Goal: Task Accomplishment & Management: Manage account settings

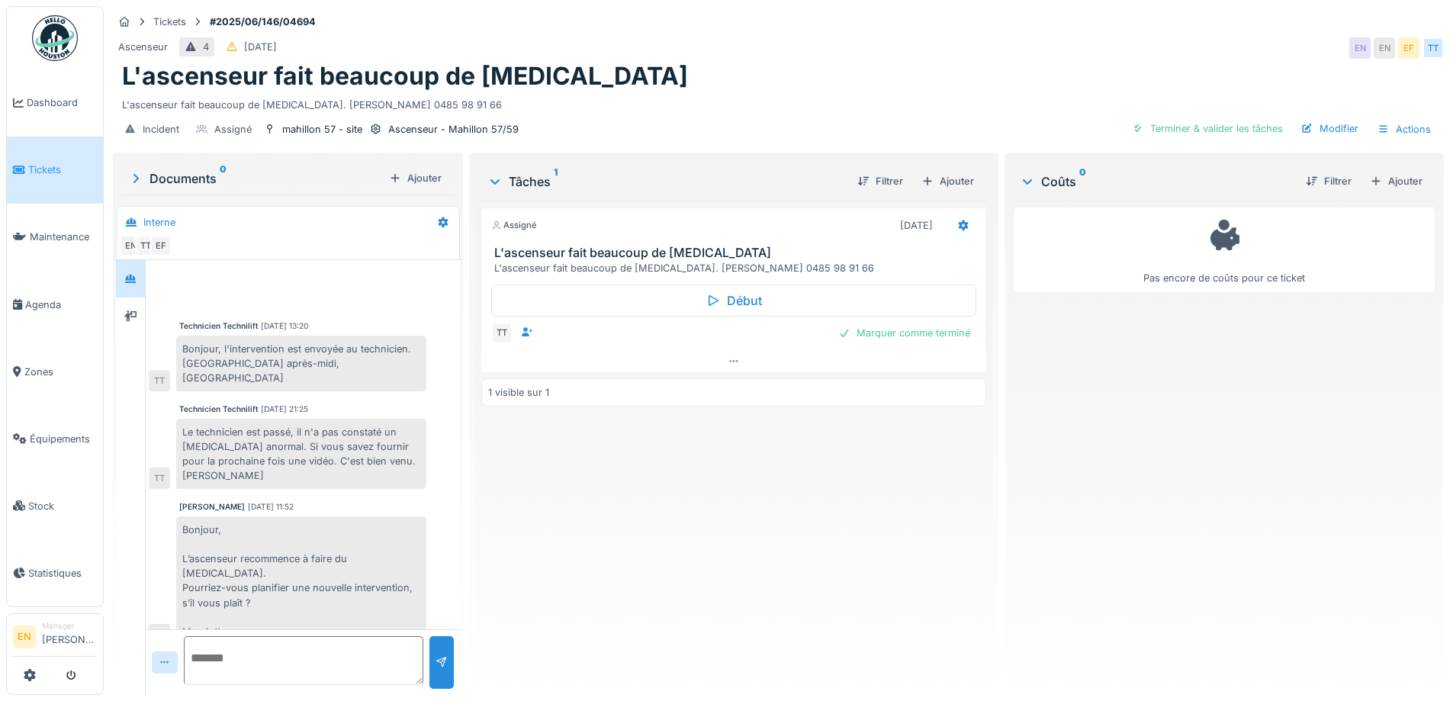
scroll to position [199, 0]
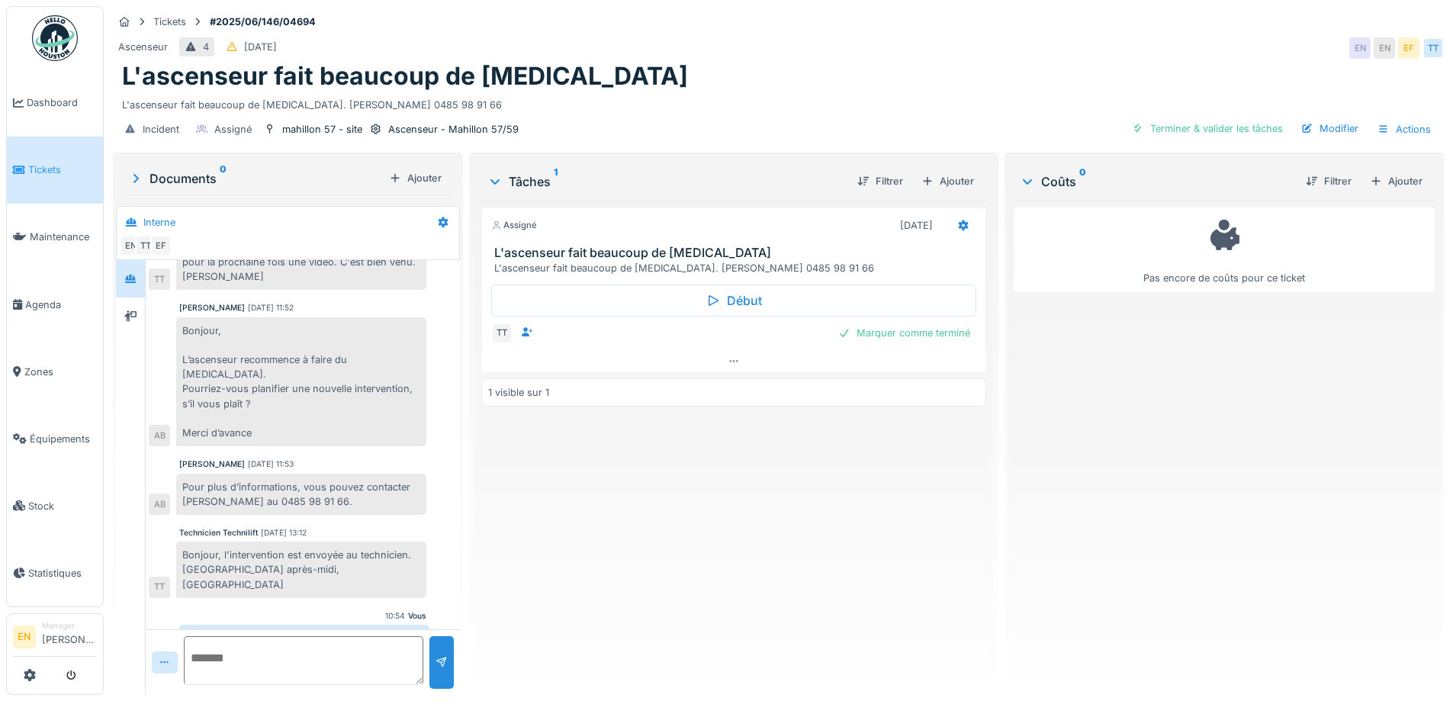
click at [1111, 34] on div "Ascenseur 4 15/06/2025 EN EN EF TT" at bounding box center [778, 47] width 1331 height 27
click at [1092, 39] on div "Ascenseur 4 15/06/2025 EN EN EF TT" at bounding box center [778, 47] width 1331 height 27
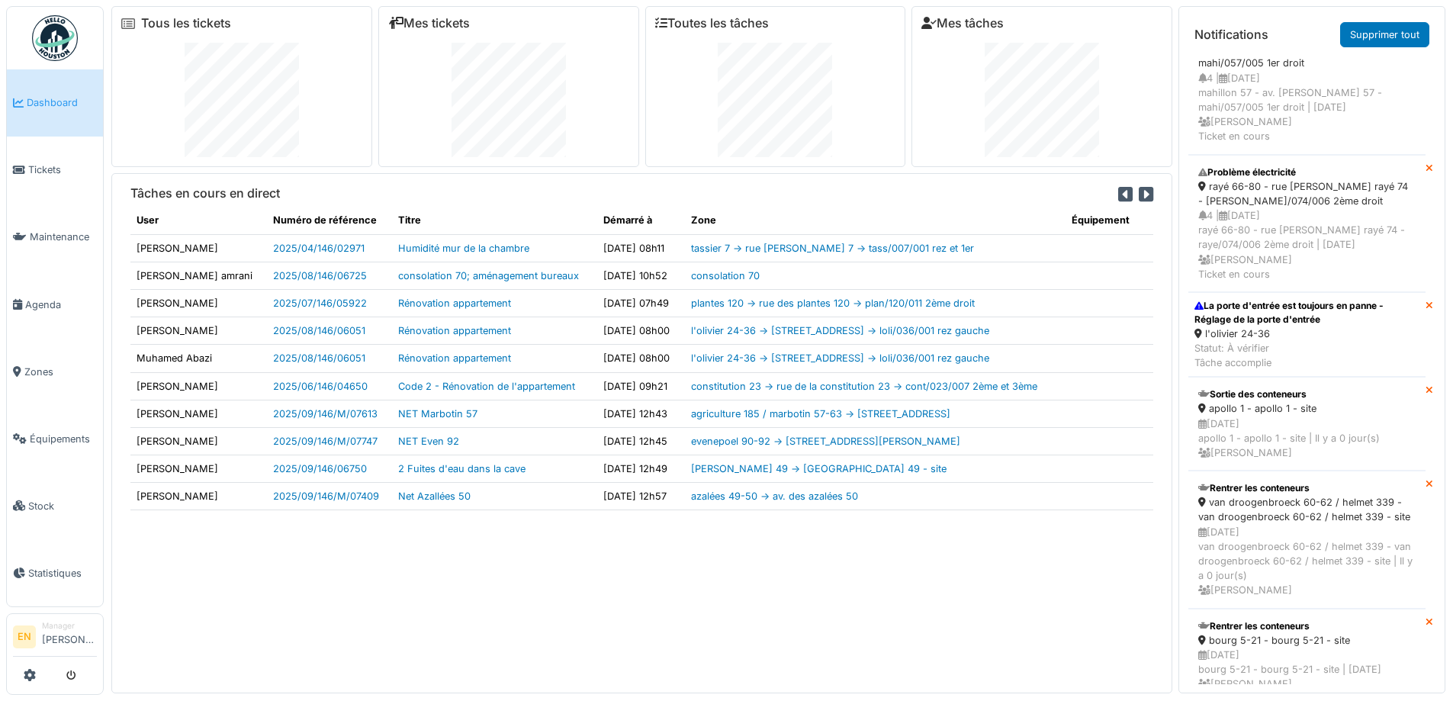
scroll to position [686, 0]
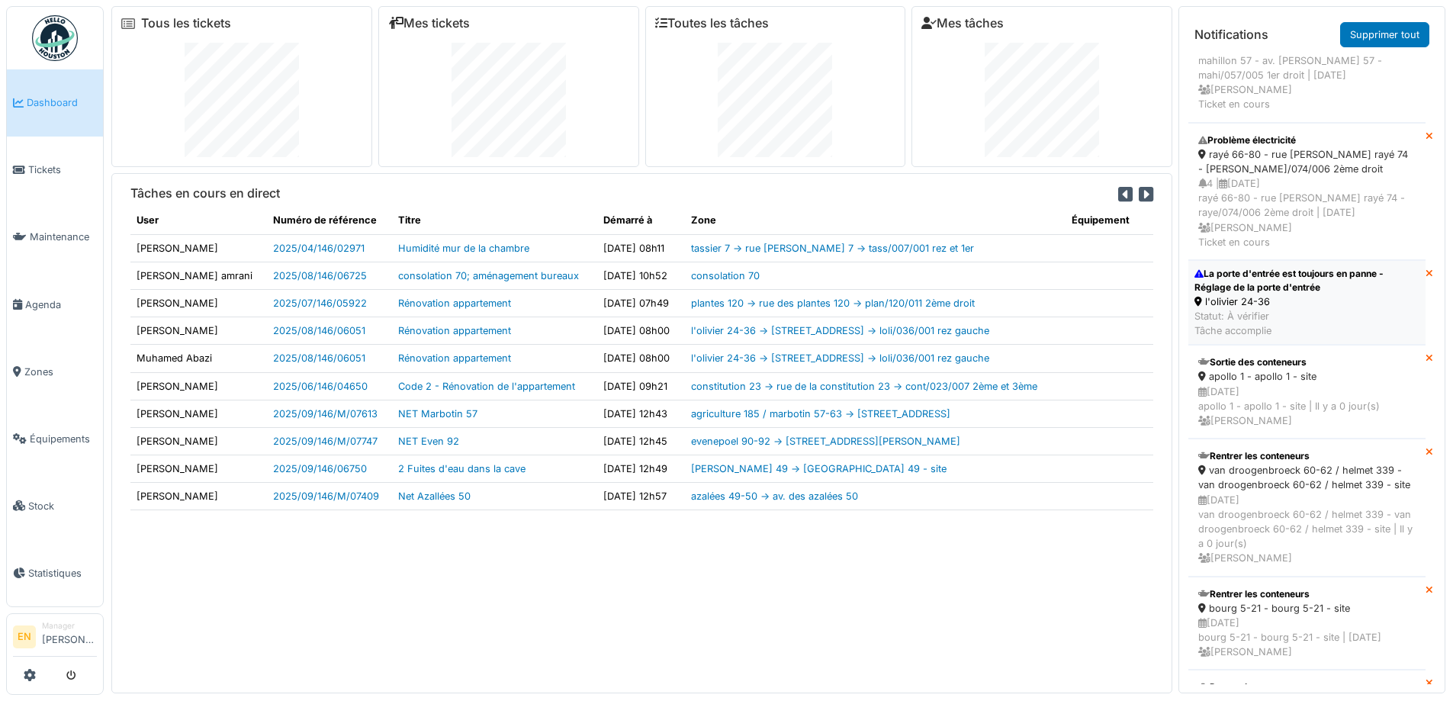
click at [1278, 279] on div "La porte d'entrée est toujours en panne - Réglage de la porte d'entrée" at bounding box center [1306, 280] width 225 height 27
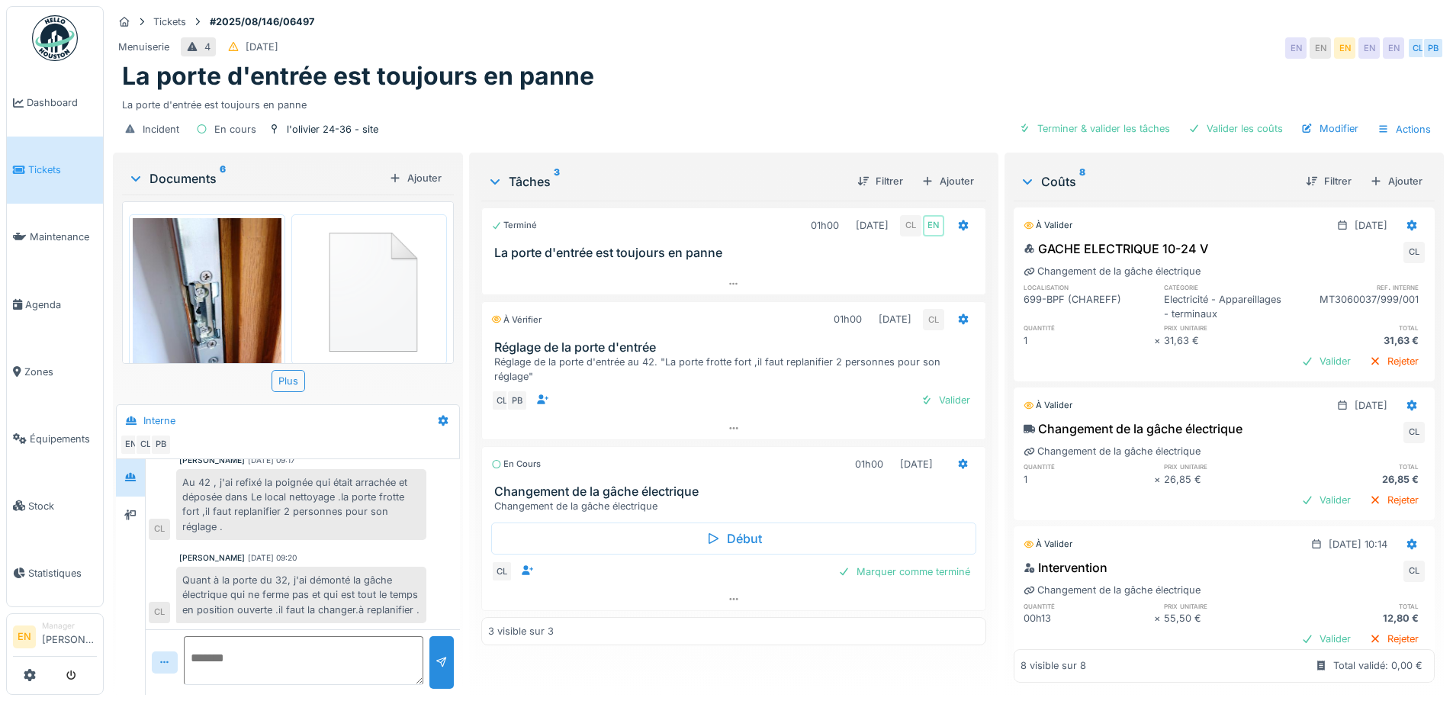
click at [828, 110] on div "La porte d'entrée est toujours en panne" at bounding box center [778, 102] width 1312 height 21
drag, startPoint x: 1041, startPoint y: 50, endPoint x: 1118, endPoint y: 1, distance: 91.6
click at [1040, 52] on div "Menuiserie 4 23/08/2025 EN EN EN EN EN CL PB" at bounding box center [778, 47] width 1331 height 27
click at [53, 43] on img at bounding box center [55, 38] width 46 height 46
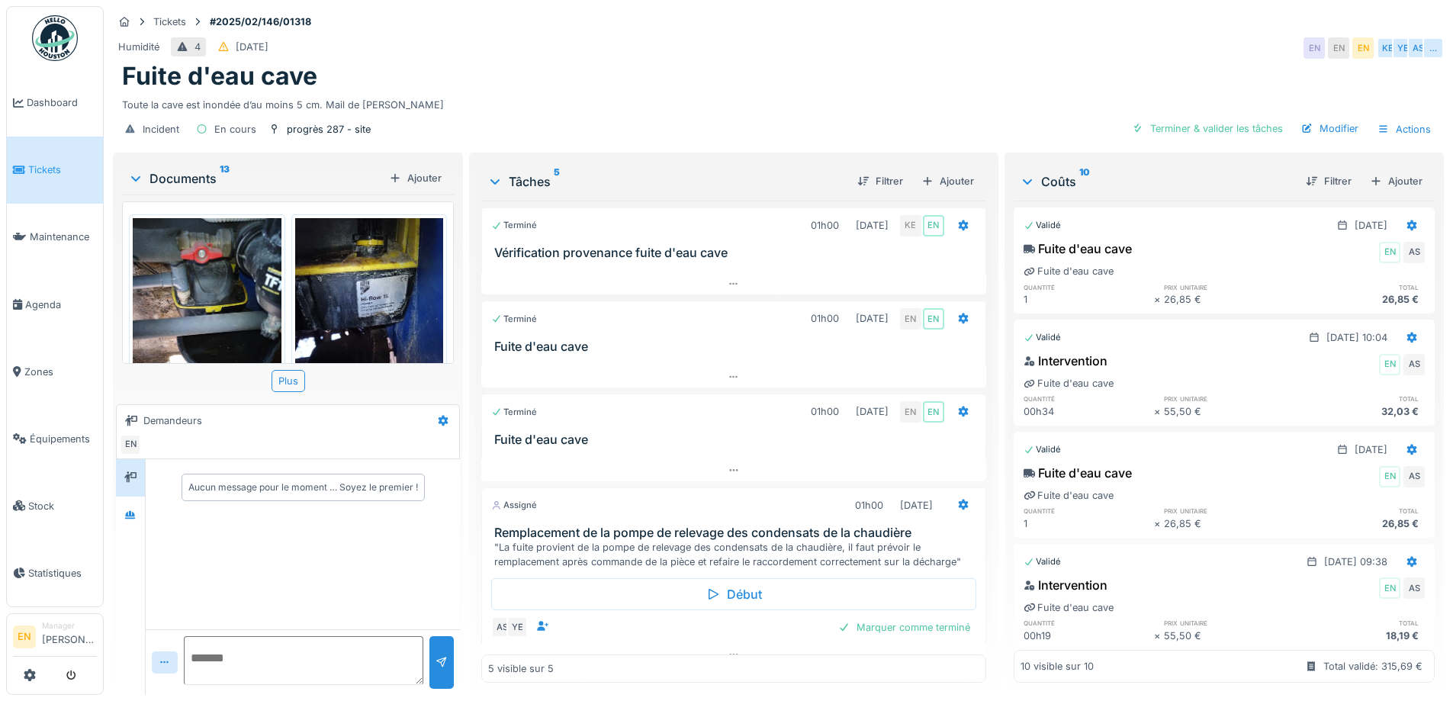
click at [835, 83] on div "Fuite d'eau cave" at bounding box center [778, 76] width 1312 height 29
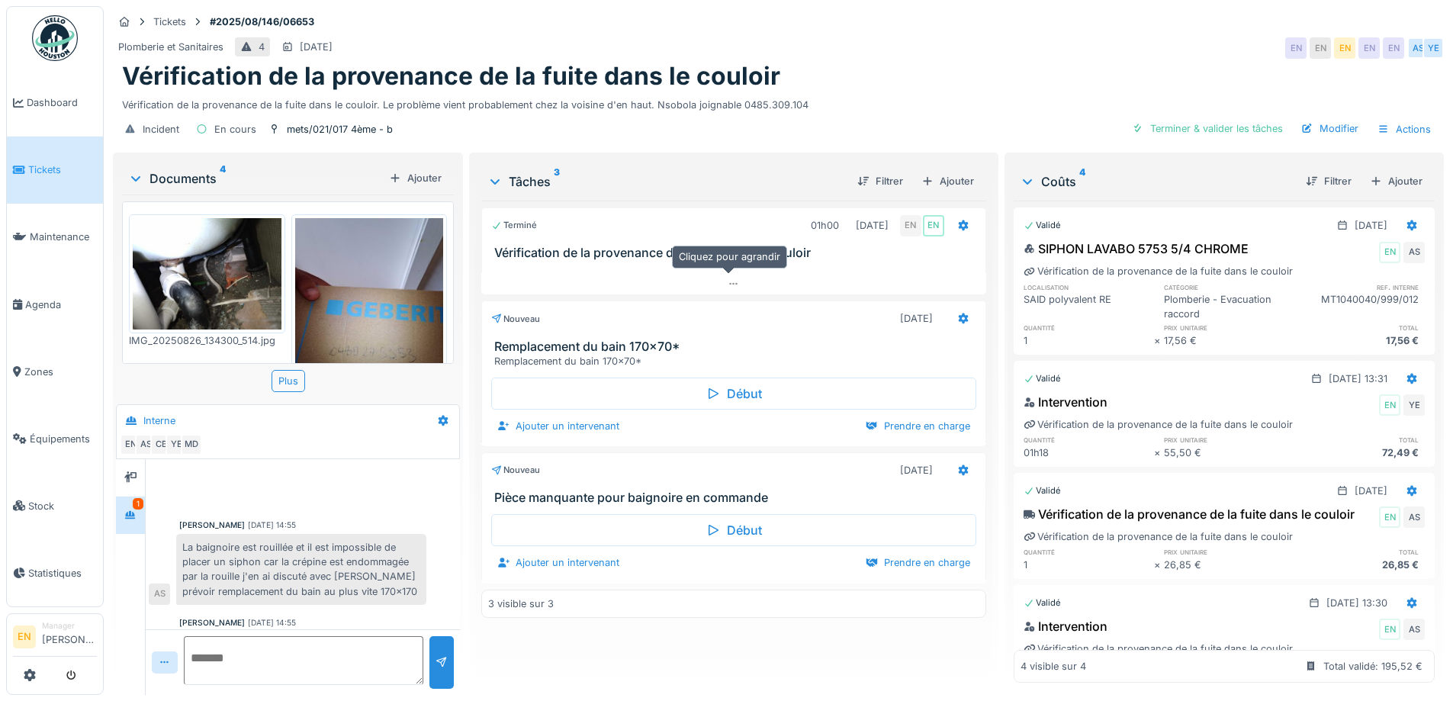
scroll to position [241, 0]
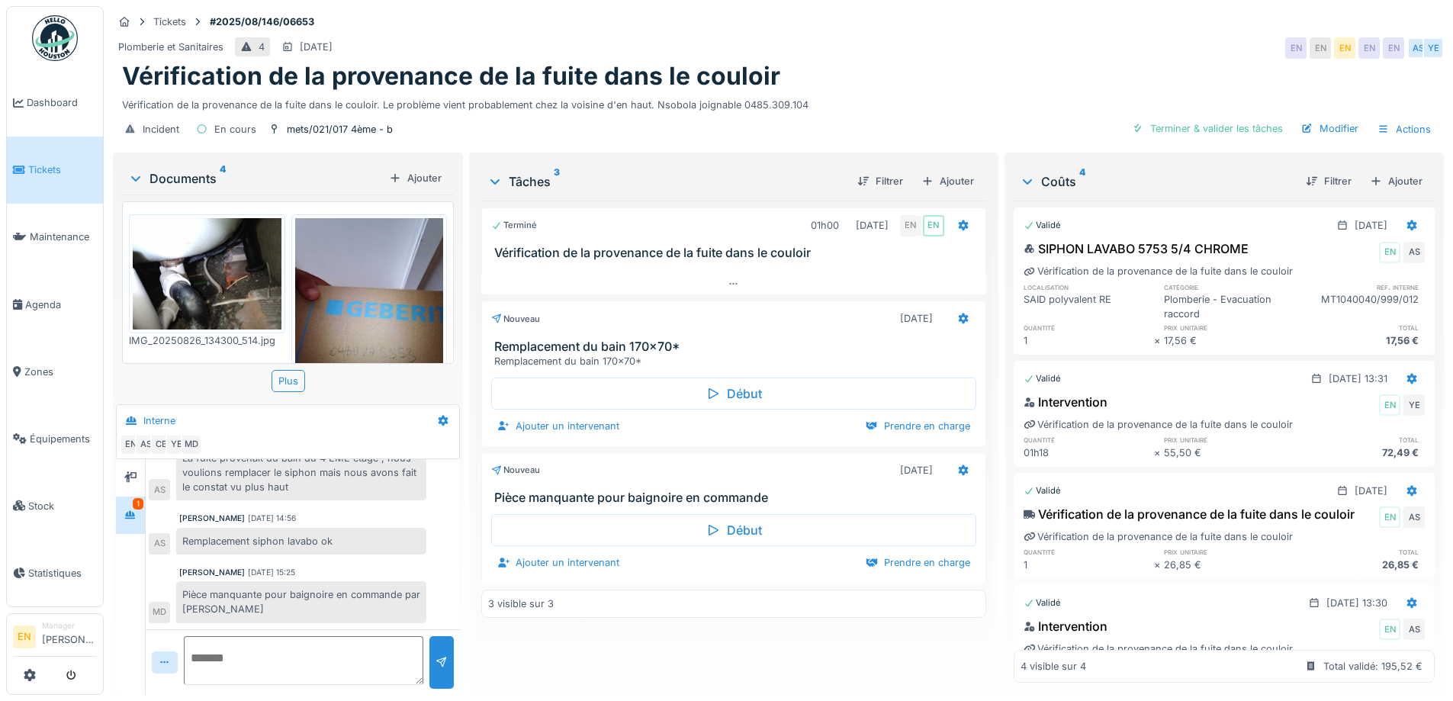
click at [897, 37] on div "Plomberie et Sanitaires 4 30/08/2025 EN EN EN EN EN AS YE" at bounding box center [778, 47] width 1331 height 27
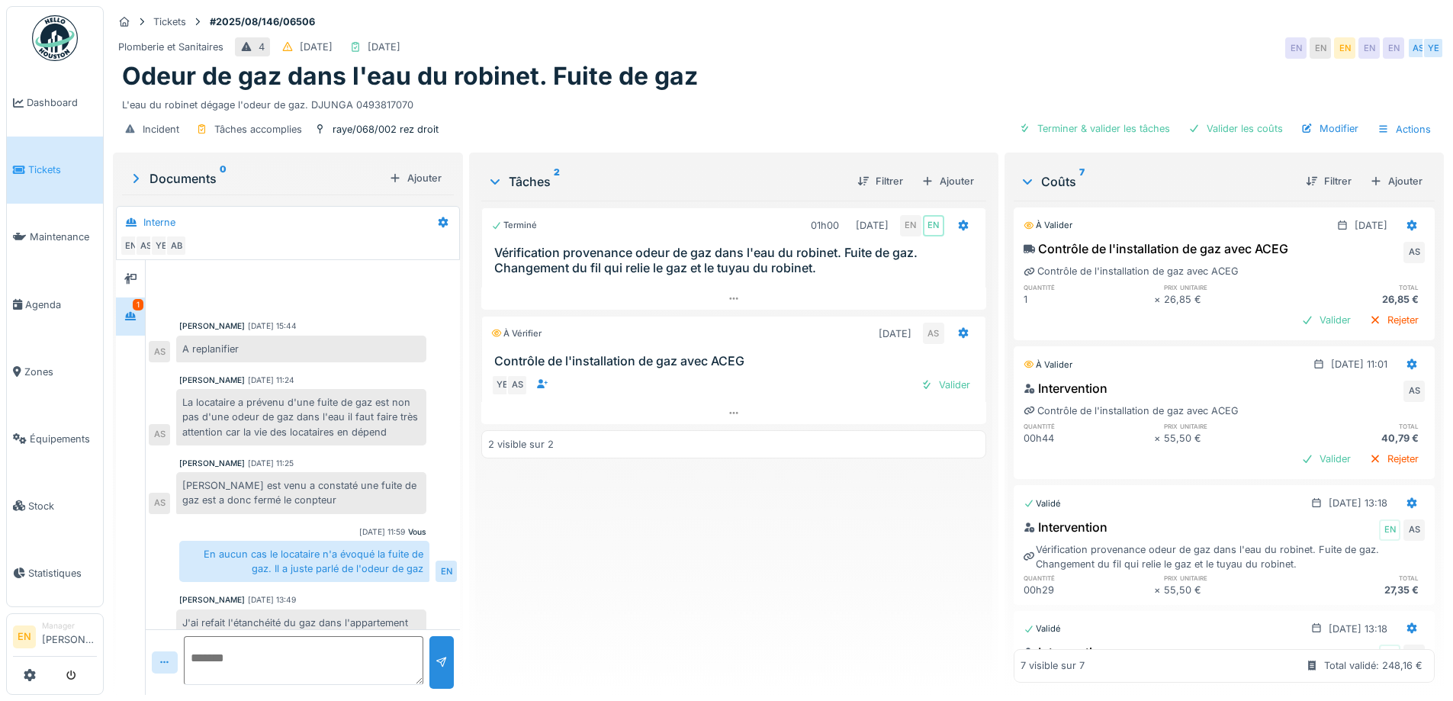
click at [849, 21] on div "Tickets #2025/08/146/06506" at bounding box center [778, 21] width 1331 height 19
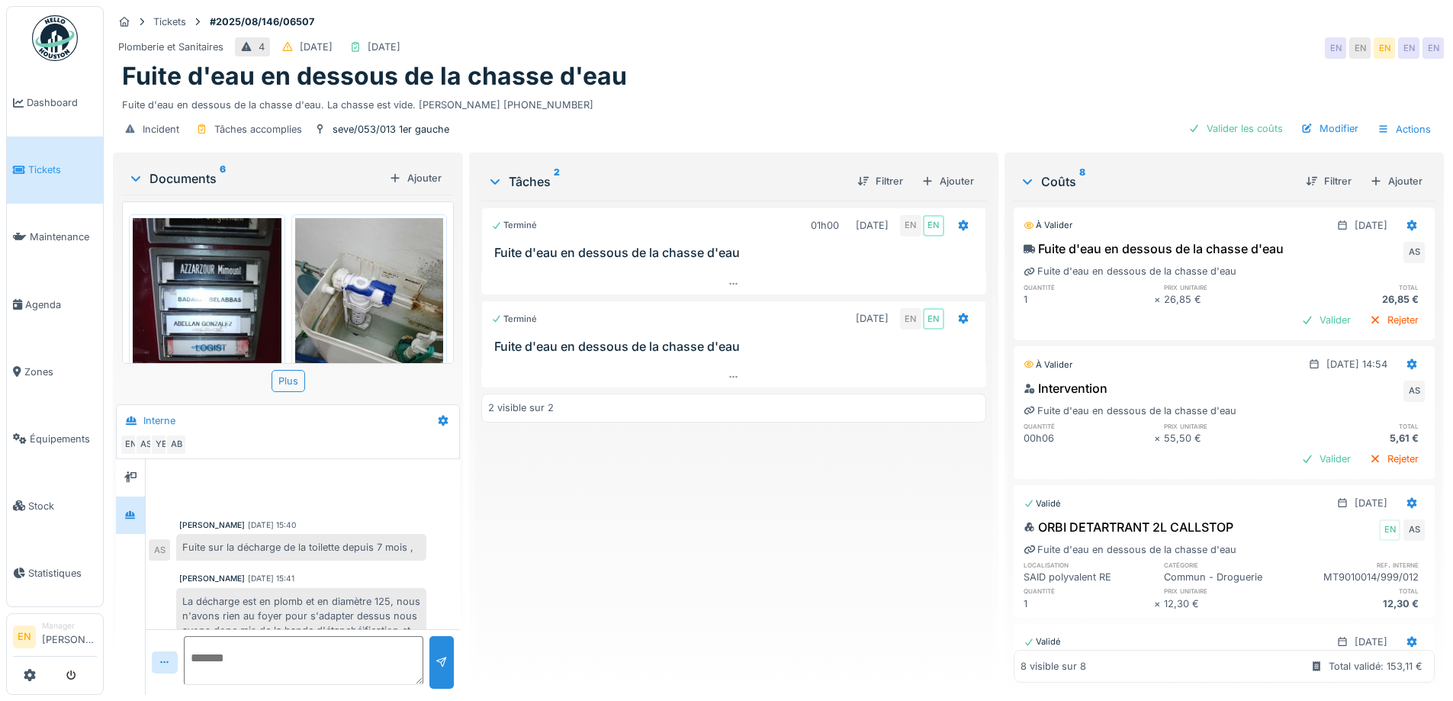
scroll to position [11, 0]
click at [734, 49] on div "Plomberie et Sanitaires 4 [DATE] [DATE] EN EN EN EN EN" at bounding box center [778, 47] width 1331 height 27
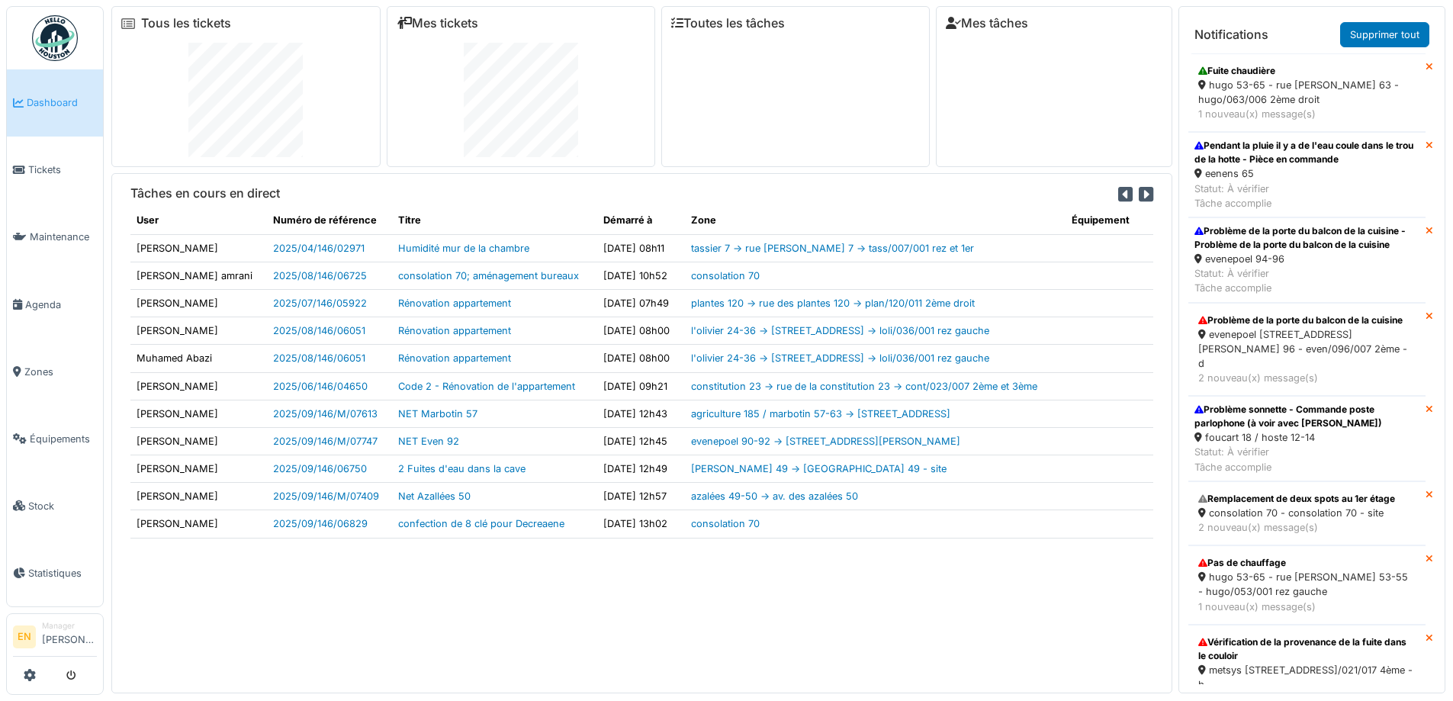
scroll to position [3126, 0]
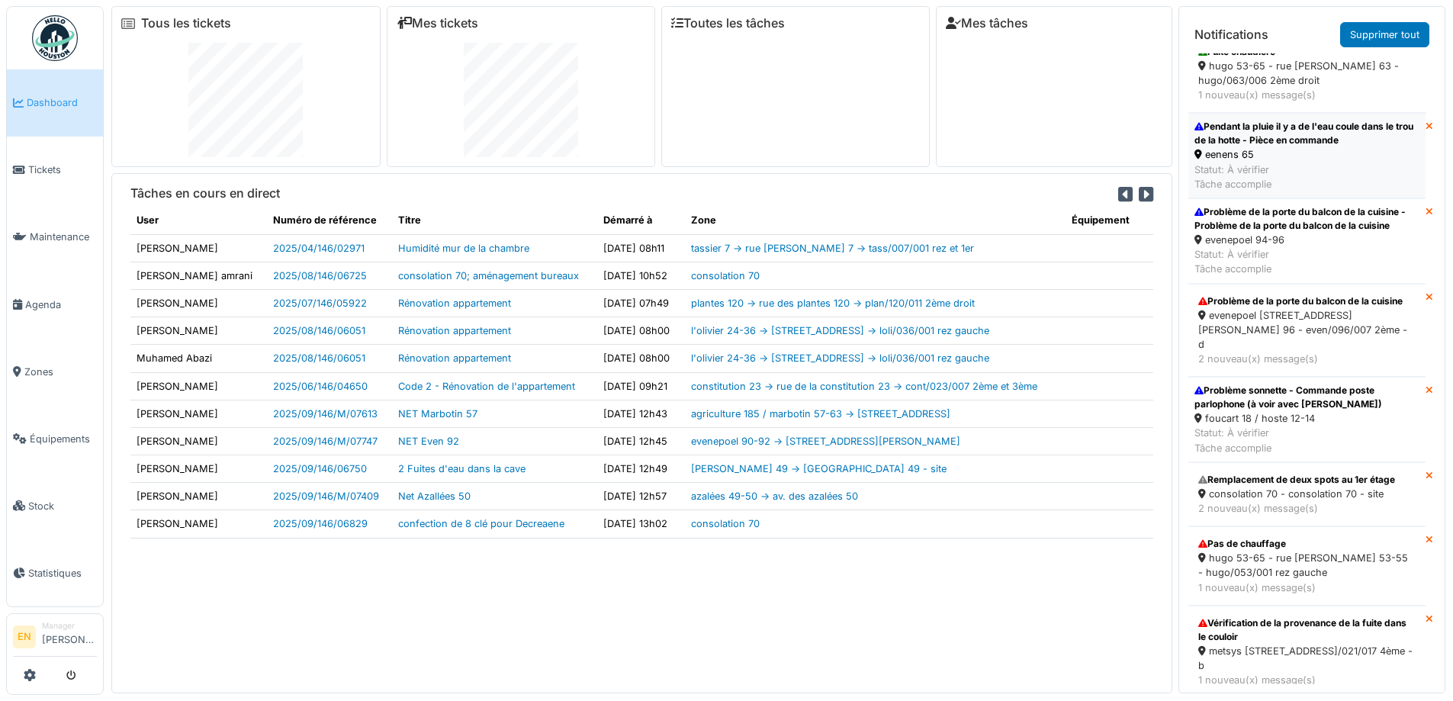
click at [1264, 147] on div "Pendant la pluie il y a de l'eau coule dans le trou de la hotte - Pièce en comm…" at bounding box center [1306, 133] width 225 height 27
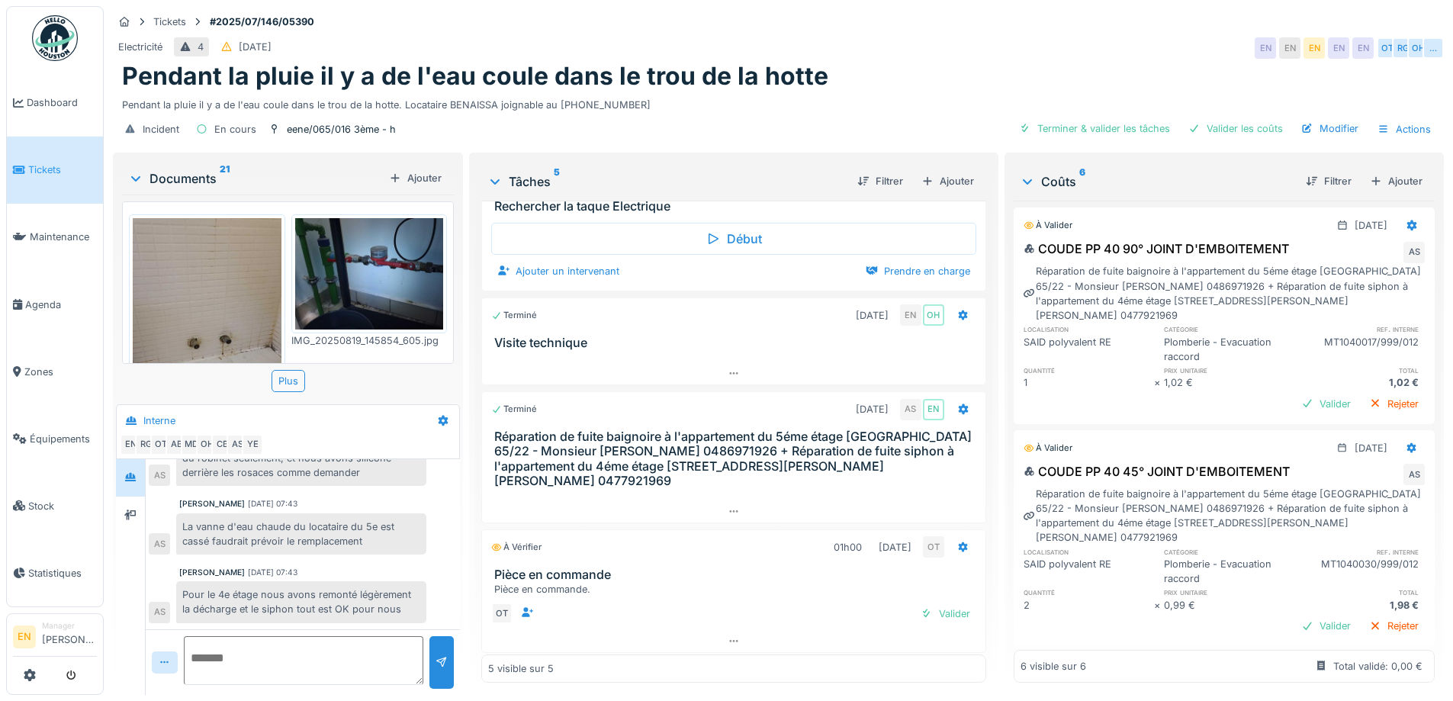
scroll to position [146, 0]
click at [384, 596] on div "Pour le 4e étage nous avons remonté légèrement la décharge et le siphon tout es…" at bounding box center [301, 601] width 250 height 41
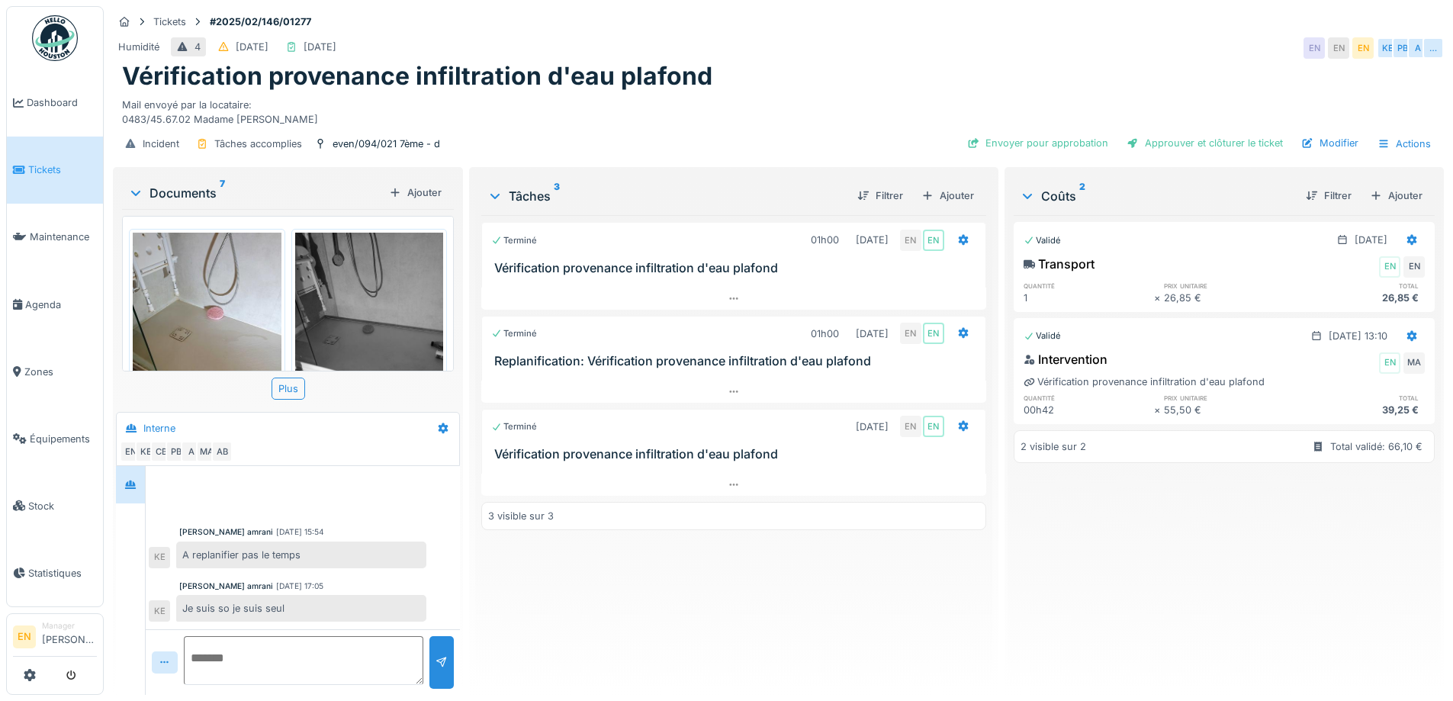
scroll to position [278, 0]
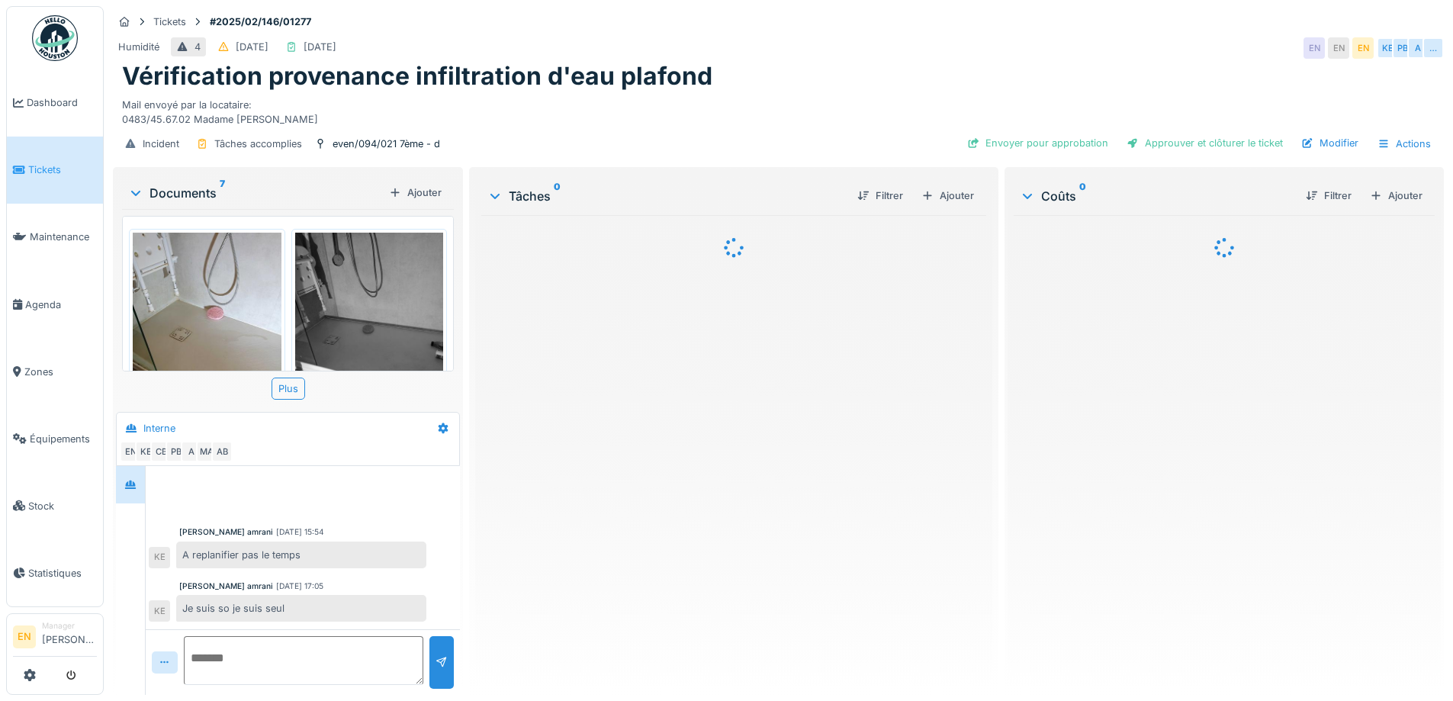
scroll to position [278, 0]
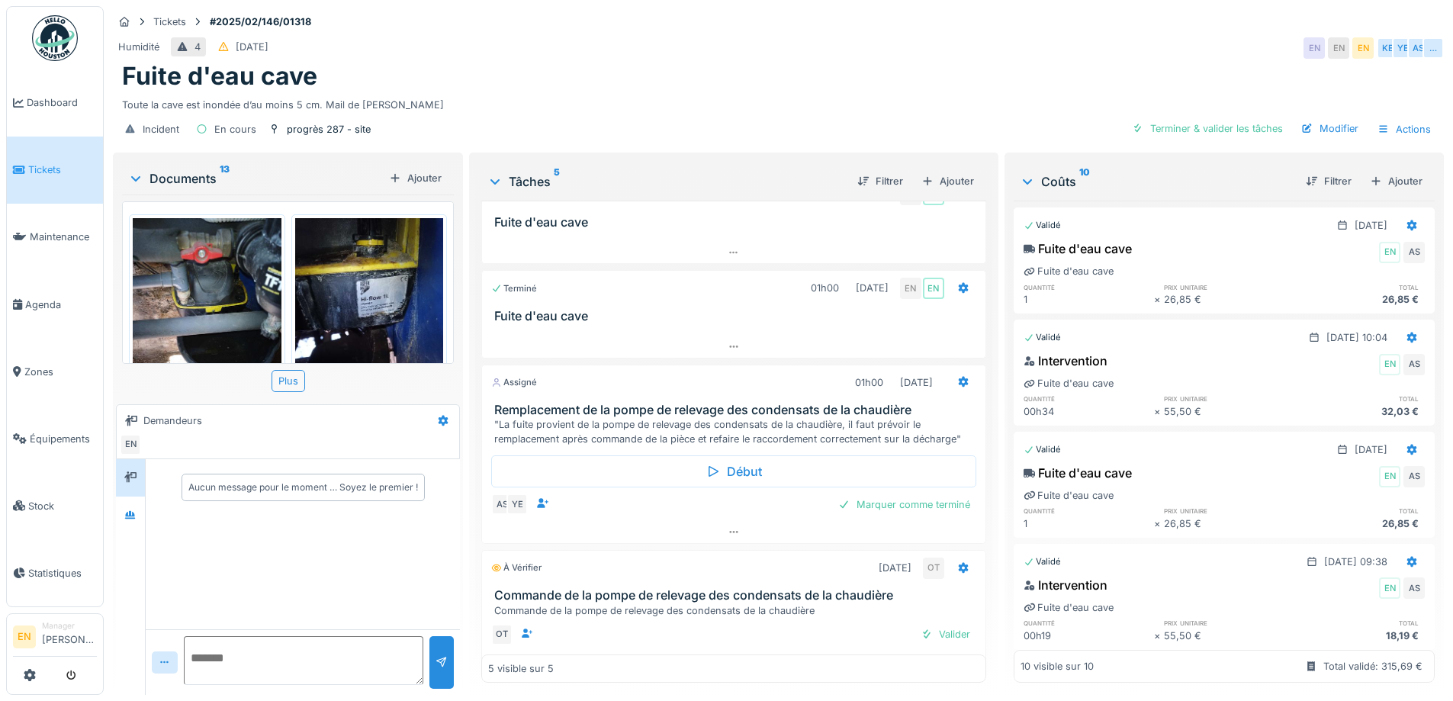
scroll to position [151, 0]
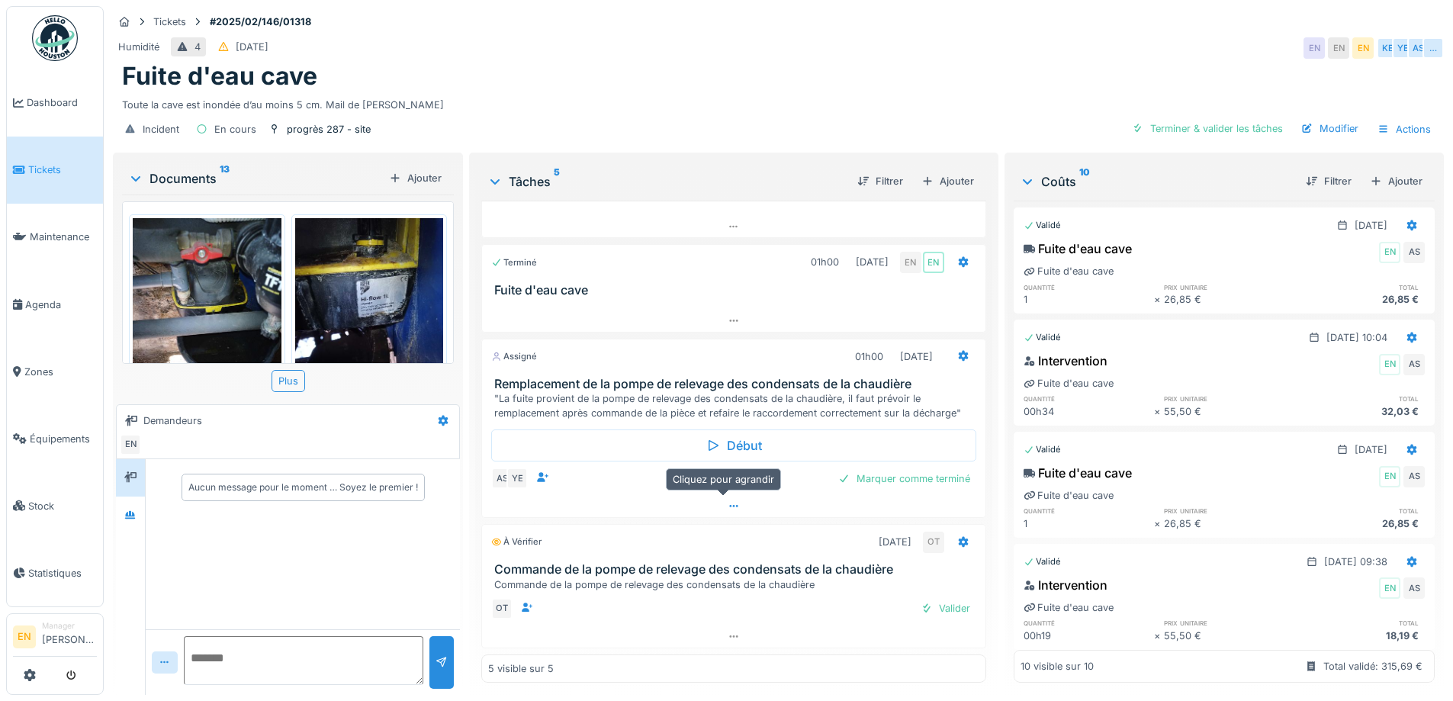
click at [727, 501] on icon at bounding box center [733, 506] width 12 height 10
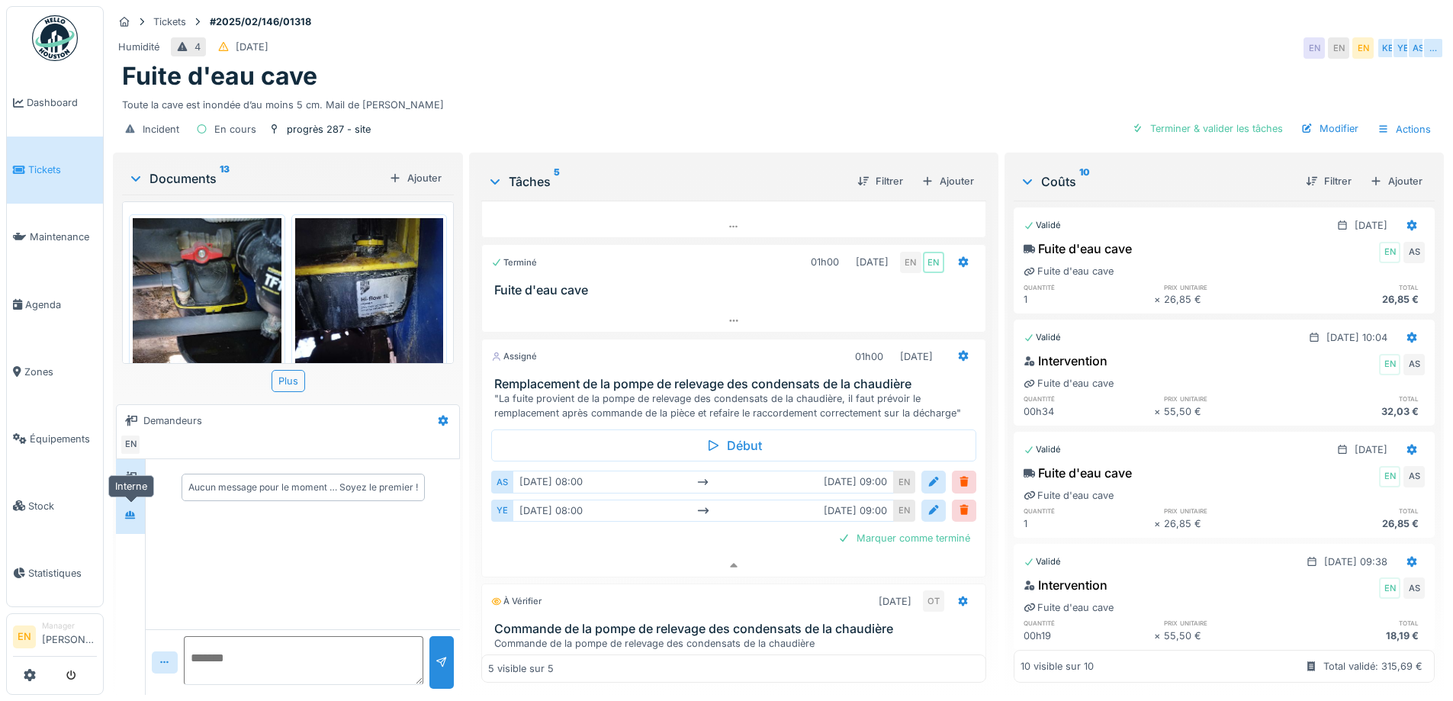
click at [136, 511] on div at bounding box center [130, 515] width 23 height 19
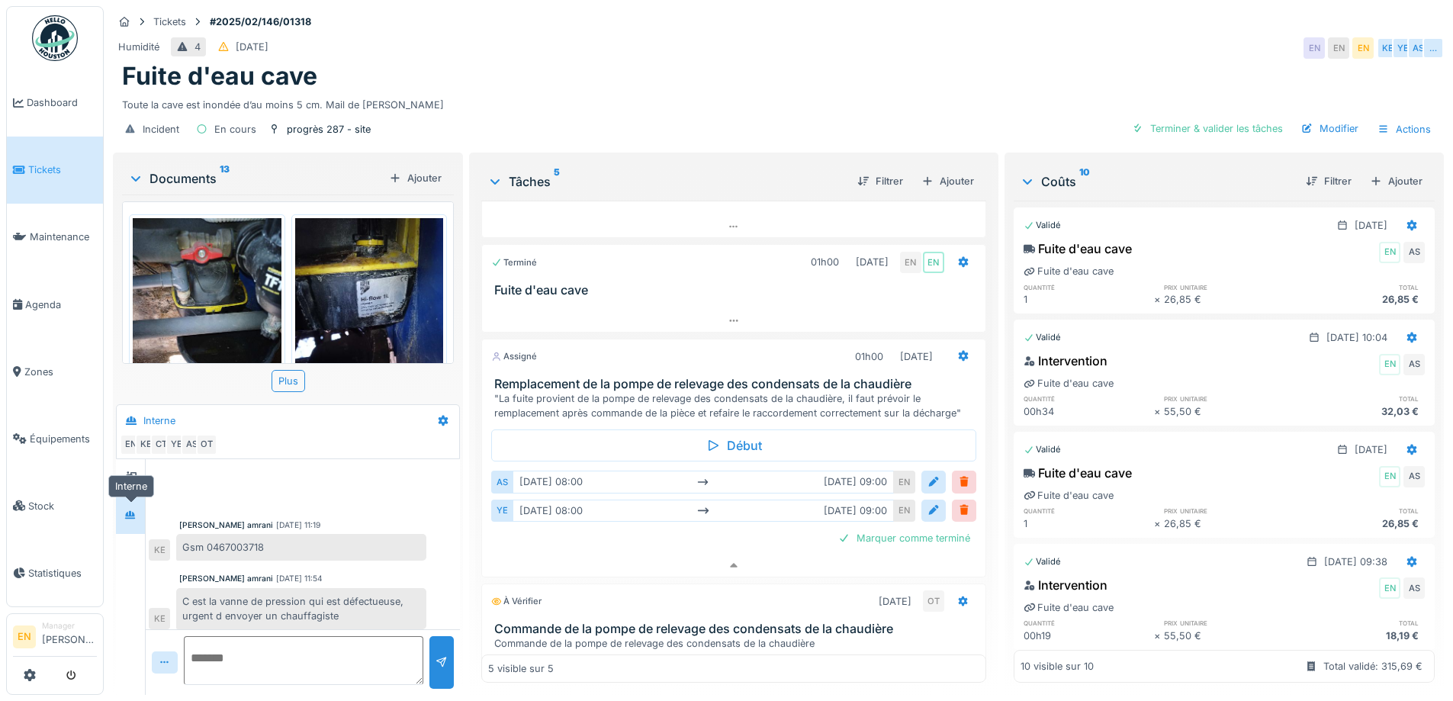
scroll to position [339, 0]
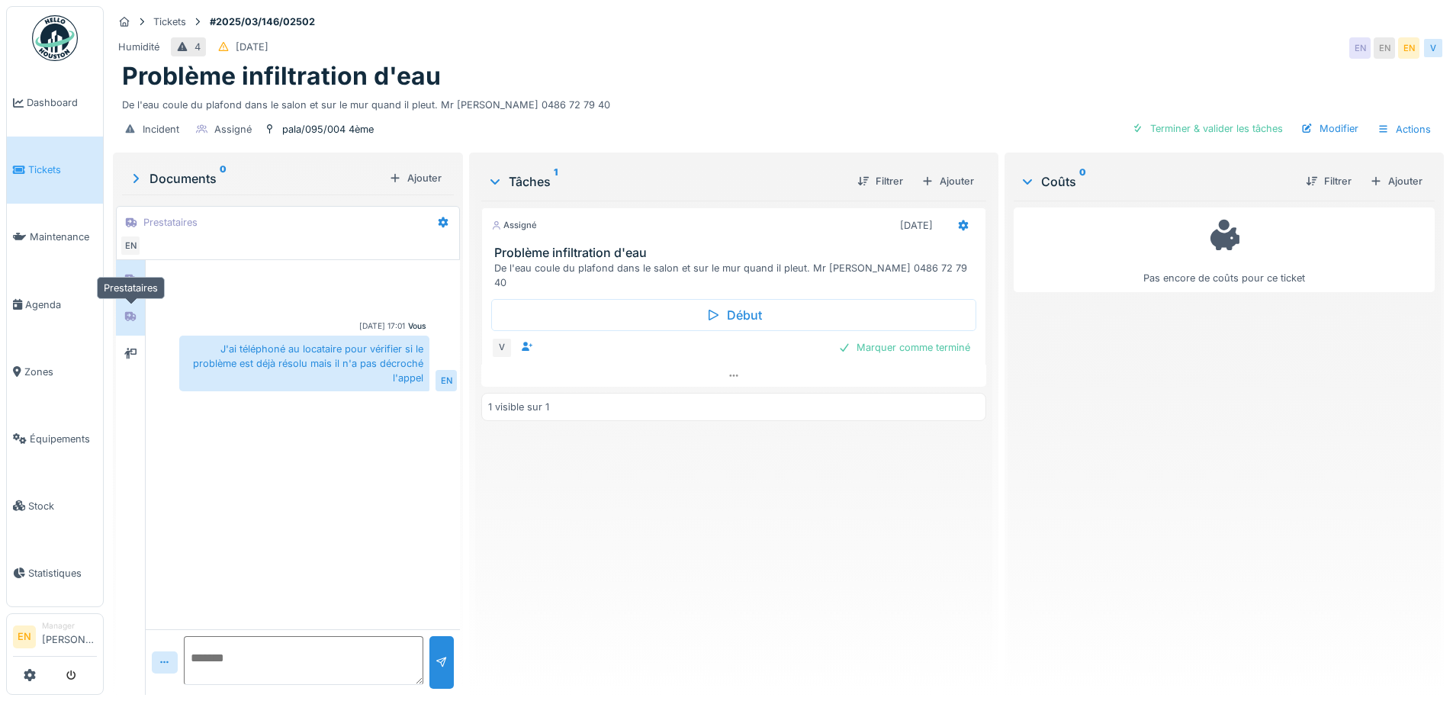
click at [133, 313] on icon at bounding box center [130, 316] width 11 height 9
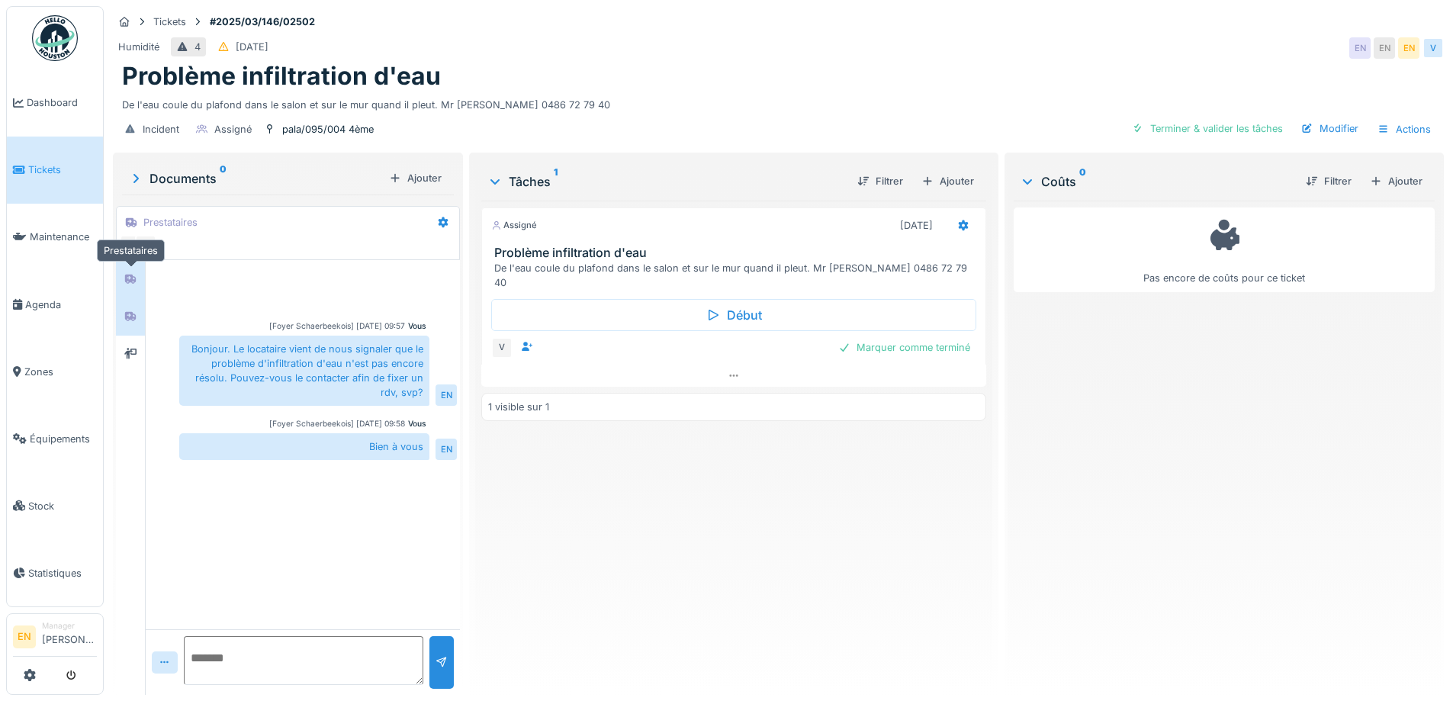
click at [127, 278] on icon at bounding box center [130, 279] width 11 height 9
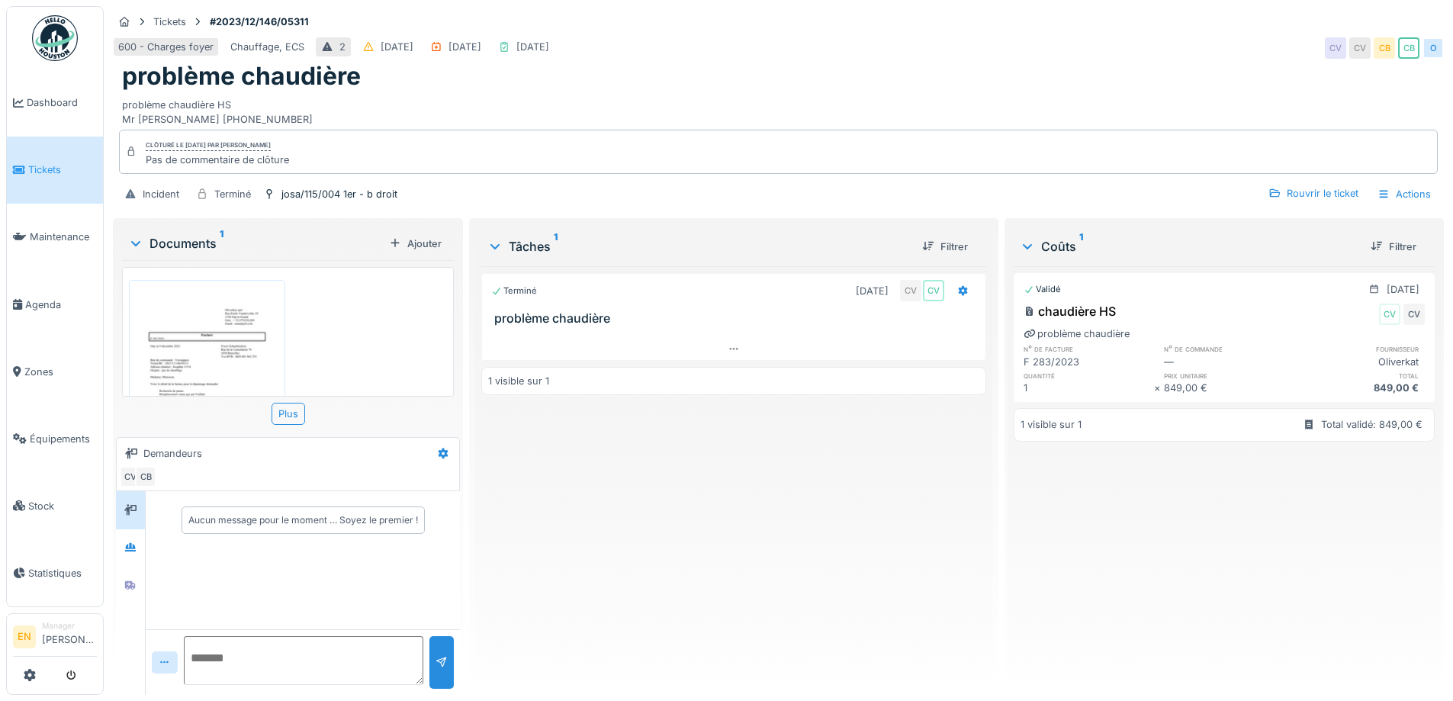
click at [701, 524] on div "Terminé 01/12/2023 CV CV problème chaudière 1 visible sur 1" at bounding box center [733, 474] width 504 height 416
click at [744, 83] on div "problème chaudière" at bounding box center [778, 76] width 1312 height 29
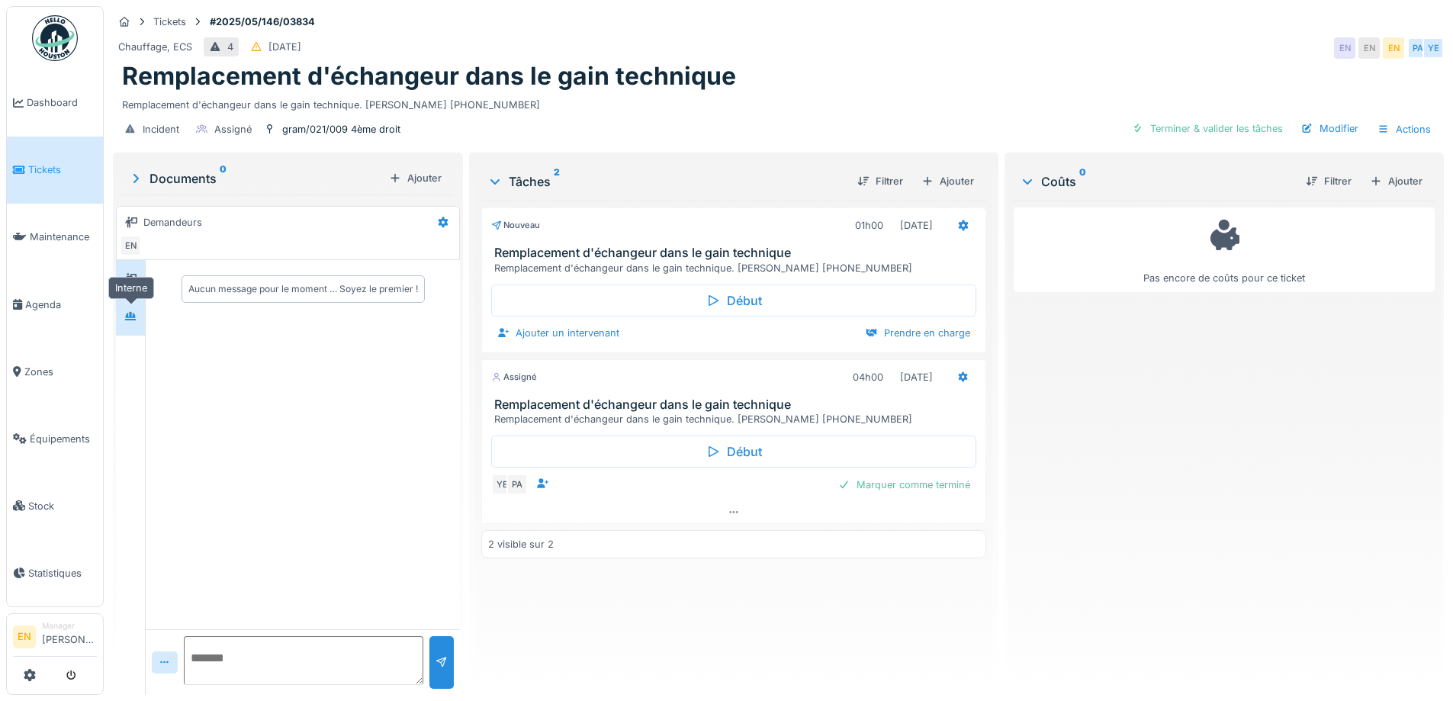
click at [128, 318] on icon at bounding box center [130, 316] width 12 height 10
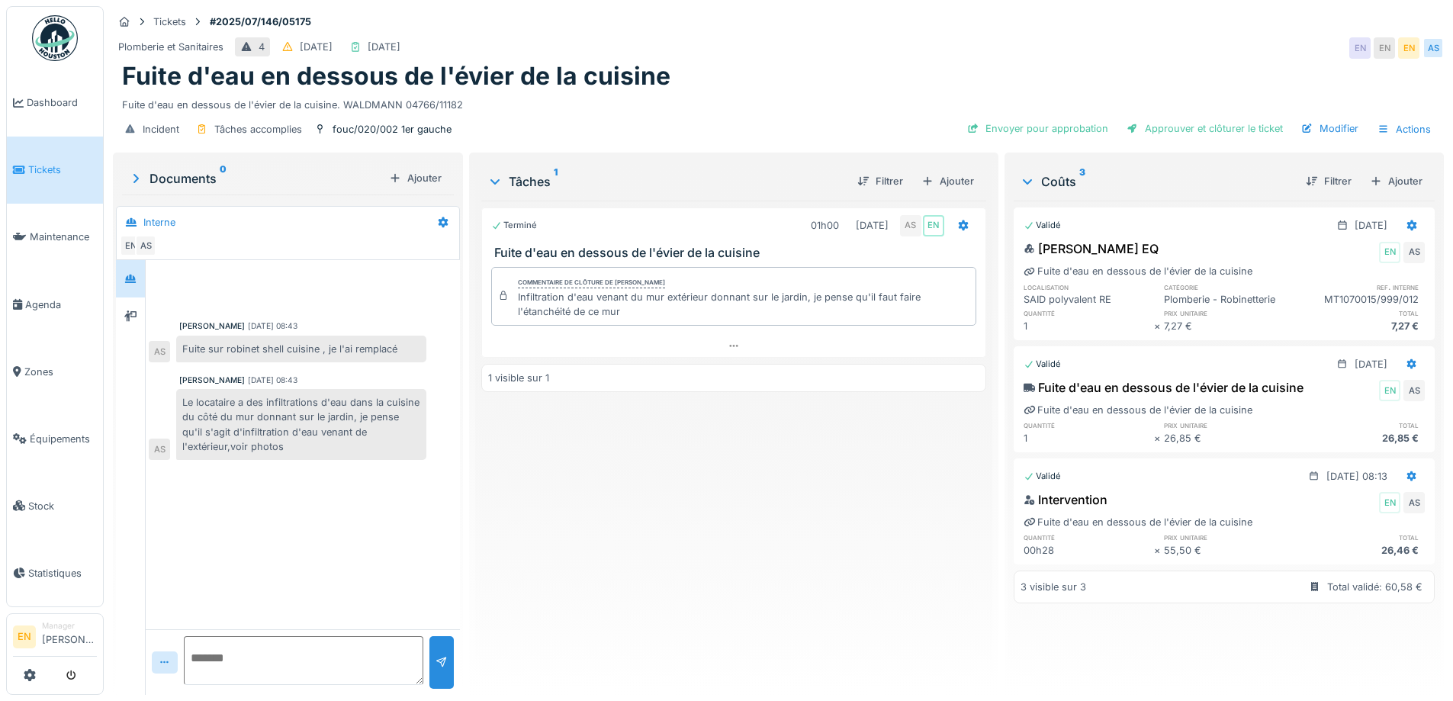
click at [567, 548] on div "Terminé 01h00 [DATE] AS EN Fuite d'eau en dessous de l'évier de la cuisine Comm…" at bounding box center [733, 442] width 504 height 482
click at [564, 532] on div "Terminé 01h00 01/07/2025 AS EN Fuite d'eau en dessous de l'évier de la cuisine …" at bounding box center [733, 442] width 504 height 482
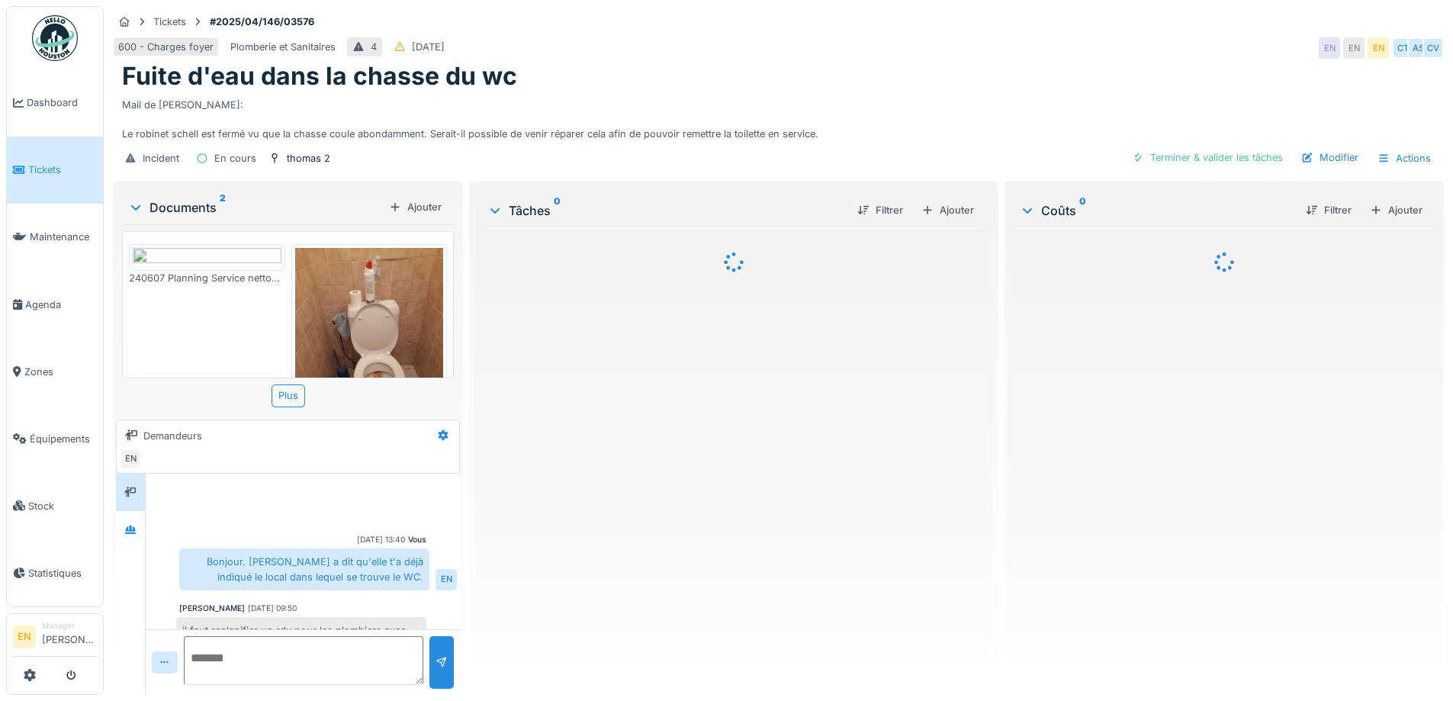
scroll to position [104, 0]
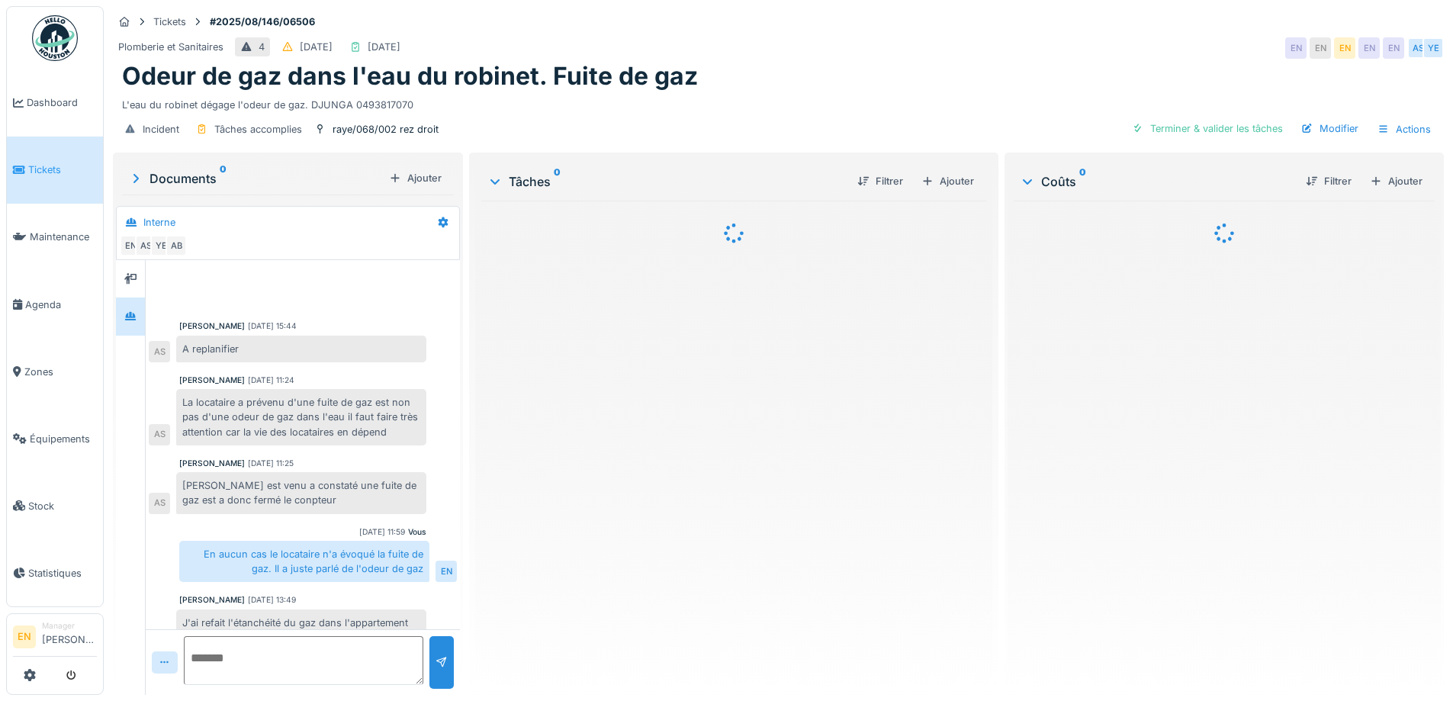
scroll to position [350, 0]
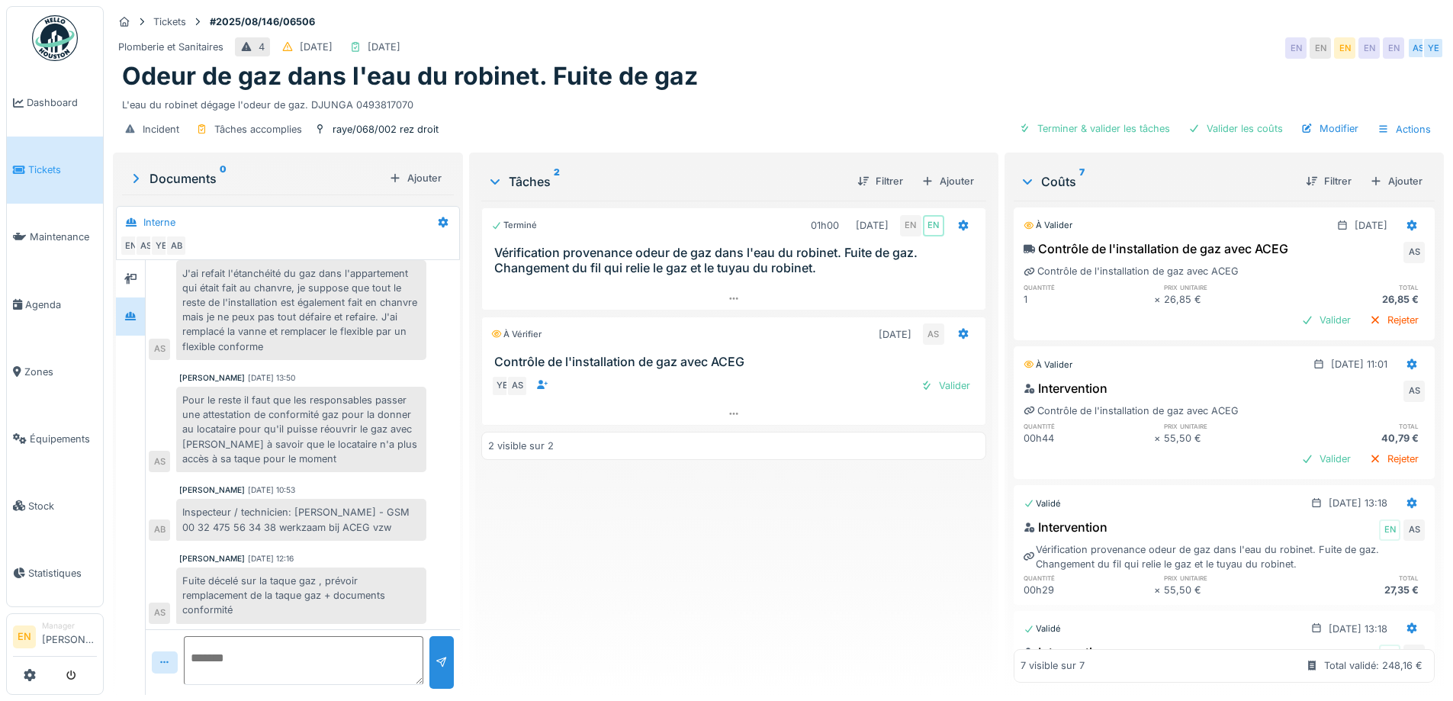
click at [849, 77] on div "Odeur de gaz dans l'eau du robinet. Fuite de gaz" at bounding box center [778, 76] width 1312 height 29
click at [950, 387] on div "Valider" at bounding box center [945, 385] width 62 height 21
click at [1237, 136] on div "Valider les coûts" at bounding box center [1235, 128] width 107 height 21
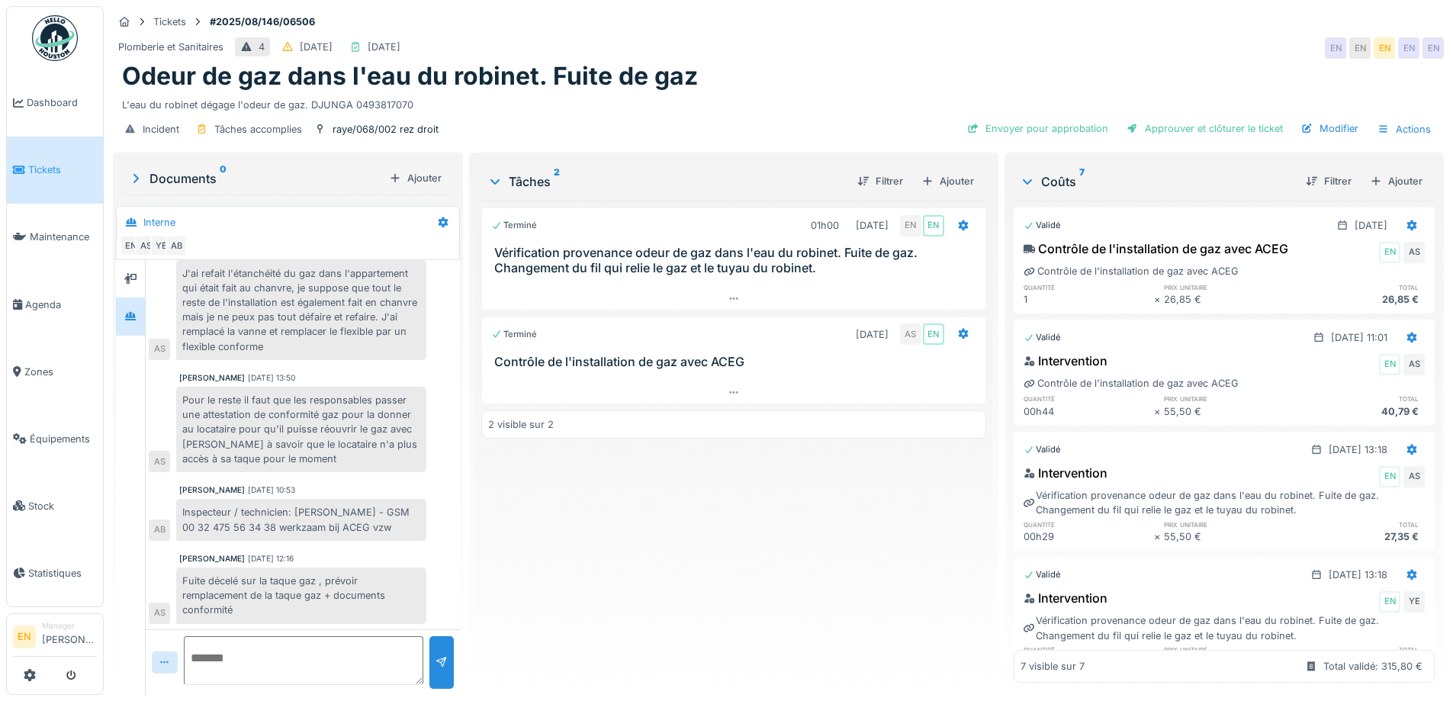
scroll to position [11, 0]
click at [956, 171] on div "Ajouter" at bounding box center [947, 181] width 65 height 21
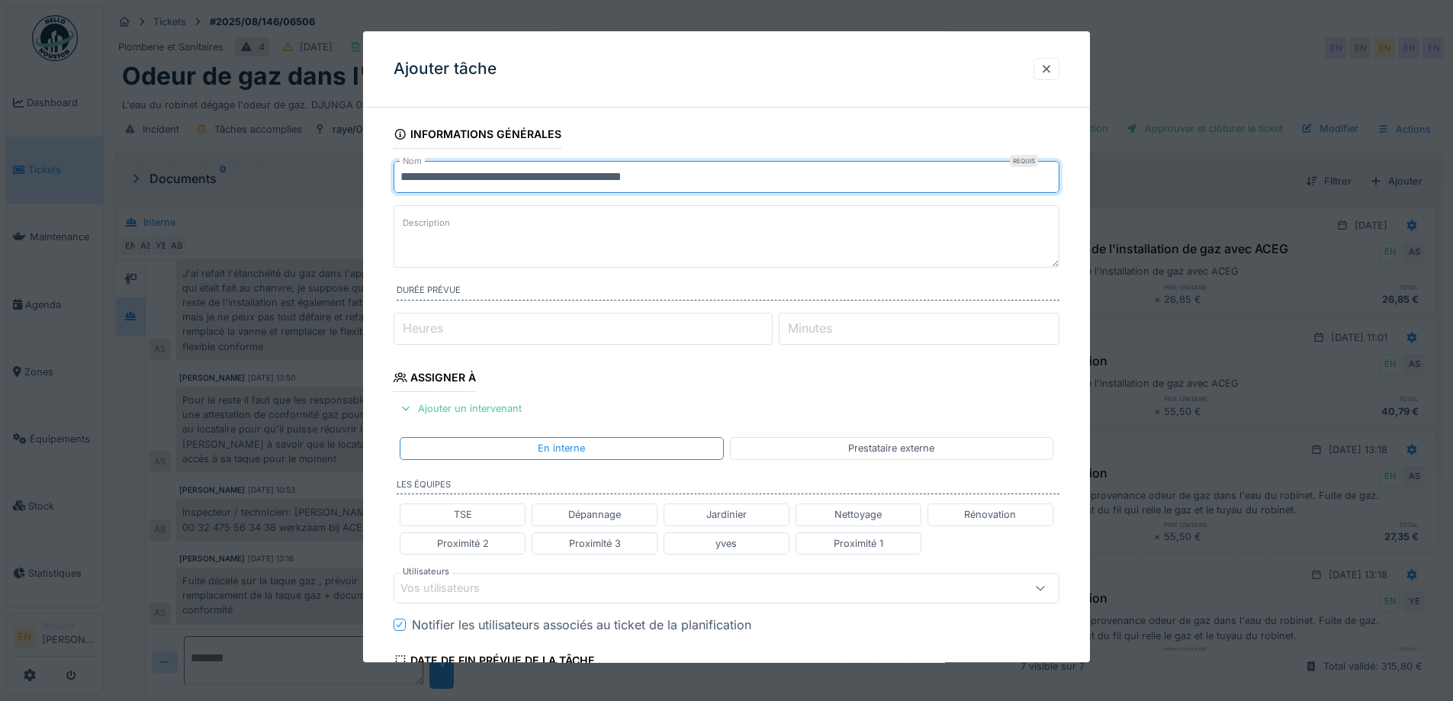
drag, startPoint x: 650, startPoint y: 172, endPoint x: 353, endPoint y: 214, distance: 299.6
click at [353, 214] on div "**********" at bounding box center [778, 350] width 1349 height 701
click at [406, 172] on input "**********" at bounding box center [726, 177] width 666 height 32
type input "**********"
drag, startPoint x: 568, startPoint y: 181, endPoint x: 329, endPoint y: 198, distance: 239.3
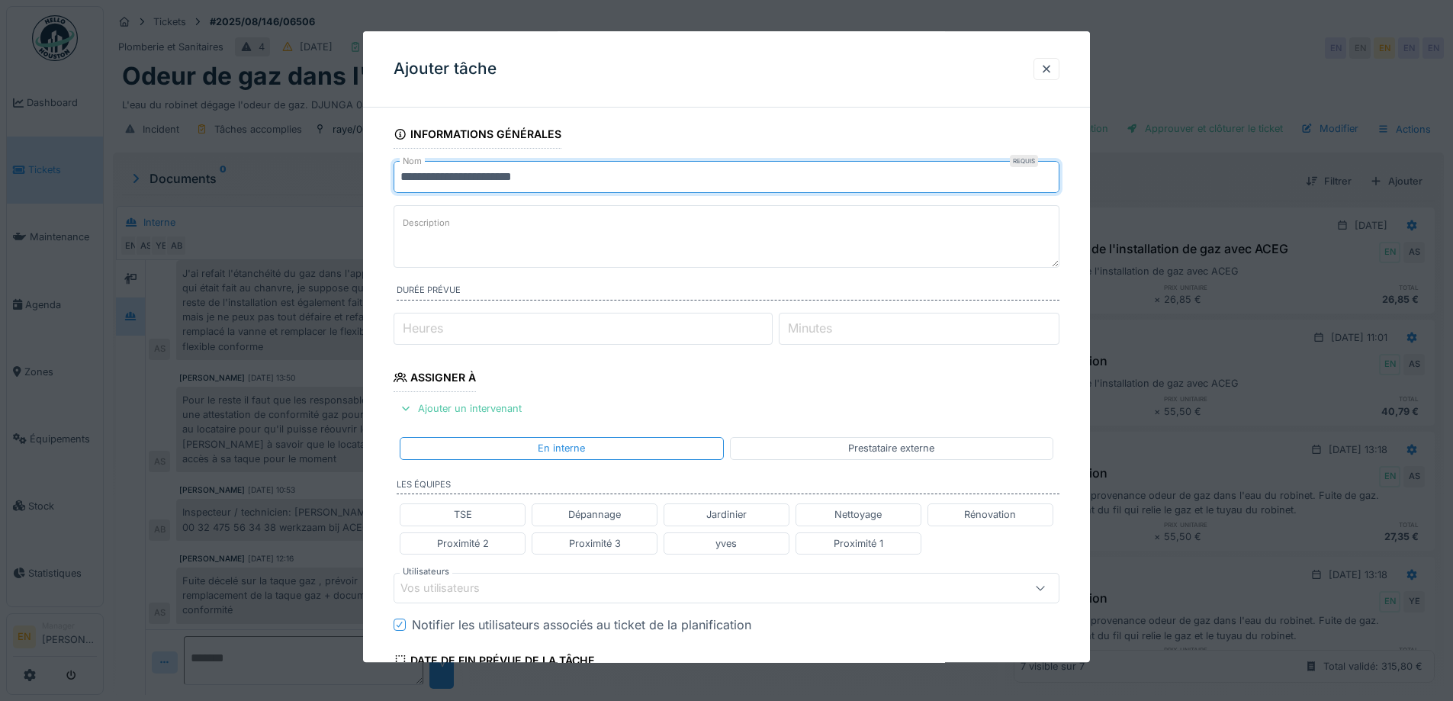
click at [329, 198] on div "**********" at bounding box center [778, 350] width 1349 height 701
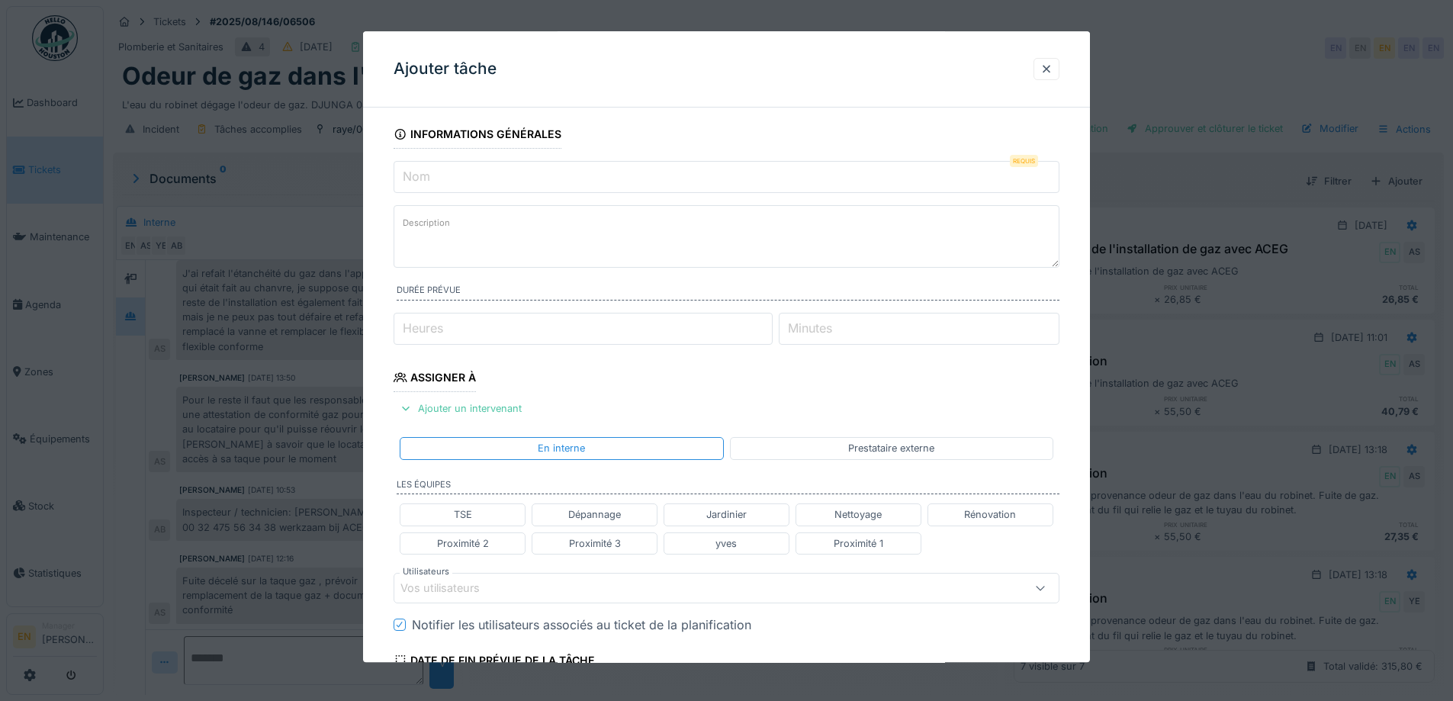
click at [473, 177] on input "Nom" at bounding box center [726, 177] width 666 height 32
paste input "**********"
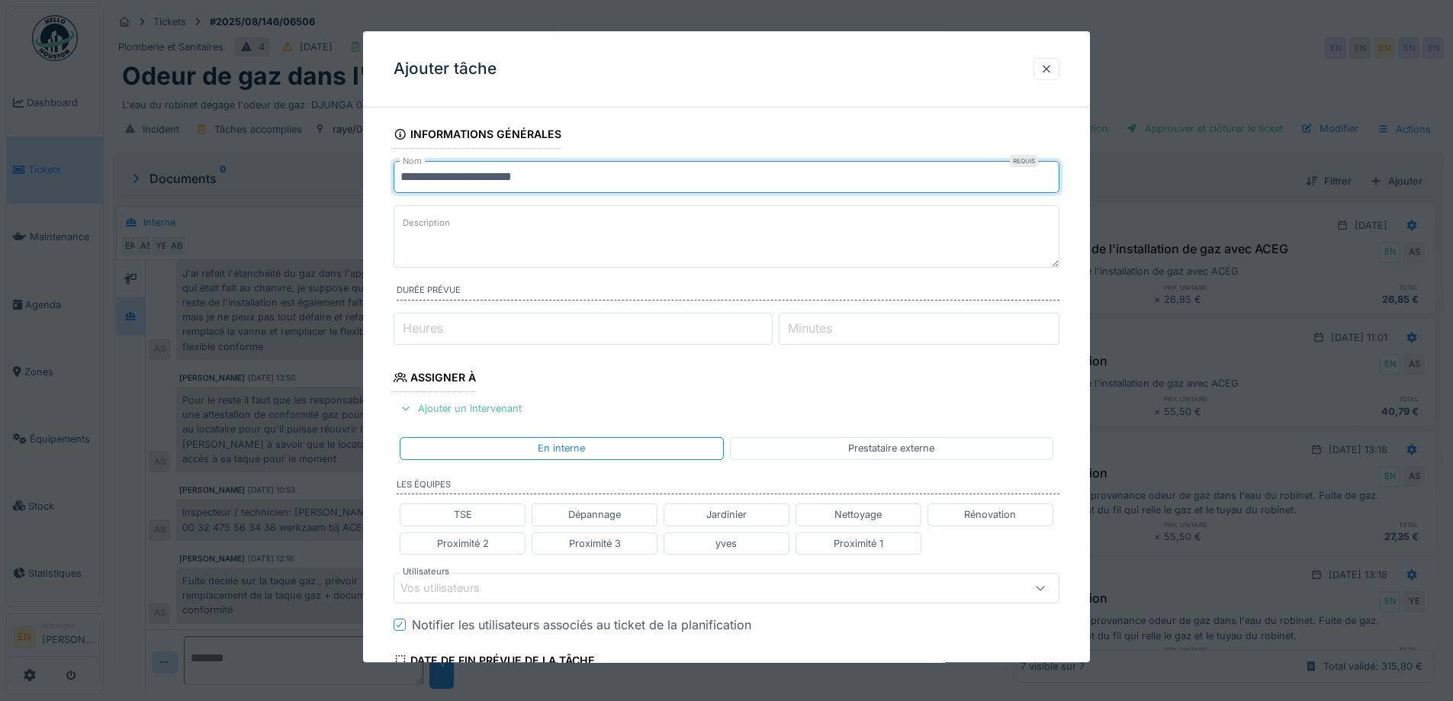
drag, startPoint x: 569, startPoint y: 172, endPoint x: 380, endPoint y: 198, distance: 191.0
click at [380, 198] on div "**********" at bounding box center [726, 565] width 727 height 890
type input "**********"
click at [500, 227] on textarea "Description" at bounding box center [726, 236] width 666 height 63
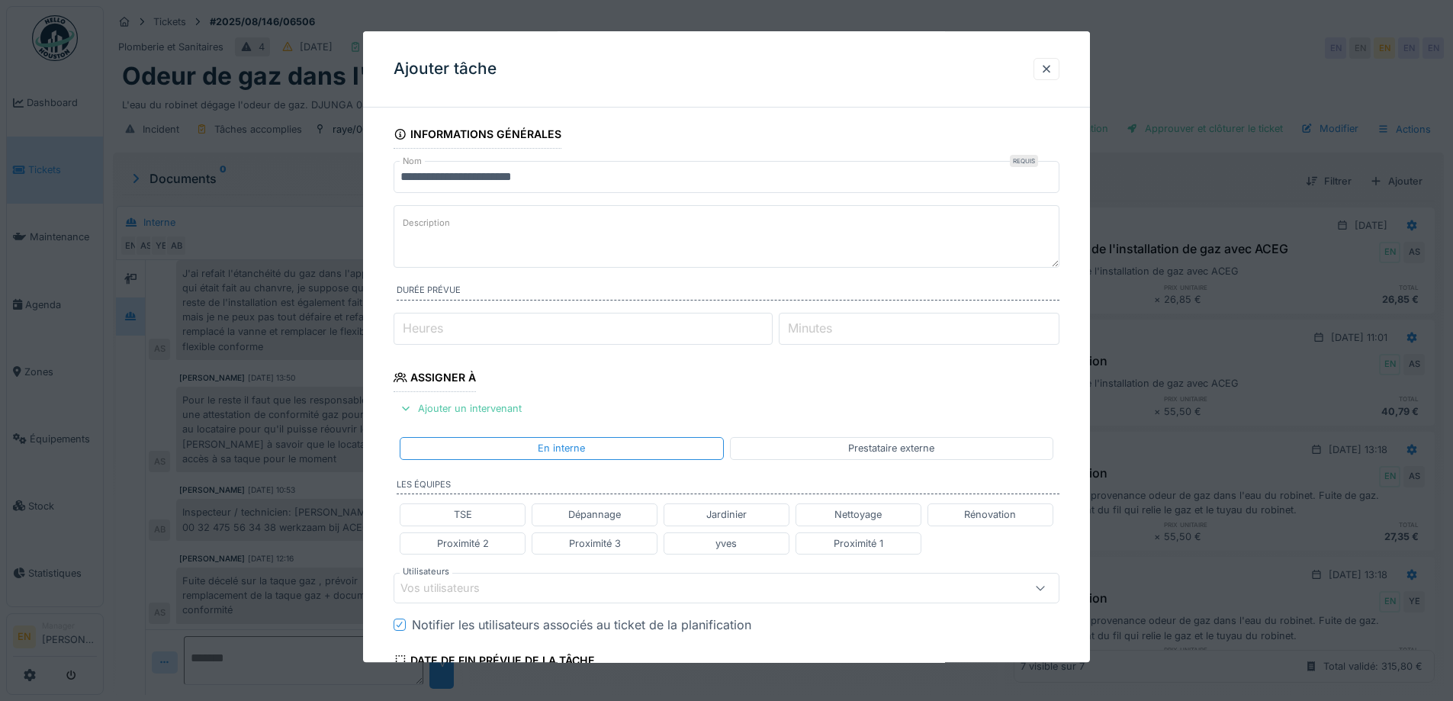
paste textarea "**********"
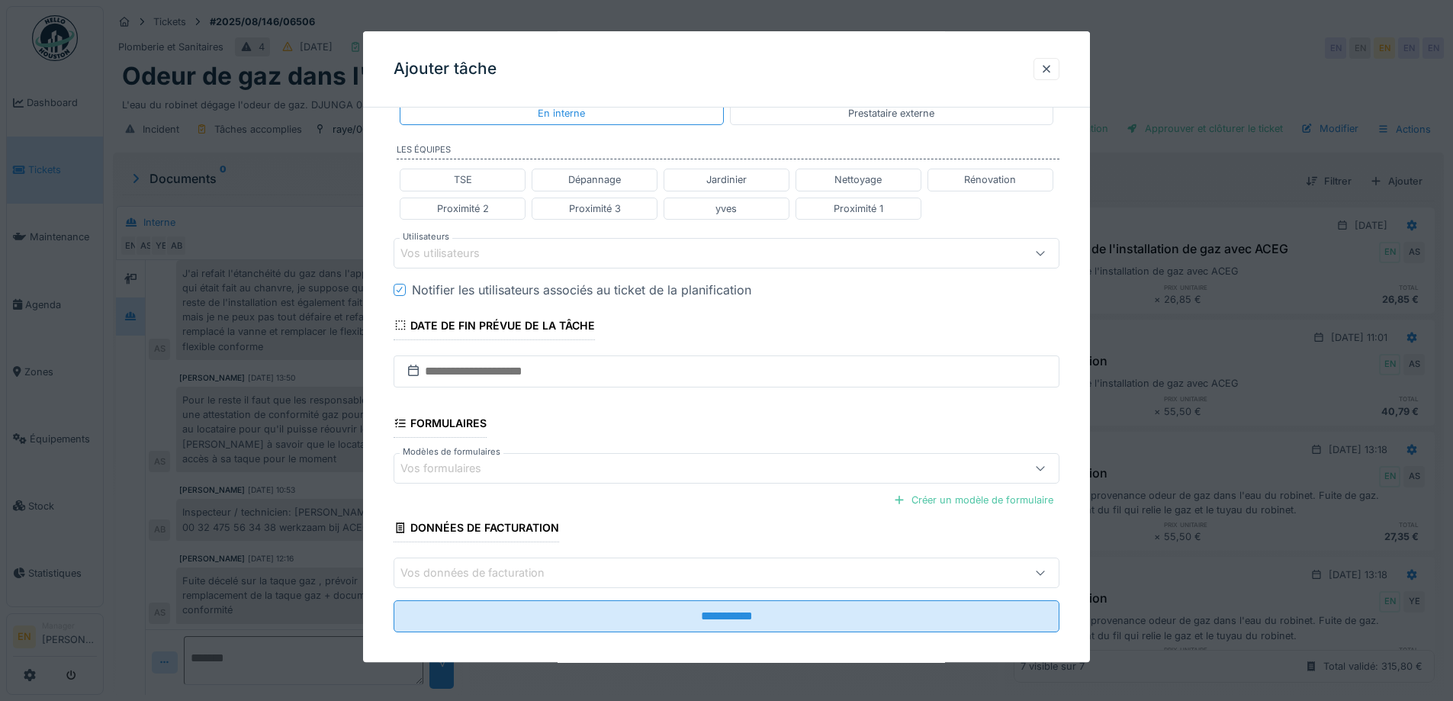
scroll to position [348, 0]
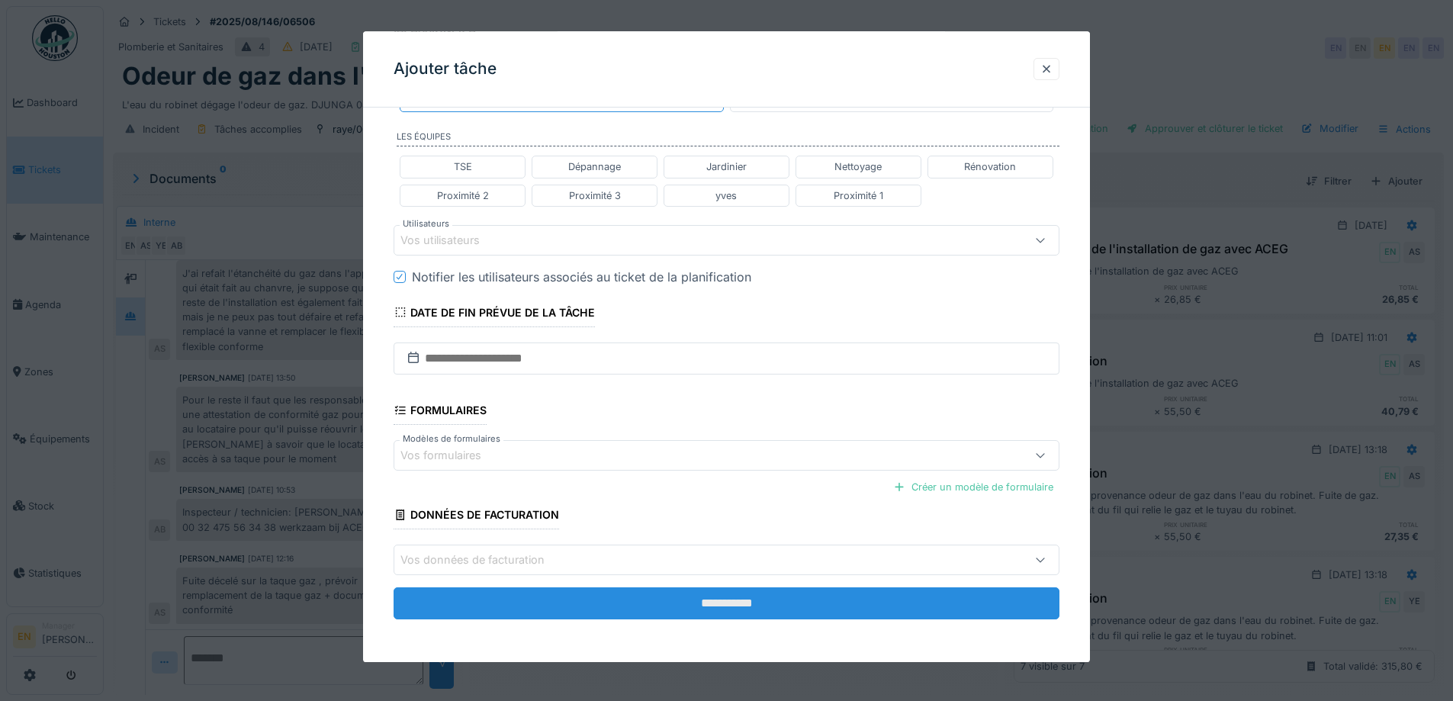
type textarea "**********"
click at [743, 604] on input "**********" at bounding box center [726, 604] width 666 height 32
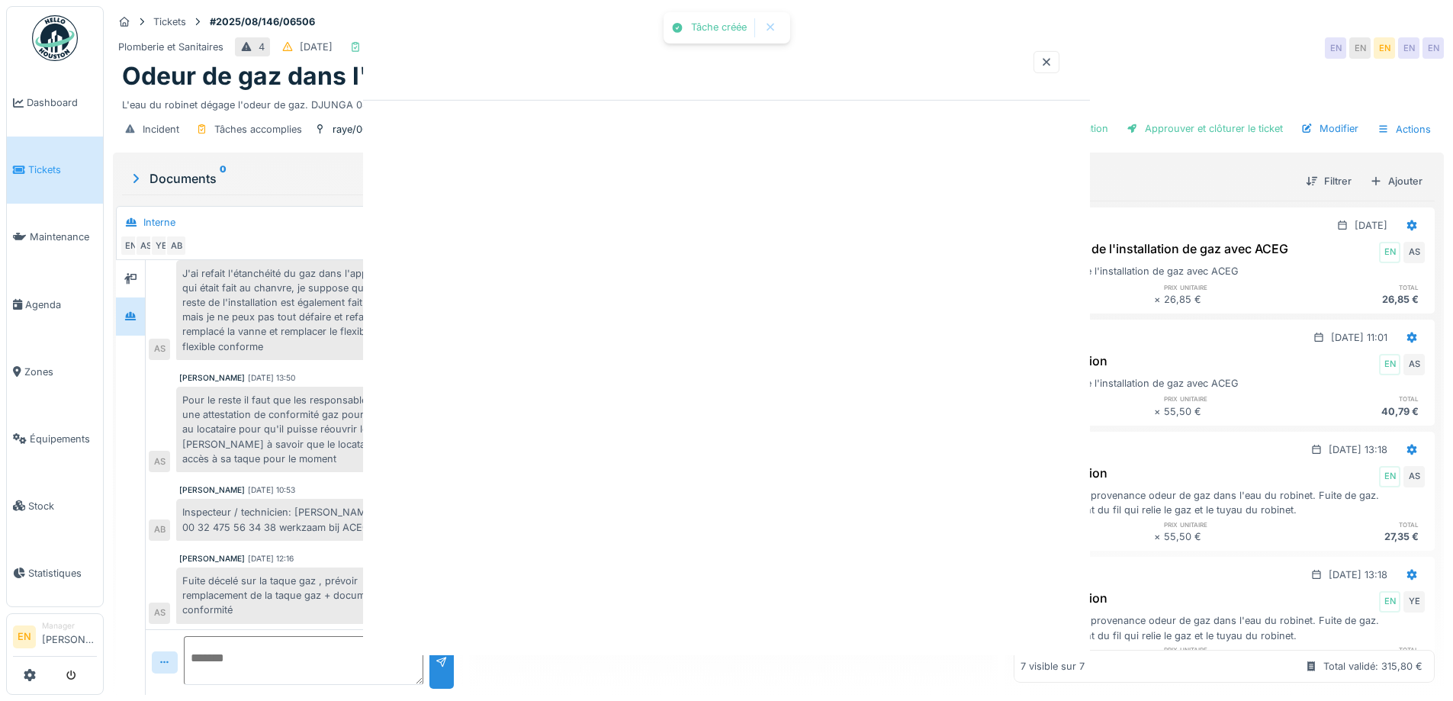
scroll to position [0, 0]
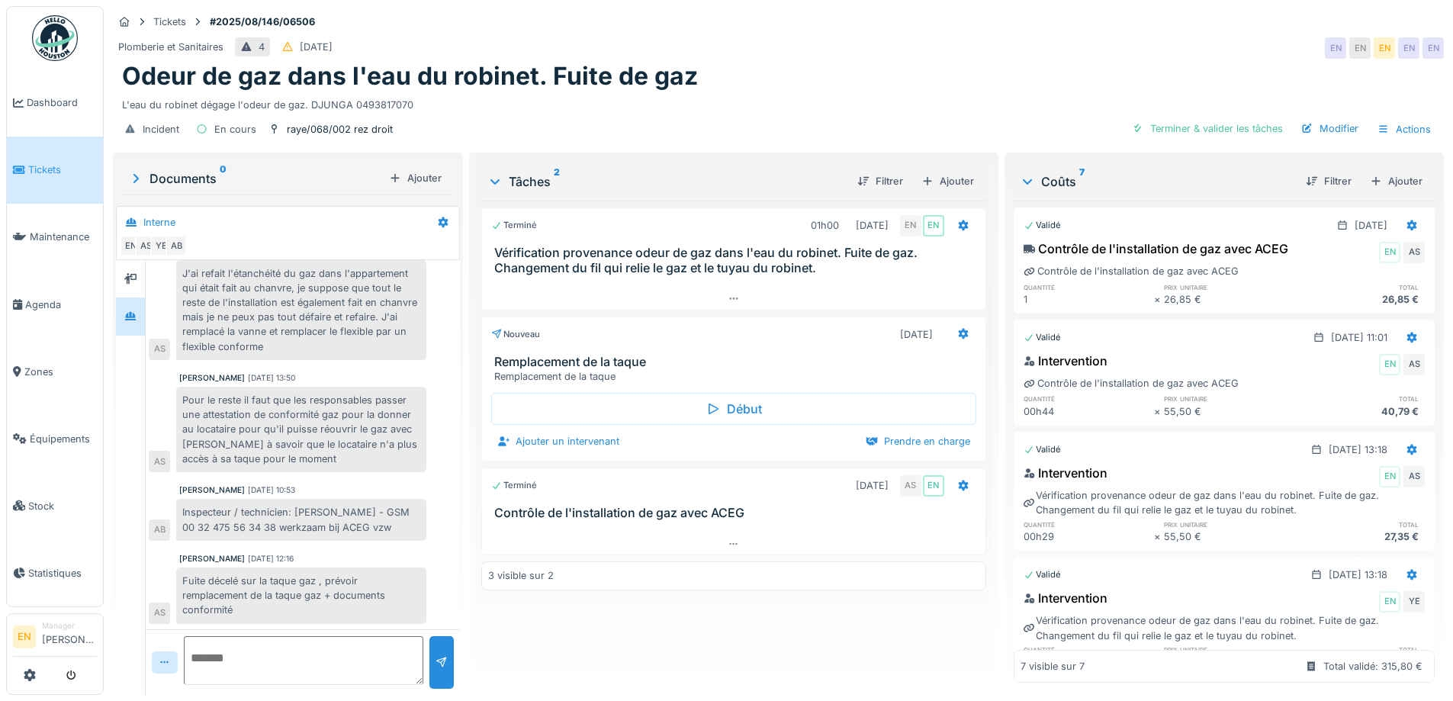
drag, startPoint x: 308, startPoint y: 93, endPoint x: 411, endPoint y: 96, distance: 103.0
click at [411, 96] on div "L'eau du robinet dégage l'odeur de gaz. DJUNGA 0493817070" at bounding box center [778, 102] width 1312 height 21
copy div "DJUNGA 0493817070"
click at [961, 329] on icon at bounding box center [963, 334] width 12 height 10
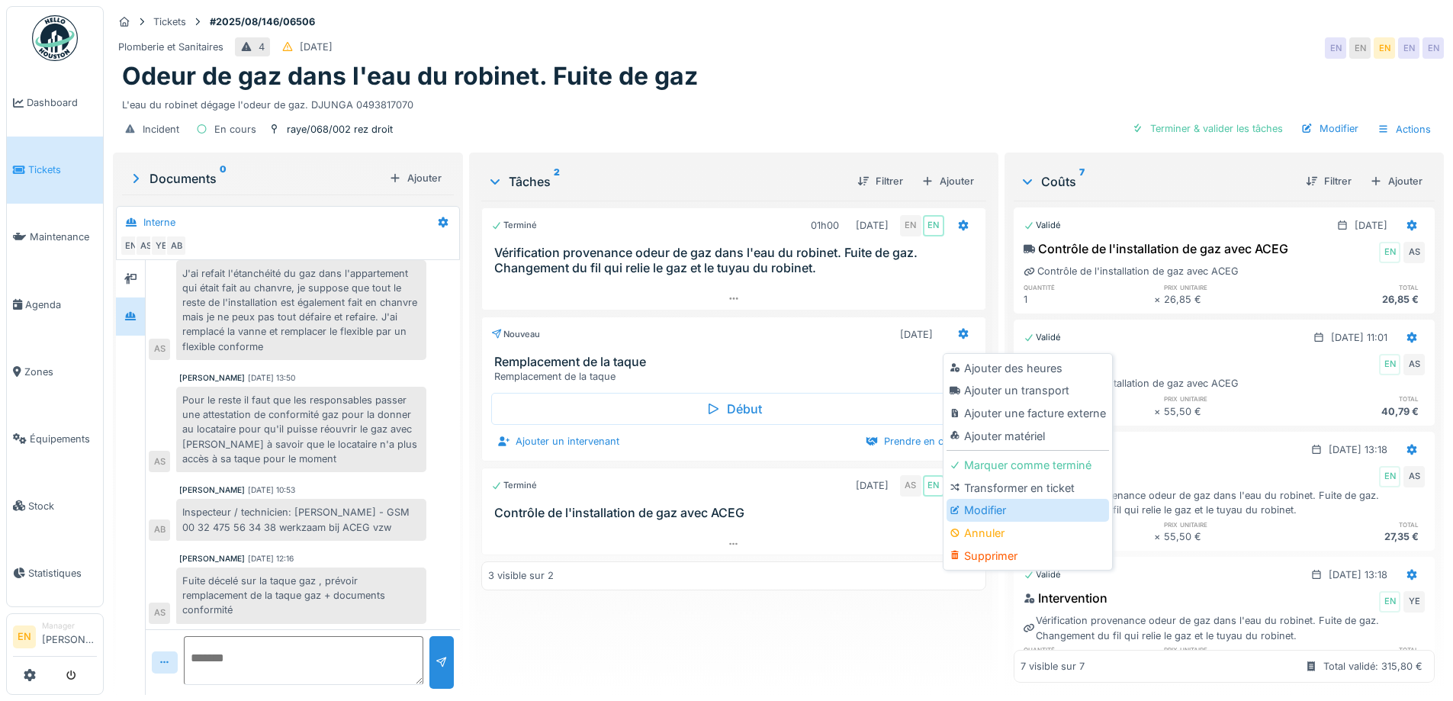
click at [991, 504] on div "Modifier" at bounding box center [1027, 510] width 162 height 23
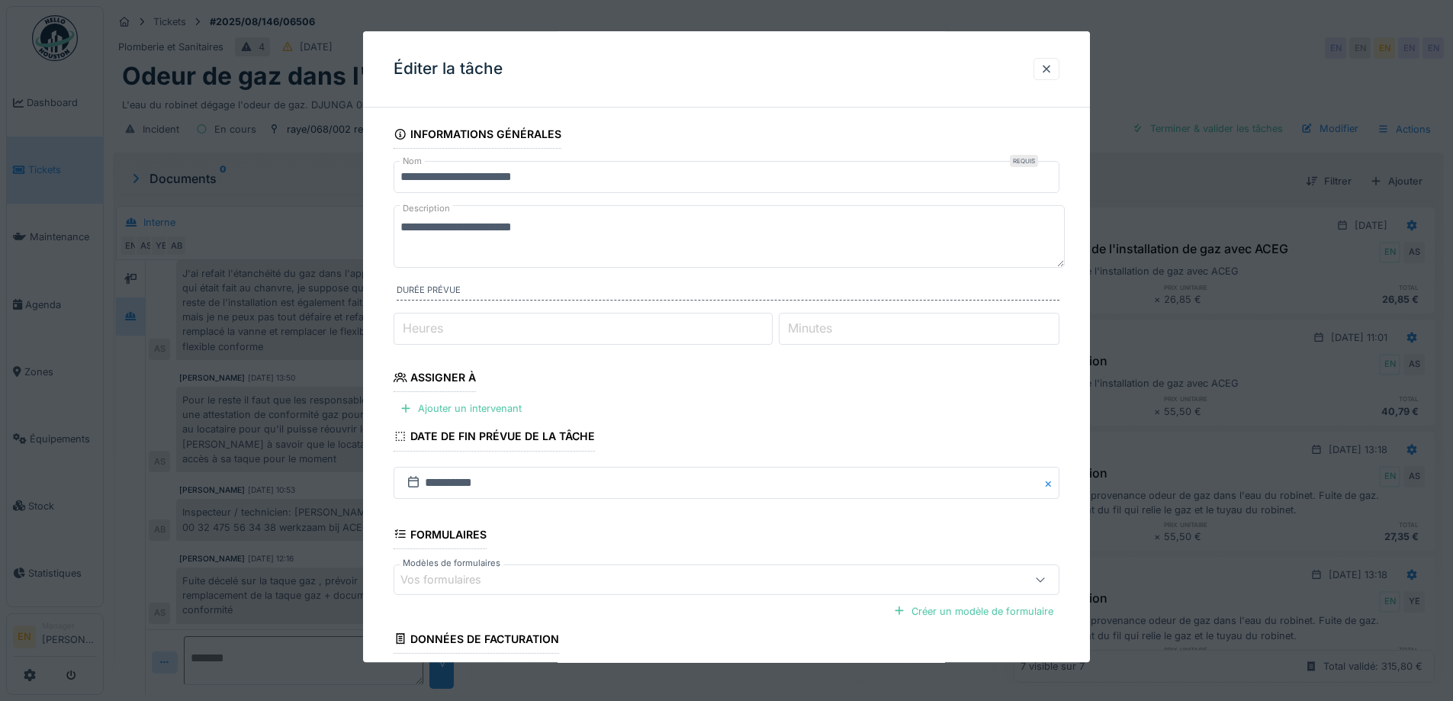
click at [571, 228] on textarea "**********" at bounding box center [728, 236] width 671 height 63
paste textarea "**********"
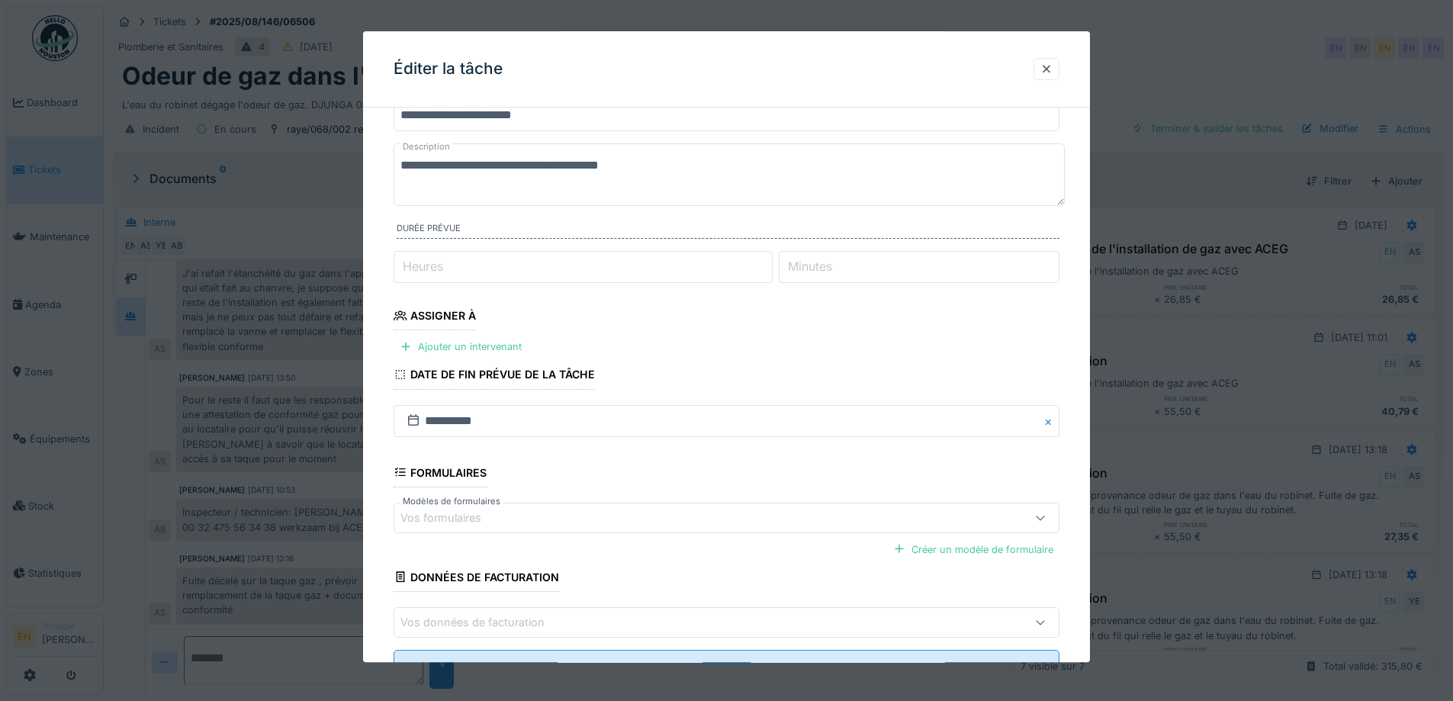
scroll to position [124, 0]
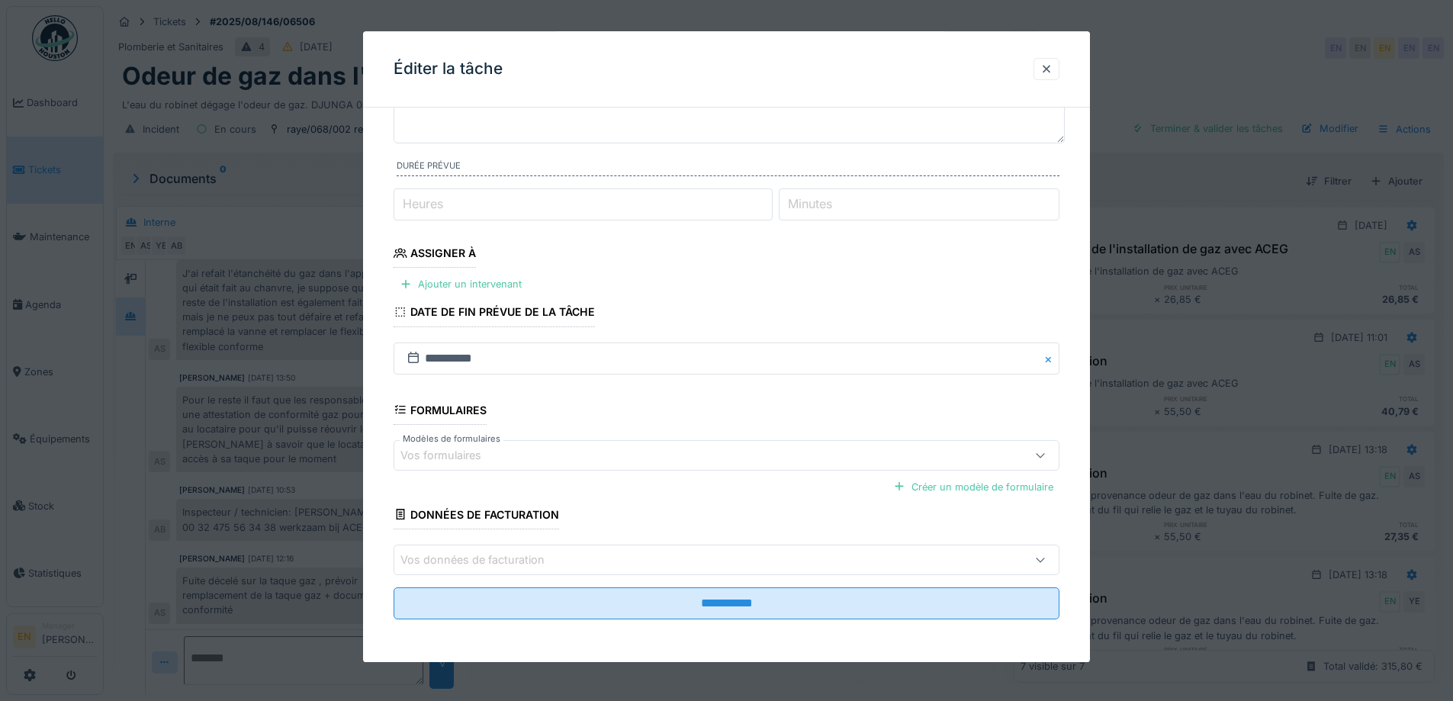
type textarea "**********"
click at [730, 586] on fieldset "**********" at bounding box center [726, 313] width 666 height 636
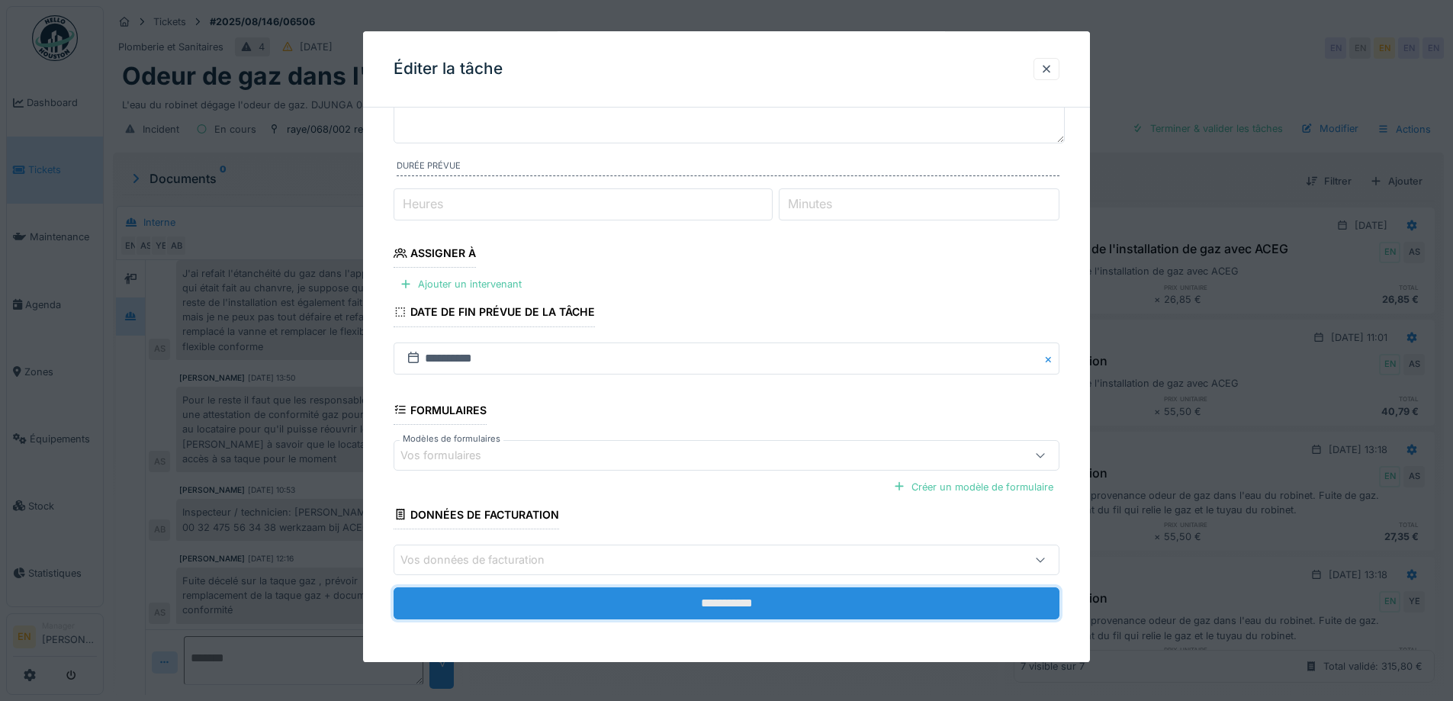
click at [737, 604] on input "**********" at bounding box center [726, 603] width 666 height 32
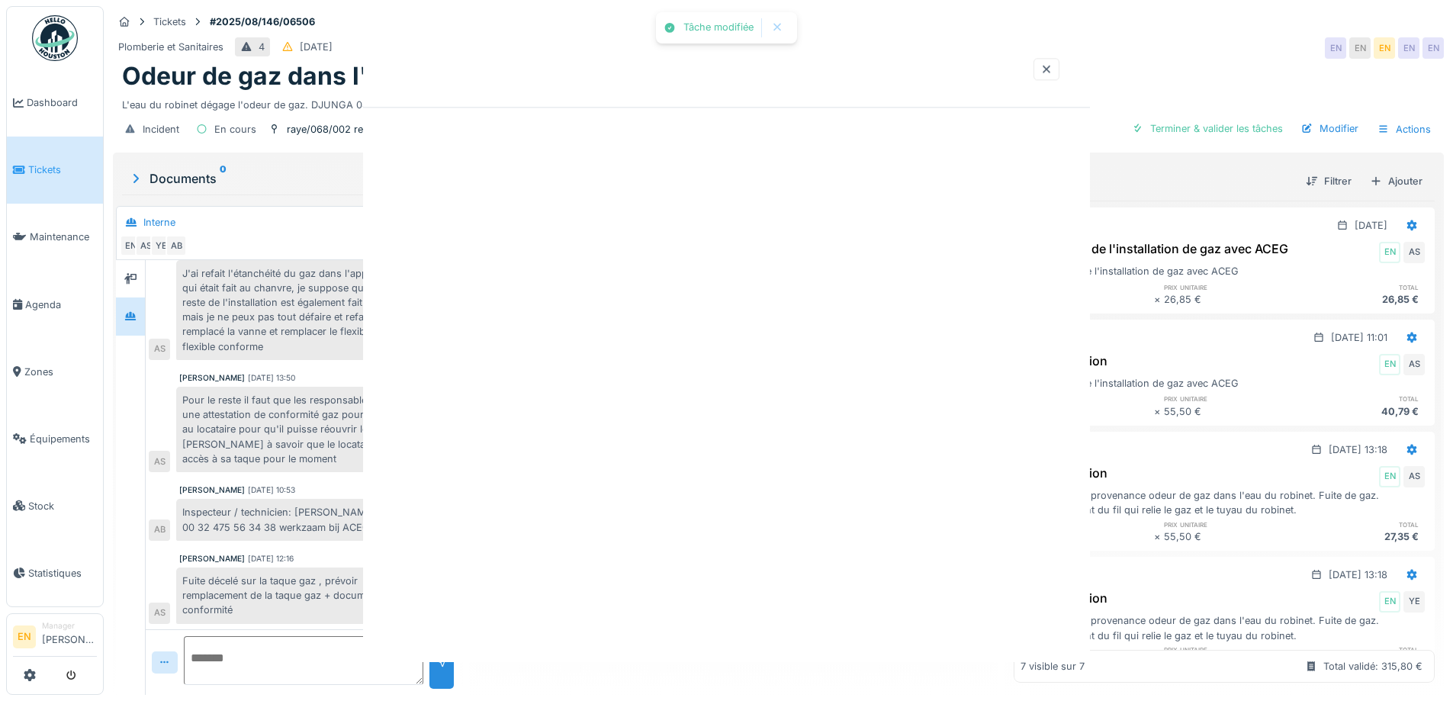
scroll to position [0, 0]
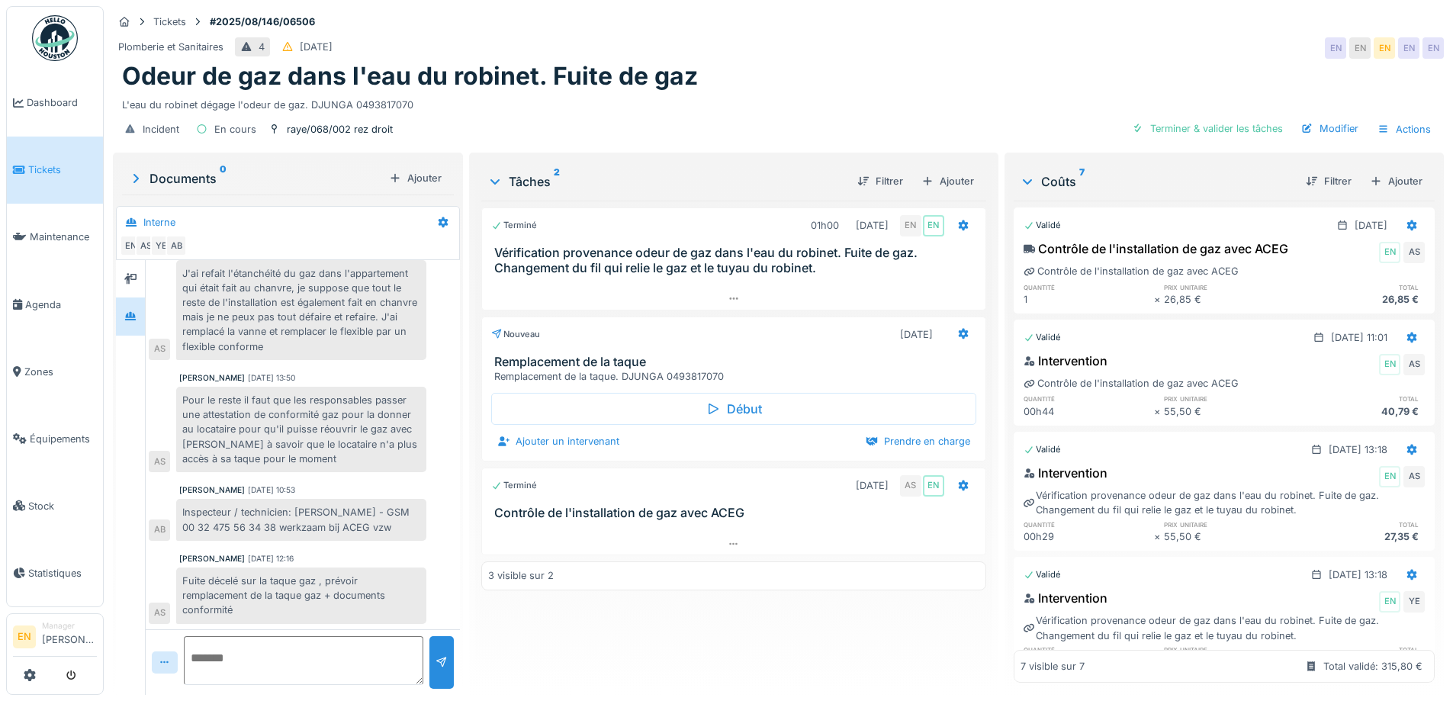
click at [610, 654] on div "Terminé 01h00 19/08/2025 EN EN Vérification provenance odeur de gaz dans l'eau …" at bounding box center [733, 442] width 504 height 482
click at [815, 62] on div "Odeur de gaz dans l'eau du robinet. Fuite de gaz" at bounding box center [778, 76] width 1312 height 29
click at [624, 625] on div "Terminé 01h00 19/08/2025 EN EN Vérification provenance odeur de gaz dans l'eau …" at bounding box center [733, 442] width 504 height 482
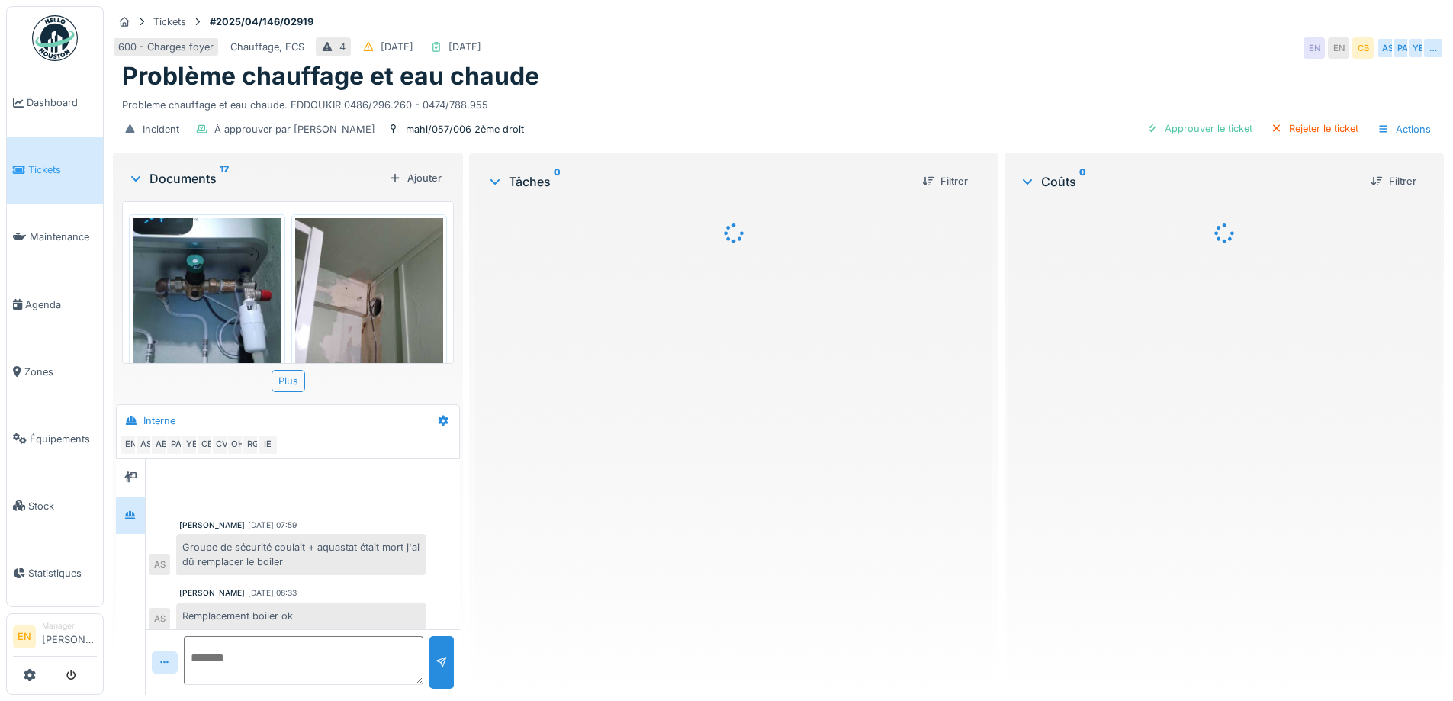
scroll to position [564, 0]
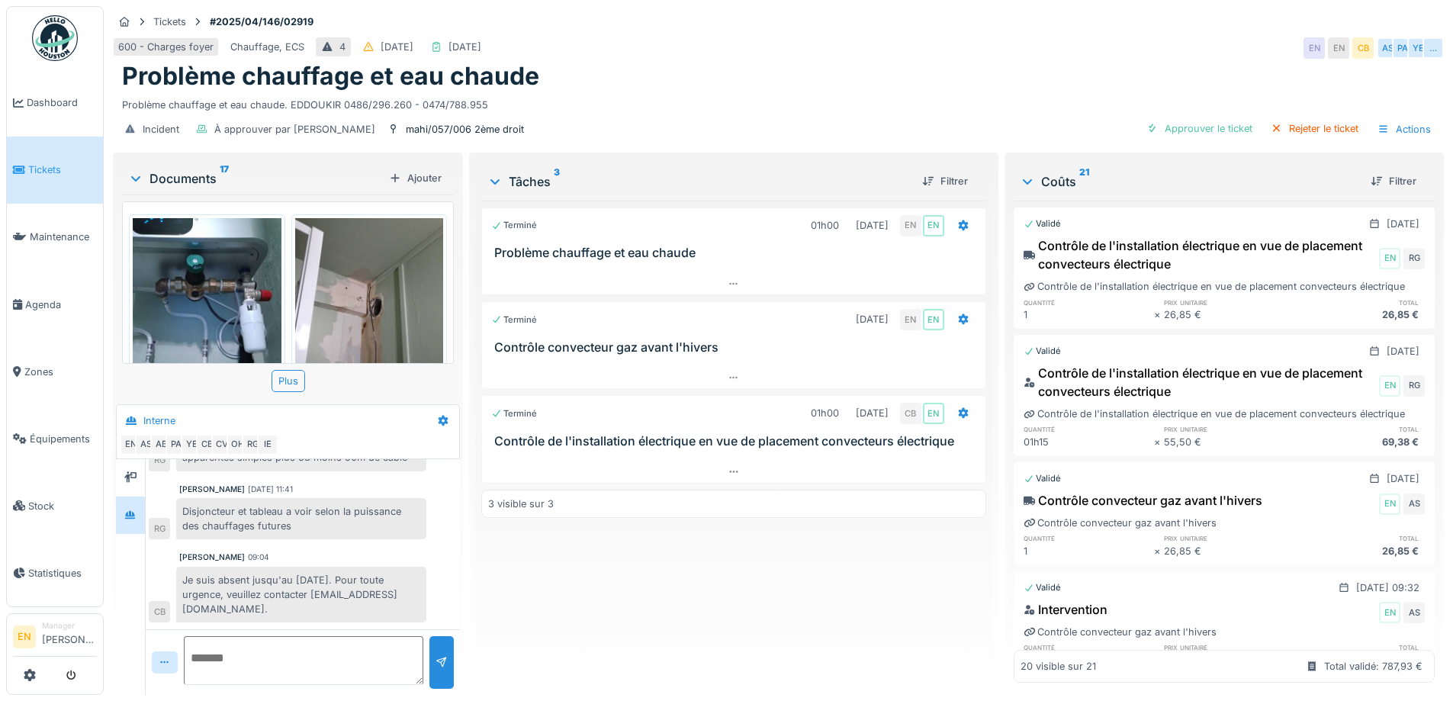
click at [499, 599] on div "Terminé 01h00 01/04/2025 EN EN Problème chauffage et eau chaude Terminé 28/08/2…" at bounding box center [733, 442] width 504 height 482
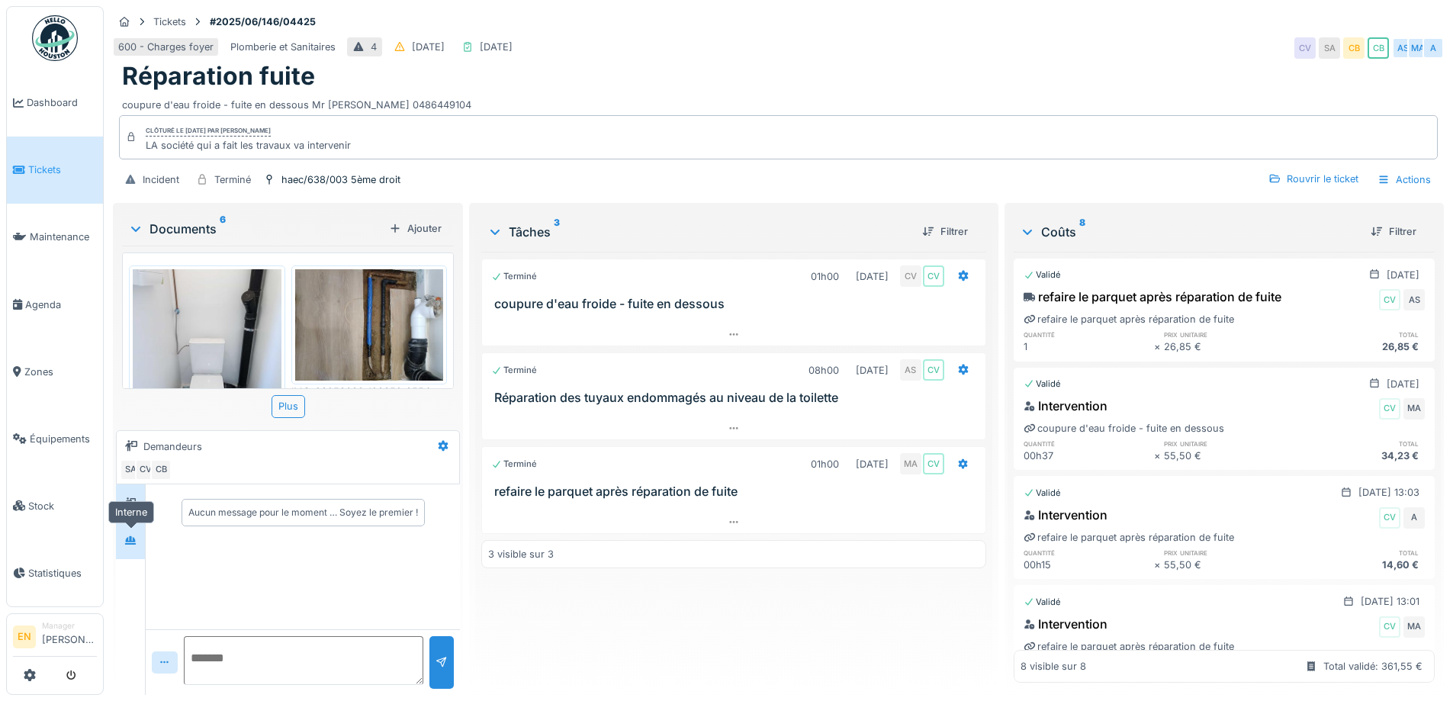
drag, startPoint x: 120, startPoint y: 543, endPoint x: 128, endPoint y: 545, distance: 8.7
click at [120, 544] on div at bounding box center [130, 540] width 23 height 19
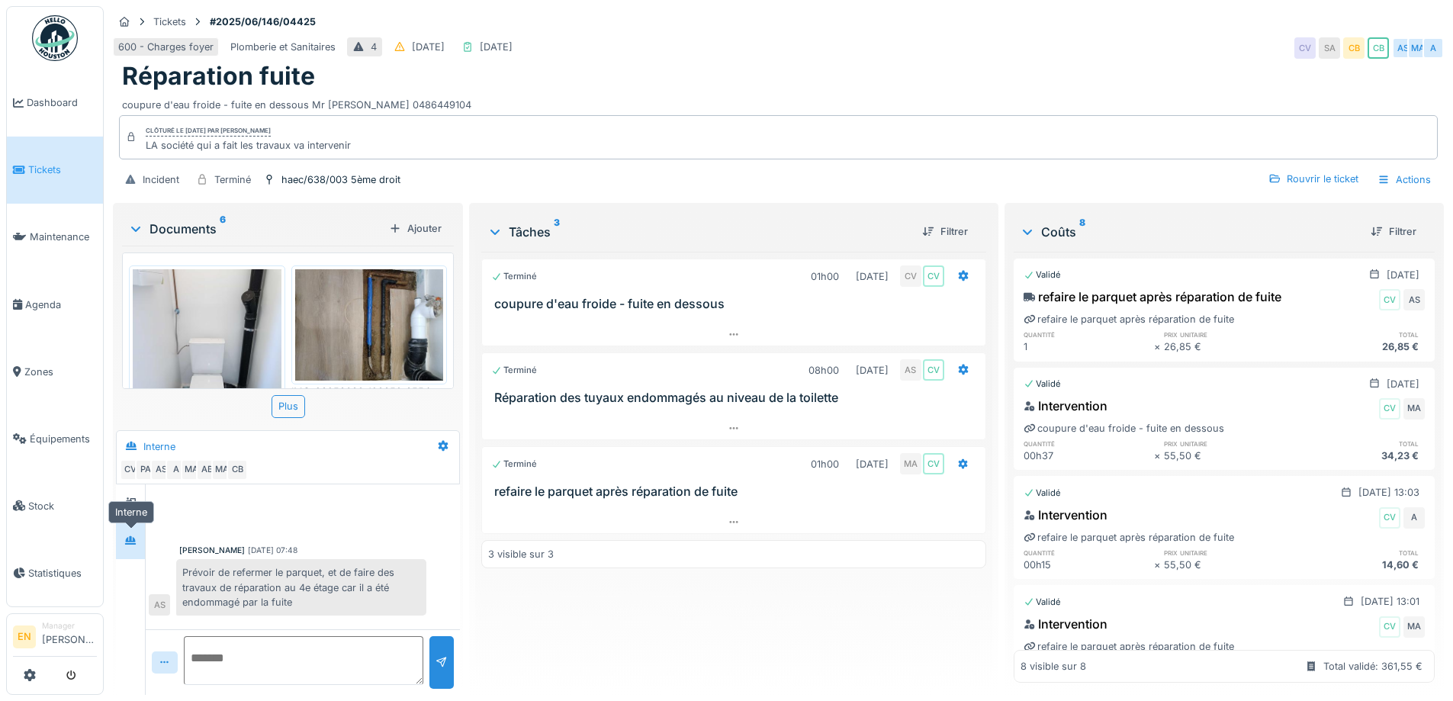
scroll to position [184, 0]
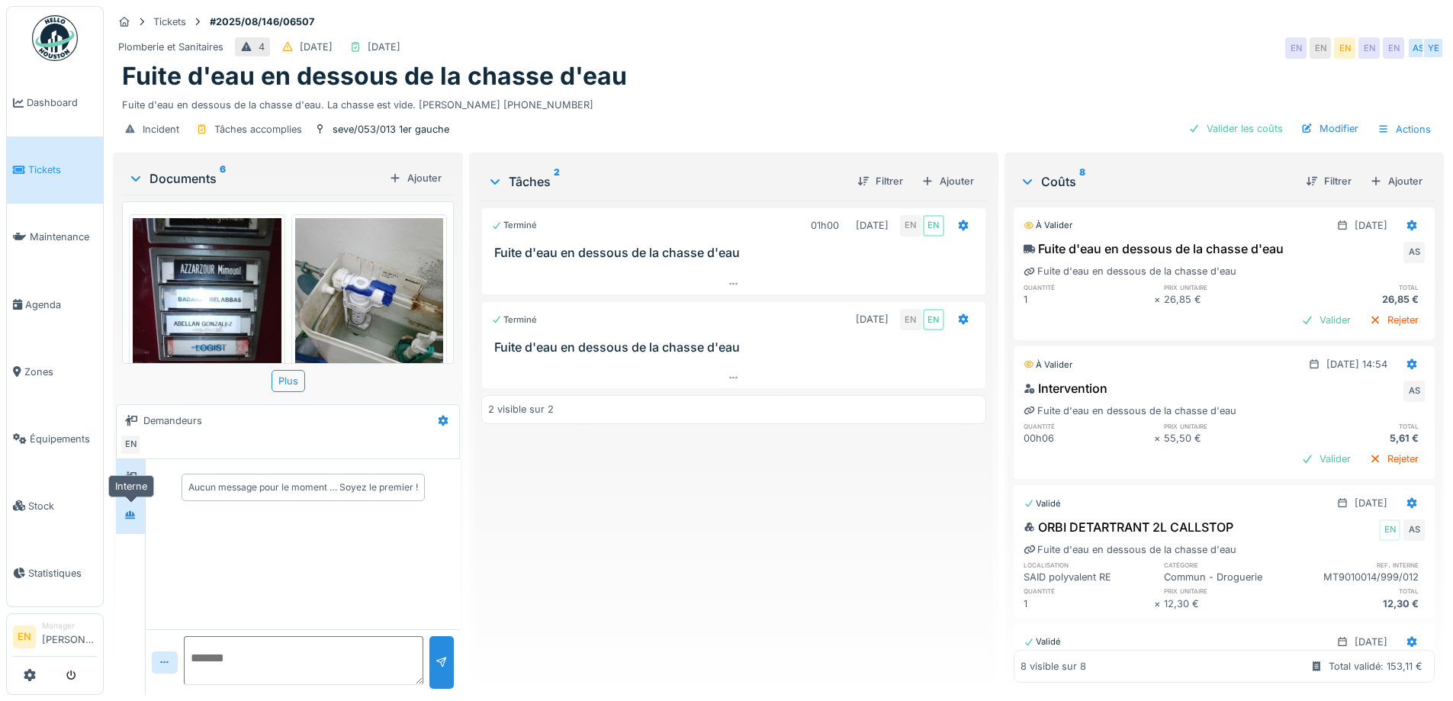
click at [136, 512] on icon at bounding box center [130, 515] width 12 height 10
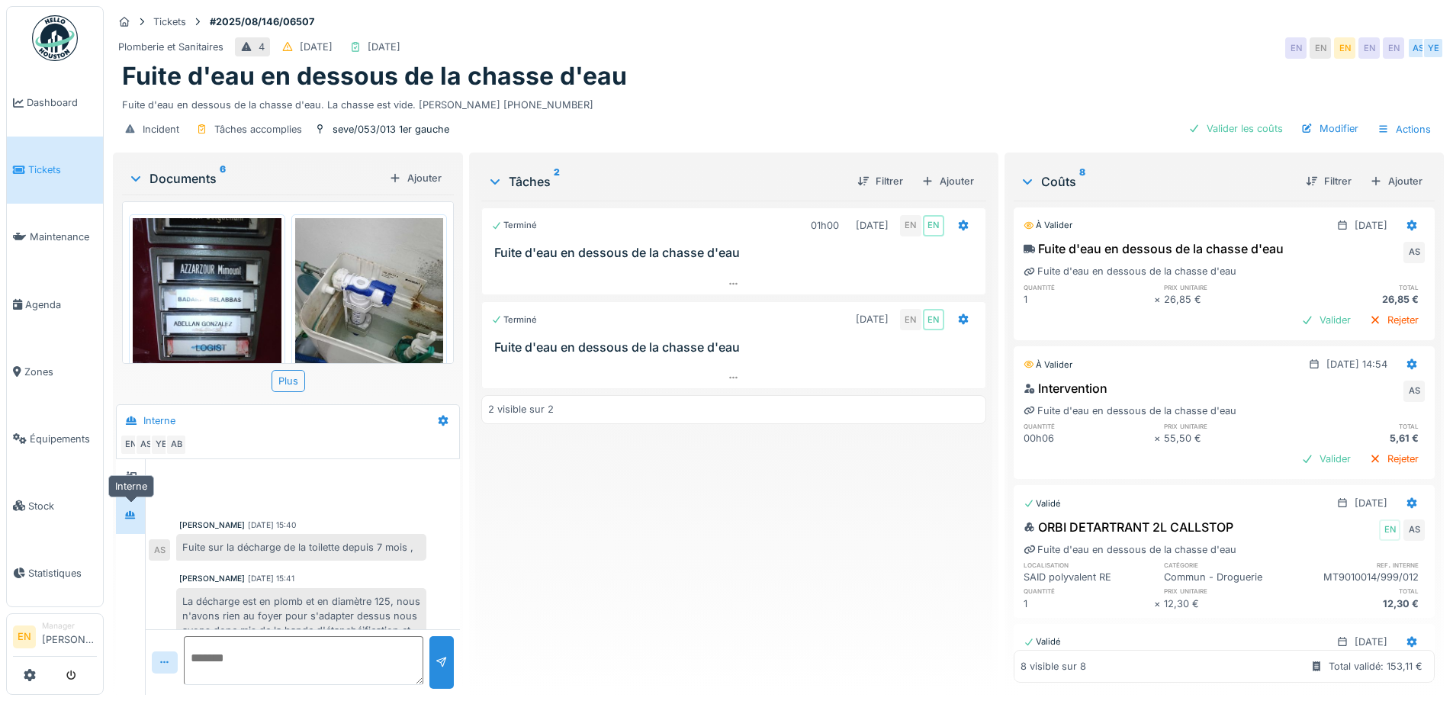
scroll to position [255, 0]
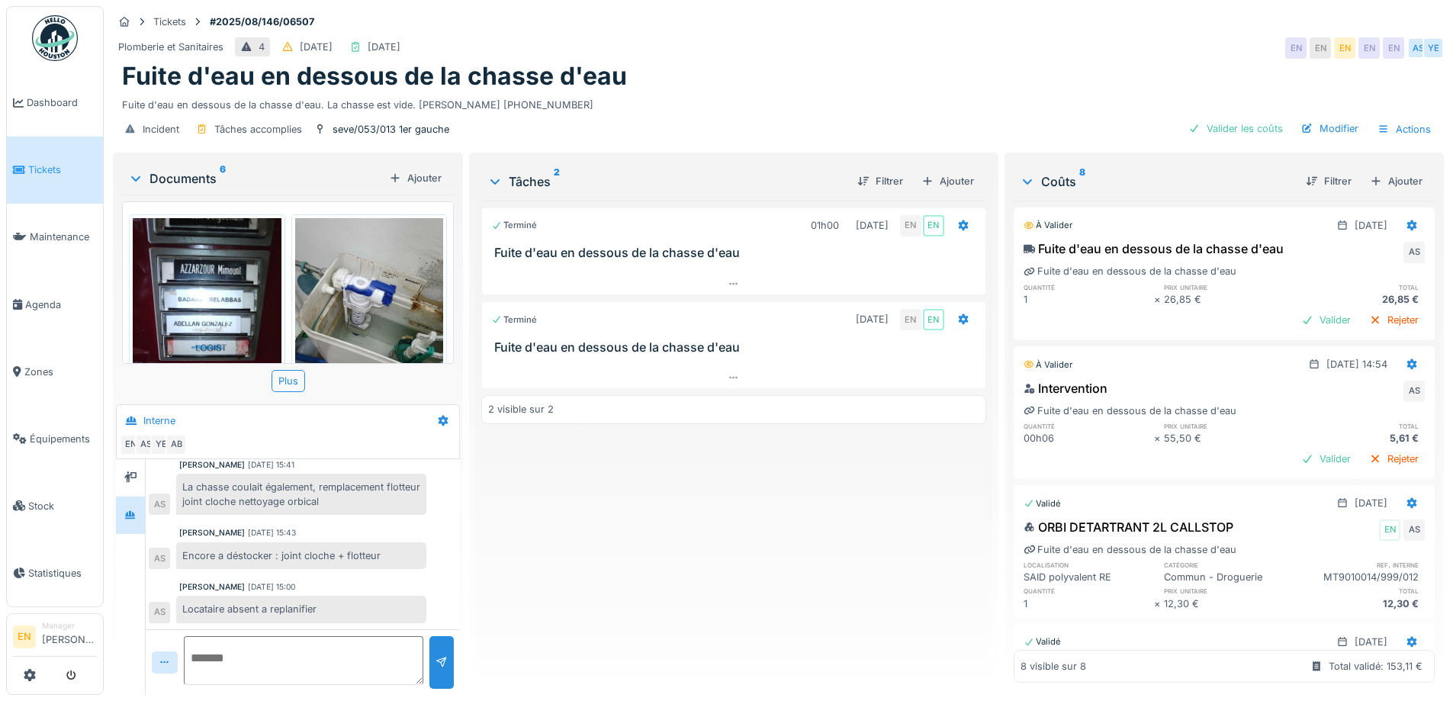
click at [882, 108] on div "Fuite d'eau en dessous de la chasse d'eau. La chasse est vide. [PERSON_NAME] [P…" at bounding box center [778, 102] width 1312 height 21
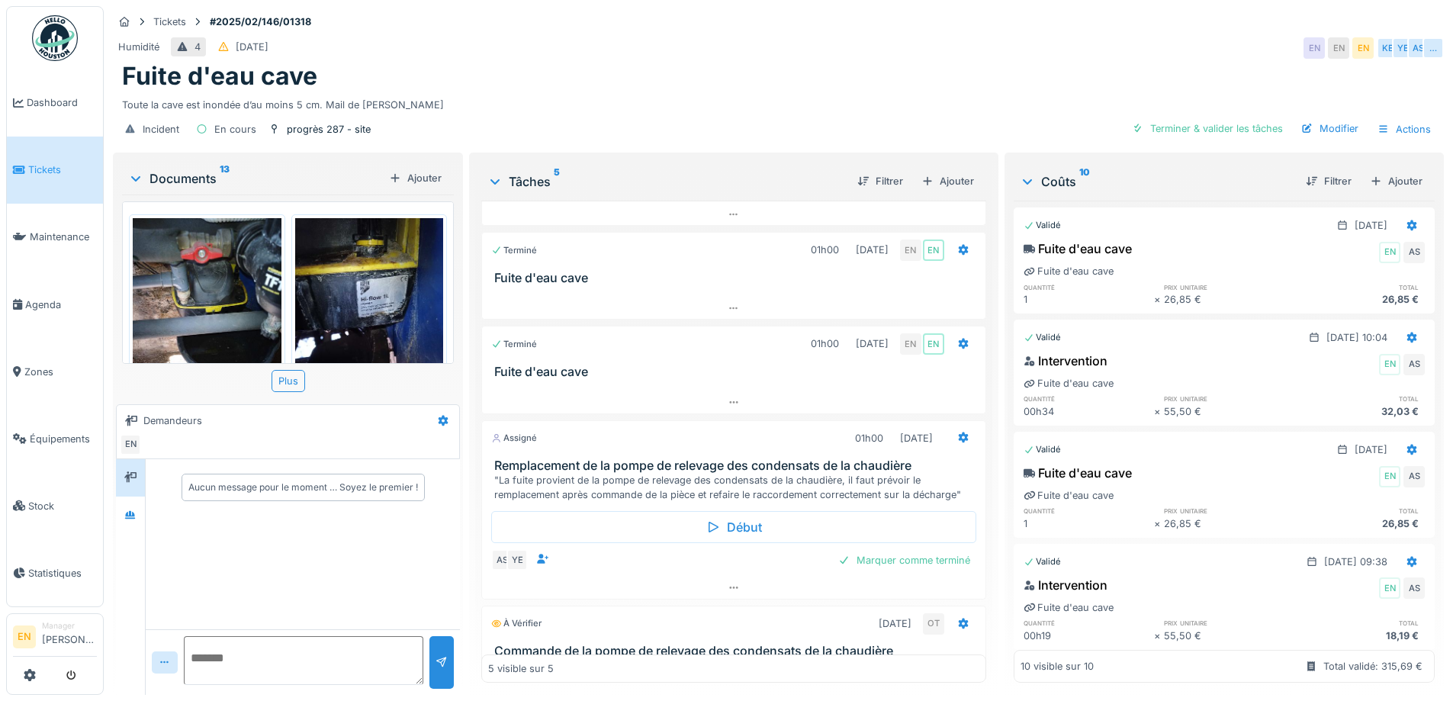
scroll to position [151, 0]
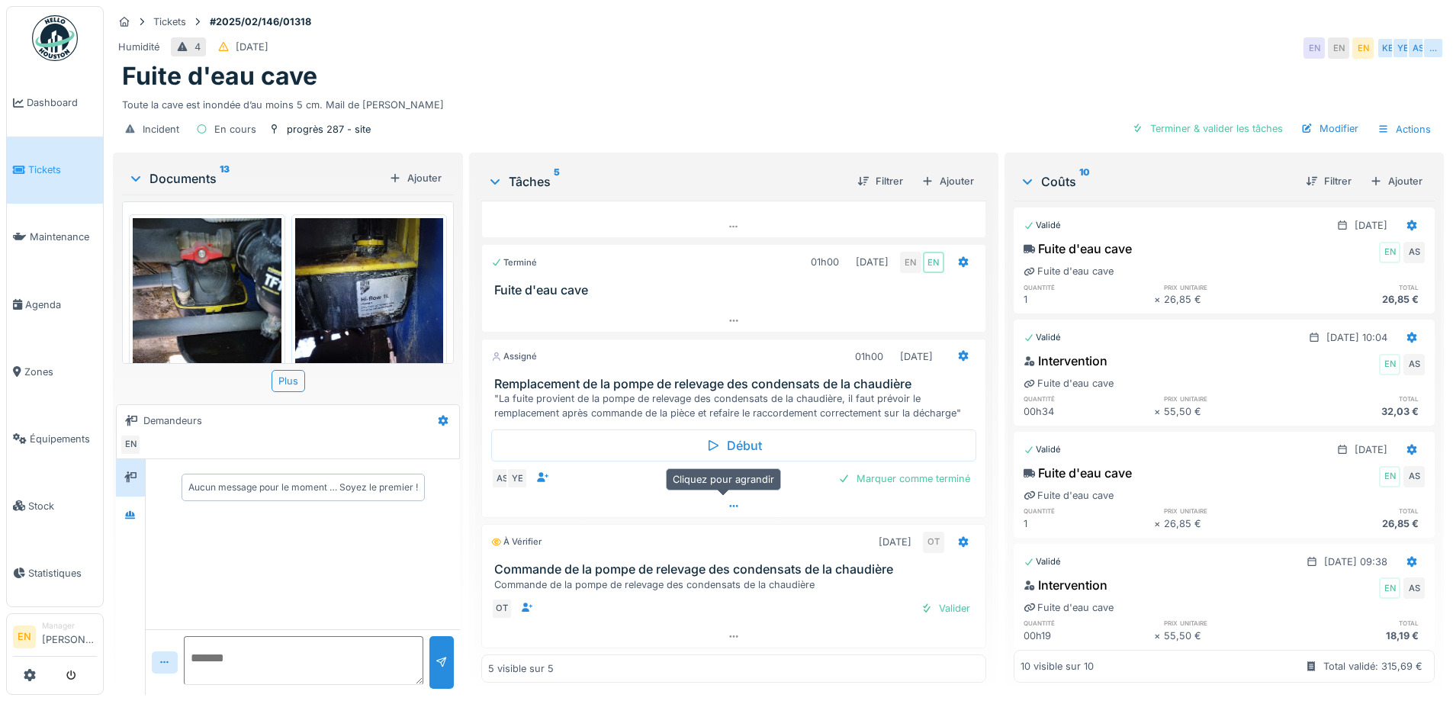
click at [727, 509] on icon at bounding box center [733, 506] width 12 height 10
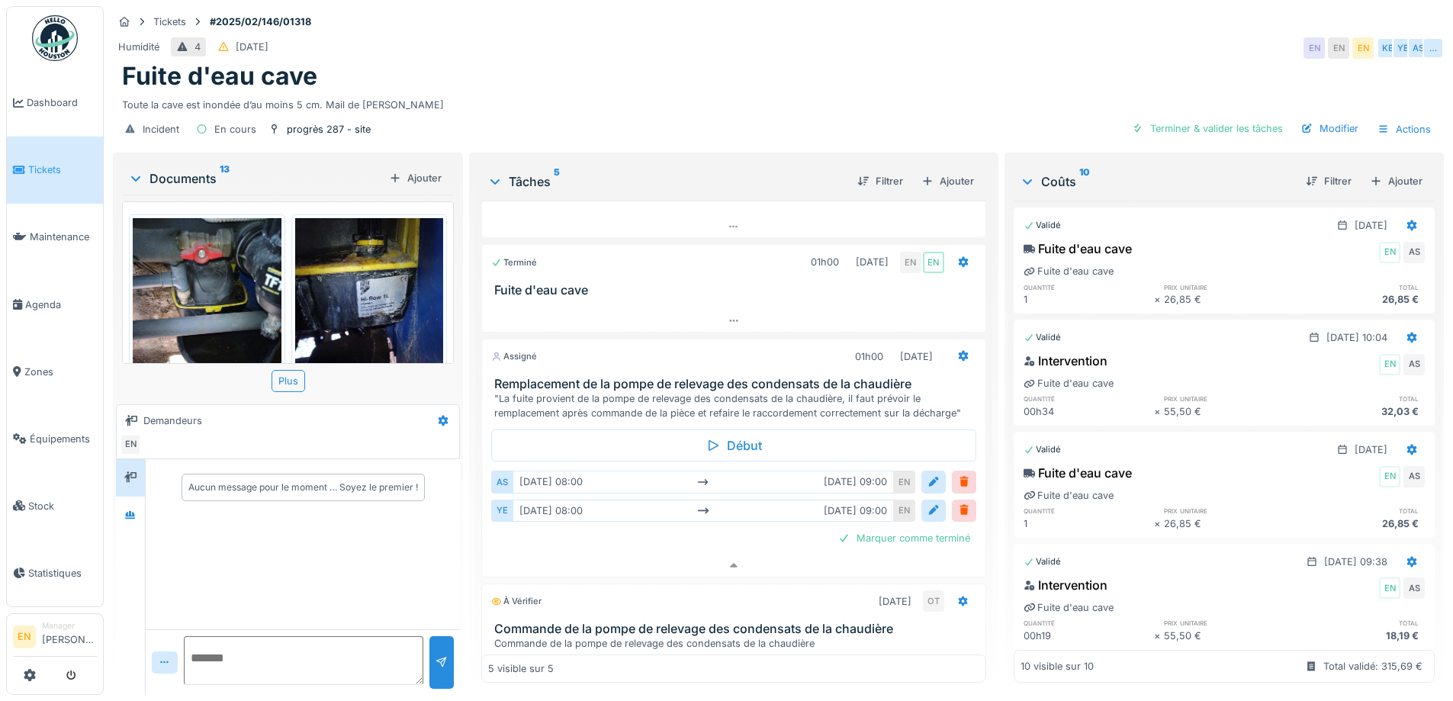
click at [696, 71] on div "Fuite d'eau cave" at bounding box center [778, 76] width 1312 height 29
click at [132, 516] on icon at bounding box center [130, 514] width 11 height 8
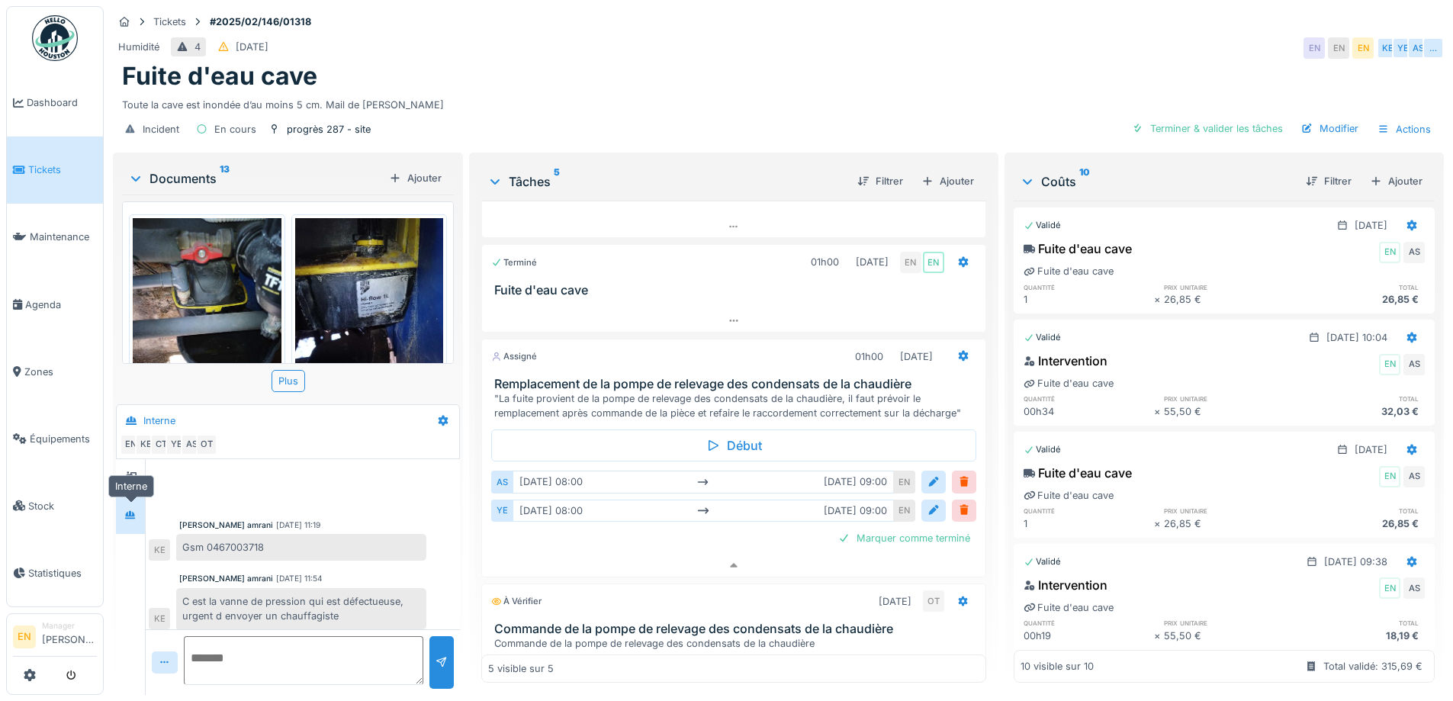
scroll to position [339, 0]
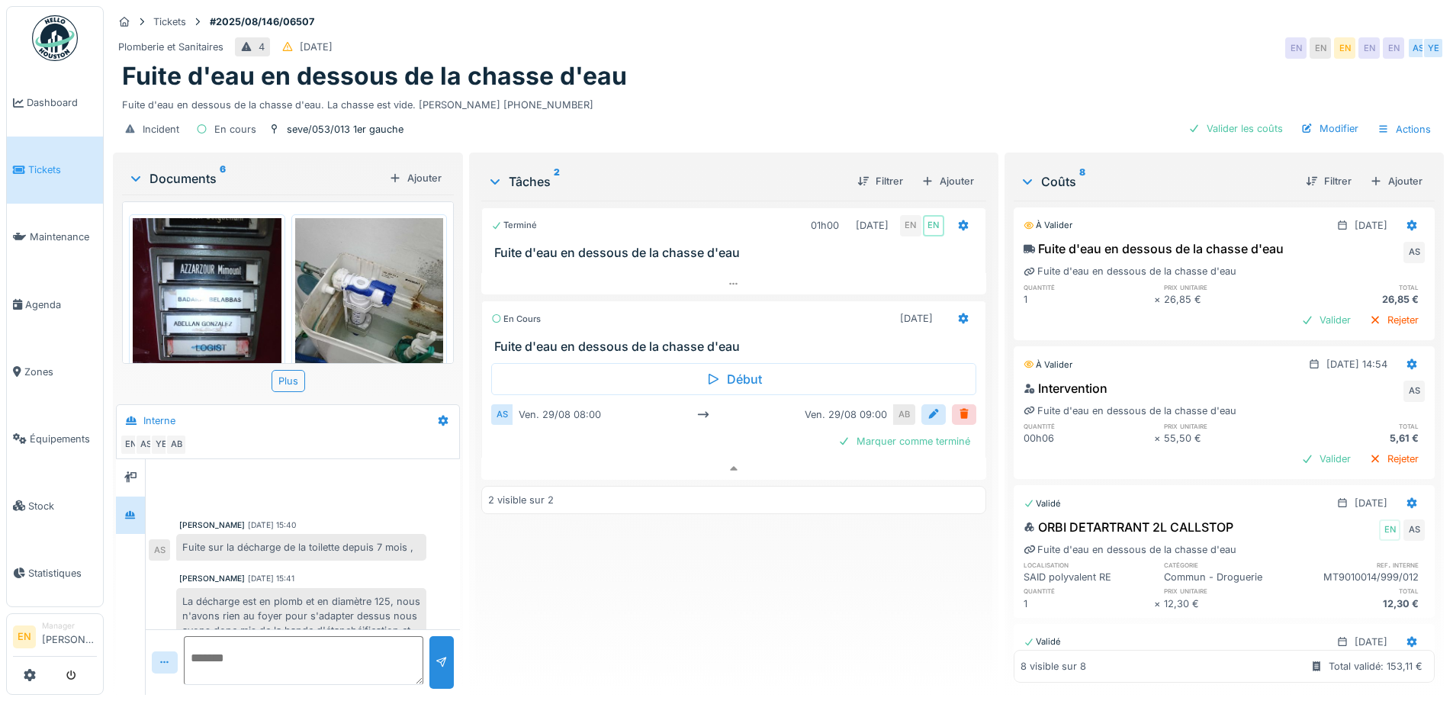
scroll to position [255, 0]
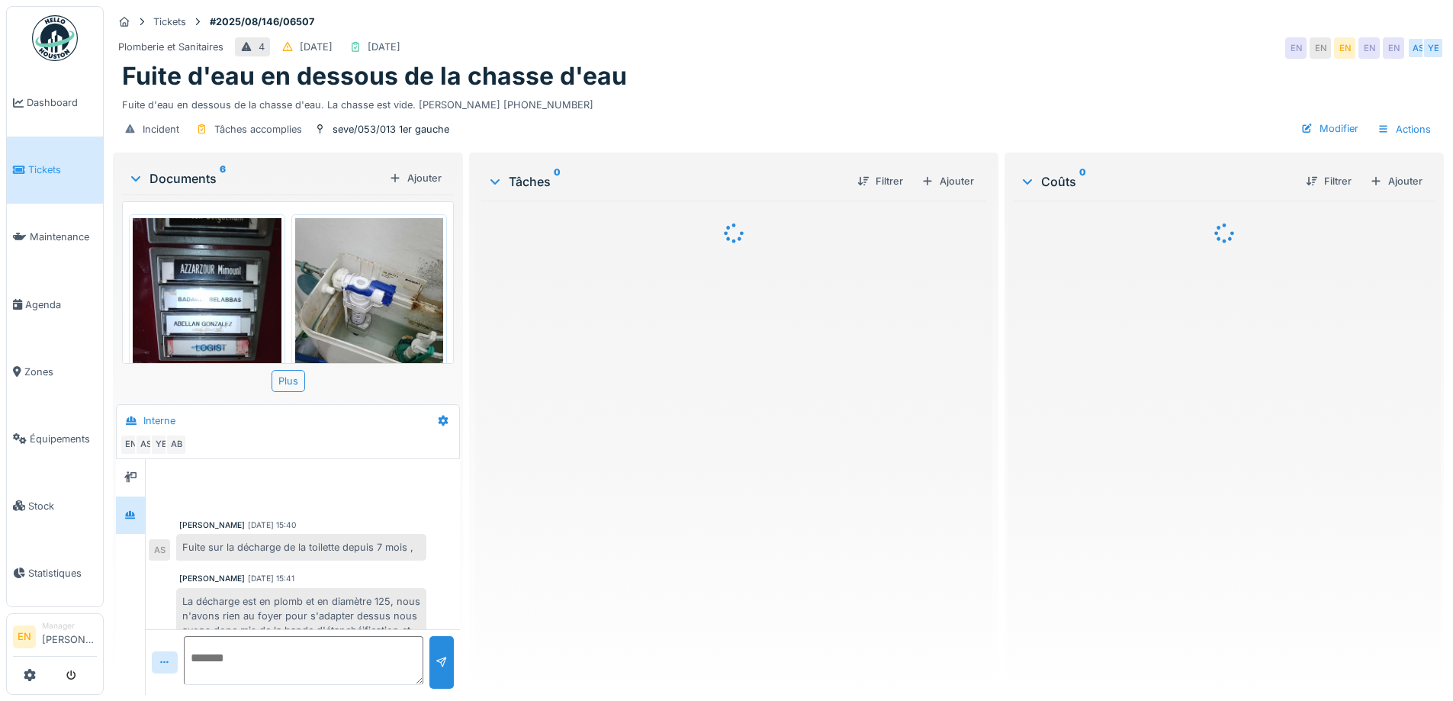
scroll to position [255, 0]
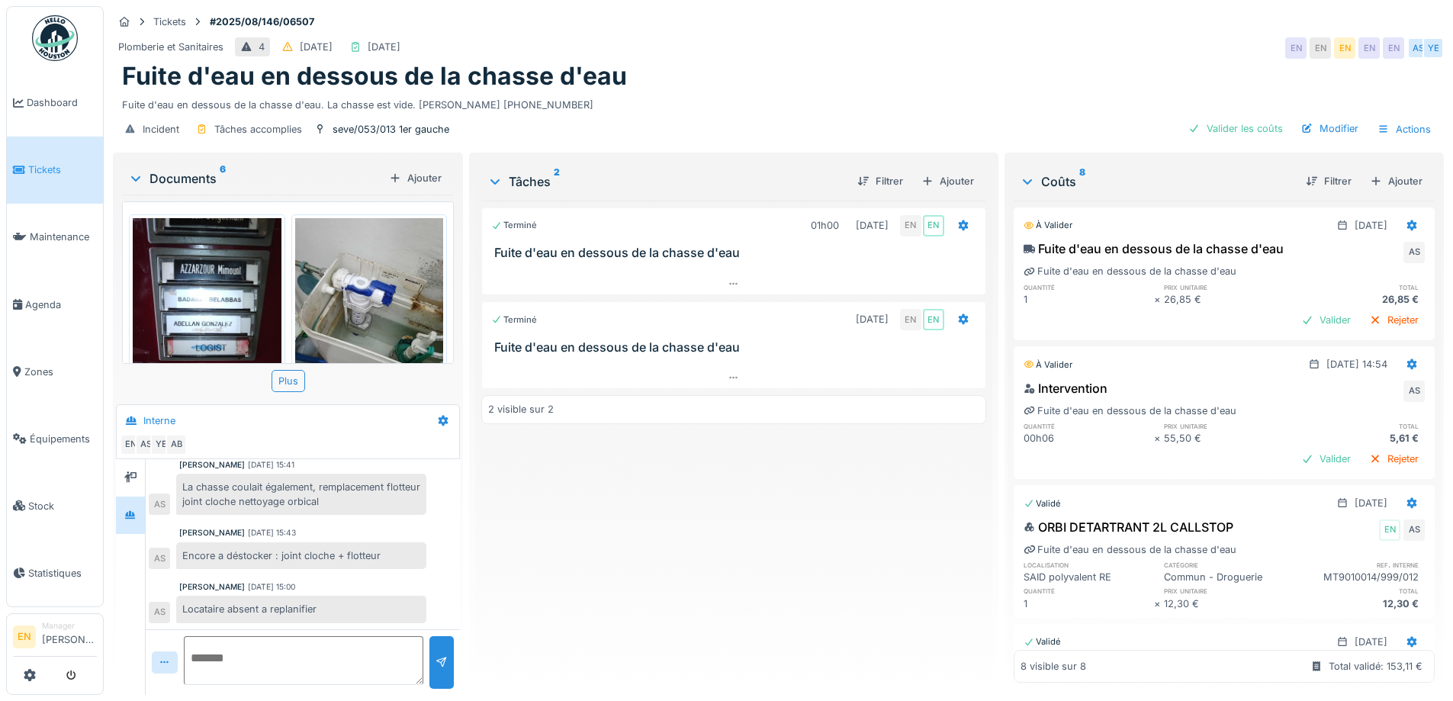
click at [642, 559] on div "Terminé 01h00 18/08/2025 EN EN Fuite d'eau en dessous de la chasse d'eau Termin…" at bounding box center [733, 442] width 504 height 482
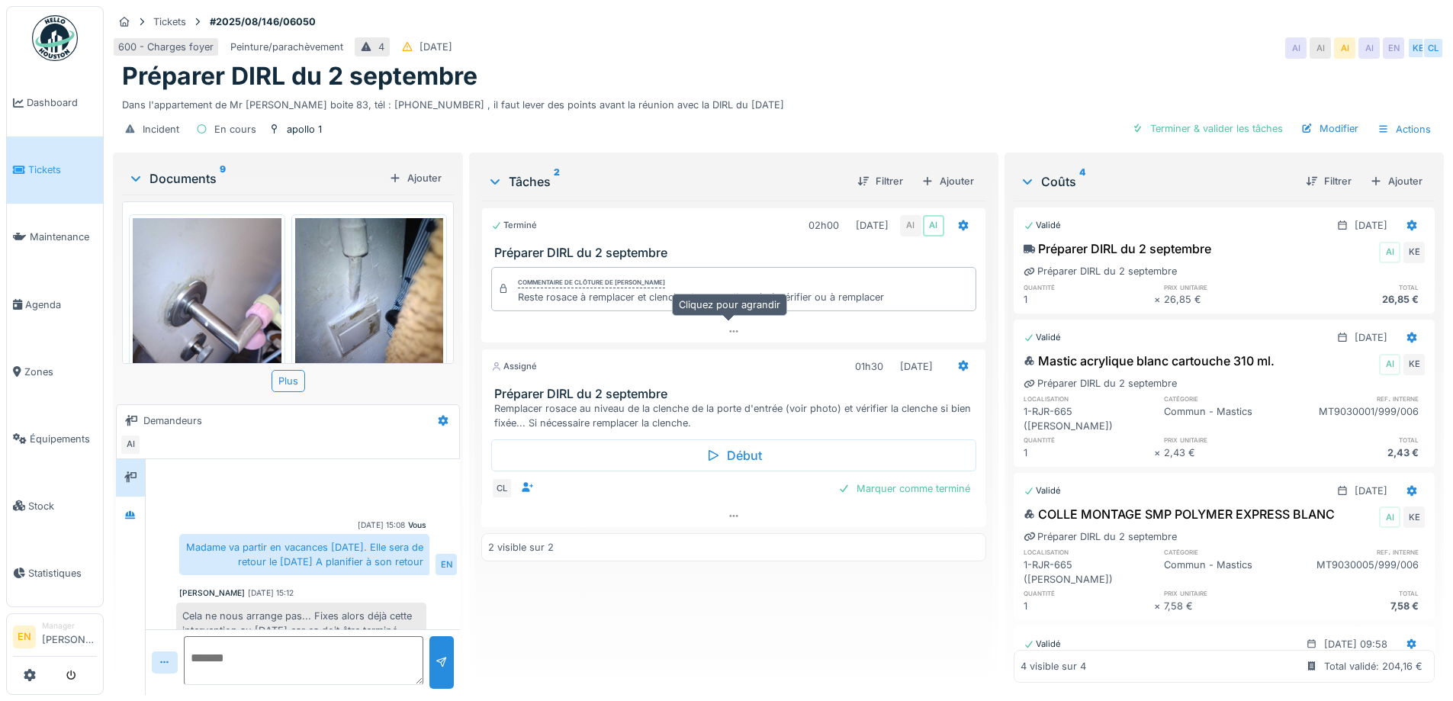
scroll to position [36, 0]
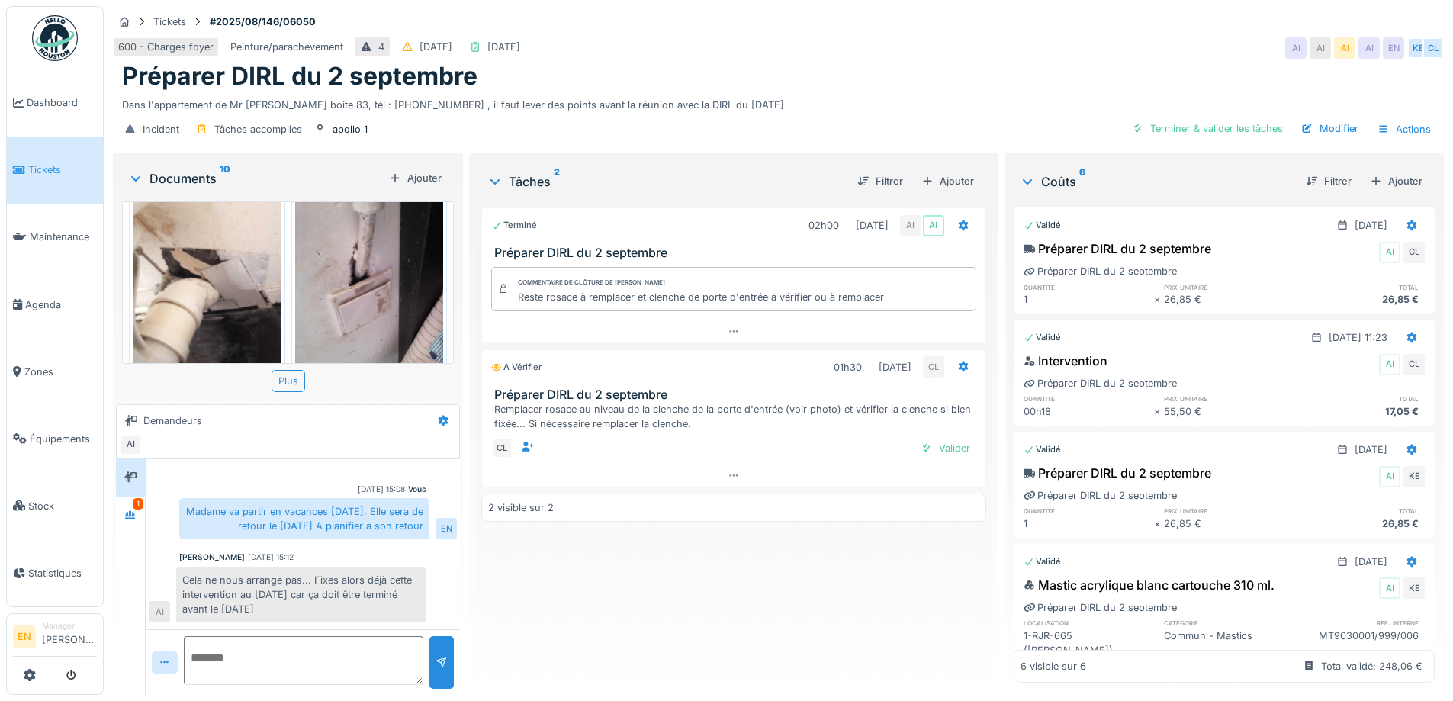
scroll to position [989, 0]
click at [129, 516] on icon at bounding box center [130, 514] width 11 height 8
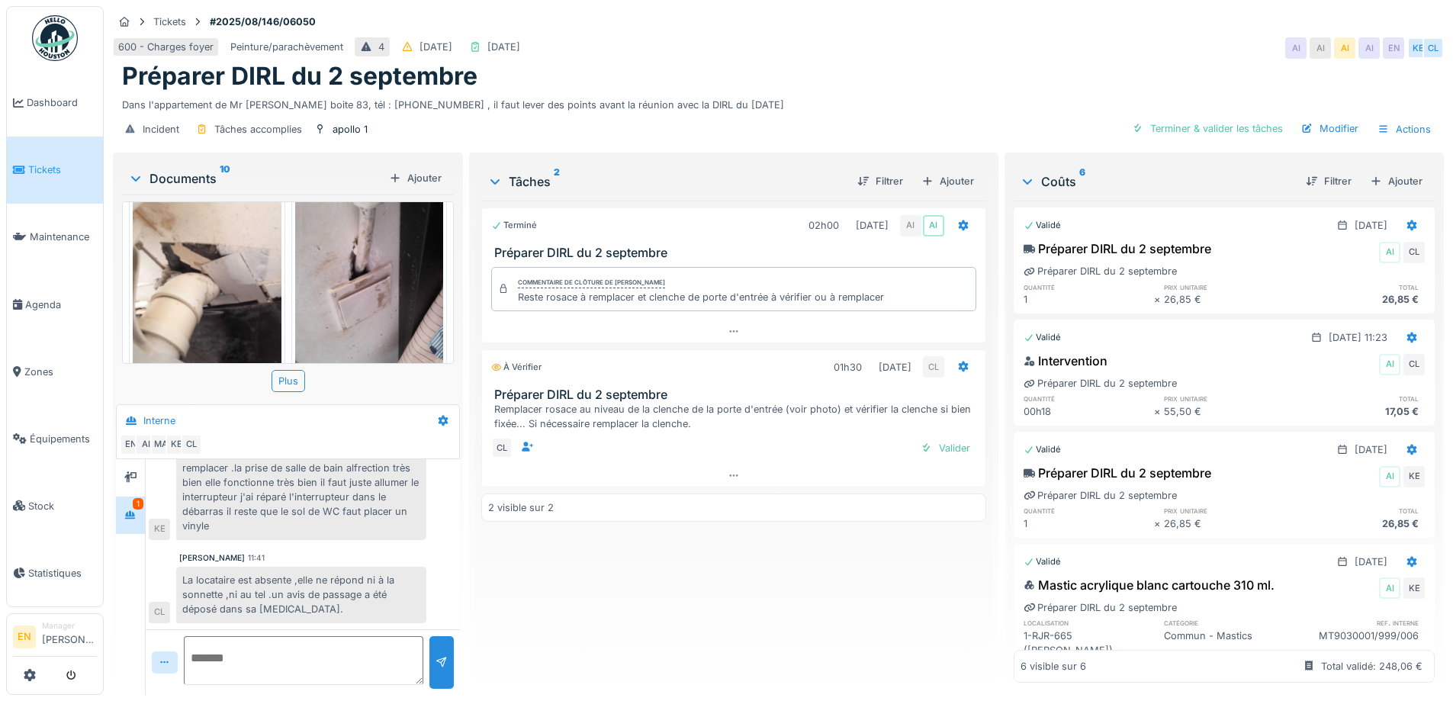
scroll to position [11, 0]
click at [748, 543] on div "Terminé 02h00 06/08/2025 AI AI Préparer DIRL du 2 septembre Commentaire de clôt…" at bounding box center [733, 442] width 504 height 482
click at [753, 538] on div "Terminé 02h00 06/08/2025 AI AI Préparer DIRL du 2 septembre Commentaire de clôt…" at bounding box center [733, 442] width 504 height 482
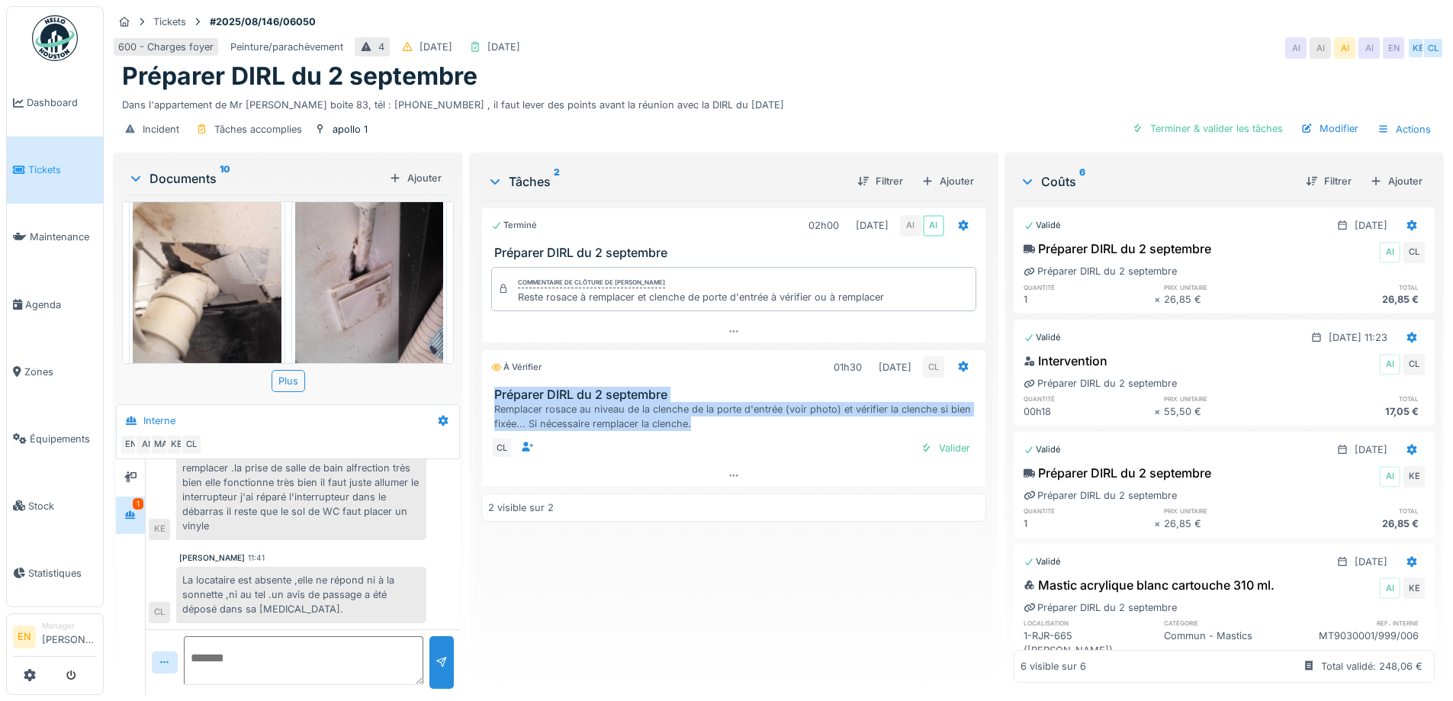
drag, startPoint x: 484, startPoint y: 378, endPoint x: 695, endPoint y: 413, distance: 213.2
click at [695, 413] on div "Préparer DIRL du 2 septembre Remplacer rosace au niveau de la clenche de la por…" at bounding box center [733, 409] width 503 height 44
copy div "Préparer DIRL du 2 septembre Remplacer rosace au niveau de la clenche de la por…"
click at [949, 171] on div "Ajouter" at bounding box center [947, 181] width 65 height 21
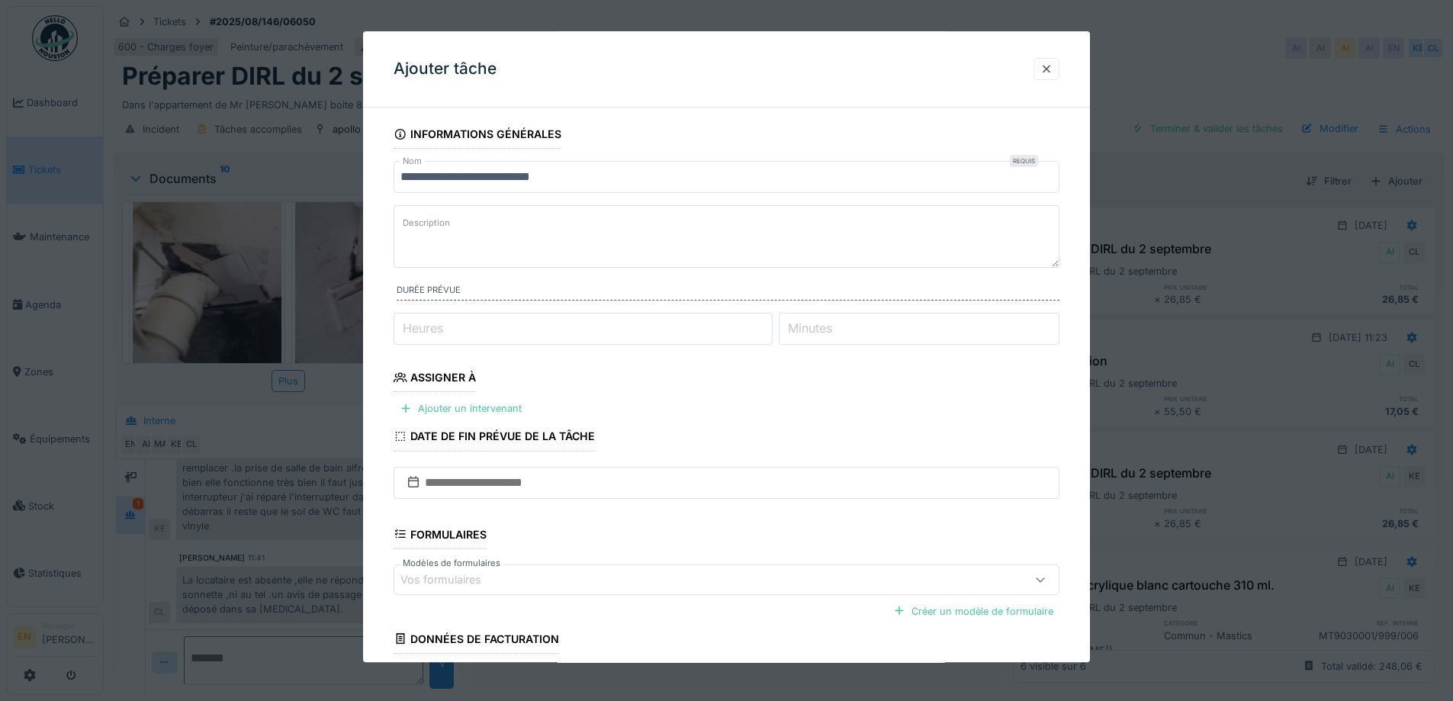
click at [589, 240] on textarea "Description" at bounding box center [726, 236] width 666 height 63
paste textarea "**********"
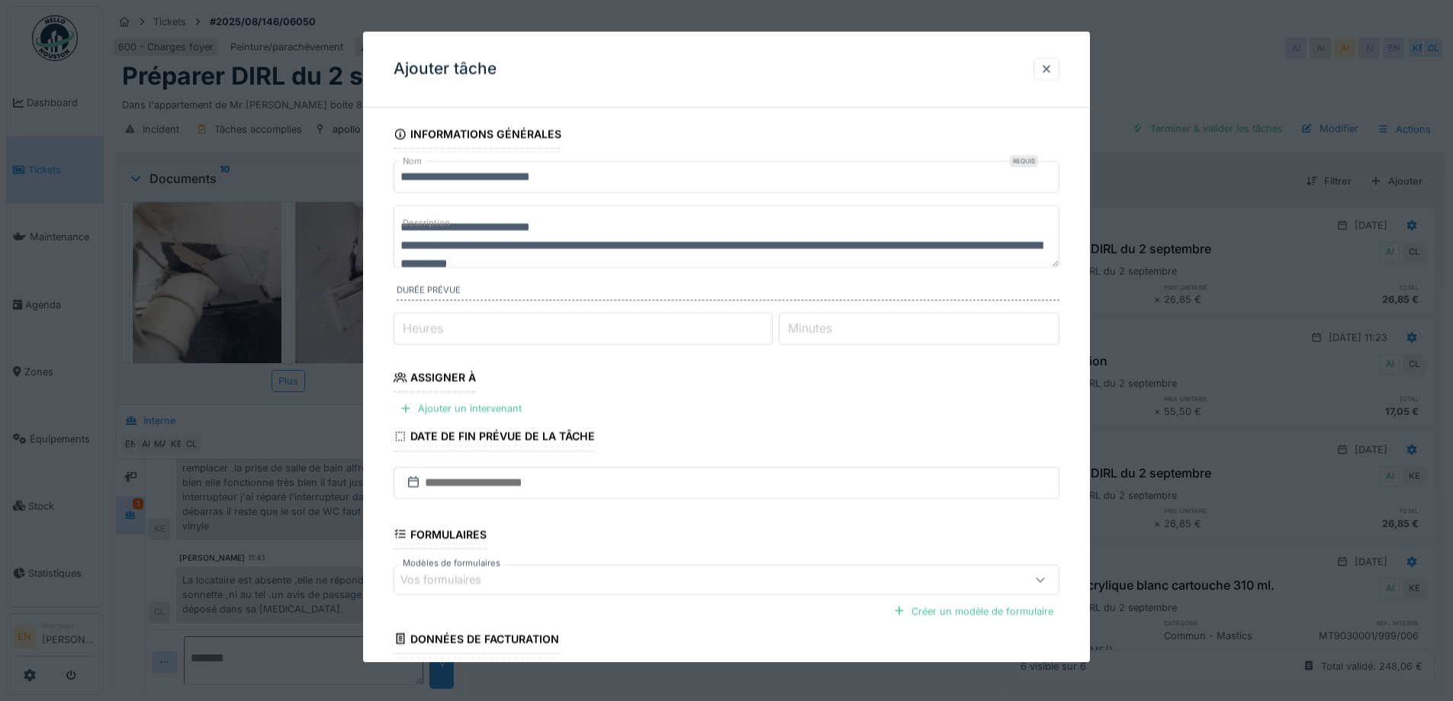
scroll to position [5, 0]
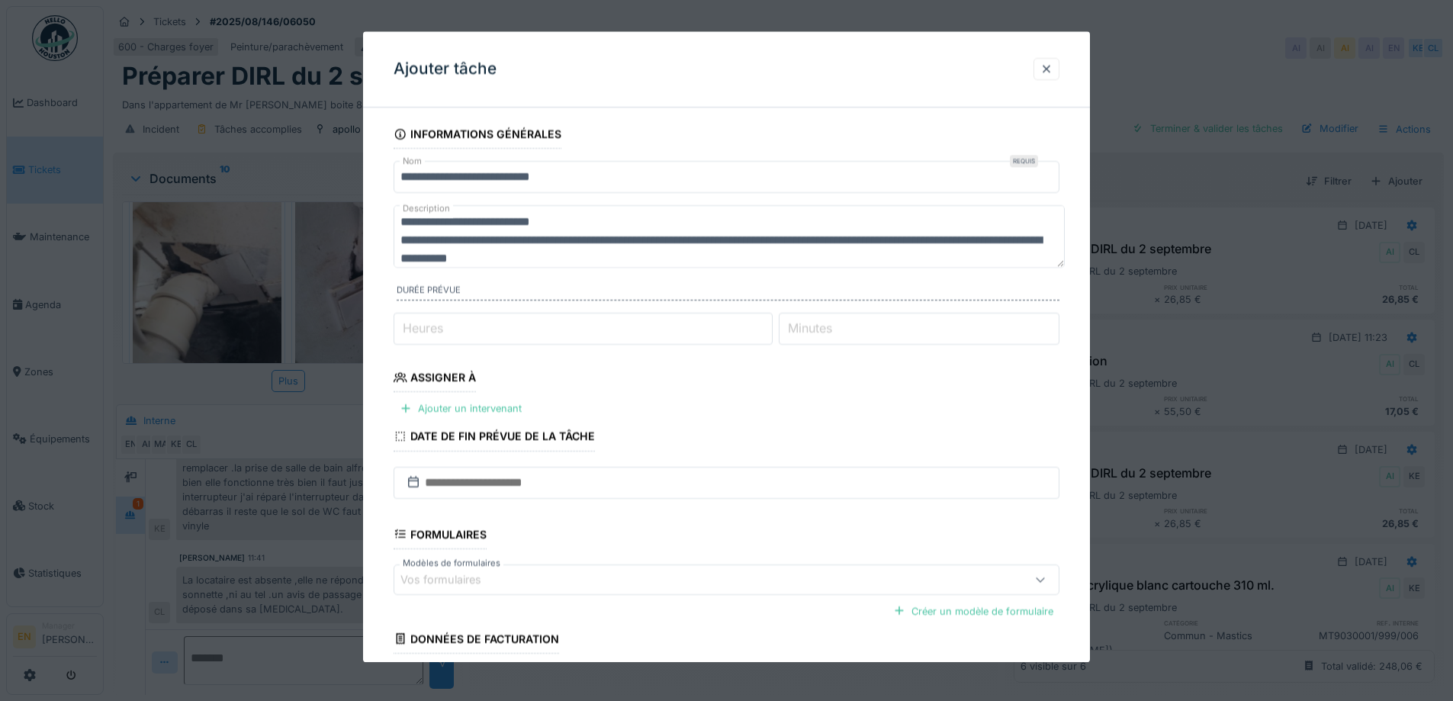
click at [400, 243] on textarea "**********" at bounding box center [728, 236] width 671 height 63
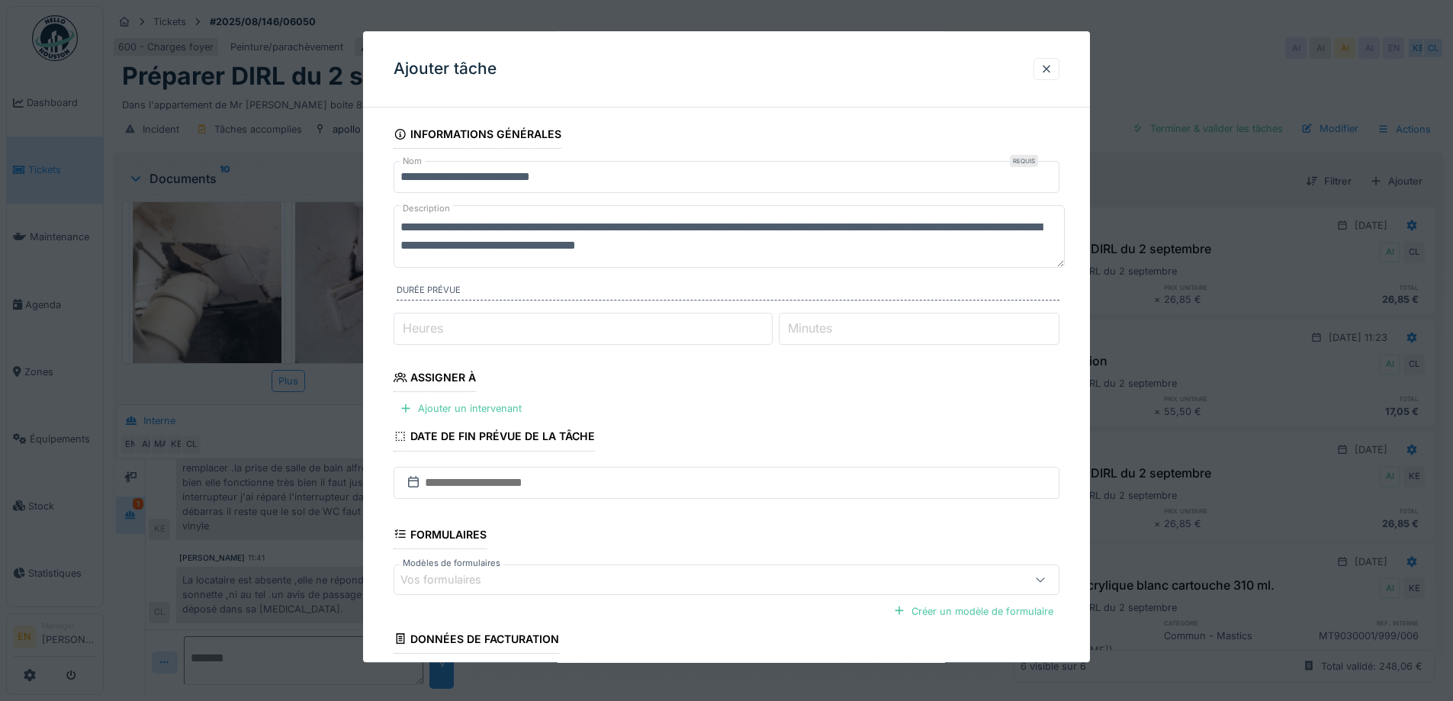
scroll to position [0, 0]
type textarea "**********"
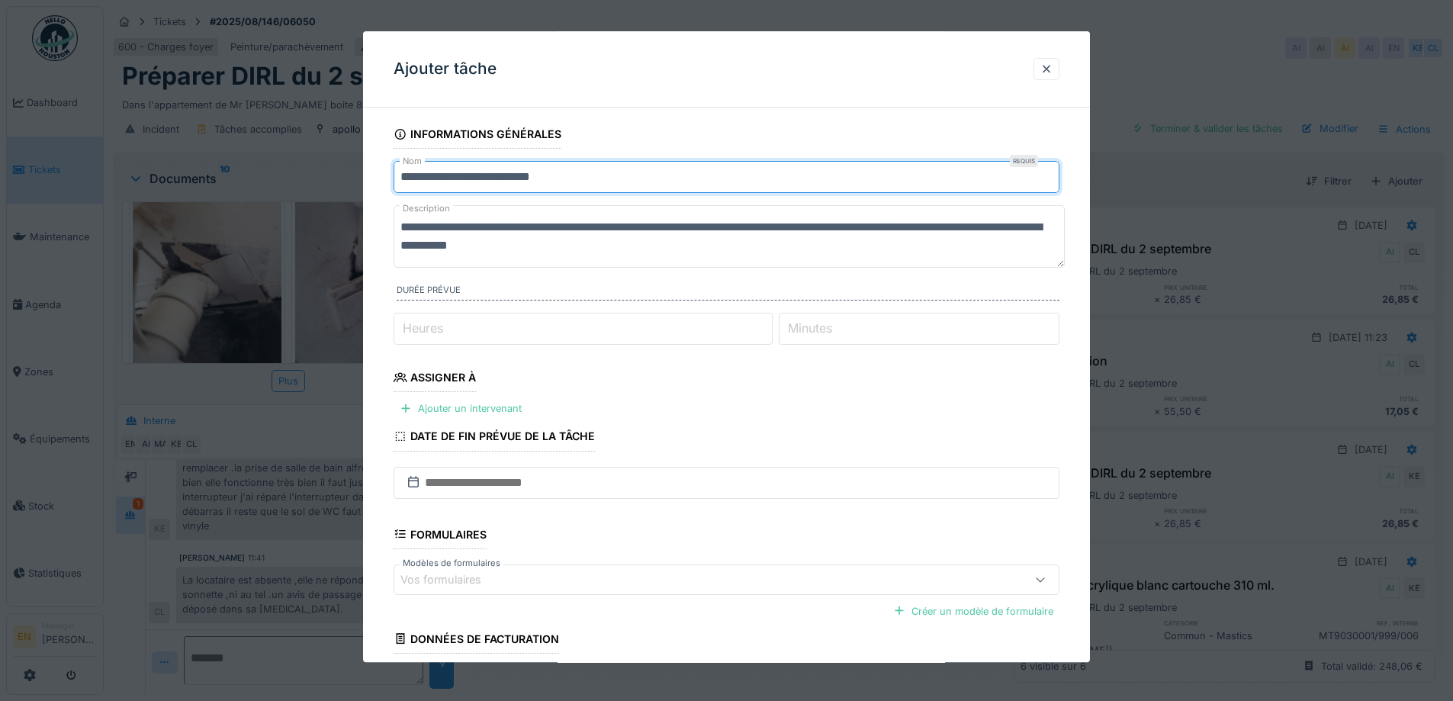
click at [598, 178] on input "**********" at bounding box center [726, 177] width 666 height 32
type input "**********"
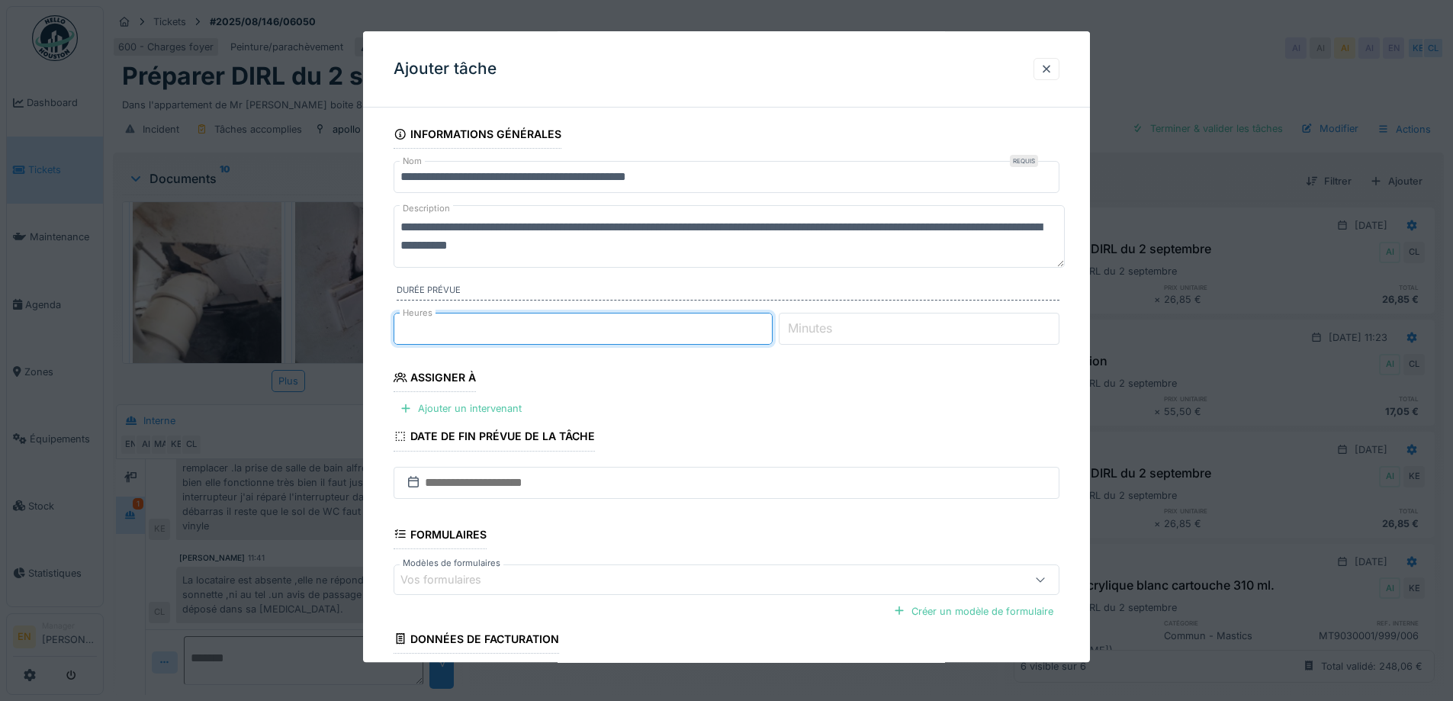
type input "*"
click at [771, 326] on input "*" at bounding box center [582, 329] width 379 height 32
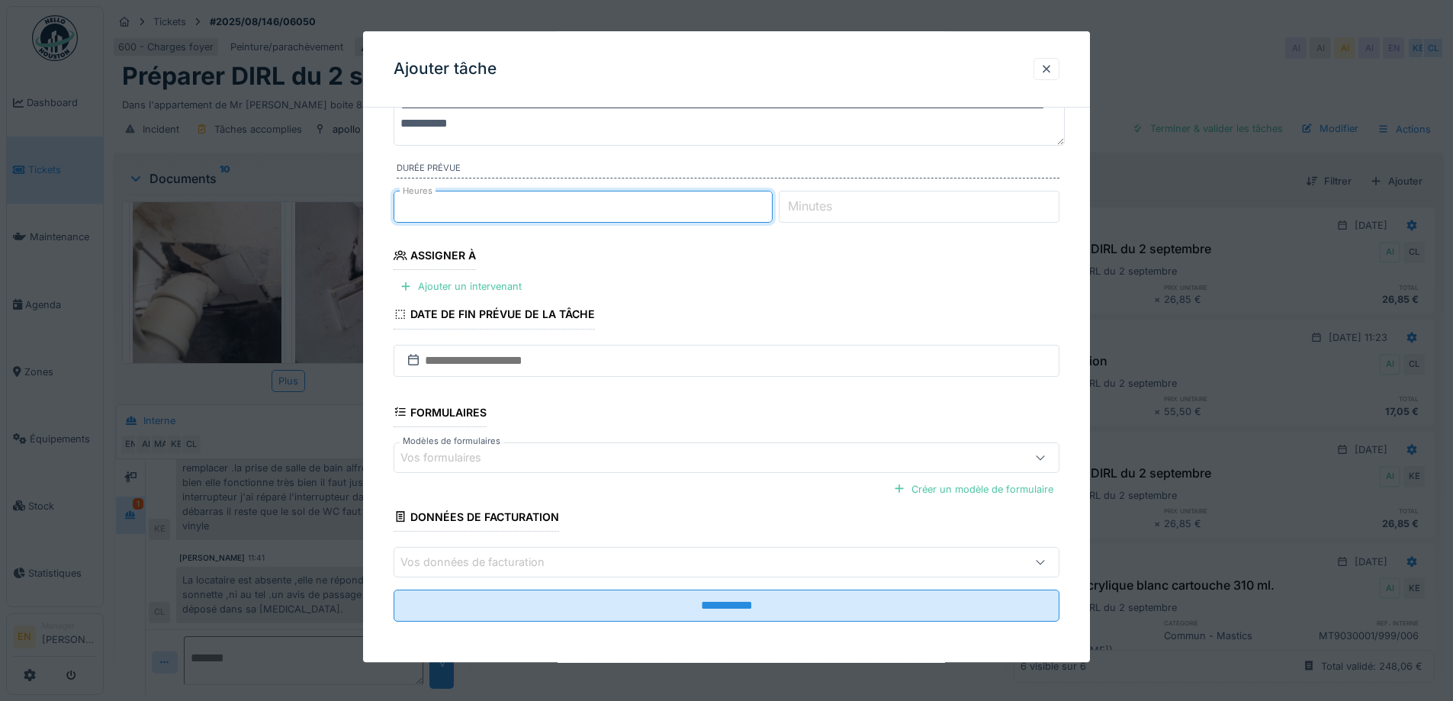
scroll to position [124, 0]
click at [454, 281] on div "Ajouter un intervenant" at bounding box center [460, 285] width 134 height 21
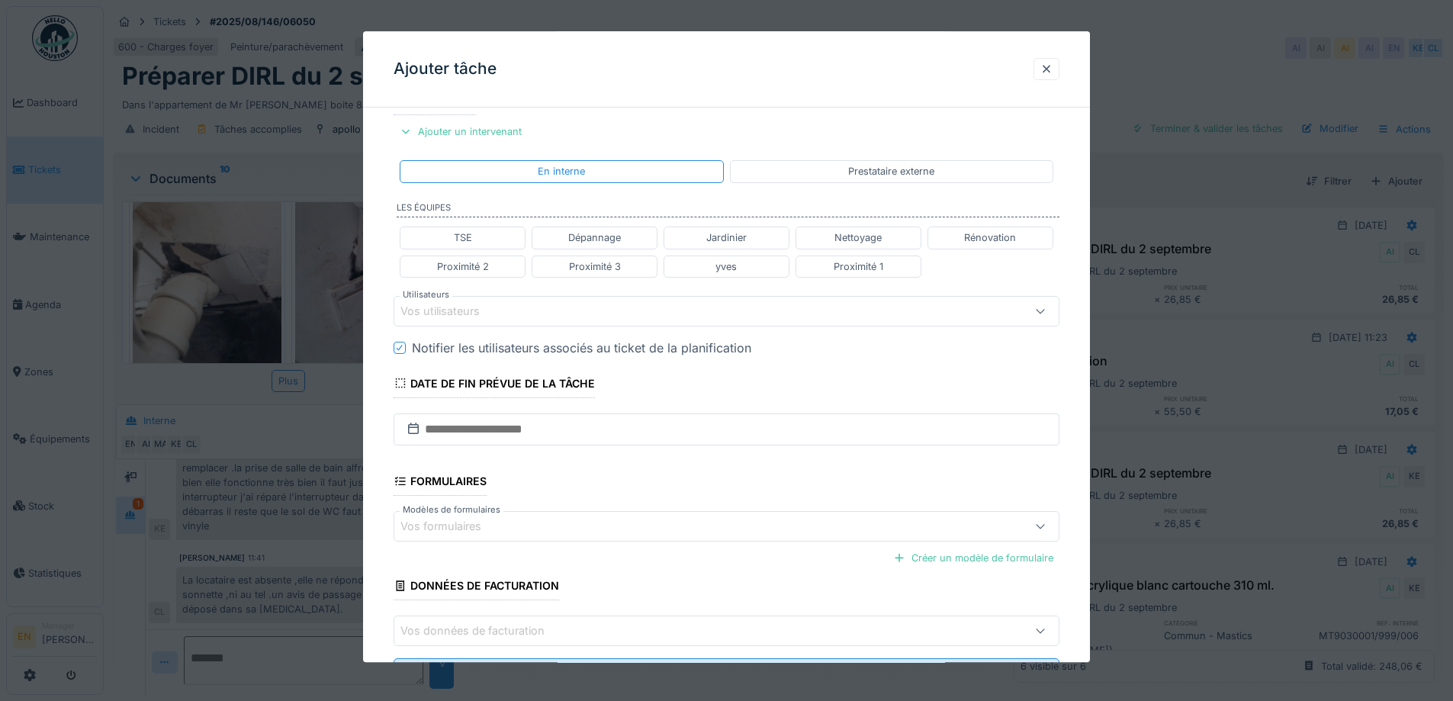
click at [488, 313] on div "Vos utilisateurs" at bounding box center [450, 311] width 101 height 17
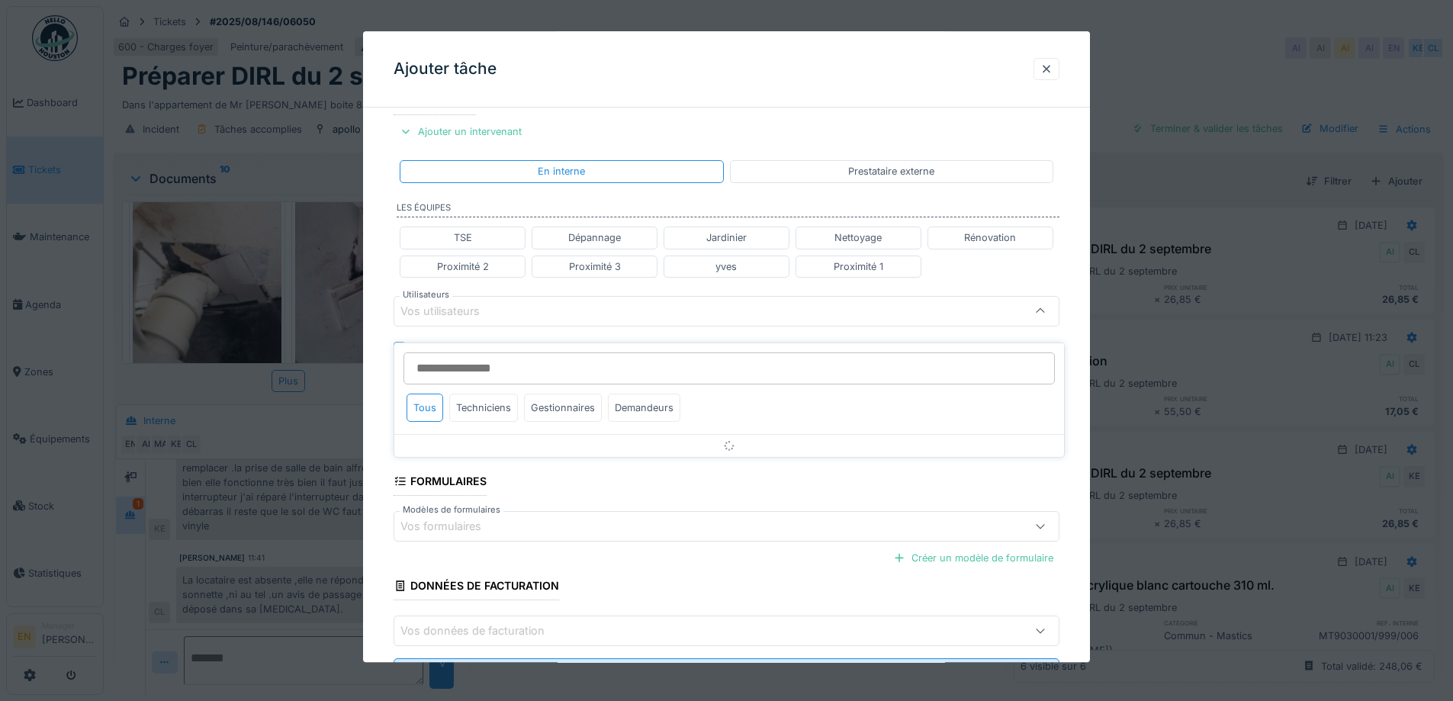
scroll to position [241, 0]
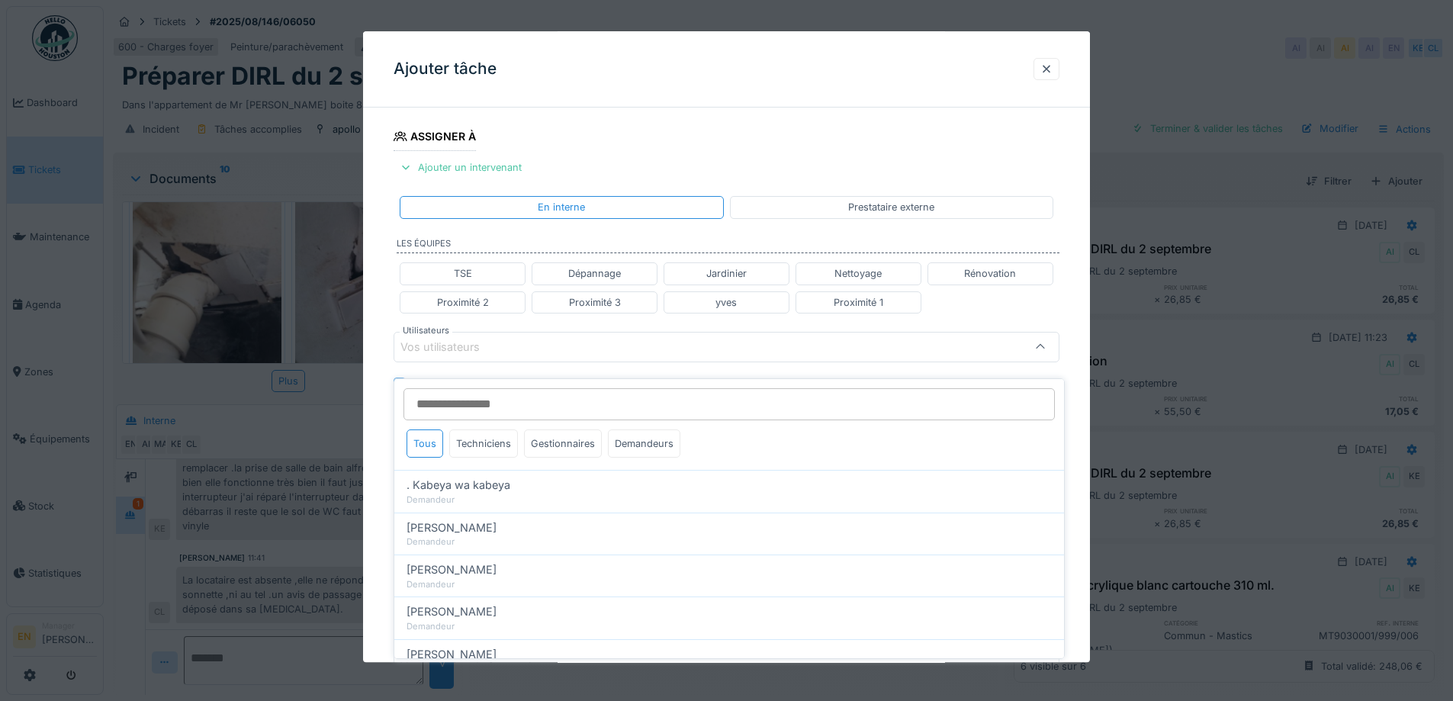
click at [475, 394] on input "Utilisateurs" at bounding box center [728, 404] width 651 height 32
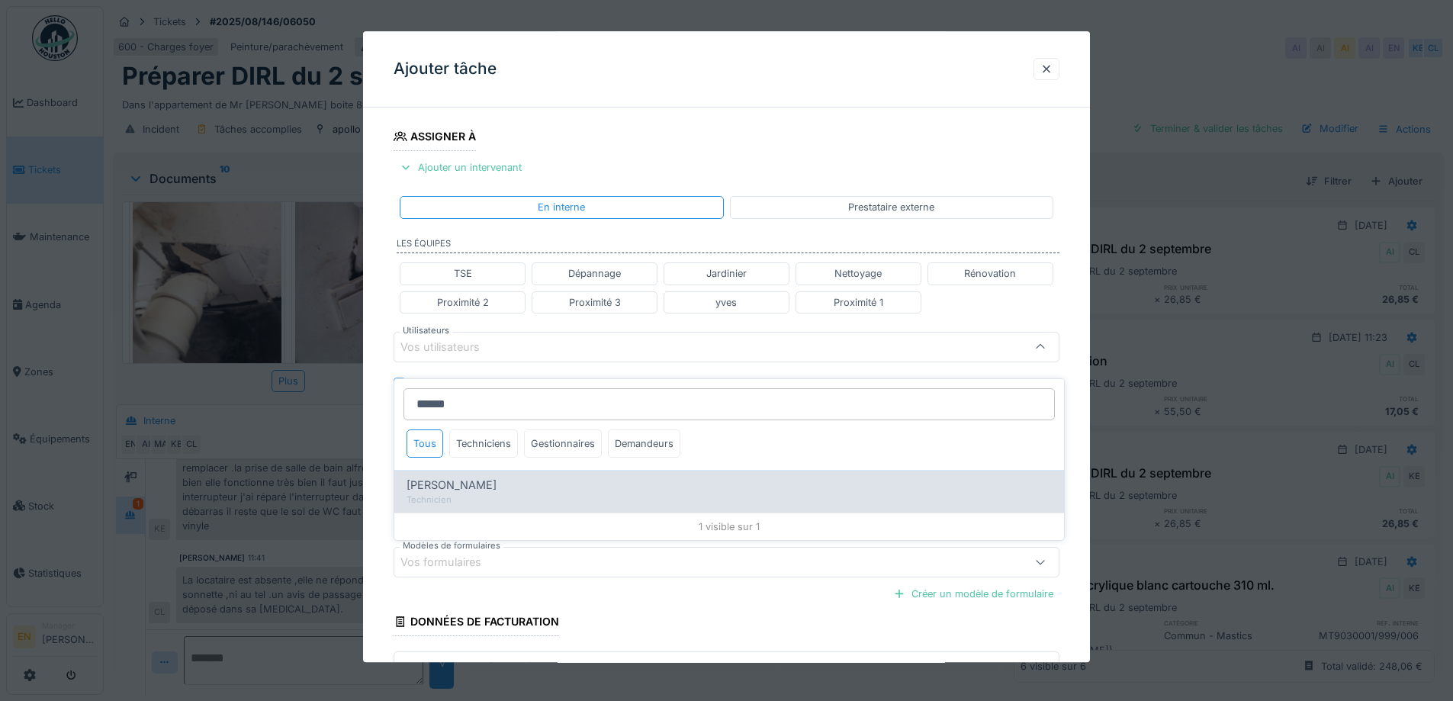
type input "******"
click at [437, 477] on span "Charef Lahmar" at bounding box center [451, 485] width 90 height 17
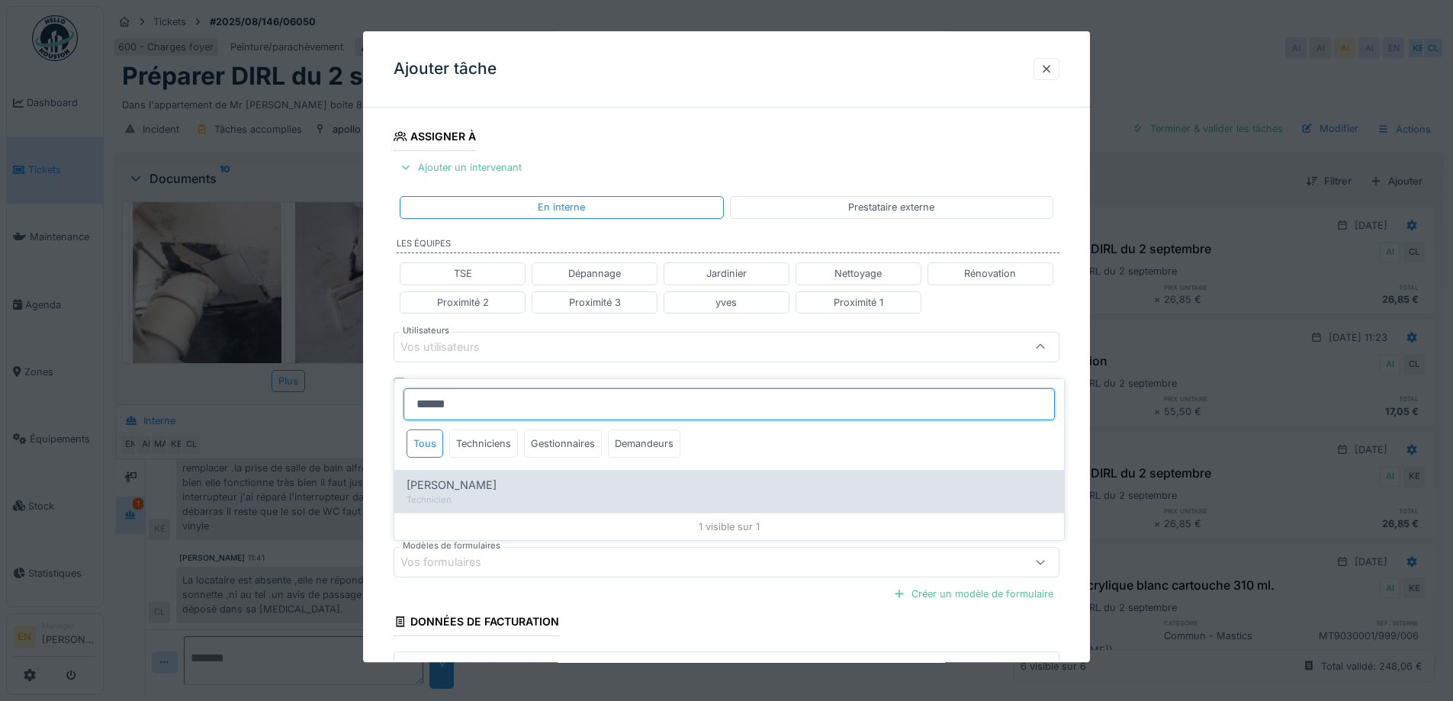
type input "****"
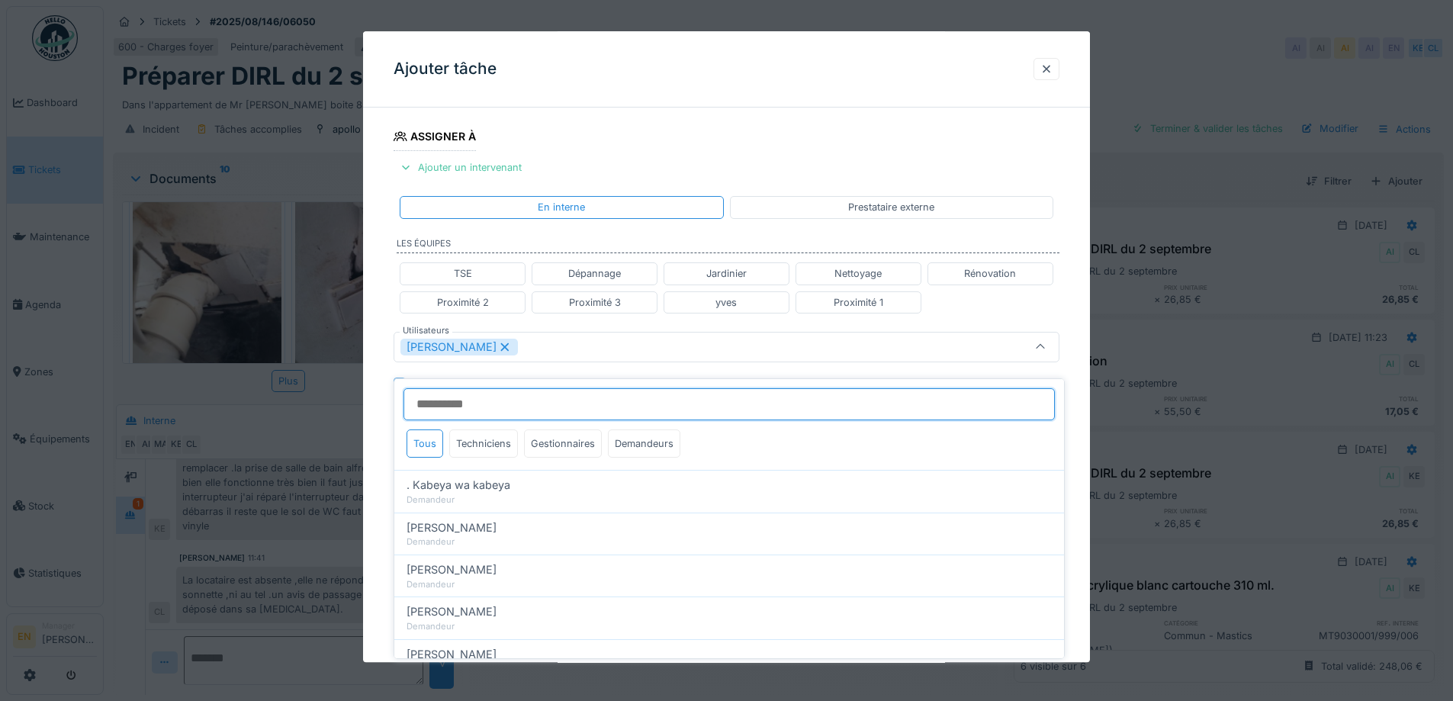
click at [496, 399] on input "Utilisateurs" at bounding box center [728, 404] width 651 height 32
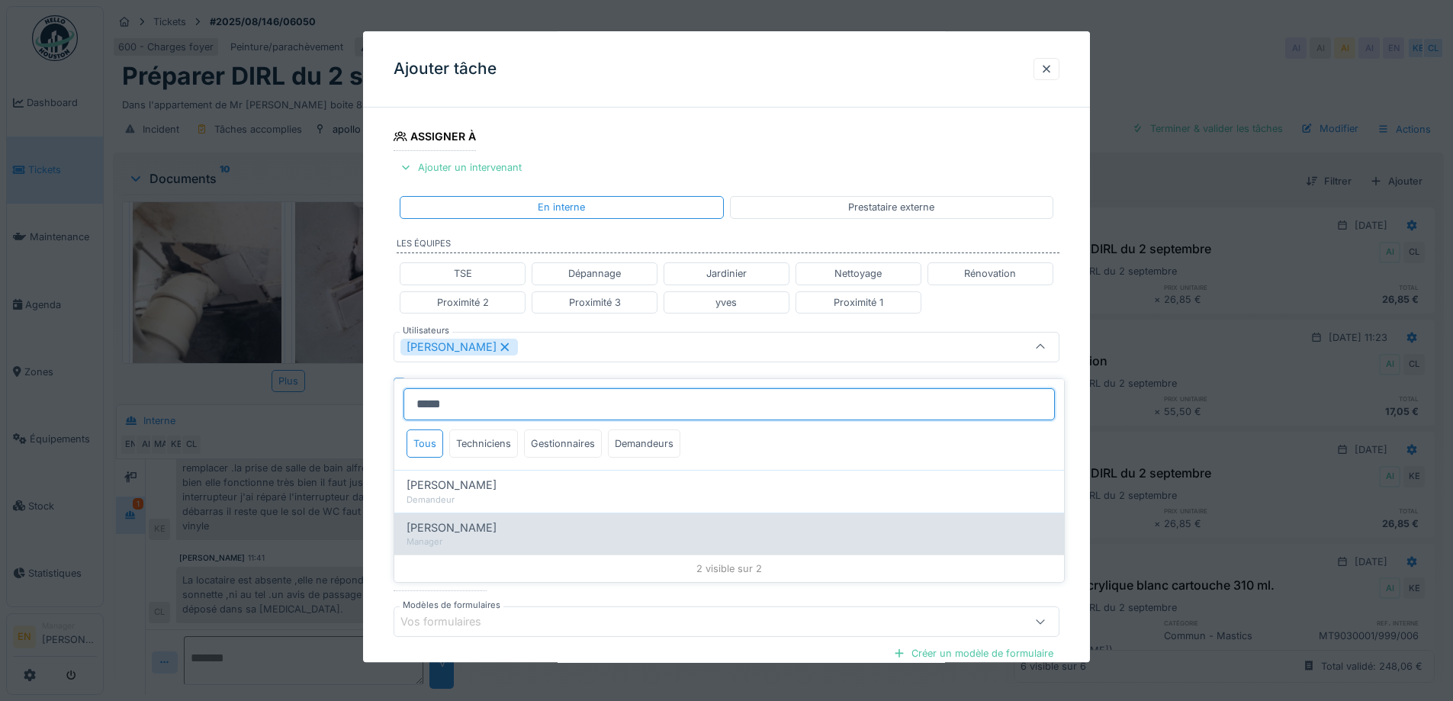
type input "*****"
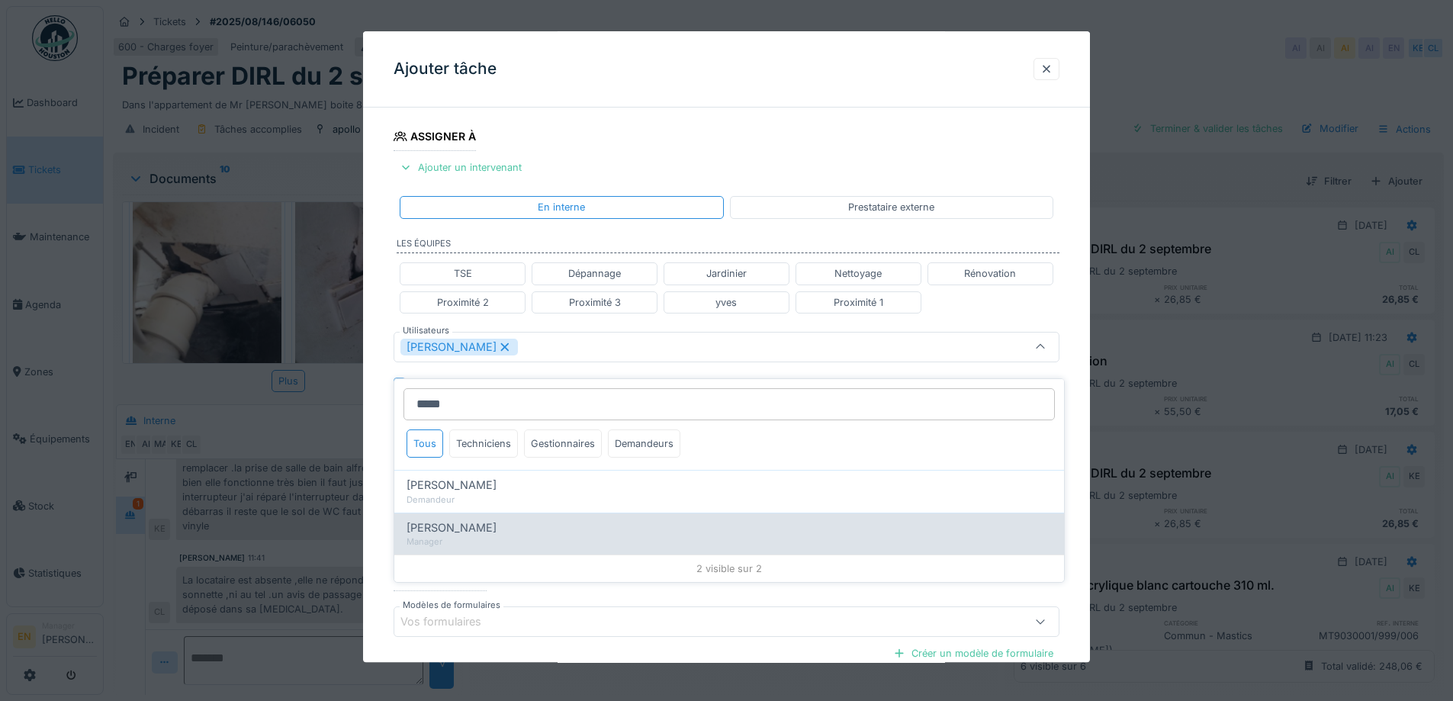
click at [461, 519] on span "[PERSON_NAME]" at bounding box center [451, 527] width 90 height 17
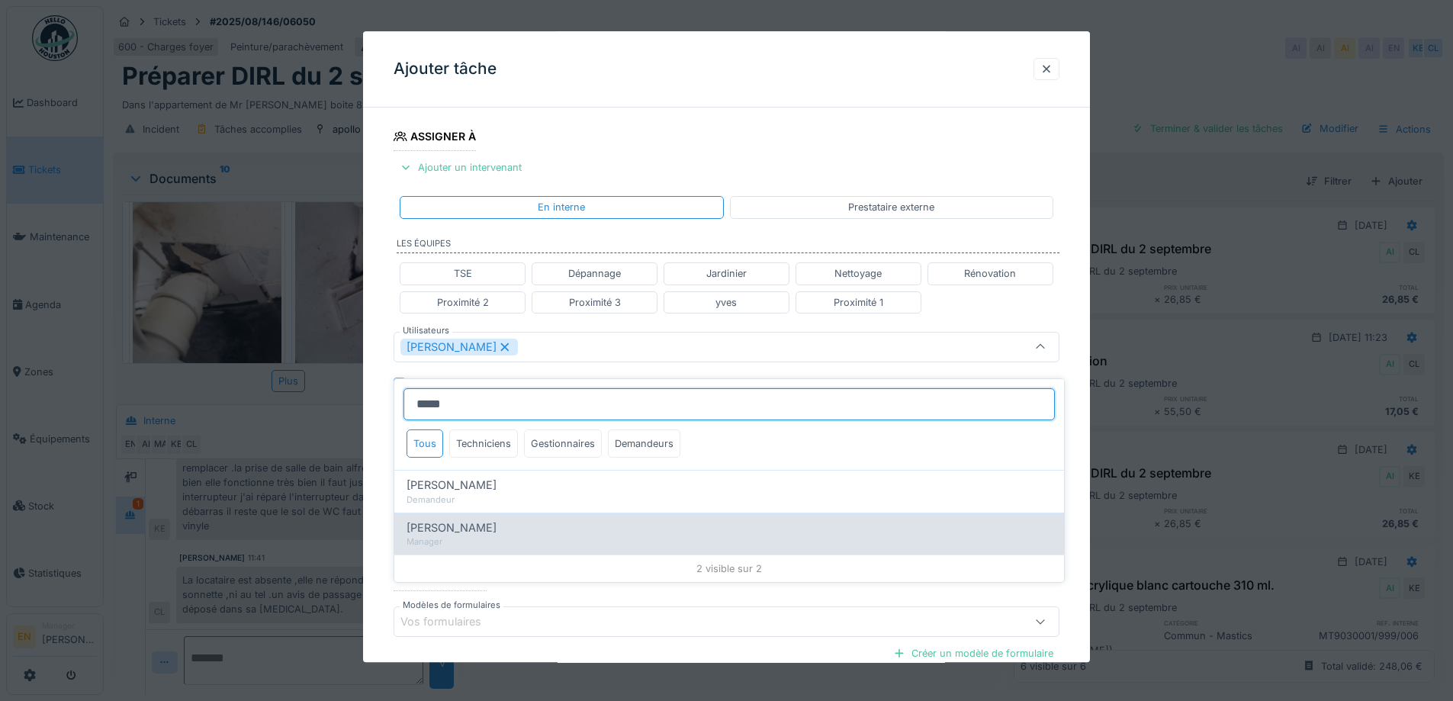
type input "**********"
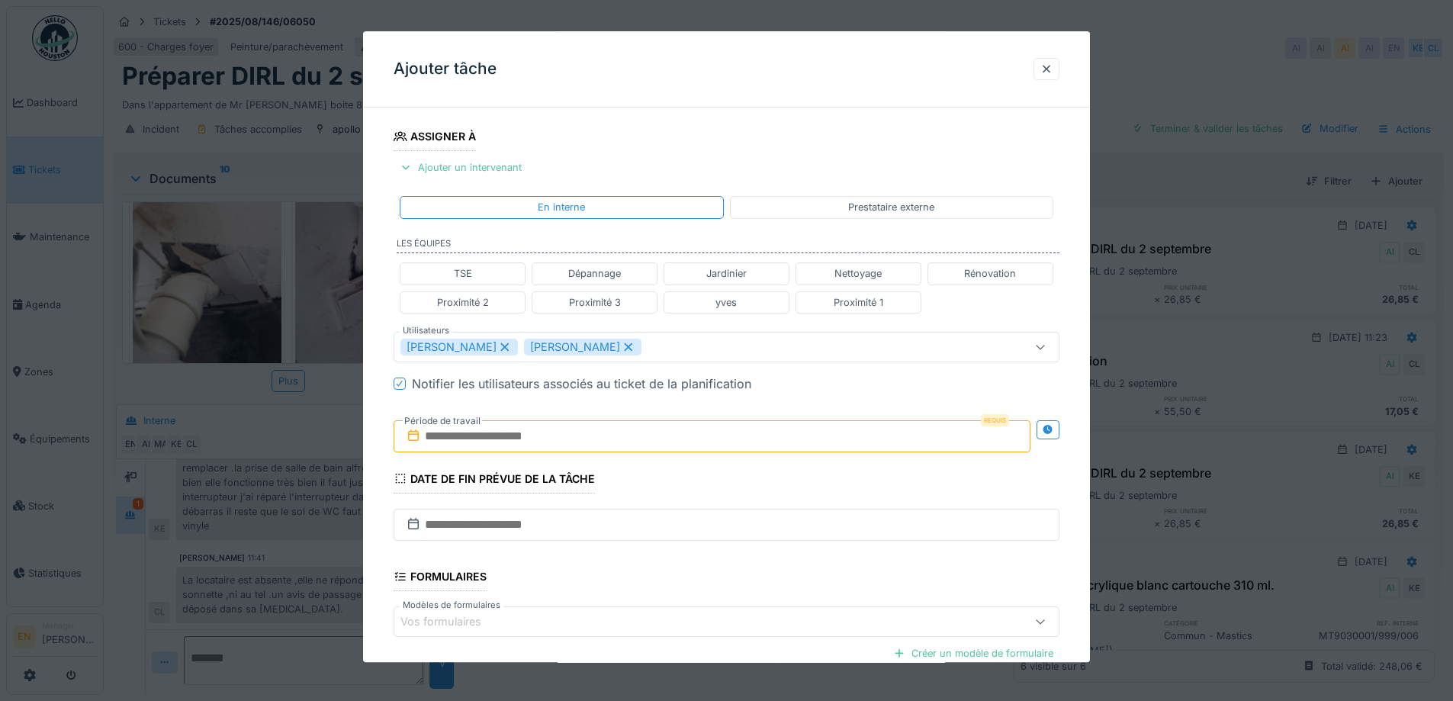
click at [1082, 461] on div "**********" at bounding box center [726, 353] width 727 height 949
click at [1049, 434] on icon at bounding box center [1048, 430] width 12 height 10
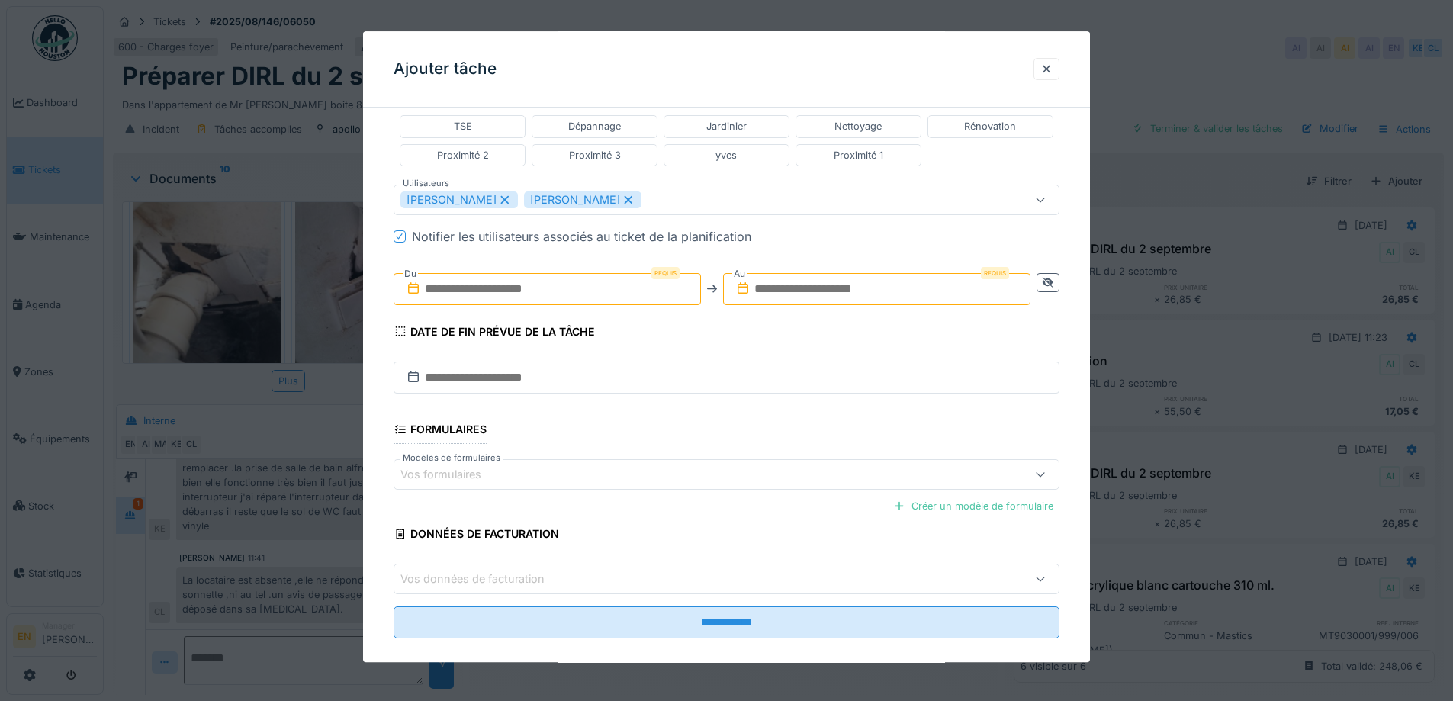
scroll to position [393, 0]
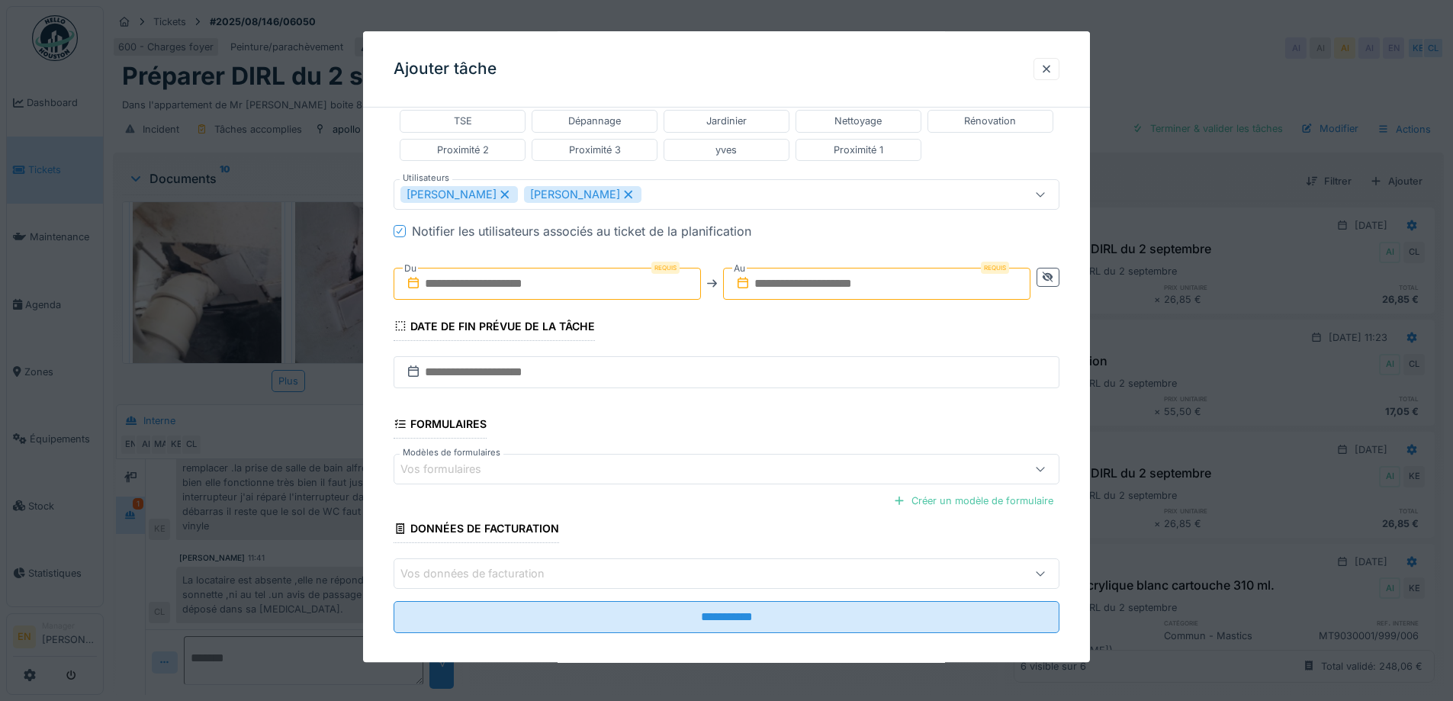
click at [481, 284] on input "text" at bounding box center [546, 284] width 307 height 32
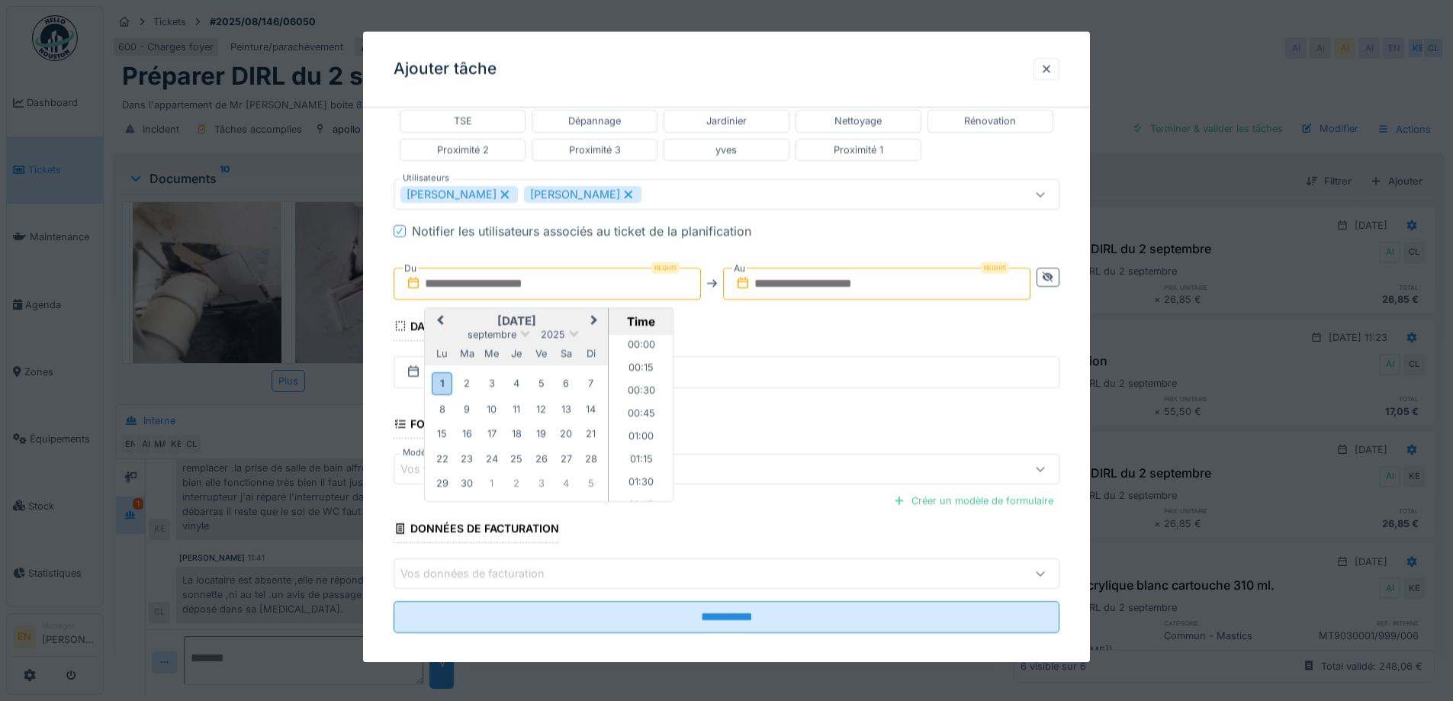
scroll to position [1141, 0]
click at [461, 384] on div "2" at bounding box center [467, 384] width 21 height 21
click at [646, 391] on li "13:00" at bounding box center [641, 395] width 65 height 23
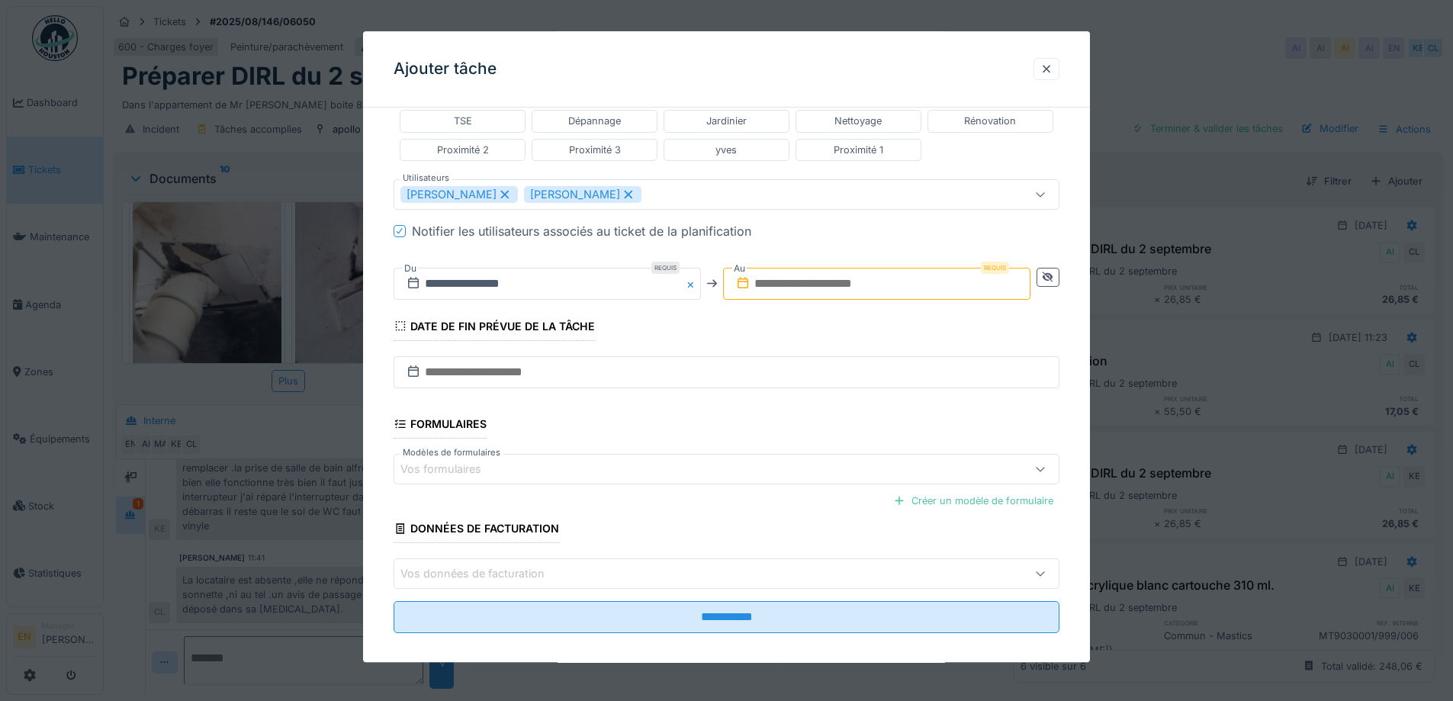
click at [796, 281] on input "text" at bounding box center [876, 284] width 307 height 32
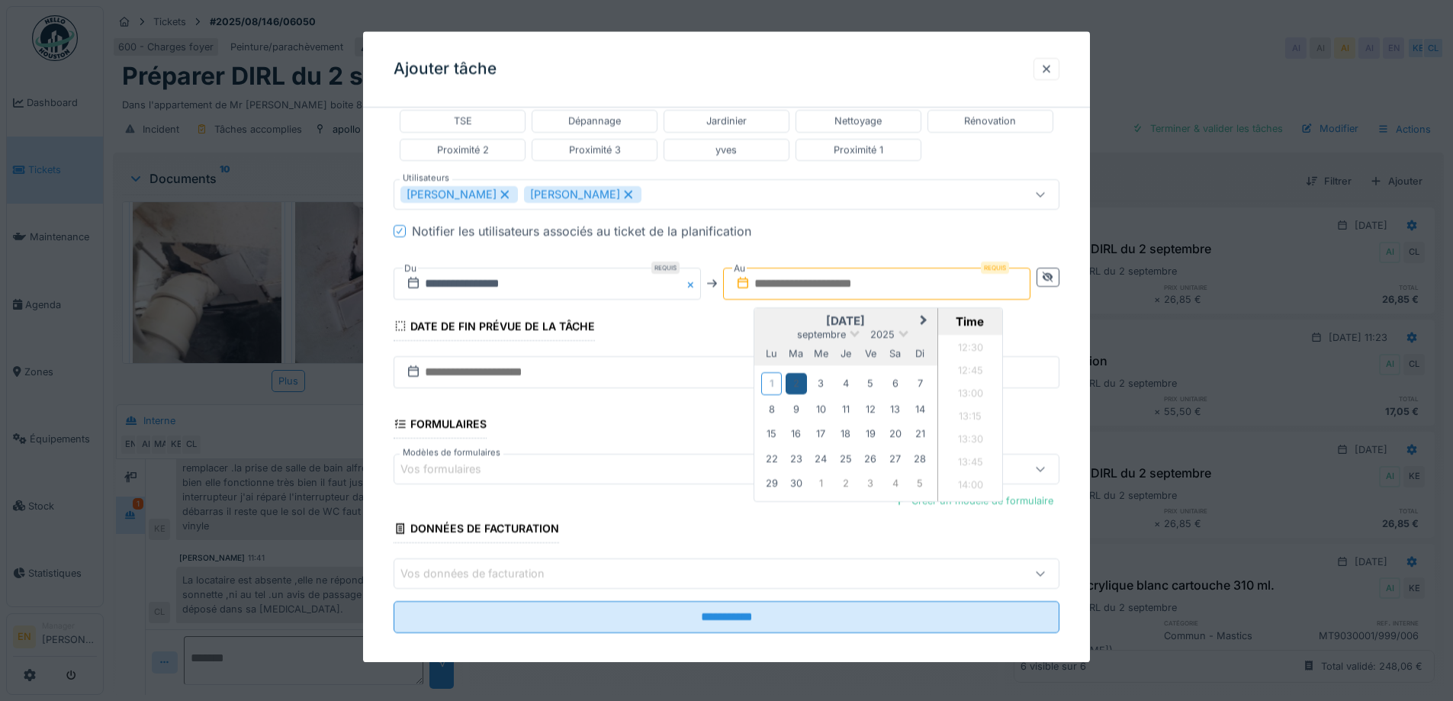
click at [796, 383] on div "2" at bounding box center [795, 384] width 21 height 21
click at [964, 484] on li "14:00" at bounding box center [970, 486] width 65 height 23
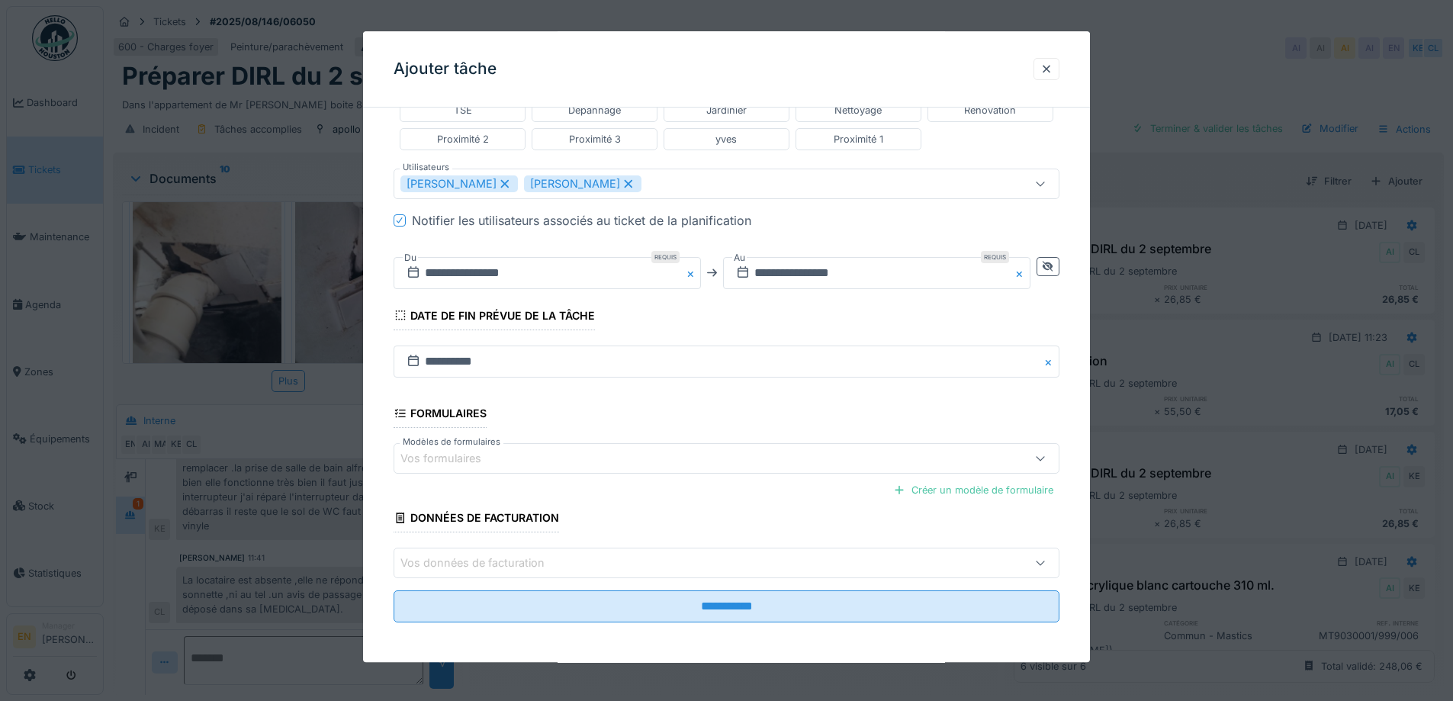
scroll to position [407, 0]
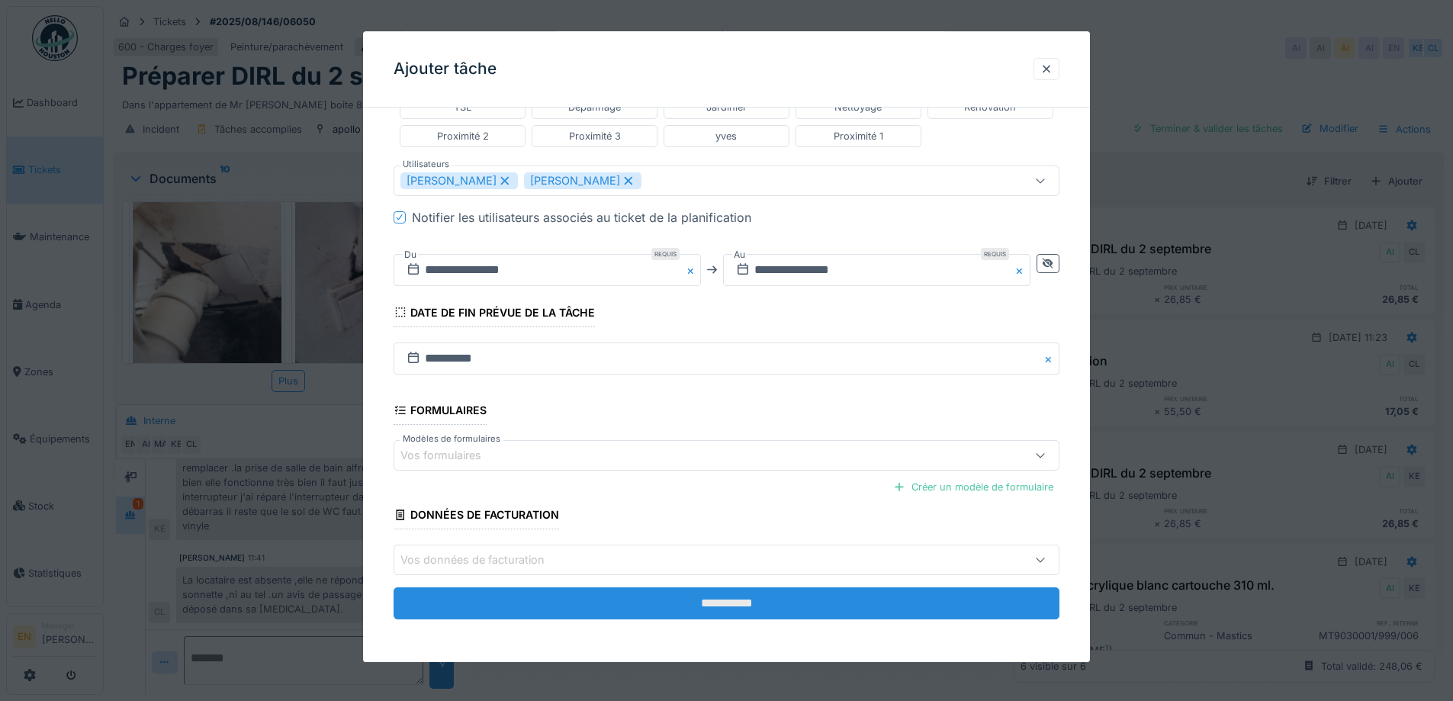
click at [731, 606] on input "**********" at bounding box center [726, 604] width 666 height 32
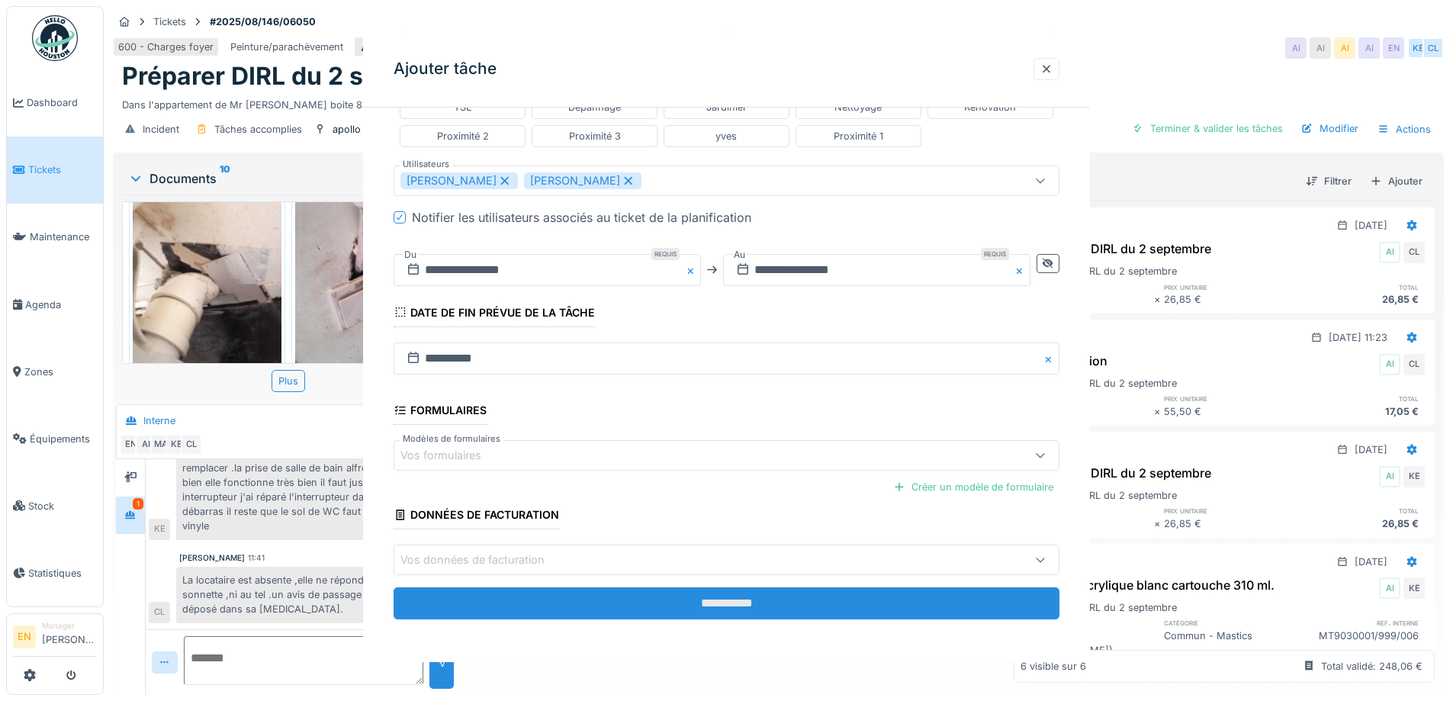
scroll to position [0, 0]
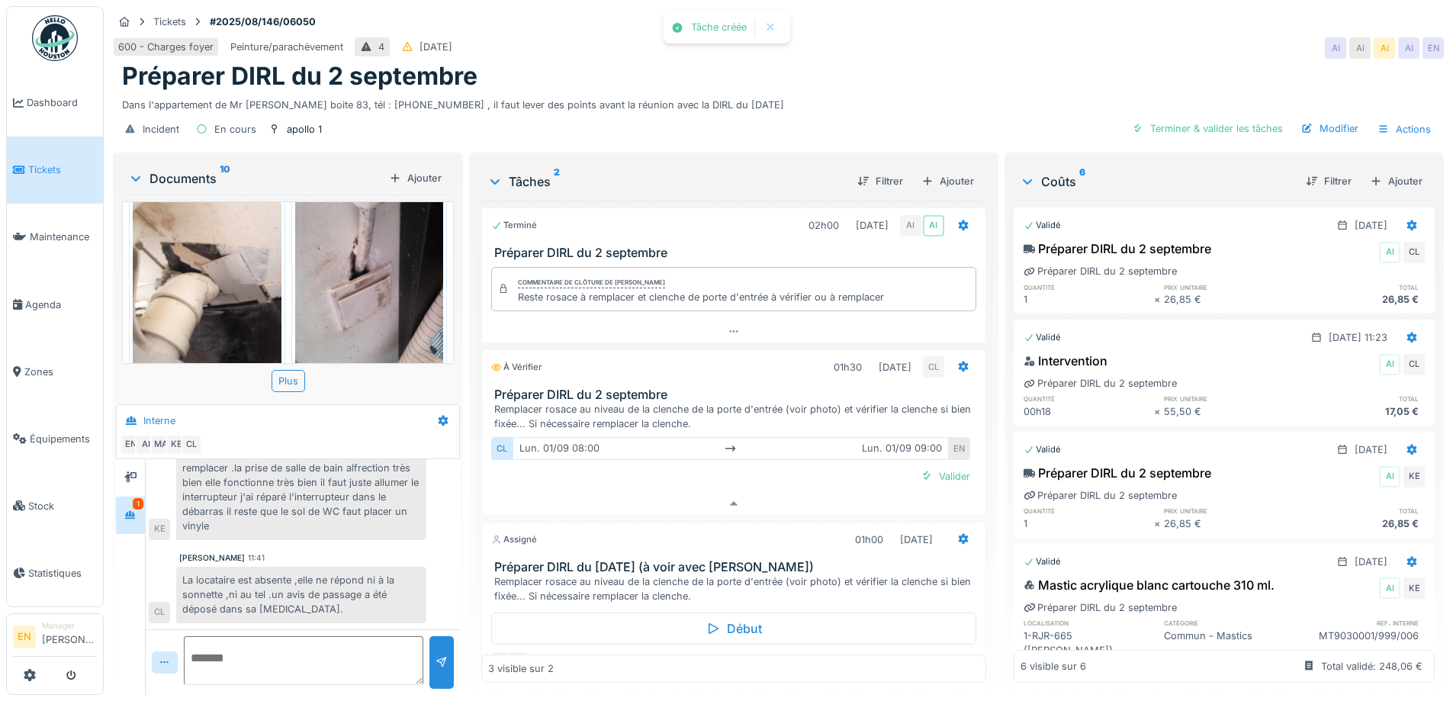
click at [923, 37] on div "600 - Charges foyer Peinture/parachèvement 4 02/08/2025 AI AI AI AI EN" at bounding box center [778, 47] width 1331 height 27
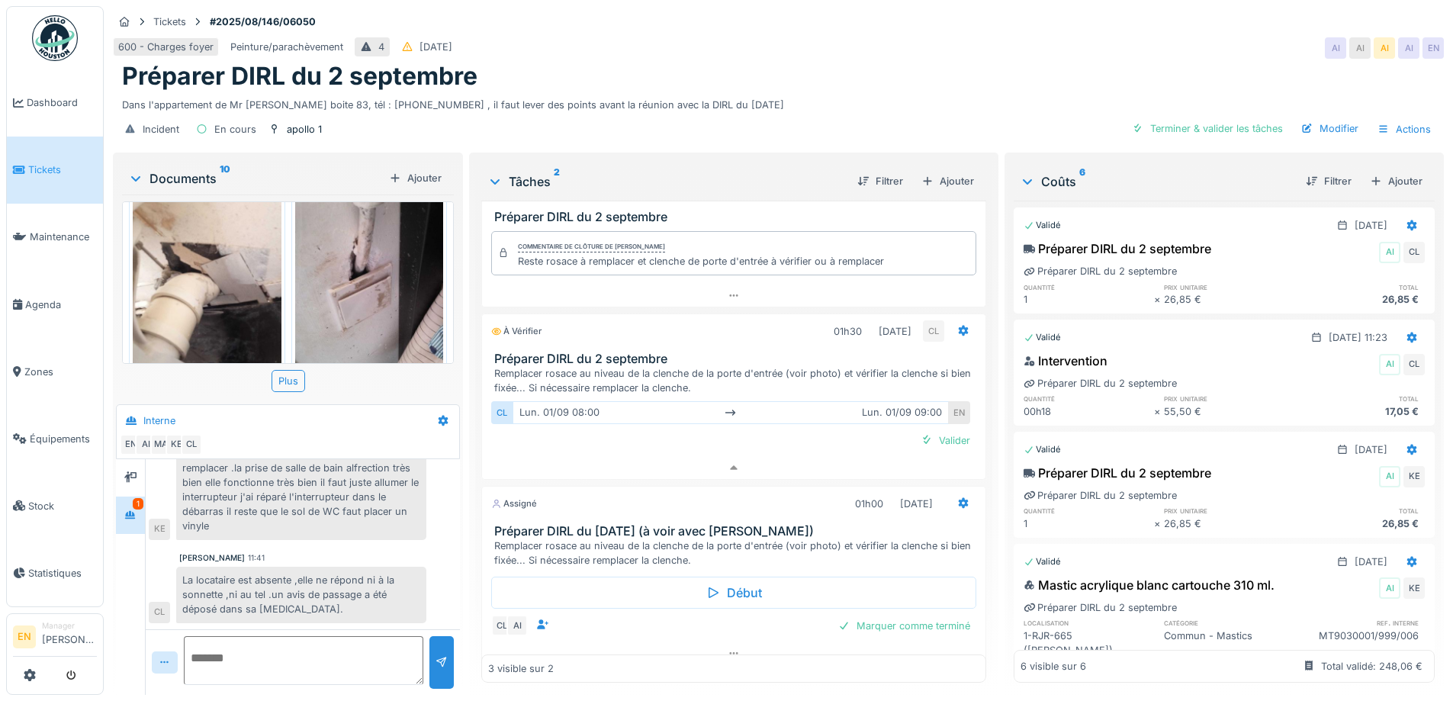
scroll to position [53, 0]
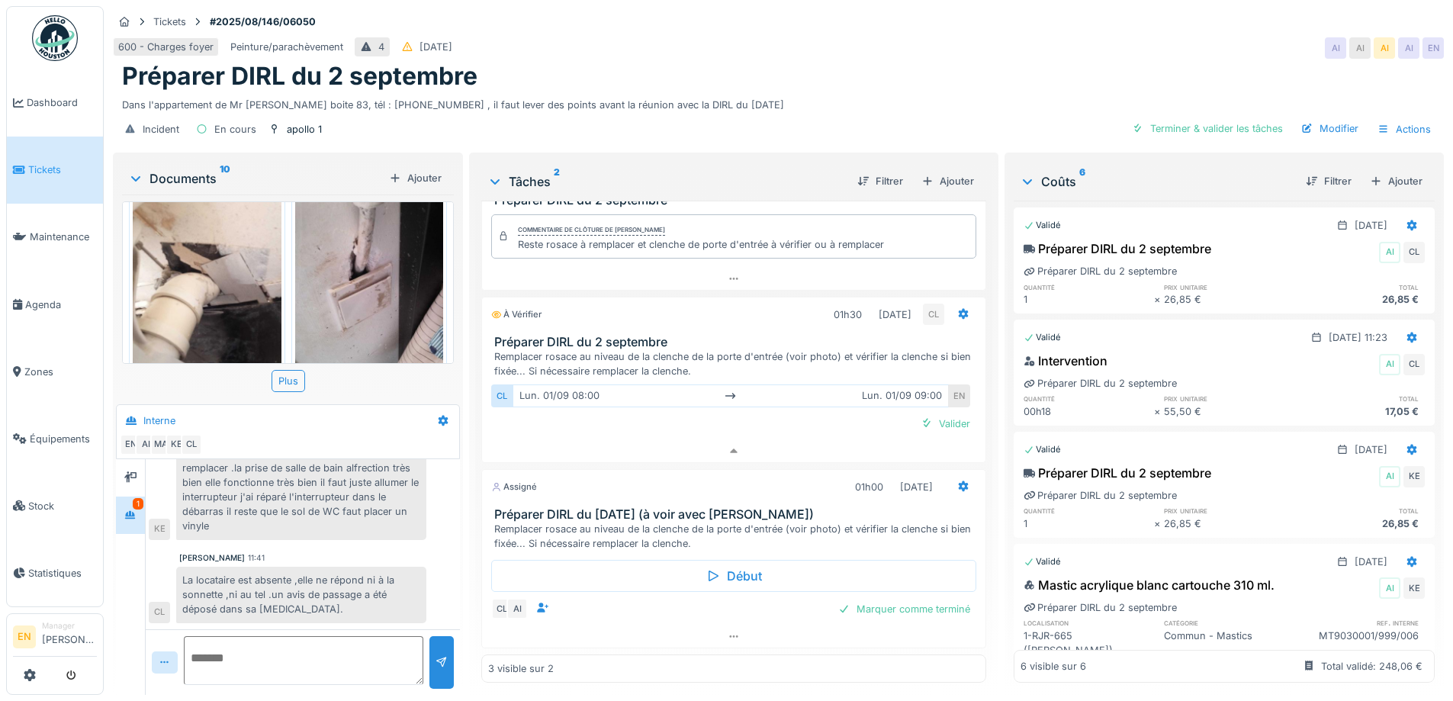
click at [1004, 92] on div "Dans l'appartement de Mr ABDESLAMI boite 83, tél : 0499186709 , il faut lever d…" at bounding box center [778, 102] width 1312 height 21
click at [920, 69] on div "Préparer DIRL du 2 septembre" at bounding box center [778, 76] width 1312 height 29
click at [727, 631] on icon at bounding box center [733, 636] width 12 height 10
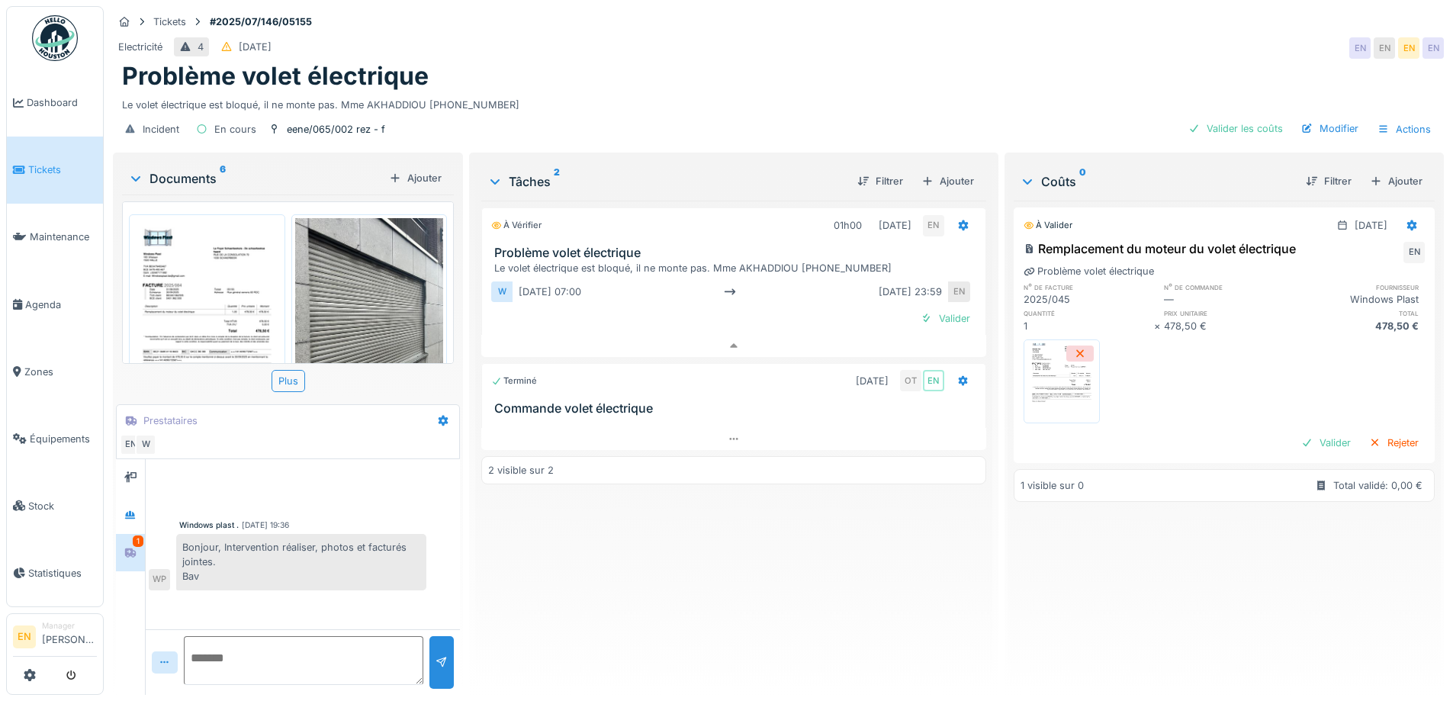
scroll to position [543, 0]
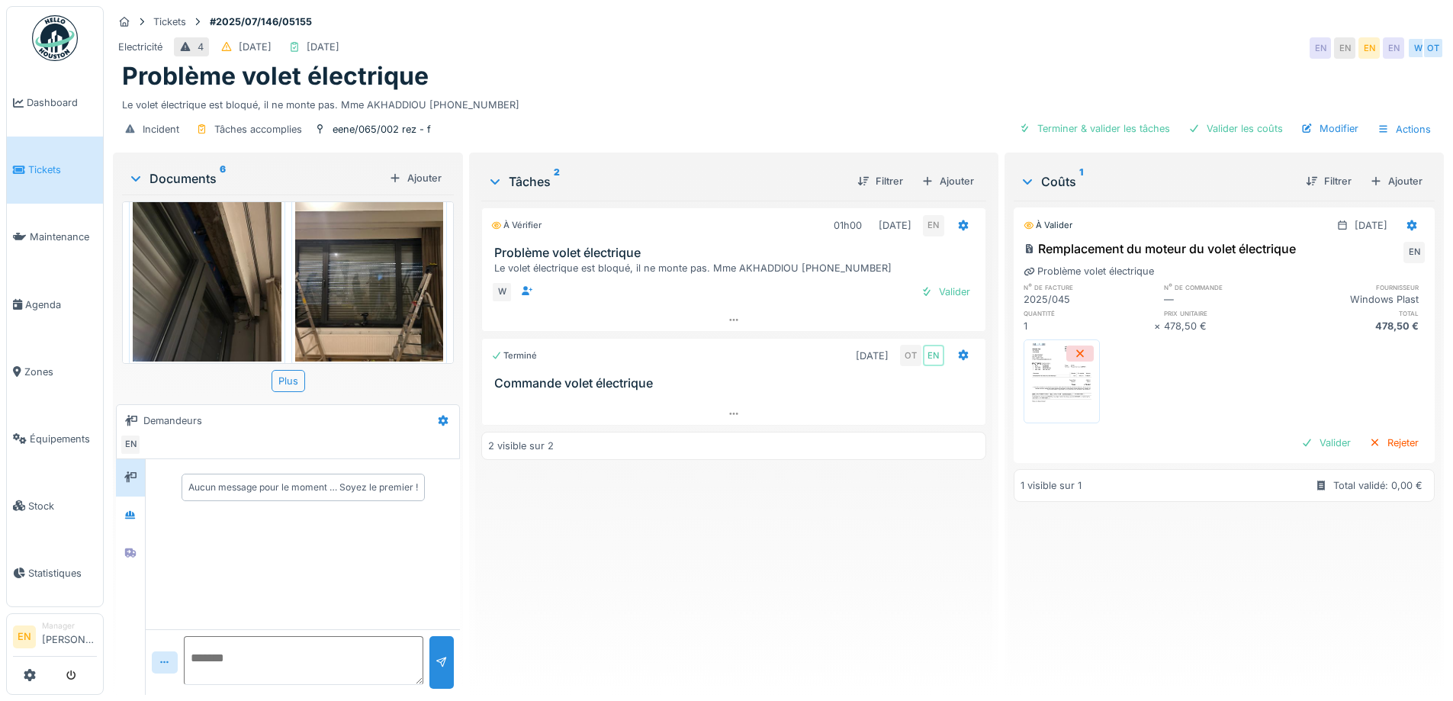
scroll to position [467, 0]
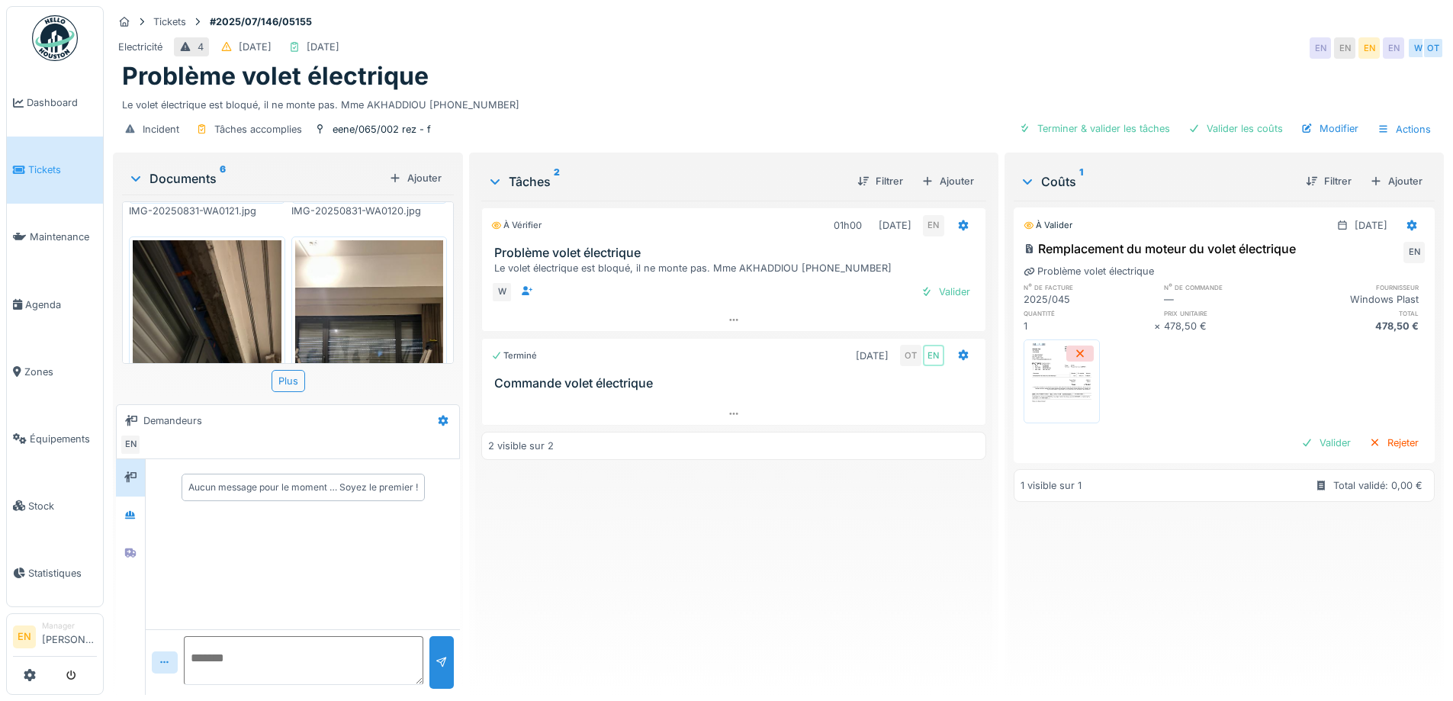
click at [676, 617] on div "À vérifier 01h00 01/07/2025 EN Problème volet électrique Le volet électrique es…" at bounding box center [733, 442] width 504 height 482
click at [946, 291] on div "Valider" at bounding box center [945, 291] width 62 height 21
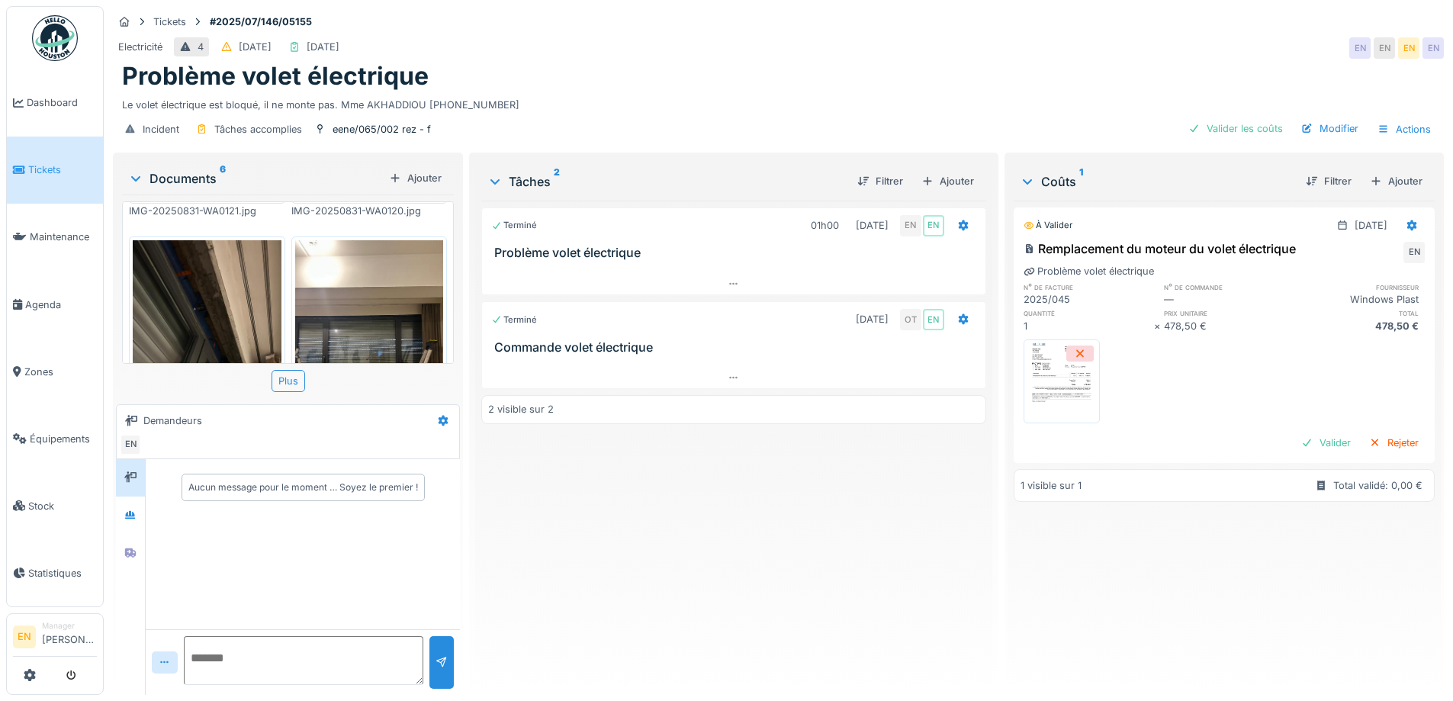
click at [764, 547] on div "Terminé 01h00 01/07/2025 EN EN Problème volet électrique Terminé 29/08/2025 OT …" at bounding box center [733, 442] width 504 height 482
click at [891, 28] on div "Tickets #2025/07/146/05155" at bounding box center [778, 21] width 1331 height 19
drag, startPoint x: 314, startPoint y: 16, endPoint x: 283, endPoint y: 21, distance: 31.7
click at [283, 21] on strong "#2025/07/146/05155" at bounding box center [261, 21] width 114 height 14
copy strong "05155"
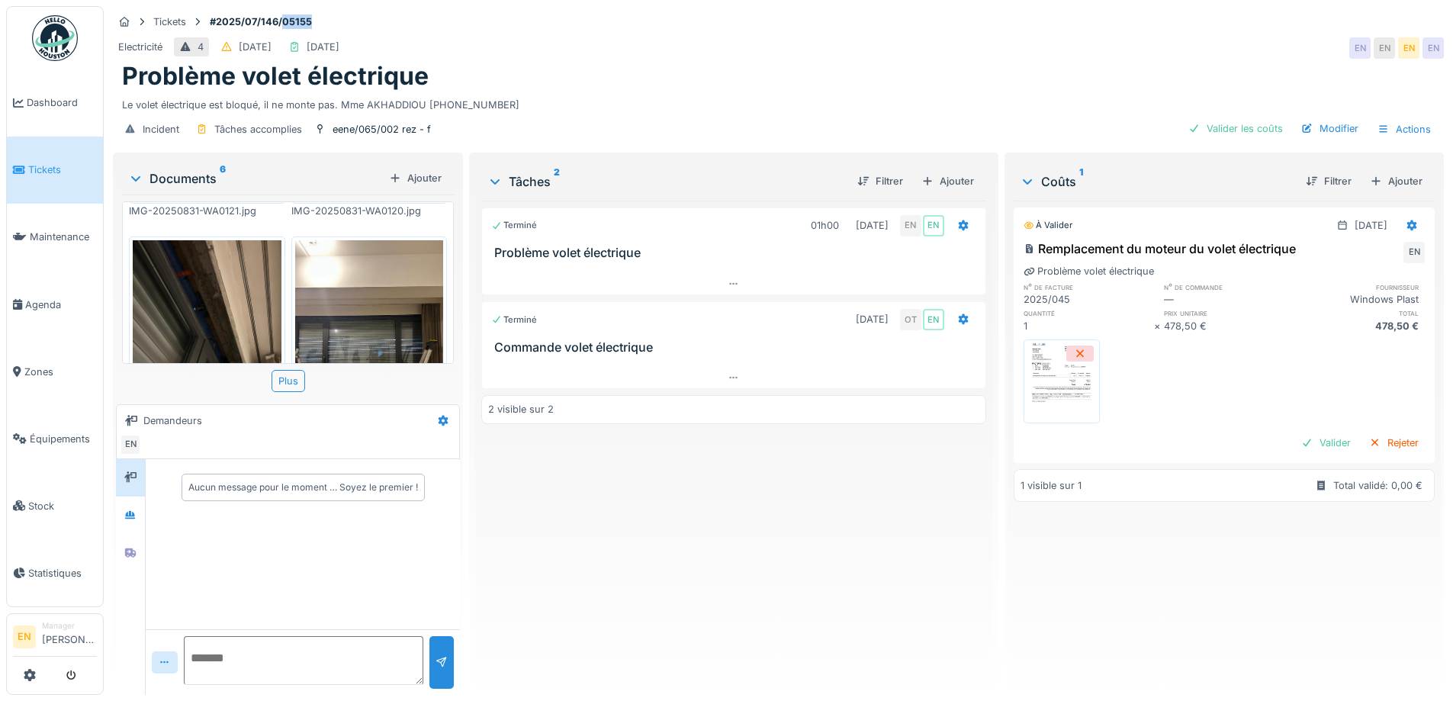
click at [296, 19] on strong "#2025/07/146/05155" at bounding box center [261, 21] width 114 height 14
drag, startPoint x: 210, startPoint y: 23, endPoint x: 327, endPoint y: 28, distance: 117.6
click at [327, 28] on div "Tickets #2025/07/146/05155" at bounding box center [778, 21] width 1331 height 19
click at [417, 23] on div "Tickets #2025/07/146/05155" at bounding box center [778, 21] width 1331 height 19
drag, startPoint x: 146, startPoint y: 15, endPoint x: 633, endPoint y: 68, distance: 489.3
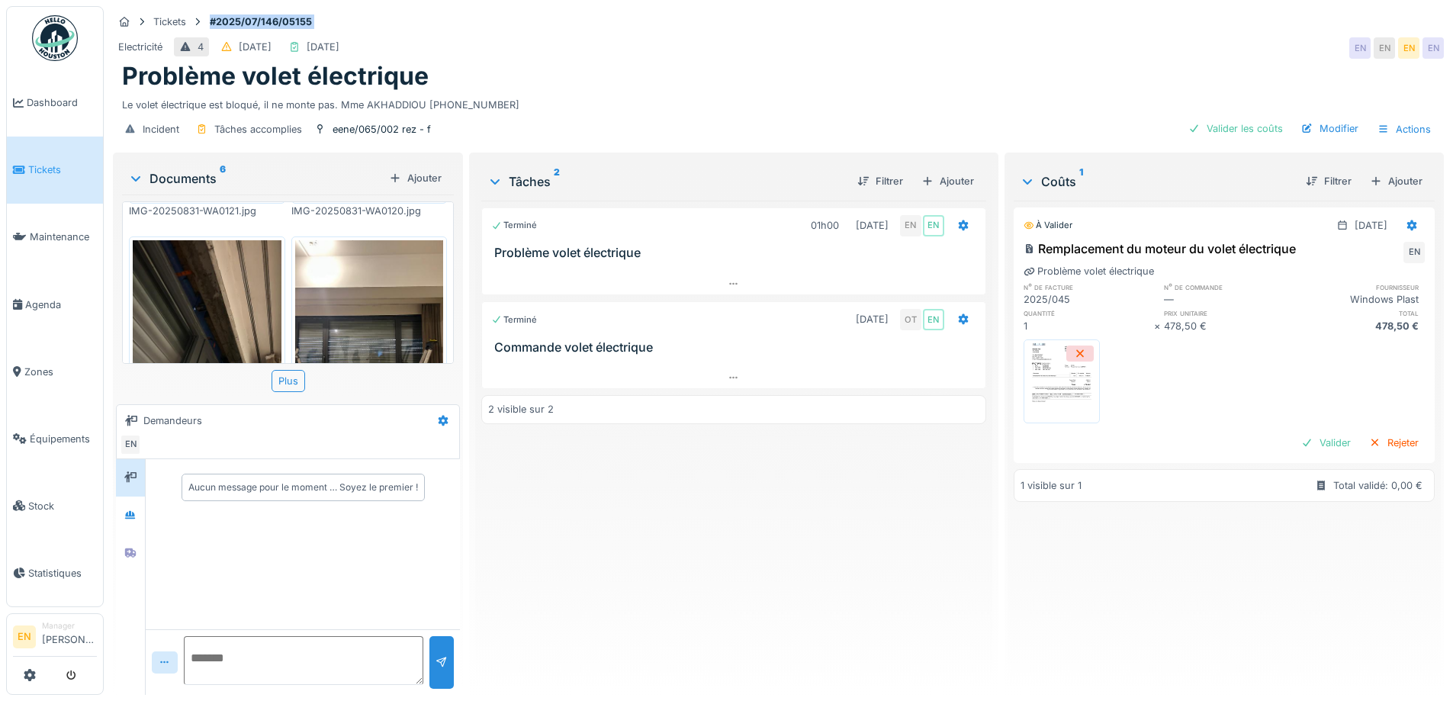
click at [432, 41] on div "Tickets #2025/07/146/05155 Electricité 4 01/07/2025 01/09/2025 EN EN EN EN Prob…" at bounding box center [778, 77] width 1337 height 143
click at [679, 64] on div "Problème volet électrique" at bounding box center [778, 76] width 1312 height 29
drag, startPoint x: 328, startPoint y: 119, endPoint x: 476, endPoint y: 129, distance: 148.3
click at [463, 133] on div "Incident Tâches accomplies eene/065/002 rez - f Valider les coûts Modifier Acti…" at bounding box center [778, 129] width 1331 height 34
drag, startPoint x: 458, startPoint y: 124, endPoint x: 299, endPoint y: 136, distance: 159.9
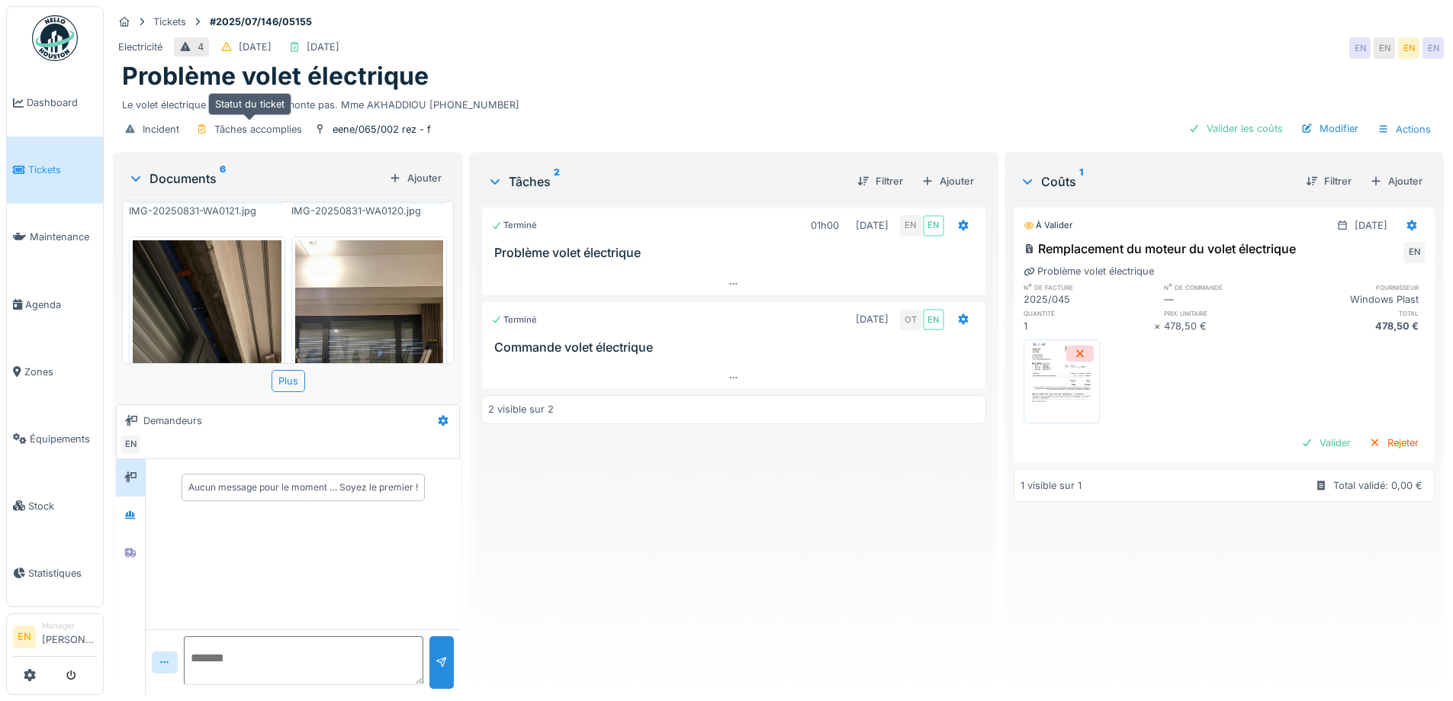
click at [299, 136] on div "Incident Tâches accomplies eene/065/002 rez - f Valider les coûts Modifier Acti…" at bounding box center [778, 129] width 1331 height 34
click at [807, 84] on div "Problème volet électrique" at bounding box center [778, 76] width 1312 height 29
click at [798, 50] on div "Electricité 4 01/07/2025 01/09/2025 EN EN EN EN" at bounding box center [778, 47] width 1331 height 27
click at [719, 512] on div "Terminé 01h00 01/07/2025 EN EN Problème volet électrique Terminé 29/08/2025 OT …" at bounding box center [733, 442] width 504 height 482
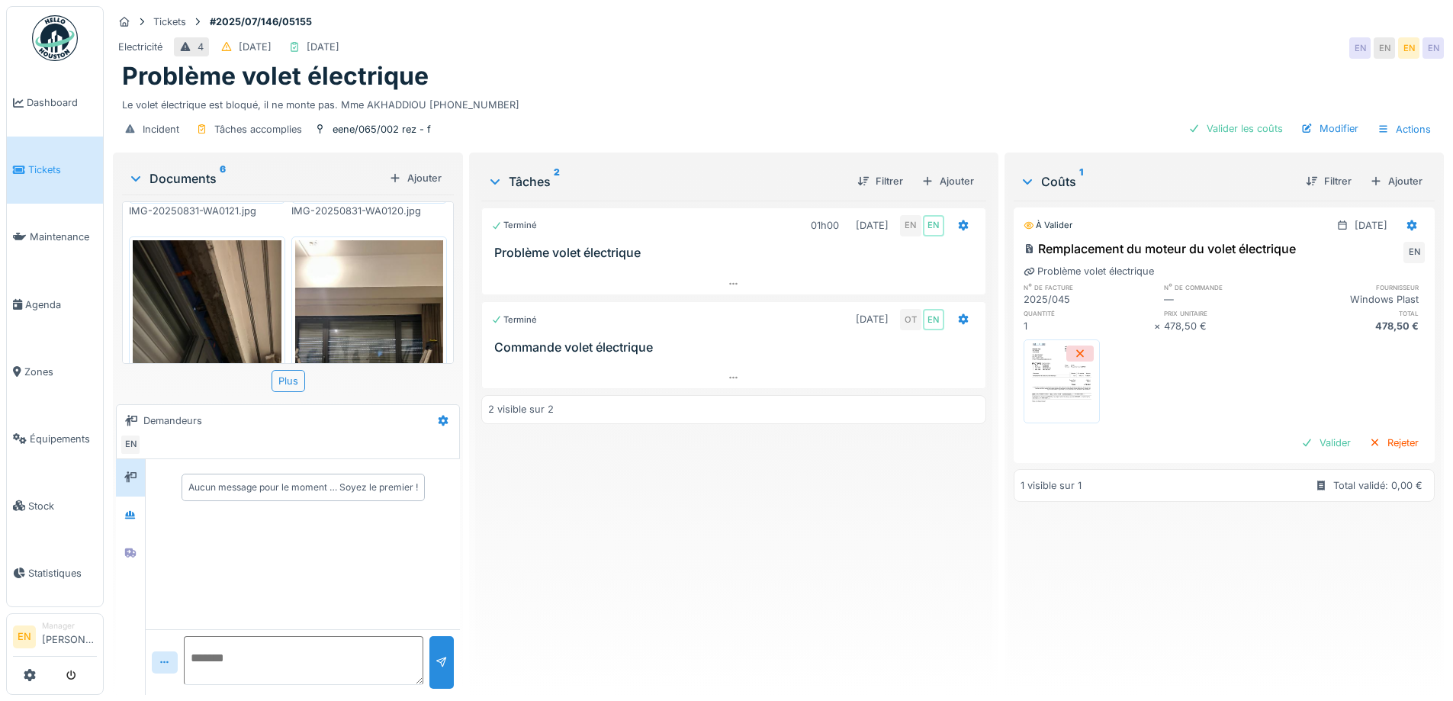
click at [811, 62] on div "Problème volet électrique" at bounding box center [778, 76] width 1312 height 29
click at [720, 595] on div "Terminé 01h00 01/07/2025 EN EN Problème volet électrique Terminé 29/08/2025 OT …" at bounding box center [733, 442] width 504 height 482
click at [721, 71] on div "Problème volet électrique" at bounding box center [778, 76] width 1312 height 29
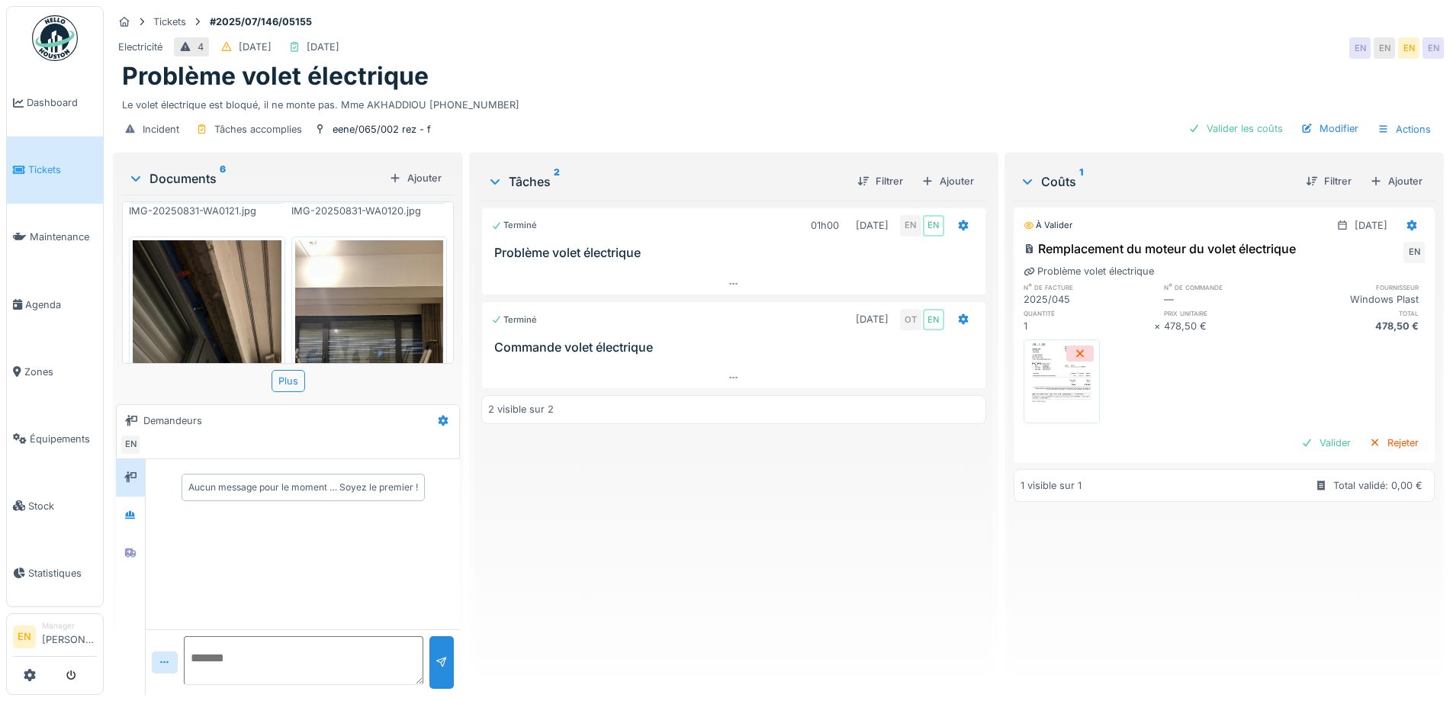
click at [593, 541] on div "Terminé 01h00 01/07/2025 EN EN Problème volet électrique Terminé 29/08/2025 OT …" at bounding box center [733, 442] width 504 height 482
click at [529, 413] on div "Terminé 01h00 01/07/2025 EN EN Problème volet électrique Terminé 29/08/2025 OT …" at bounding box center [733, 442] width 504 height 482
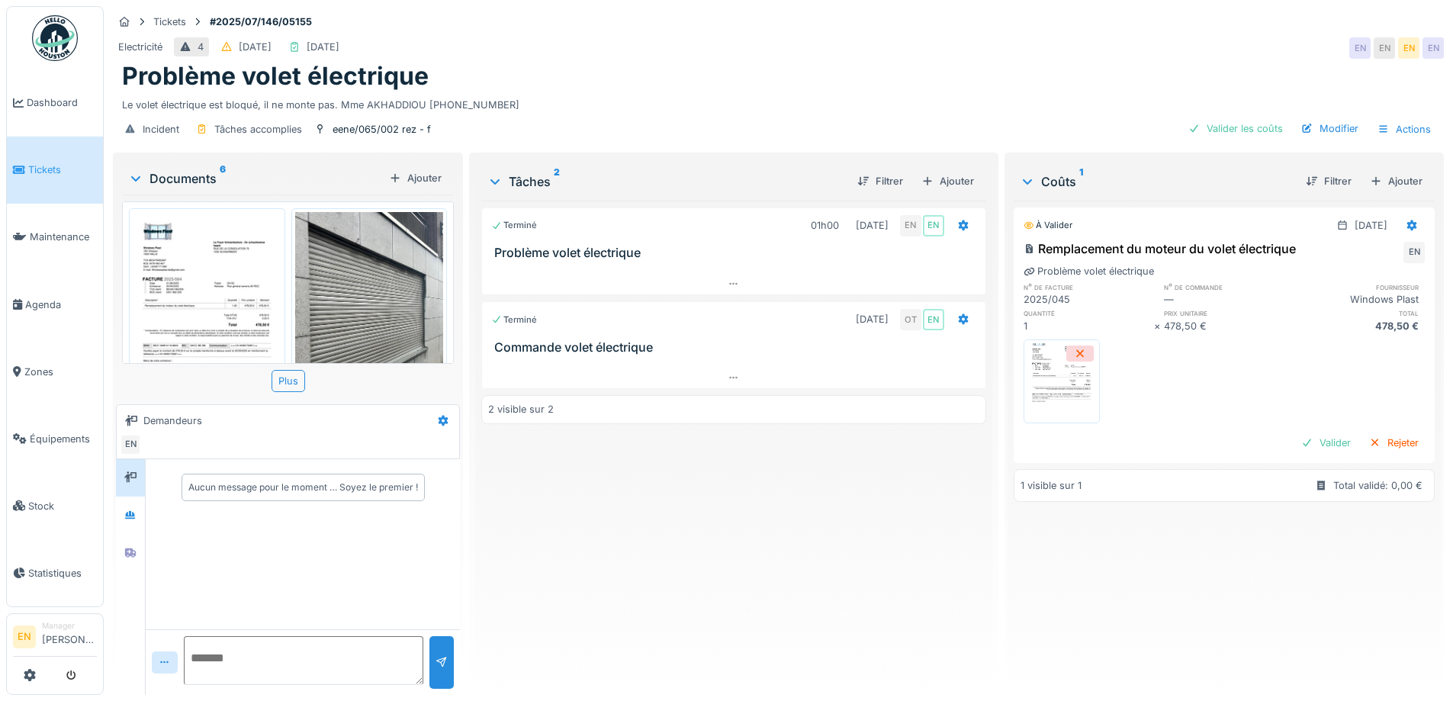
scroll to position [0, 0]
click at [238, 267] on img at bounding box center [207, 323] width 149 height 210
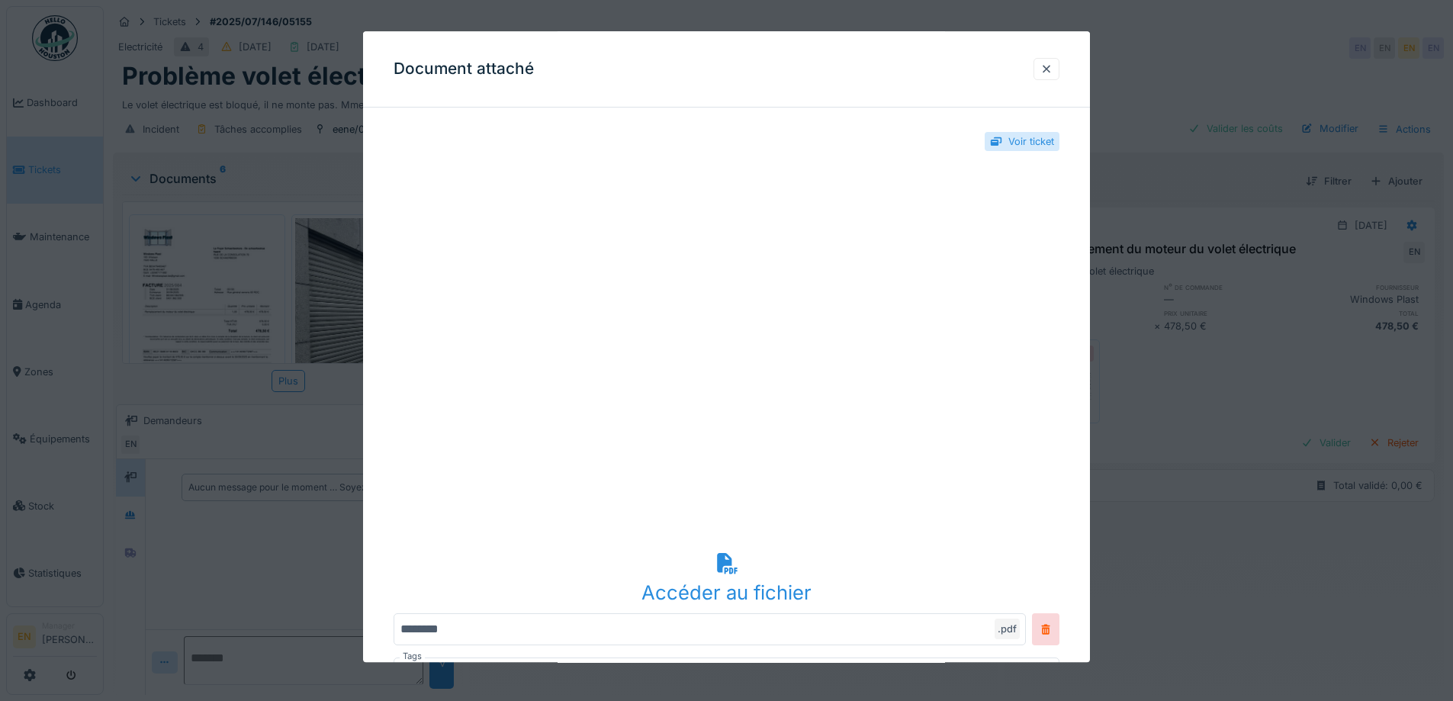
click at [735, 589] on div "Accéder au fichier" at bounding box center [726, 592] width 666 height 29
click at [1050, 69] on div at bounding box center [1046, 69] width 12 height 14
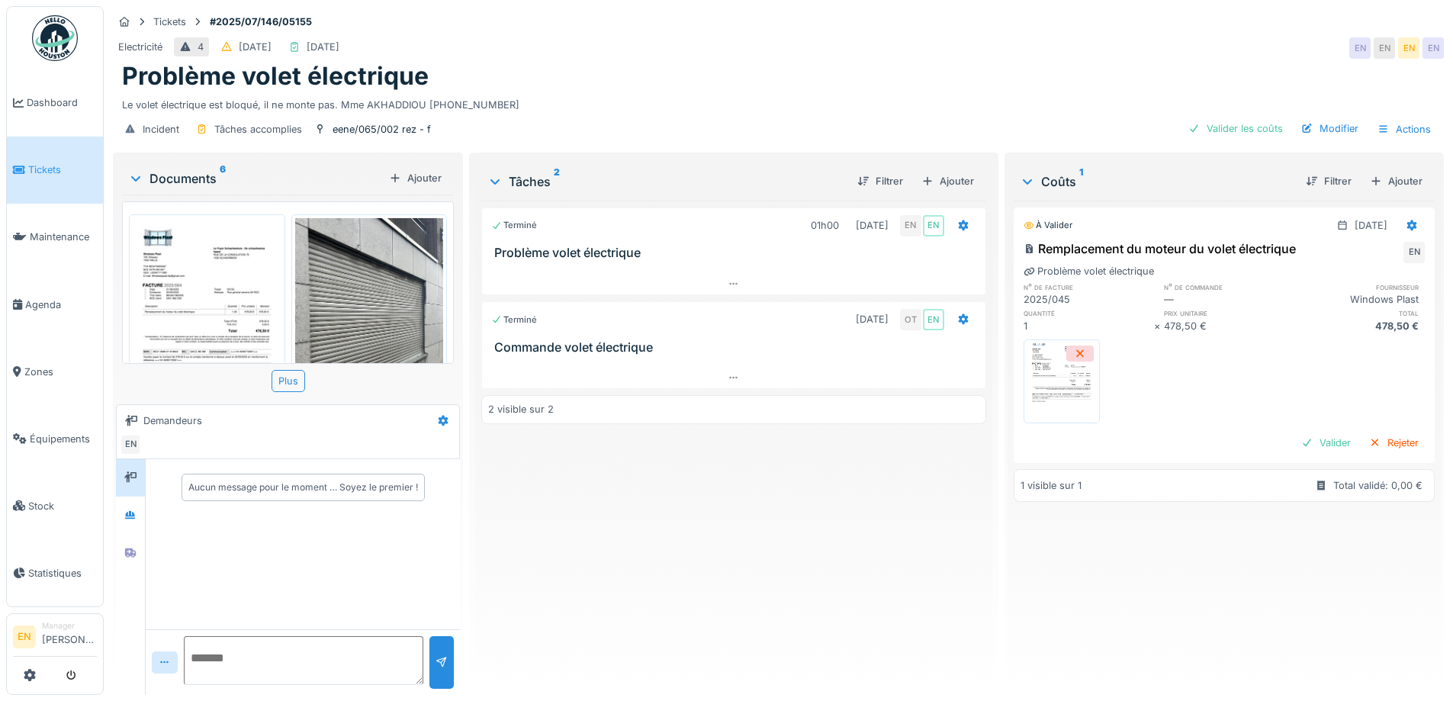
drag, startPoint x: 331, startPoint y: 111, endPoint x: 411, endPoint y: 129, distance: 82.0
click at [411, 129] on div "Incident Tâches accomplies eene/065/002 rez - f Valider les coûts Modifier Acti…" at bounding box center [778, 129] width 1331 height 34
click at [392, 122] on div "eene/065/002 rez - f" at bounding box center [381, 129] width 98 height 14
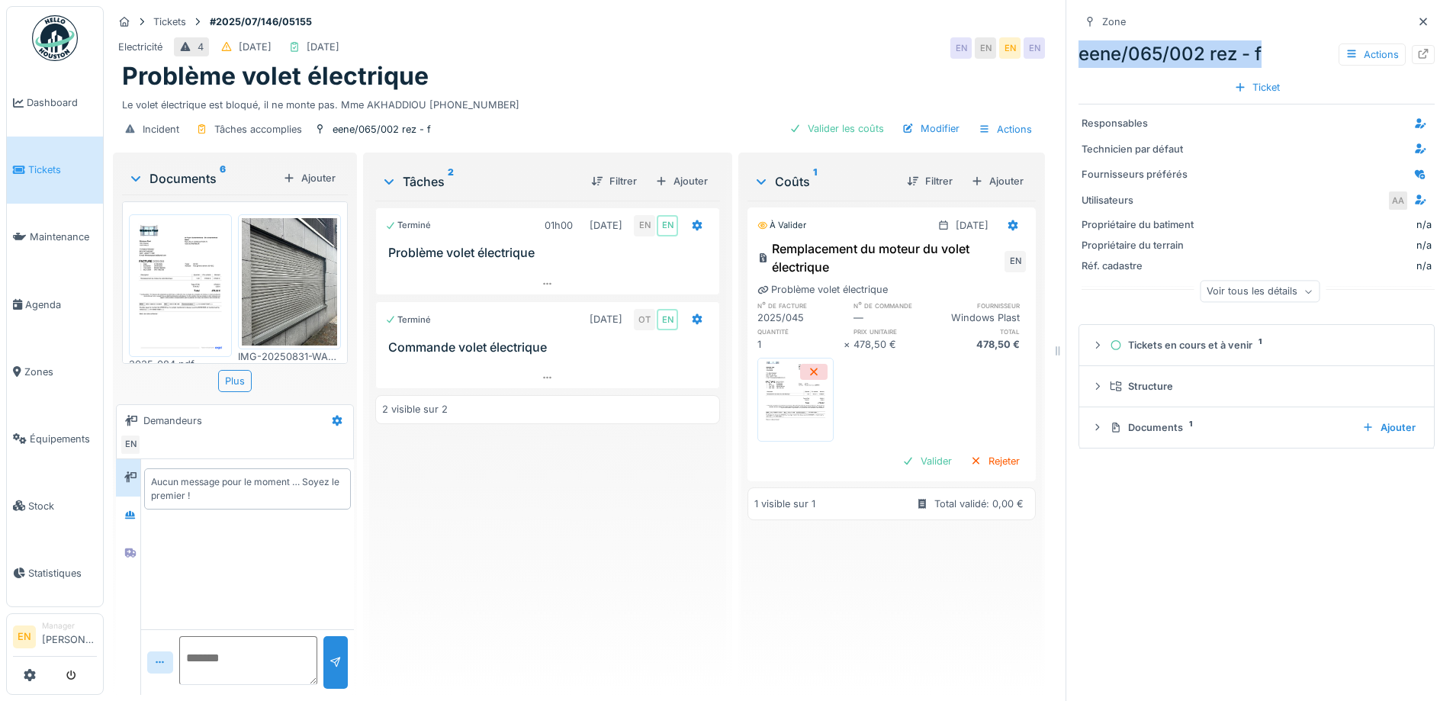
drag, startPoint x: 1061, startPoint y: 40, endPoint x: 1248, endPoint y: 50, distance: 187.1
click at [1248, 50] on div "Zone eene/065/002 rez - f Actions Ticket Responsables Technicien par défaut Fou…" at bounding box center [1255, 350] width 381 height 701
copy div "eene/065/002 rez - f"
click at [1198, 12] on div "Zone" at bounding box center [1256, 21] width 356 height 19
drag, startPoint x: 1066, startPoint y: 44, endPoint x: 1197, endPoint y: 52, distance: 131.4
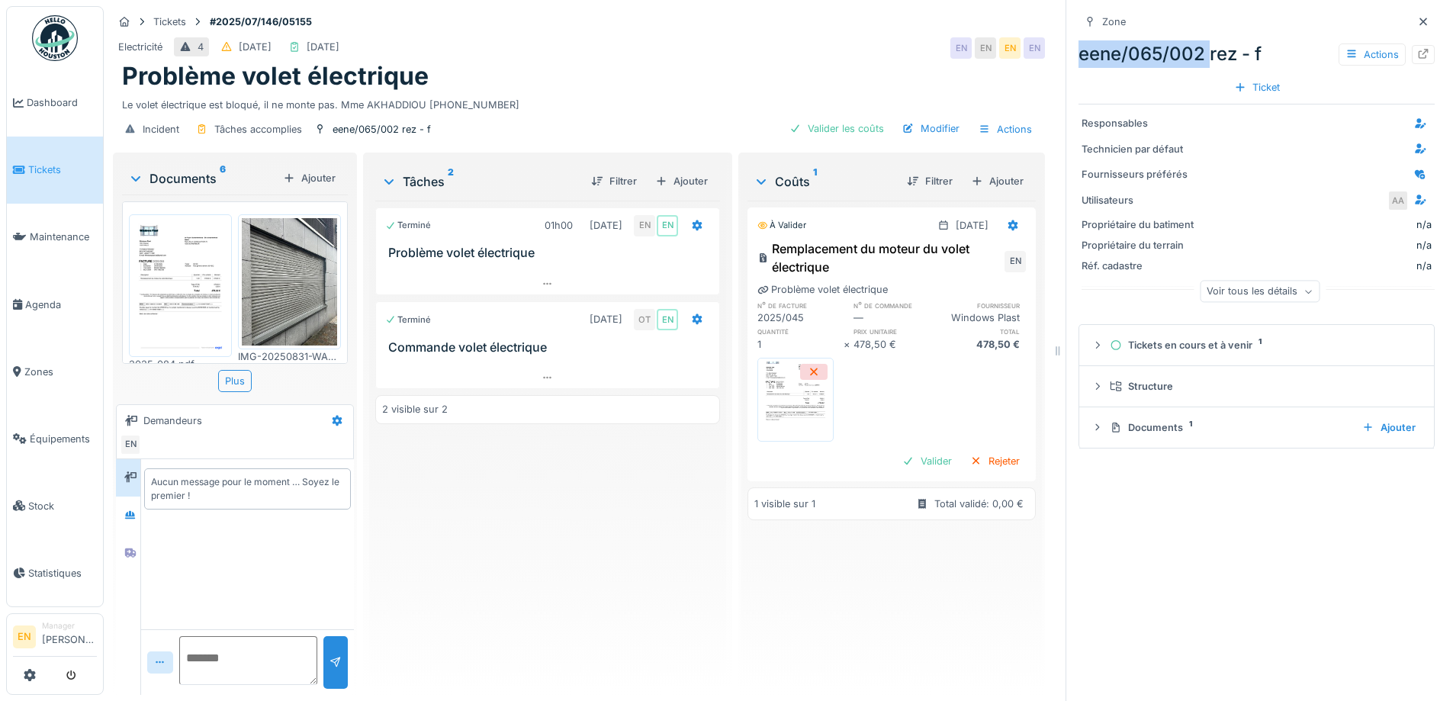
click at [1197, 52] on div "Zone eene/065/002 rez - f Actions Ticket Responsables Technicien par défaut Fou…" at bounding box center [1255, 350] width 381 height 701
copy div "eene/065/002"
click at [1417, 17] on icon at bounding box center [1423, 22] width 12 height 10
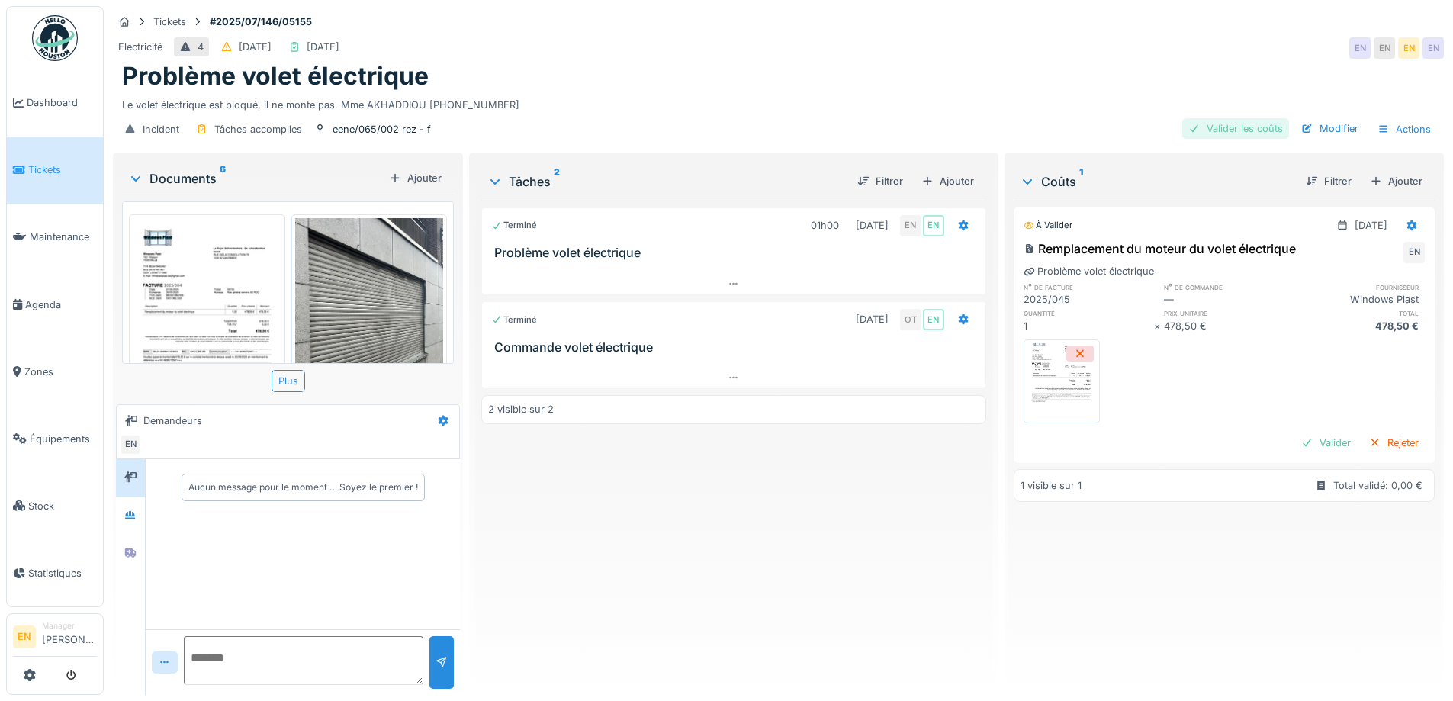
click at [1257, 118] on div "Valider les coûts" at bounding box center [1235, 128] width 107 height 21
click at [1324, 118] on div "Modifier" at bounding box center [1329, 128] width 69 height 21
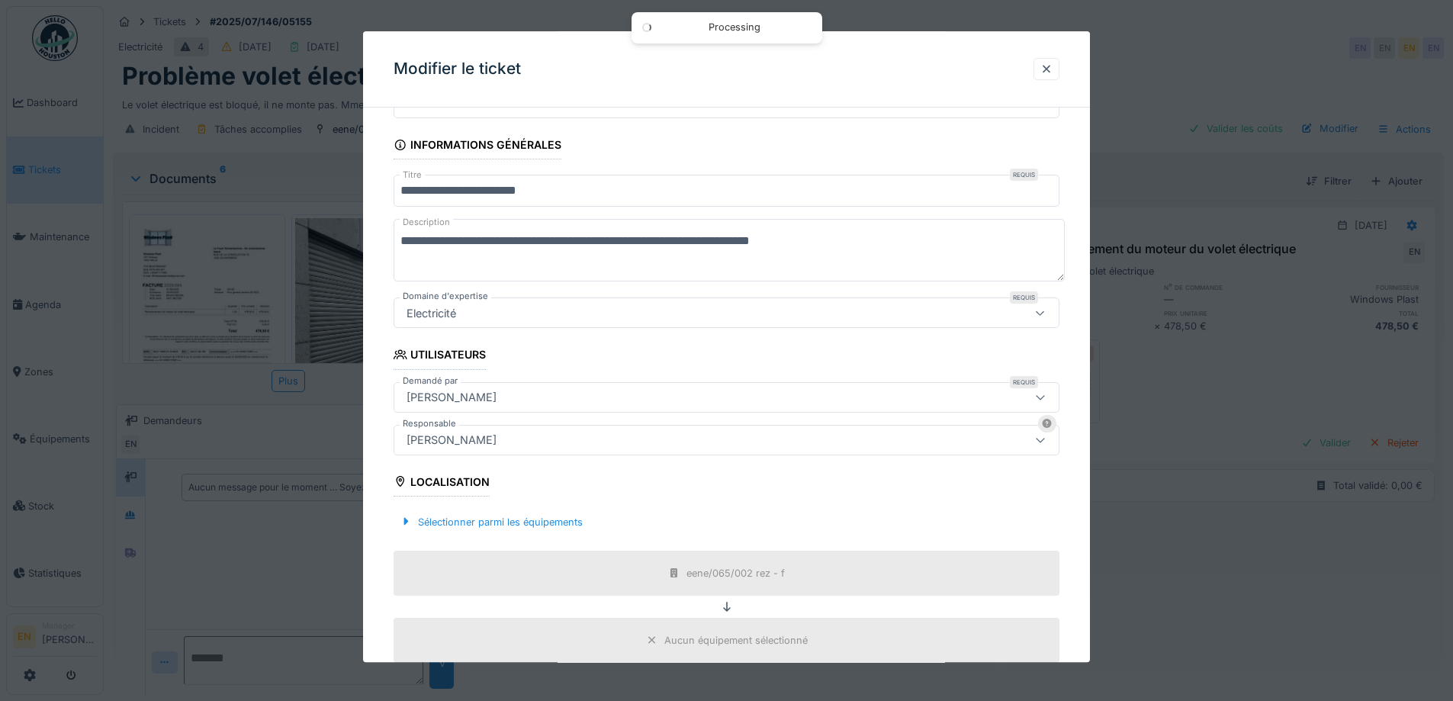
scroll to position [153, 0]
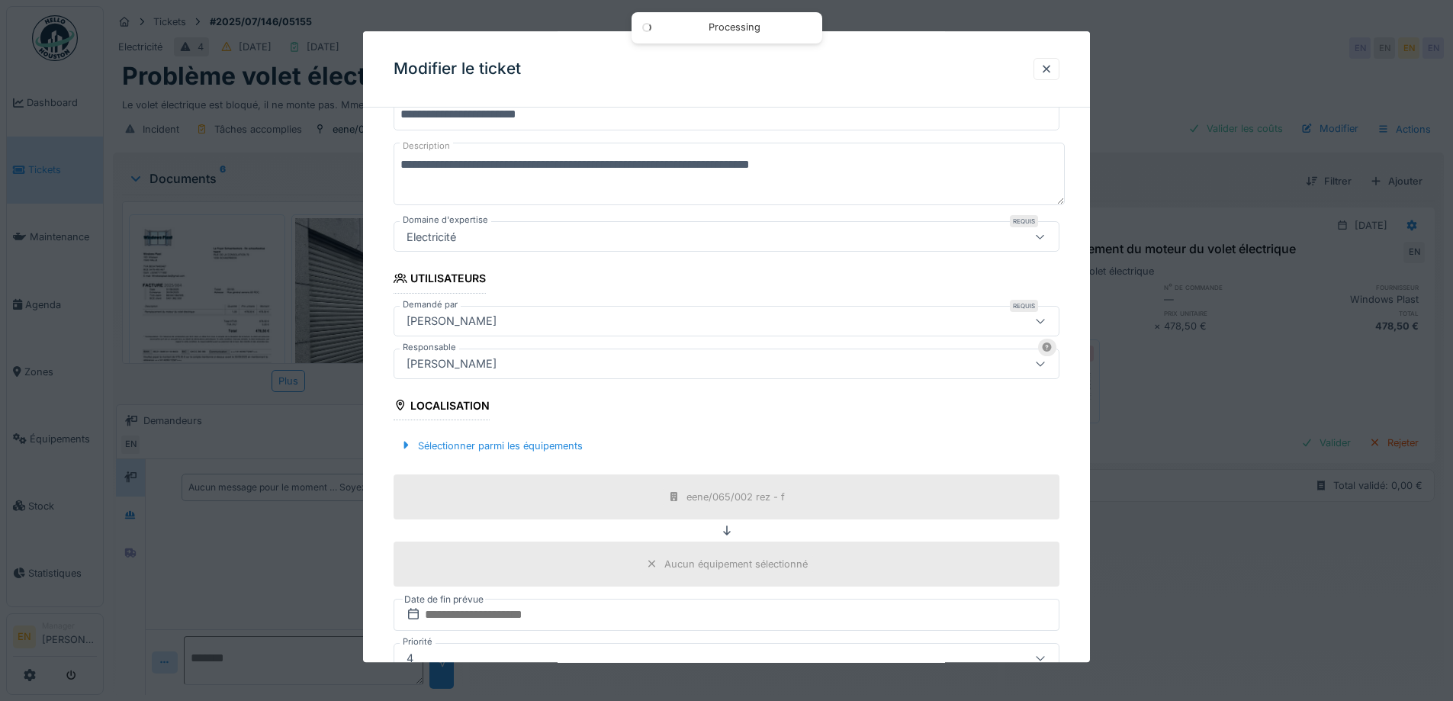
click at [564, 358] on div "Emmanuelle Ndomandji" at bounding box center [687, 363] width 574 height 17
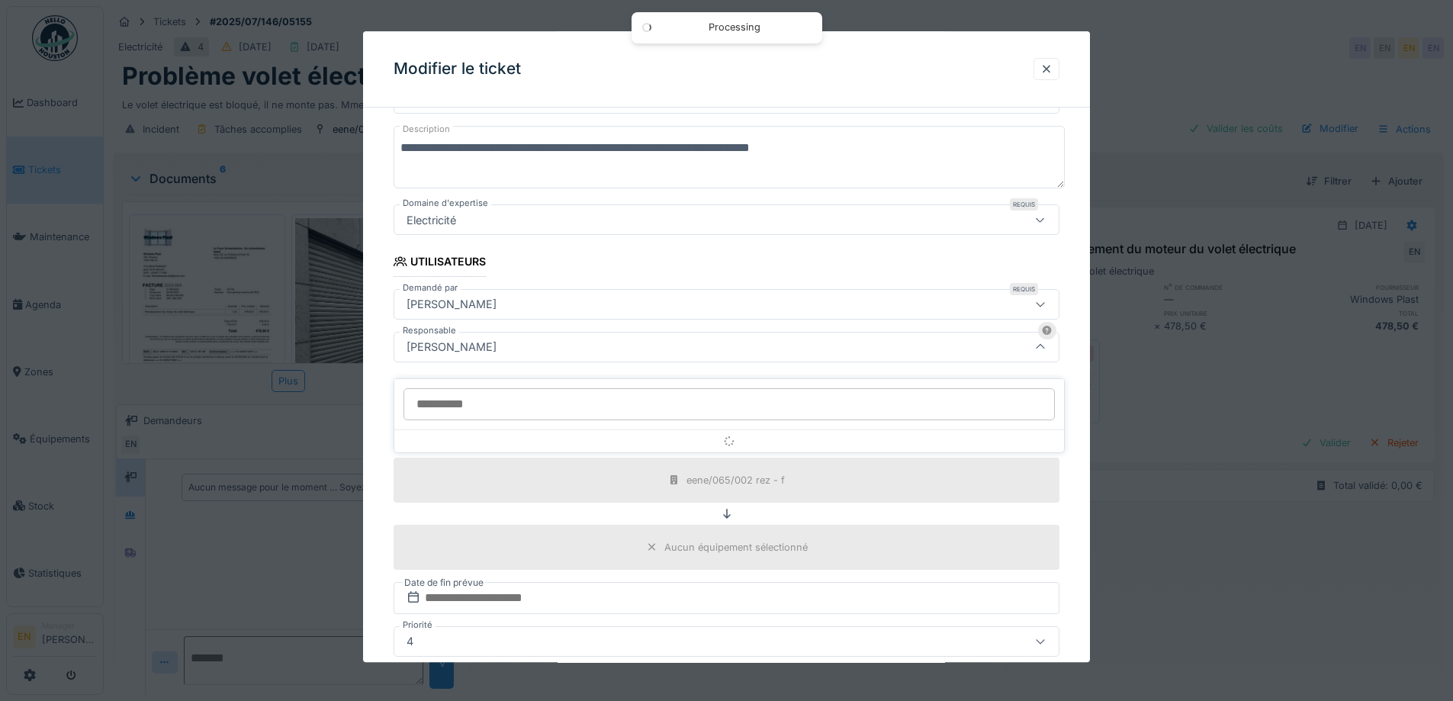
click at [530, 388] on input "Responsable" at bounding box center [728, 404] width 651 height 32
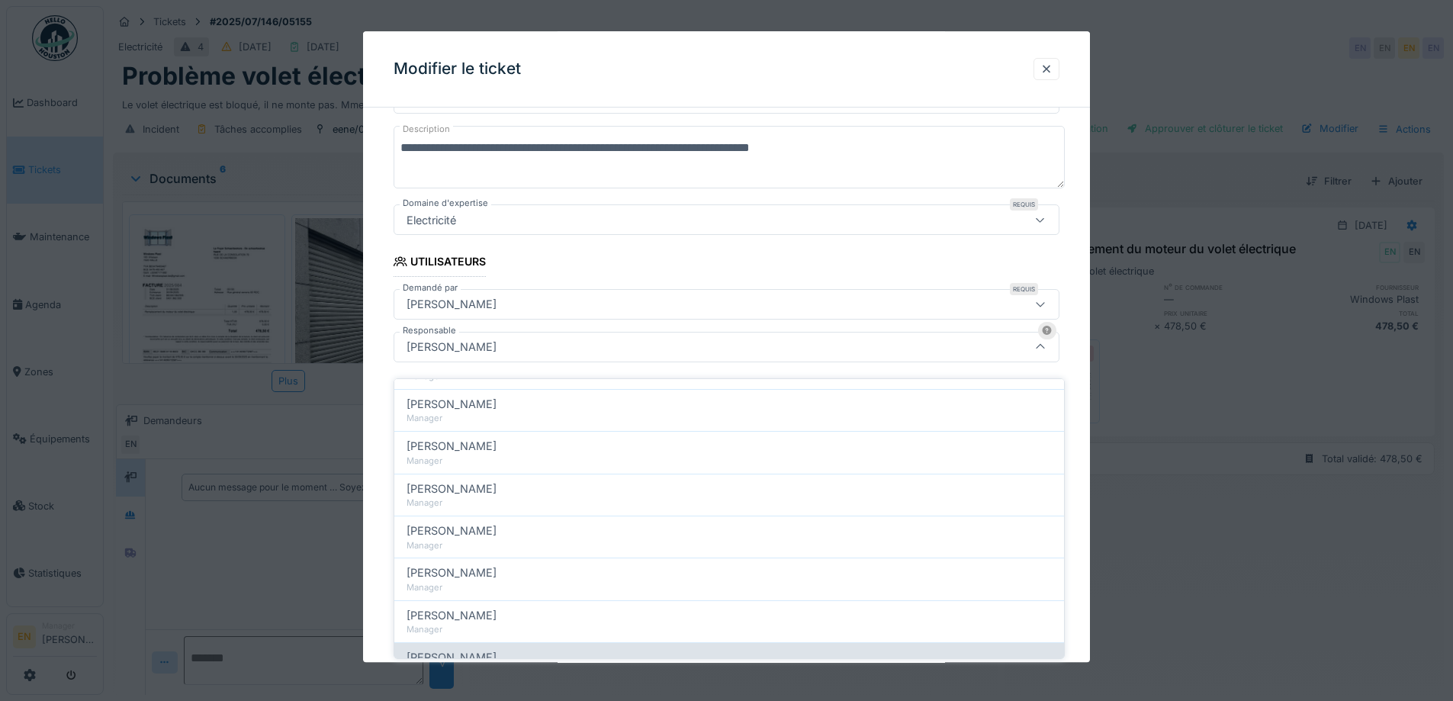
scroll to position [0, 0]
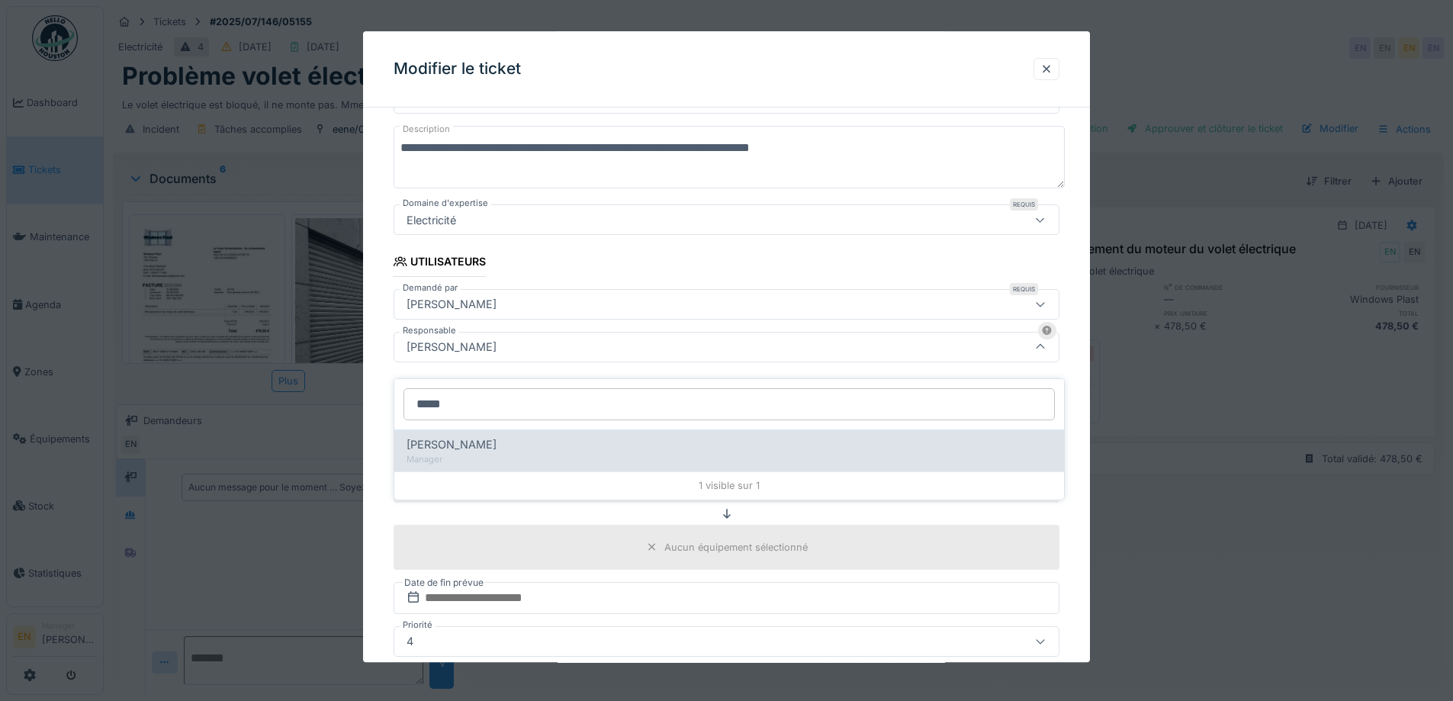
type input "*****"
click at [470, 437] on span "Christian Bassette" at bounding box center [451, 444] width 90 height 17
type input "****"
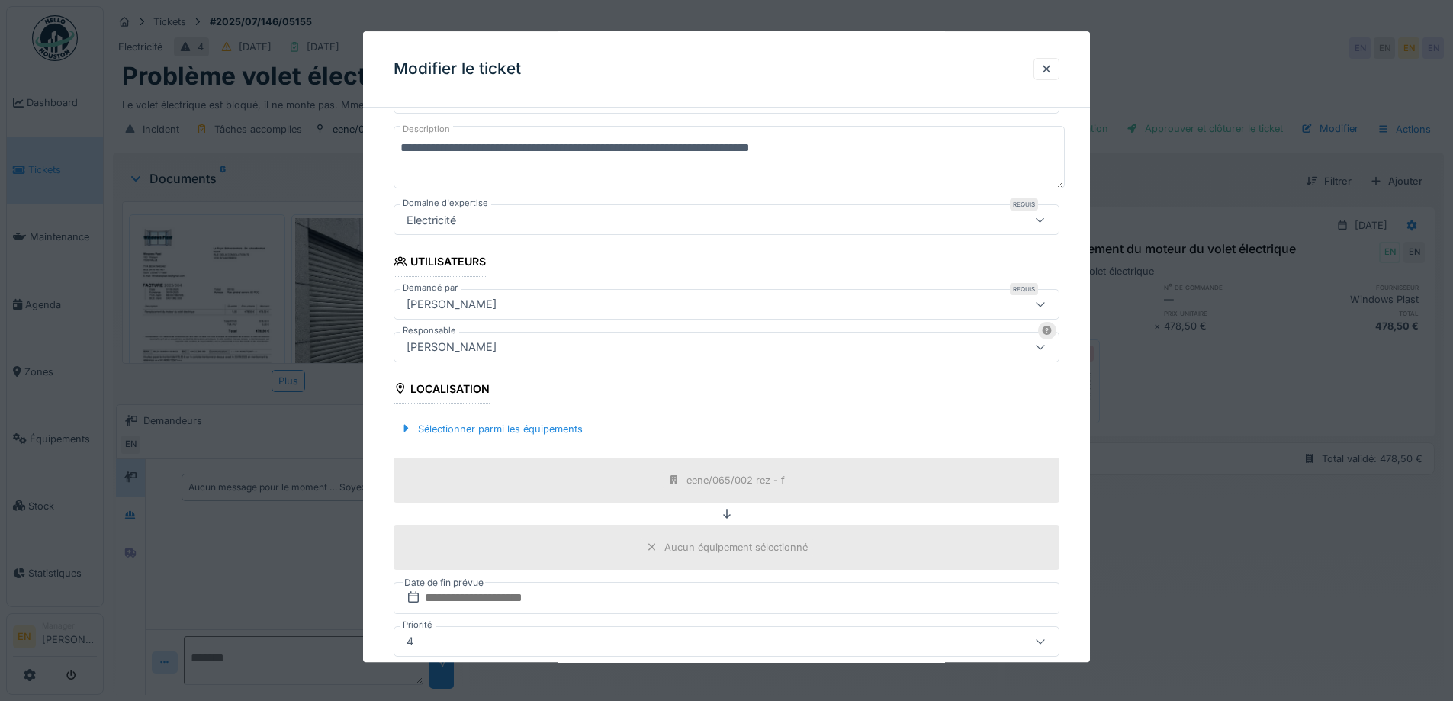
scroll to position [368, 0]
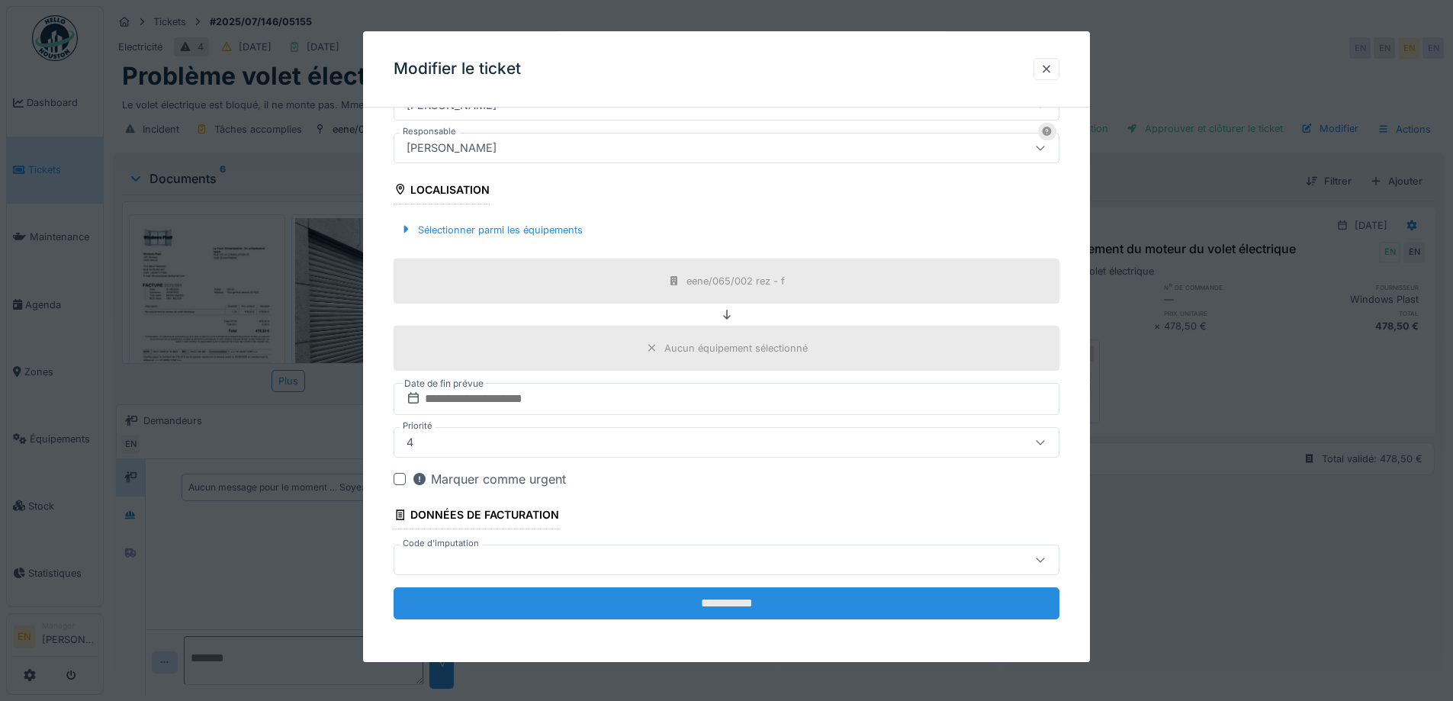
click at [702, 612] on input "**********" at bounding box center [726, 603] width 666 height 32
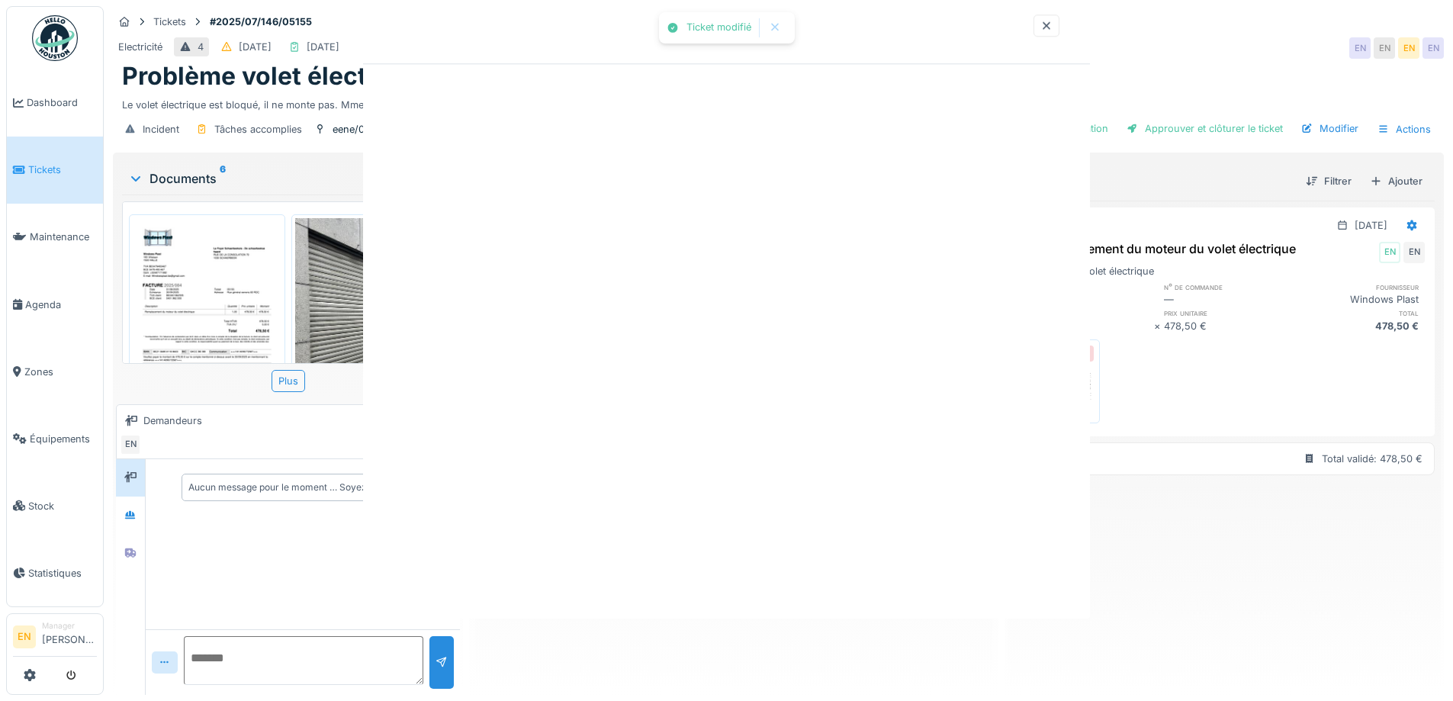
scroll to position [0, 0]
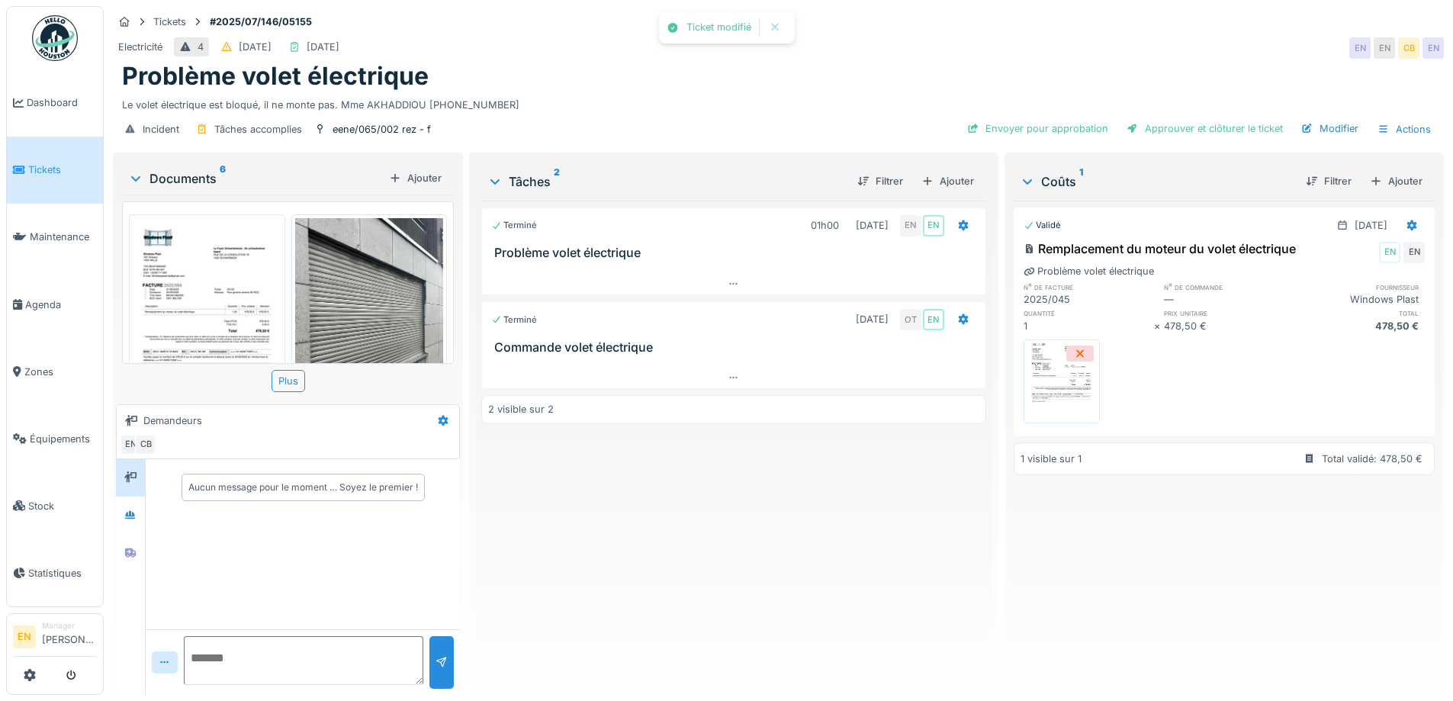
click at [616, 550] on div "Terminé 01h00 01/07/2025 EN EN Problème volet électrique Terminé 29/08/2025 OT …" at bounding box center [733, 442] width 504 height 482
click at [1025, 120] on div "Envoyer pour approbation" at bounding box center [1037, 128] width 153 height 21
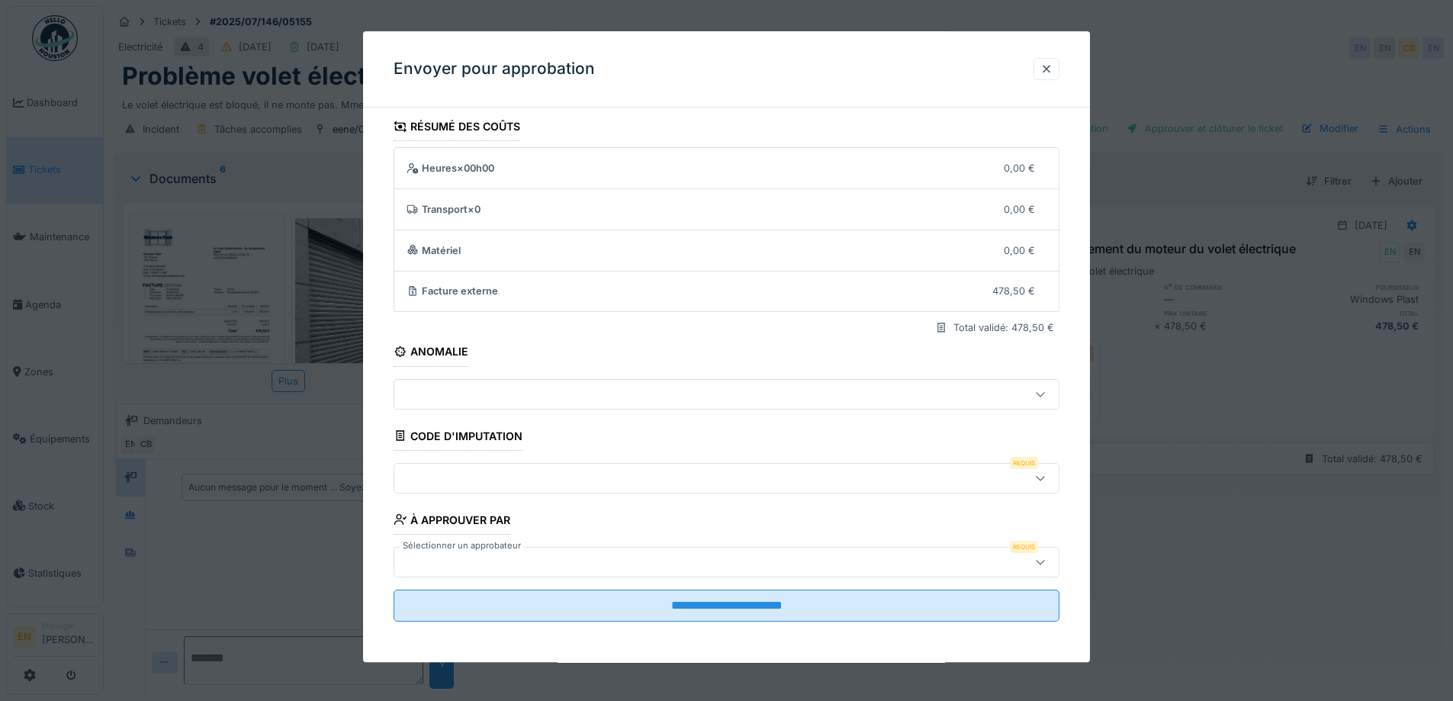
scroll to position [10, 0]
click at [1046, 474] on icon at bounding box center [1040, 475] width 12 height 10
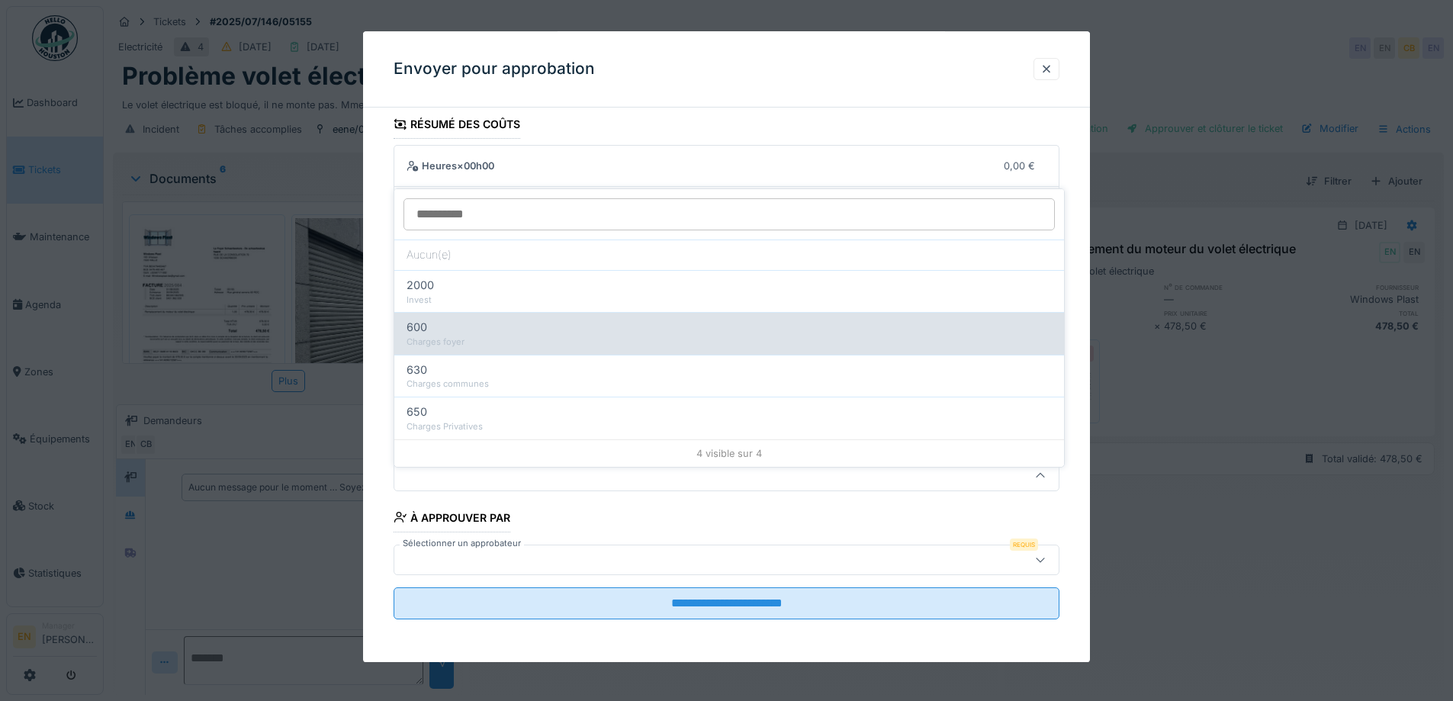
click at [457, 336] on div "Charges foyer" at bounding box center [728, 342] width 645 height 13
type input "***"
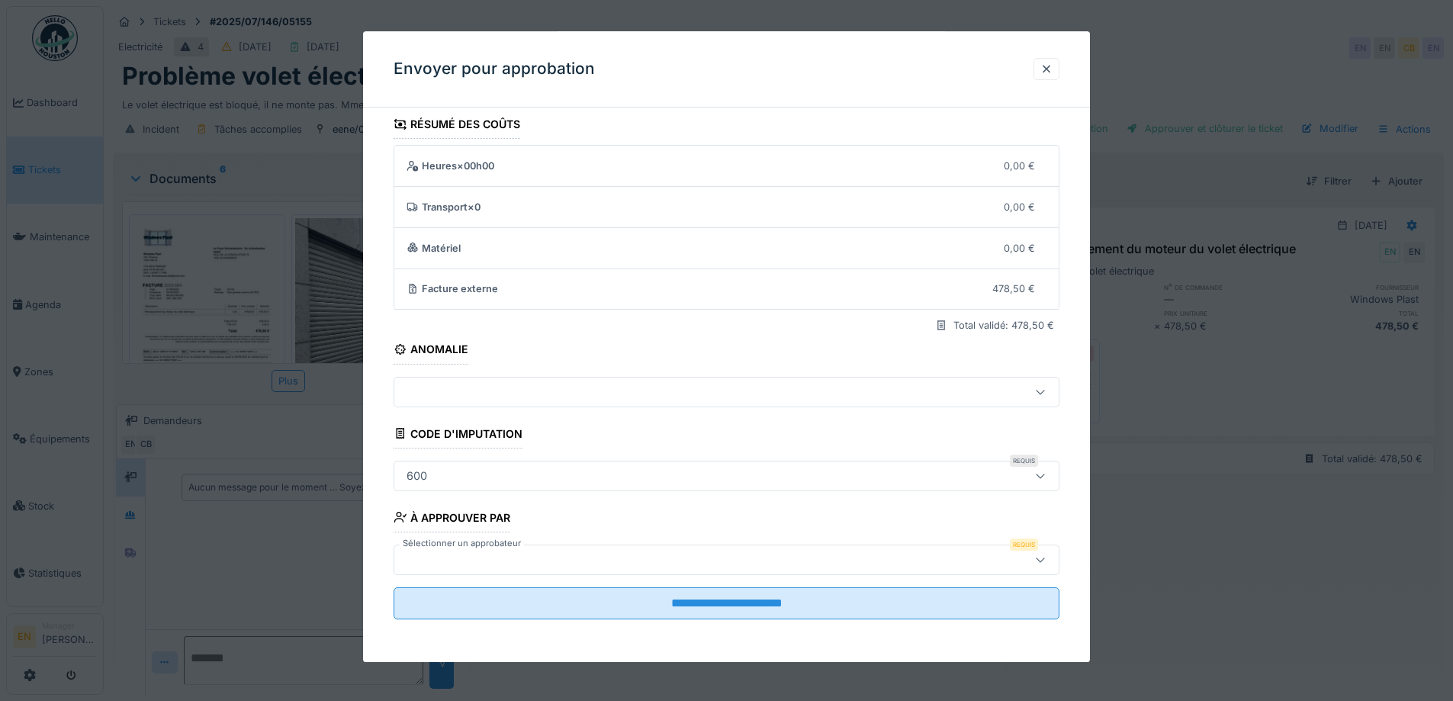
click at [555, 553] on div at bounding box center [687, 559] width 574 height 17
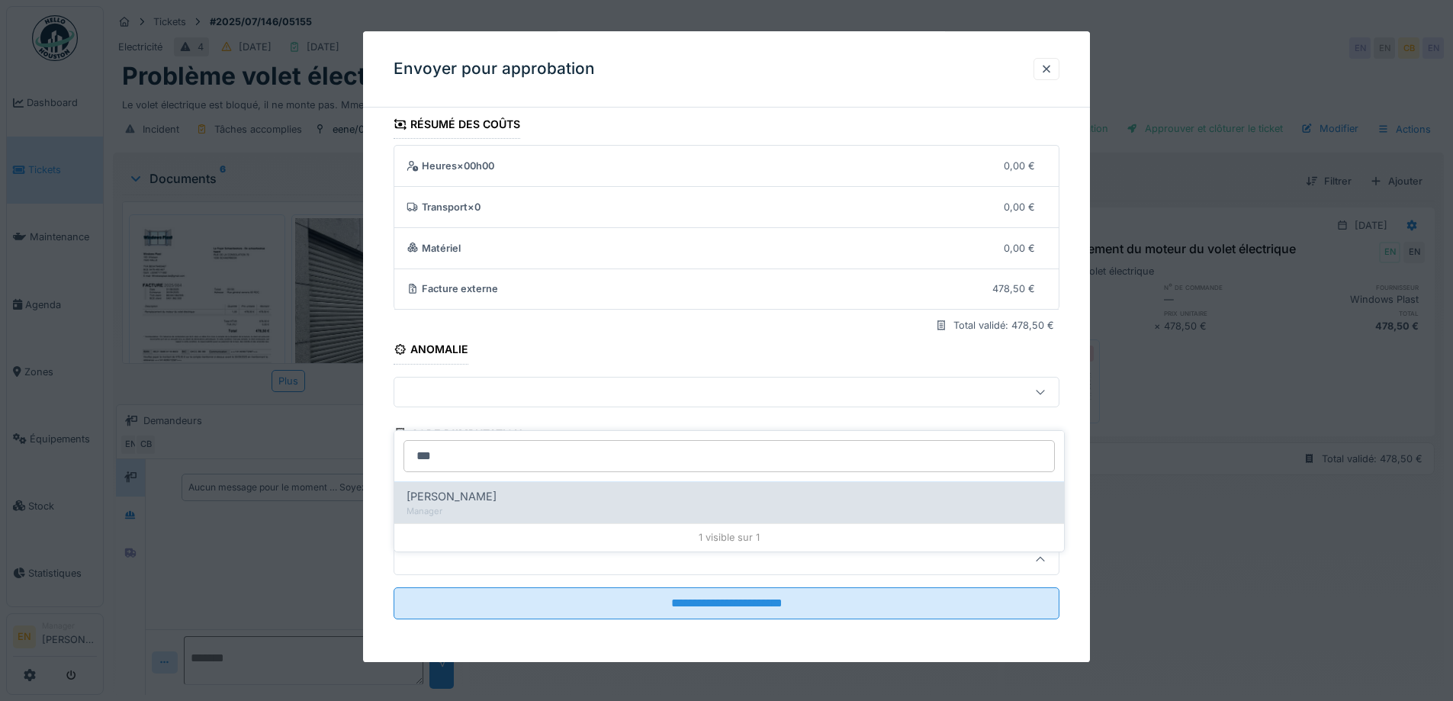
type input "***"
click at [477, 505] on div "Manager" at bounding box center [728, 511] width 645 height 13
type input "****"
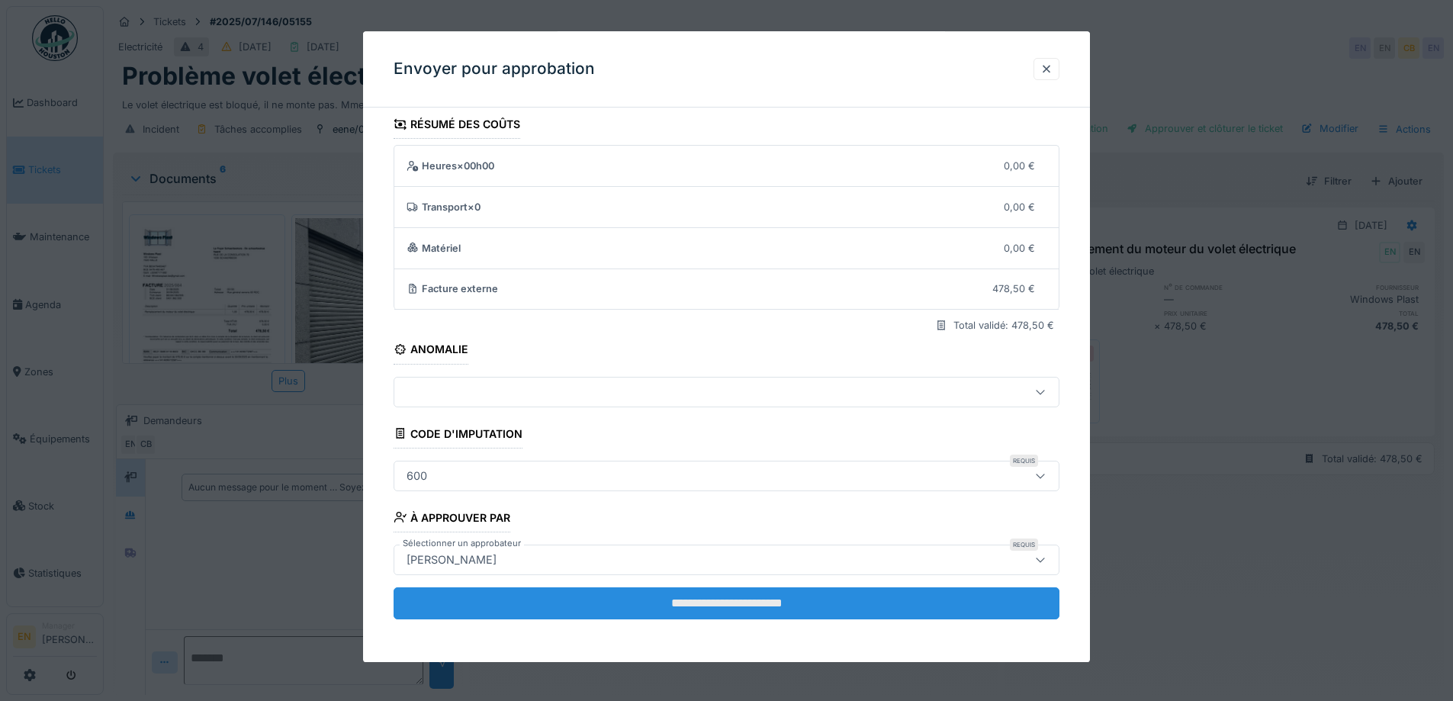
click at [718, 598] on input "**********" at bounding box center [726, 603] width 666 height 32
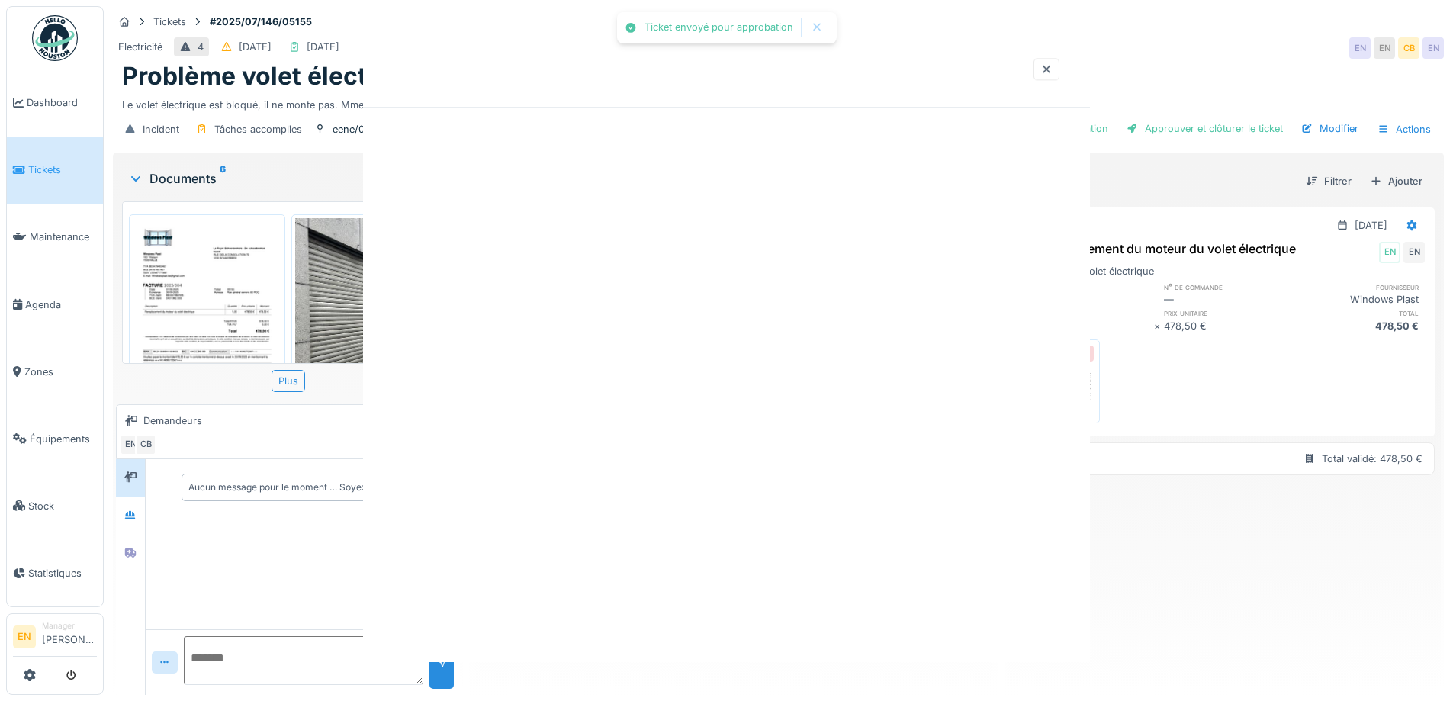
scroll to position [0, 0]
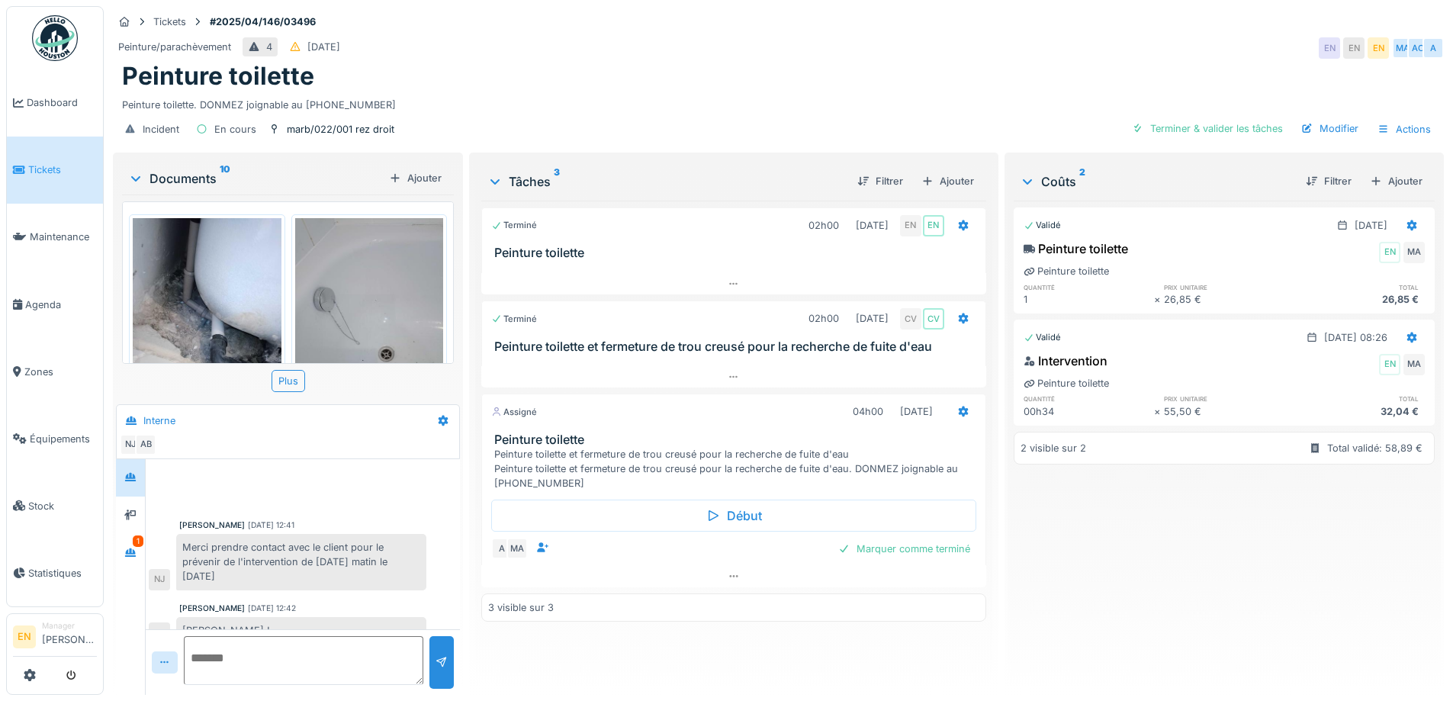
scroll to position [75, 0]
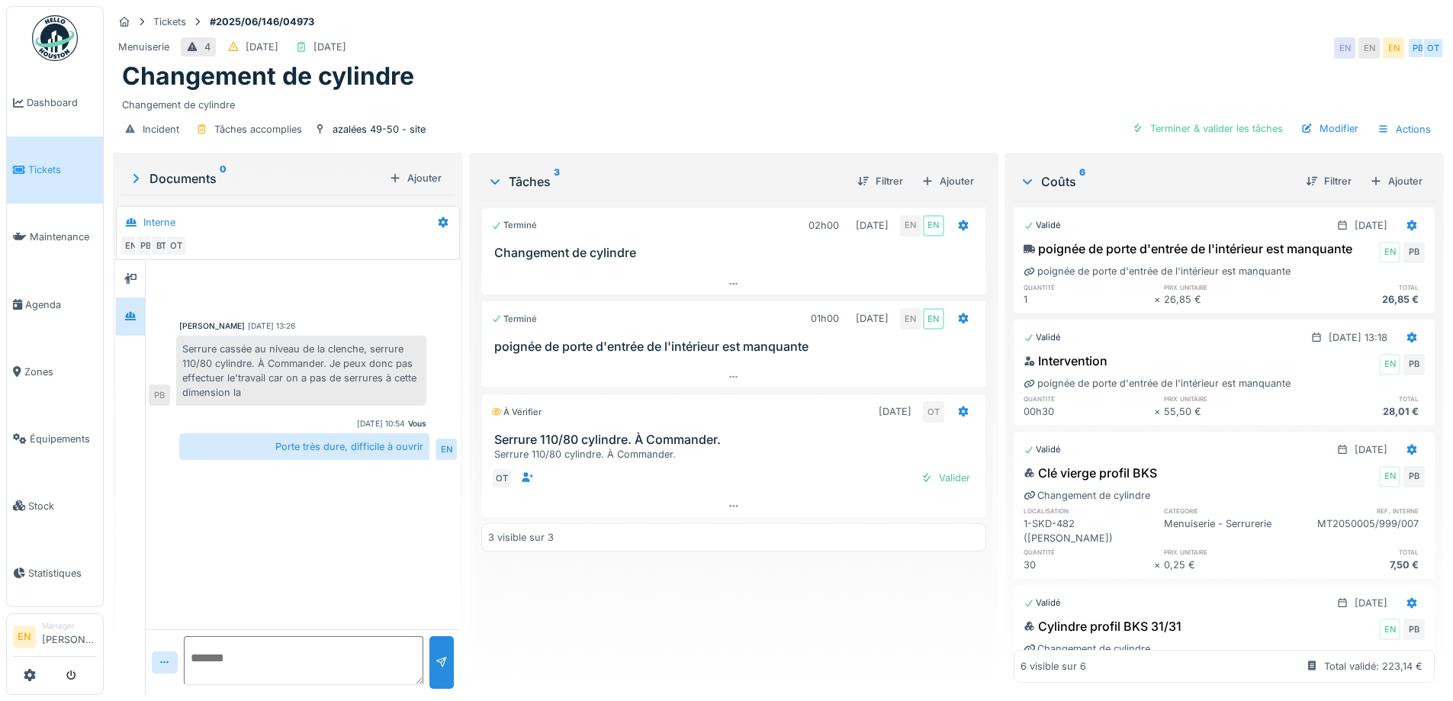
click at [763, 604] on div "Terminé 02h00 [DATE] EN EN Changement de cylindre Terminé 01h00 [DATE] EN EN po…" at bounding box center [733, 442] width 504 height 482
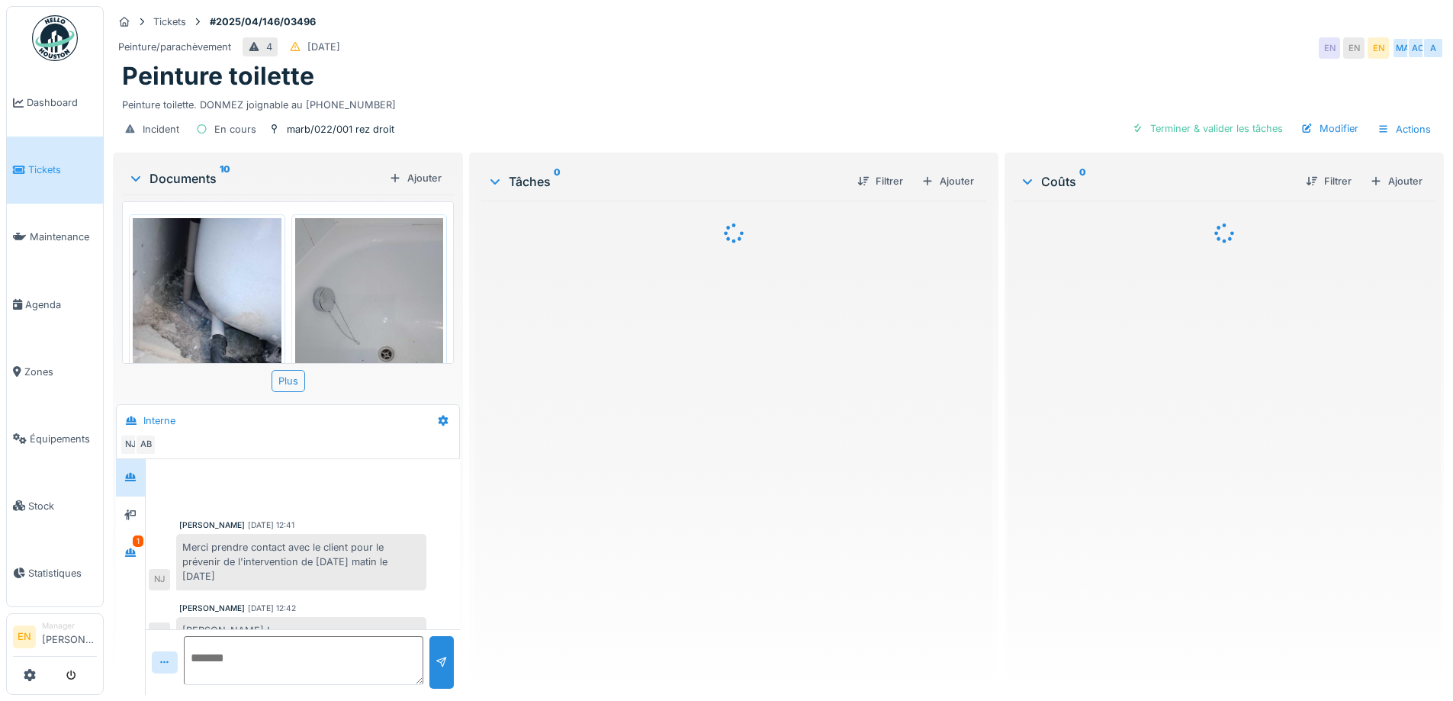
scroll to position [75, 0]
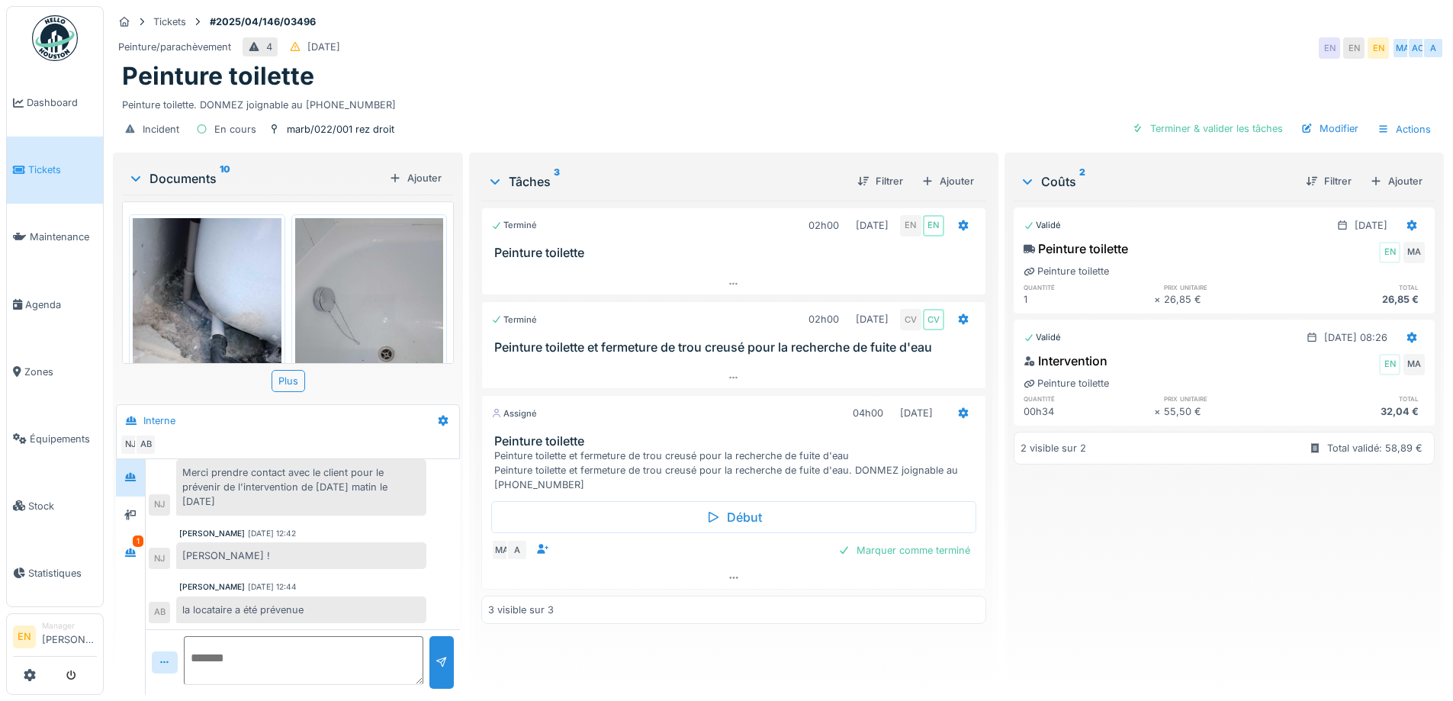
click at [840, 29] on div "Tickets #2025/04/146/03496" at bounding box center [778, 21] width 1331 height 19
click at [875, 40] on div "Peinture/parachèvement 4 [DATE] EN EN EN MA AO A" at bounding box center [778, 47] width 1331 height 27
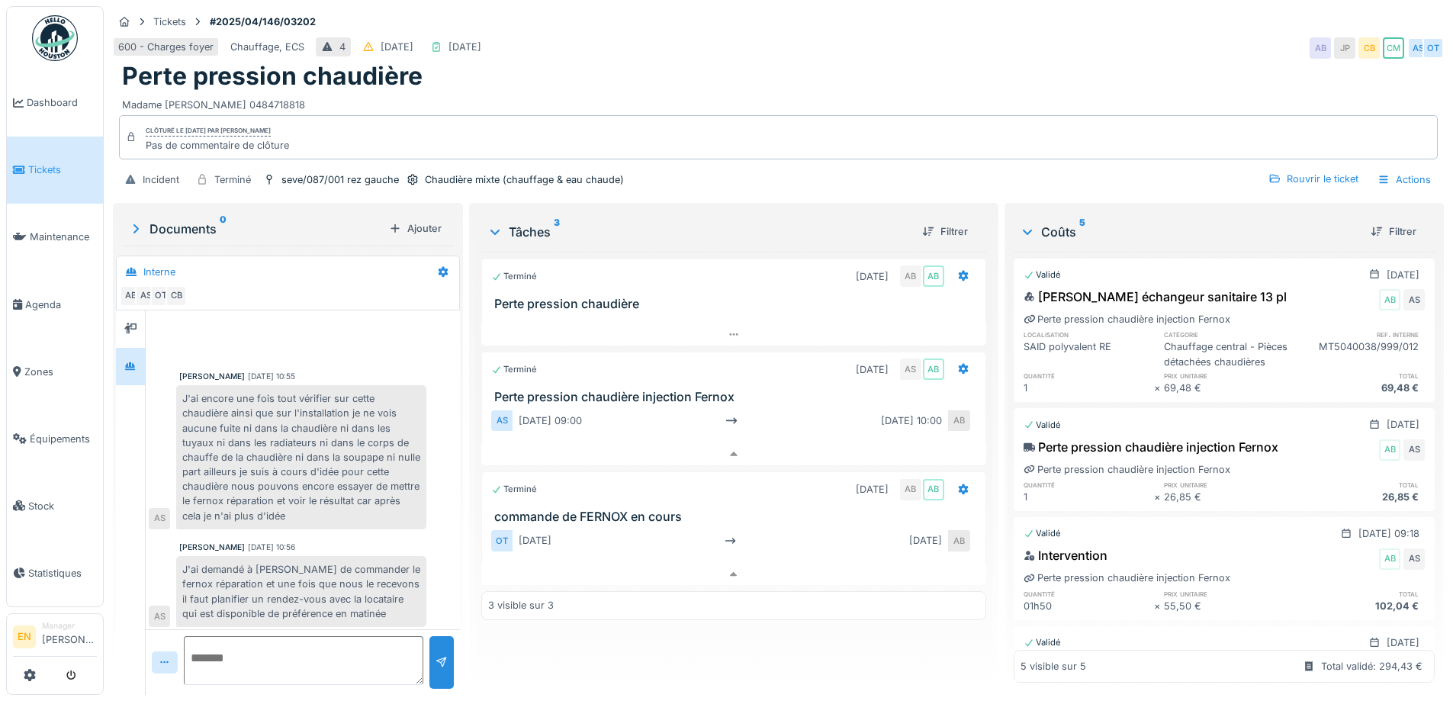
scroll to position [156, 0]
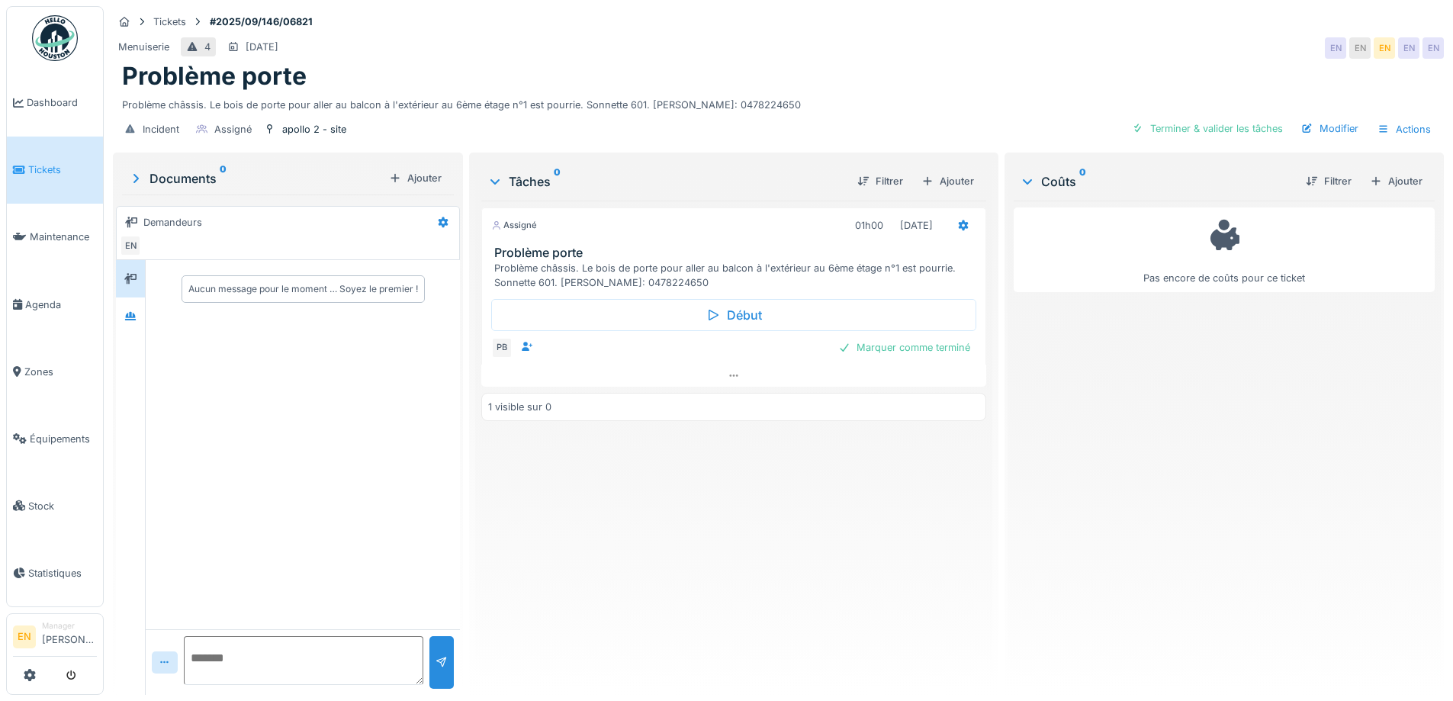
scroll to position [11, 0]
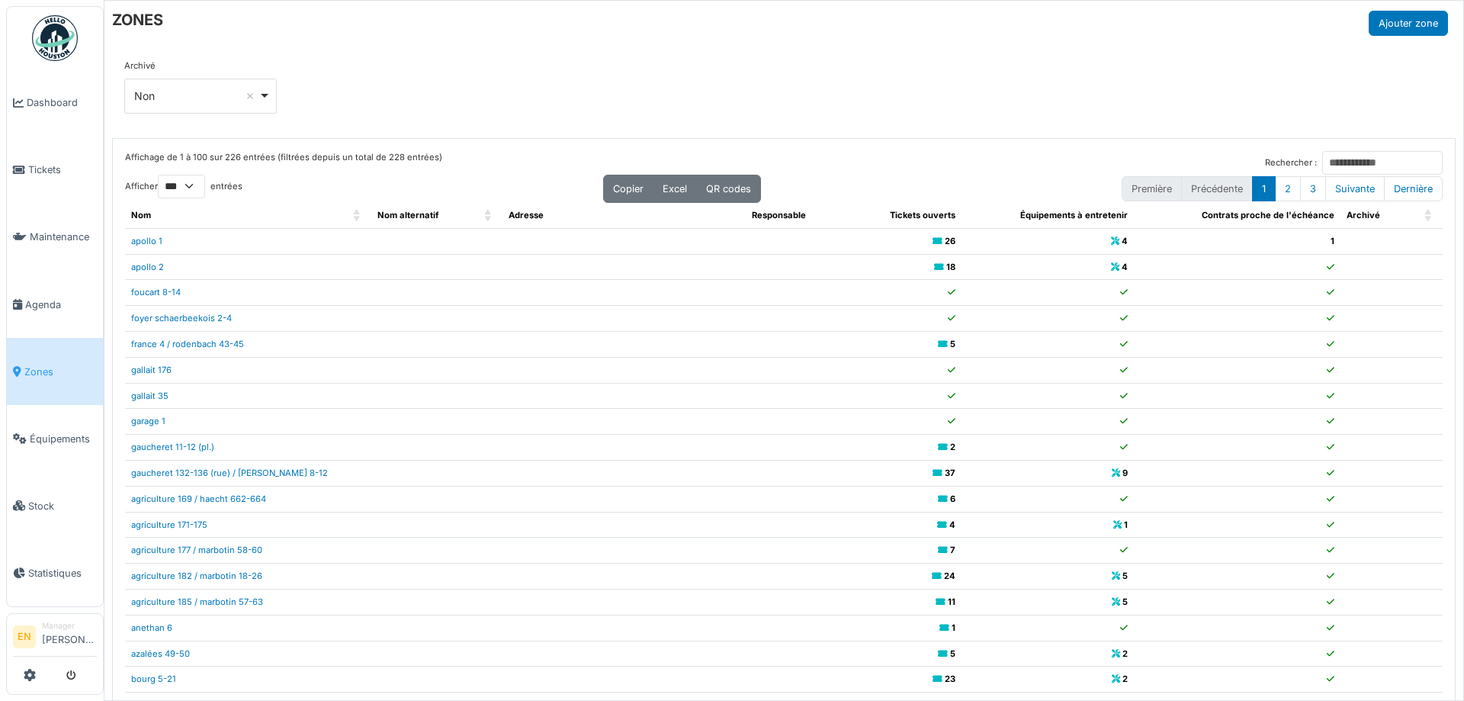
select select "***"
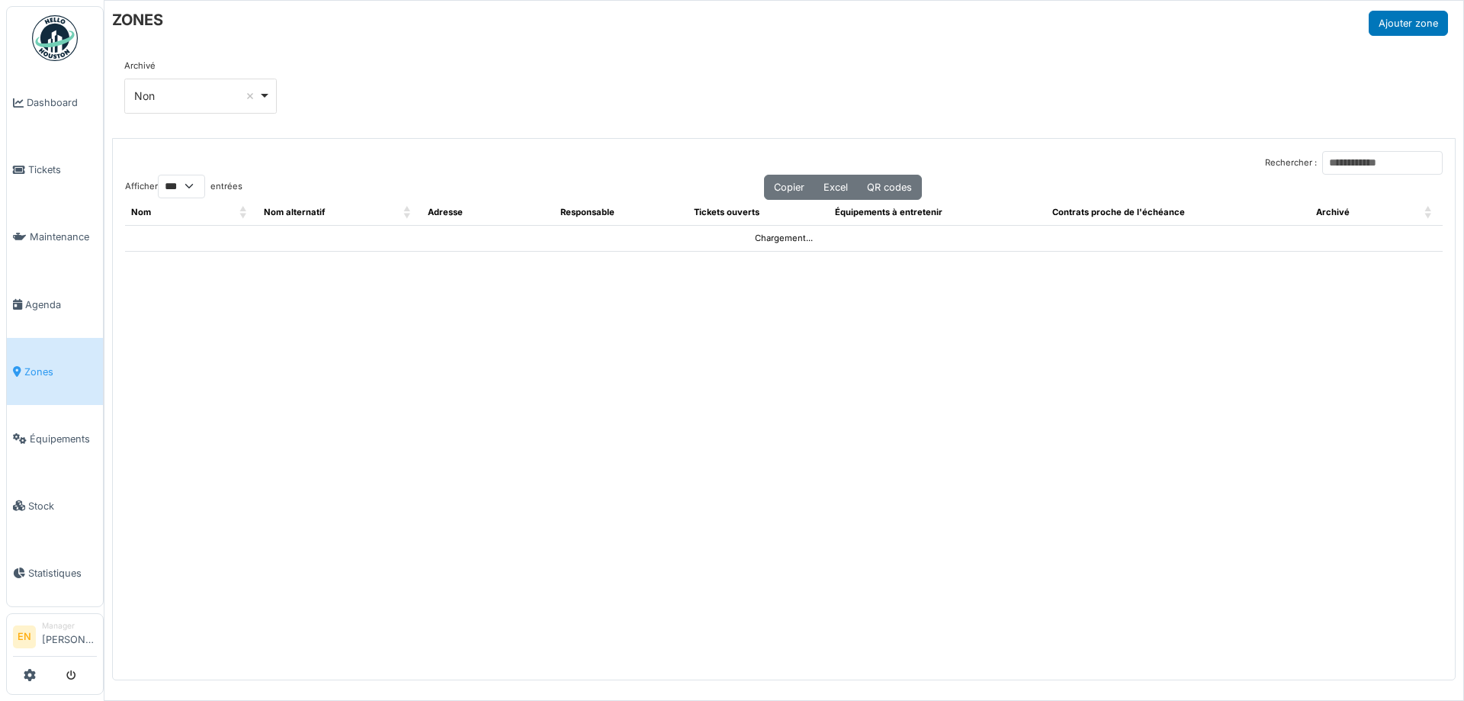
select select "***"
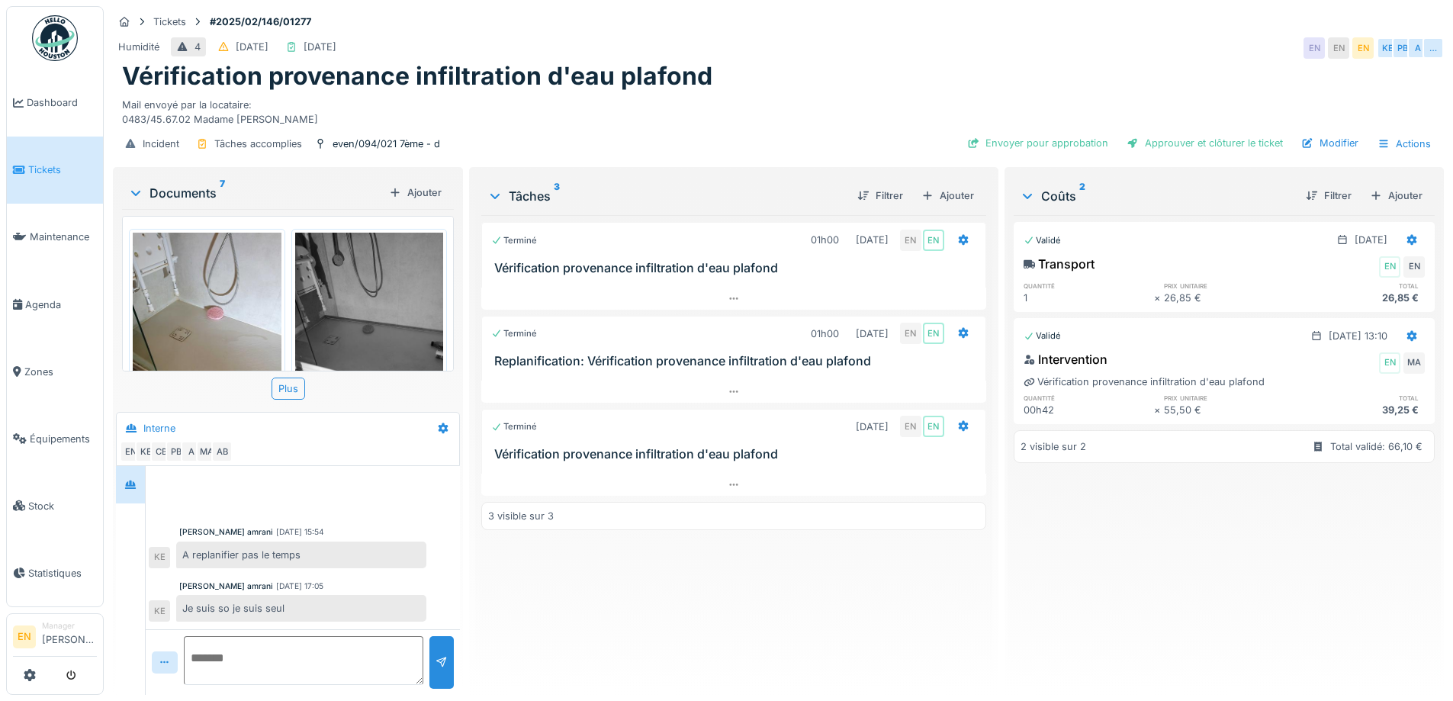
scroll to position [278, 0]
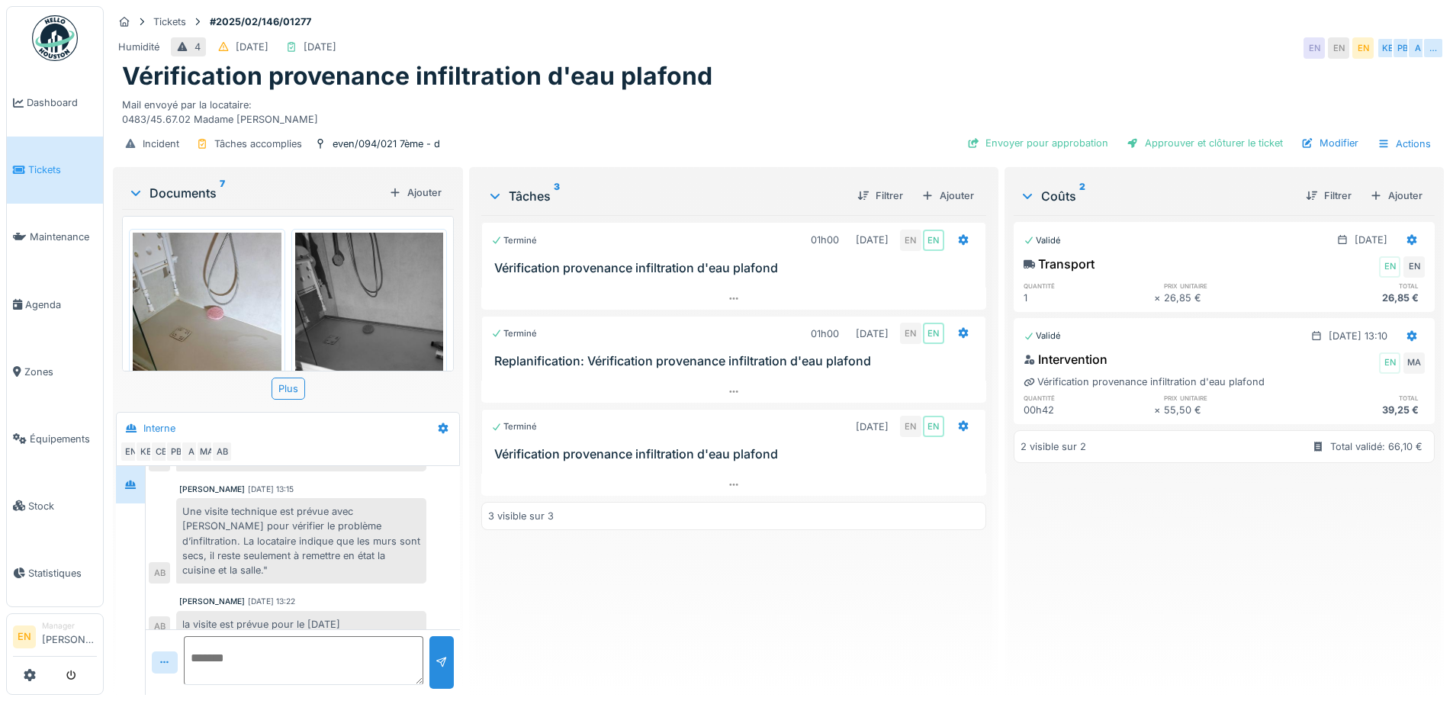
click at [1106, 42] on div "Humidité 4 [DATE] [DATE] EN EN EN KE [GEOGRAPHIC_DATA] A …" at bounding box center [778, 47] width 1331 height 27
click at [831, 85] on div "Vérification provenance infiltration d'eau plafond" at bounding box center [778, 76] width 1312 height 29
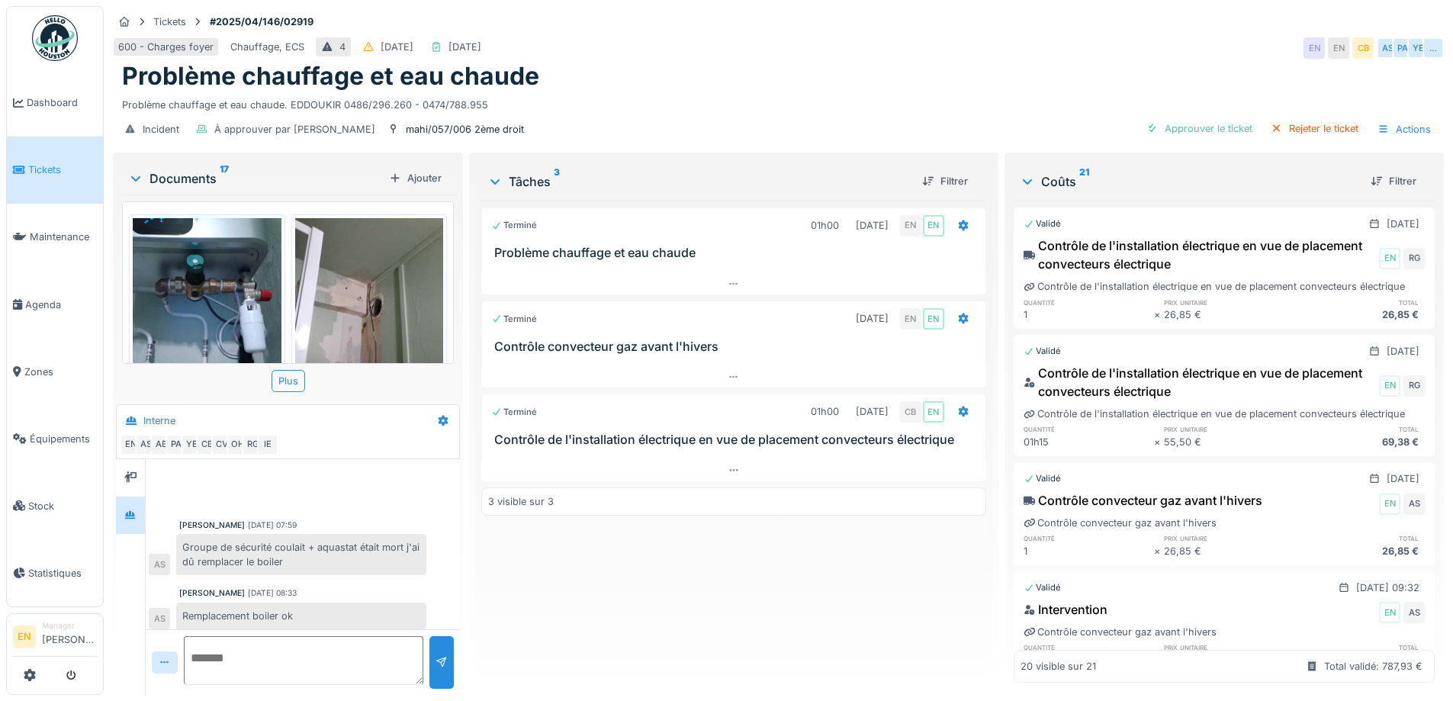
scroll to position [564, 0]
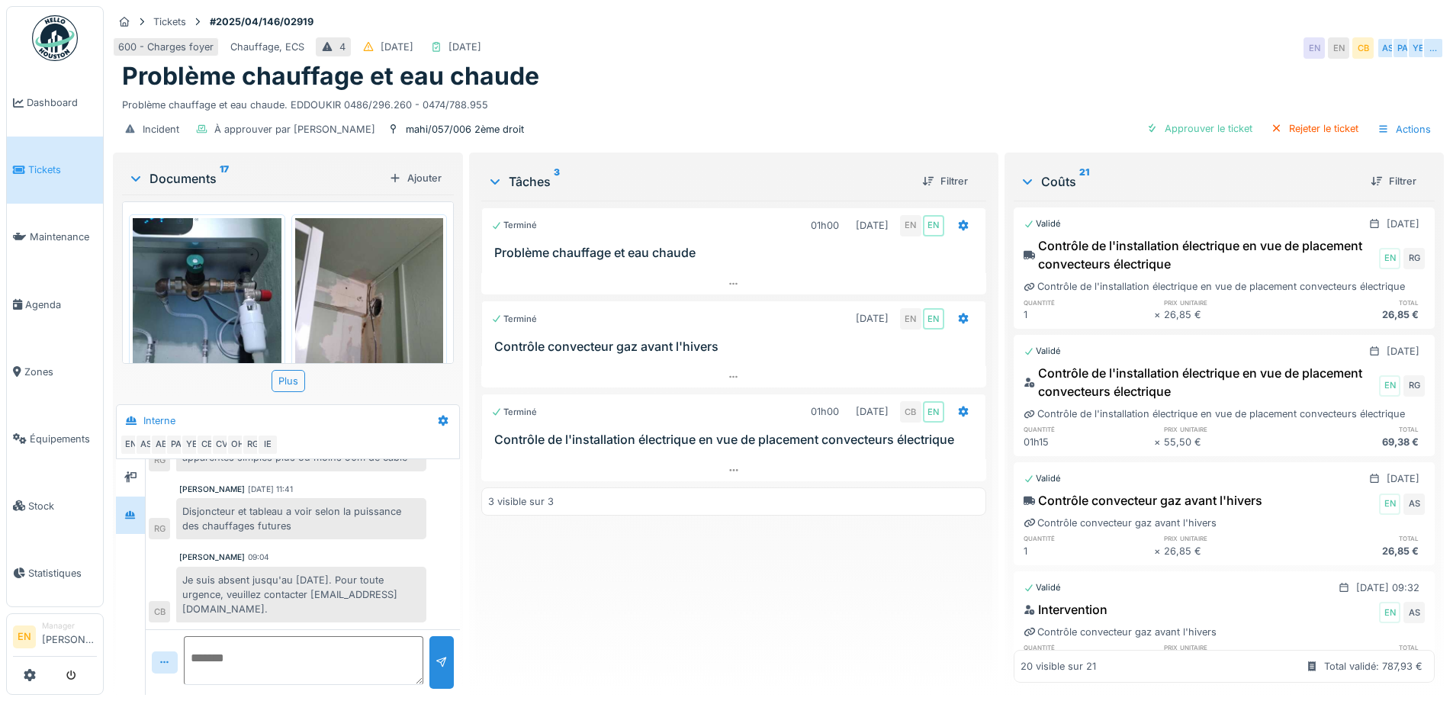
click at [946, 60] on div "600 - Charges foyer Chauffage, ECS 4 06/04/2025 29/08/2025 EN EN CB AS PA YE …" at bounding box center [778, 47] width 1331 height 27
click at [950, 41] on div "600 - Charges foyer Chauffage, ECS 4 06/04/2025 29/08/2025 EN EN CB AS PA YE …" at bounding box center [778, 47] width 1331 height 27
click at [578, 567] on div "Terminé 01h00 01/04/2025 EN EN Problème chauffage et eau chaude Terminé 28/08/2…" at bounding box center [733, 442] width 504 height 482
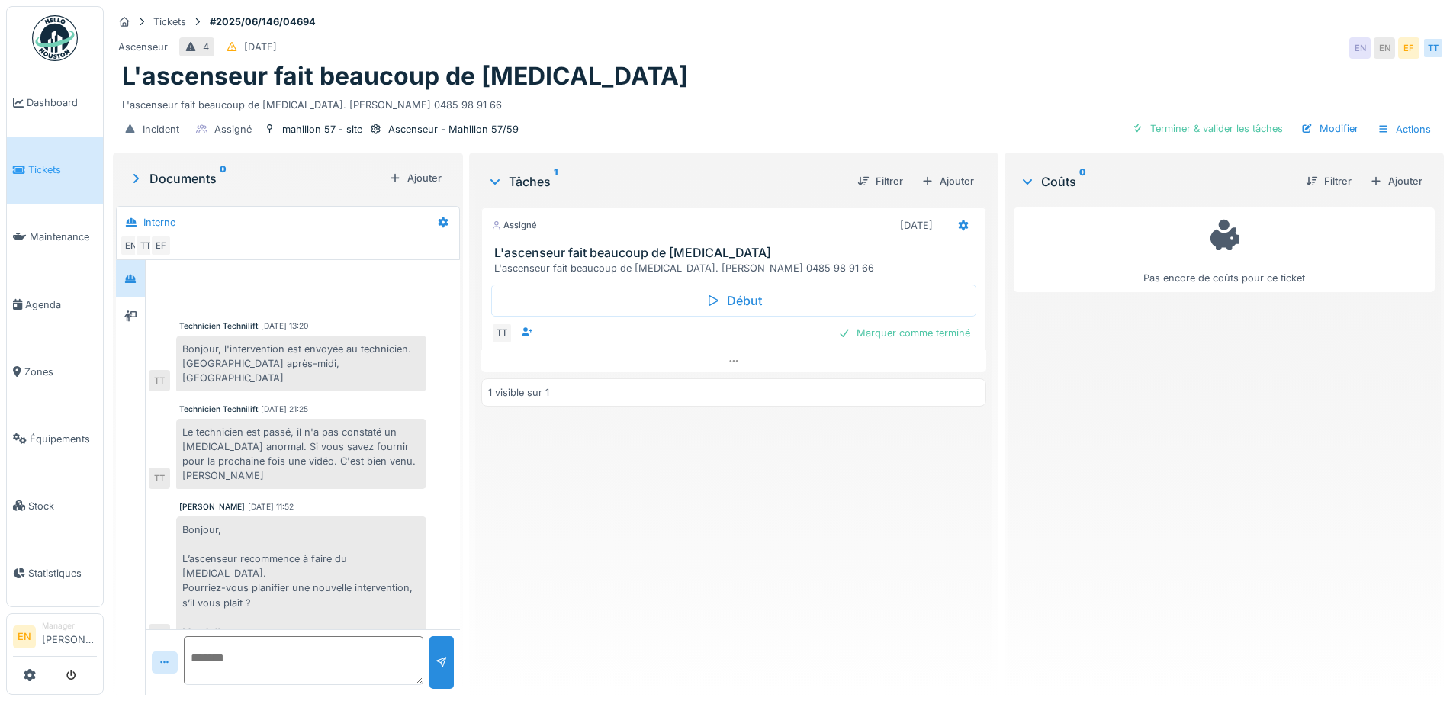
scroll to position [199, 0]
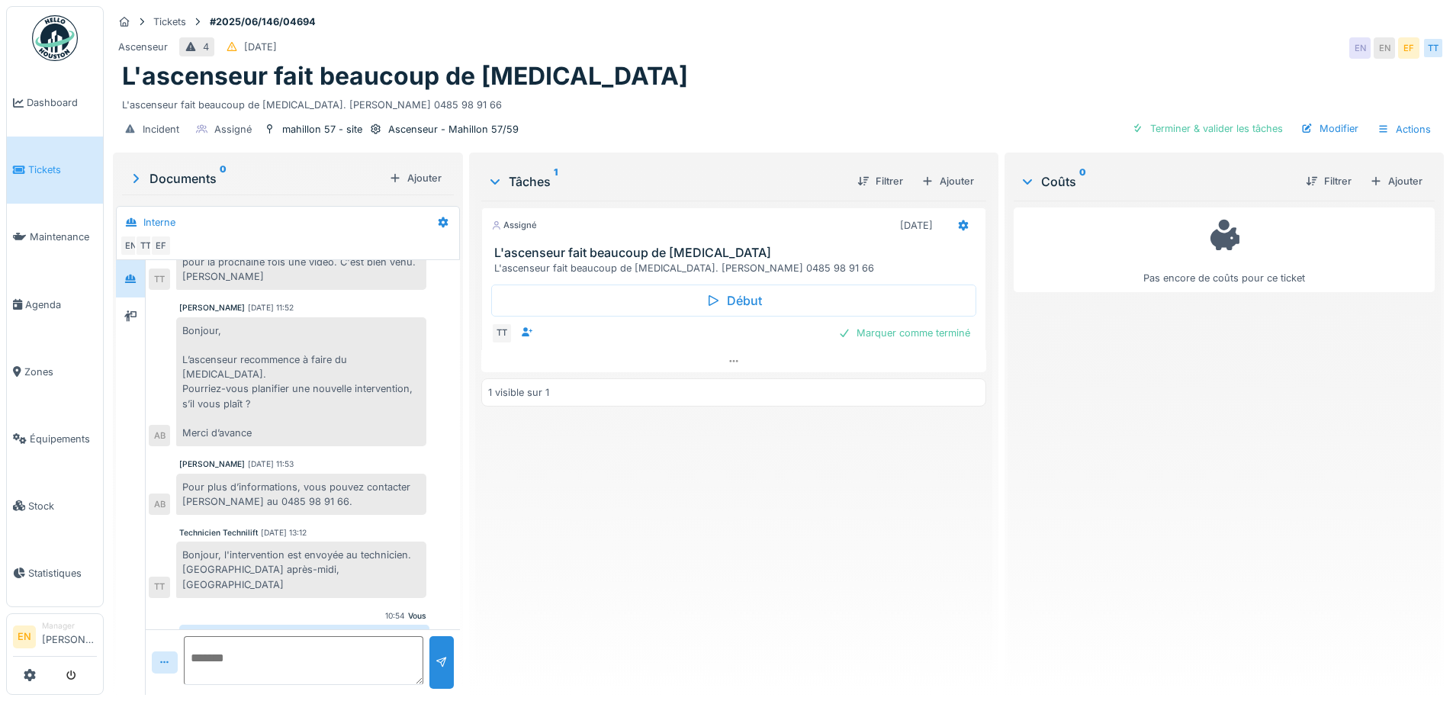
click at [721, 555] on div "Assigné [DATE] L'ascenseur fait beaucoup de [MEDICAL_DATA] L'ascenseur fait bea…" at bounding box center [733, 442] width 504 height 482
click at [864, 56] on div "Ascenseur 4 [DATE] EN EN EF TT" at bounding box center [778, 47] width 1331 height 27
click at [888, 63] on div "L'ascenseur fait beaucoup de [MEDICAL_DATA]" at bounding box center [778, 76] width 1312 height 29
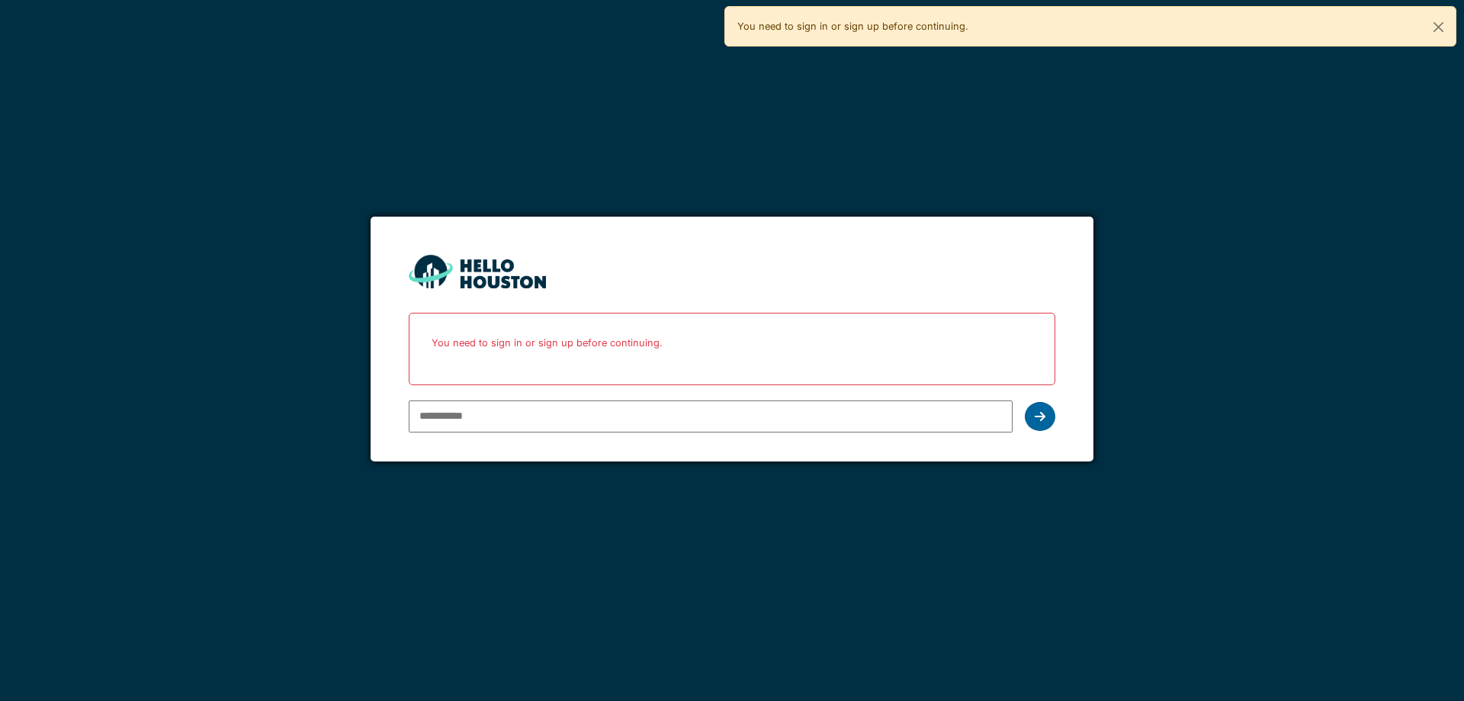
type input "**********"
click at [1043, 419] on icon at bounding box center [1040, 416] width 11 height 12
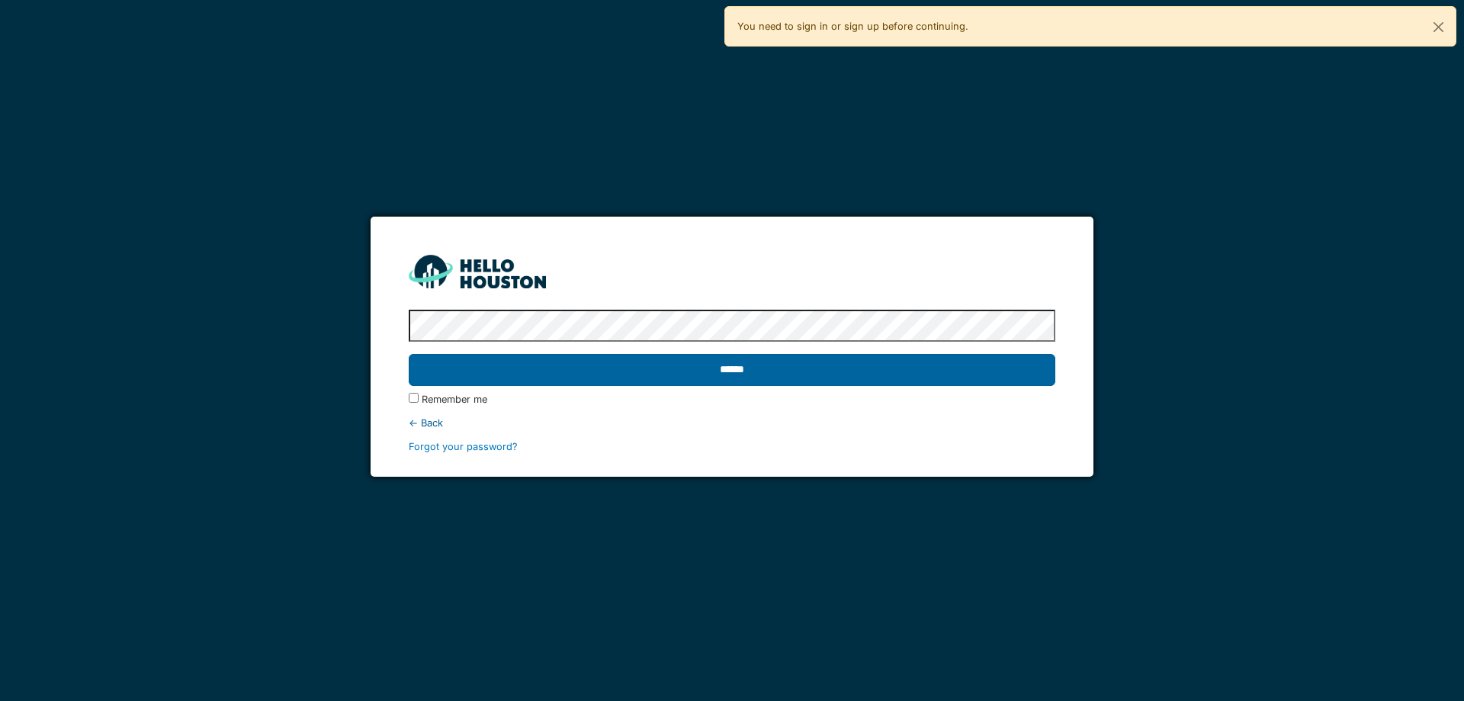
click at [709, 370] on input "******" at bounding box center [732, 370] width 646 height 32
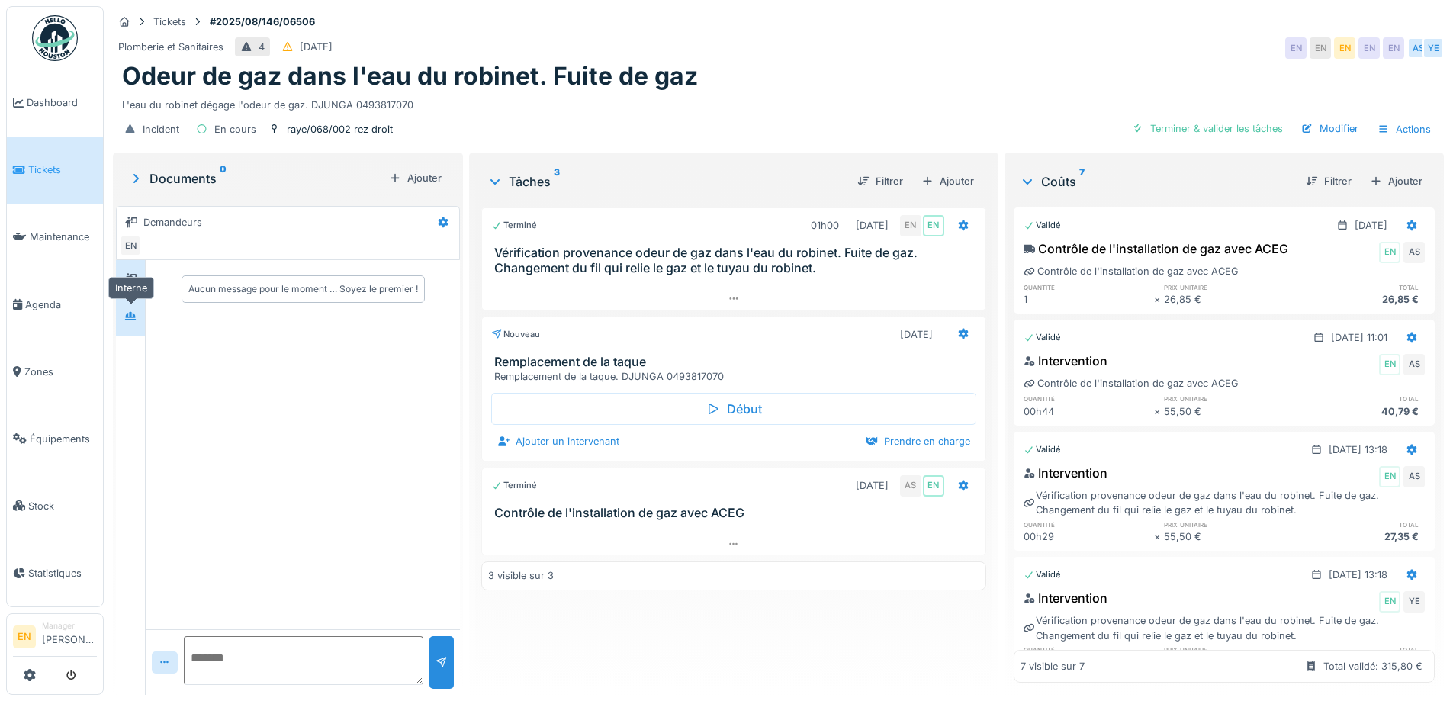
click at [136, 314] on icon at bounding box center [130, 316] width 12 height 10
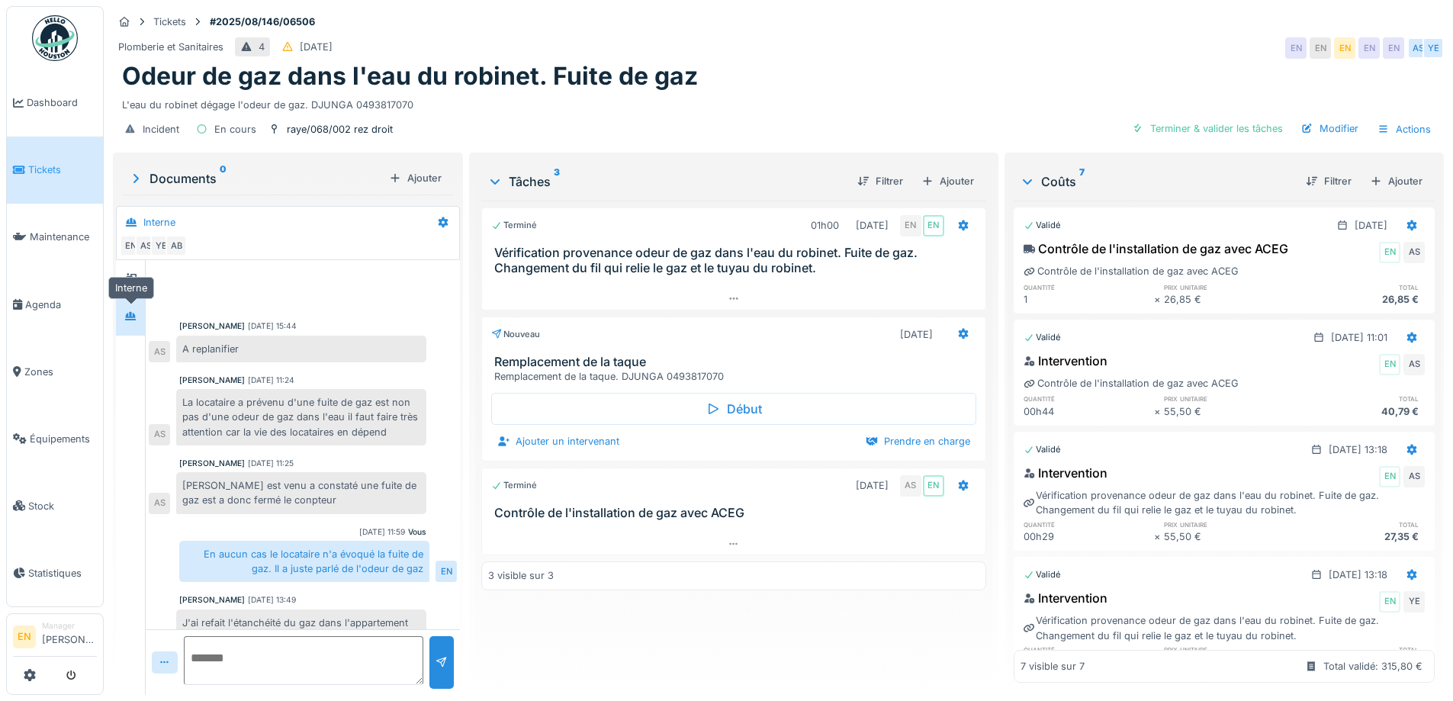
scroll to position [350, 0]
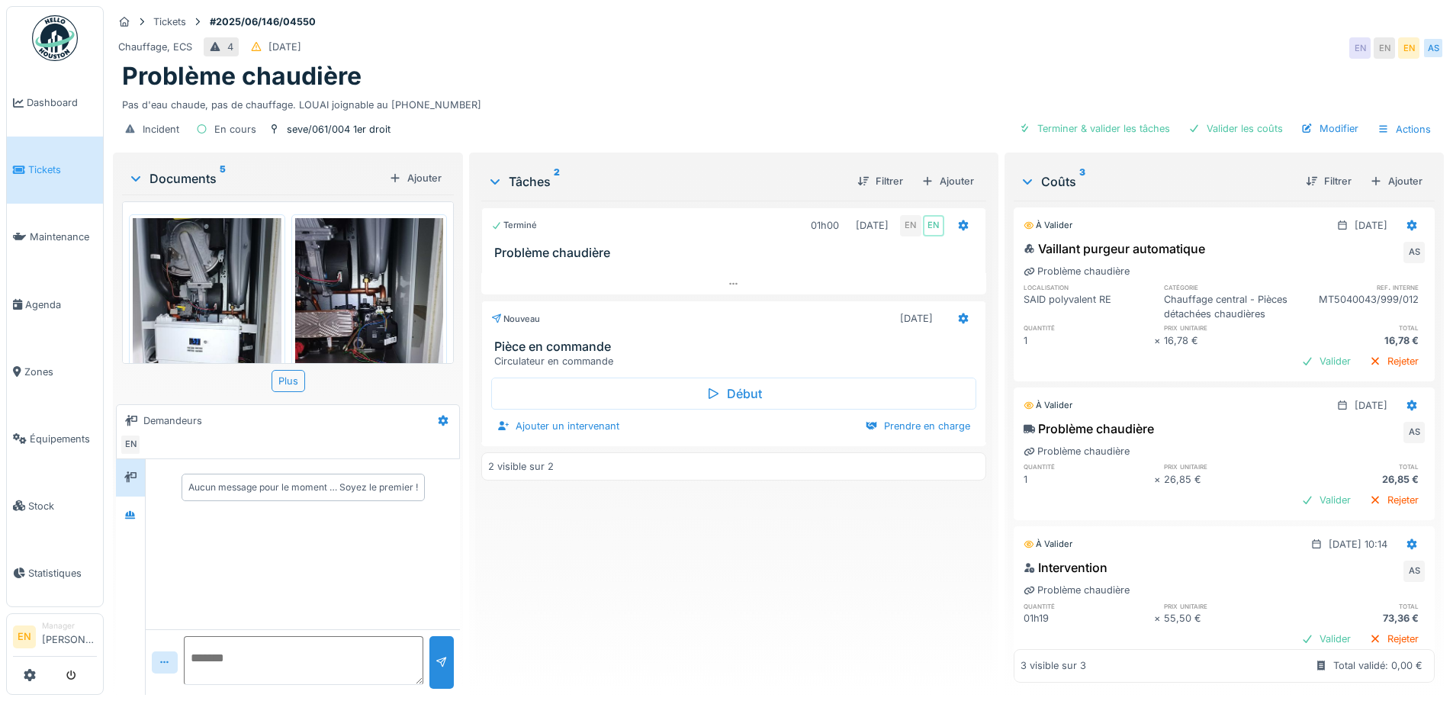
click at [598, 615] on div "Terminé 01h00 [DATE] EN EN Problème chaudière Nouveau [DATE] Pièce en commande …" at bounding box center [733, 442] width 504 height 482
click at [127, 517] on icon at bounding box center [130, 515] width 12 height 10
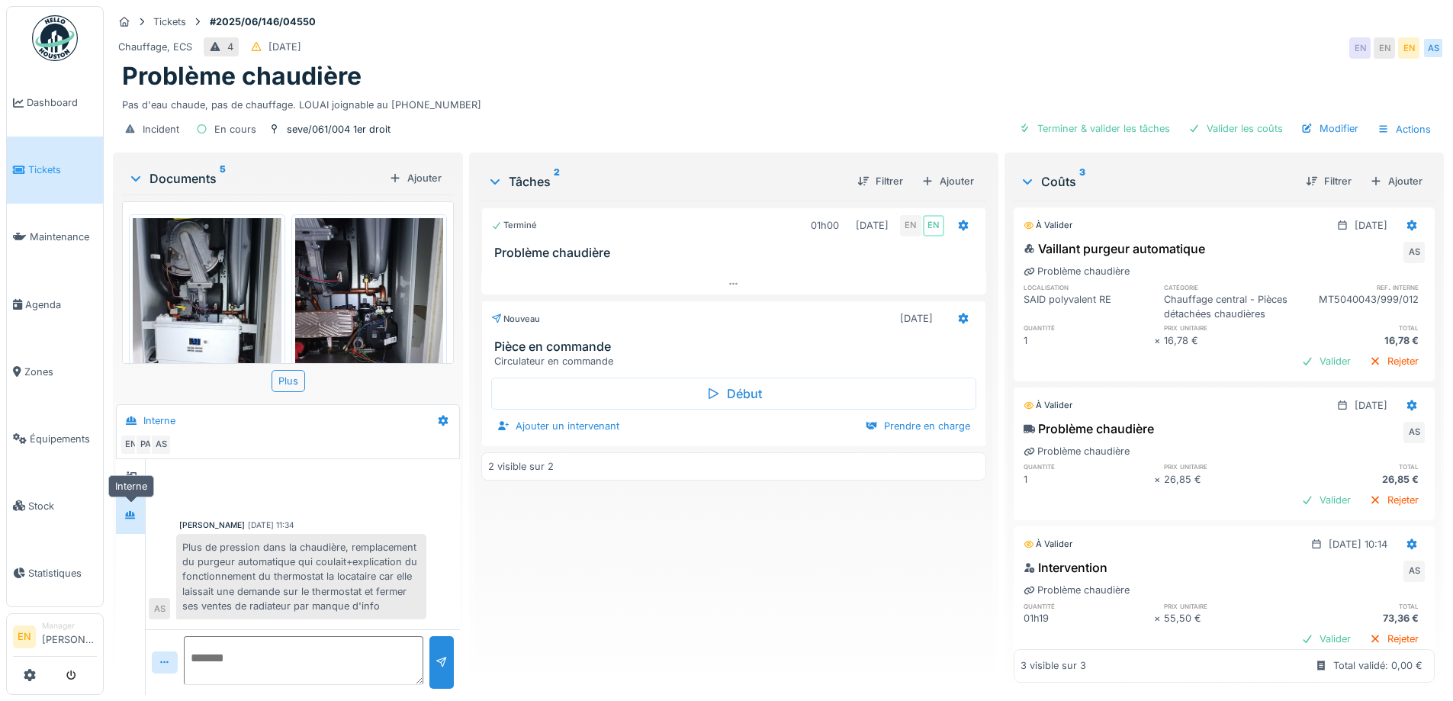
scroll to position [95, 0]
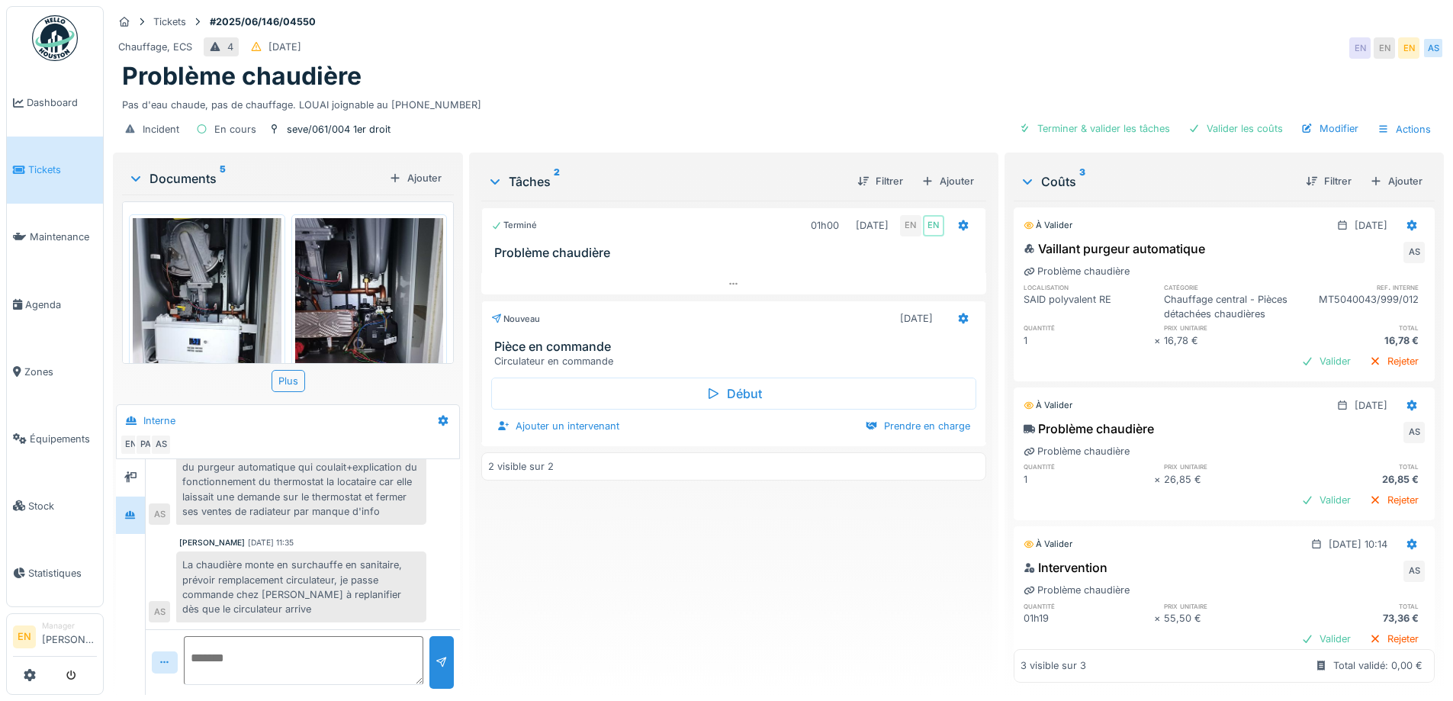
click at [593, 567] on div "Terminé 01h00 04/06/2025 EN EN Problème chaudière Nouveau 08/06/2025 Pièce en c…" at bounding box center [733, 442] width 504 height 482
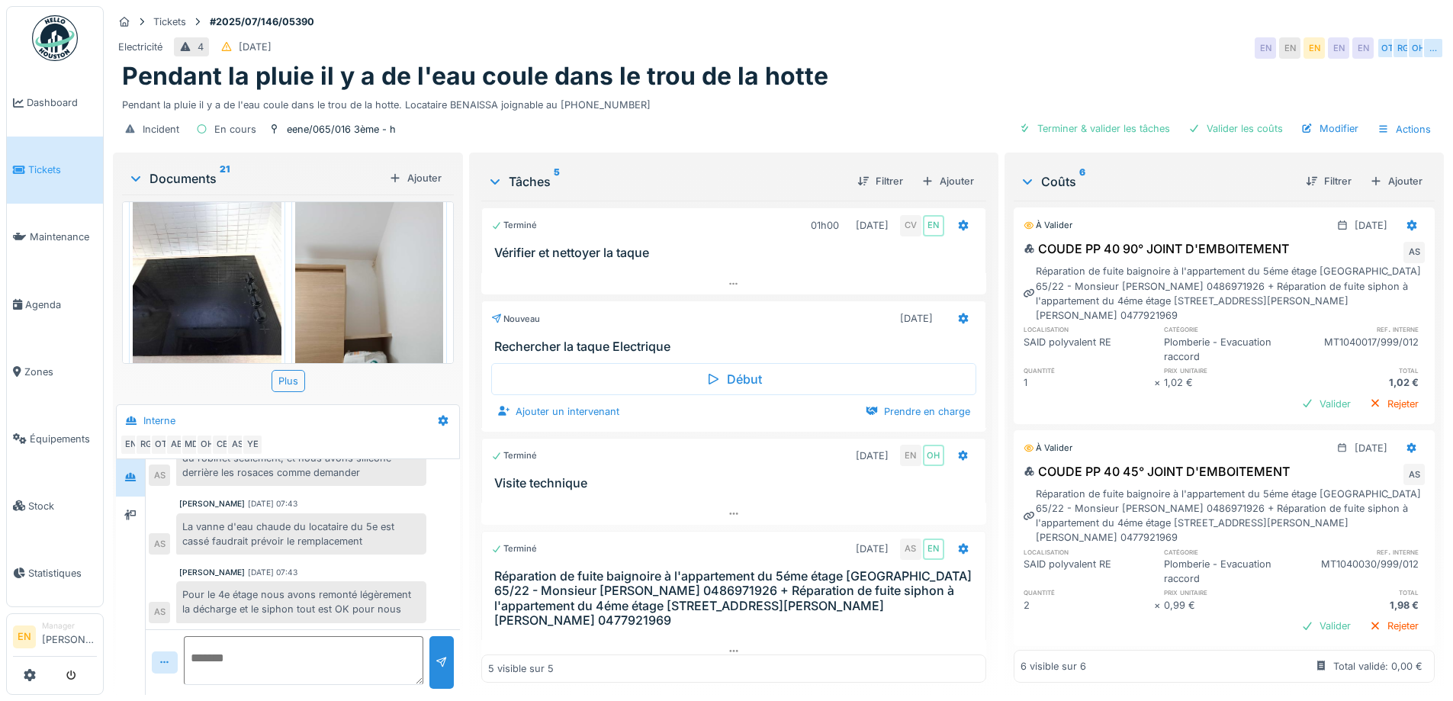
scroll to position [1447, 0]
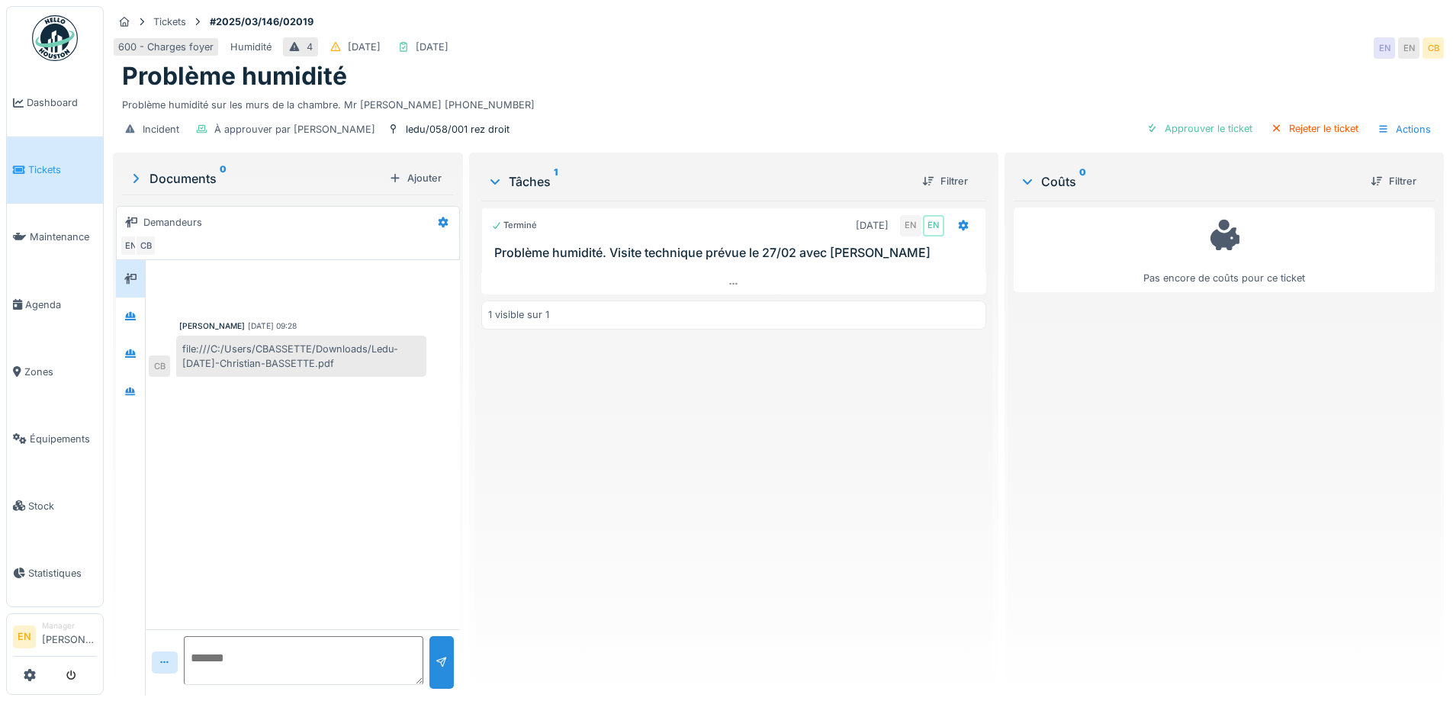
click at [711, 92] on div "Problème humidité sur les murs de la chambre. Mr VANDENWOUVERE 0497.20.64.60" at bounding box center [778, 102] width 1312 height 21
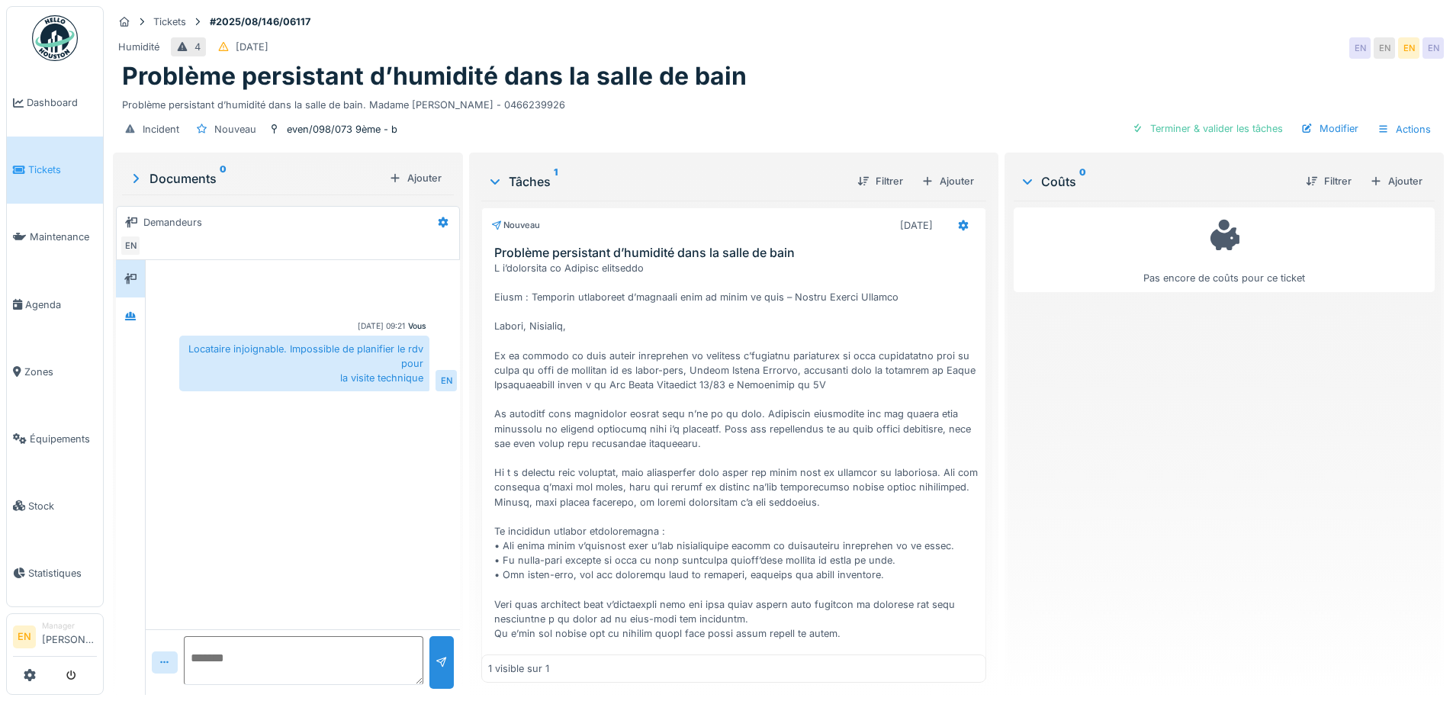
click at [788, 101] on div "Problème persistant d’humidité dans la salle de bain. Madame Farida BOUANAN - 0…" at bounding box center [778, 102] width 1312 height 21
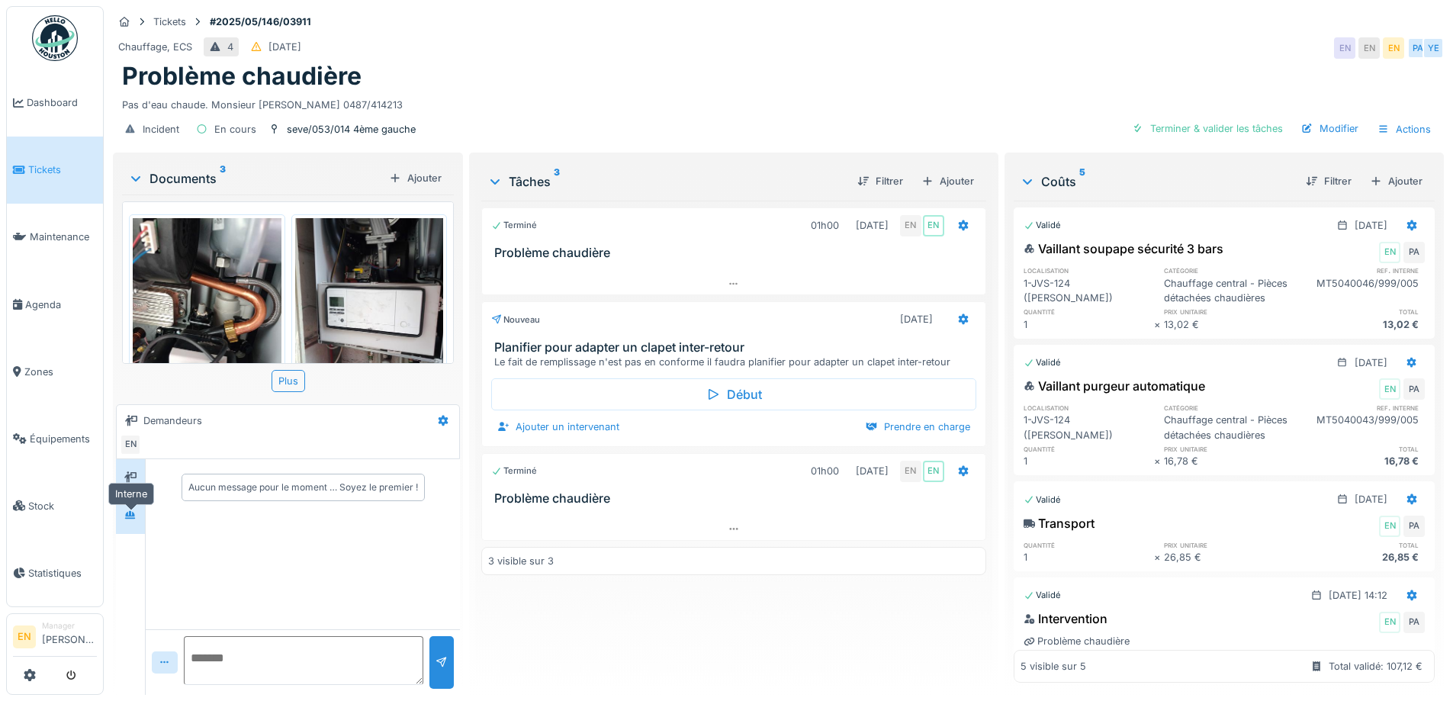
click at [130, 520] on icon at bounding box center [130, 515] width 12 height 10
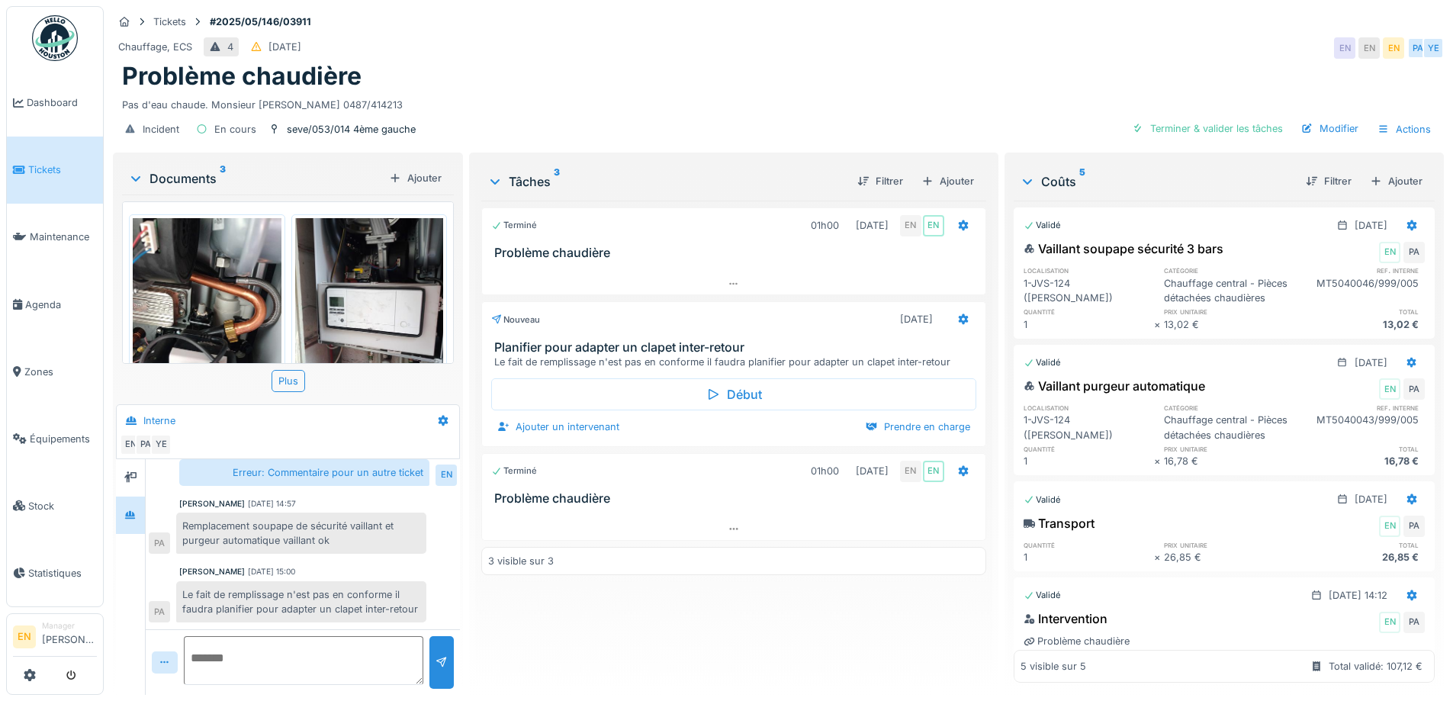
scroll to position [219, 0]
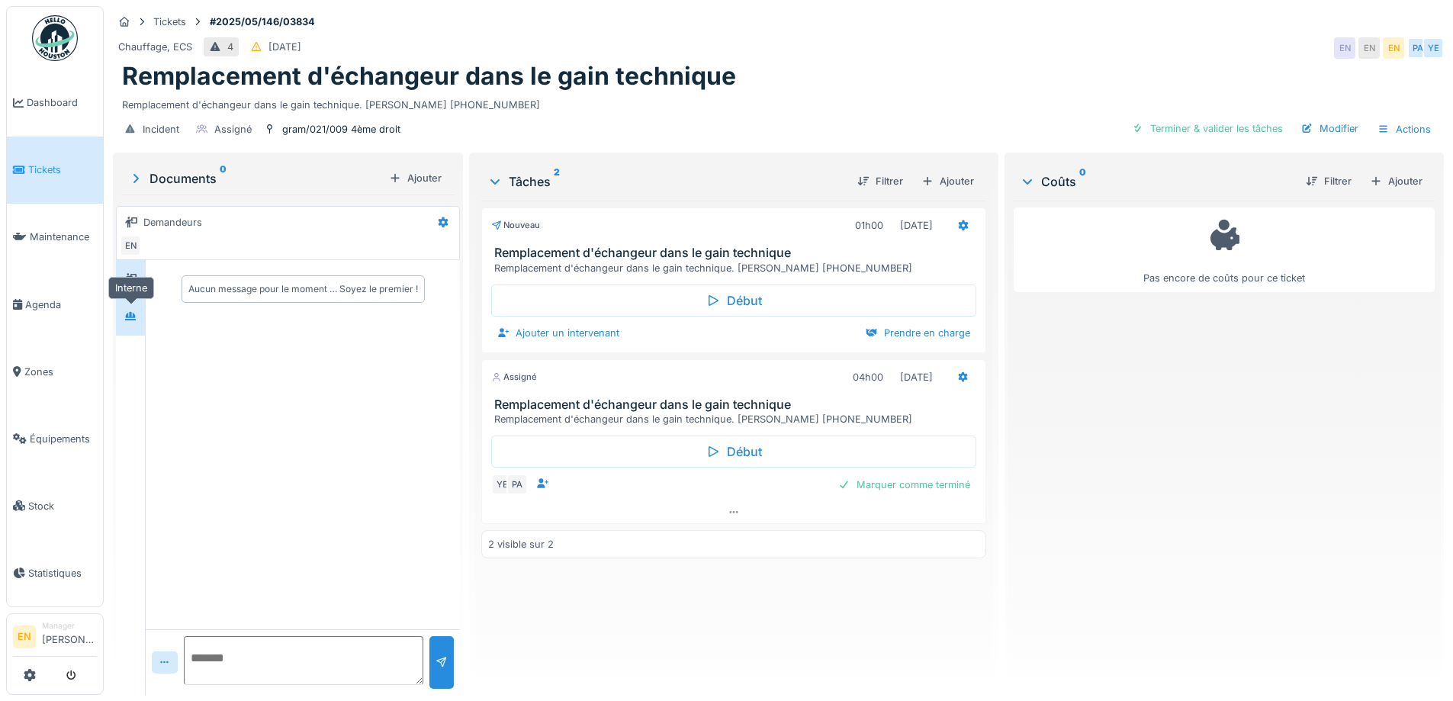
click at [130, 315] on icon at bounding box center [130, 316] width 11 height 8
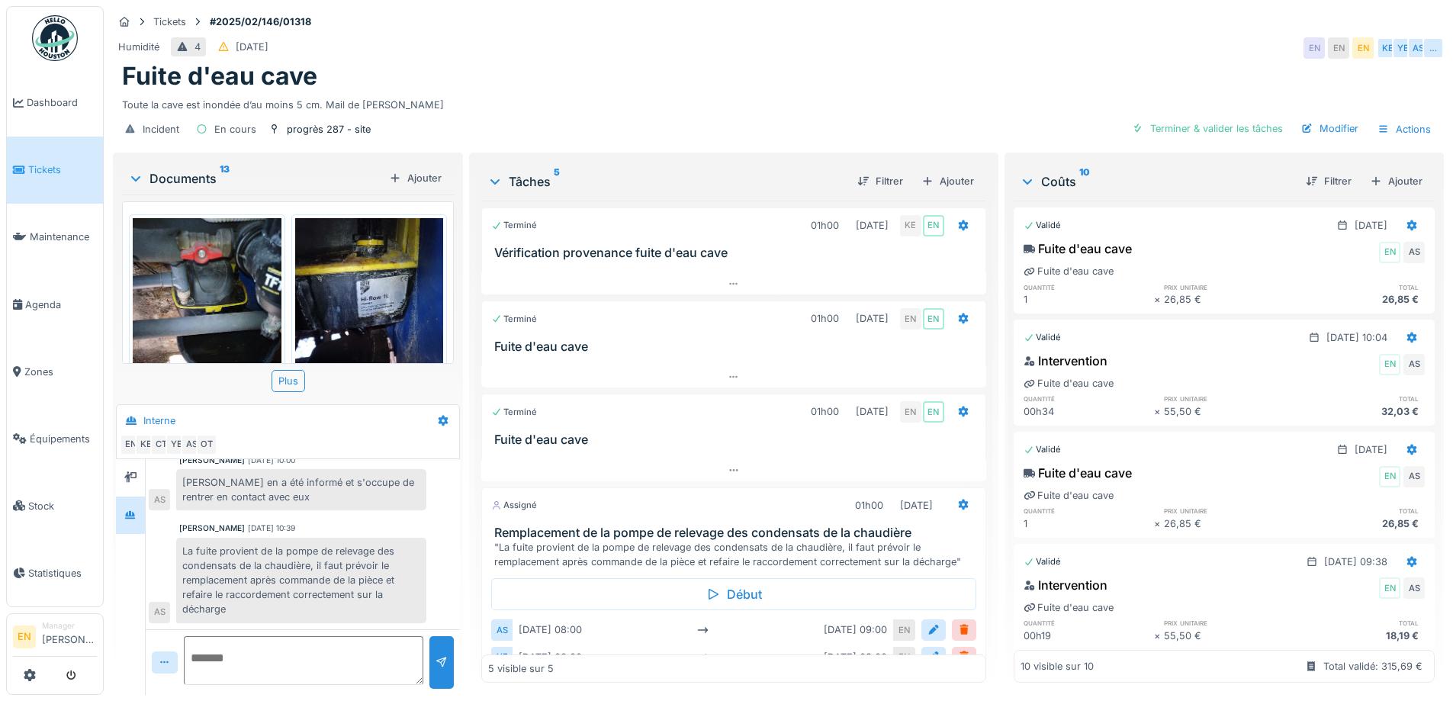
scroll to position [151, 0]
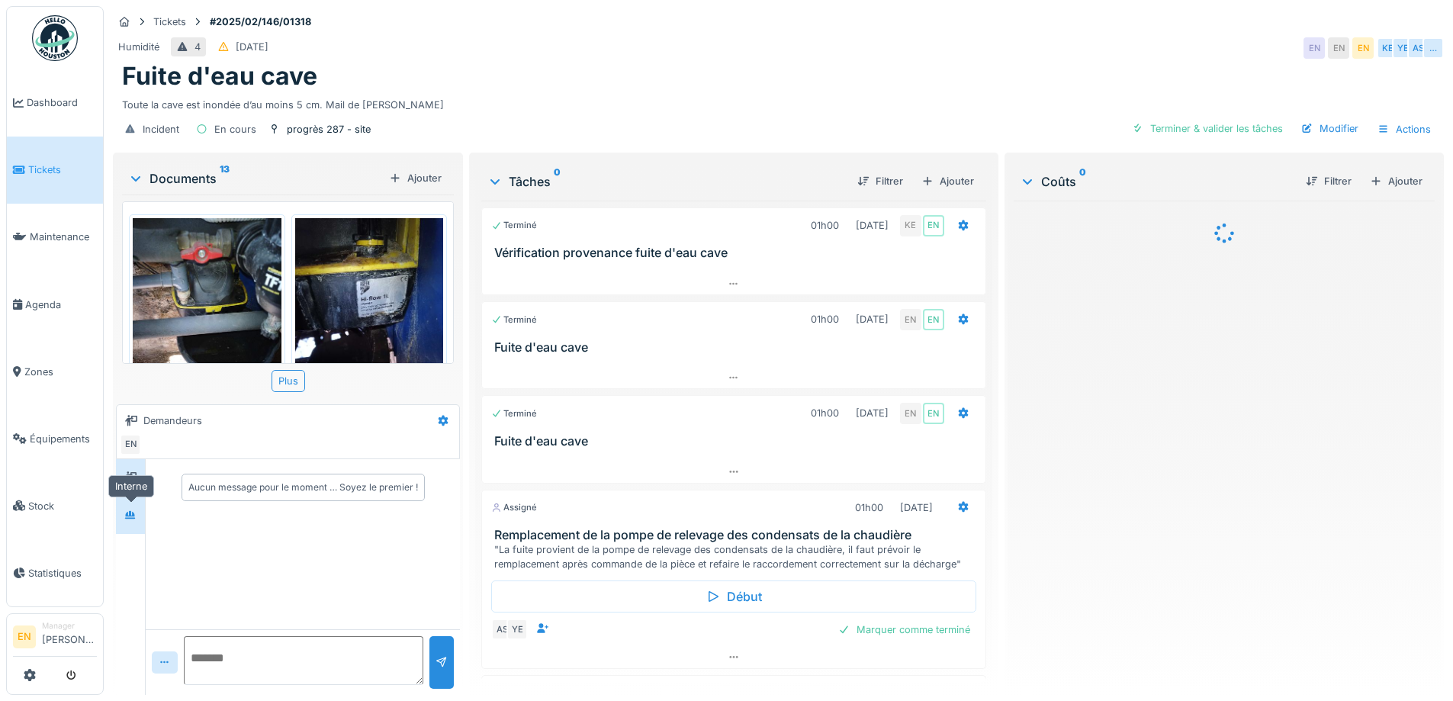
click at [127, 515] on icon at bounding box center [130, 514] width 11 height 8
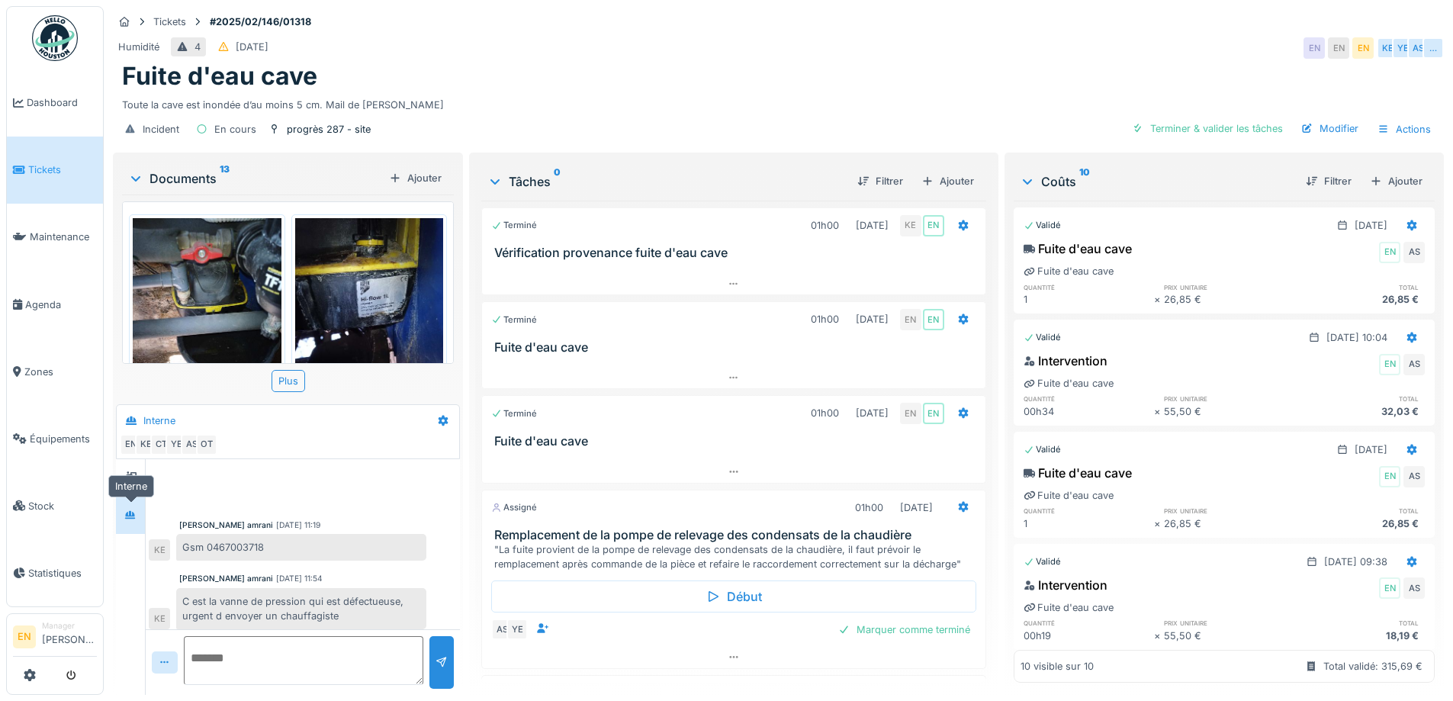
scroll to position [339, 0]
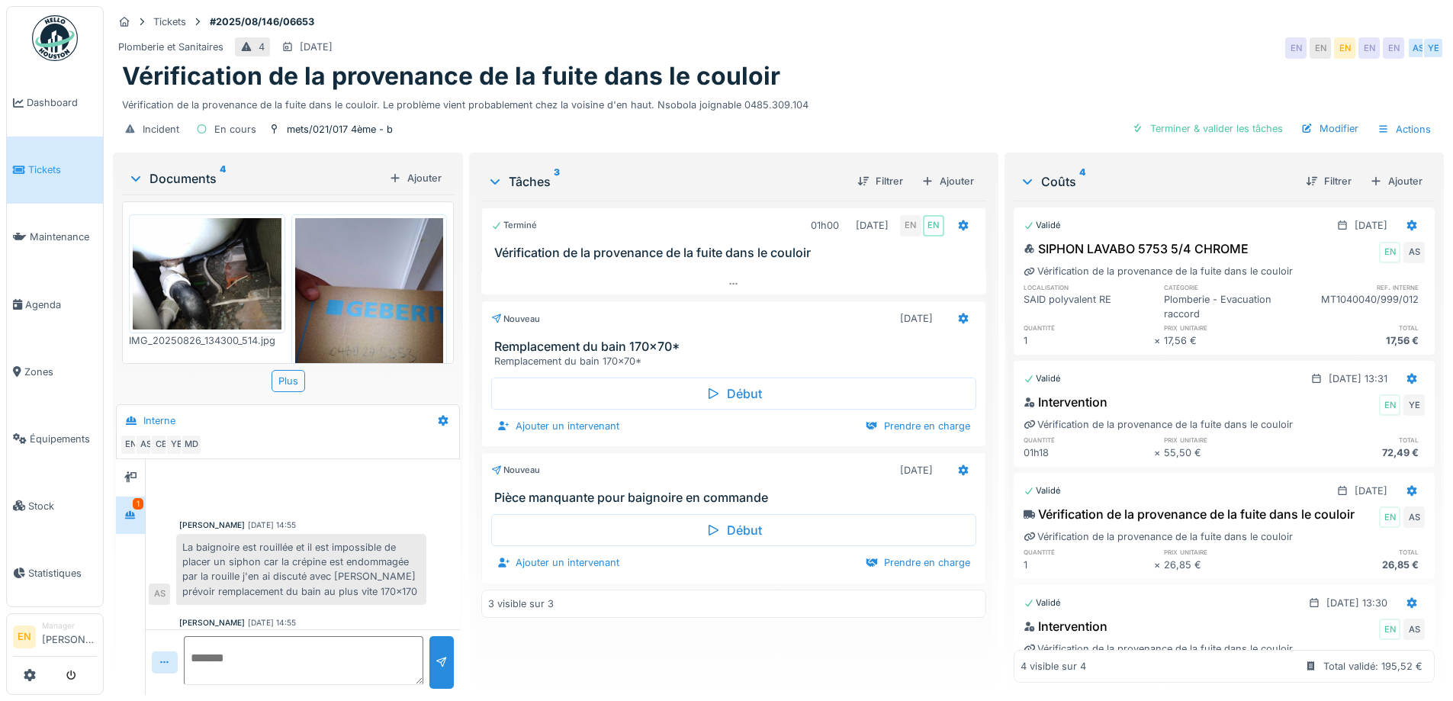
scroll to position [241, 0]
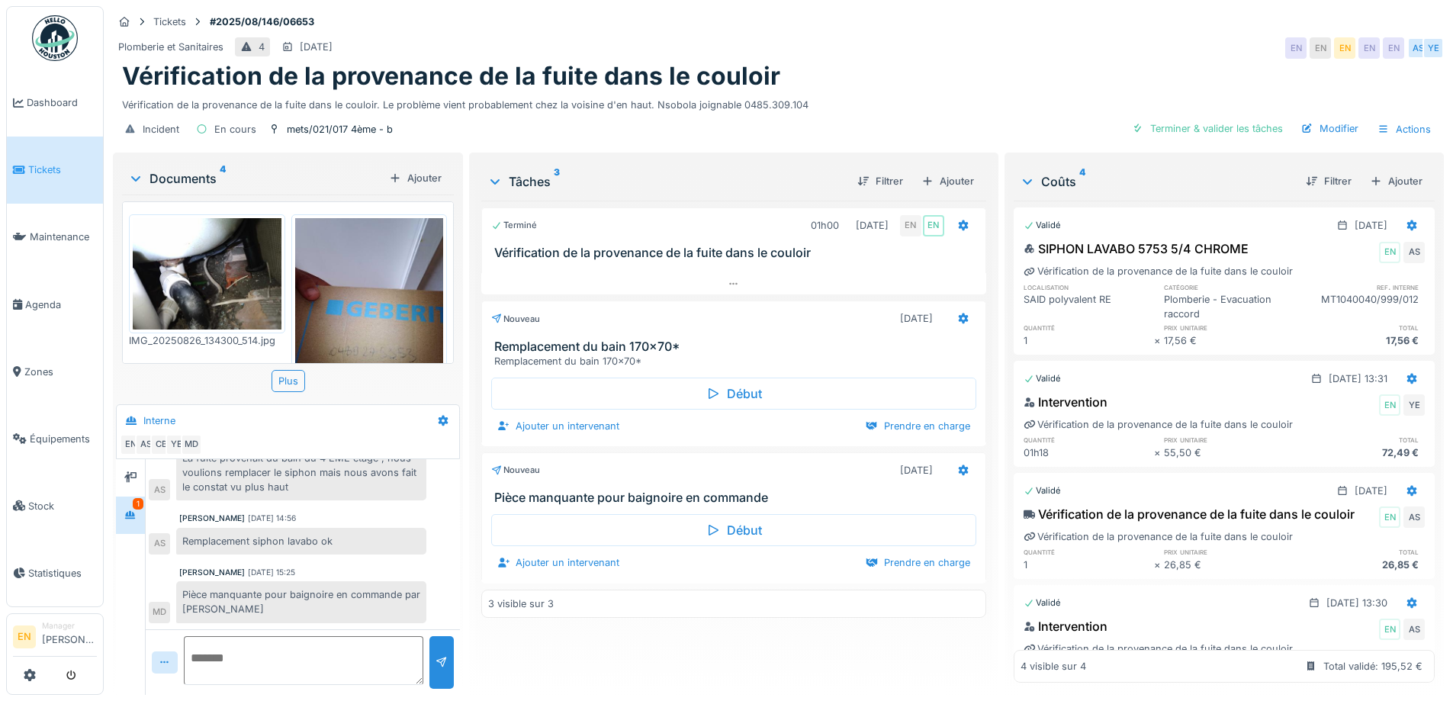
click at [962, 50] on div "Plomberie et Sanitaires 4 30/08/2025 EN EN EN EN EN AS YE" at bounding box center [778, 47] width 1331 height 27
click at [954, 50] on div "Plomberie et Sanitaires 4 30/08/2025 EN EN EN EN EN AS YE" at bounding box center [778, 47] width 1331 height 27
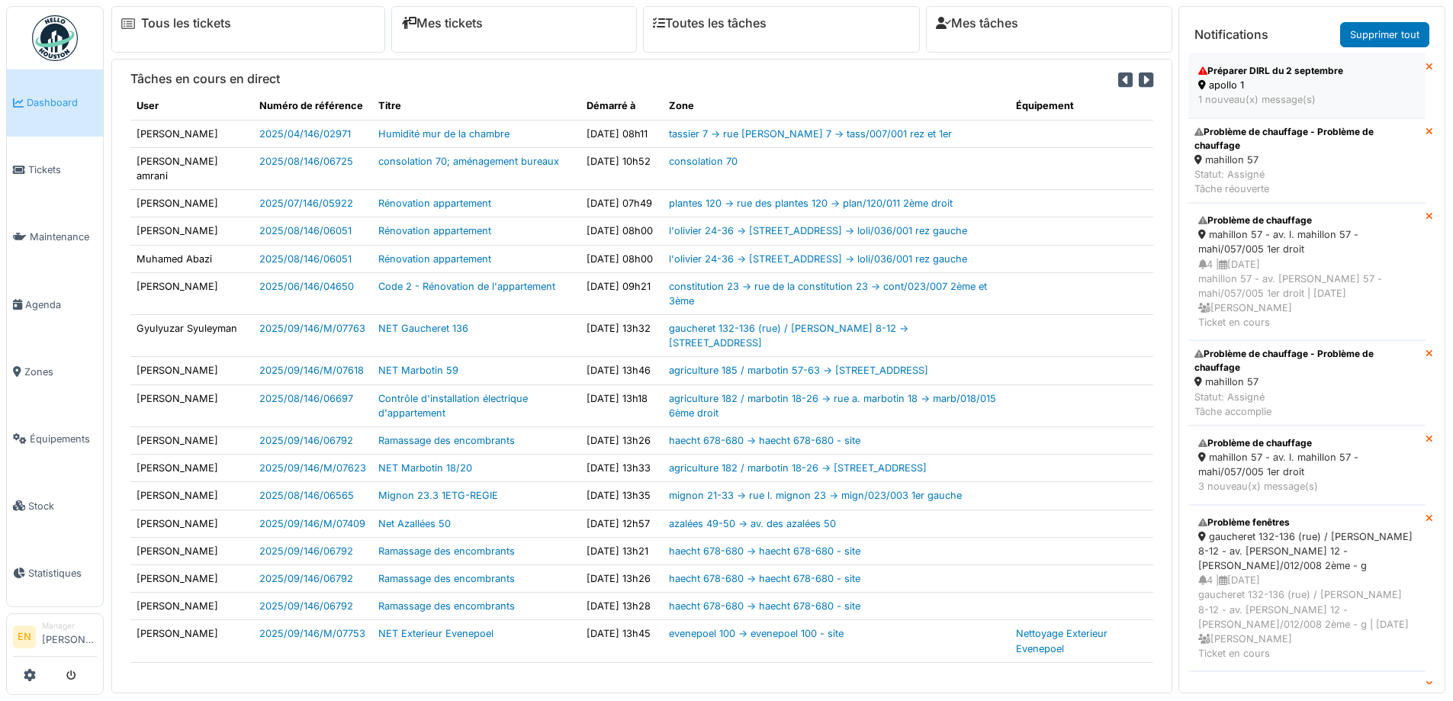
click at [1281, 72] on div "Préparer DIRL du 2 septembre" at bounding box center [1306, 71] width 217 height 14
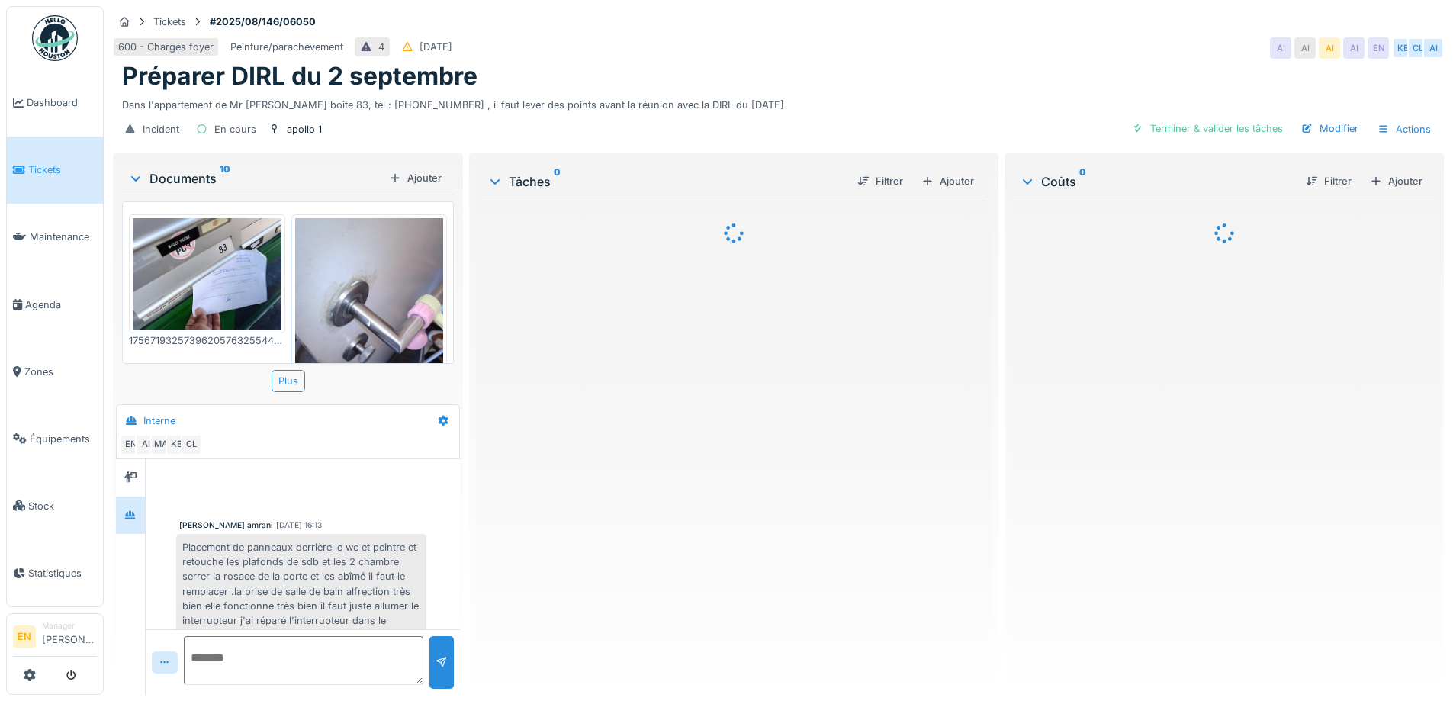
scroll to position [124, 0]
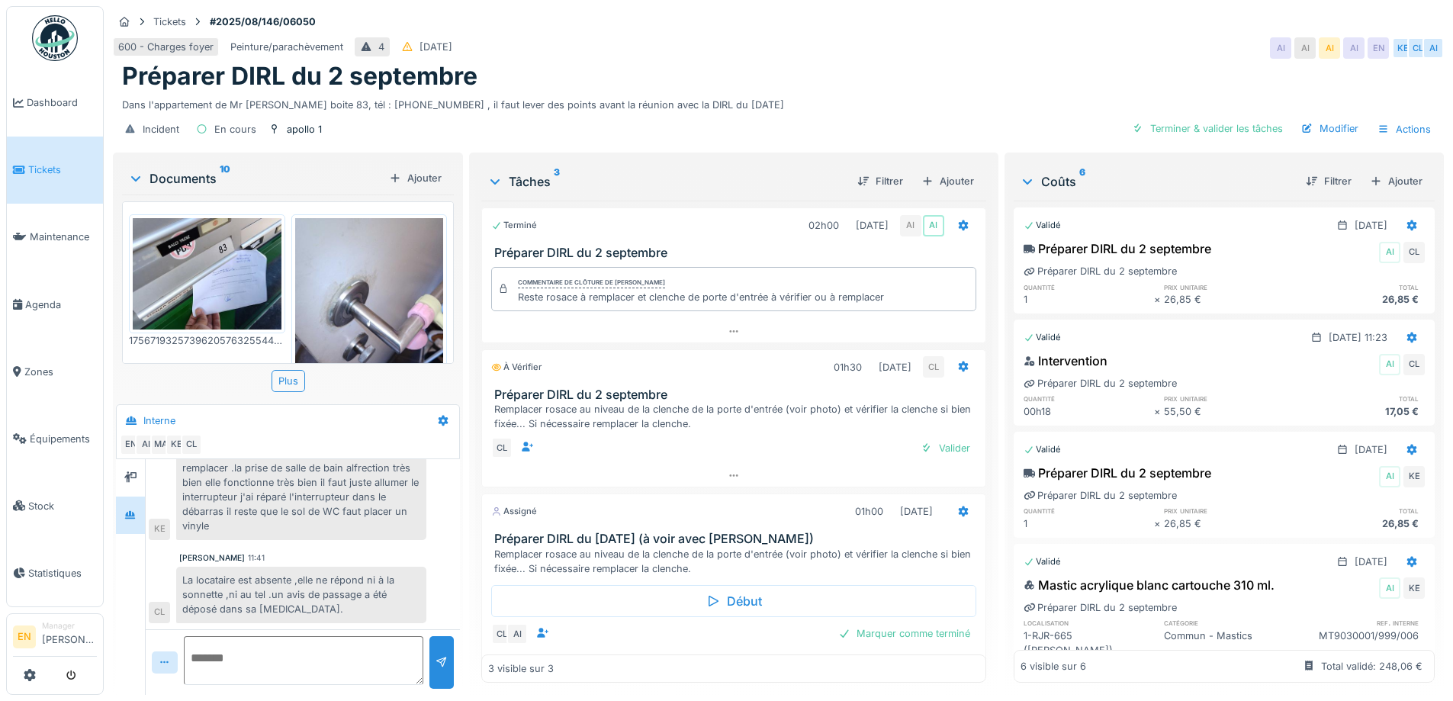
click at [45, 44] on img at bounding box center [55, 38] width 46 height 46
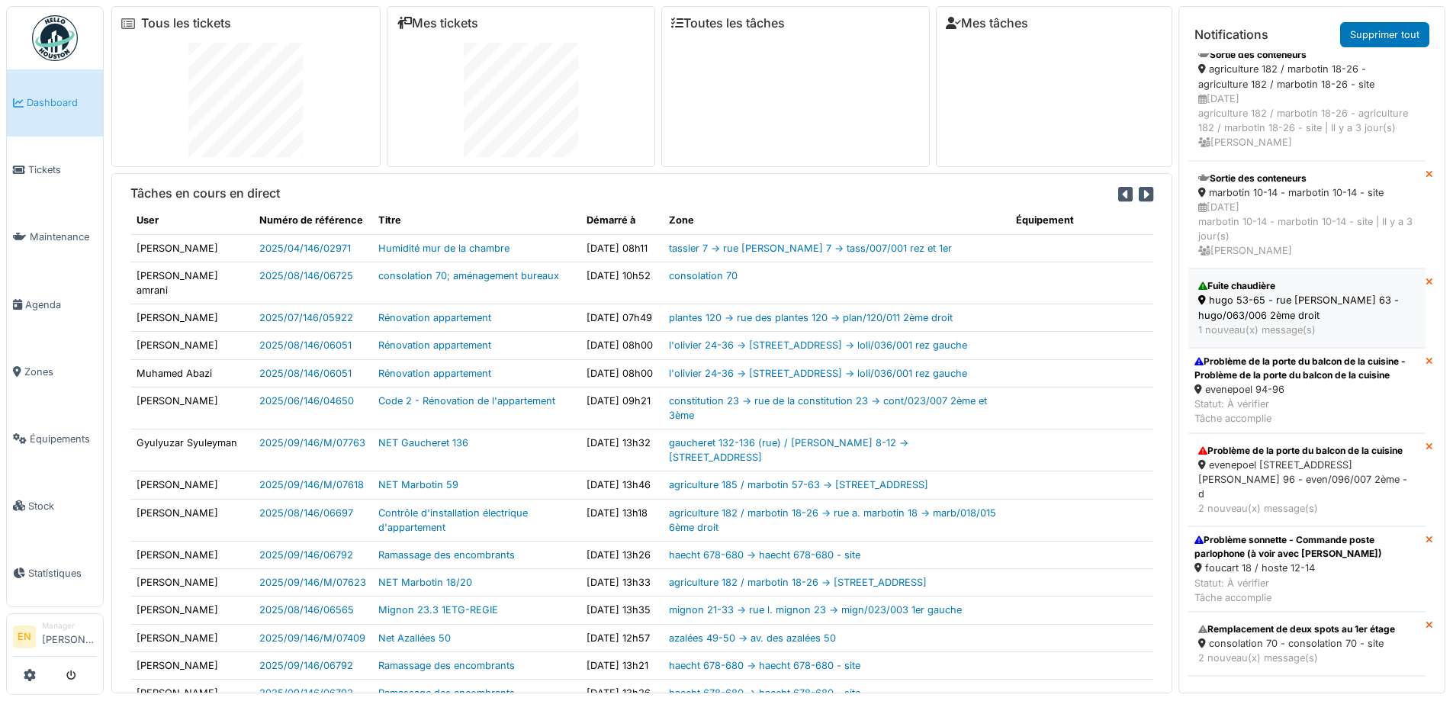
scroll to position [2821, 0]
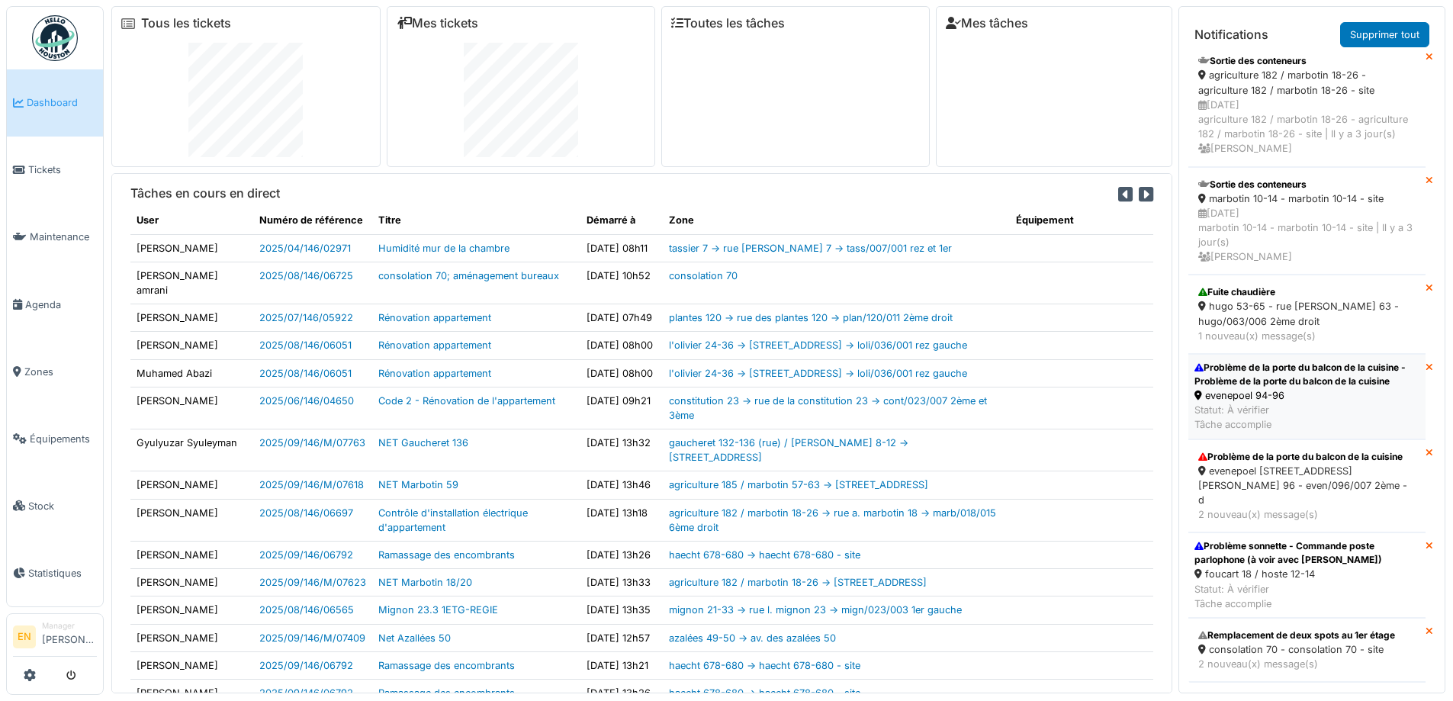
click at [1255, 388] on div "Problème de la porte du balcon de la cuisine - Problème de la porte du balcon d…" at bounding box center [1306, 374] width 225 height 27
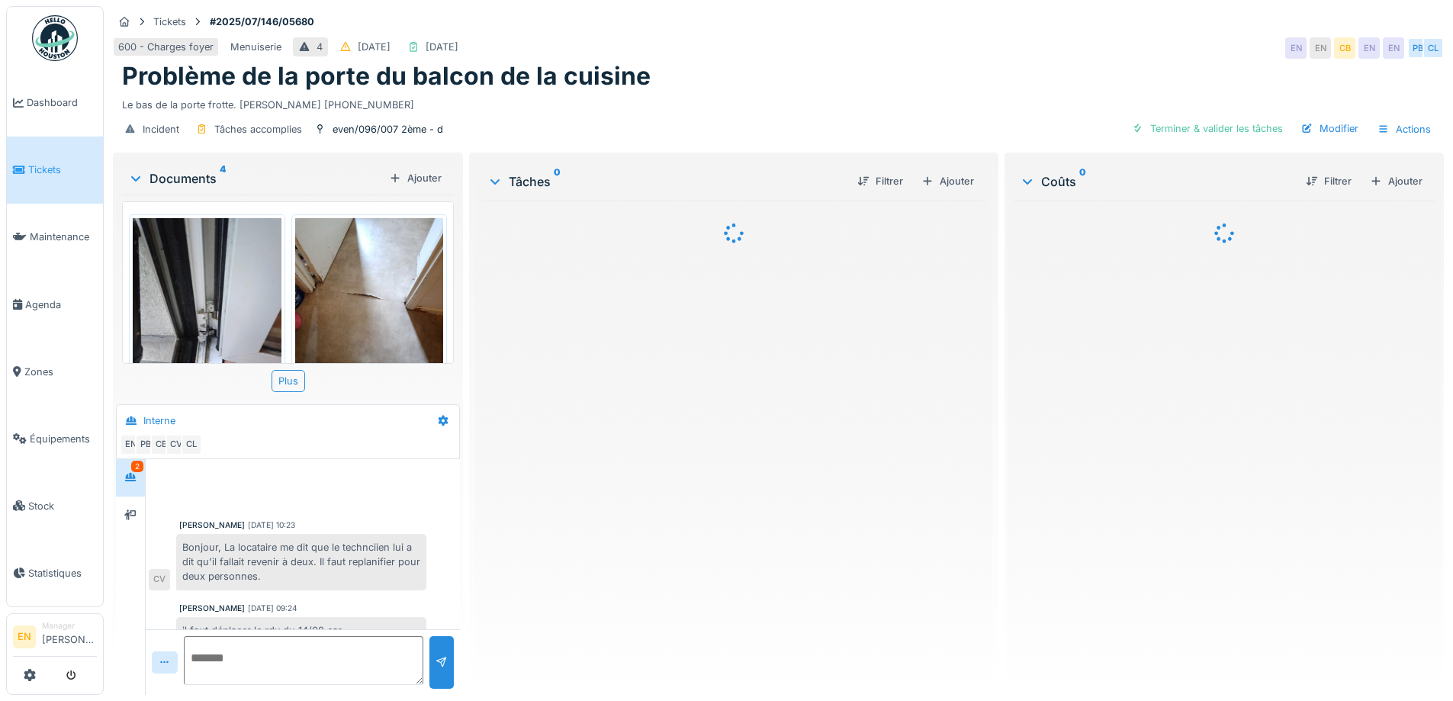
scroll to position [490, 0]
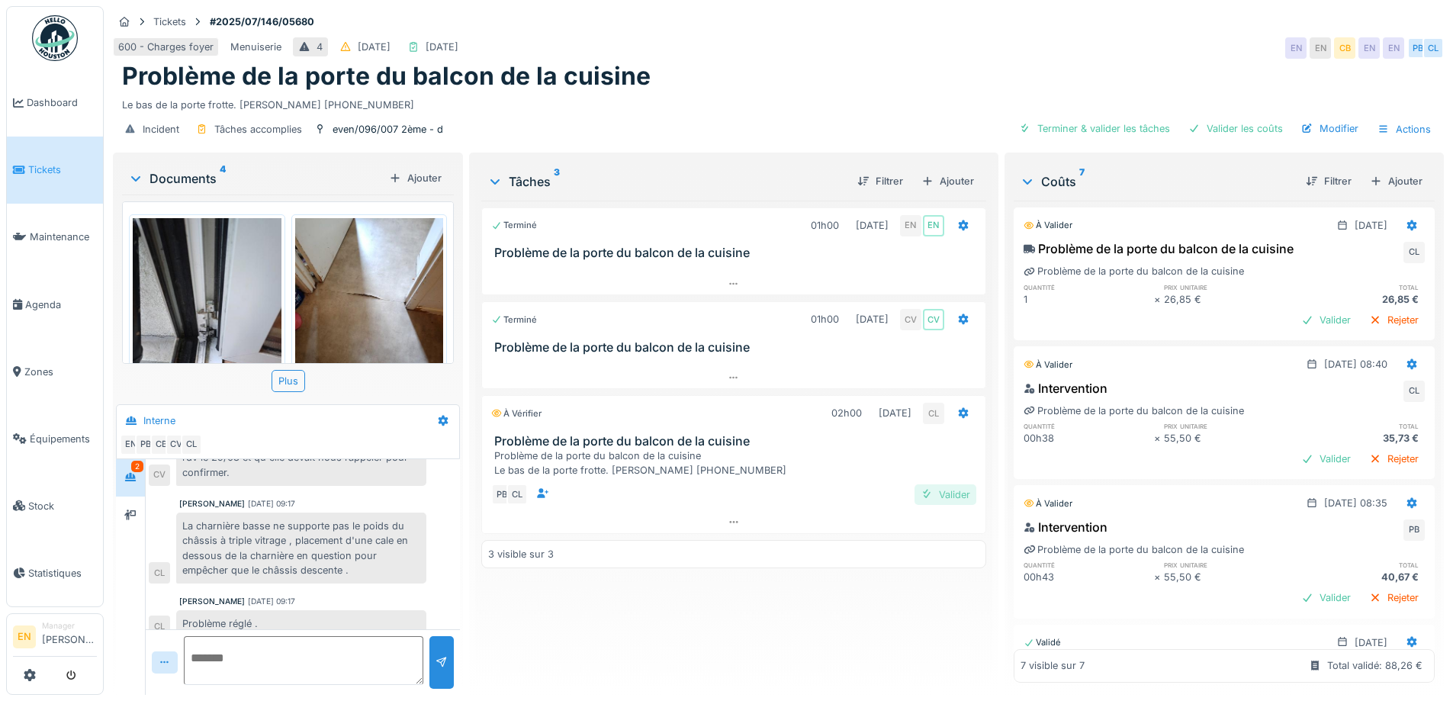
click at [951, 504] on div "Valider" at bounding box center [945, 494] width 62 height 21
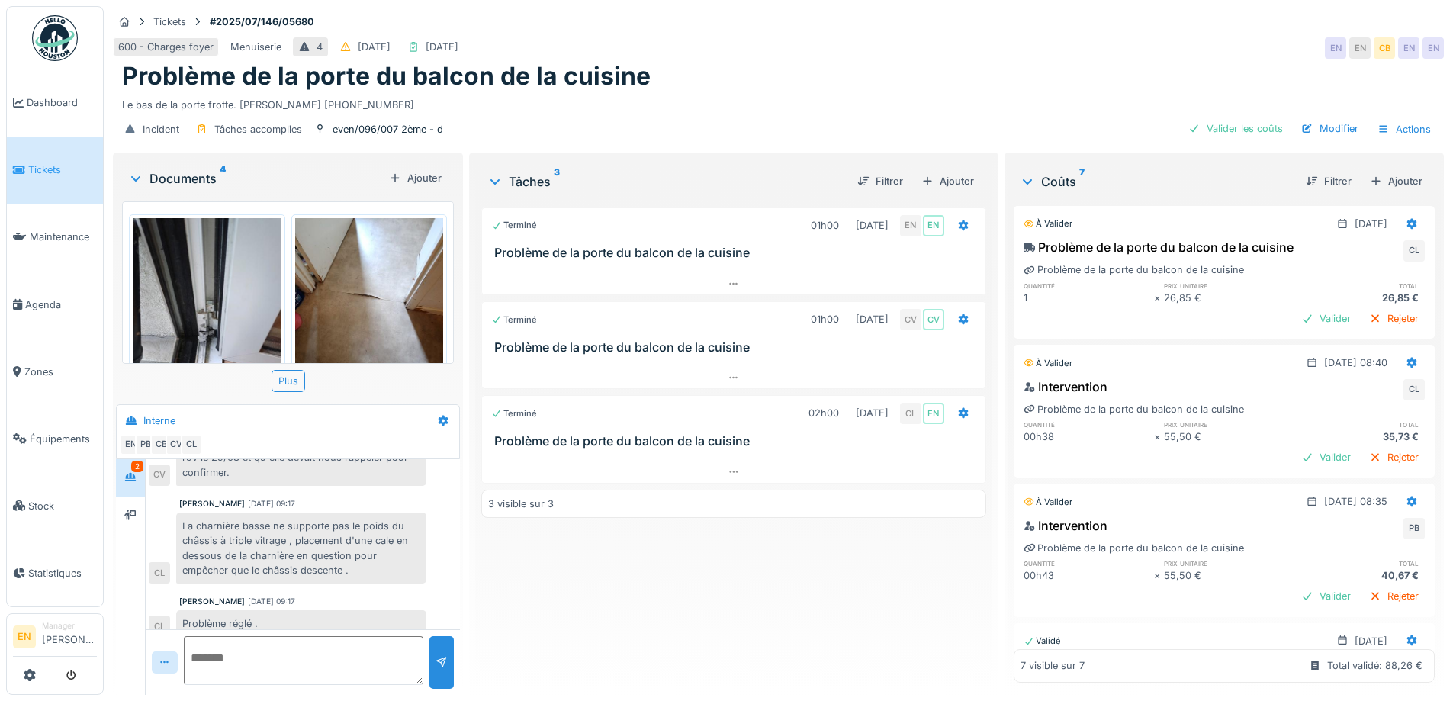
scroll to position [0, 0]
click at [1237, 134] on div "Valider les coûts" at bounding box center [1235, 128] width 107 height 21
click at [1322, 133] on div "Modifier" at bounding box center [1329, 128] width 69 height 21
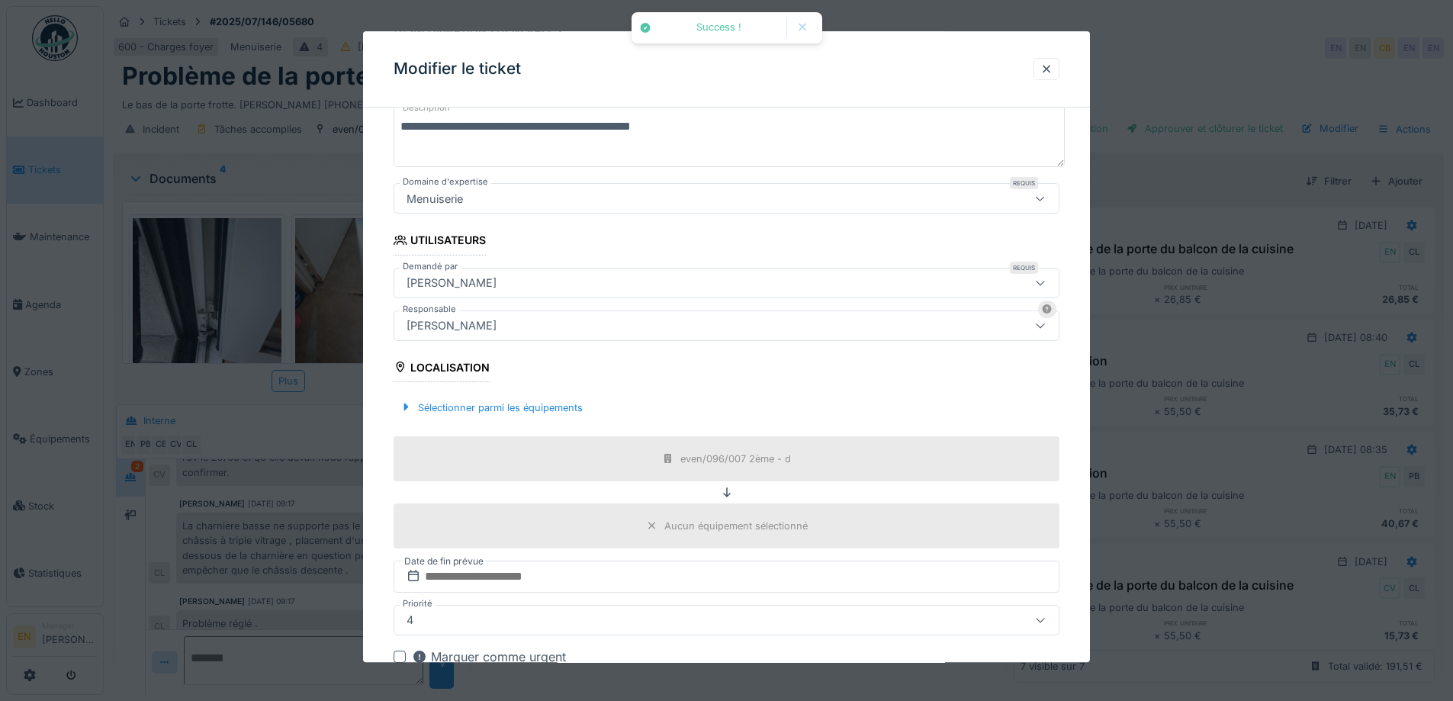
scroll to position [229, 0]
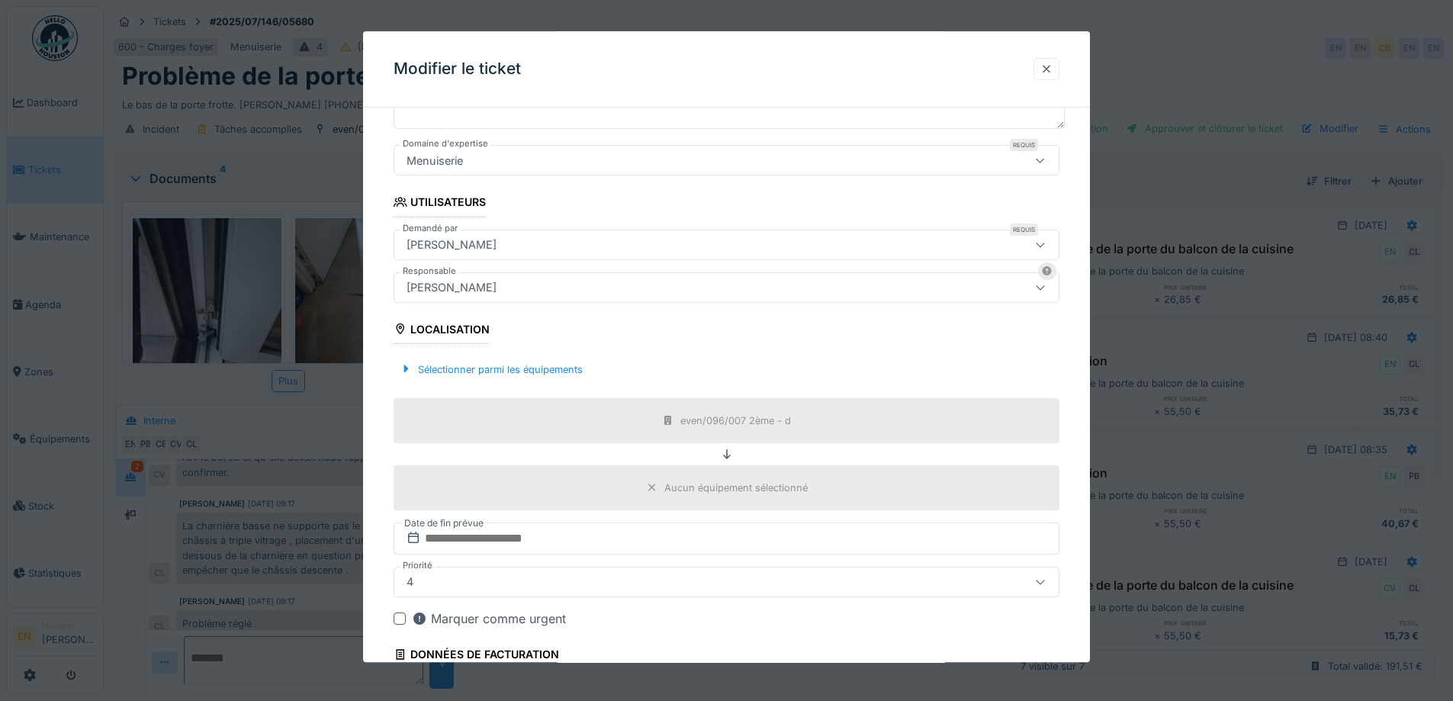
click at [1050, 67] on div at bounding box center [1046, 69] width 12 height 14
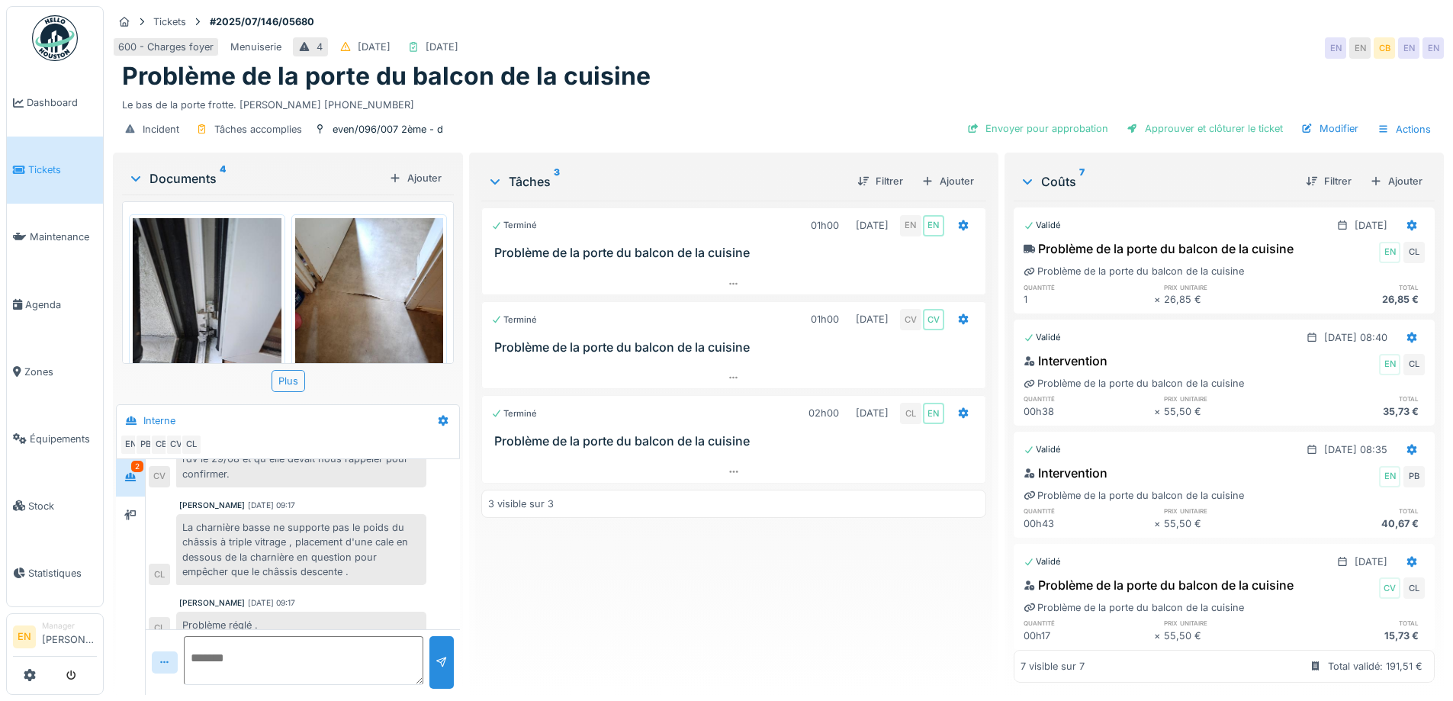
scroll to position [490, 0]
click at [1069, 125] on div "Envoyer pour approbation" at bounding box center [1037, 128] width 153 height 21
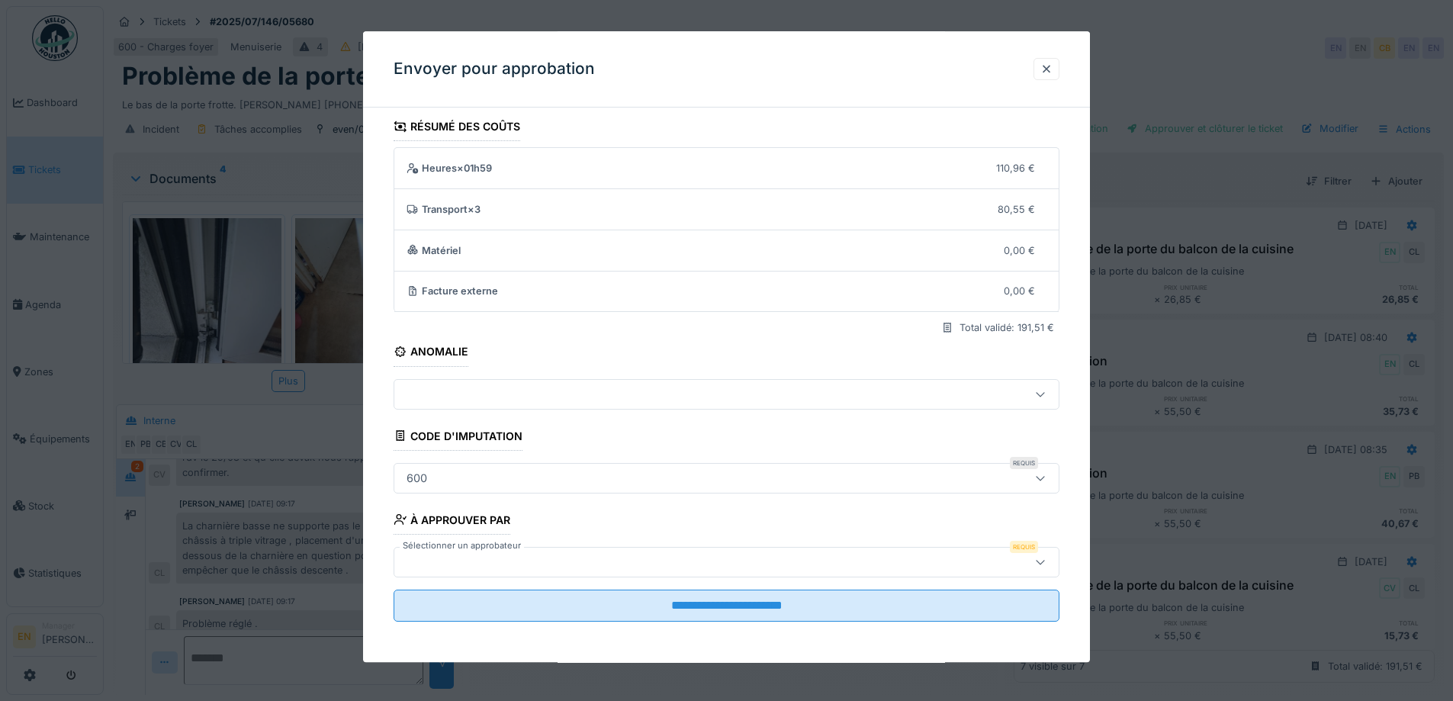
scroll to position [10, 0]
click at [637, 564] on div at bounding box center [687, 559] width 574 height 17
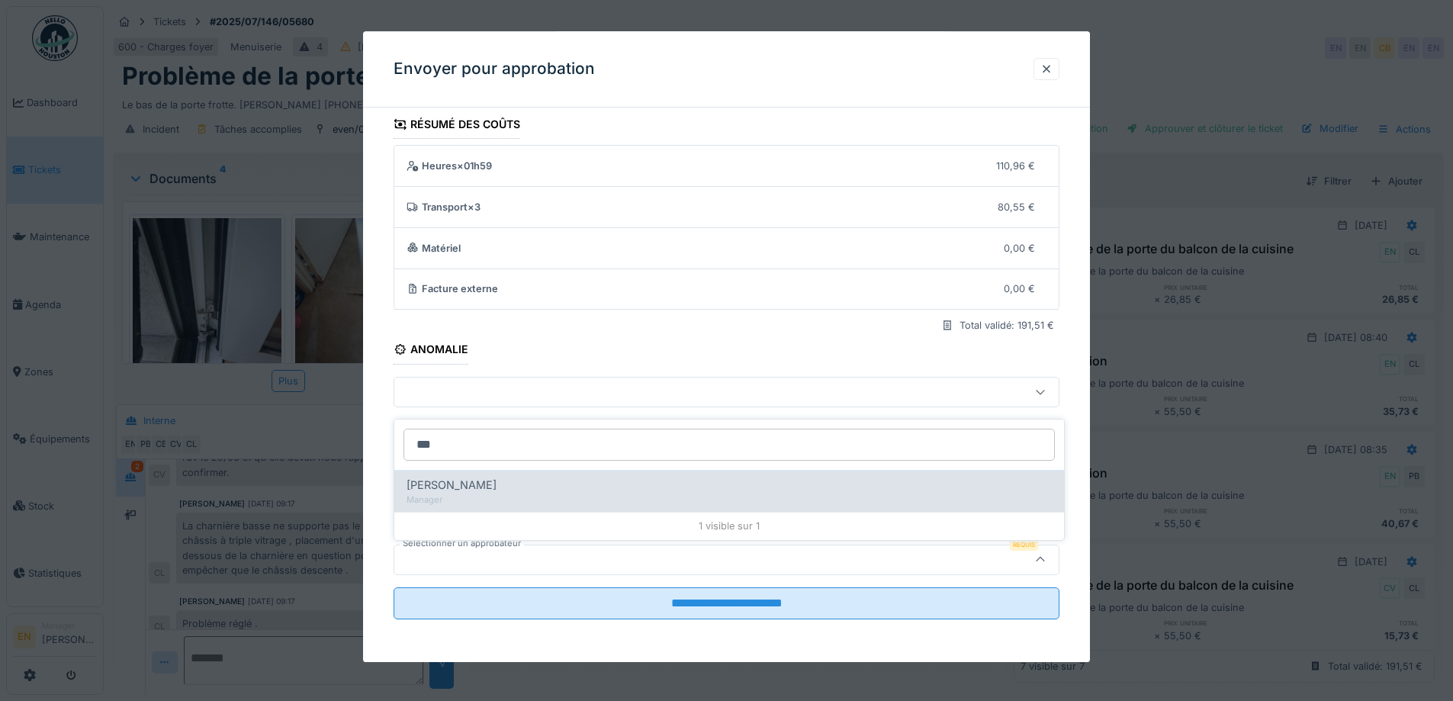
type input "***"
click at [515, 478] on div "Christian Bassette" at bounding box center [728, 485] width 645 height 17
type input "****"
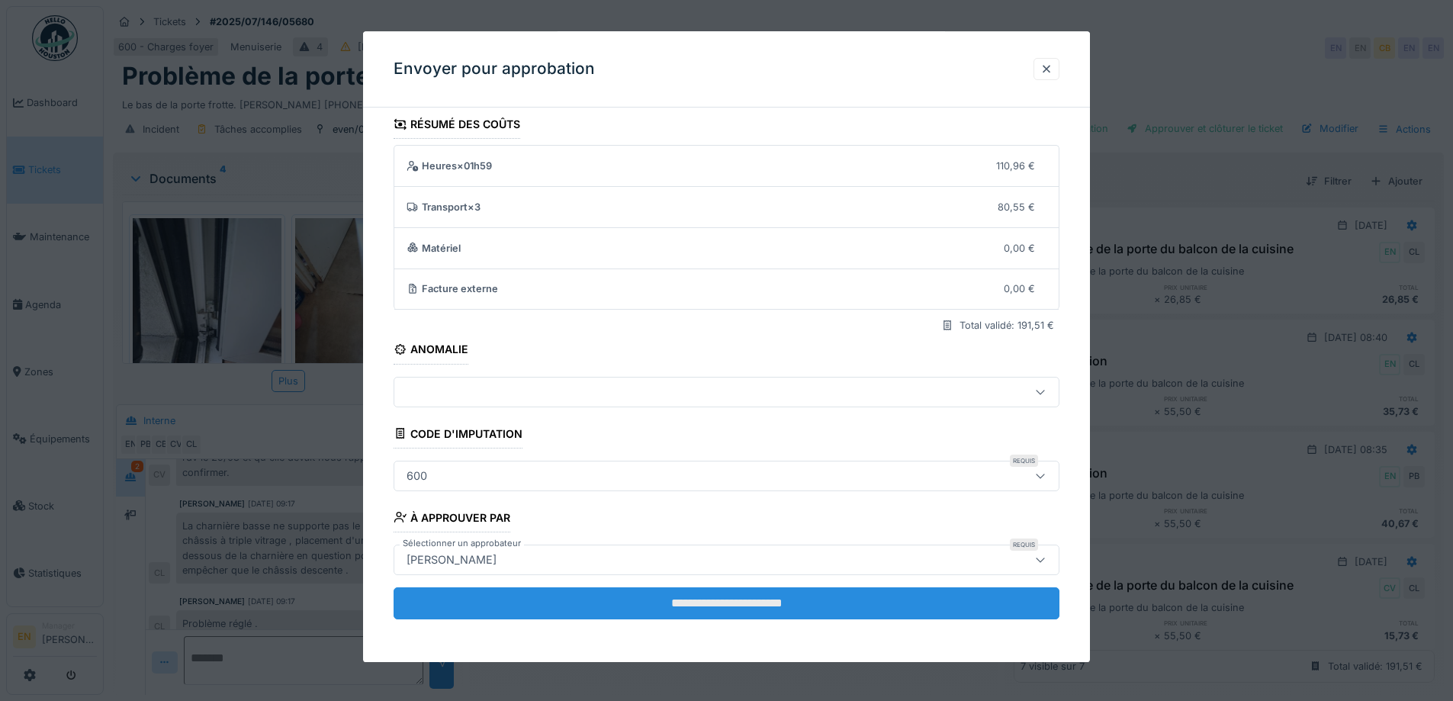
click at [745, 607] on input "**********" at bounding box center [726, 603] width 666 height 32
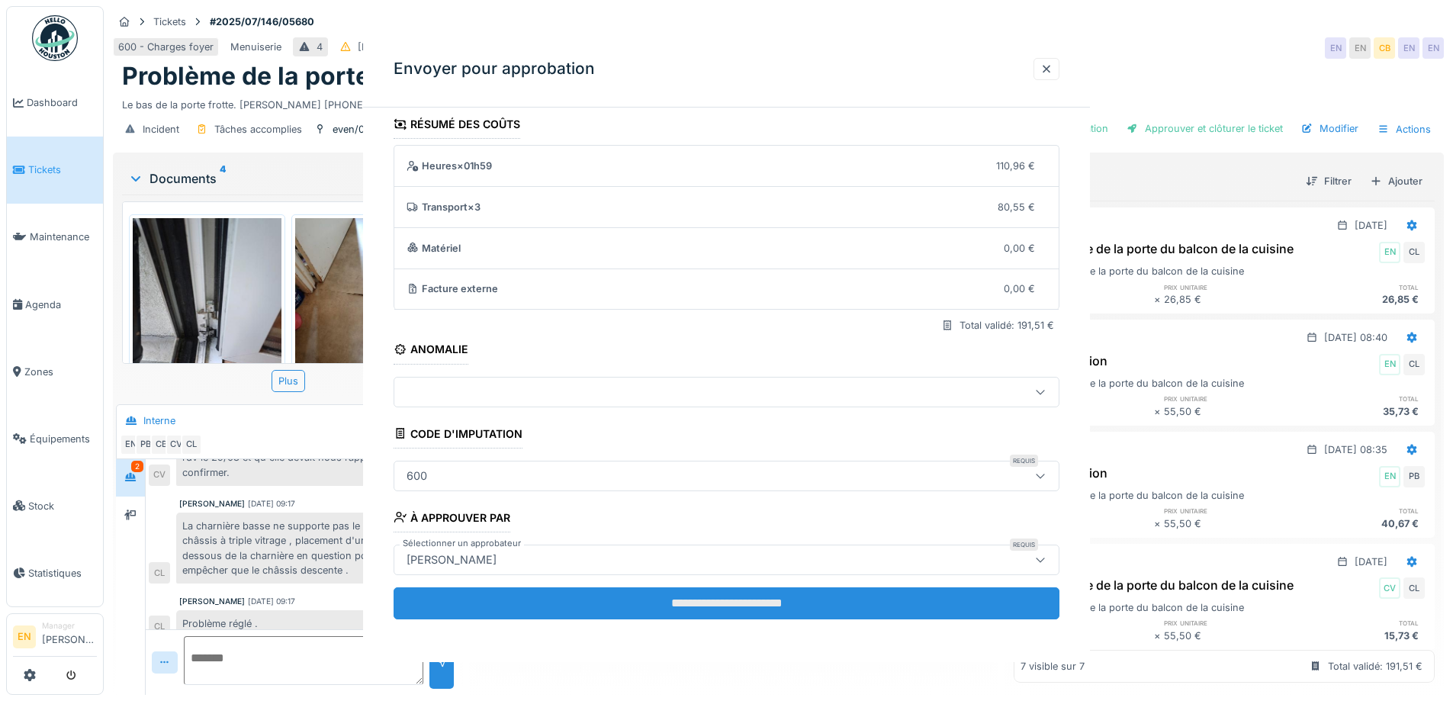
scroll to position [0, 0]
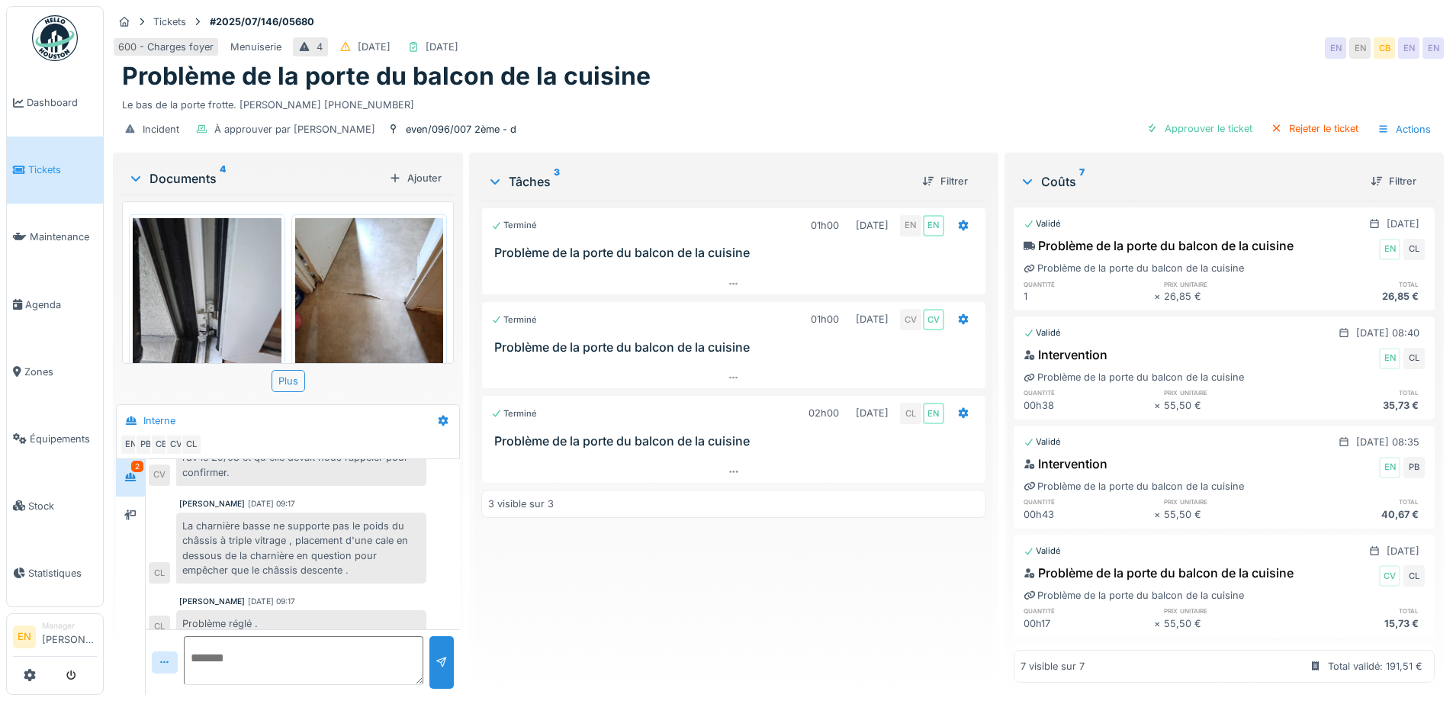
click at [932, 92] on div "Le bas de la porte frotte. Mme DOGAN 0473.23.48.43" at bounding box center [778, 102] width 1312 height 21
click at [60, 49] on img at bounding box center [55, 38] width 46 height 46
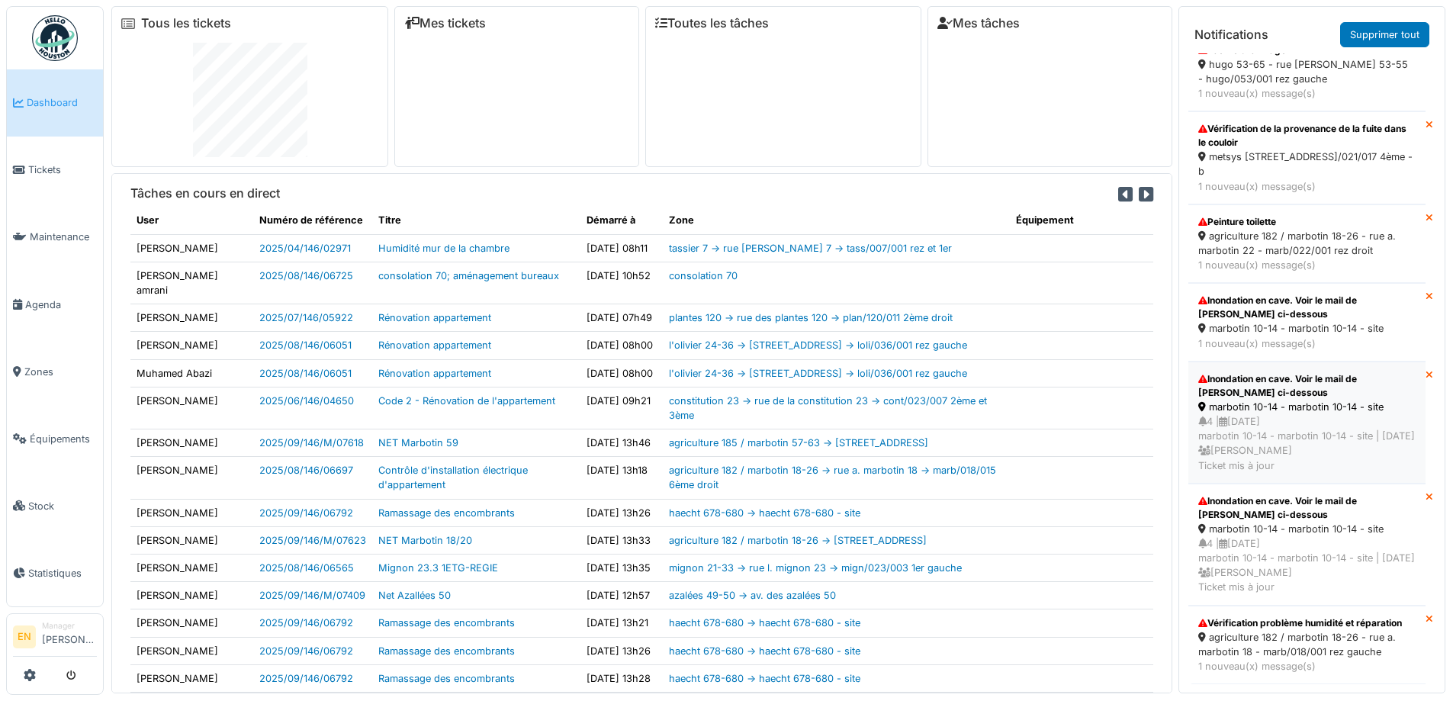
scroll to position [3512, 0]
click at [1273, 630] on div "agriculture 182 / marbotin 18-26 - rue a. marbotin 18 - marb/018/001 rez gauche" at bounding box center [1306, 644] width 217 height 29
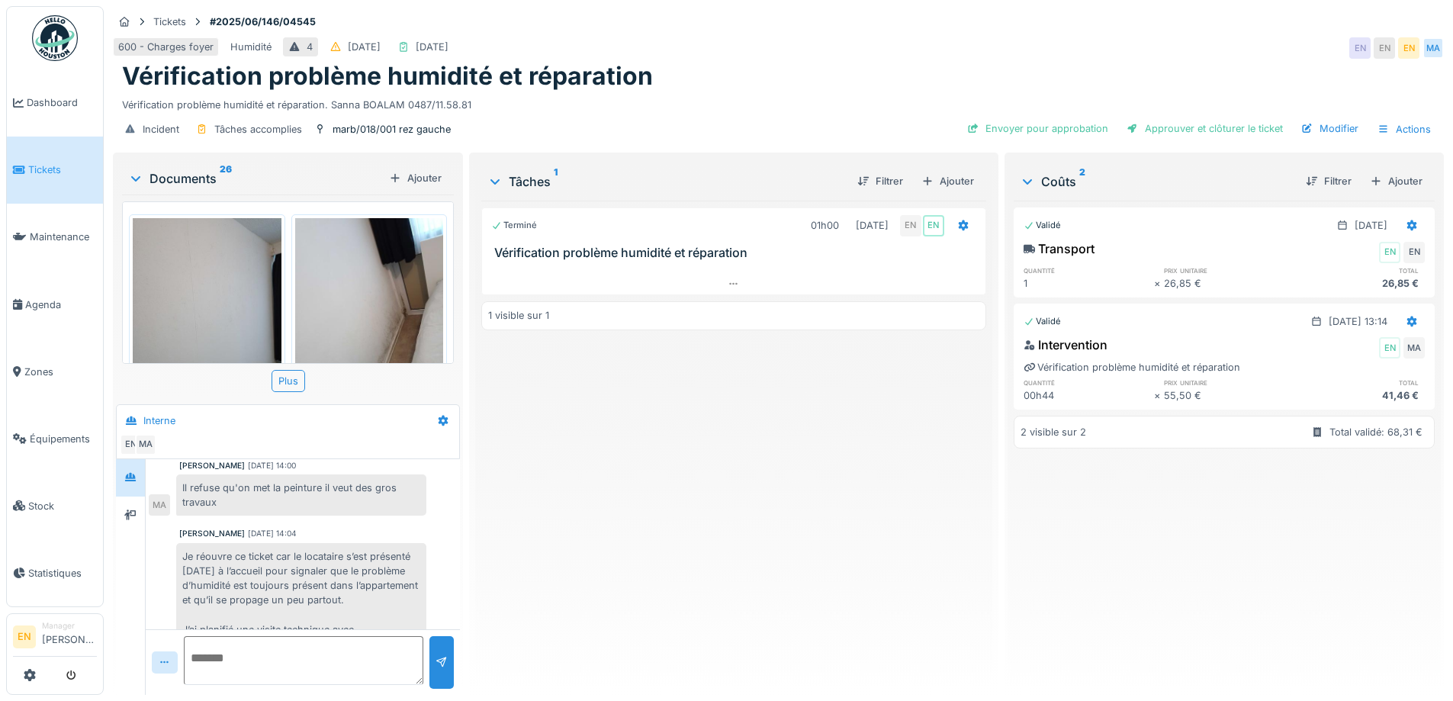
scroll to position [116, 0]
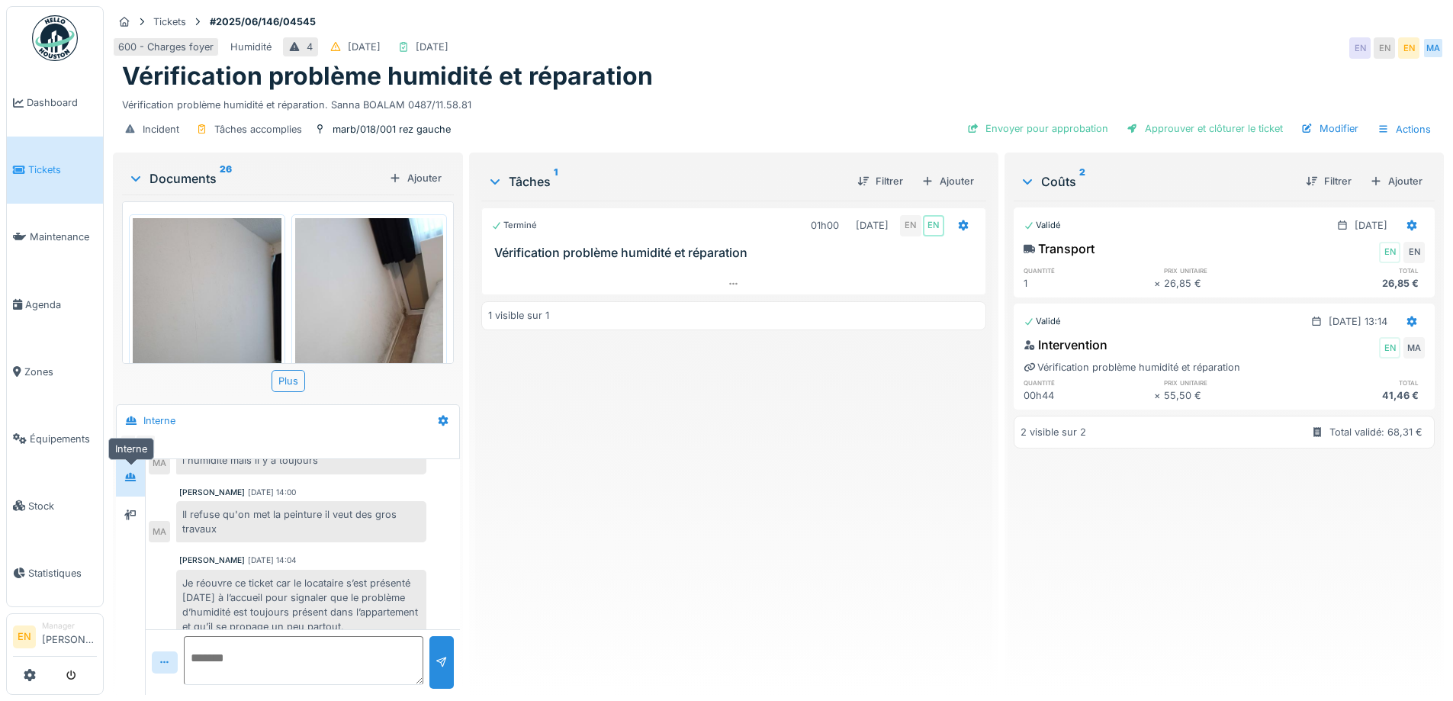
click at [128, 474] on icon at bounding box center [130, 477] width 11 height 8
click at [140, 513] on div at bounding box center [130, 515] width 23 height 19
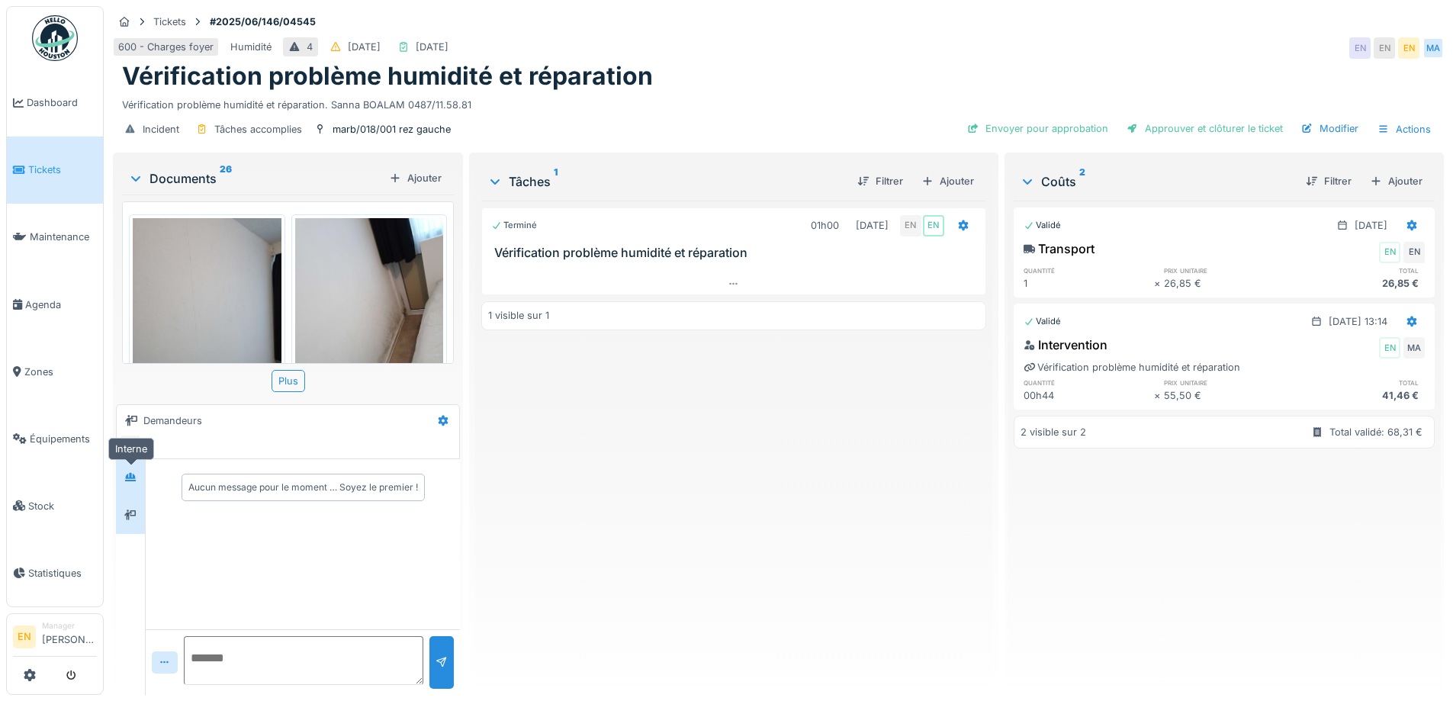
click at [138, 477] on div at bounding box center [130, 477] width 23 height 19
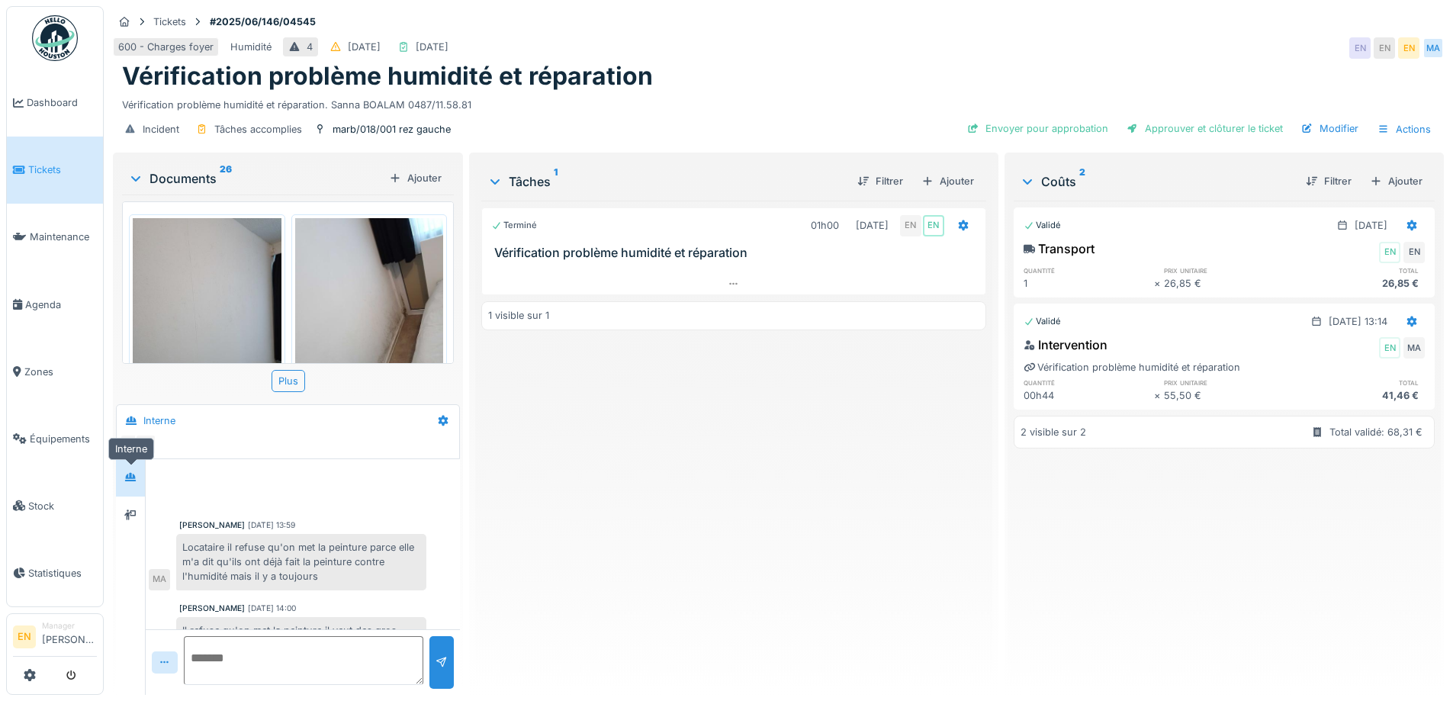
scroll to position [192, 0]
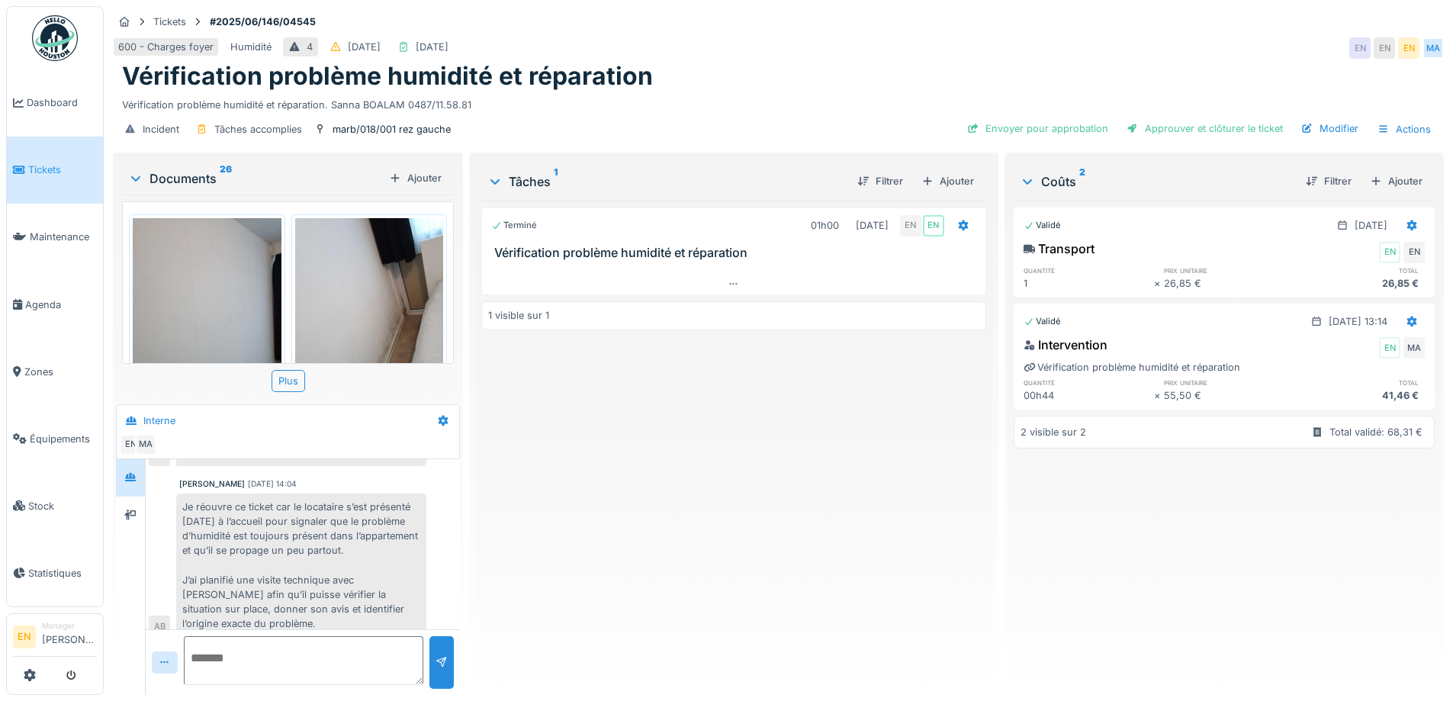
click at [59, 47] on img at bounding box center [55, 38] width 46 height 46
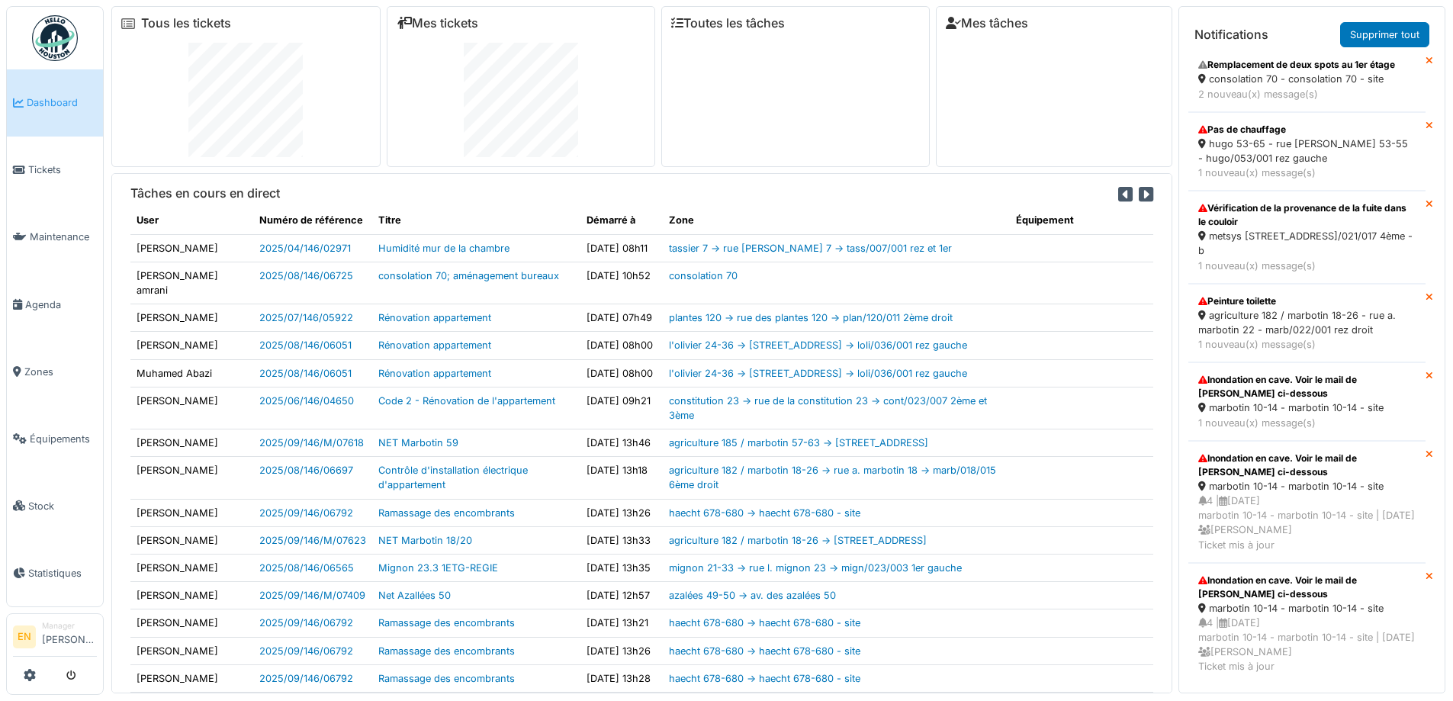
scroll to position [3420, 0]
click at [1267, 615] on div "4 | [DATE] marbotin 10-14 - marbotin 10-14 - site | [DATE] [PERSON_NAME] Ticket…" at bounding box center [1306, 644] width 217 height 59
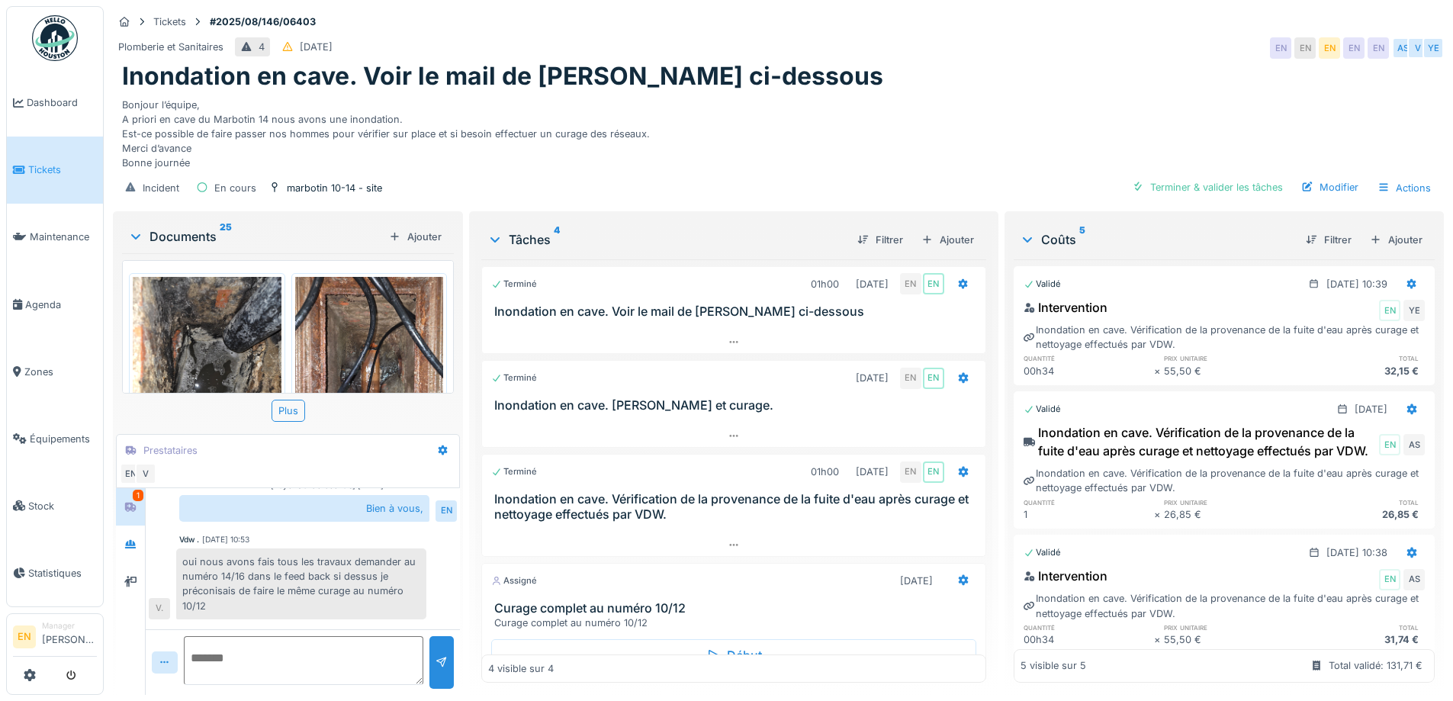
scroll to position [810, 0]
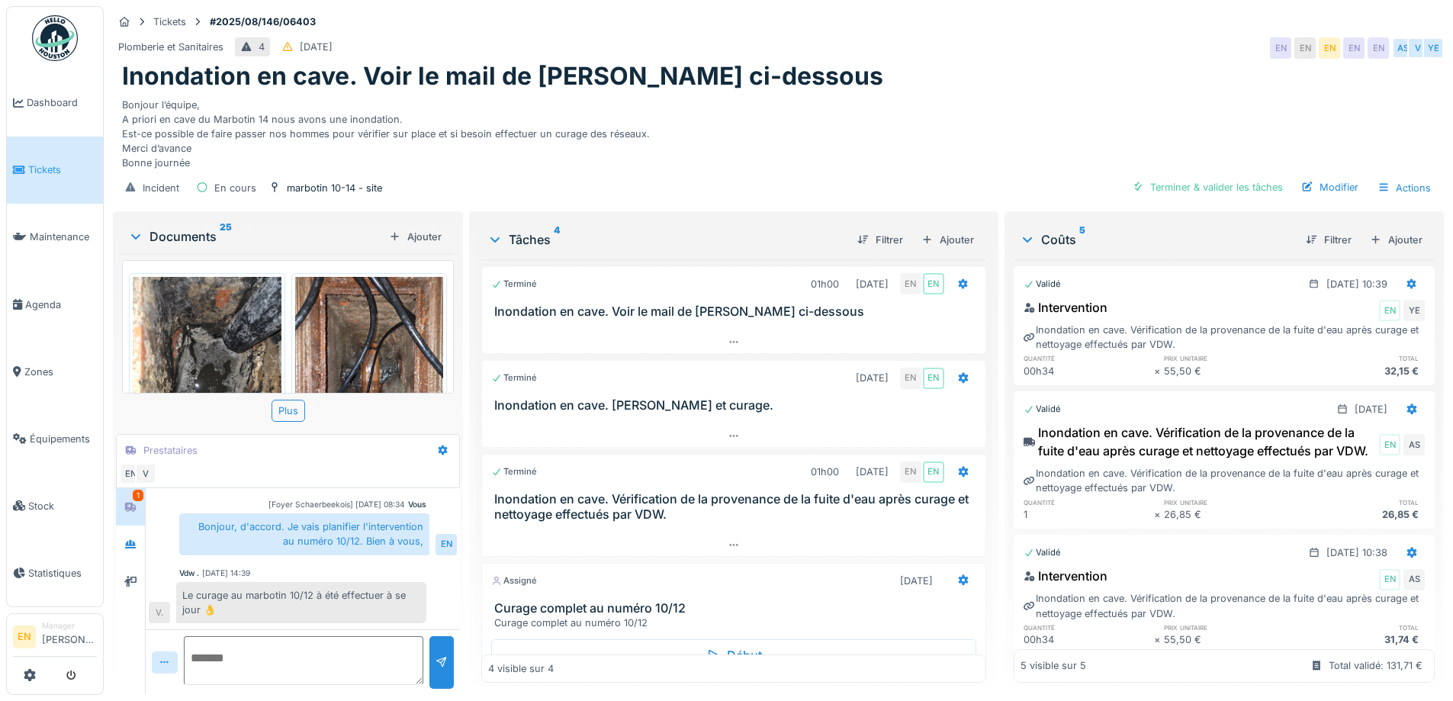
click at [336, 638] on textarea at bounding box center [303, 660] width 239 height 49
type textarea "**********"
click at [442, 655] on div at bounding box center [441, 662] width 12 height 14
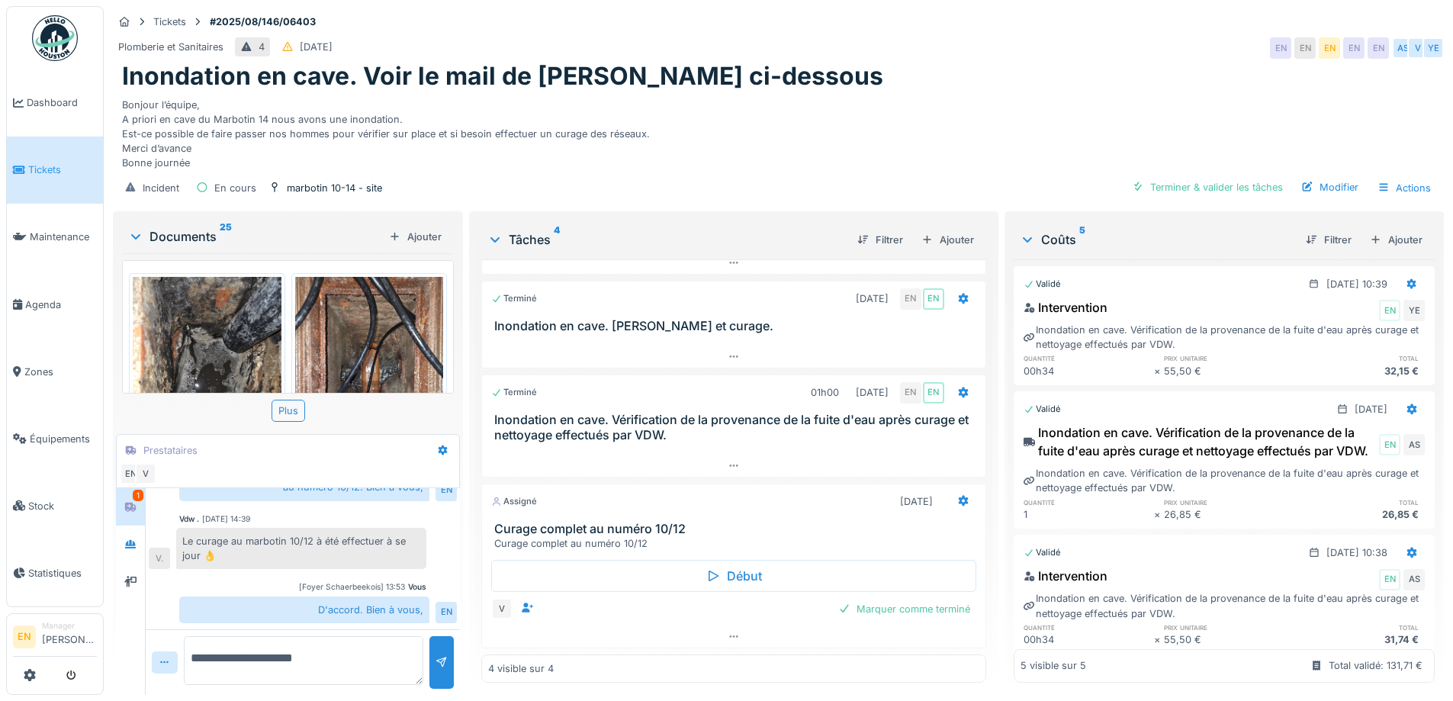
scroll to position [0, 0]
click at [1240, 198] on div "Terminer & valider les tâches" at bounding box center [1207, 187] width 163 height 21
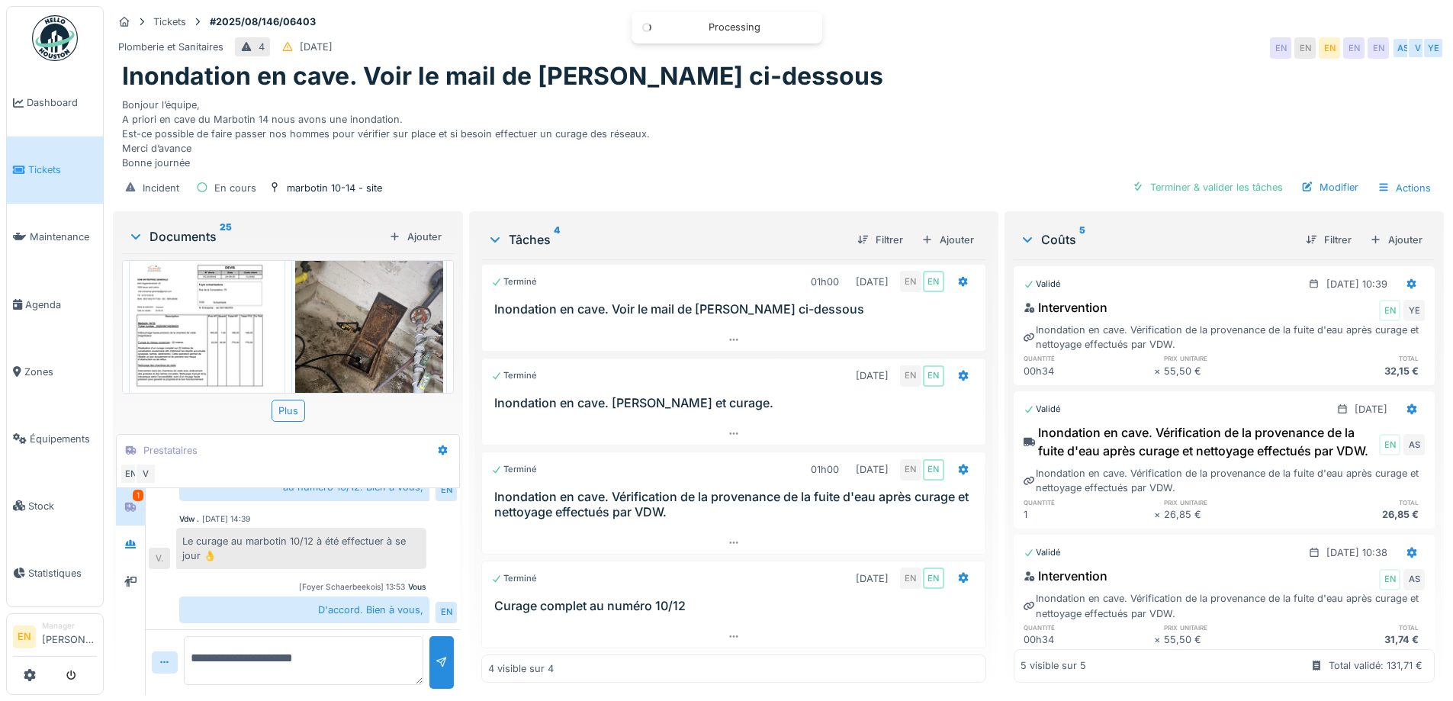
scroll to position [915, 0]
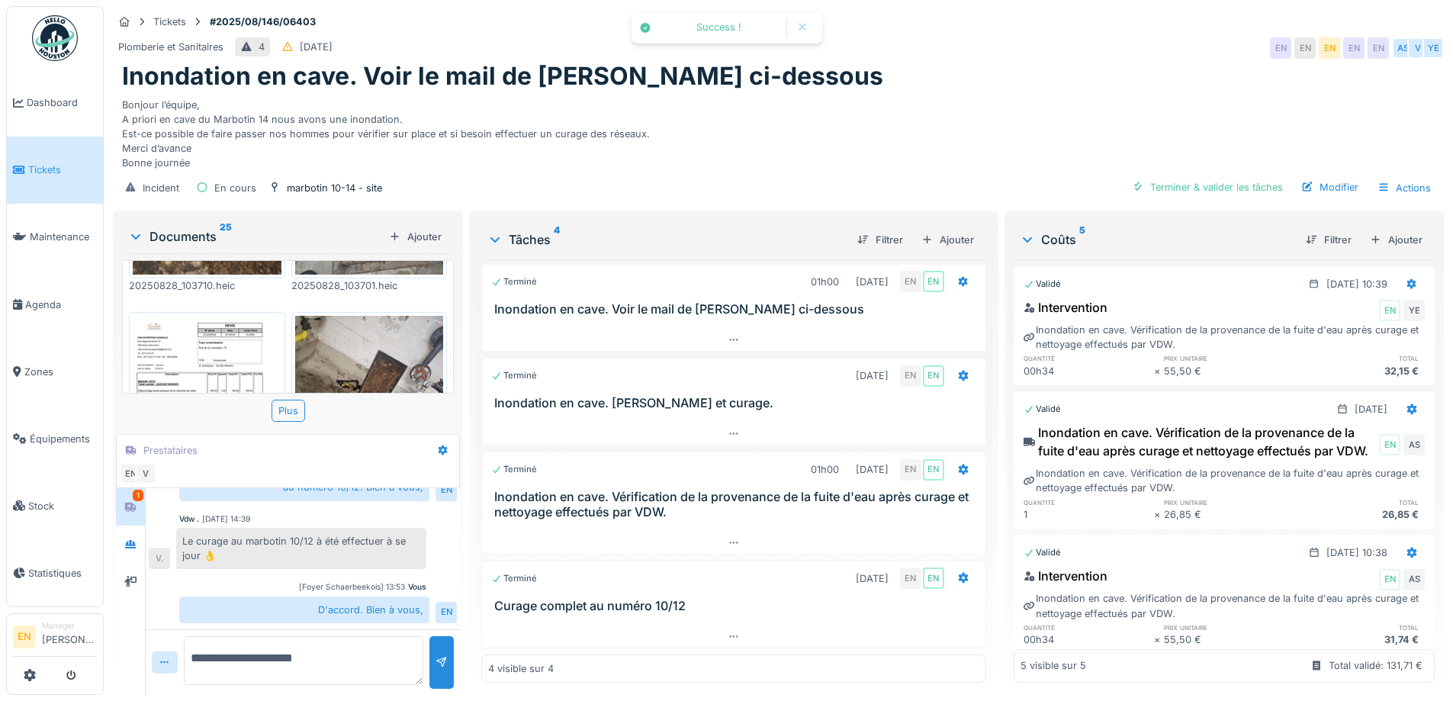
click at [219, 351] on img at bounding box center [207, 412] width 149 height 192
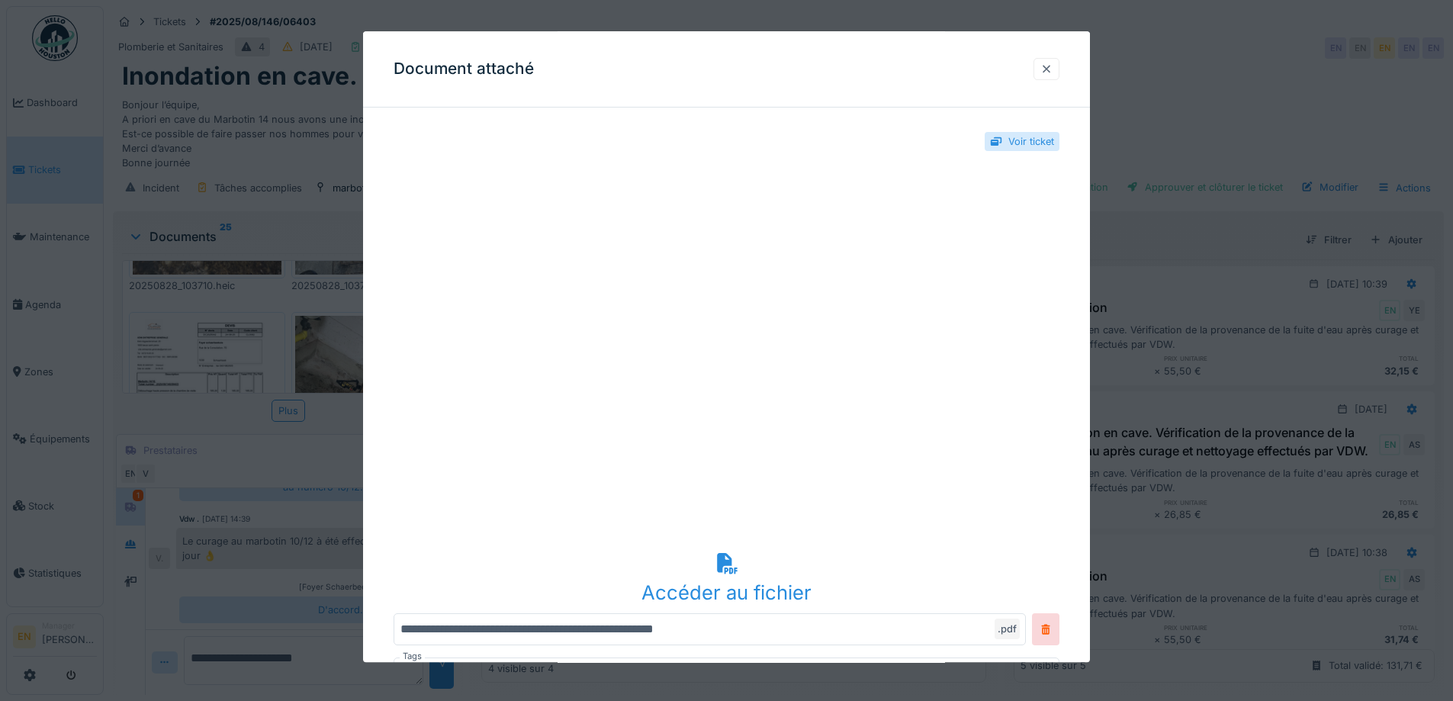
click at [1049, 63] on div at bounding box center [1046, 69] width 12 height 14
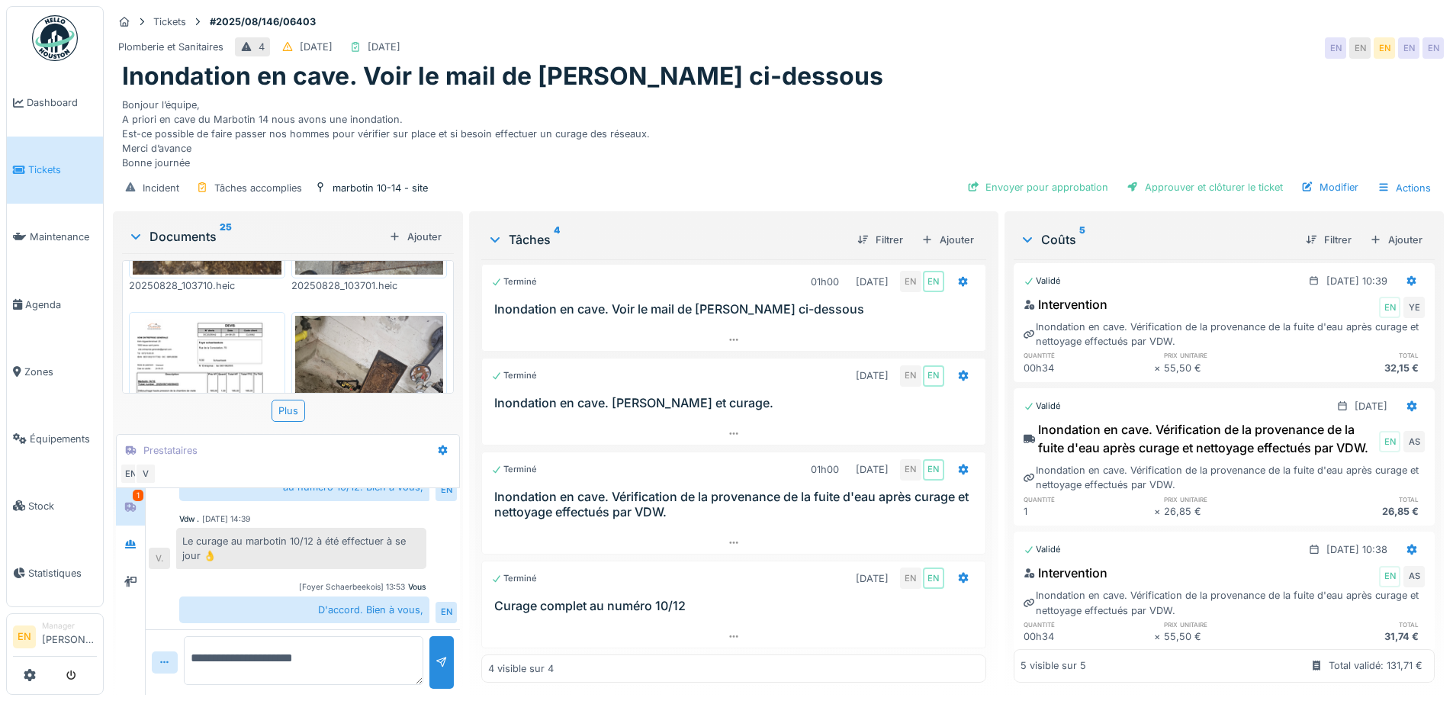
scroll to position [0, 0]
click at [194, 361] on img at bounding box center [207, 412] width 149 height 192
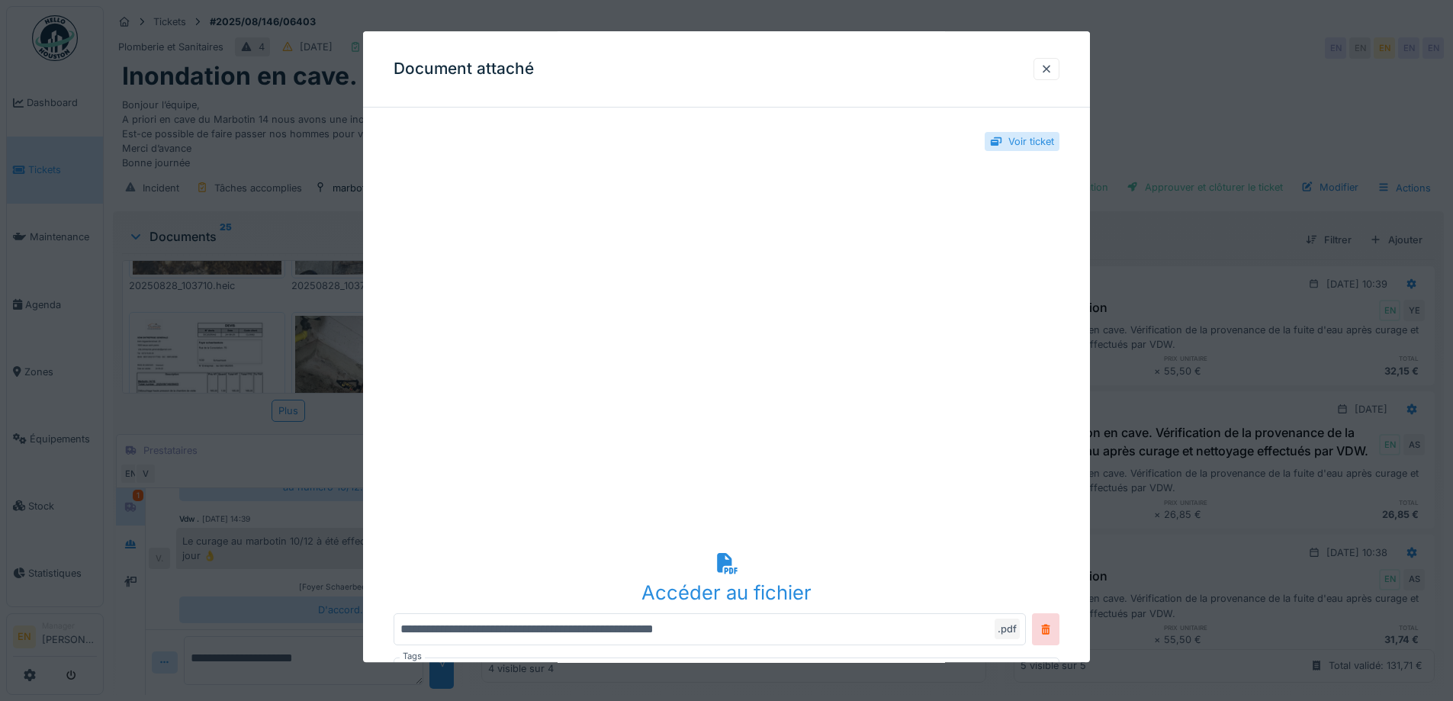
click at [1130, 26] on div at bounding box center [726, 350] width 1453 height 701
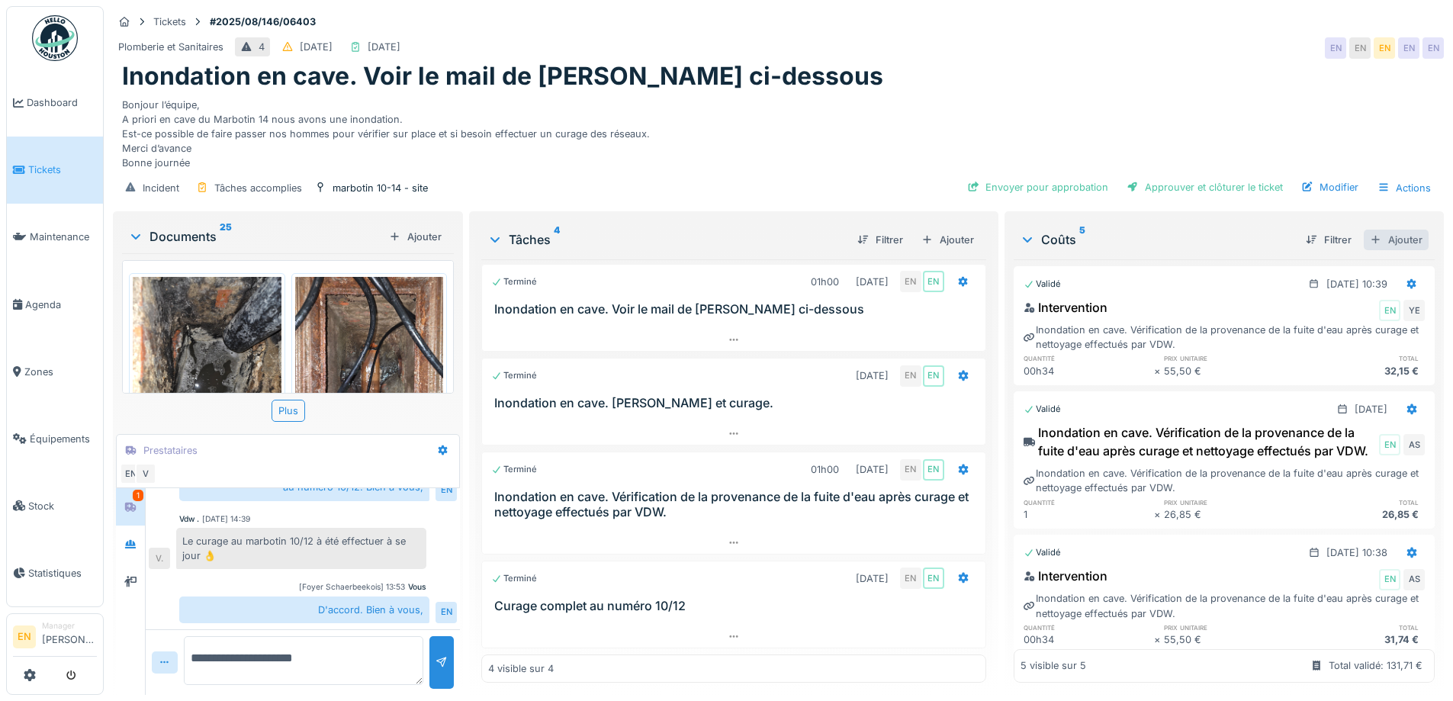
click at [1392, 250] on div "Ajouter" at bounding box center [1395, 240] width 65 height 21
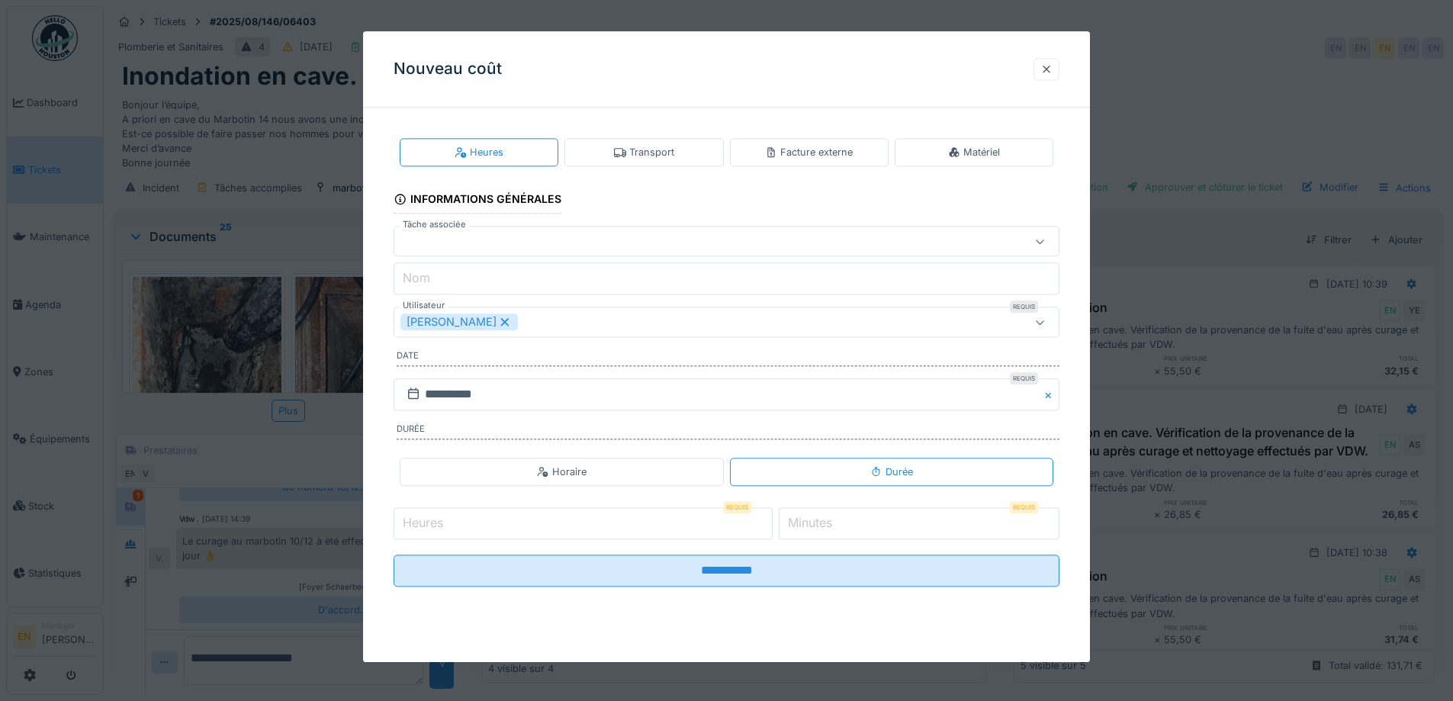
click at [1059, 72] on div at bounding box center [1046, 69] width 26 height 22
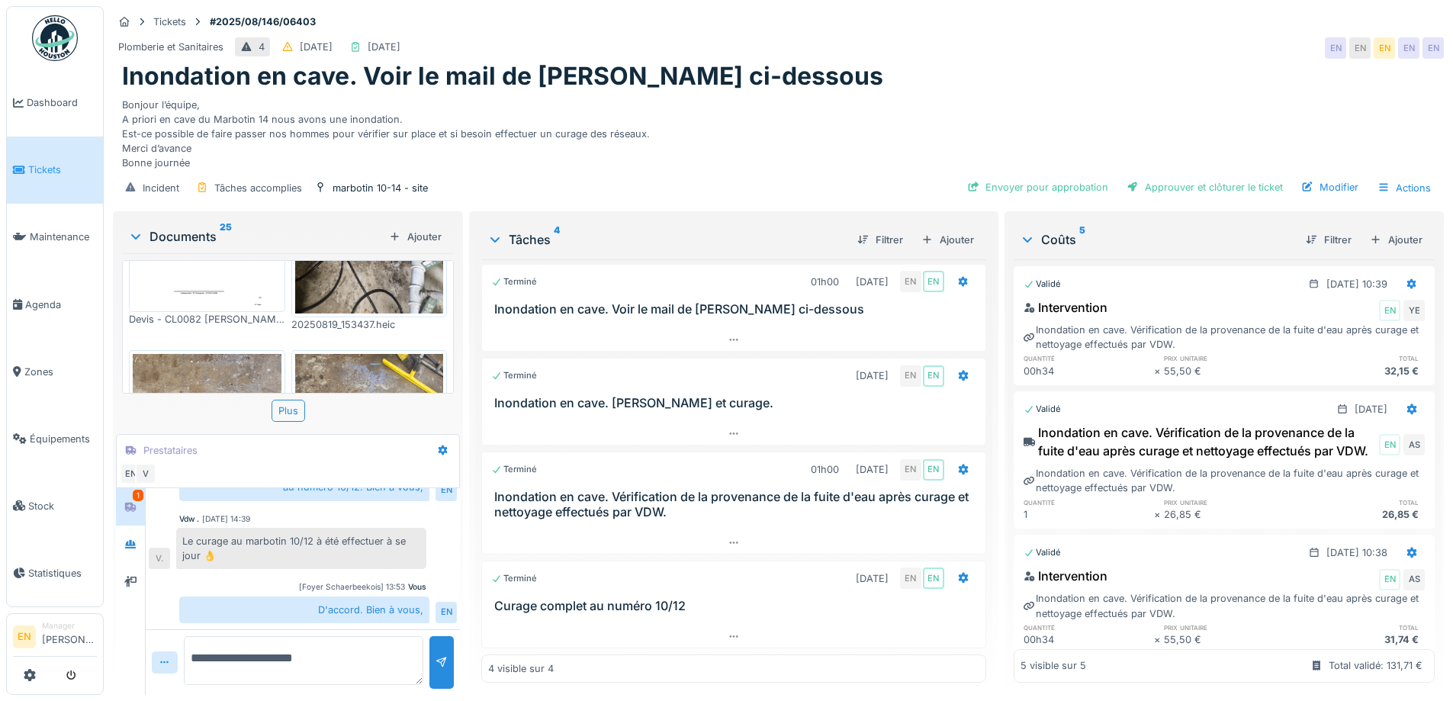
scroll to position [1068, 0]
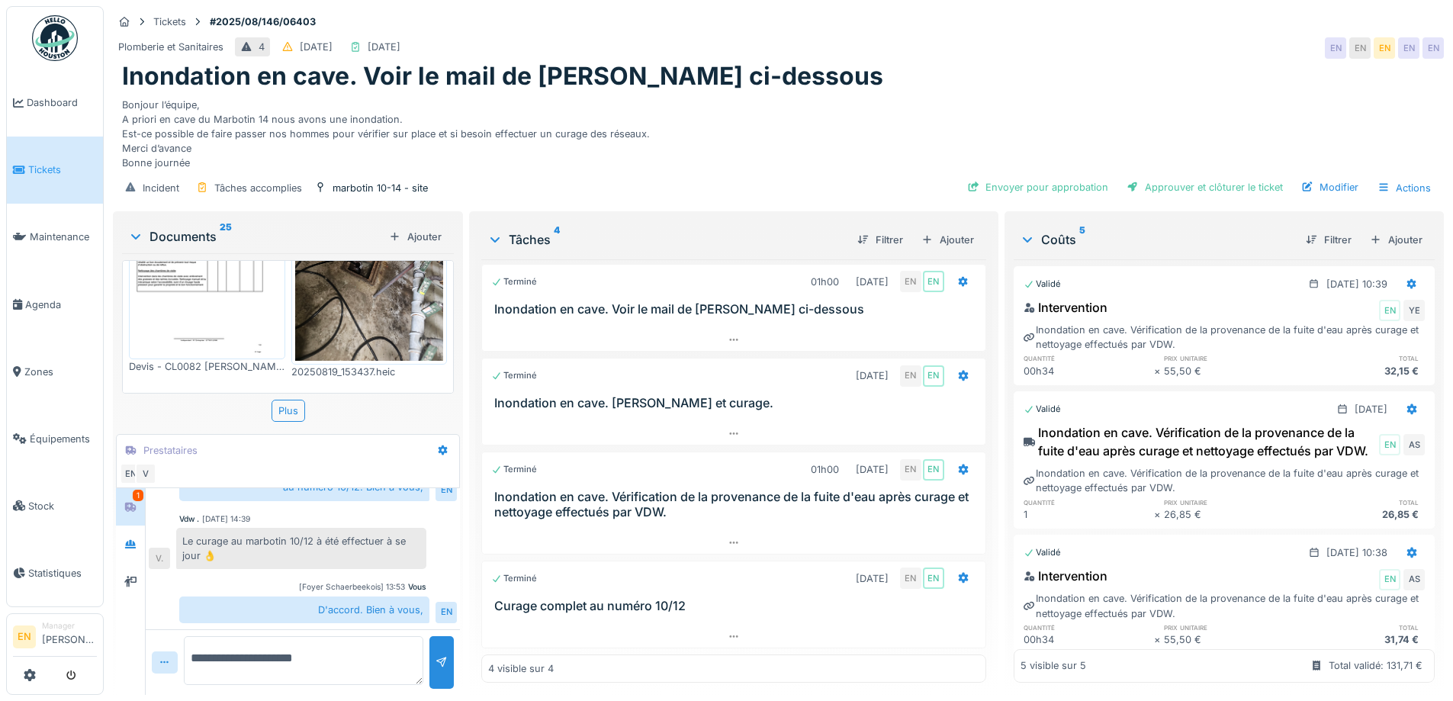
click at [235, 305] on img at bounding box center [207, 259] width 149 height 192
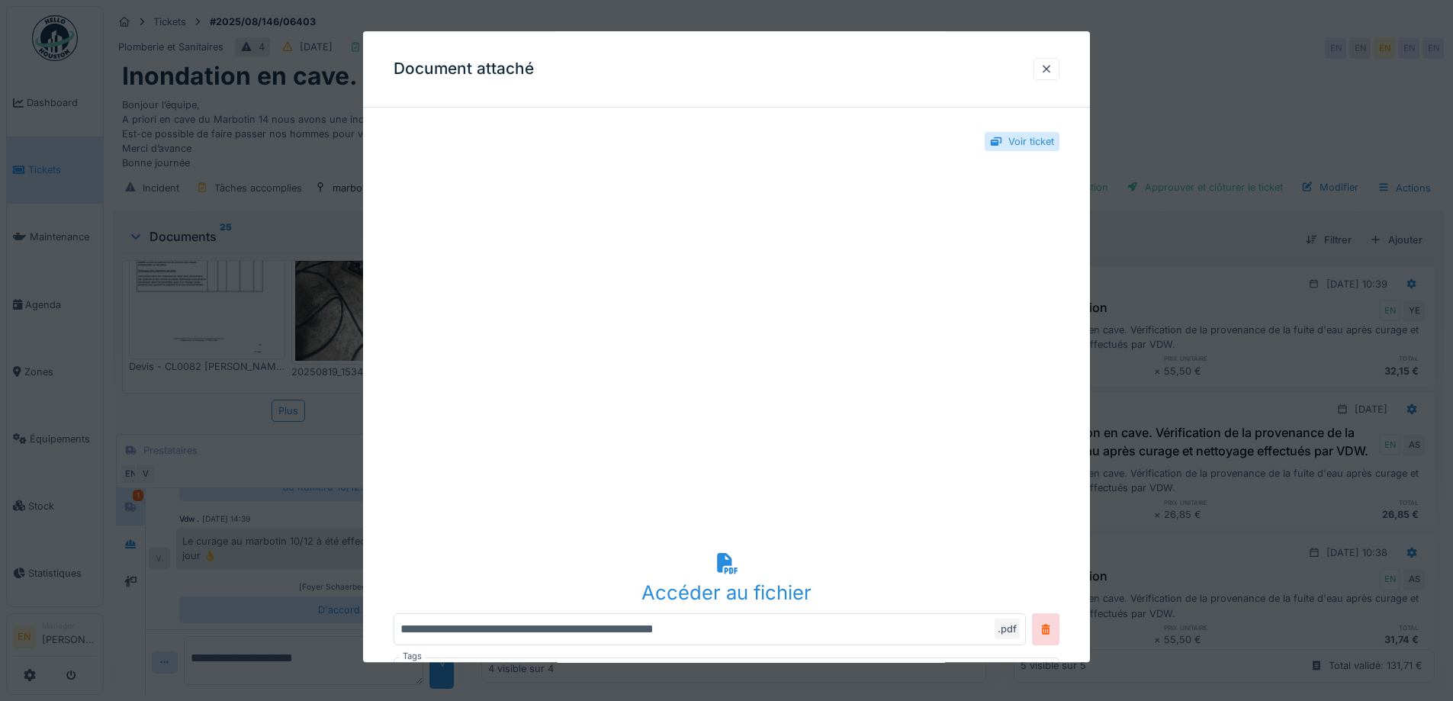
click at [741, 583] on div "Accéder au fichier" at bounding box center [726, 592] width 666 height 29
click at [1052, 68] on div at bounding box center [1046, 69] width 12 height 14
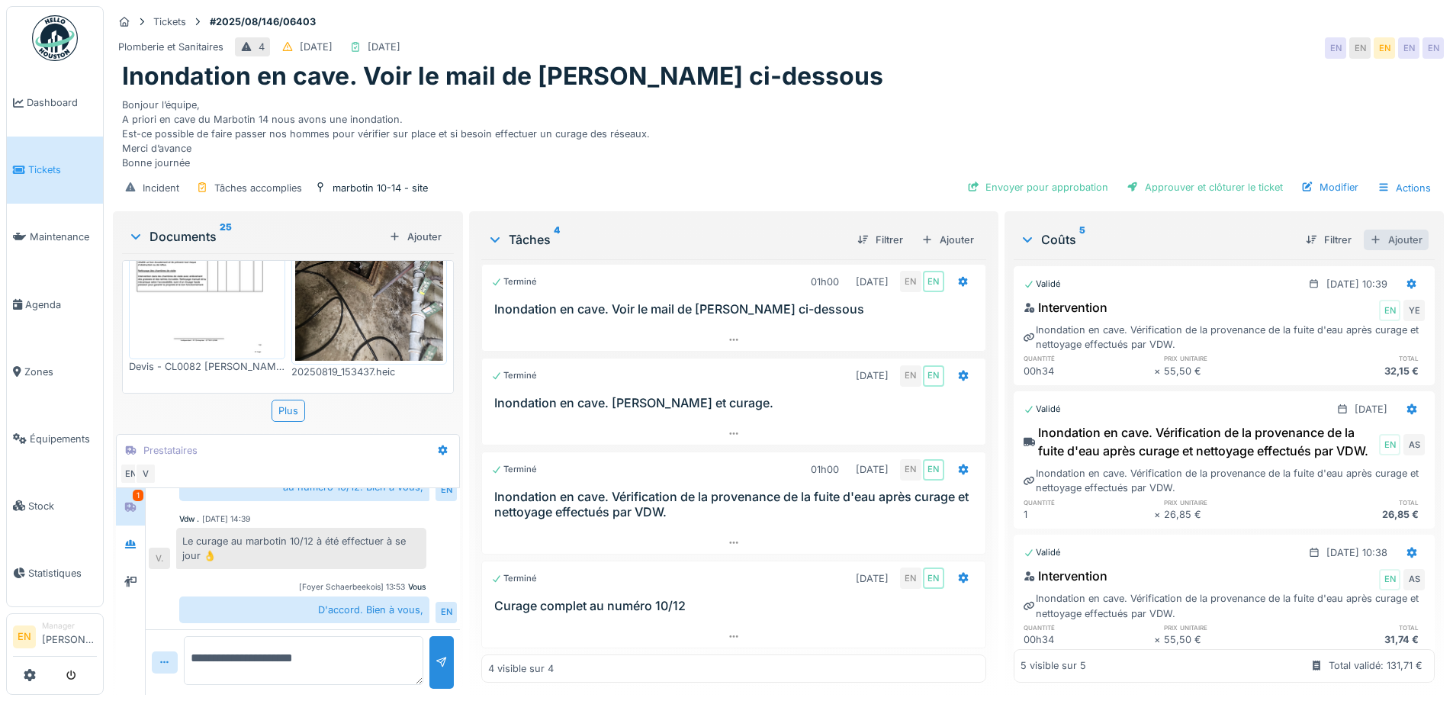
click at [1380, 250] on div "Ajouter" at bounding box center [1395, 240] width 65 height 21
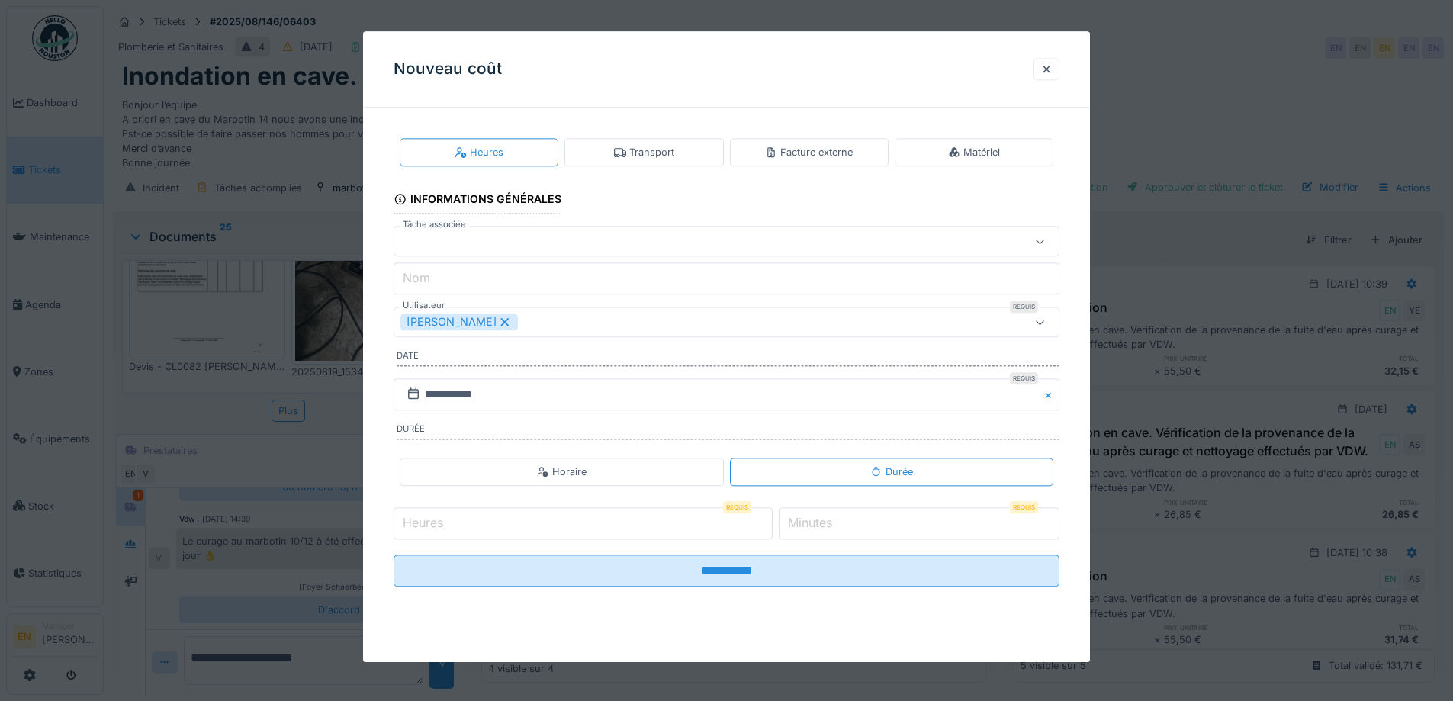
scroll to position [11, 0]
click at [811, 153] on div "Facture externe" at bounding box center [809, 152] width 88 height 14
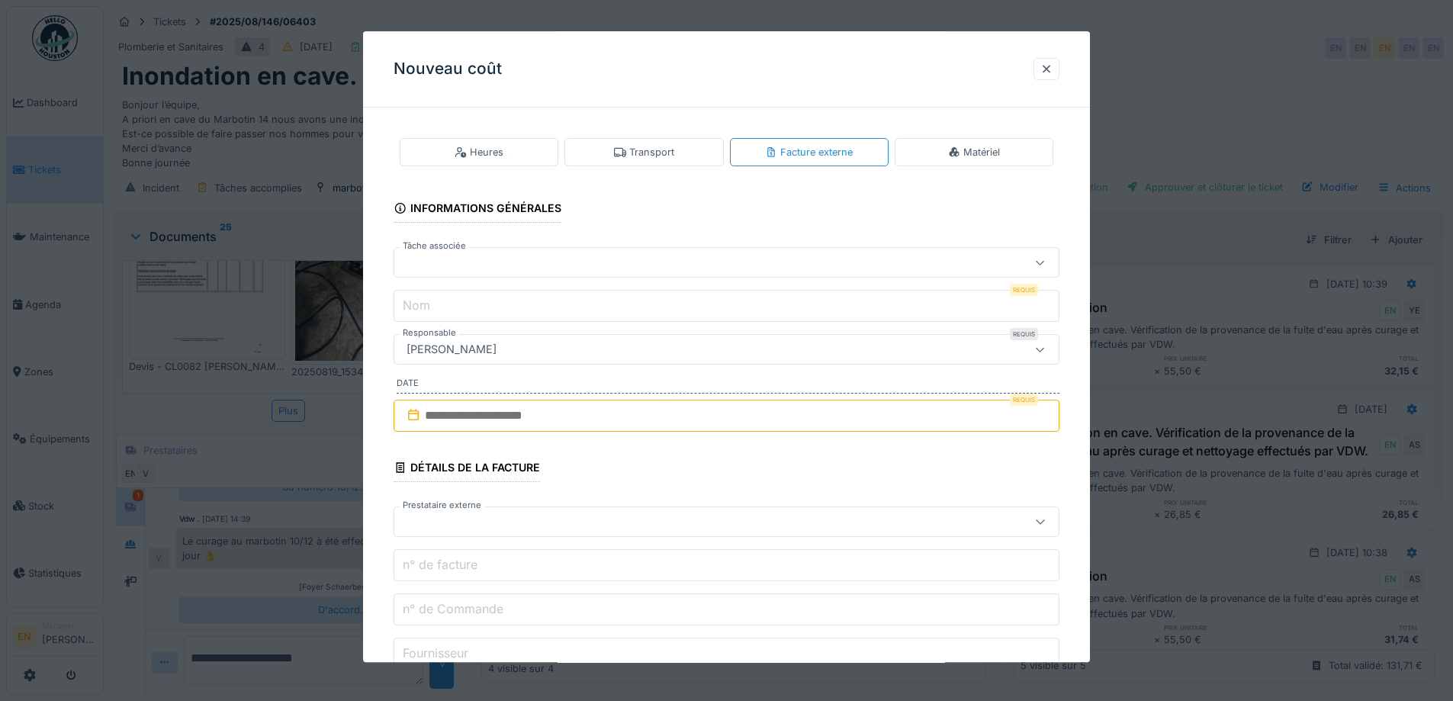
click at [495, 426] on input "text" at bounding box center [726, 416] width 666 height 32
click at [653, 451] on span "Previous Month" at bounding box center [653, 453] width 0 height 18
click at [803, 596] on div "24" at bounding box center [803, 590] width 21 height 21
click at [487, 565] on input "n° de facture" at bounding box center [726, 566] width 666 height 32
paste input "**********"
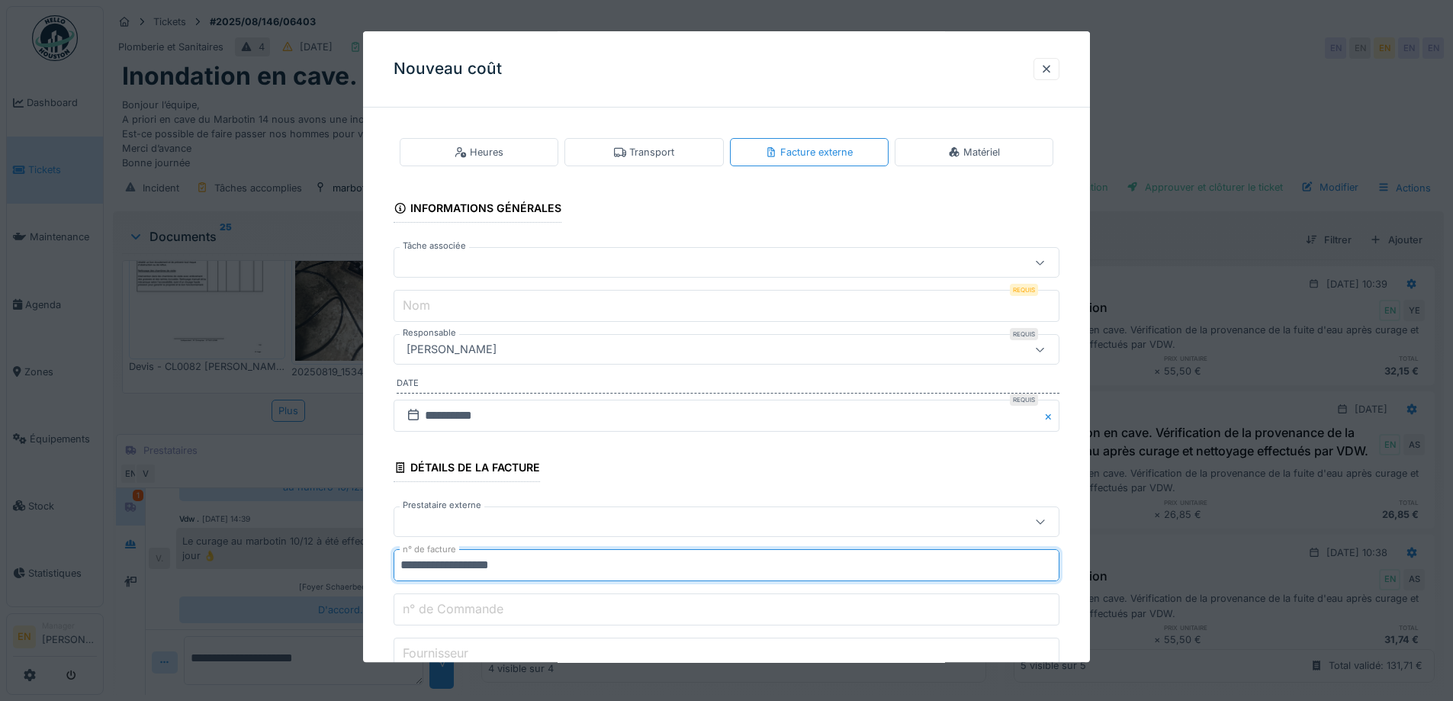
click at [409, 565] on input "**********" at bounding box center [726, 566] width 666 height 32
type input "**********"
click at [532, 307] on input "Nom" at bounding box center [726, 307] width 666 height 32
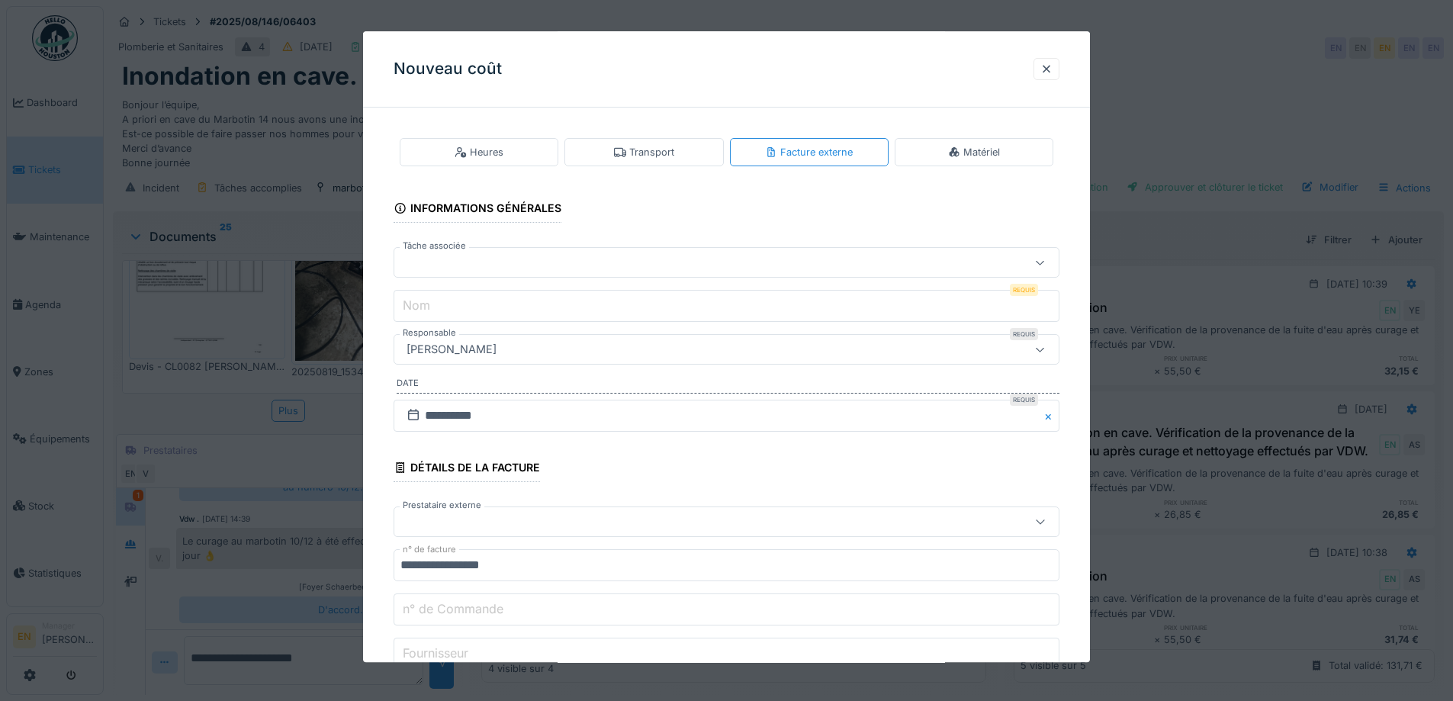
click at [548, 255] on div at bounding box center [687, 263] width 574 height 17
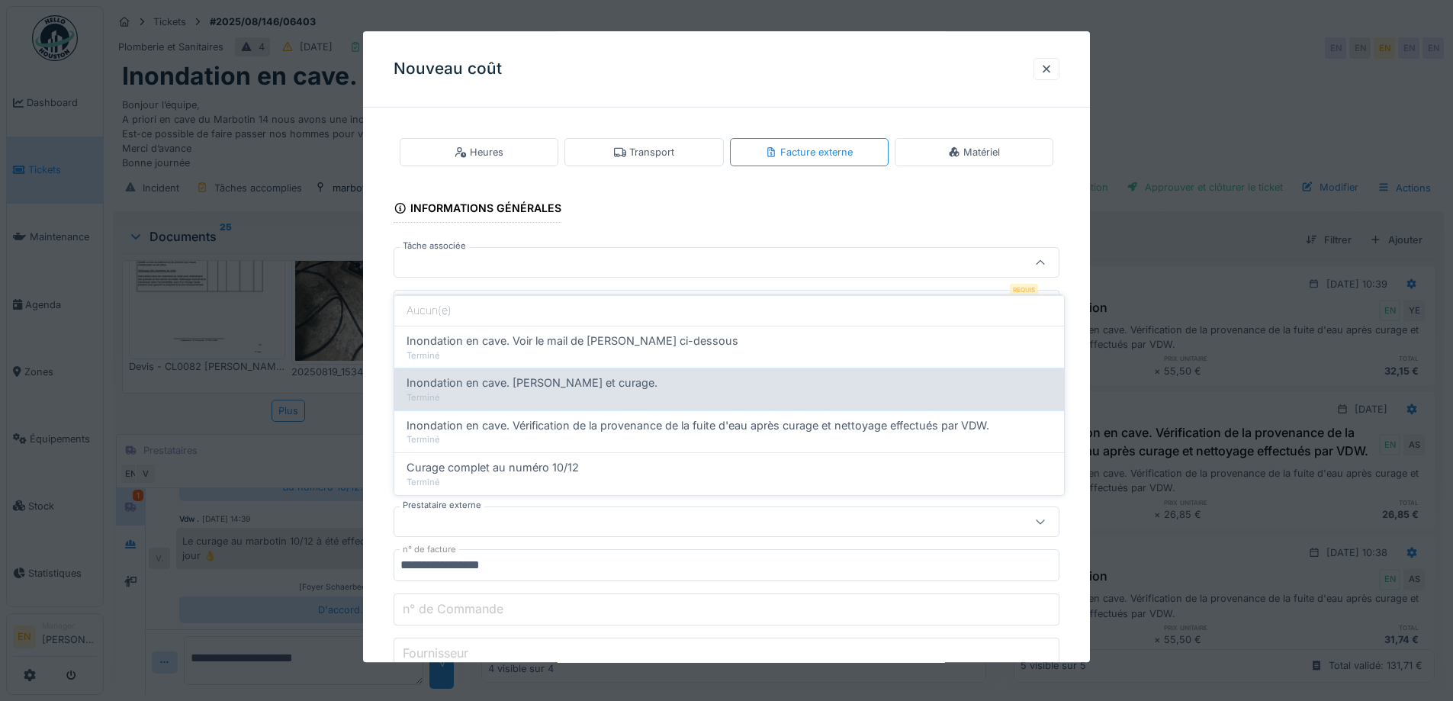
click at [542, 376] on span "Inondation en cave. Débouchage et curage." at bounding box center [531, 382] width 251 height 17
type input "******"
type input "**********"
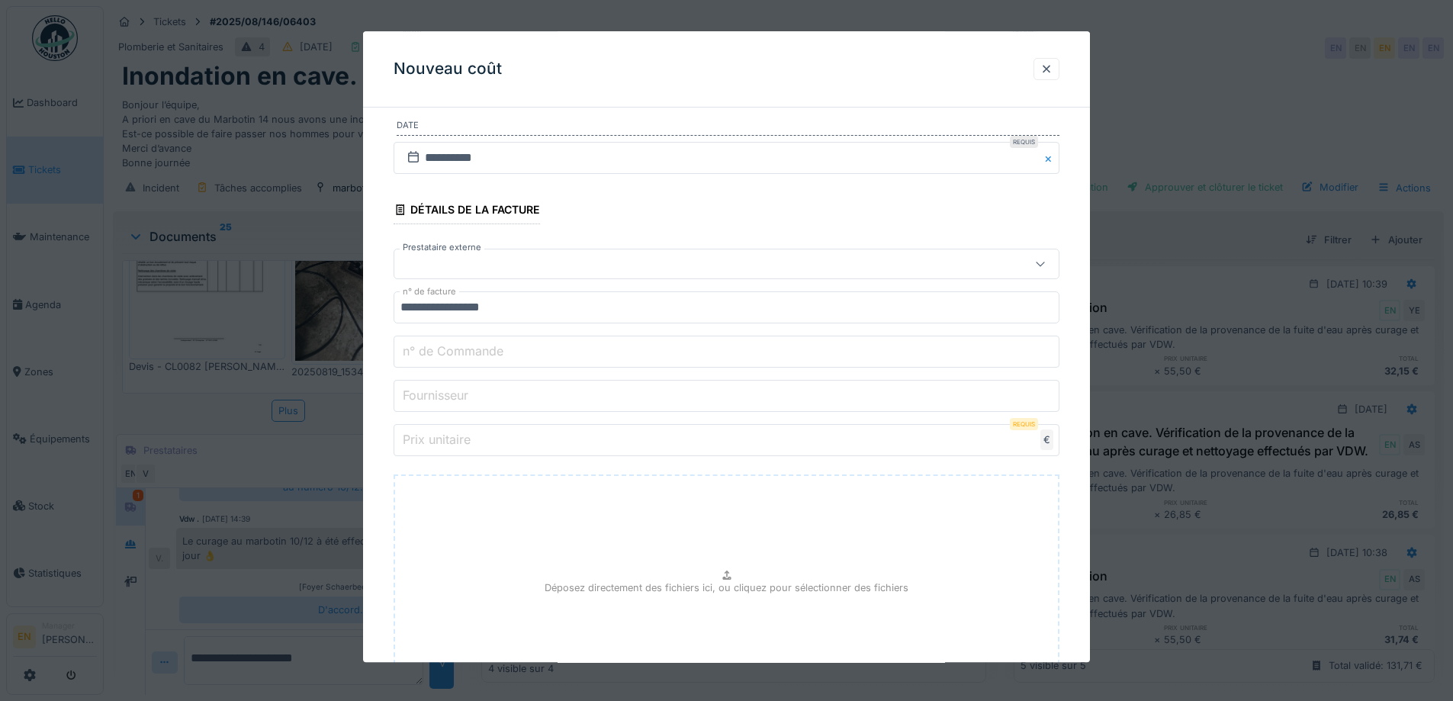
scroll to position [229, 0]
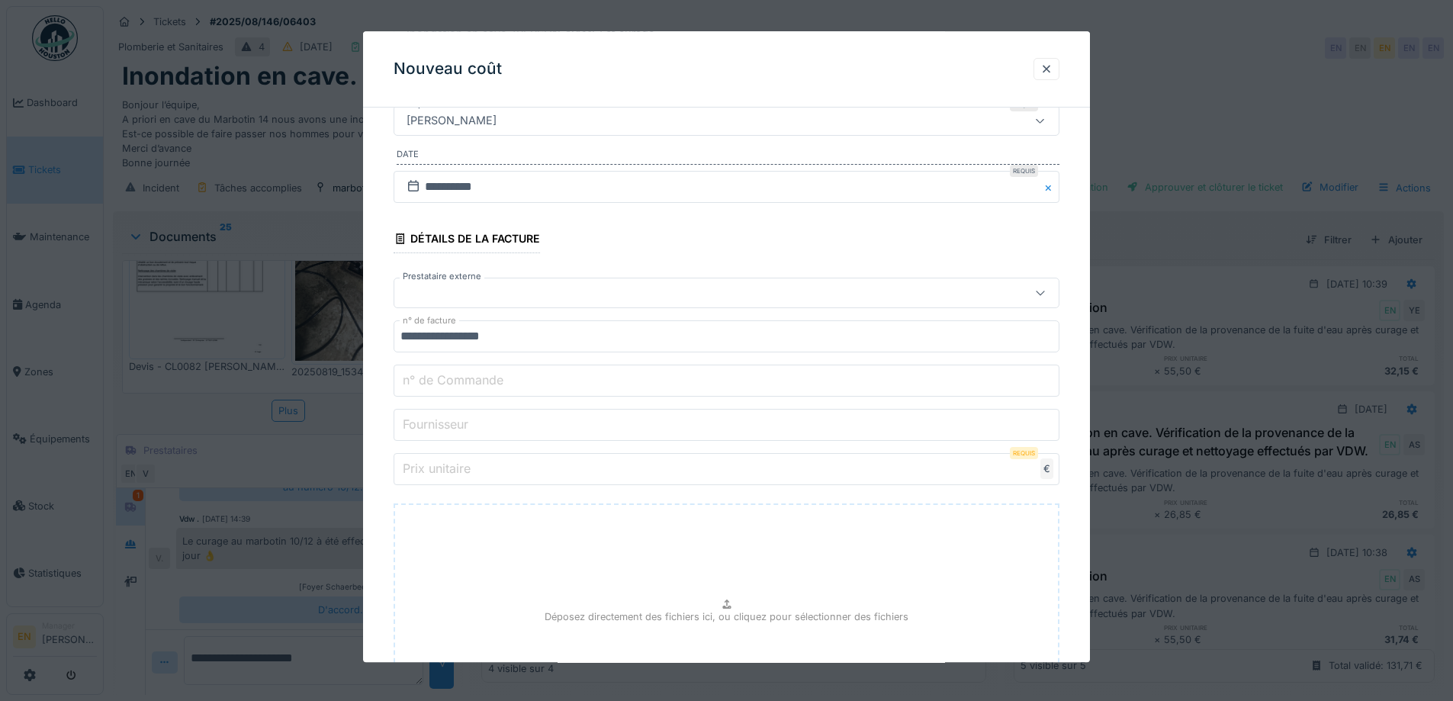
click at [503, 423] on input "Fournisseur" at bounding box center [726, 425] width 666 height 32
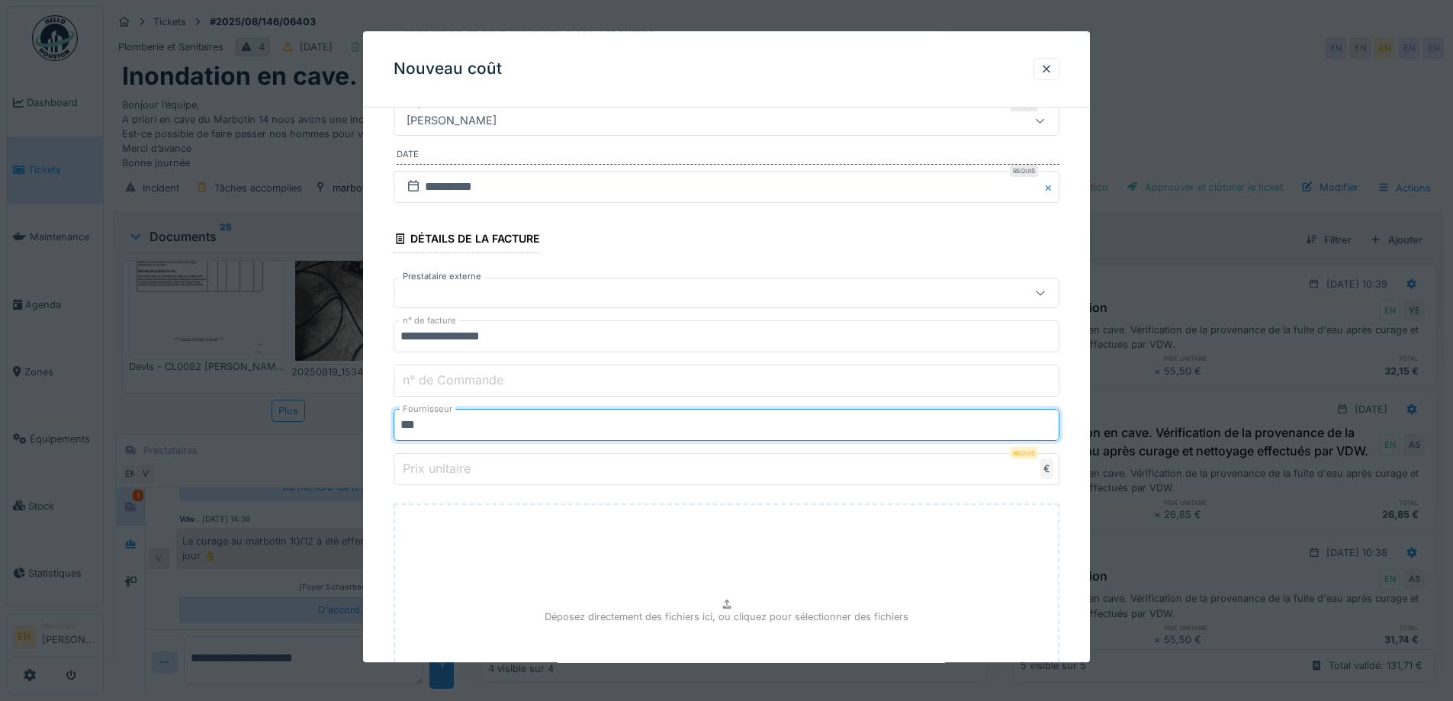
type input "***"
click at [488, 483] on input "Prix unitaire" at bounding box center [726, 470] width 666 height 32
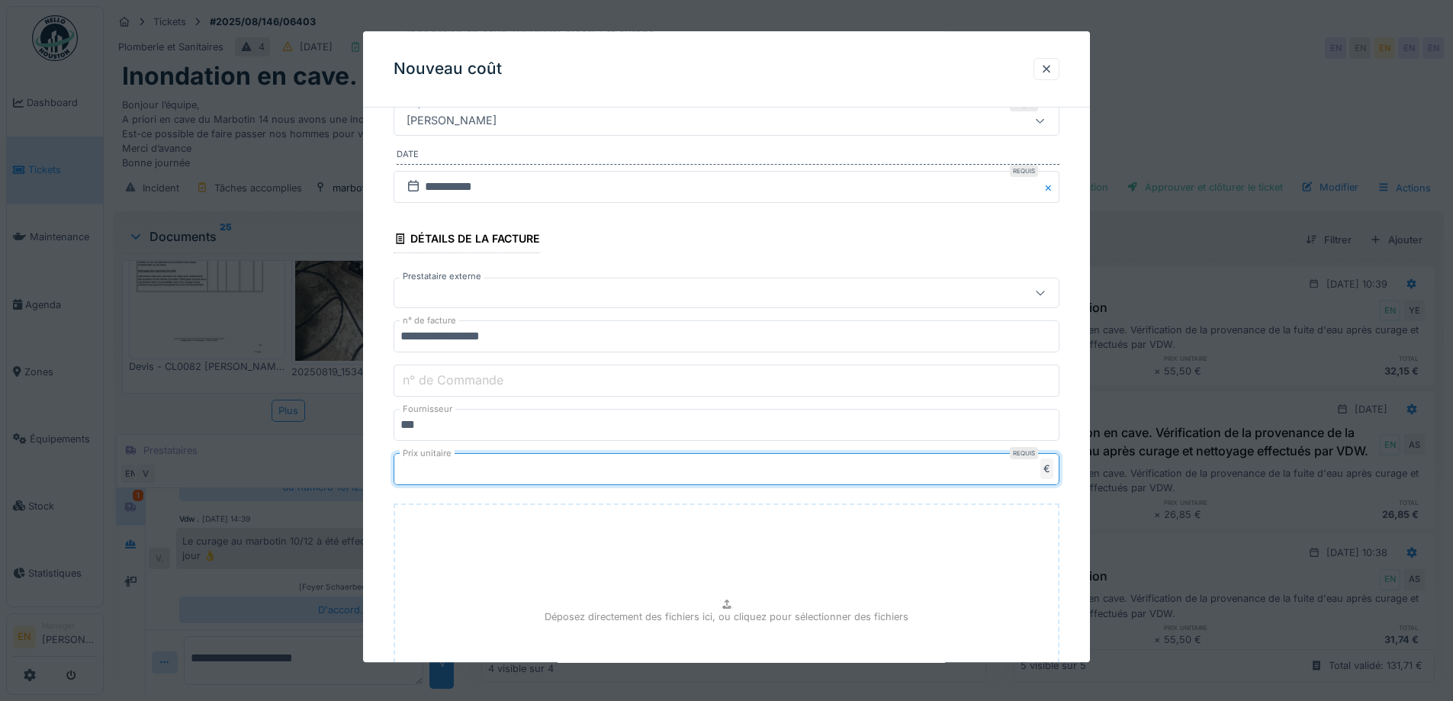
type input "****"
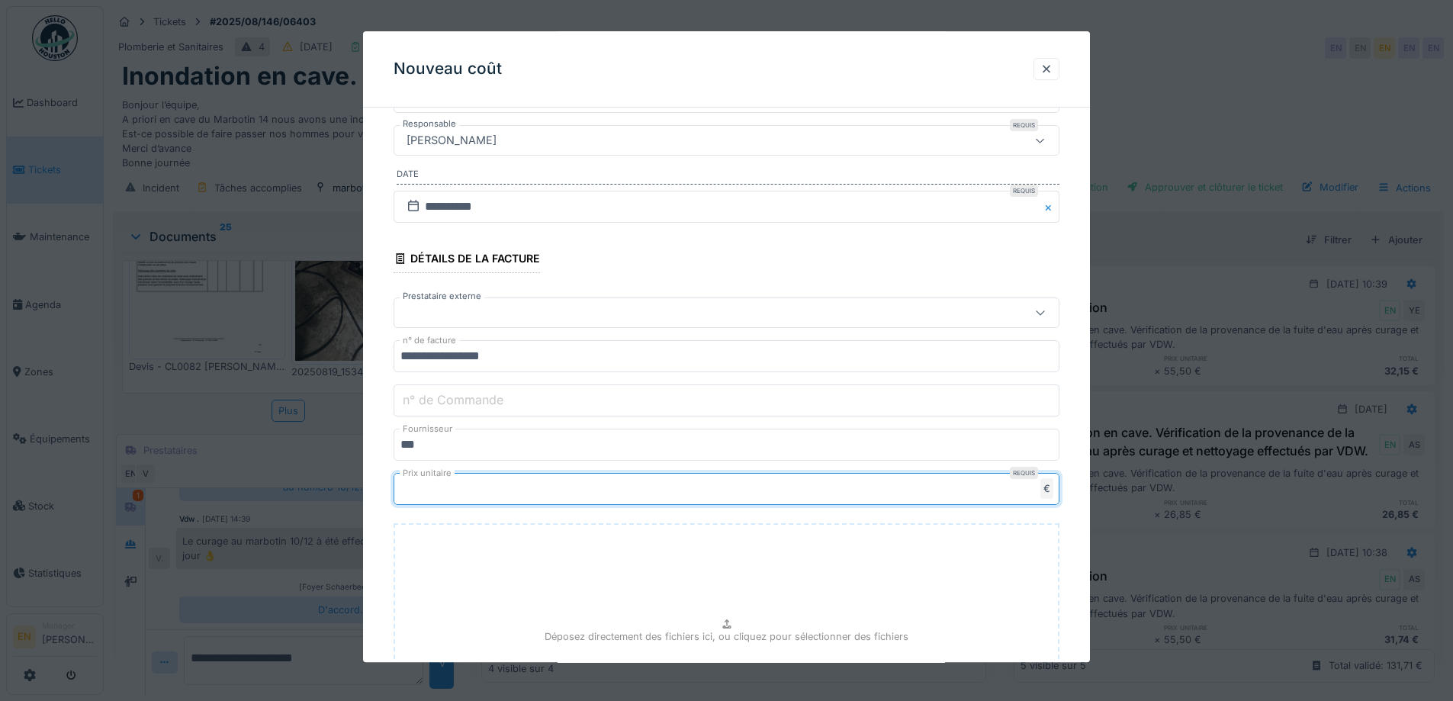
scroll to position [381, 0]
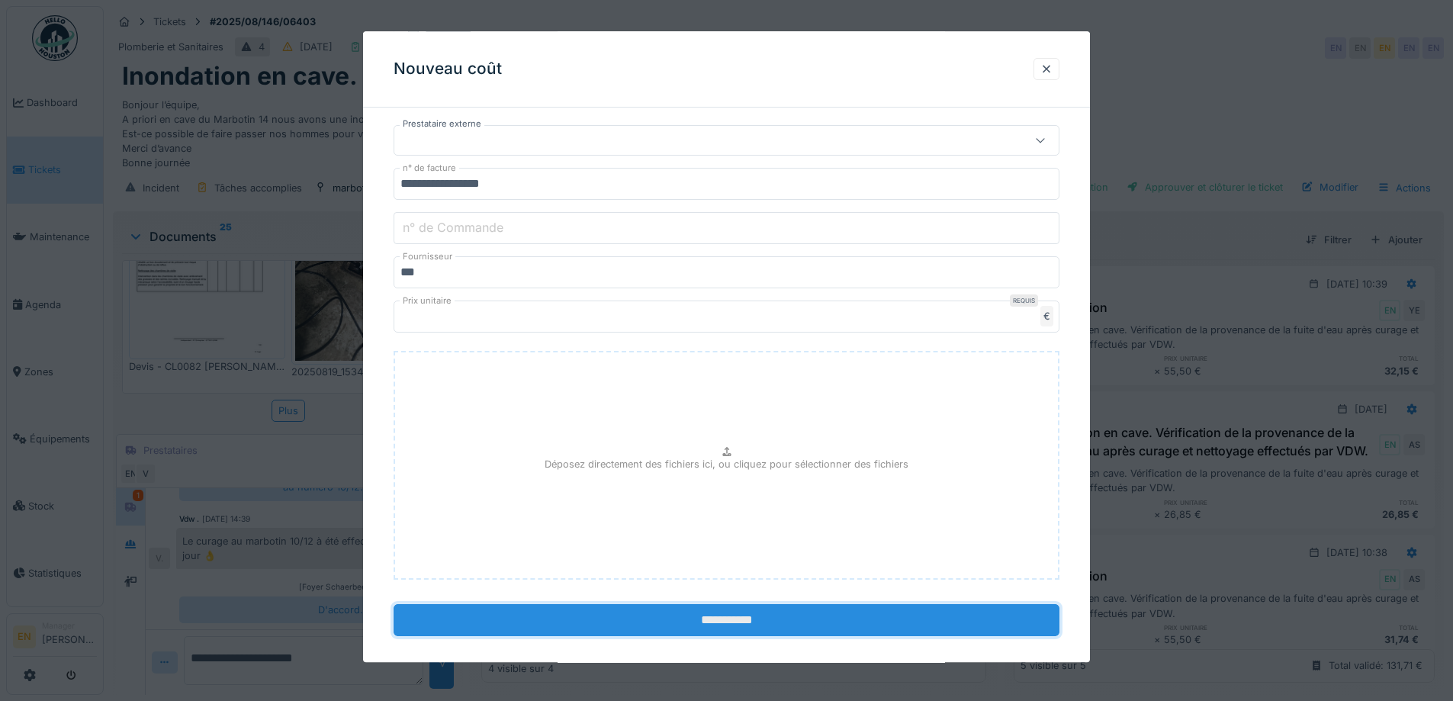
click at [750, 620] on input "**********" at bounding box center [726, 621] width 666 height 32
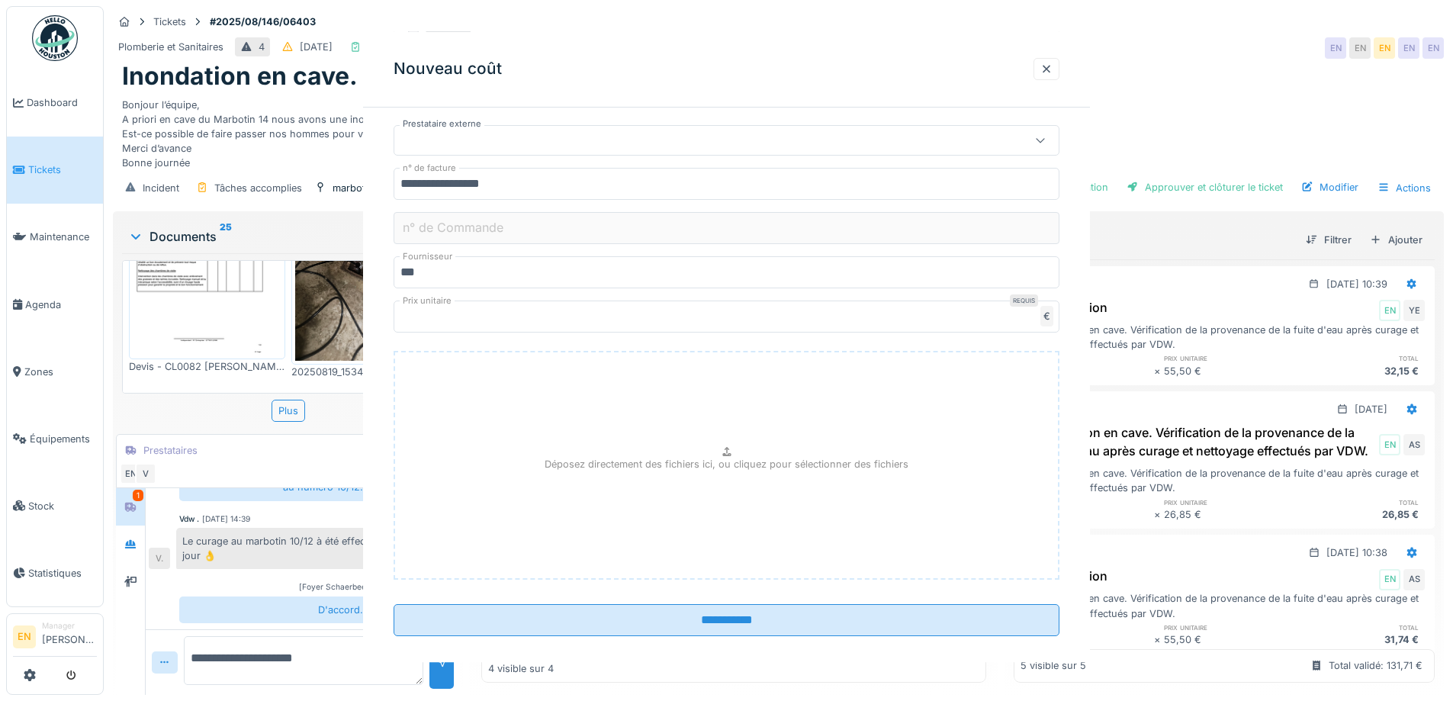
scroll to position [0, 0]
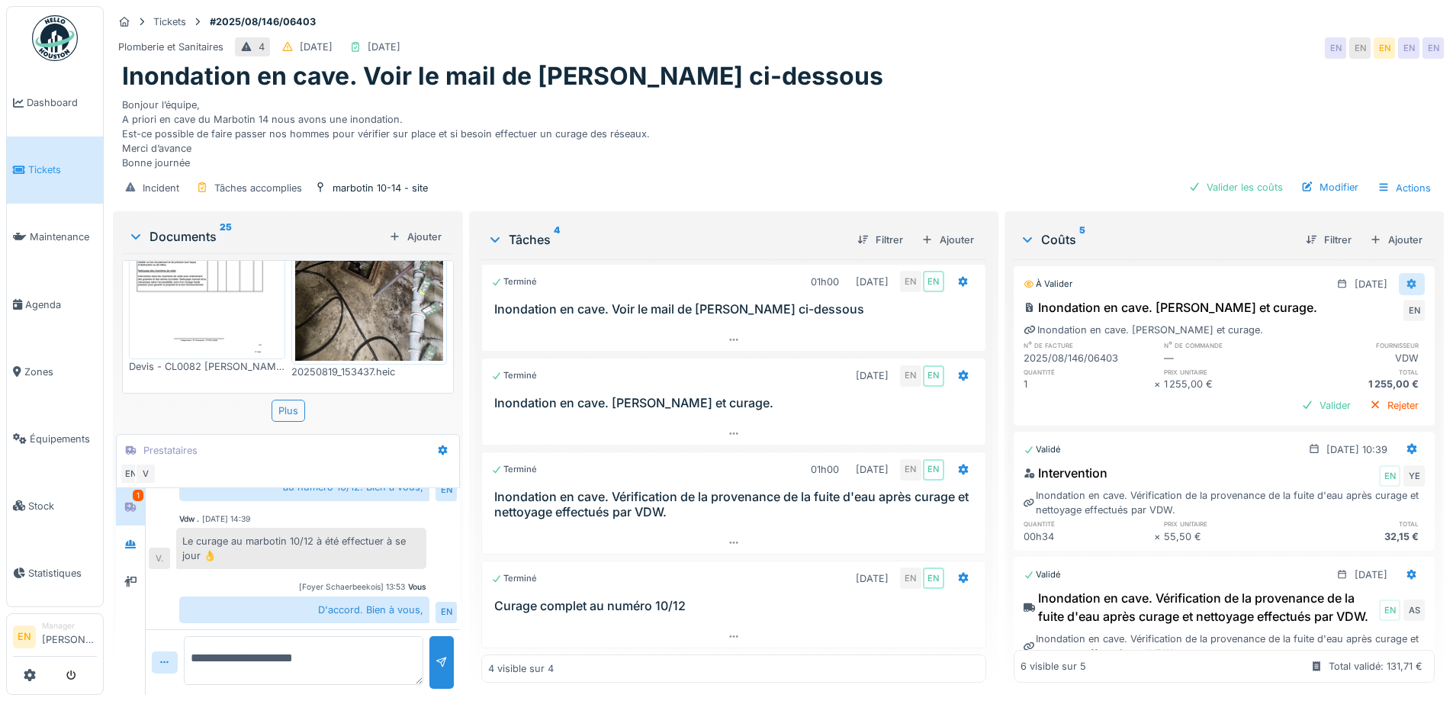
click at [1399, 291] on div at bounding box center [1412, 284] width 26 height 22
click at [1343, 323] on div "Modifier" at bounding box center [1337, 332] width 74 height 23
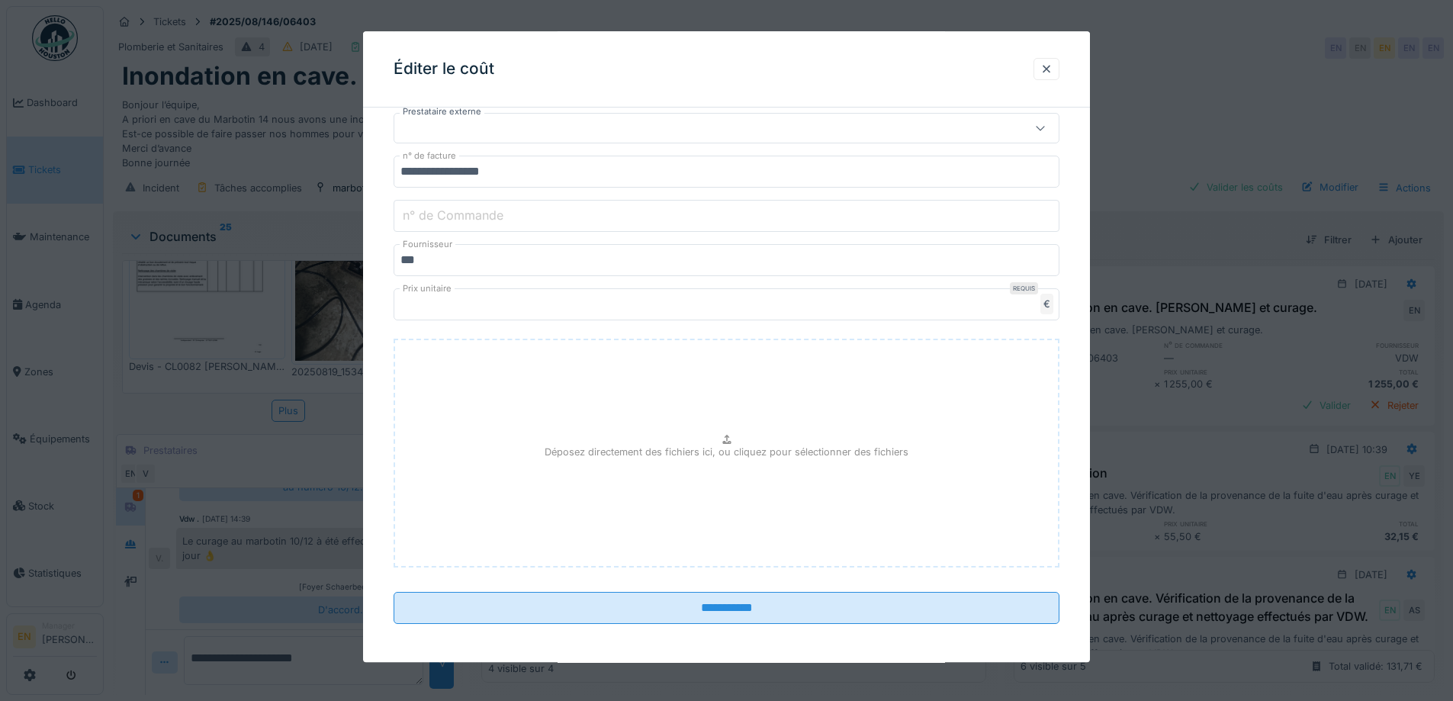
scroll to position [333, 0]
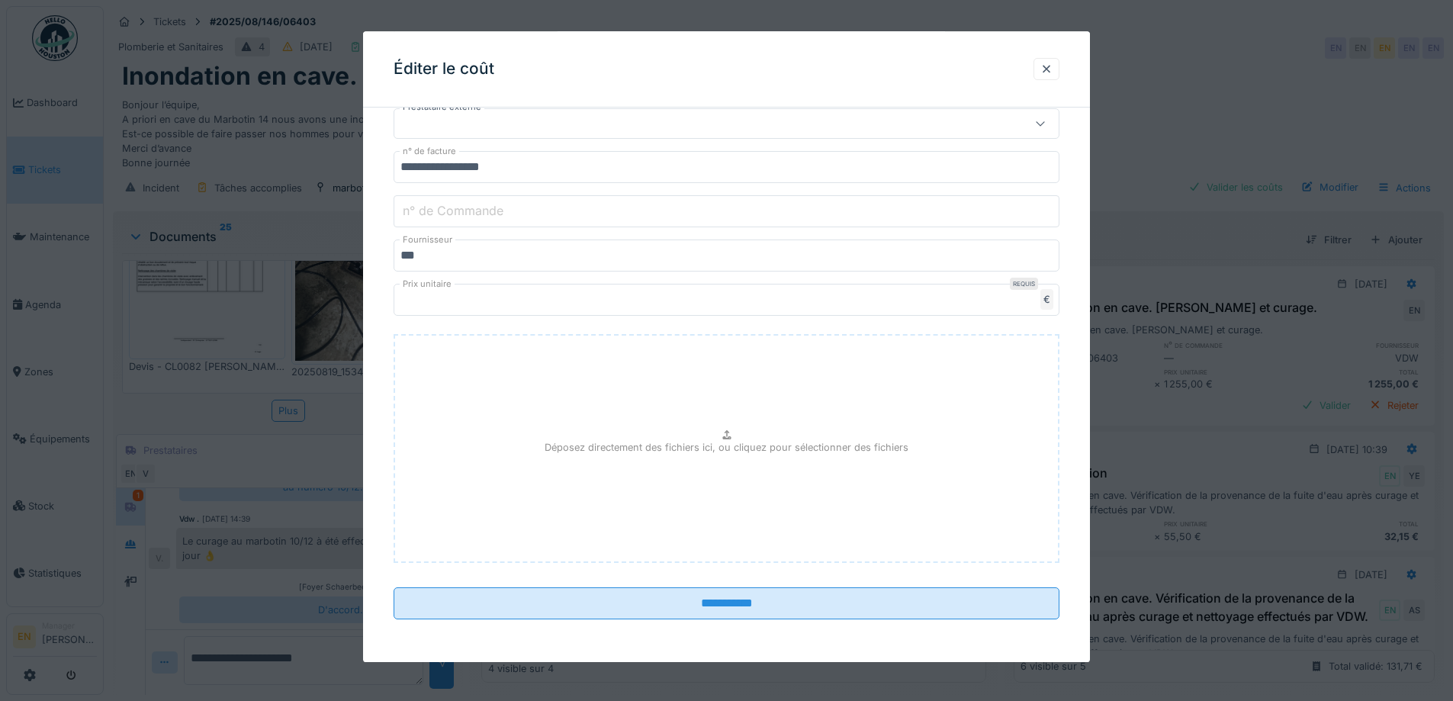
click at [745, 429] on div "Déposez directement des fichiers ici, ou cliquez pour sélectionner des fichiers" at bounding box center [726, 448] width 666 height 229
type input "**********"
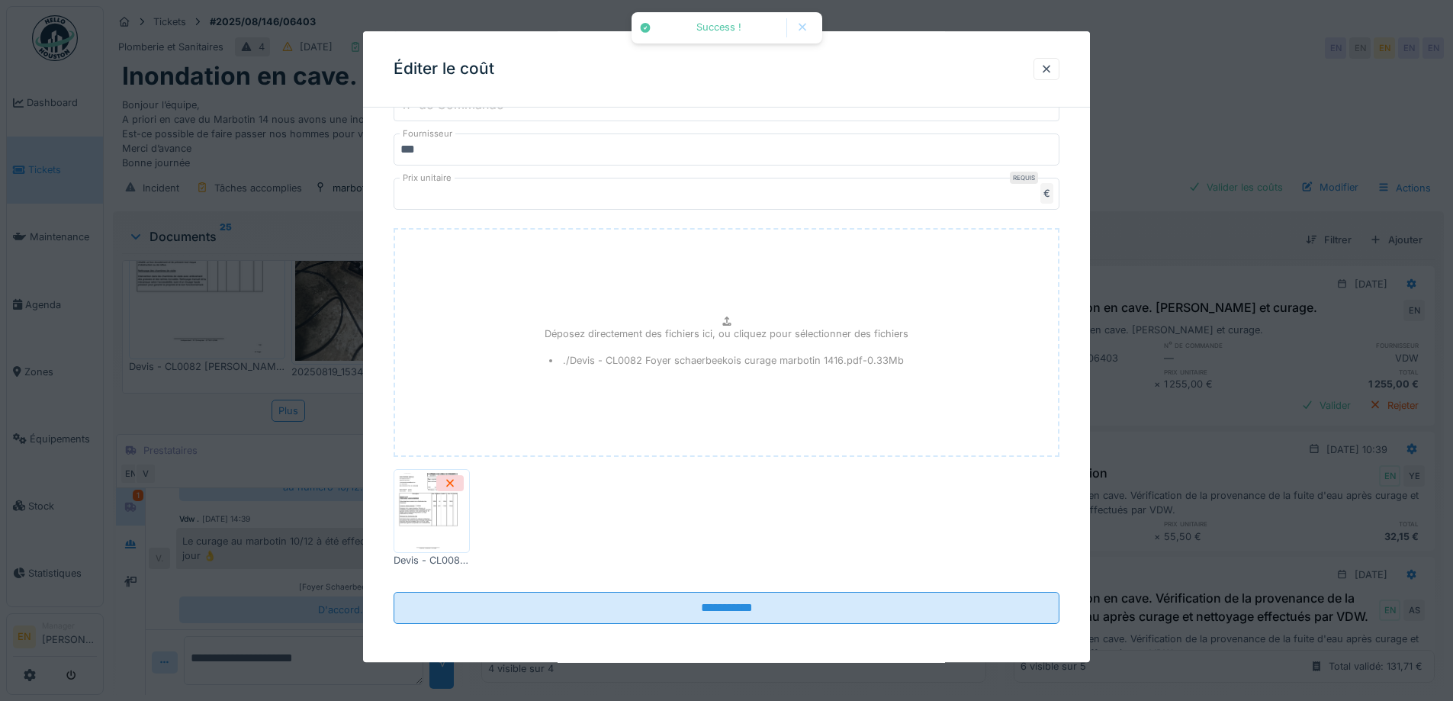
scroll to position [444, 0]
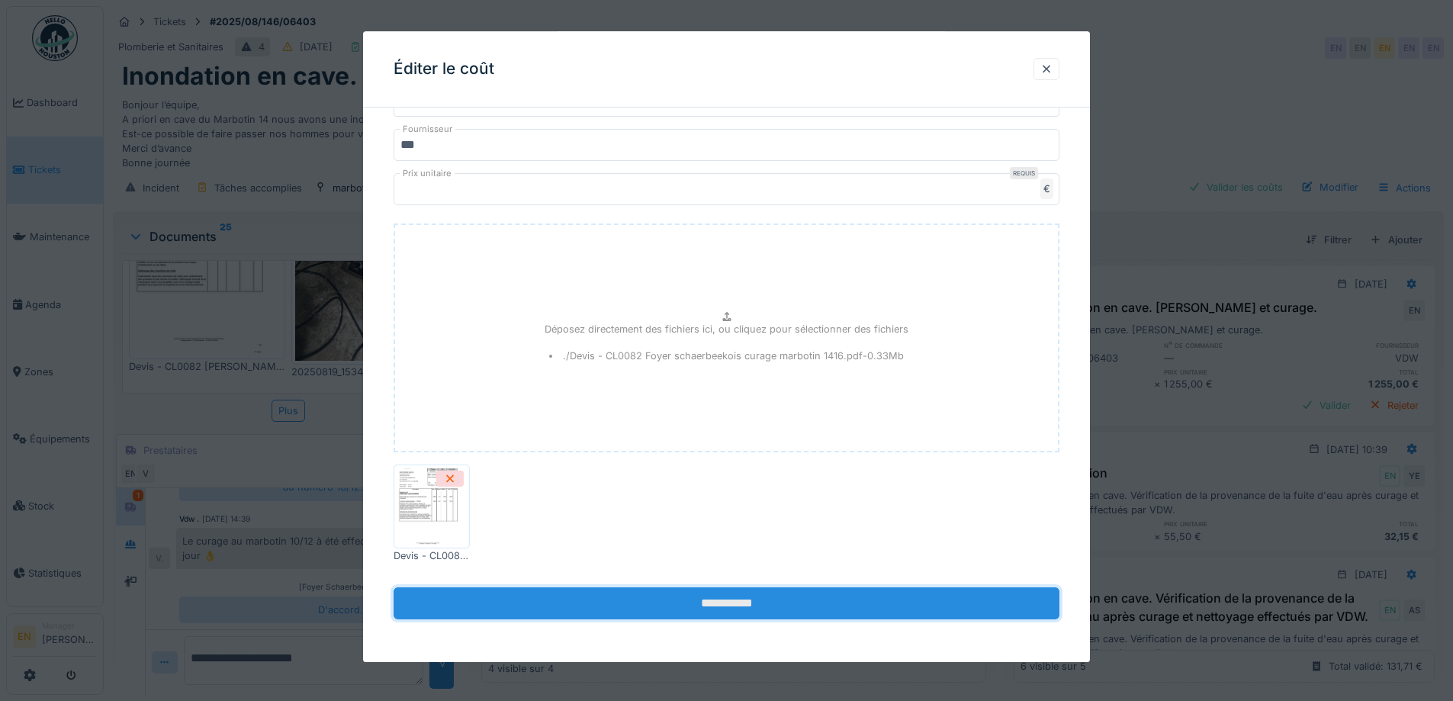
click at [735, 605] on input "**********" at bounding box center [726, 604] width 666 height 32
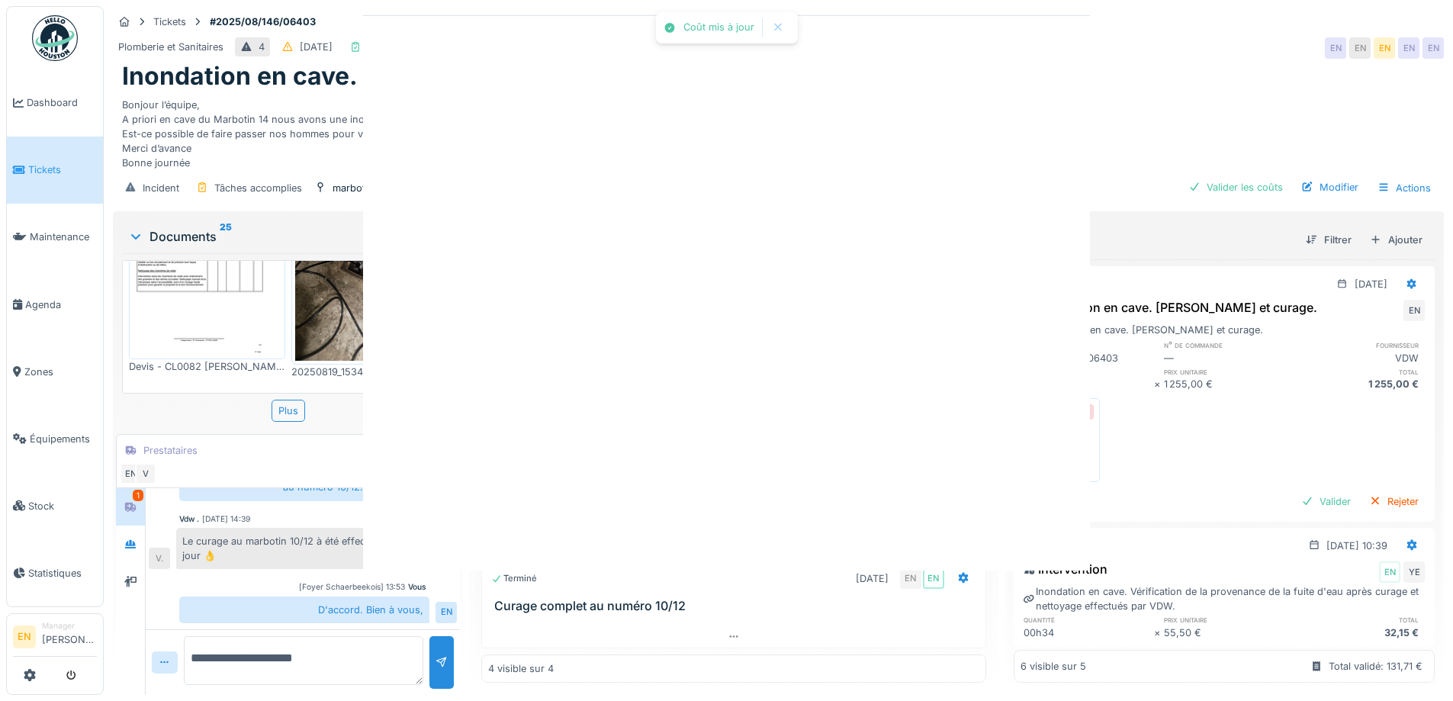
scroll to position [0, 0]
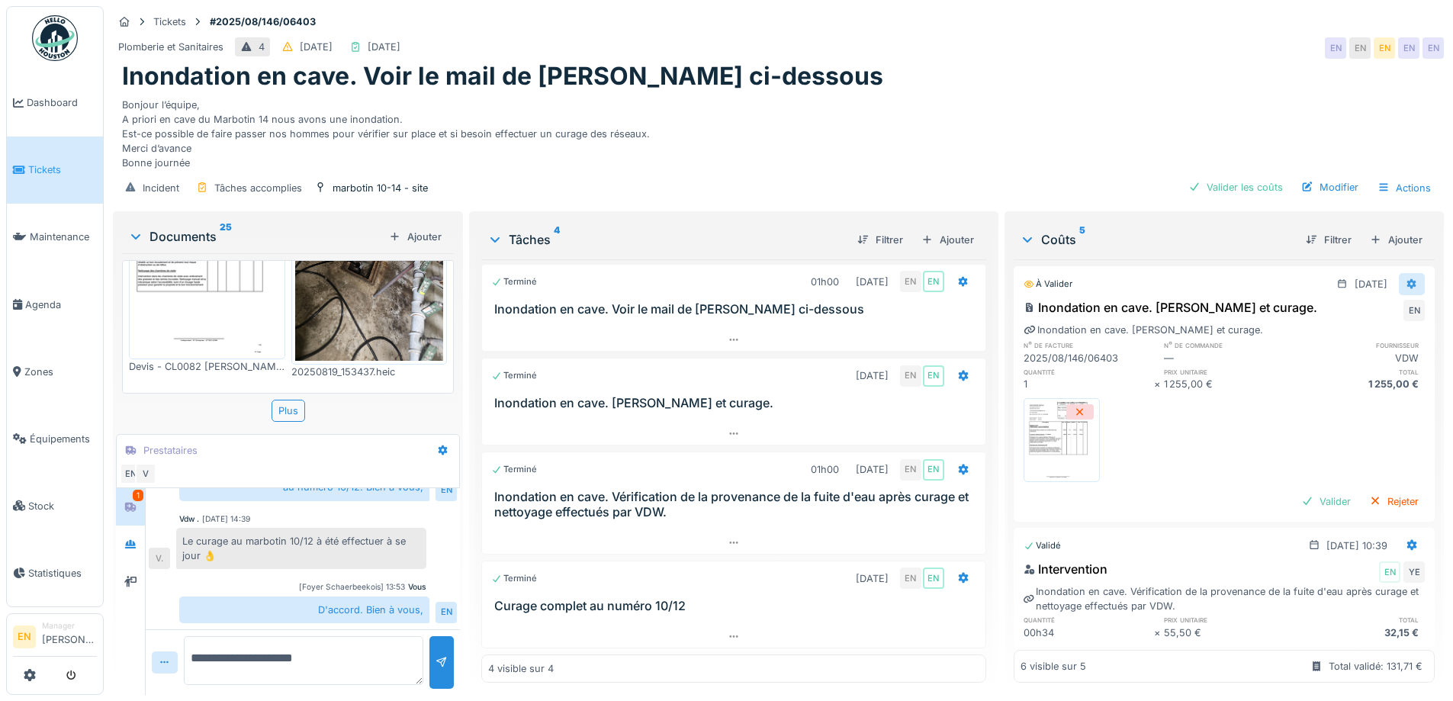
click at [1405, 291] on div at bounding box center [1411, 284] width 12 height 14
click at [1326, 323] on div "Modifier" at bounding box center [1337, 332] width 74 height 23
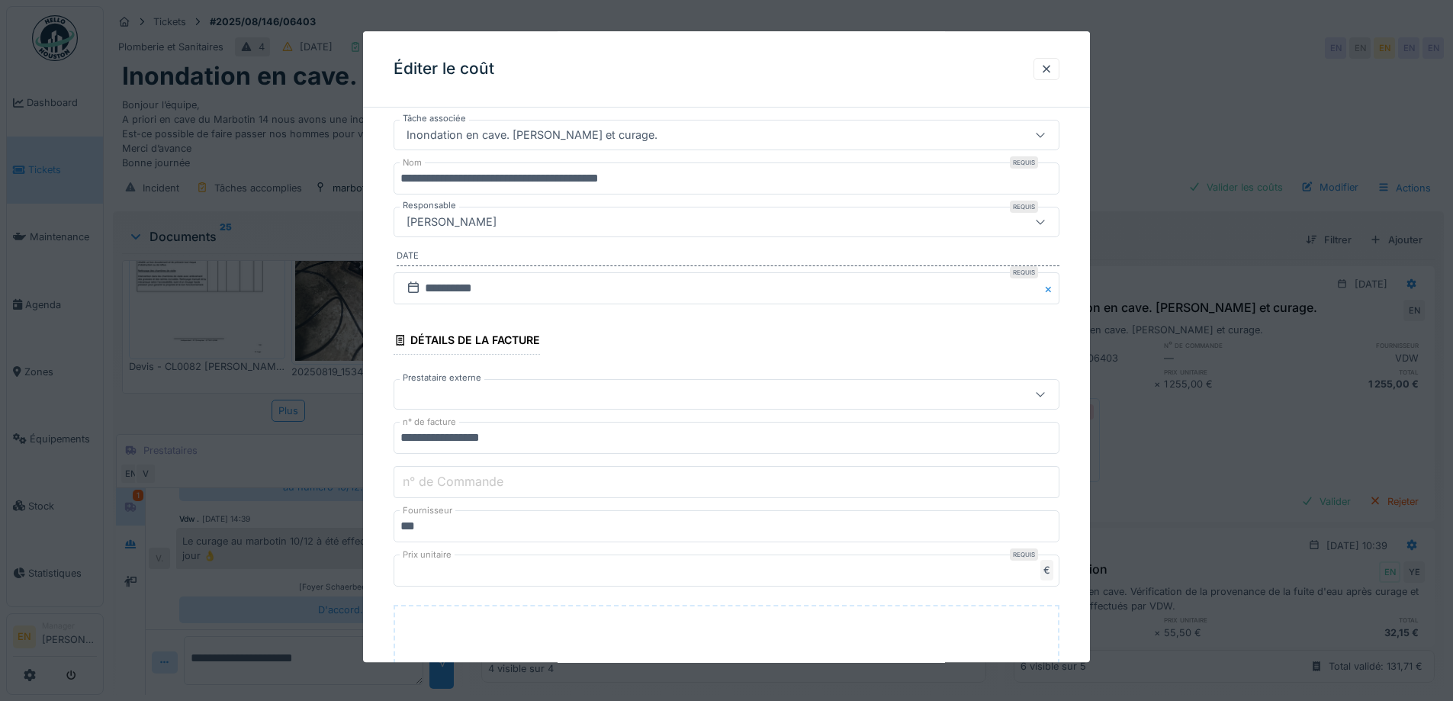
scroll to position [153, 0]
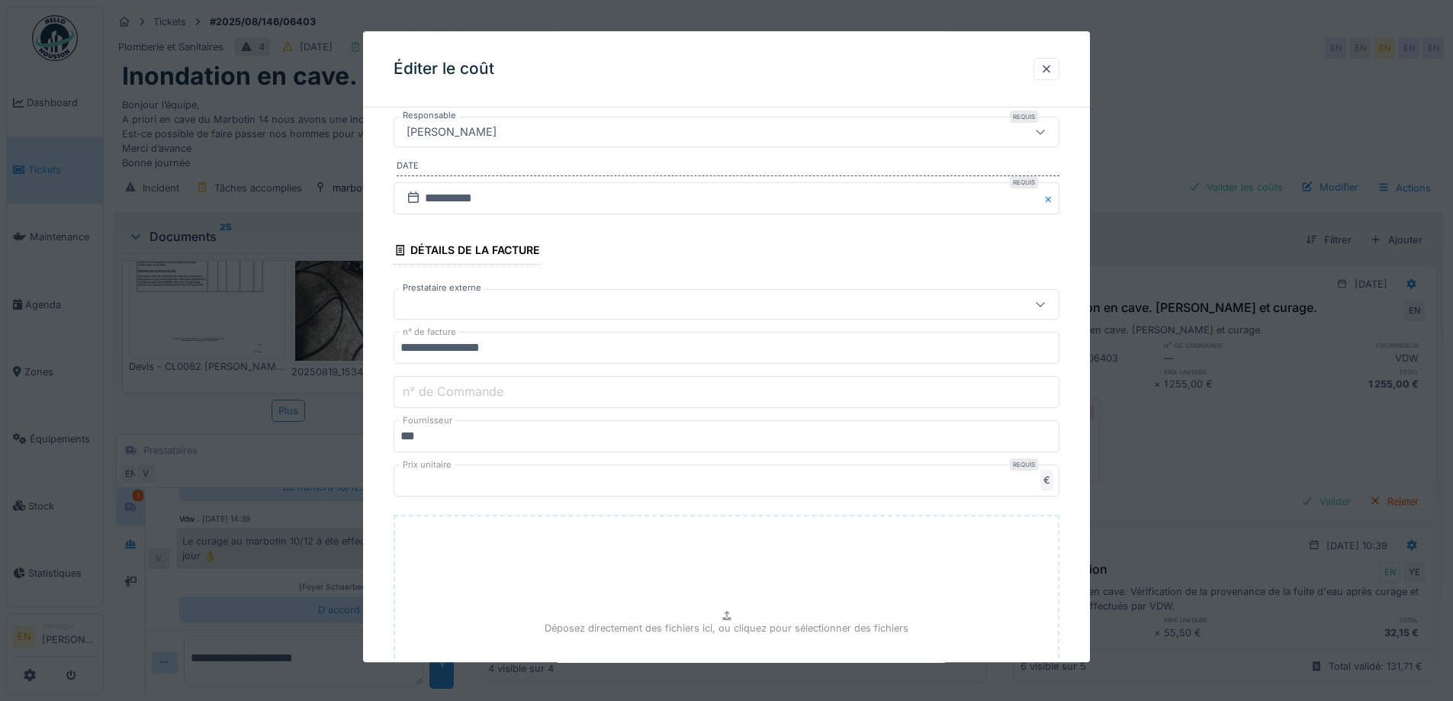
click at [418, 399] on label "n° de Commande" at bounding box center [453, 392] width 107 height 18
click at [418, 399] on input "n° de Commande" at bounding box center [726, 392] width 666 height 32
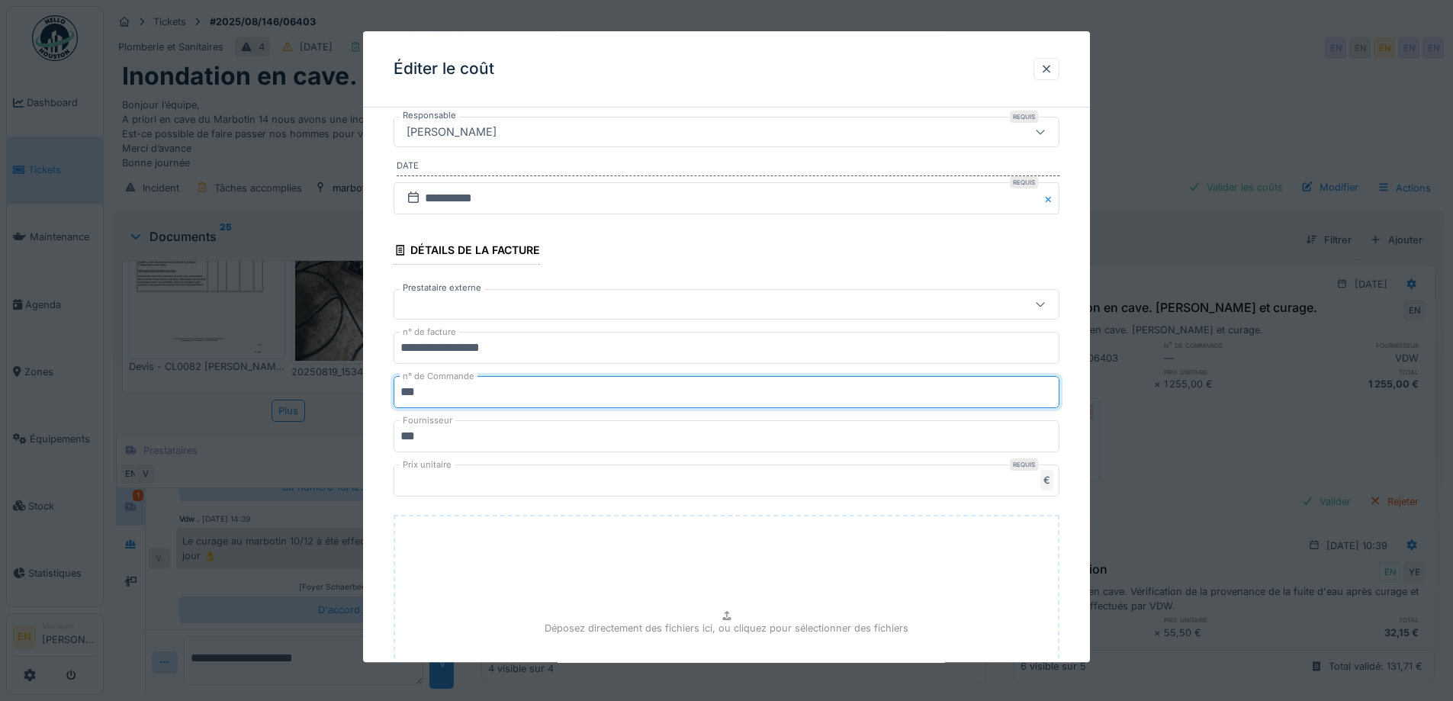
type input "**********"
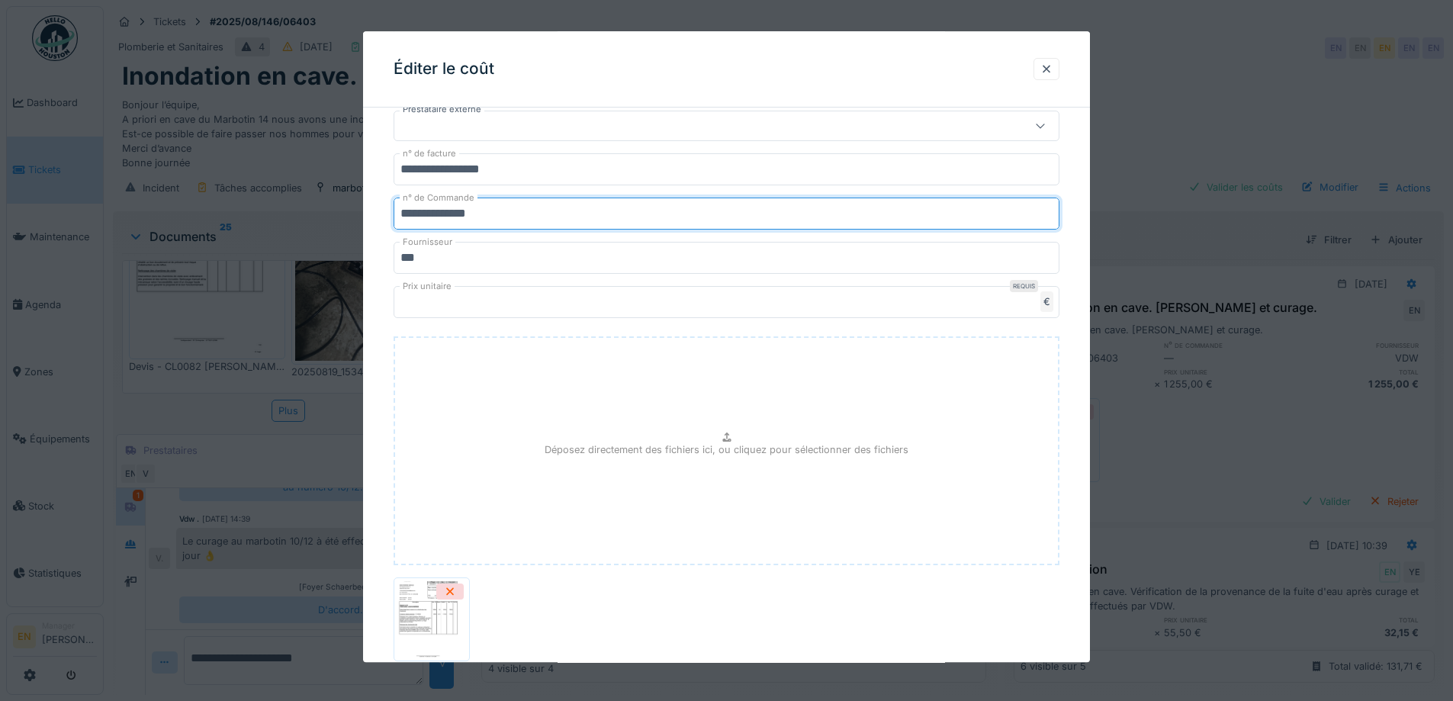
scroll to position [444, 0]
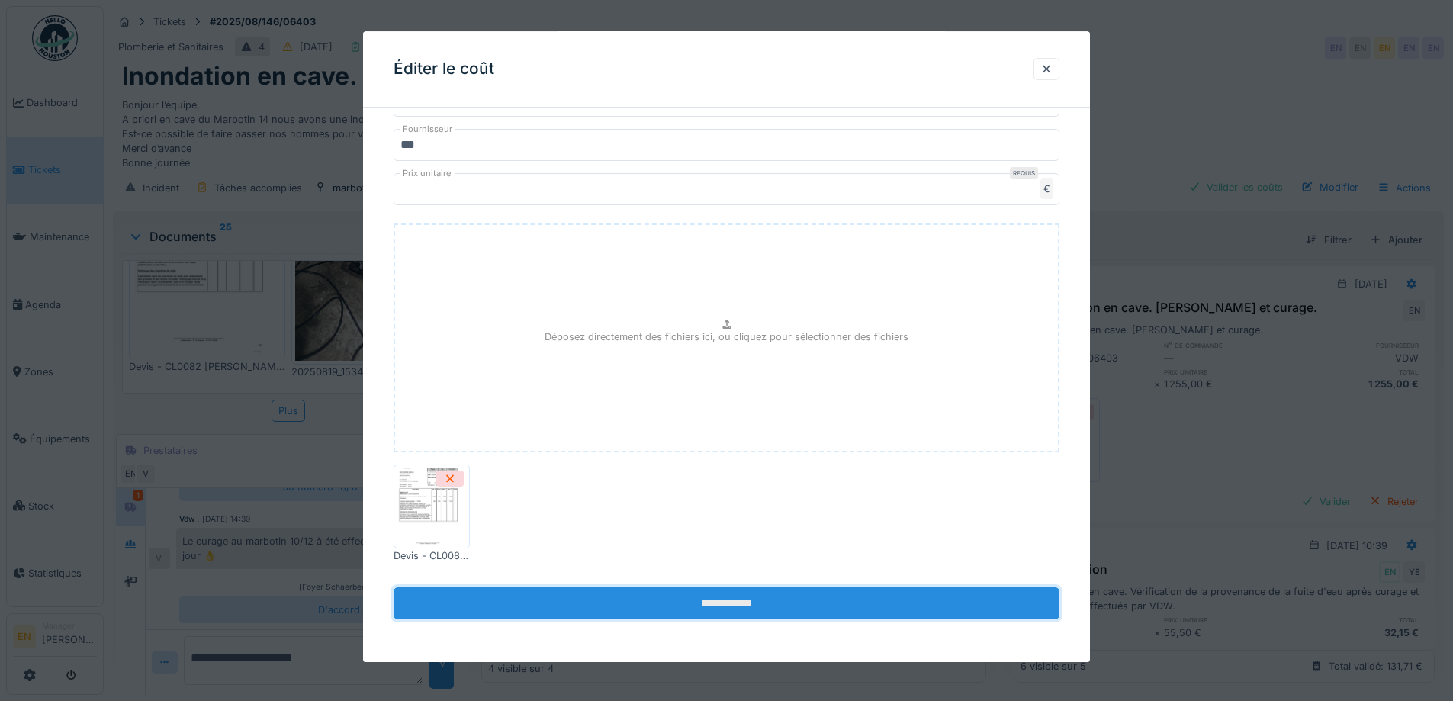
click at [741, 603] on input "**********" at bounding box center [726, 604] width 666 height 32
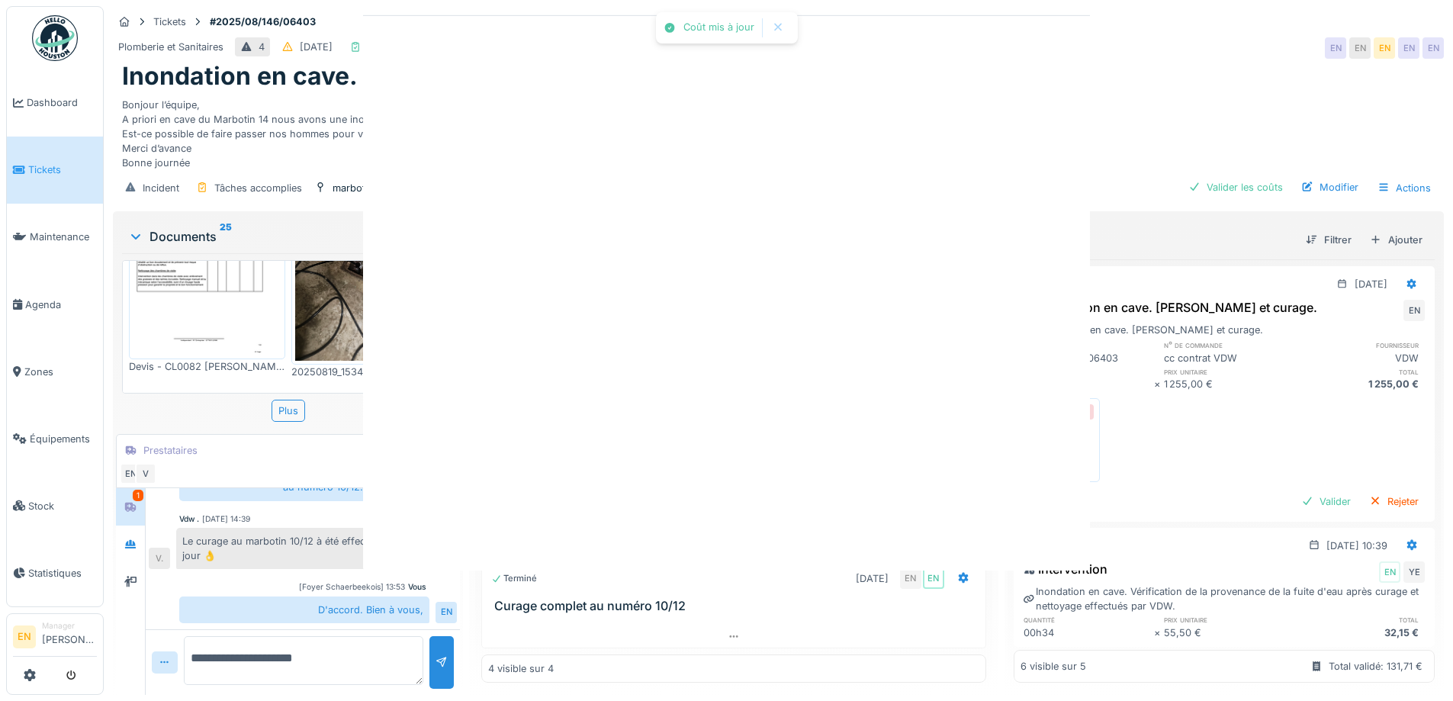
scroll to position [0, 0]
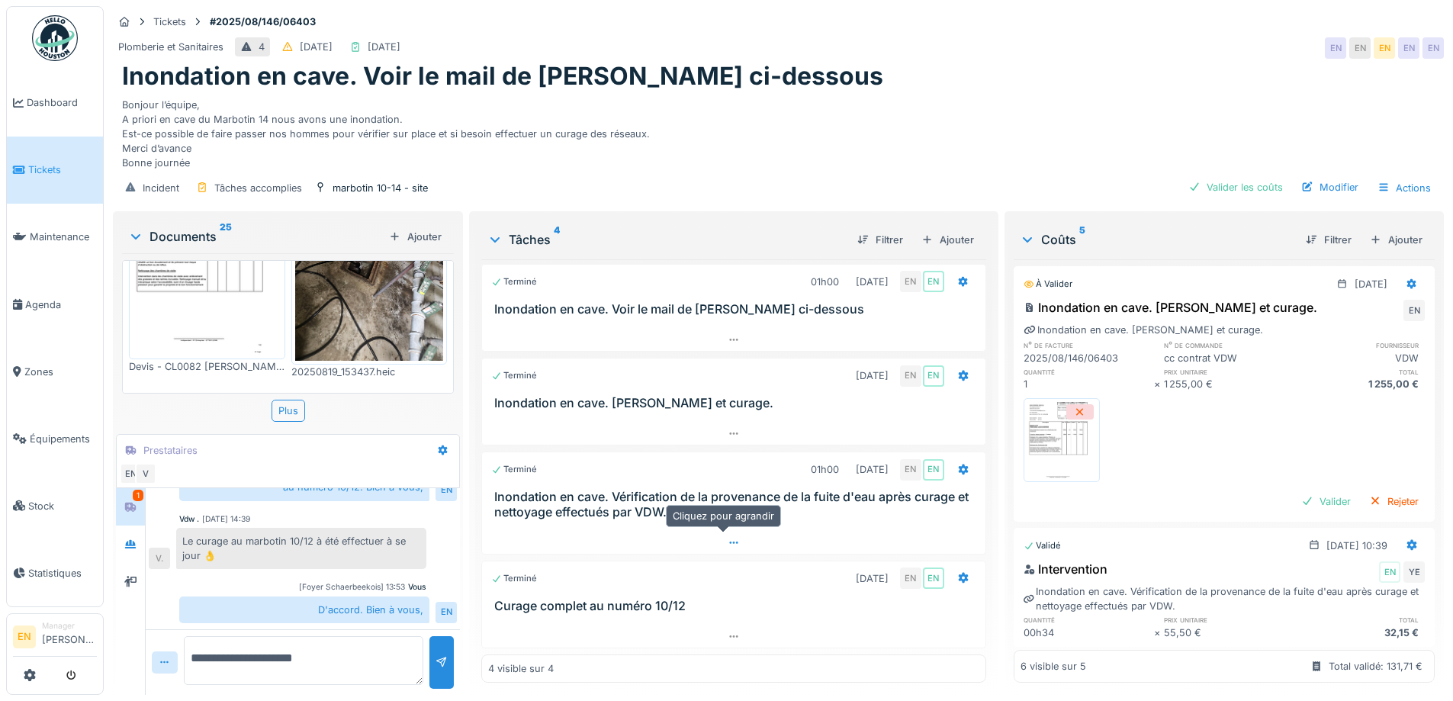
click at [750, 538] on div at bounding box center [733, 543] width 503 height 22
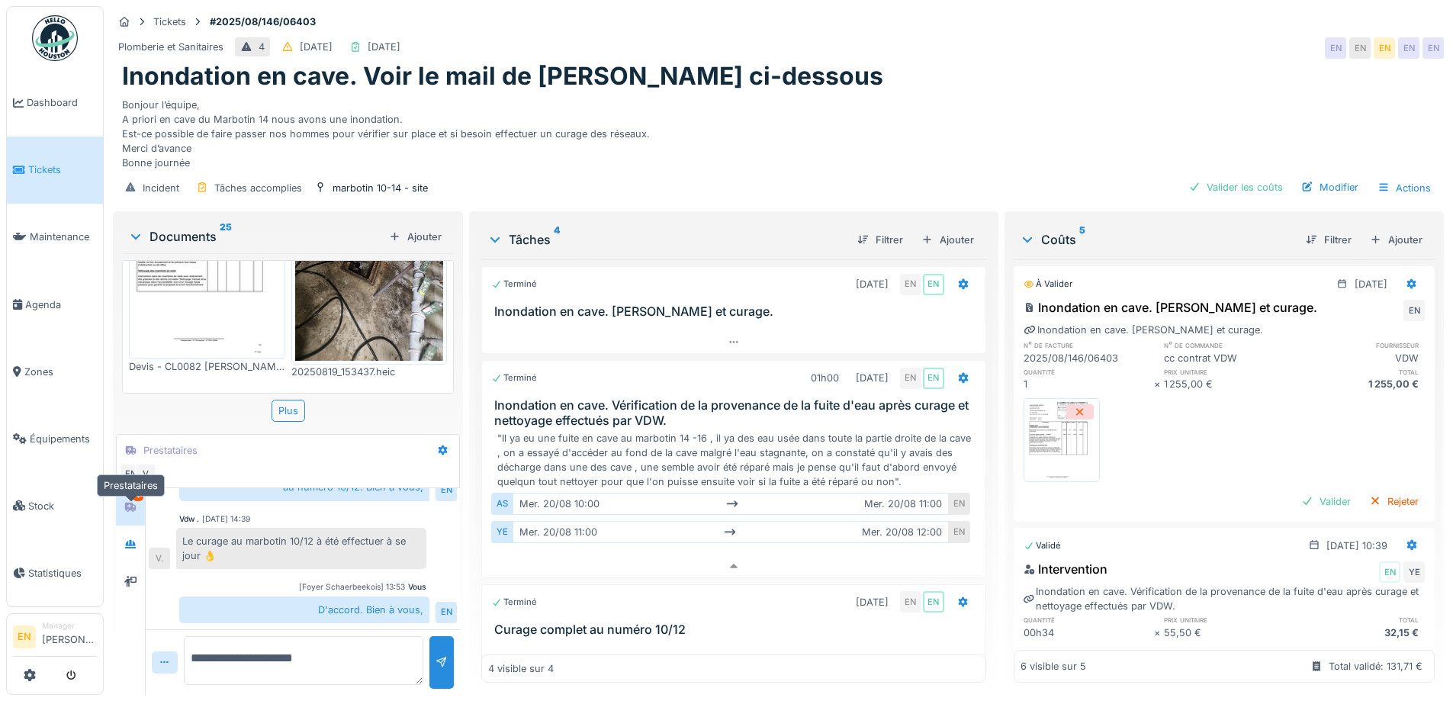
click at [129, 502] on icon at bounding box center [130, 507] width 12 height 10
click at [907, 149] on div "Bonjour l’équipe, A priori en cave du Marbotin 14 nous avons une inondation. Es…" at bounding box center [778, 131] width 1312 height 79
click at [1236, 183] on div "Valider les coûts" at bounding box center [1235, 187] width 107 height 21
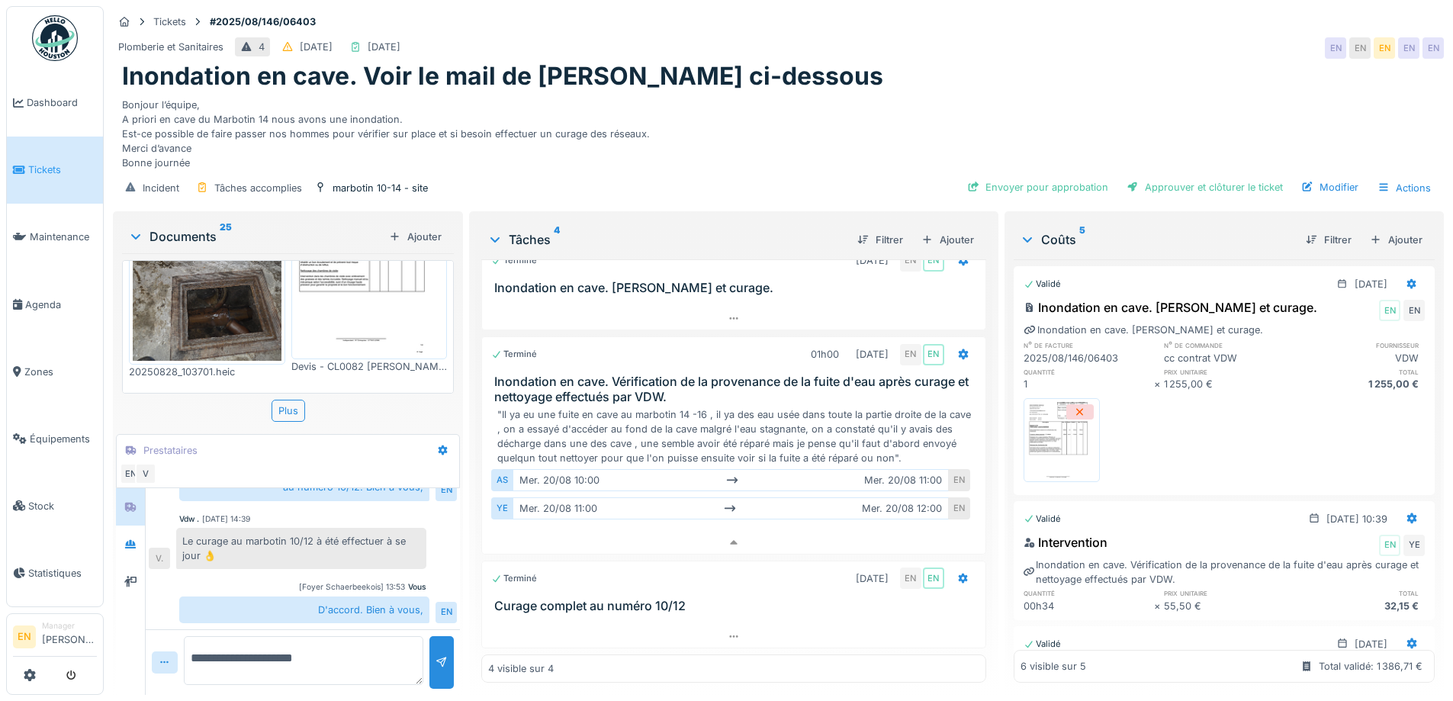
scroll to position [0, 0]
click at [1328, 198] on div "Modifier" at bounding box center [1329, 187] width 69 height 21
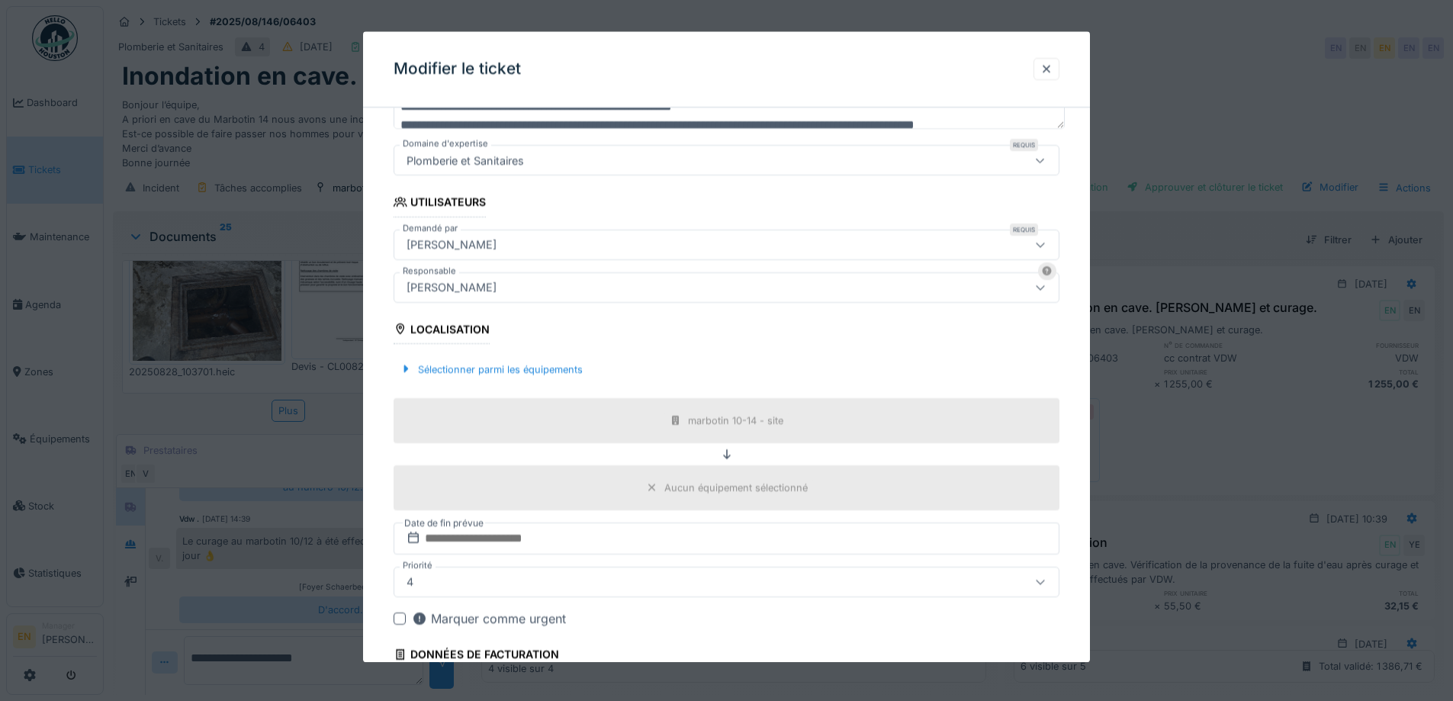
click at [503, 290] on div "[PERSON_NAME]" at bounding box center [451, 287] width 102 height 17
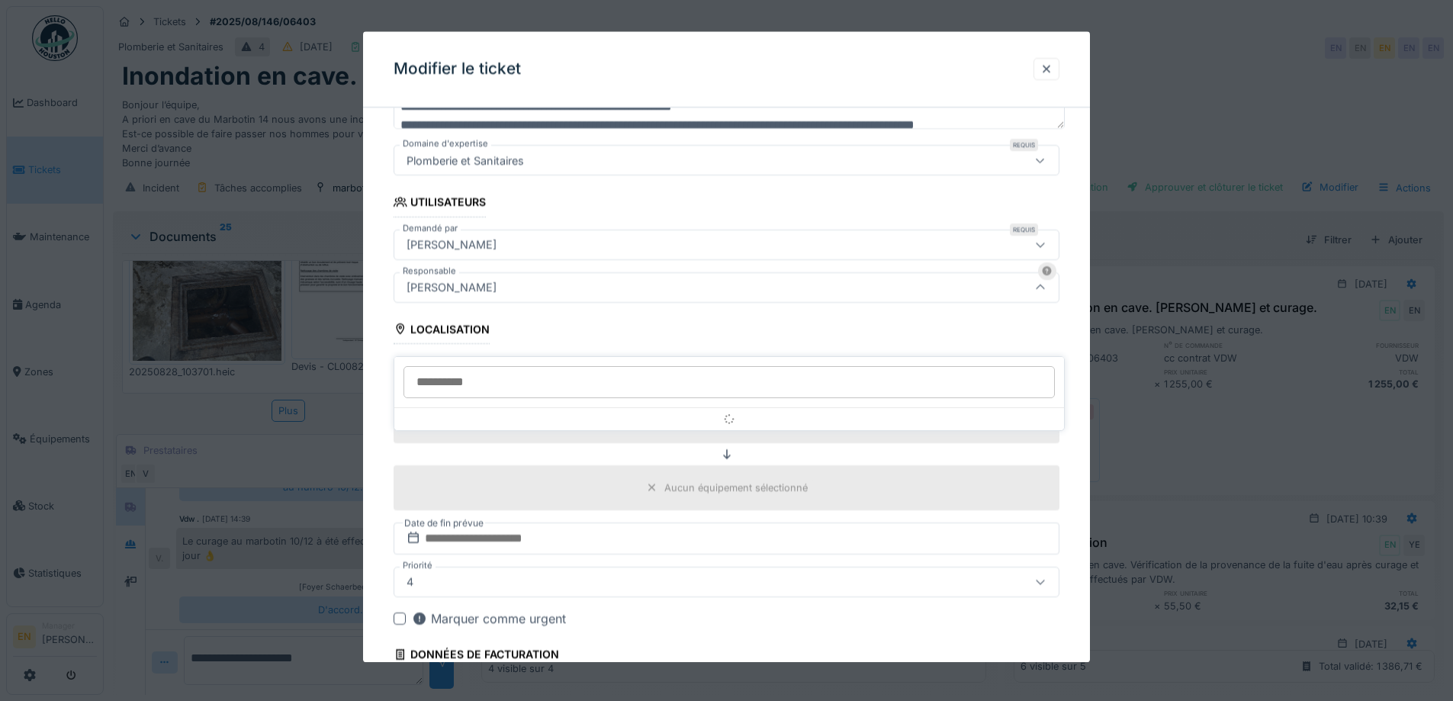
scroll to position [169, 0]
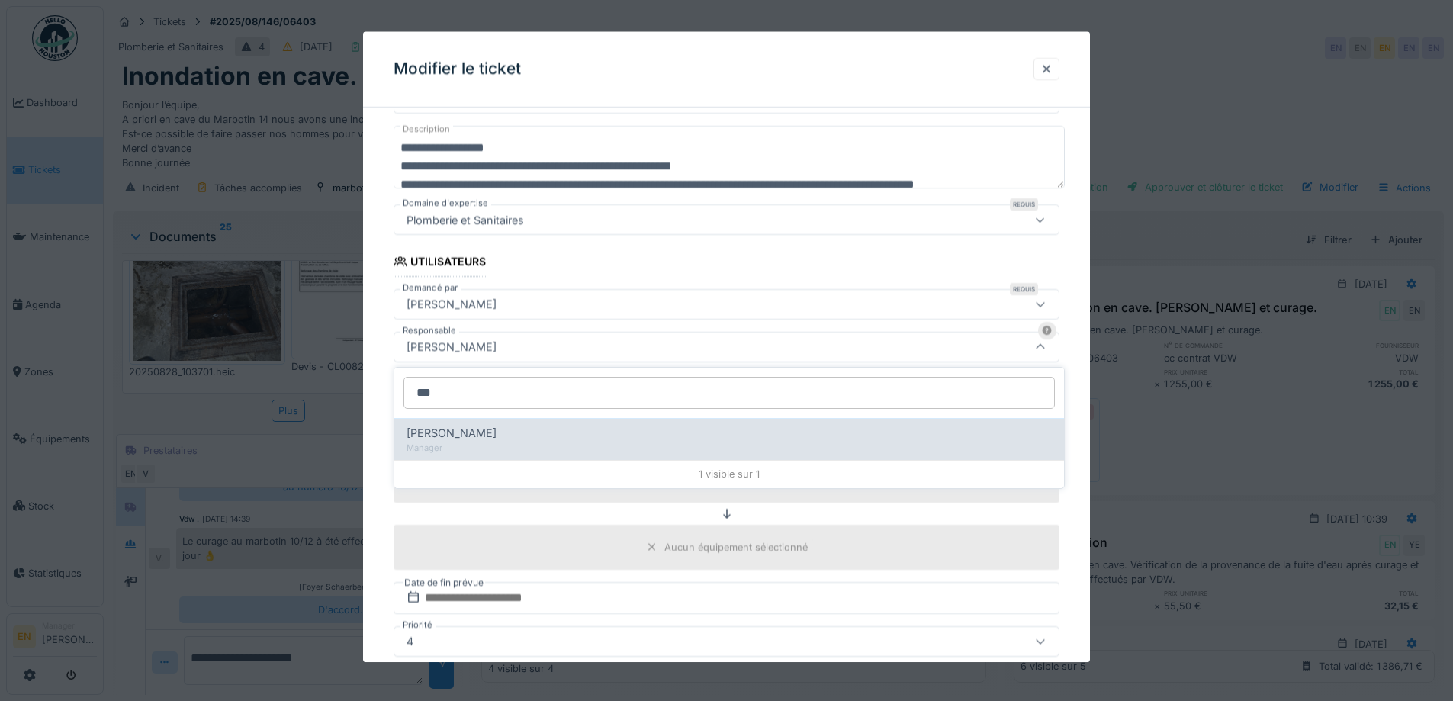
type input "***"
click at [473, 431] on span "Christian Bassette" at bounding box center [451, 433] width 90 height 17
type input "****"
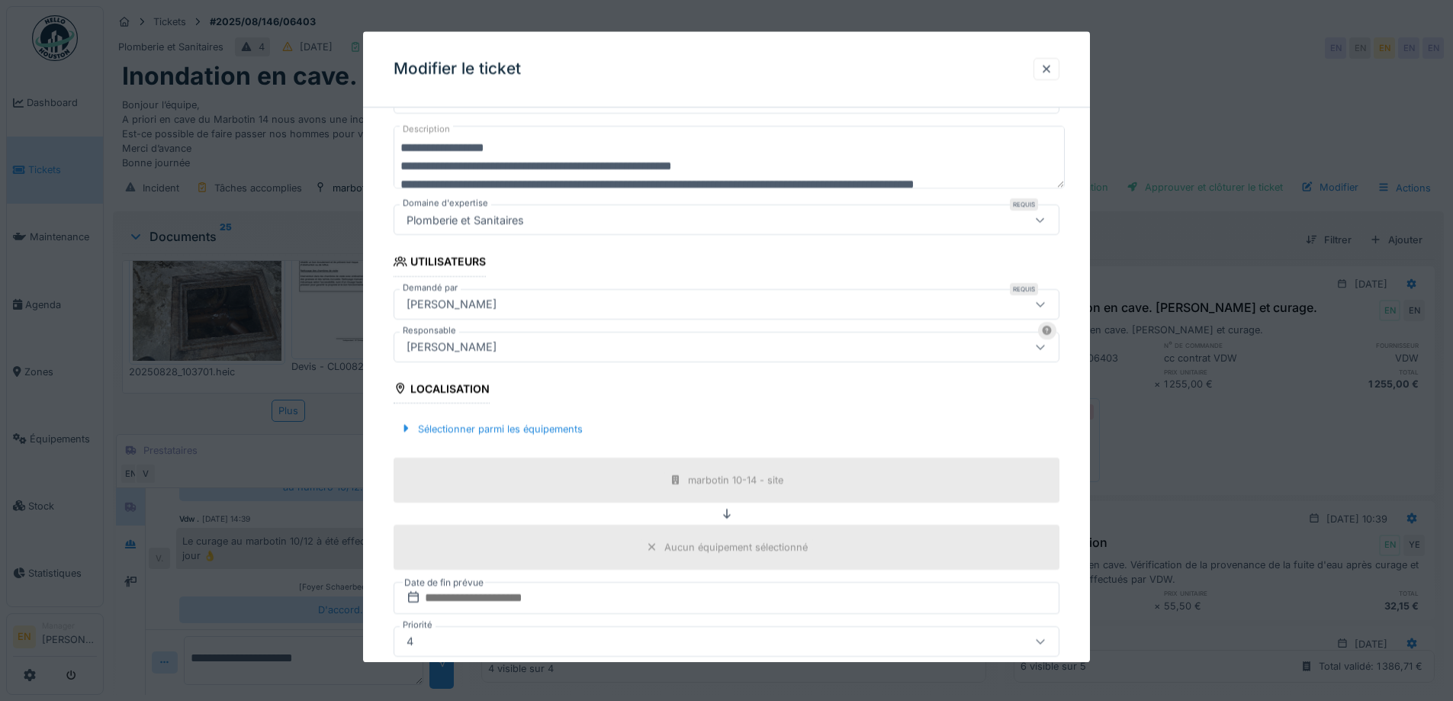
click at [1076, 455] on div "**********" at bounding box center [726, 405] width 727 height 910
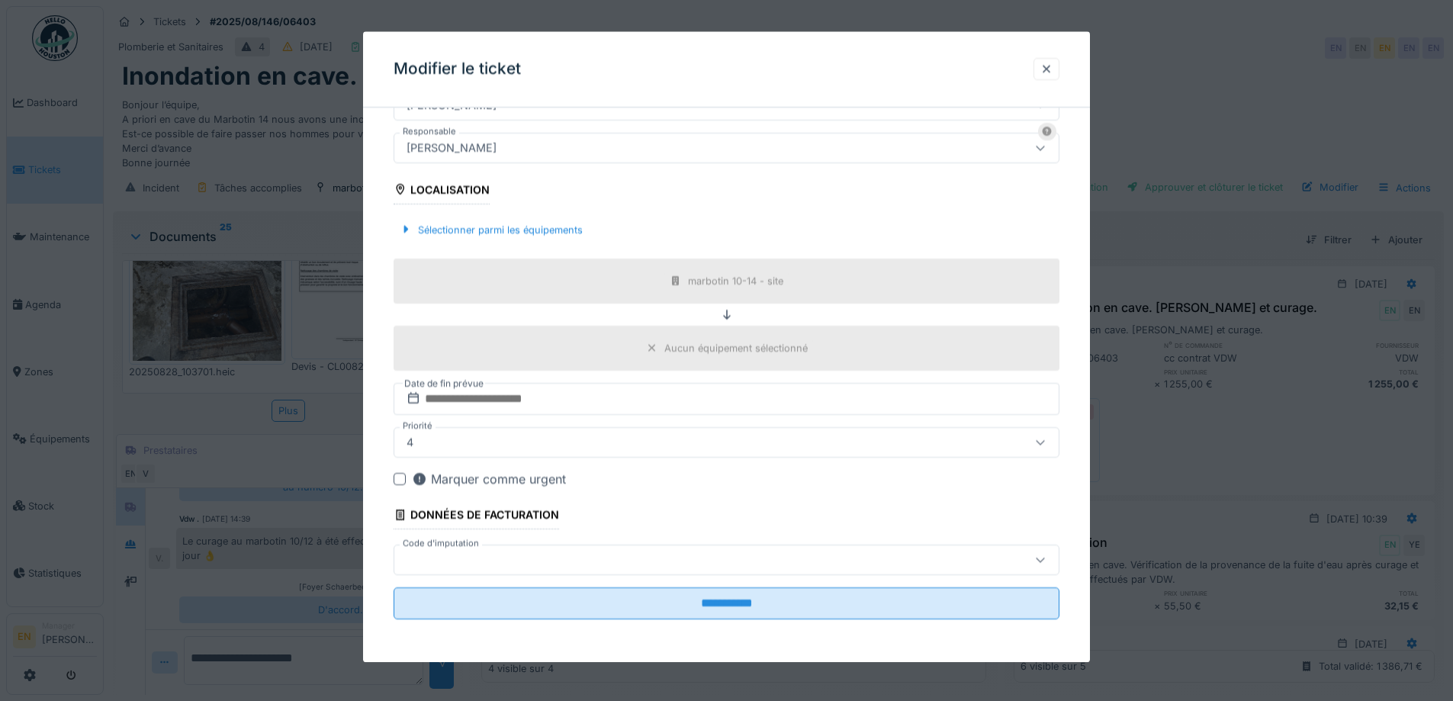
scroll to position [11, 0]
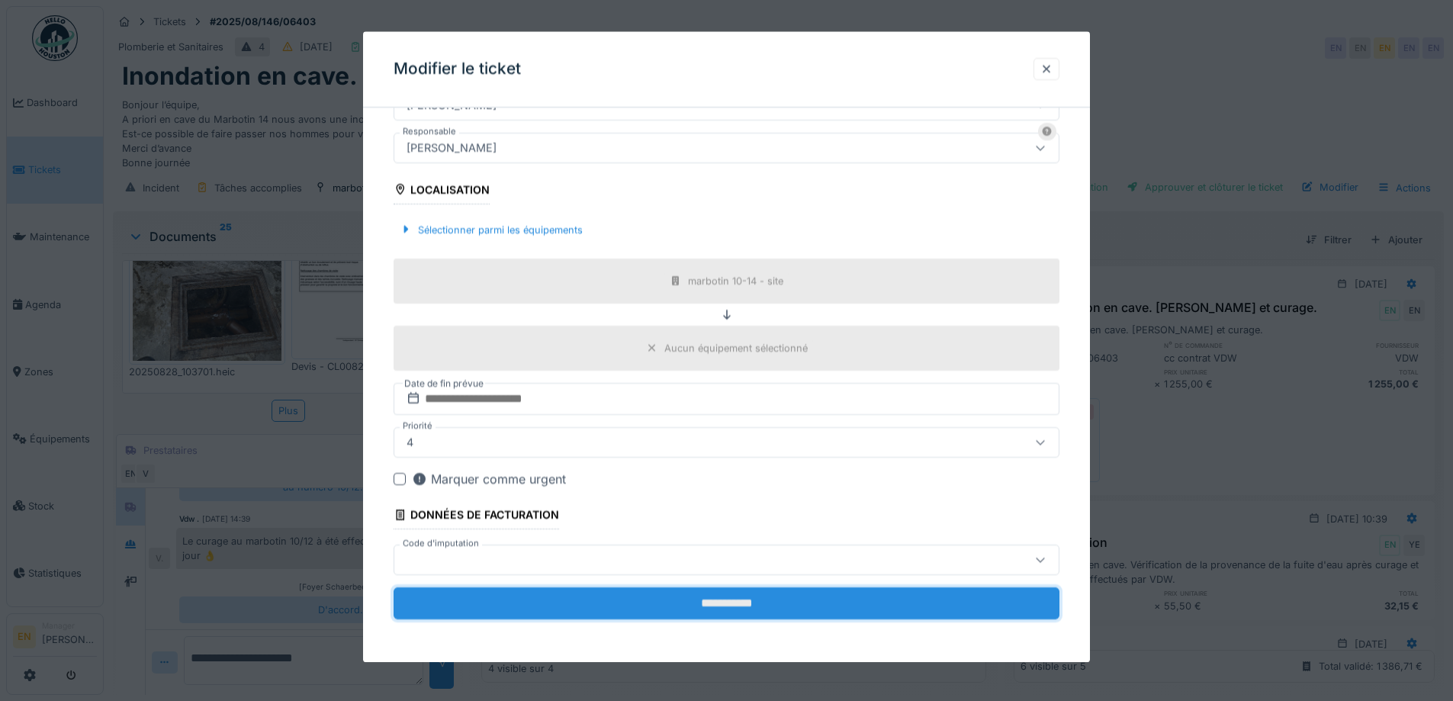
click at [702, 601] on input "**********" at bounding box center [726, 603] width 666 height 32
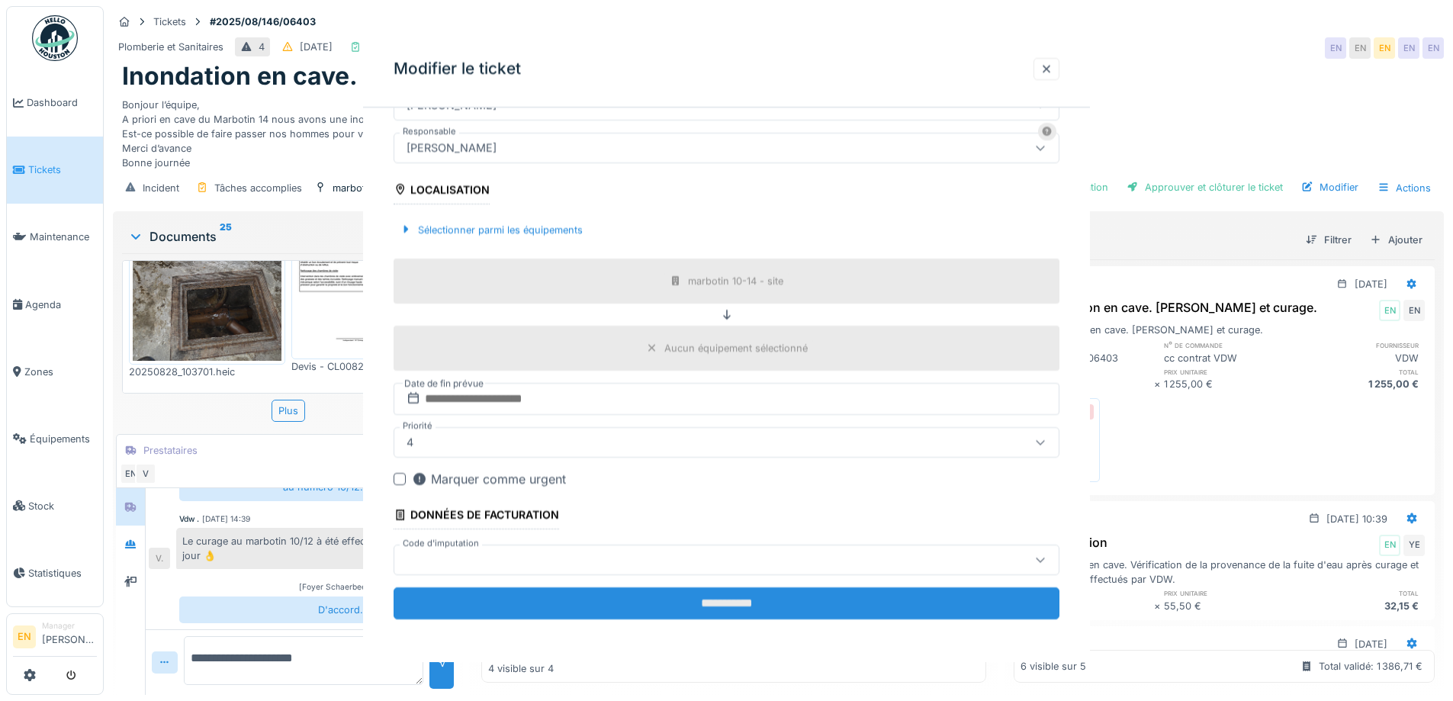
scroll to position [0, 0]
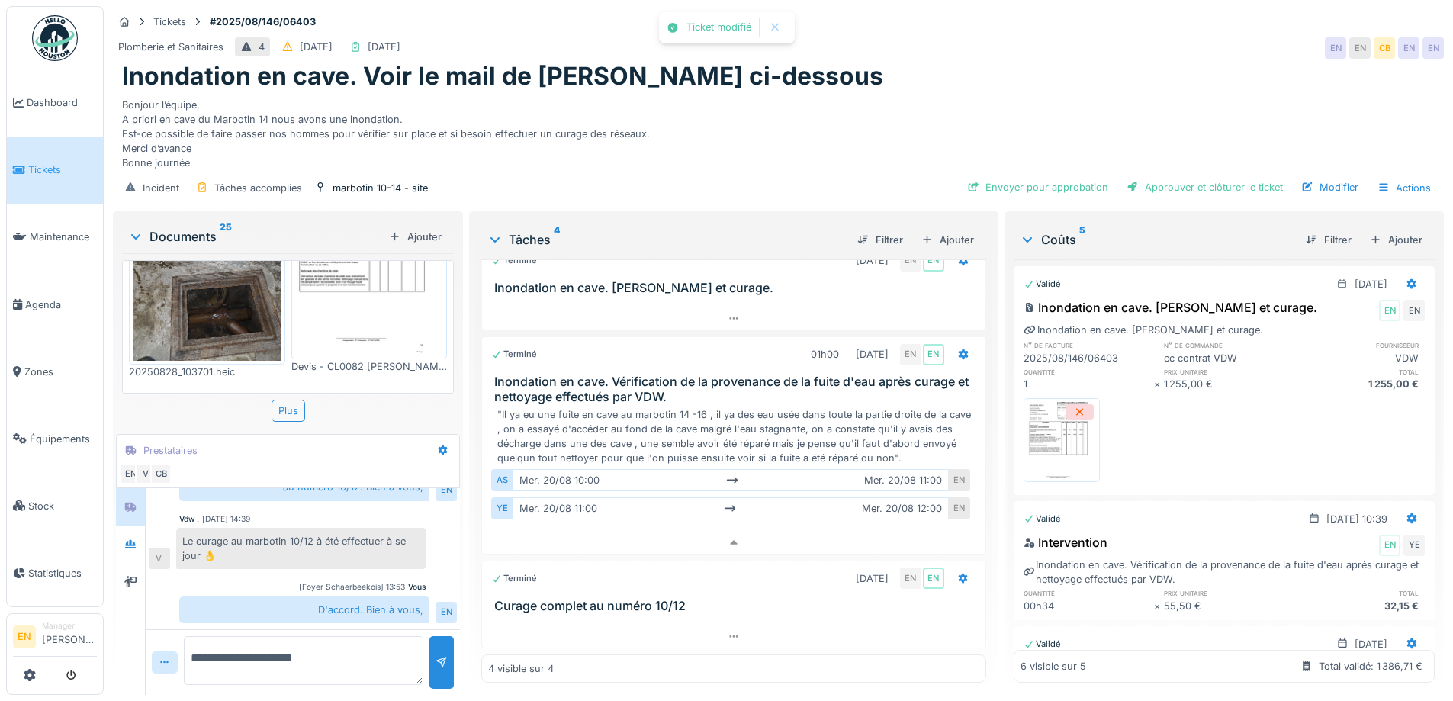
click at [766, 133] on div "Bonjour l’équipe, A priori en cave du Marbotin 14 nous avons une inondation. Es…" at bounding box center [778, 131] width 1312 height 79
click at [757, 92] on div "Bonjour l’équipe, A priori en cave du Marbotin 14 nous avons une inondation. Es…" at bounding box center [778, 131] width 1312 height 79
click at [862, 96] on div "Bonjour l’équipe, A priori en cave du Marbotin 14 nous avons une inondation. Es…" at bounding box center [778, 131] width 1312 height 79
click at [1025, 93] on div "Bonjour l’équipe, A priori en cave du Marbotin 14 nous avons une inondation. Es…" at bounding box center [778, 131] width 1312 height 79
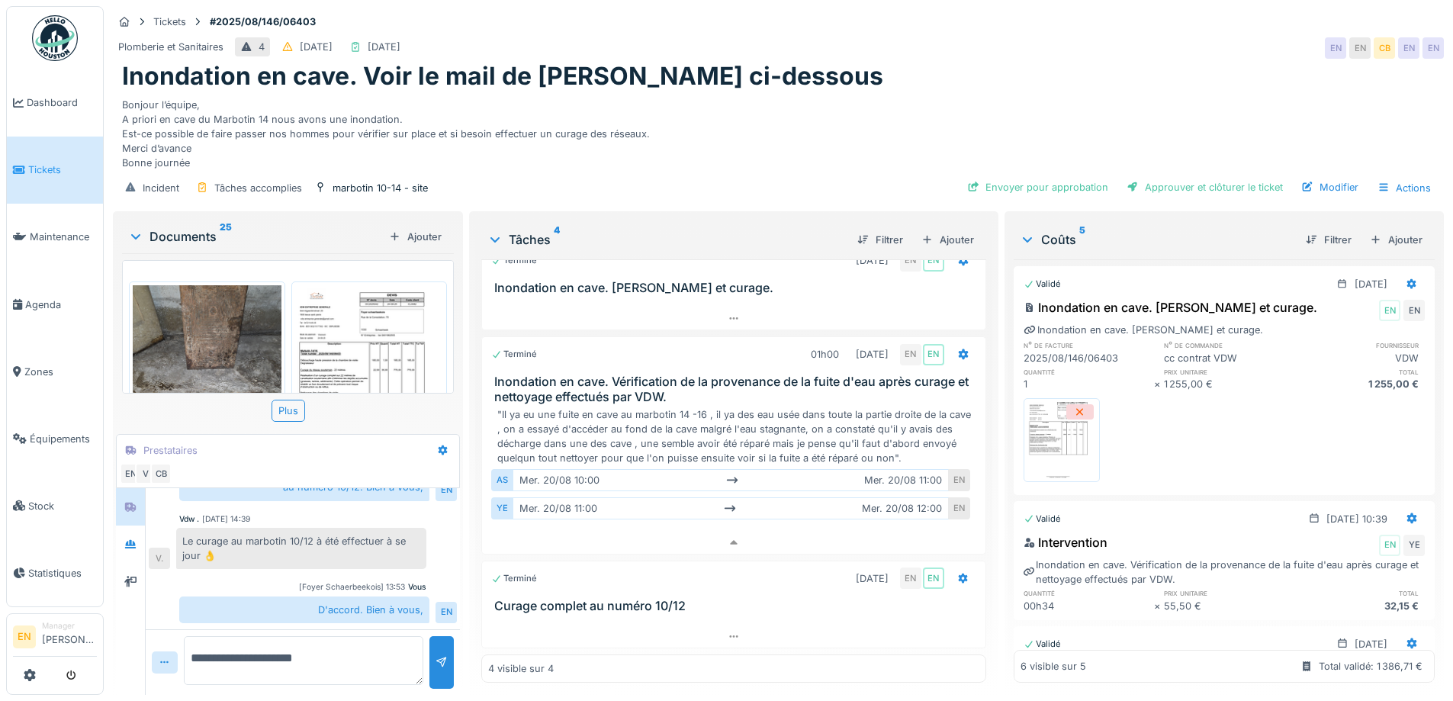
scroll to position [991, 0]
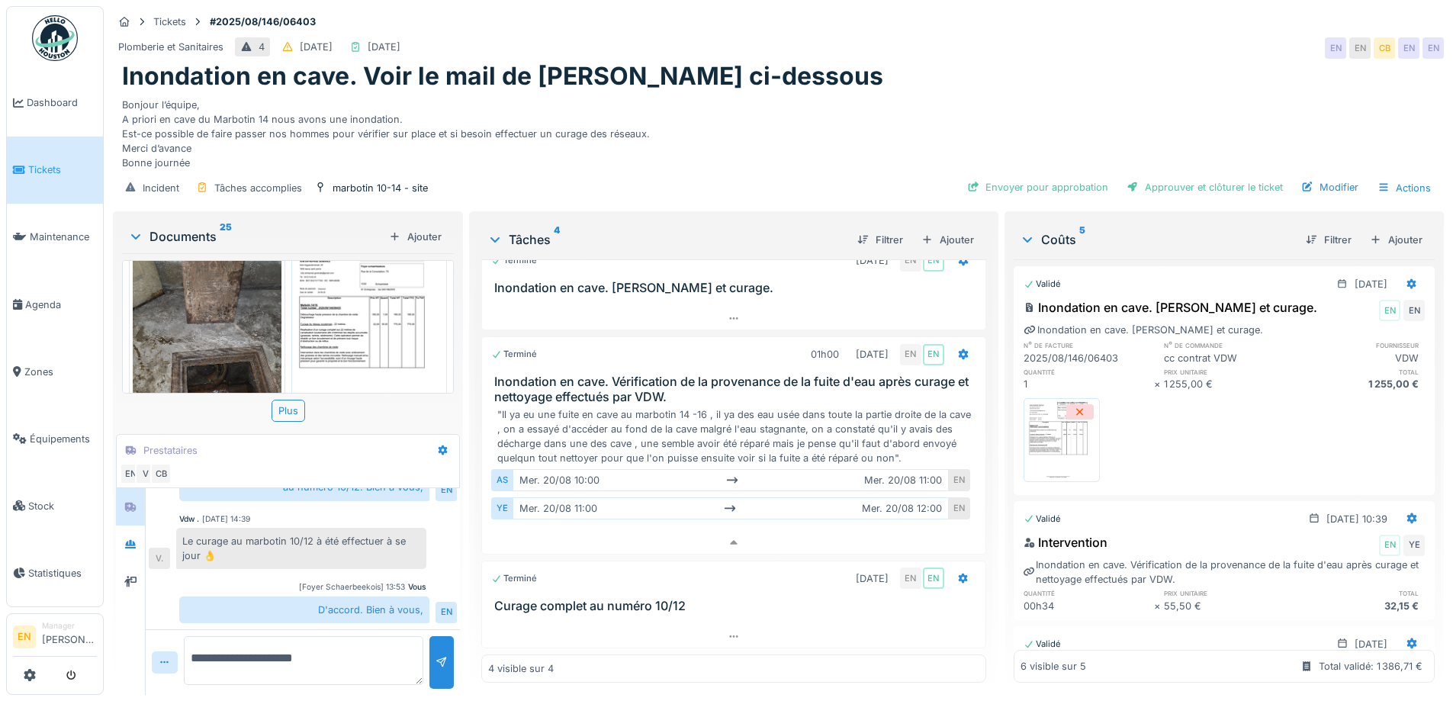
click at [383, 313] on img at bounding box center [369, 335] width 149 height 192
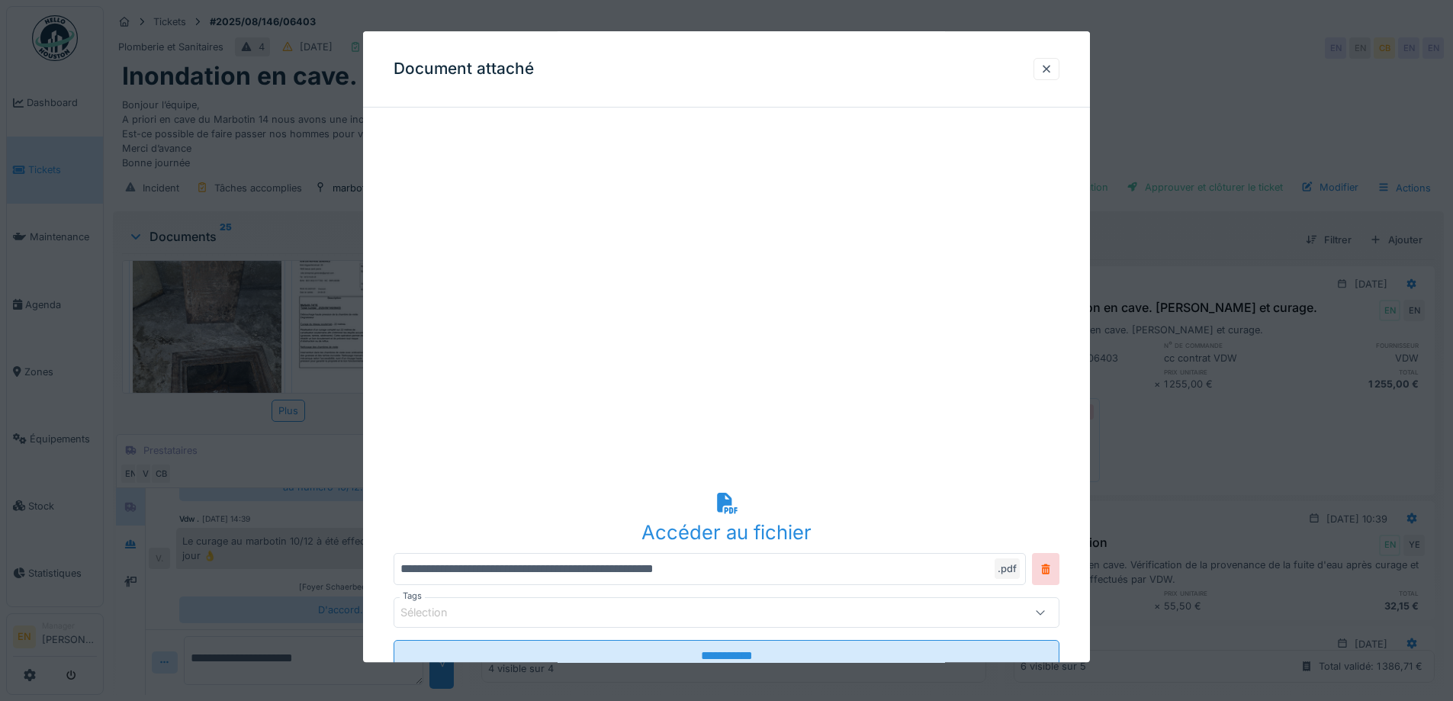
scroll to position [37, 0]
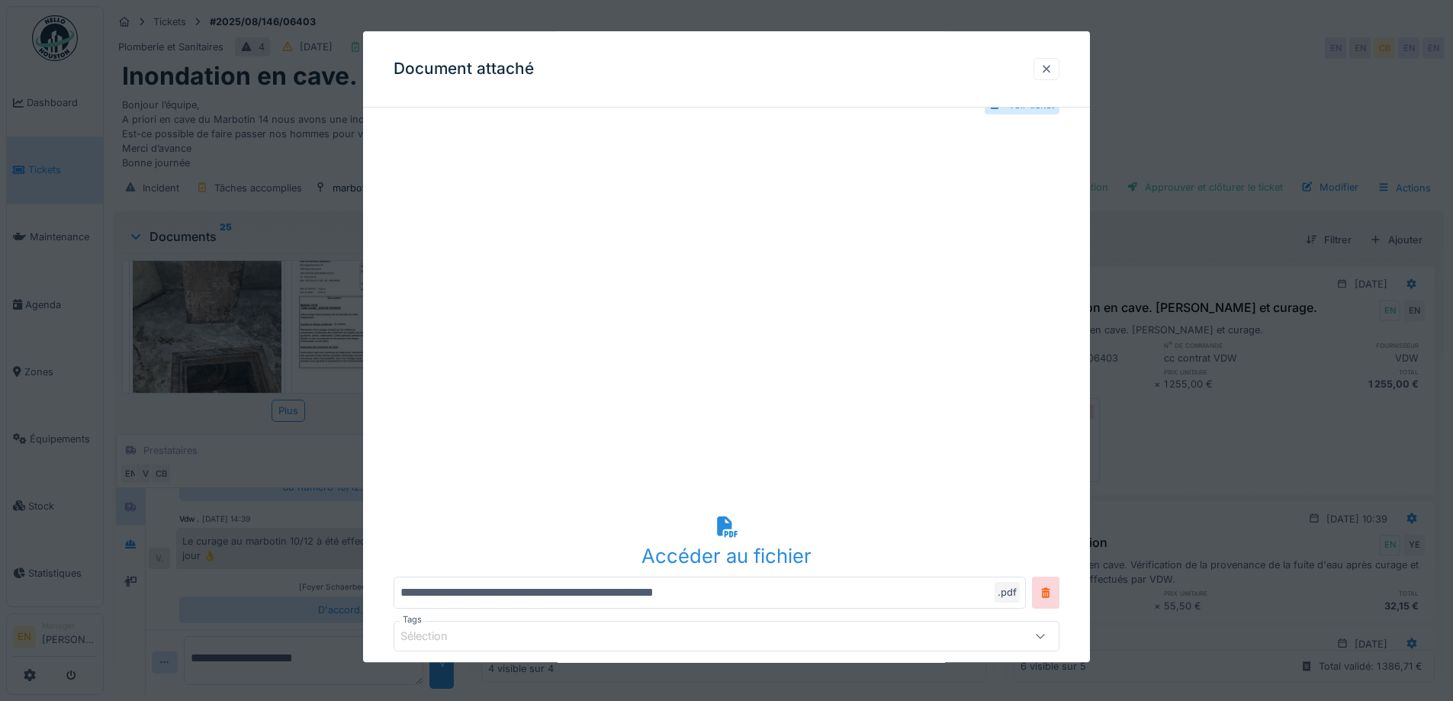
click at [1052, 70] on div at bounding box center [1046, 69] width 12 height 14
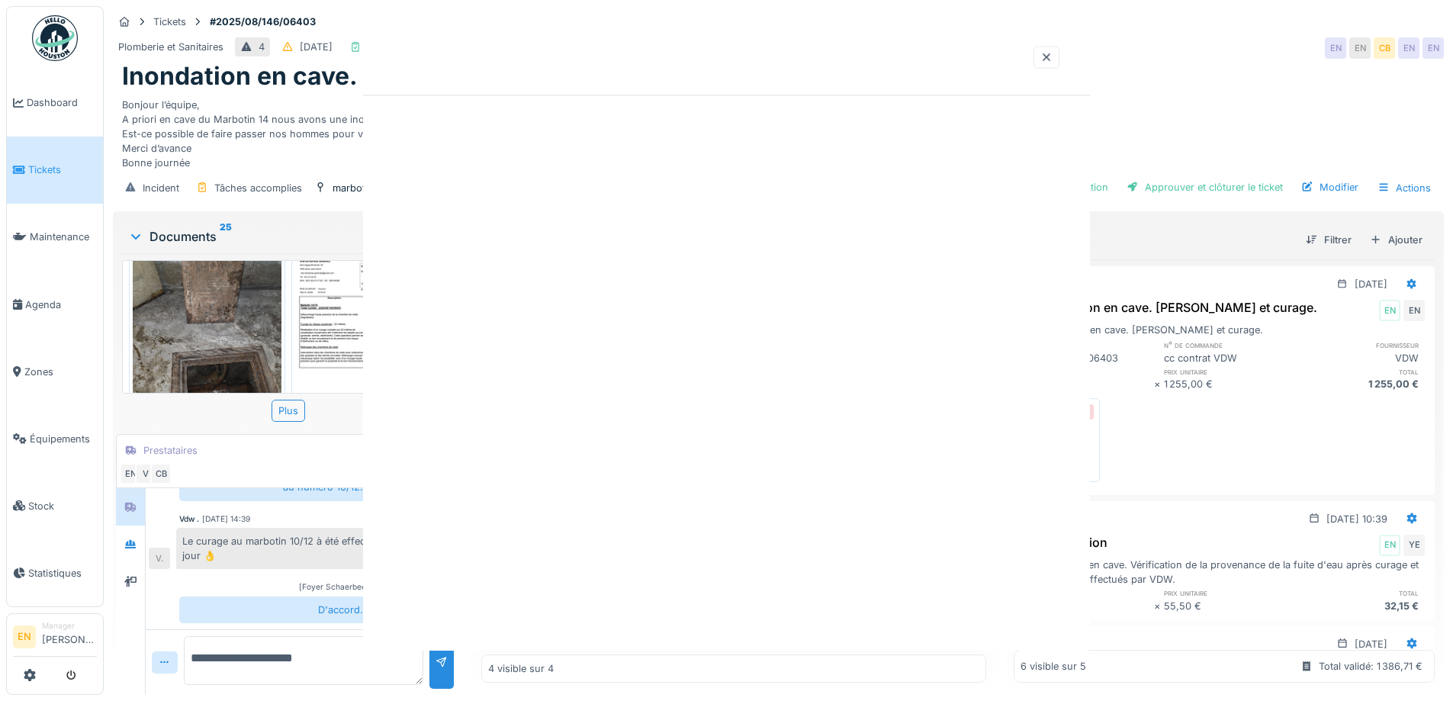
scroll to position [0, 0]
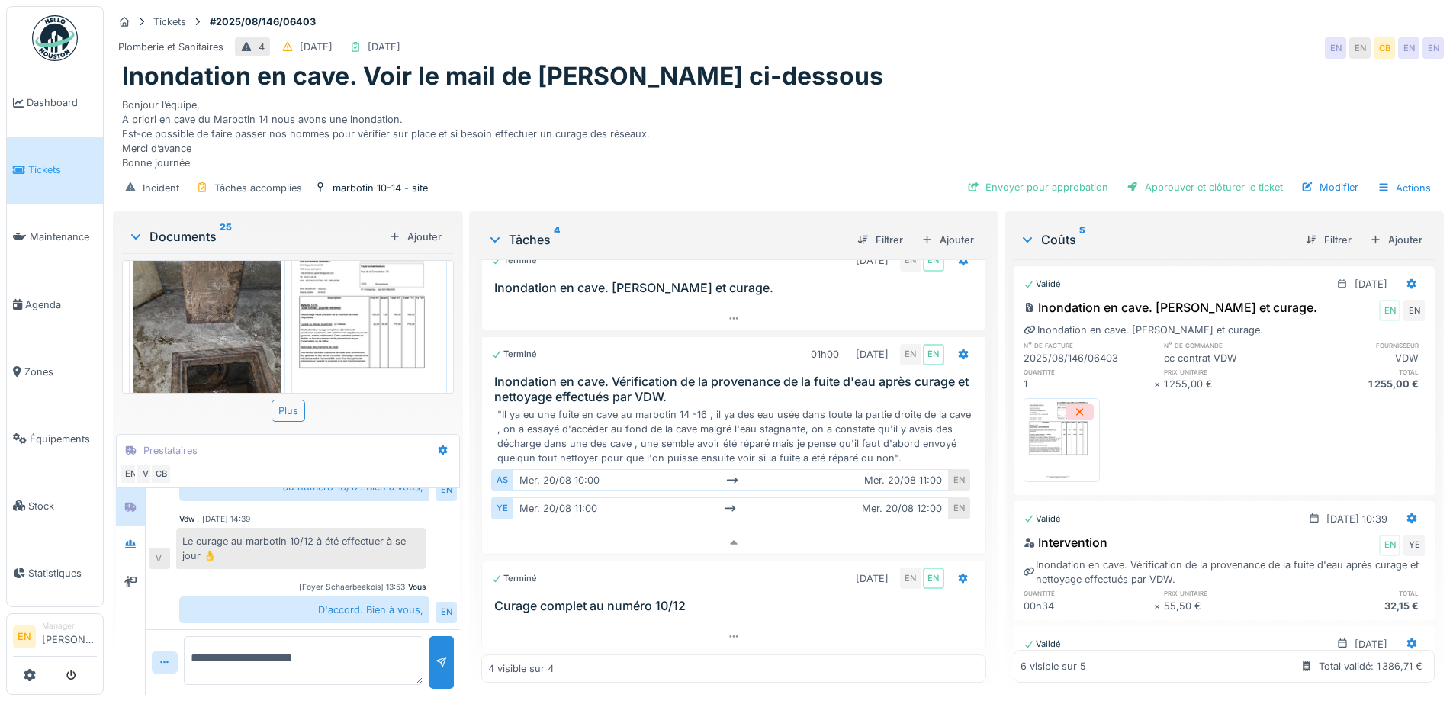
click at [861, 92] on div "Bonjour l’équipe, A priori en cave du Marbotin 14 nous avons une inondation. Es…" at bounding box center [778, 131] width 1312 height 79
click at [1125, 93] on div "Bonjour l’équipe, A priori en cave du Marbotin 14 nous avons une inondation. Es…" at bounding box center [778, 131] width 1312 height 79
click at [1037, 196] on div "Envoyer pour approbation" at bounding box center [1037, 187] width 153 height 21
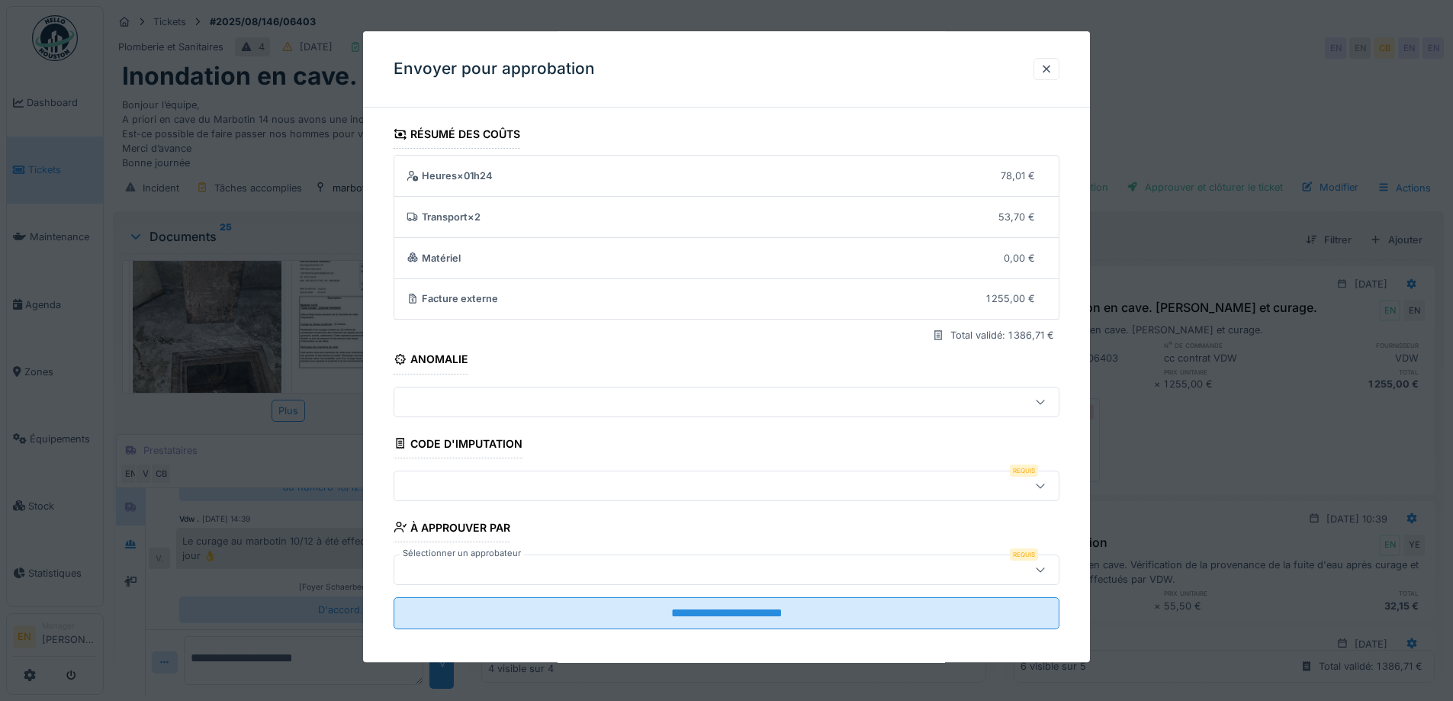
scroll to position [10, 0]
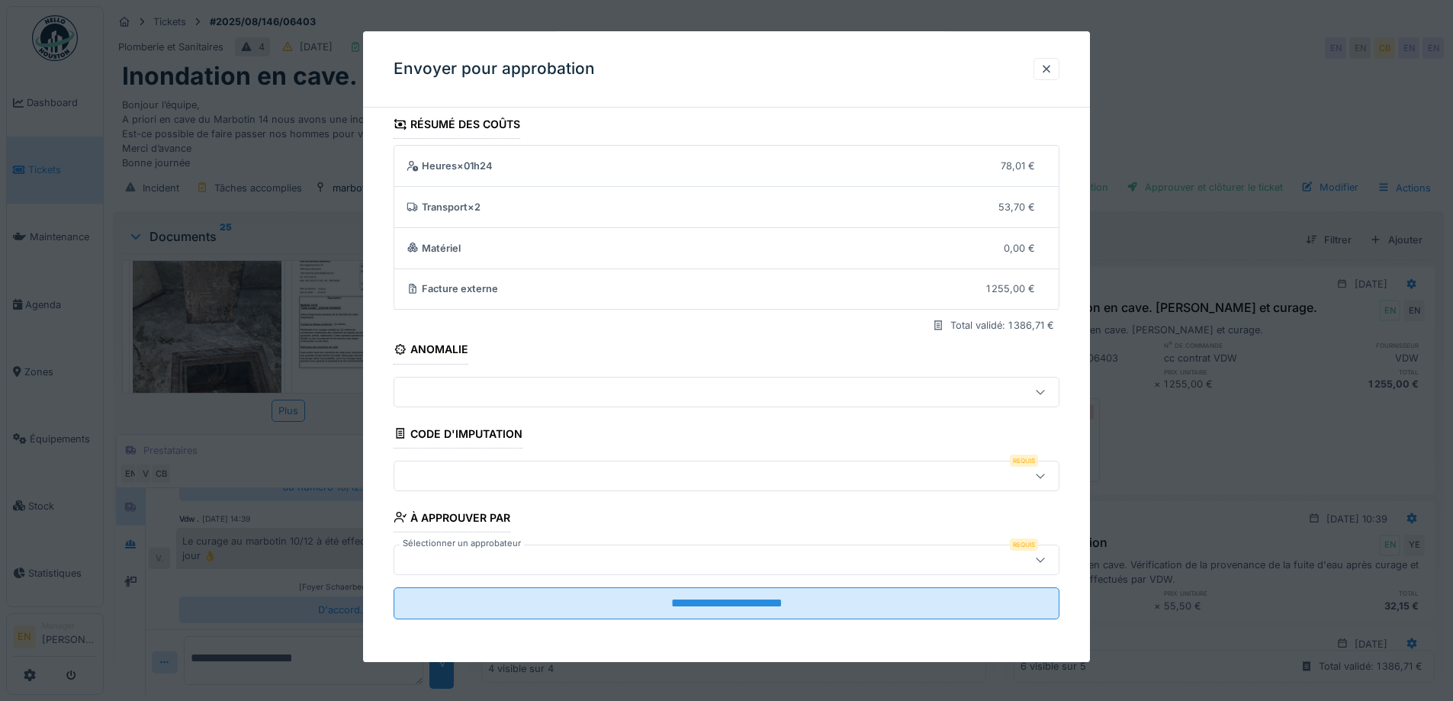
click at [1039, 479] on div at bounding box center [1040, 475] width 37 height 29
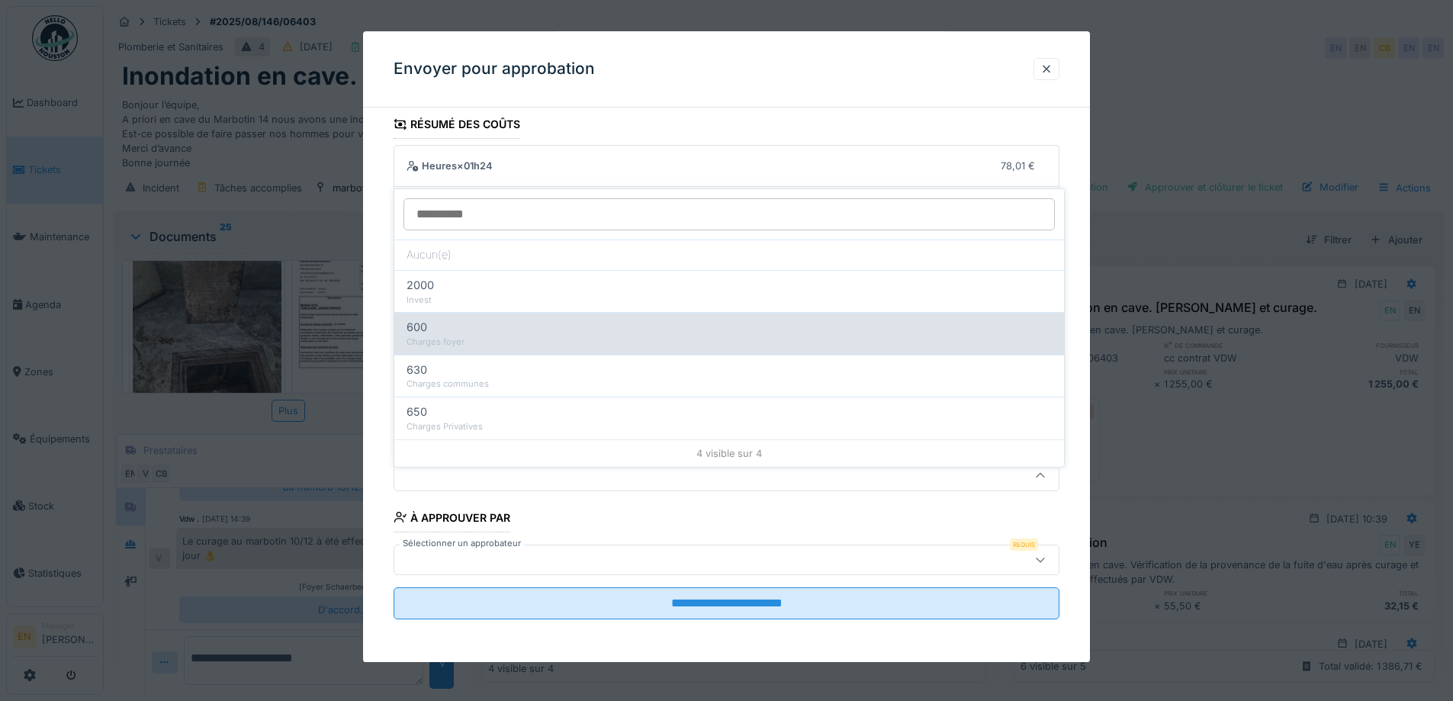
click at [446, 336] on div "Charges foyer" at bounding box center [728, 342] width 645 height 13
type input "***"
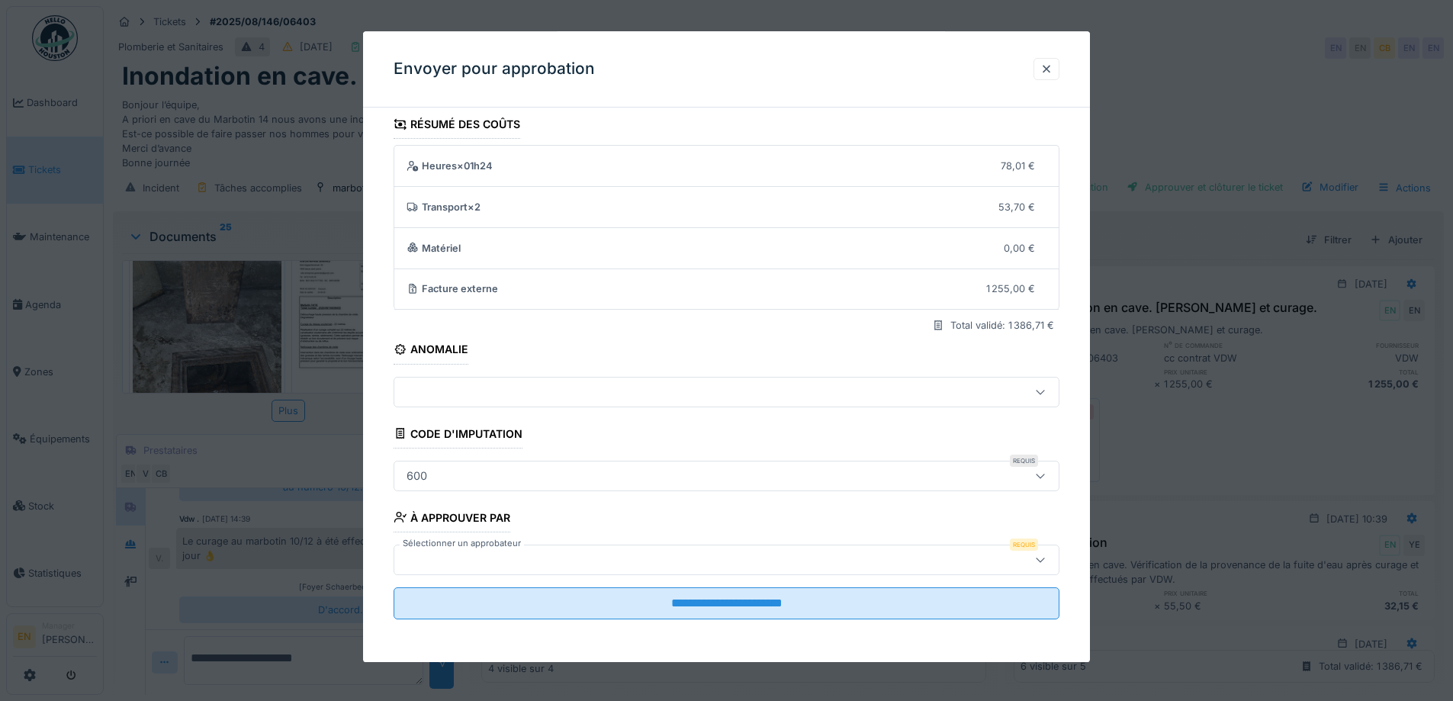
click at [609, 562] on div at bounding box center [687, 559] width 574 height 17
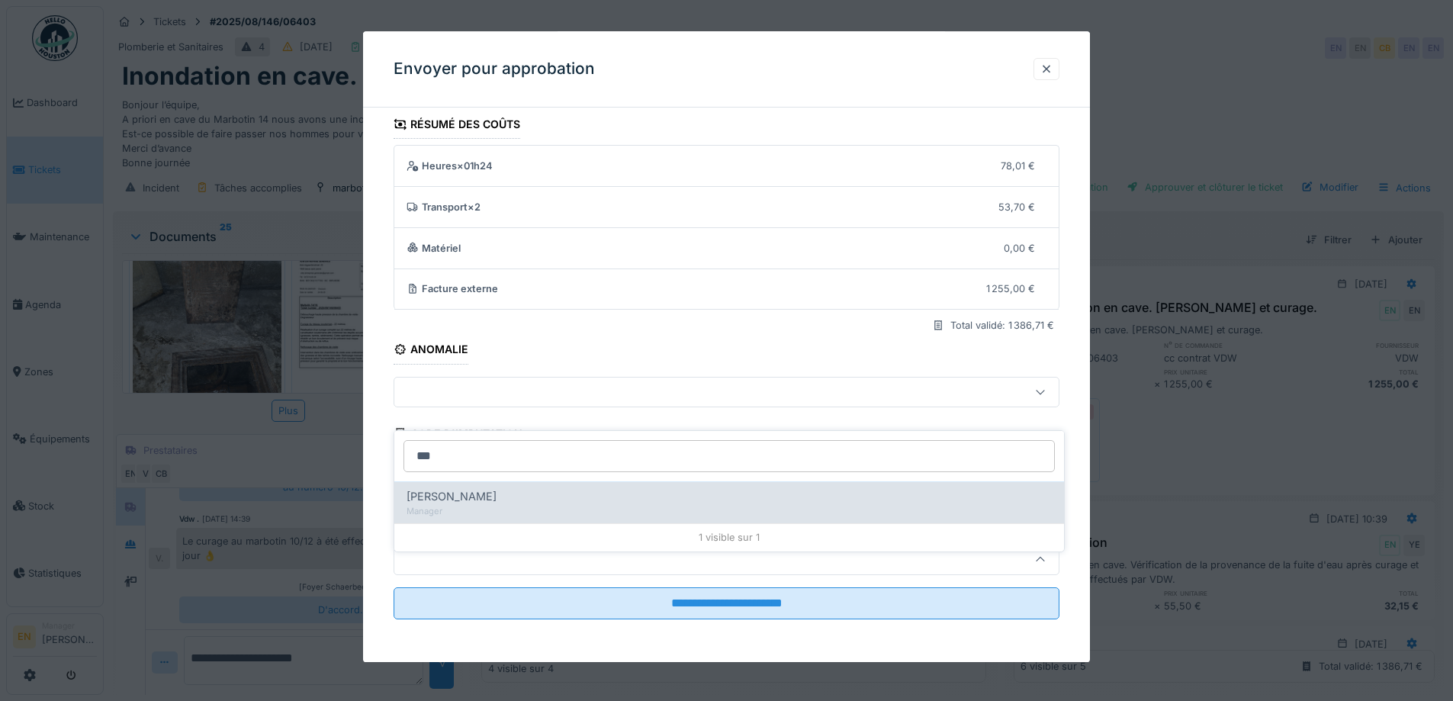
type input "***"
click at [548, 505] on div "Manager" at bounding box center [728, 511] width 645 height 13
type input "****"
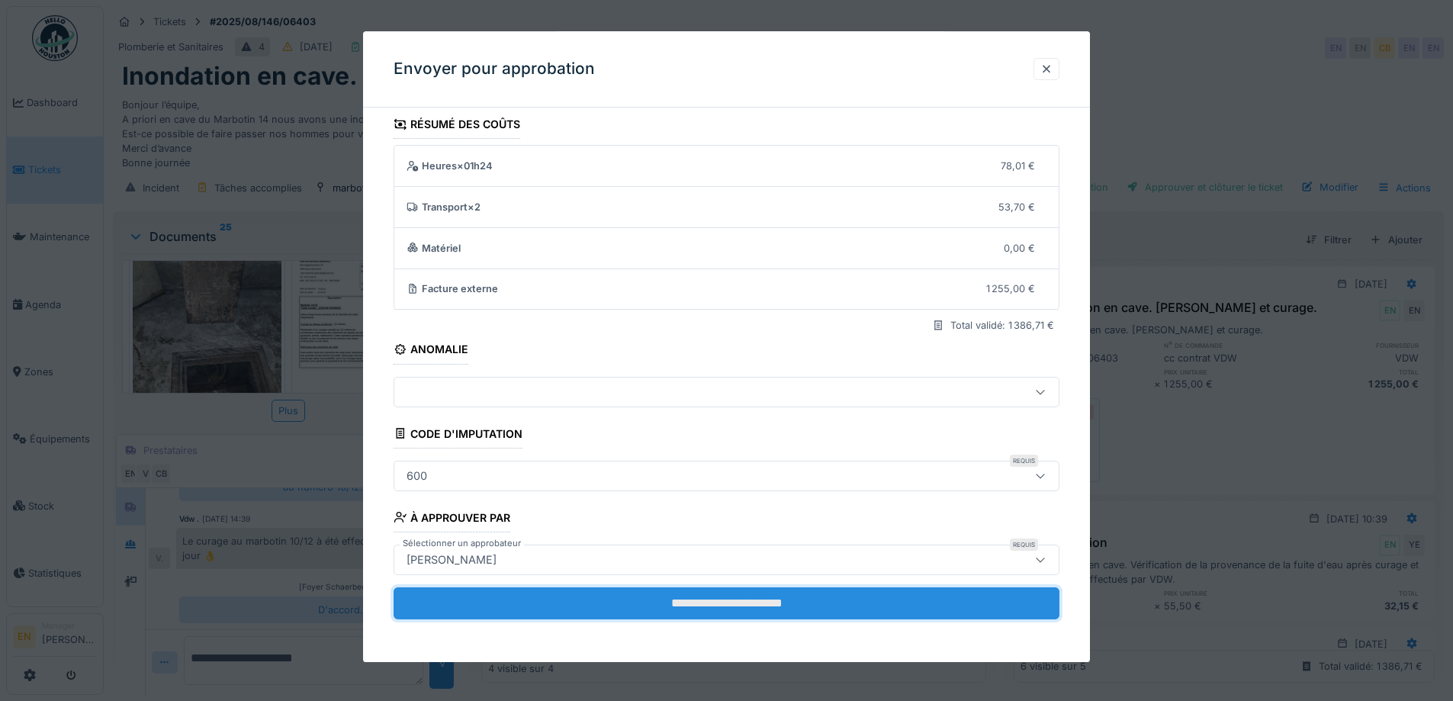
click at [696, 606] on input "**********" at bounding box center [726, 603] width 666 height 32
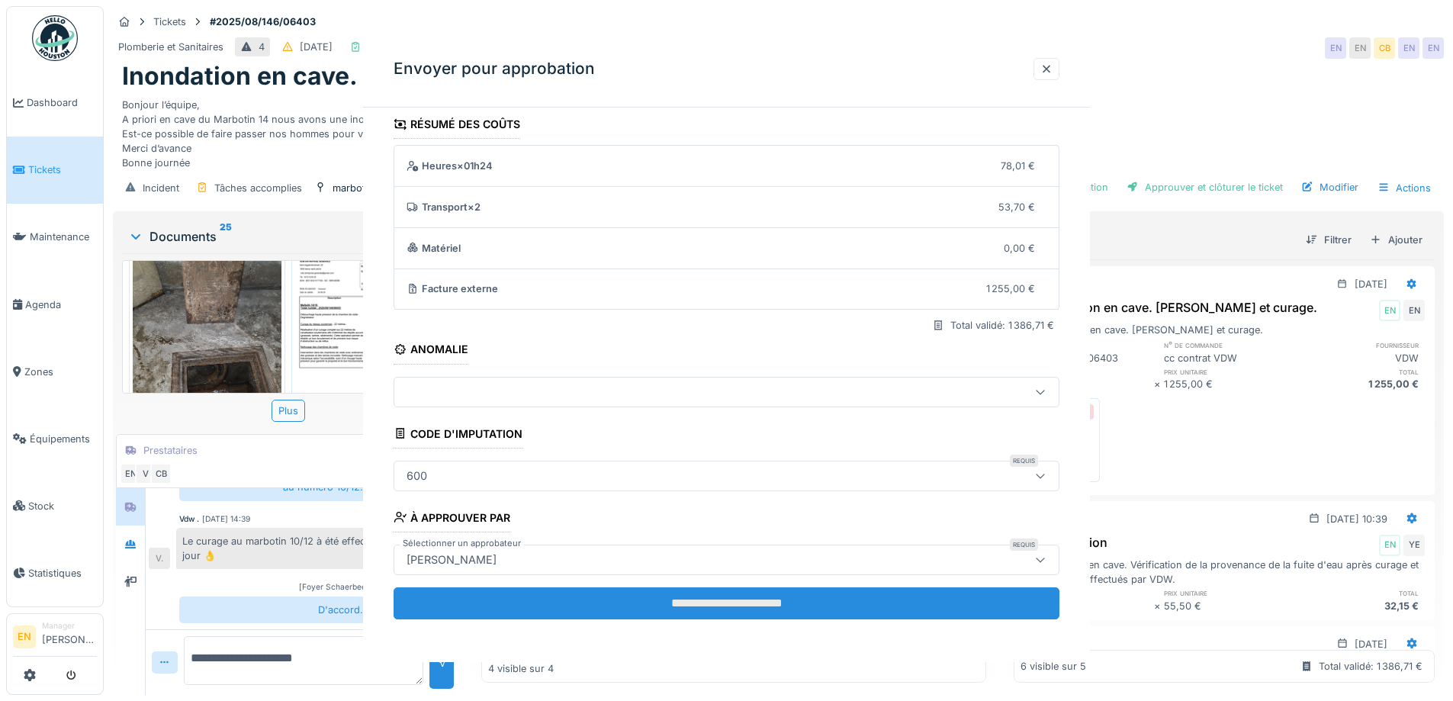
scroll to position [0, 0]
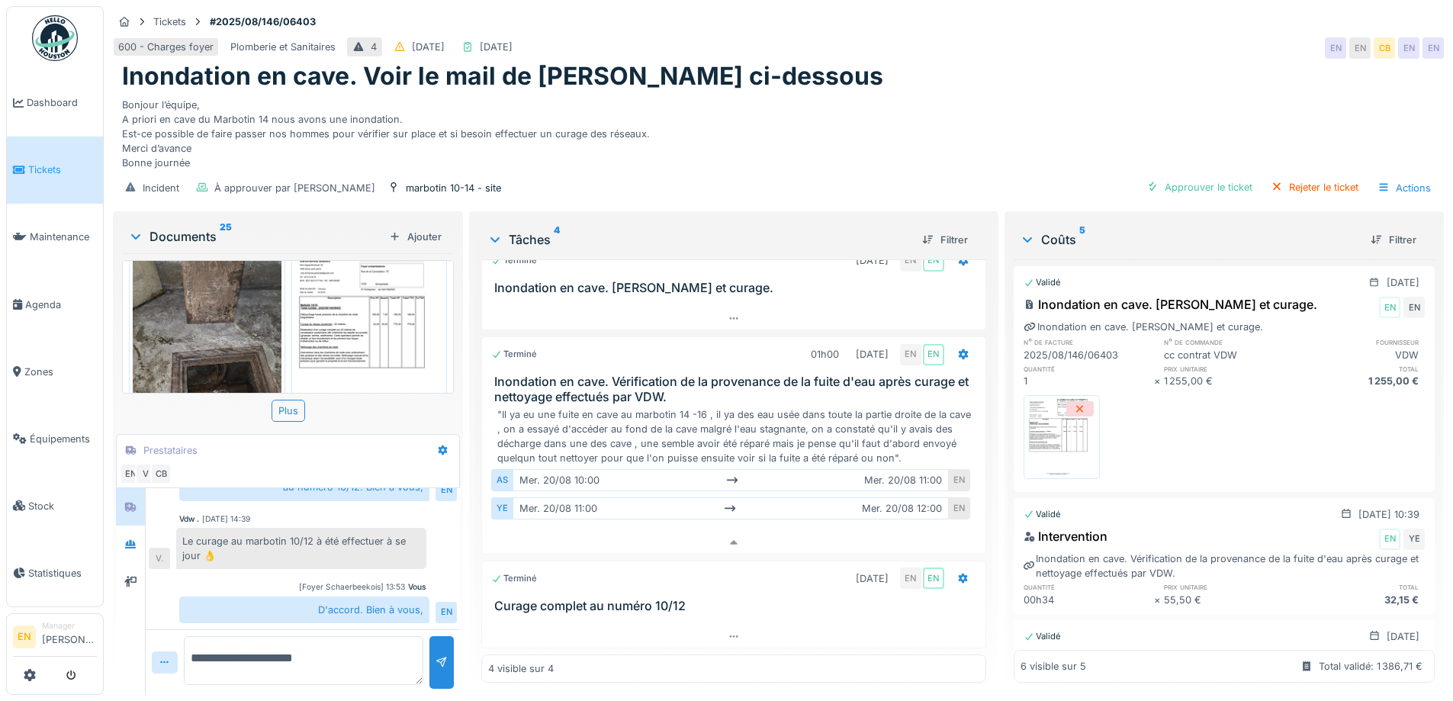
click at [877, 97] on div "Bonjour l’équipe, A priori en cave du Marbotin 14 nous avons une inondation. Es…" at bounding box center [778, 131] width 1312 height 79
click at [45, 35] on img at bounding box center [55, 38] width 46 height 46
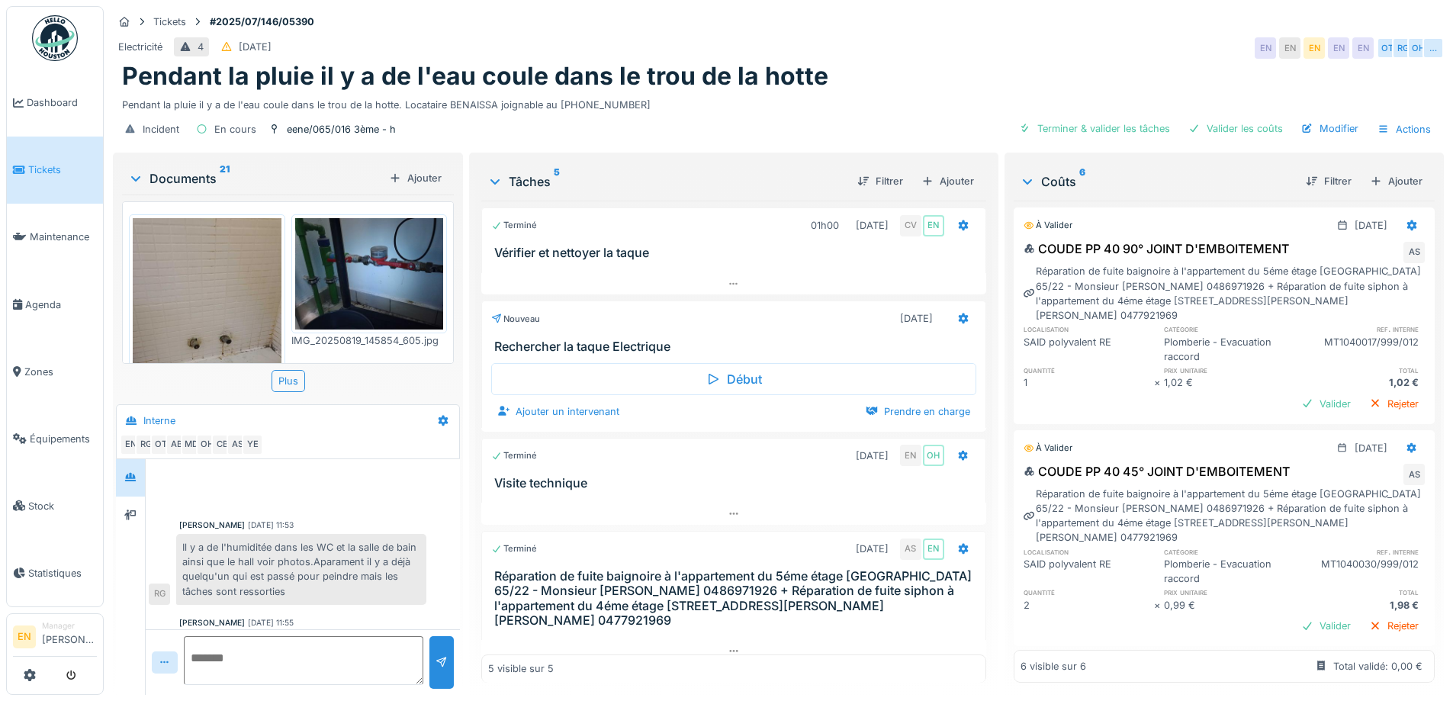
scroll to position [146, 0]
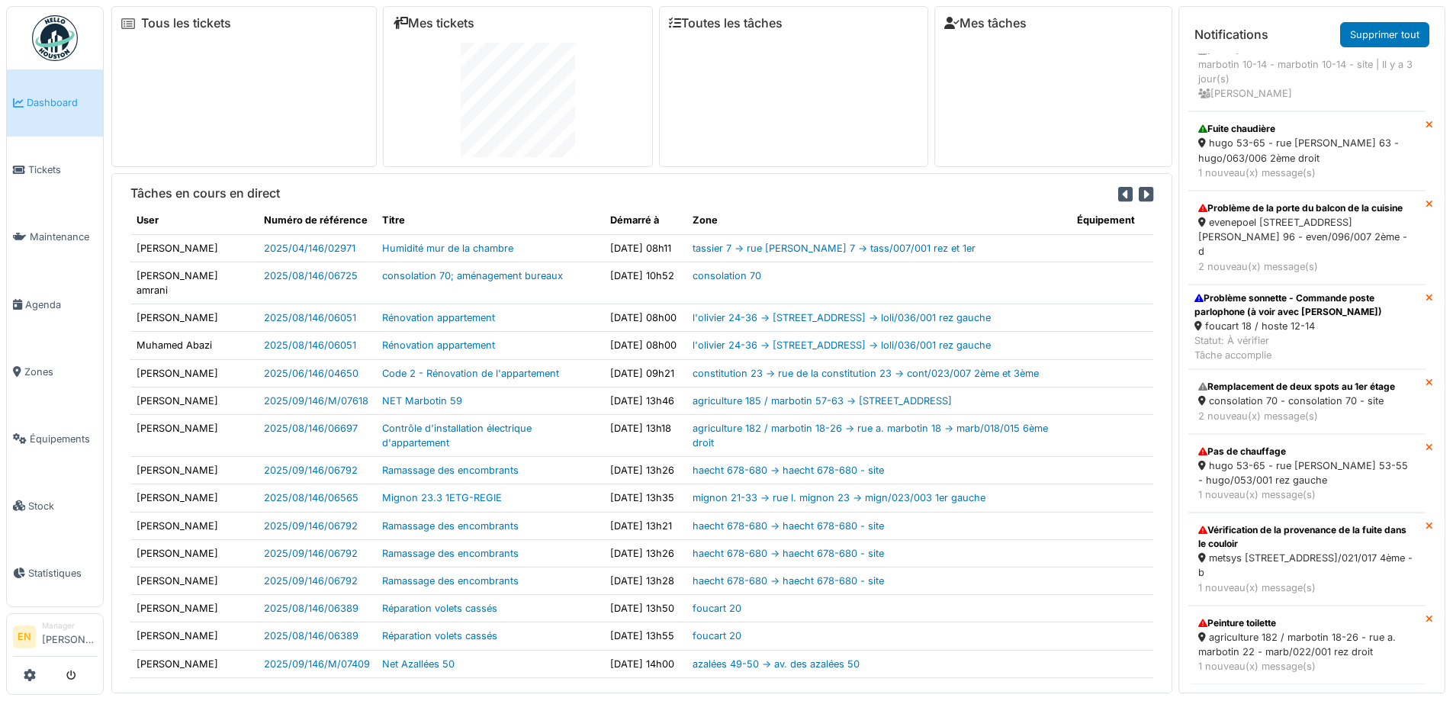
scroll to position [3069, 0]
click at [1248, 630] on div "agriculture 182 / marbotin 18-26 - rue a. marbotin 22 - marb/022/001 rez droit" at bounding box center [1306, 644] width 217 height 29
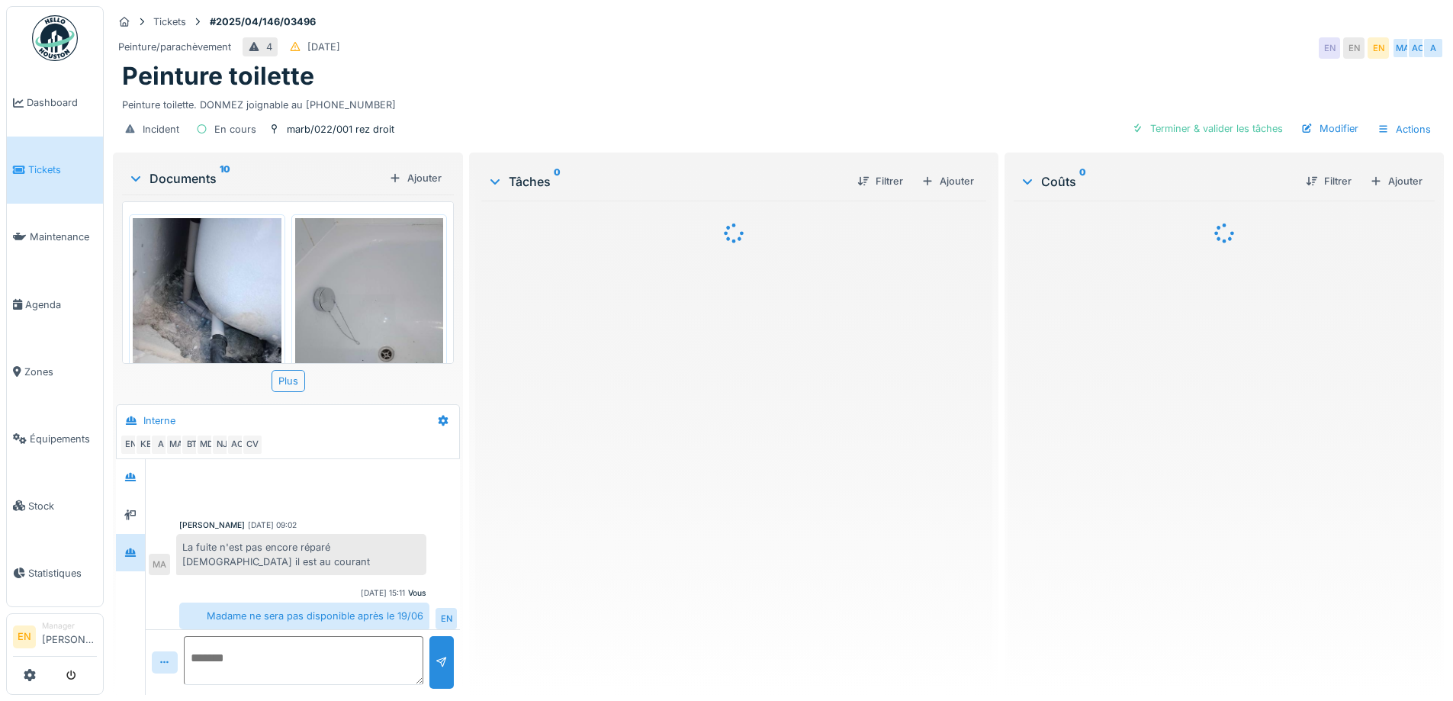
scroll to position [241, 0]
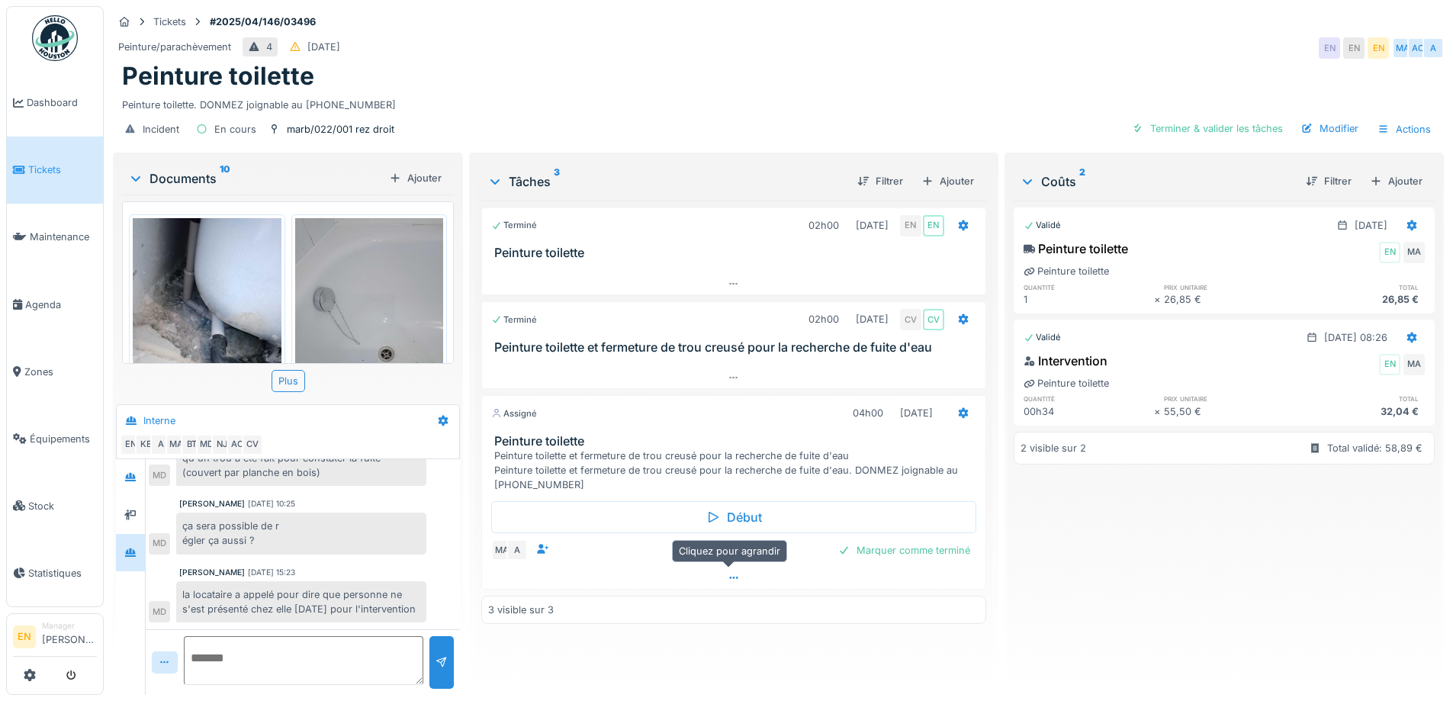
click at [729, 579] on icon at bounding box center [733, 577] width 8 height 2
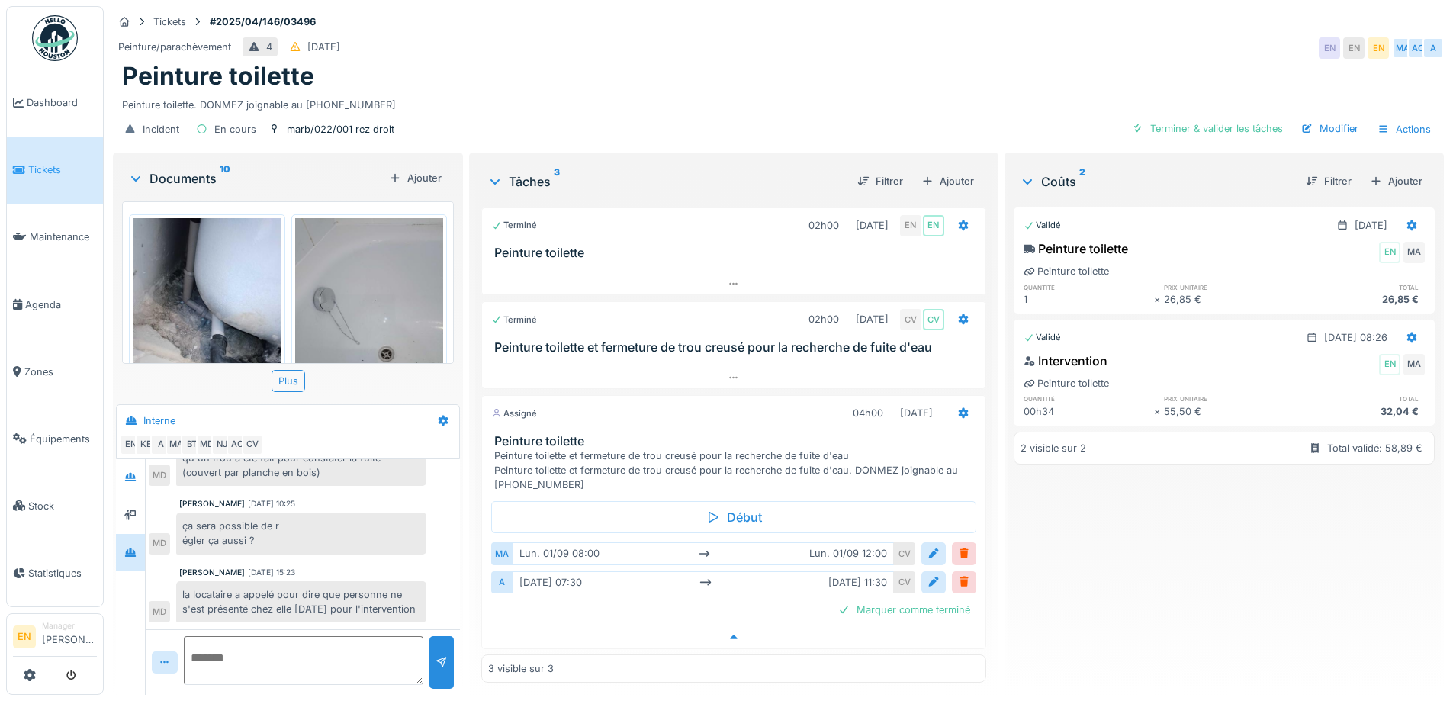
scroll to position [11, 0]
click at [57, 31] on img at bounding box center [55, 38] width 46 height 46
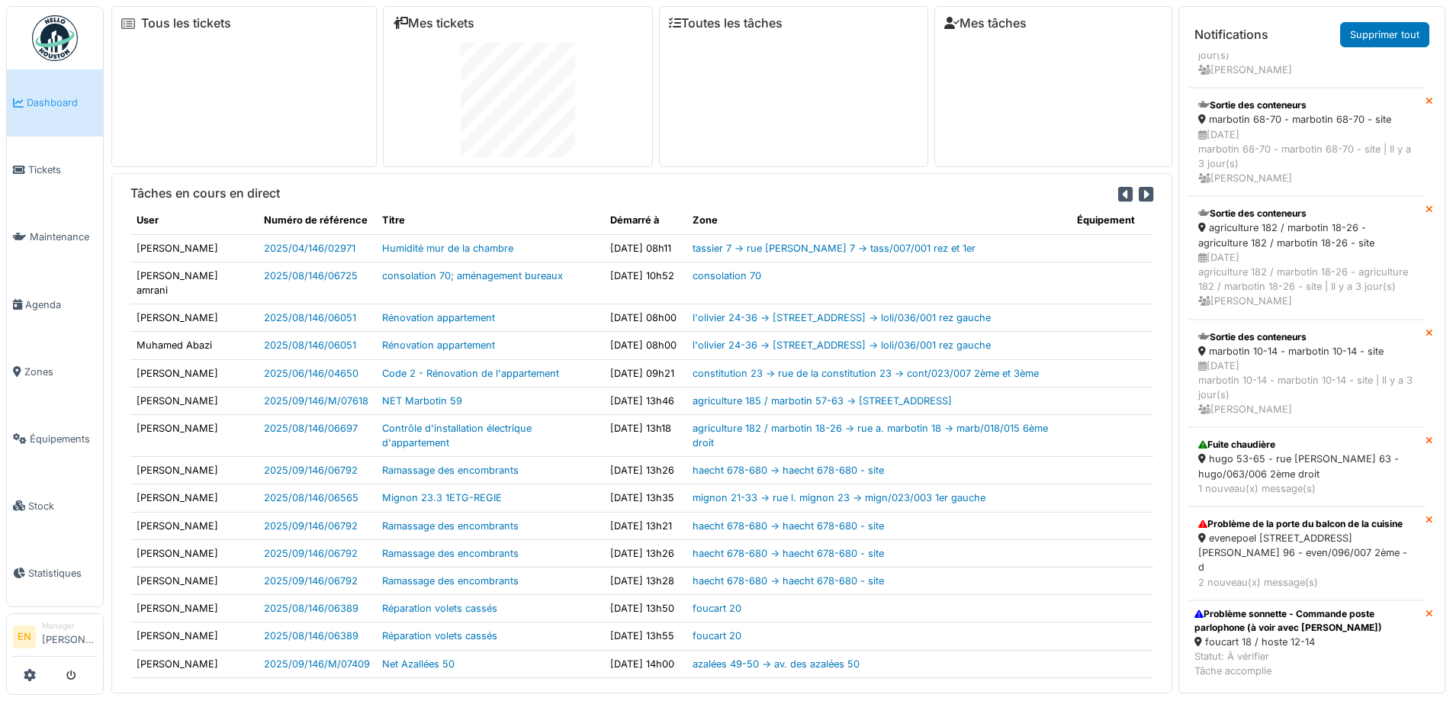
scroll to position [2989, 0]
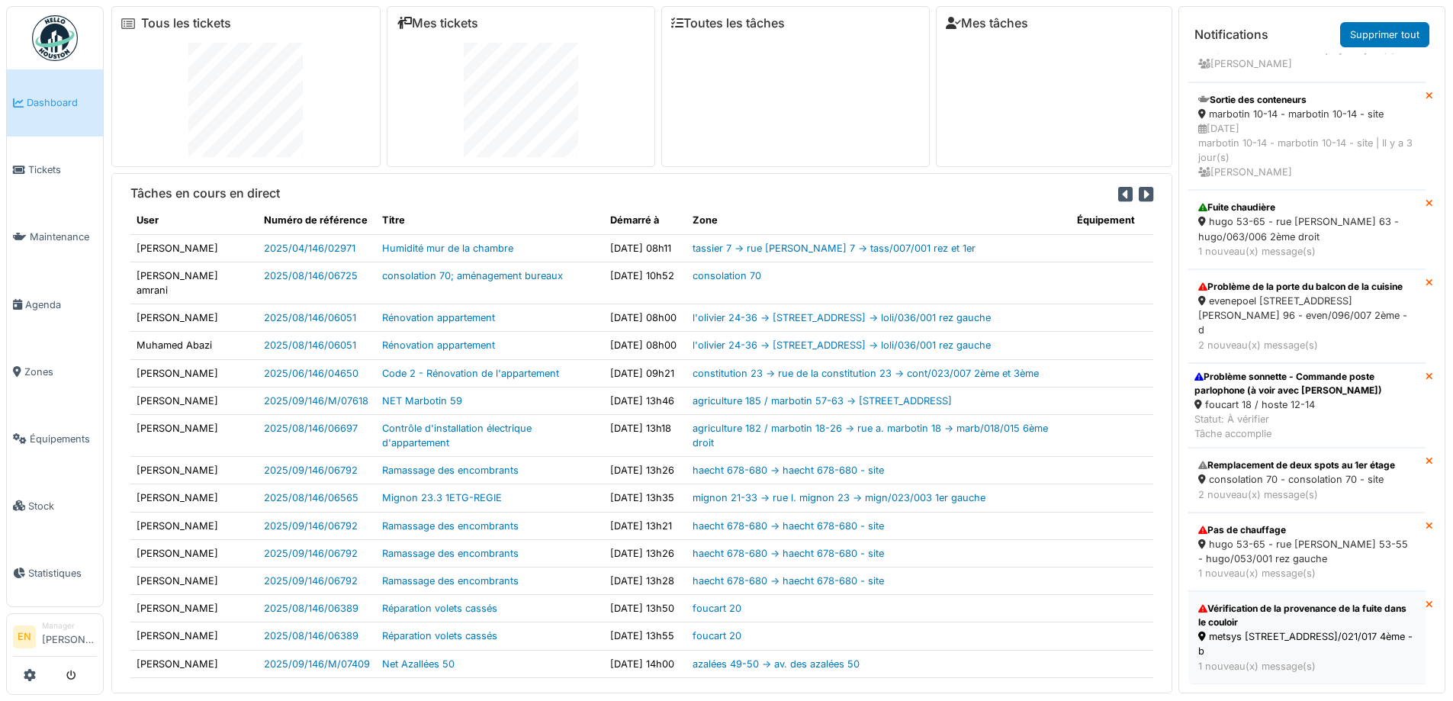
click at [1298, 629] on div "metsys [STREET_ADDRESS]/021/017 4ème - b" at bounding box center [1306, 643] width 217 height 29
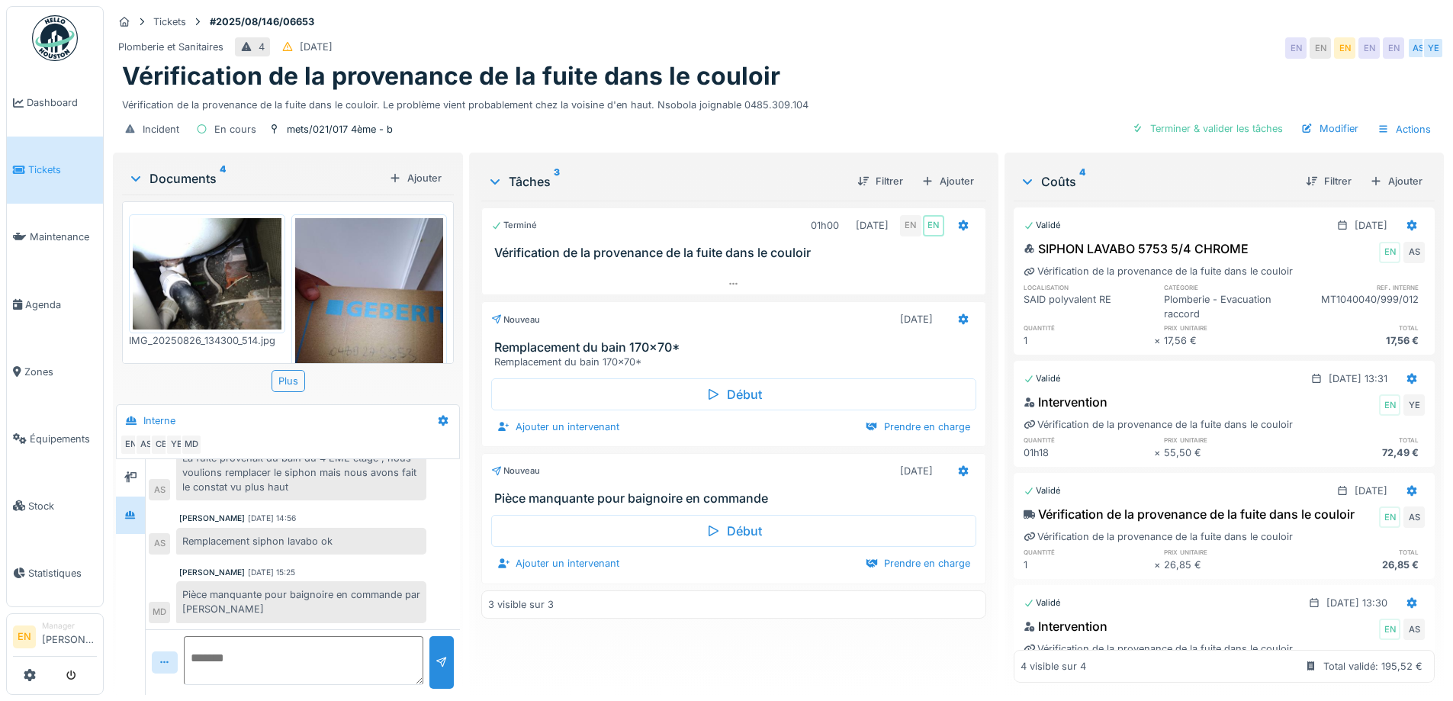
scroll to position [11, 0]
click at [998, 50] on div "Plomberie et Sanitaires 4 30/08/2025 EN EN EN EN EN AS YE" at bounding box center [778, 47] width 1331 height 27
click at [890, 19] on div "Tickets #2025/08/146/06653" at bounding box center [778, 21] width 1331 height 19
click at [824, 661] on div "Terminé 01h00 26/08/2025 EN EN Vérification de la provenance de la fuite dans l…" at bounding box center [733, 442] width 504 height 482
click at [833, 50] on div "Plomberie et Sanitaires 4 30/08/2025 EN EN EN EN EN AS YE" at bounding box center [778, 47] width 1331 height 27
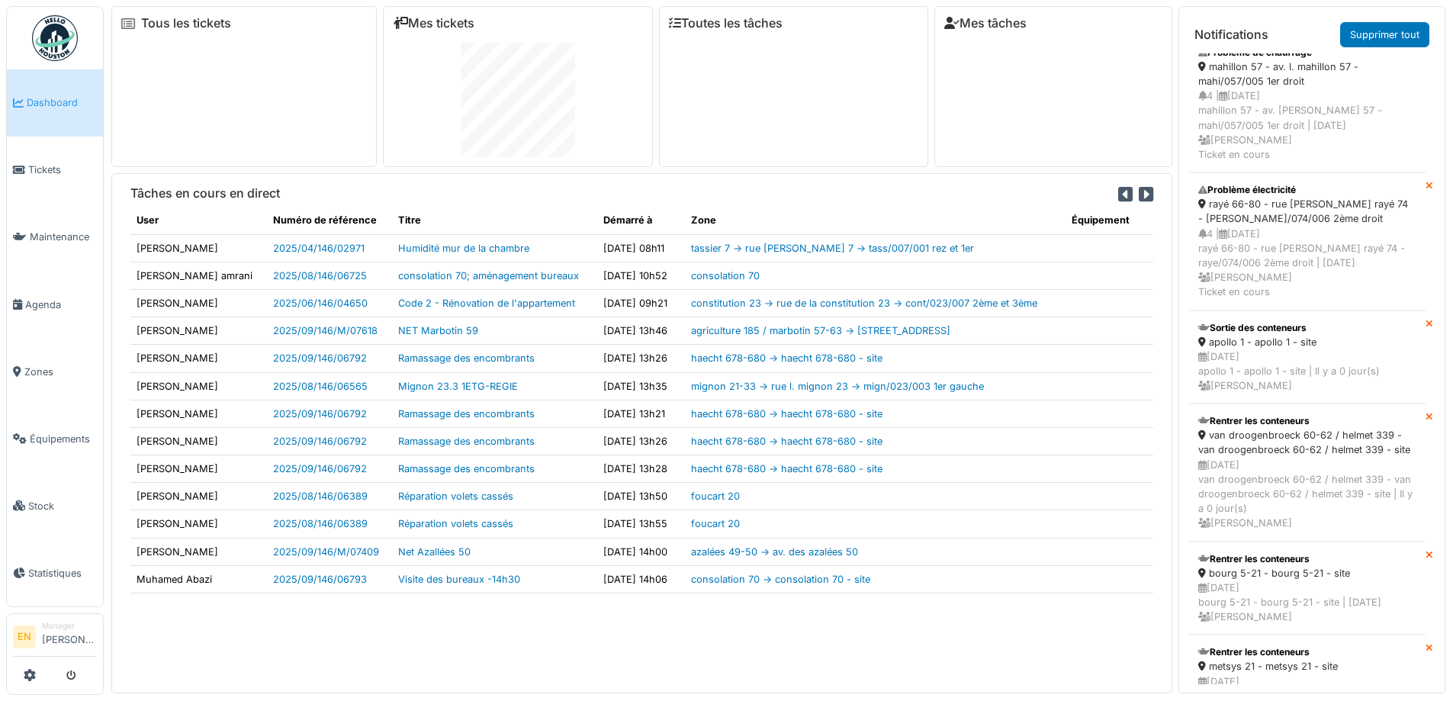
scroll to position [686, 0]
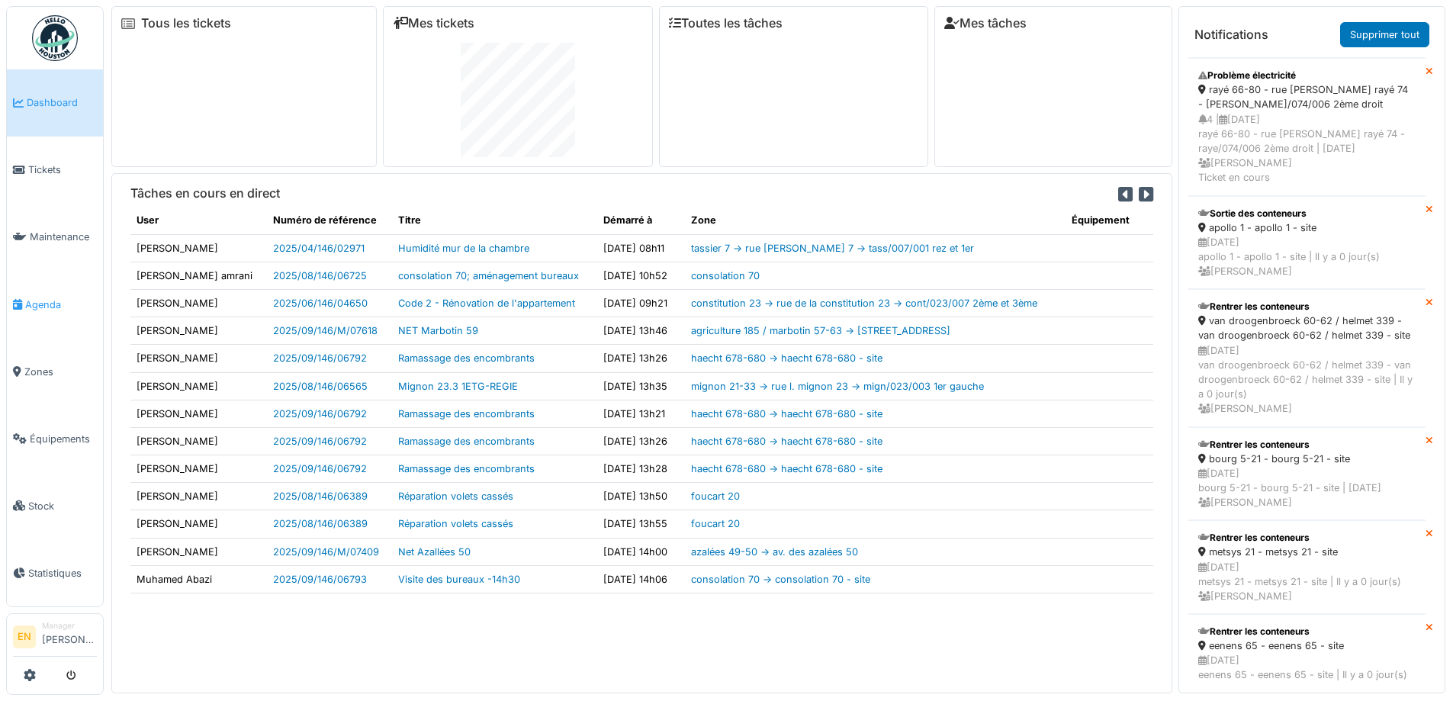
click at [52, 300] on span "Agenda" at bounding box center [61, 304] width 72 height 14
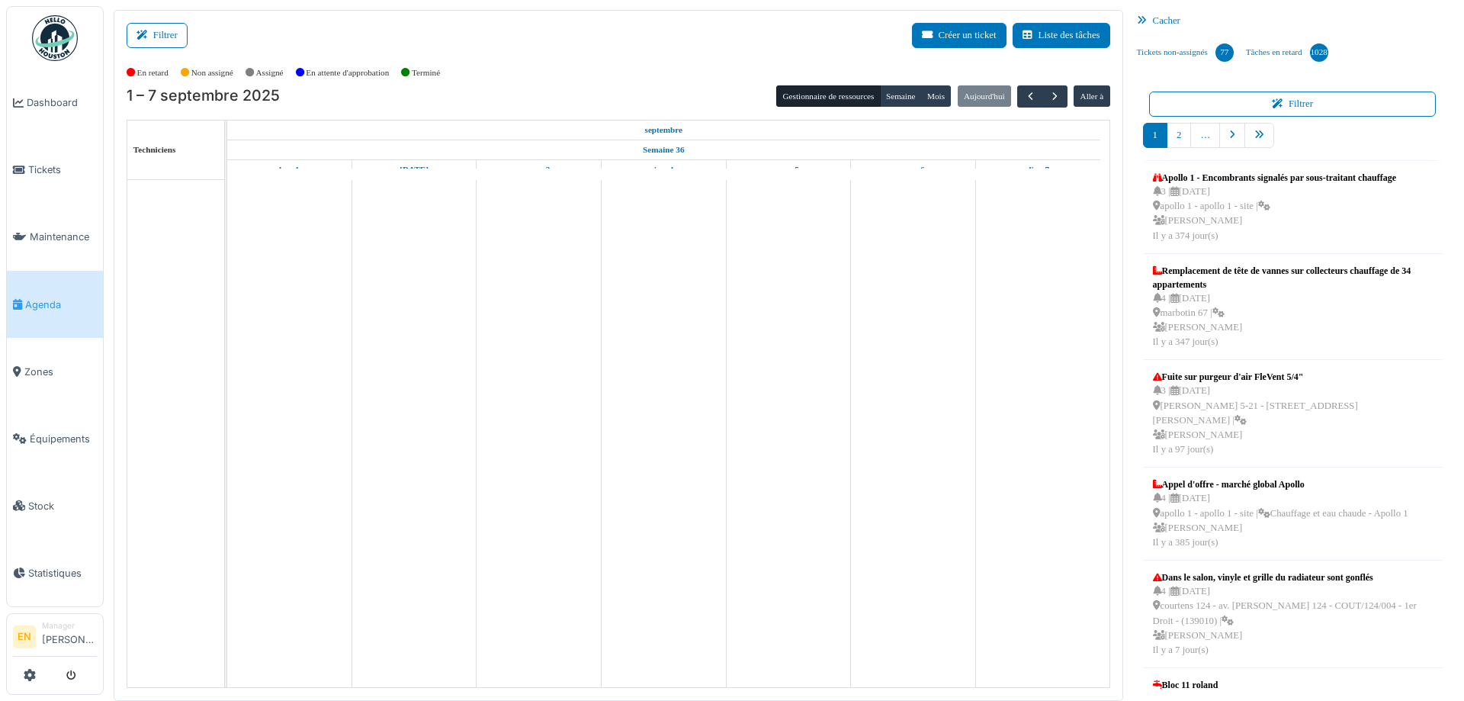
click at [170, 29] on button "Filtrer" at bounding box center [157, 35] width 61 height 25
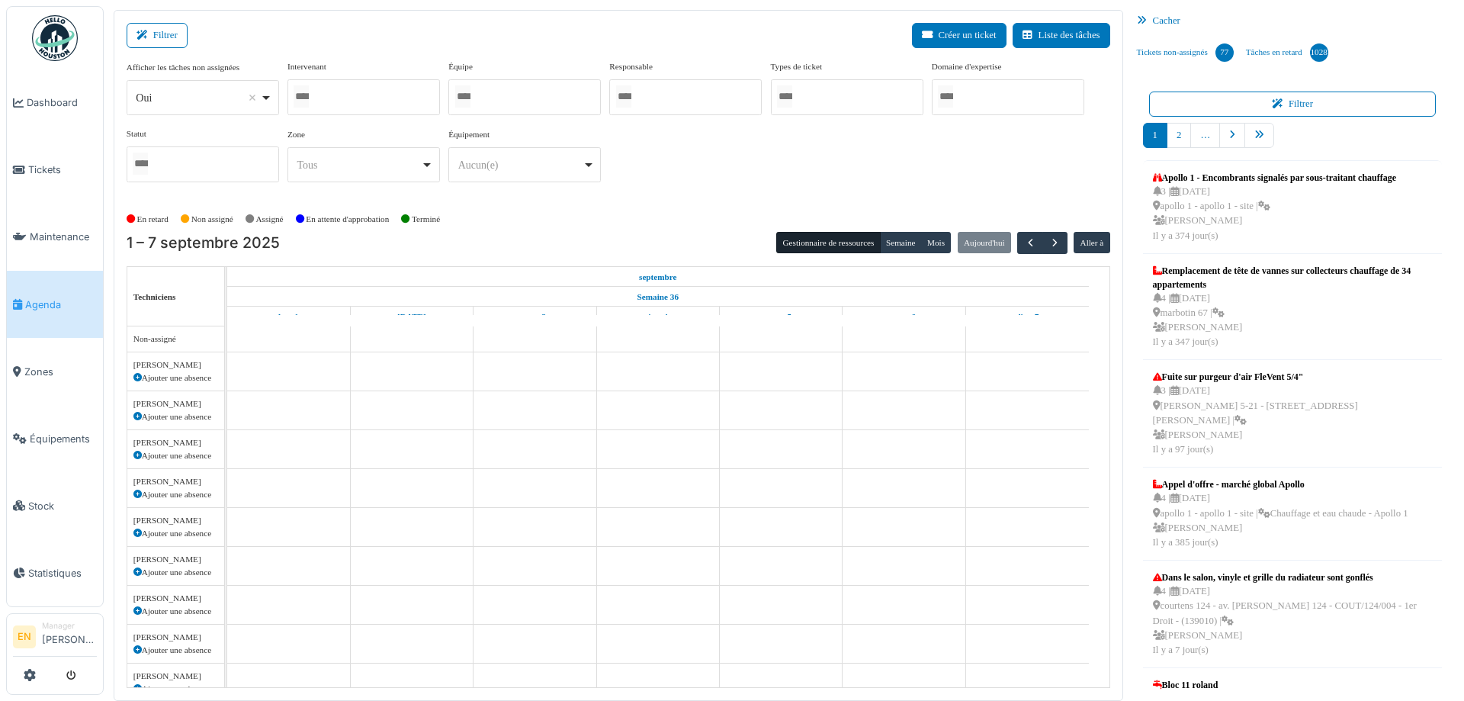
click at [269, 93] on div "Oui Remove item" at bounding box center [203, 98] width 140 height 22
select select "**"
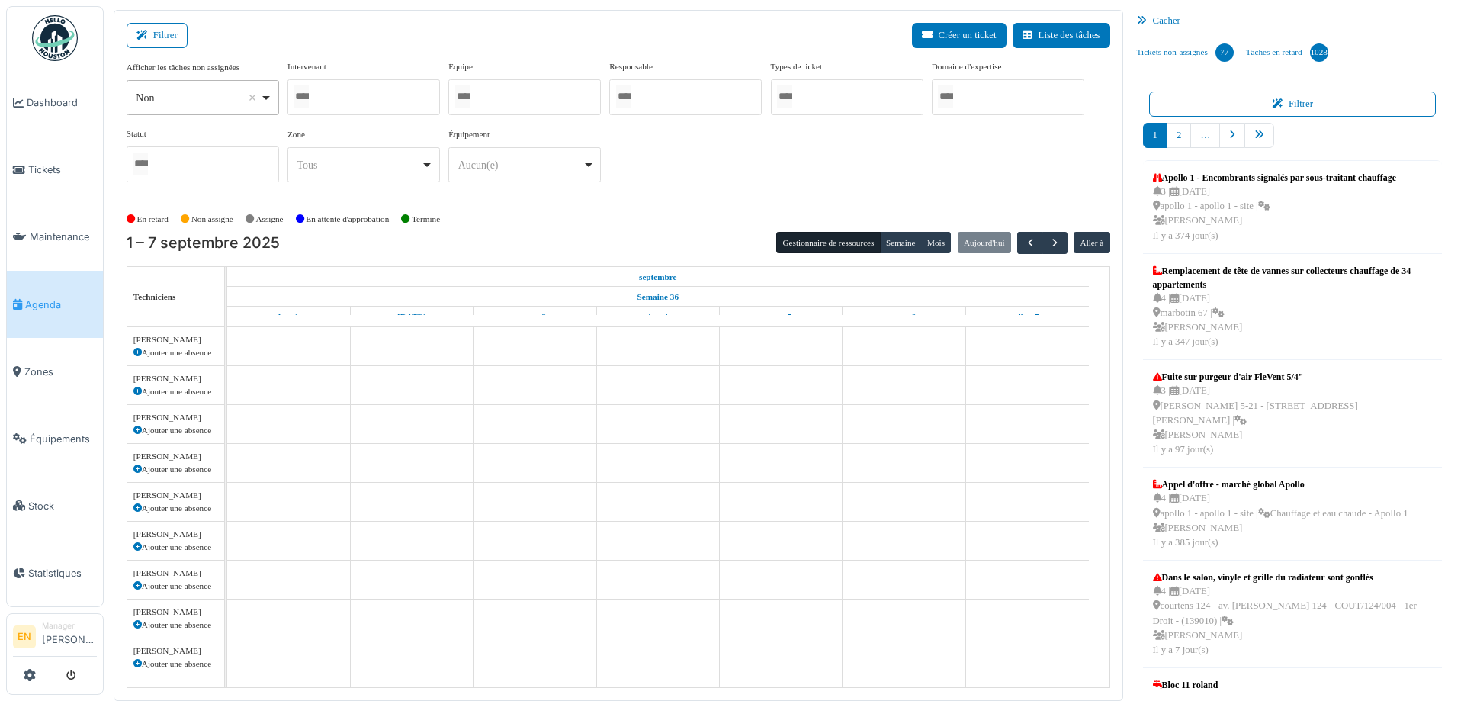
click at [395, 104] on div at bounding box center [363, 97] width 153 height 36
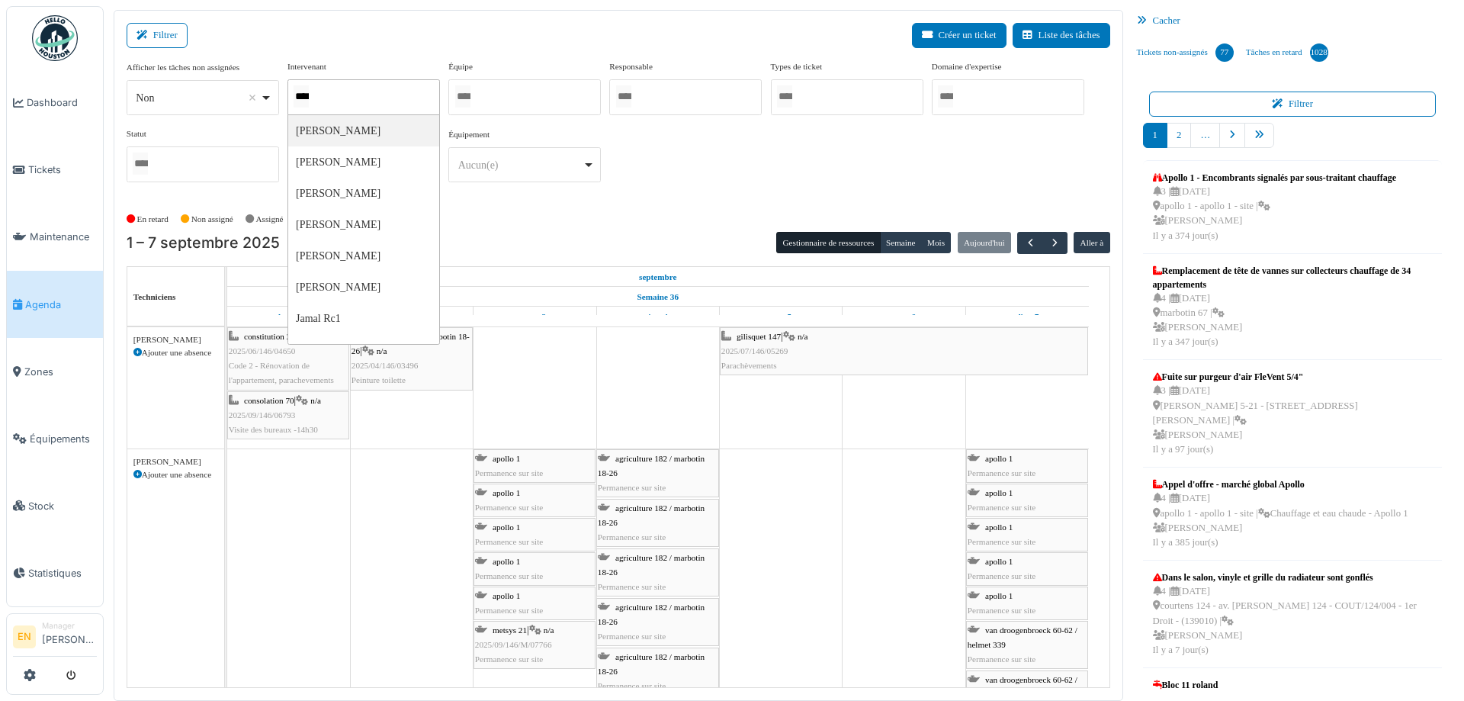
click at [333, 95] on div "****" at bounding box center [363, 97] width 153 height 36
click at [544, 90] on div at bounding box center [524, 97] width 153 height 36
type input "*******"
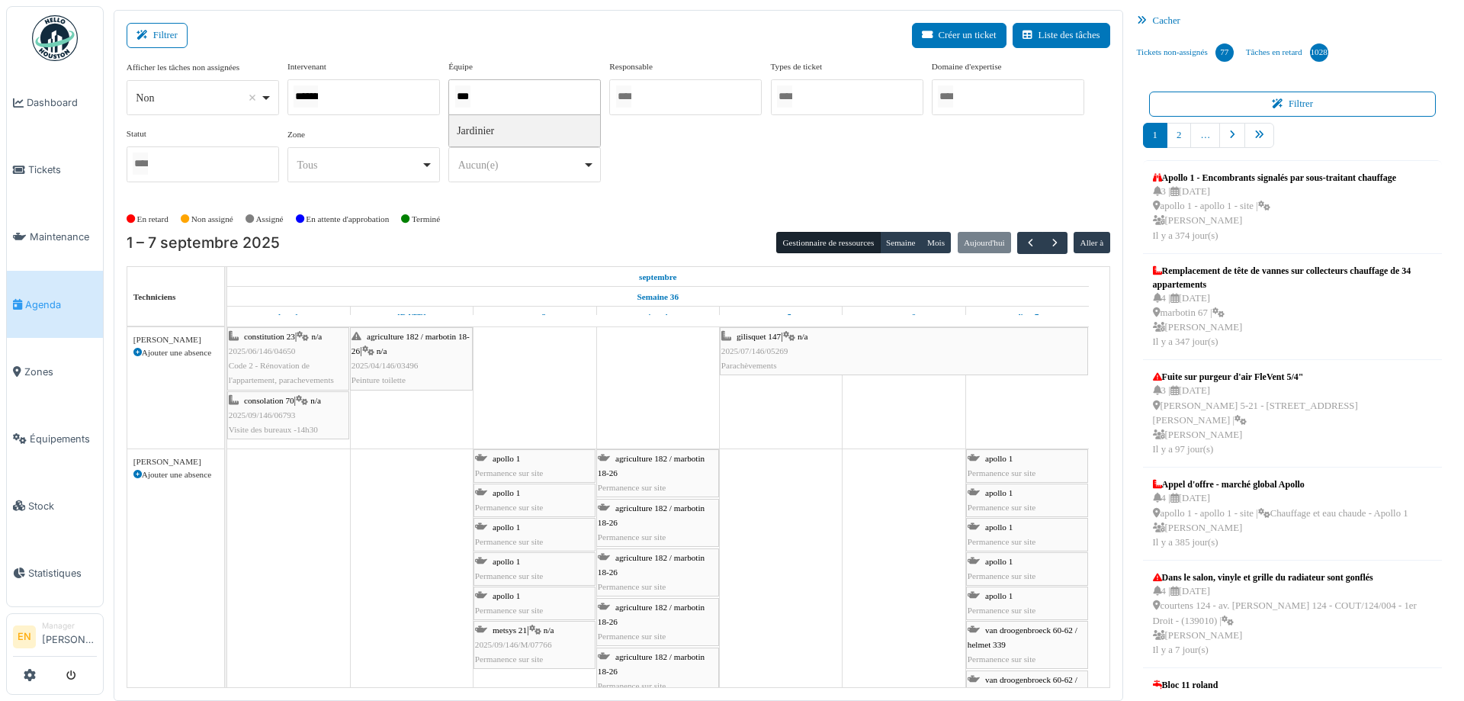
type input "****"
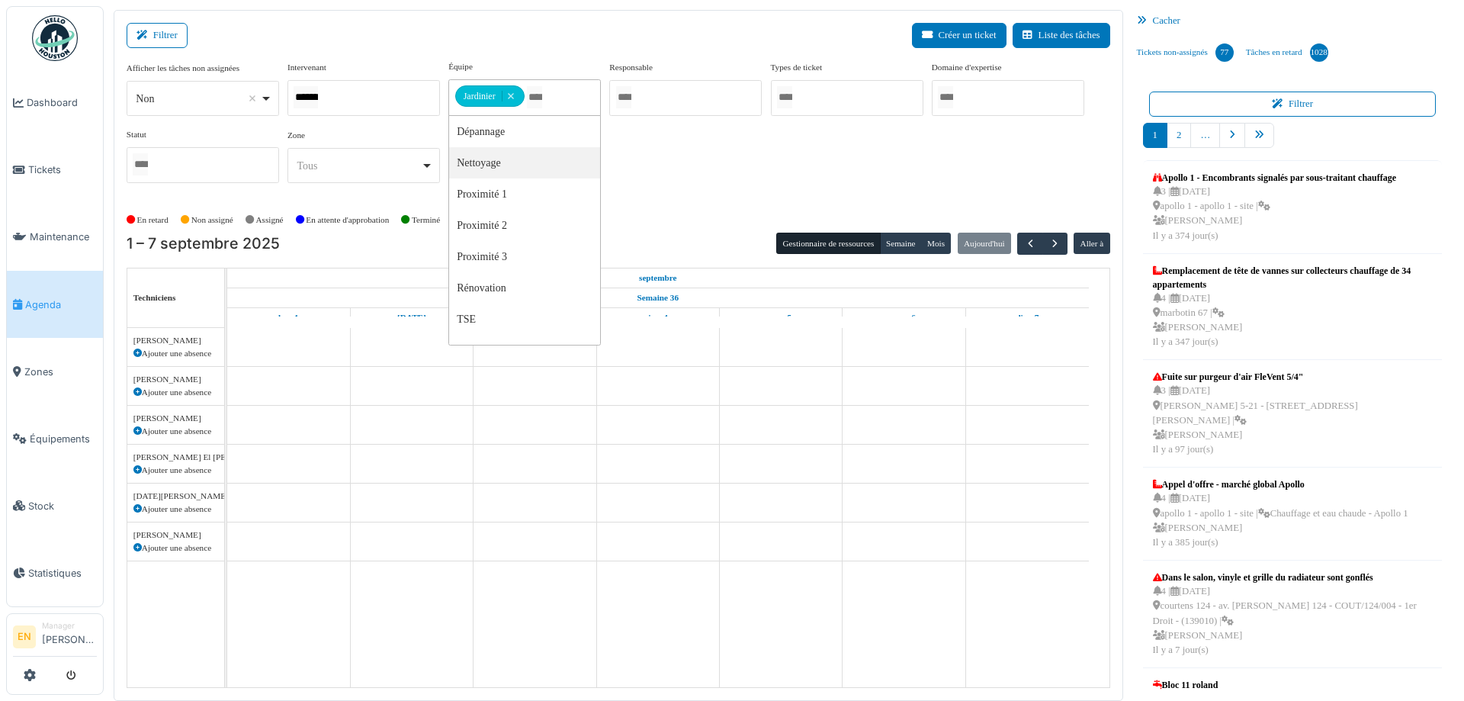
click at [679, 156] on div "Afficher les tâches non assignées *** Non Remove item Oui Non Intervenant *****…" at bounding box center [619, 127] width 984 height 135
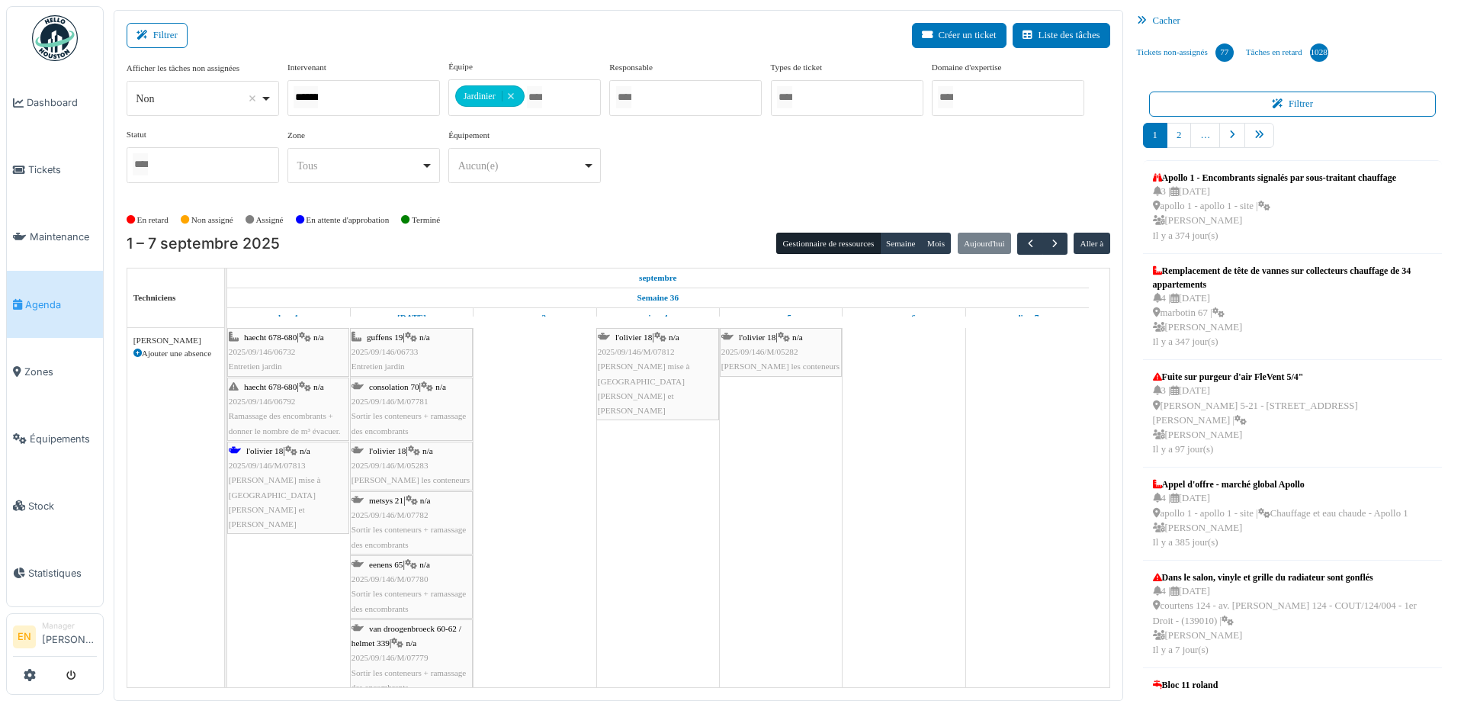
click at [673, 165] on div "Afficher les tâches non assignées *** Non Remove item Oui Non Intervenant *****…" at bounding box center [619, 127] width 984 height 135
drag, startPoint x: 348, startPoint y: 95, endPoint x: 275, endPoint y: 101, distance: 74.3
click at [275, 101] on div "Afficher les tâches non assignées *** Non Remove item Oui Non Intervenant *****…" at bounding box center [619, 127] width 984 height 135
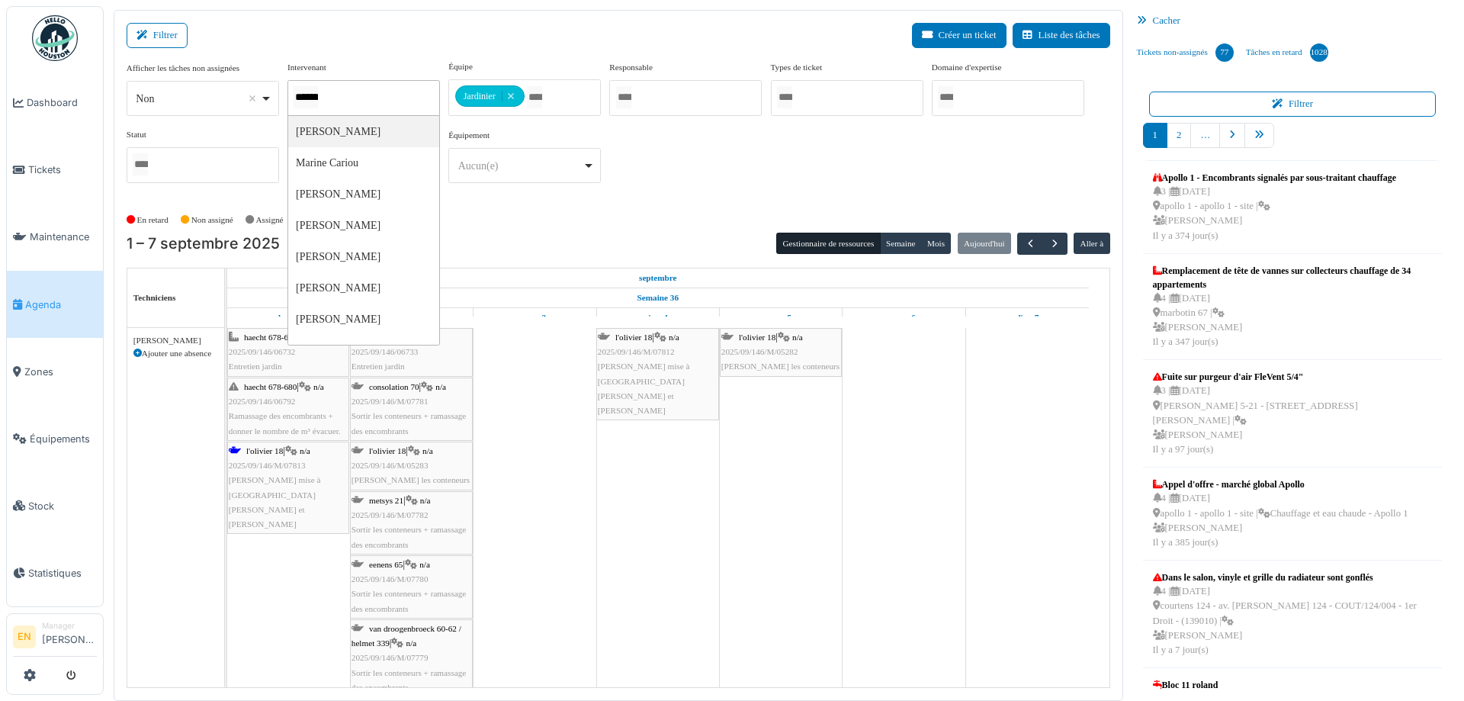
click at [318, 96] on input "*******" at bounding box center [306, 97] width 24 height 22
drag, startPoint x: 342, startPoint y: 100, endPoint x: 322, endPoint y: 98, distance: 20.7
click at [322, 98] on div "*******" at bounding box center [363, 98] width 153 height 36
click at [318, 98] on input "*******" at bounding box center [306, 97] width 24 height 22
type input "*"
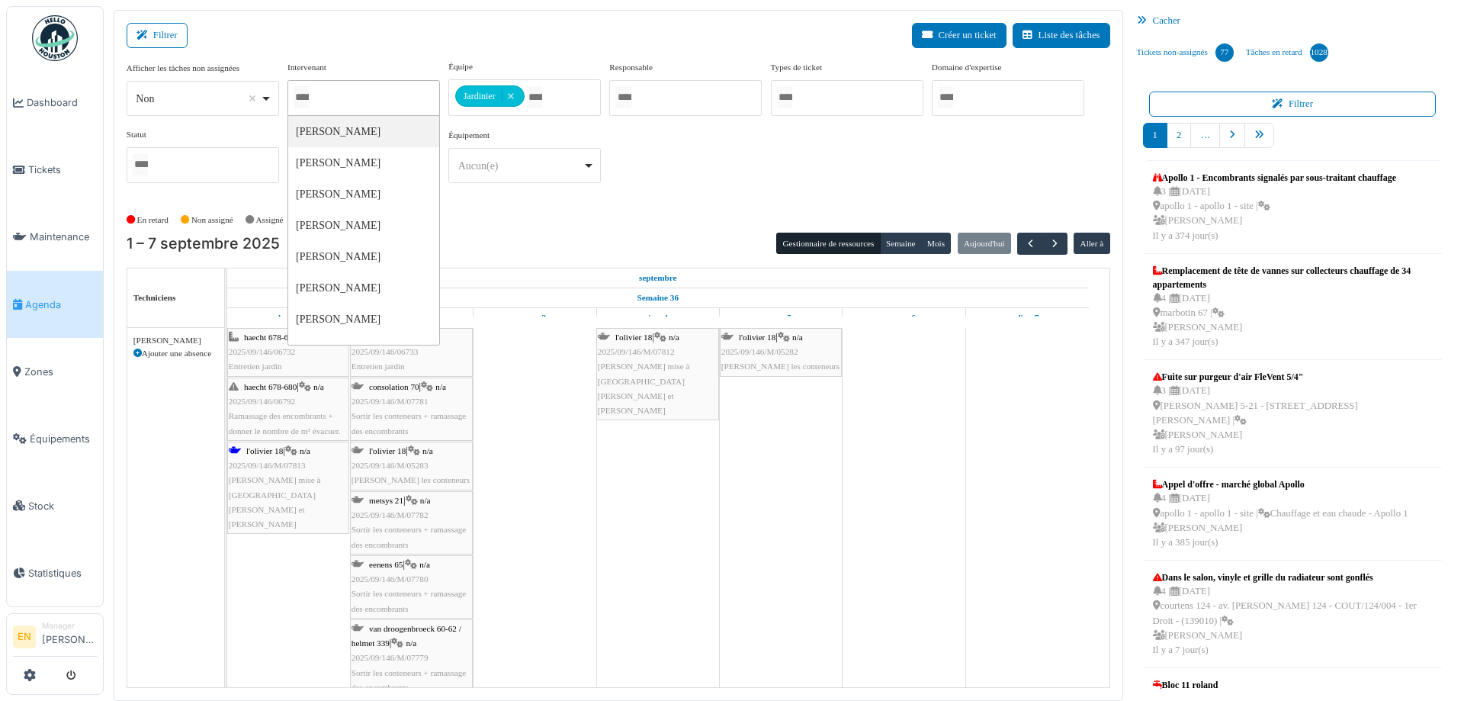
drag, startPoint x: 747, startPoint y: 200, endPoint x: 737, endPoint y: 194, distance: 11.0
click at [738, 194] on div "Afficher les tâches non assignées *** Non Remove item Oui Non Intervenant Abdel…" at bounding box center [619, 133] width 984 height 147
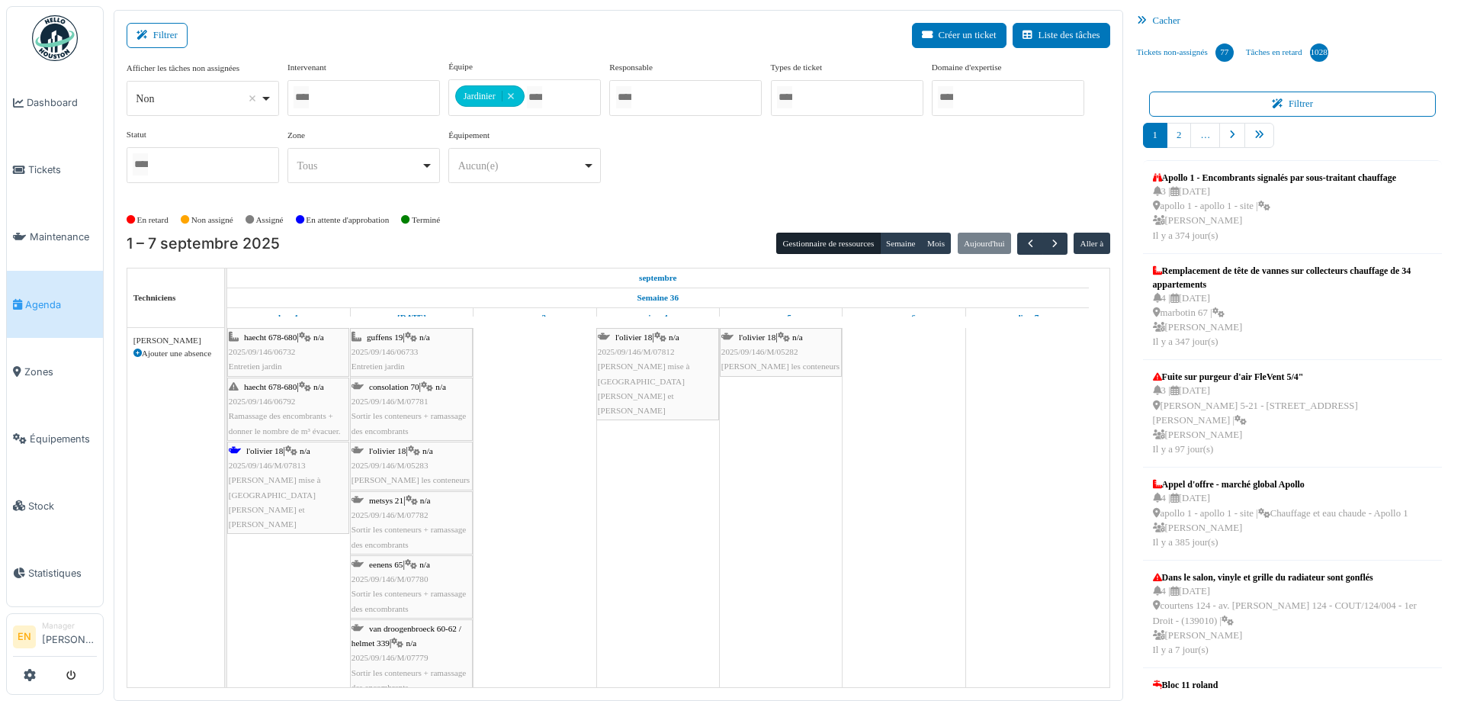
click at [403, 411] on span "Sortir les conteneurs + ramassage des encombrants" at bounding box center [409, 423] width 114 height 24
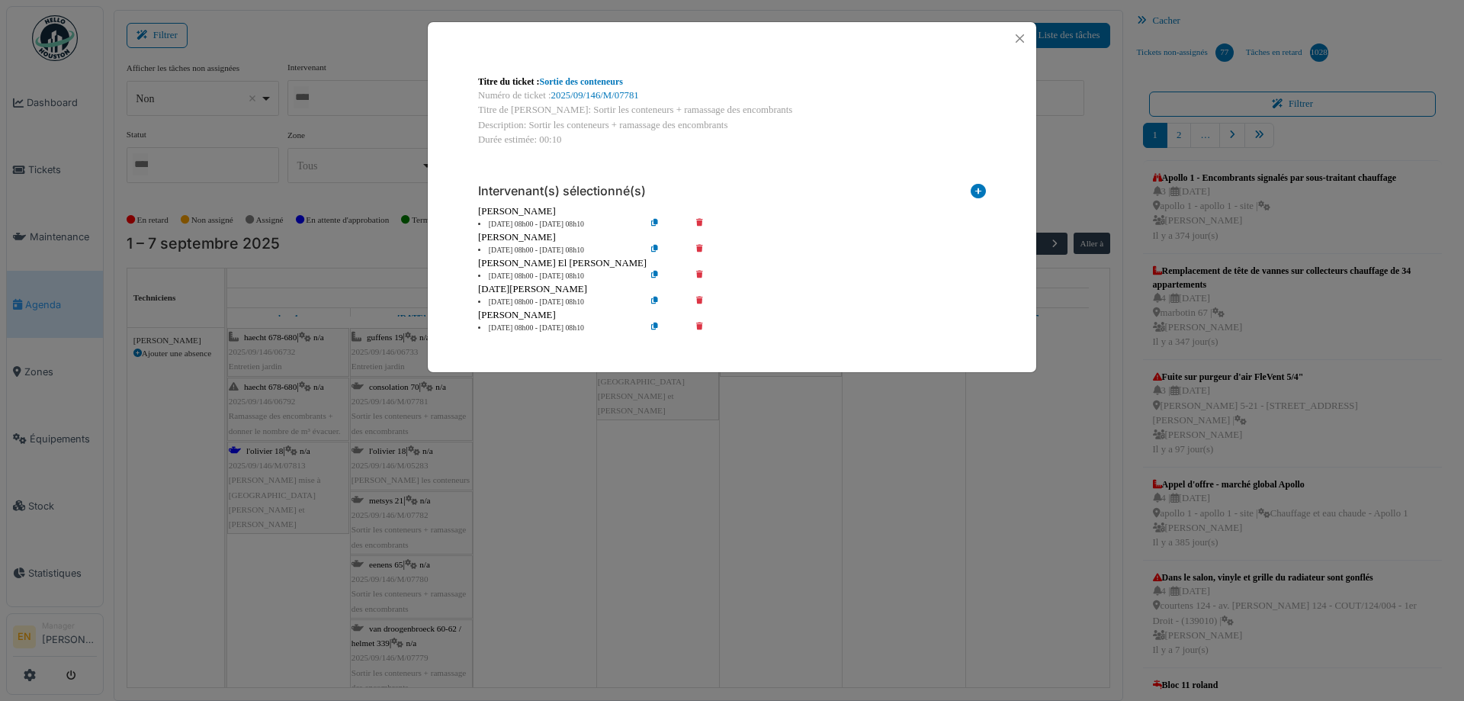
click at [701, 245] on icon at bounding box center [710, 250] width 43 height 11
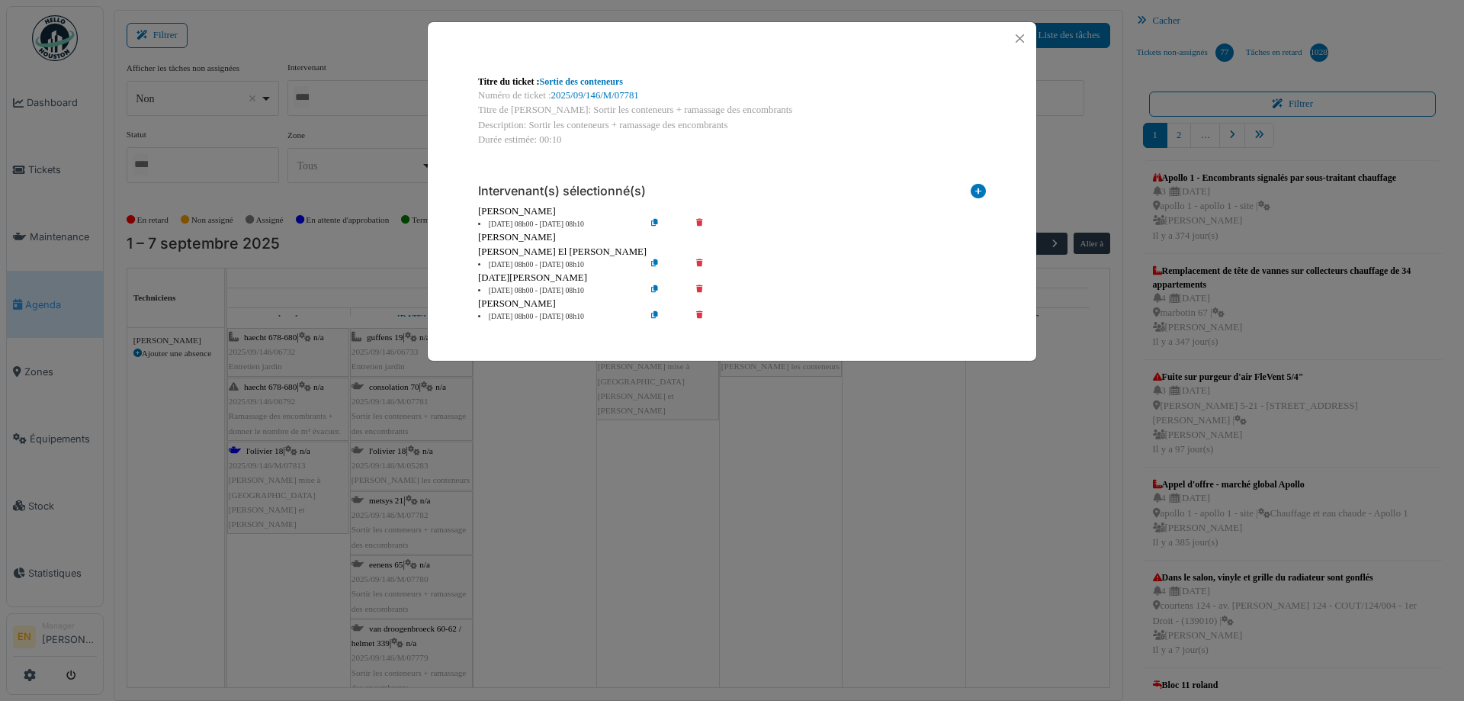
click at [702, 288] on icon at bounding box center [710, 290] width 43 height 11
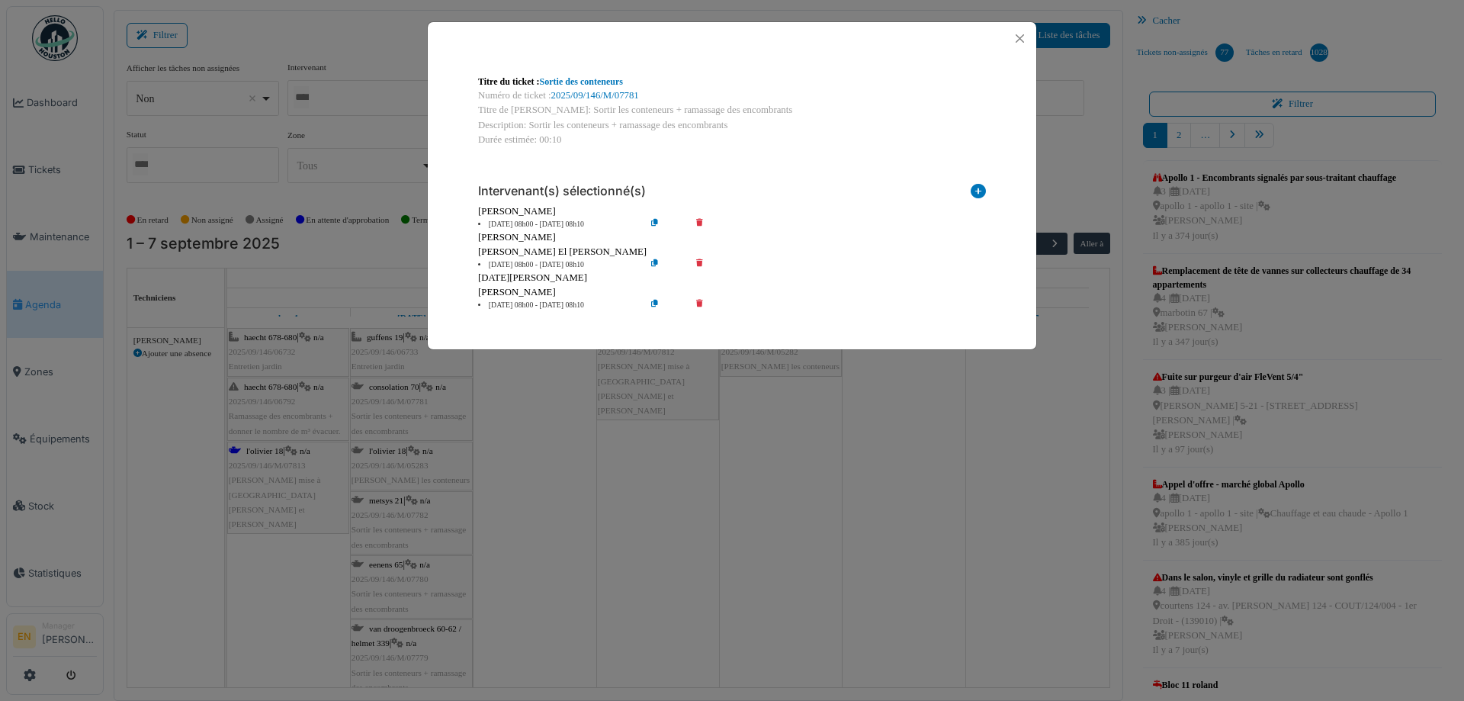
click at [702, 305] on icon at bounding box center [710, 305] width 43 height 11
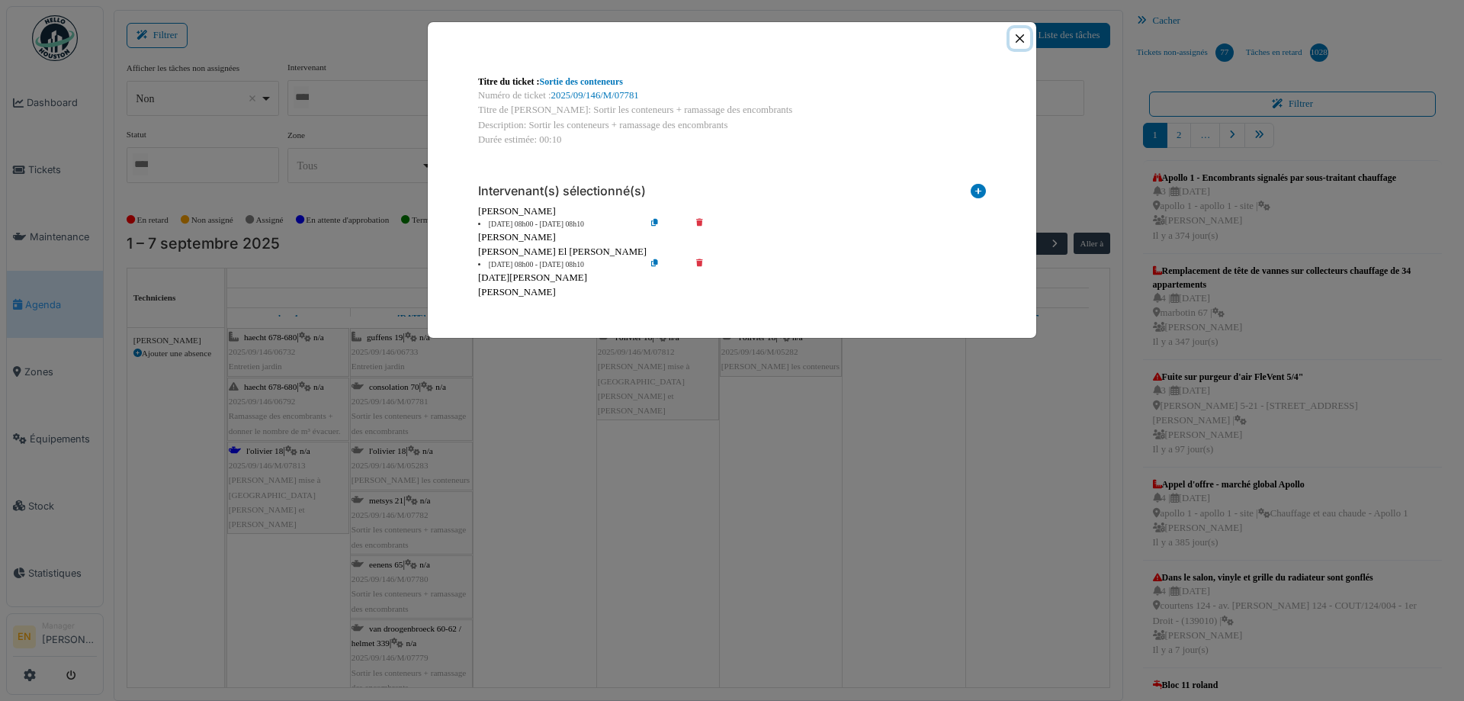
click at [1023, 43] on button "Close" at bounding box center [1020, 38] width 21 height 21
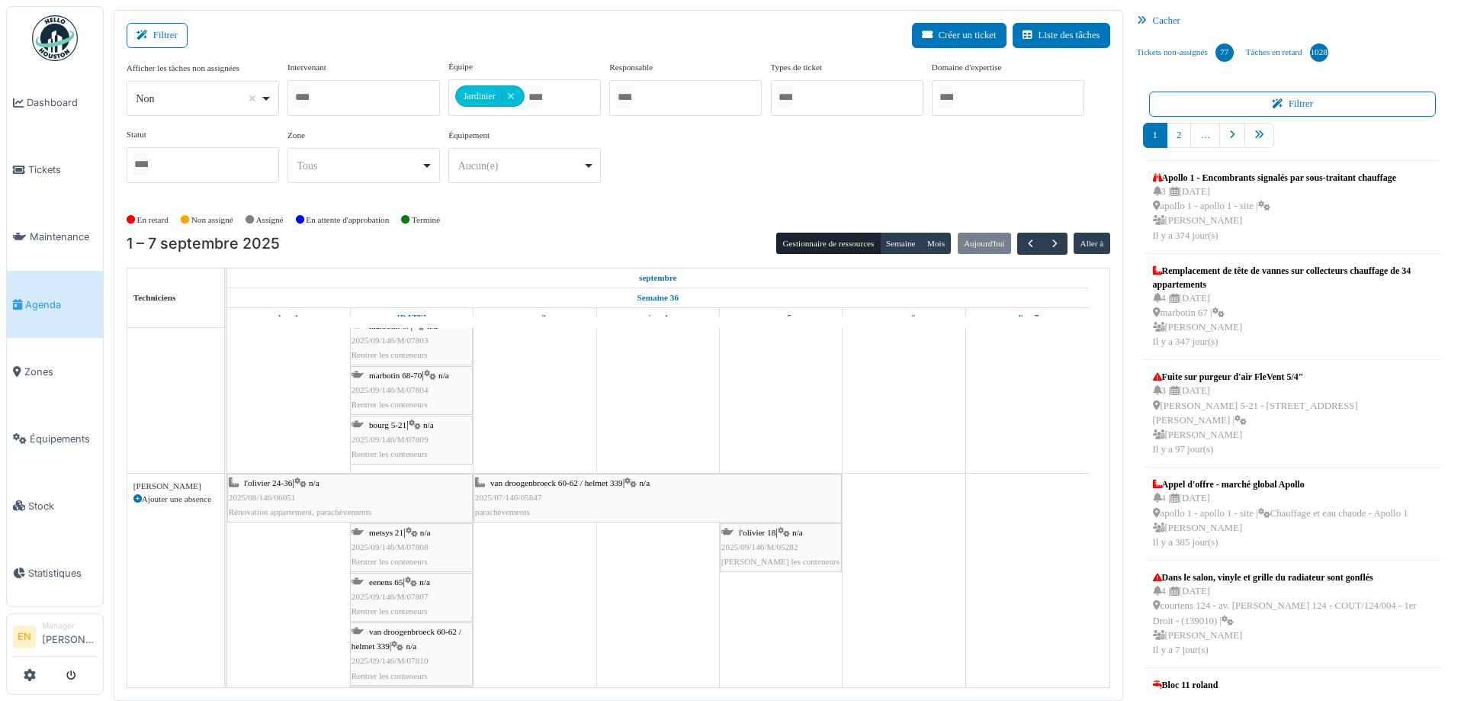
scroll to position [1277, 0]
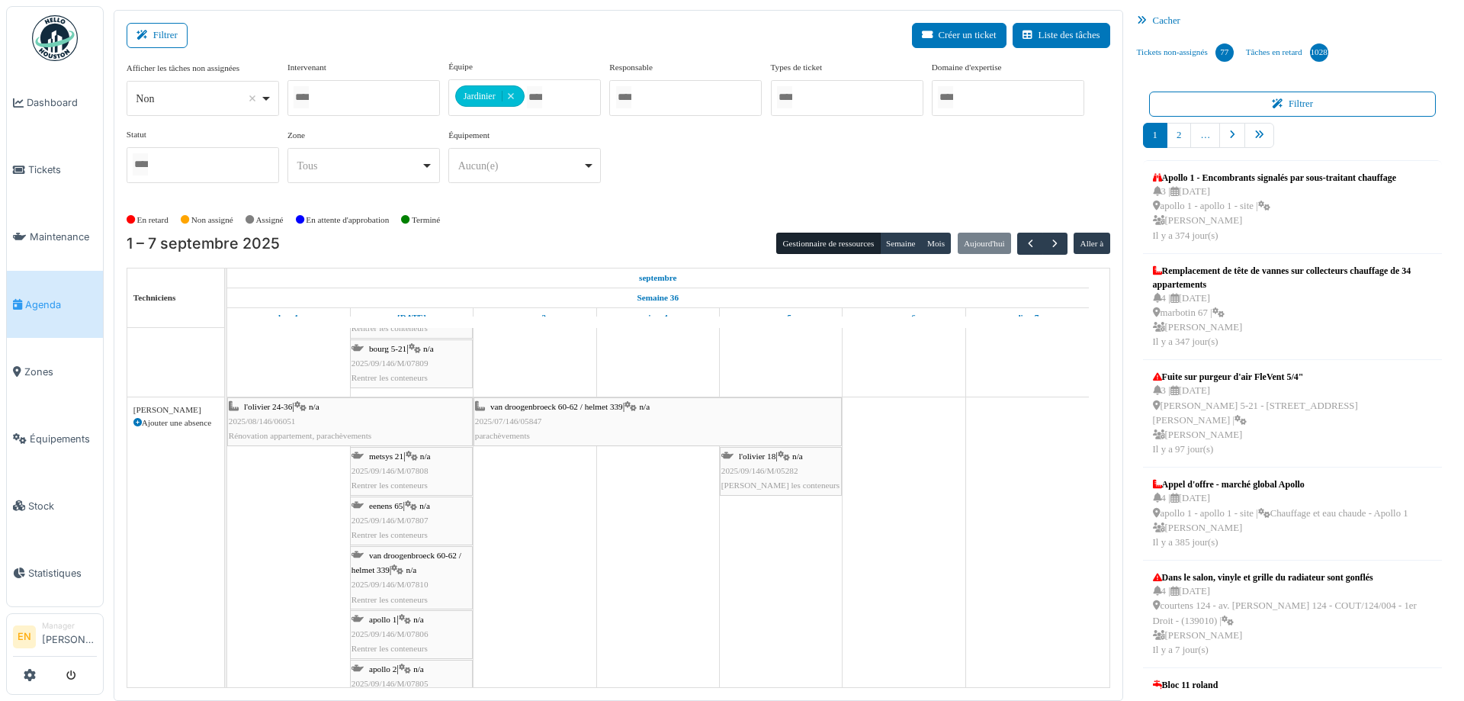
click at [390, 469] on span "2025/09/146/M/07808" at bounding box center [390, 470] width 77 height 9
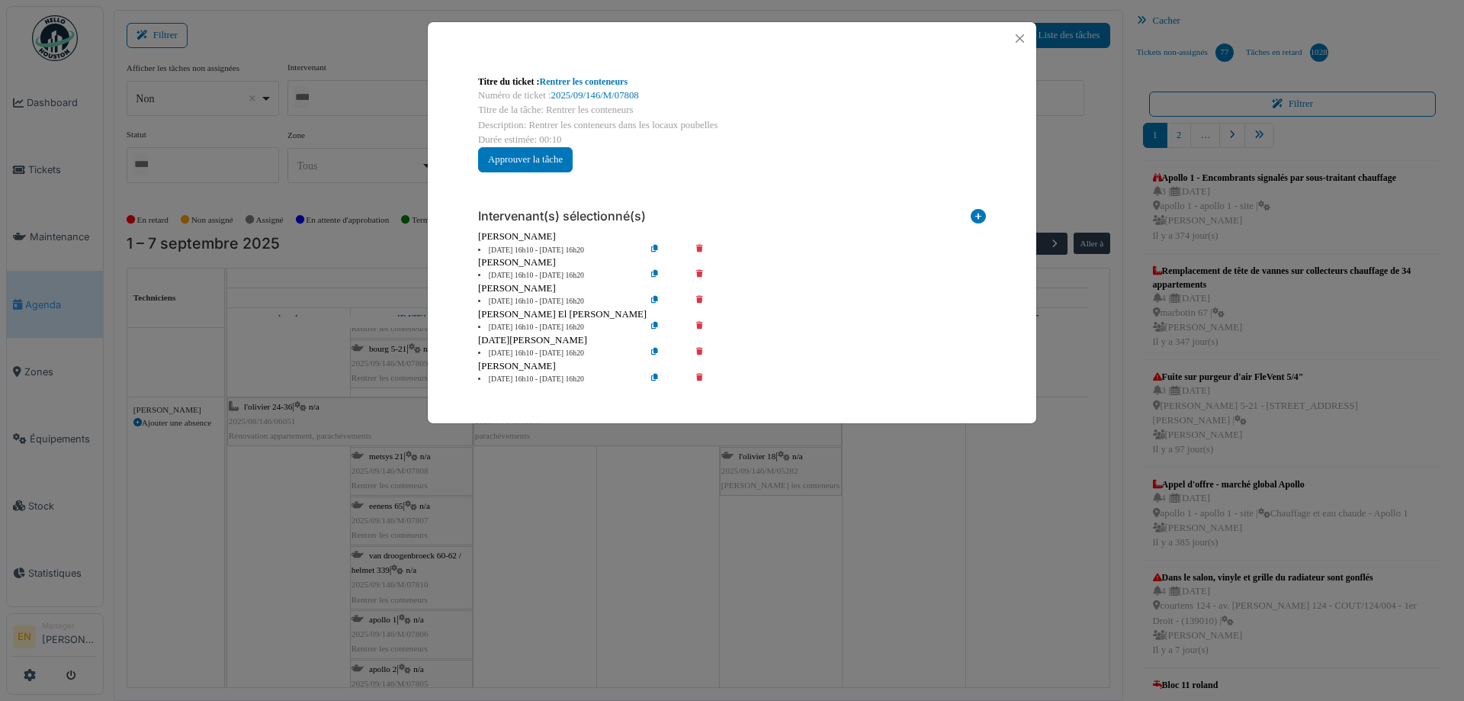
click at [701, 271] on icon at bounding box center [710, 275] width 43 height 11
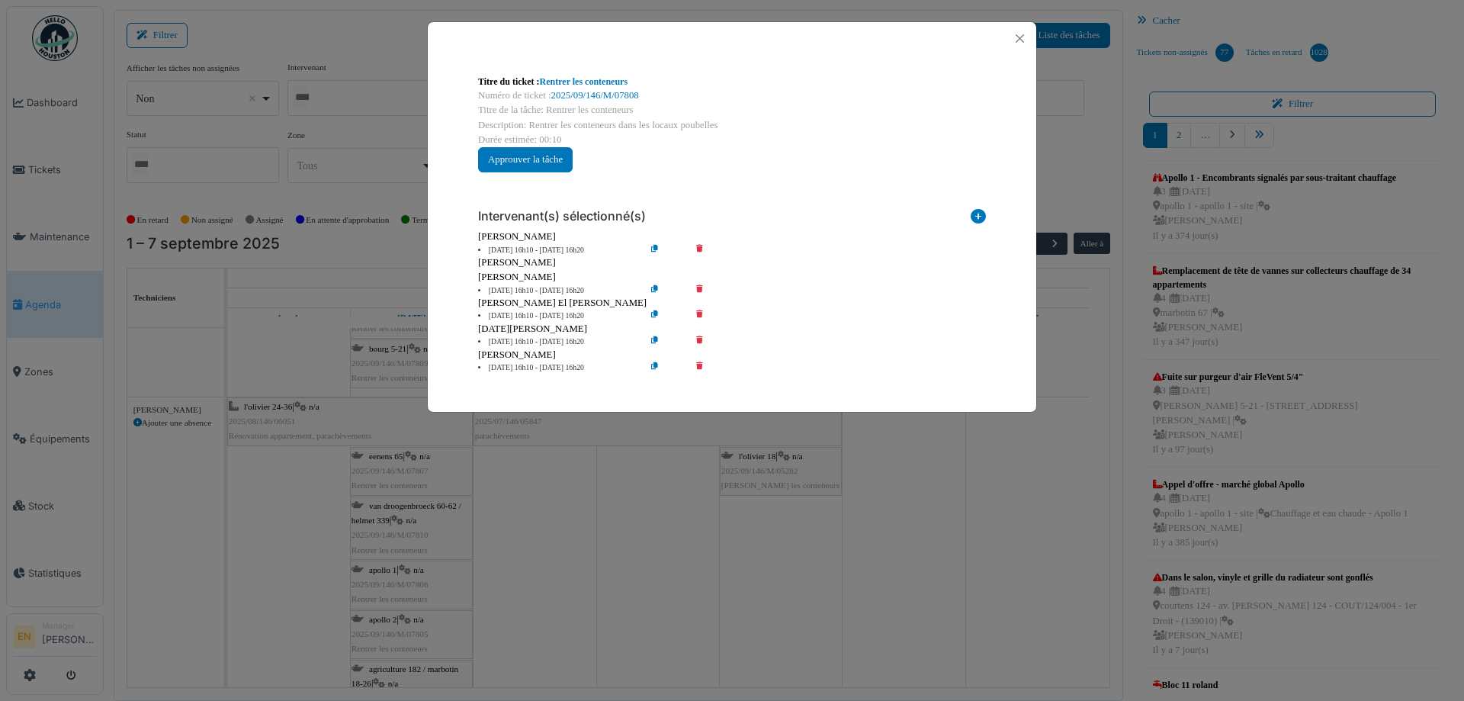
click at [699, 287] on icon at bounding box center [710, 290] width 43 height 11
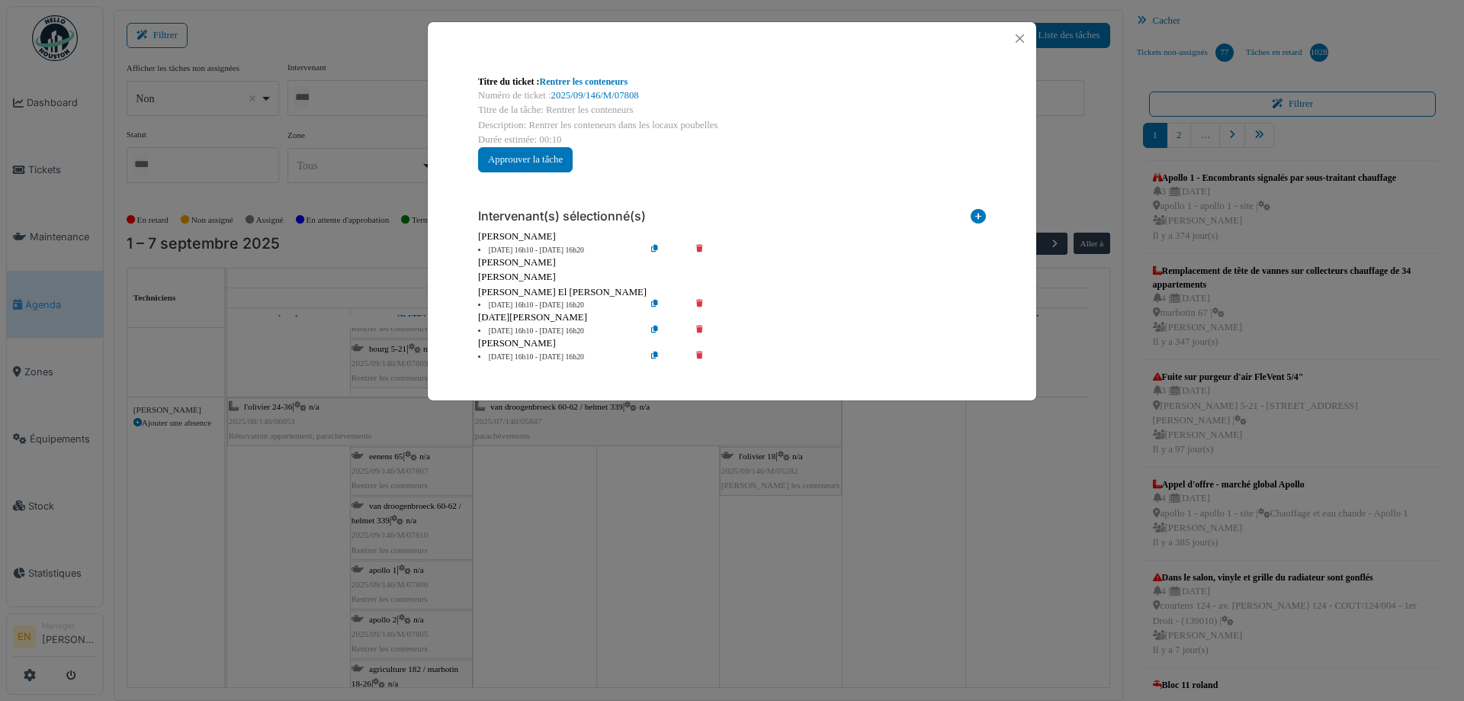
click at [696, 329] on icon at bounding box center [710, 331] width 43 height 11
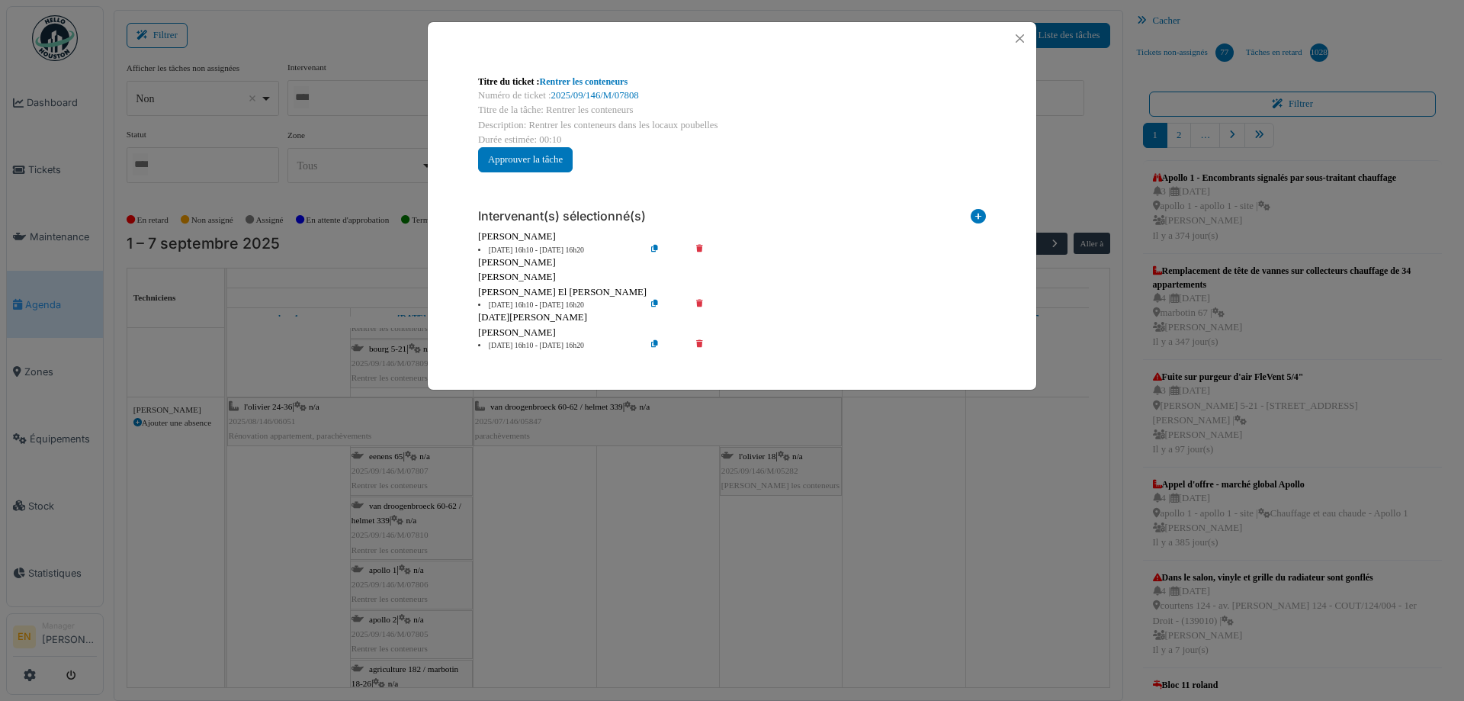
click at [701, 344] on icon at bounding box center [710, 345] width 43 height 11
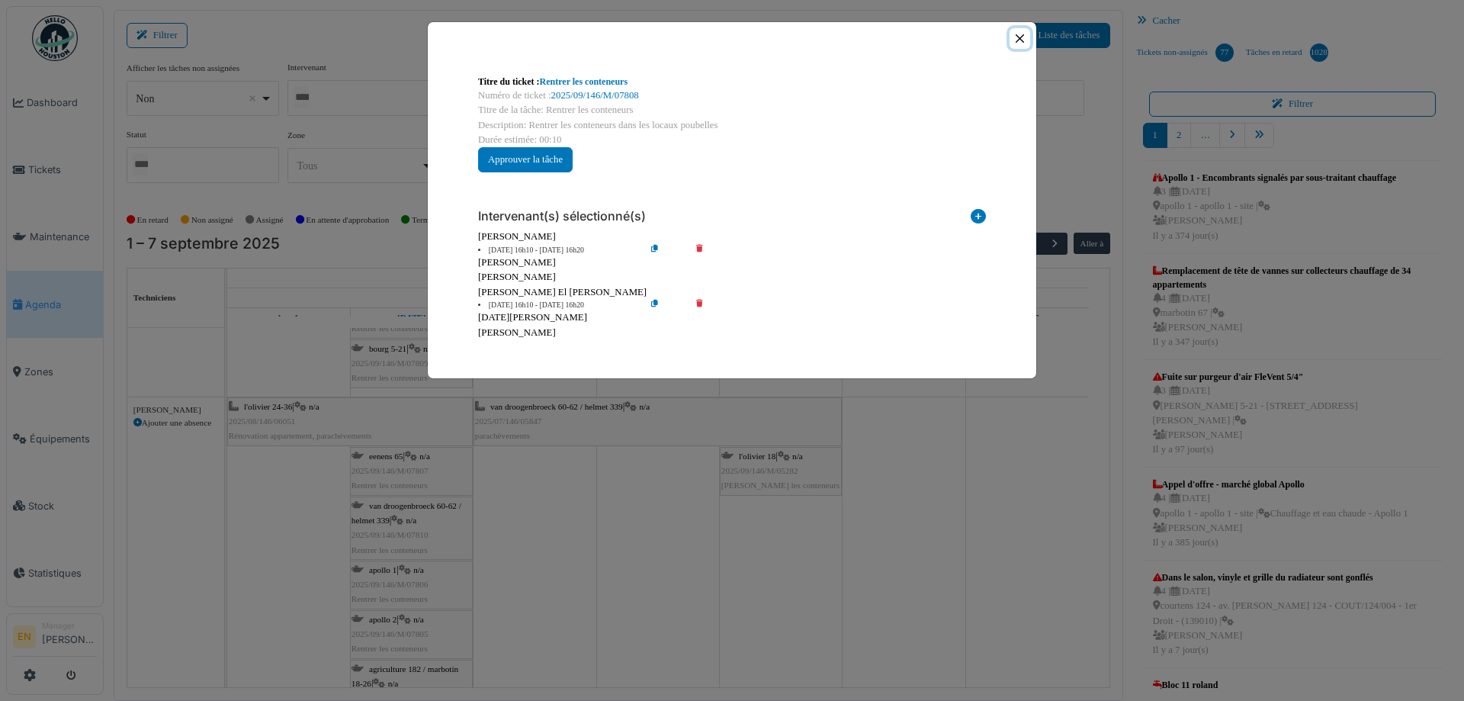
click at [1021, 42] on button "Close" at bounding box center [1020, 38] width 21 height 21
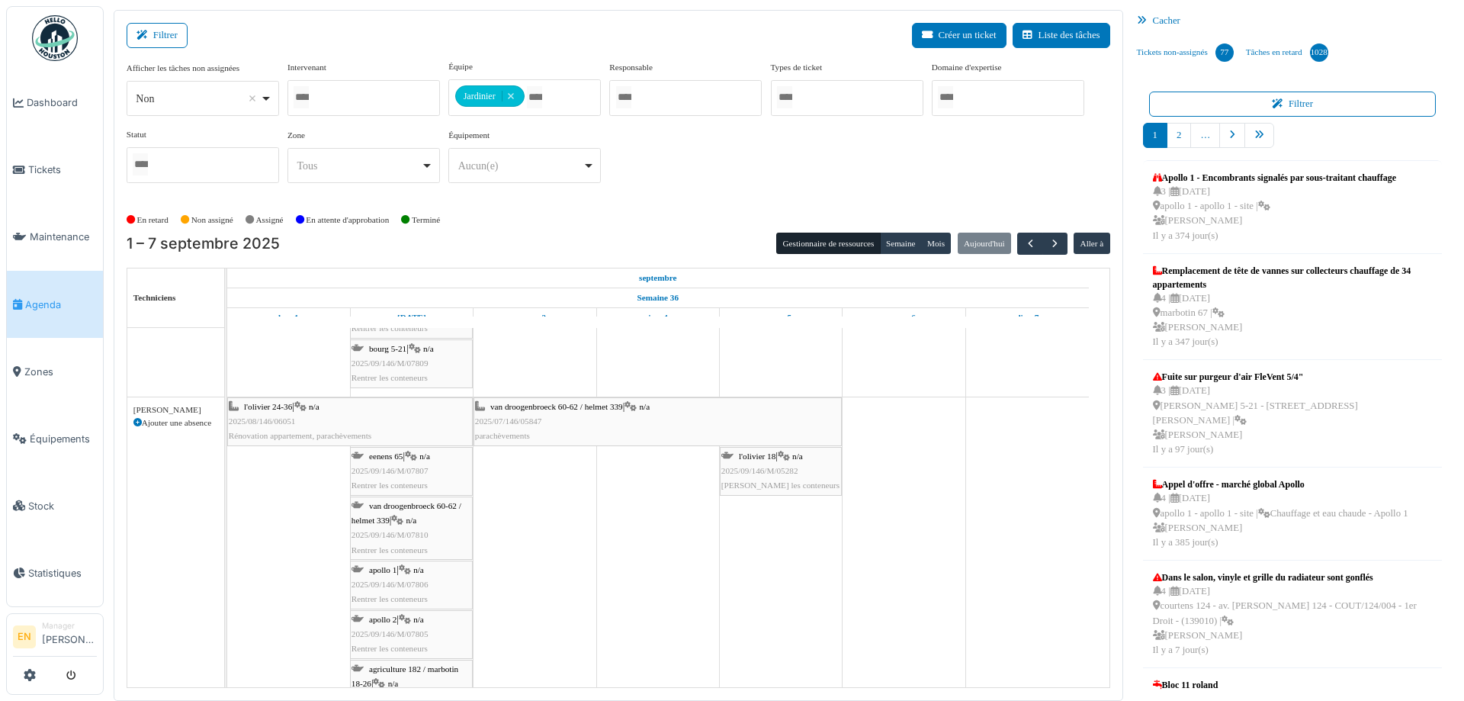
click at [425, 469] on span "2025/09/146/M/07807" at bounding box center [390, 470] width 77 height 9
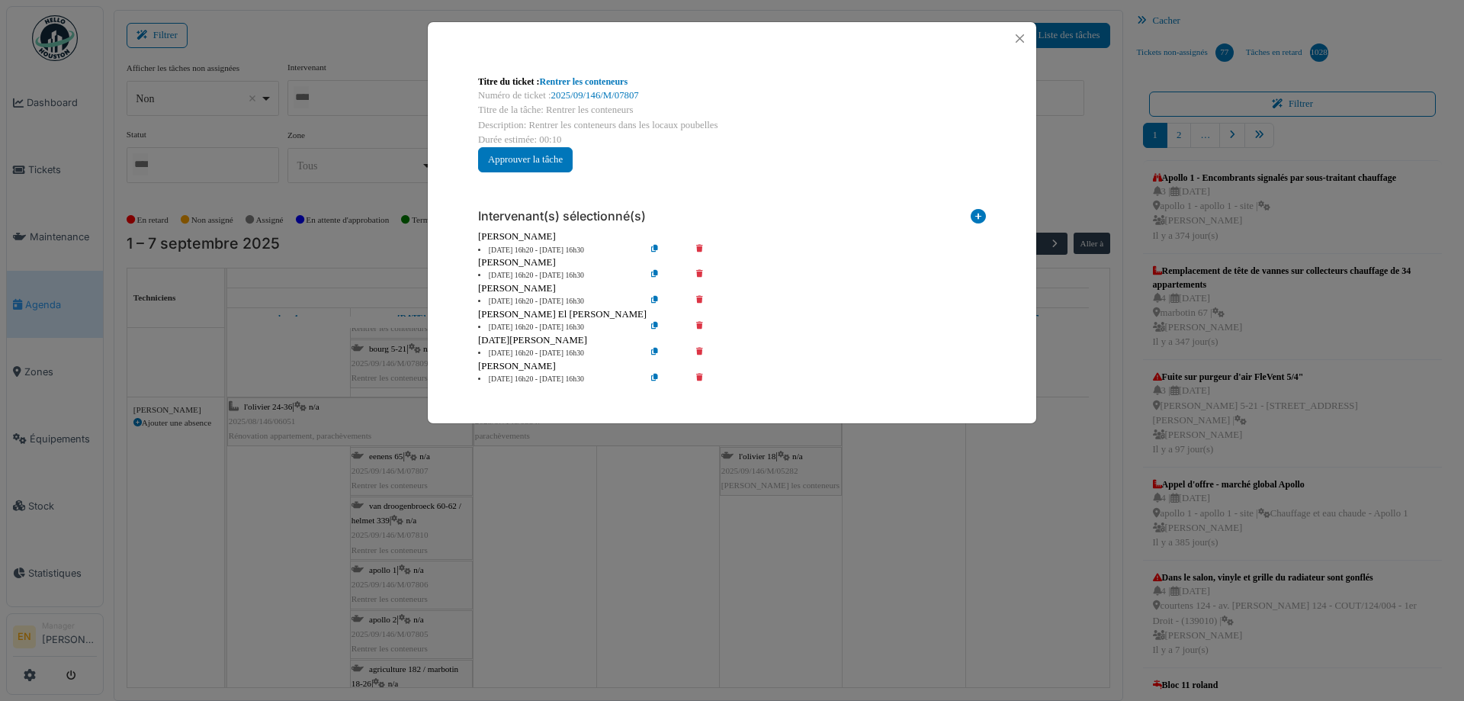
click at [695, 247] on icon at bounding box center [710, 250] width 43 height 11
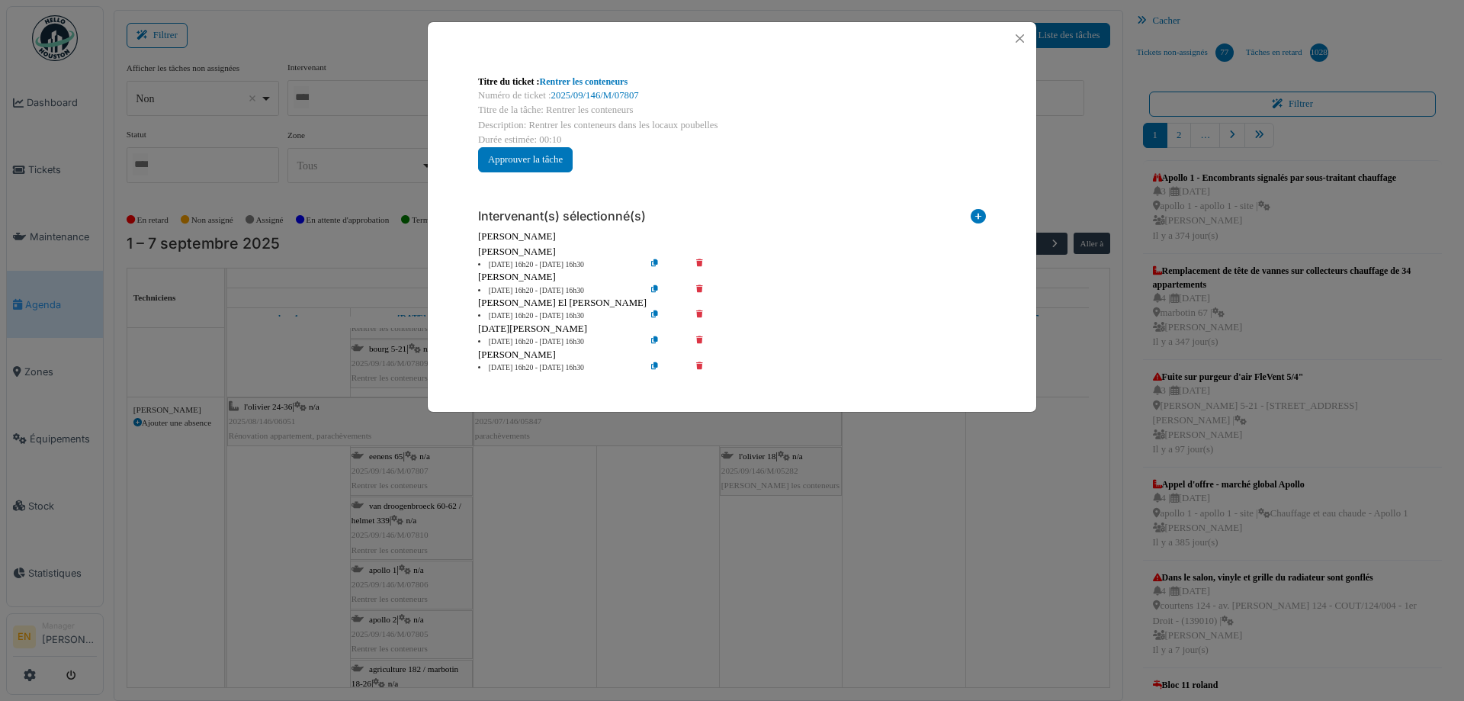
click at [696, 263] on icon at bounding box center [710, 264] width 43 height 11
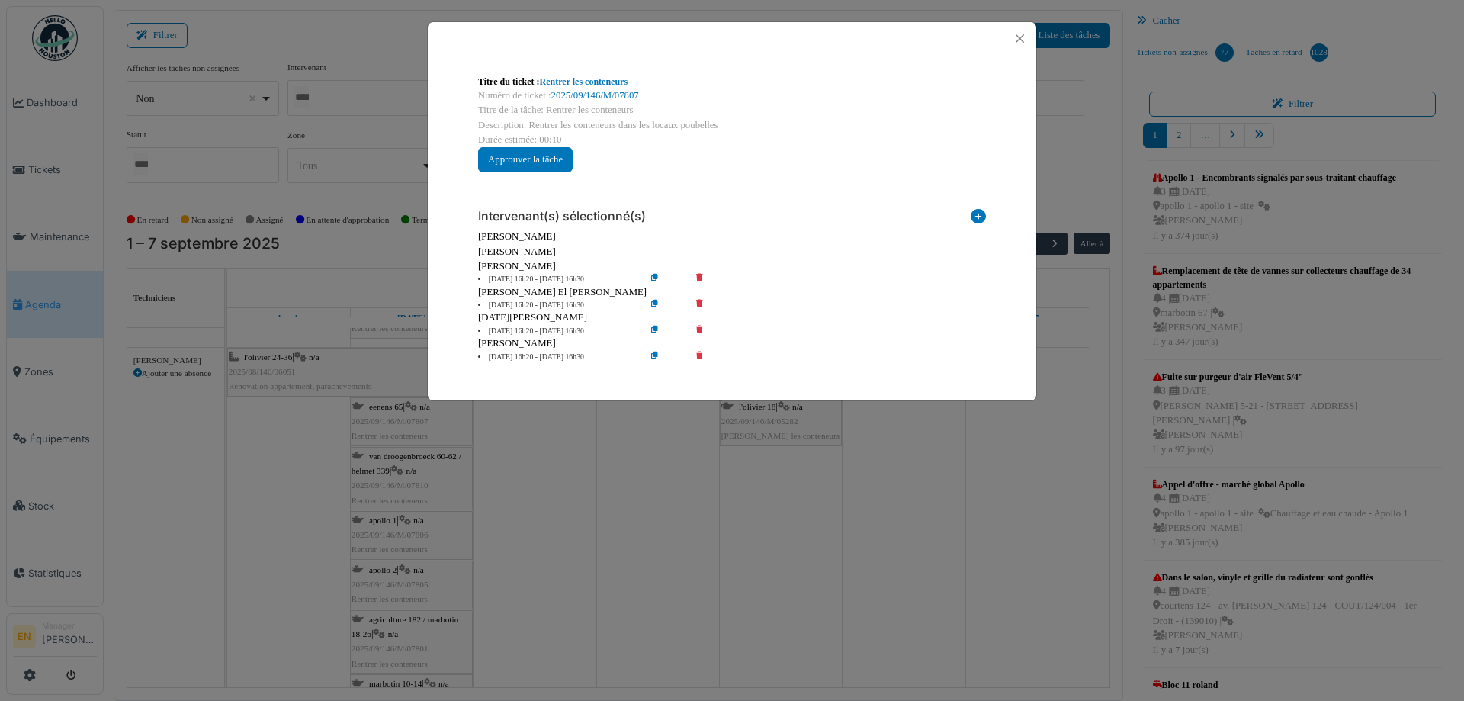
click at [699, 305] on icon at bounding box center [710, 305] width 43 height 11
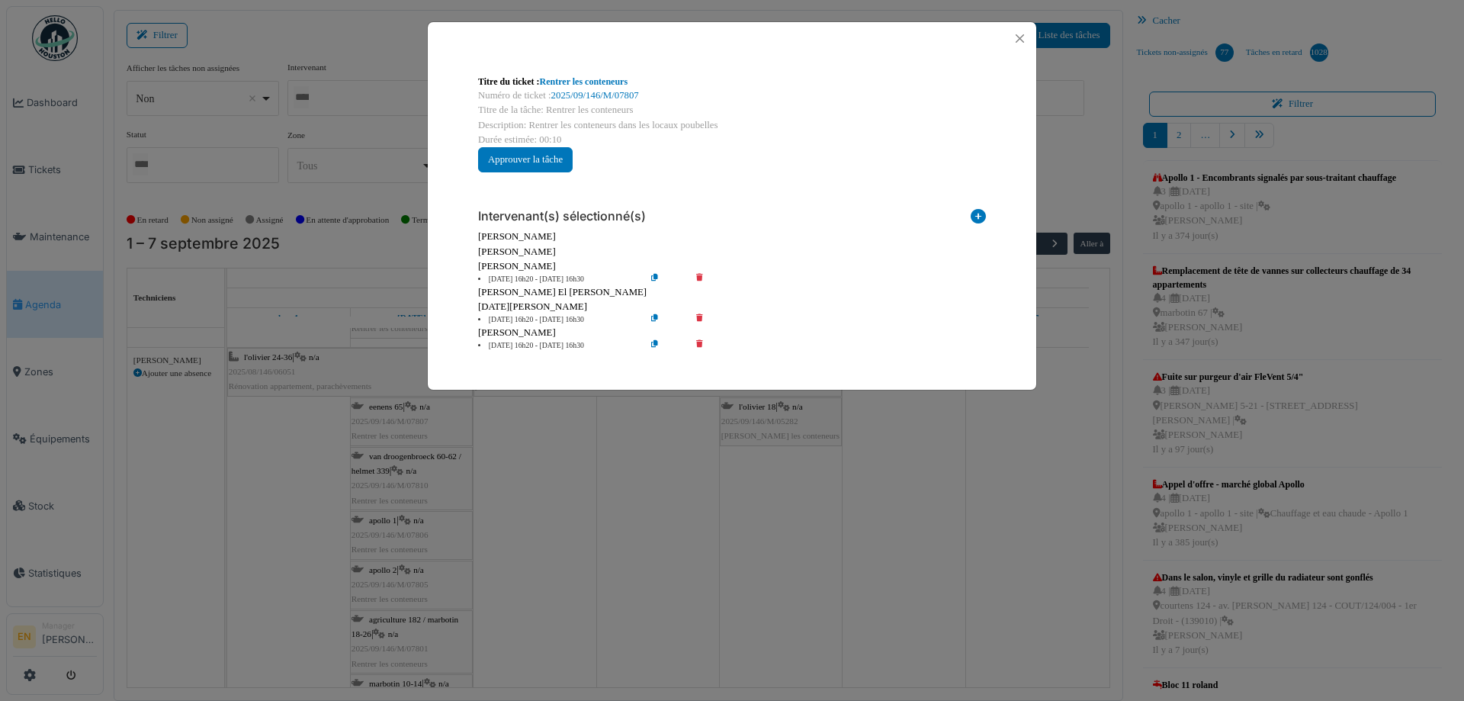
click at [699, 316] on icon at bounding box center [710, 319] width 43 height 11
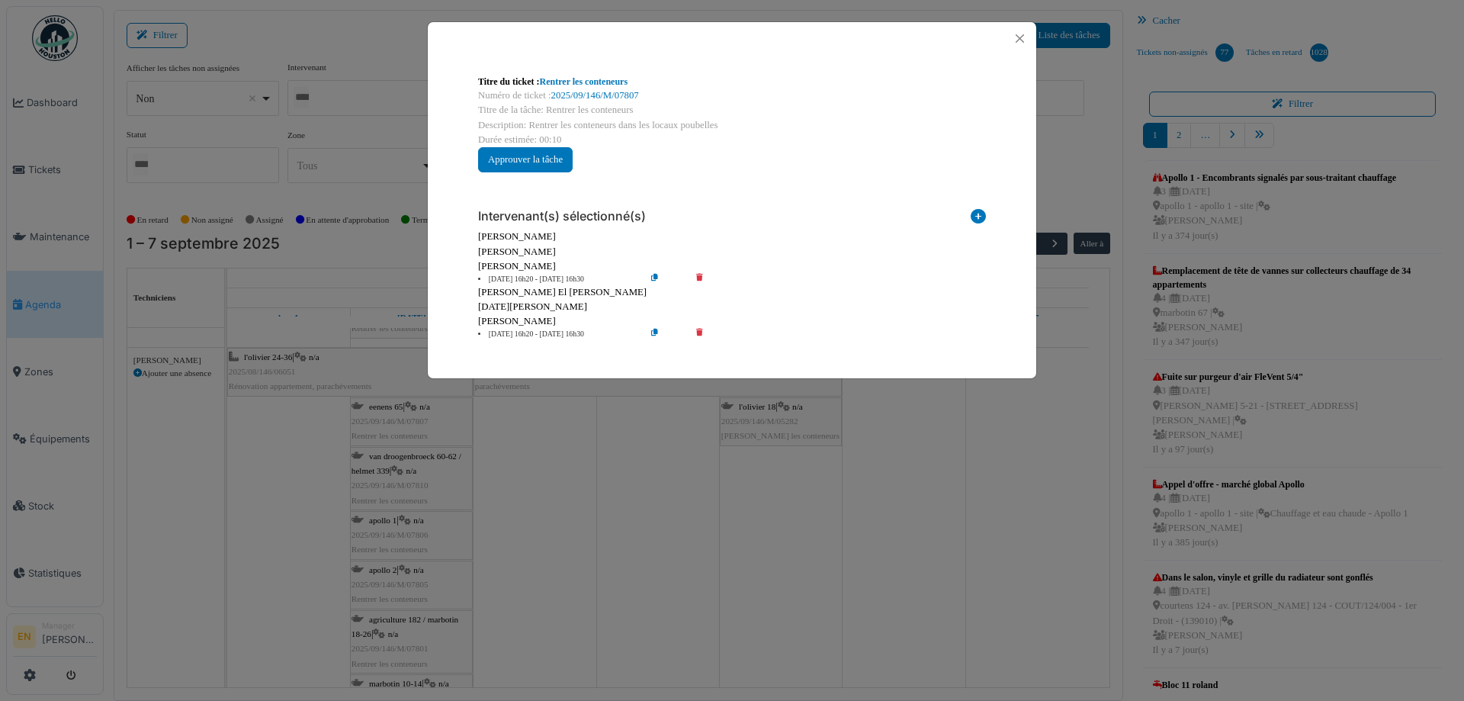
click at [701, 332] on icon at bounding box center [710, 334] width 43 height 11
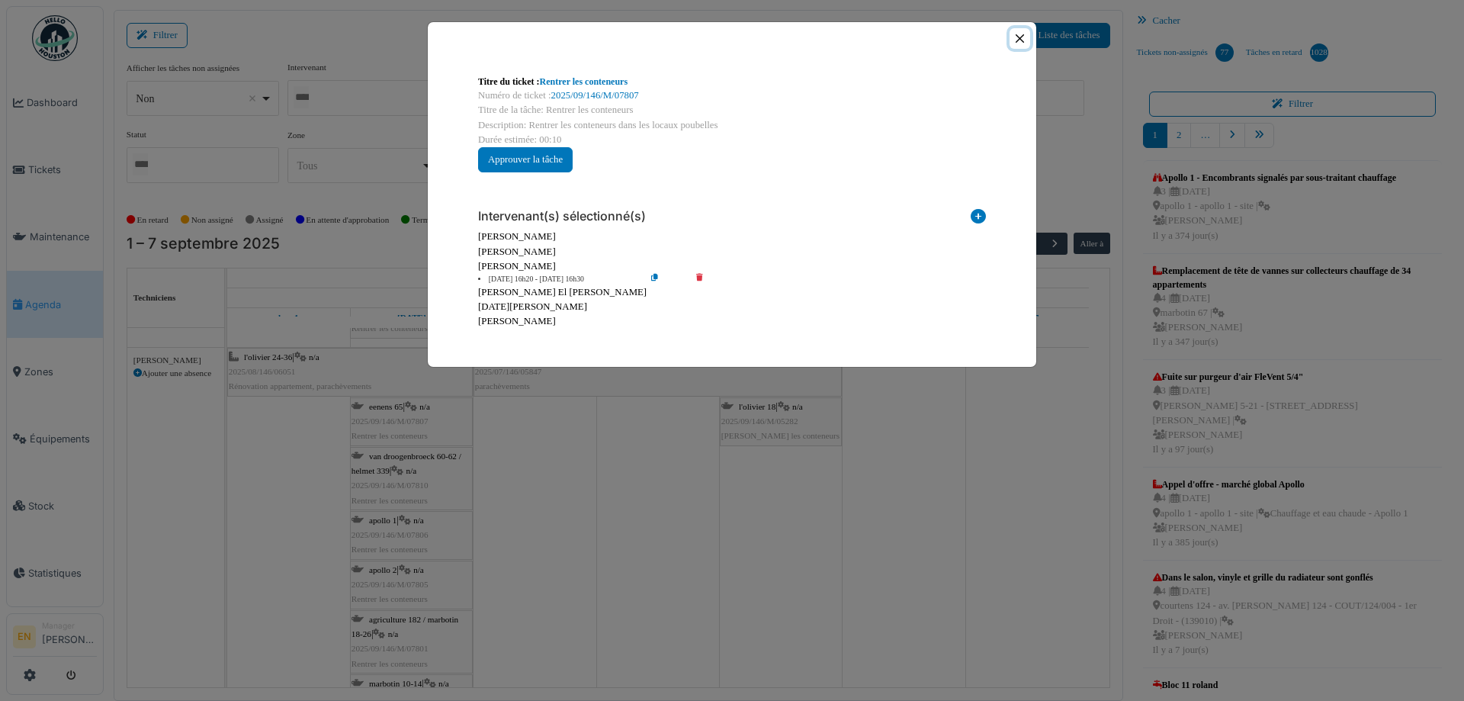
click at [1016, 37] on button "Close" at bounding box center [1020, 38] width 21 height 21
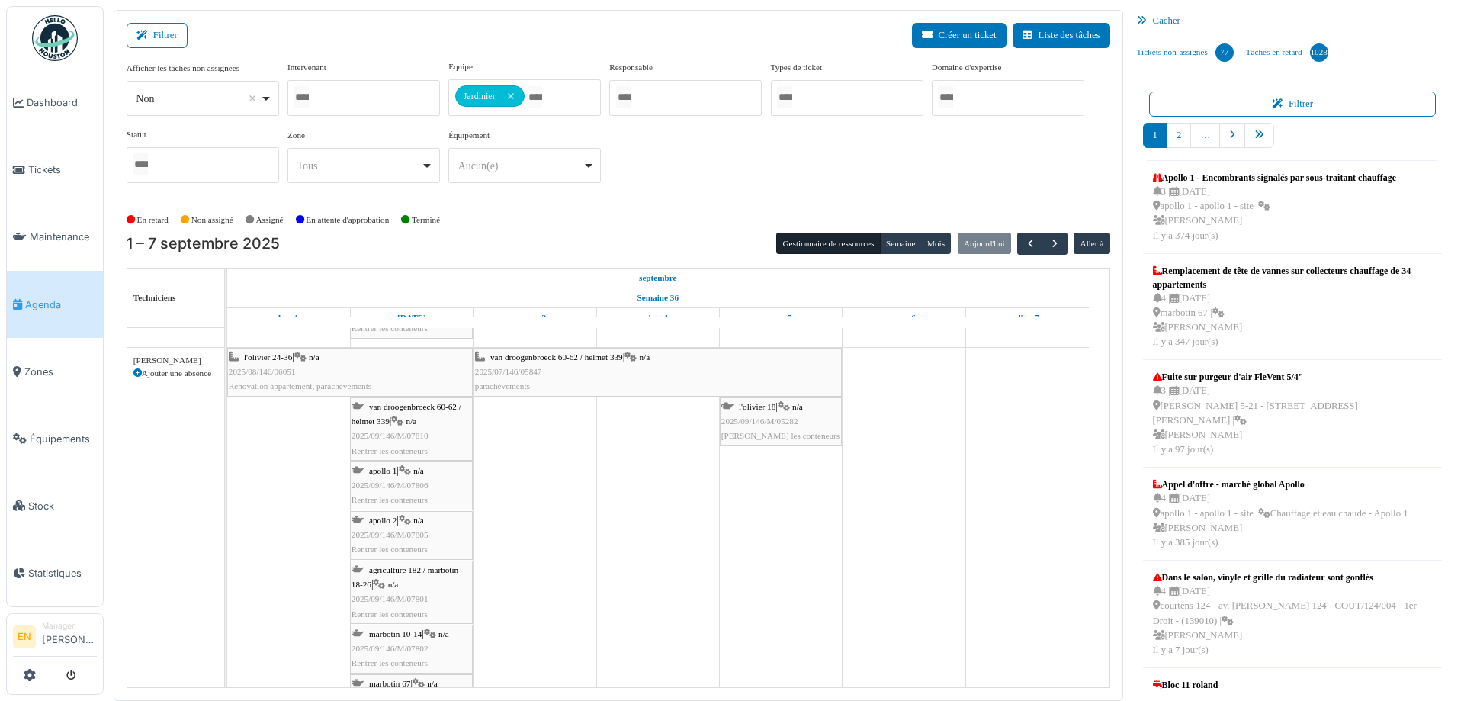
click at [412, 419] on span "n/a" at bounding box center [411, 420] width 11 height 9
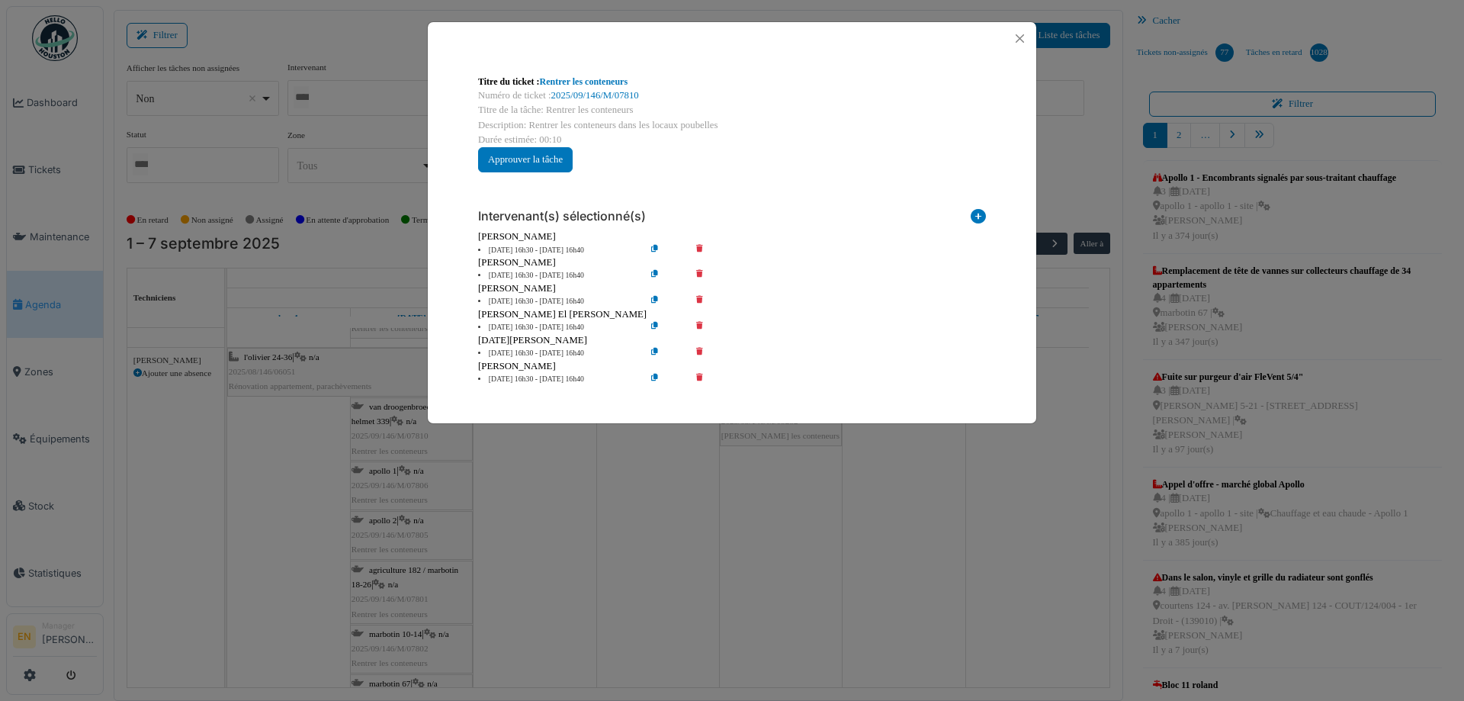
click at [702, 248] on icon at bounding box center [710, 250] width 43 height 11
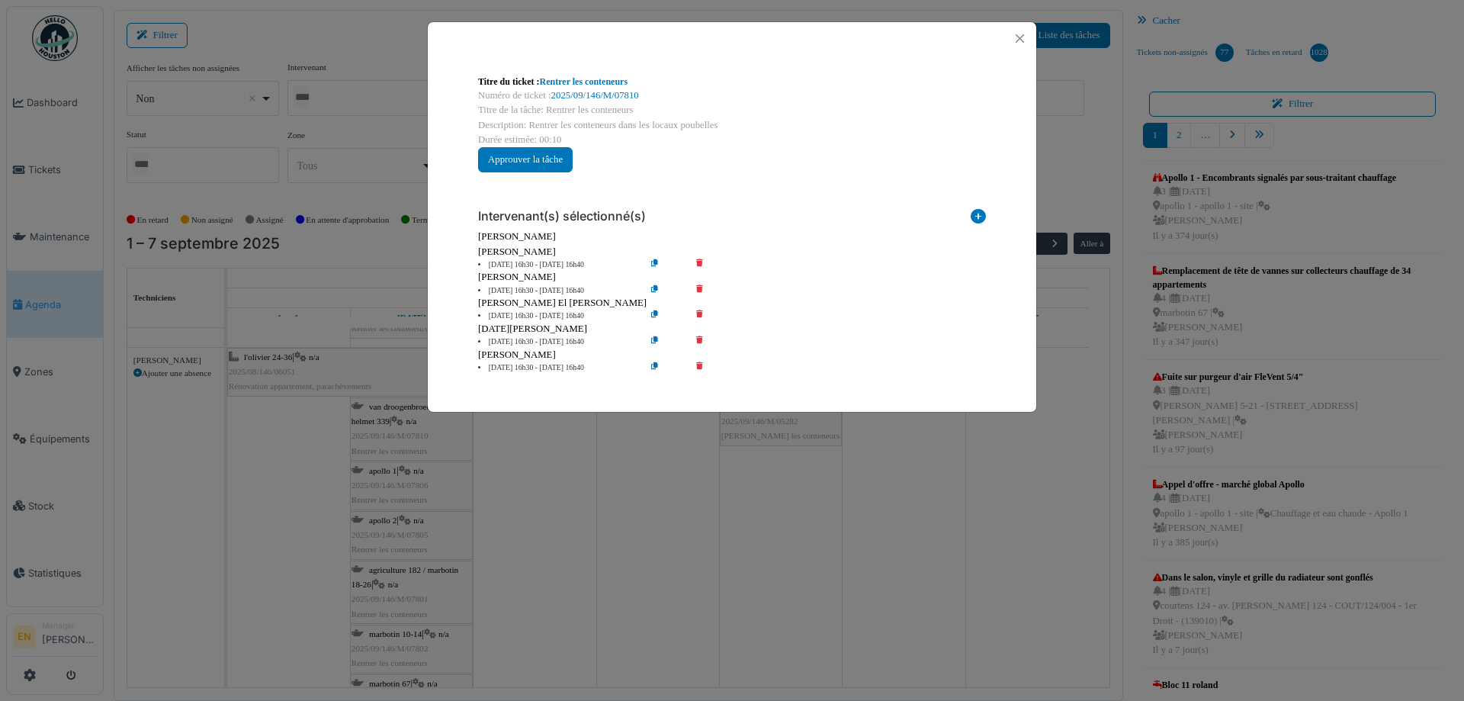
click at [702, 262] on icon at bounding box center [710, 264] width 43 height 11
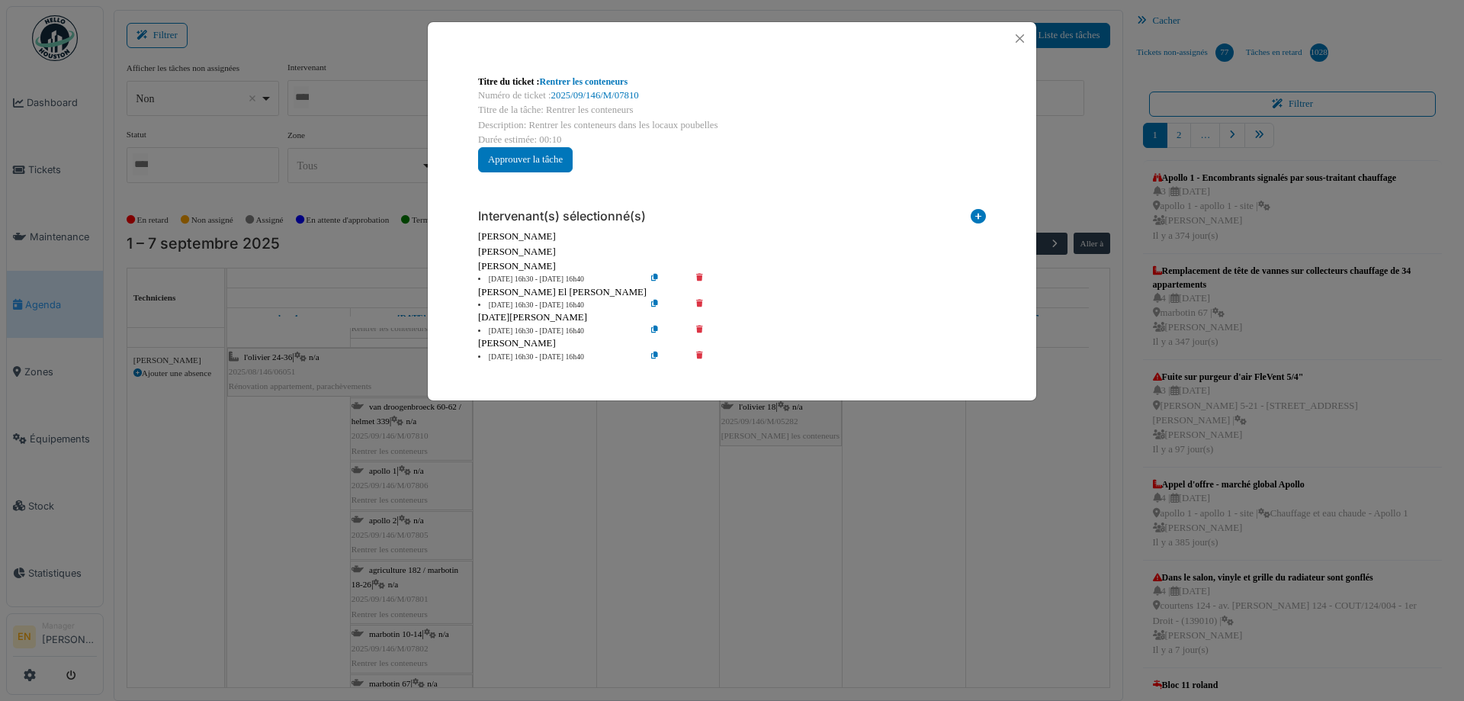
click at [700, 275] on icon at bounding box center [710, 279] width 43 height 11
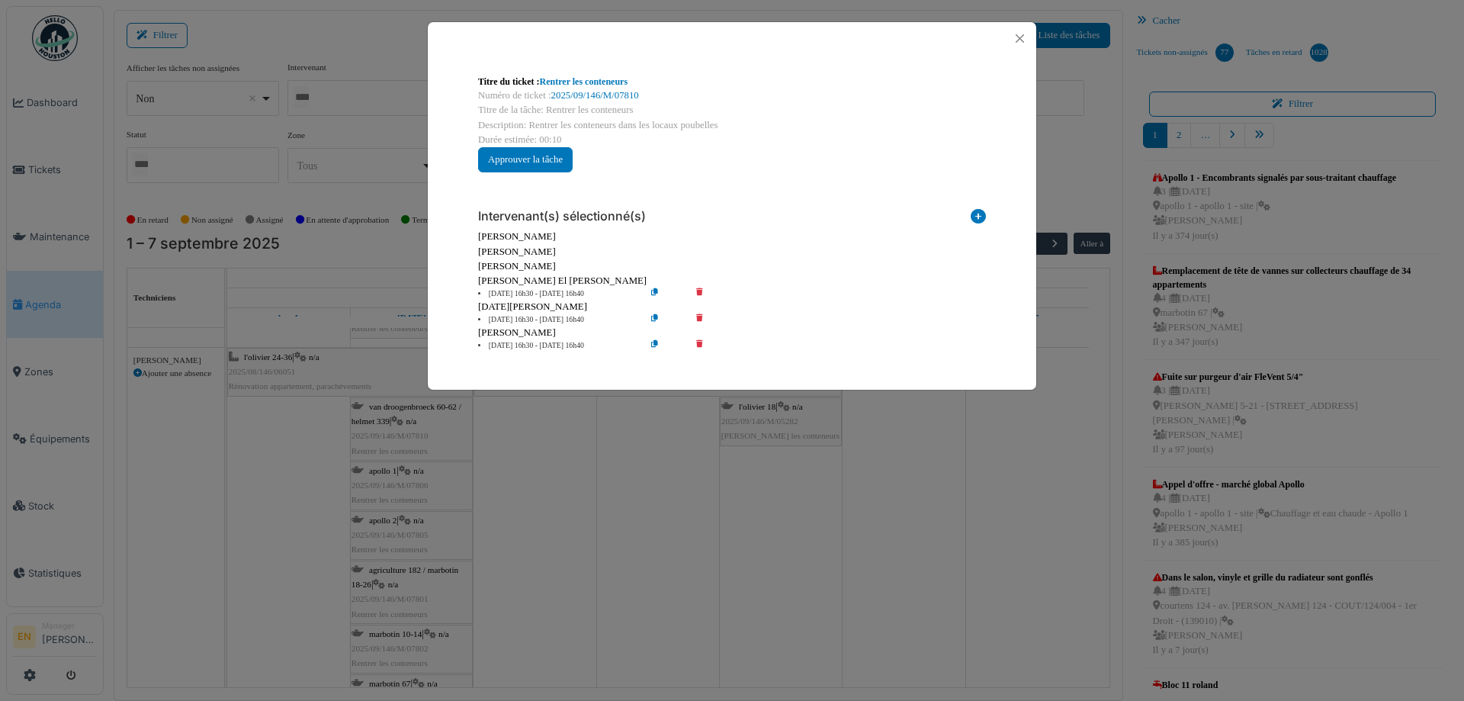
click at [698, 320] on icon at bounding box center [710, 319] width 43 height 11
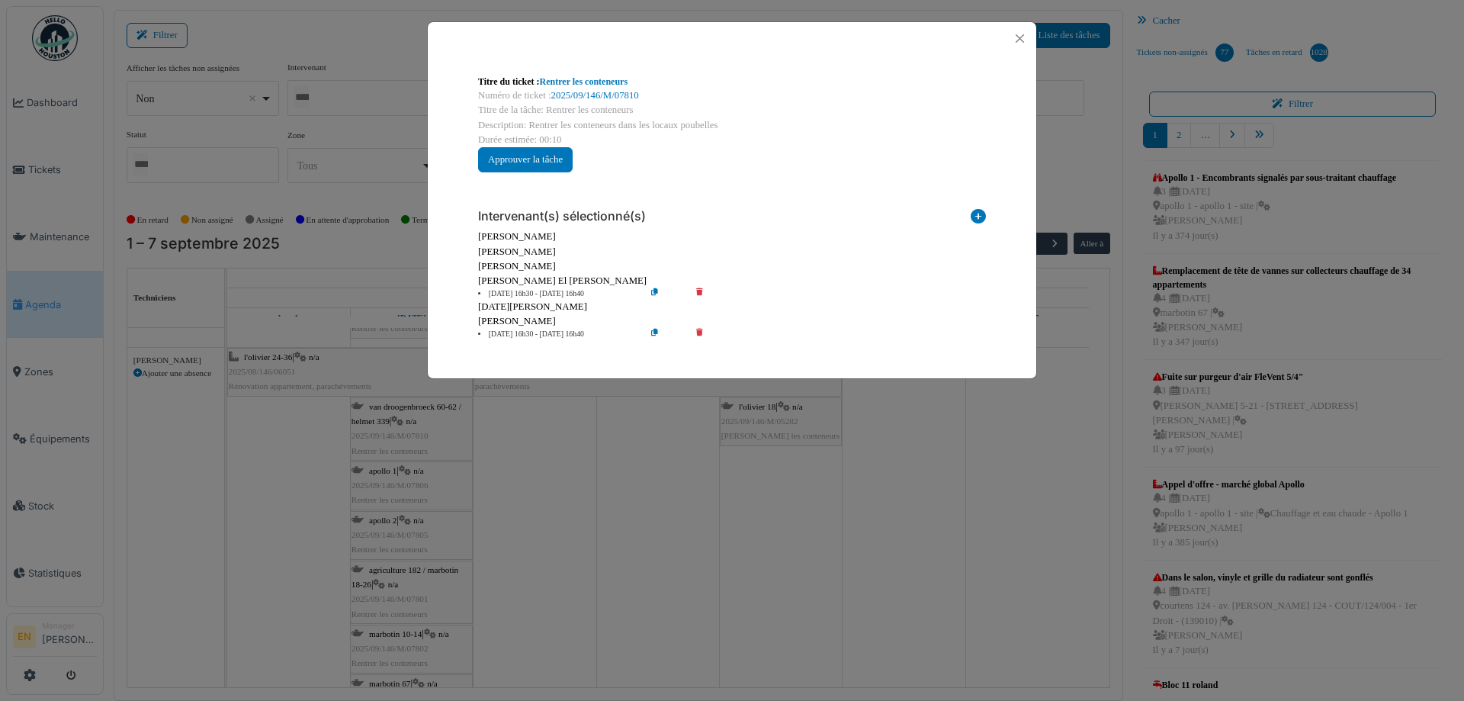
click at [698, 336] on icon at bounding box center [710, 334] width 43 height 11
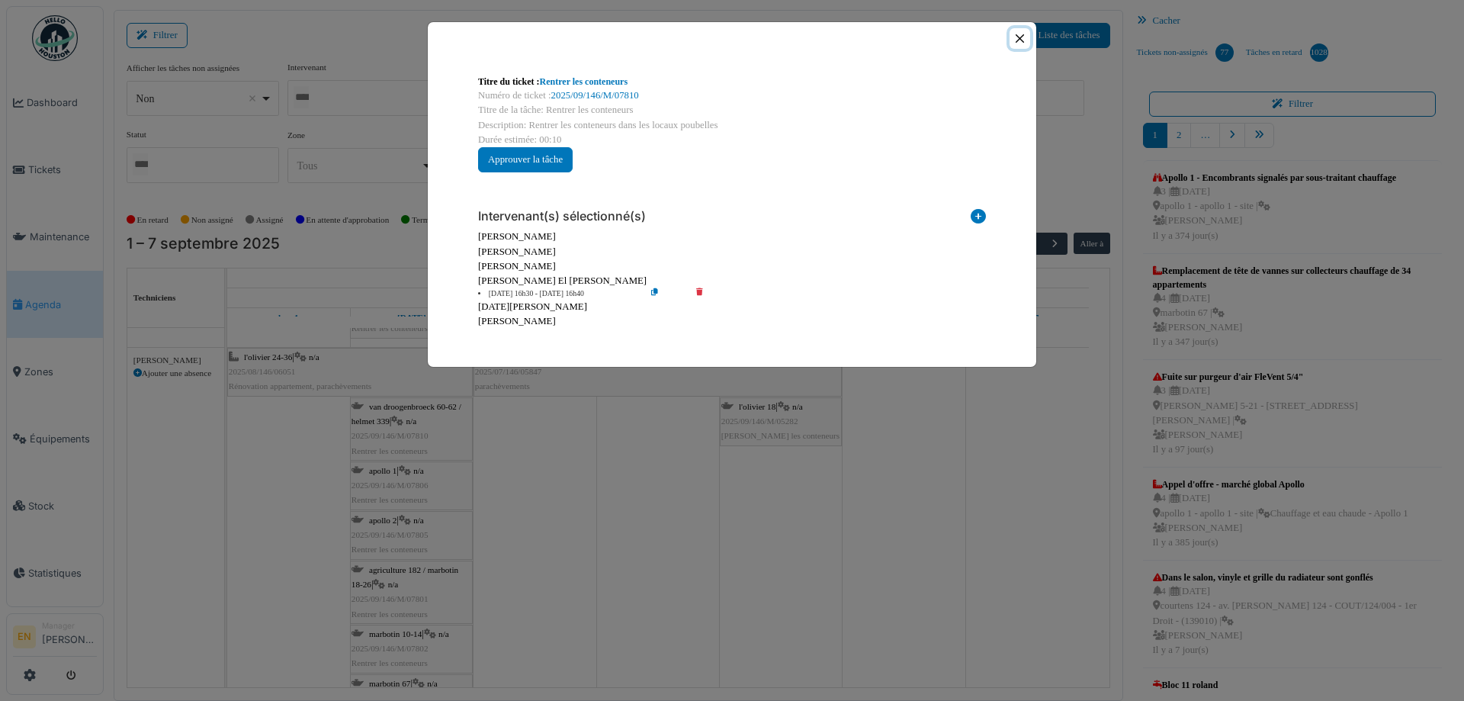
click at [1023, 43] on button "Close" at bounding box center [1020, 38] width 21 height 21
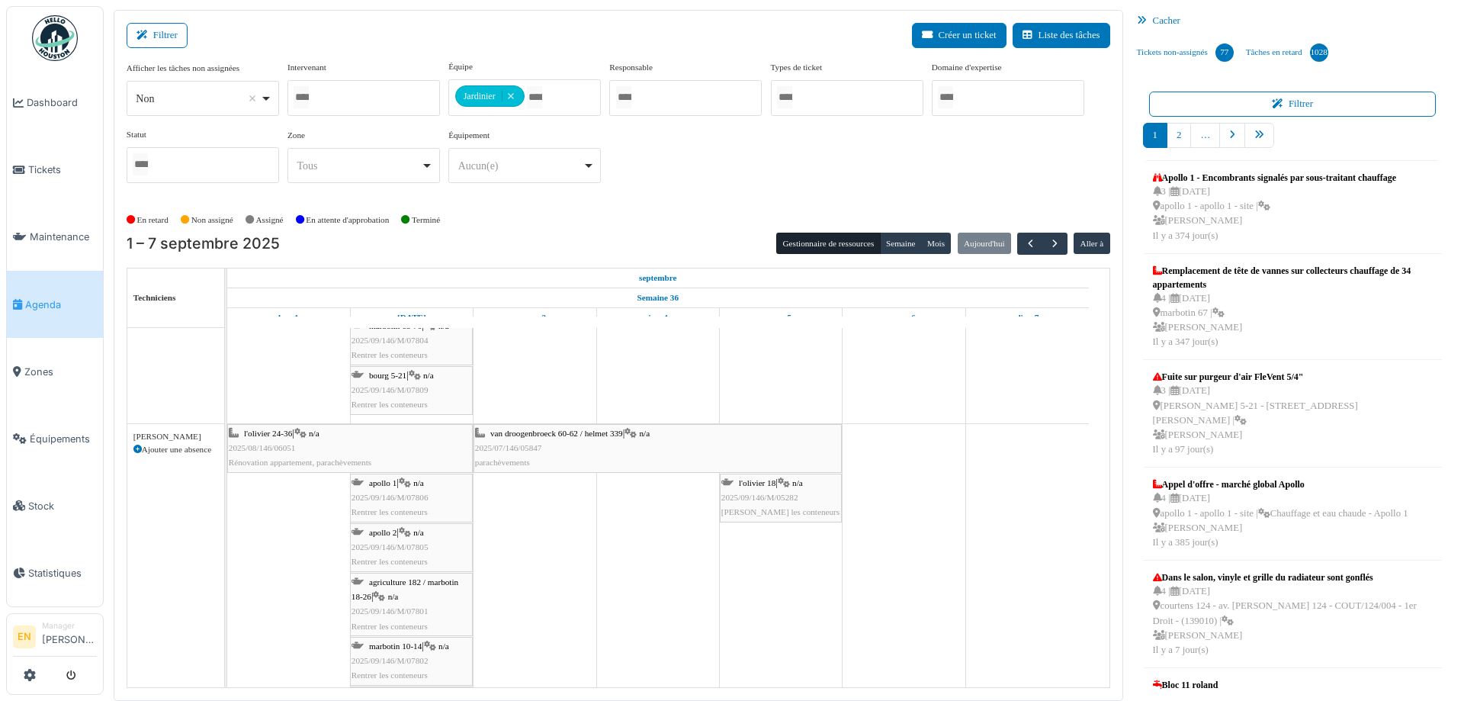
scroll to position [1144, 0]
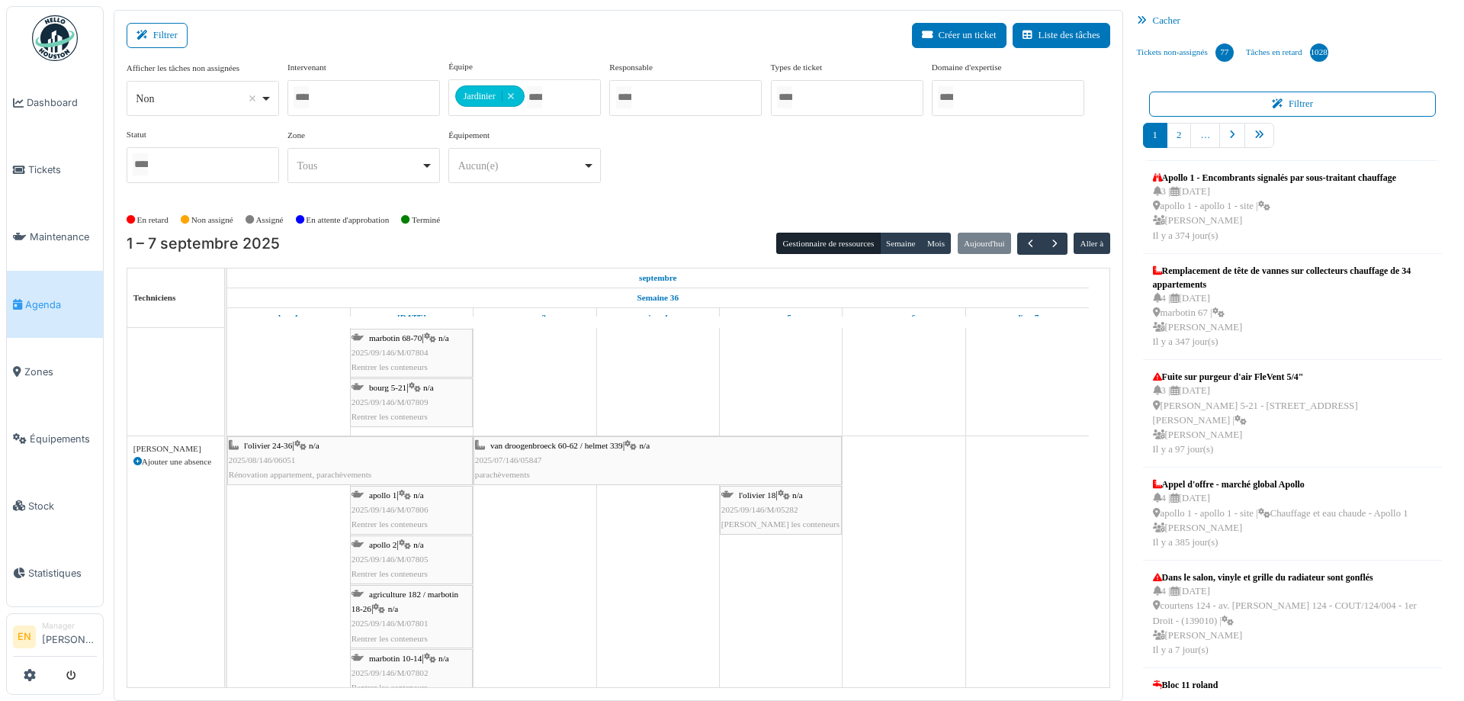
click at [404, 513] on span "2025/09/146/M/07806" at bounding box center [390, 509] width 77 height 9
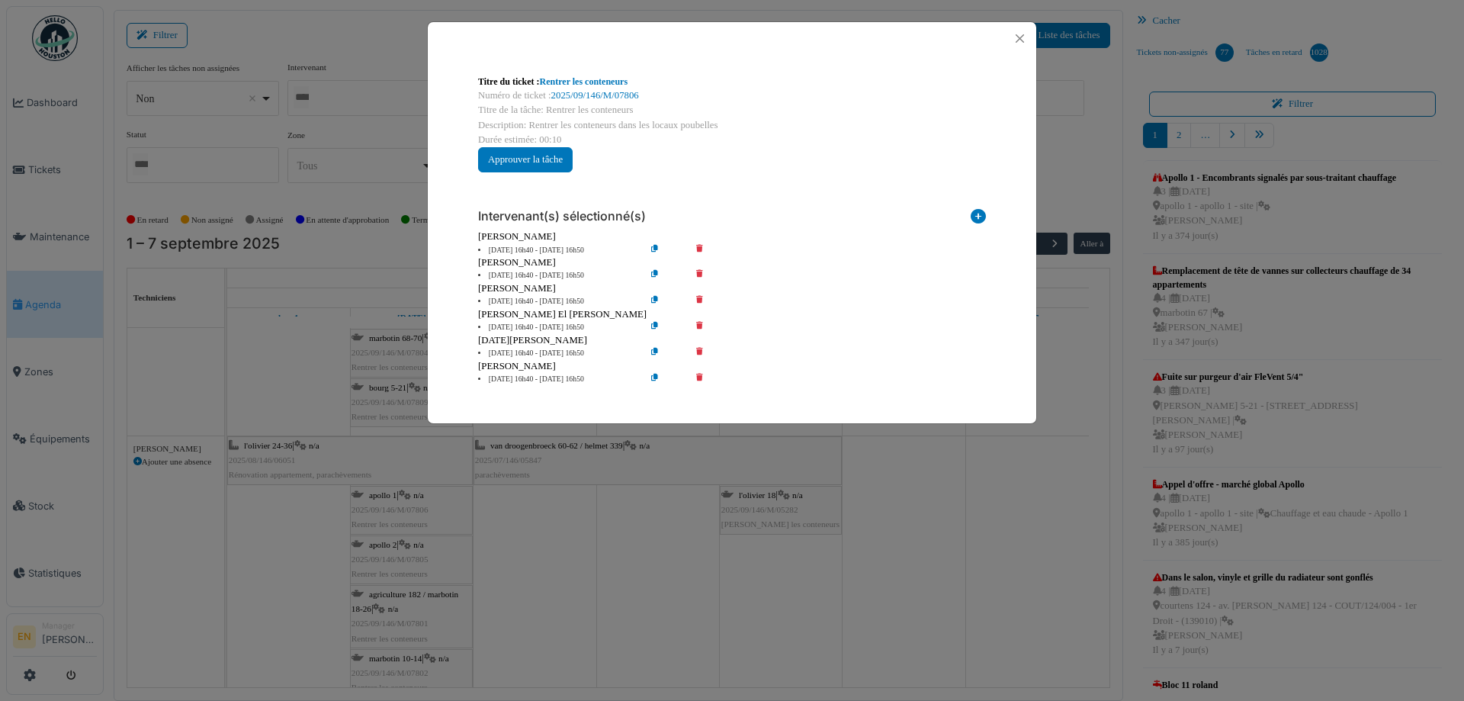
click at [700, 249] on icon at bounding box center [710, 250] width 43 height 11
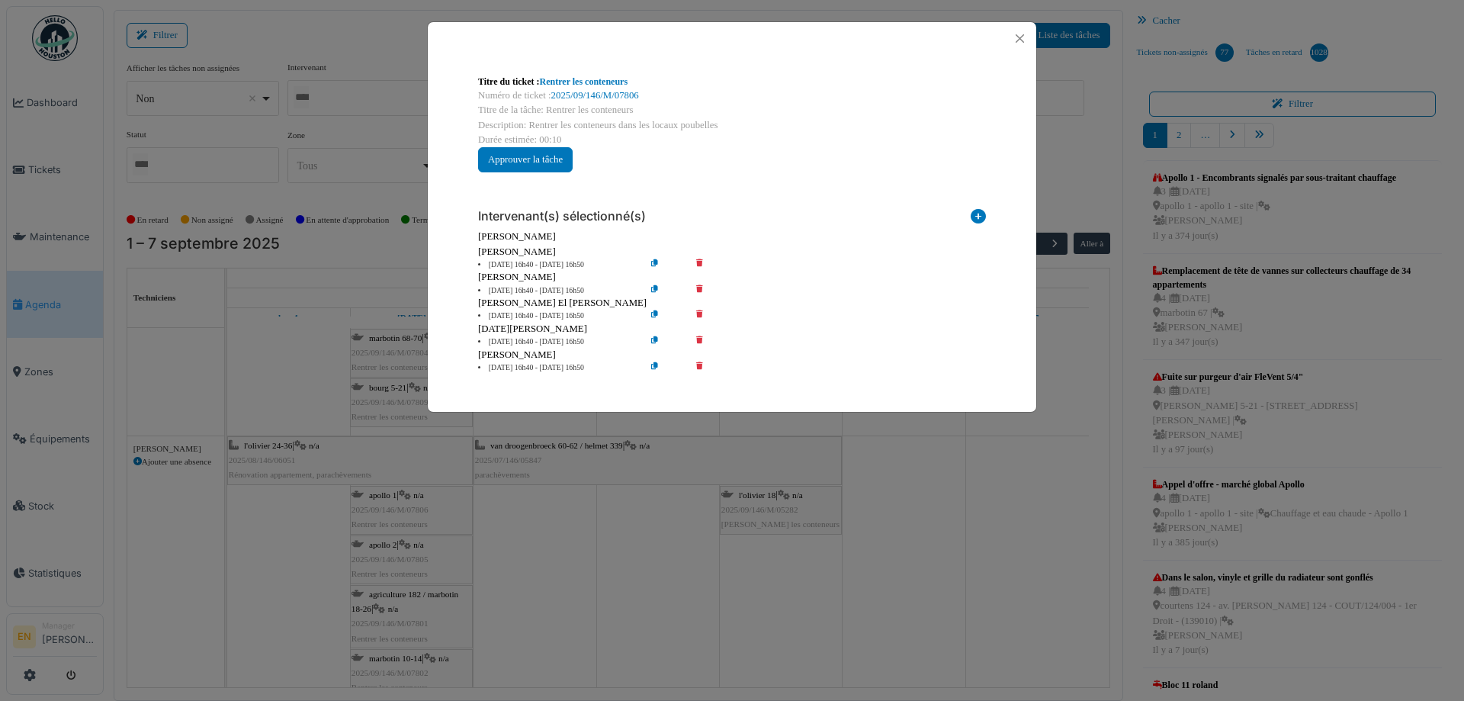
click at [703, 265] on icon at bounding box center [710, 264] width 43 height 11
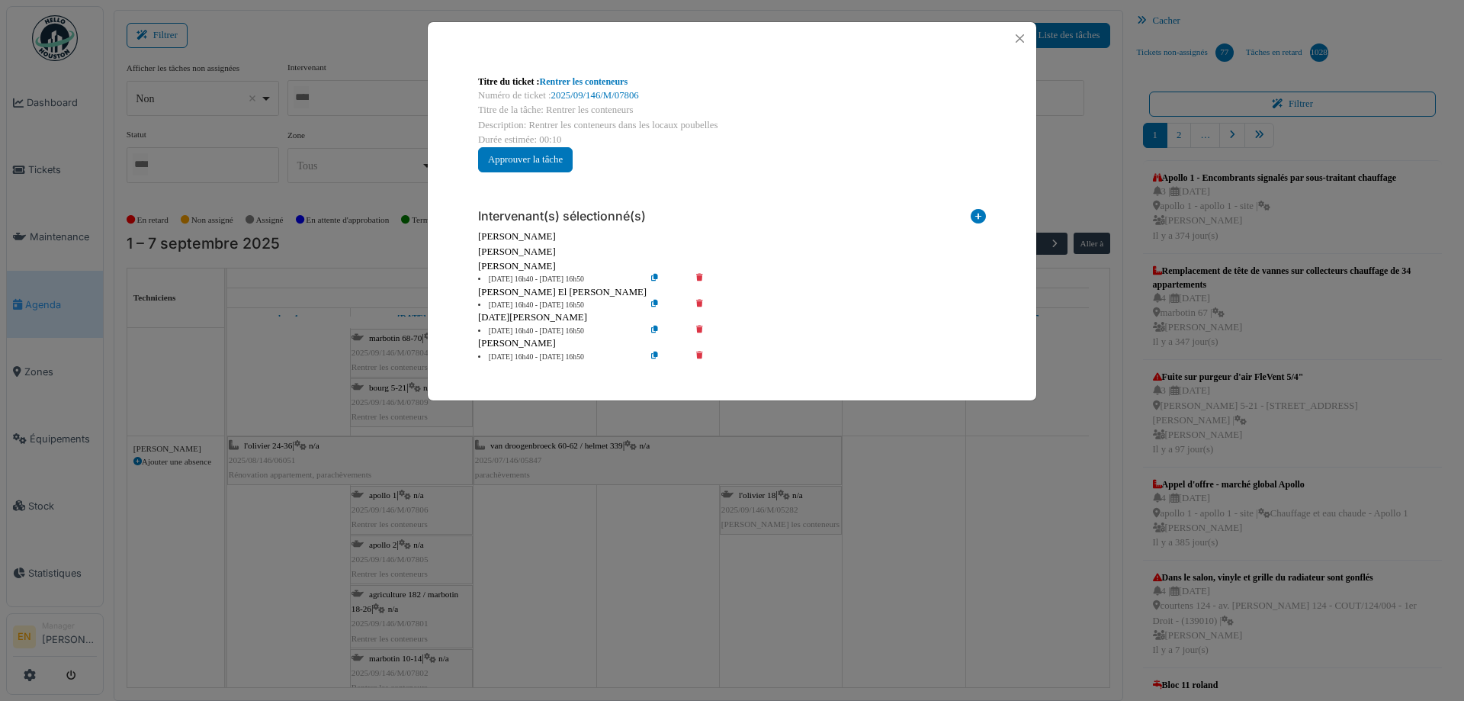
click at [701, 282] on icon at bounding box center [710, 279] width 43 height 11
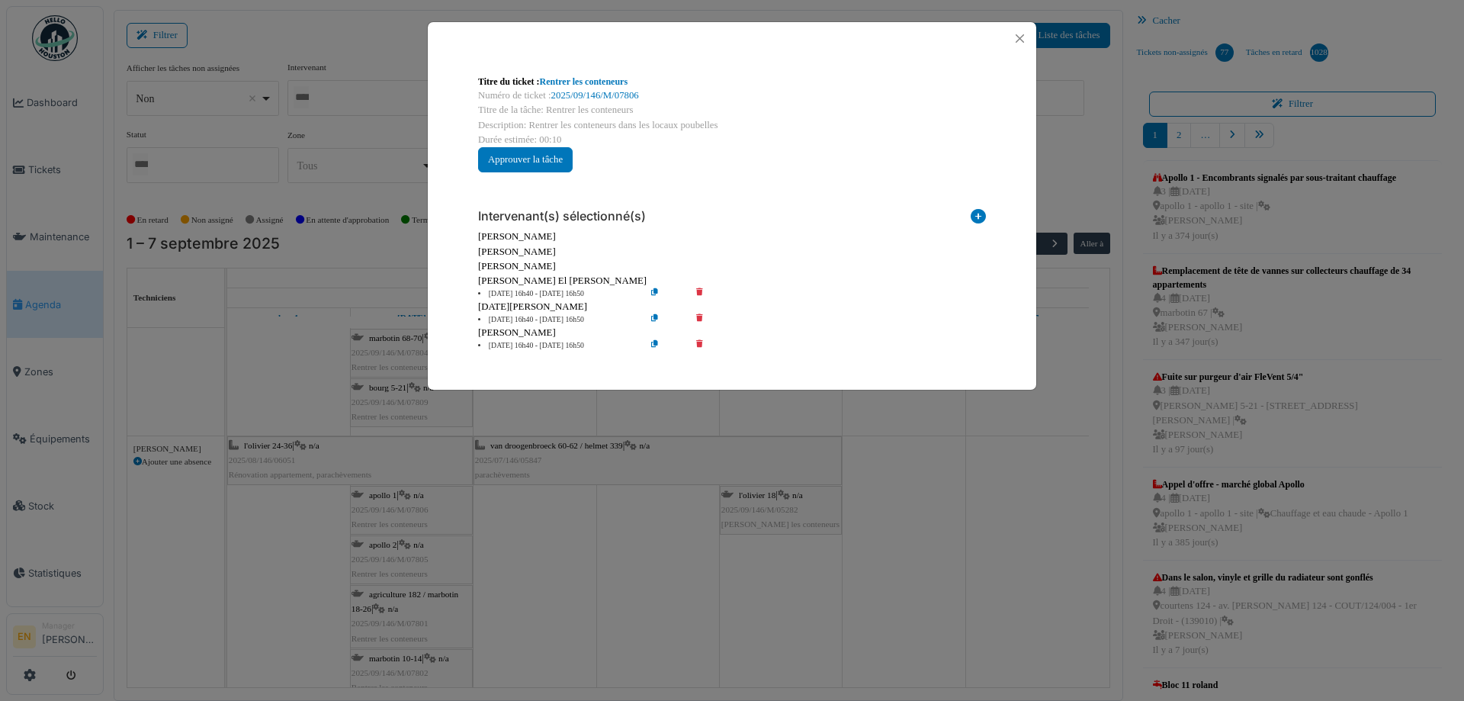
click at [699, 321] on icon at bounding box center [710, 319] width 43 height 11
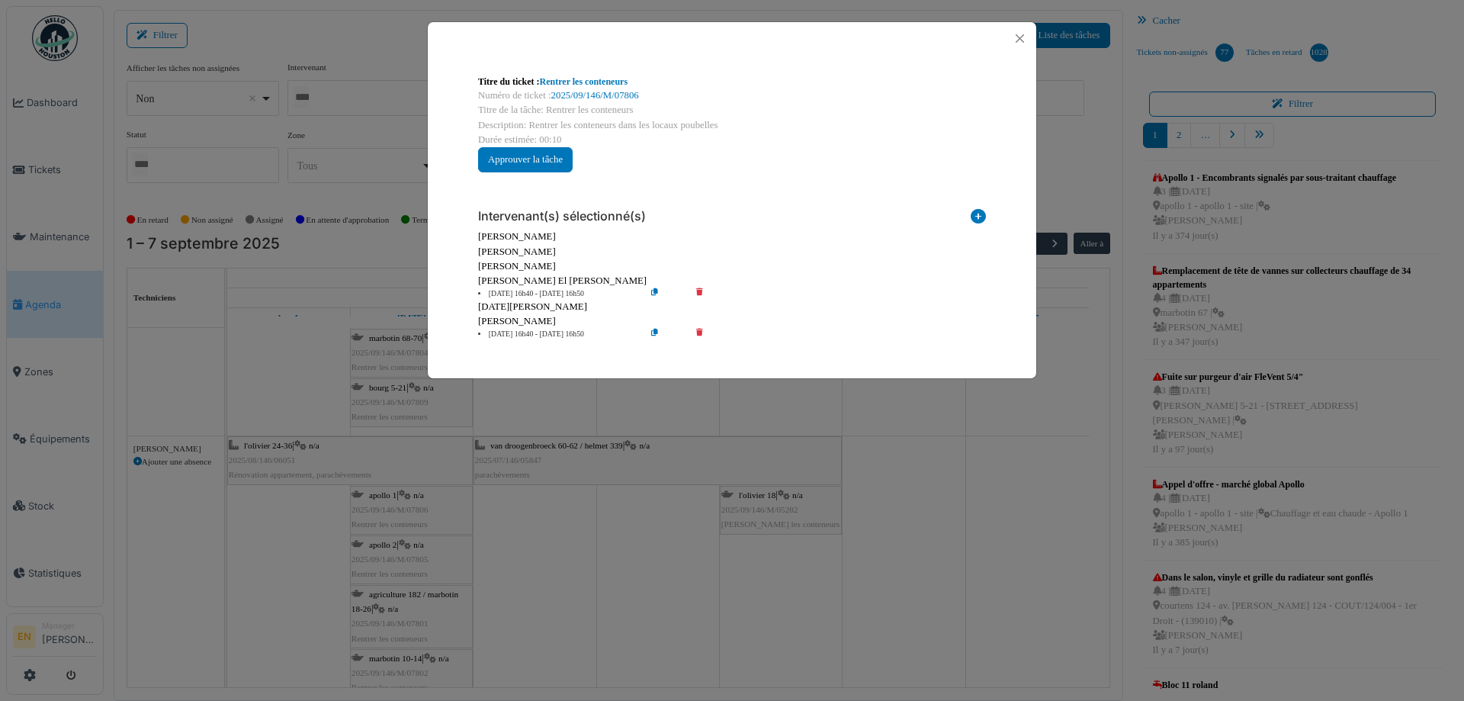
click at [699, 336] on icon at bounding box center [710, 334] width 43 height 11
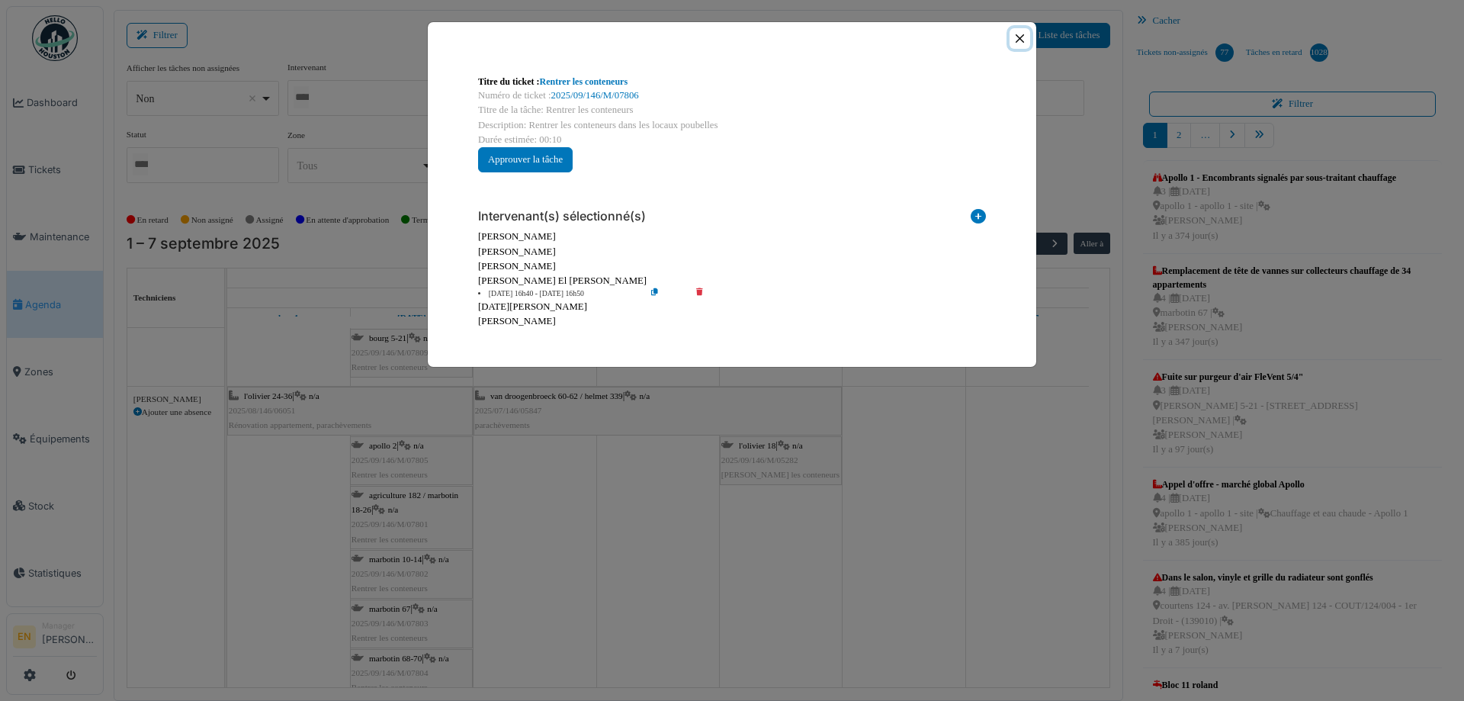
click at [1023, 42] on button "Close" at bounding box center [1020, 38] width 21 height 21
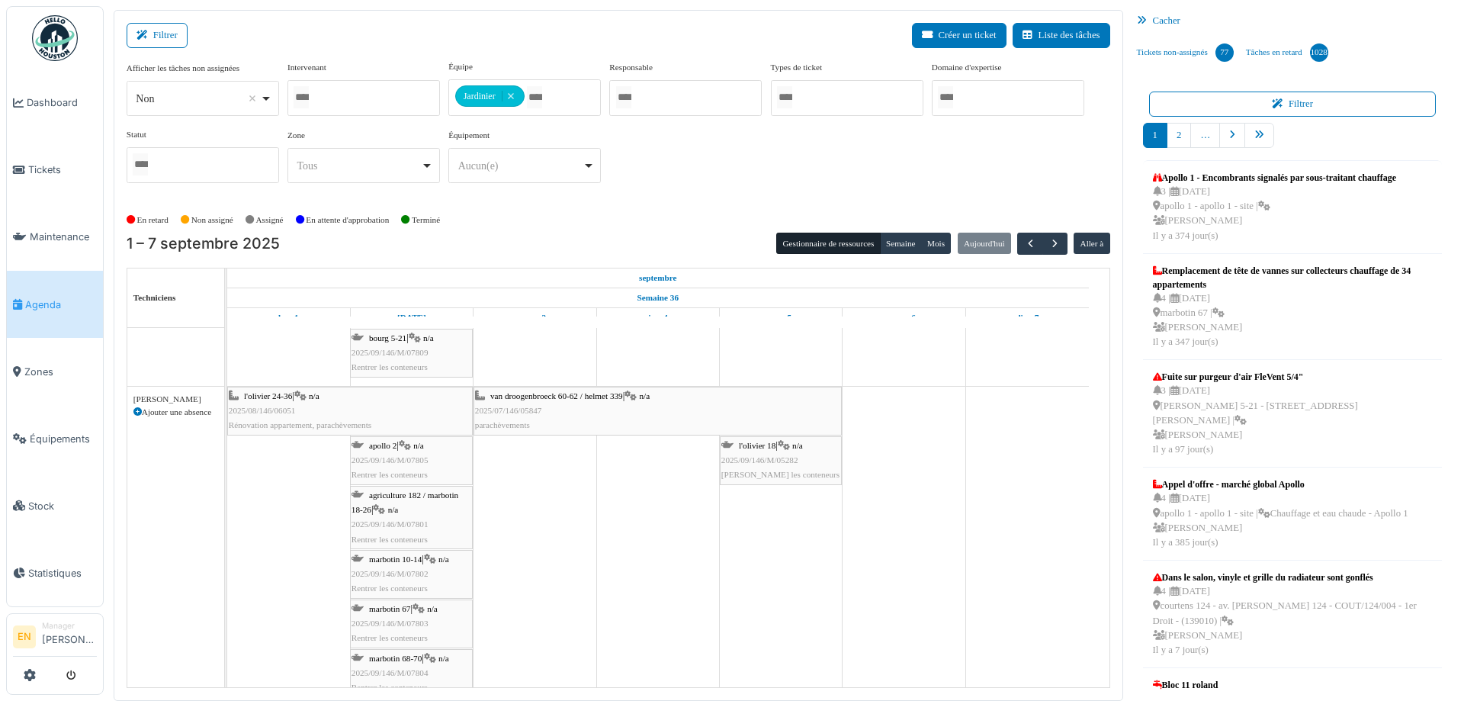
click at [397, 457] on span "2025/09/146/M/07805" at bounding box center [390, 459] width 77 height 9
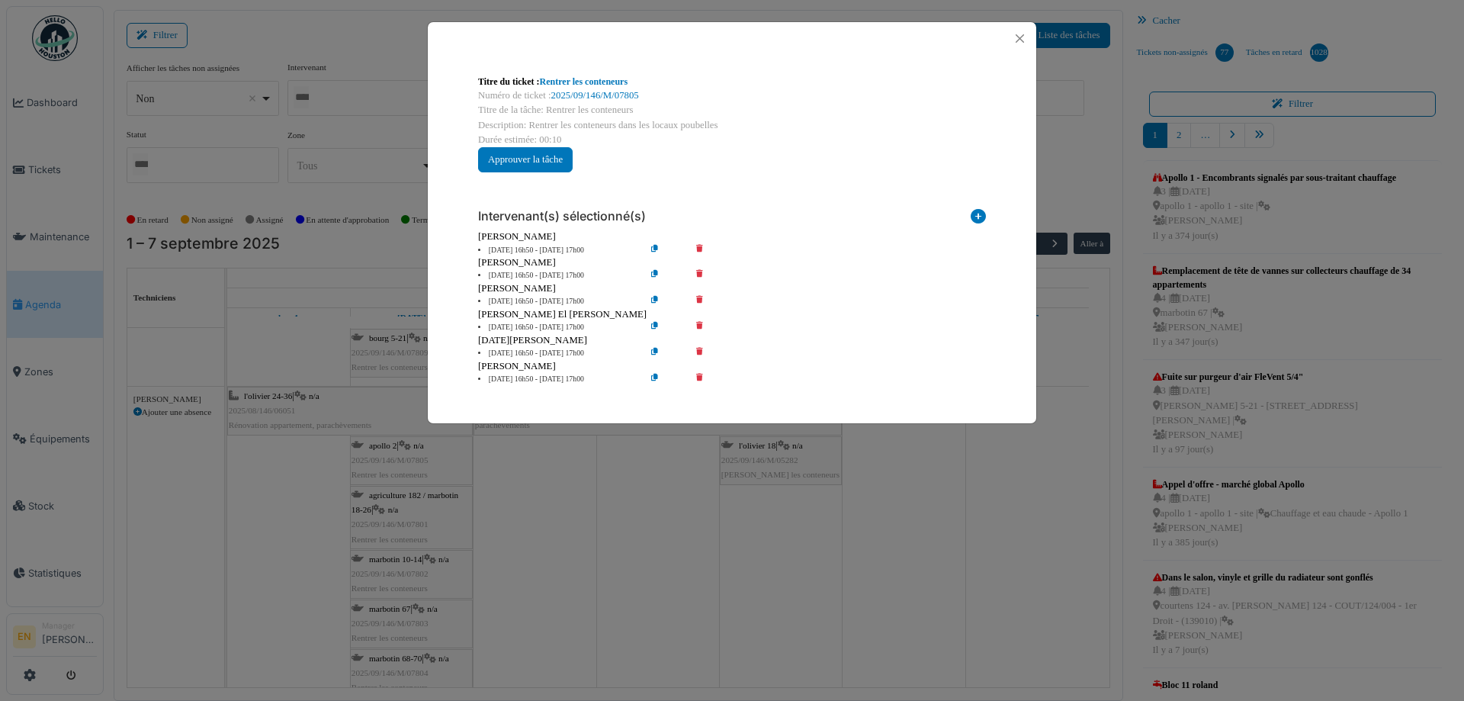
click at [703, 250] on icon at bounding box center [710, 250] width 43 height 11
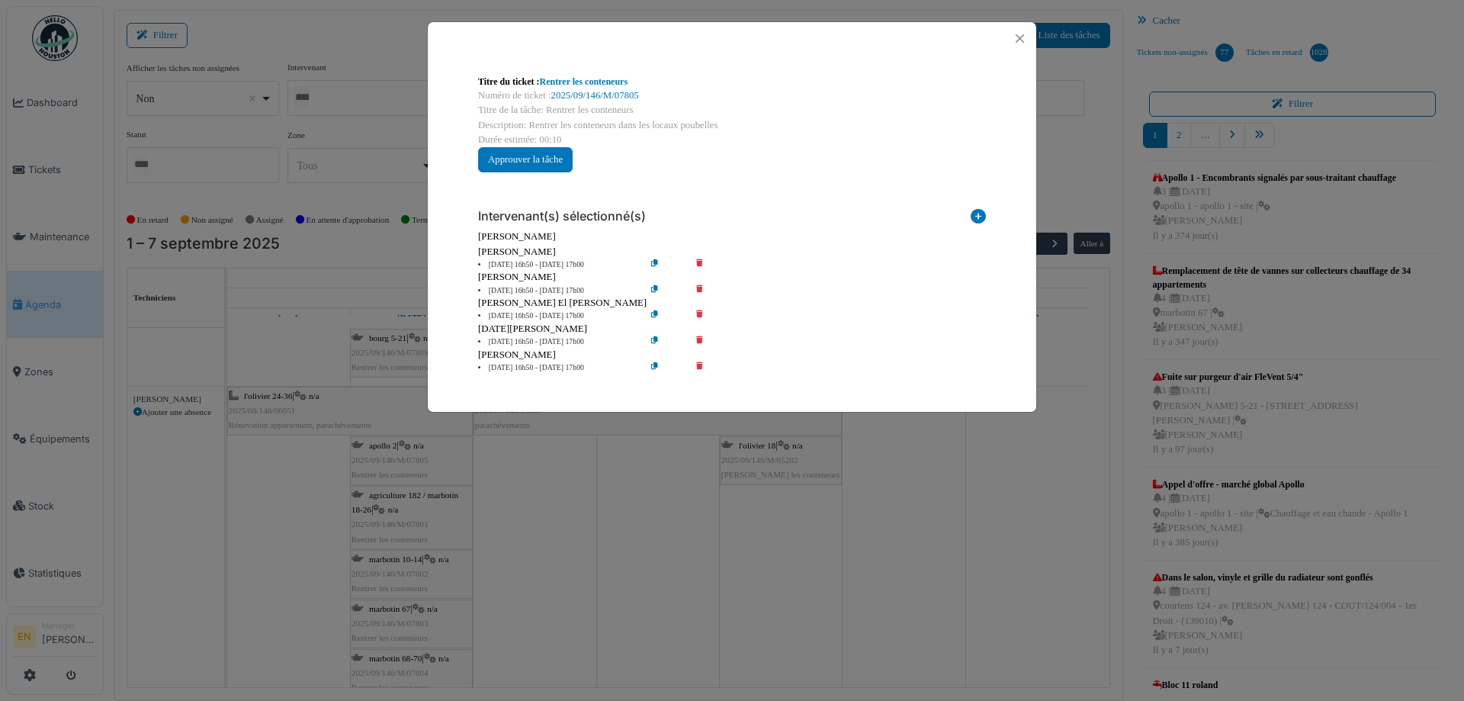
click at [699, 265] on icon at bounding box center [710, 264] width 43 height 11
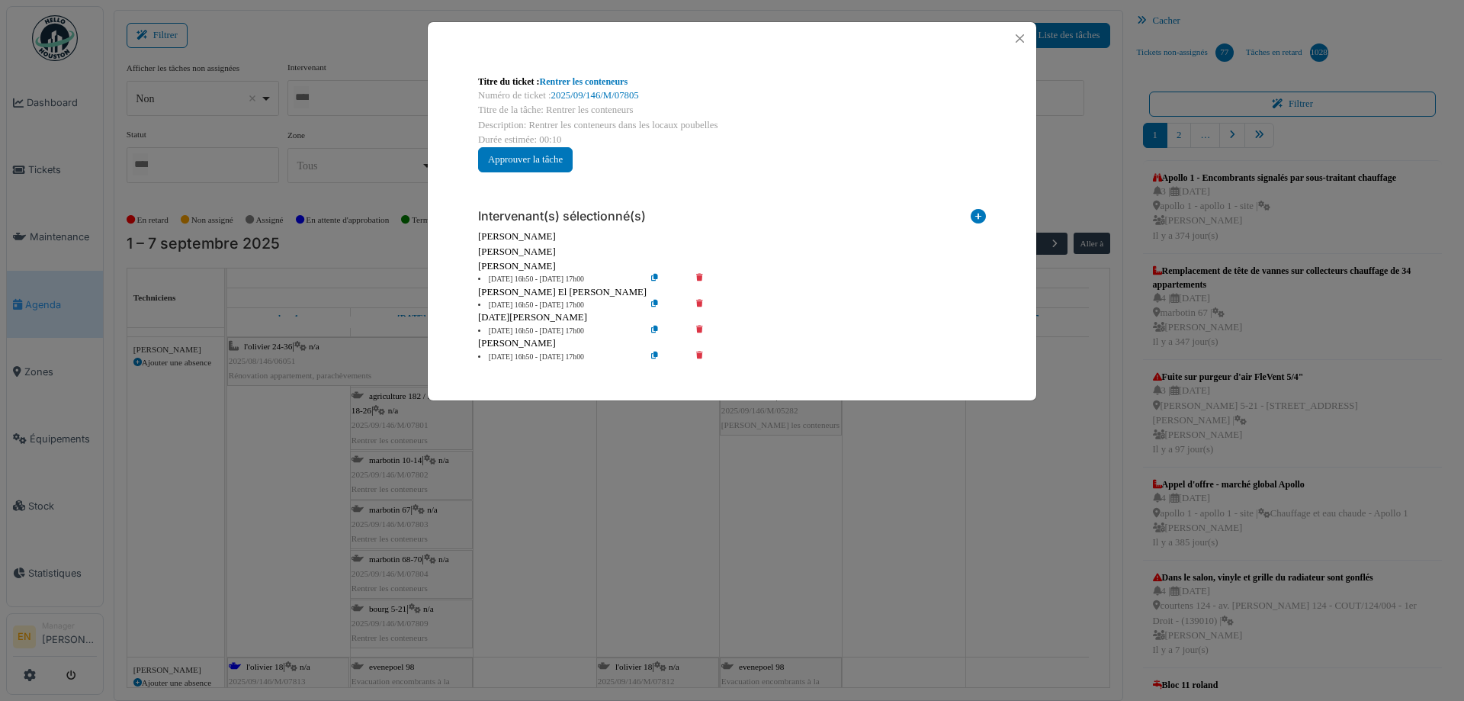
click at [699, 275] on icon at bounding box center [710, 279] width 43 height 11
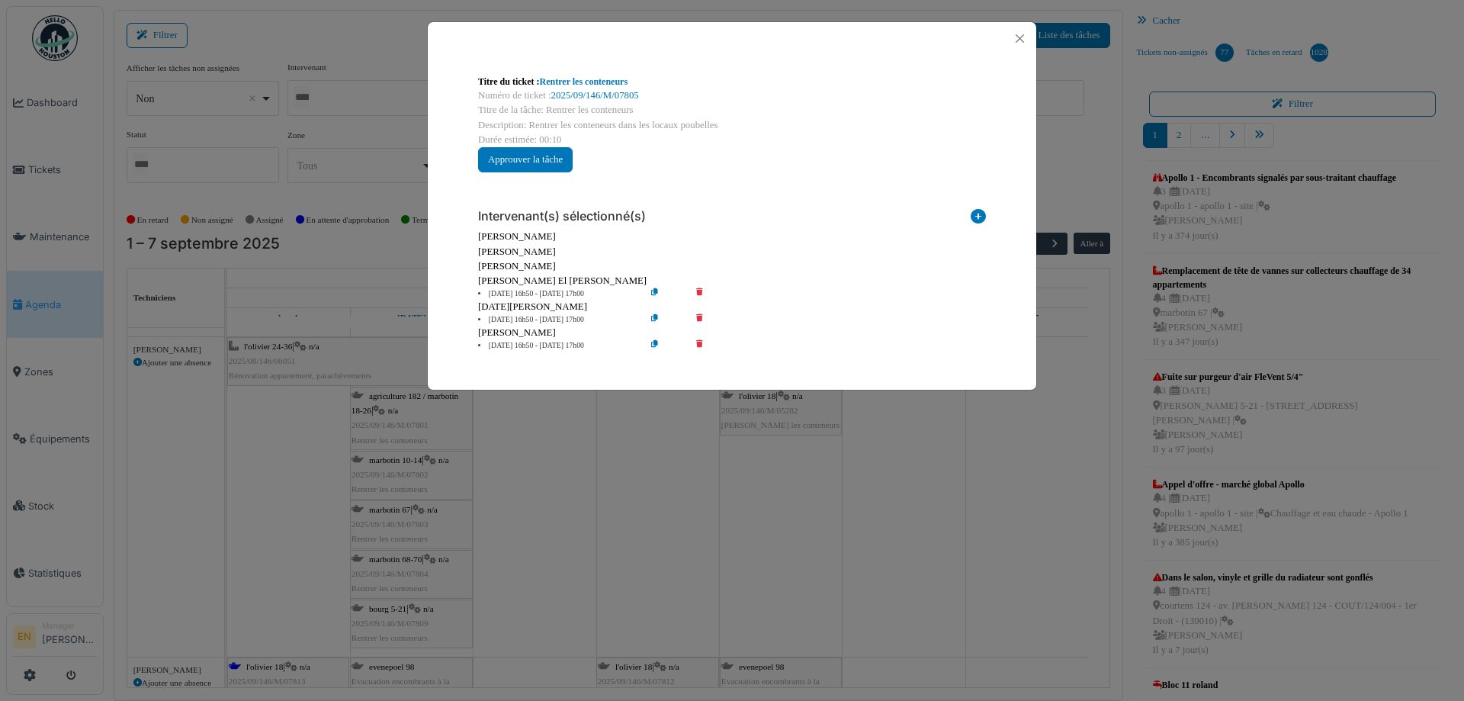
click at [696, 320] on icon at bounding box center [710, 319] width 43 height 11
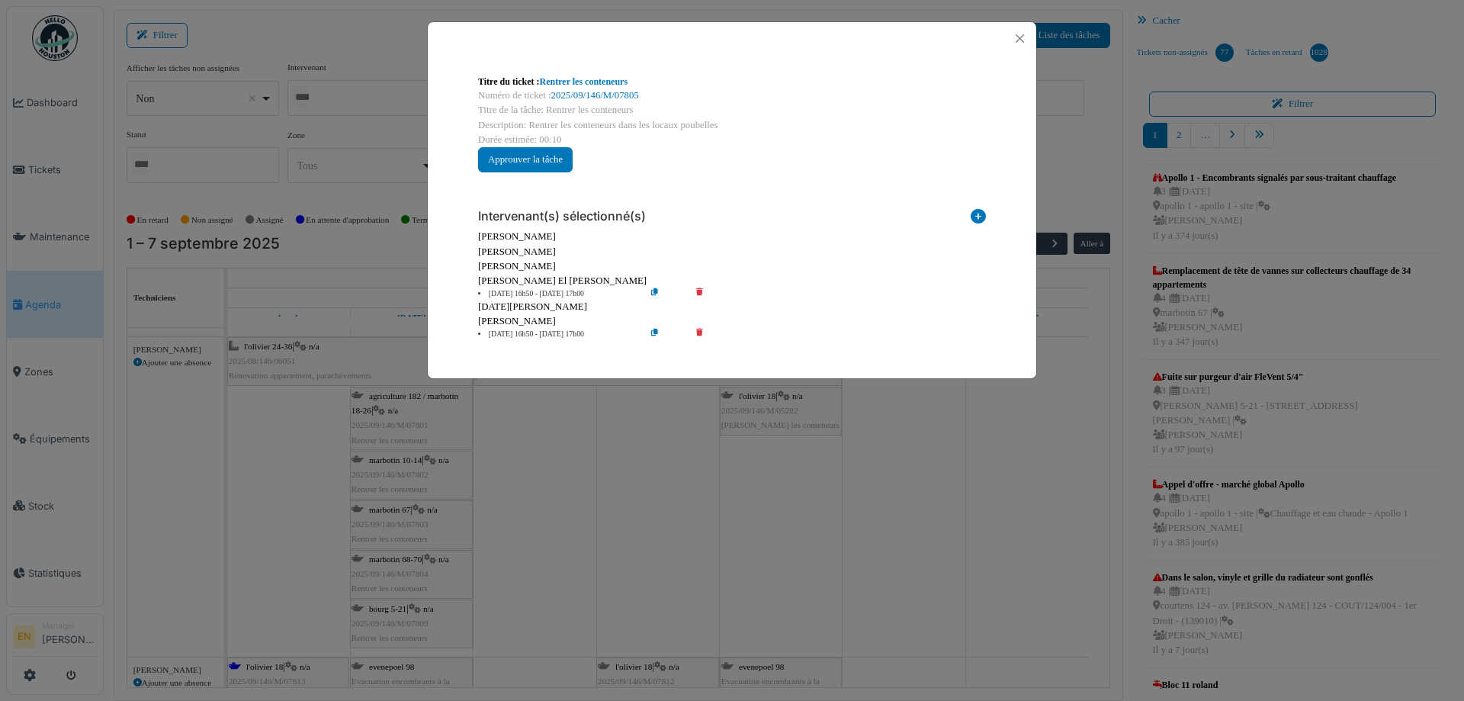
click at [702, 331] on icon at bounding box center [710, 334] width 43 height 11
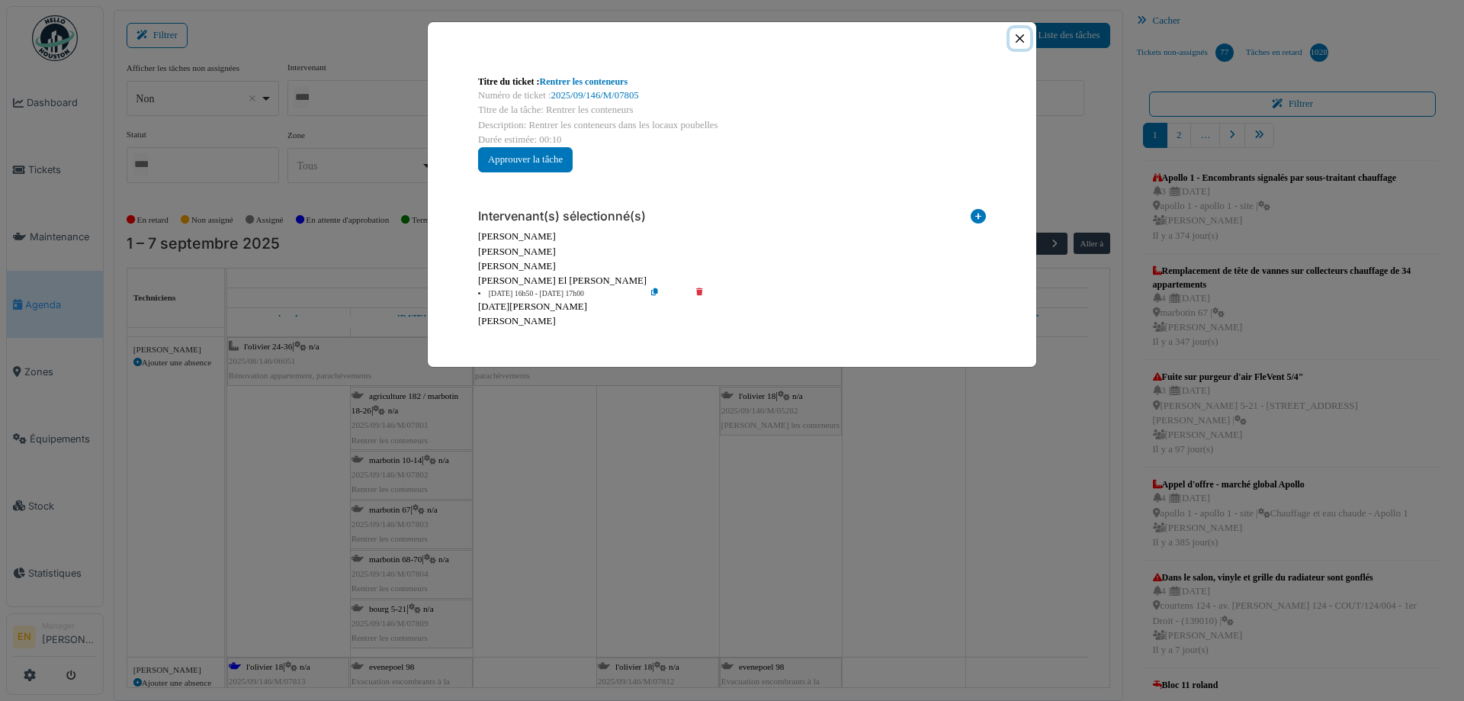
click at [1016, 40] on button "Close" at bounding box center [1020, 38] width 21 height 21
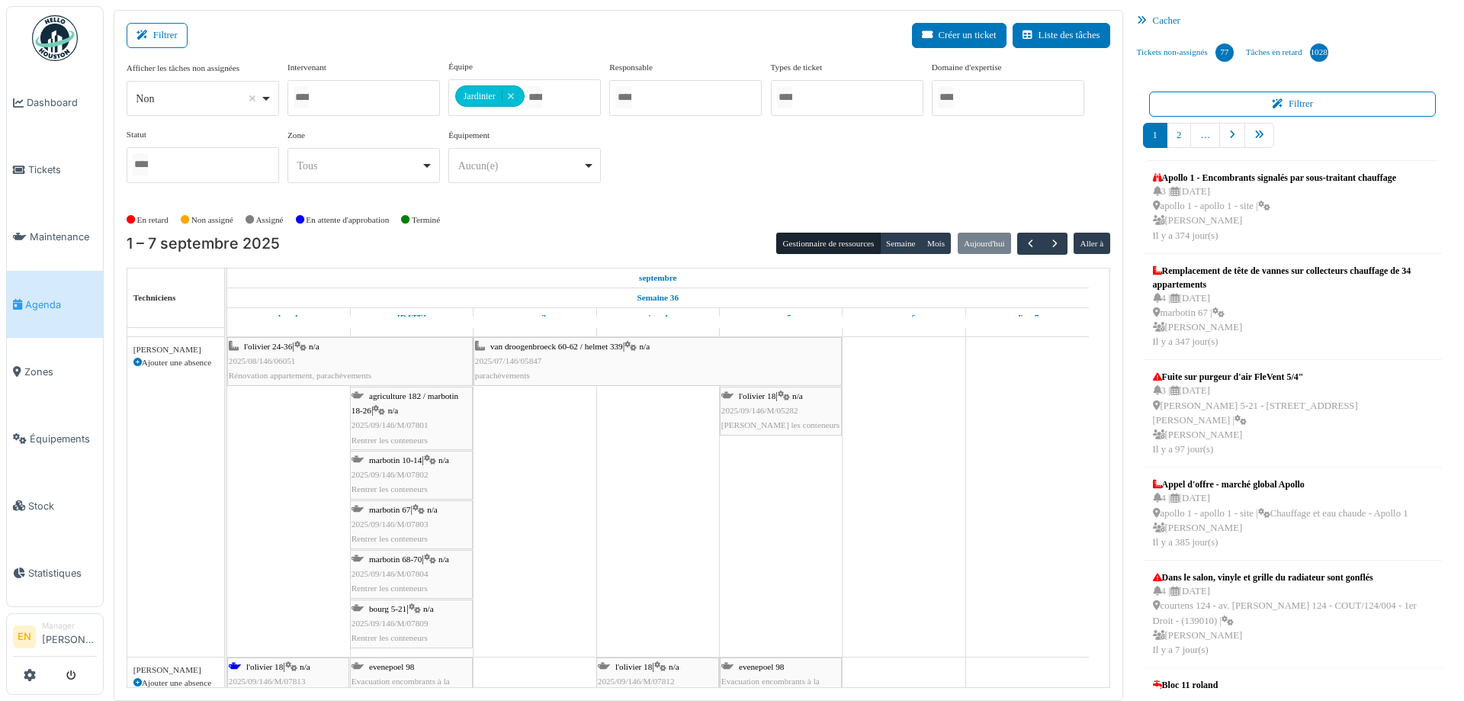
click at [390, 419] on div "agriculture 182 / marbotin 18-26 | n/a 2025/09/146/M/07801 Rentrer les conteneu…" at bounding box center [412, 418] width 120 height 59
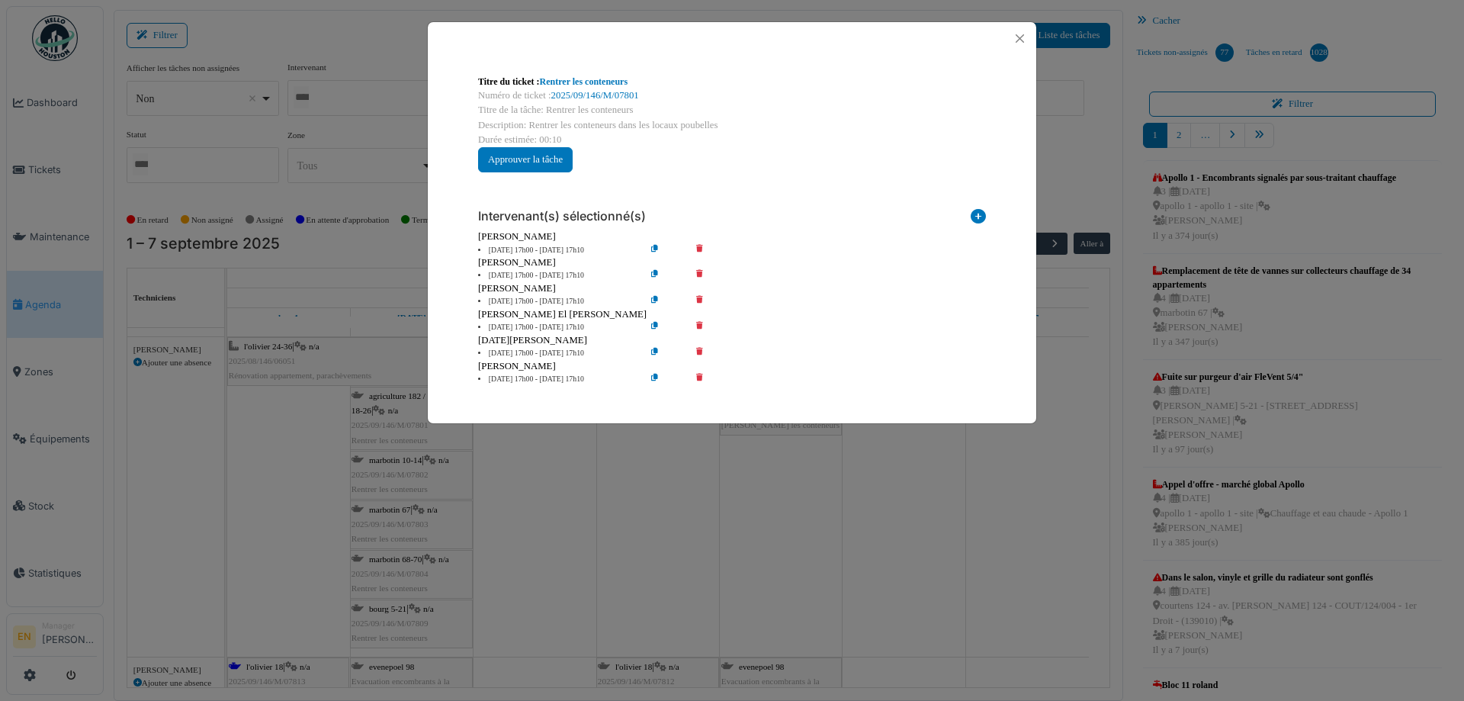
click at [703, 246] on icon at bounding box center [710, 250] width 43 height 11
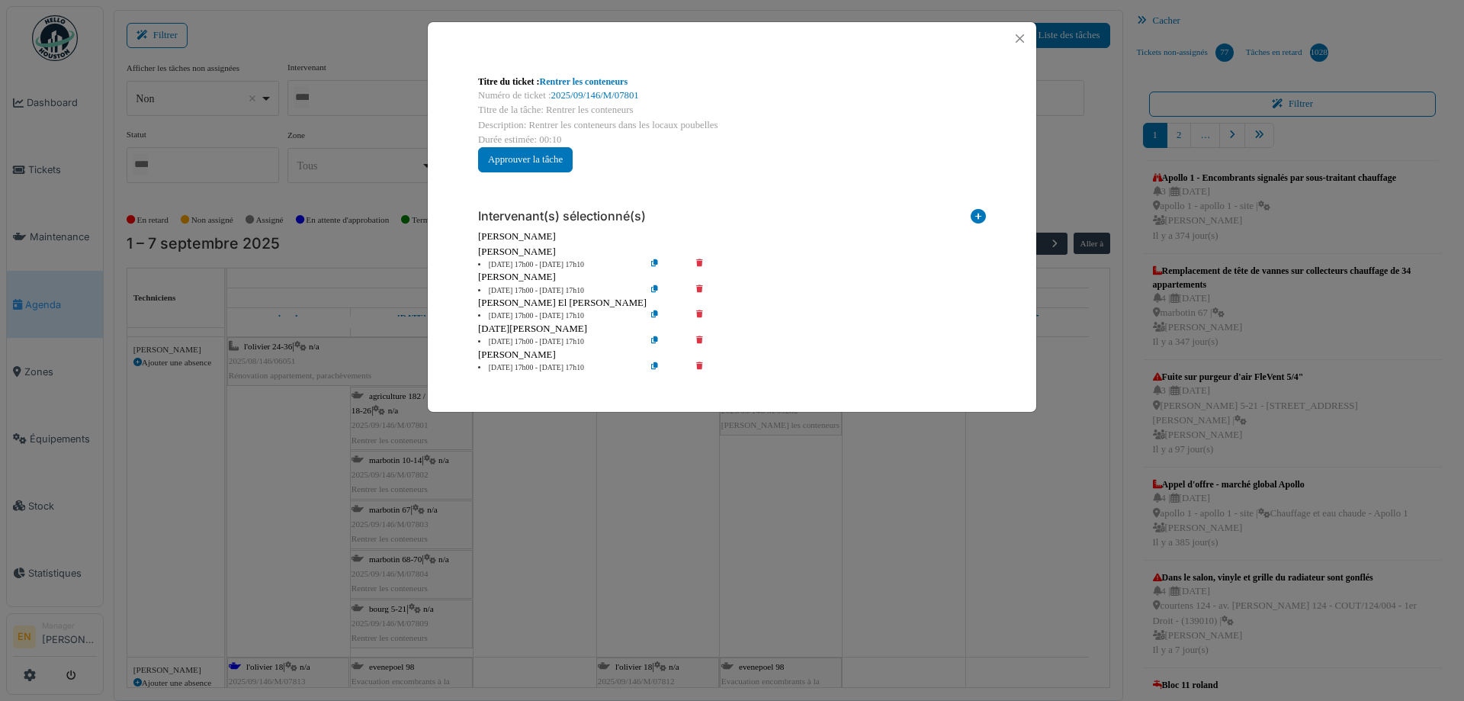
click at [701, 265] on icon at bounding box center [710, 264] width 43 height 11
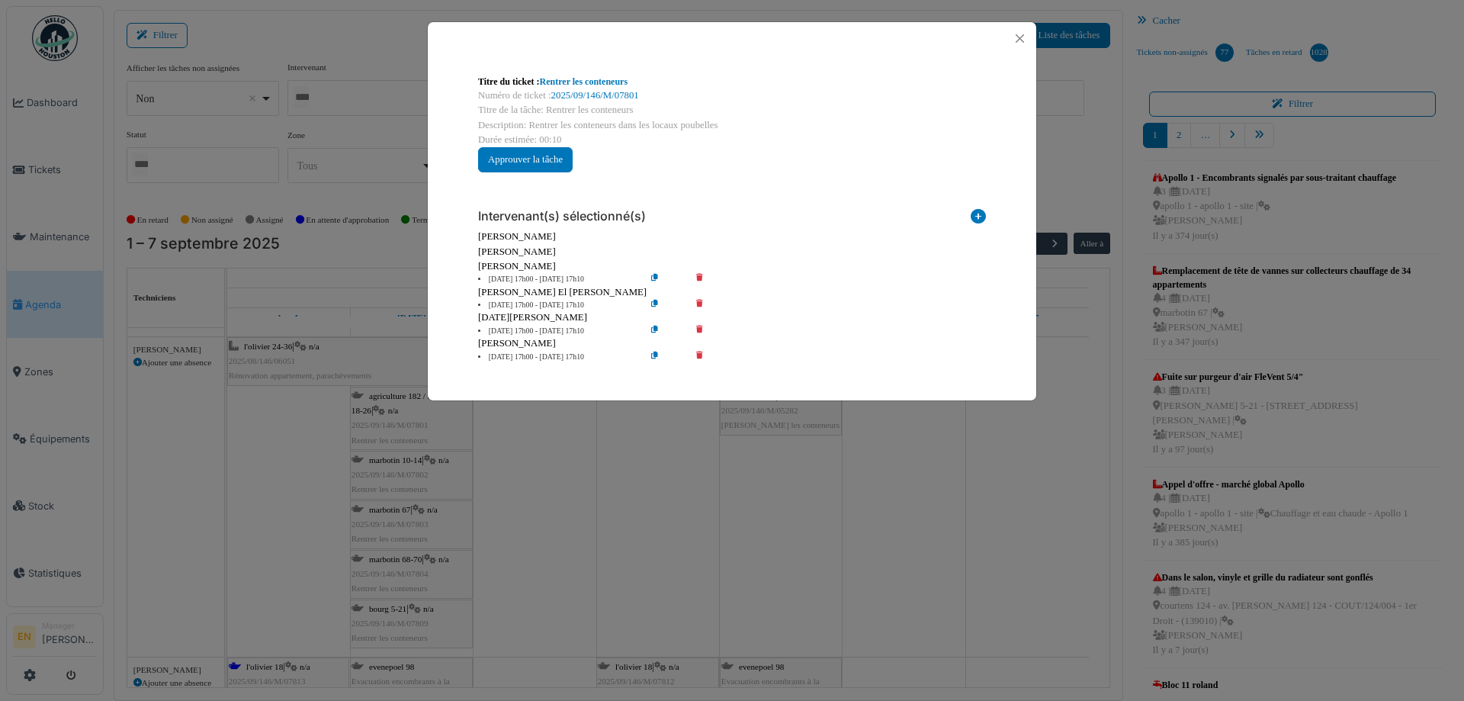
click at [701, 275] on icon at bounding box center [710, 279] width 43 height 11
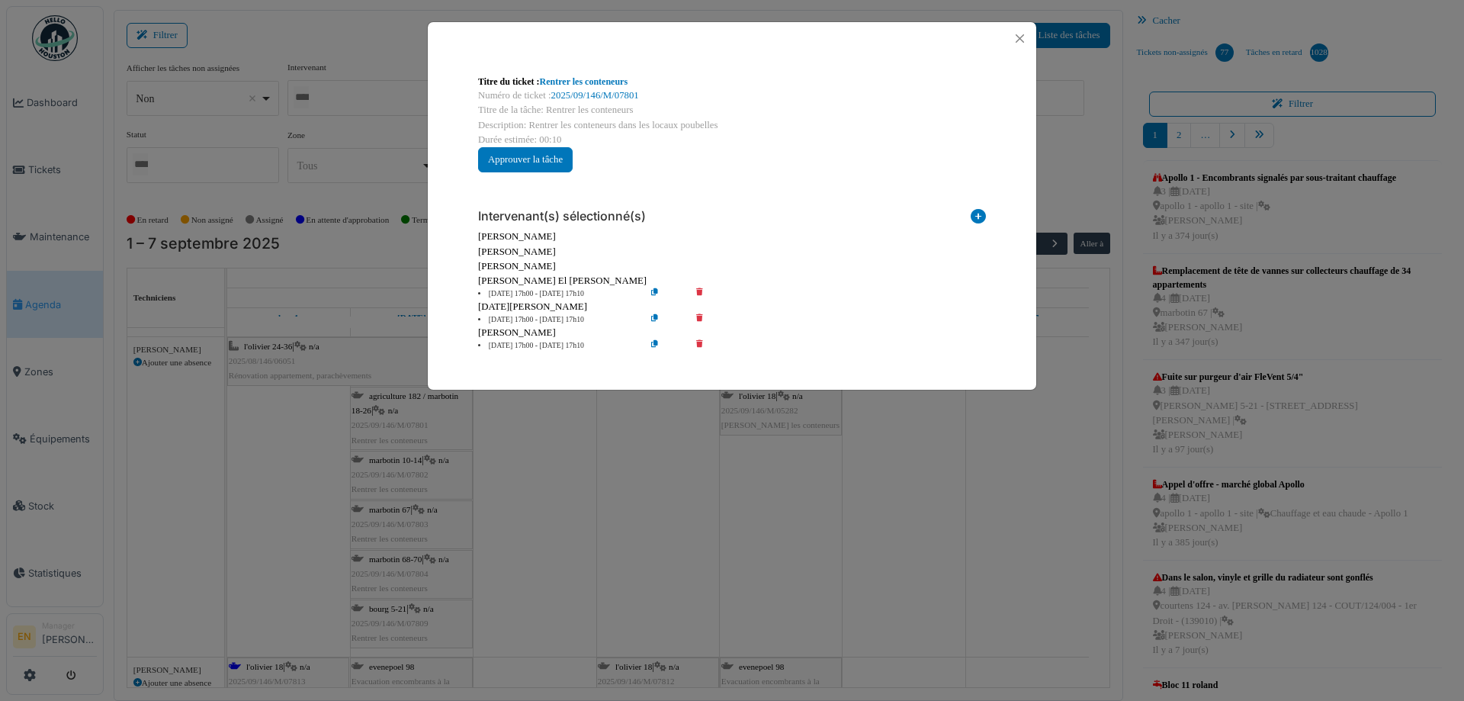
click at [702, 317] on icon at bounding box center [710, 319] width 43 height 11
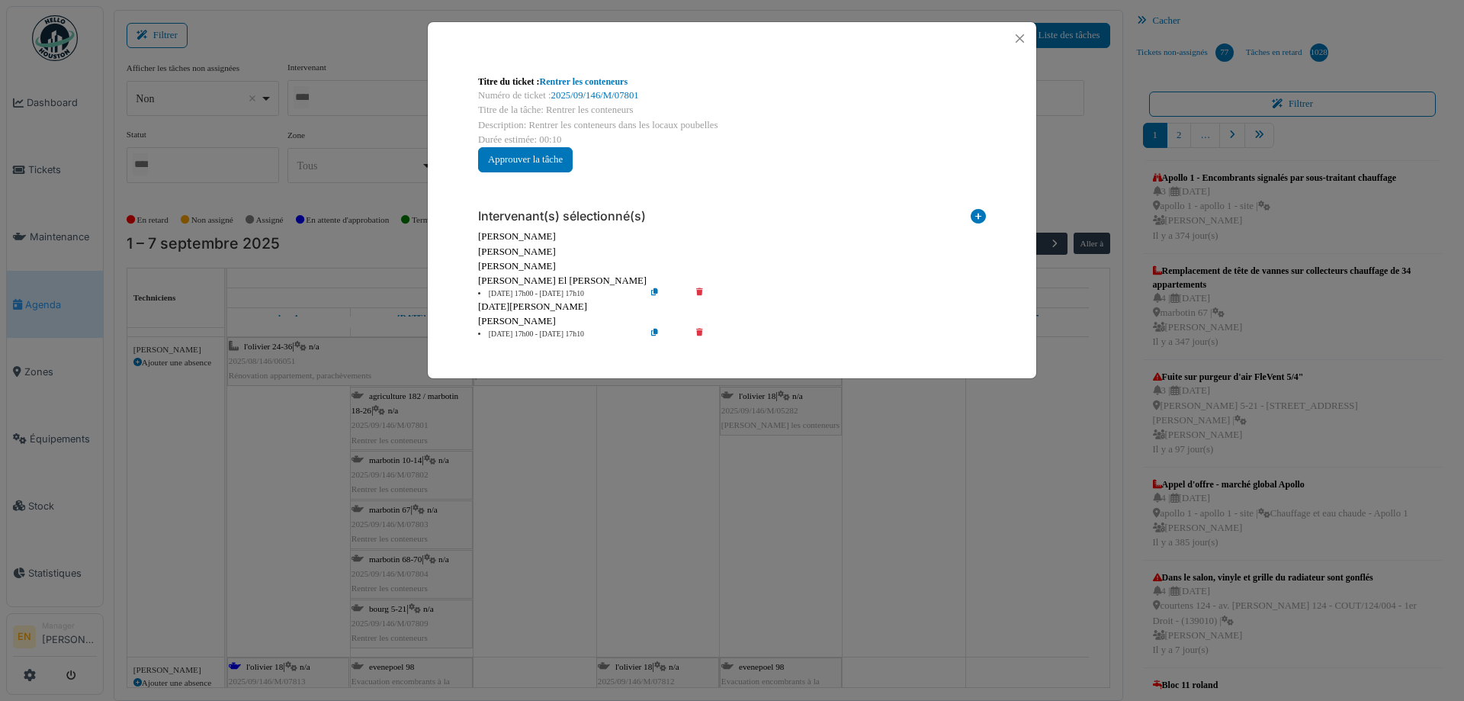
click at [702, 333] on icon at bounding box center [710, 334] width 43 height 11
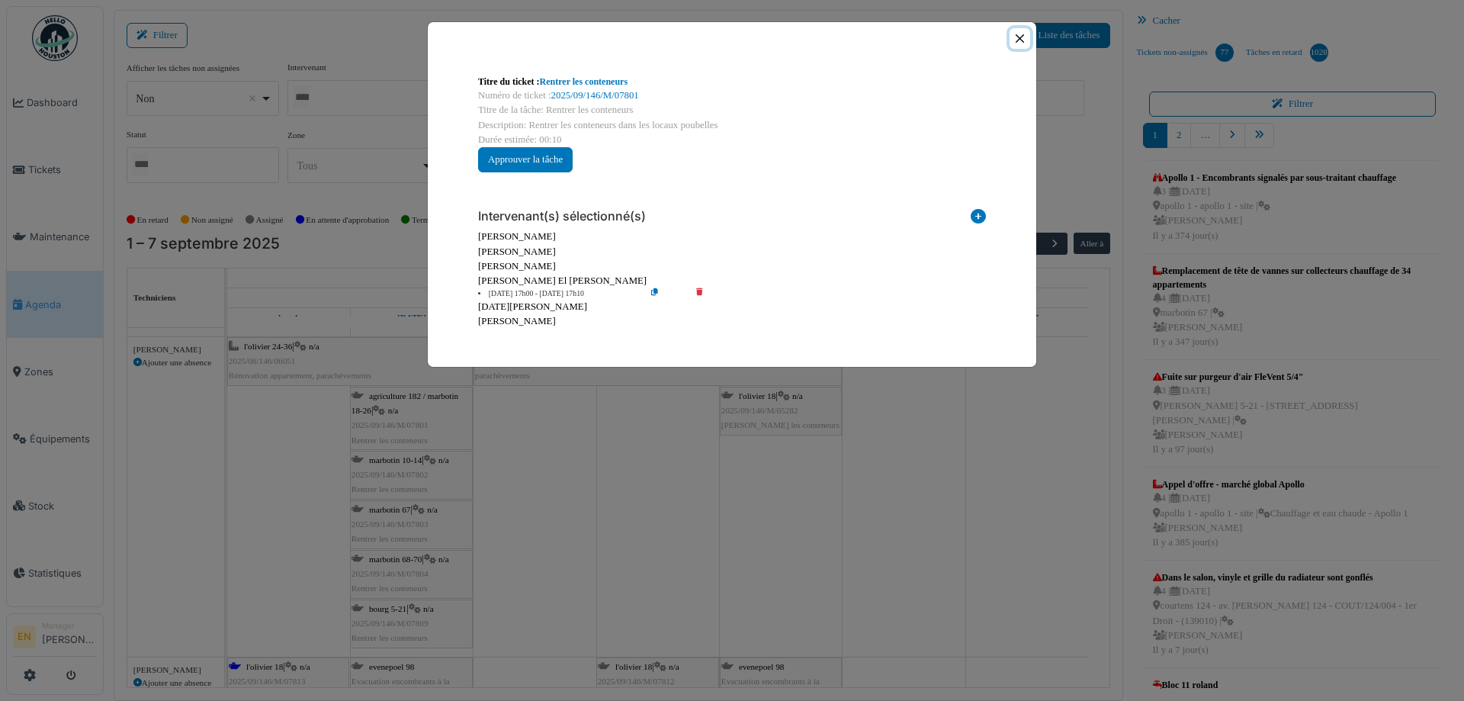
click at [1018, 40] on button "Close" at bounding box center [1020, 38] width 21 height 21
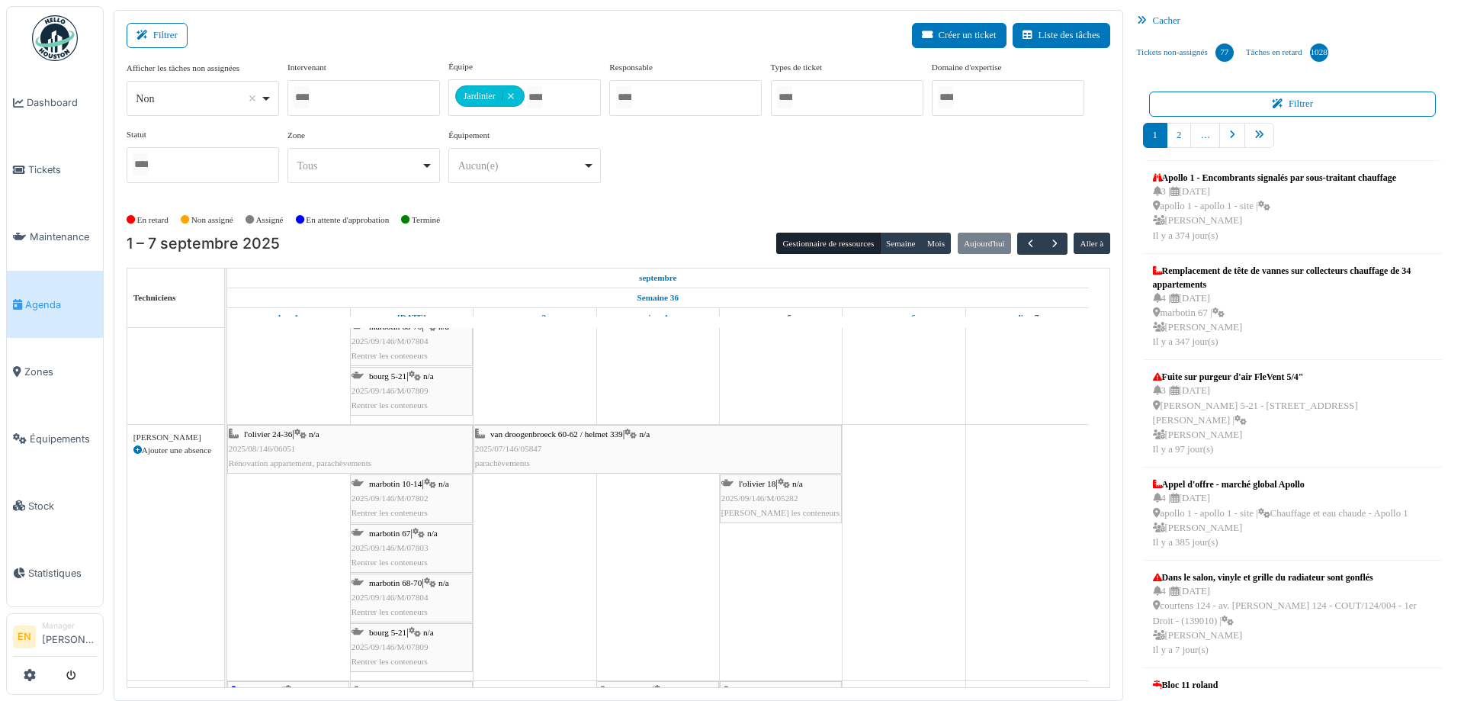
scroll to position [991, 0]
click at [412, 501] on span "2025/09/146/M/07802" at bounding box center [390, 498] width 77 height 9
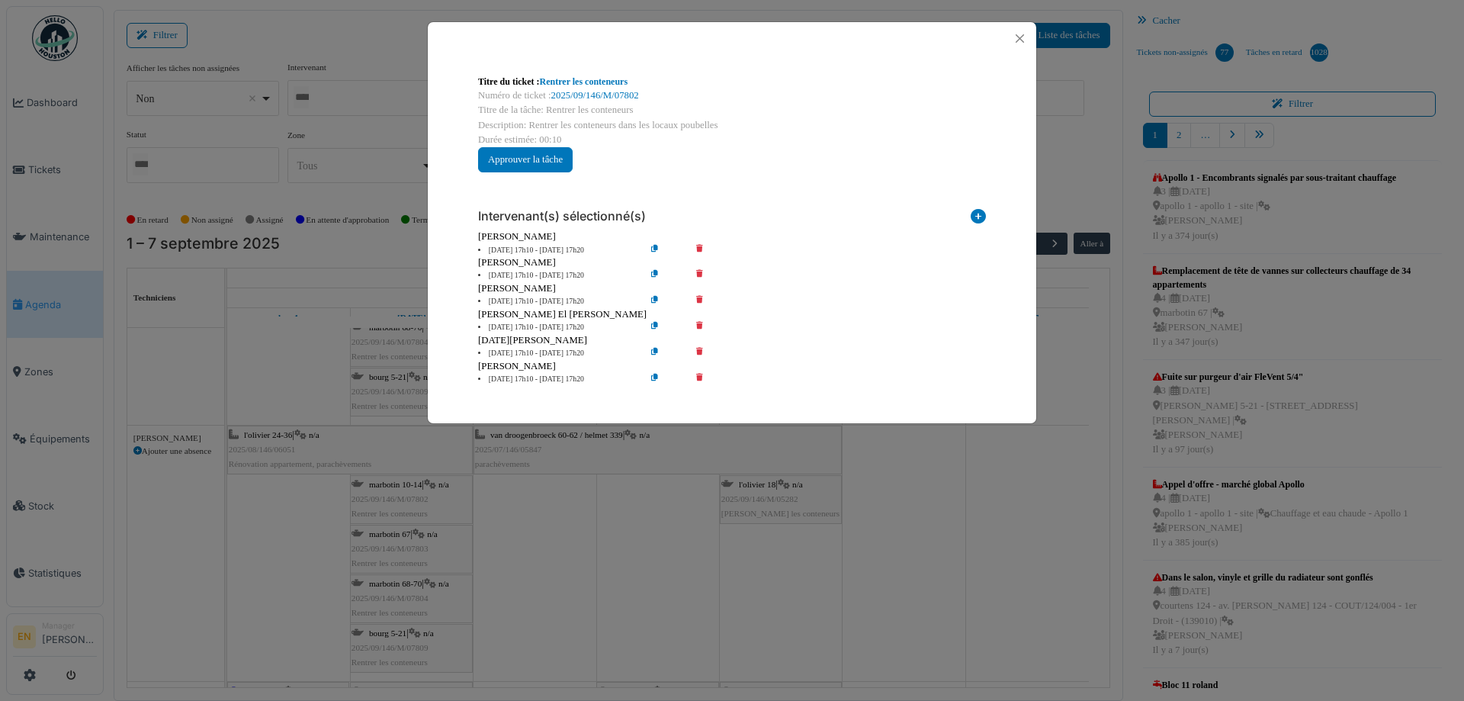
click at [702, 247] on icon at bounding box center [710, 250] width 43 height 11
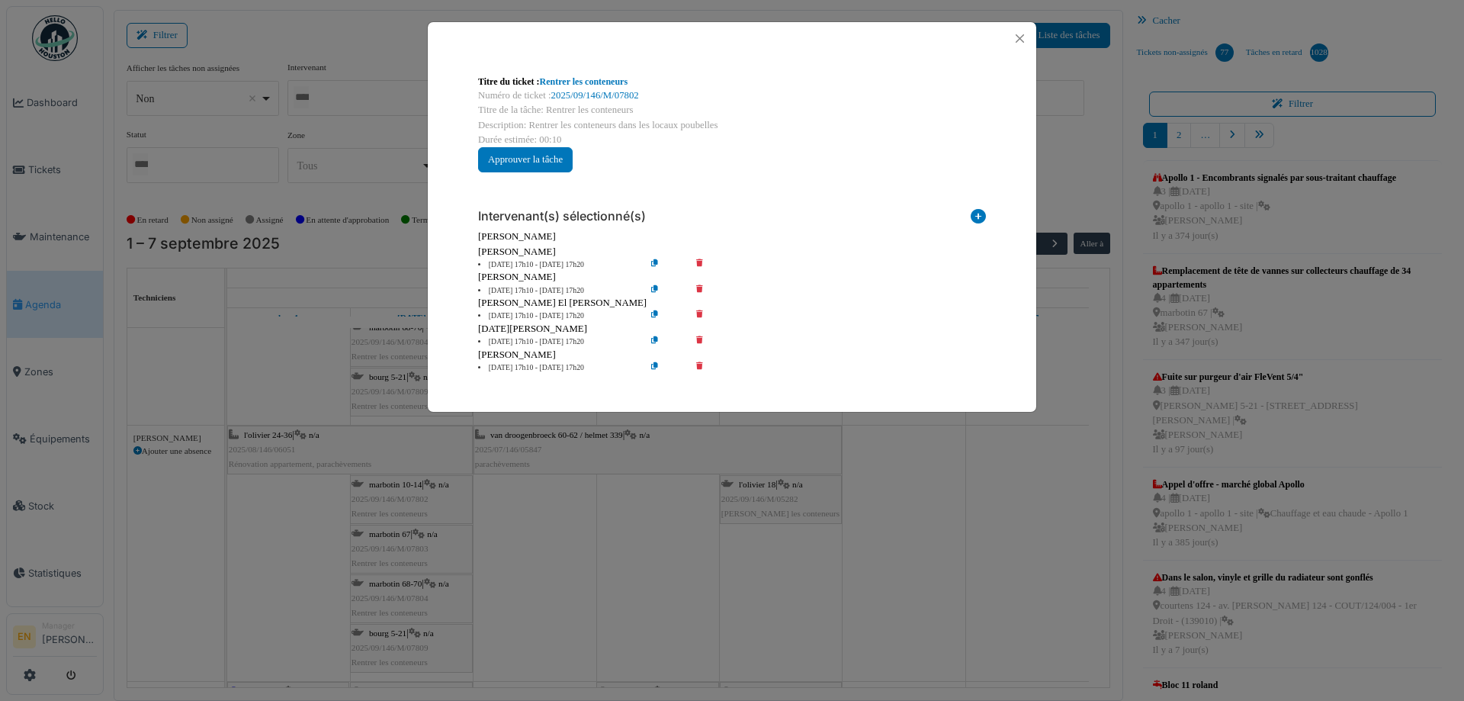
click at [703, 260] on icon at bounding box center [710, 264] width 43 height 11
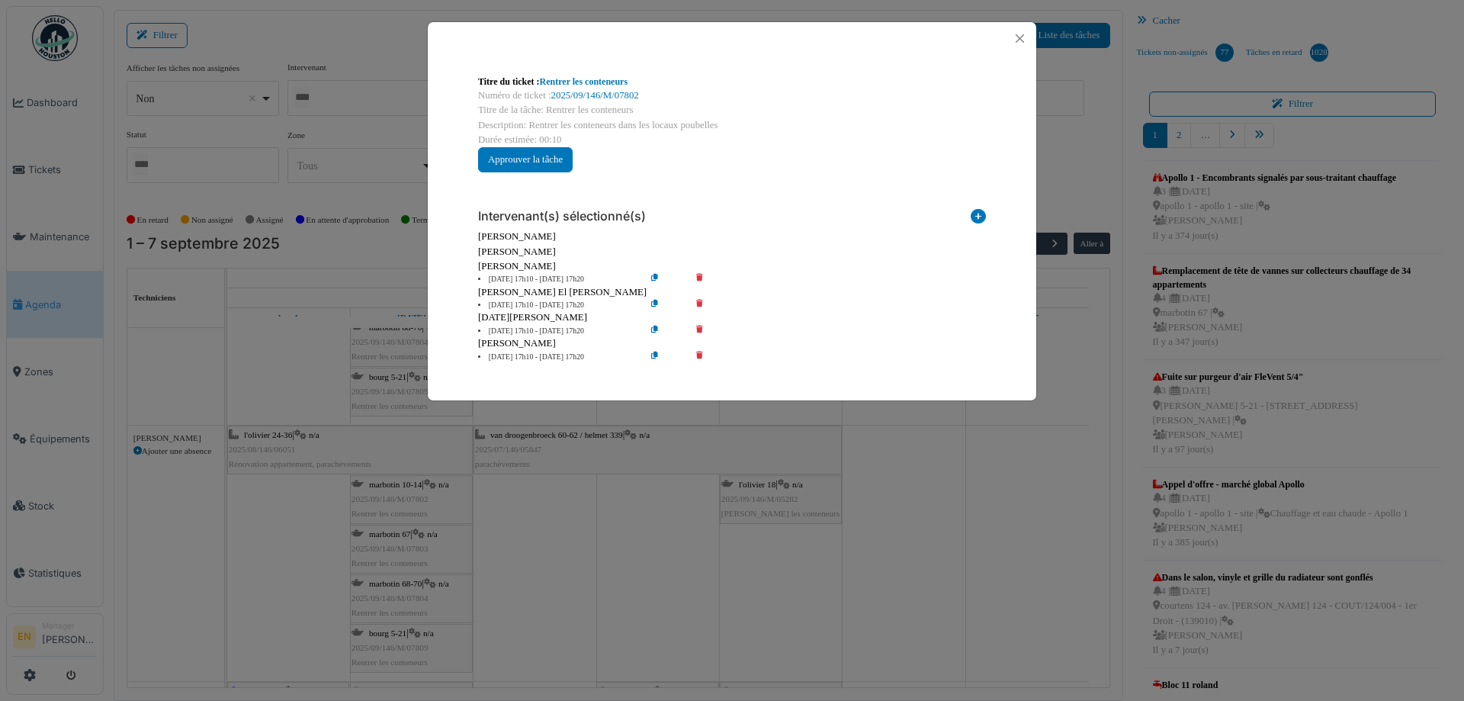
click at [699, 276] on icon at bounding box center [710, 279] width 43 height 11
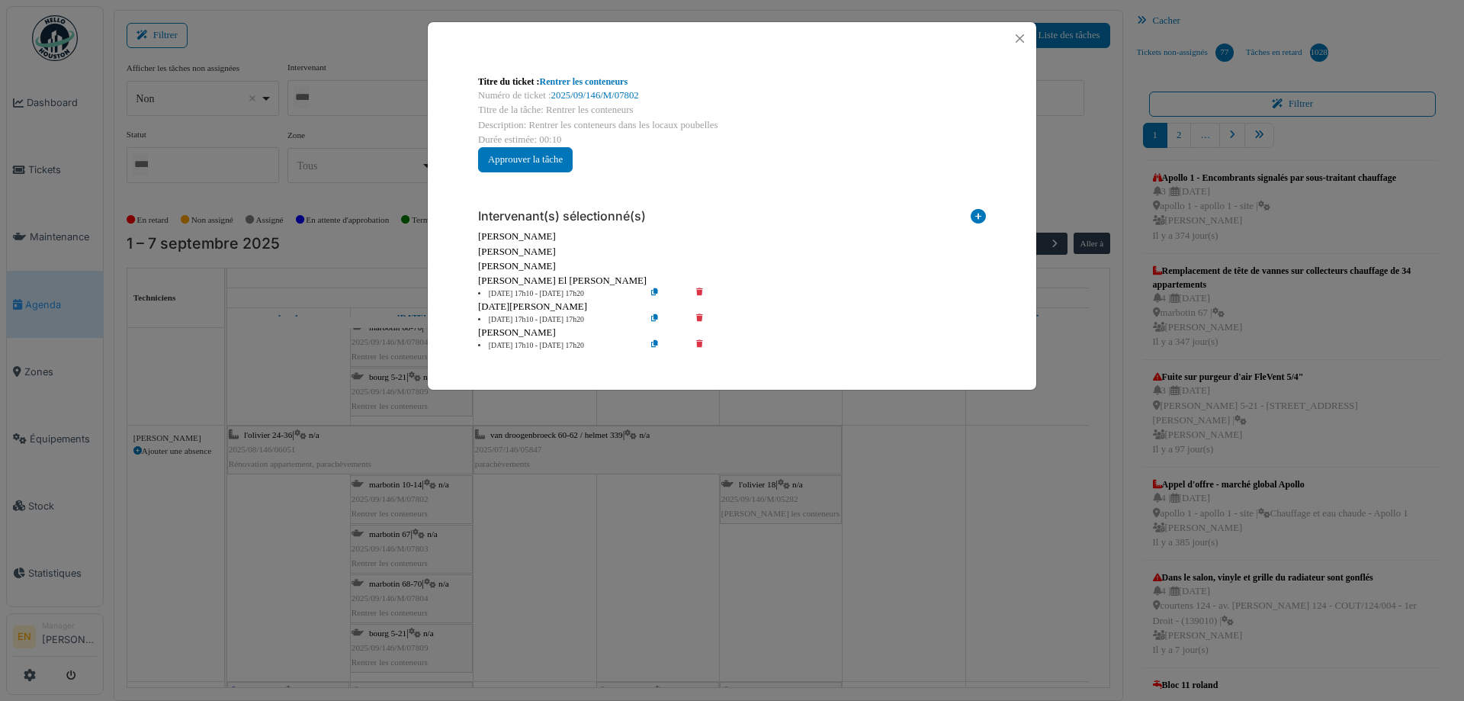
click at [704, 318] on icon at bounding box center [710, 319] width 43 height 11
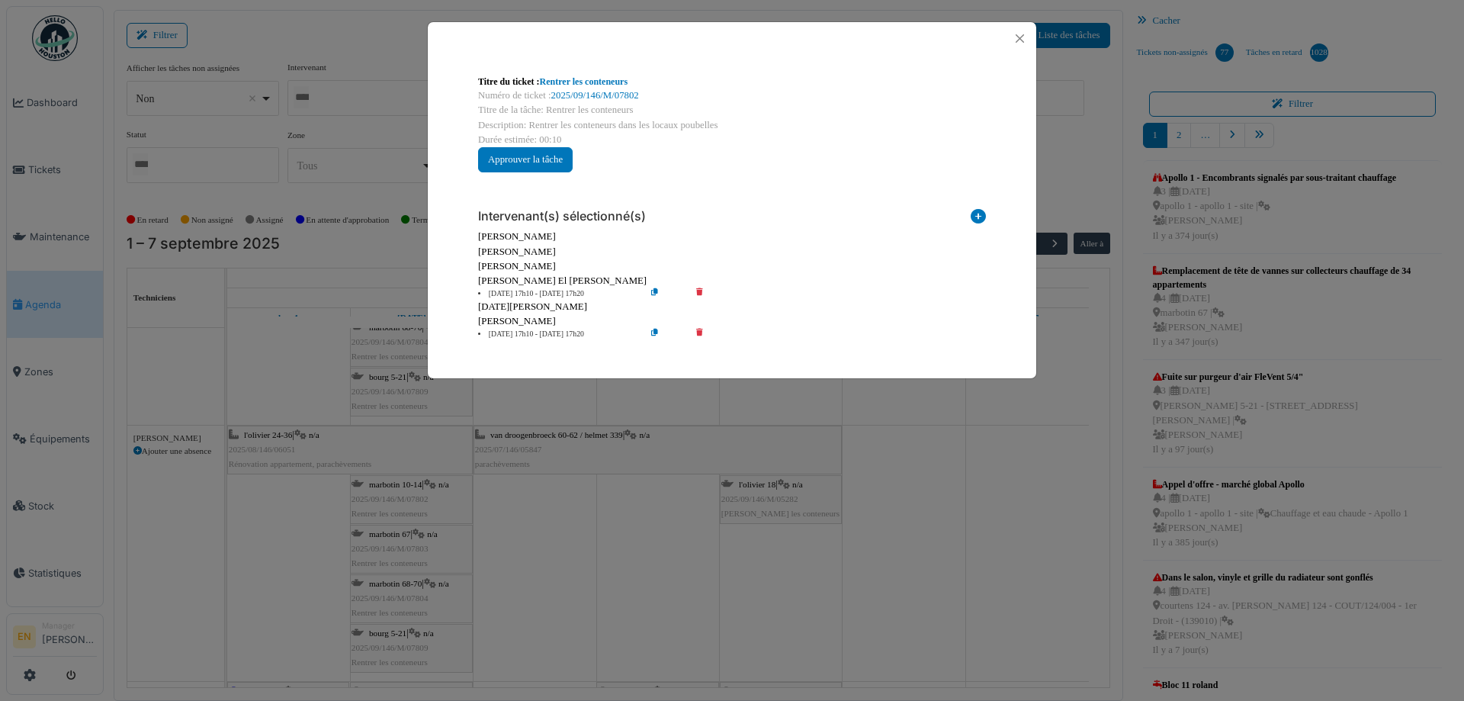
click at [700, 329] on icon at bounding box center [710, 334] width 43 height 11
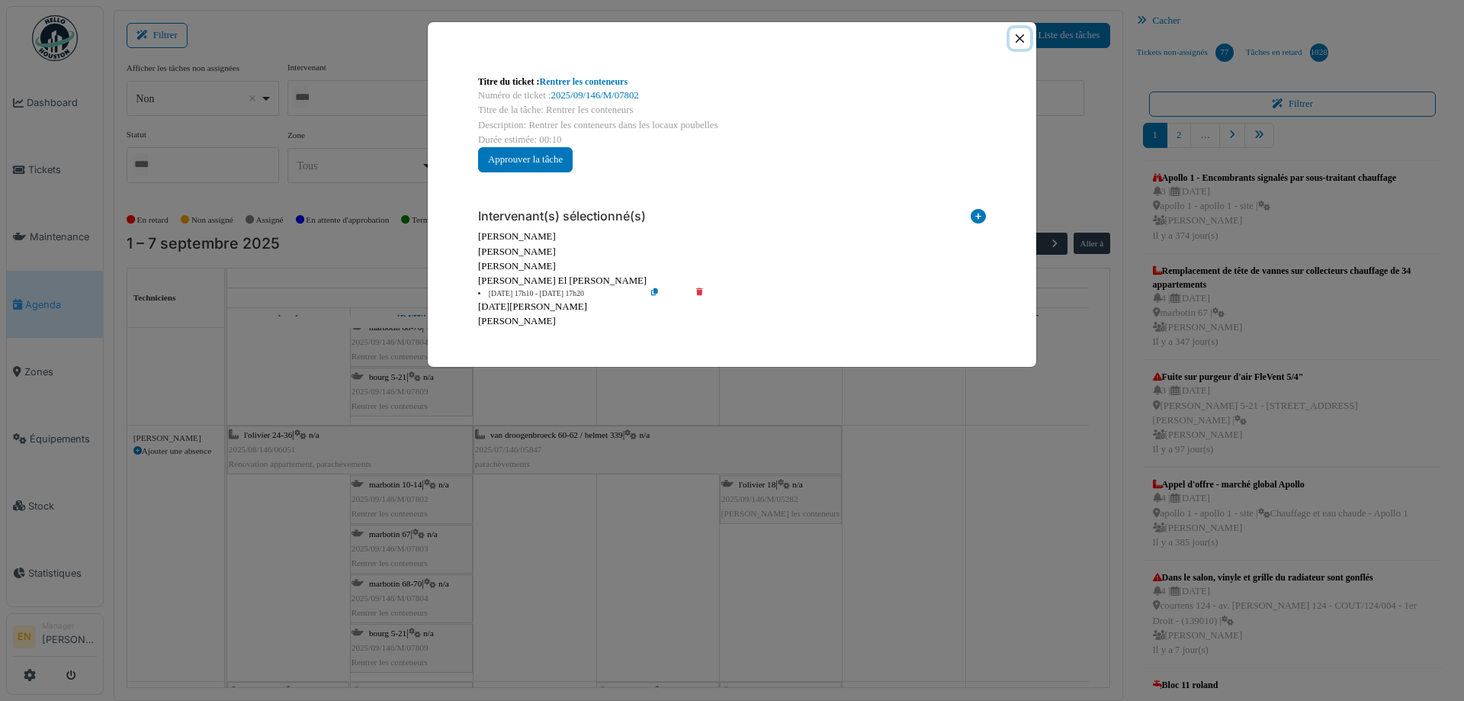
click at [1016, 38] on button "Close" at bounding box center [1020, 38] width 21 height 21
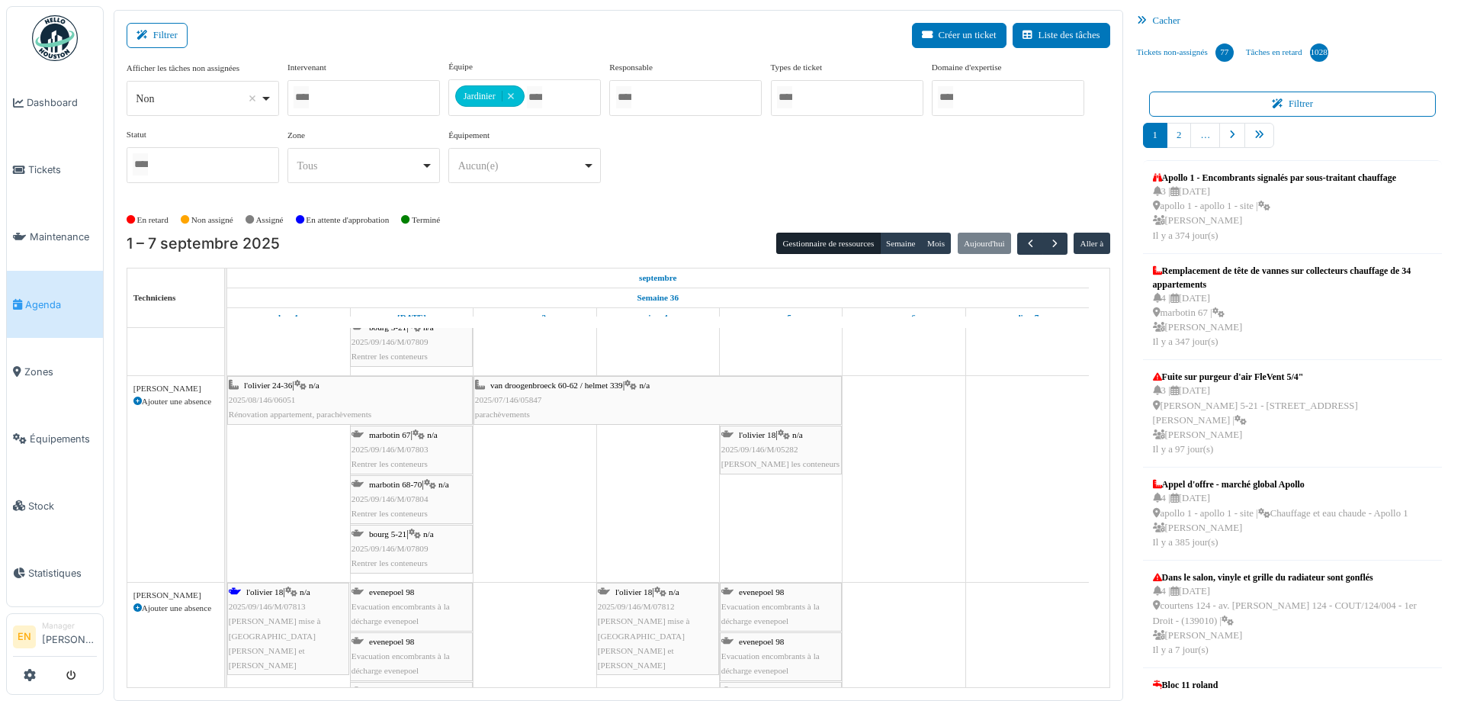
click at [409, 441] on div "marbotin 67 | n/a 2025/09/146/M/07803 Rentrer les conteneurs" at bounding box center [412, 450] width 120 height 44
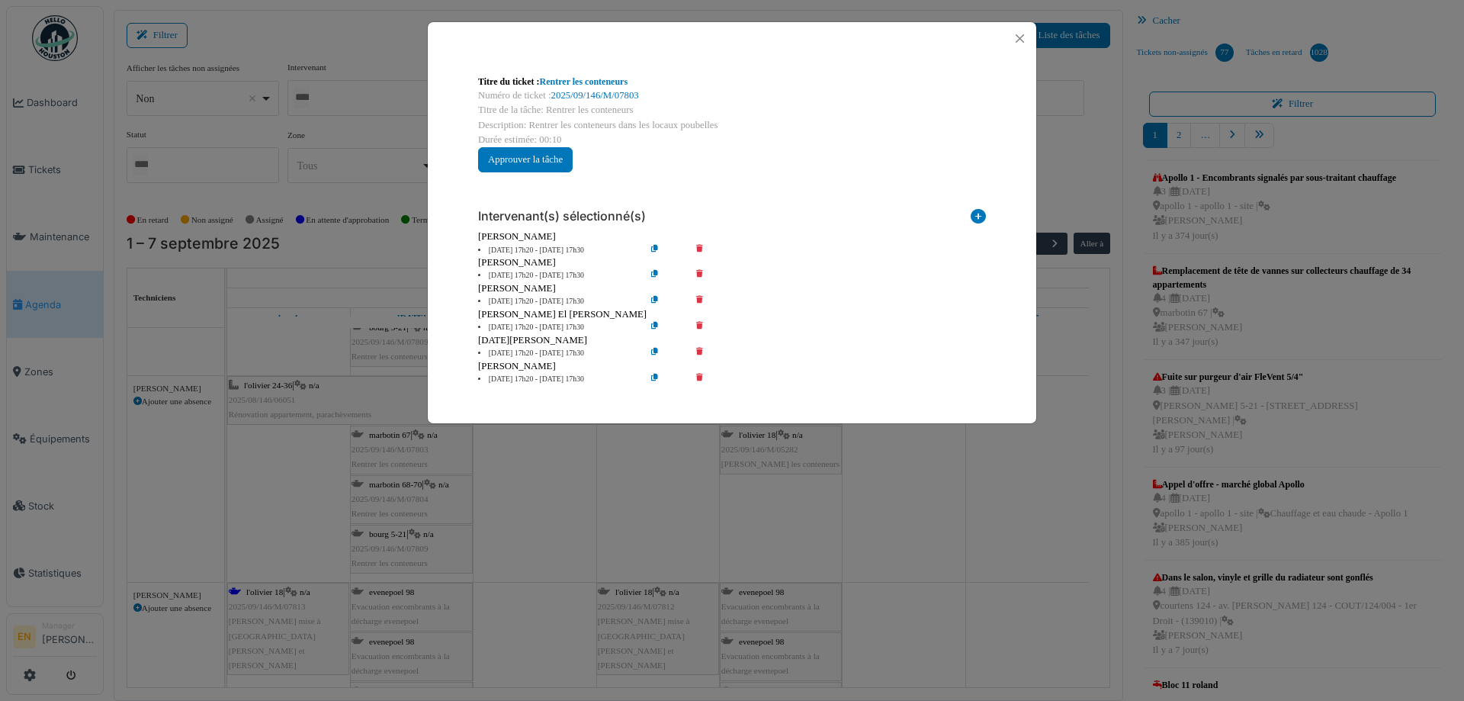
click at [695, 245] on icon at bounding box center [710, 250] width 43 height 11
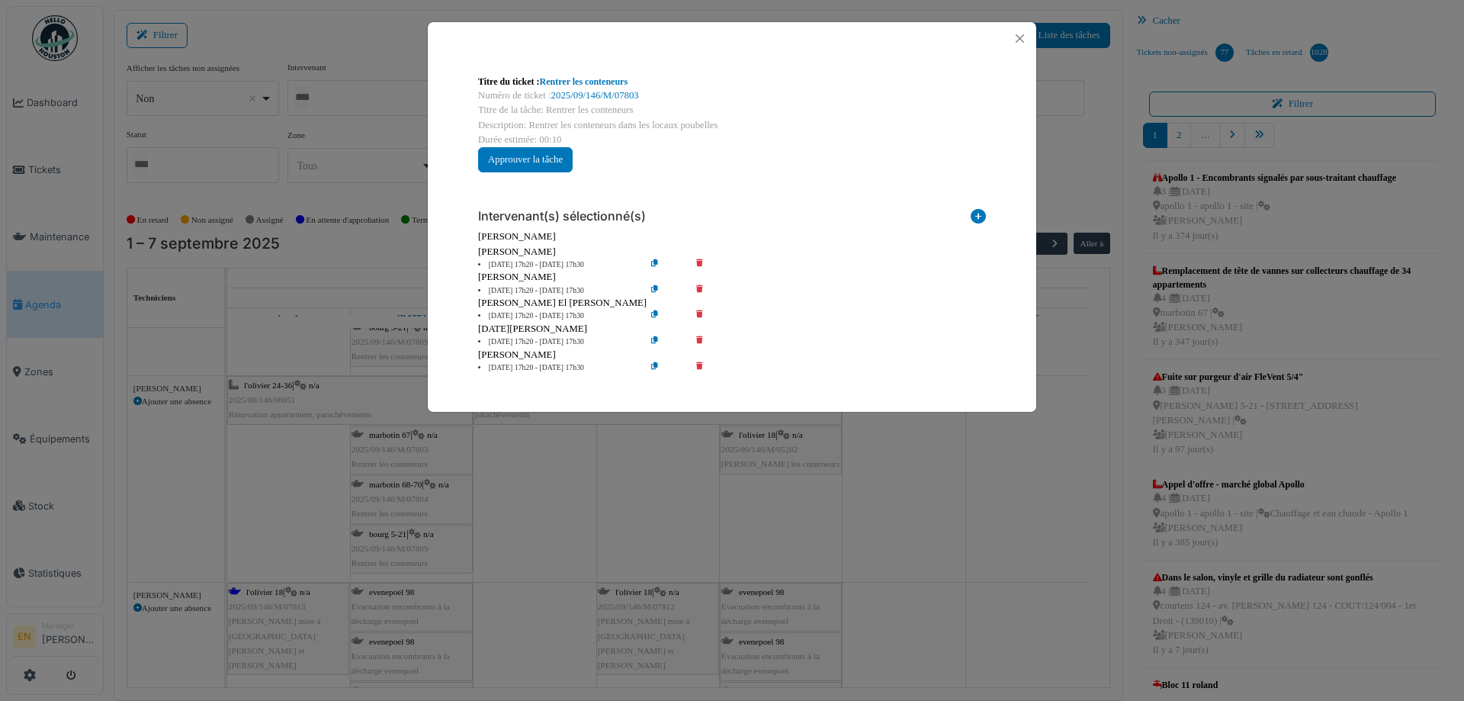
click at [700, 265] on icon at bounding box center [710, 264] width 43 height 11
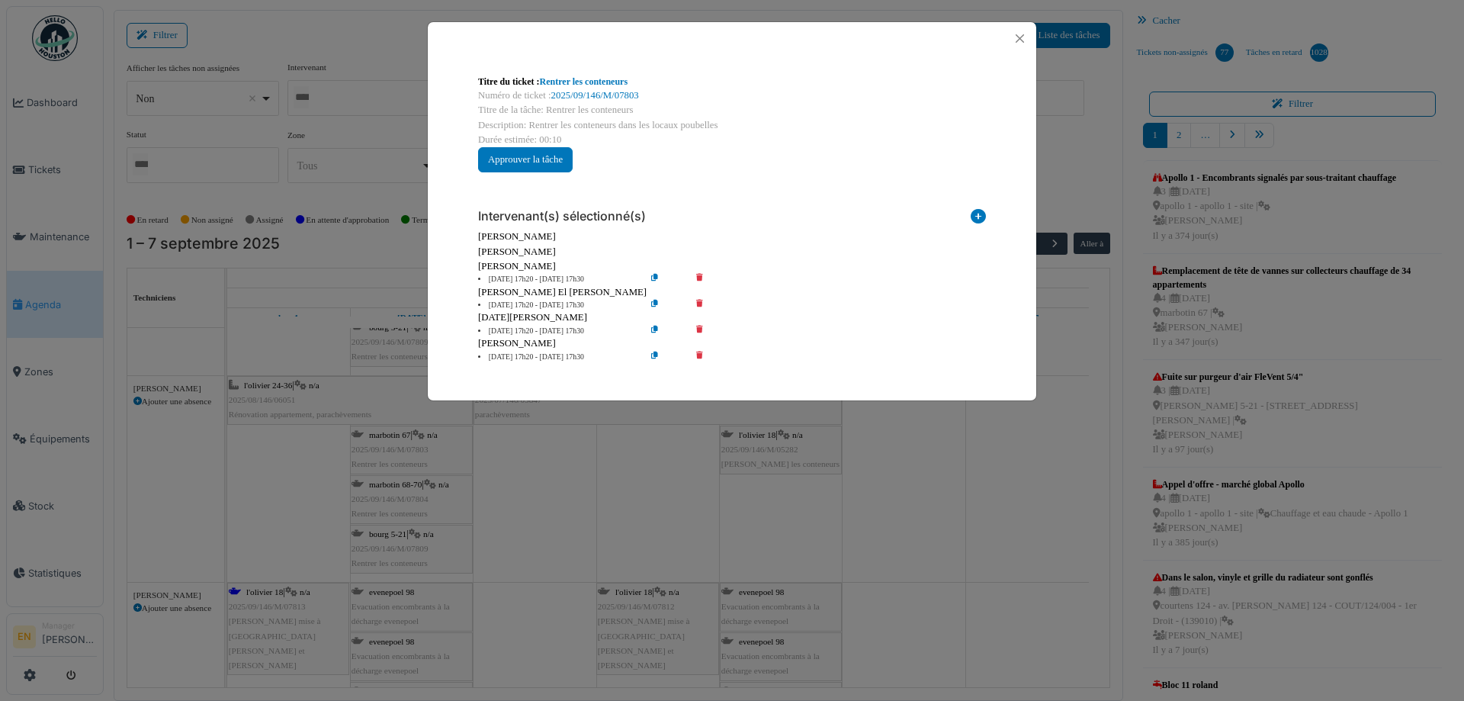
click at [697, 280] on icon at bounding box center [710, 279] width 43 height 11
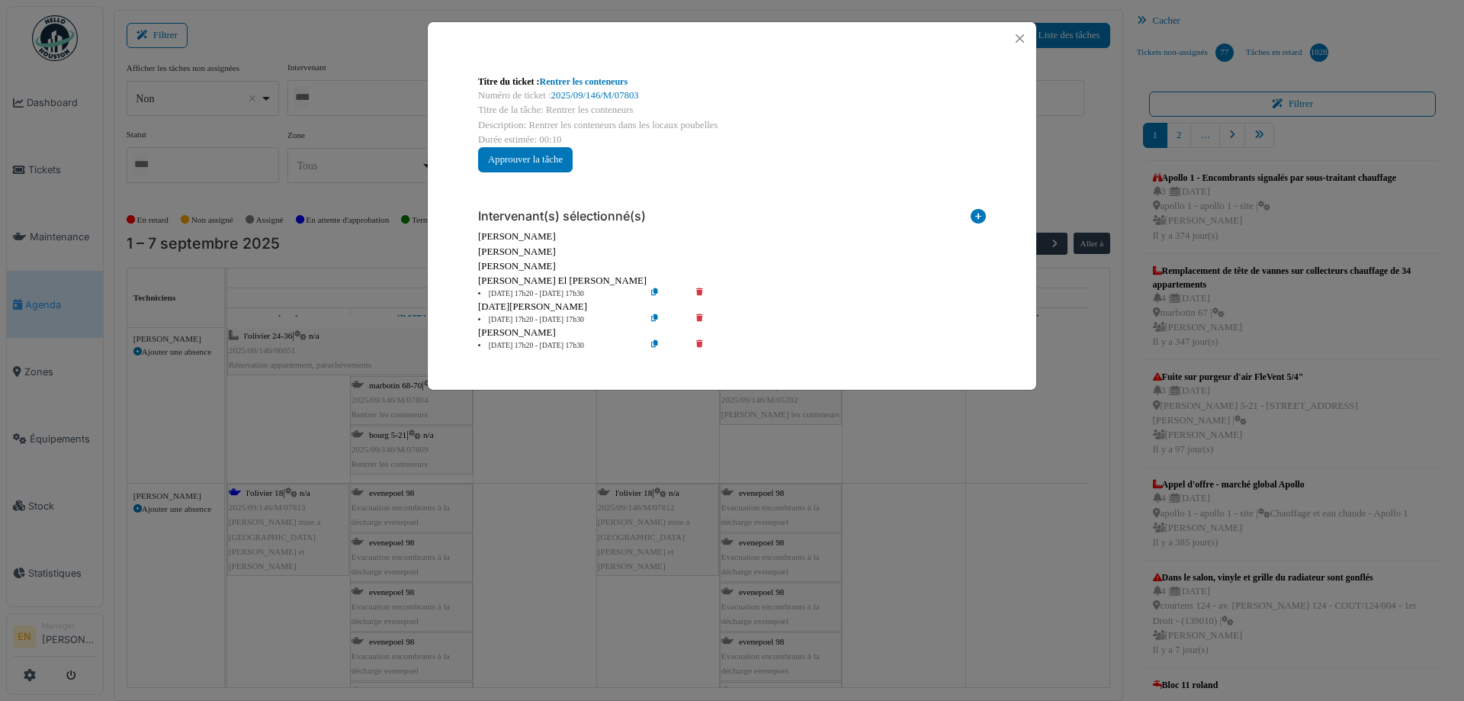
click at [702, 318] on icon at bounding box center [710, 319] width 43 height 11
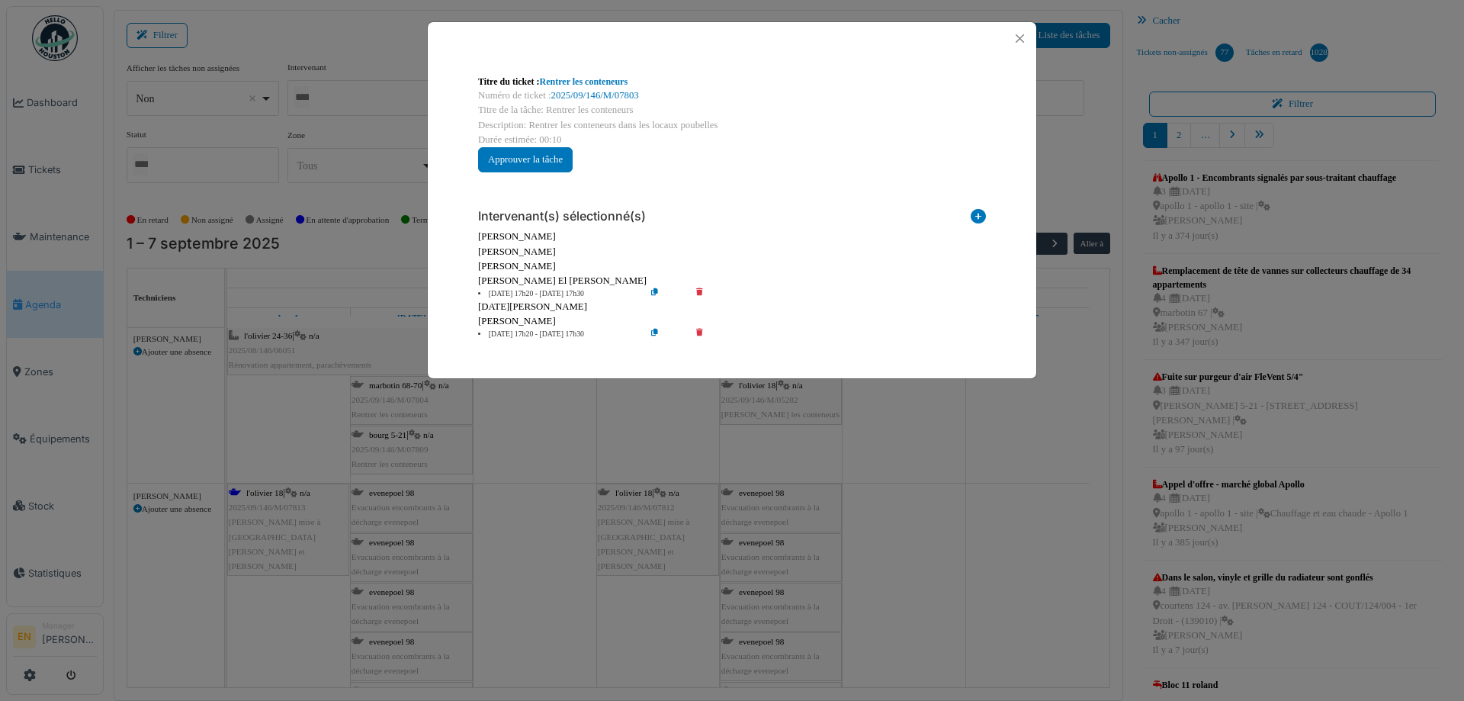
click at [700, 331] on icon at bounding box center [710, 334] width 43 height 11
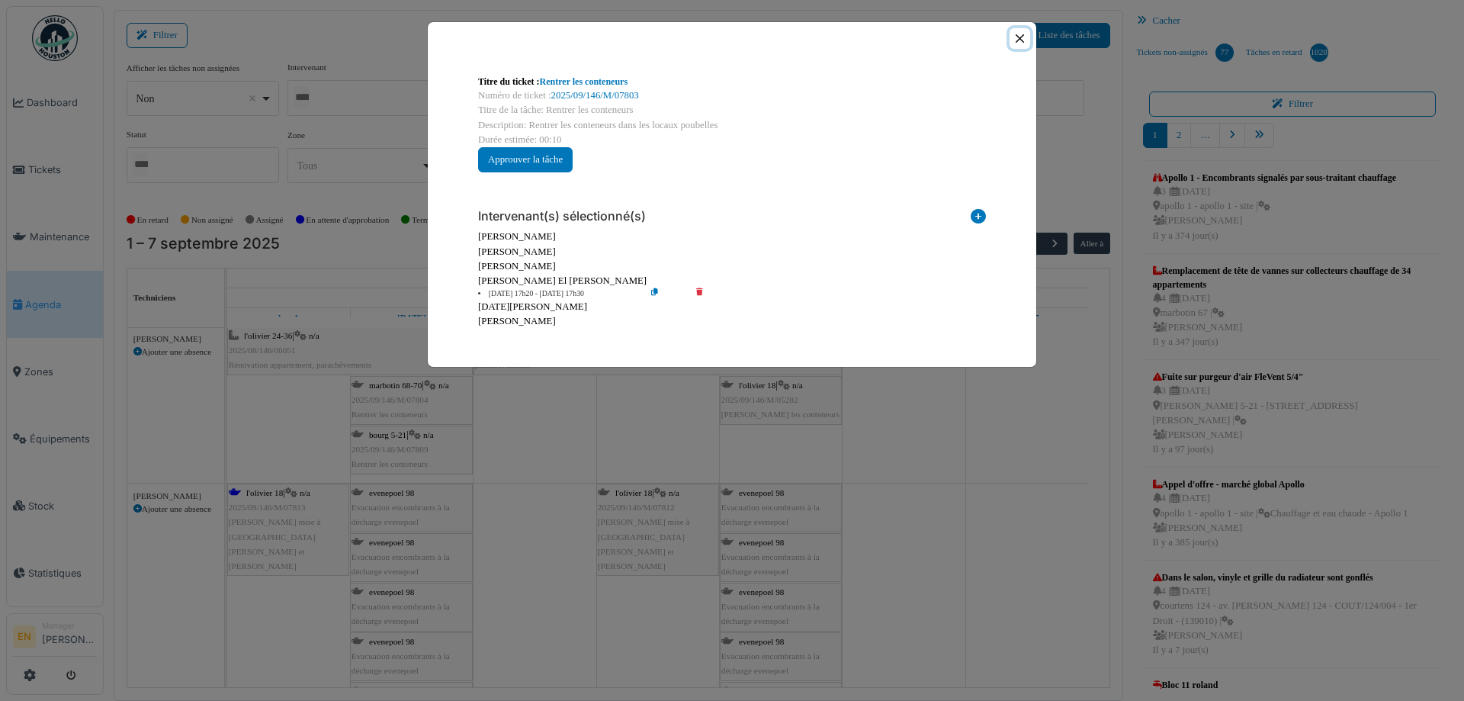
click at [1020, 39] on button "Close" at bounding box center [1020, 38] width 21 height 21
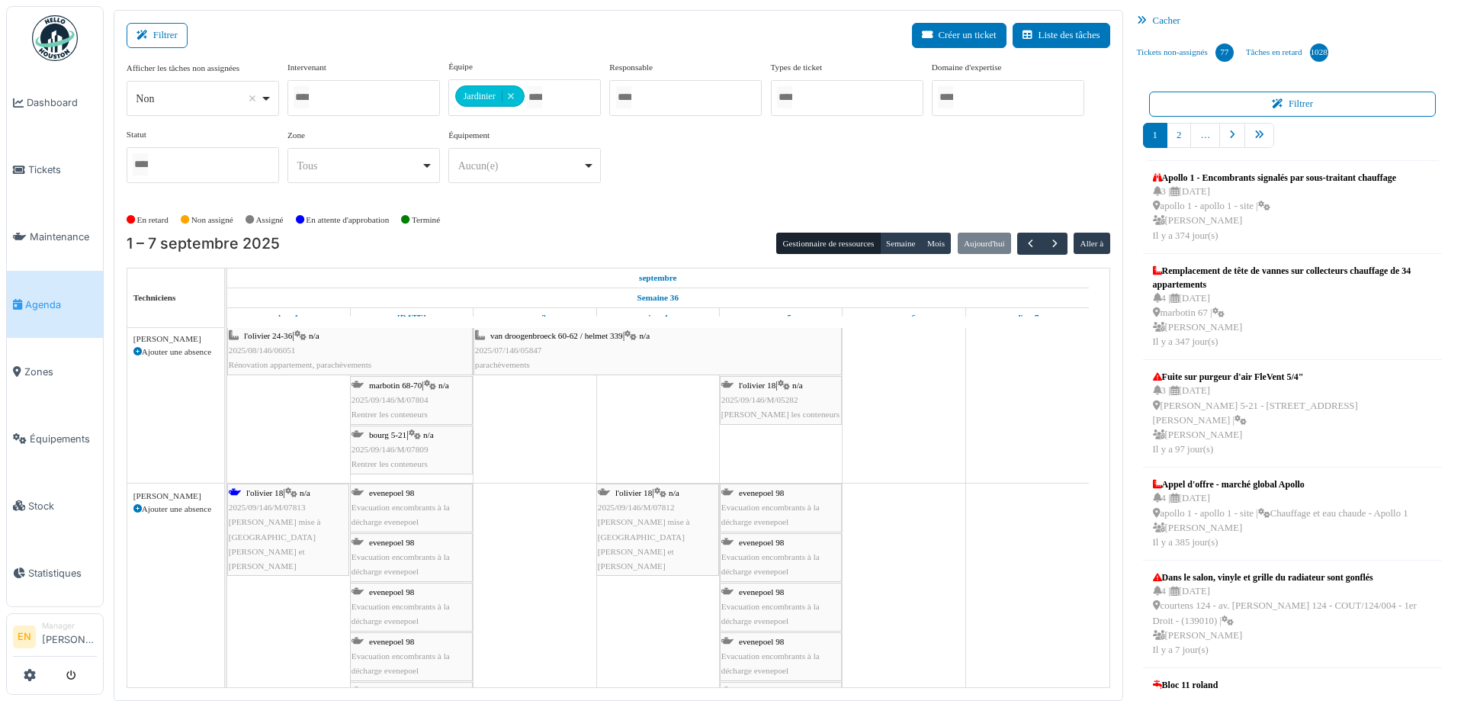
click at [398, 406] on div "marbotin 68-70 | n/a 2025/09/146/M/07804 Rentrer les conteneurs" at bounding box center [412, 400] width 120 height 44
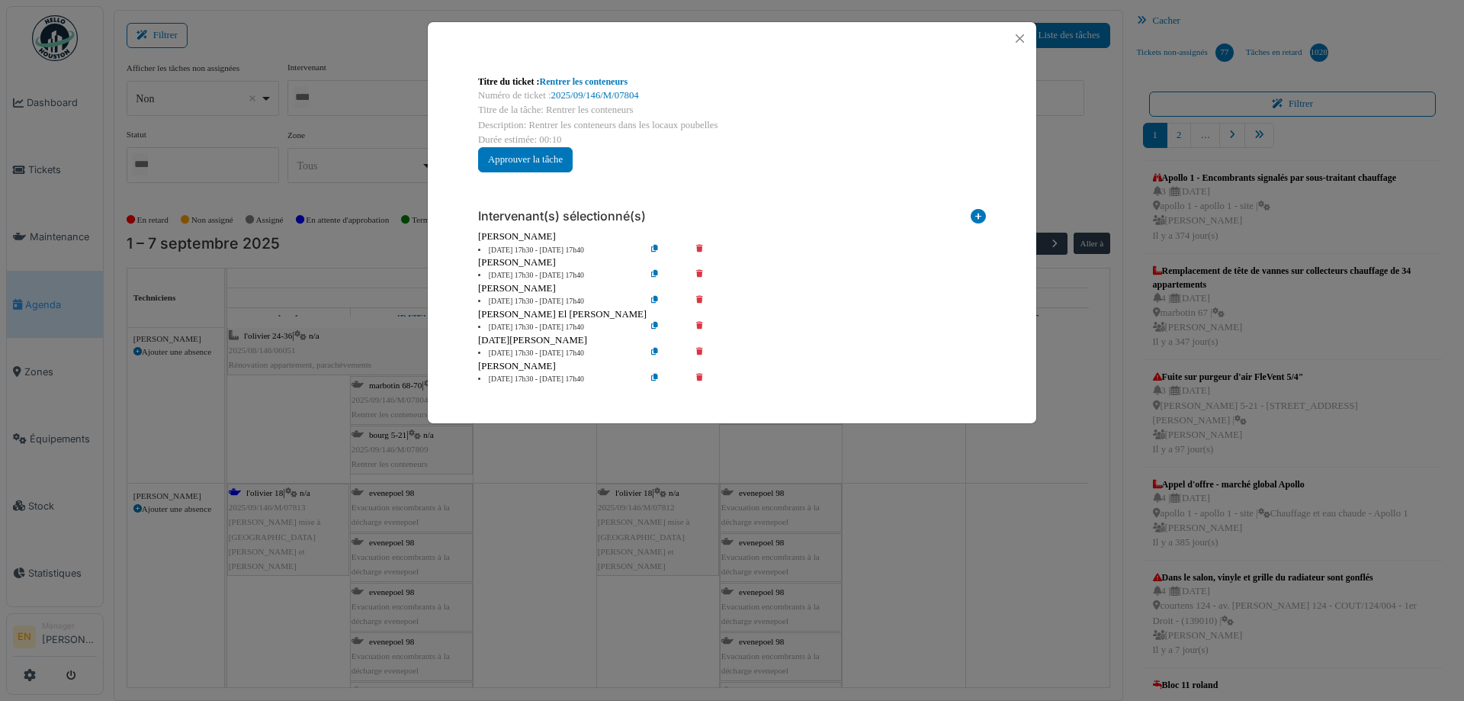
click at [698, 250] on icon at bounding box center [710, 250] width 43 height 11
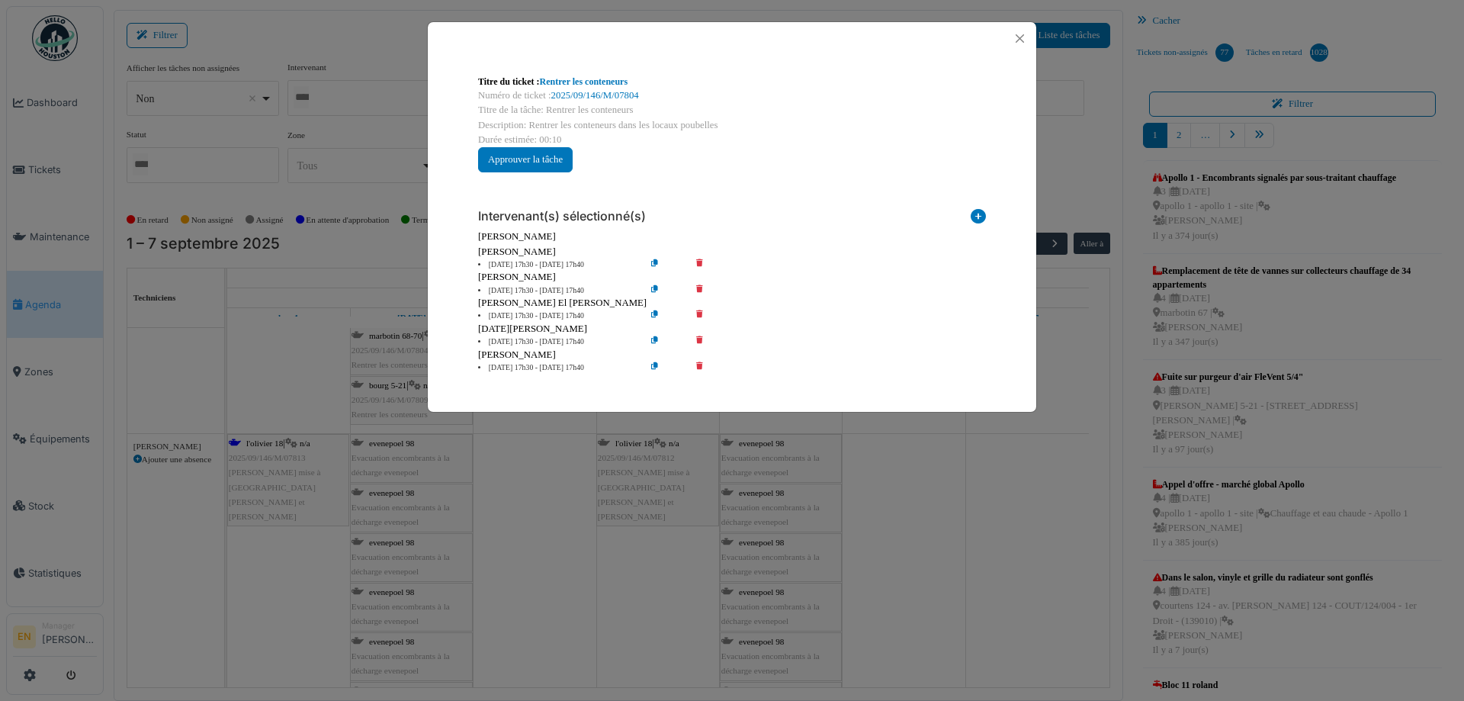
click at [699, 264] on icon at bounding box center [710, 264] width 43 height 11
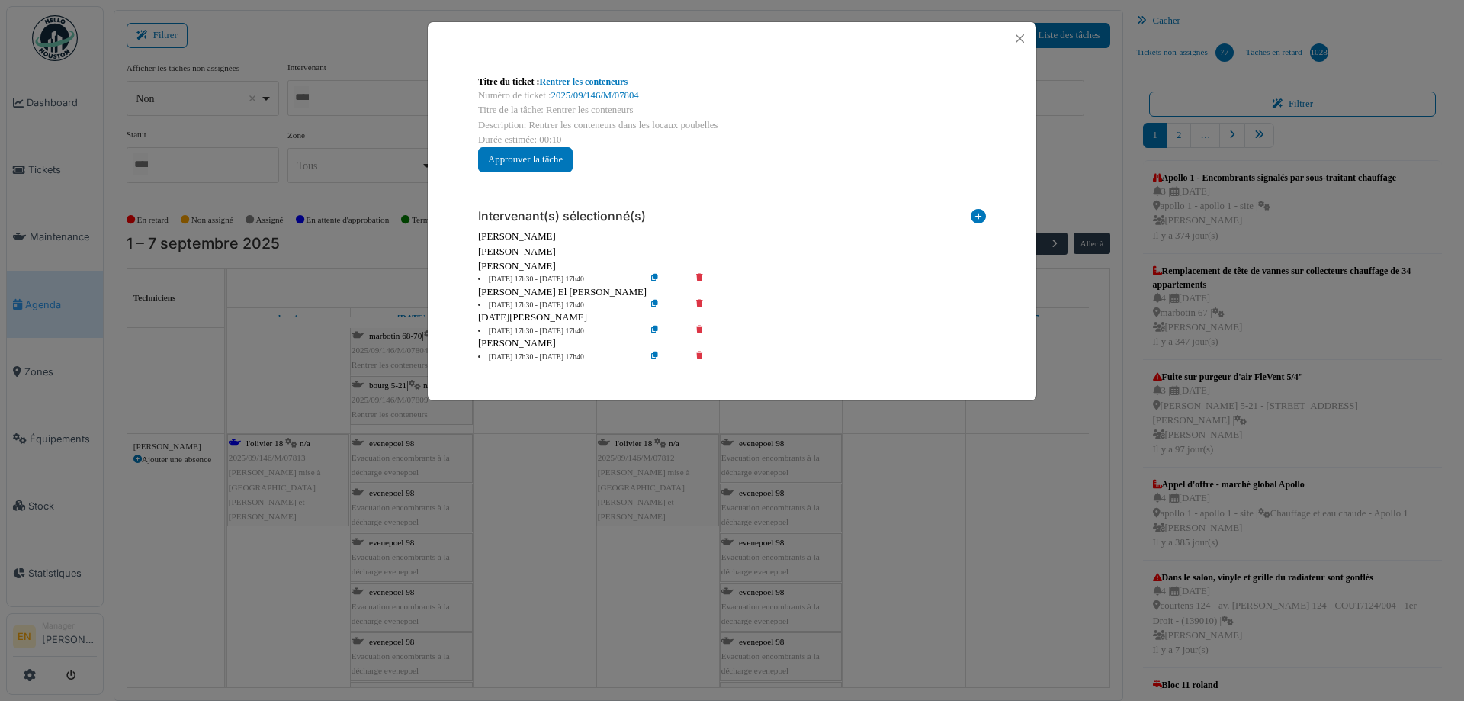
click at [701, 275] on icon at bounding box center [710, 279] width 43 height 11
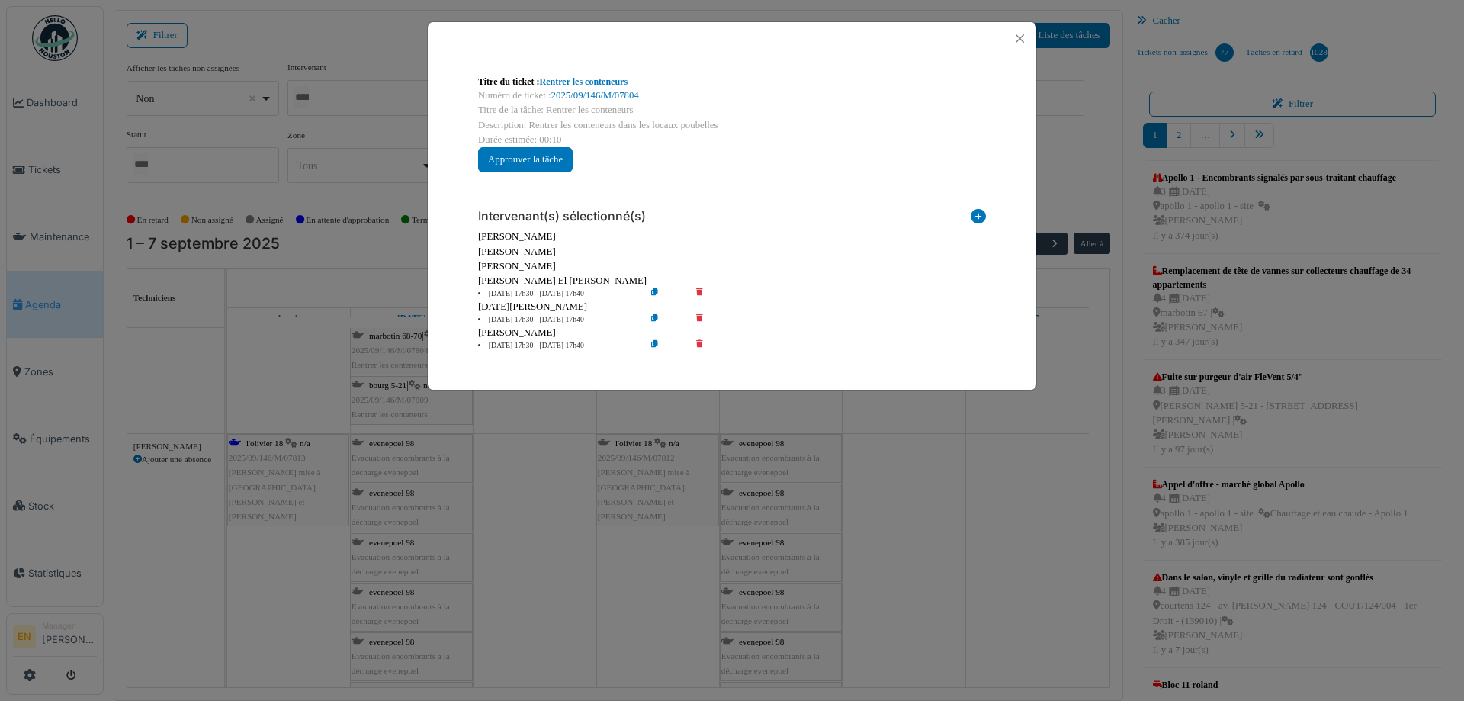
click at [702, 316] on icon at bounding box center [710, 319] width 43 height 11
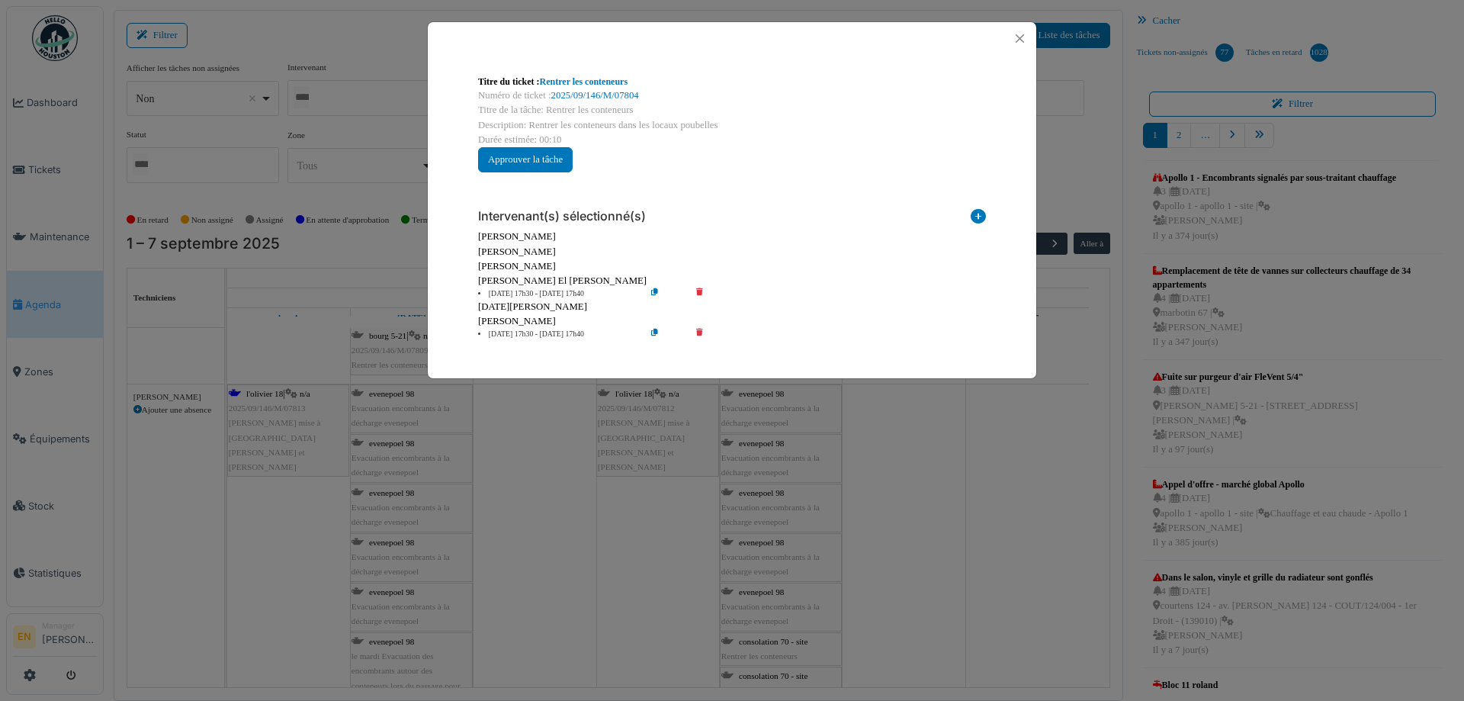
click at [699, 332] on icon at bounding box center [710, 334] width 43 height 11
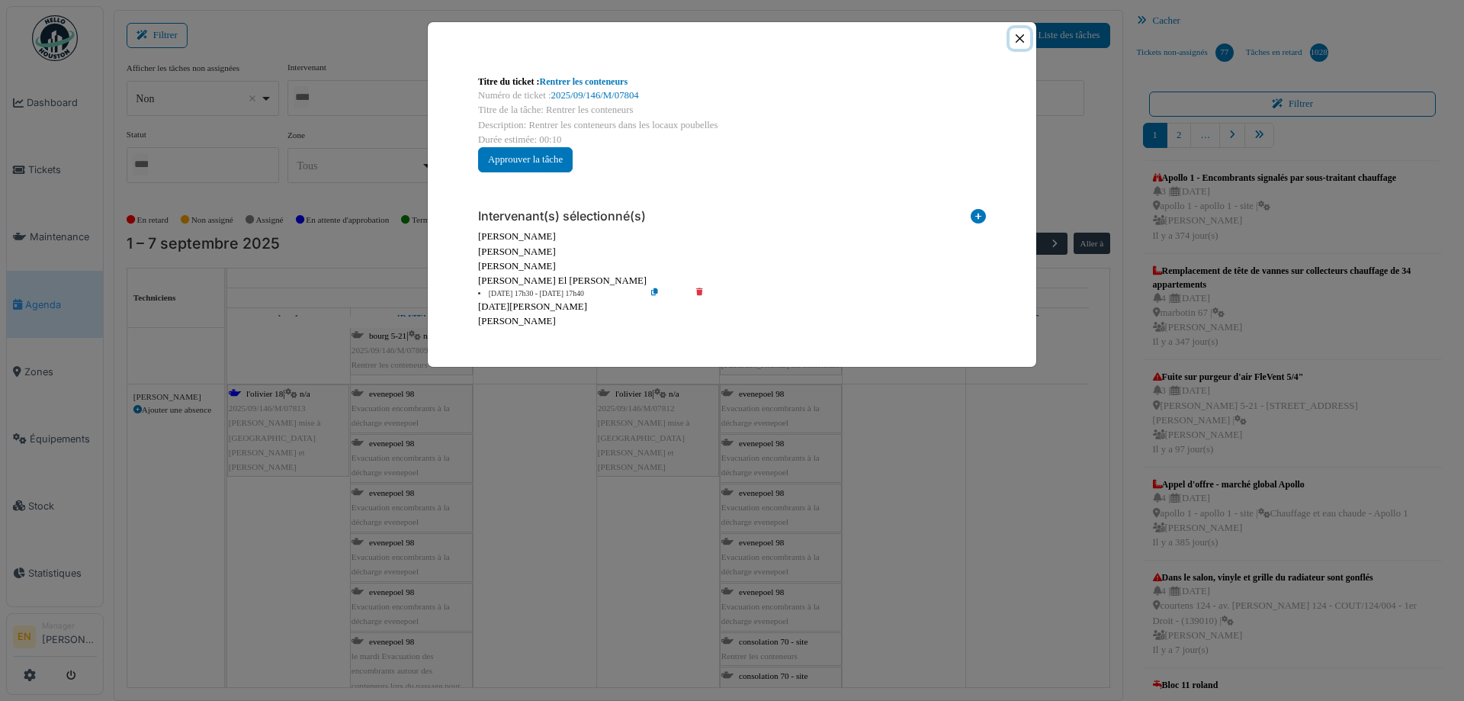
click at [1020, 39] on button "Close" at bounding box center [1020, 38] width 21 height 21
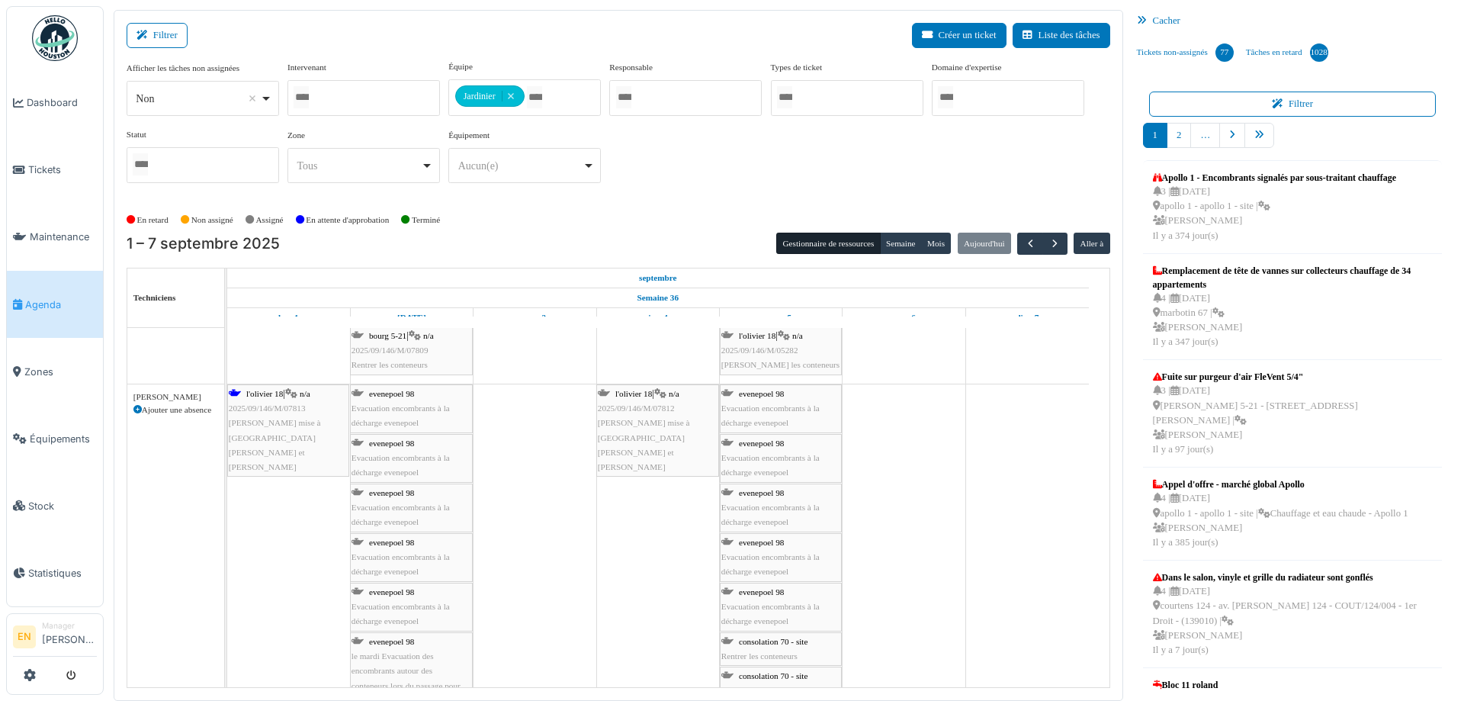
click at [394, 345] on span "2025/09/146/M/07809" at bounding box center [390, 349] width 77 height 9
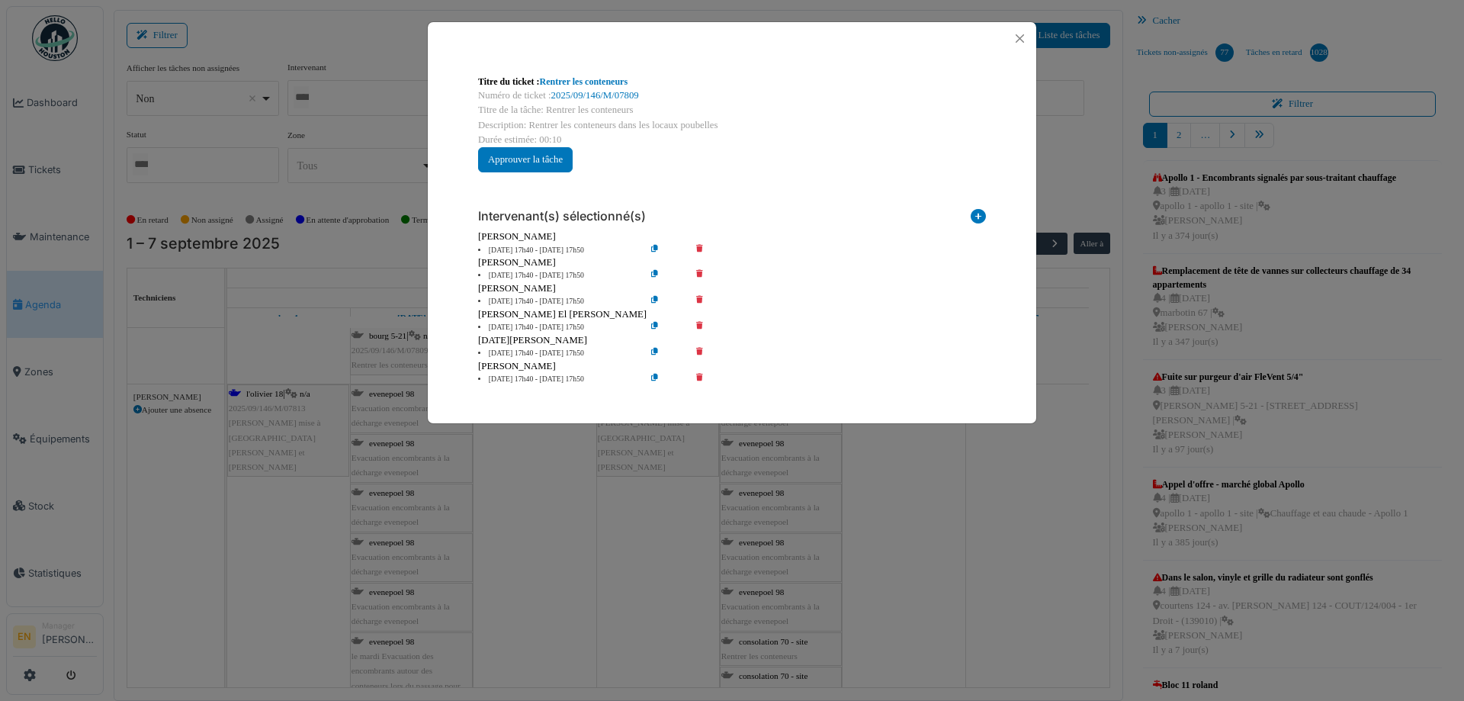
click at [699, 249] on icon at bounding box center [710, 250] width 43 height 11
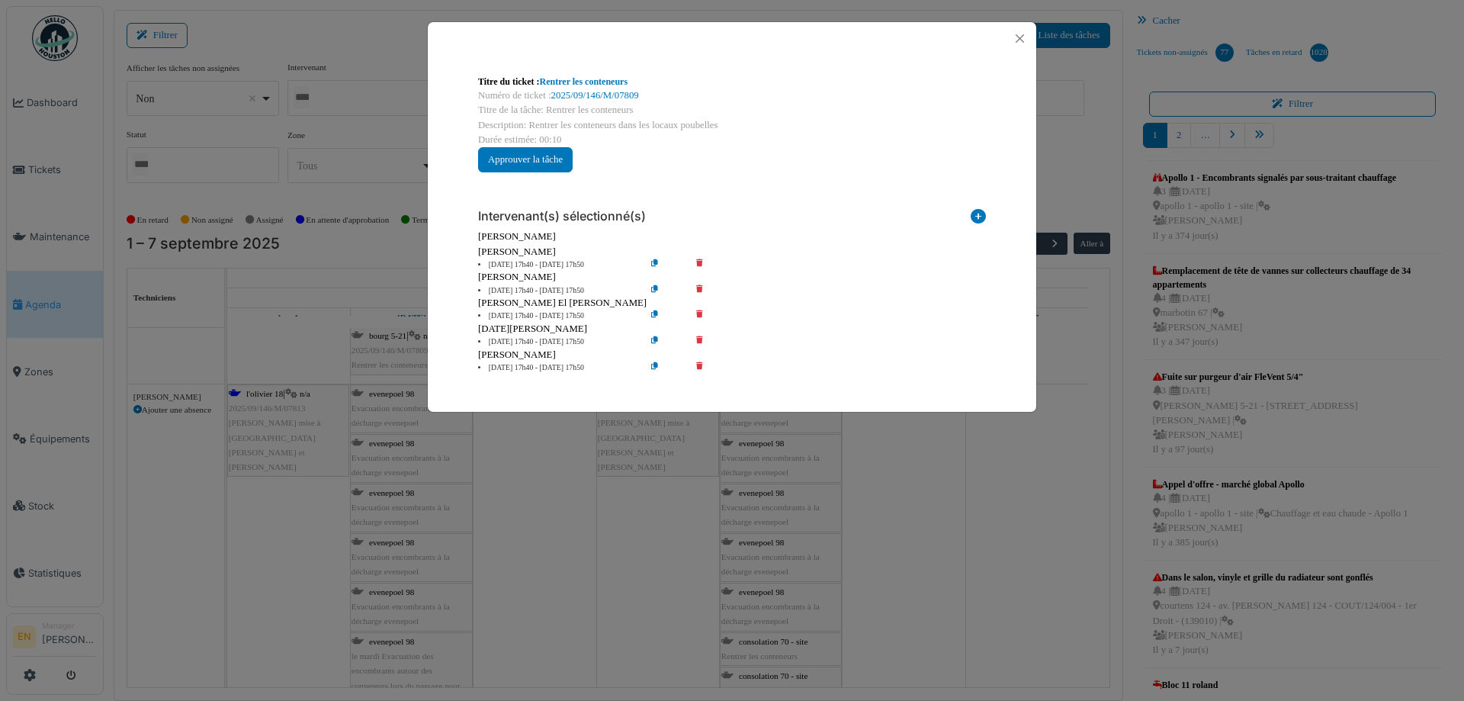
click at [699, 262] on icon at bounding box center [710, 264] width 43 height 11
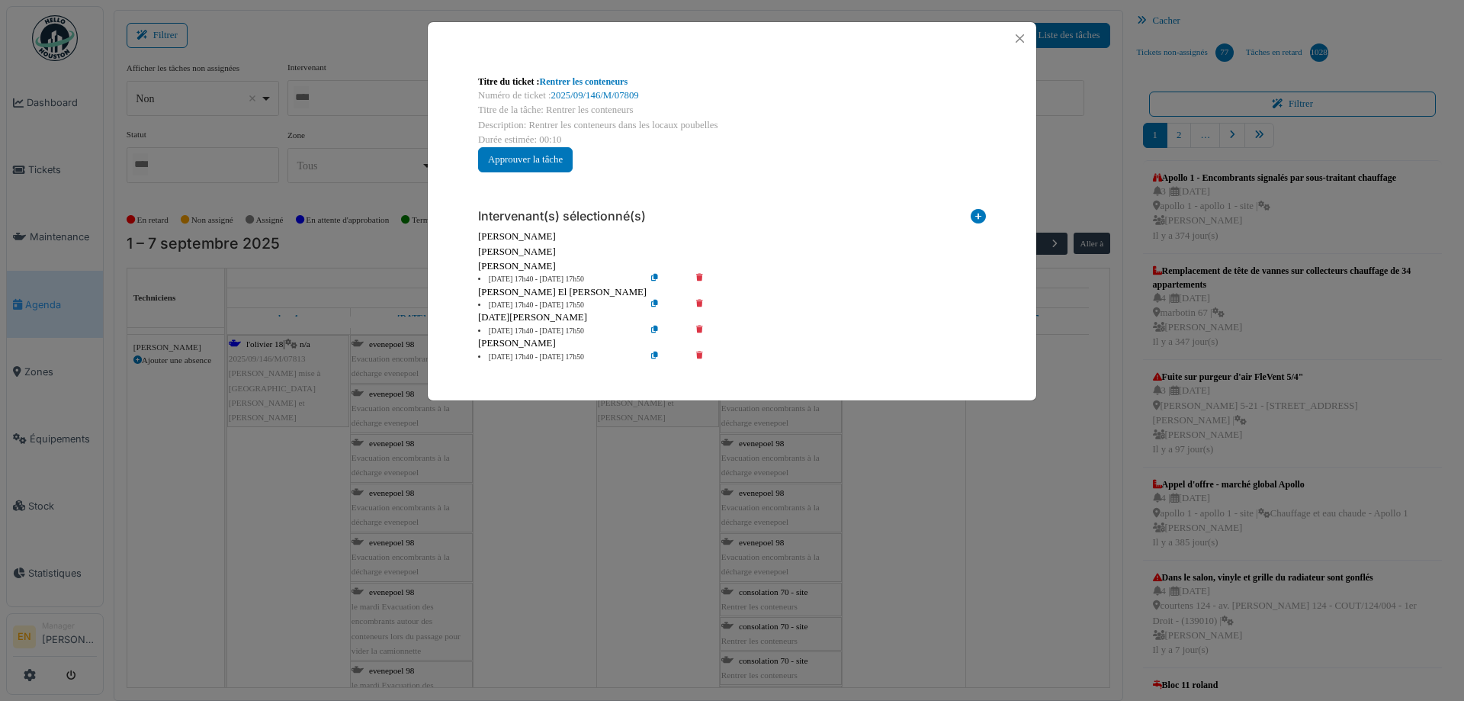
click at [701, 275] on icon at bounding box center [710, 279] width 43 height 11
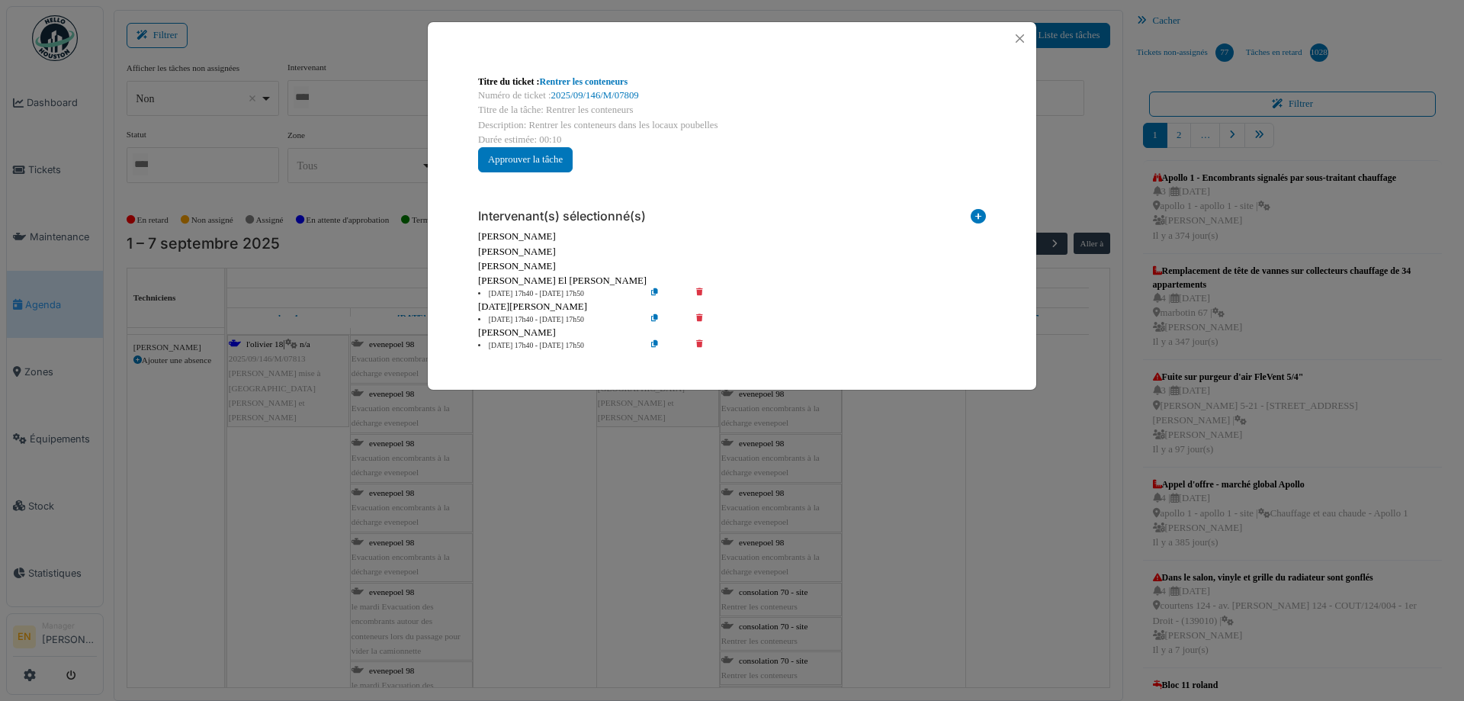
click at [699, 315] on icon at bounding box center [710, 319] width 43 height 11
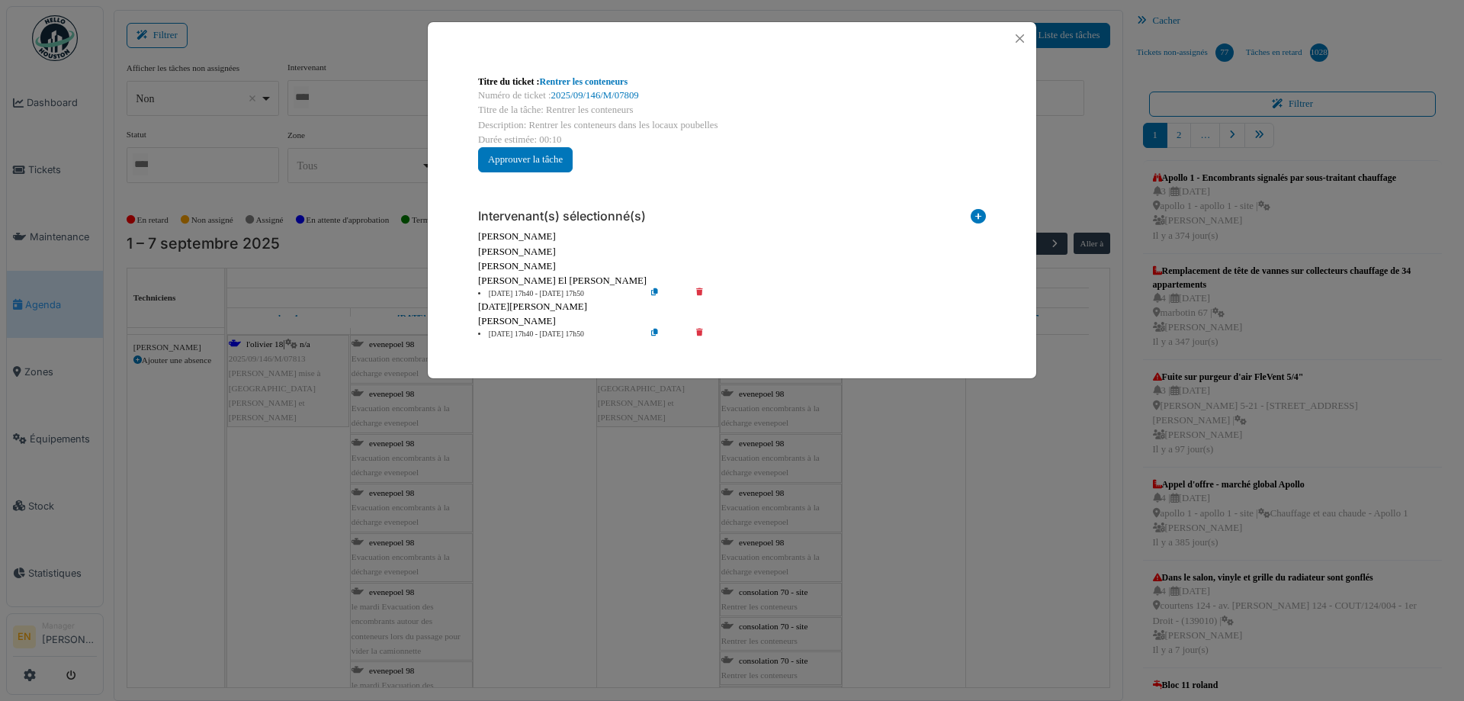
click at [699, 330] on icon at bounding box center [710, 334] width 43 height 11
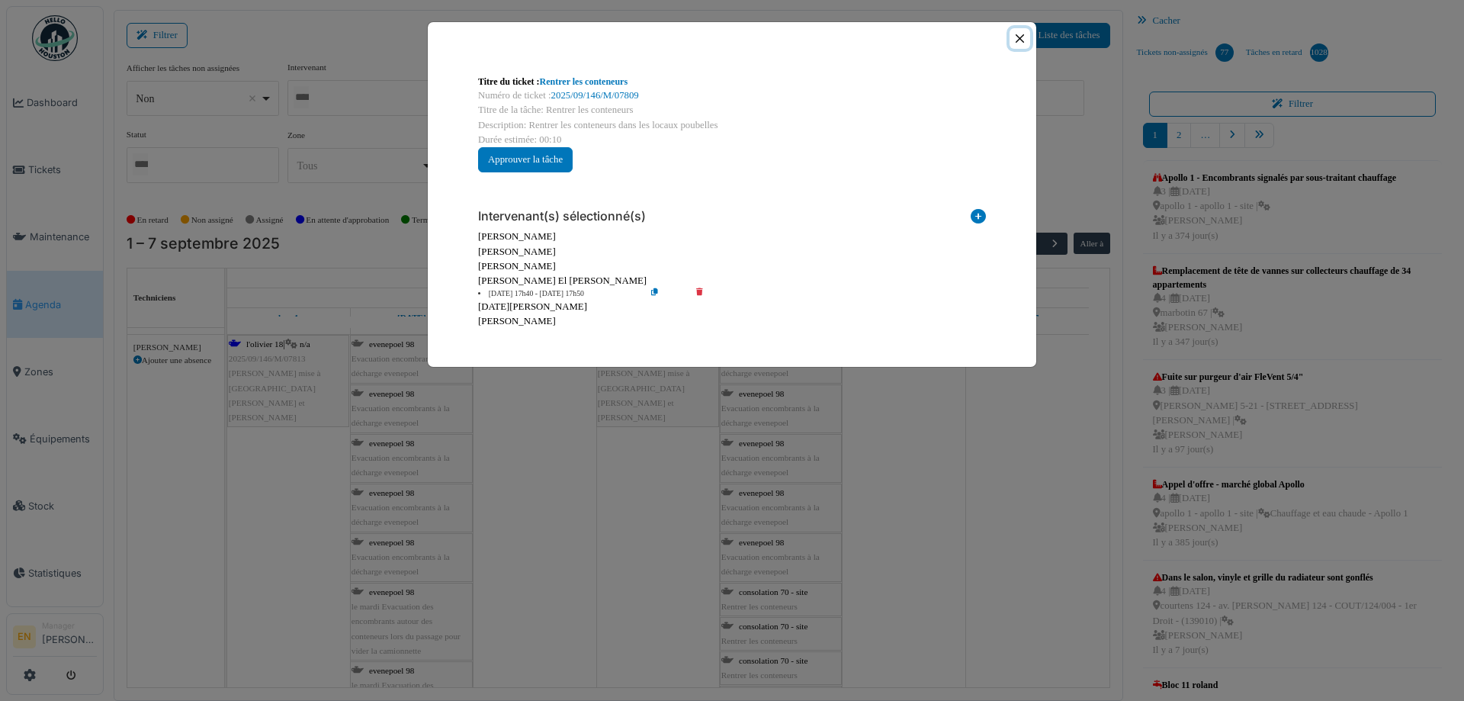
click at [1020, 39] on button "Close" at bounding box center [1020, 38] width 21 height 21
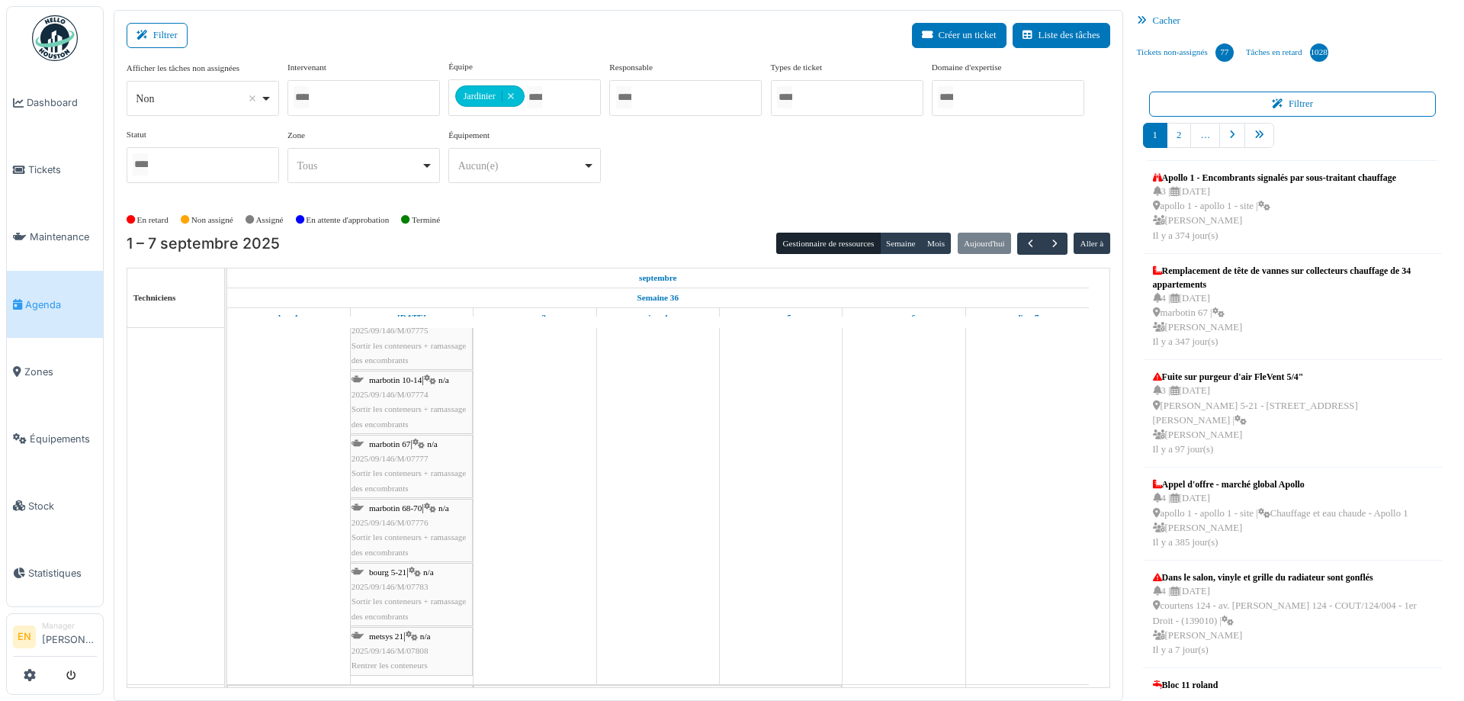
scroll to position [474, 0]
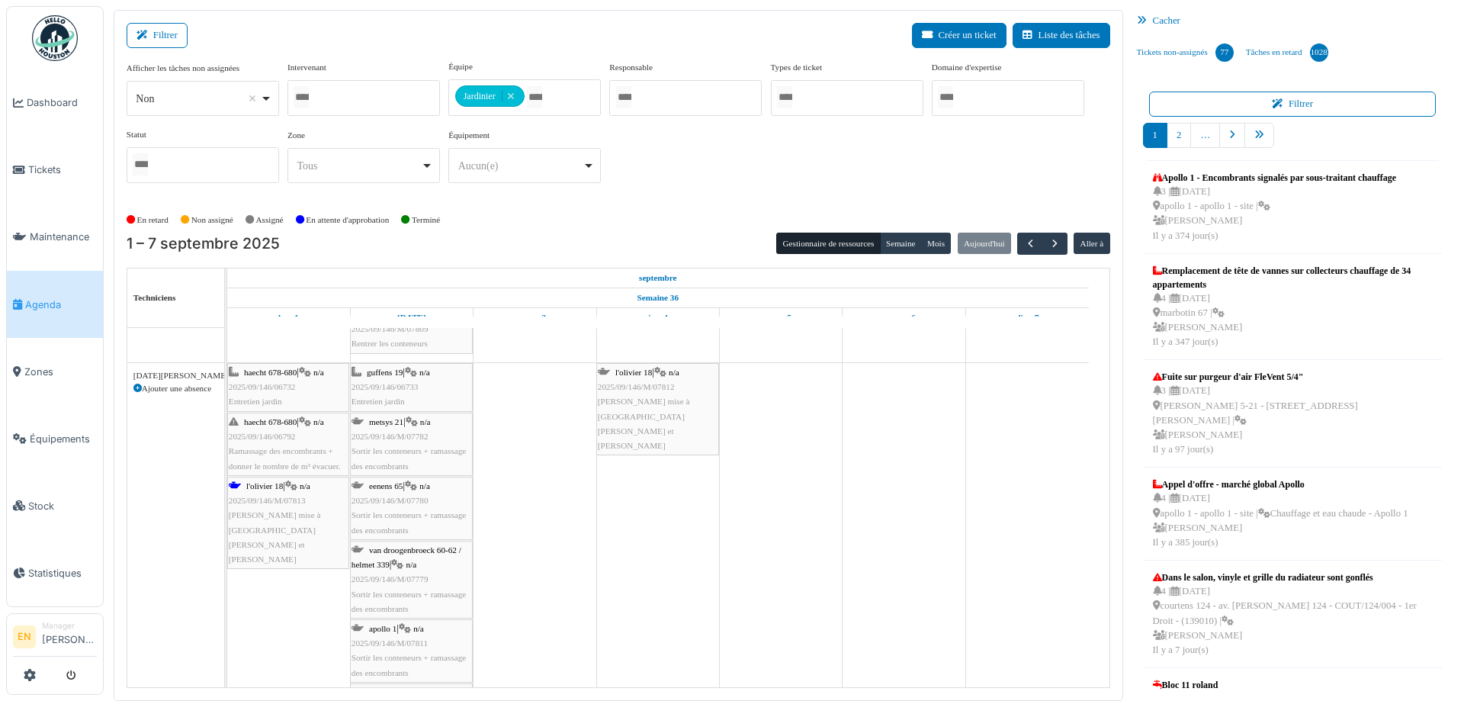
click at [403, 434] on span "2025/09/146/M/07782" at bounding box center [390, 436] width 77 height 9
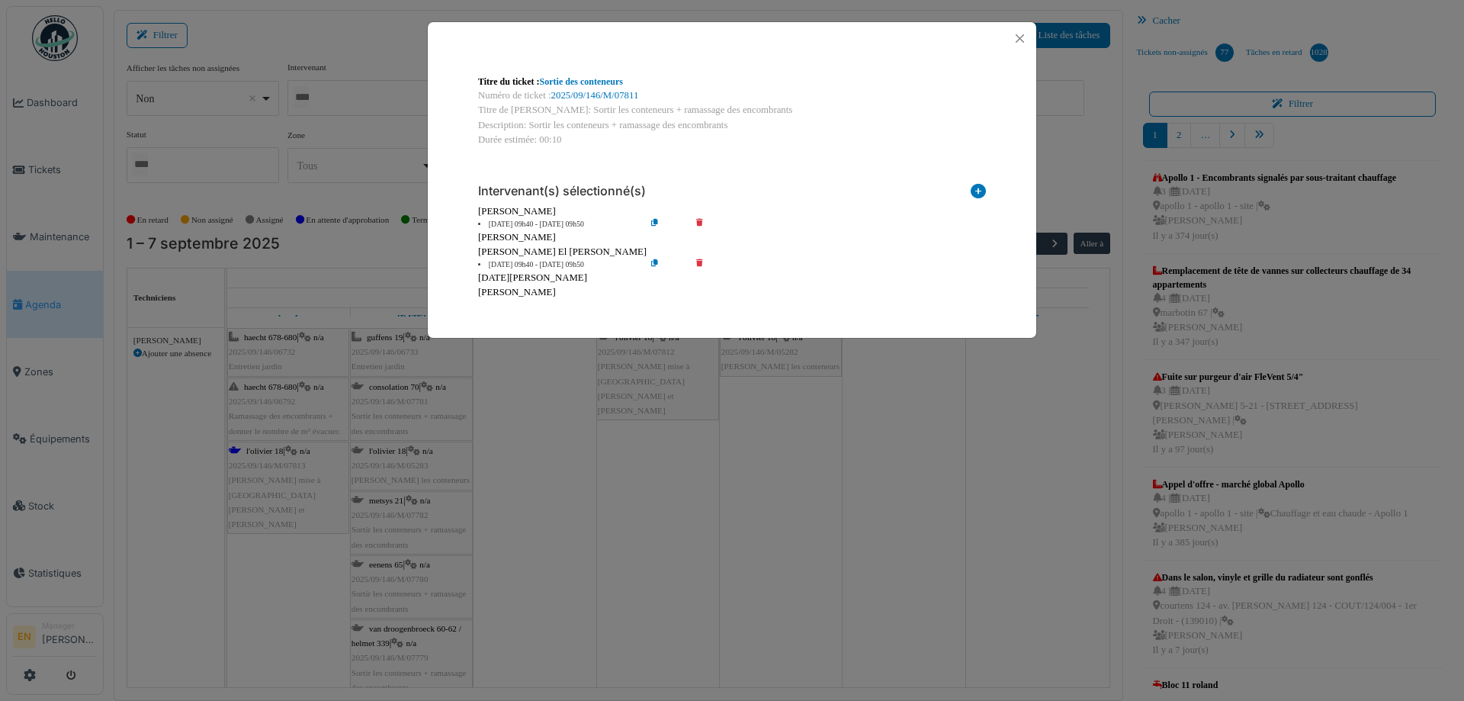
scroll to position [7854, 0]
click at [1017, 37] on button "Close" at bounding box center [1020, 38] width 21 height 21
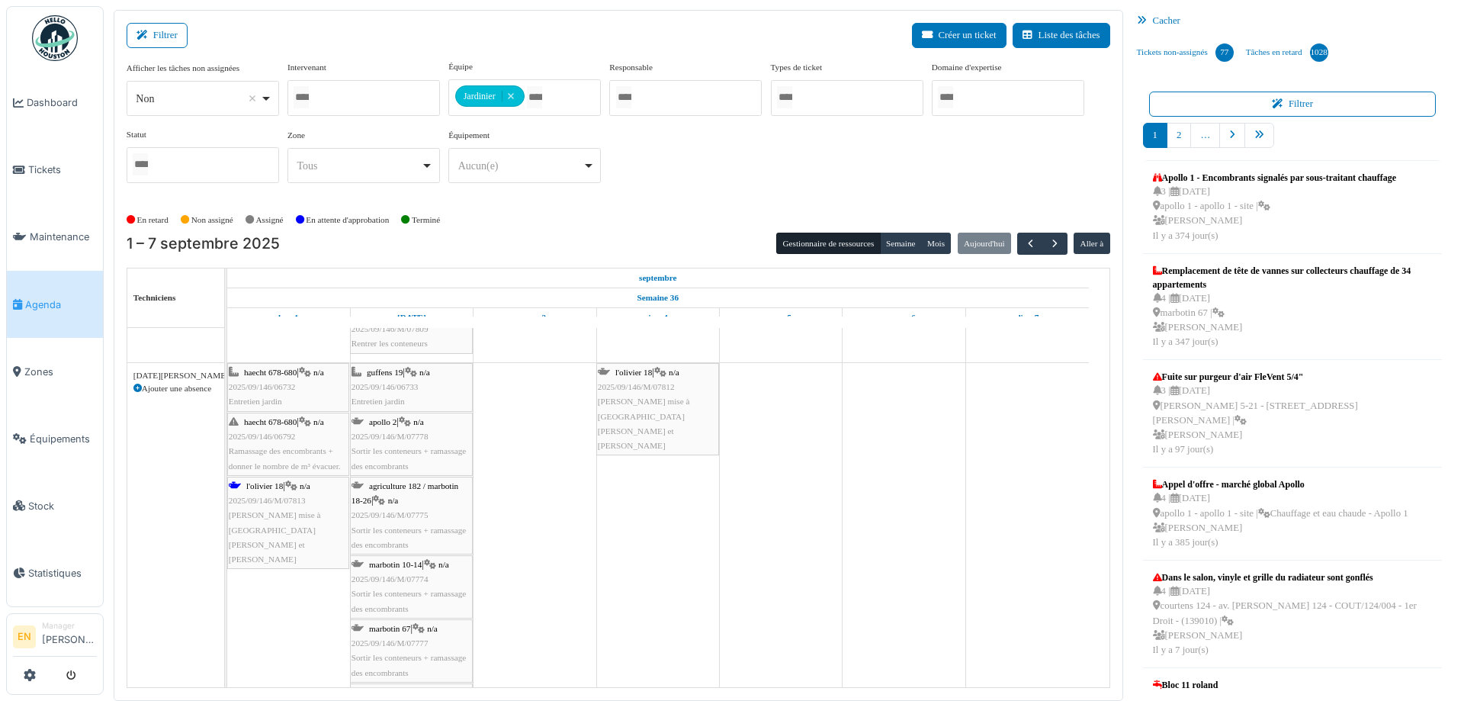
click at [394, 433] on span "2025/09/146/M/07778" at bounding box center [390, 436] width 77 height 9
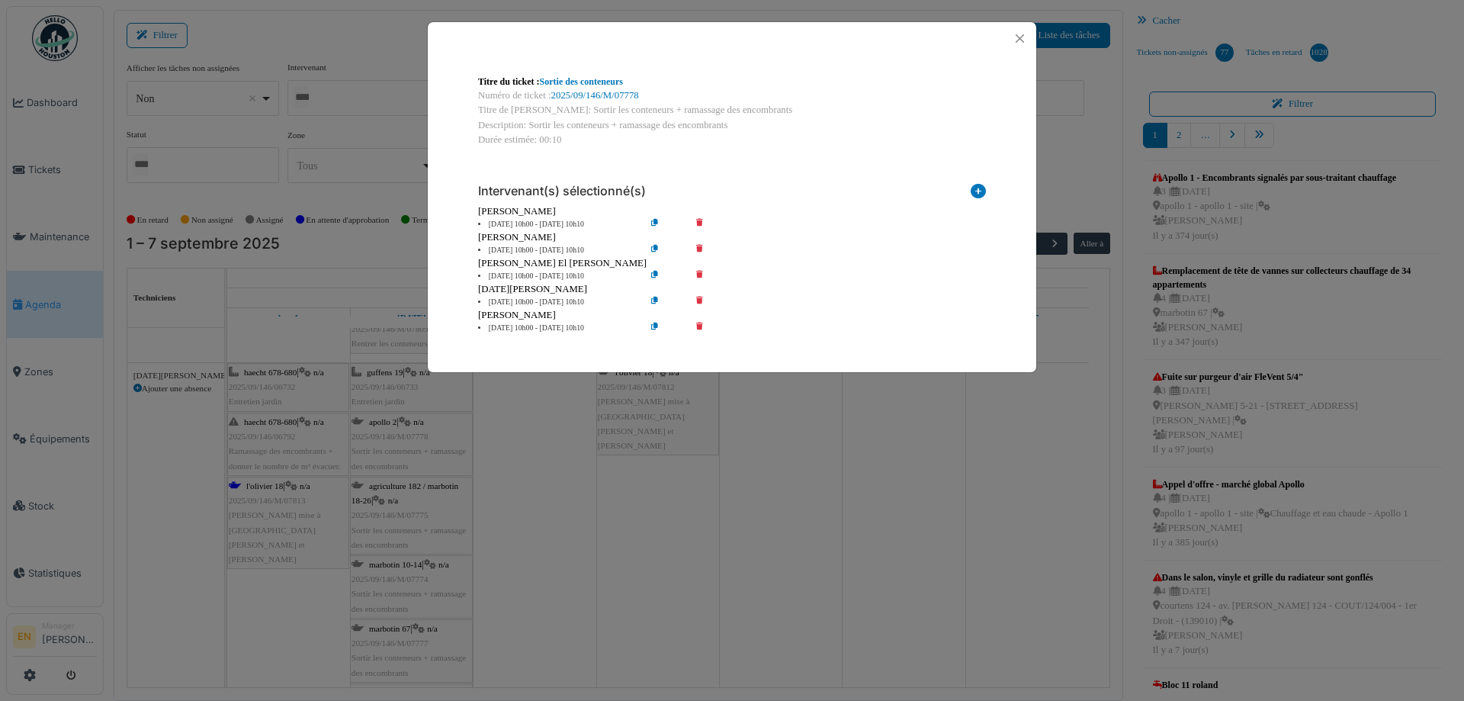
click at [698, 248] on icon at bounding box center [710, 250] width 43 height 11
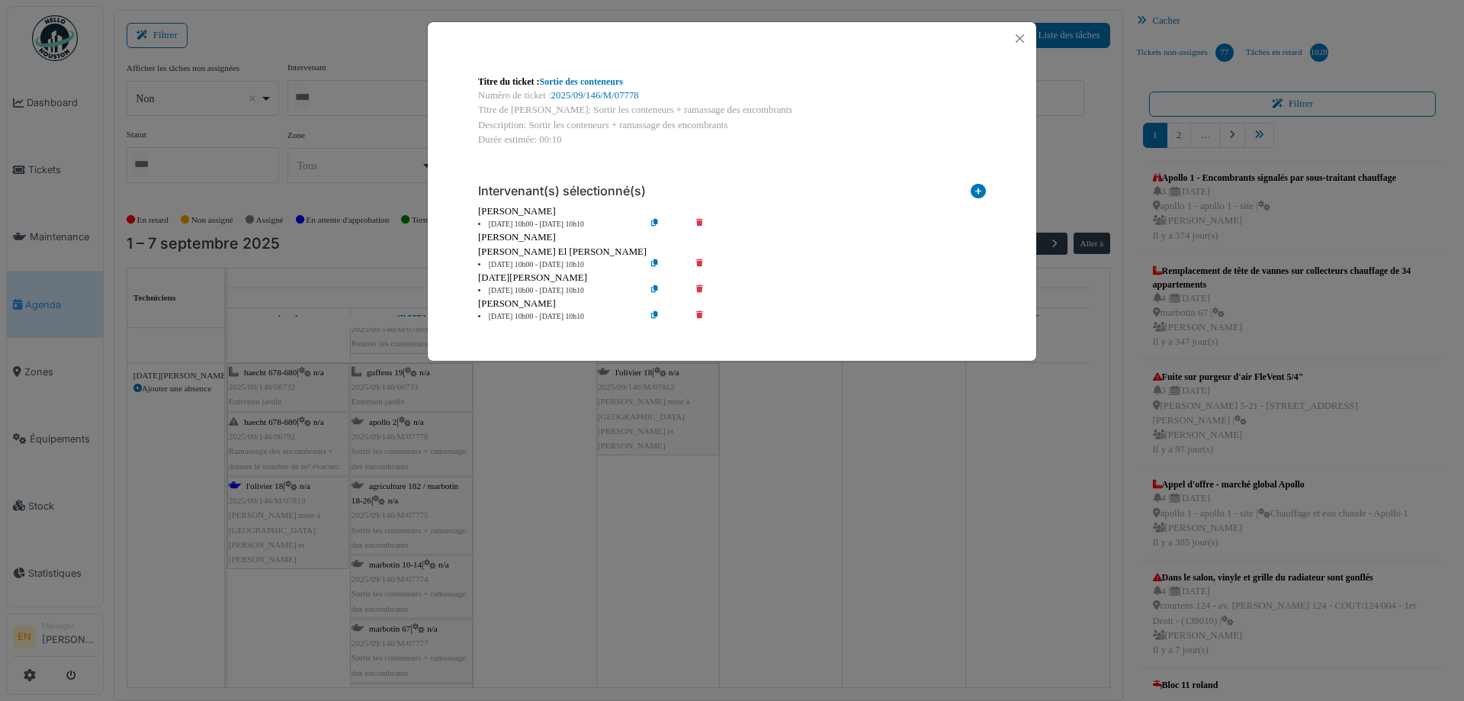
click at [701, 292] on icon at bounding box center [710, 290] width 43 height 11
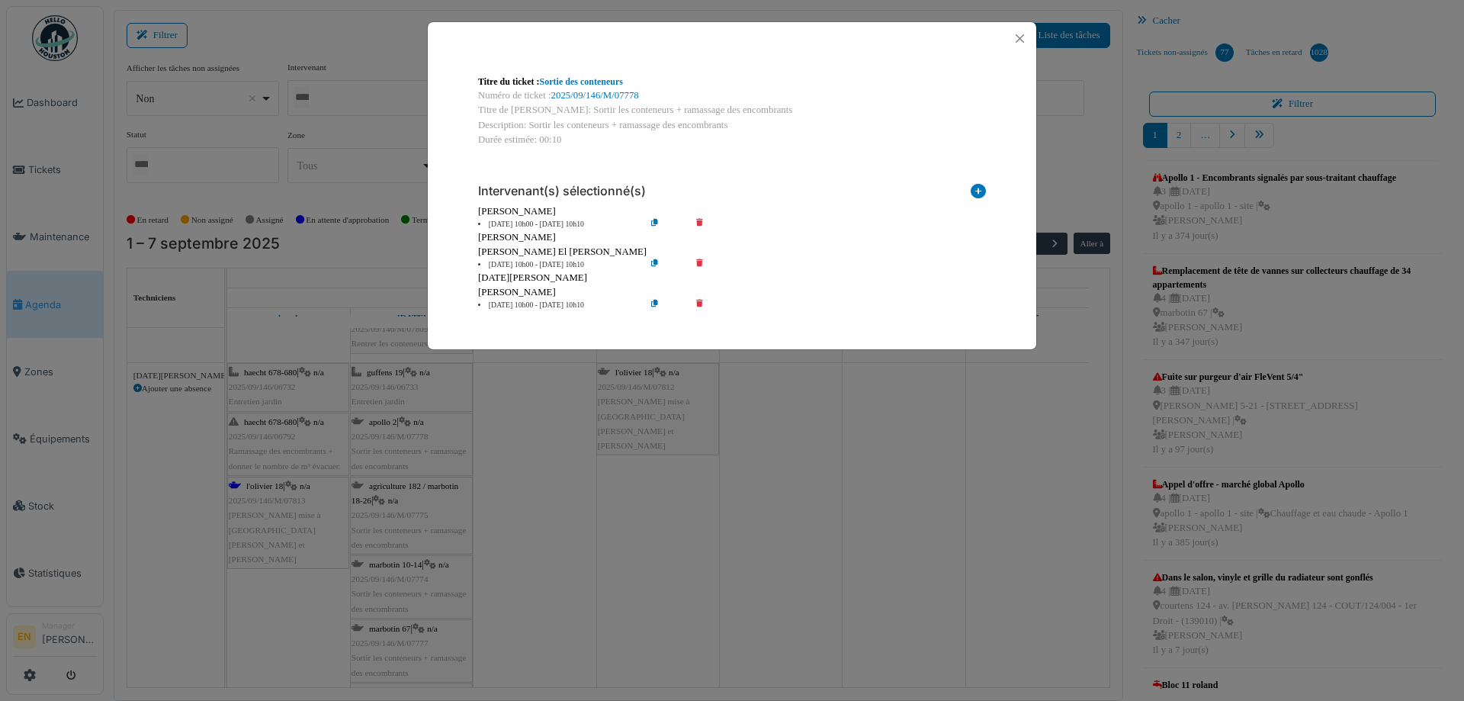
click at [699, 305] on icon at bounding box center [710, 305] width 43 height 11
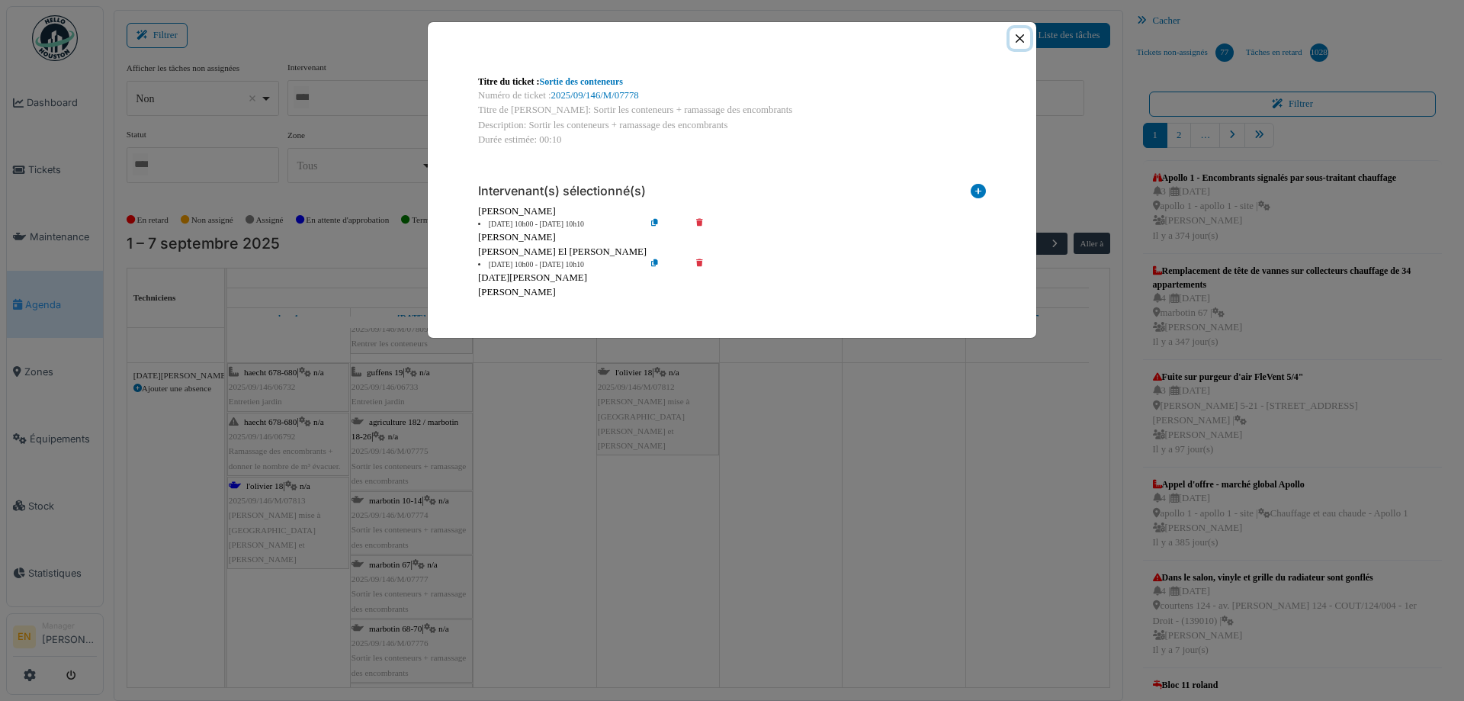
click at [1021, 39] on button "Close" at bounding box center [1020, 38] width 21 height 21
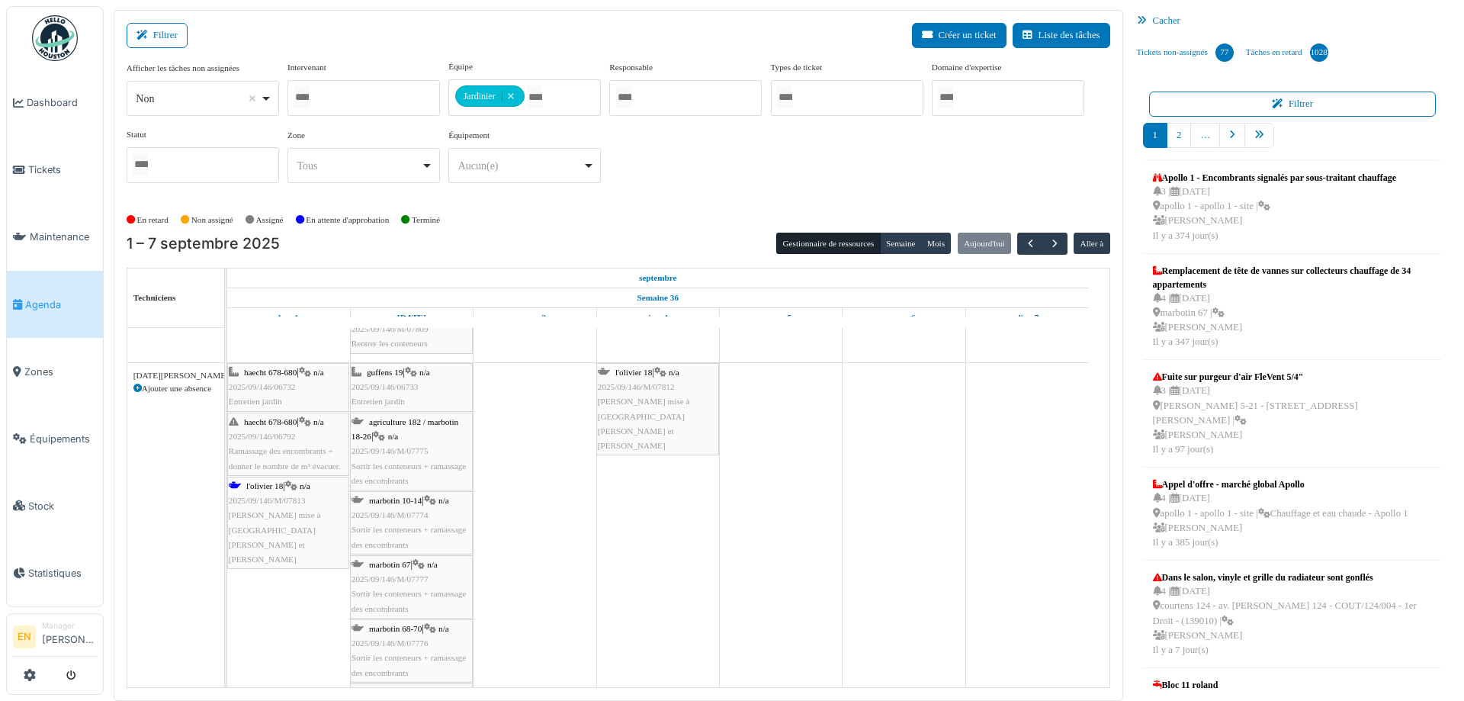
click at [429, 442] on div "agriculture 182 / marbotin 18-26 | n/a 2025/09/146/M/07775 Sortir les conteneur…" at bounding box center [412, 451] width 120 height 73
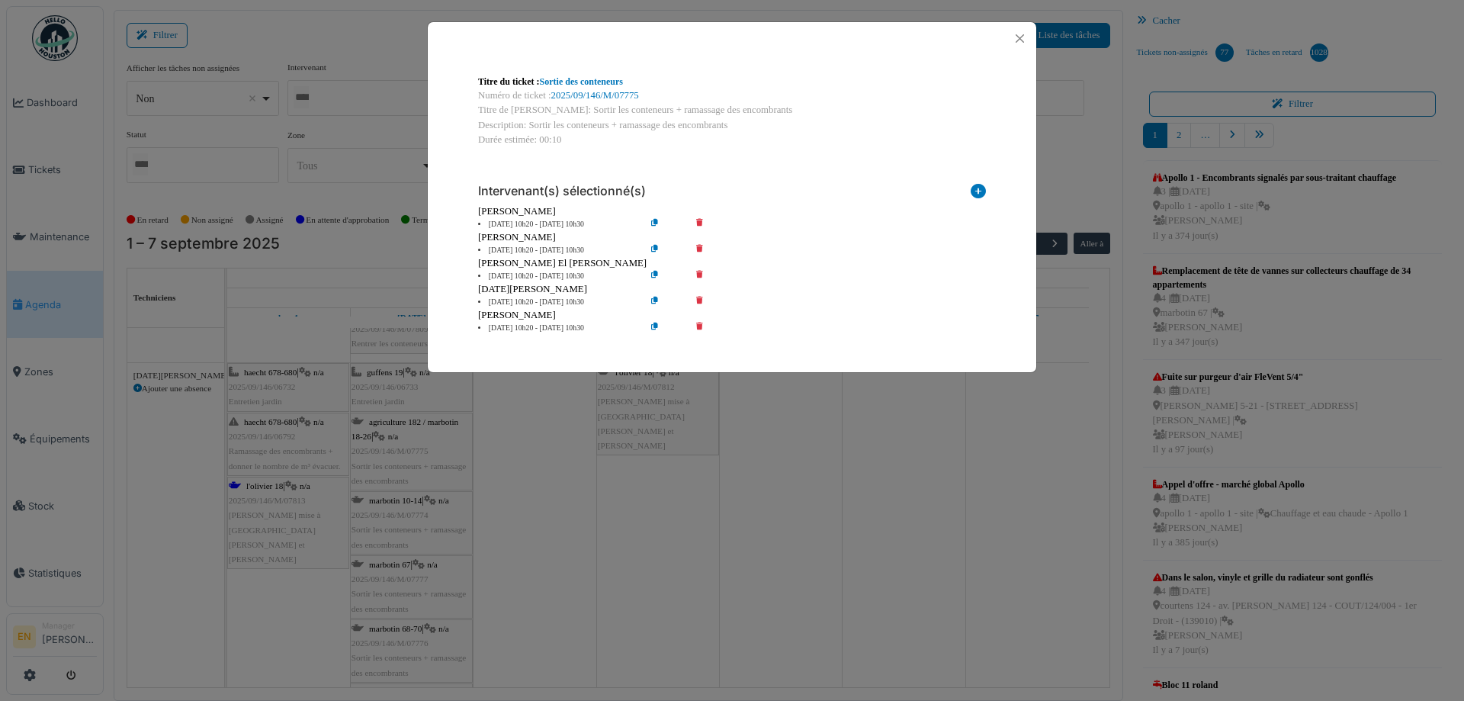
click at [702, 248] on icon at bounding box center [710, 250] width 43 height 11
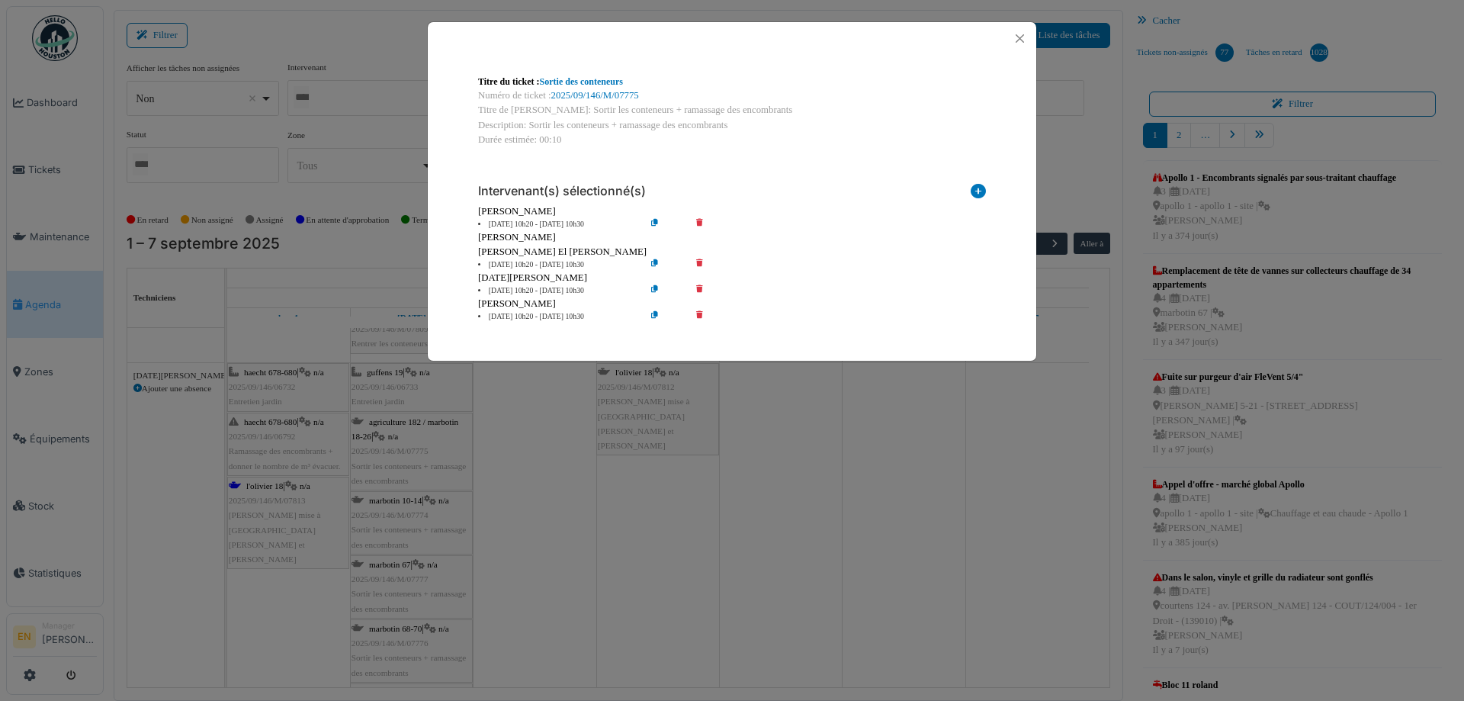
click at [700, 287] on icon at bounding box center [710, 290] width 43 height 11
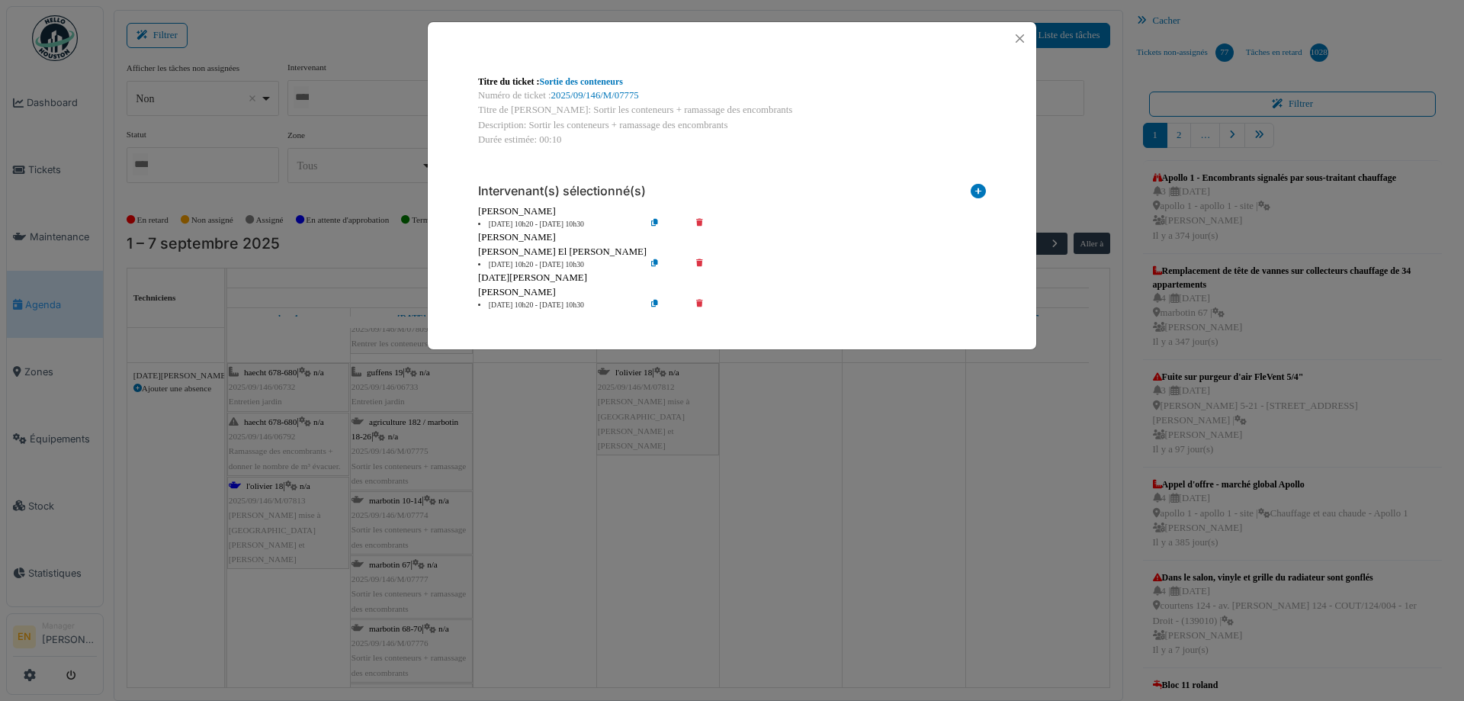
click at [701, 303] on icon at bounding box center [710, 305] width 43 height 11
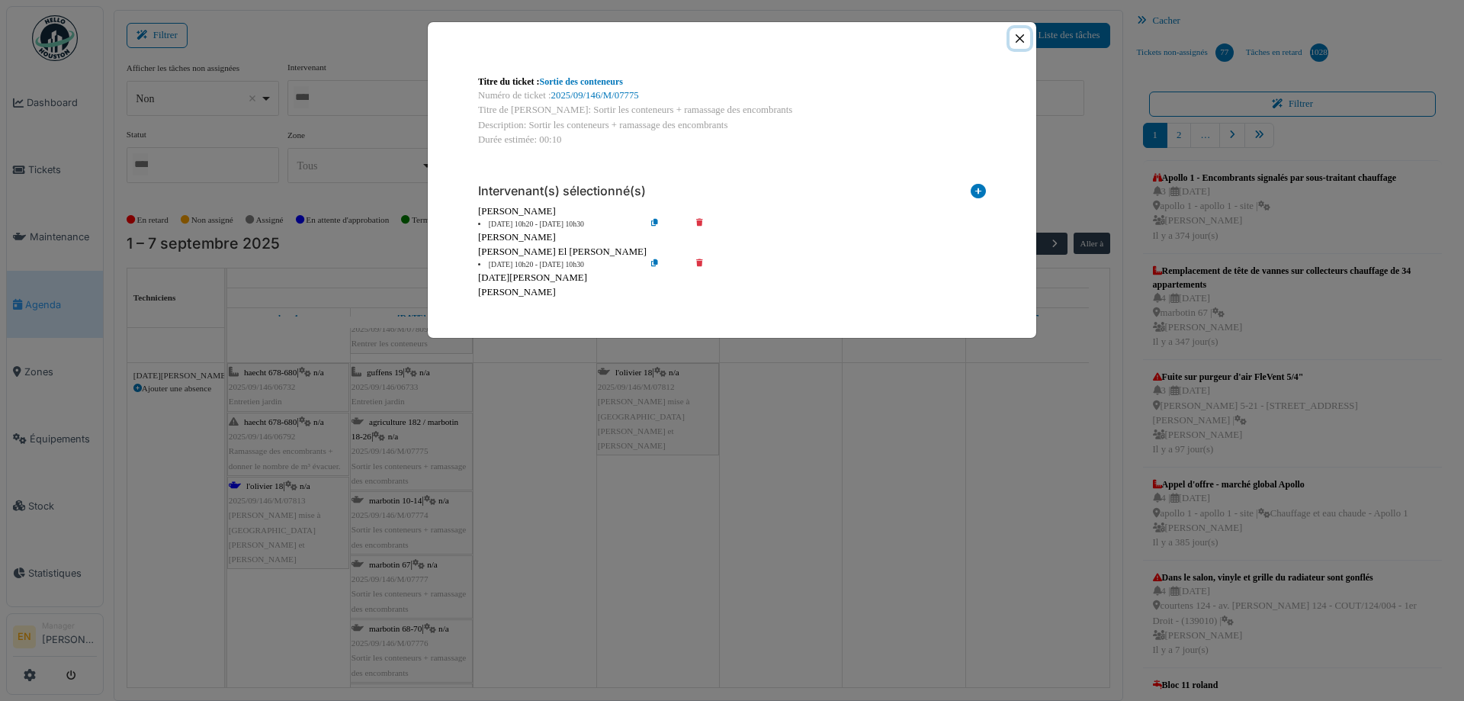
click at [1021, 43] on button "Close" at bounding box center [1020, 38] width 21 height 21
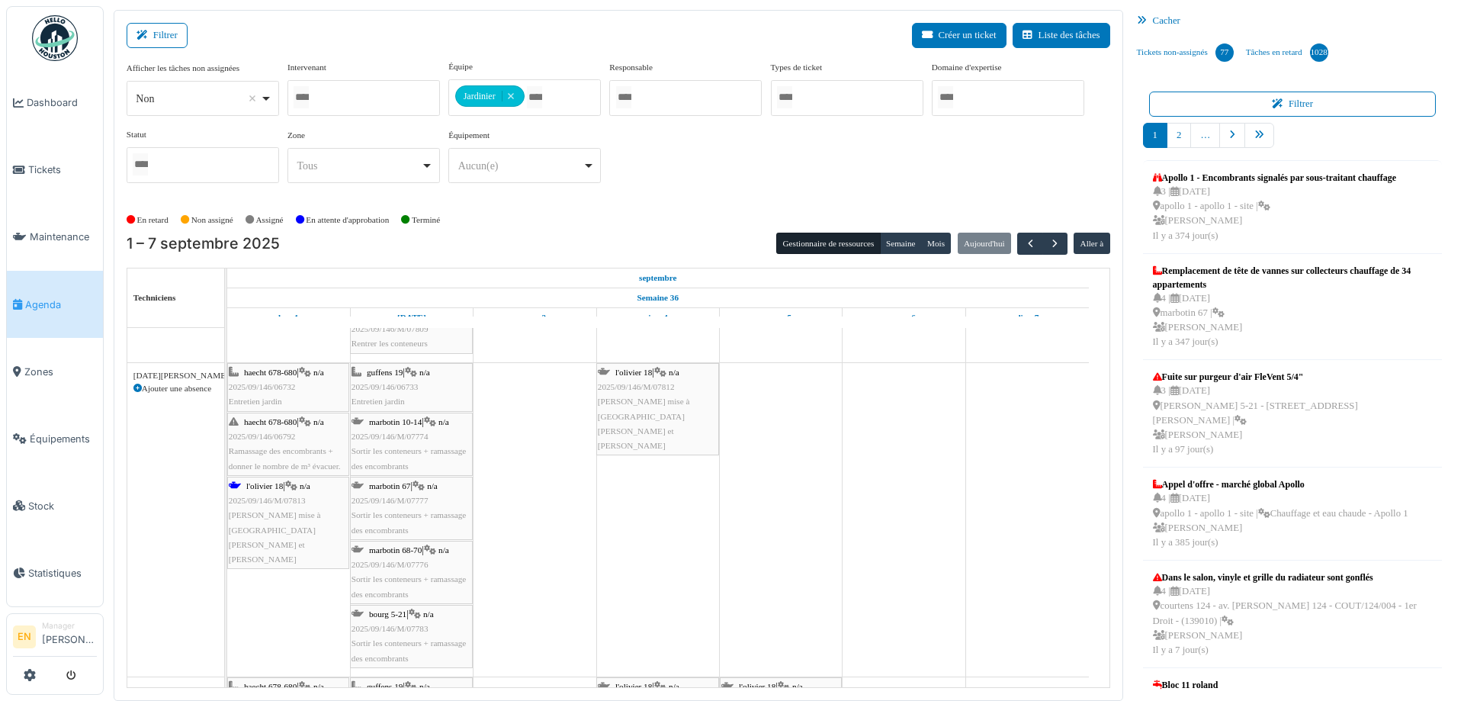
click at [413, 432] on span "2025/09/146/M/07774" at bounding box center [390, 436] width 77 height 9
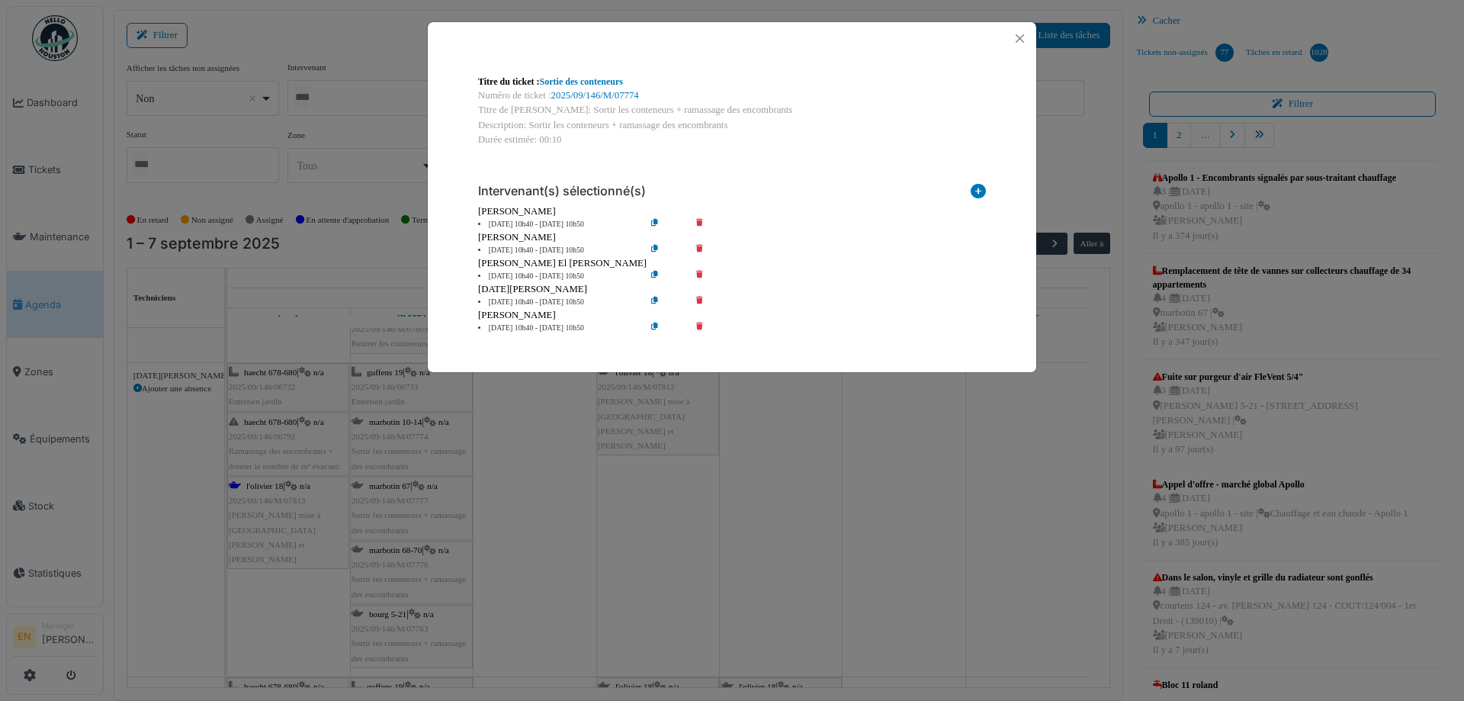
click at [699, 249] on icon at bounding box center [710, 250] width 43 height 11
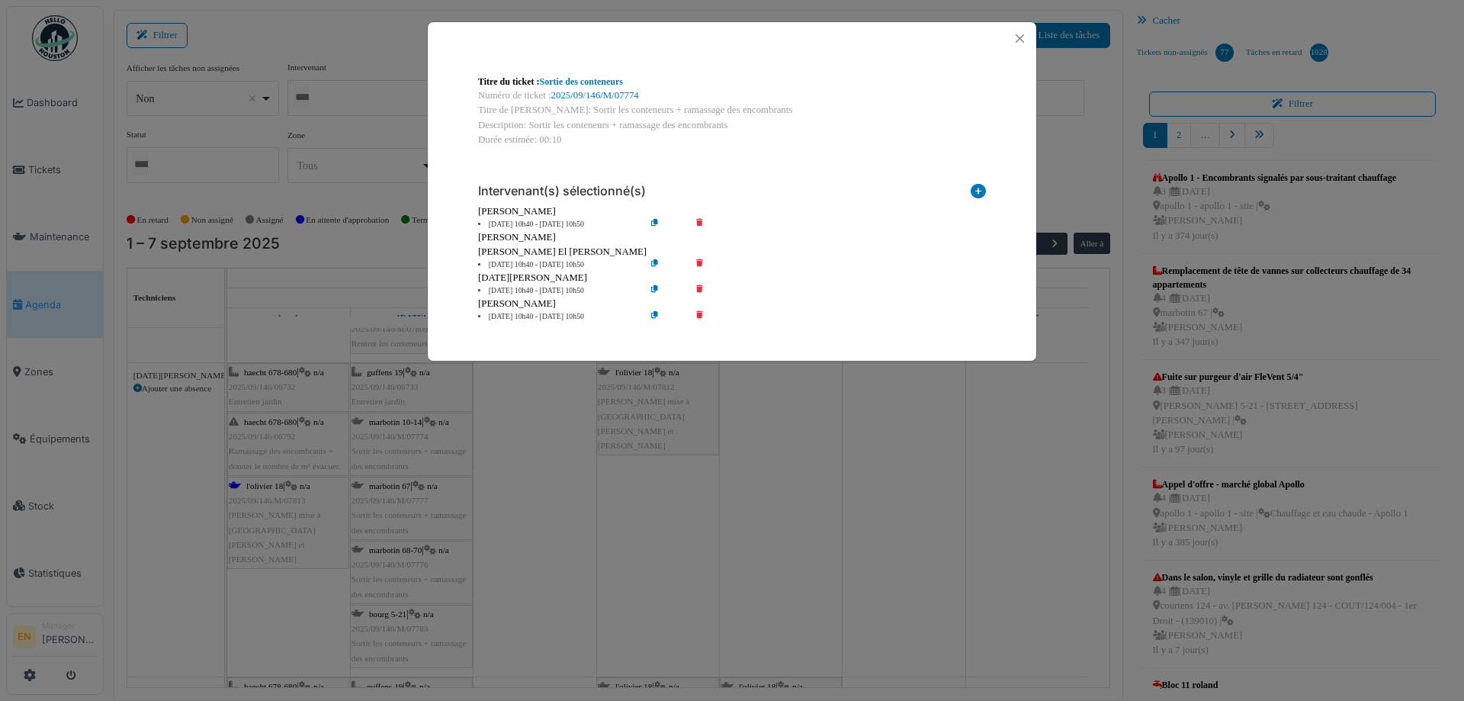
click at [701, 293] on icon at bounding box center [710, 290] width 43 height 11
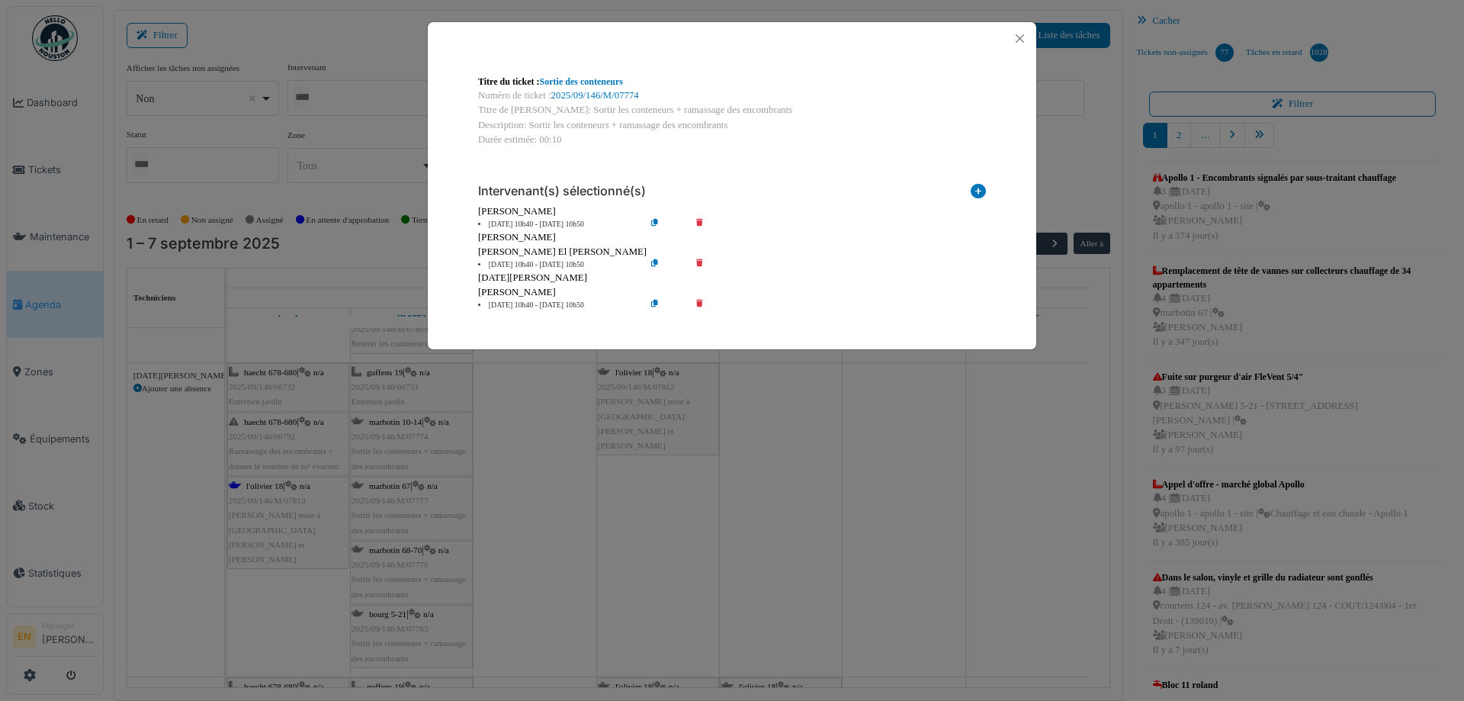
click at [702, 302] on icon at bounding box center [710, 305] width 43 height 11
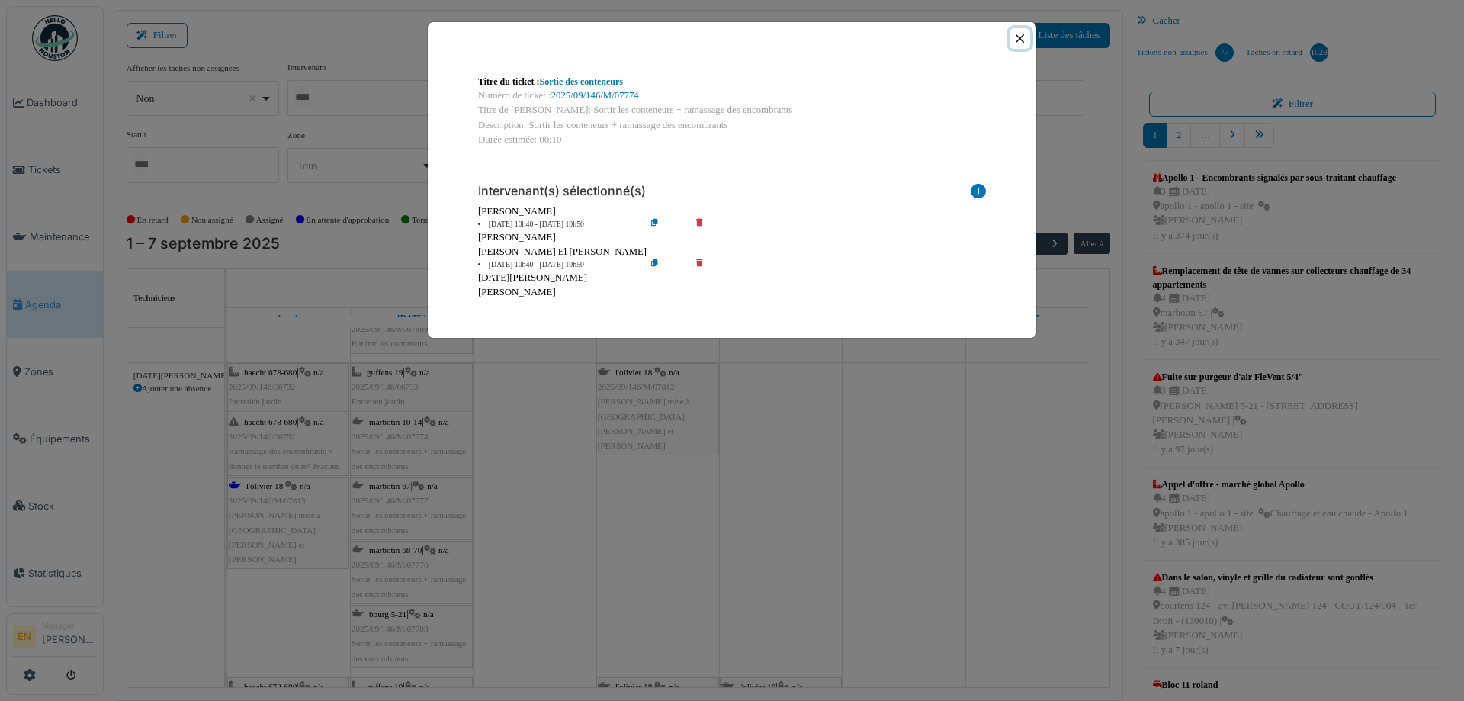
click at [1021, 37] on button "Close" at bounding box center [1020, 38] width 21 height 21
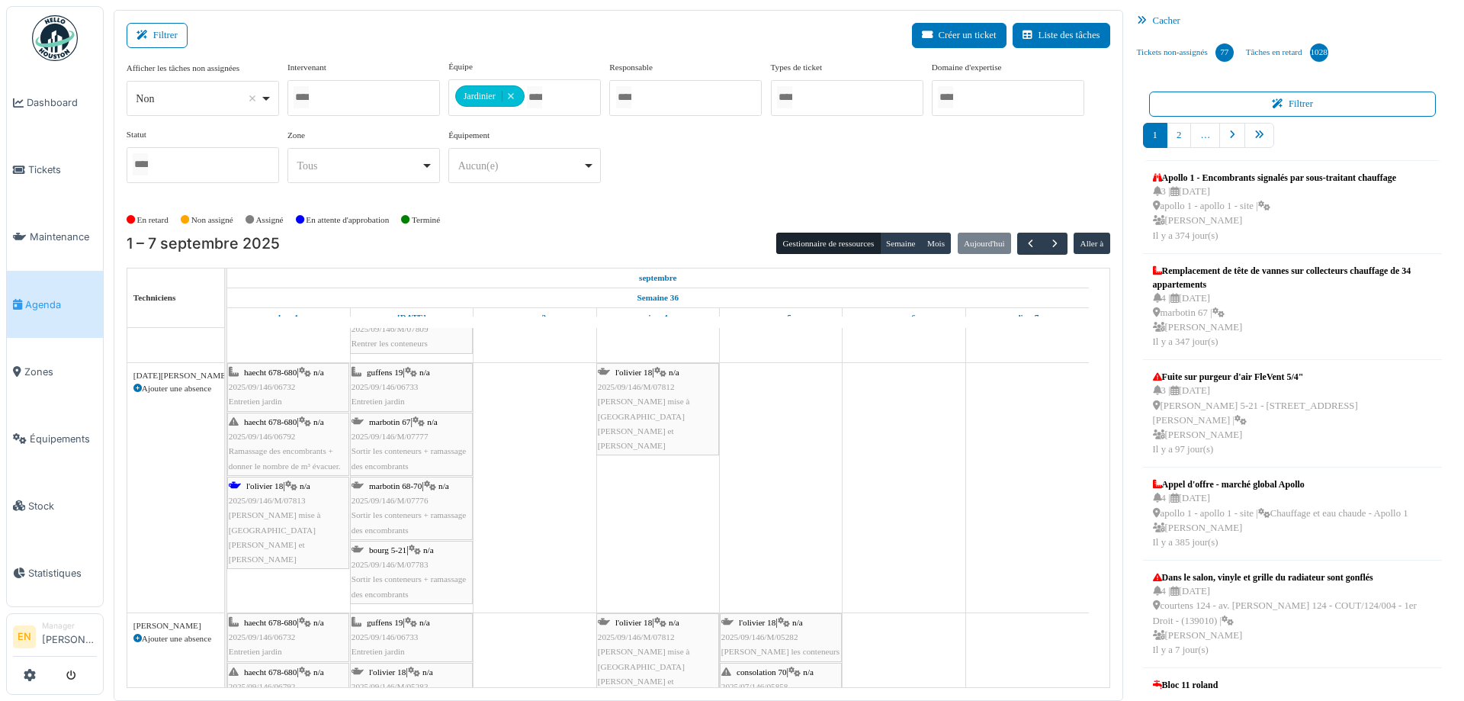
click at [413, 443] on div "marbotin 67 | n/a 2025/09/146/M/07777 Sortir les conteneurs + ramassage des enc…" at bounding box center [412, 444] width 120 height 59
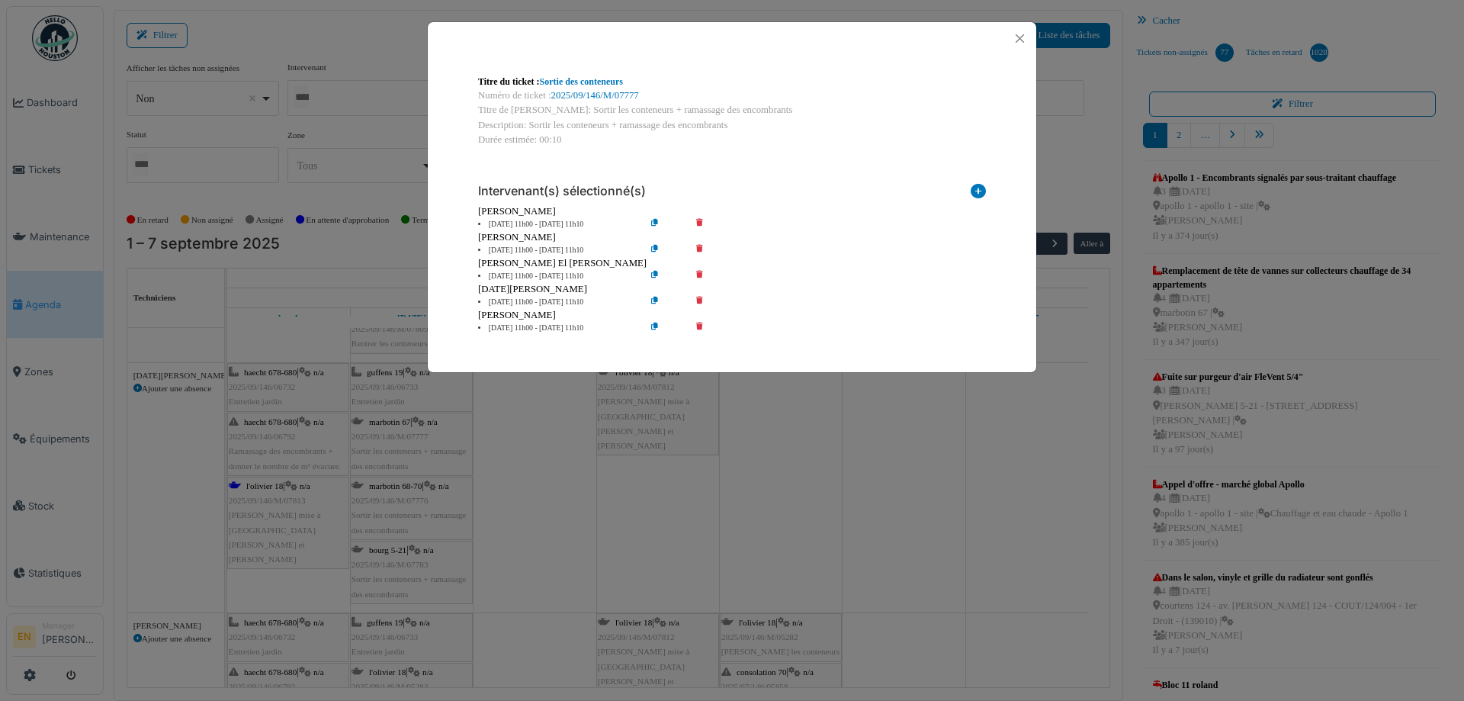
click at [699, 250] on icon at bounding box center [710, 250] width 43 height 11
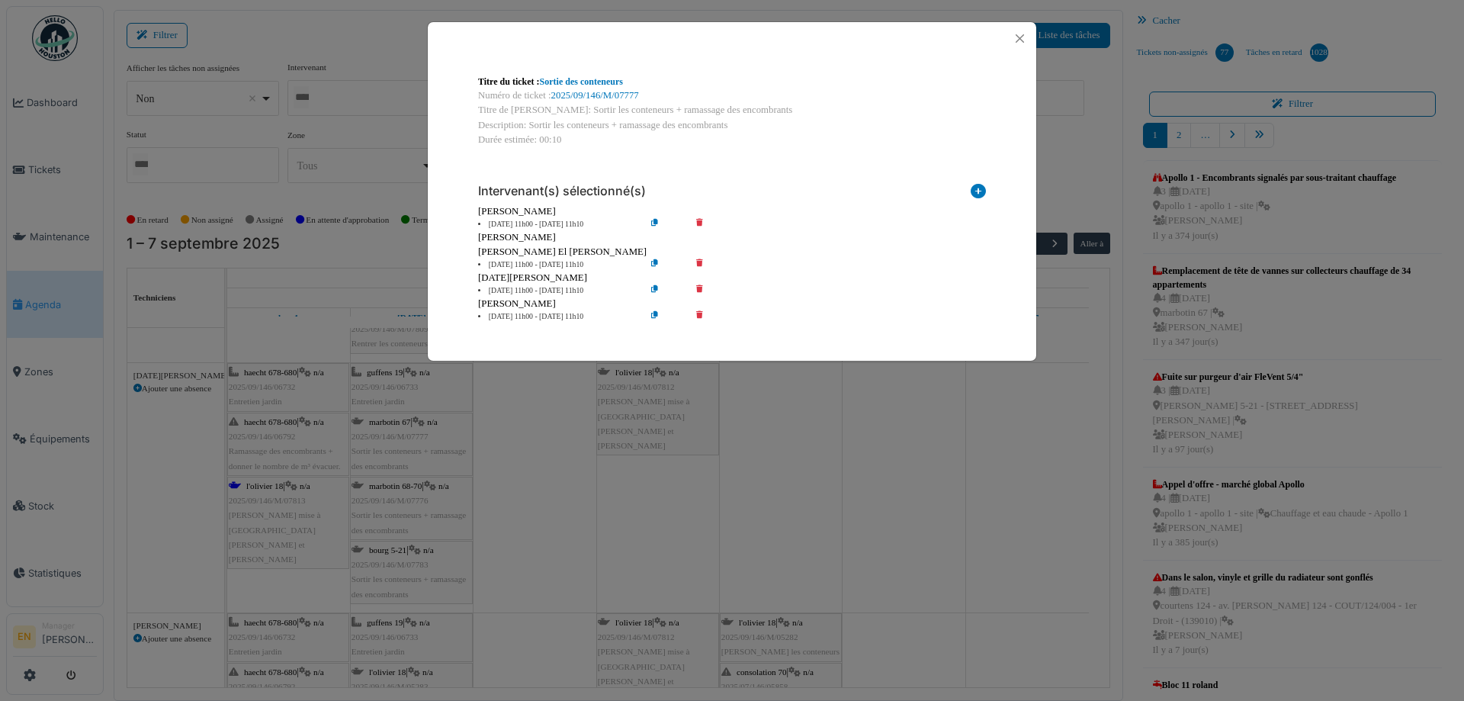
click at [701, 288] on icon at bounding box center [710, 290] width 43 height 11
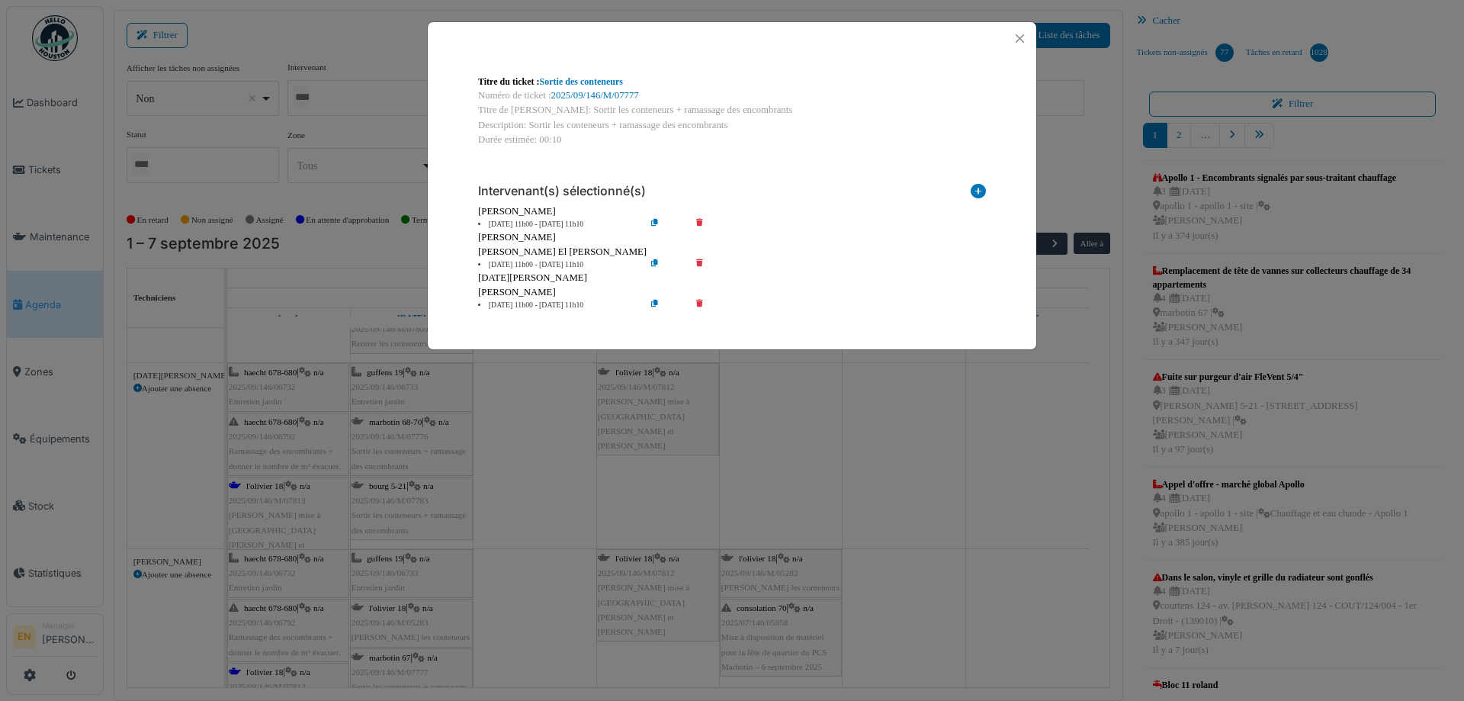
click at [700, 303] on icon at bounding box center [710, 305] width 43 height 11
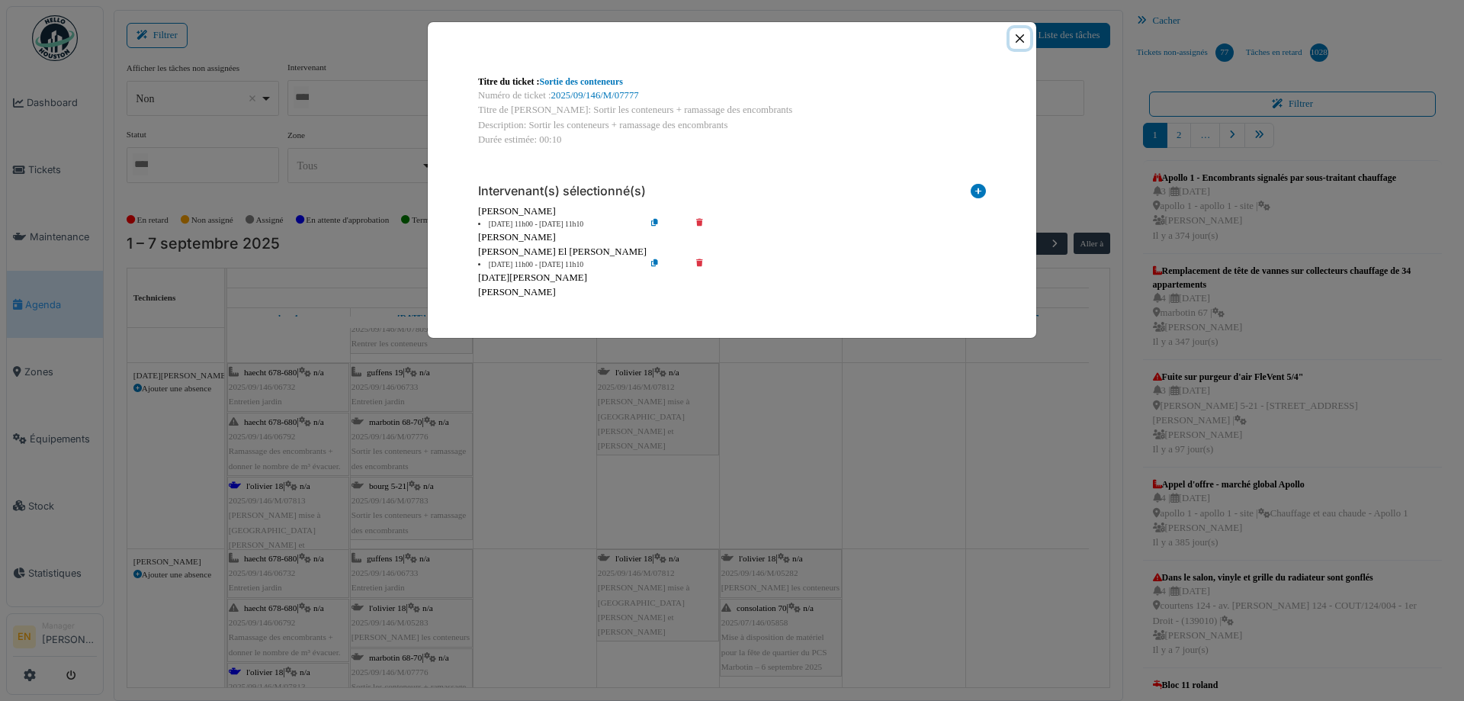
click at [1023, 42] on button "Close" at bounding box center [1020, 38] width 21 height 21
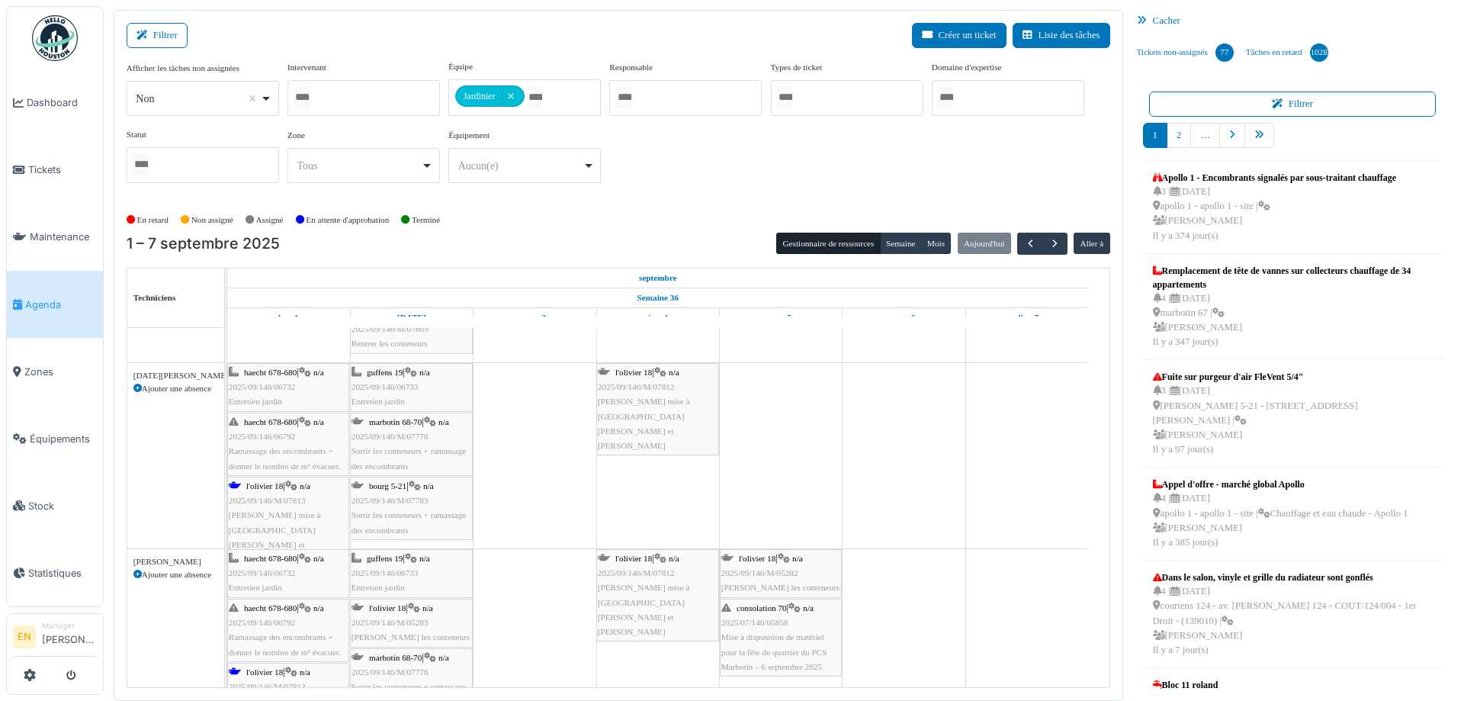
click at [419, 439] on span "2025/09/146/M/07776" at bounding box center [390, 436] width 77 height 9
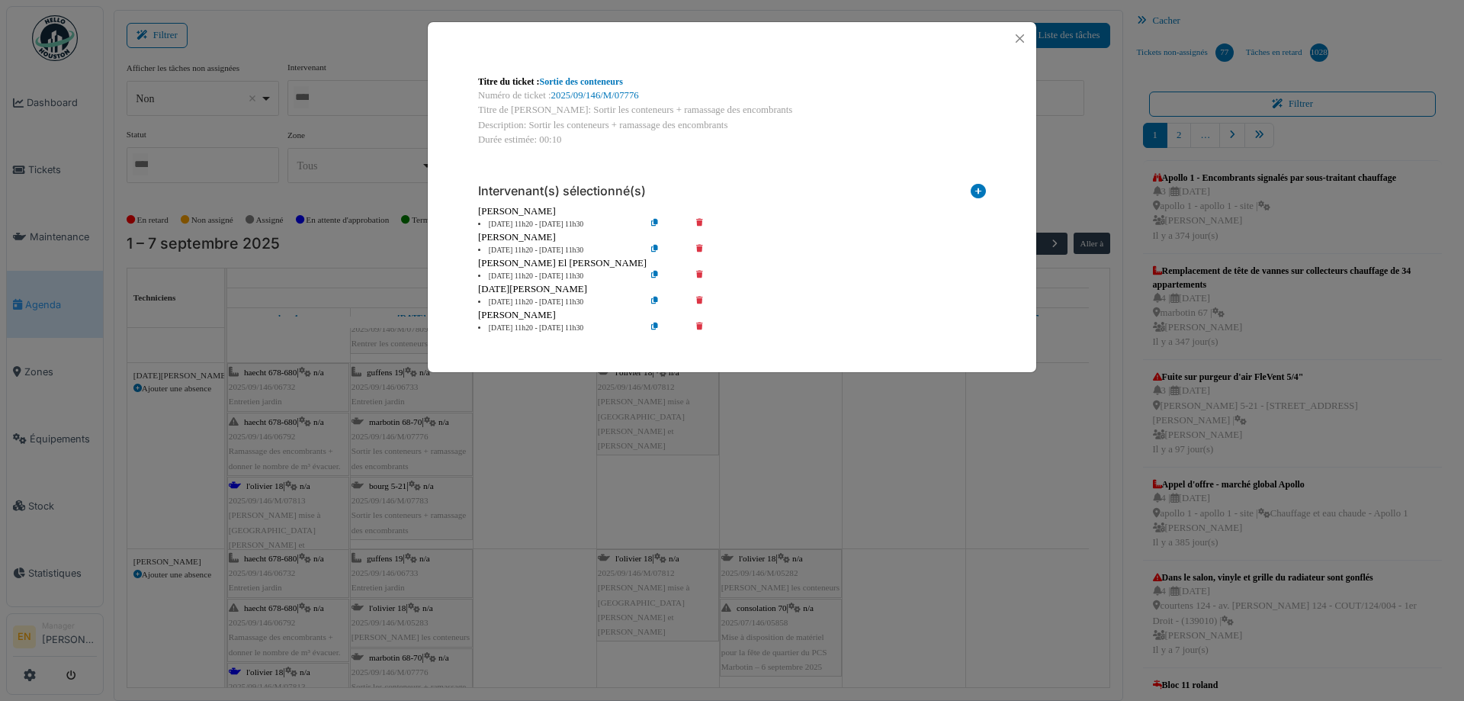
click at [700, 245] on icon at bounding box center [710, 250] width 43 height 11
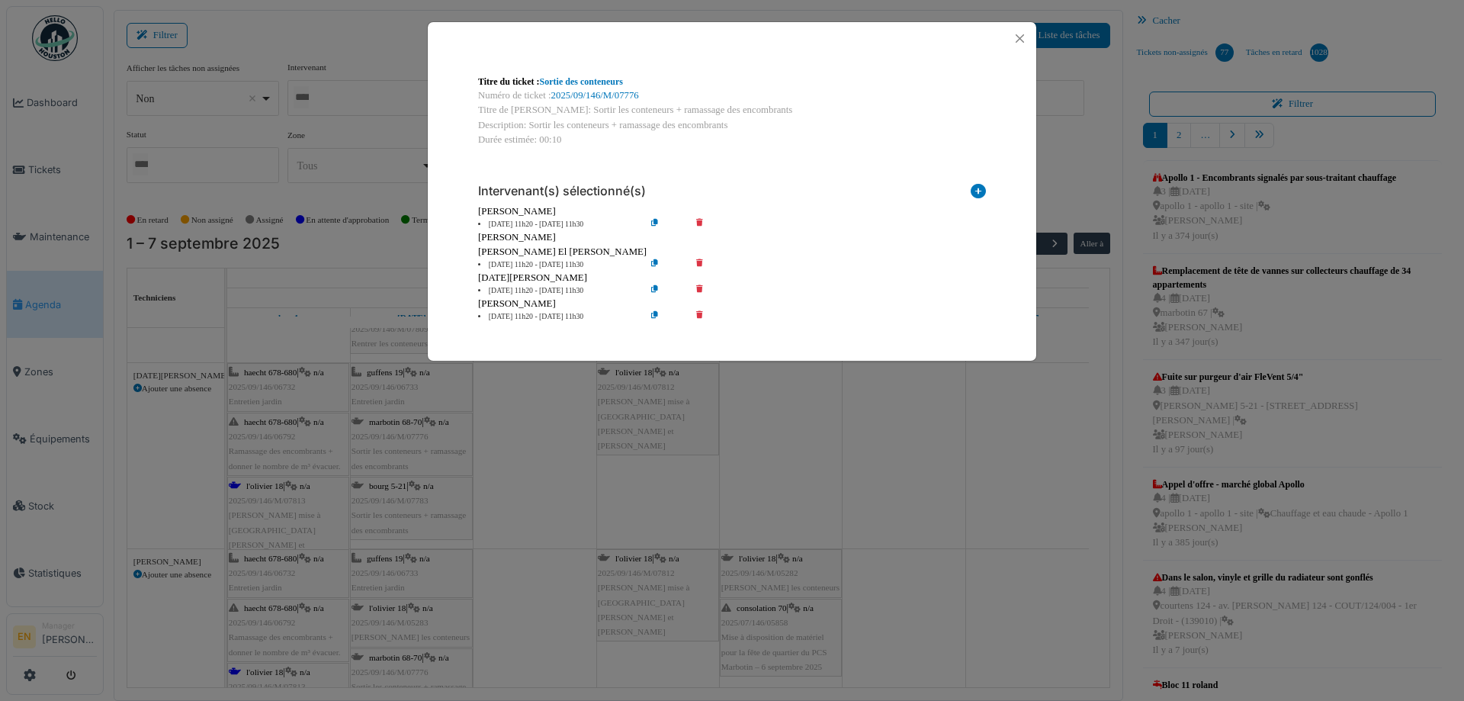
click at [704, 287] on icon at bounding box center [710, 290] width 43 height 11
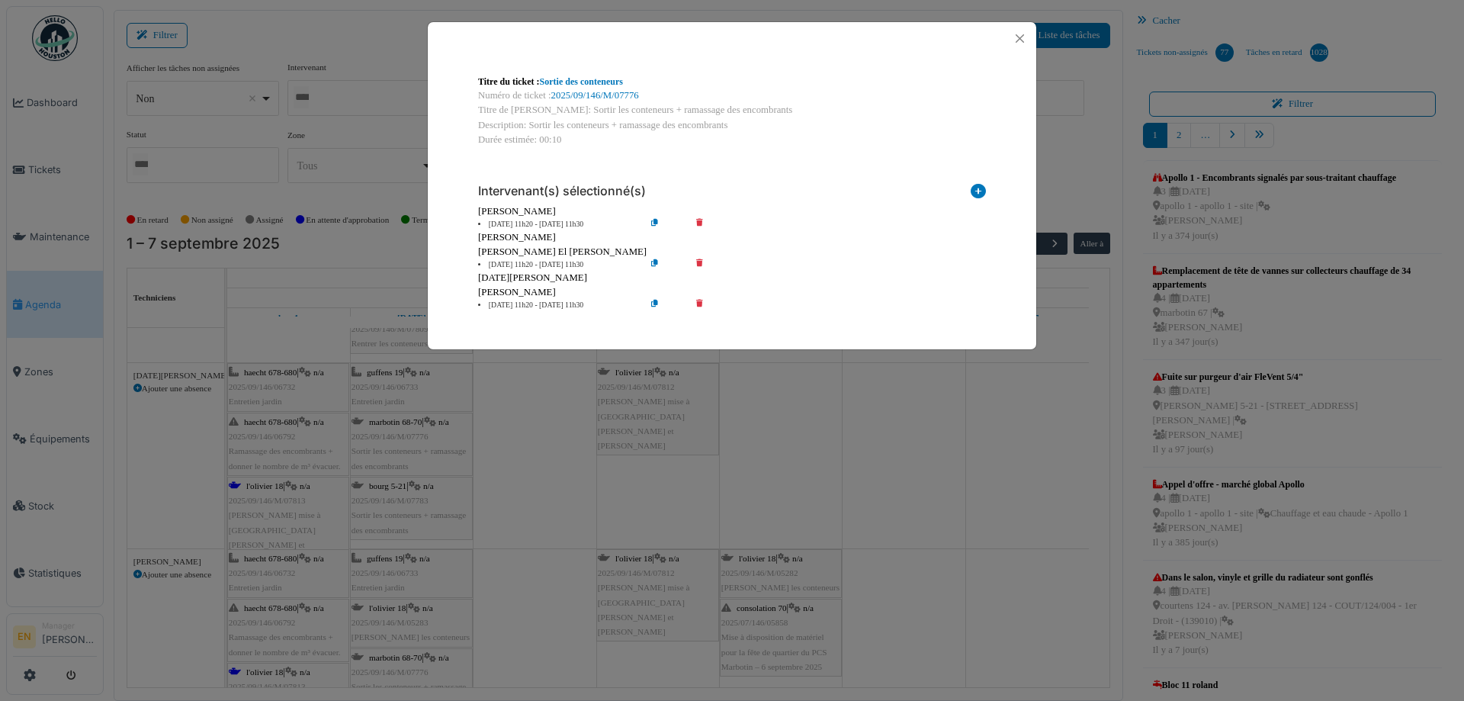
click at [702, 303] on icon at bounding box center [710, 305] width 43 height 11
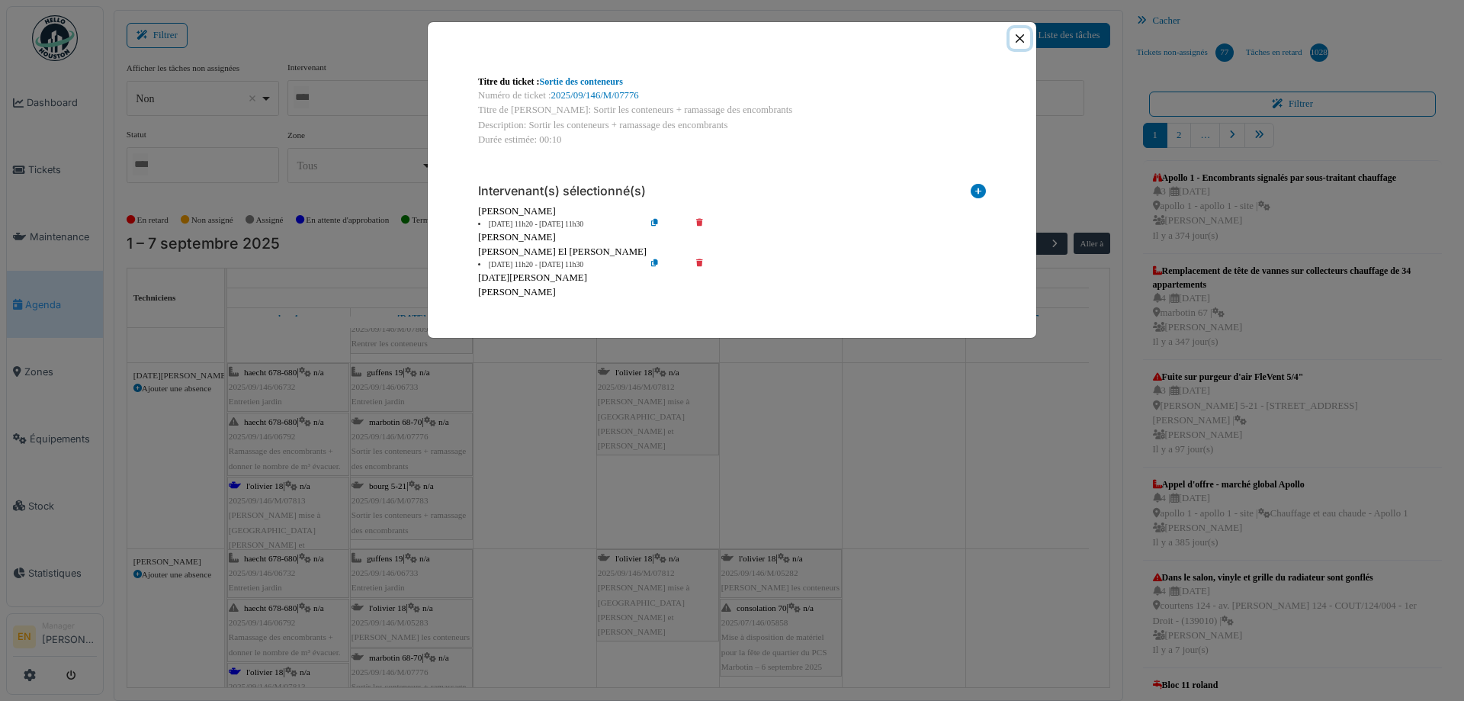
click at [1020, 40] on button "Close" at bounding box center [1020, 38] width 21 height 21
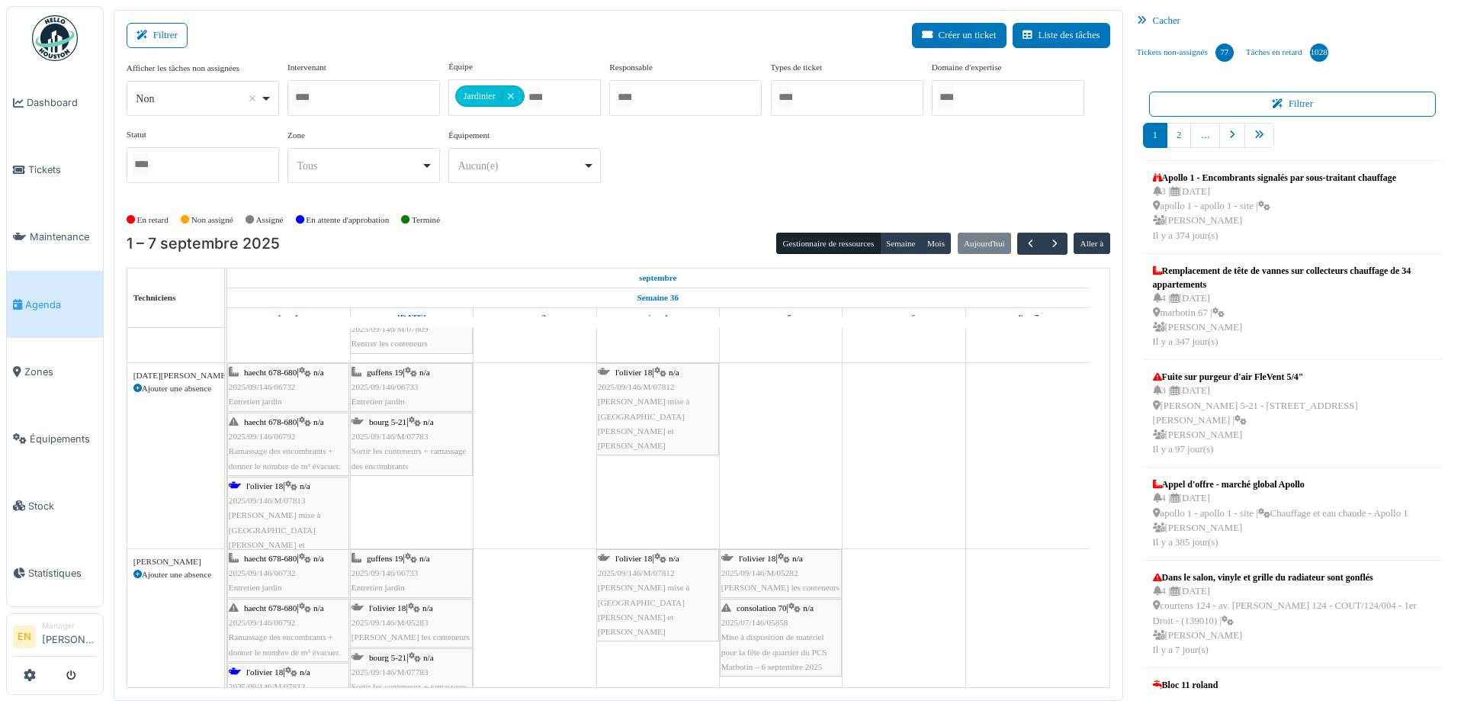
click at [421, 454] on span "Sortir les conteneurs + ramassage des encombrants" at bounding box center [409, 458] width 114 height 24
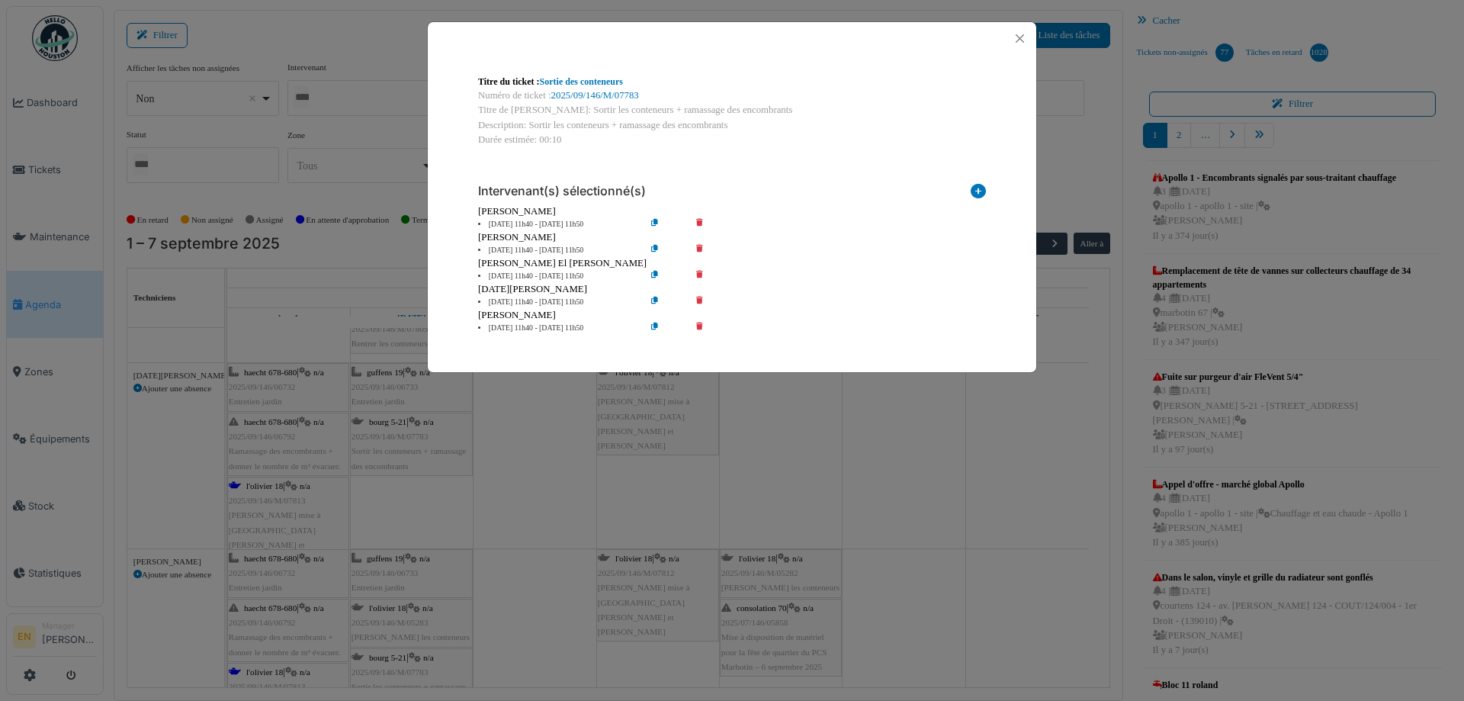
click at [701, 249] on icon at bounding box center [710, 250] width 43 height 11
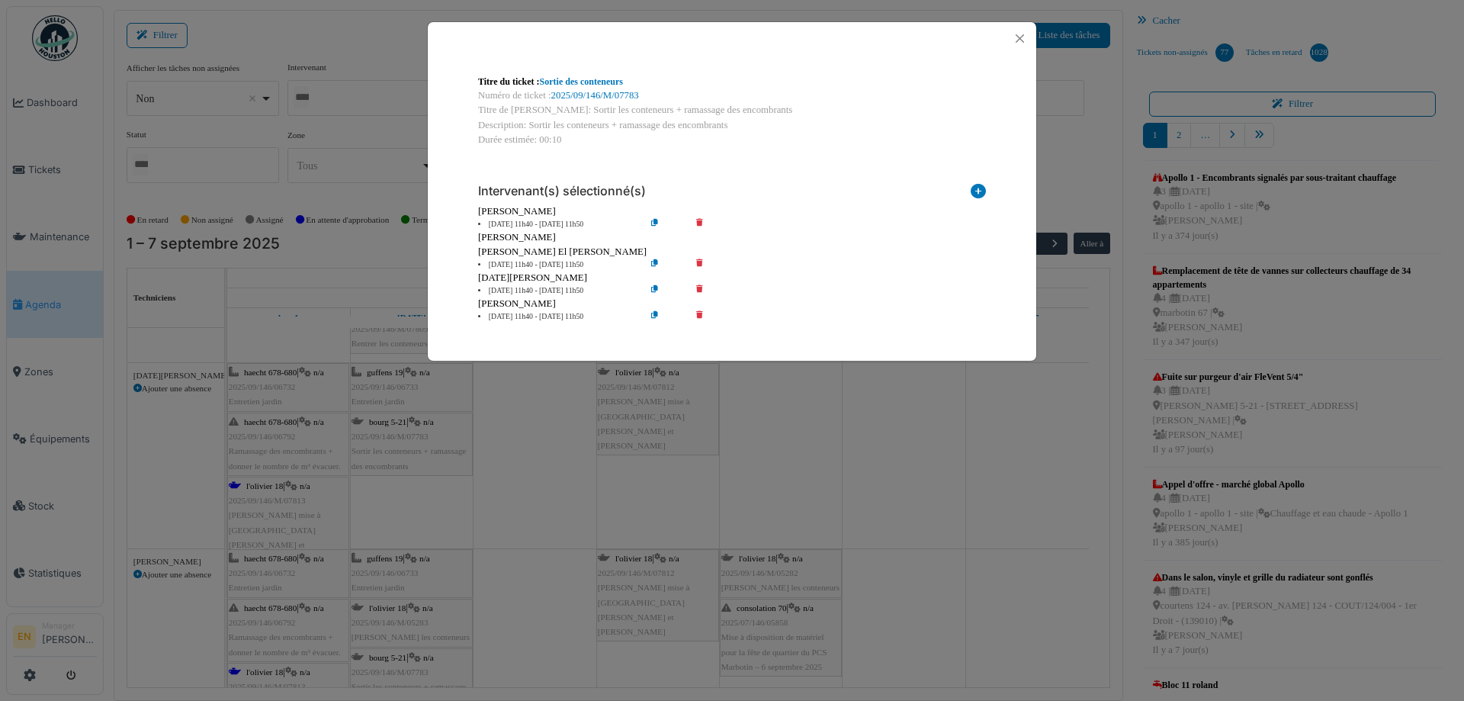
click at [702, 291] on icon at bounding box center [710, 290] width 43 height 11
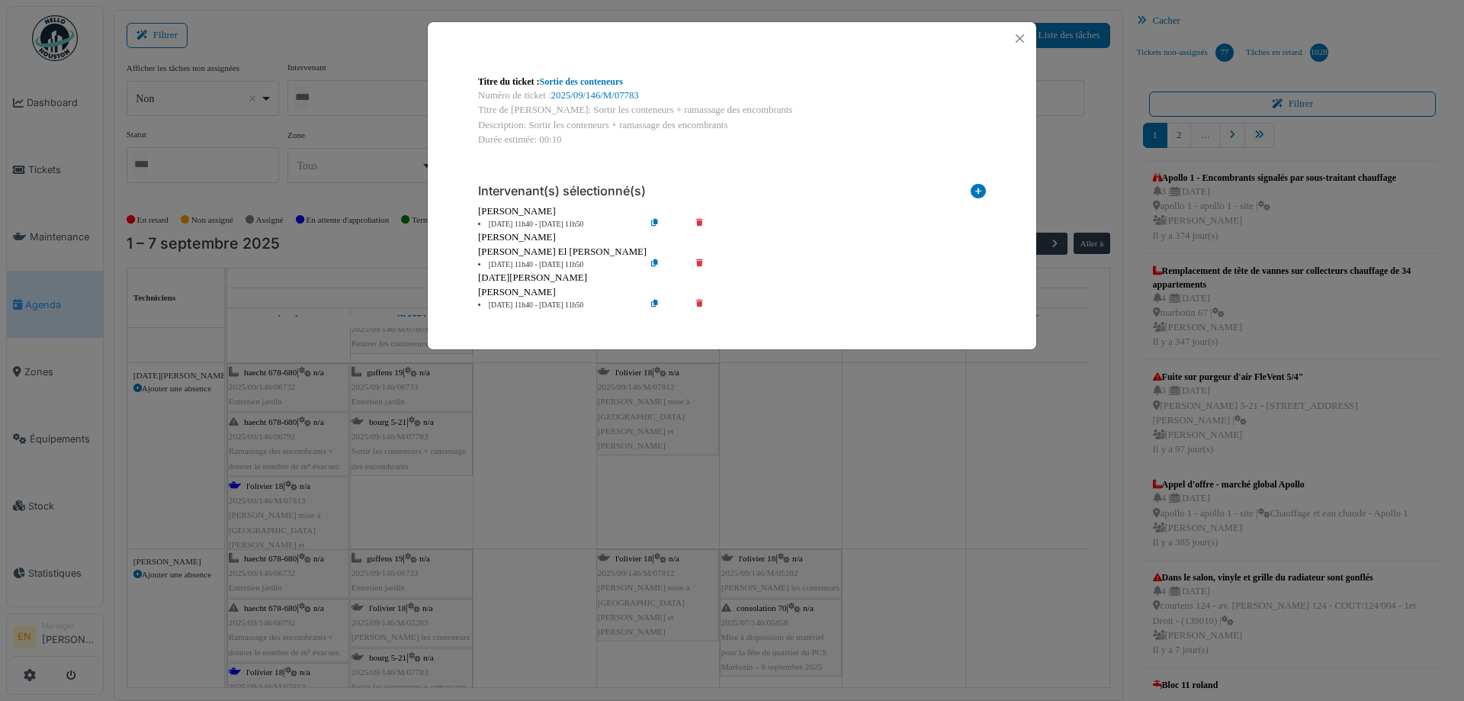
click at [704, 297] on div "Rufat Azizi" at bounding box center [732, 292] width 508 height 14
click at [704, 302] on icon at bounding box center [710, 305] width 43 height 11
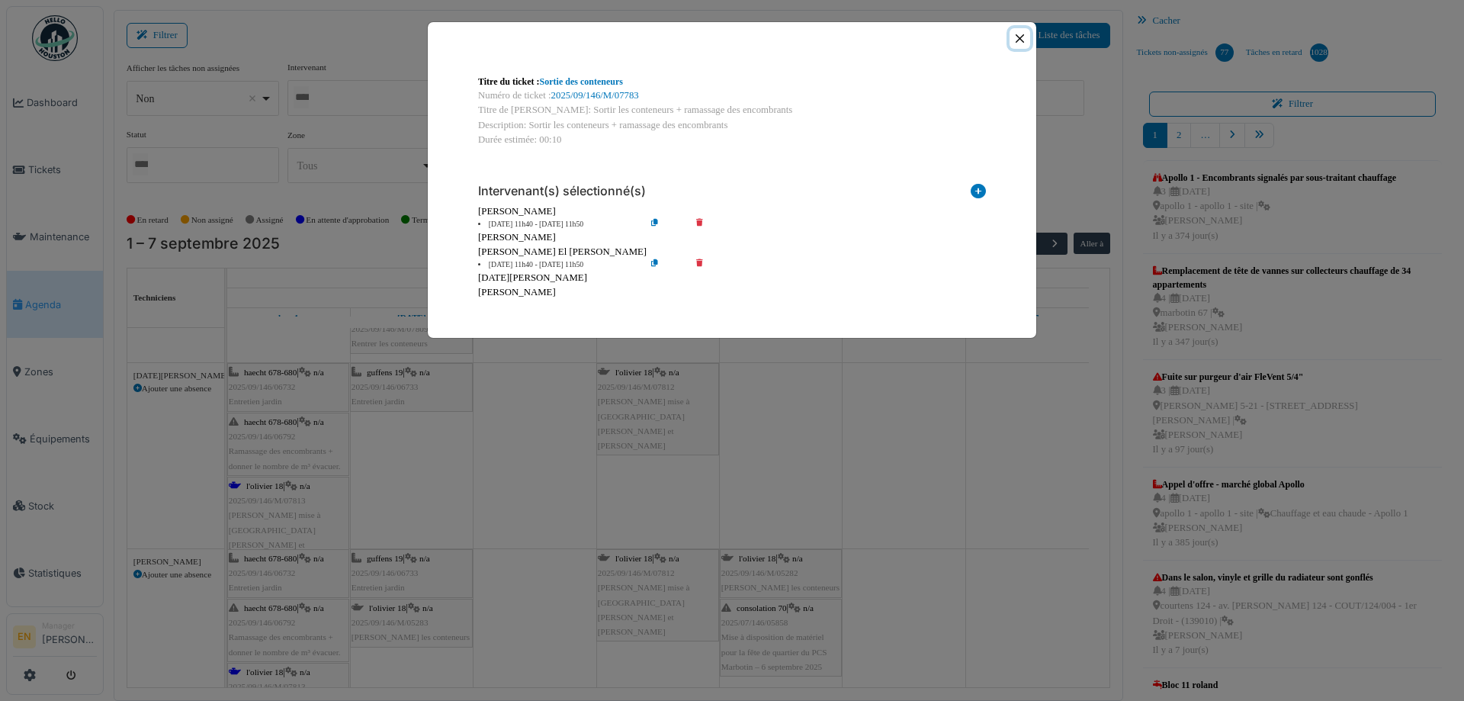
click at [1023, 38] on button "Close" at bounding box center [1020, 38] width 21 height 21
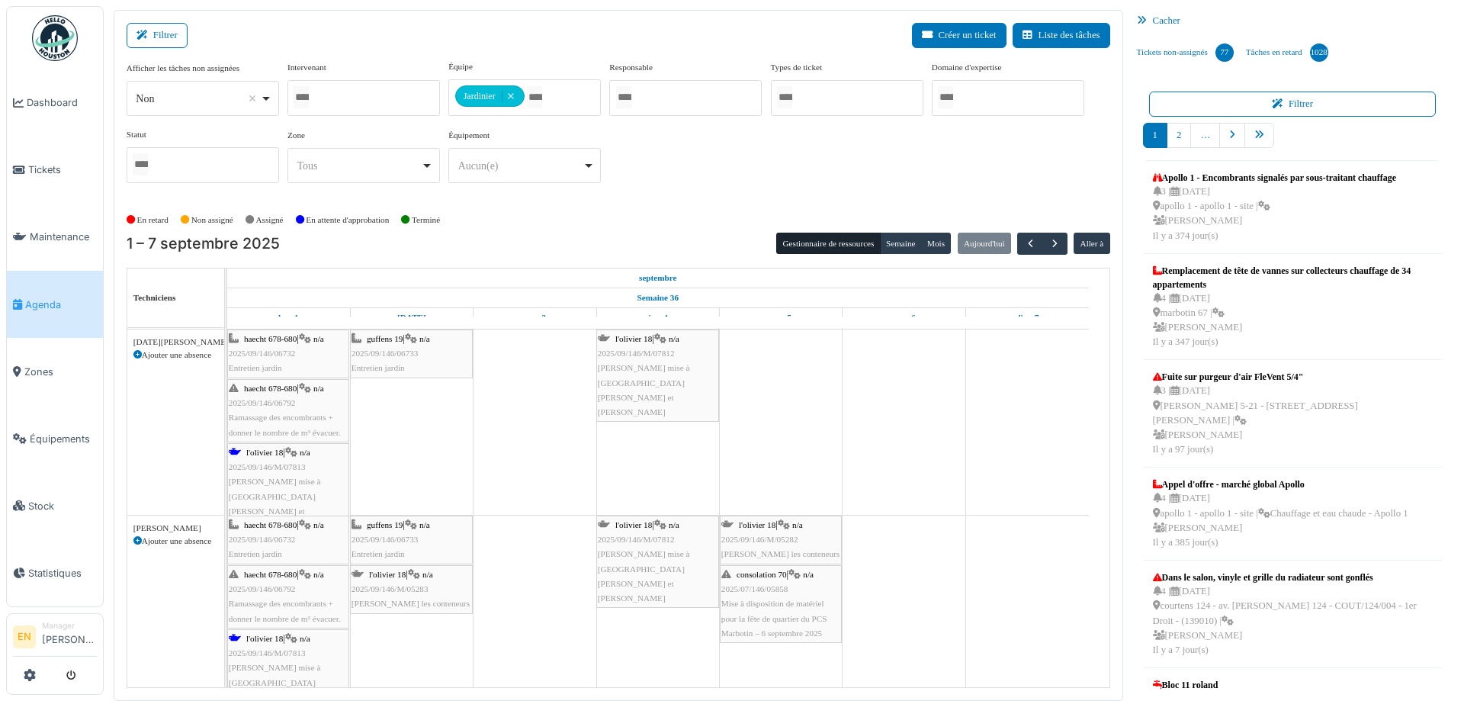
scroll to position [7901, 0]
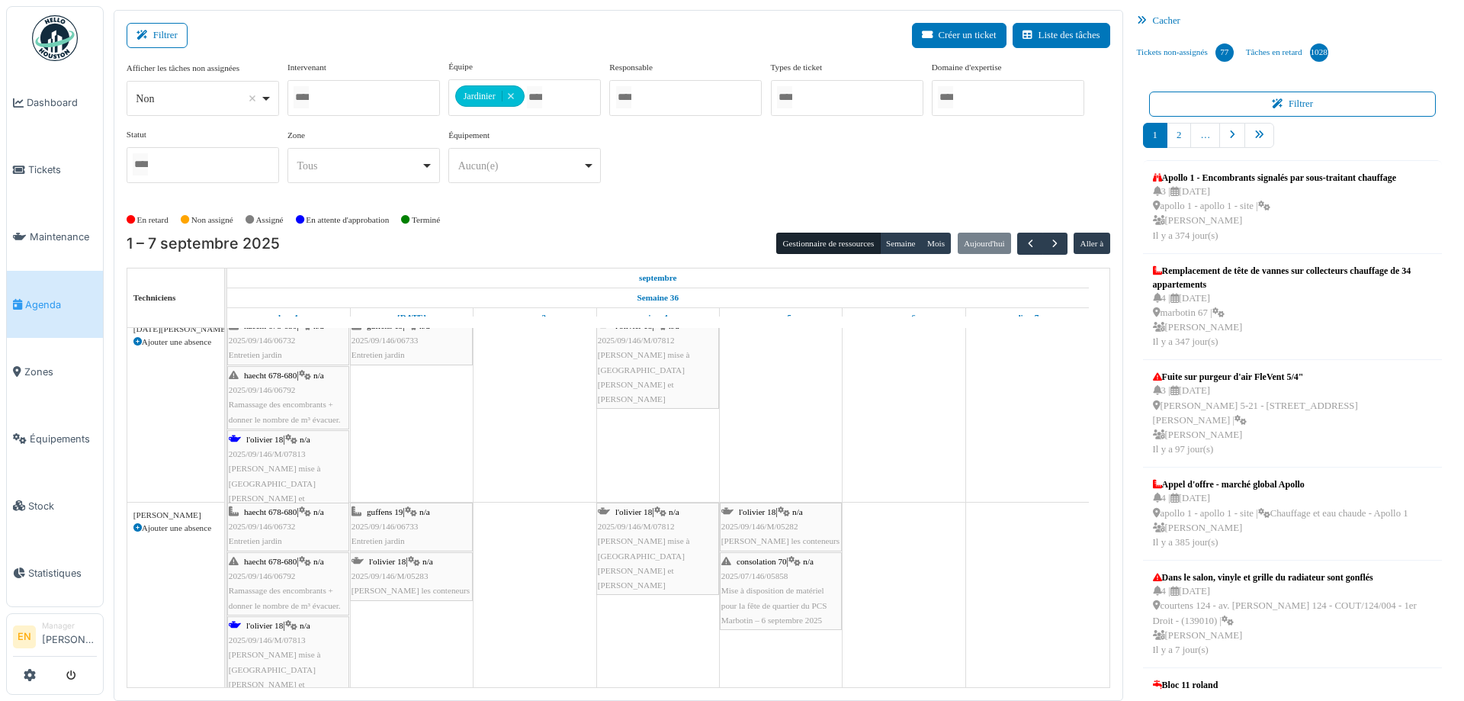
click at [416, 576] on span "2025/09/146/M/05283" at bounding box center [390, 575] width 77 height 9
click at [413, 576] on span "2025/09/146/M/05283" at bounding box center [390, 575] width 77 height 9
click at [424, 578] on span "2025/09/146/M/05283" at bounding box center [390, 575] width 77 height 9
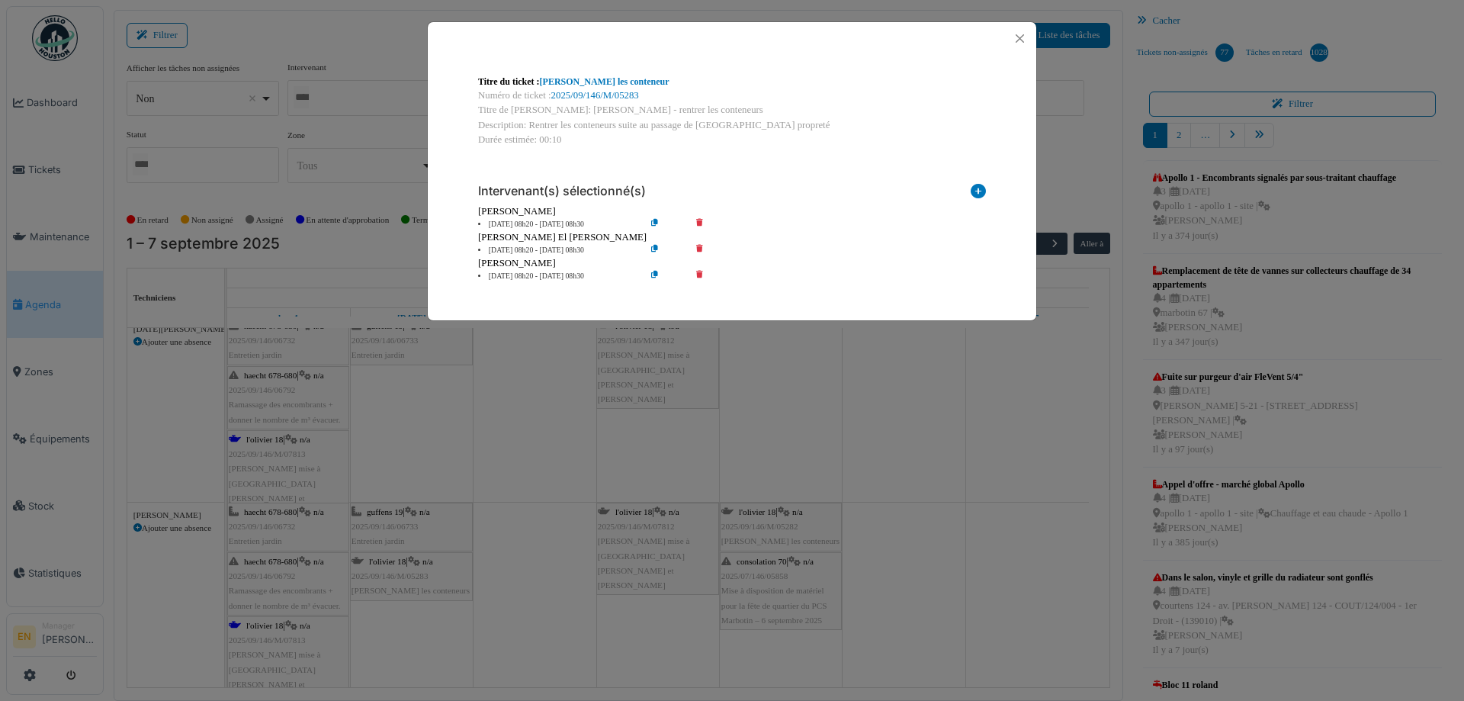
click at [699, 223] on icon at bounding box center [710, 224] width 43 height 11
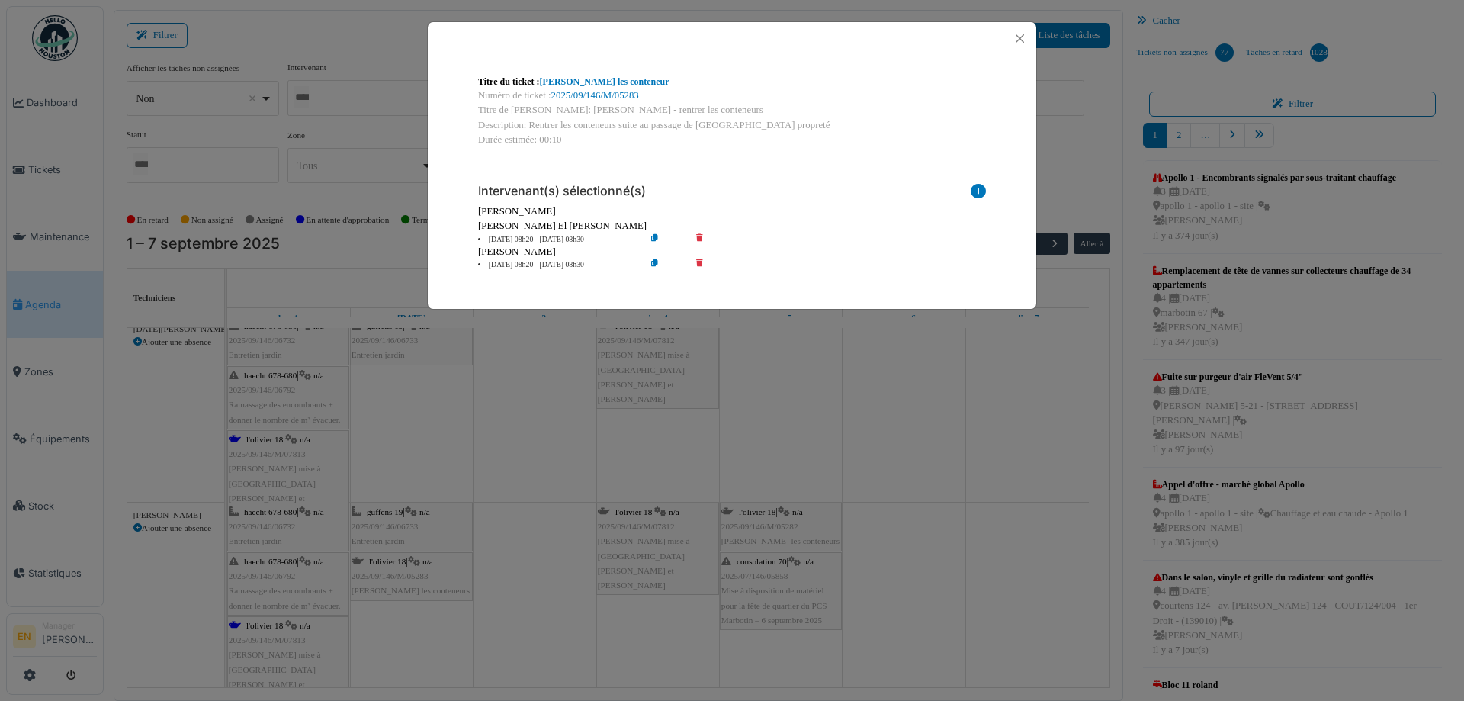
click at [699, 262] on icon at bounding box center [710, 264] width 43 height 11
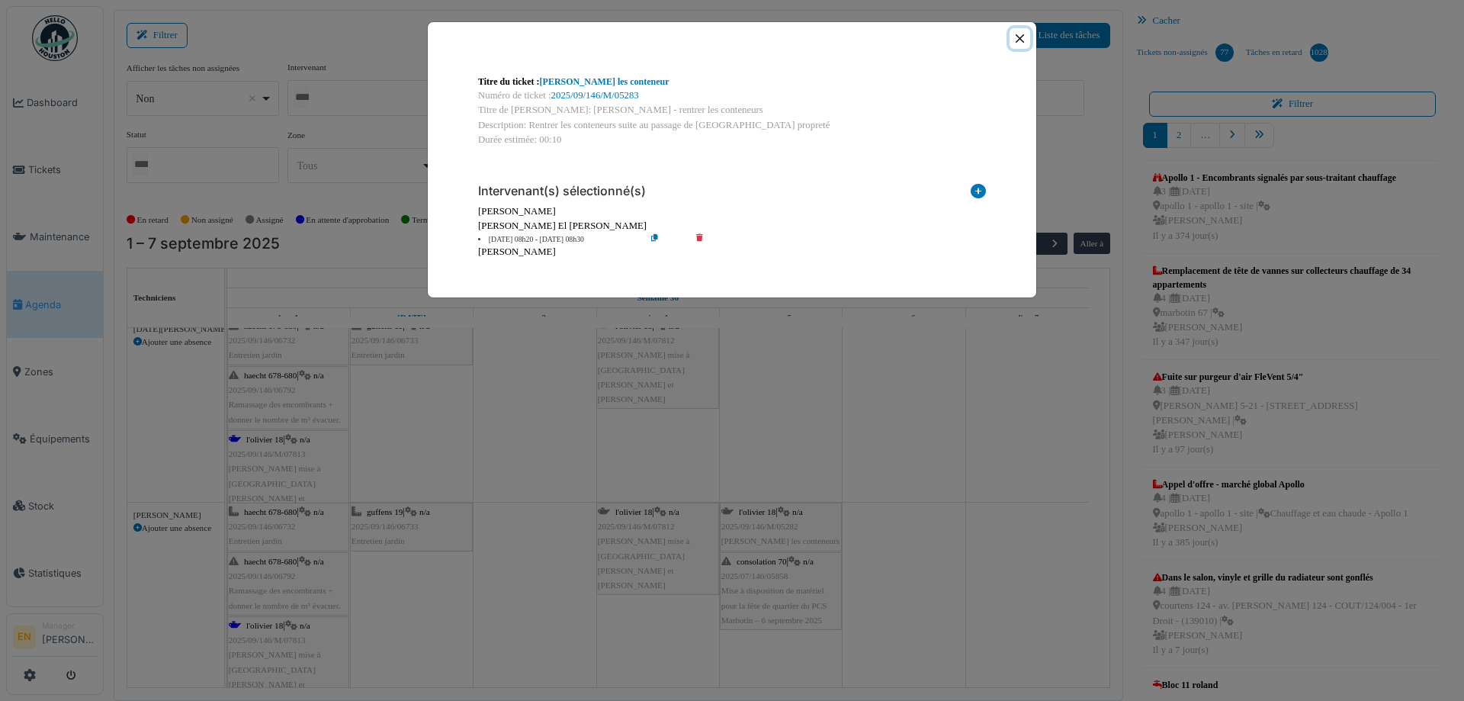
drag, startPoint x: 1023, startPoint y: 39, endPoint x: 1006, endPoint y: 59, distance: 26.5
click at [1019, 43] on button "Close" at bounding box center [1020, 38] width 21 height 21
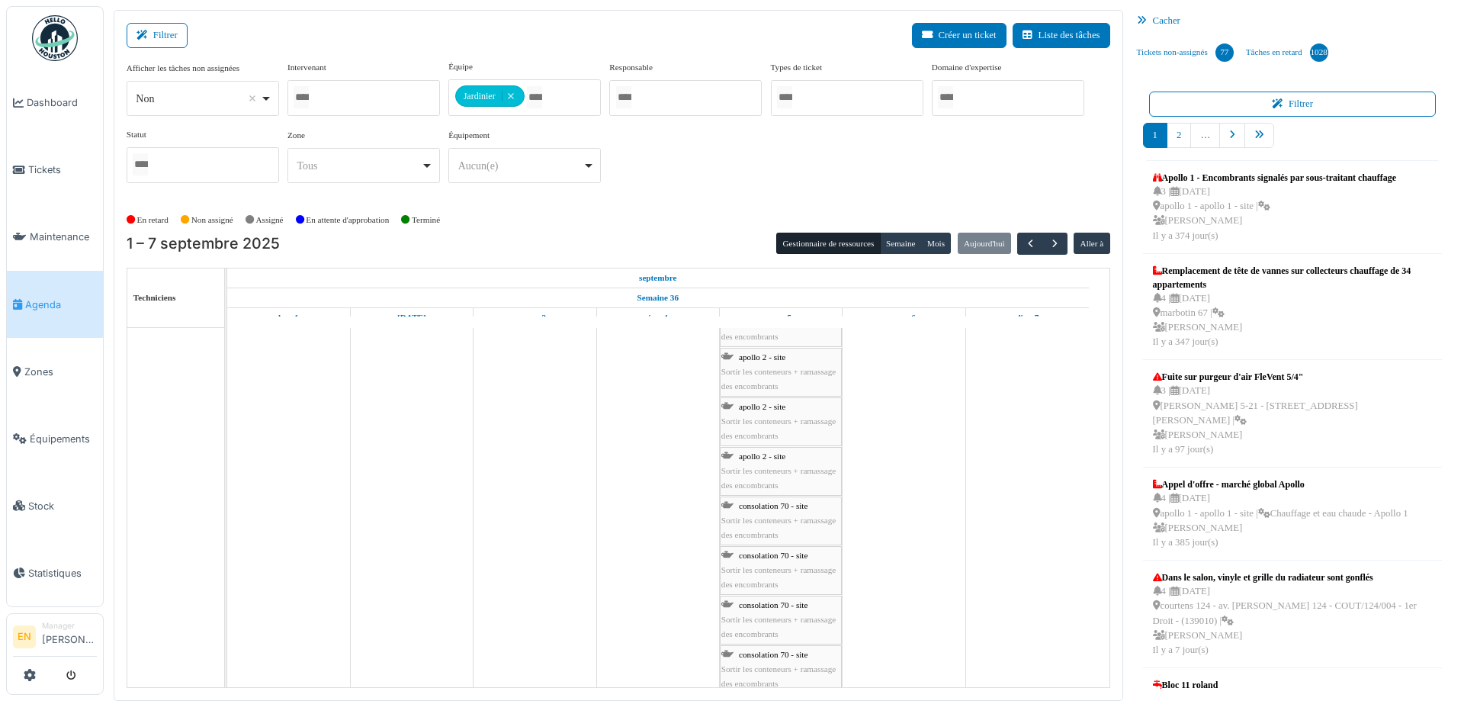
scroll to position [0, 0]
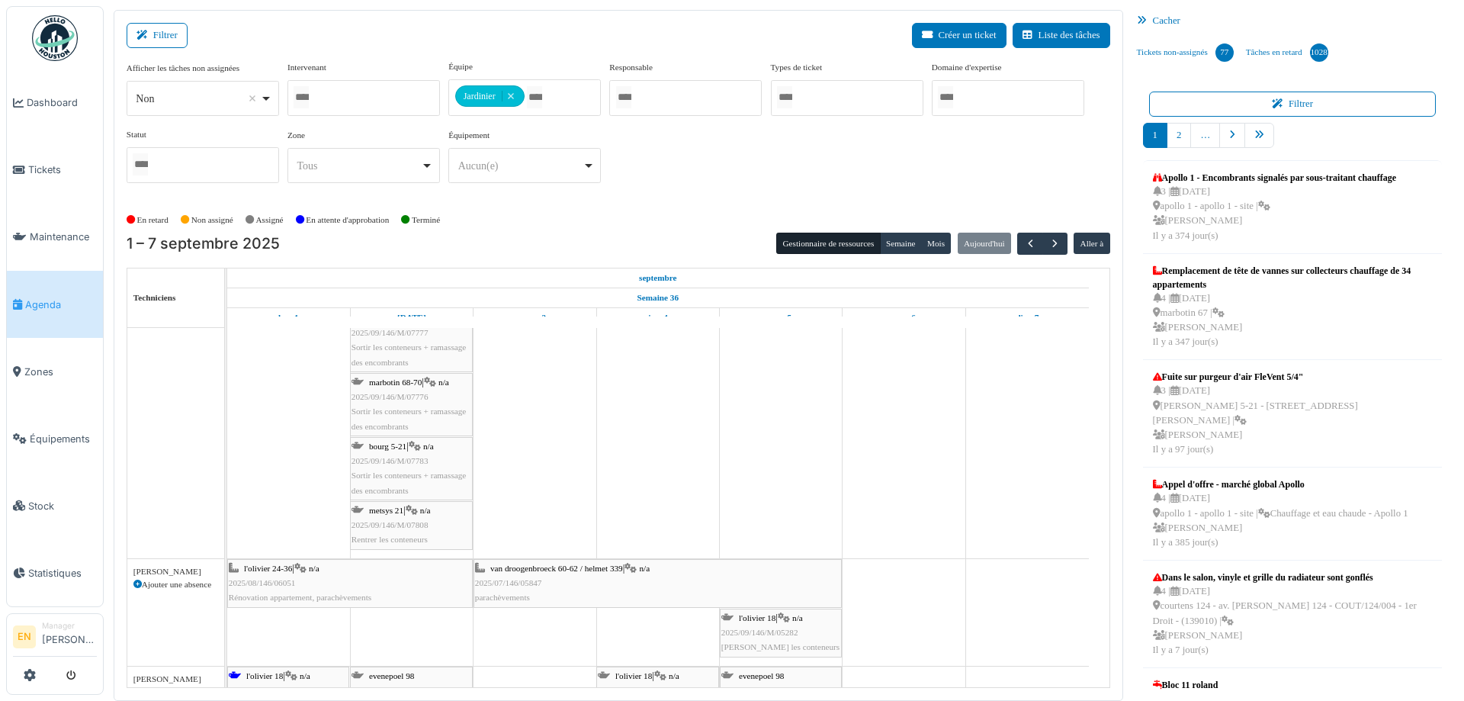
click at [399, 522] on span "2025/09/146/M/07808" at bounding box center [390, 524] width 77 height 9
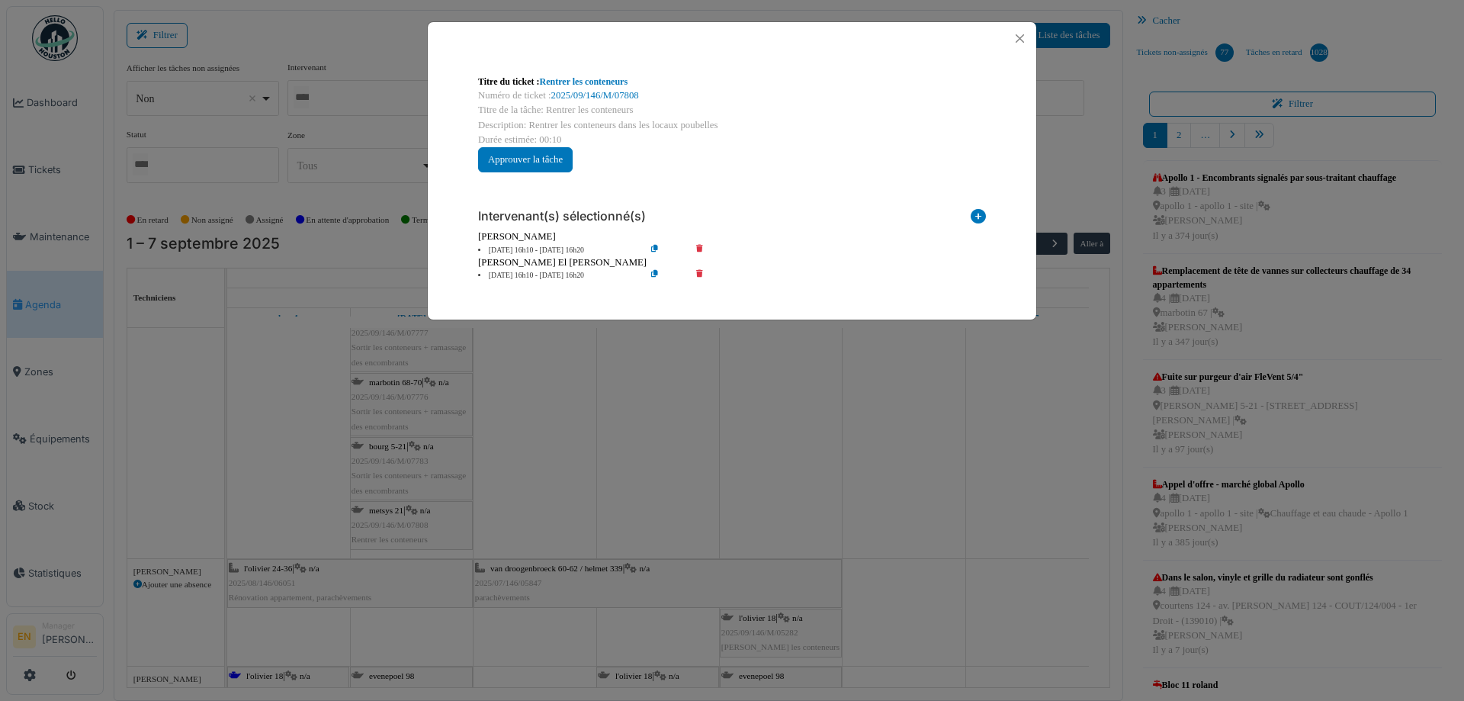
click at [699, 248] on icon at bounding box center [710, 250] width 43 height 11
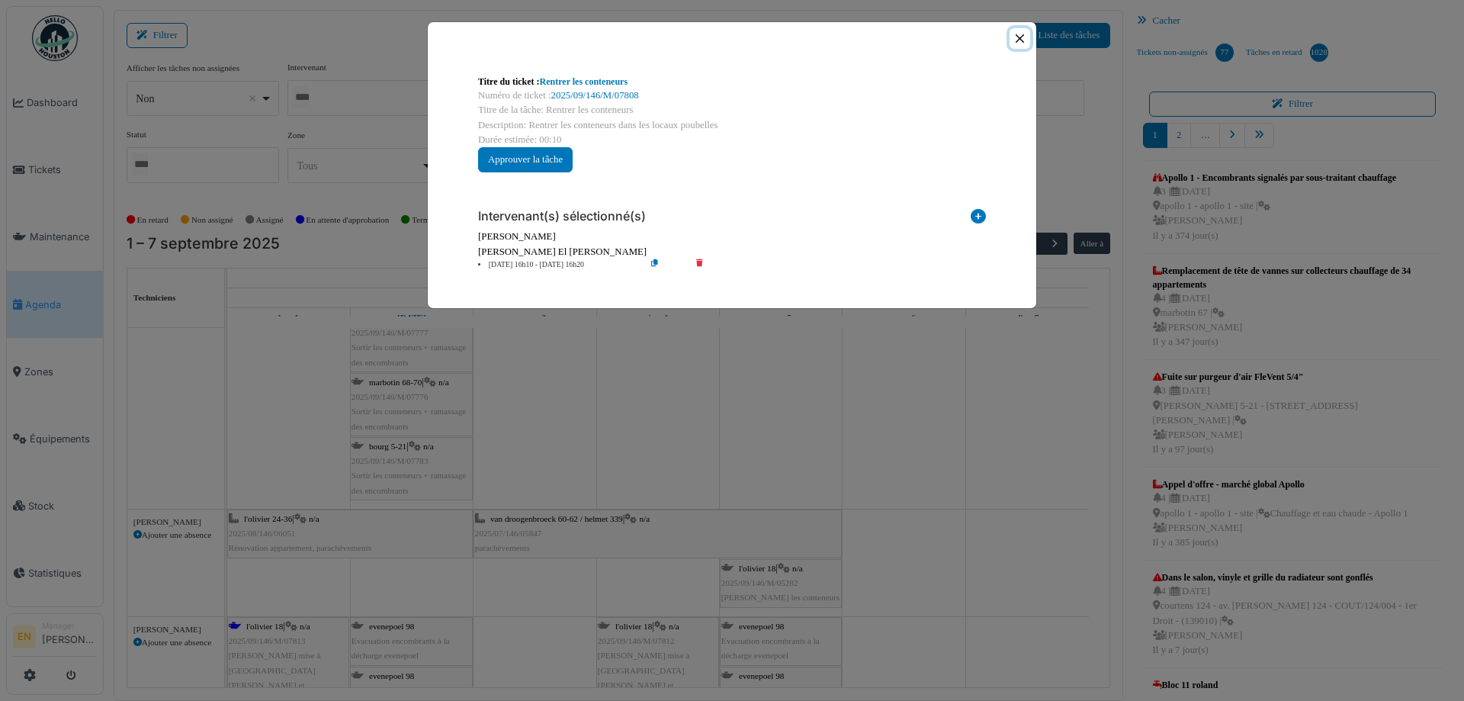
click at [1019, 37] on button "Close" at bounding box center [1020, 38] width 21 height 21
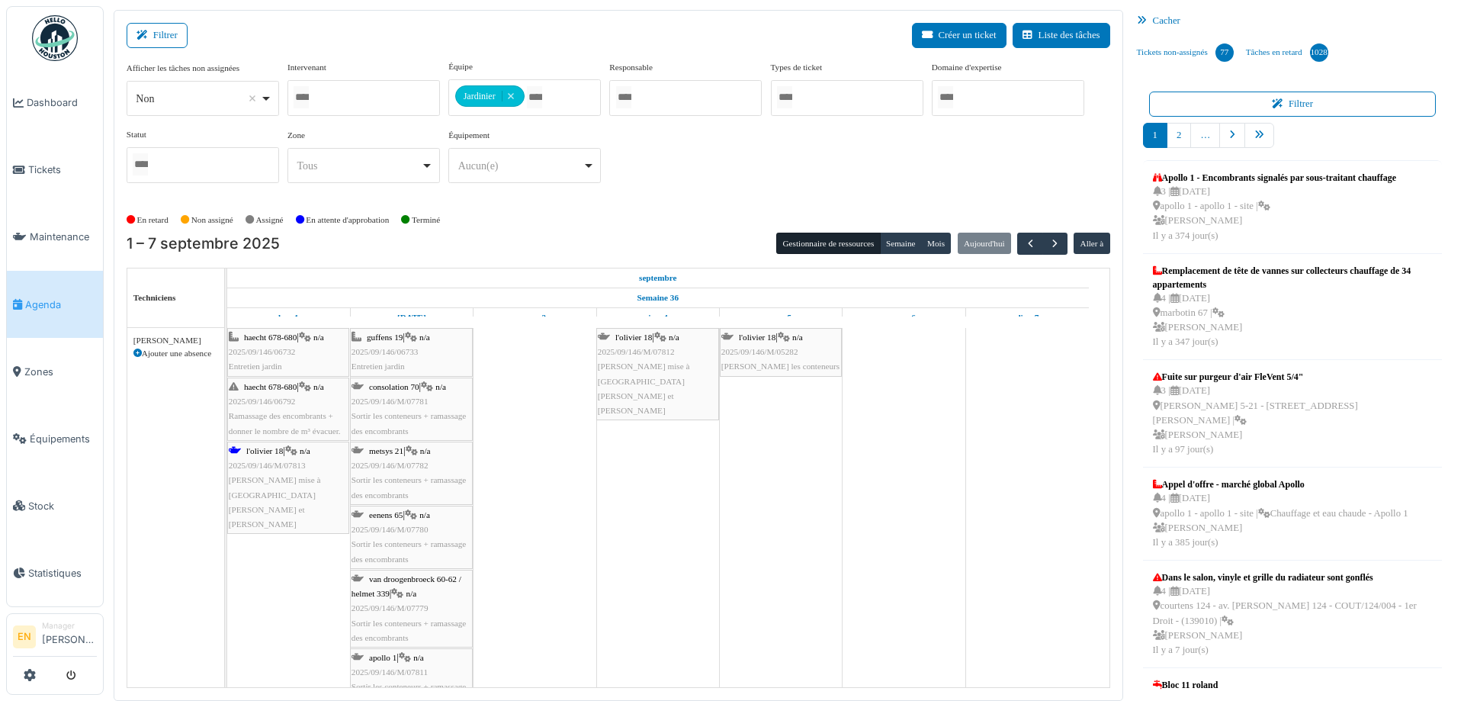
click at [624, 220] on div "En retard Non assigné Assigné En attente d'approbation Terminé" at bounding box center [619, 219] width 984 height 25
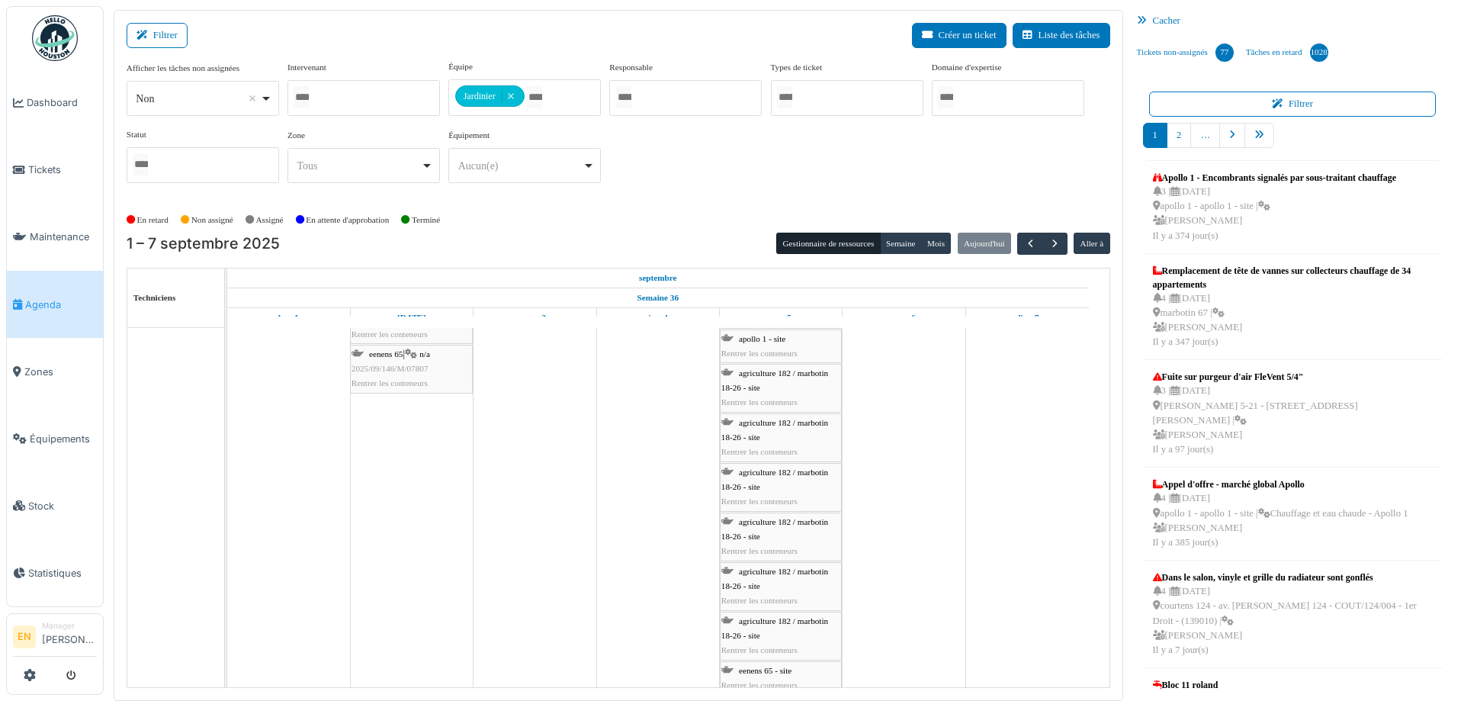
scroll to position [2135, 0]
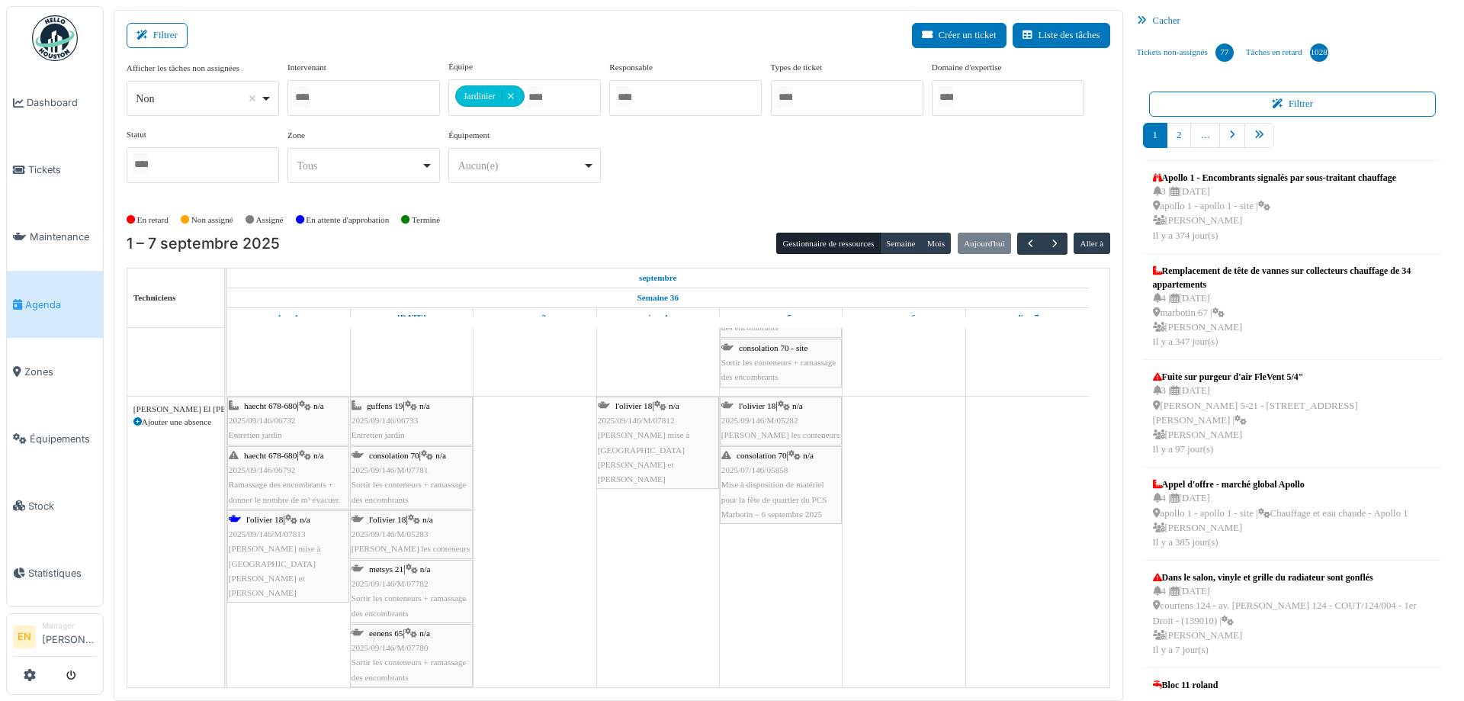
click at [409, 416] on span "2025/09/146/06733" at bounding box center [385, 420] width 67 height 9
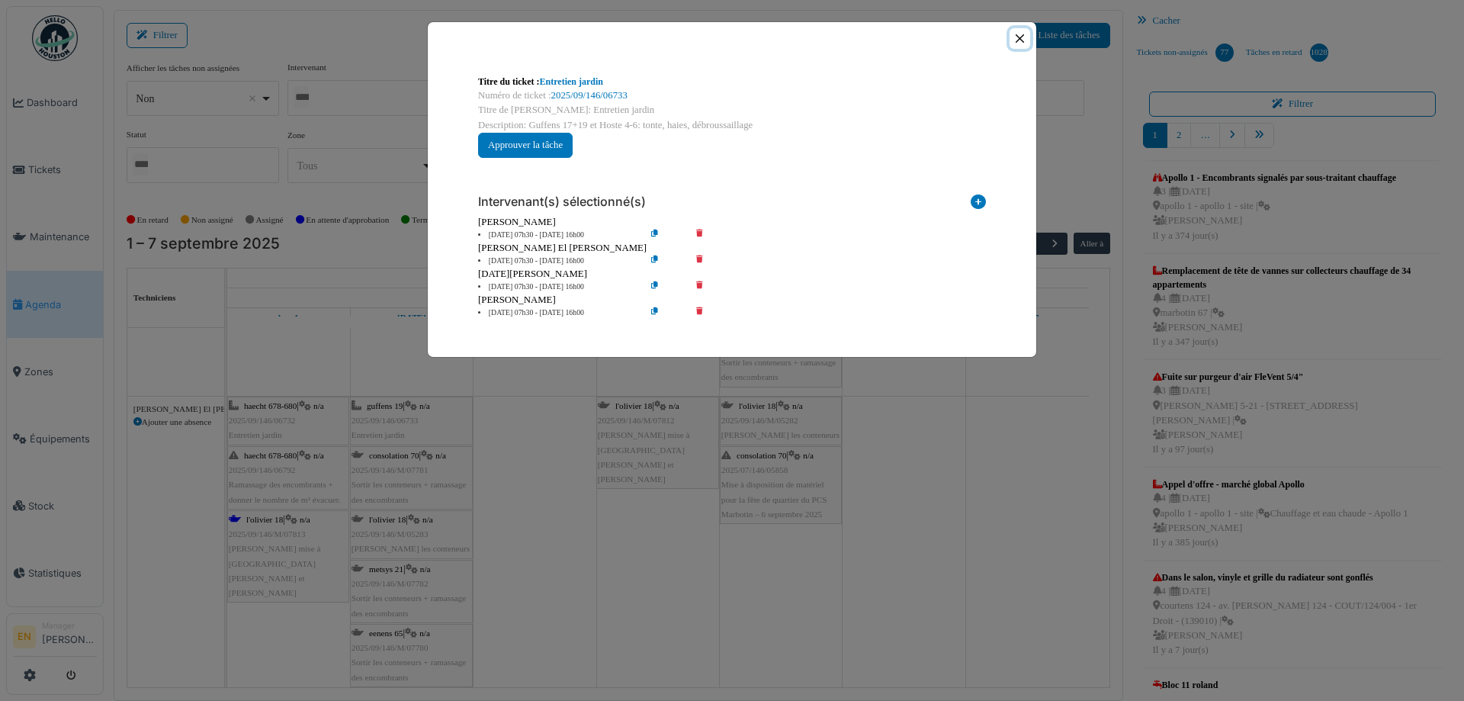
click at [1019, 40] on button "Close" at bounding box center [1020, 38] width 21 height 21
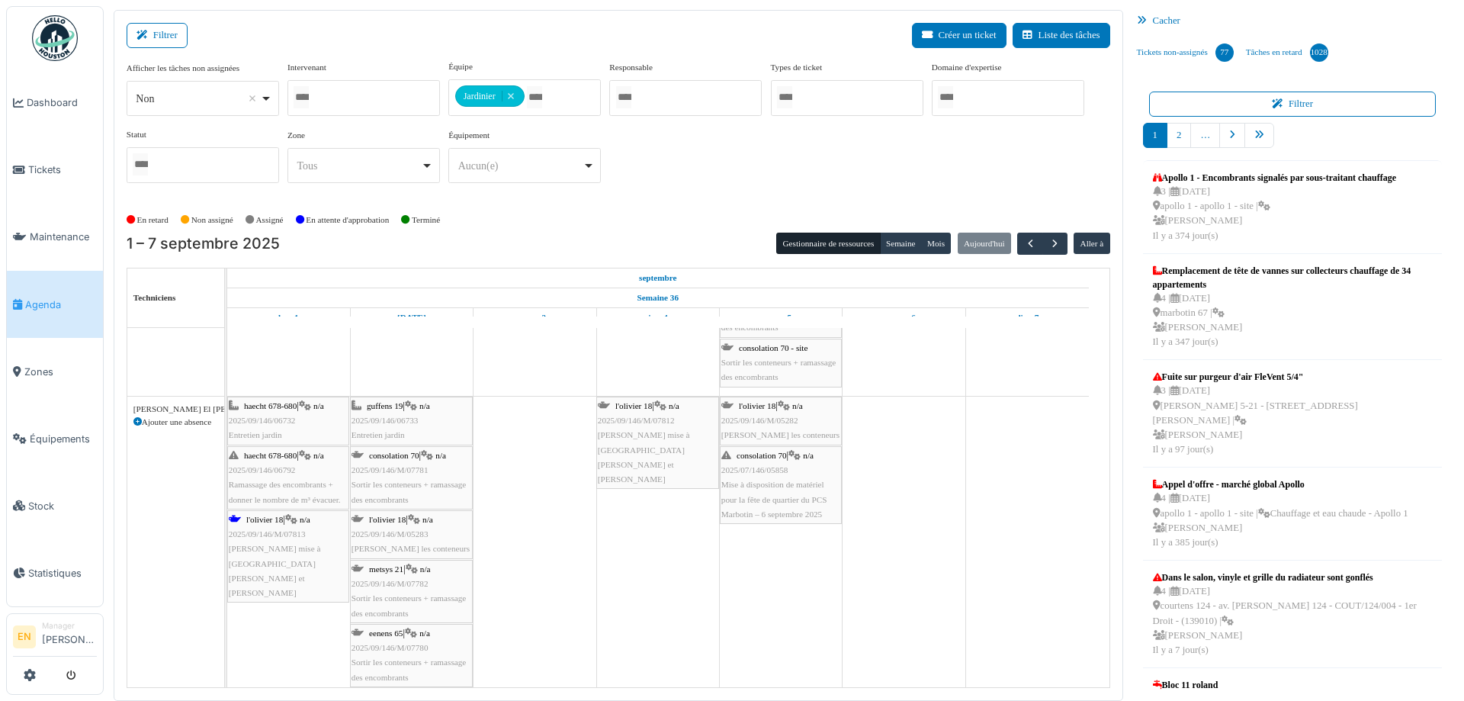
click at [405, 471] on span "2025/09/146/M/07781" at bounding box center [390, 469] width 77 height 9
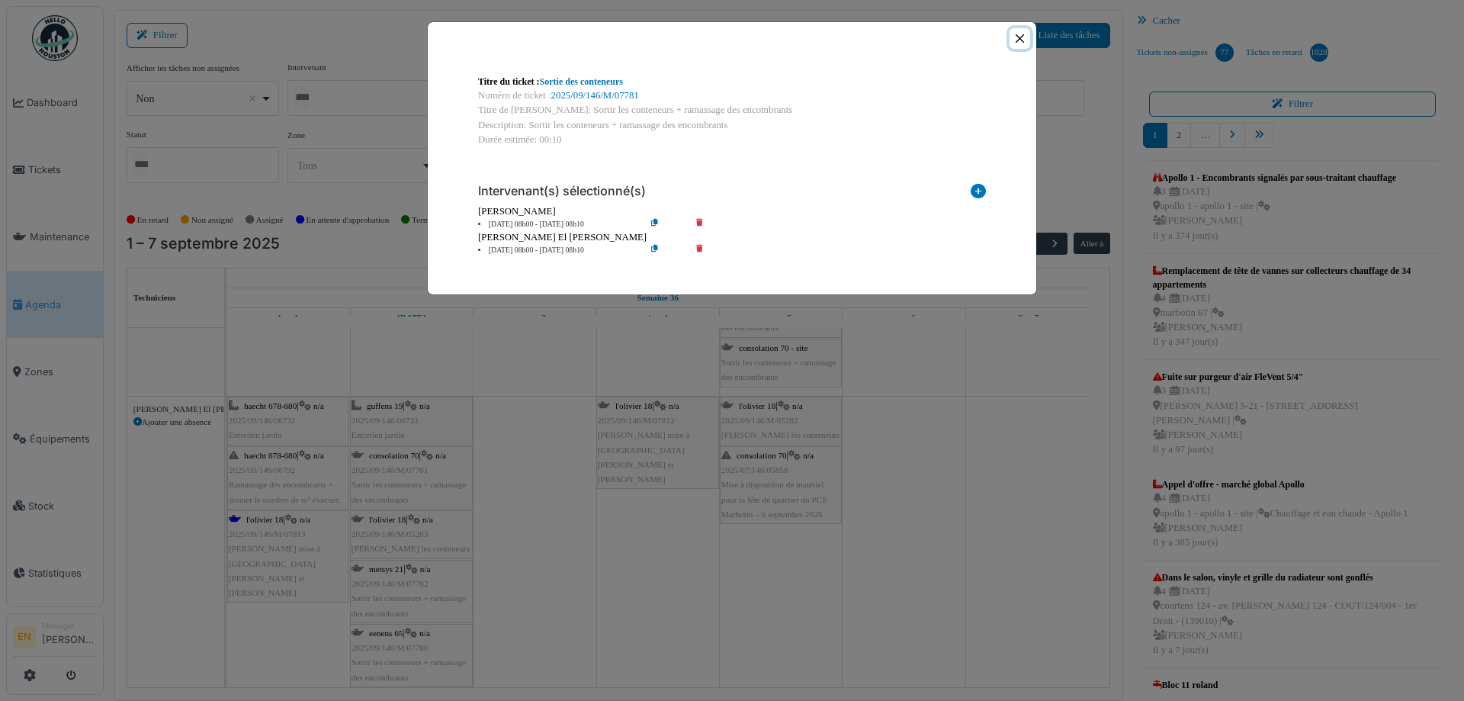
click at [1022, 42] on button "Close" at bounding box center [1020, 38] width 21 height 21
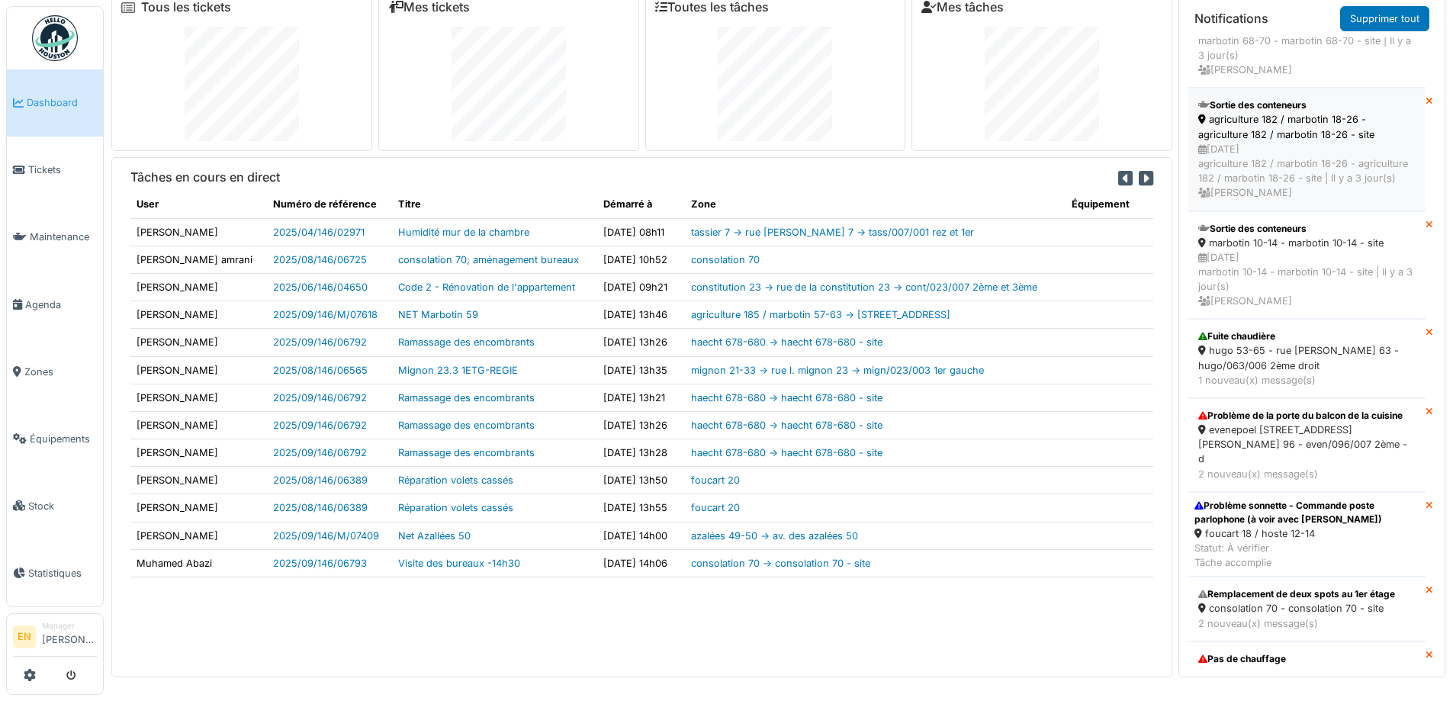
scroll to position [2897, 0]
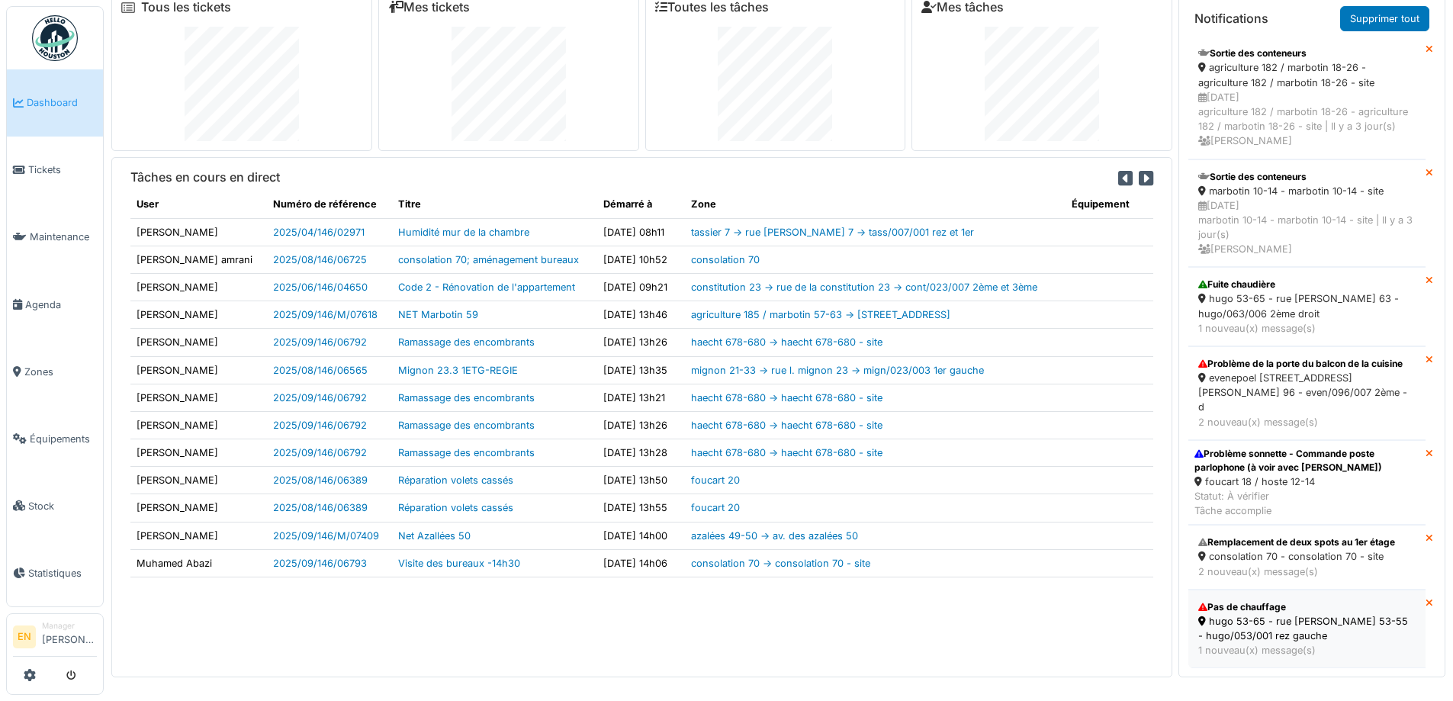
click at [1266, 620] on div "hugo 53-65 - rue [PERSON_NAME] 53-55 - hugo/053/001 rez gauche" at bounding box center [1306, 628] width 217 height 29
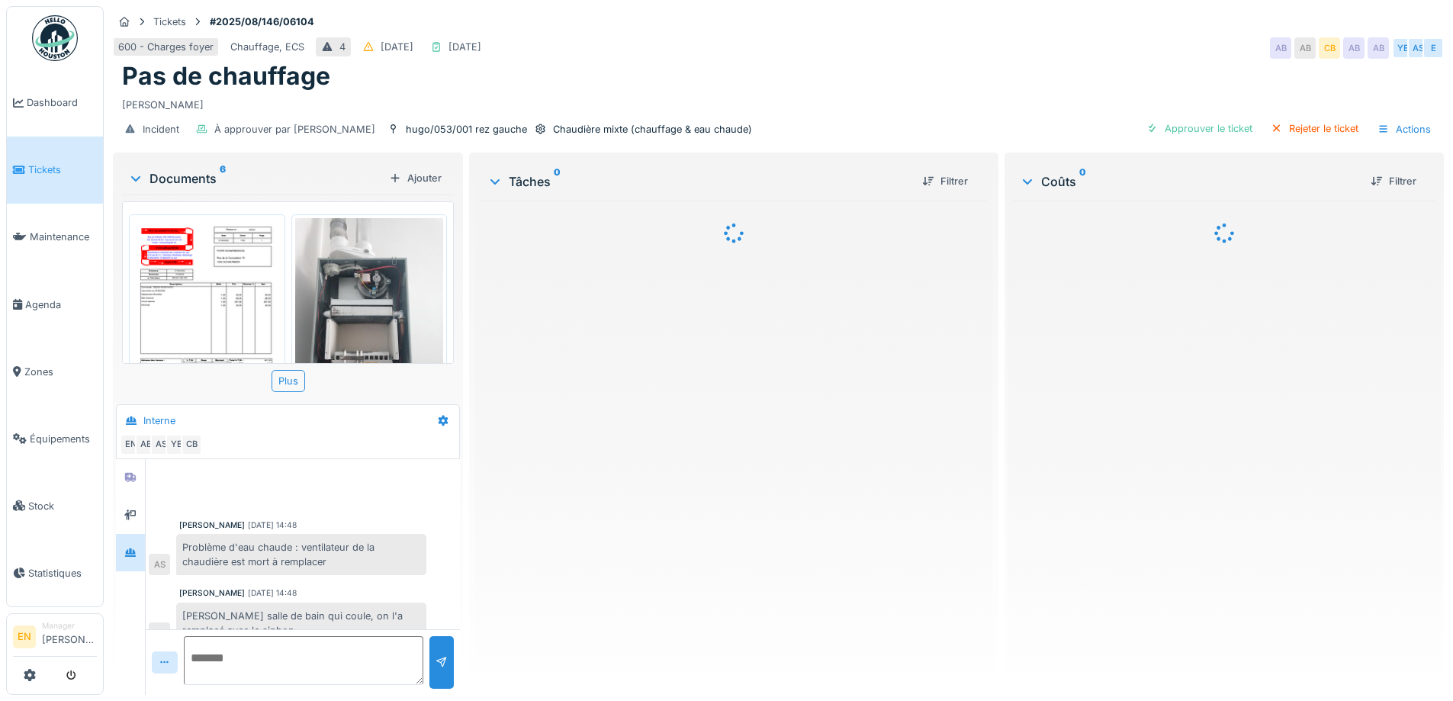
scroll to position [576, 0]
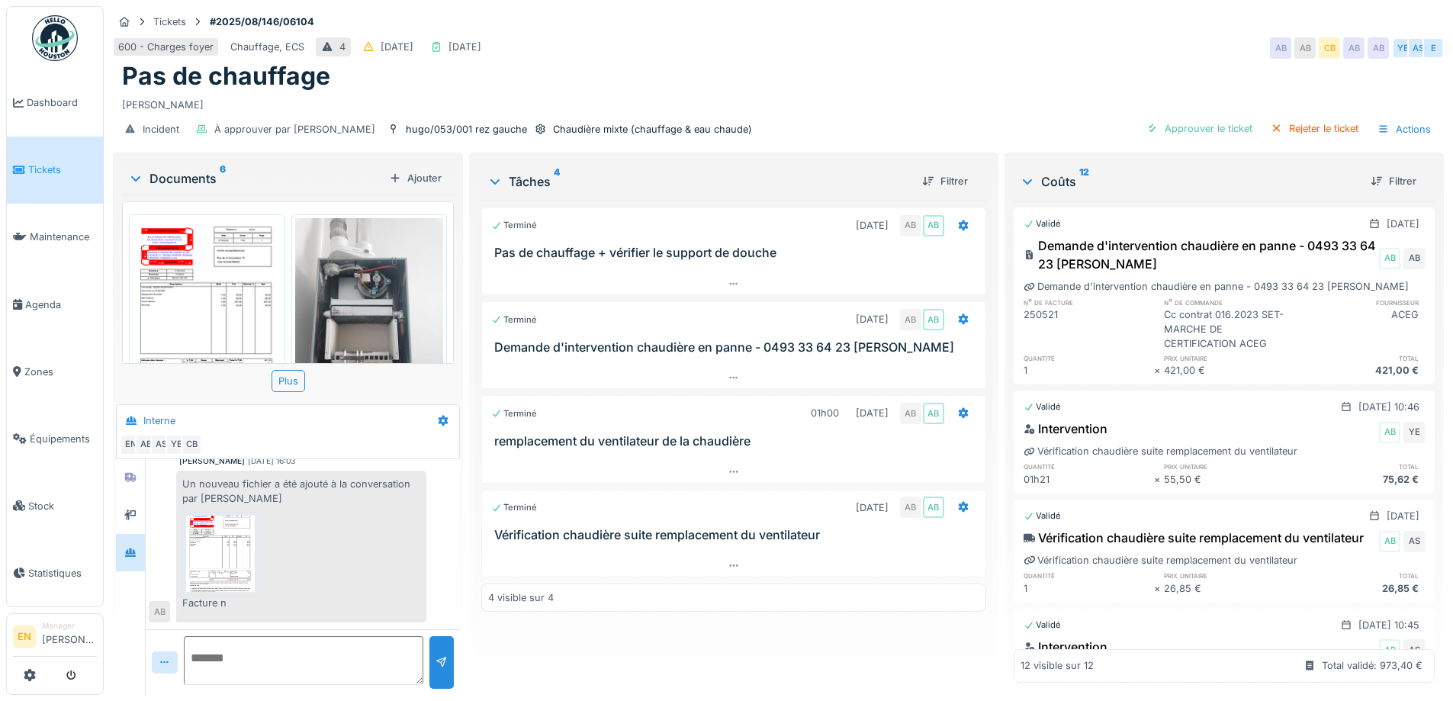
click at [47, 42] on img at bounding box center [55, 38] width 46 height 46
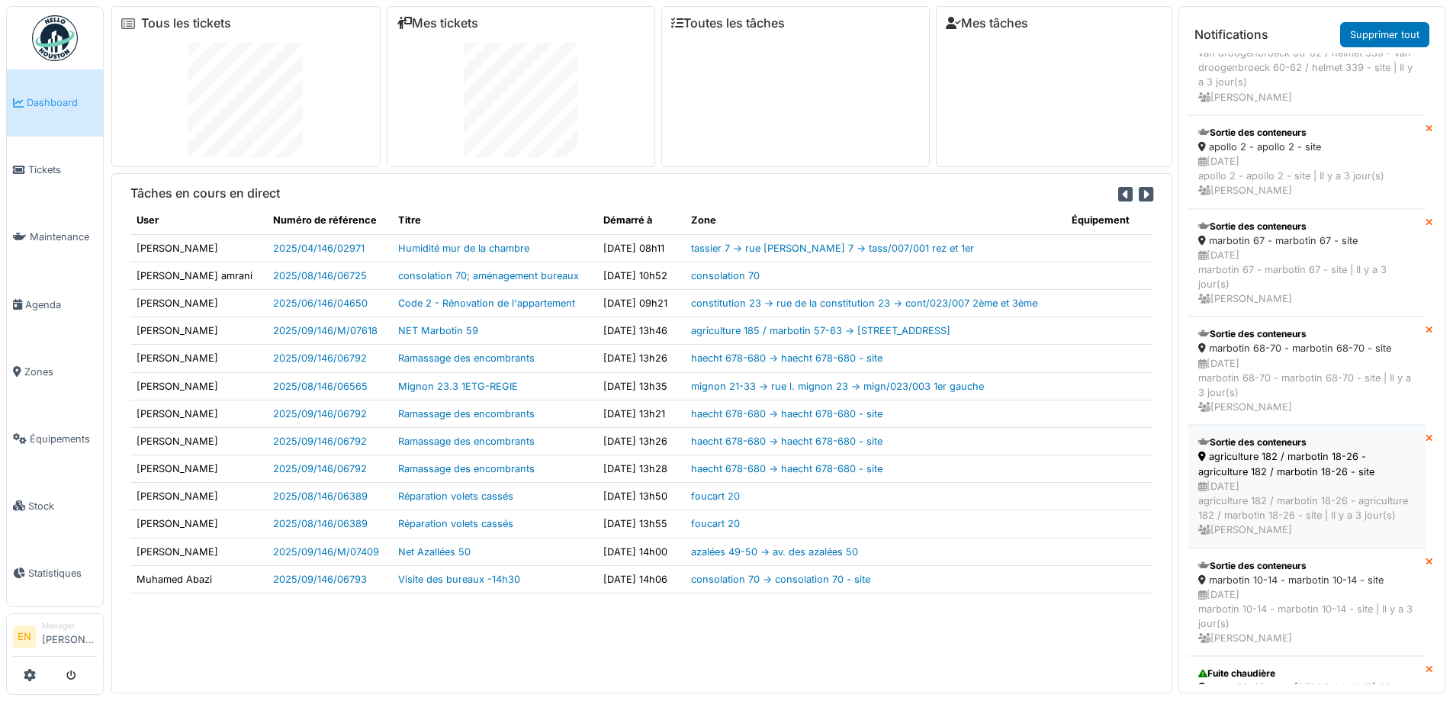
scroll to position [2818, 0]
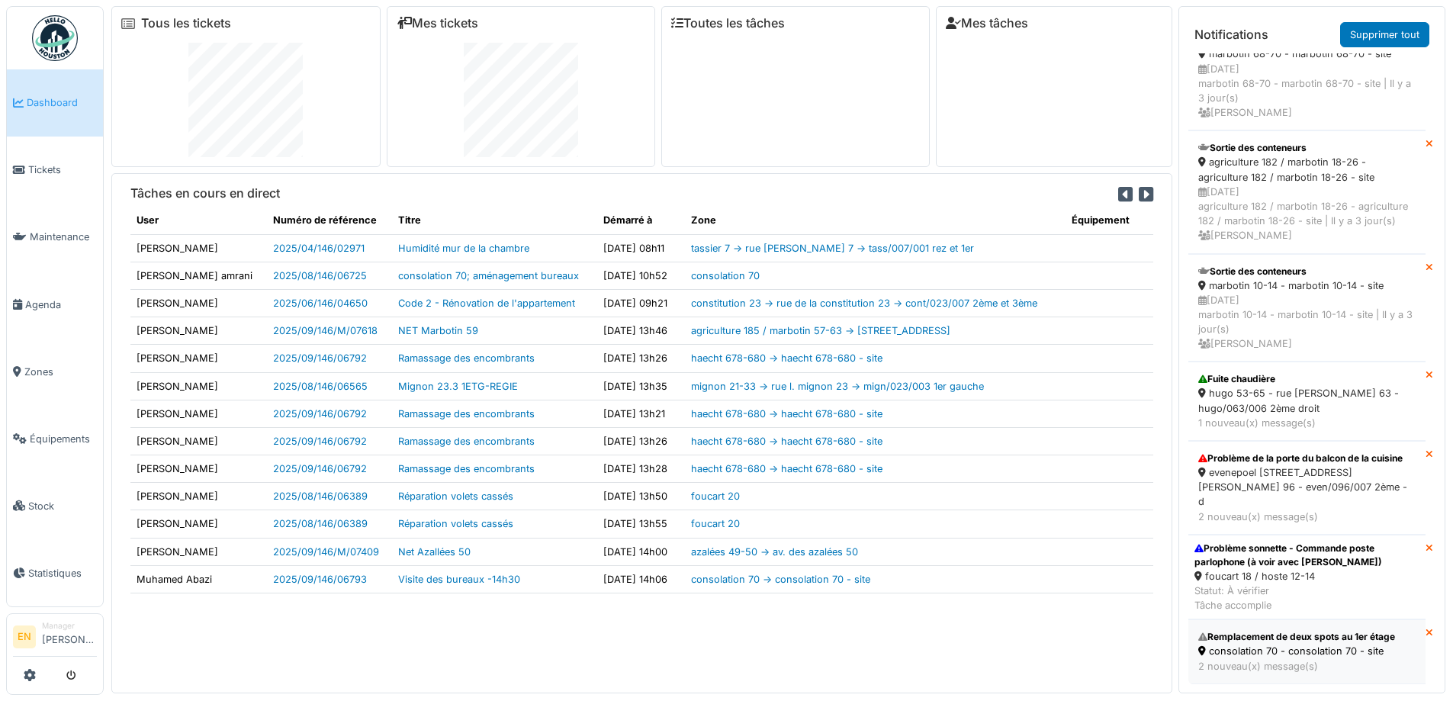
click at [1277, 632] on div "Remplacement de deux spots au 1er étage" at bounding box center [1306, 637] width 217 height 14
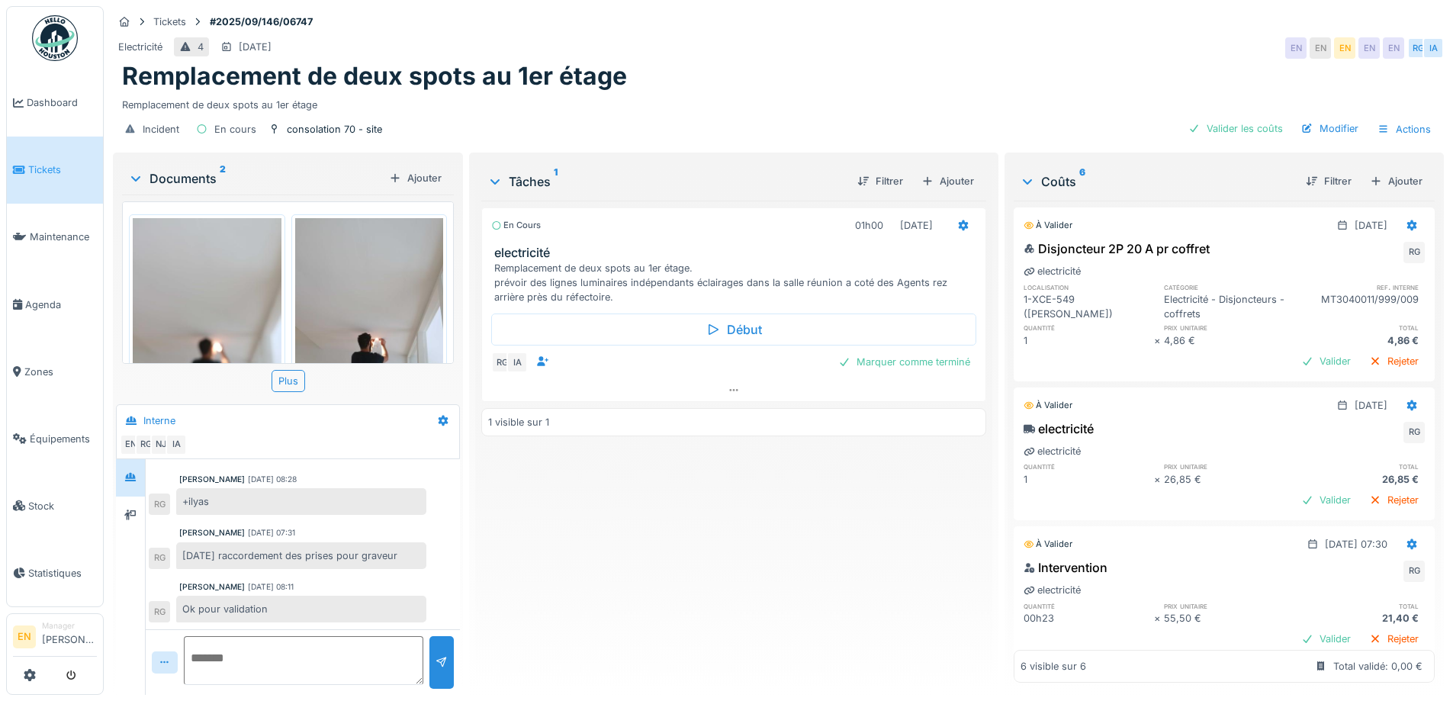
scroll to position [74, 0]
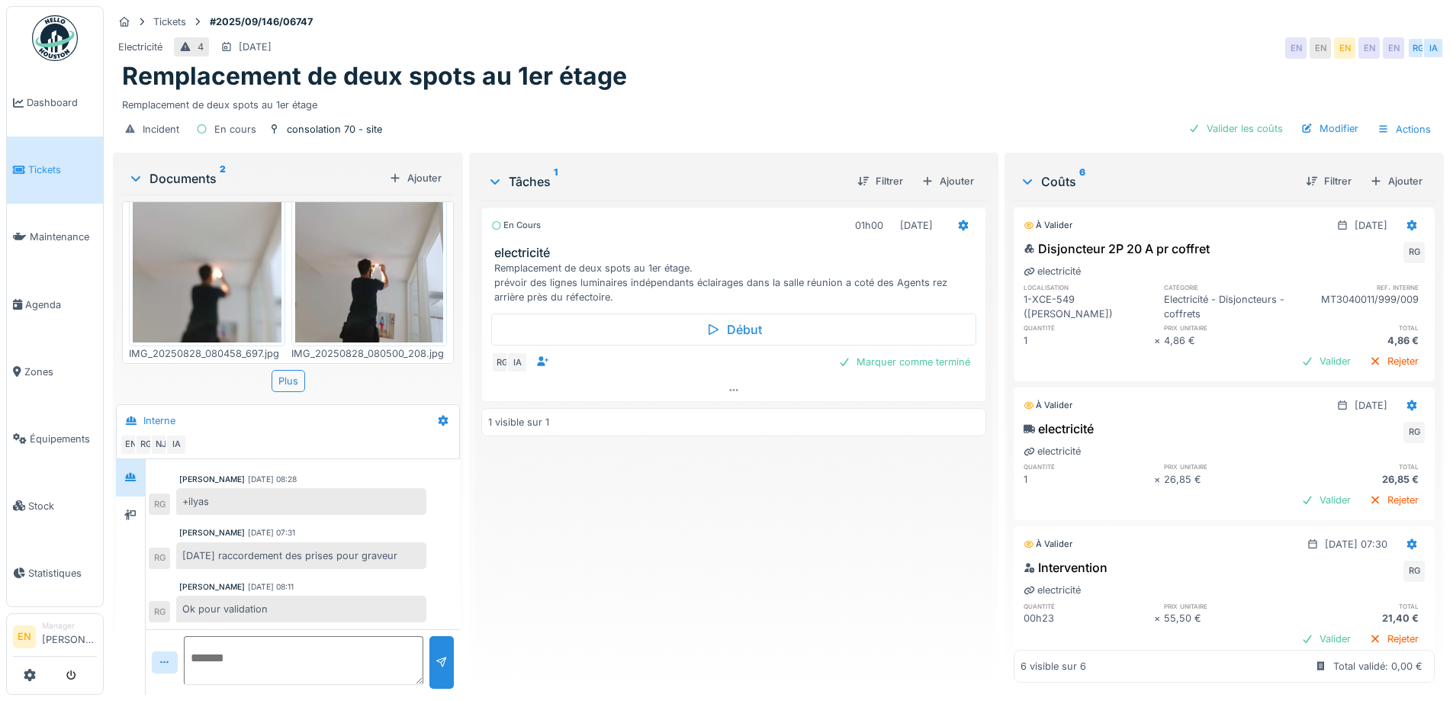
click at [643, 599] on div "En cours 01h00 [DATE] electricité Remplacement de deux spots au 1er étage. prév…" at bounding box center [733, 442] width 504 height 482
click at [371, 315] on img at bounding box center [369, 243] width 149 height 198
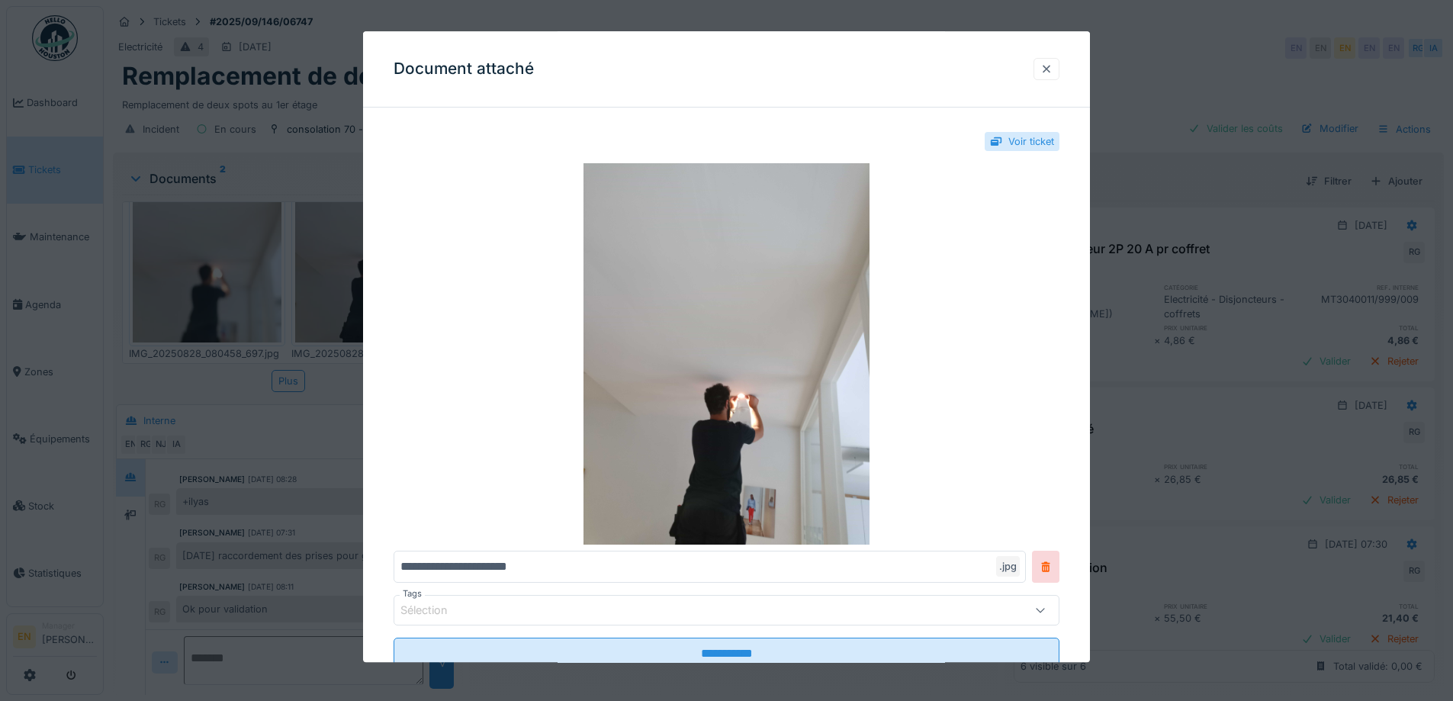
click at [1049, 69] on div at bounding box center [1046, 69] width 12 height 14
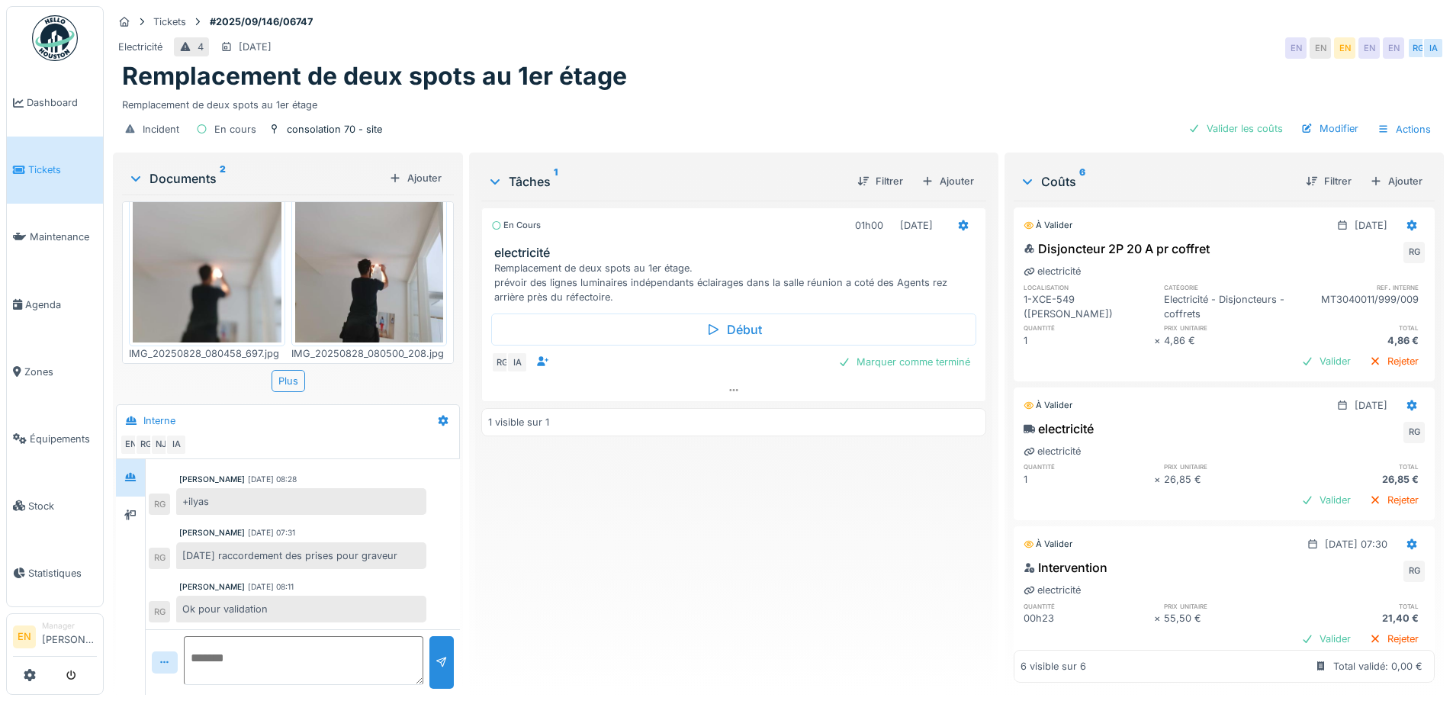
click at [177, 250] on img at bounding box center [207, 243] width 149 height 198
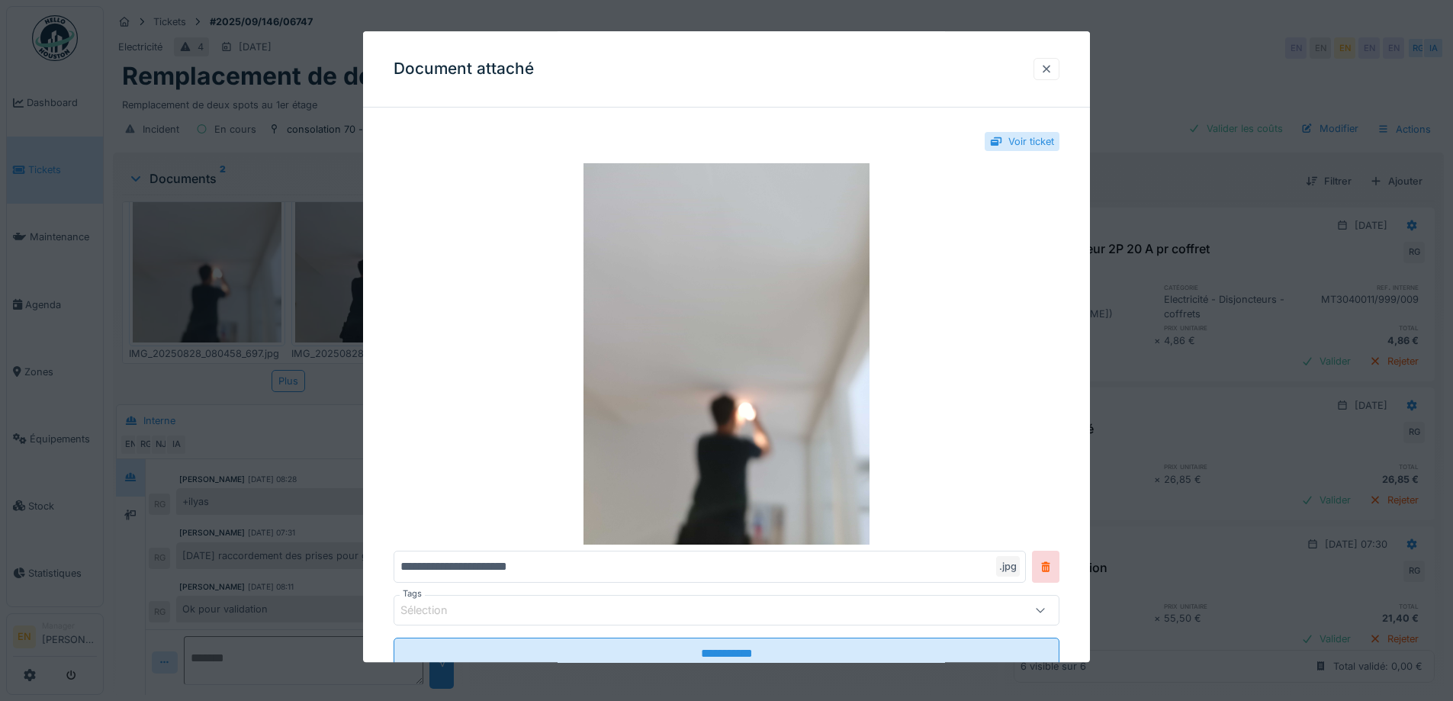
click at [1051, 69] on div at bounding box center [1046, 69] width 12 height 14
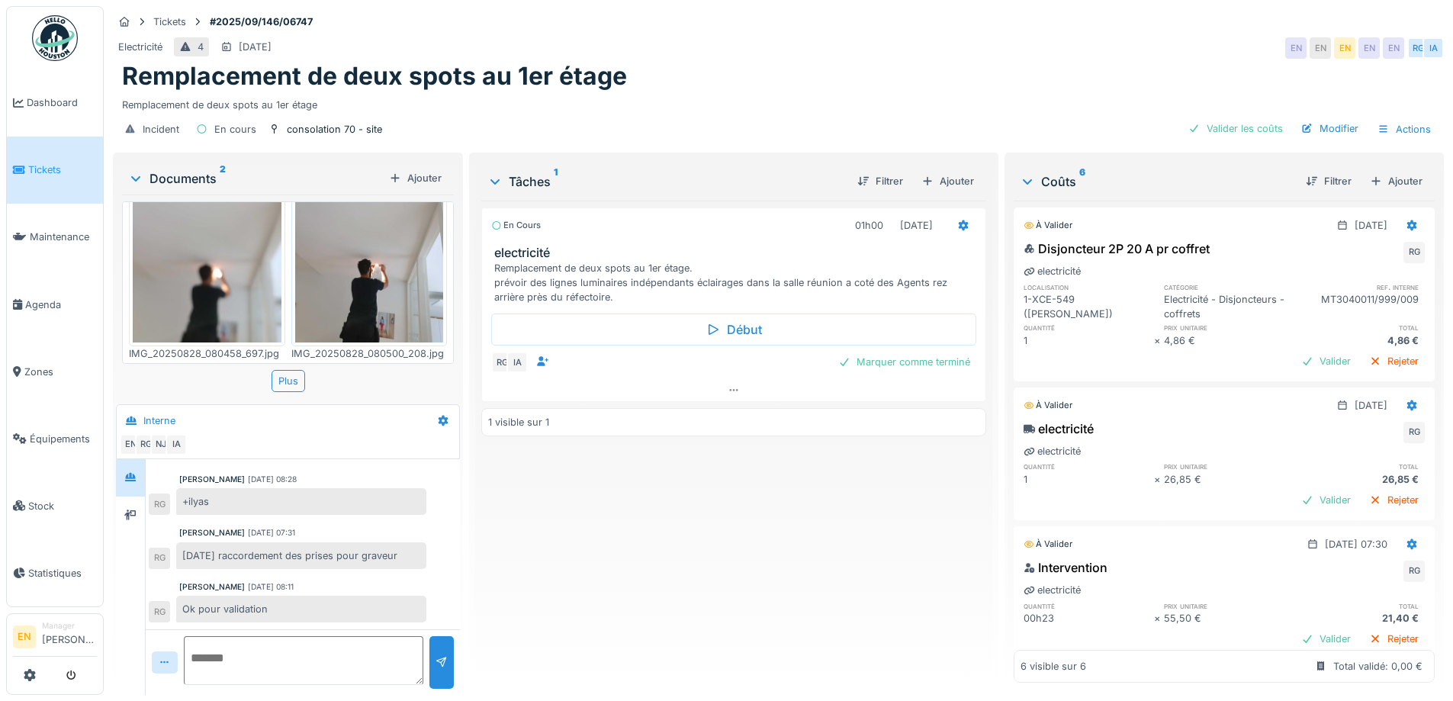
scroll to position [0, 0]
click at [296, 377] on div "Plus" at bounding box center [288, 381] width 34 height 22
click at [732, 500] on div "En cours 01h00 [DATE] electricité Remplacement de deux spots au 1er étage. prév…" at bounding box center [733, 442] width 504 height 482
click at [719, 564] on div "En cours 01h00 [DATE] electricité Remplacement de deux spots au 1er étage. prév…" at bounding box center [733, 442] width 504 height 482
click at [1262, 130] on div "Valider les coûts" at bounding box center [1235, 128] width 107 height 21
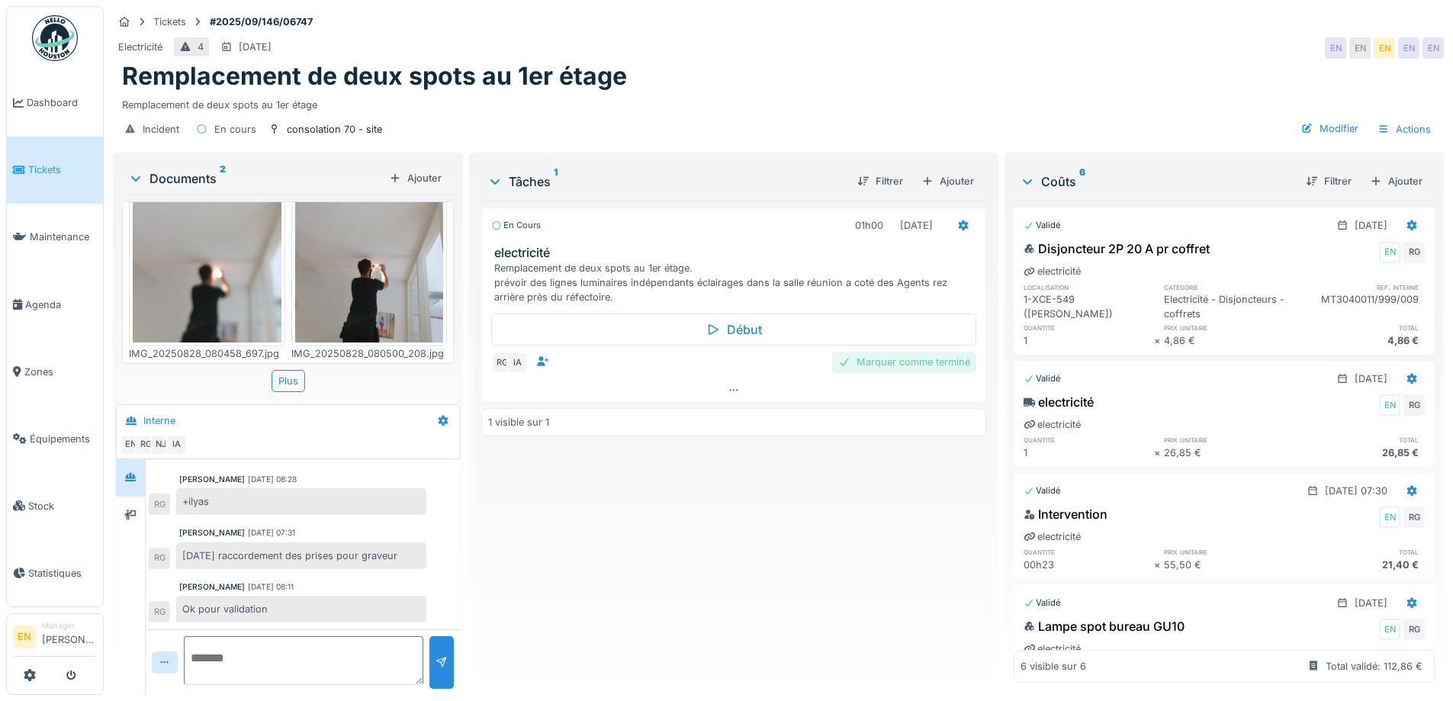
click at [876, 356] on div "Marquer comme terminé" at bounding box center [904, 362] width 144 height 21
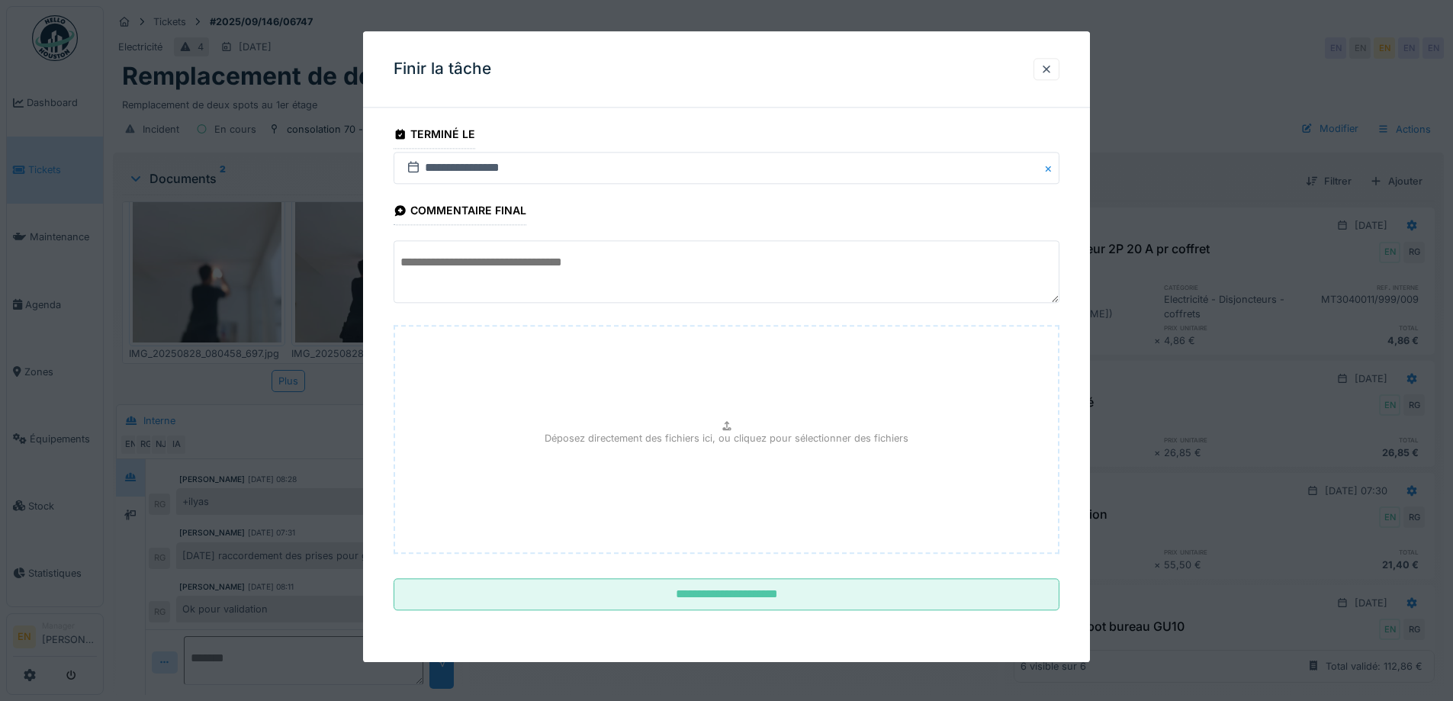
scroll to position [11, 0]
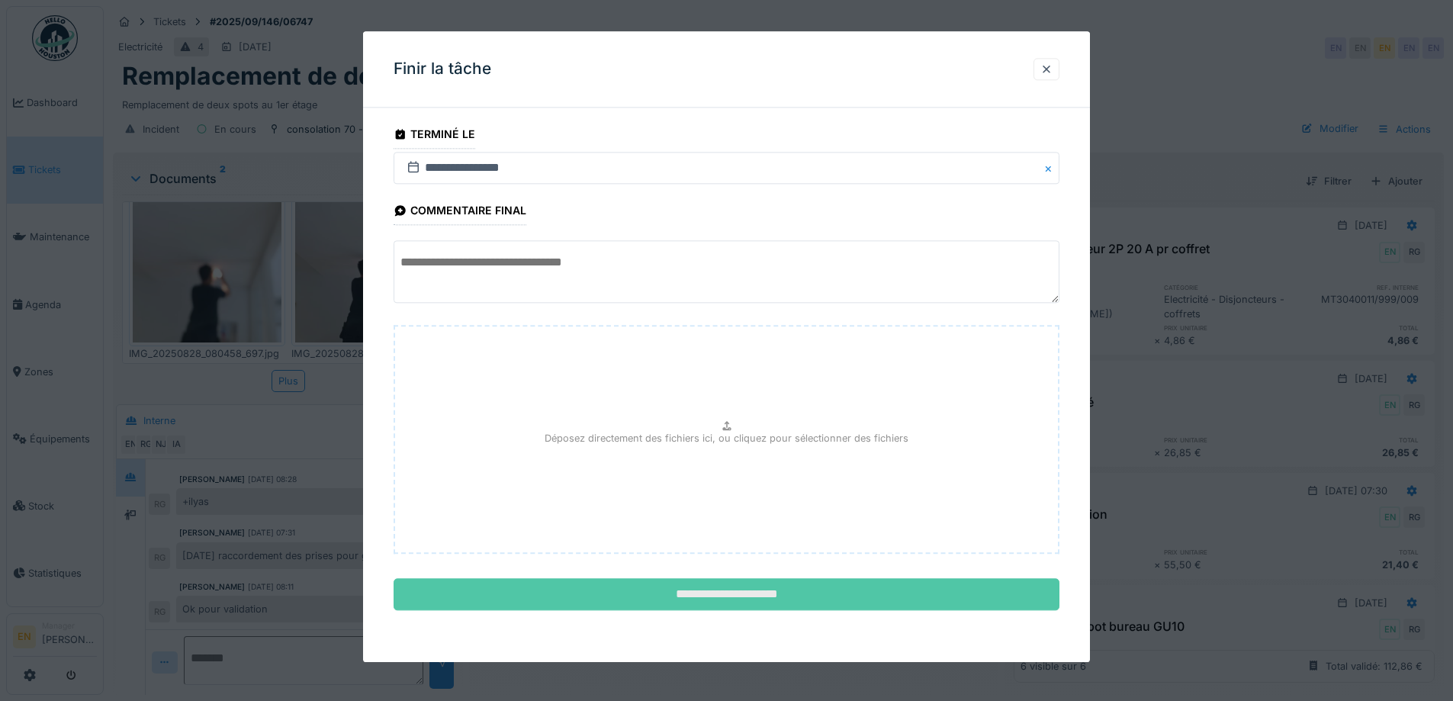
click at [763, 598] on input "**********" at bounding box center [726, 595] width 666 height 32
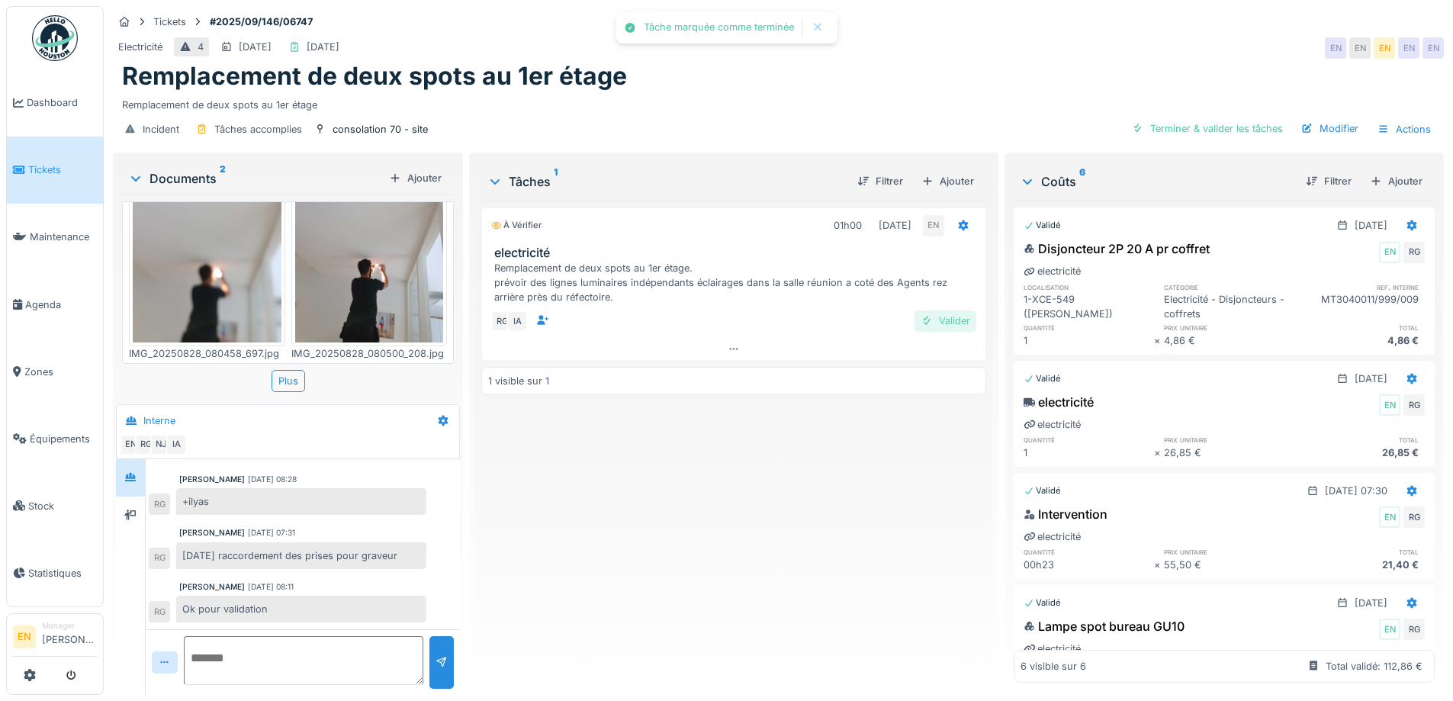
click at [959, 310] on div "Valider" at bounding box center [945, 320] width 62 height 21
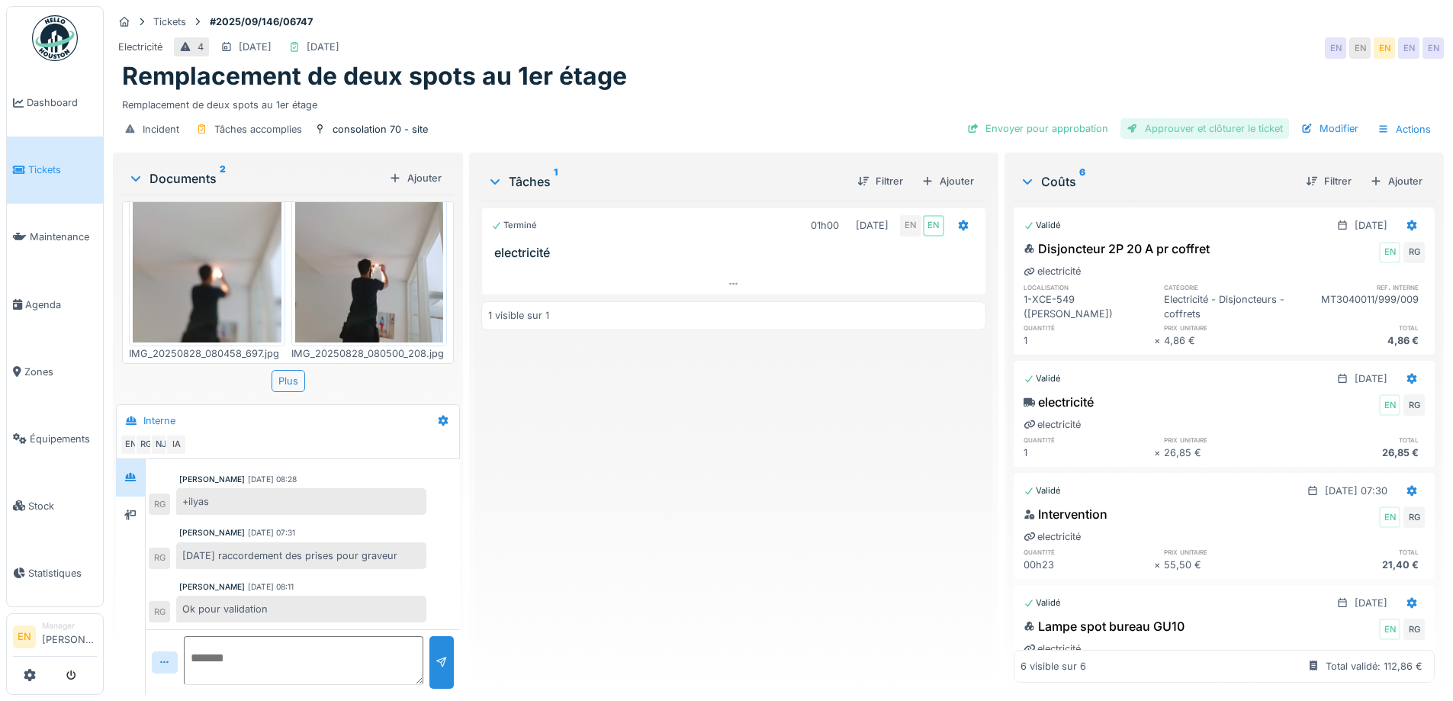
click at [1200, 119] on div "Approuver et clôturer le ticket" at bounding box center [1204, 128] width 169 height 21
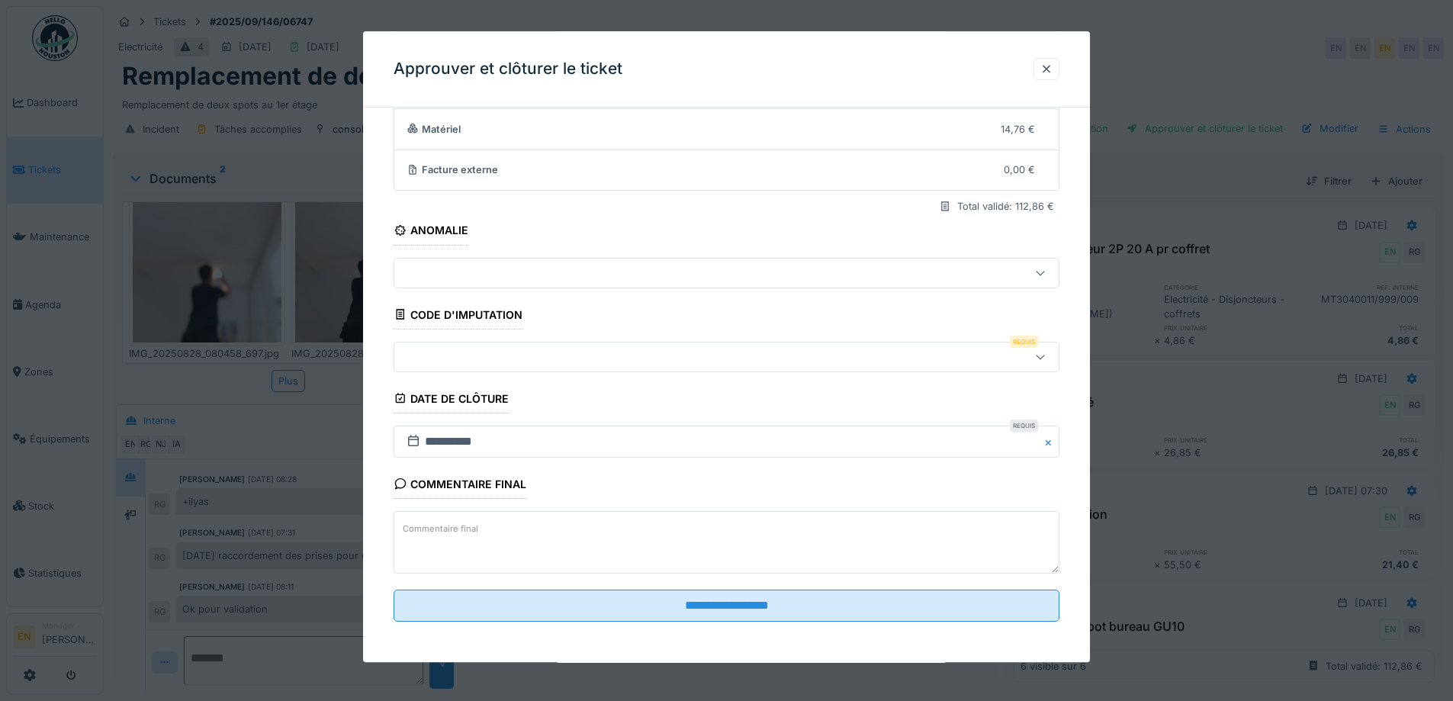
scroll to position [131, 0]
click at [1054, 358] on div at bounding box center [1040, 354] width 37 height 29
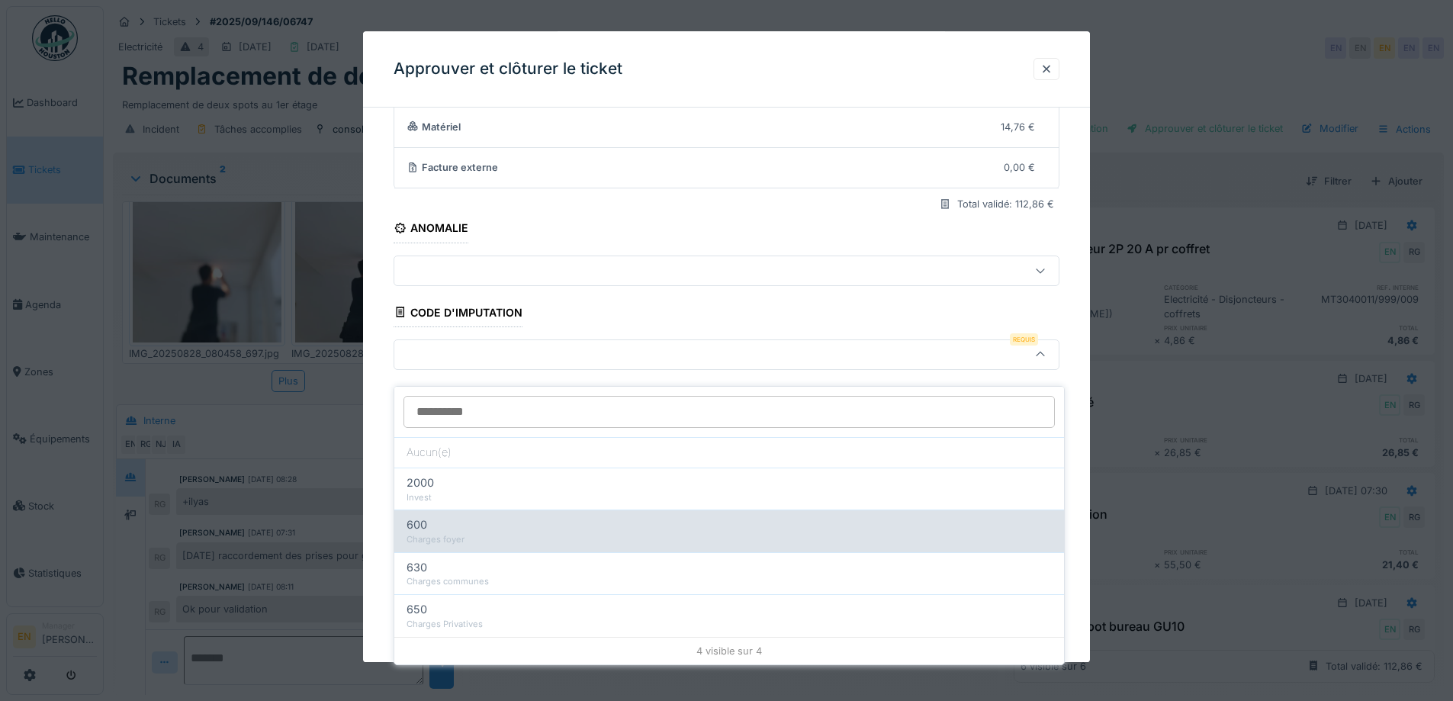
click at [560, 516] on div "600" at bounding box center [728, 524] width 645 height 17
type input "***"
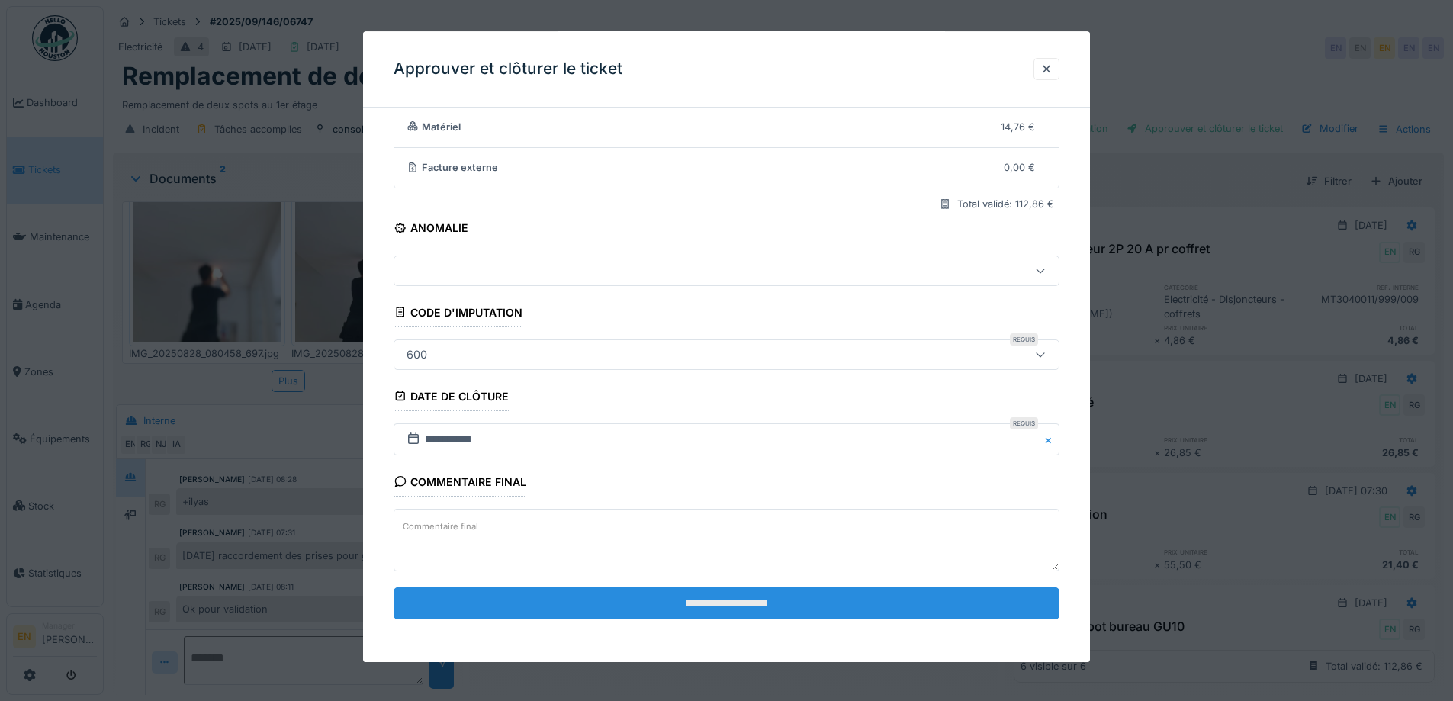
click at [718, 606] on input "**********" at bounding box center [726, 603] width 666 height 32
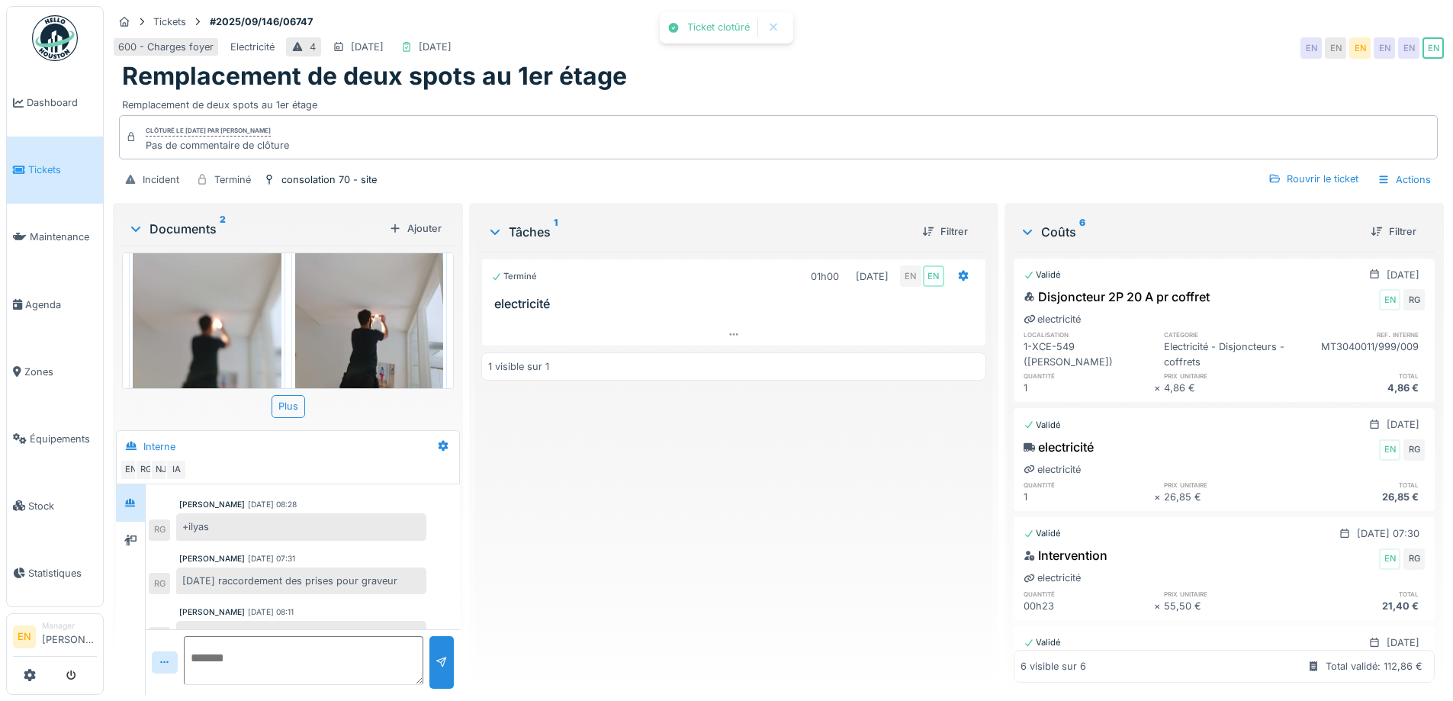
scroll to position [72, 0]
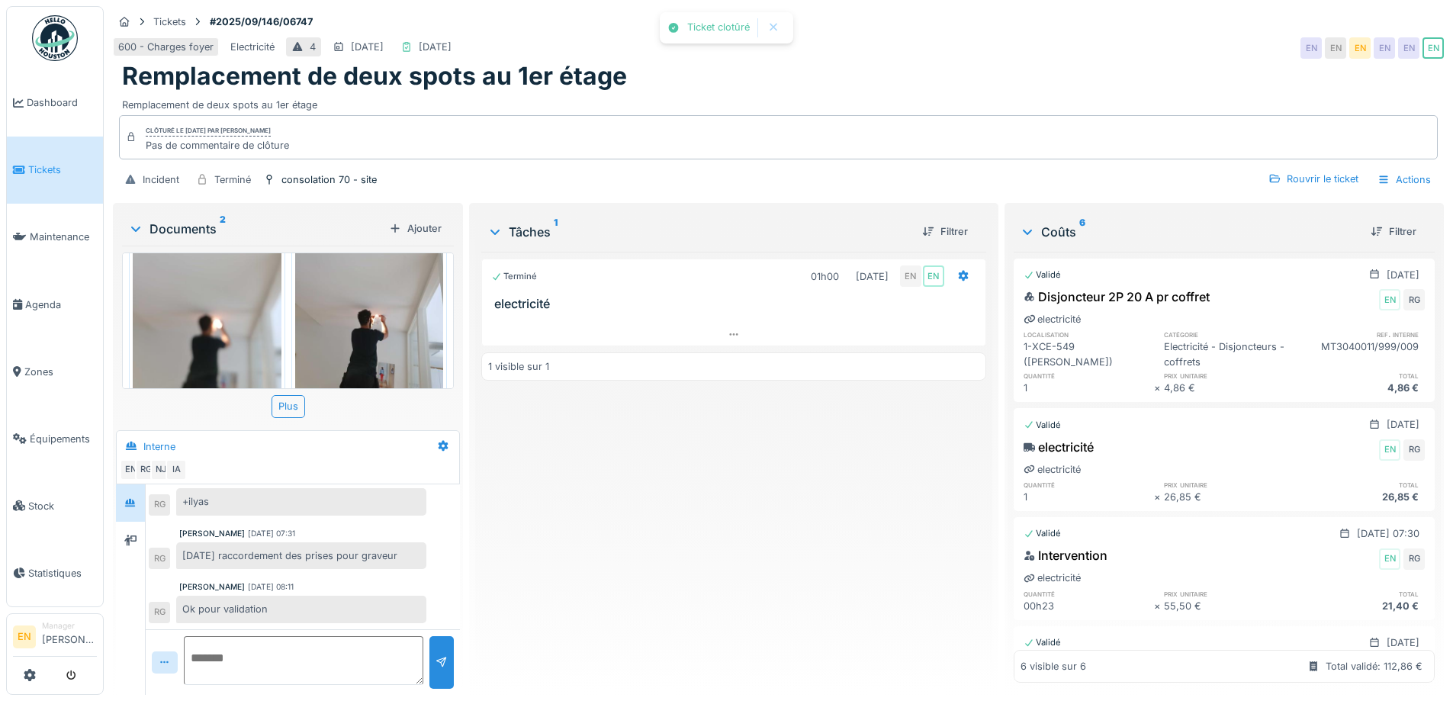
drag, startPoint x: 734, startPoint y: 573, endPoint x: 715, endPoint y: 552, distance: 28.6
click at [734, 570] on div "Terminé 01h00 [DATE] EN EN electricité 1 visible sur 1" at bounding box center [733, 467] width 504 height 431
click at [45, 43] on img at bounding box center [55, 38] width 46 height 46
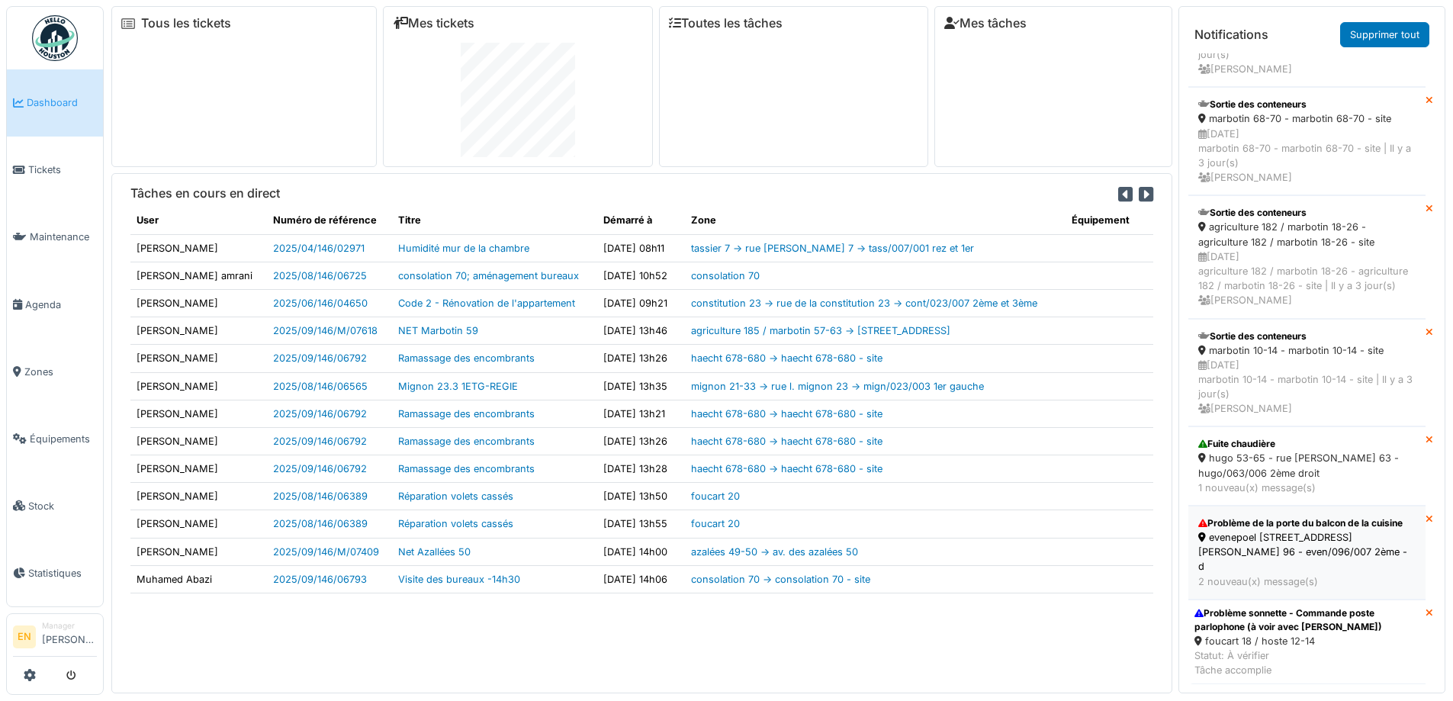
scroll to position [2754, 0]
click at [1293, 620] on div "Problème sonnette - Commande poste parlophone (à voir avec [PERSON_NAME])" at bounding box center [1306, 619] width 225 height 27
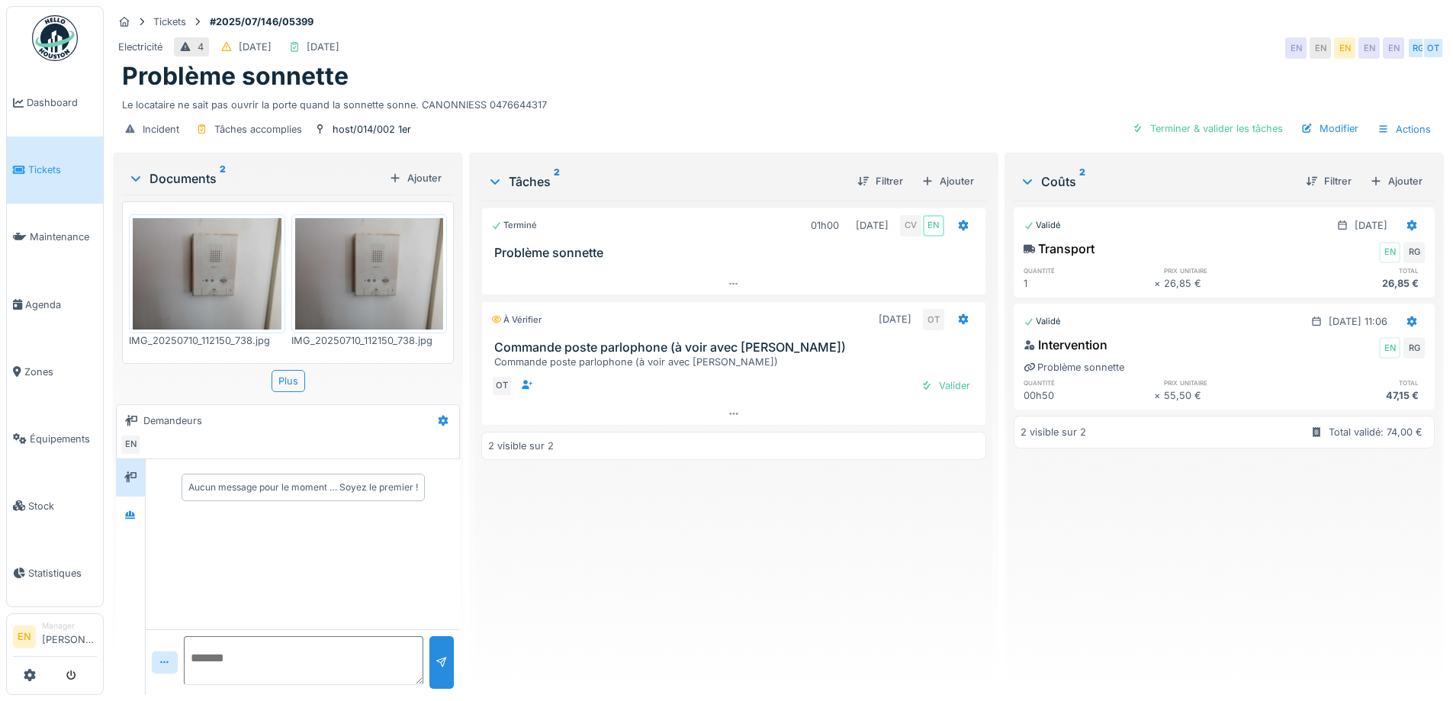
click at [569, 105] on div "Le locataire ne sait pas ouvrir la porte quand la sonnette sonne. CANONNIESS 04…" at bounding box center [778, 102] width 1312 height 21
click at [691, 617] on div "Terminé 01h00 [DATE] CV EN Problème sonnette À vérifier [DATE] OT Commande post…" at bounding box center [733, 442] width 504 height 482
click at [954, 382] on div "Valider" at bounding box center [945, 385] width 62 height 21
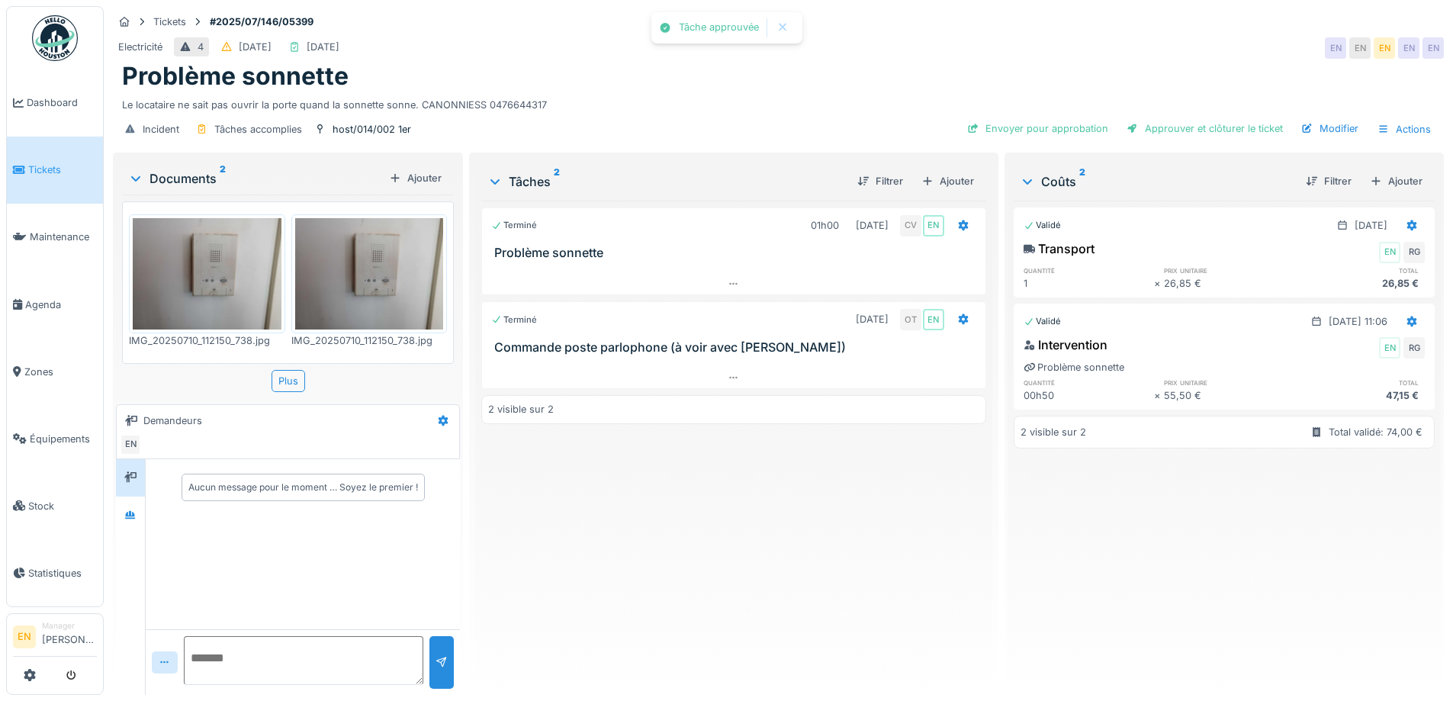
click at [670, 580] on div "Terminé 01h00 [DATE] CV EN Problème sonnette Terminé [DATE] OT EN Commande post…" at bounding box center [733, 442] width 504 height 482
click at [687, 43] on div "Electricité 4 [DATE] [DATE] EN EN EN EN EN" at bounding box center [778, 47] width 1331 height 27
click at [144, 515] on div at bounding box center [130, 514] width 29 height 37
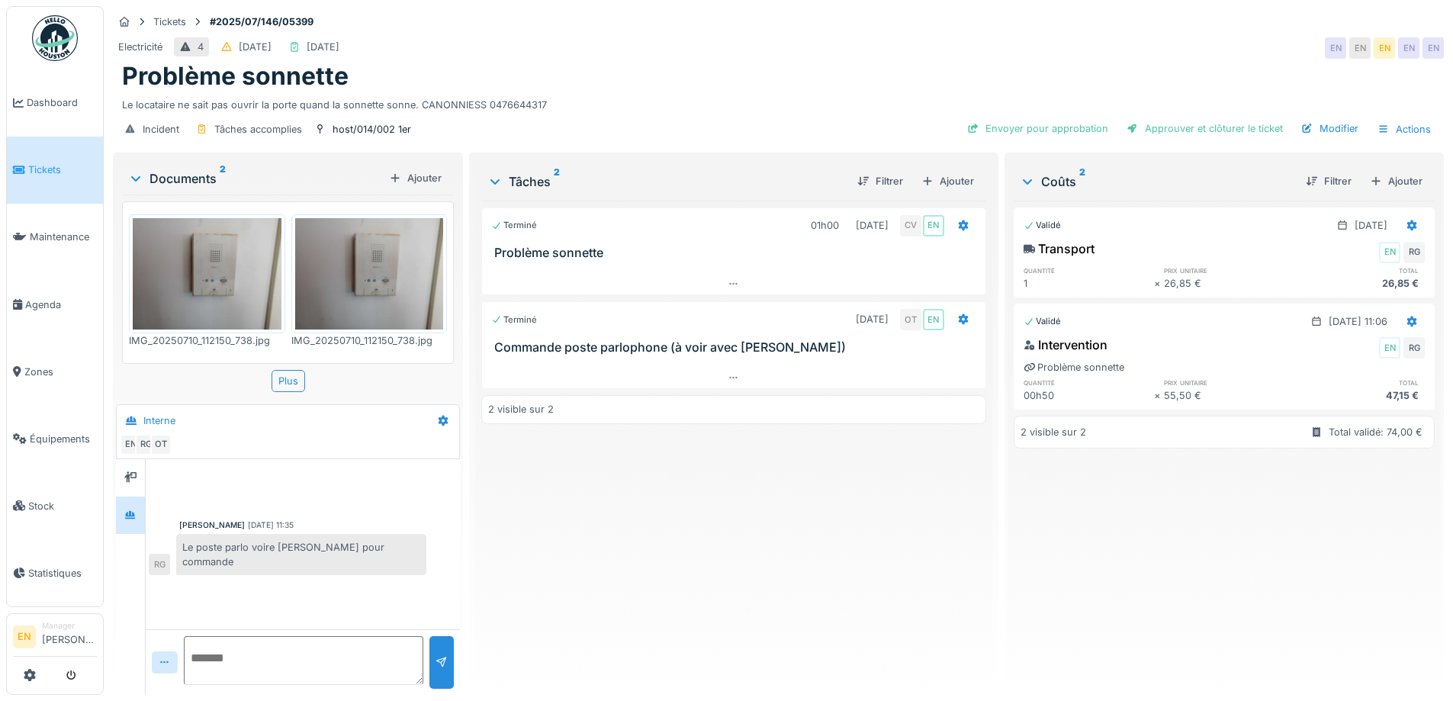
click at [324, 558] on div "Le poste parlo voire [PERSON_NAME] pour commande" at bounding box center [301, 554] width 250 height 41
click at [497, 558] on div "Terminé 01h00 [DATE] CV EN Problème sonnette Terminé [DATE] OT EN Commande post…" at bounding box center [733, 442] width 504 height 482
click at [572, 478] on div "Terminé 01h00 [DATE] CV EN Problème sonnette Terminé [DATE] OT EN Commande post…" at bounding box center [733, 442] width 504 height 482
click at [422, 558] on div "Le poste parlo voire [PERSON_NAME] pour commande" at bounding box center [301, 554] width 250 height 41
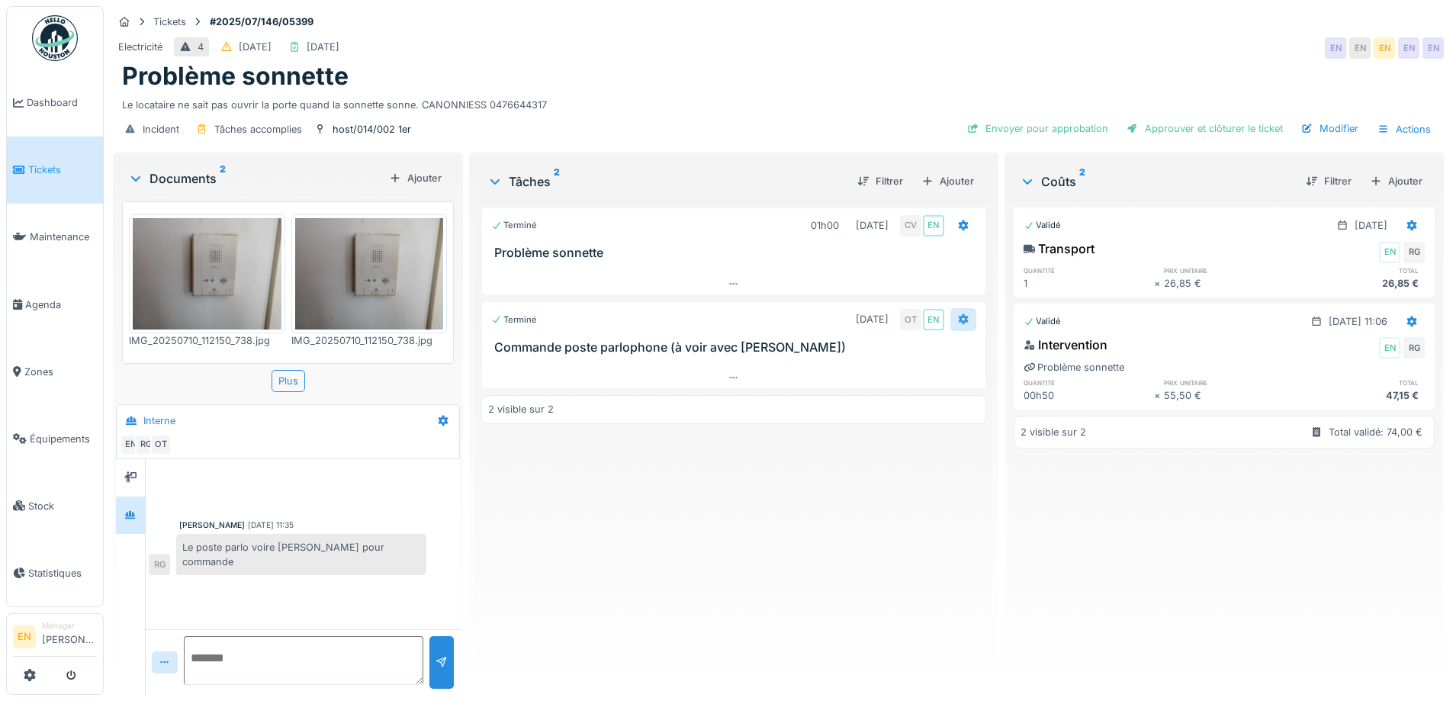
click at [962, 308] on div at bounding box center [963, 319] width 26 height 22
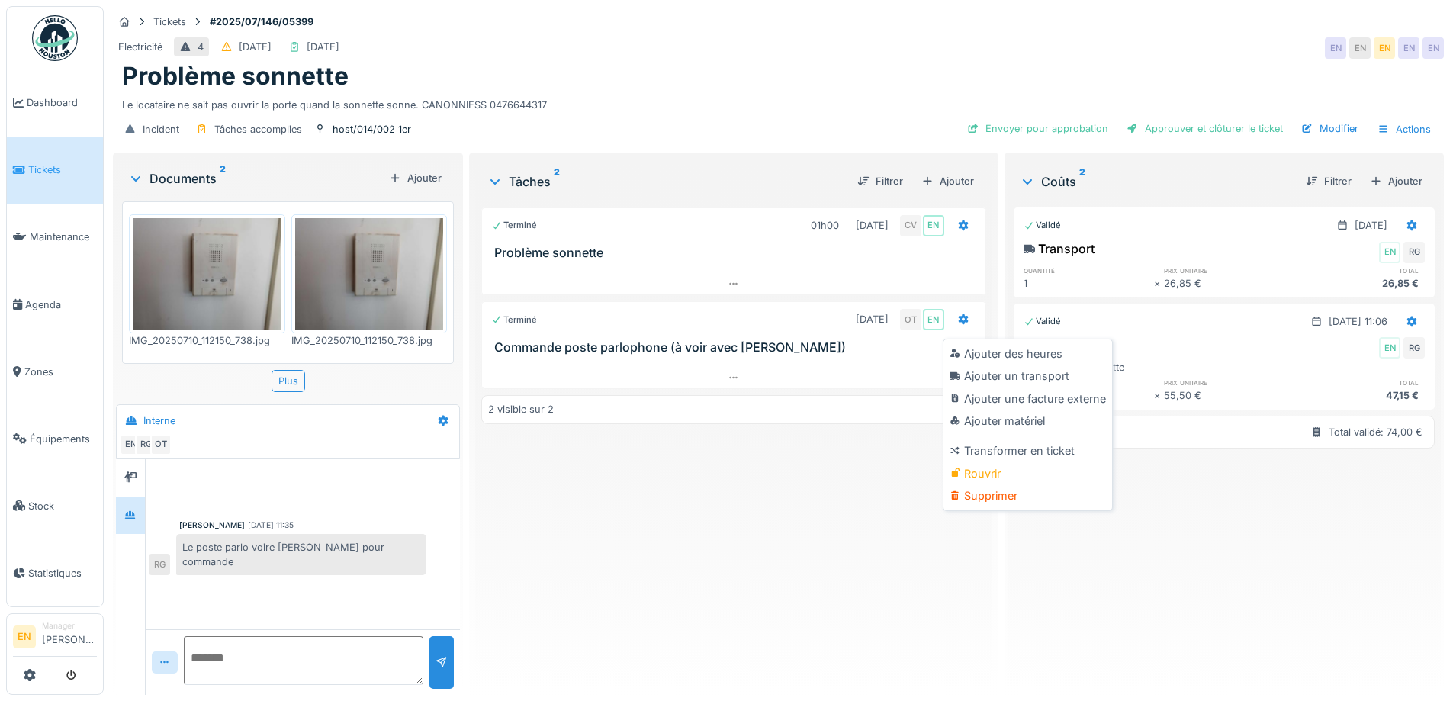
click at [981, 462] on div "Rouvrir" at bounding box center [1027, 473] width 162 height 23
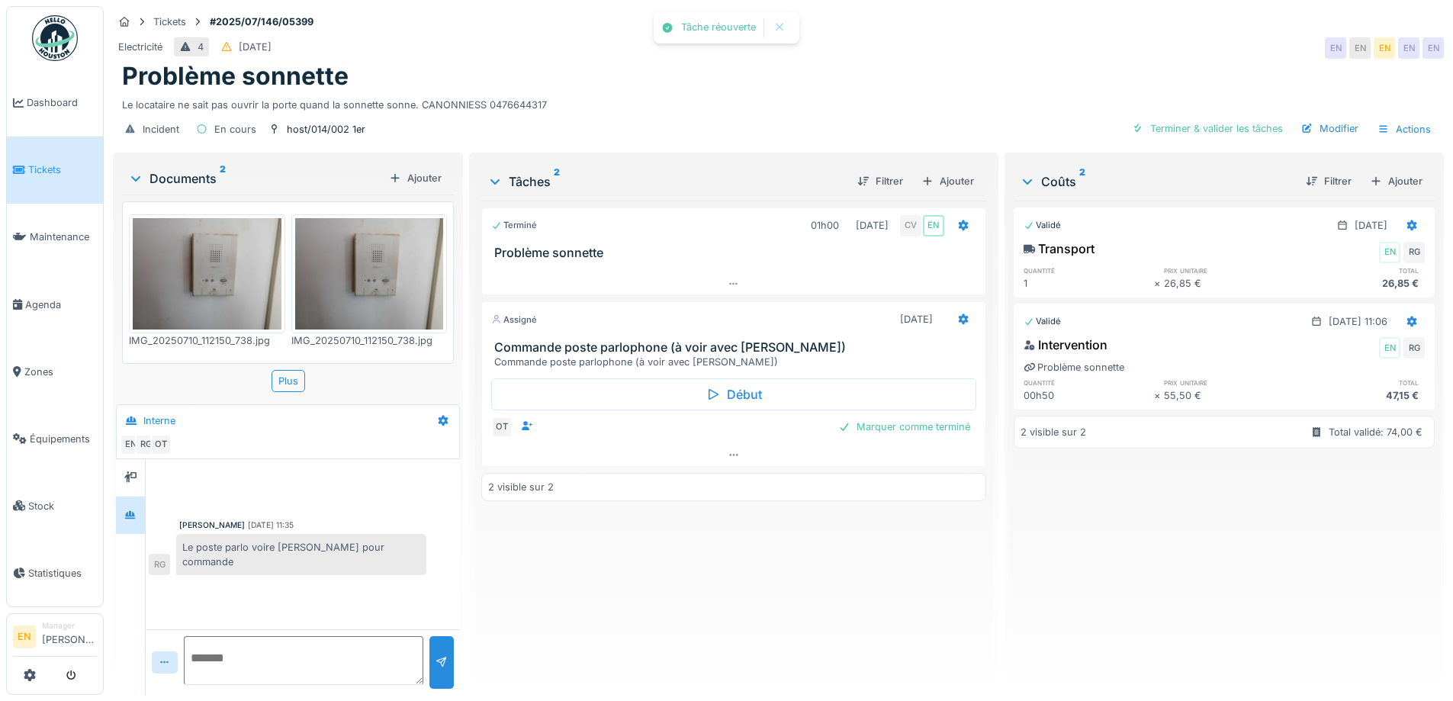
click at [791, 554] on div "Terminé 01h00 [DATE] CV EN Problème sonnette Assigné [DATE] Commande poste parl…" at bounding box center [733, 442] width 504 height 482
click at [814, 554] on div "Terminé 01h00 [DATE] CV EN Problème sonnette Assigné [DATE] Commande poste parl…" at bounding box center [733, 442] width 504 height 482
click at [656, 63] on div "Problème sonnette" at bounding box center [778, 76] width 1312 height 29
click at [67, 34] on img at bounding box center [55, 38] width 46 height 46
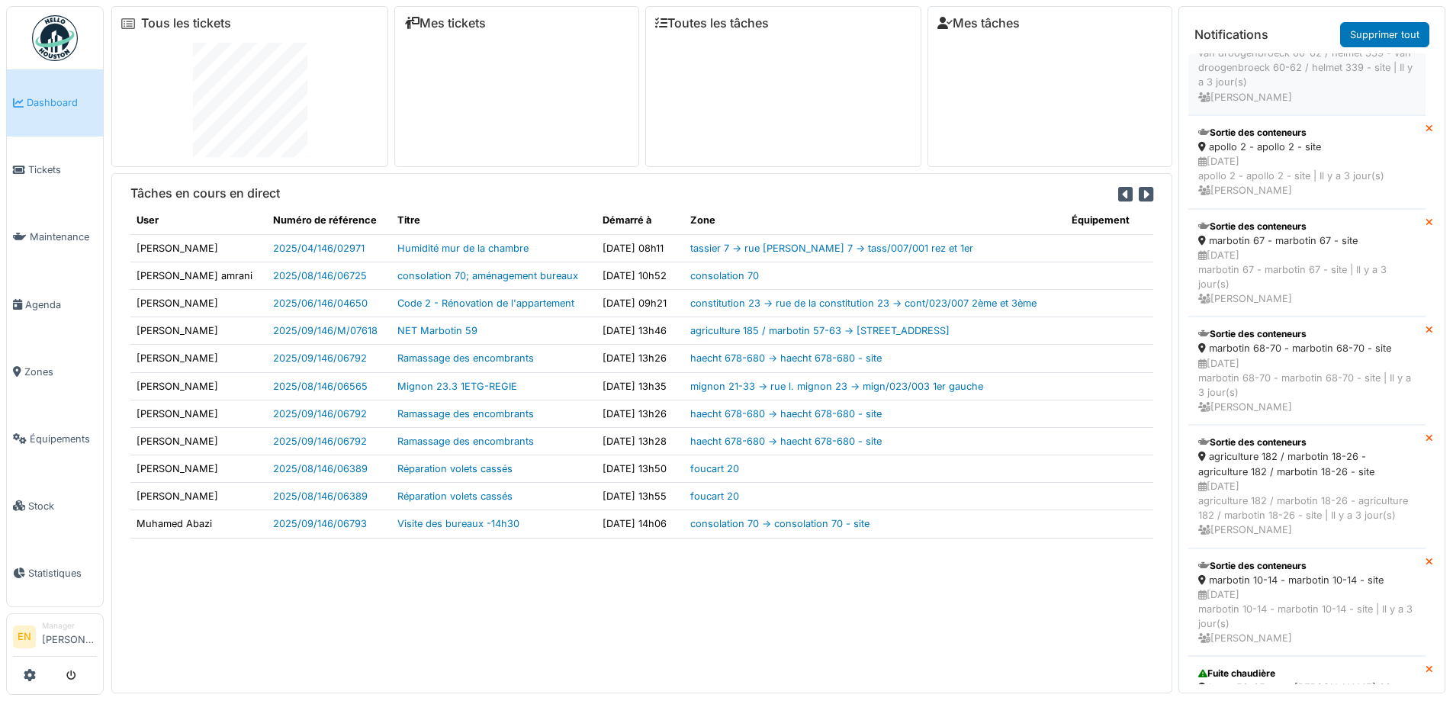
scroll to position [2668, 0]
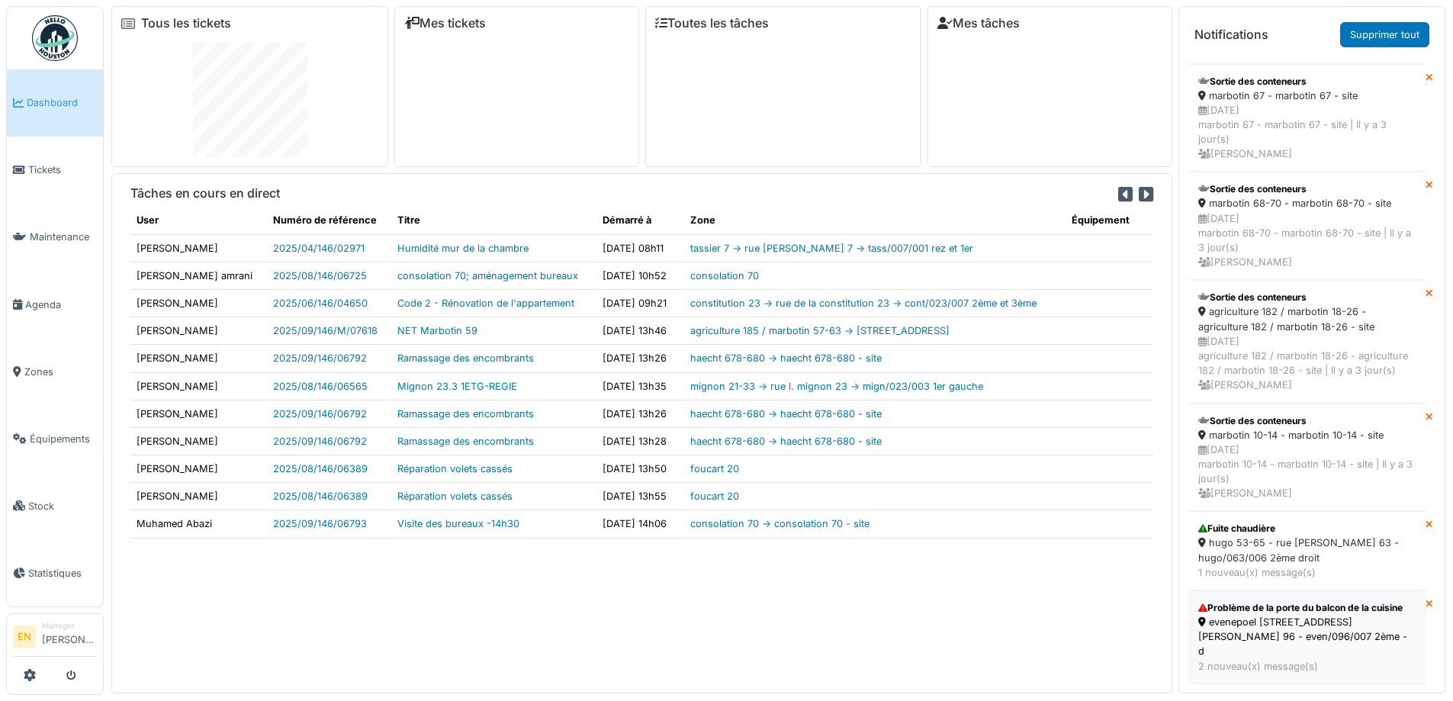
click at [1277, 604] on div "Problème de la porte du balcon de la cuisine" at bounding box center [1306, 608] width 217 height 14
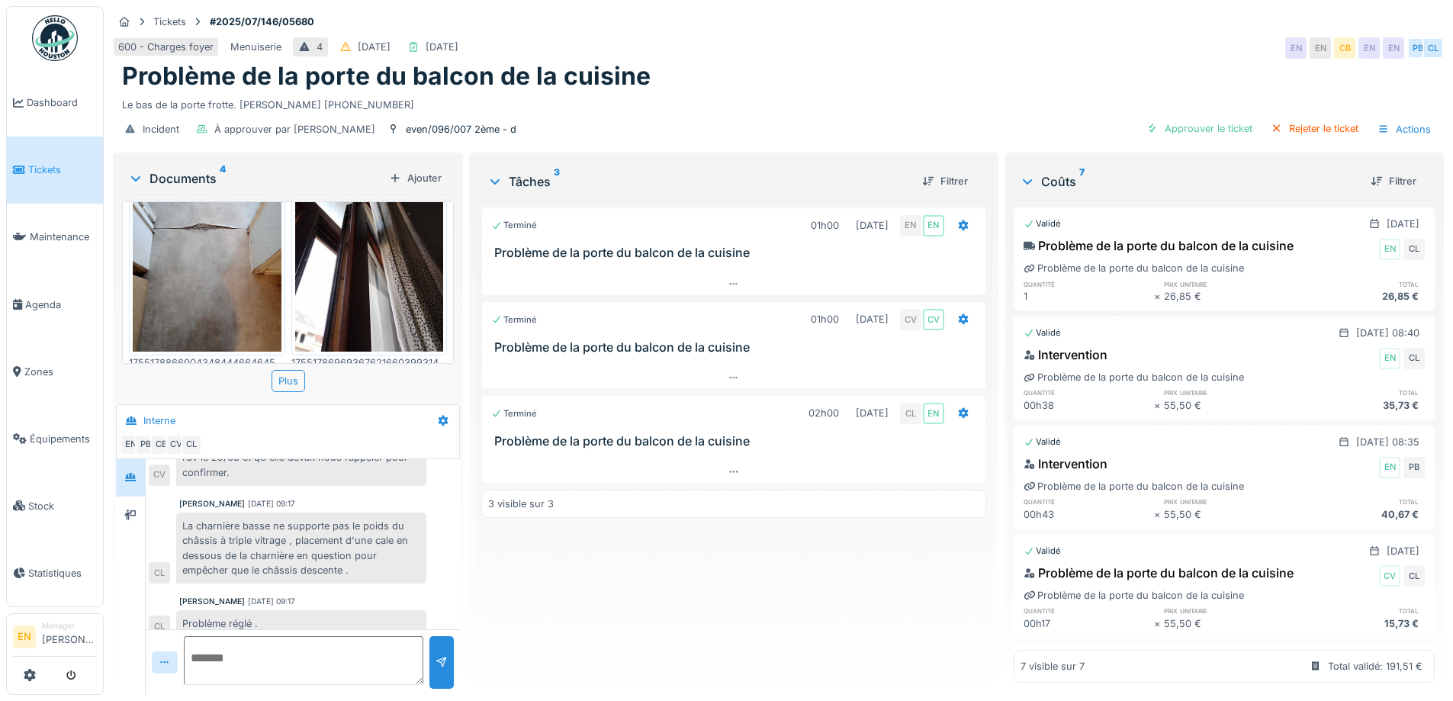
scroll to position [11, 0]
click at [61, 33] on img at bounding box center [55, 38] width 46 height 46
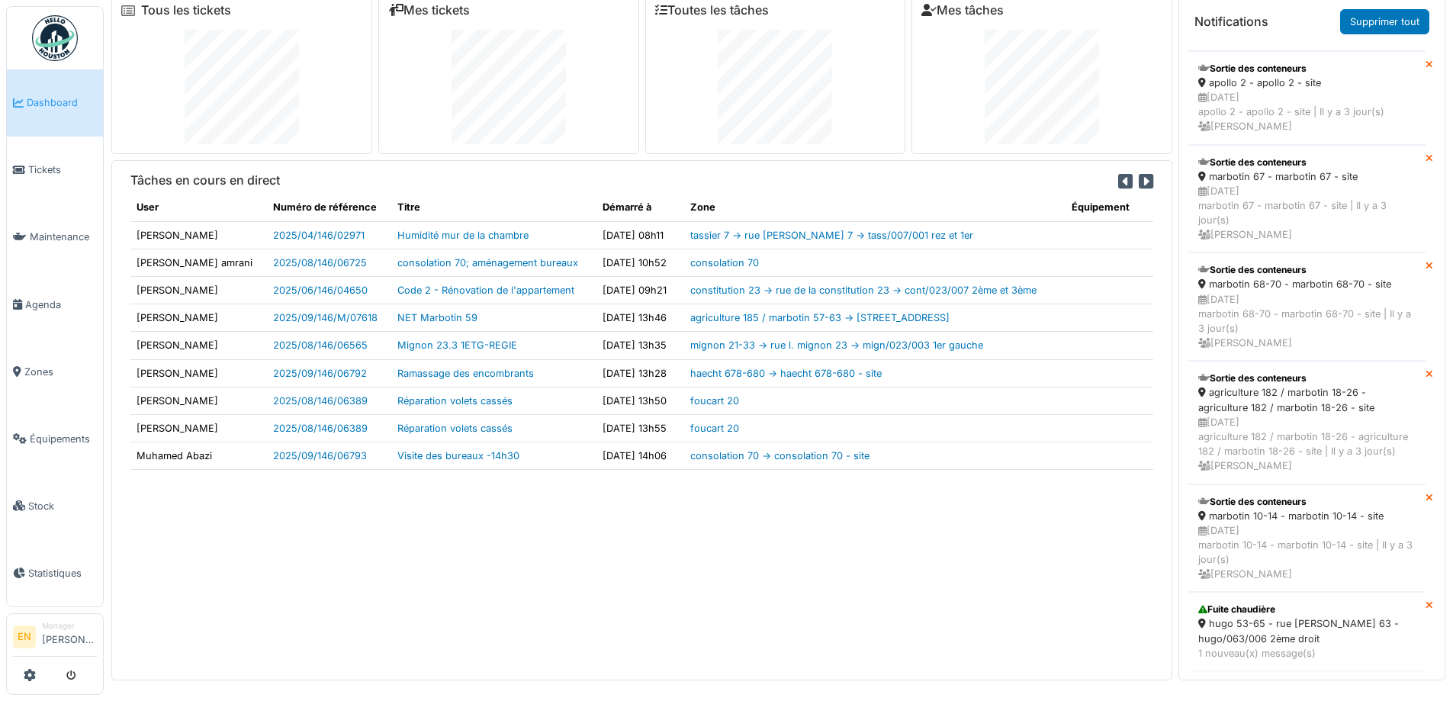
scroll to position [16, 0]
click at [1425, 598] on icon at bounding box center [1429, 603] width 8 height 10
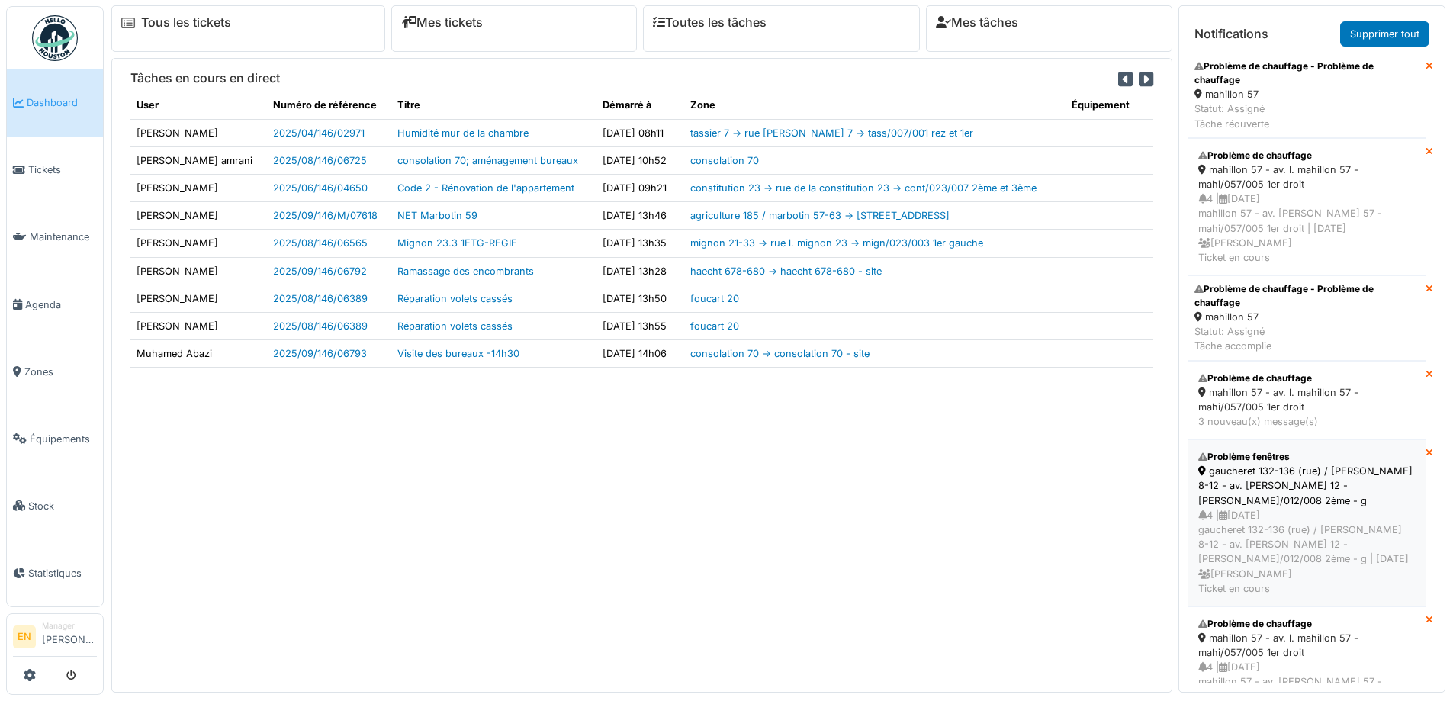
scroll to position [0, 0]
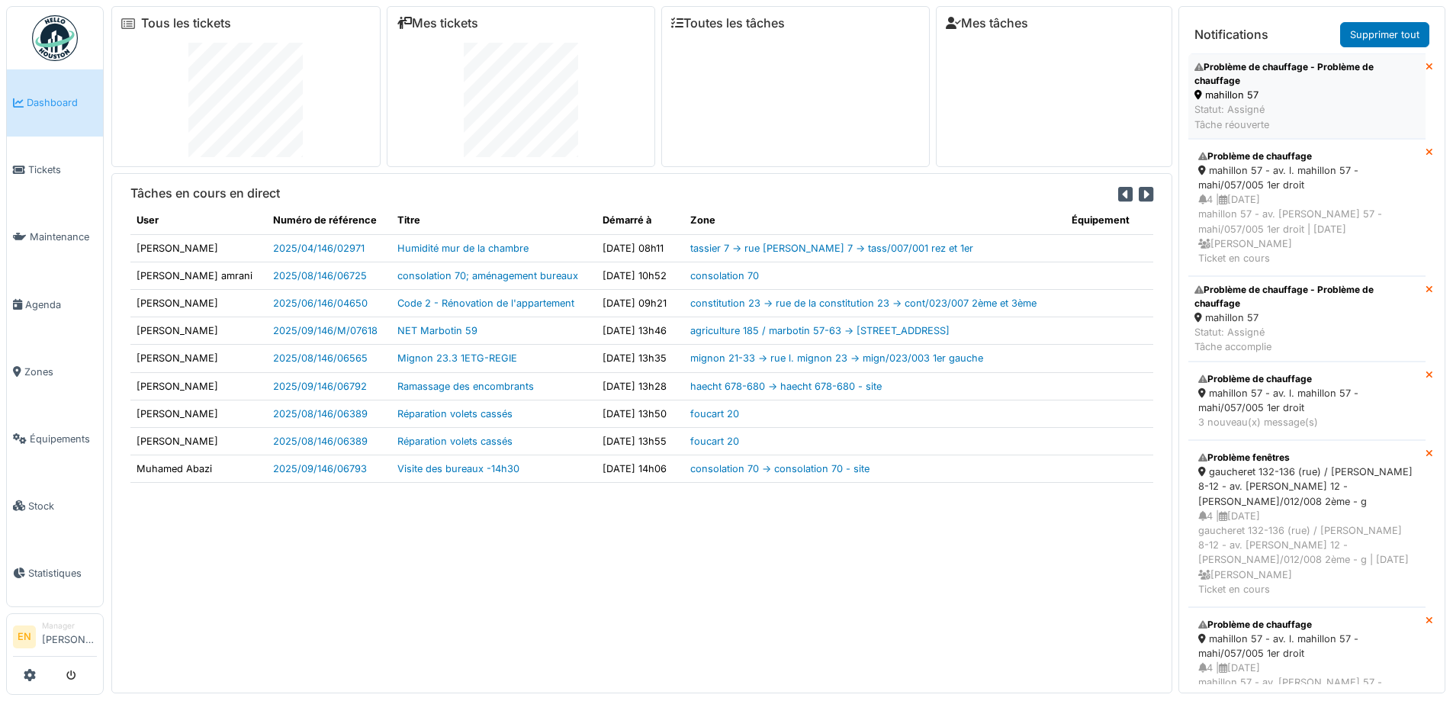
click at [1244, 82] on div "Problème de chauffage - Problème de chauffage" at bounding box center [1306, 73] width 225 height 27
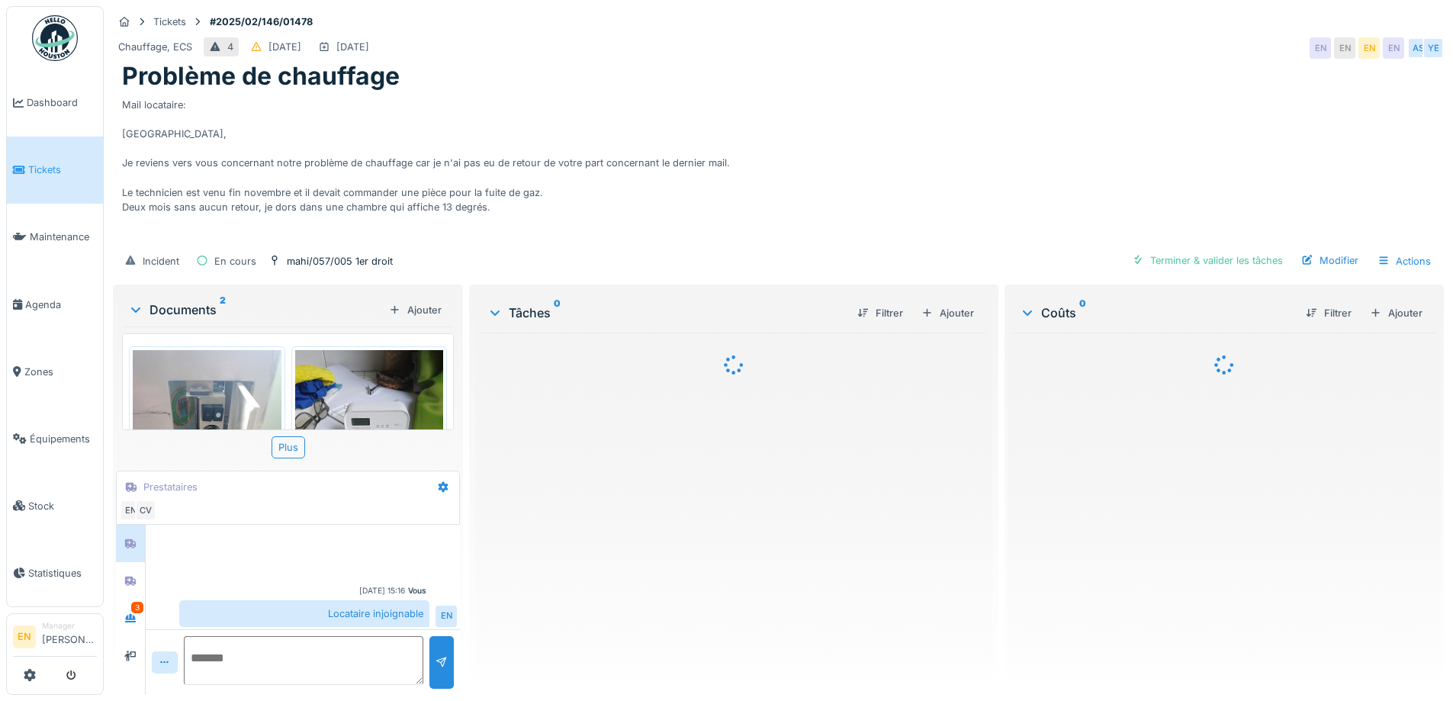
scroll to position [5, 0]
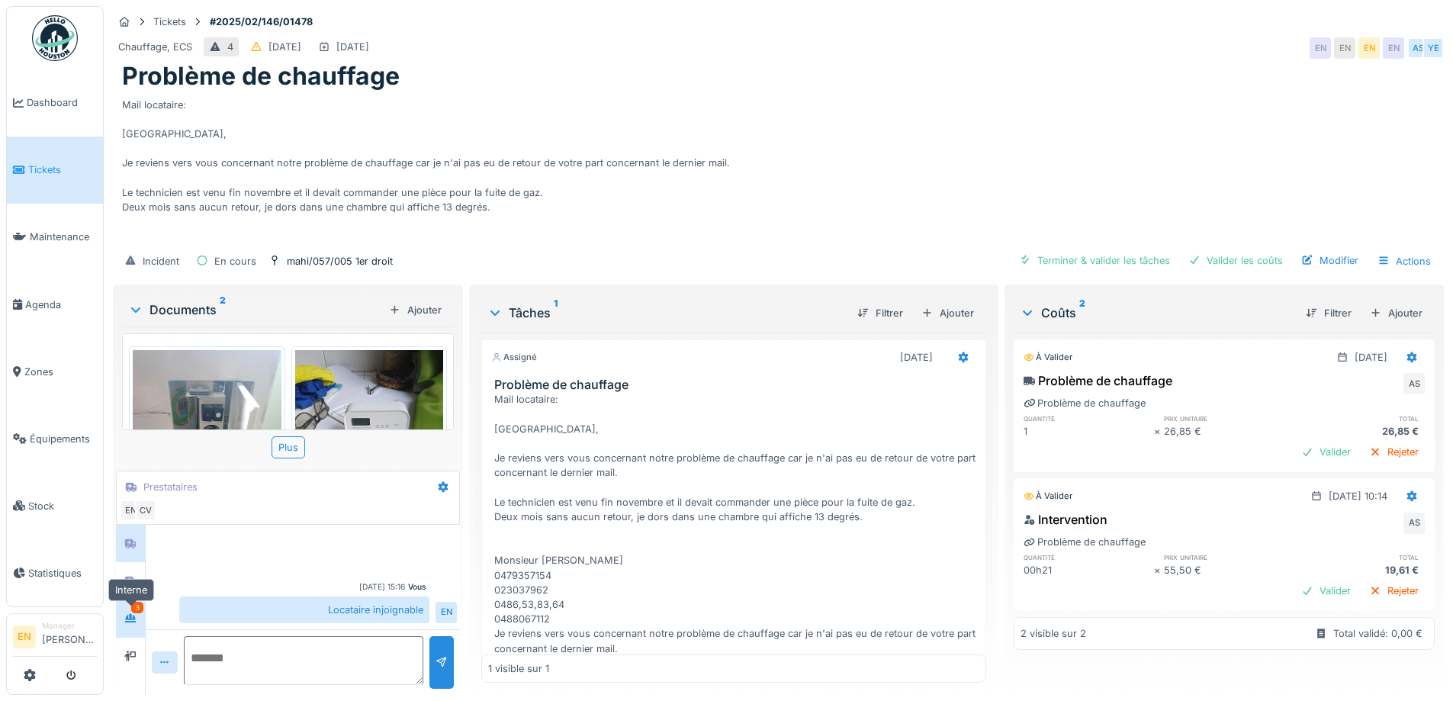
click at [133, 621] on icon at bounding box center [130, 618] width 11 height 8
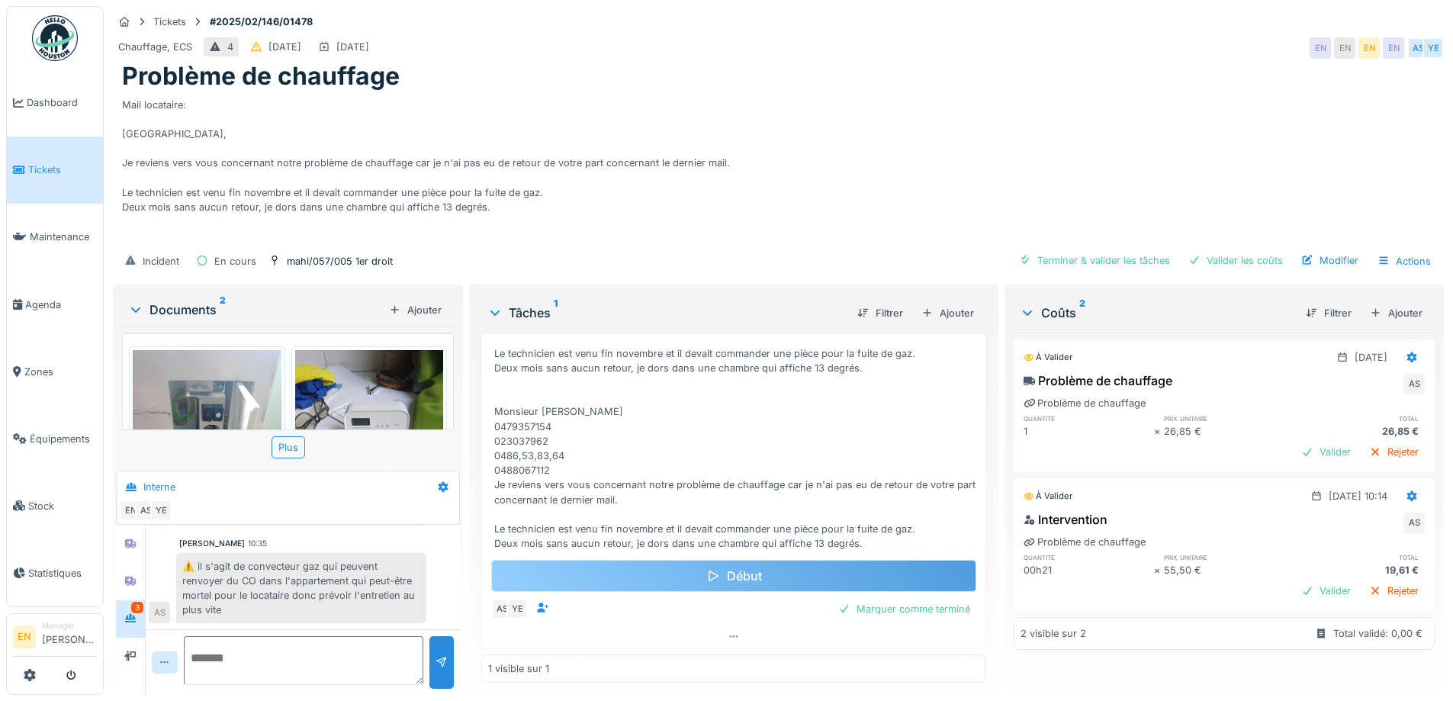
scroll to position [11, 0]
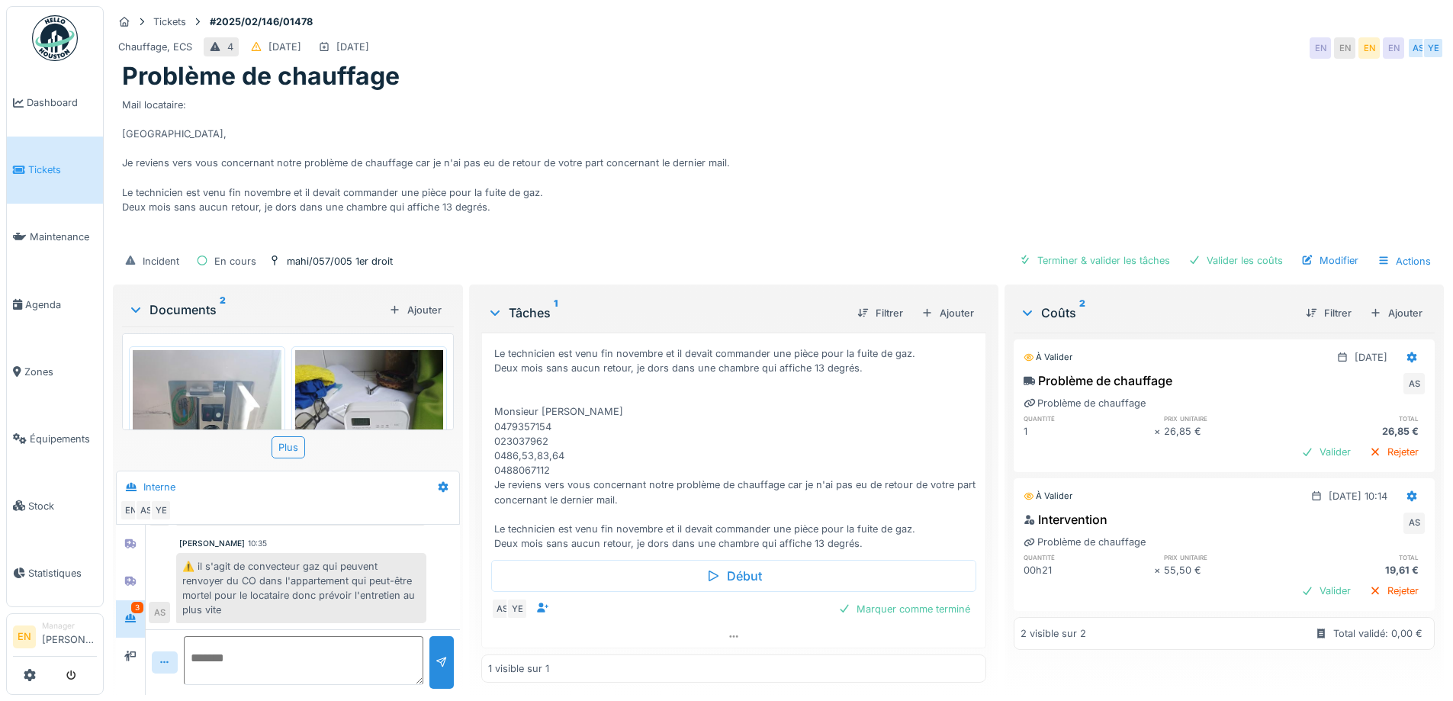
click at [262, 567] on div "⚠️ il s'agit de convecteur gaz qui peuvent renvoyer du CO dans l'appartement qu…" at bounding box center [301, 588] width 250 height 71
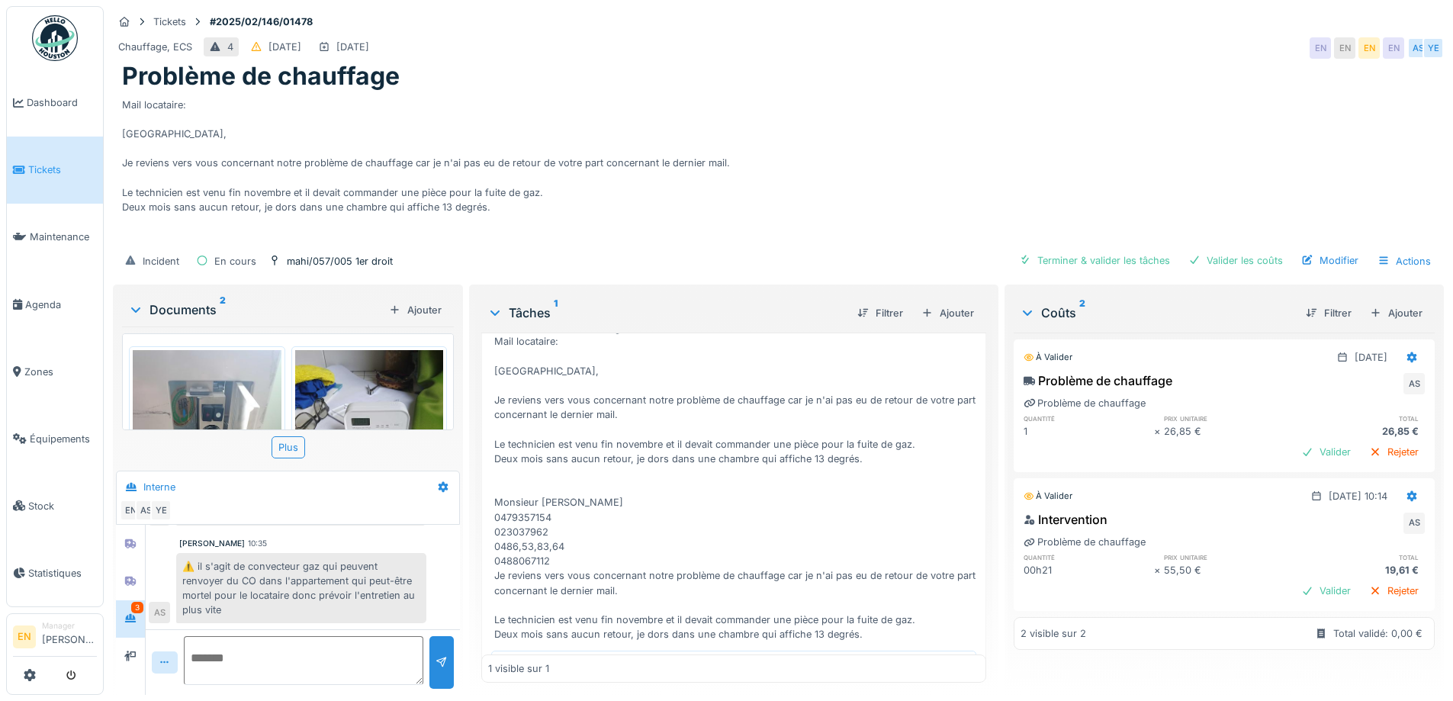
scroll to position [149, 0]
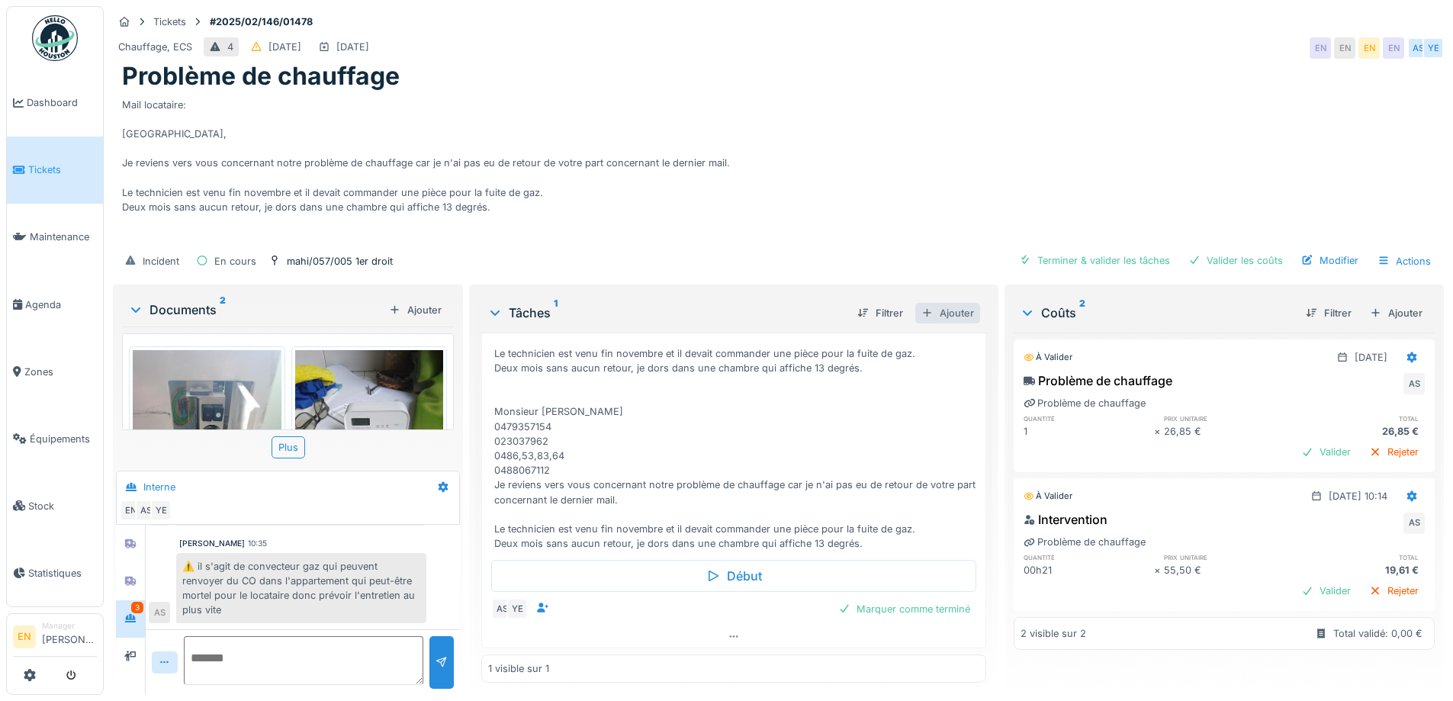
click at [947, 303] on div "Ajouter" at bounding box center [947, 313] width 65 height 21
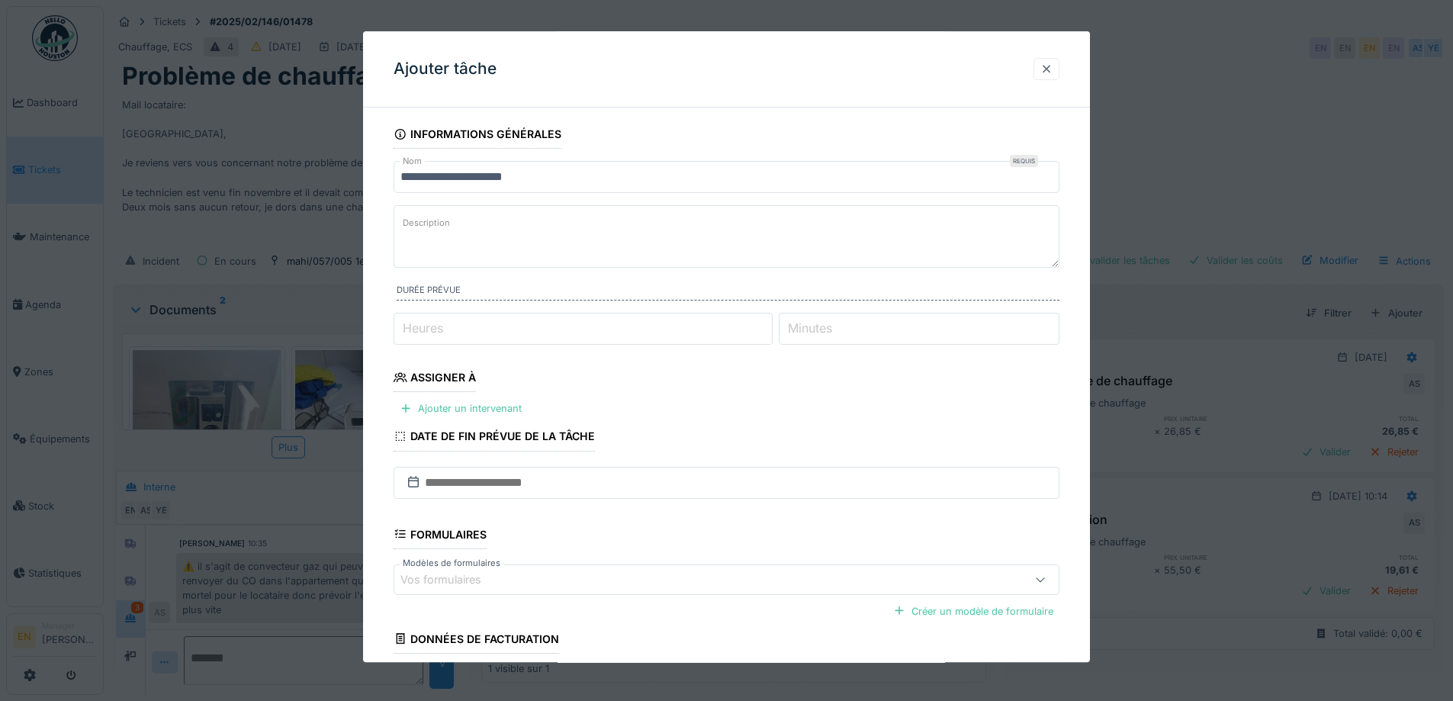
click at [1052, 69] on div at bounding box center [1046, 69] width 12 height 14
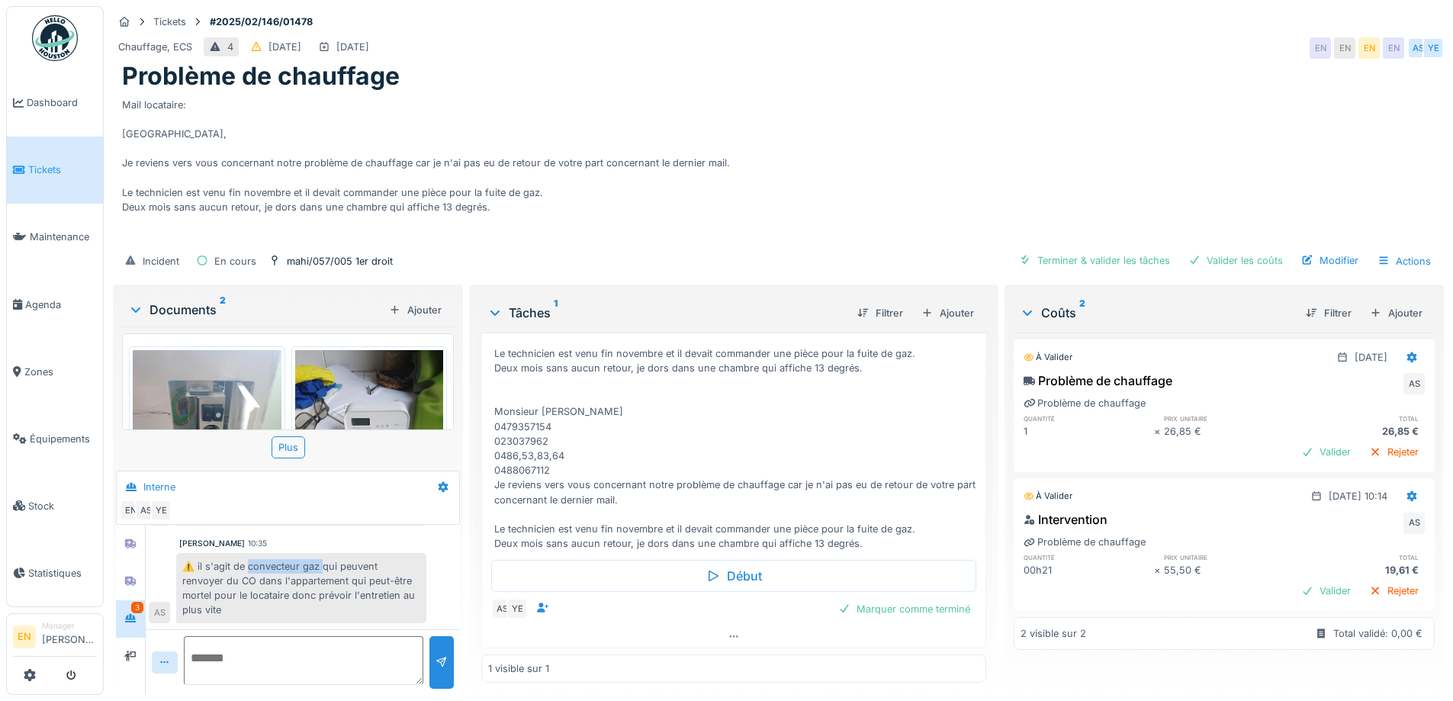
drag, startPoint x: 249, startPoint y: 554, endPoint x: 326, endPoint y: 556, distance: 77.8
click at [324, 558] on div "⚠️ il s'agit de convecteur gaz qui peuvent renvoyer du CO dans l'appartement qu…" at bounding box center [301, 588] width 250 height 71
copy div "convecteur gaz"
click at [944, 307] on div "Ajouter" at bounding box center [947, 313] width 65 height 21
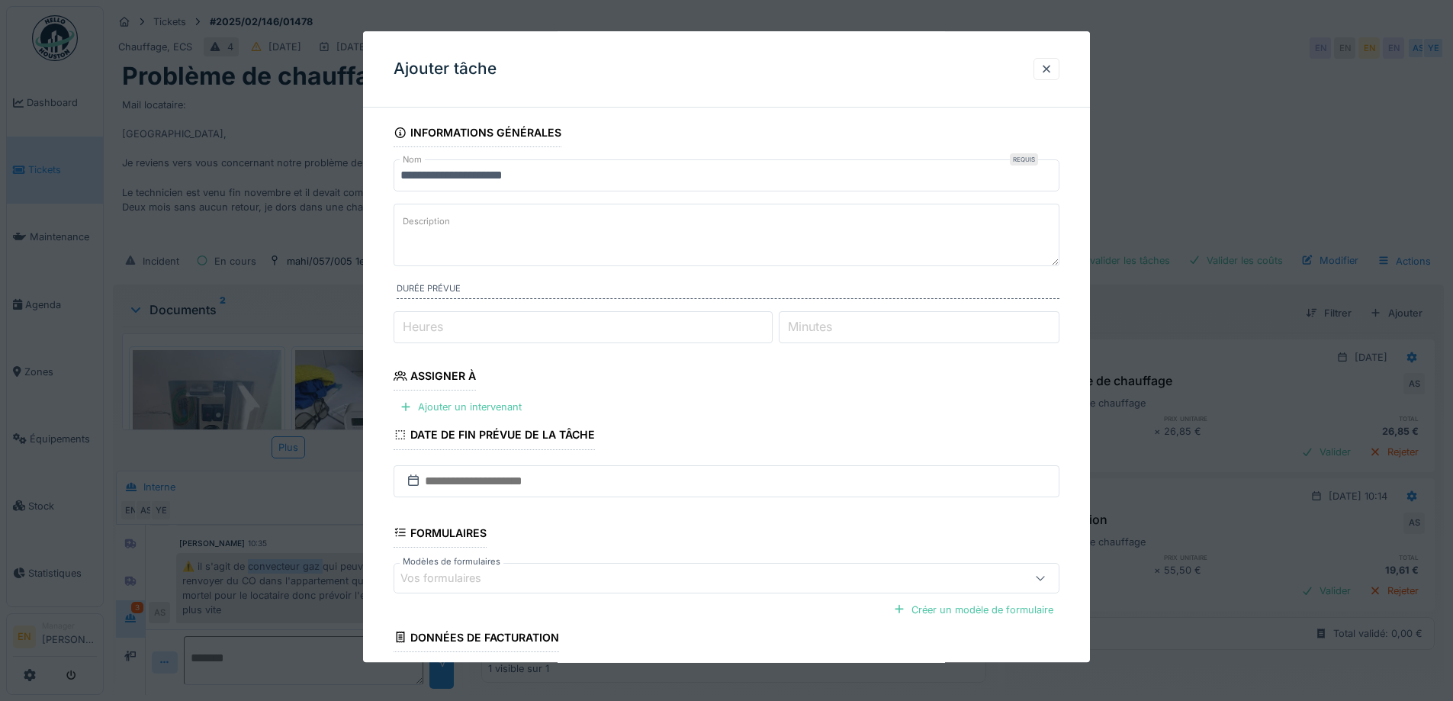
scroll to position [0, 0]
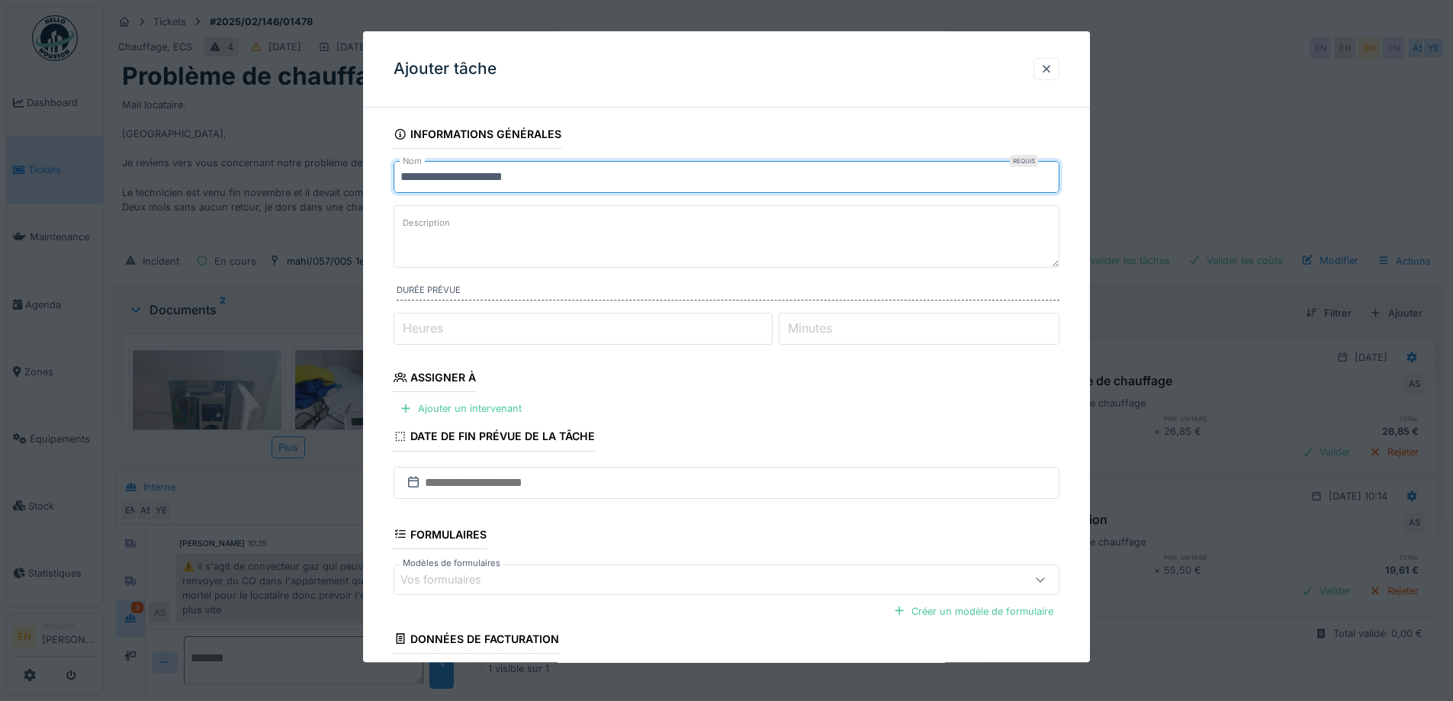
drag, startPoint x: 565, startPoint y: 182, endPoint x: 354, endPoint y: 217, distance: 214.1
click at [354, 217] on div "**********" at bounding box center [778, 350] width 1349 height 701
paste input "text"
click at [399, 175] on input "**********" at bounding box center [726, 177] width 666 height 32
drag, startPoint x: 565, startPoint y: 178, endPoint x: 357, endPoint y: 209, distance: 210.4
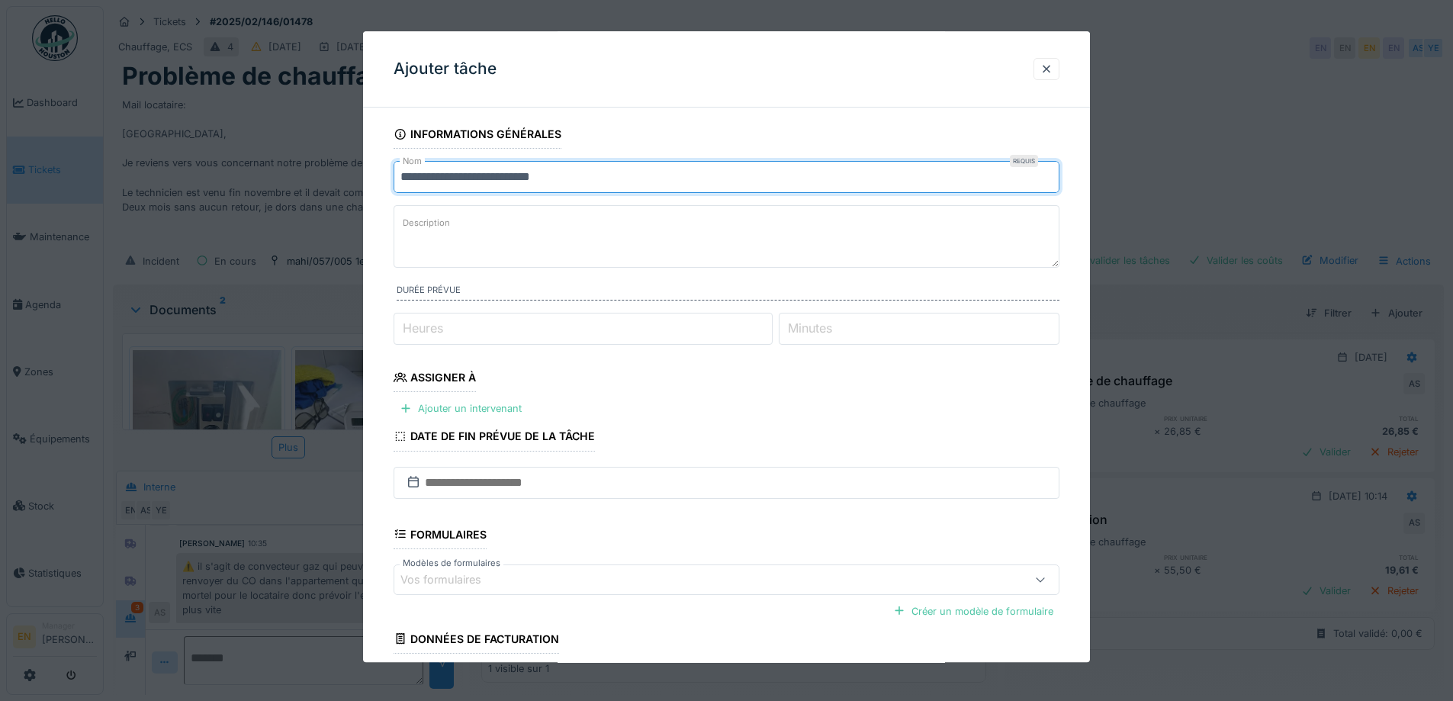
click at [357, 209] on div "**********" at bounding box center [778, 350] width 1349 height 701
type input "**********"
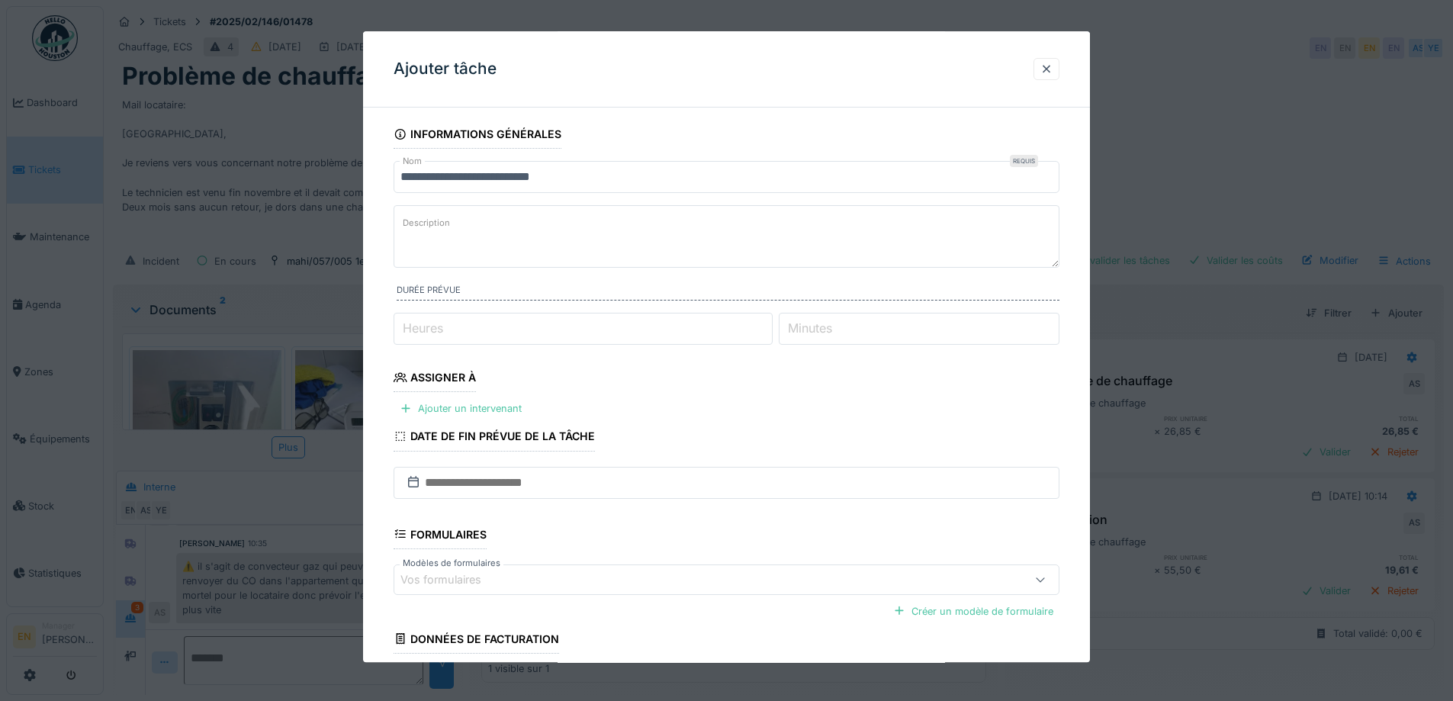
click at [483, 245] on textarea "Description" at bounding box center [726, 236] width 666 height 63
paste textarea "**********"
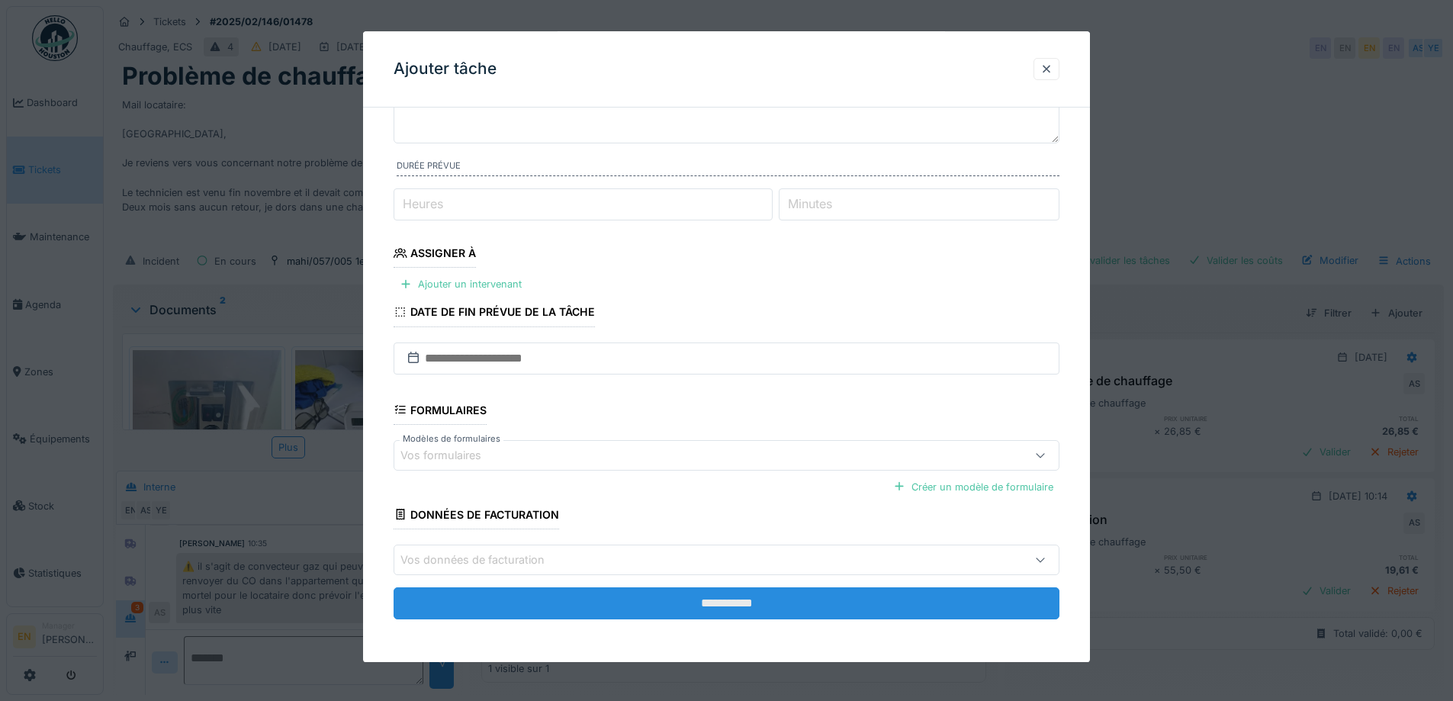
type textarea "**********"
click at [749, 599] on input "**********" at bounding box center [726, 603] width 666 height 32
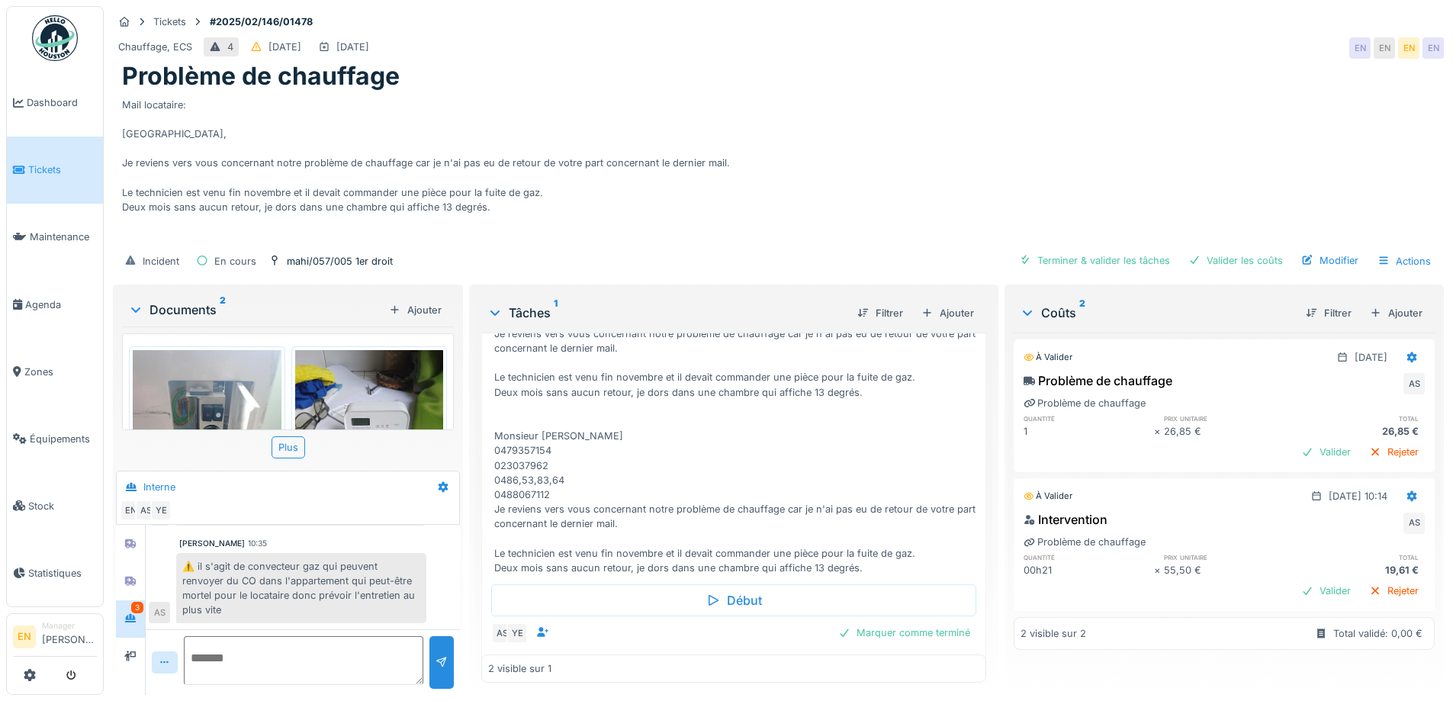
scroll to position [300, 0]
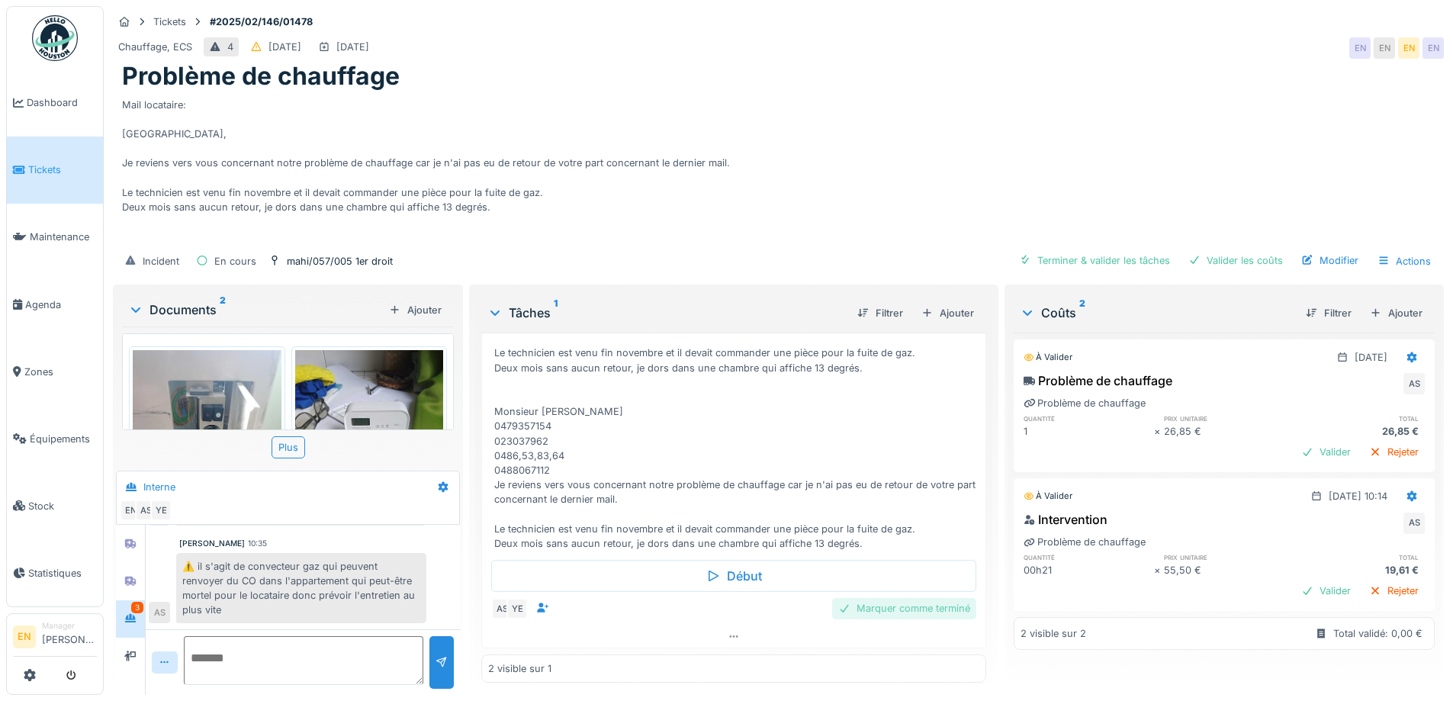
click at [862, 599] on div "Marquer comme terminé" at bounding box center [904, 608] width 144 height 21
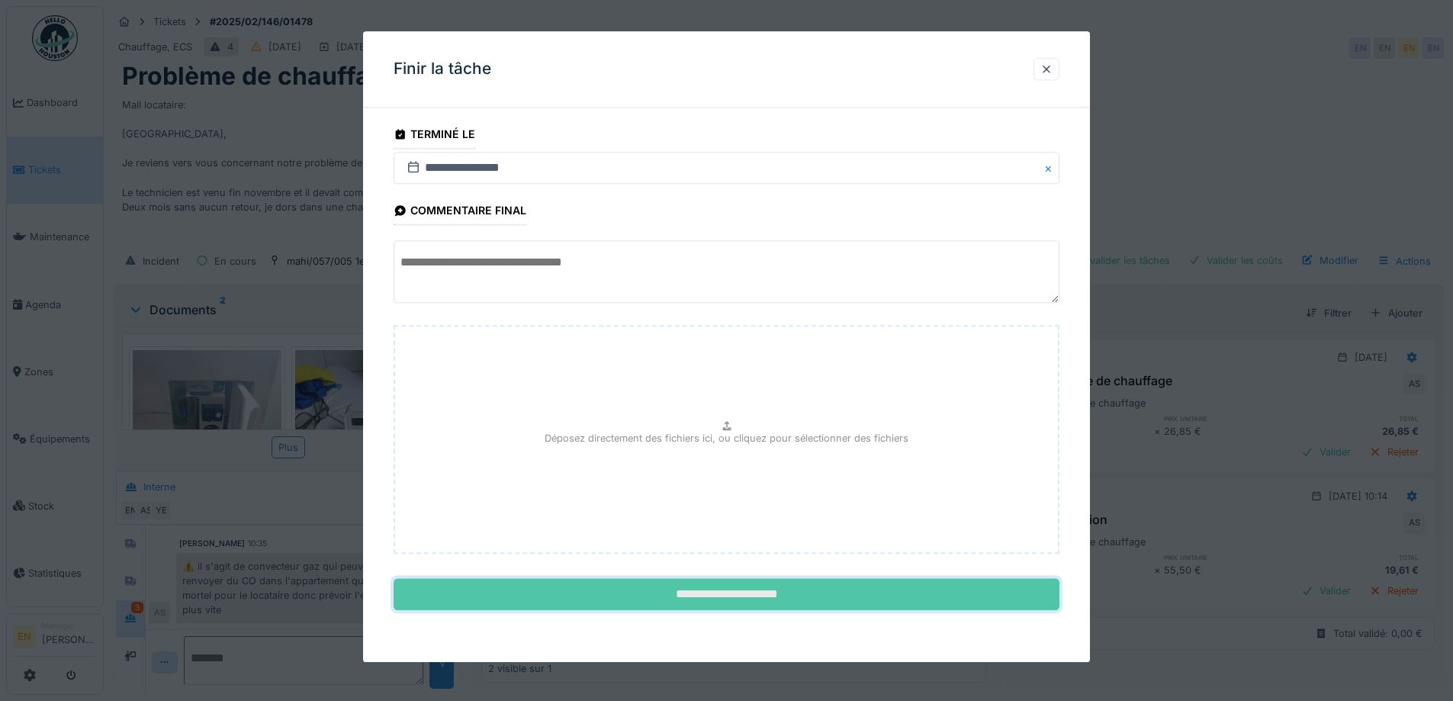
click at [706, 586] on input "**********" at bounding box center [726, 595] width 666 height 32
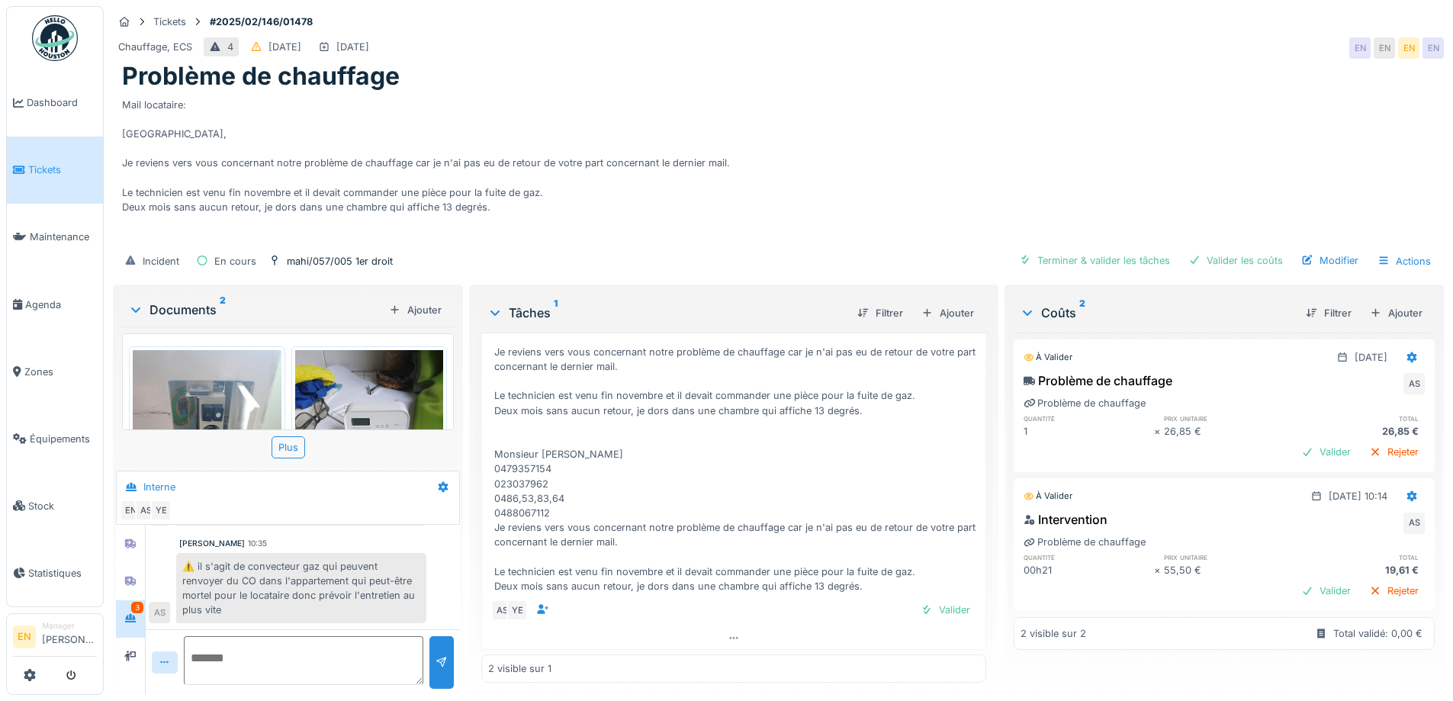
scroll to position [259, 0]
click at [923, 604] on div "Valider" at bounding box center [945, 608] width 62 height 21
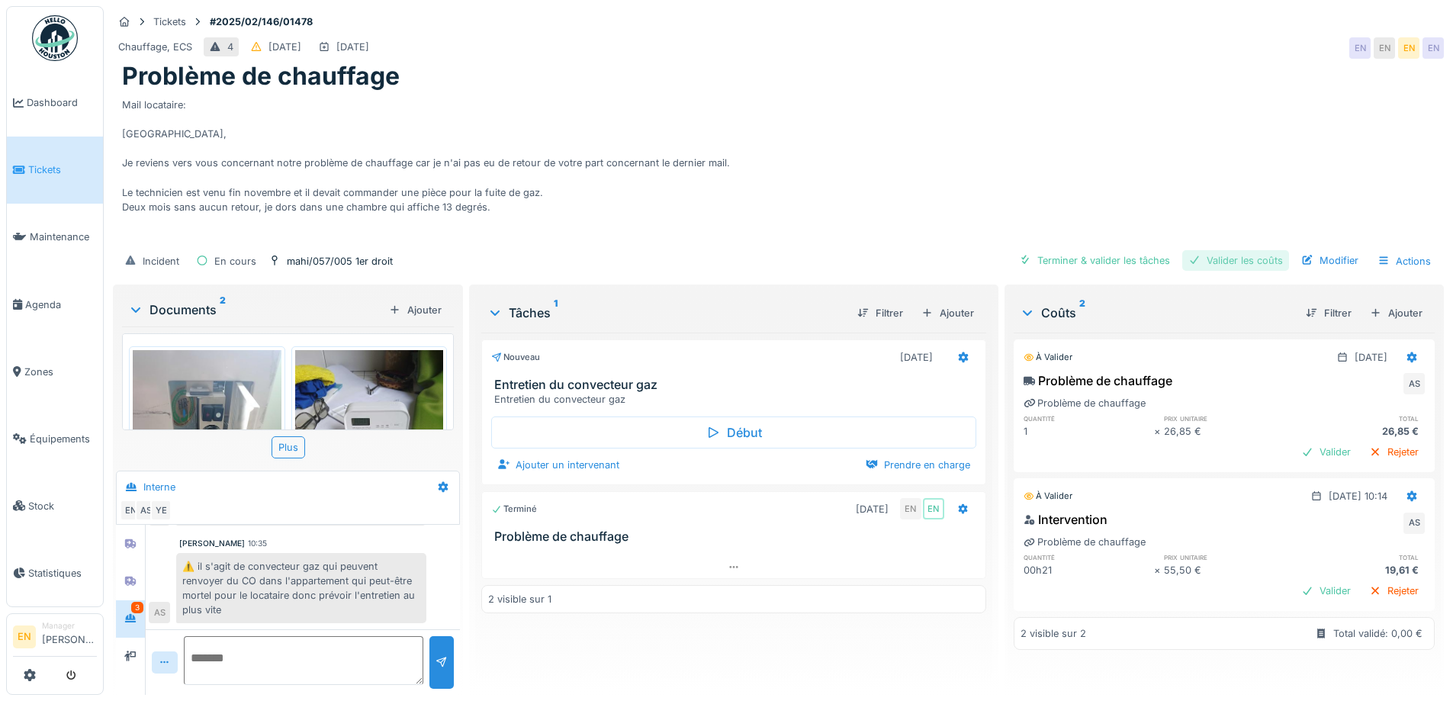
click at [1248, 250] on div "Valider les coûts" at bounding box center [1235, 260] width 107 height 21
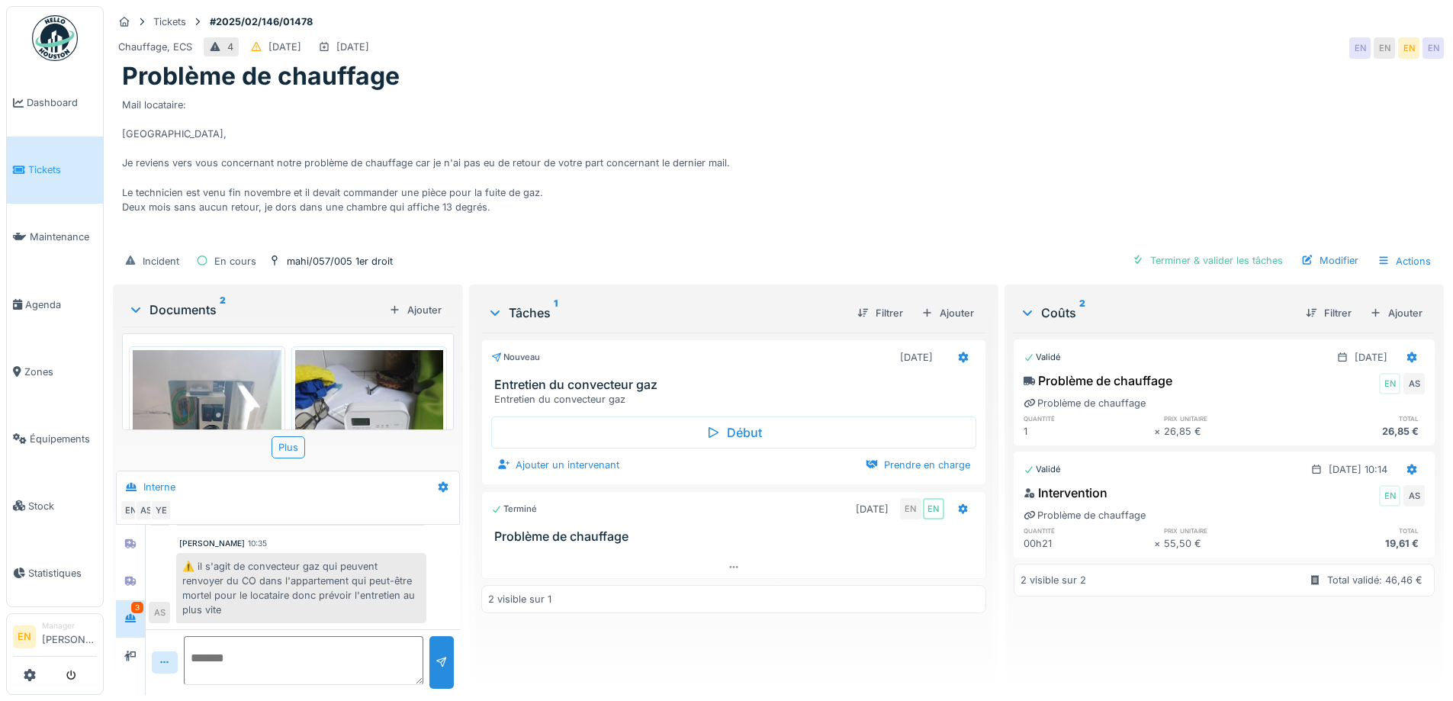
click at [703, 198] on div "Mail locataire: Bonjour, Je reviens vers vous concernant notre problème de chau…" at bounding box center [778, 168] width 1312 height 153
click at [126, 612] on div at bounding box center [130, 619] width 12 height 14
click at [135, 613] on icon at bounding box center [130, 618] width 12 height 10
click at [679, 201] on div "Mail locataire: Bonjour, Je reviens vers vous concernant notre problème de chau…" at bounding box center [778, 168] width 1312 height 153
click at [1067, 143] on div "Mail locataire: Bonjour, Je reviens vers vous concernant notre problème de chau…" at bounding box center [778, 168] width 1312 height 153
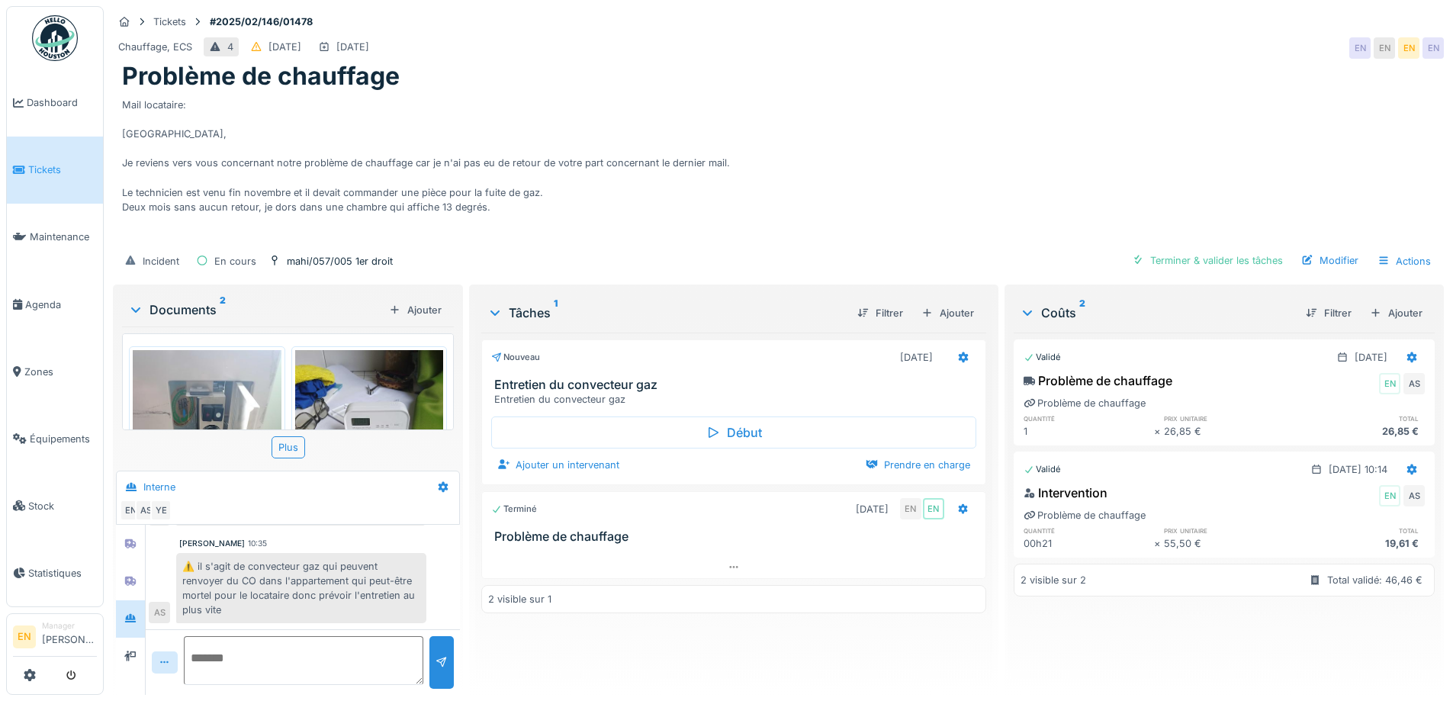
click at [857, 133] on div "Mail locataire: Bonjour, Je reviens vers vous concernant notre problème de chau…" at bounding box center [778, 168] width 1312 height 153
click at [1113, 34] on div "Chauffage, ECS 4 16/02/2025 01/10/2025 EN EN EN EN" at bounding box center [778, 47] width 1331 height 27
click at [1032, 107] on div "Mail locataire: Bonjour, Je reviens vers vous concernant notre problème de chau…" at bounding box center [778, 168] width 1312 height 153
click at [962, 127] on div "Mail locataire: Bonjour, Je reviens vers vous concernant notre problème de chau…" at bounding box center [778, 168] width 1312 height 153
click at [1021, 181] on div "Mail locataire: Bonjour, Je reviens vers vous concernant notre problème de chau…" at bounding box center [778, 168] width 1312 height 153
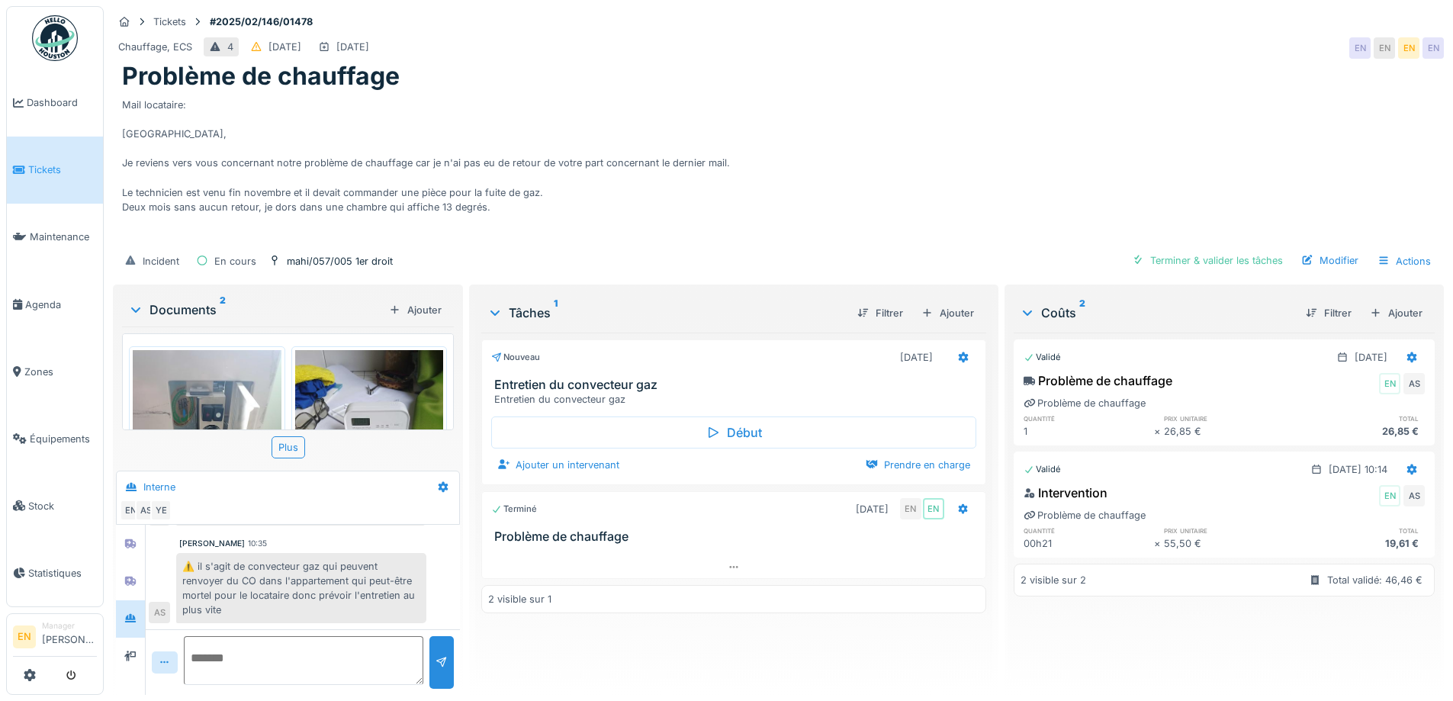
click at [829, 194] on div "Mail locataire: Bonjour, Je reviens vers vous concernant notre problème de chau…" at bounding box center [778, 168] width 1312 height 153
click at [923, 115] on div "Mail locataire: Bonjour, Je reviens vers vous concernant notre problème de chau…" at bounding box center [778, 168] width 1312 height 153
click at [800, 184] on div "Mail locataire: Bonjour, Je reviens vers vous concernant notre problème de chau…" at bounding box center [778, 168] width 1312 height 153
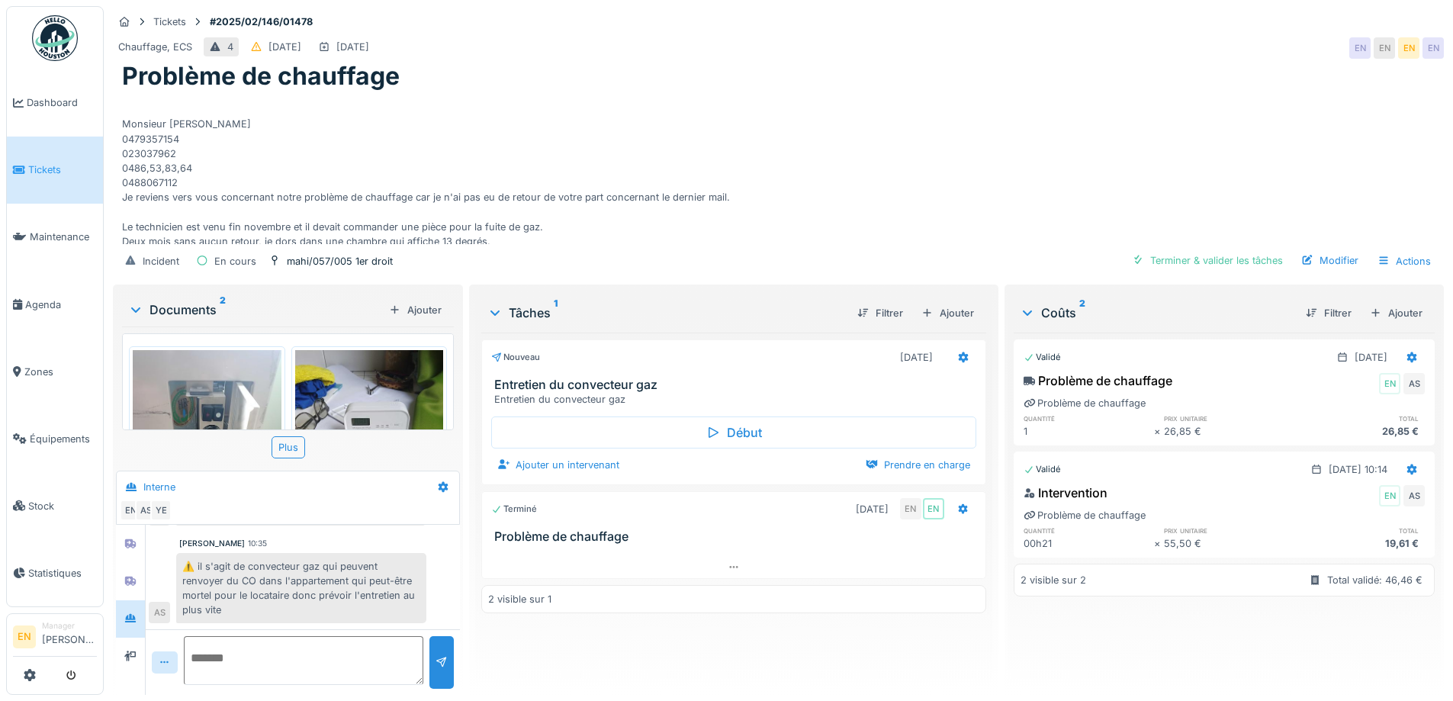
scroll to position [131, 0]
click at [912, 221] on div "Mail locataire: Bonjour, Je reviens vers vous concernant notre problème de chau…" at bounding box center [778, 168] width 1312 height 153
click at [961, 201] on div "Mail locataire: Bonjour, Je reviens vers vous concernant notre problème de chau…" at bounding box center [778, 168] width 1312 height 153
click at [875, 164] on div "Mail locataire: Bonjour, Je reviens vers vous concernant notre problème de chau…" at bounding box center [778, 168] width 1312 height 153
click at [957, 352] on icon at bounding box center [963, 357] width 12 height 10
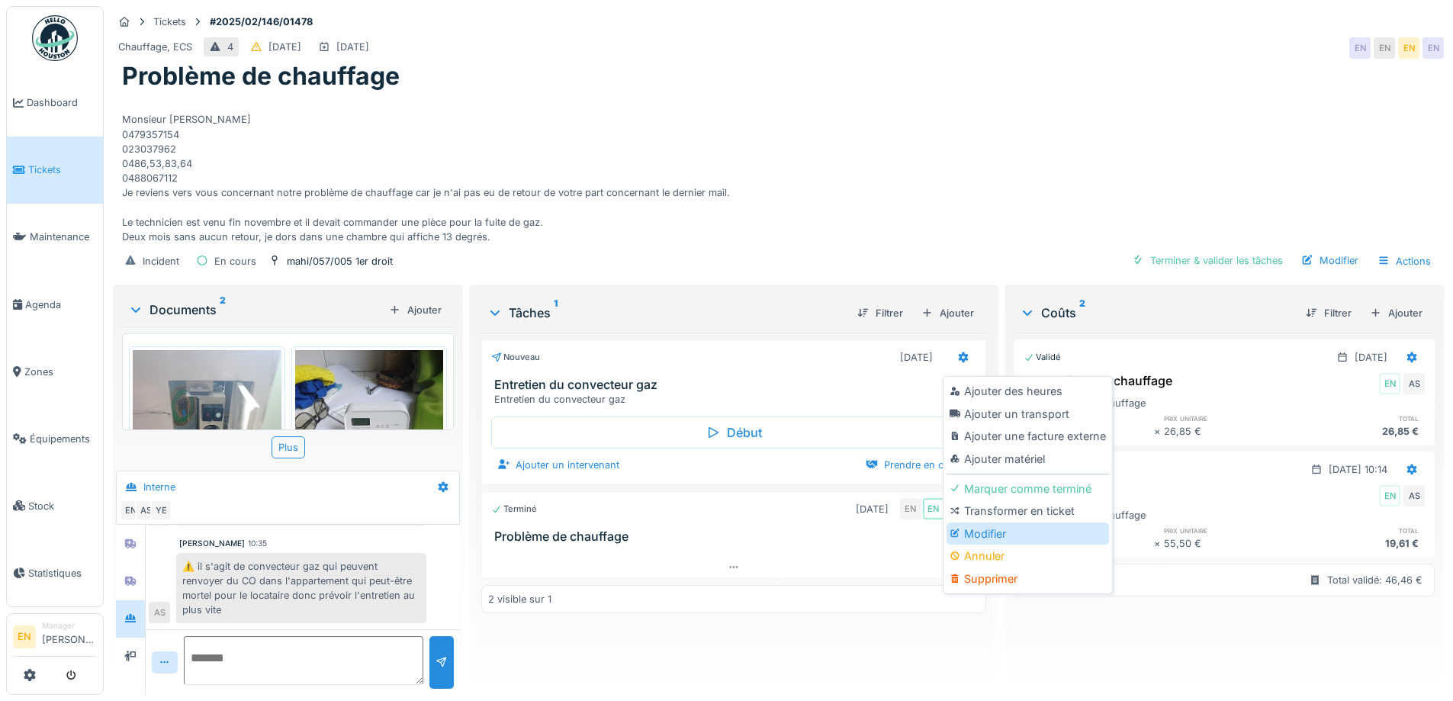
click at [987, 525] on div "Modifier" at bounding box center [1027, 533] width 162 height 23
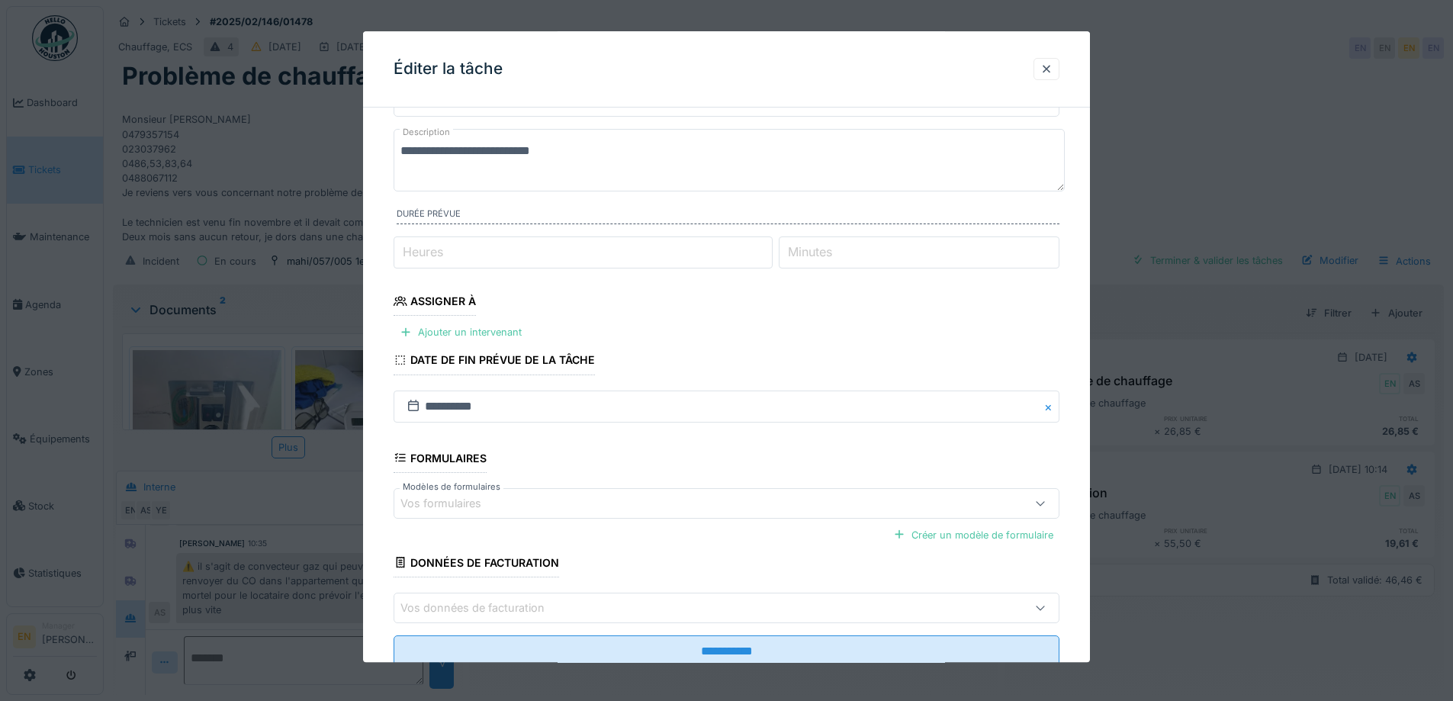
scroll to position [124, 0]
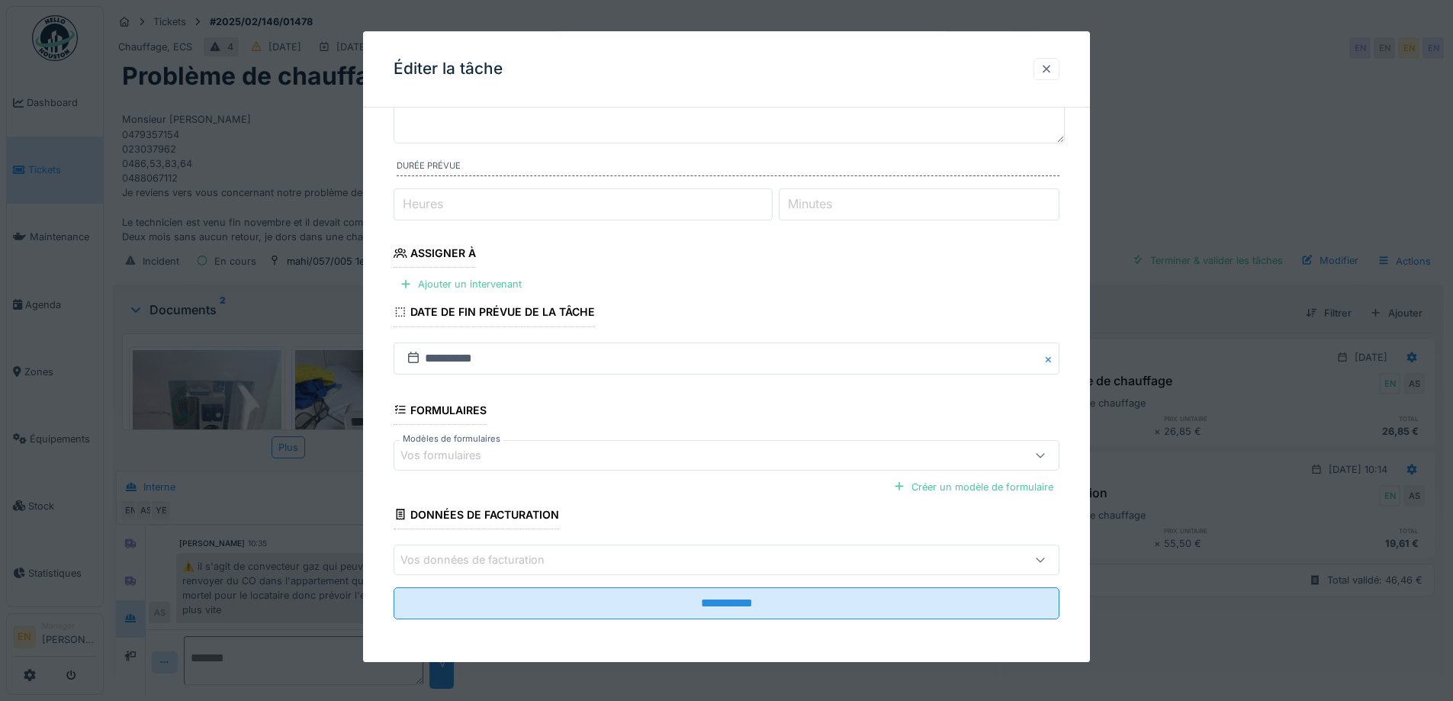
click at [1052, 63] on div at bounding box center [1046, 69] width 12 height 14
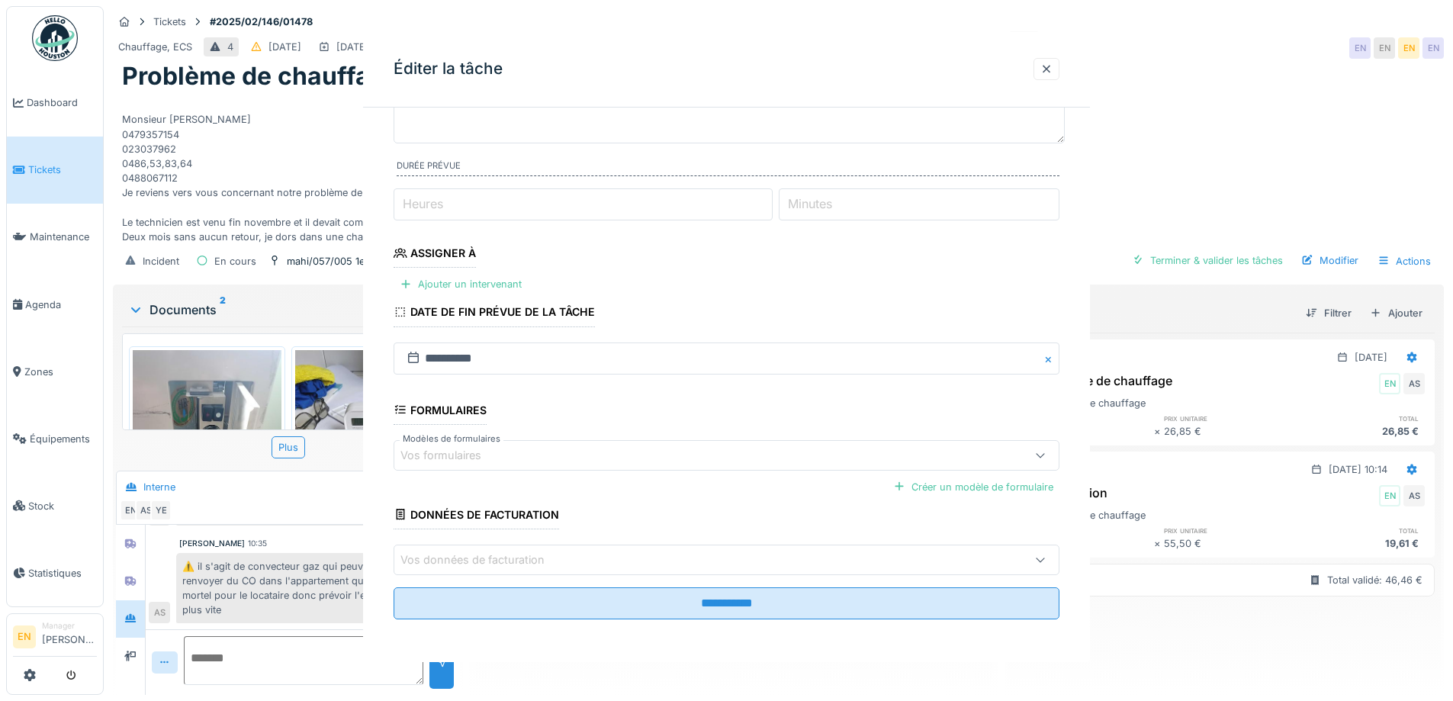
scroll to position [0, 0]
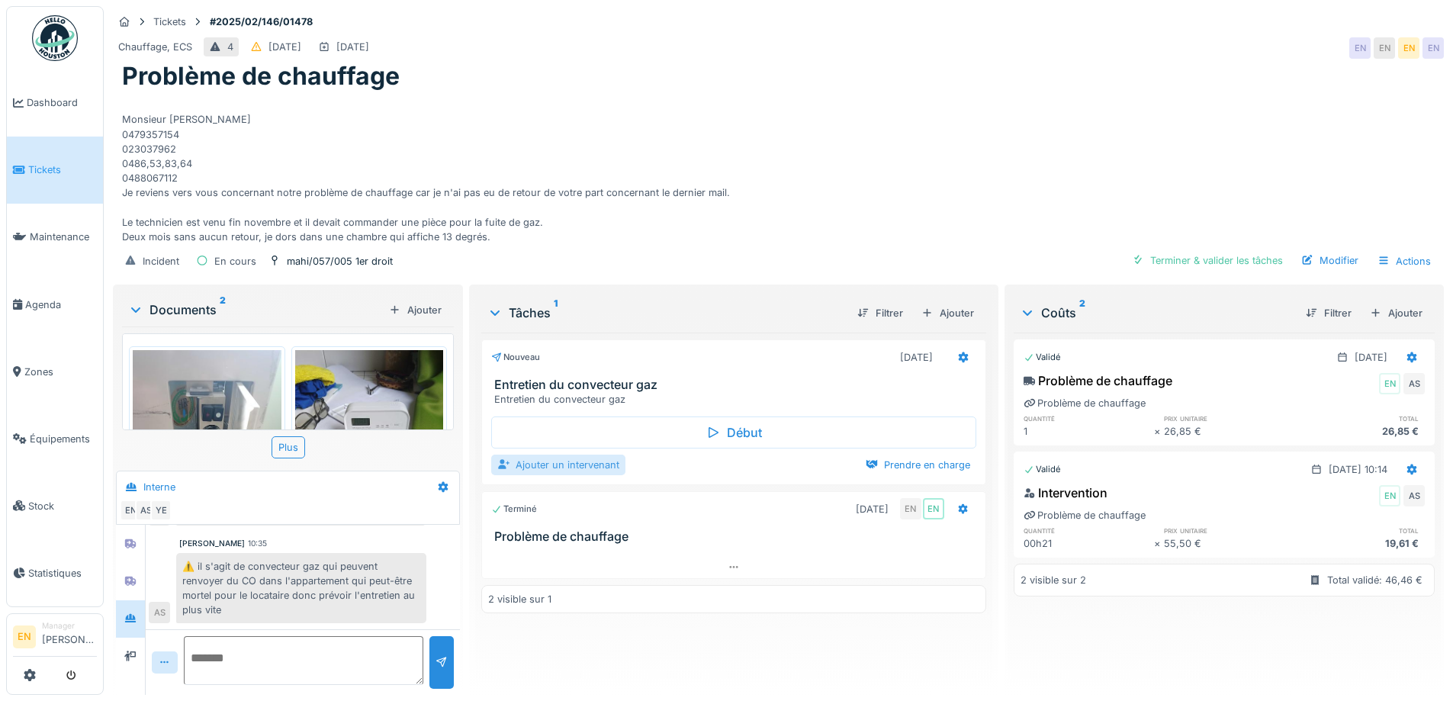
click at [569, 456] on div "Ajouter un intervenant" at bounding box center [558, 464] width 134 height 21
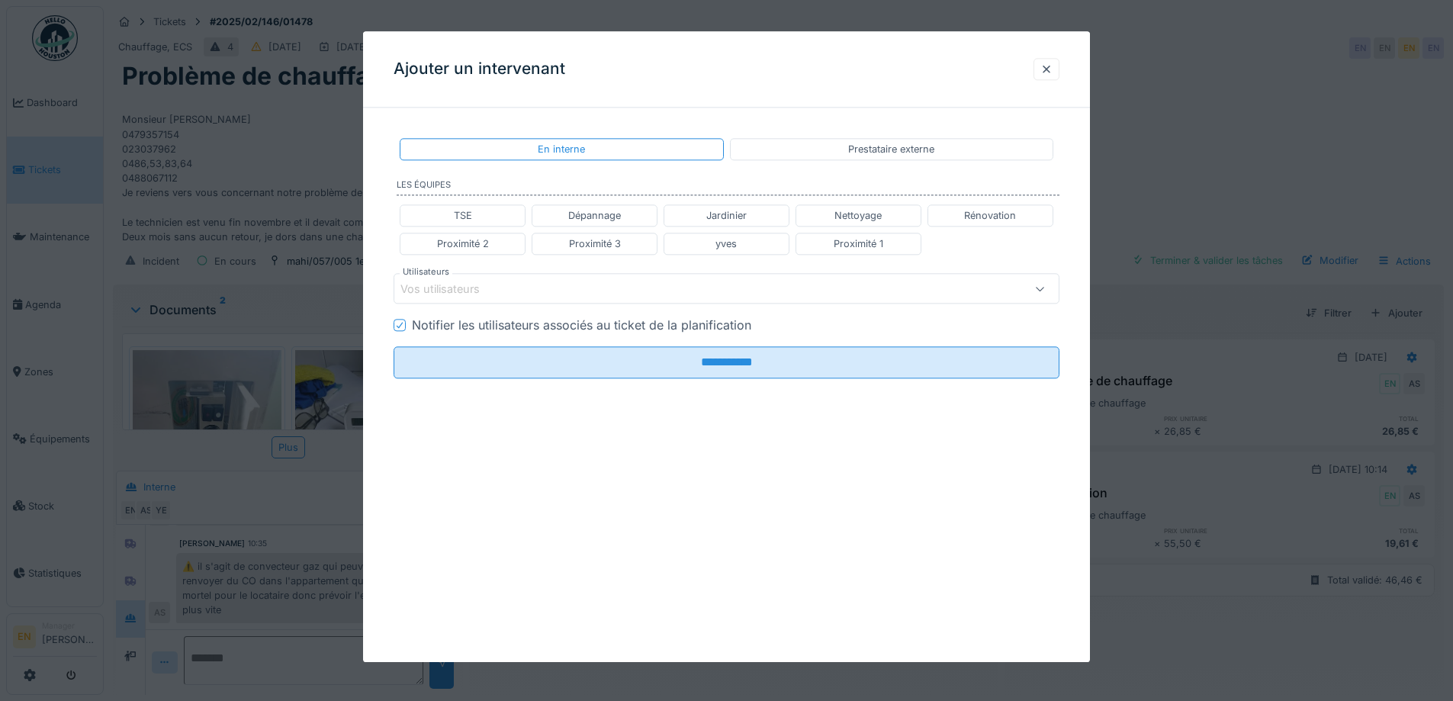
click at [510, 287] on div "Vos utilisateurs" at bounding box center [687, 289] width 574 height 17
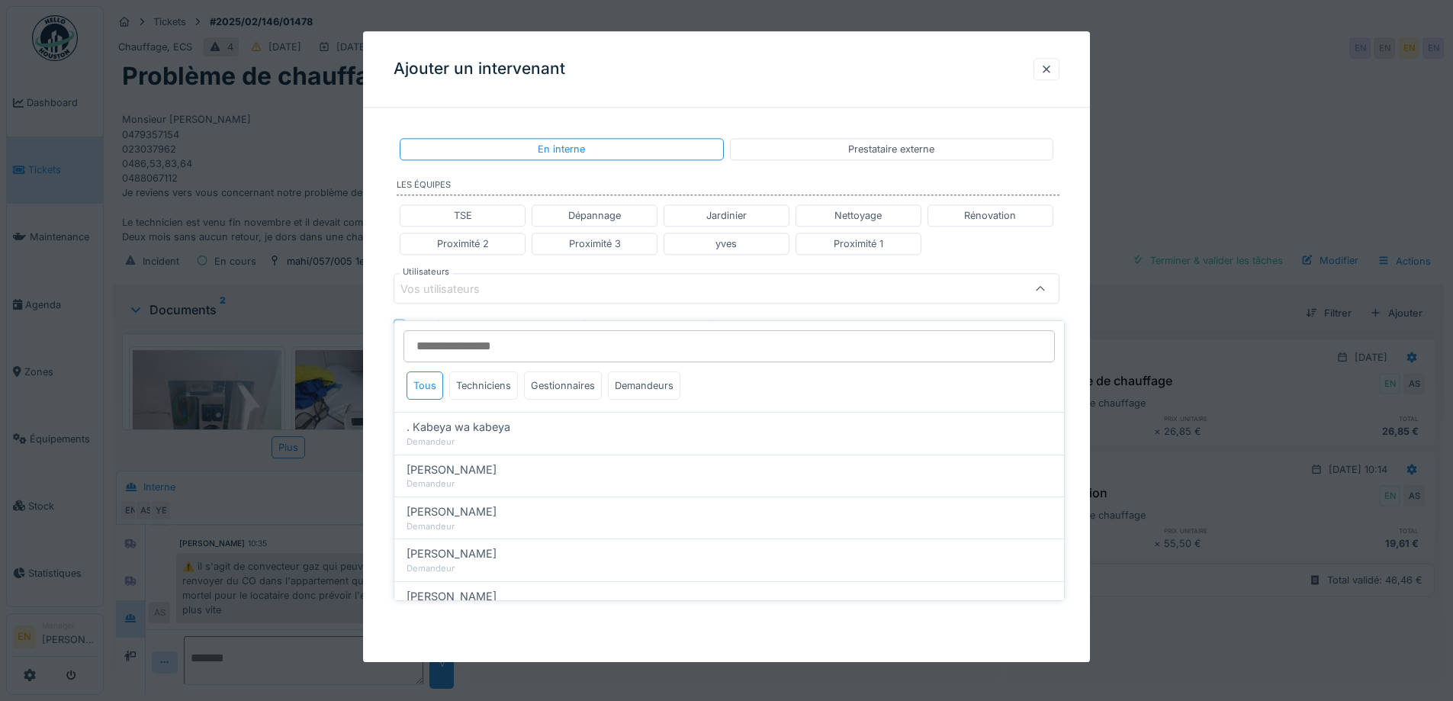
click at [491, 341] on input "Utilisateurs" at bounding box center [728, 346] width 651 height 32
type input "*"
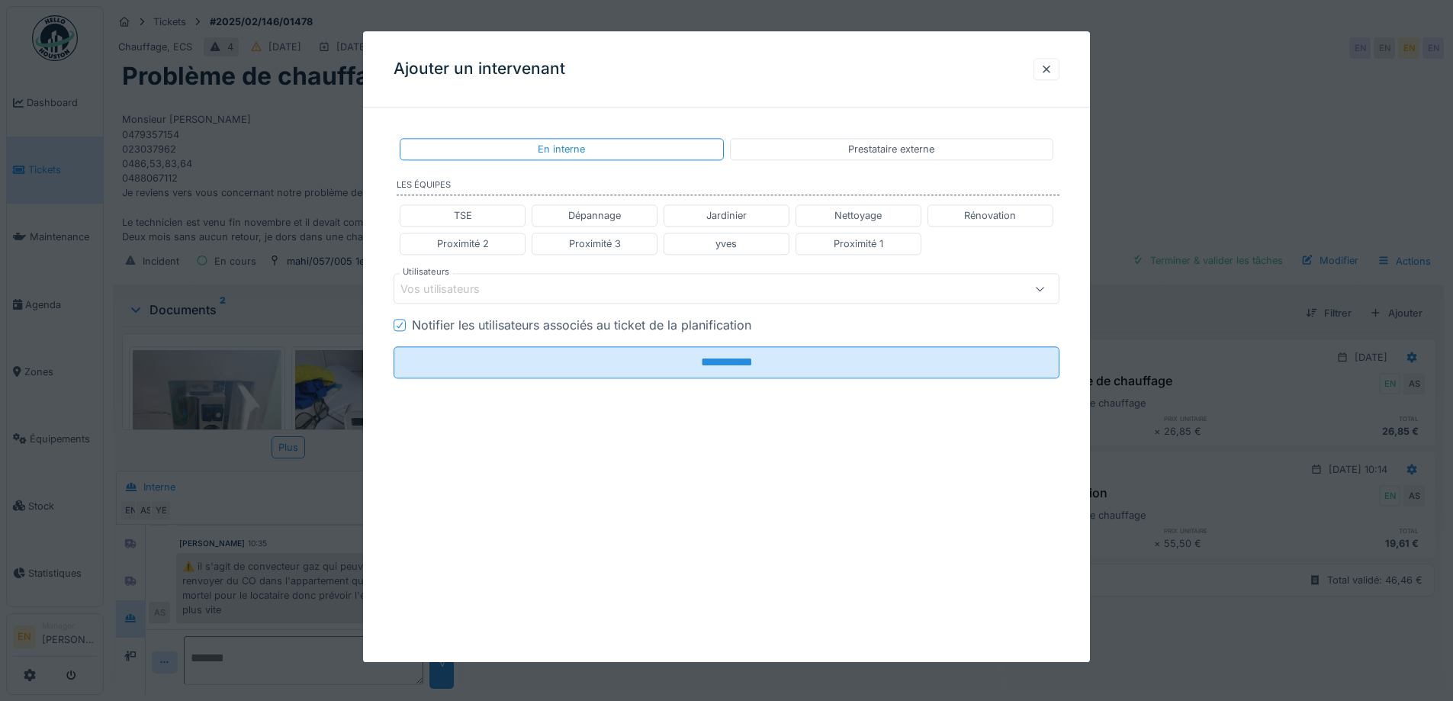
click at [920, 148] on div "Prestataire externe" at bounding box center [891, 149] width 86 height 14
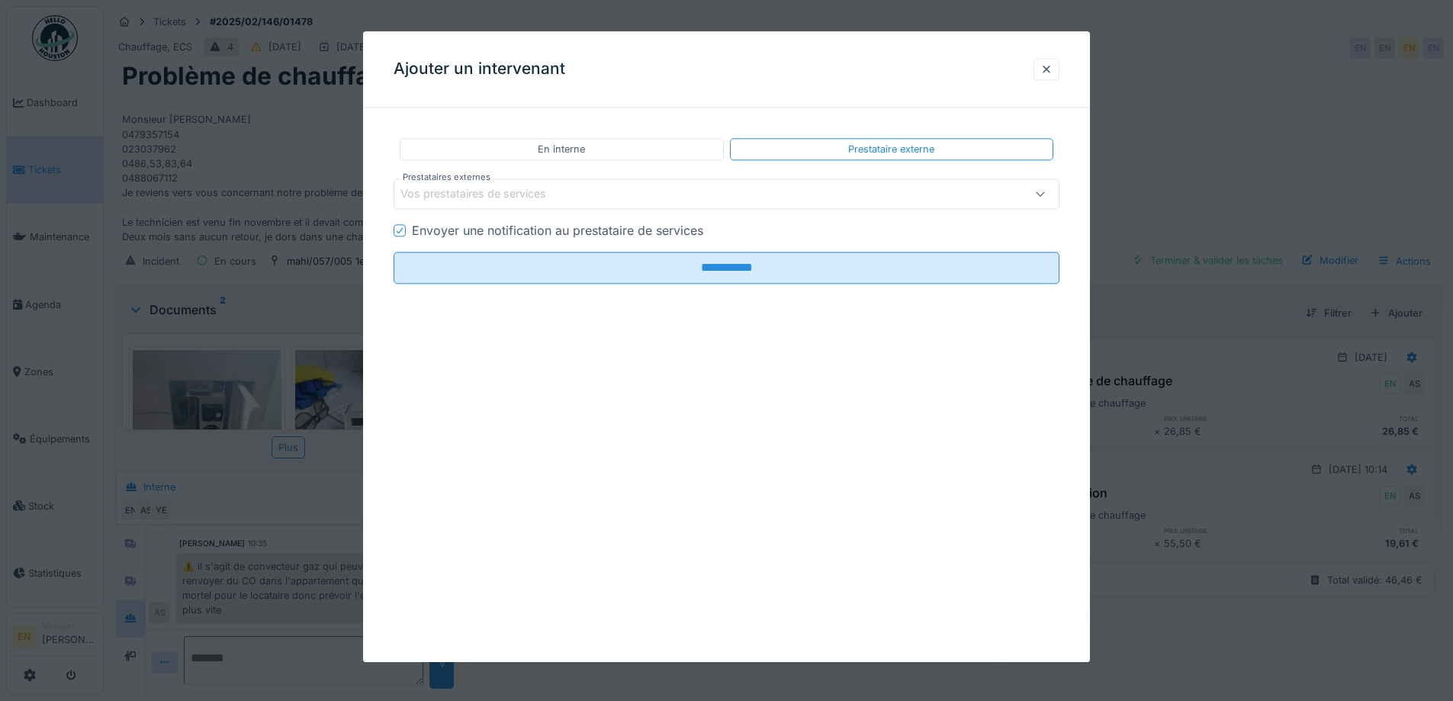
click at [572, 197] on div "Vos prestataires de services" at bounding box center [687, 194] width 574 height 17
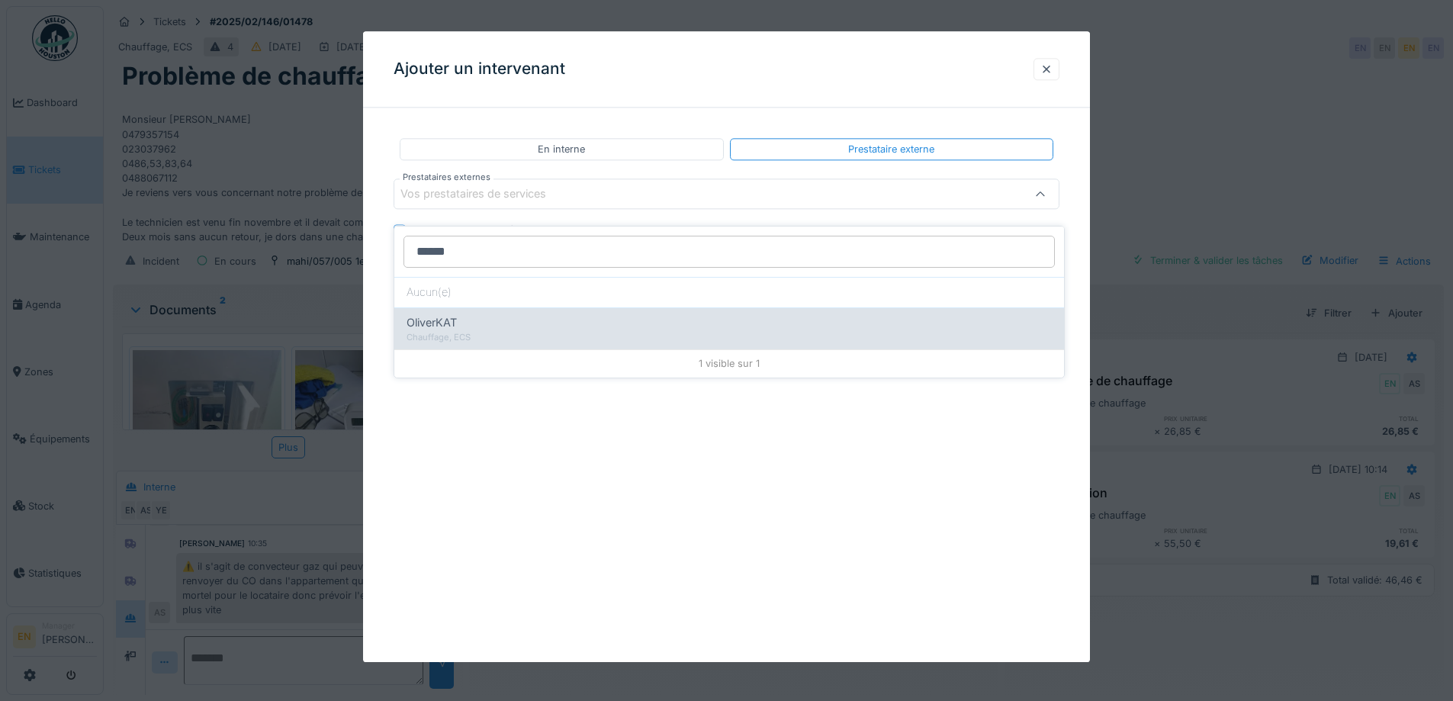
type input "******"
click at [500, 318] on div "OliverKAT" at bounding box center [728, 322] width 645 height 17
type input "***"
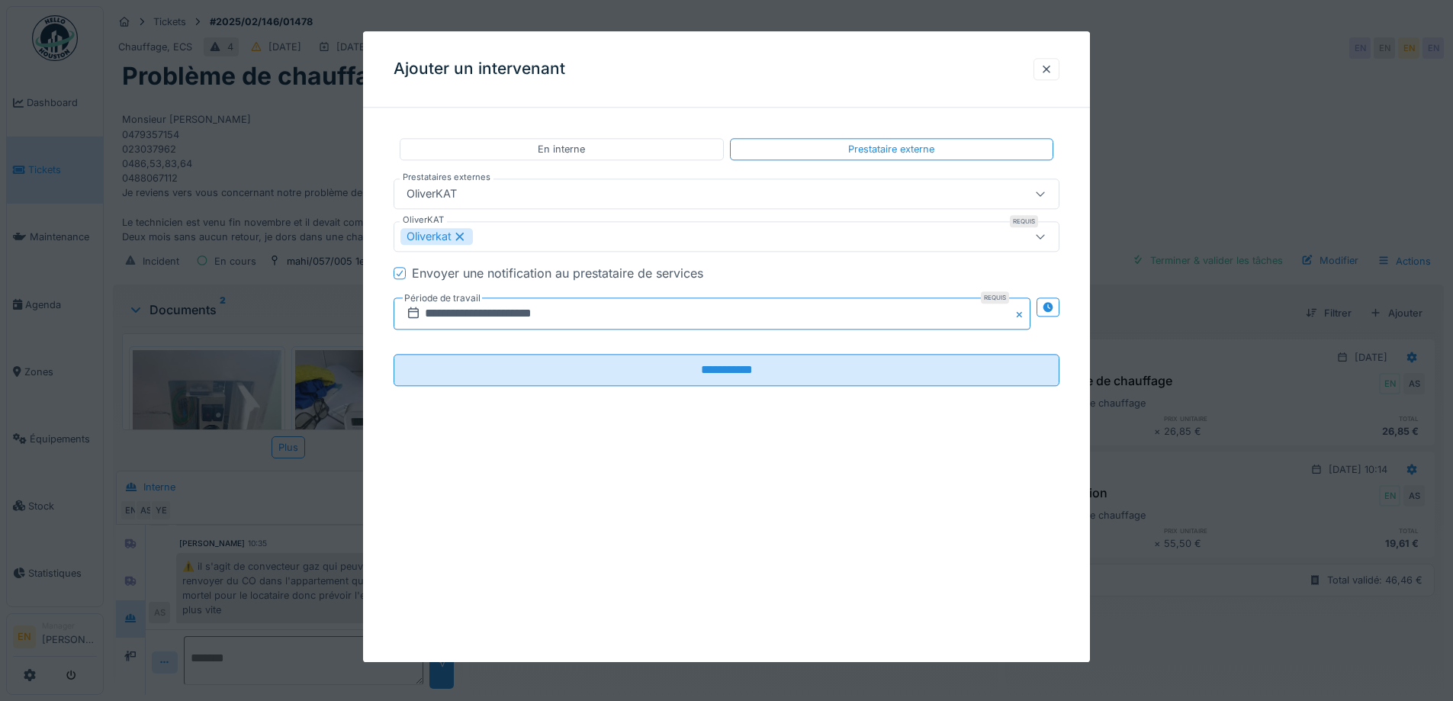
click at [548, 310] on input "**********" at bounding box center [711, 314] width 637 height 32
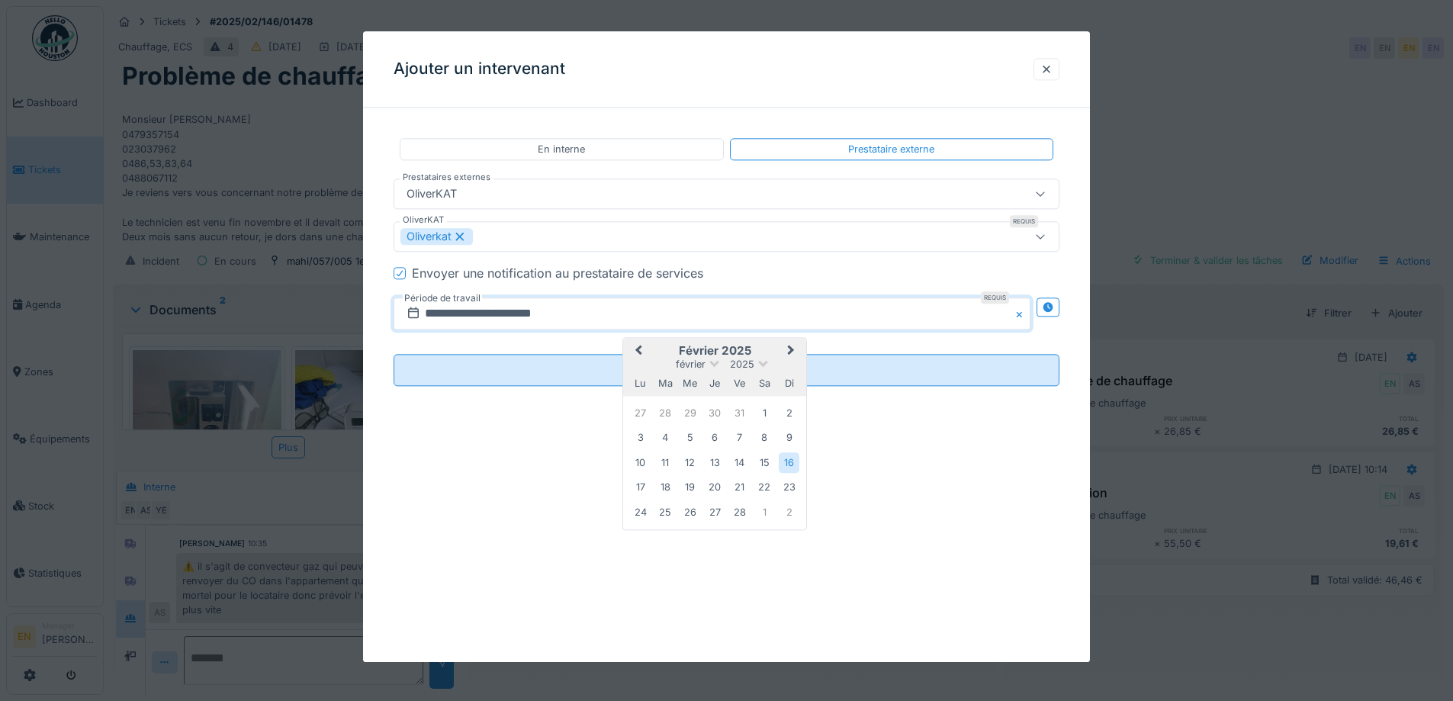
click at [913, 458] on div "**********" at bounding box center [726, 346] width 727 height 631
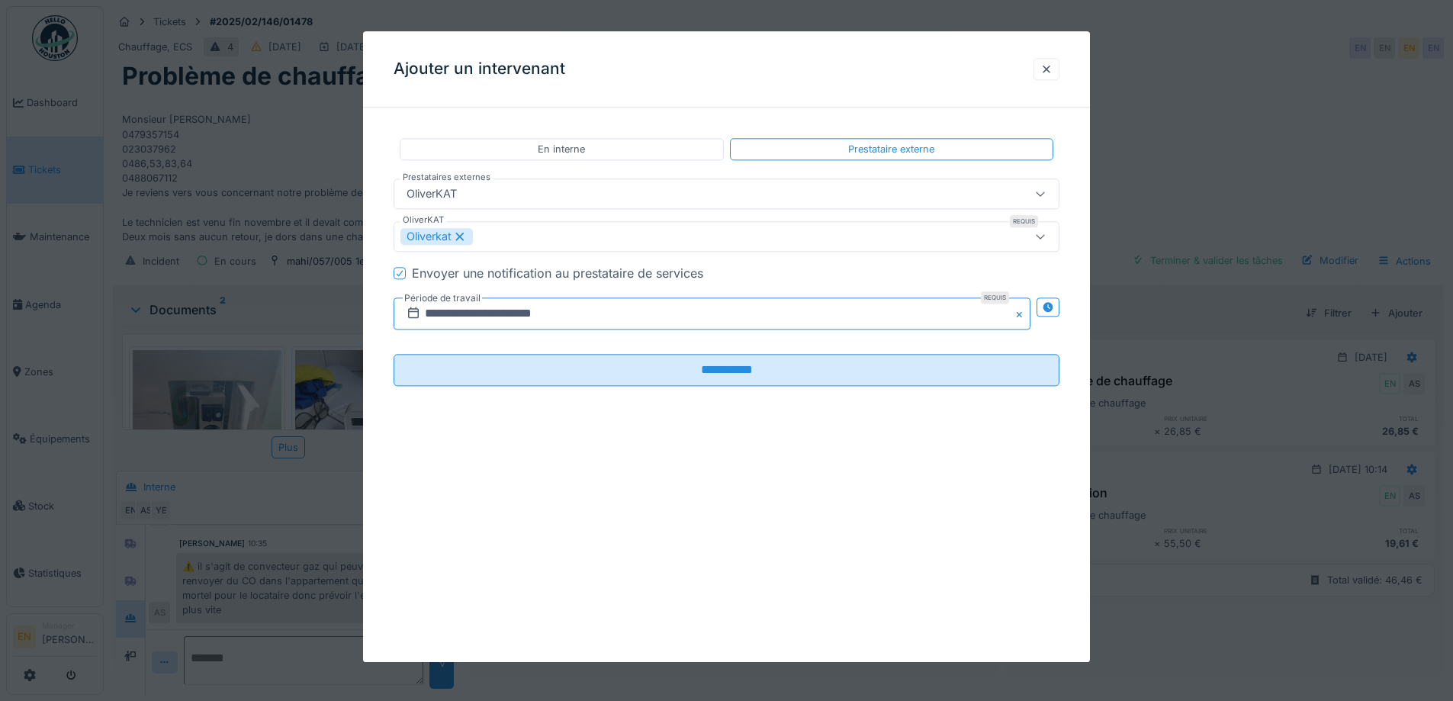
click at [538, 310] on input "**********" at bounding box center [711, 314] width 637 height 32
click at [456, 314] on input "**********" at bounding box center [711, 314] width 637 height 32
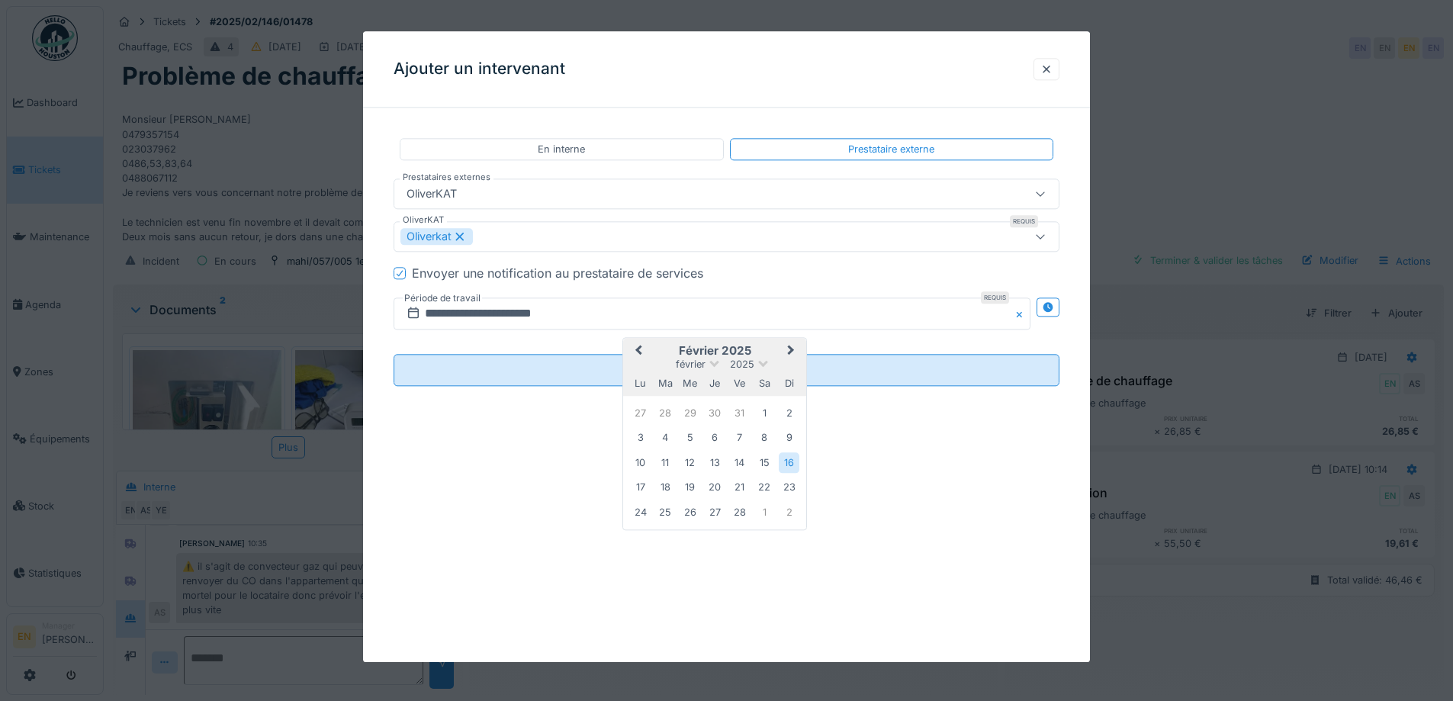
click at [796, 351] on button "Next Month" at bounding box center [792, 352] width 24 height 24
click at [797, 350] on button "Next Month" at bounding box center [792, 352] width 24 height 24
click at [796, 350] on button "Next Month" at bounding box center [792, 352] width 24 height 24
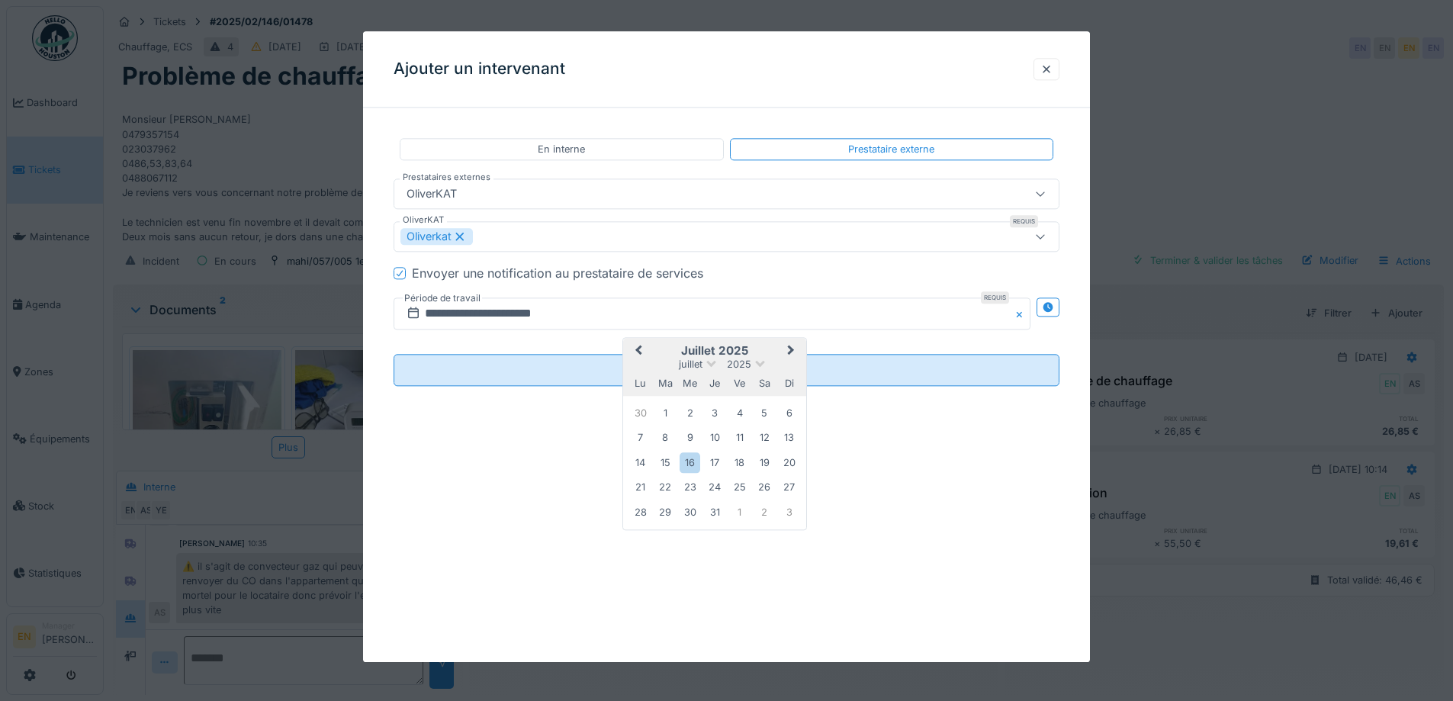
click at [796, 350] on button "Next Month" at bounding box center [792, 352] width 24 height 24
click at [645, 352] on button "Previous Month" at bounding box center [637, 352] width 24 height 24
click at [638, 417] on div "1" at bounding box center [640, 414] width 21 height 22
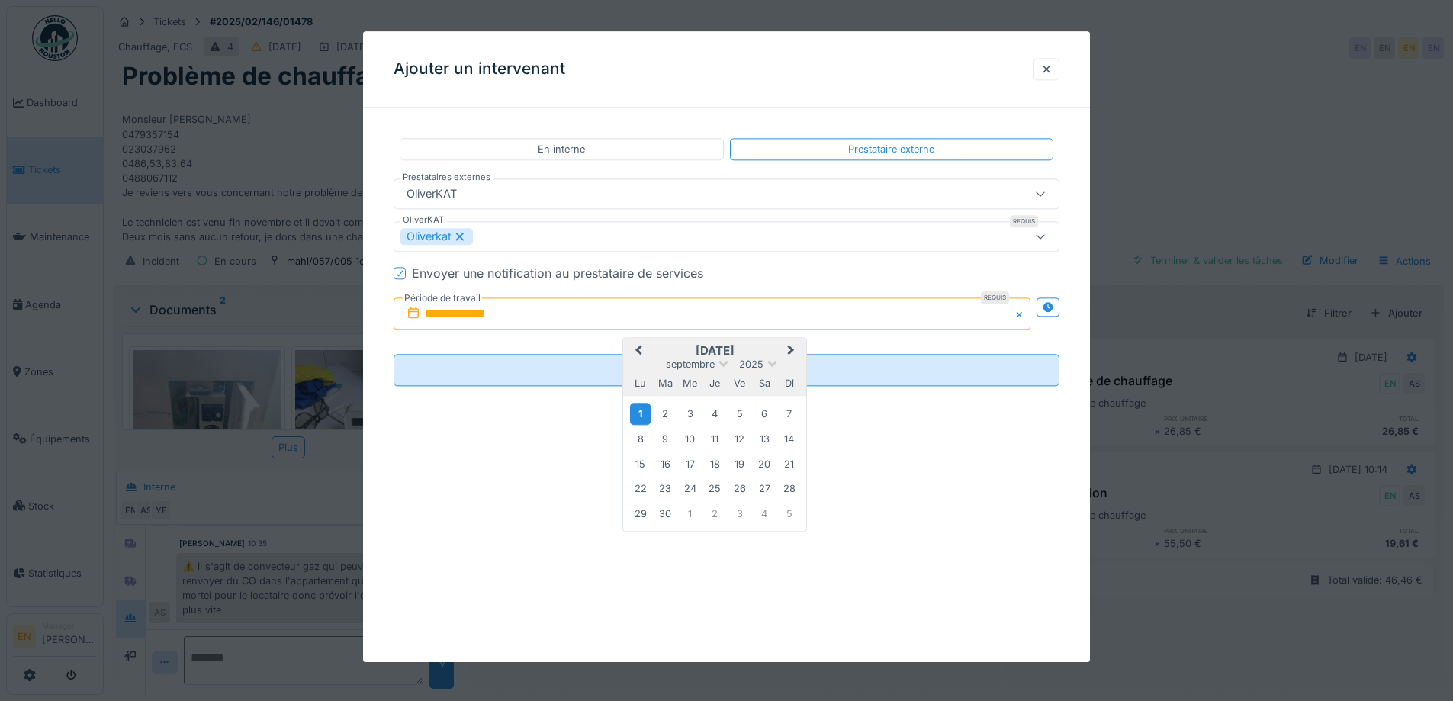
click at [638, 416] on div "1" at bounding box center [640, 414] width 21 height 22
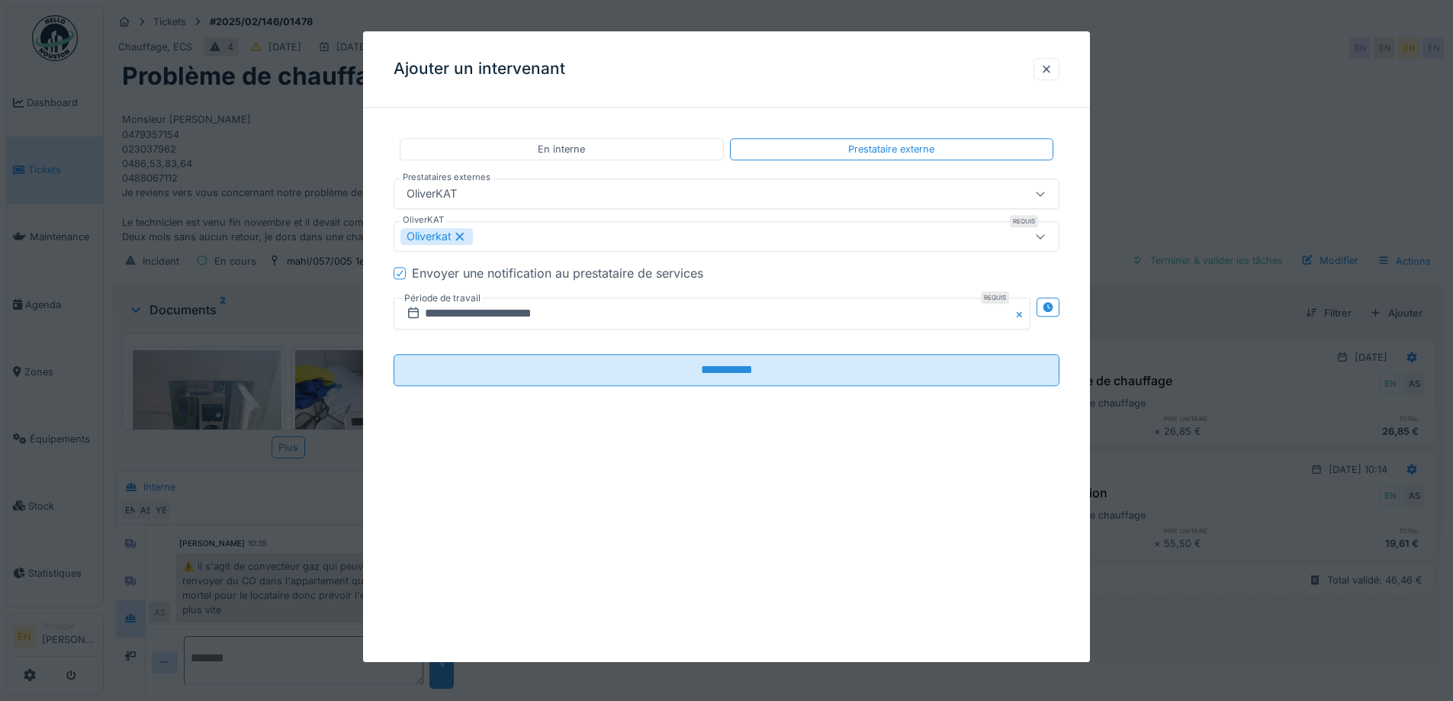
click at [638, 416] on div "**********" at bounding box center [726, 274] width 727 height 309
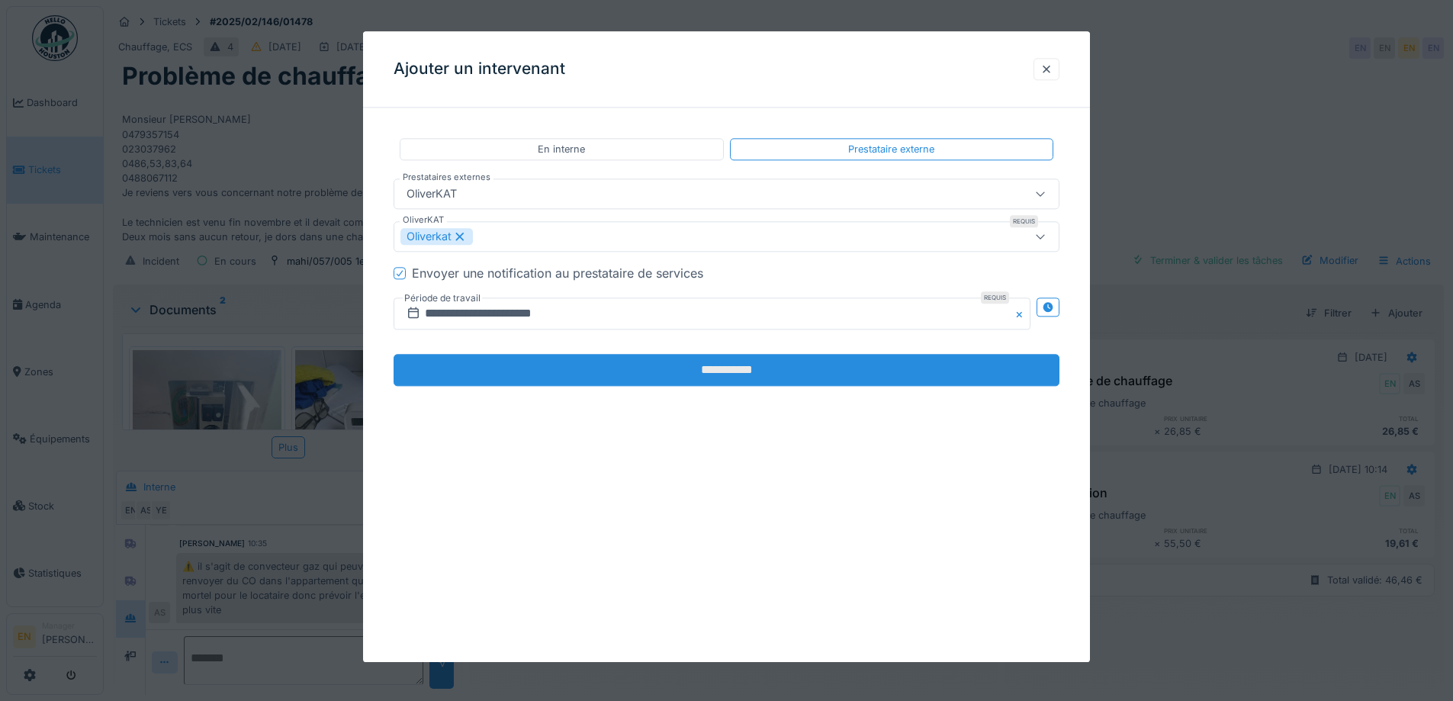
click at [708, 367] on input "**********" at bounding box center [726, 371] width 666 height 32
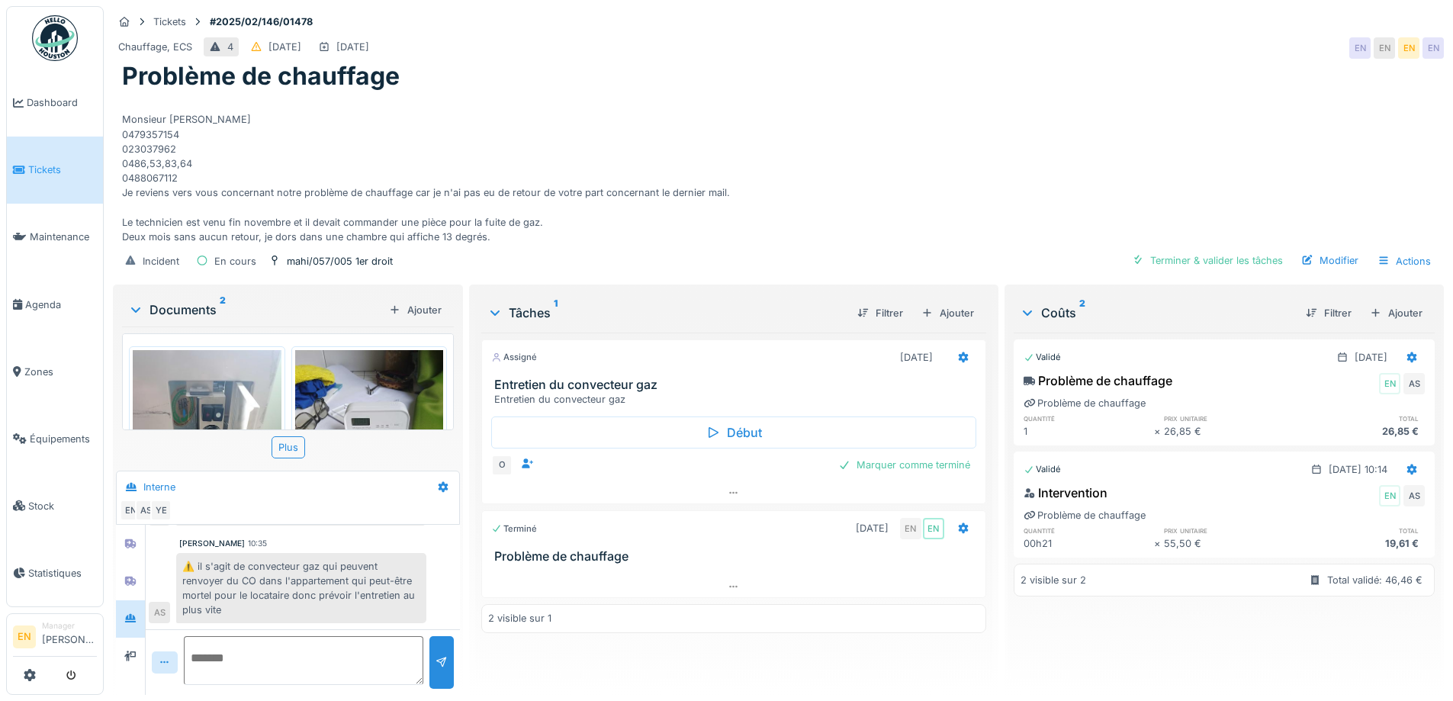
drag, startPoint x: 814, startPoint y: 234, endPoint x: 803, endPoint y: 241, distance: 12.7
click at [814, 244] on div "Incident En cours mahi/057/005 1er droit Terminer & valider les tâches Modifier…" at bounding box center [778, 261] width 1331 height 34
drag, startPoint x: 981, startPoint y: 190, endPoint x: 1199, endPoint y: 11, distance: 282.3
click at [981, 189] on div "Mail locataire: Bonjour, Je reviens vers vous concernant notre problème de chau…" at bounding box center [778, 168] width 1312 height 153
click at [827, 92] on div "Mail locataire: Bonjour, Je reviens vers vous concernant notre problème de chau…" at bounding box center [778, 168] width 1312 height 153
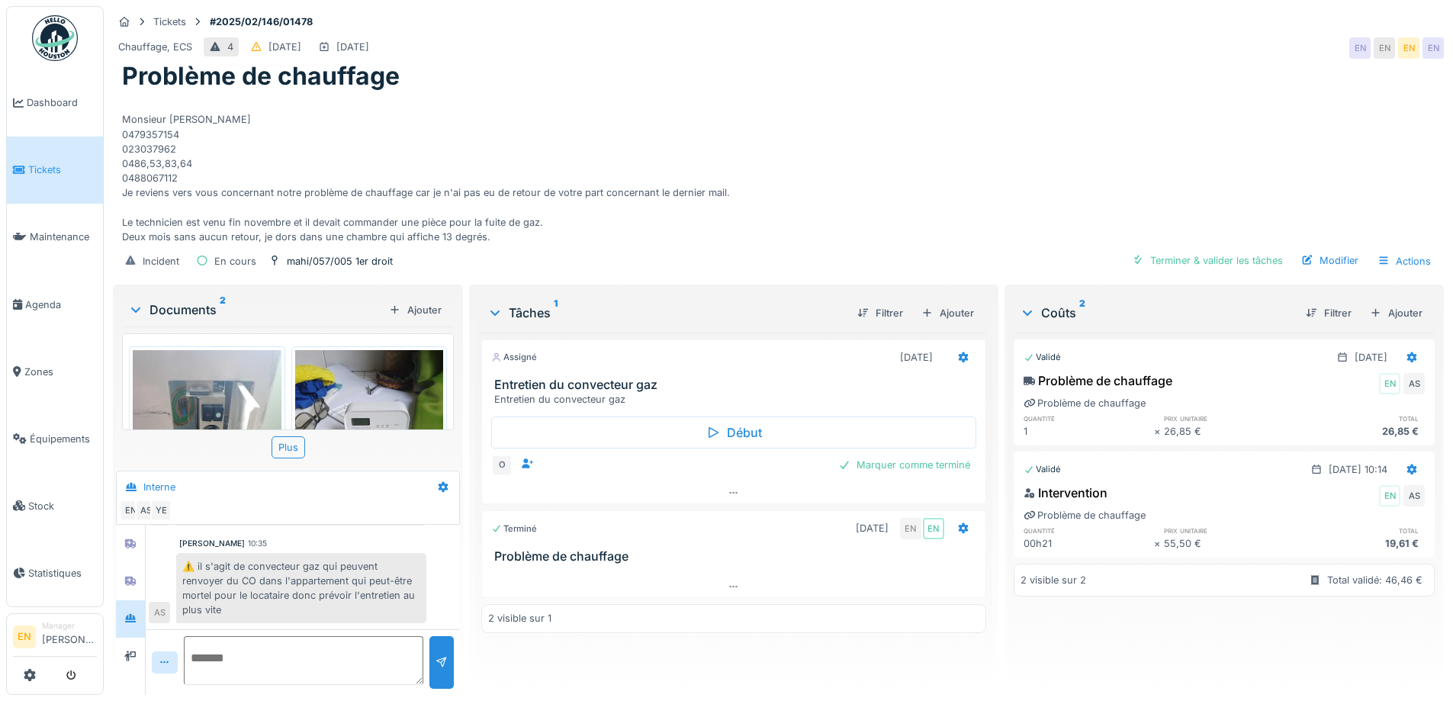
click at [806, 92] on div "Mail locataire: Bonjour, Je reviens vers vous concernant notre problème de chau…" at bounding box center [778, 168] width 1312 height 153
click at [869, 149] on div "Mail locataire: Bonjour, Je reviens vers vous concernant notre problème de chau…" at bounding box center [778, 168] width 1312 height 153
drag, startPoint x: 578, startPoint y: 642, endPoint x: 586, endPoint y: 613, distance: 30.2
click at [578, 639] on div "Assigné 01/09/2025 Entretien du convecteur gaz Entretien du convecteur gaz Débu…" at bounding box center [733, 507] width 504 height 350
click at [972, 191] on div "Mail locataire: Bonjour, Je reviens vers vous concernant notre problème de chau…" at bounding box center [778, 168] width 1312 height 153
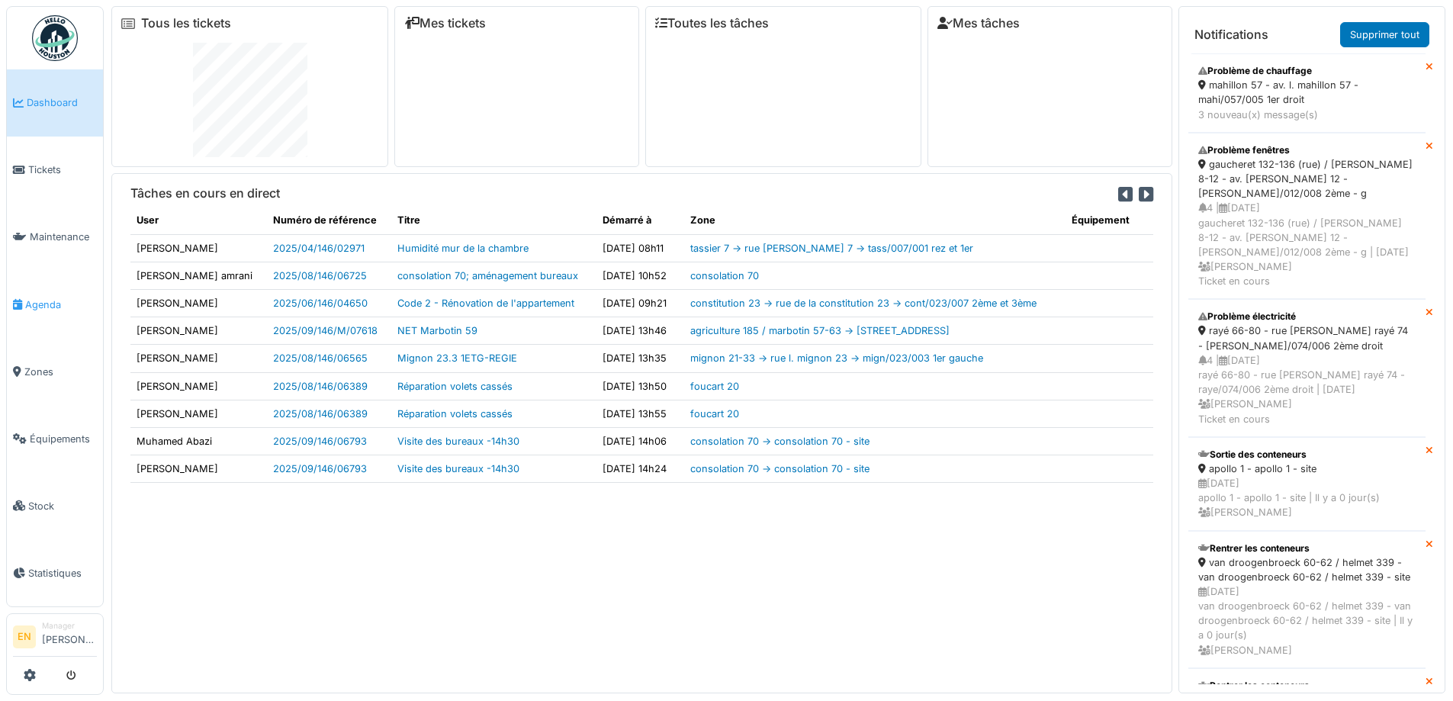
click at [45, 305] on span "Agenda" at bounding box center [61, 304] width 72 height 14
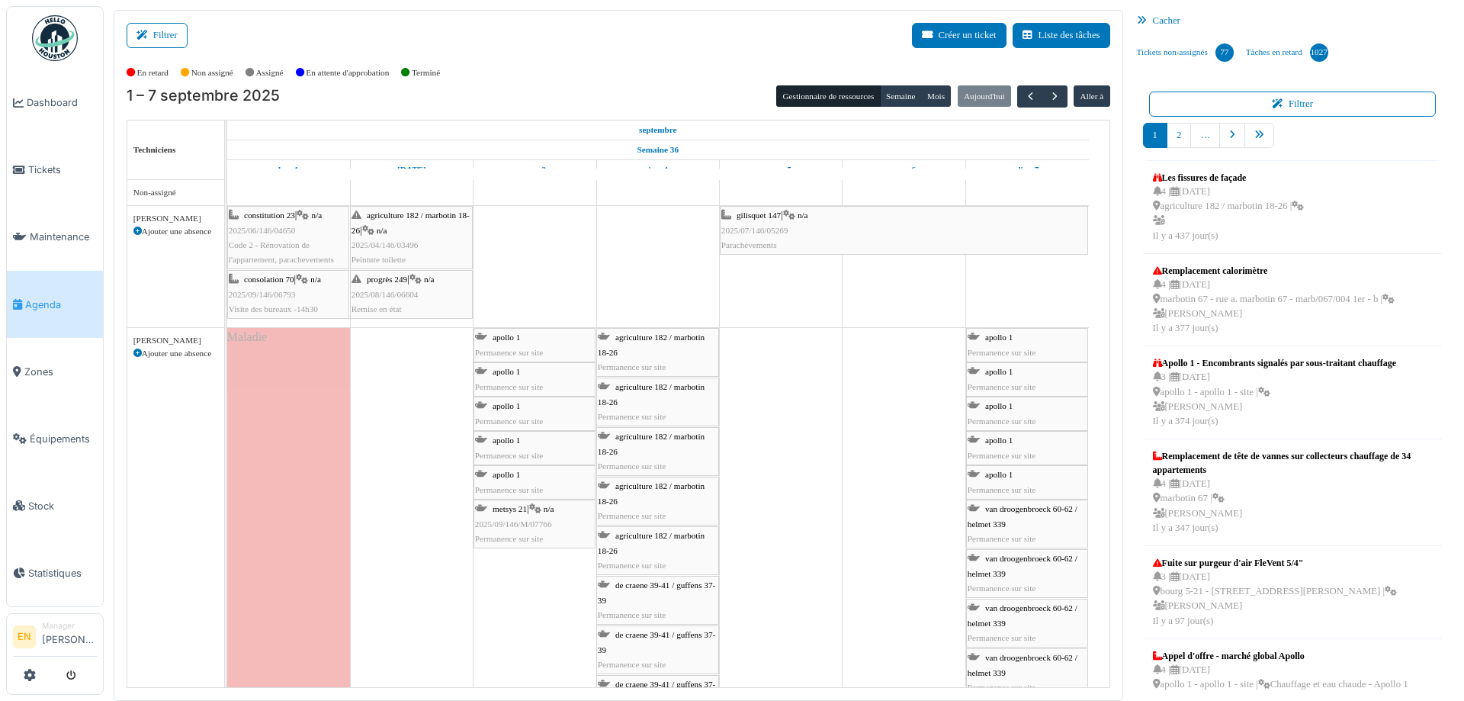
click at [68, 43] on img at bounding box center [55, 38] width 46 height 46
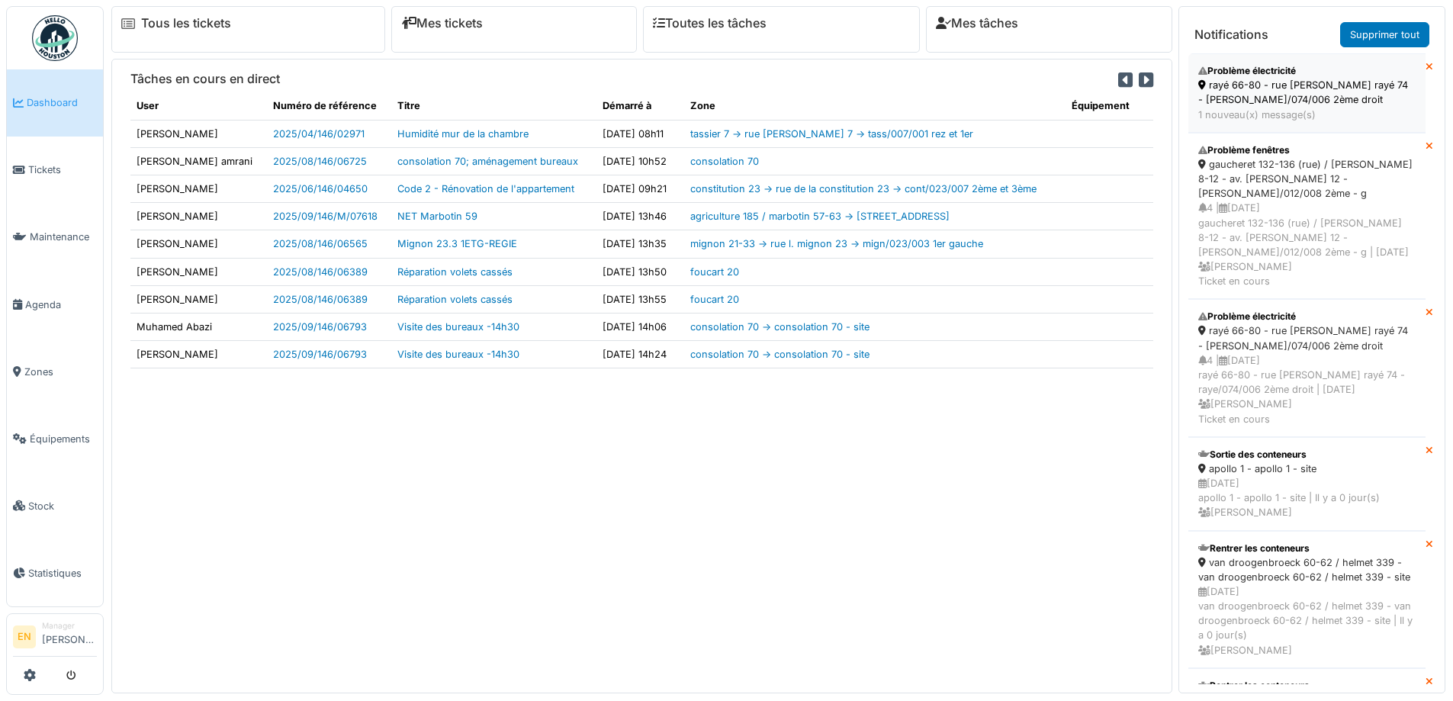
click at [1280, 82] on div "rayé 66-80 - rue [PERSON_NAME] rayé 74 - [PERSON_NAME]/074/006 2ème droit" at bounding box center [1306, 92] width 217 height 29
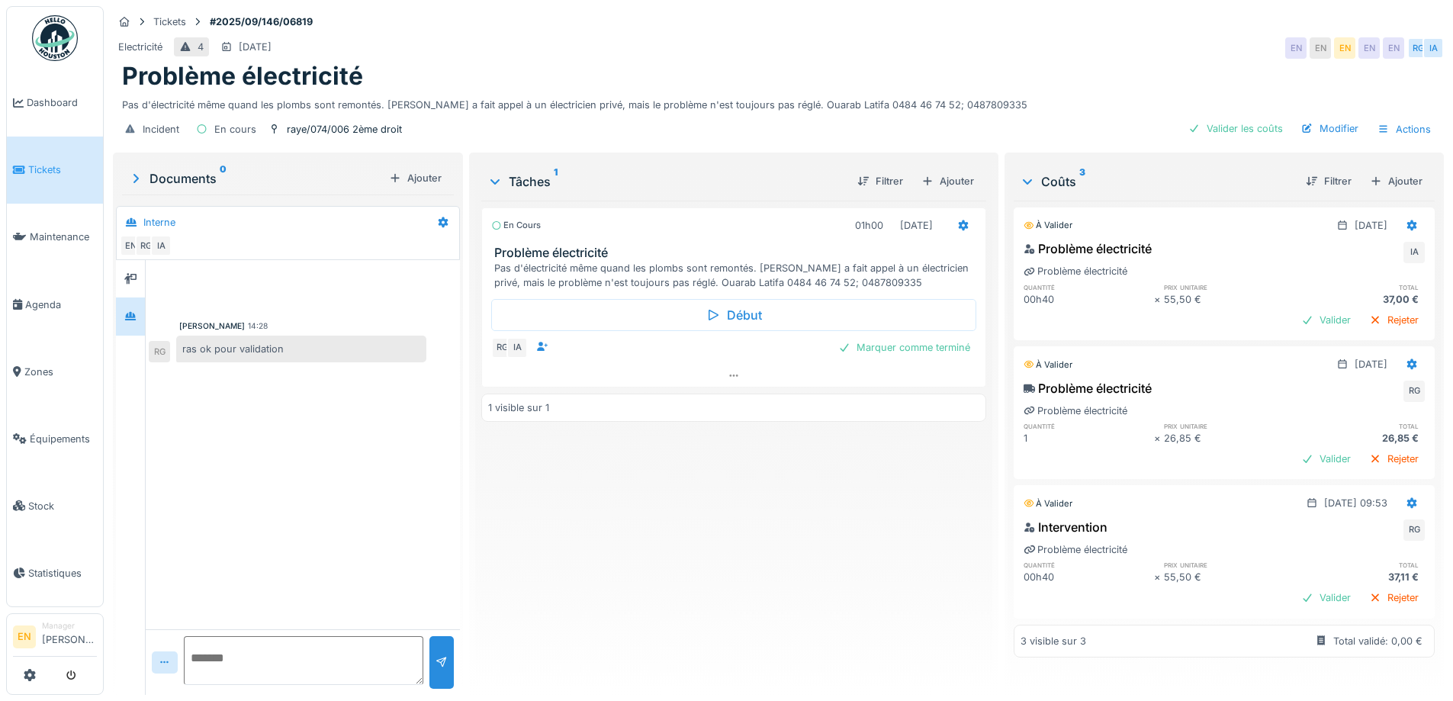
click at [795, 465] on div "En cours 01h00 [DATE] Problème électricité Pas d'électricité même quand les plo…" at bounding box center [733, 442] width 504 height 482
click at [910, 351] on div "Marquer comme terminé" at bounding box center [904, 347] width 144 height 21
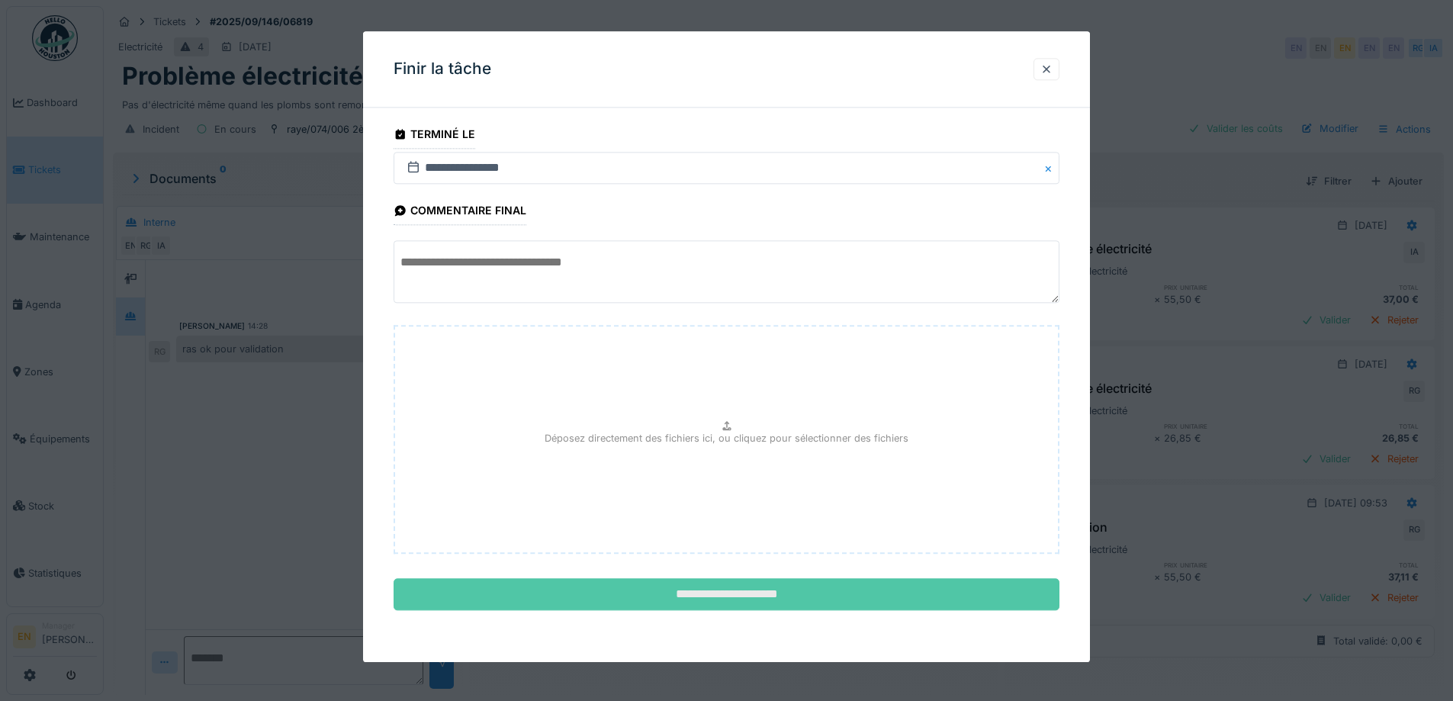
scroll to position [11, 0]
click at [759, 589] on input "**********" at bounding box center [726, 595] width 666 height 32
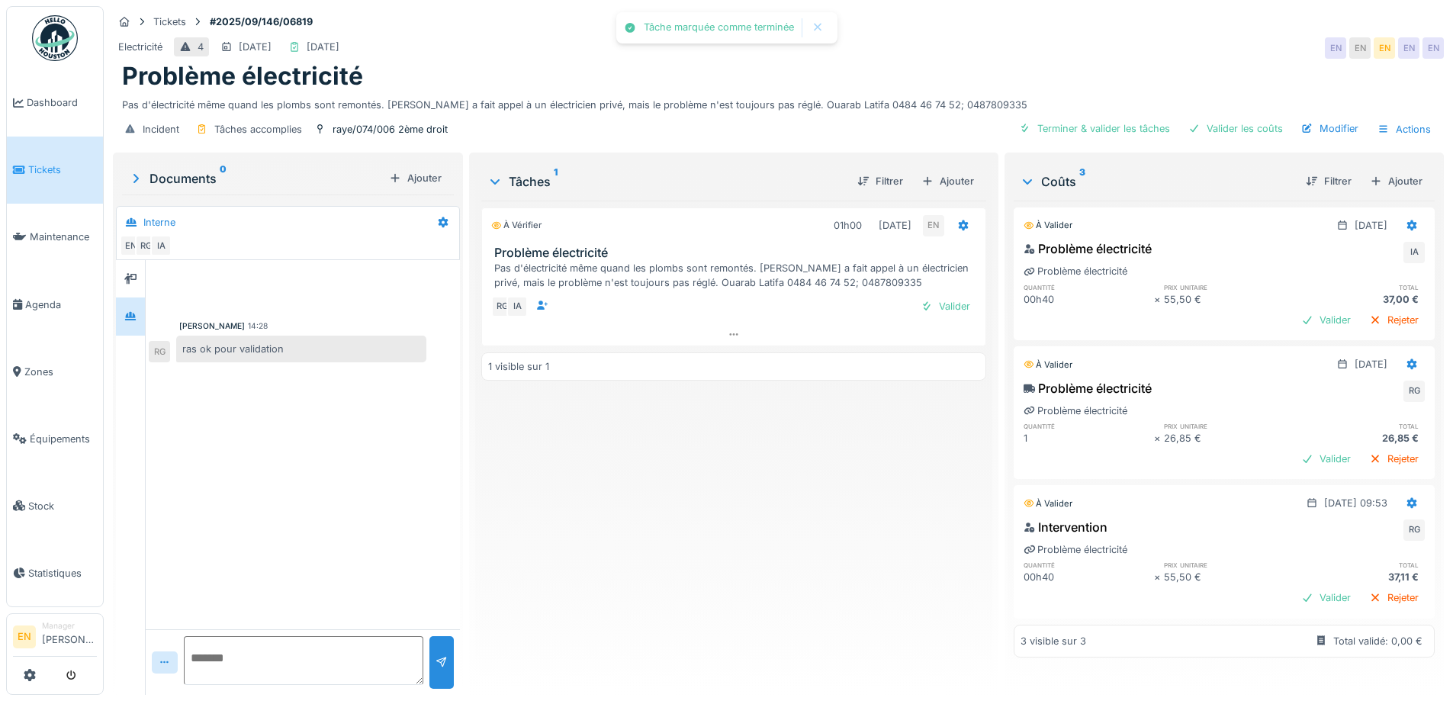
click at [798, 565] on div "À vérifier 01h00 [DATE] EN Problème électricité Pas d'électricité même quand le…" at bounding box center [733, 442] width 504 height 482
click at [1227, 119] on div "Valider les coûts" at bounding box center [1235, 128] width 107 height 21
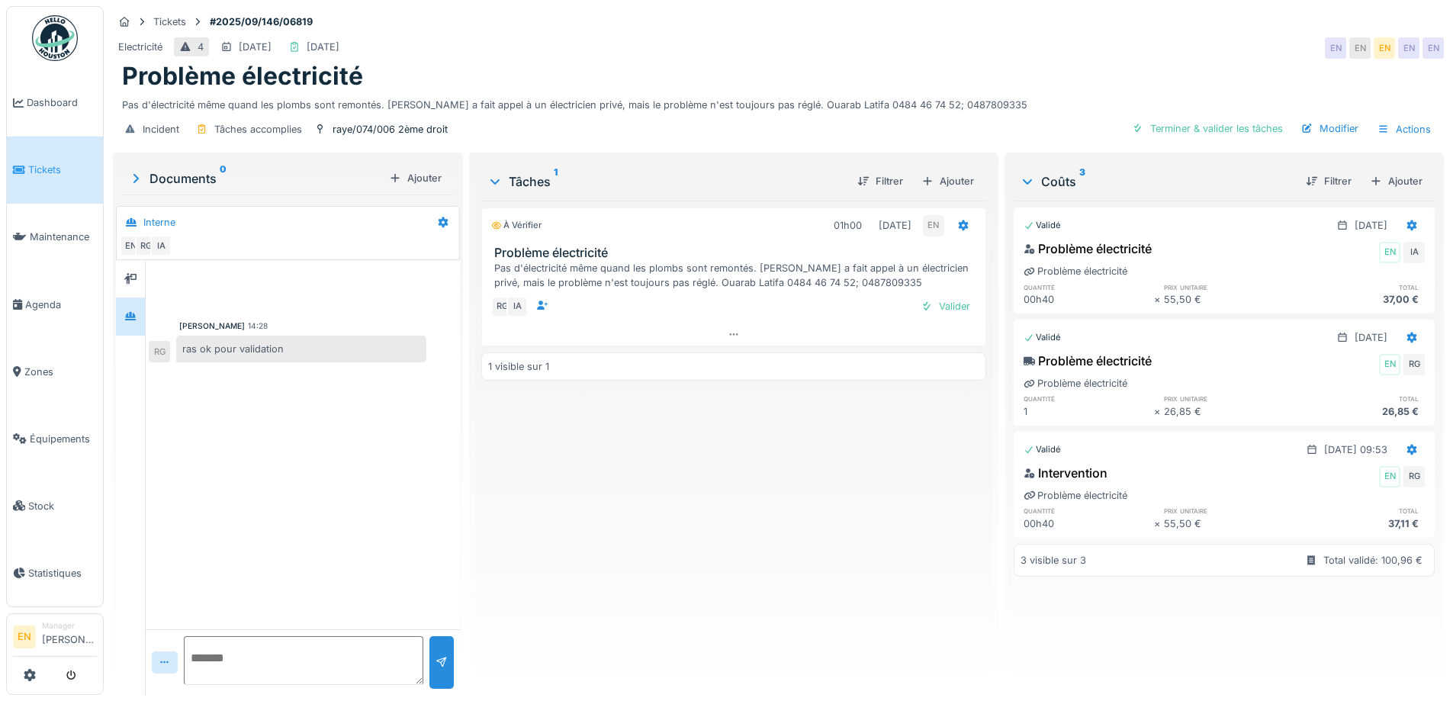
click at [657, 582] on div "À vérifier 01h00 [DATE] EN Problème électricité Pas d'électricité même quand le…" at bounding box center [733, 442] width 504 height 482
click at [955, 296] on div "Valider" at bounding box center [945, 306] width 62 height 21
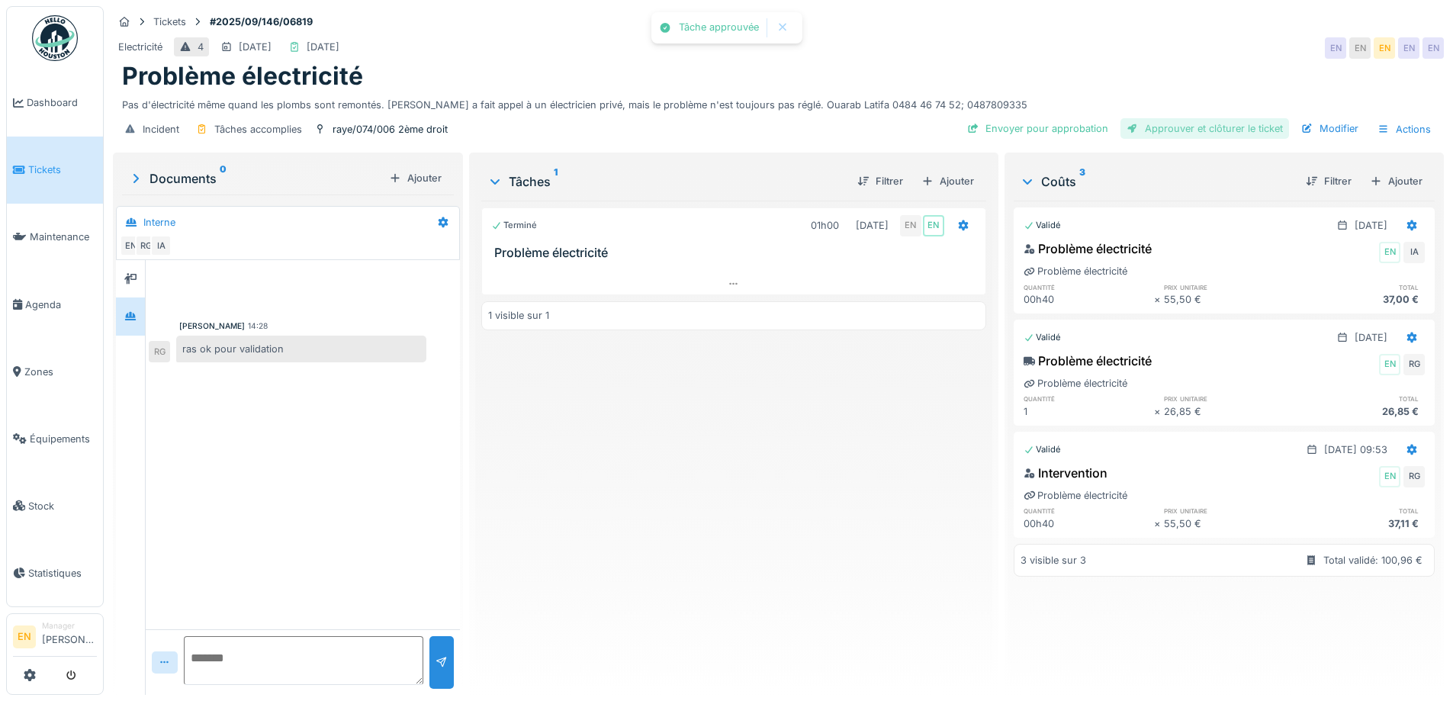
click at [1200, 122] on div "Approuver et clôturer le ticket" at bounding box center [1204, 128] width 169 height 21
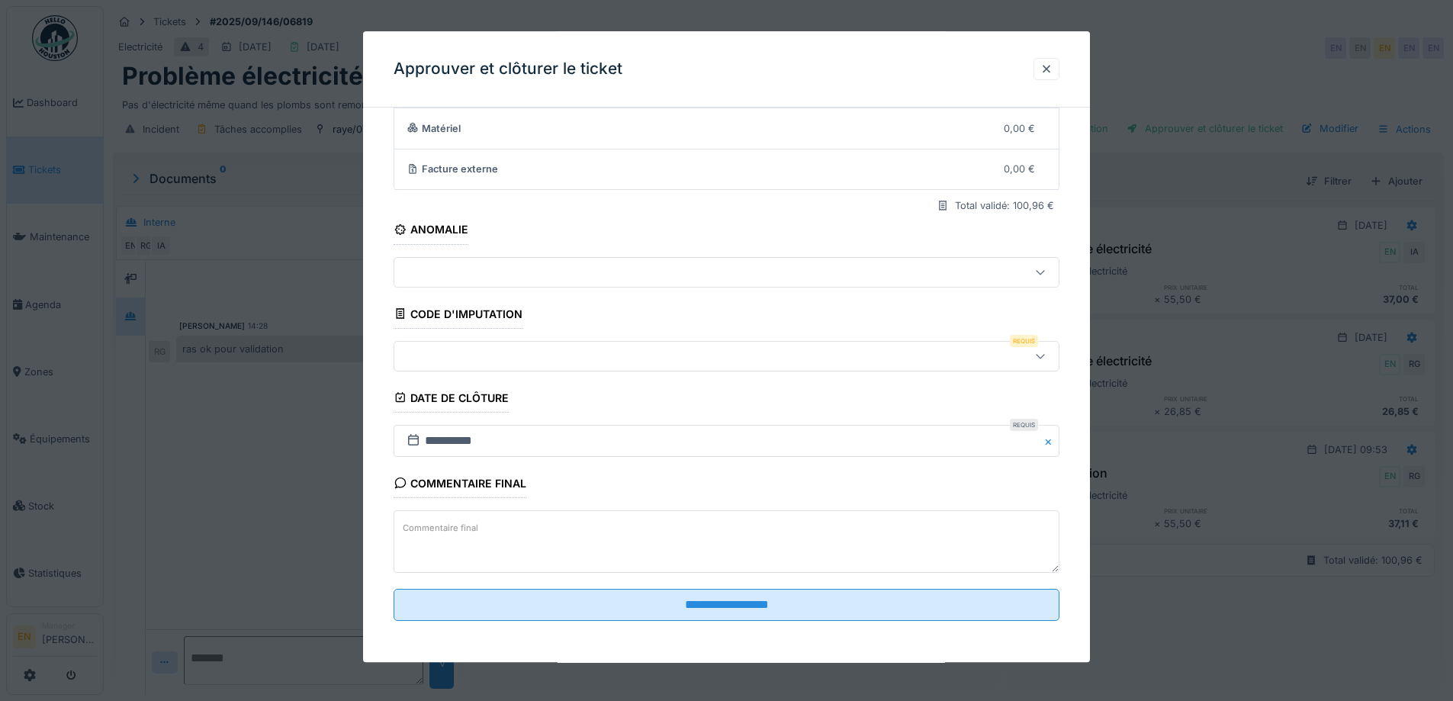
scroll to position [131, 0]
click at [1046, 358] on icon at bounding box center [1040, 354] width 12 height 10
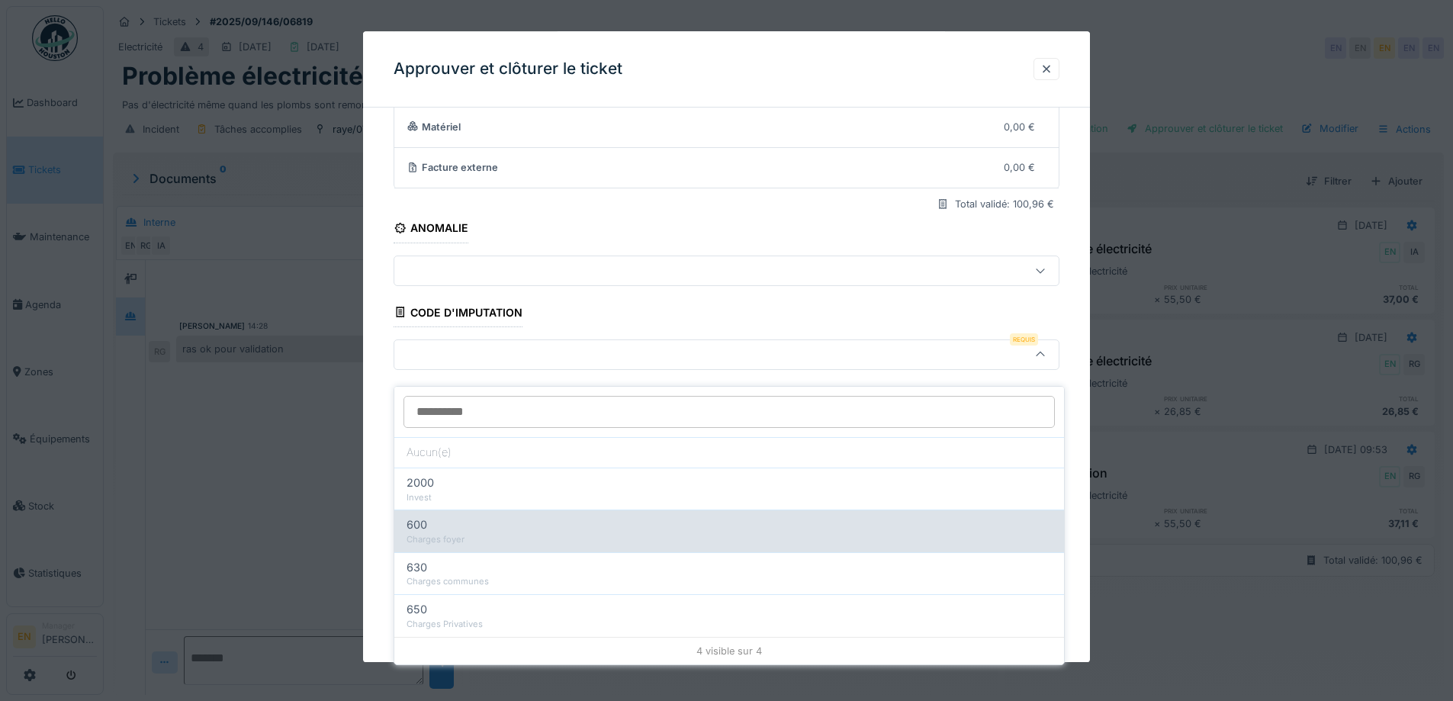
click at [541, 516] on div "600" at bounding box center [728, 524] width 645 height 17
type input "***"
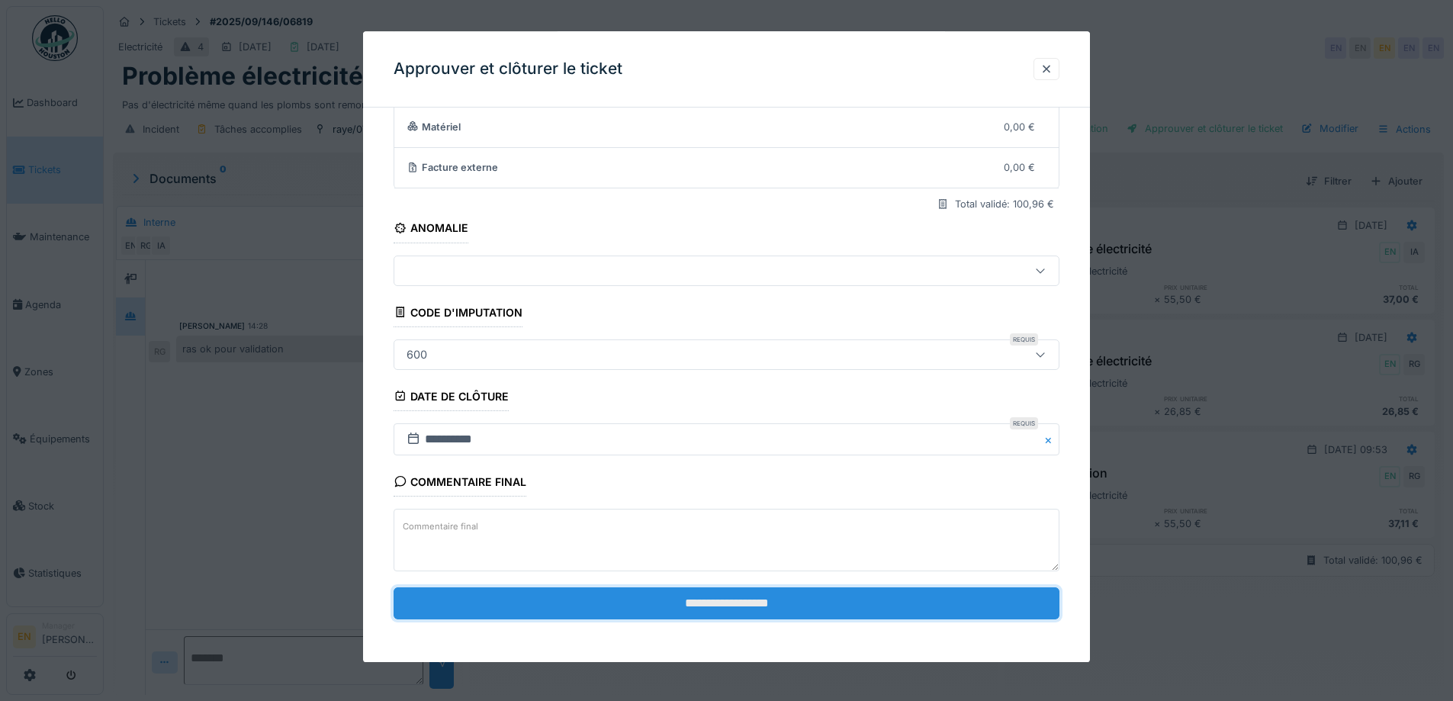
click at [740, 603] on input "**********" at bounding box center [726, 603] width 666 height 32
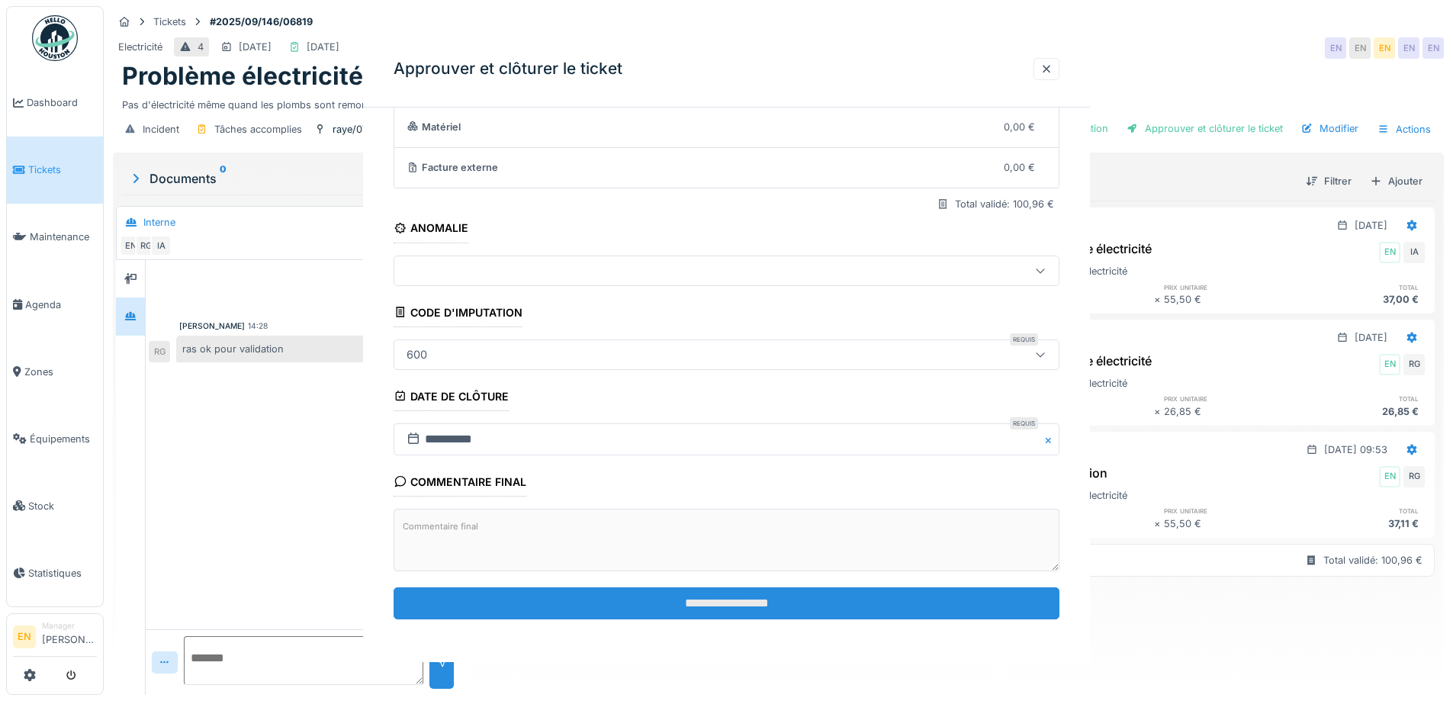
scroll to position [0, 0]
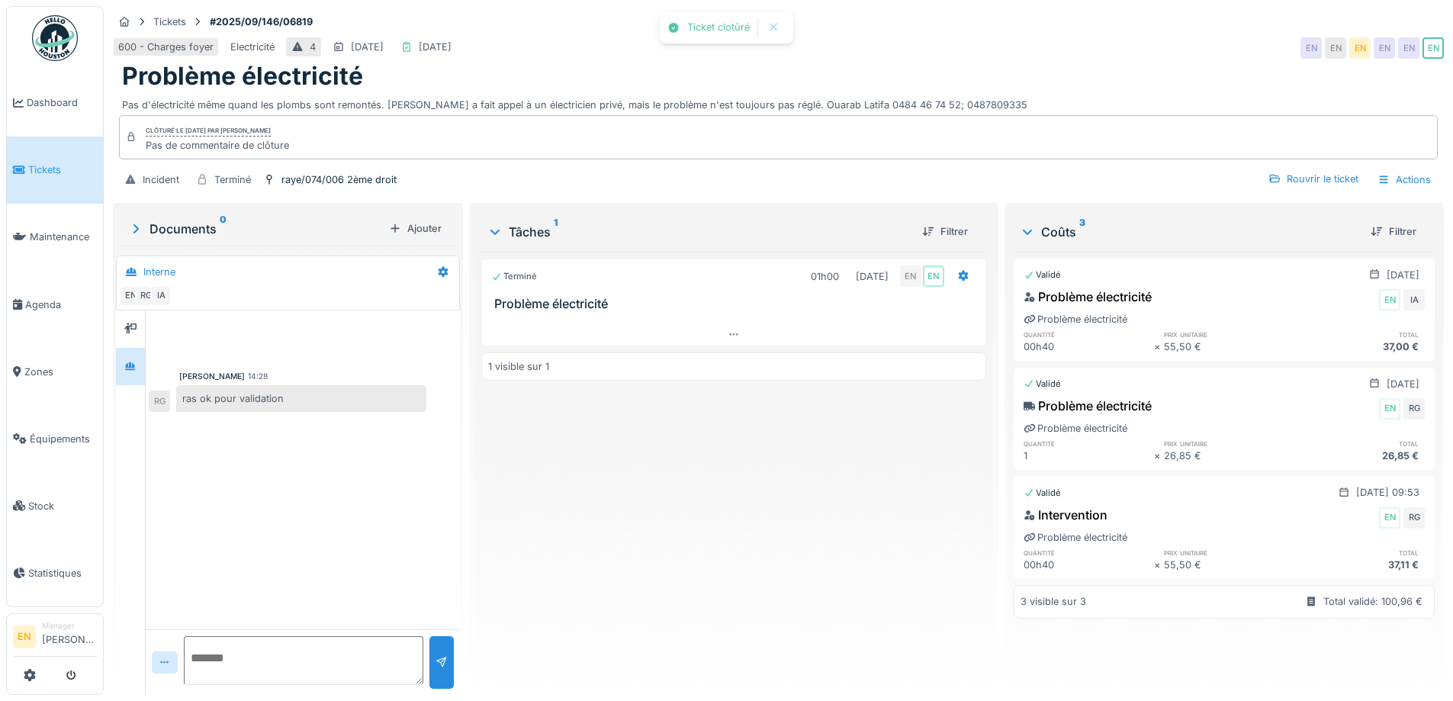
click at [784, 557] on div "Terminé 01h00 [DATE] EN EN Problème électricité 1 visible sur 1" at bounding box center [733, 467] width 504 height 431
click at [50, 41] on img at bounding box center [55, 38] width 46 height 46
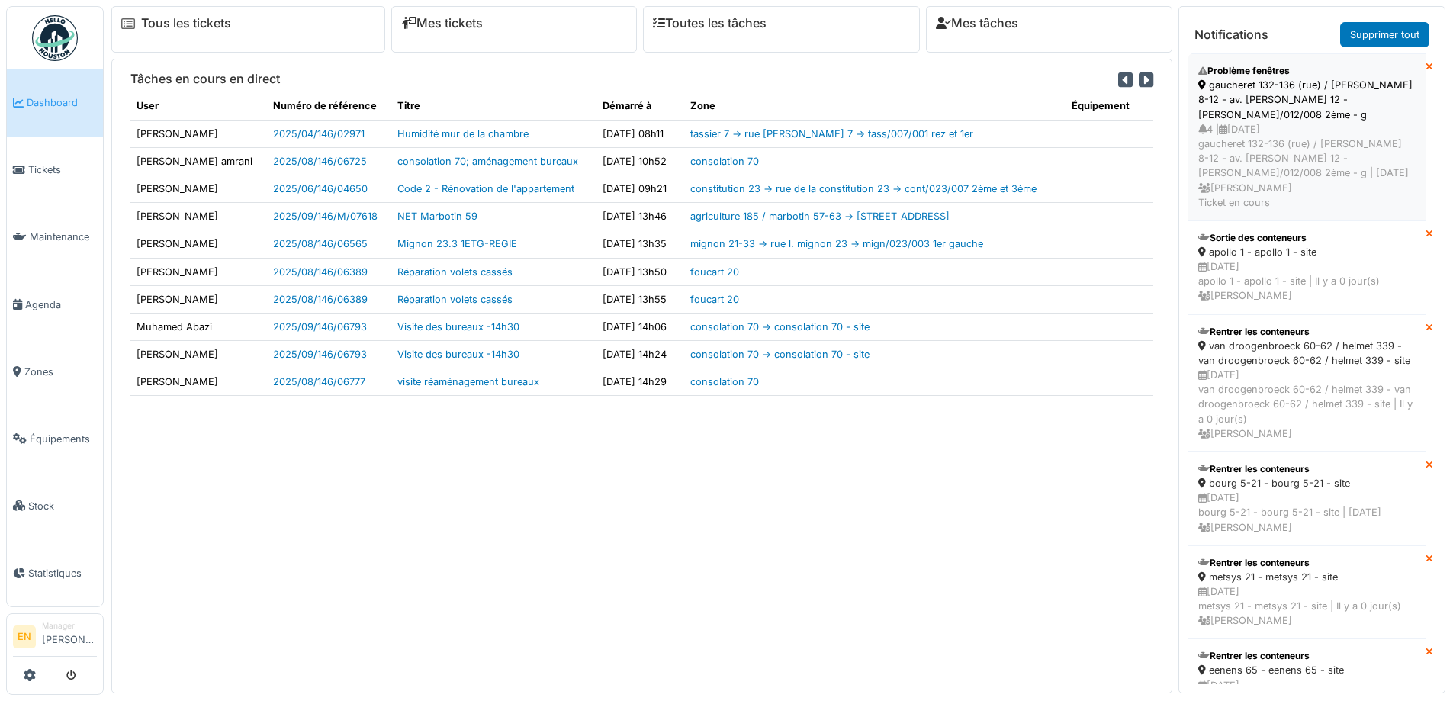
click at [1228, 124] on div "4 | [DATE] gaucheret 132-136 (rue) / [PERSON_NAME] 8-12 - av. [PERSON_NAME] 12 …" at bounding box center [1306, 166] width 217 height 88
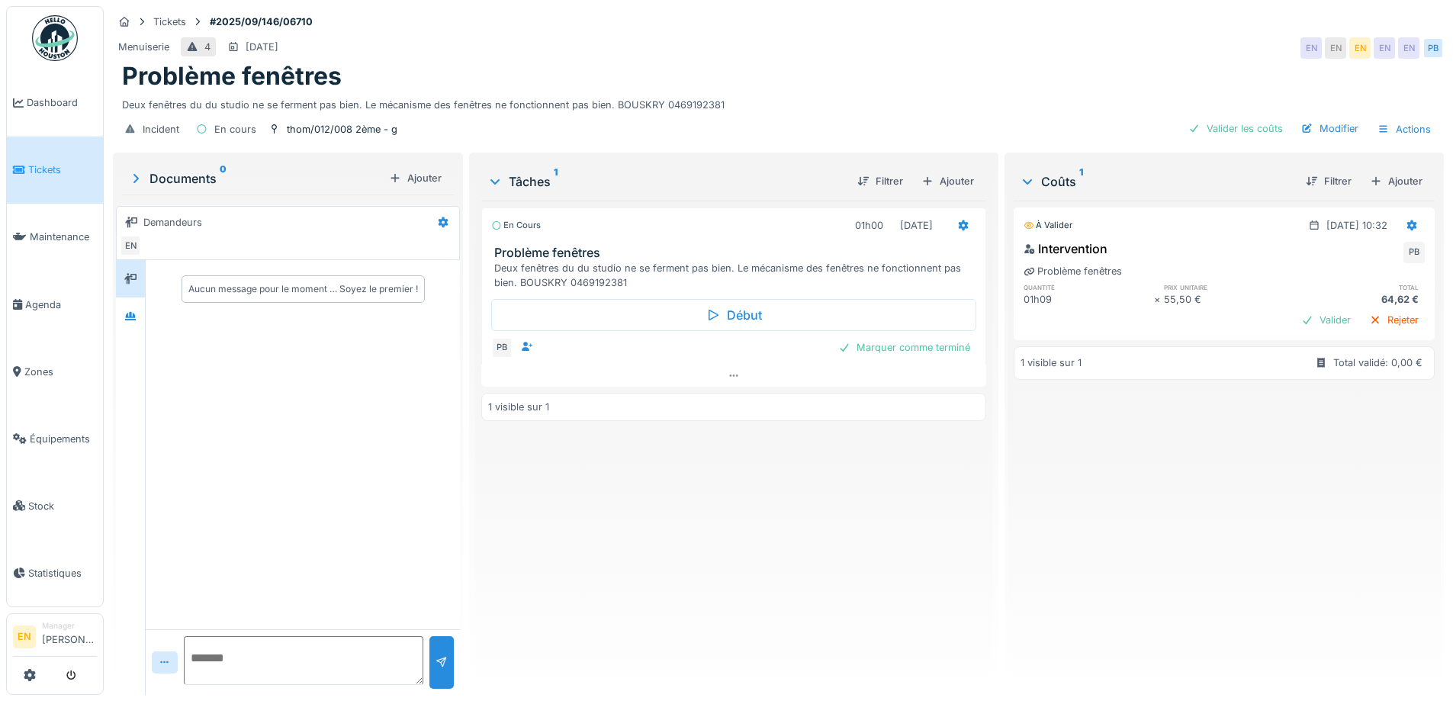
click at [843, 100] on div "Deux fenêtres du du studio ne se ferment pas bien. Le mécanisme des fenêtres ne…" at bounding box center [778, 102] width 1312 height 21
click at [635, 569] on div "En cours 01h00 [DATE] Problème fenêtres Deux fenêtres du du studio ne se fermen…" at bounding box center [733, 442] width 504 height 482
click at [137, 321] on div at bounding box center [130, 316] width 23 height 19
click at [721, 549] on div "En cours 01h00 [DATE] Problème fenêtres Deux fenêtres du du studio ne se fermen…" at bounding box center [733, 442] width 504 height 482
click at [1318, 133] on div "Modifier" at bounding box center [1329, 128] width 69 height 21
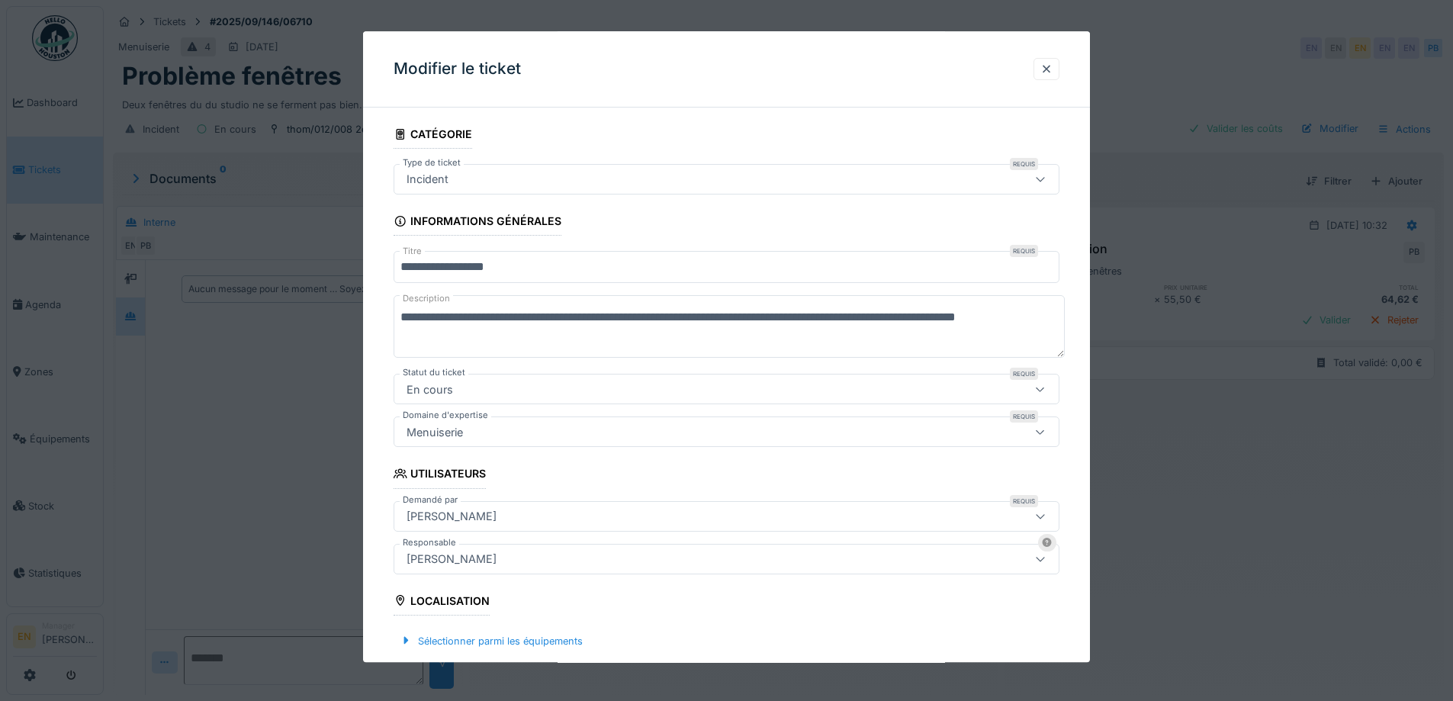
drag, startPoint x: 522, startPoint y: 319, endPoint x: 506, endPoint y: 319, distance: 16.0
click at [506, 319] on textarea "**********" at bounding box center [728, 327] width 671 height 63
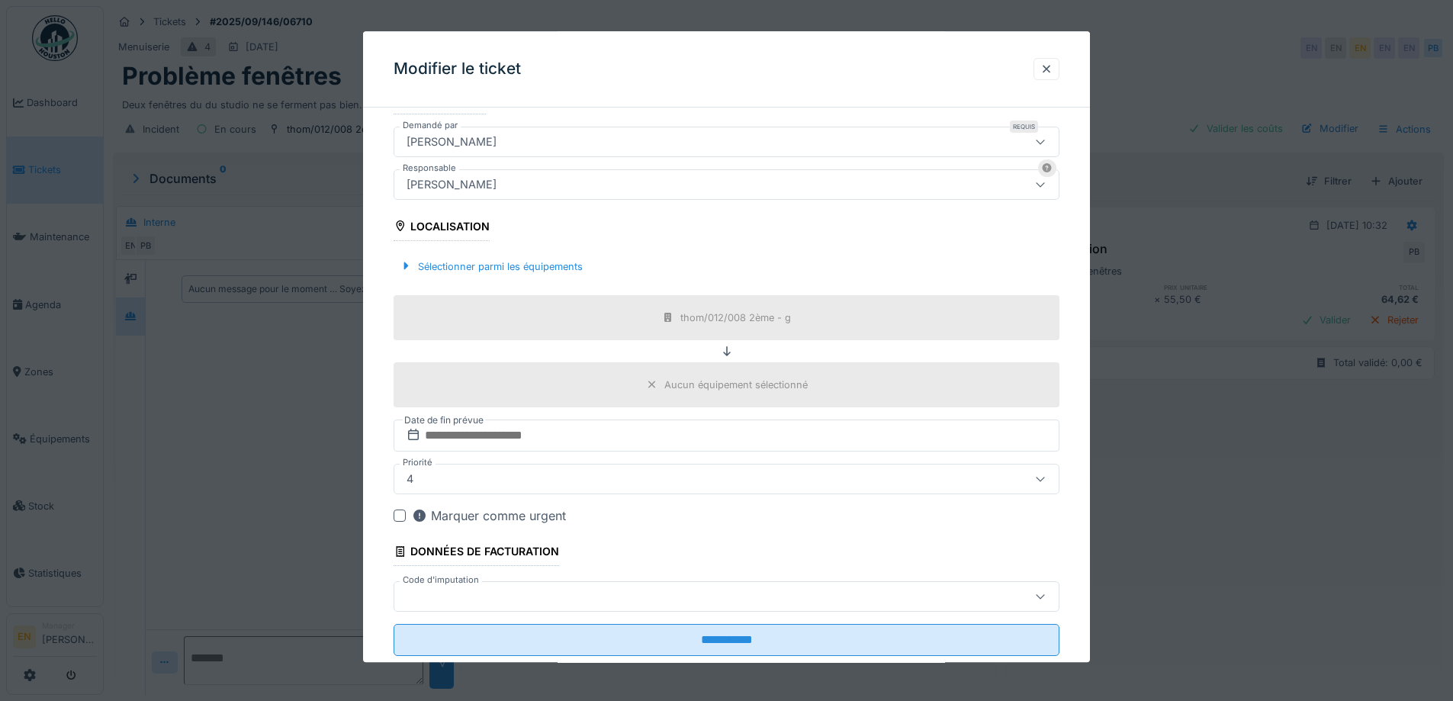
scroll to position [381, 0]
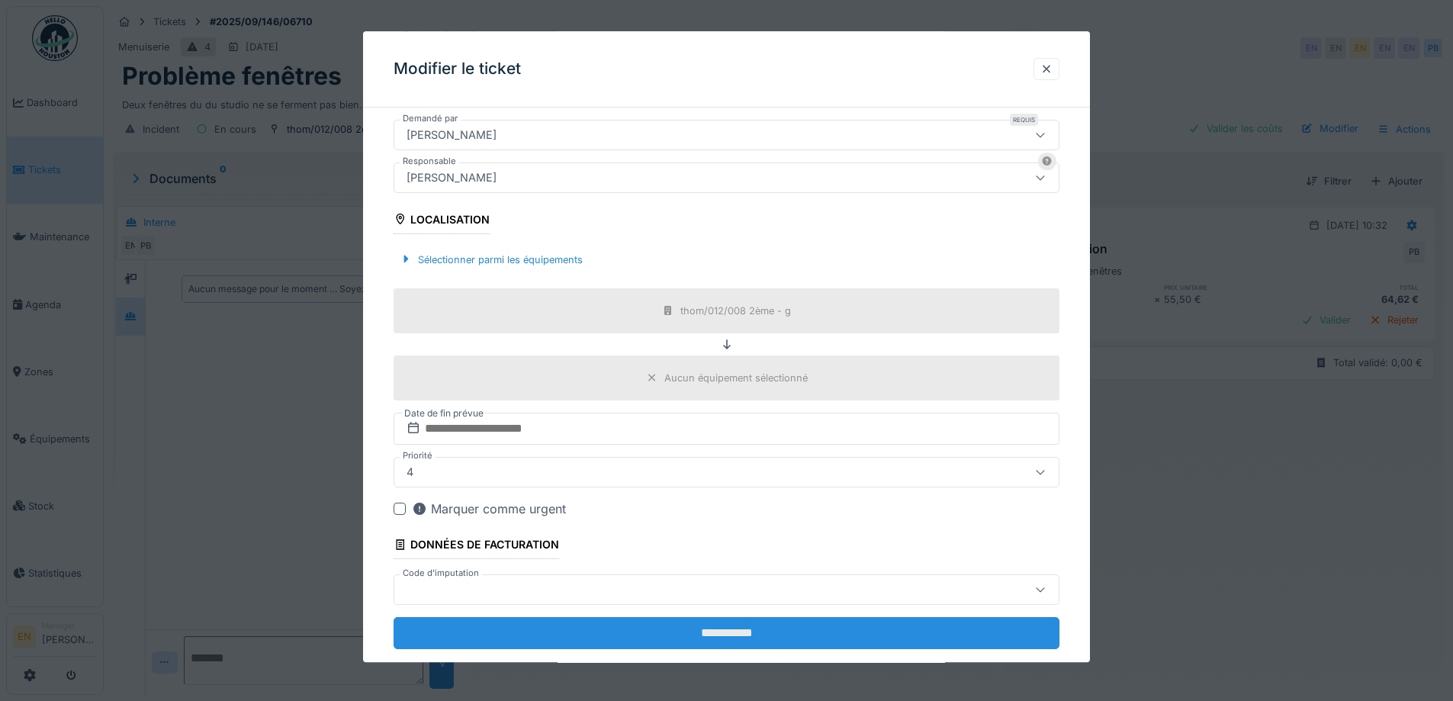
type textarea "**********"
click at [715, 628] on input "**********" at bounding box center [726, 633] width 666 height 32
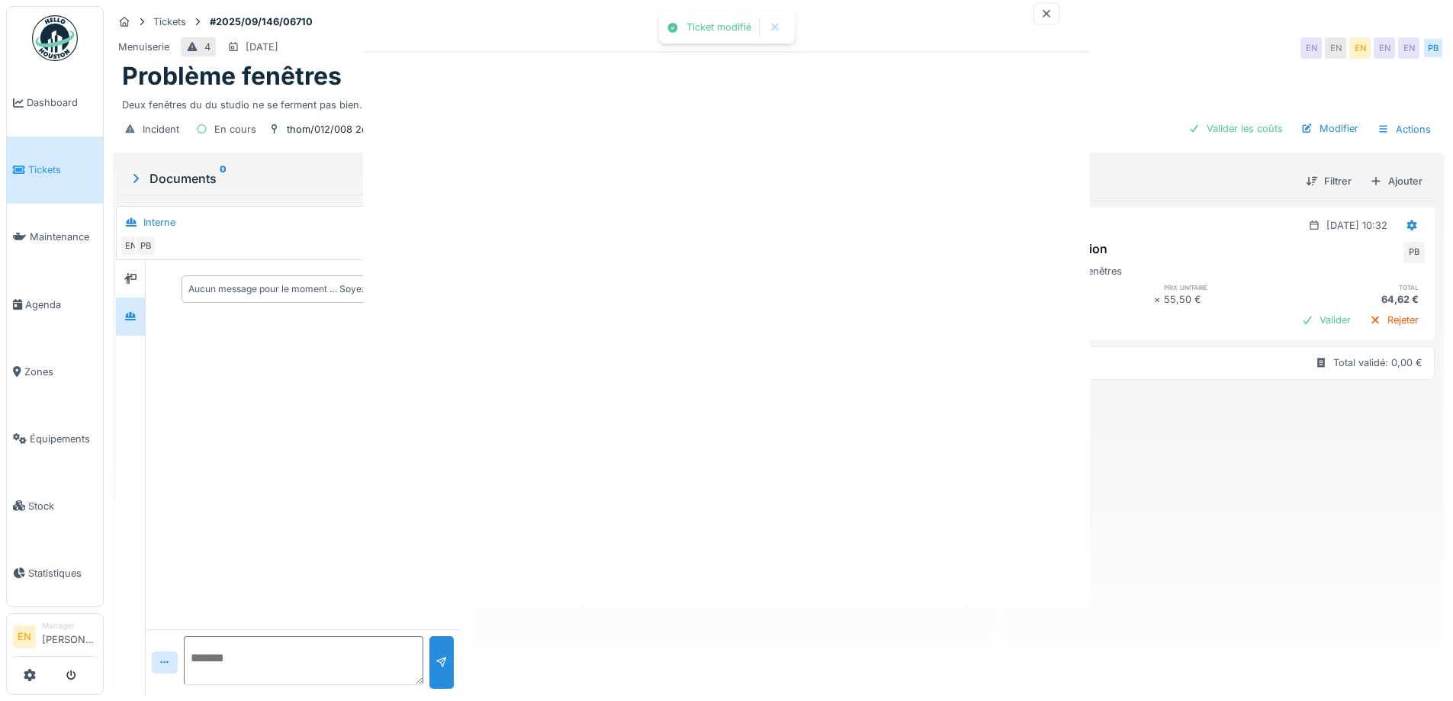
scroll to position [0, 0]
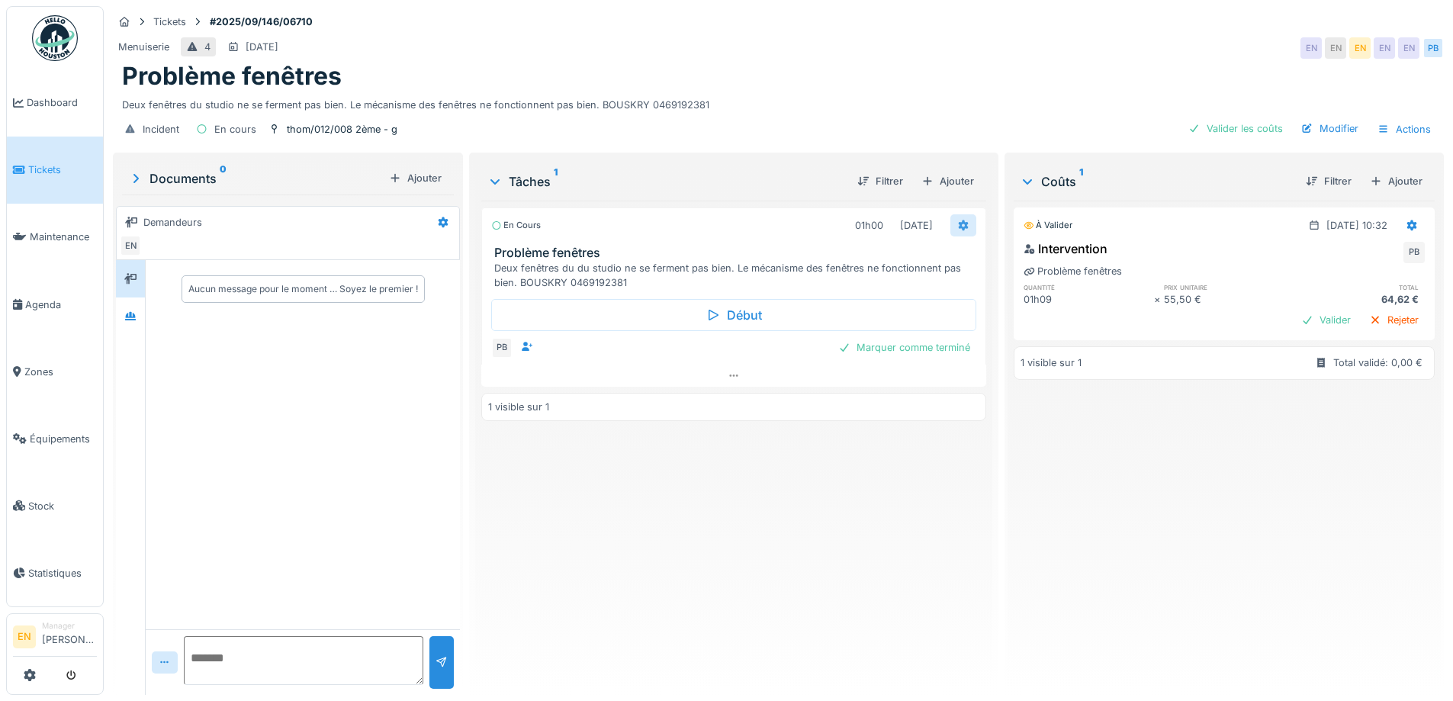
click at [957, 231] on div at bounding box center [963, 225] width 12 height 14
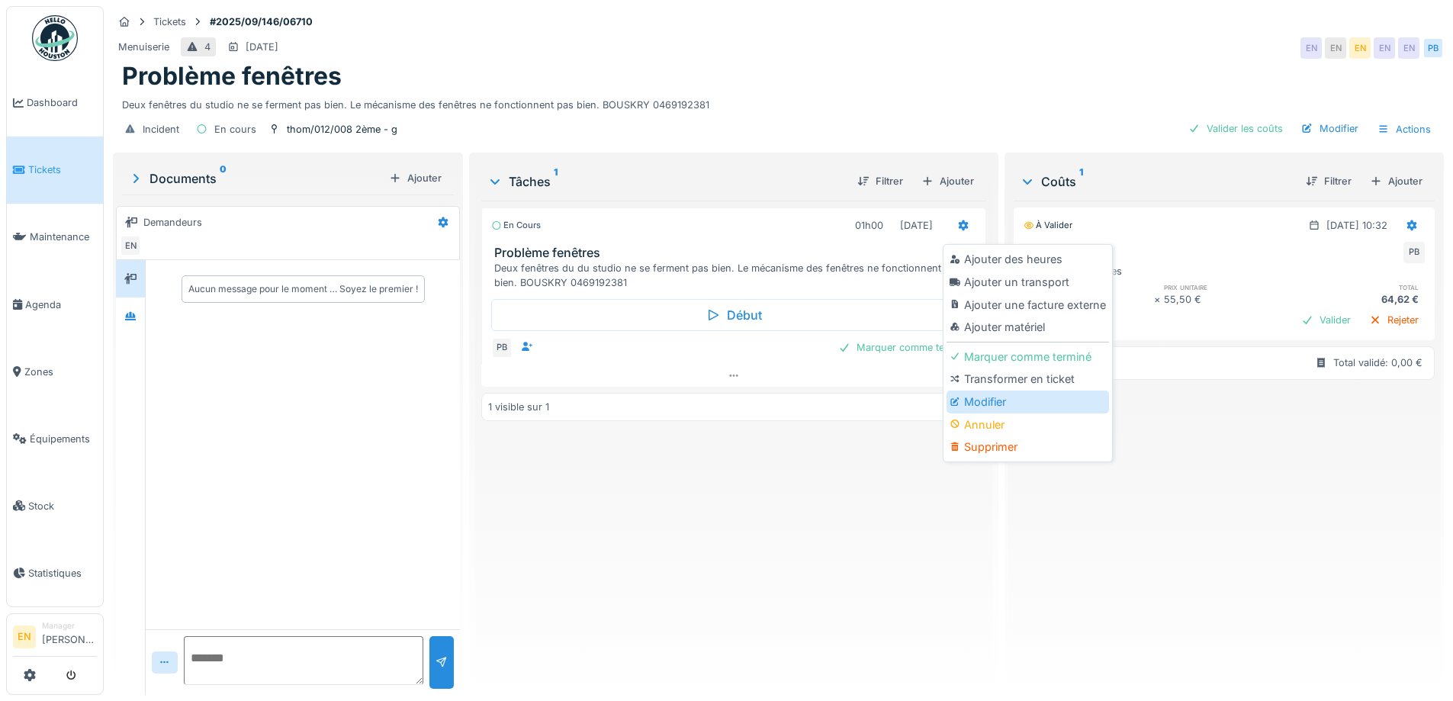
click at [997, 399] on div "Modifier" at bounding box center [1027, 401] width 162 height 23
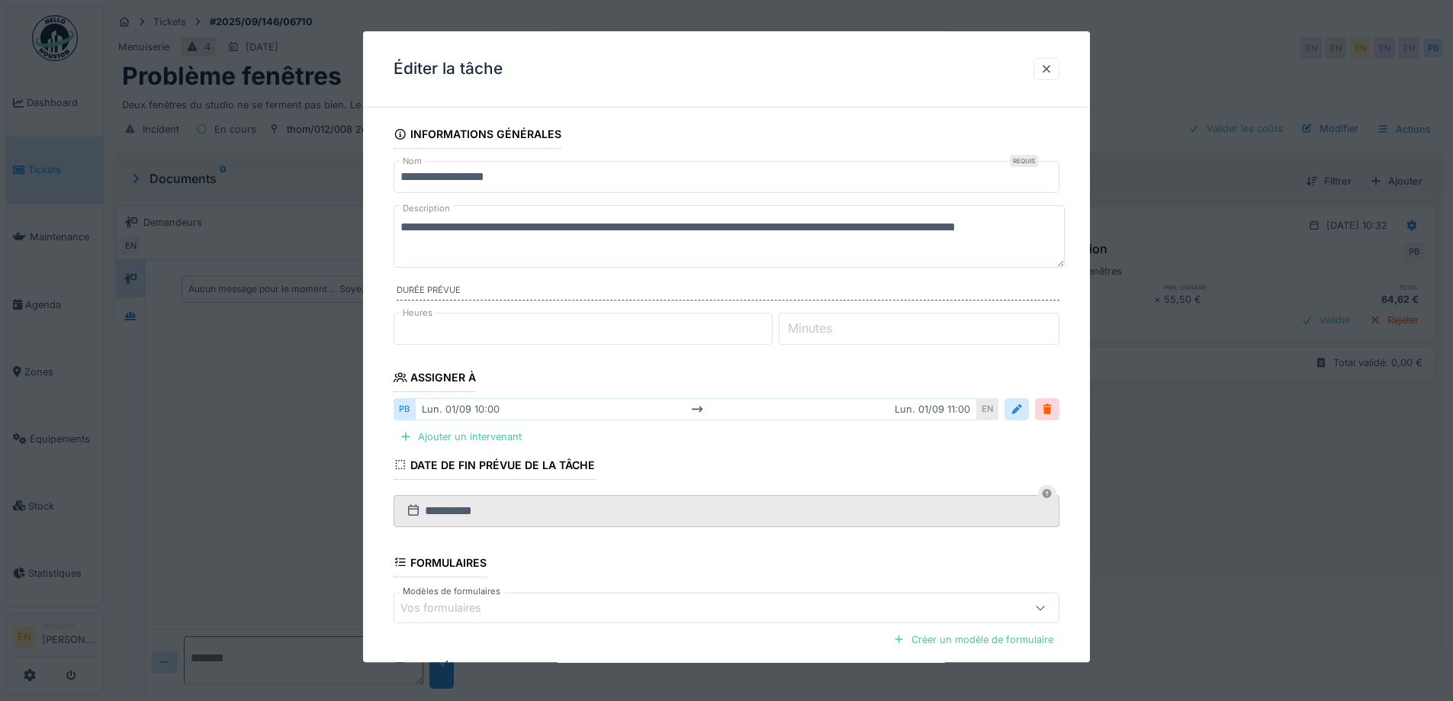
drag, startPoint x: 516, startPoint y: 229, endPoint x: 503, endPoint y: 229, distance: 13.7
click at [503, 229] on textarea "**********" at bounding box center [728, 236] width 671 height 63
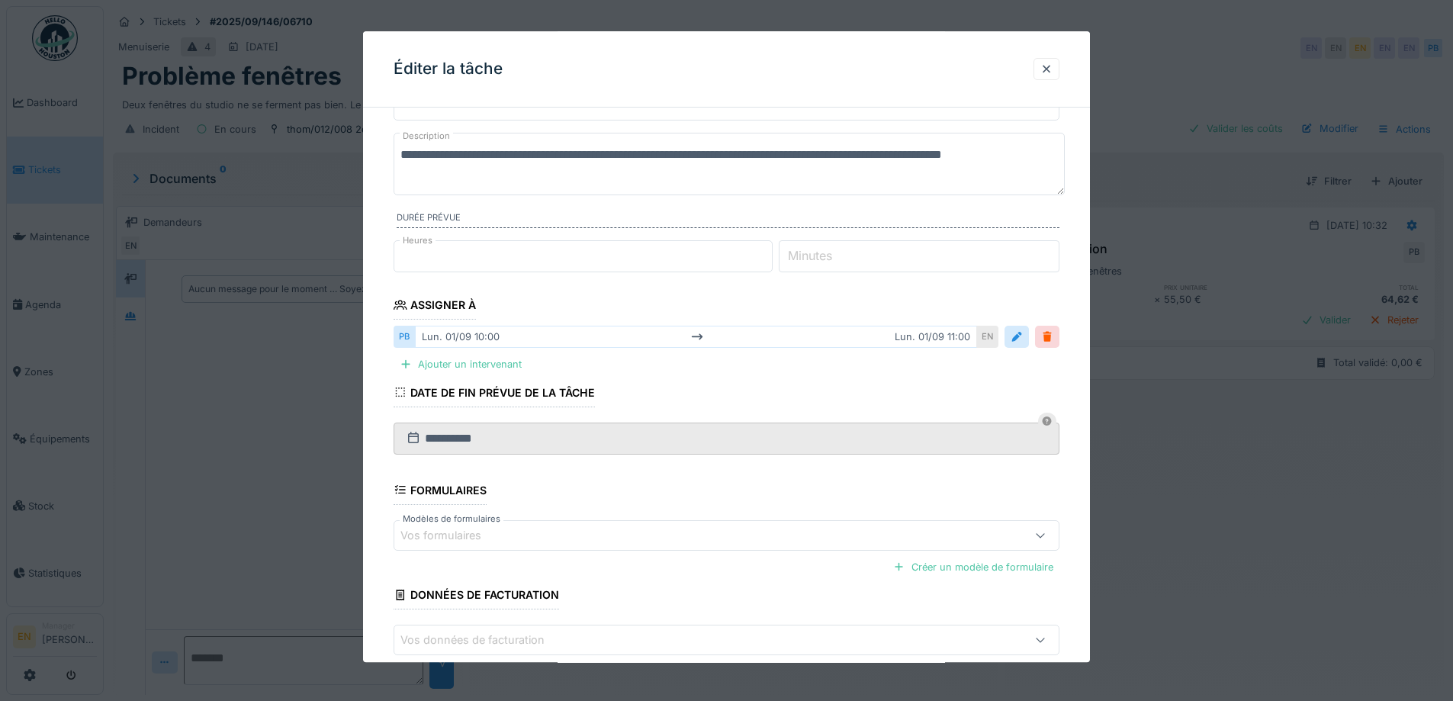
scroll to position [153, 0]
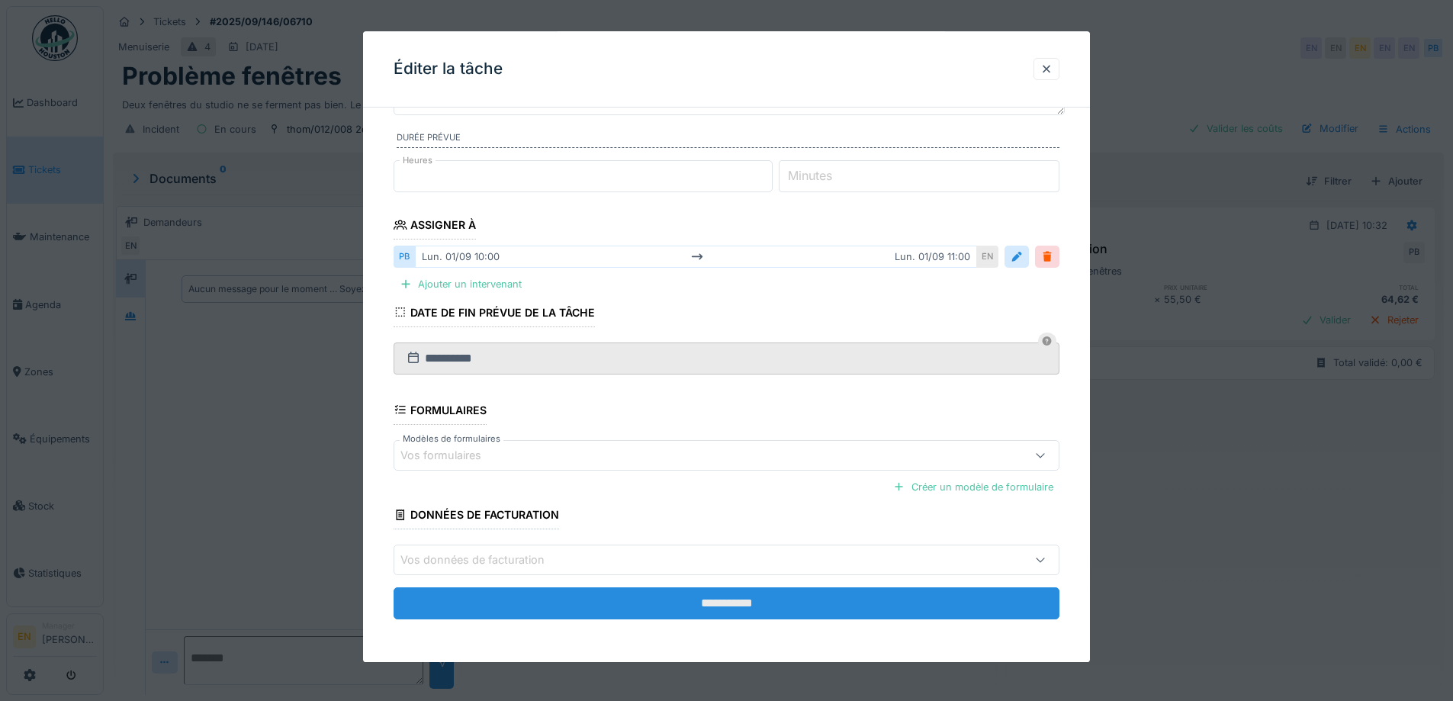
type textarea "**********"
click at [781, 599] on input "**********" at bounding box center [726, 603] width 666 height 32
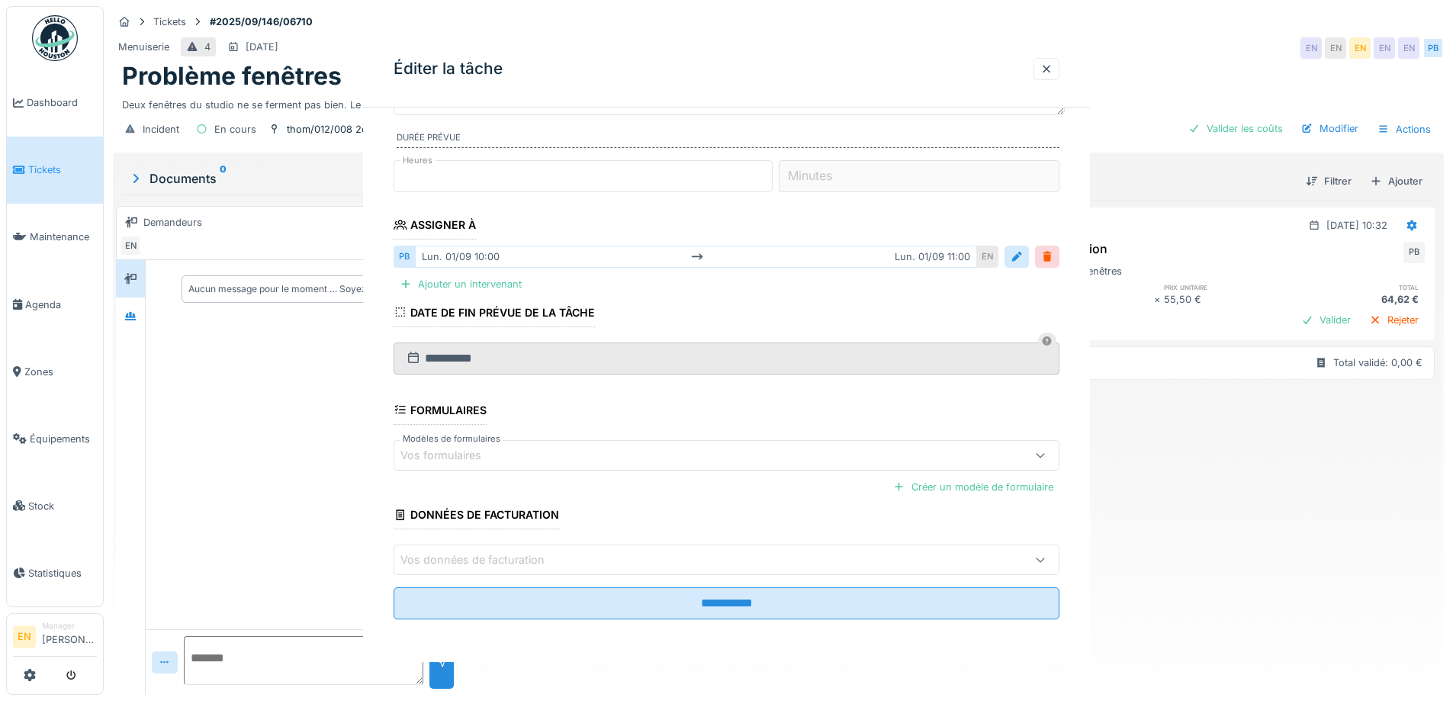
scroll to position [0, 0]
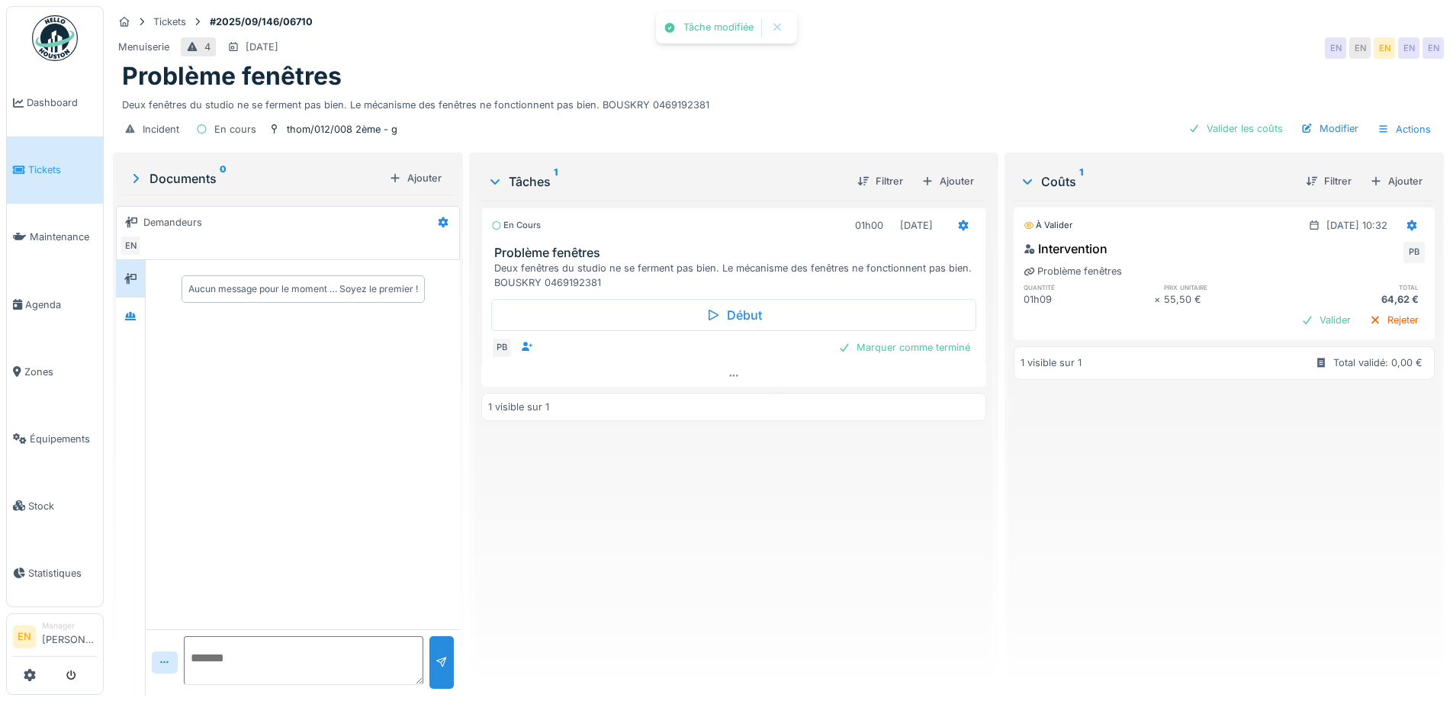
click at [801, 563] on div "En cours 01h00 [DATE] Problème fenêtres Deux fenêtres du studio ne se ferment p…" at bounding box center [733, 442] width 504 height 482
click at [1373, 185] on div "Ajouter" at bounding box center [1395, 181] width 65 height 21
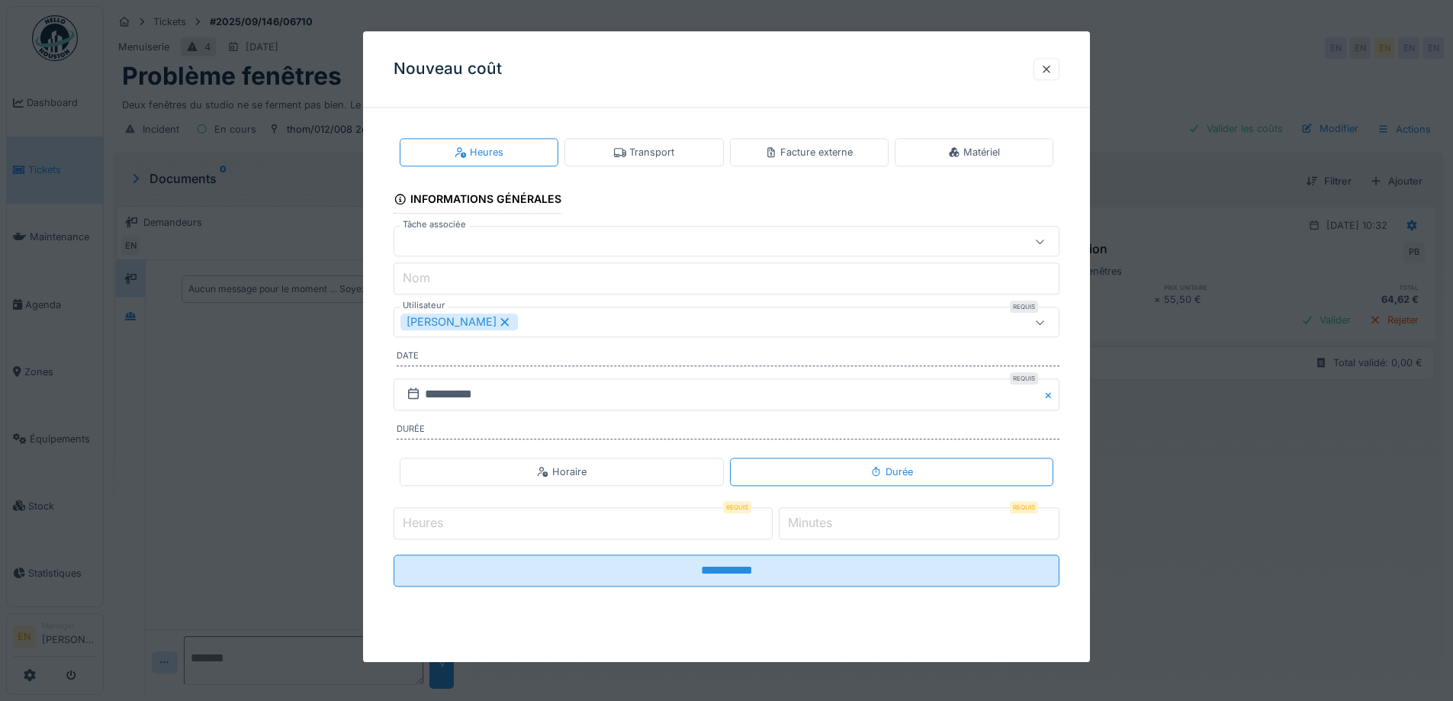
click at [687, 154] on div "Transport" at bounding box center [643, 152] width 159 height 28
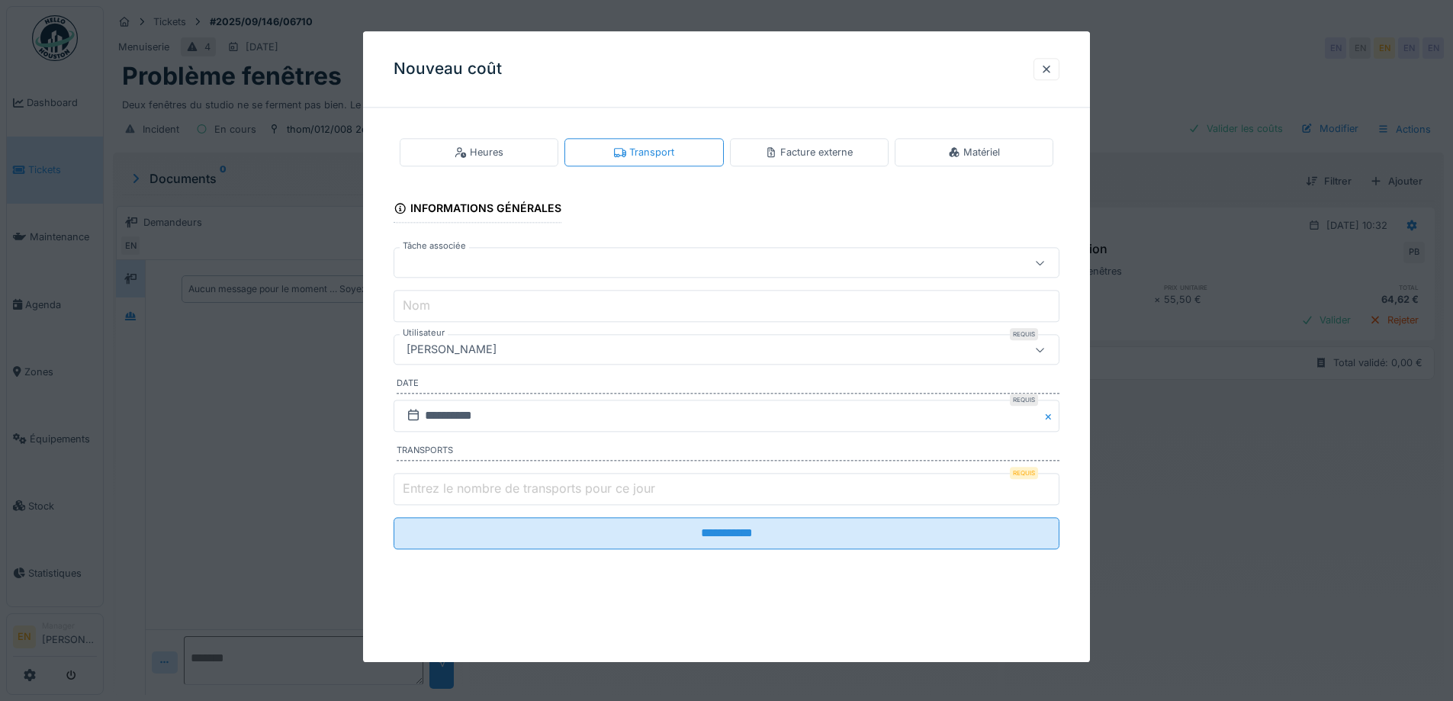
type input "*"
click at [1053, 486] on input "*" at bounding box center [726, 489] width 666 height 32
click at [1046, 348] on icon at bounding box center [1040, 350] width 12 height 10
click at [584, 390] on input "Utilisateur" at bounding box center [728, 396] width 651 height 32
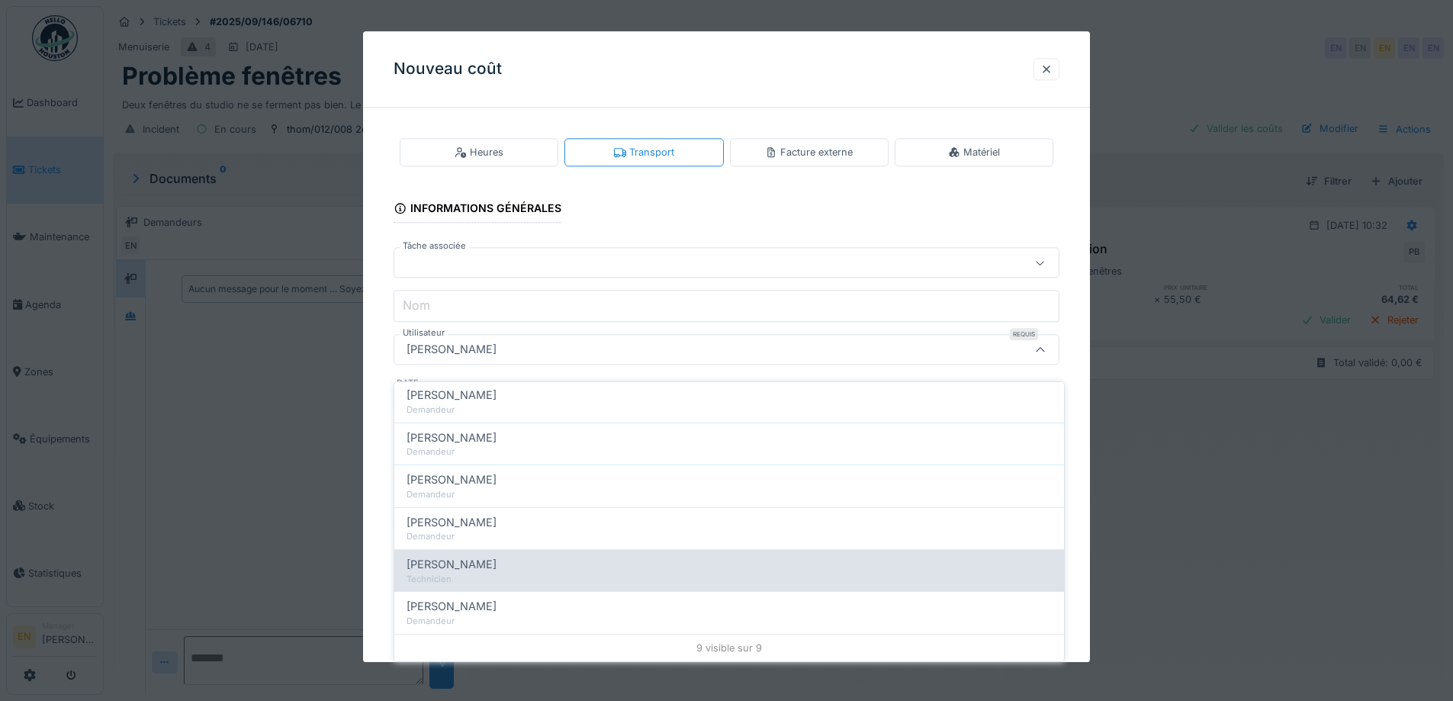
scroll to position [11, 0]
type input "****"
click at [479, 556] on div "[PERSON_NAME]" at bounding box center [728, 564] width 645 height 17
type input "****"
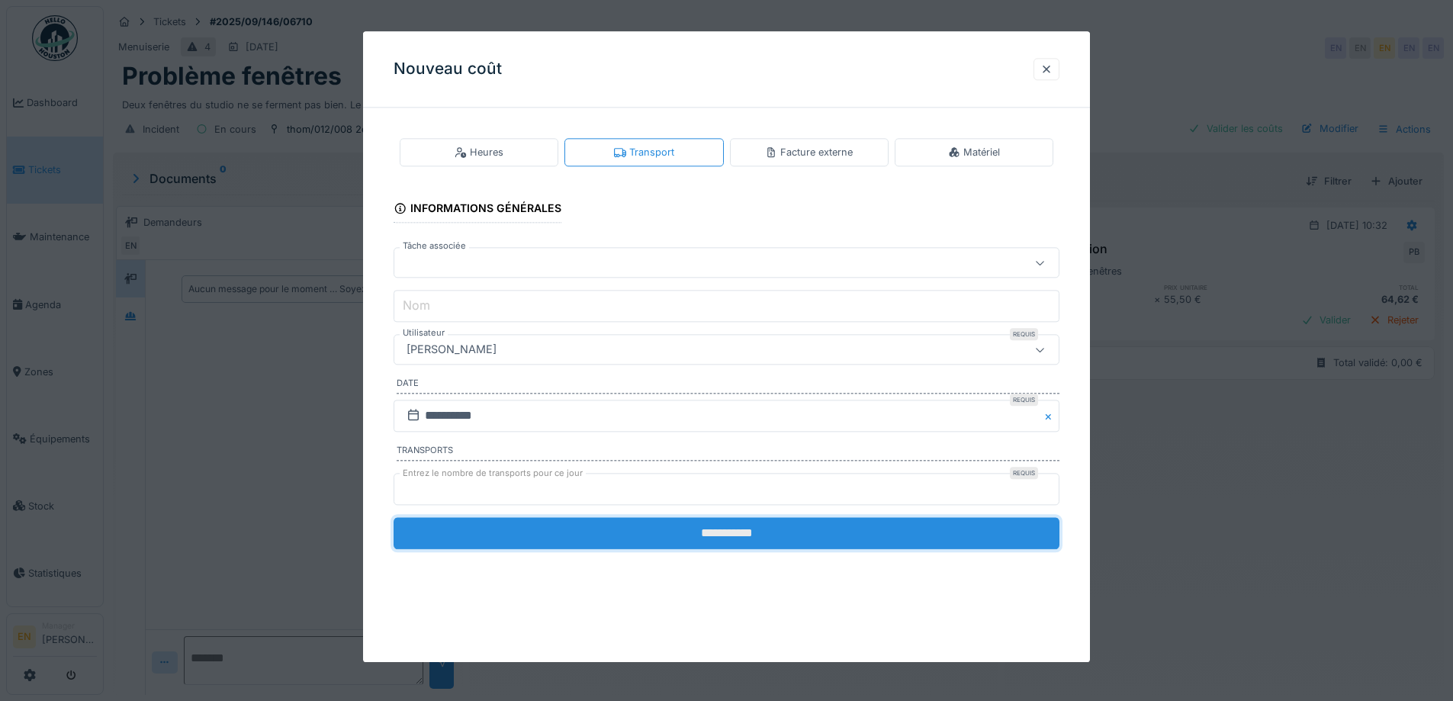
click at [737, 534] on input "**********" at bounding box center [726, 533] width 666 height 32
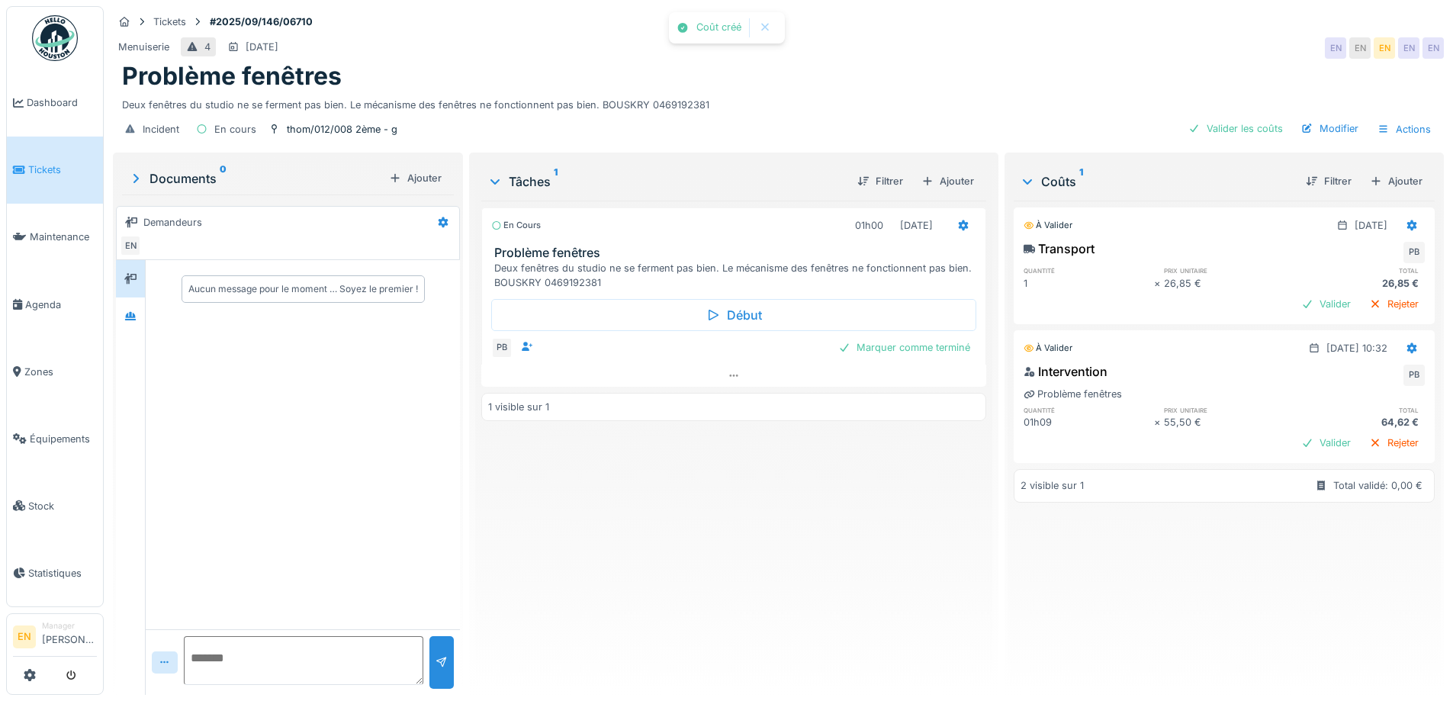
click at [737, 529] on div "En cours 01h00 [DATE] Problème fenêtres Deux fenêtres du studio ne se ferment p…" at bounding box center [733, 442] width 504 height 482
click at [1240, 120] on div "Valider les coûts" at bounding box center [1235, 128] width 107 height 21
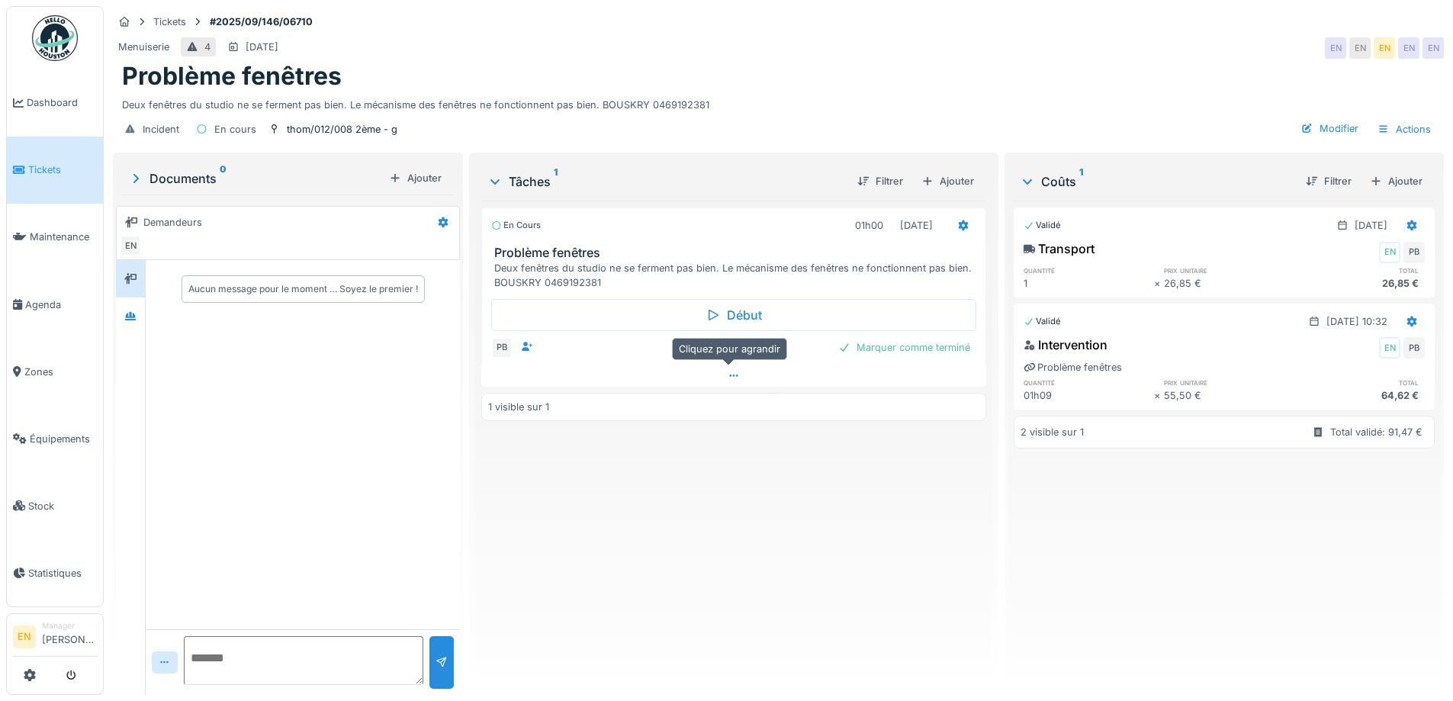
click at [728, 371] on icon at bounding box center [733, 376] width 12 height 10
click at [1013, 520] on div "Validé [DATE] Transport EN PB quantité prix unitaire total 1 × 26,85 € 26,85 € …" at bounding box center [1223, 442] width 421 height 482
click at [745, 62] on div "Problème fenêtres" at bounding box center [778, 76] width 1312 height 29
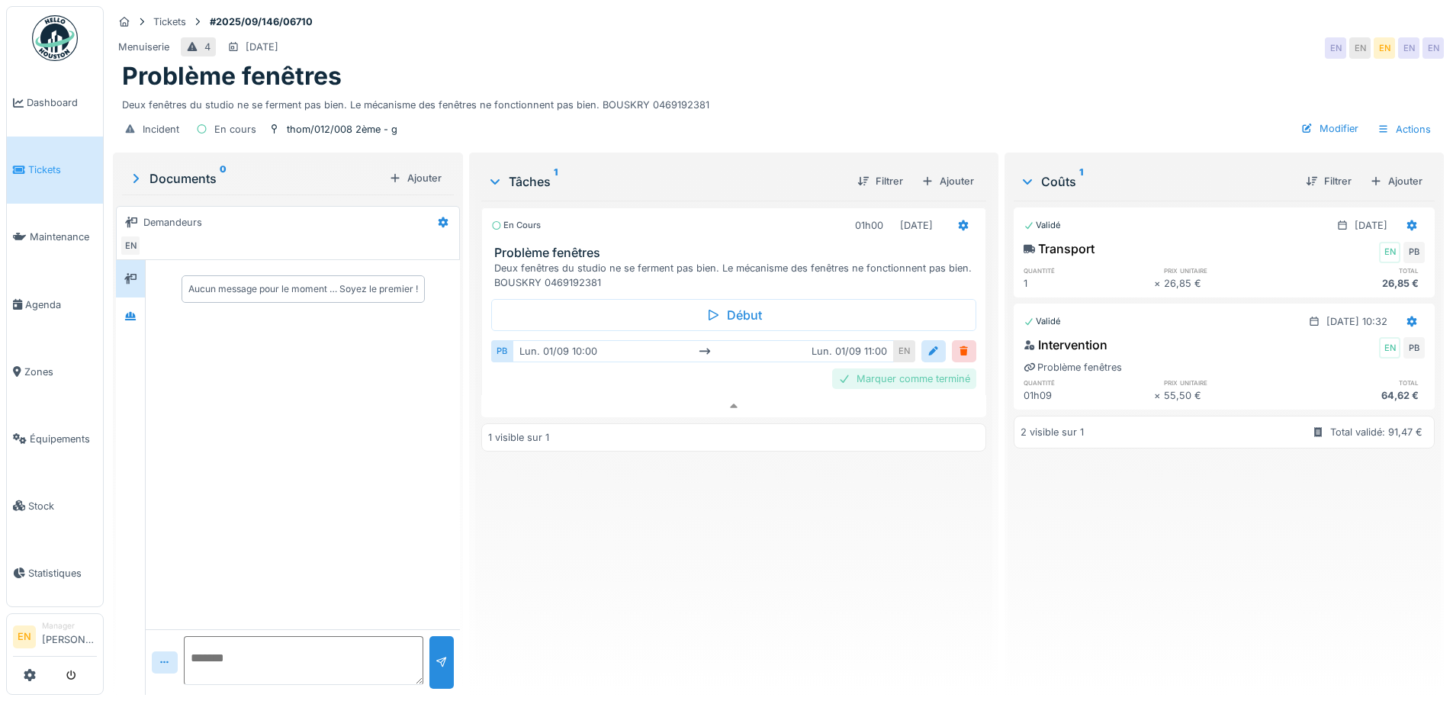
click at [898, 368] on div "Marquer comme terminé" at bounding box center [904, 378] width 144 height 21
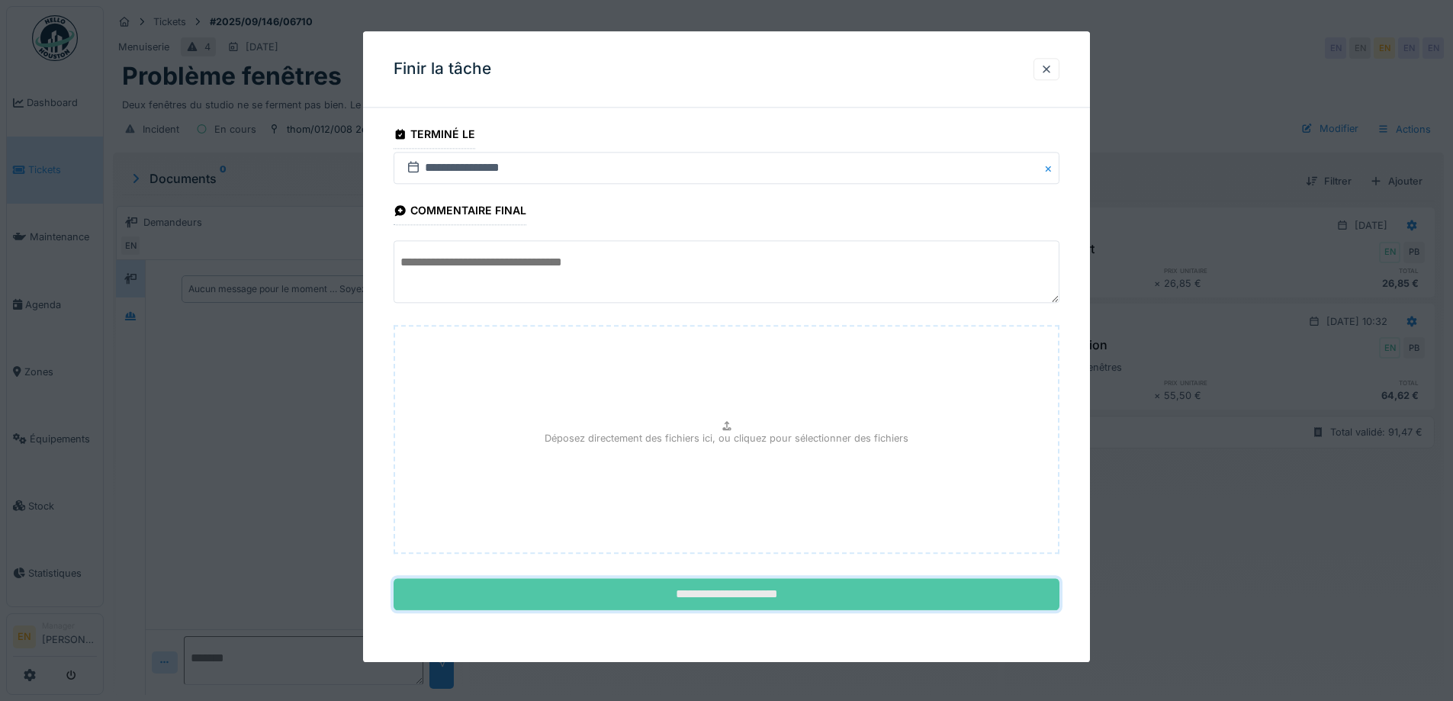
click at [733, 600] on input "**********" at bounding box center [726, 595] width 666 height 32
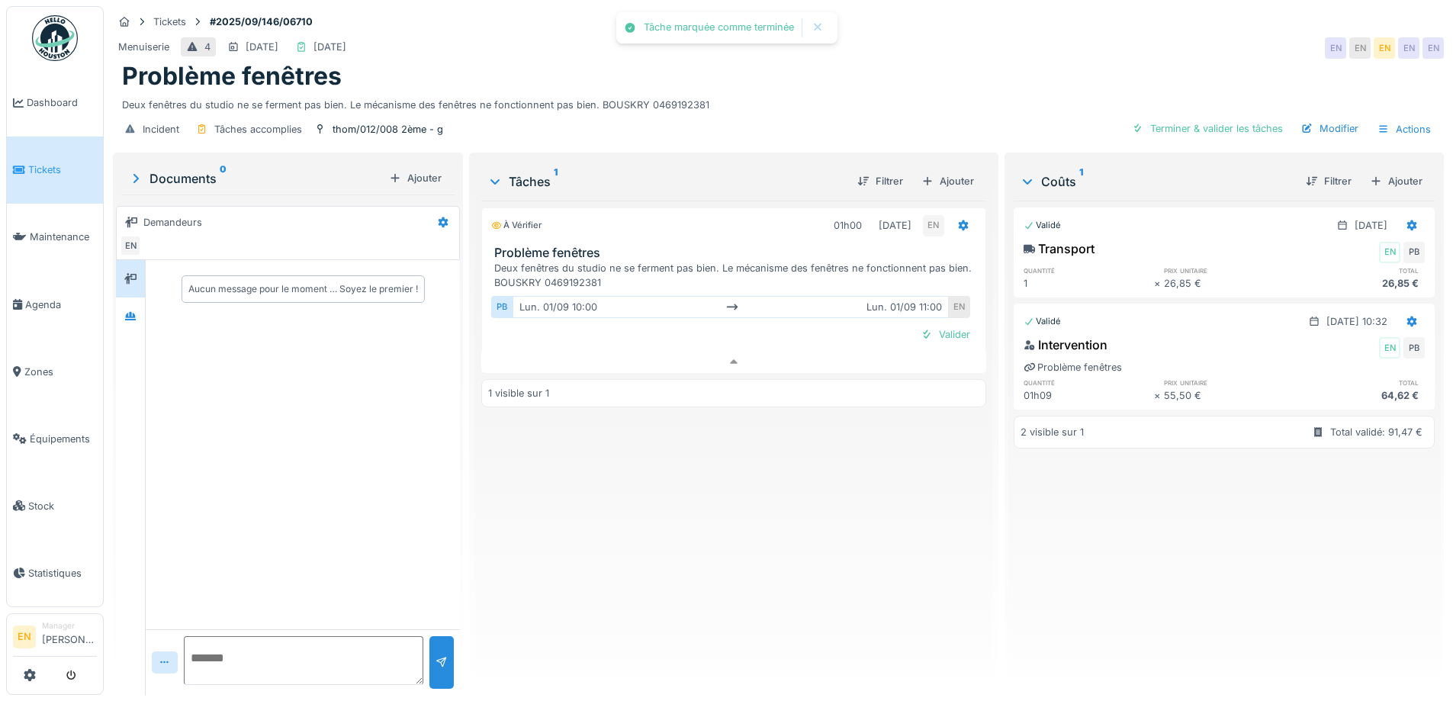
drag, startPoint x: 768, startPoint y: 557, endPoint x: 761, endPoint y: 536, distance: 21.7
click at [764, 553] on div "À vérifier 01h00 [DATE] EN Problème fenêtres Deux fenêtres du studio ne se ferm…" at bounding box center [733, 442] width 504 height 482
click at [939, 330] on div "Valider" at bounding box center [945, 334] width 62 height 21
click at [1239, 120] on div "Approuver et clôturer le ticket" at bounding box center [1204, 128] width 169 height 21
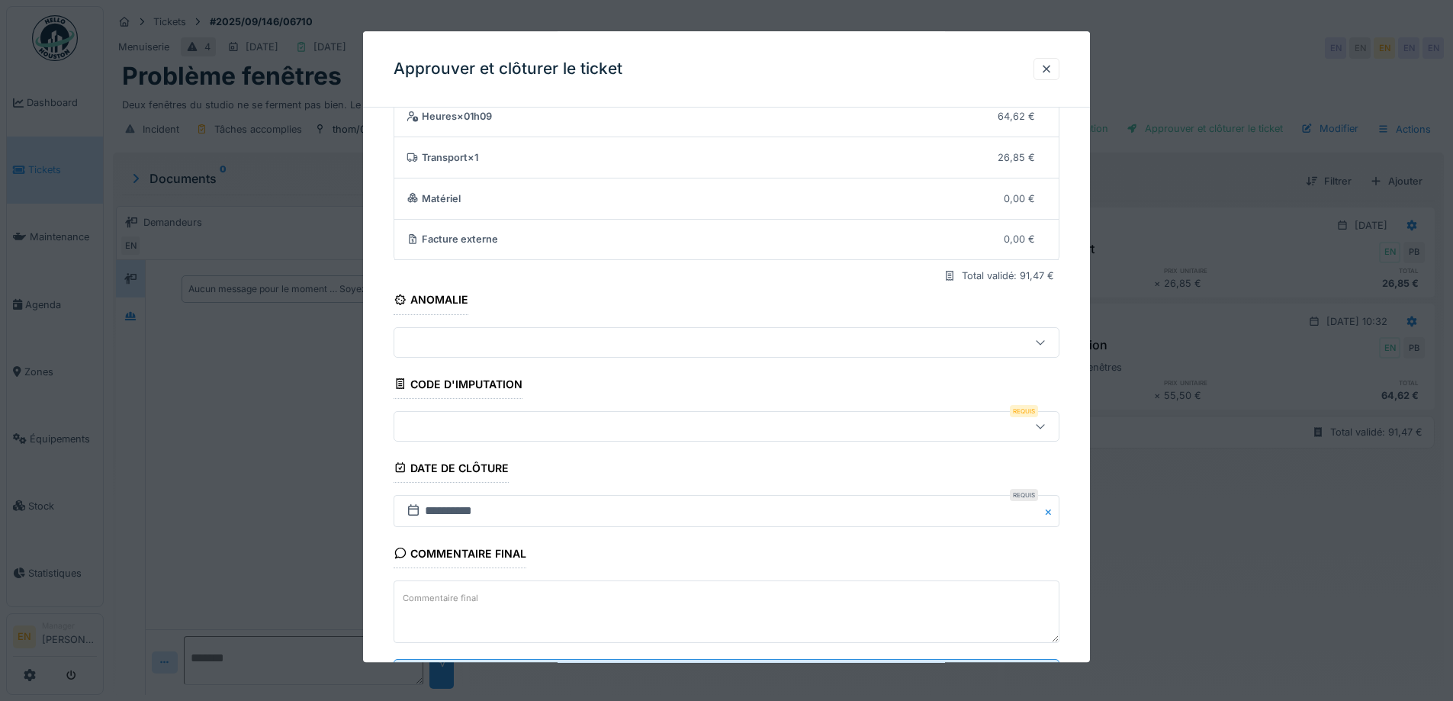
scroll to position [131, 0]
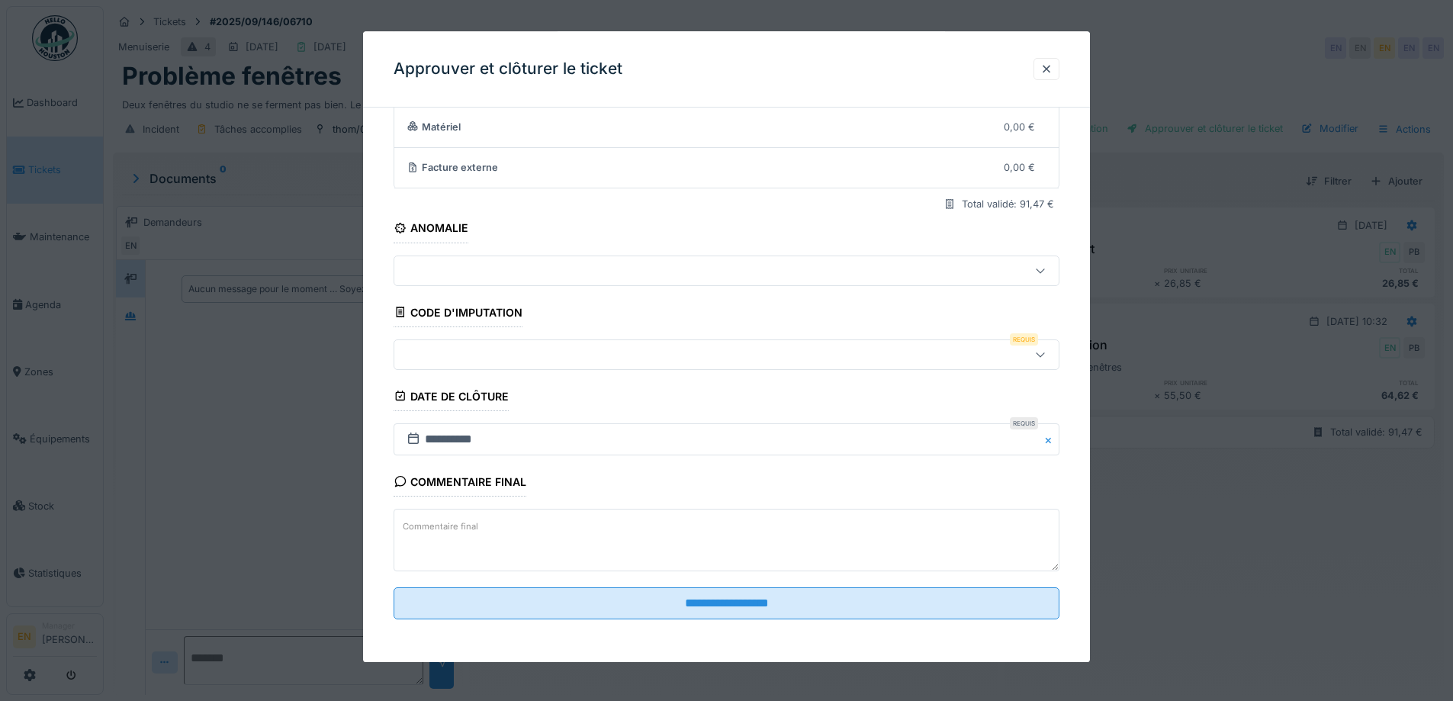
click at [1038, 353] on div at bounding box center [1040, 354] width 37 height 29
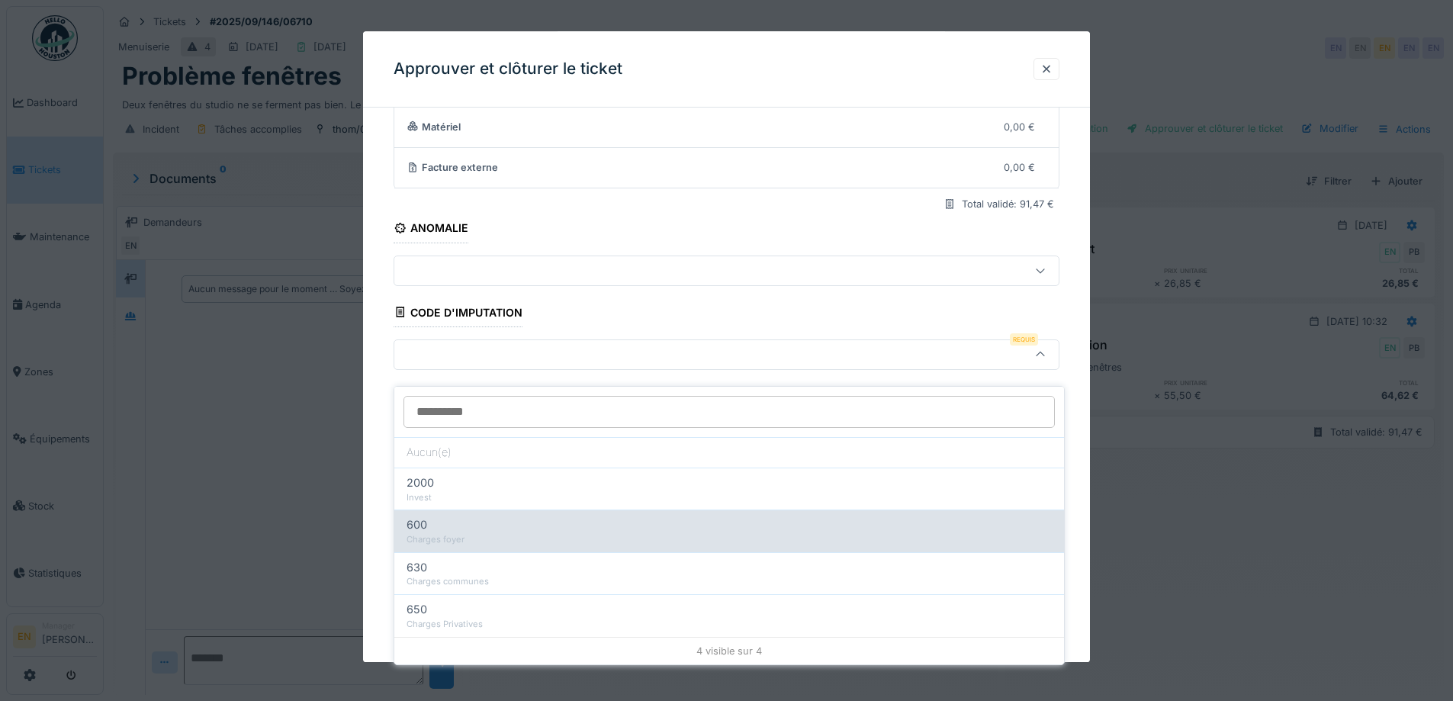
click at [486, 533] on div "Charges foyer" at bounding box center [728, 539] width 645 height 13
type input "***"
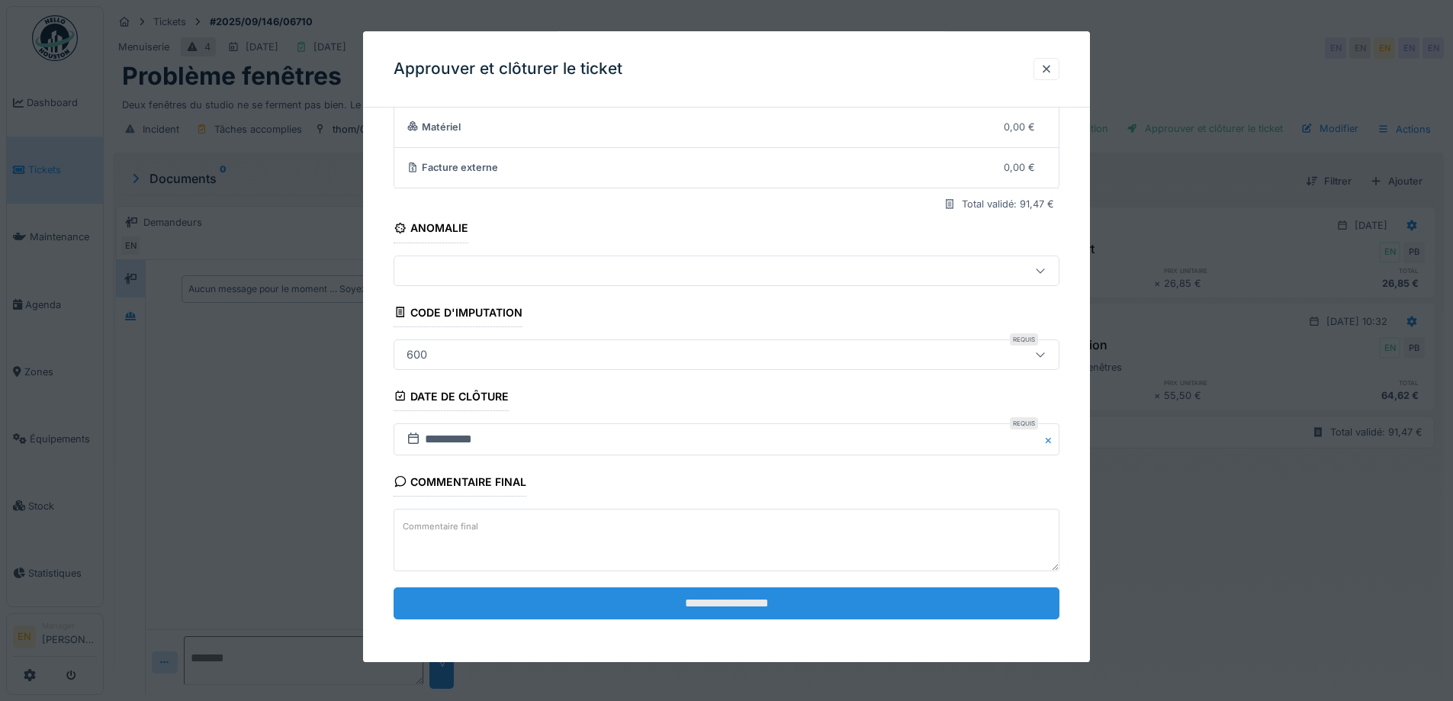
click at [746, 599] on input "**********" at bounding box center [726, 603] width 666 height 32
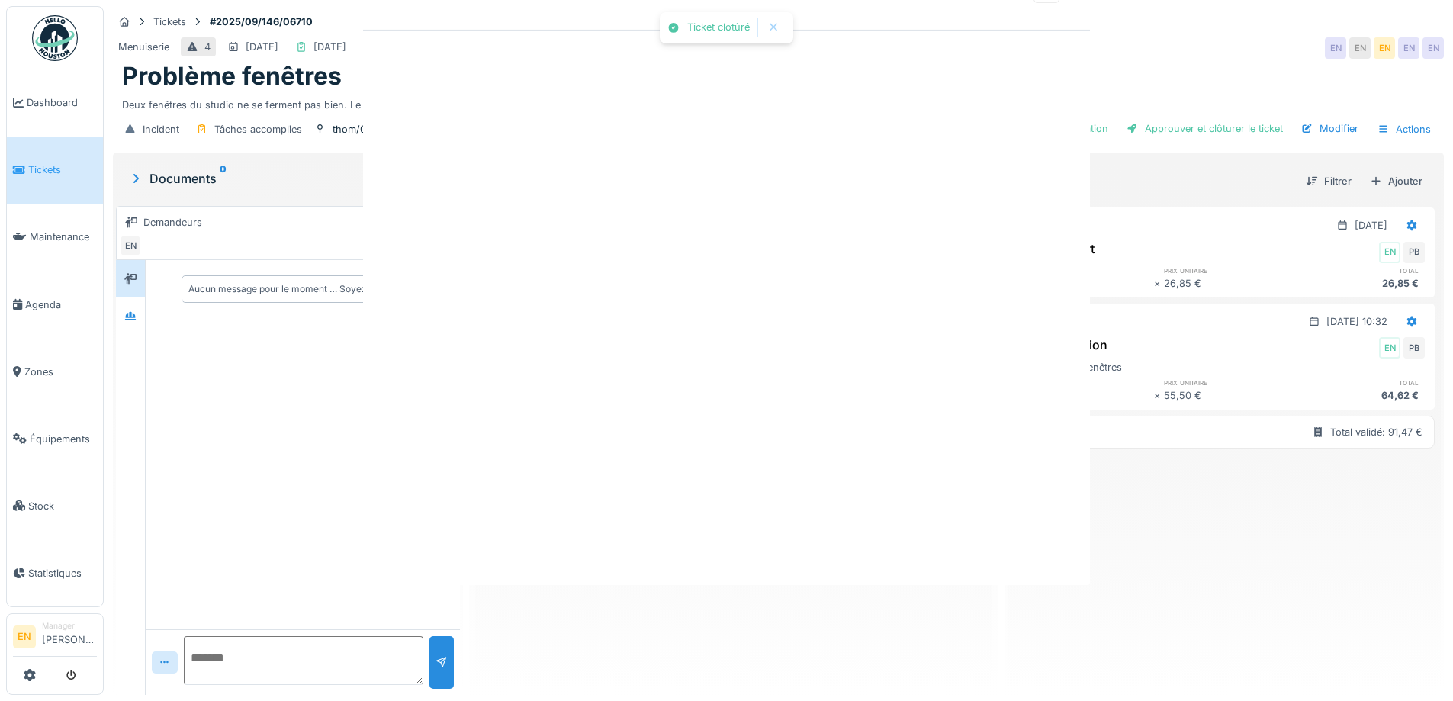
scroll to position [0, 0]
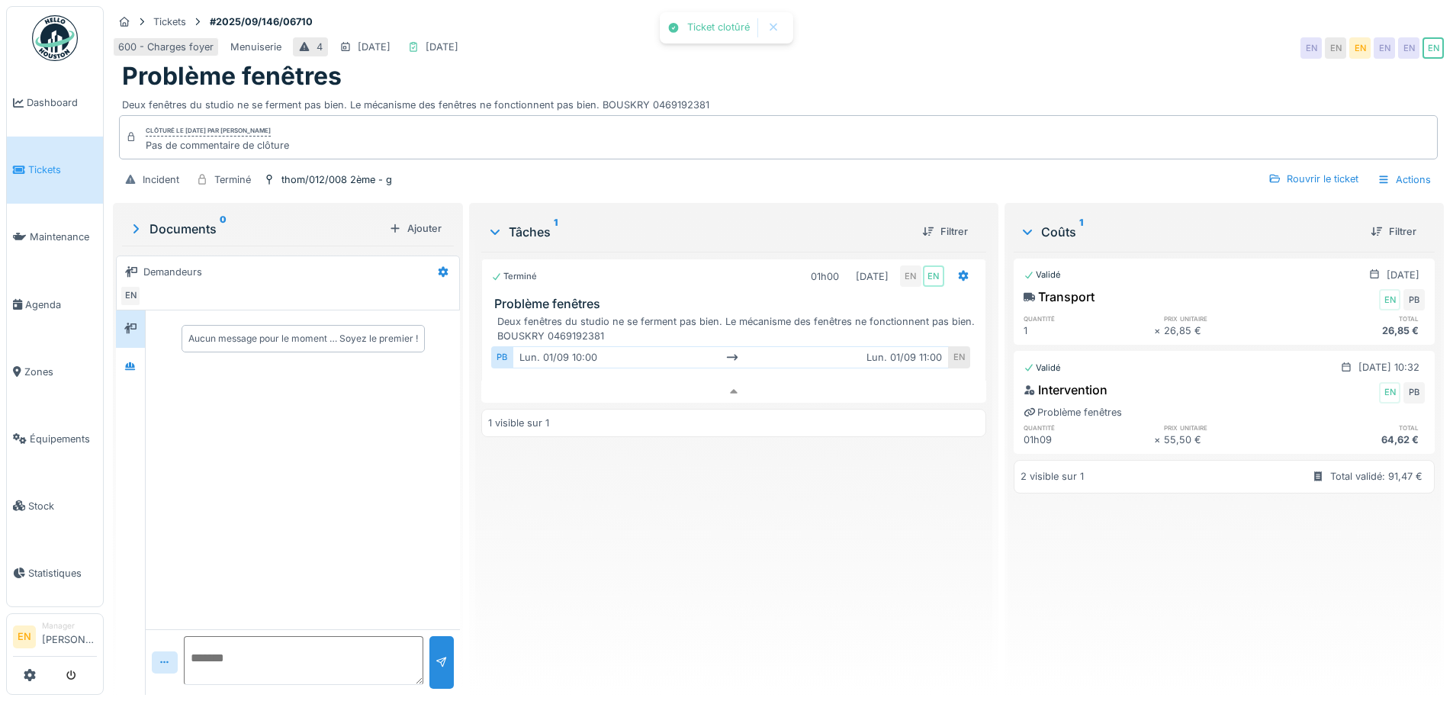
click at [796, 528] on div "Terminé 01h00 01/09/2025 EN EN Problème fenêtres Deux fenêtres du studio ne se …" at bounding box center [733, 467] width 504 height 431
click at [58, 44] on img at bounding box center [55, 38] width 46 height 46
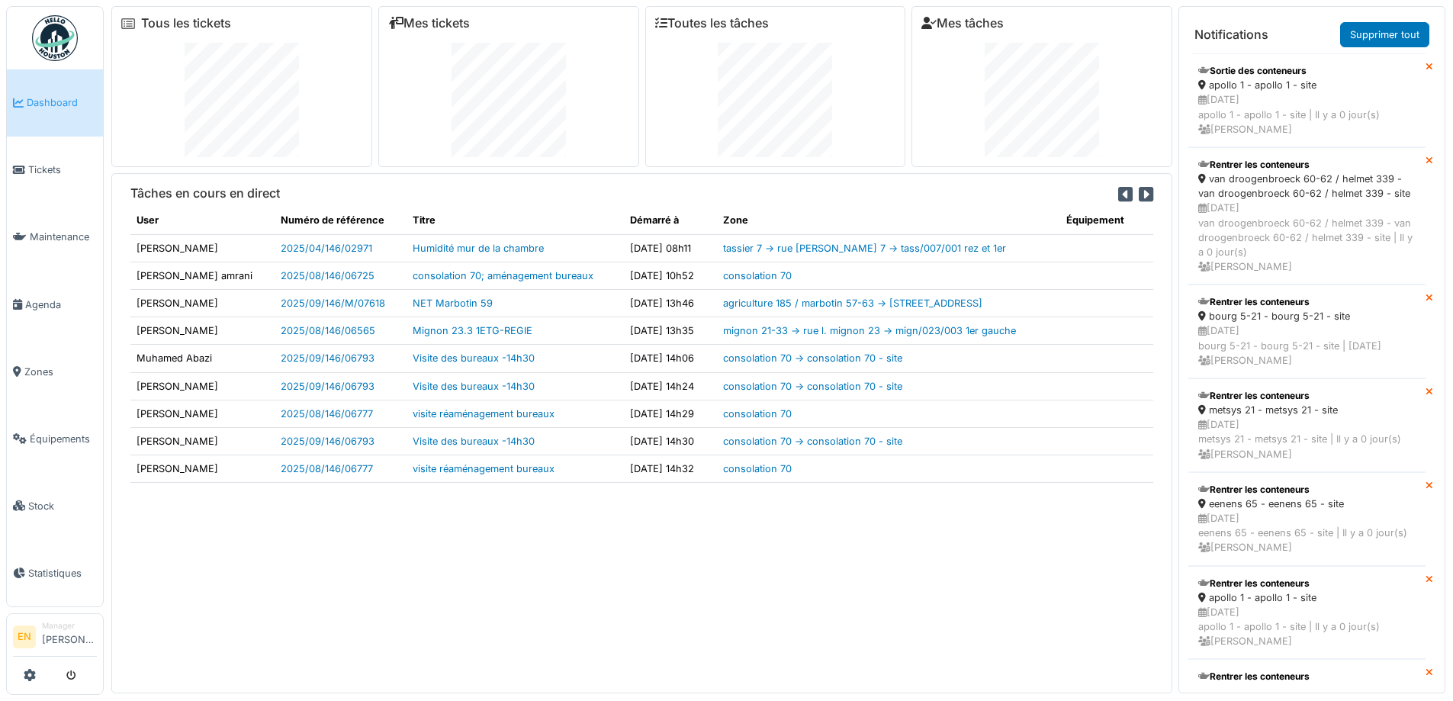
click at [69, 43] on img at bounding box center [55, 38] width 46 height 46
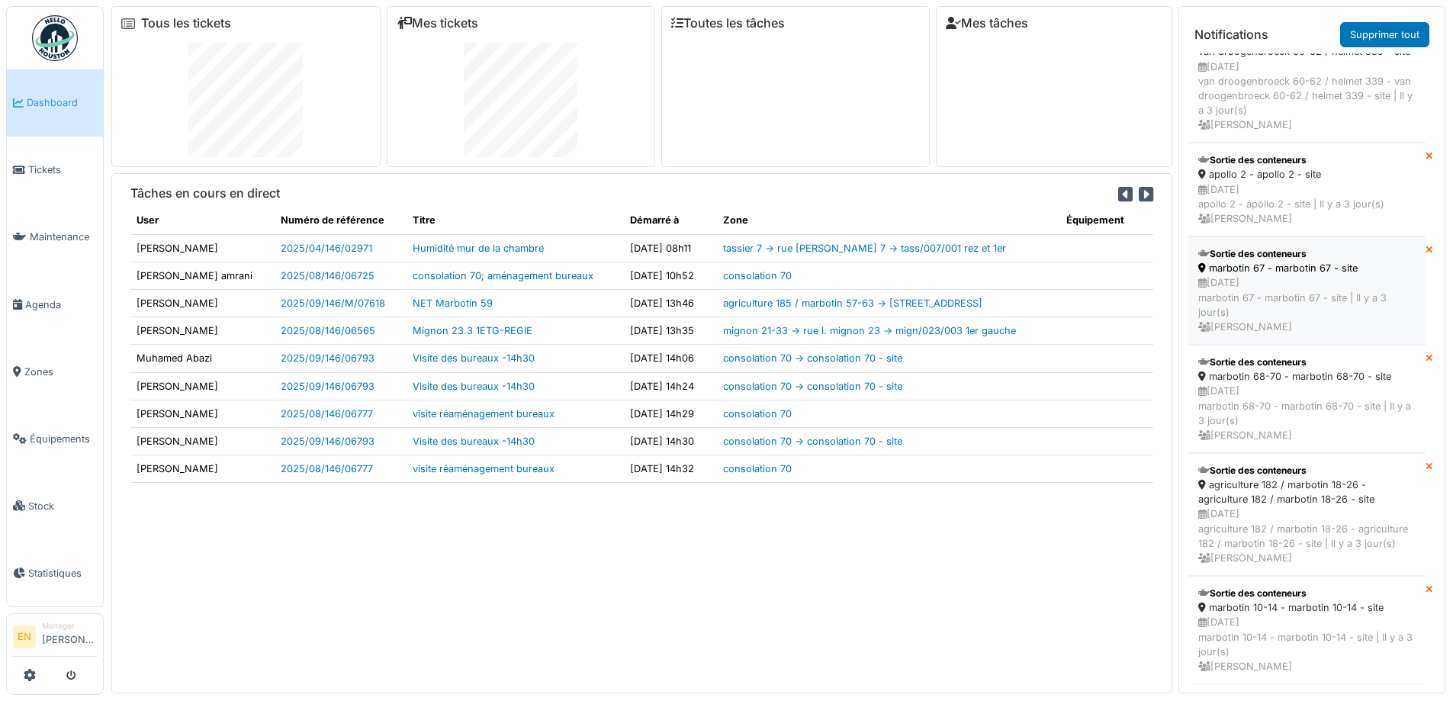
scroll to position [1683, 0]
click at [860, 581] on div "Tâches en cours en direct User Numéro de référence Titre Démarré à Zone Équipem…" at bounding box center [641, 432] width 1061 height 519
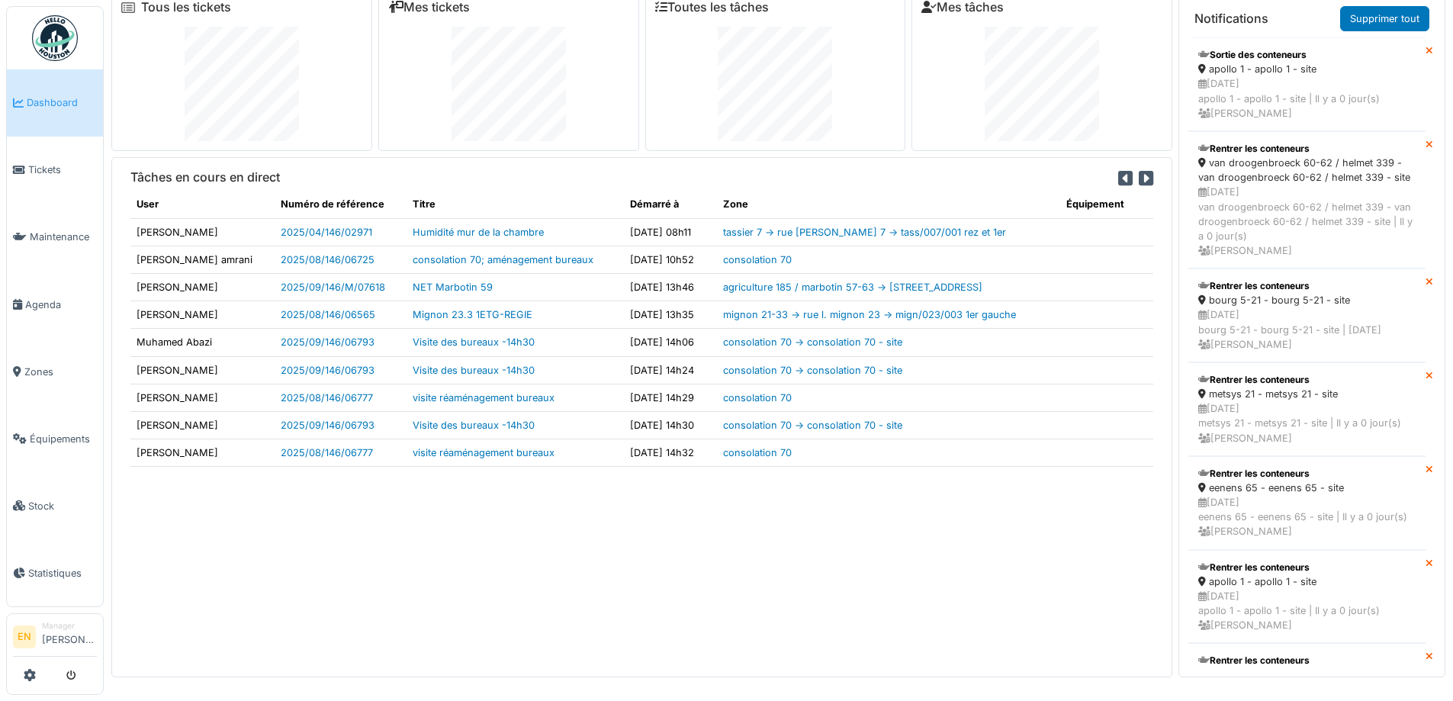
scroll to position [0, 0]
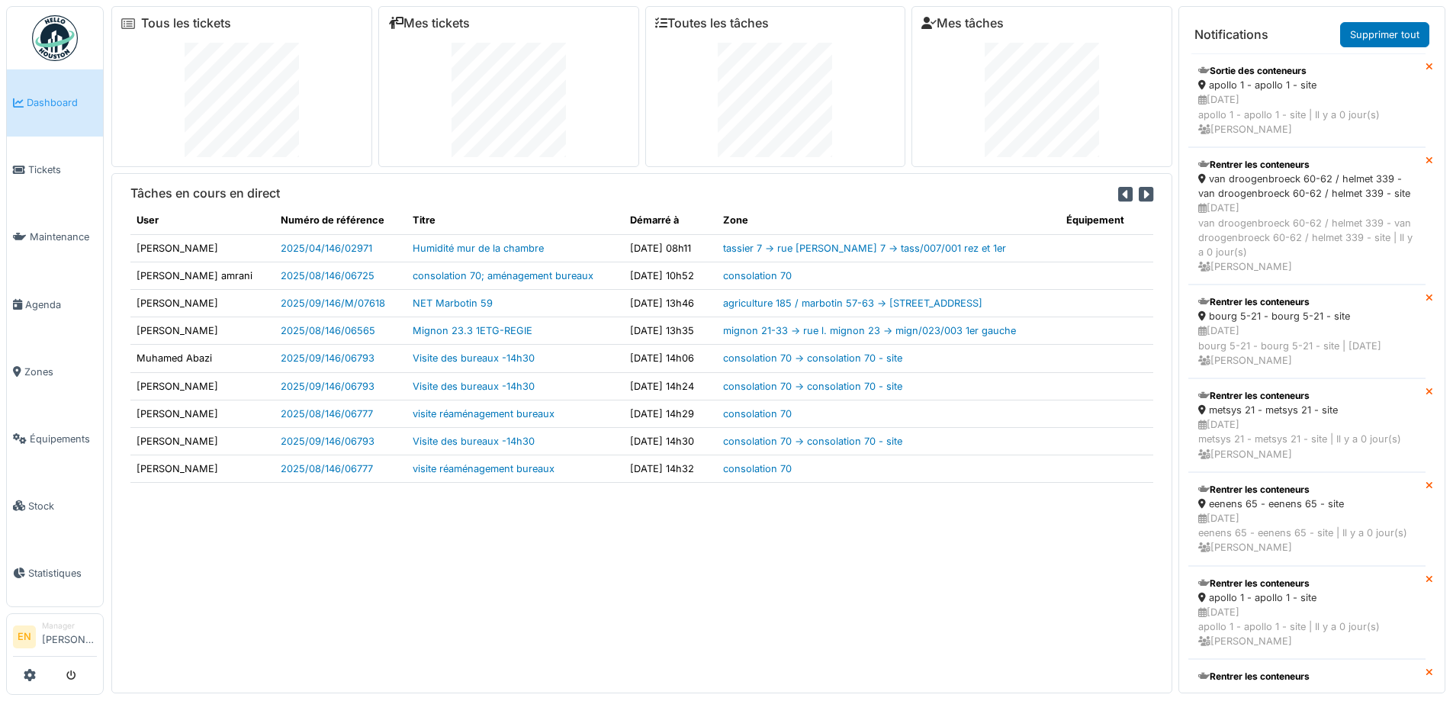
click at [679, 644] on div "Tâches en cours en direct User Numéro de référence Titre Démarré à Zone Équipem…" at bounding box center [641, 432] width 1061 height 519
click at [697, 644] on div "Tâches en cours en direct User Numéro de référence Titre Démarré à Zone Équipem…" at bounding box center [641, 432] width 1061 height 519
click at [697, 641] on div "Tâches en cours en direct User Numéro de référence Titre Démarré à Zone Équipem…" at bounding box center [641, 432] width 1061 height 519
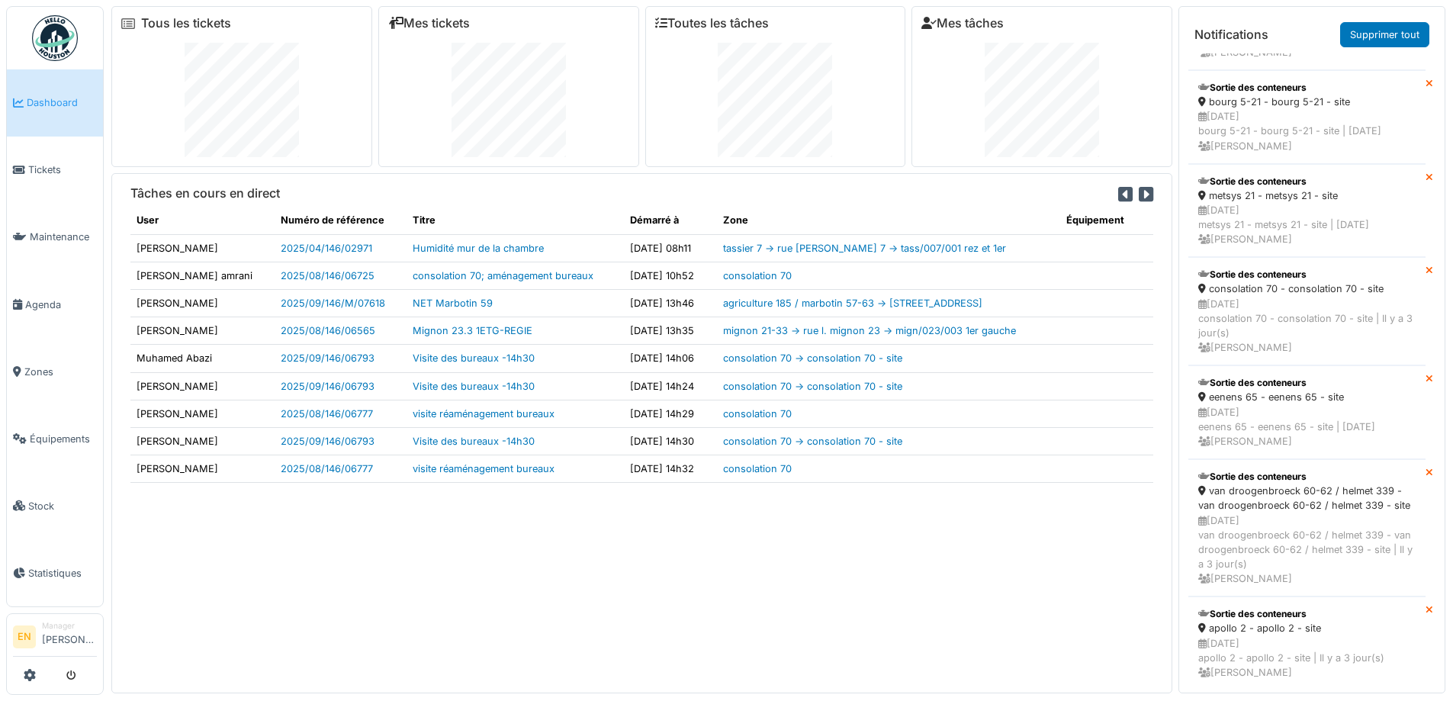
scroll to position [1144, 0]
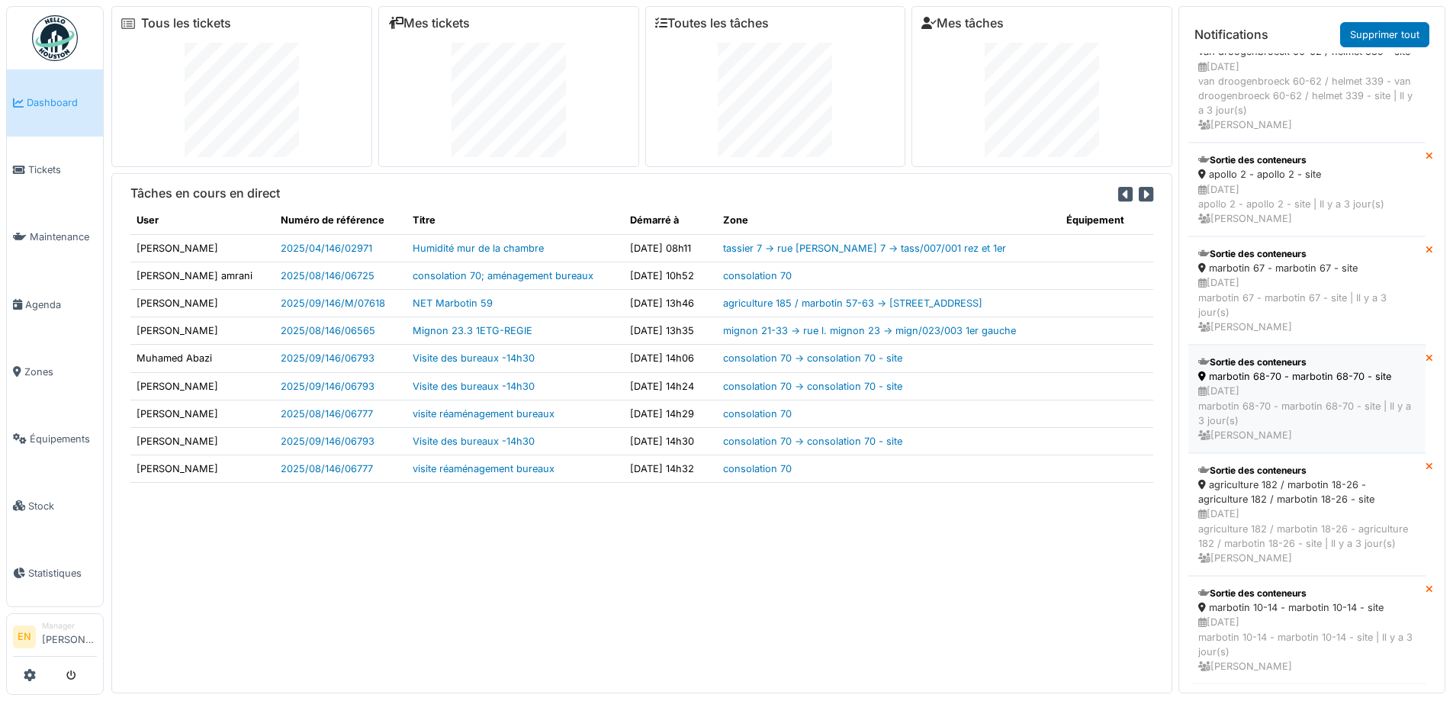
scroll to position [16, 0]
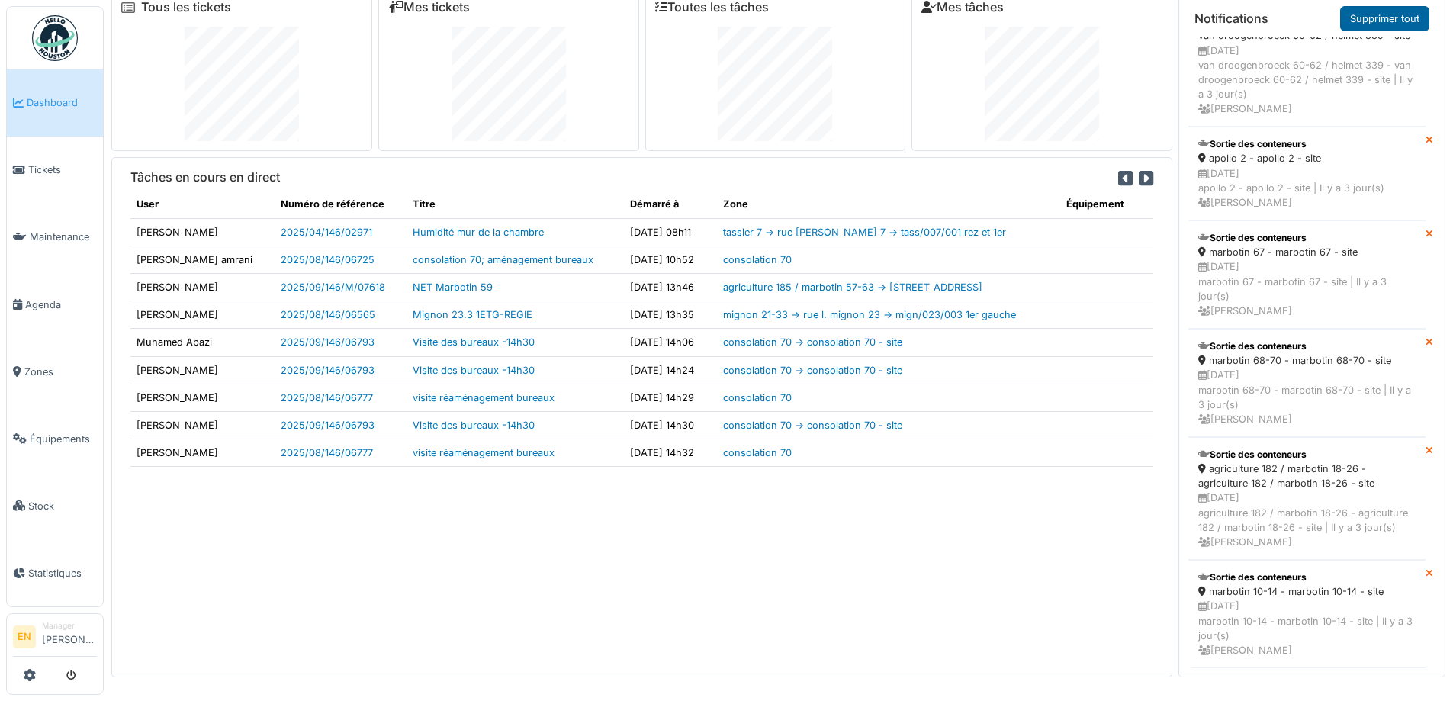
click at [1387, 21] on link "Supprimer tout" at bounding box center [1384, 18] width 89 height 25
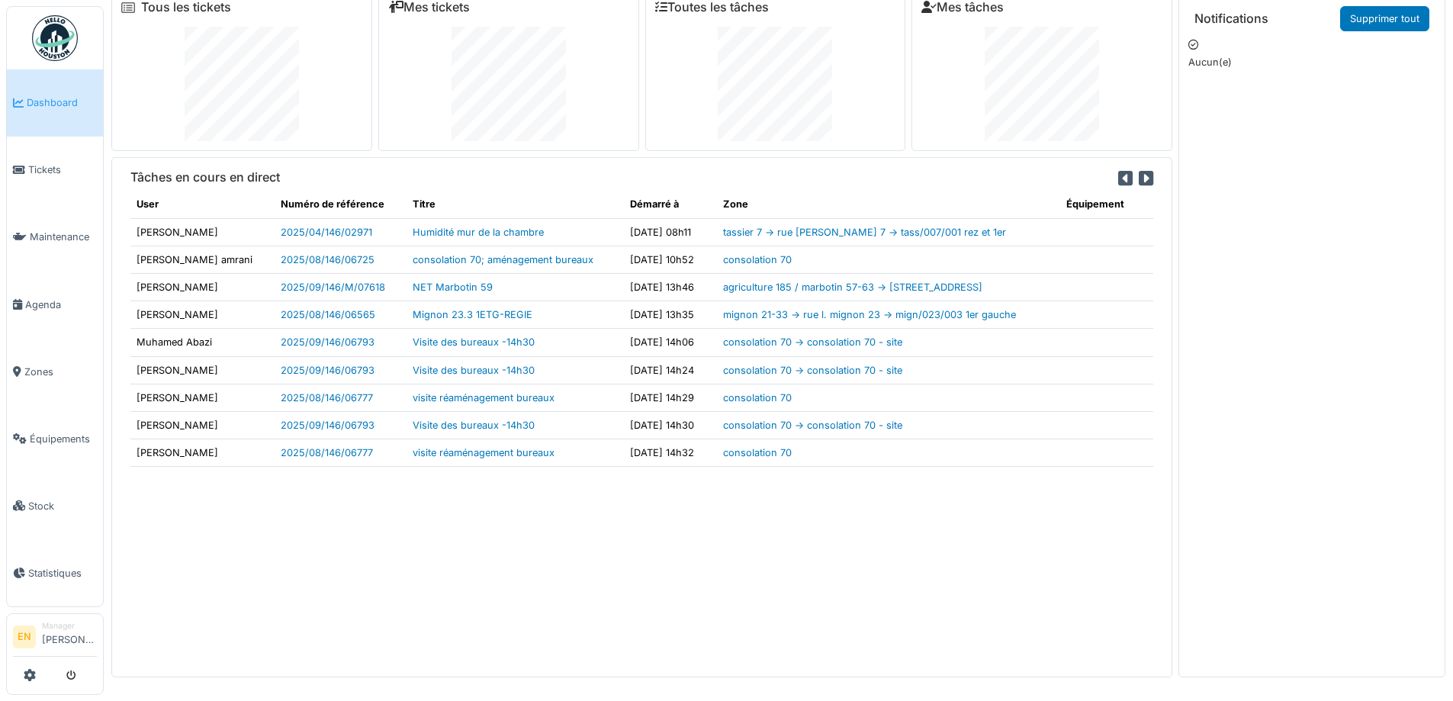
click at [943, 567] on div "Tâches en cours en direct User Numéro de référence Titre Démarré à Zone Équipem…" at bounding box center [641, 416] width 1061 height 519
drag, startPoint x: 960, startPoint y: 630, endPoint x: 927, endPoint y: 525, distance: 110.5
click at [955, 615] on div "Tâches en cours en direct User Numéro de référence Titre Démarré à Zone Équipem…" at bounding box center [641, 416] width 1061 height 519
click at [58, 33] on img at bounding box center [55, 38] width 46 height 46
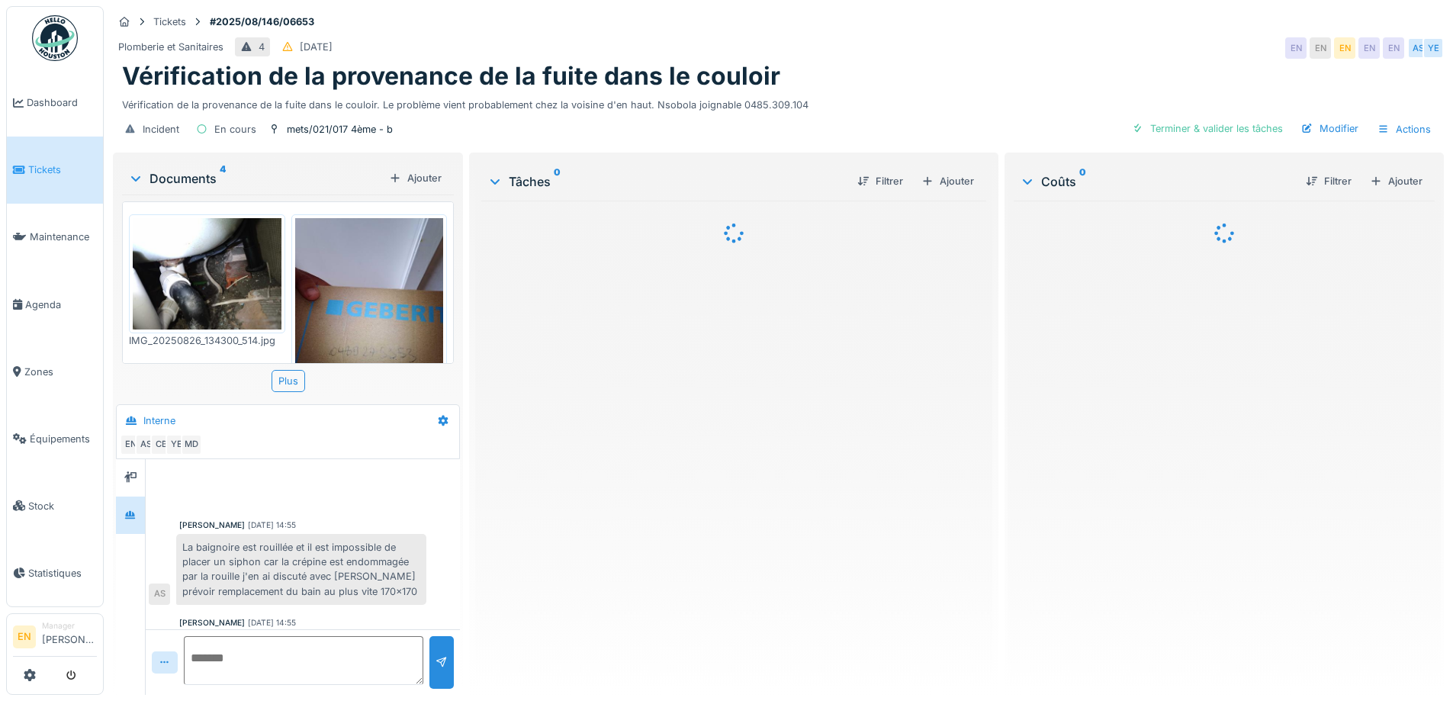
scroll to position [241, 0]
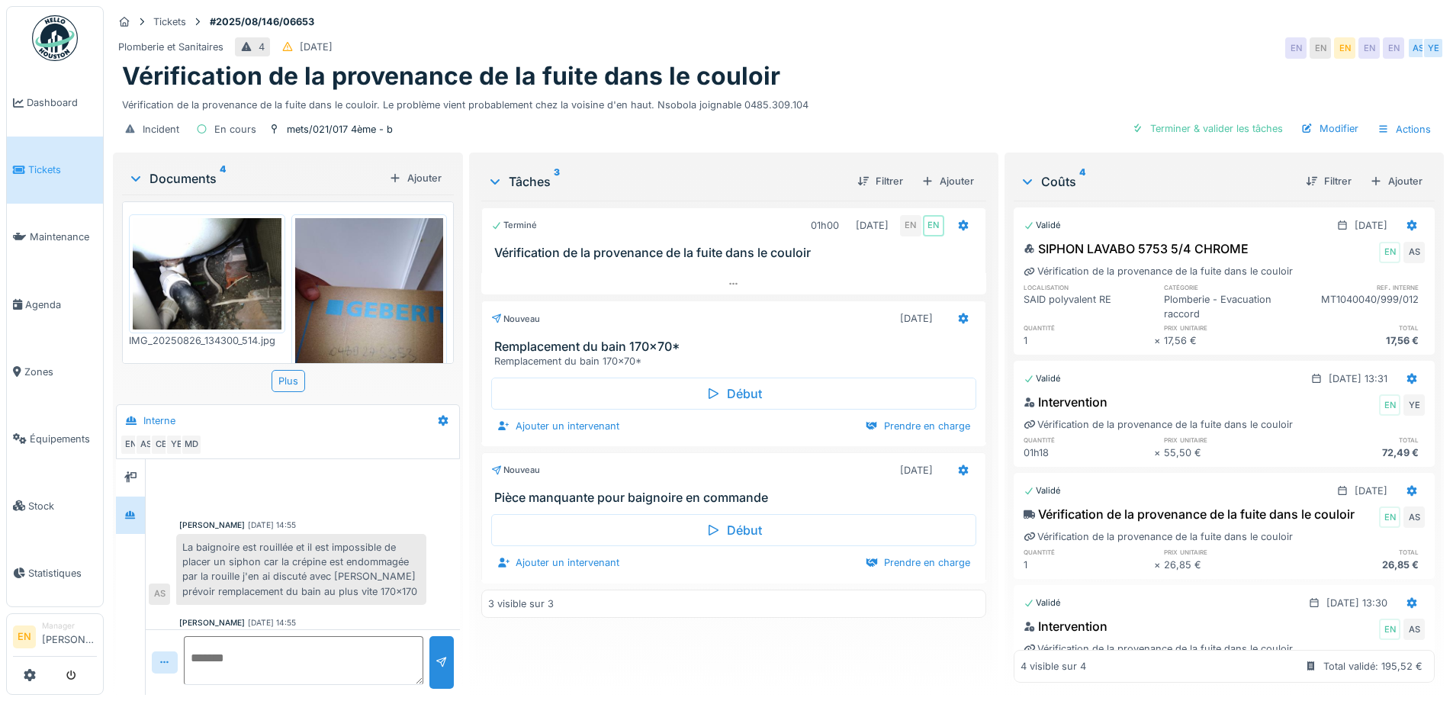
scroll to position [241, 0]
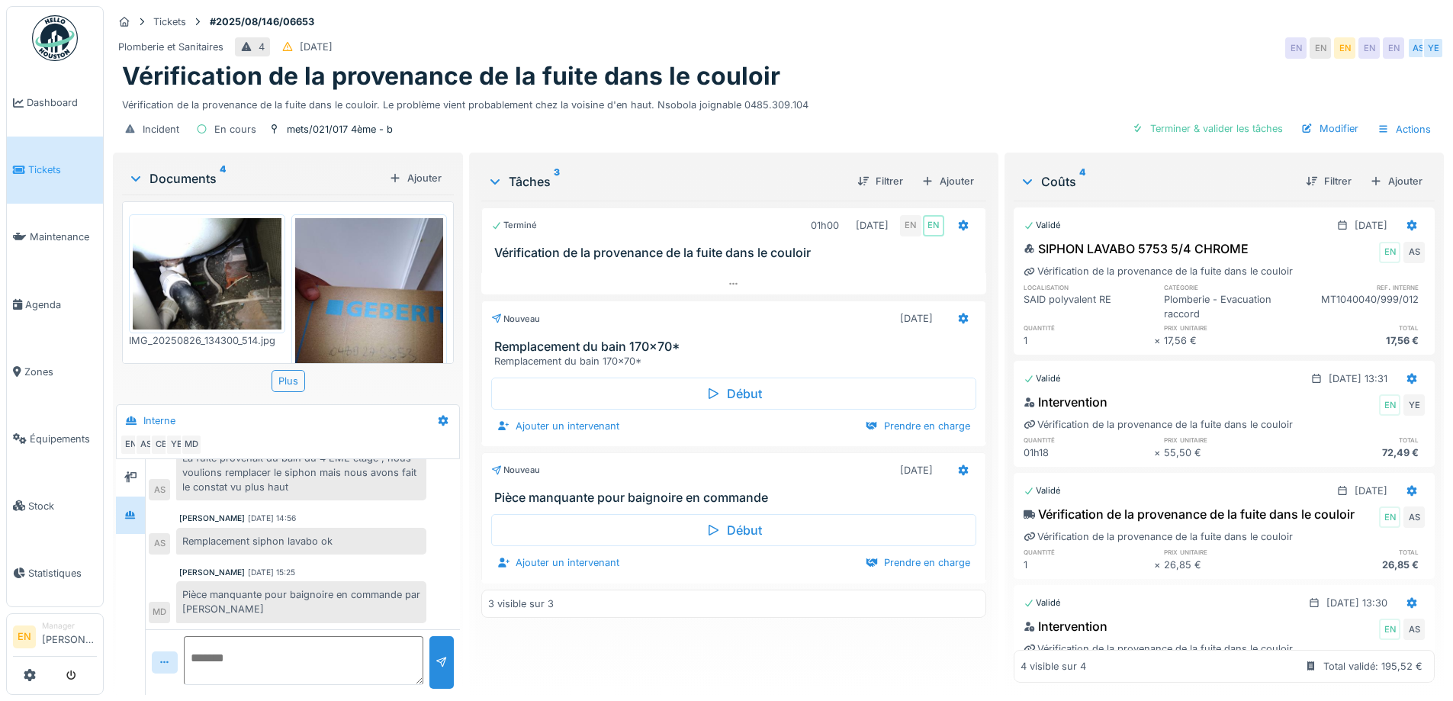
click at [886, 56] on div "Plomberie et Sanitaires 4 30/08/2025 EN EN EN EN EN AS YE" at bounding box center [778, 47] width 1331 height 27
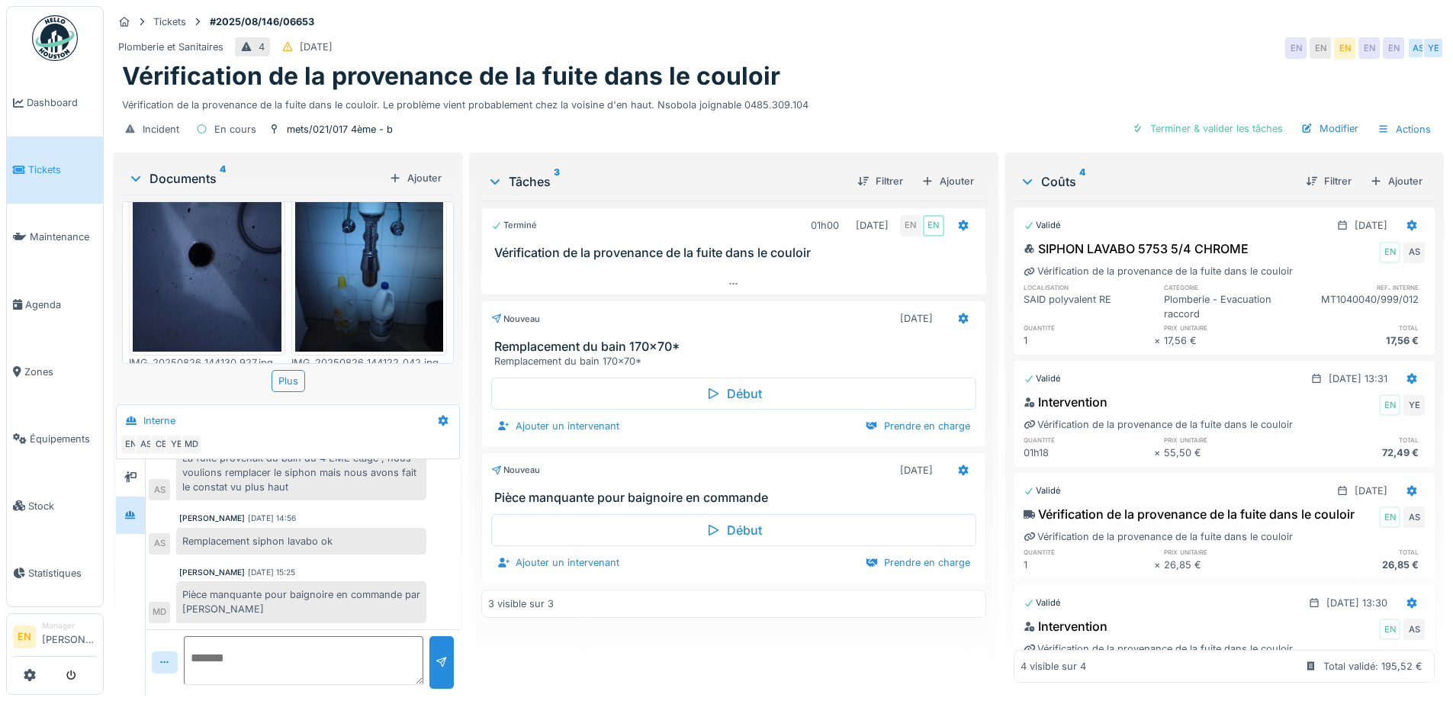
click at [387, 286] on img at bounding box center [369, 253] width 149 height 198
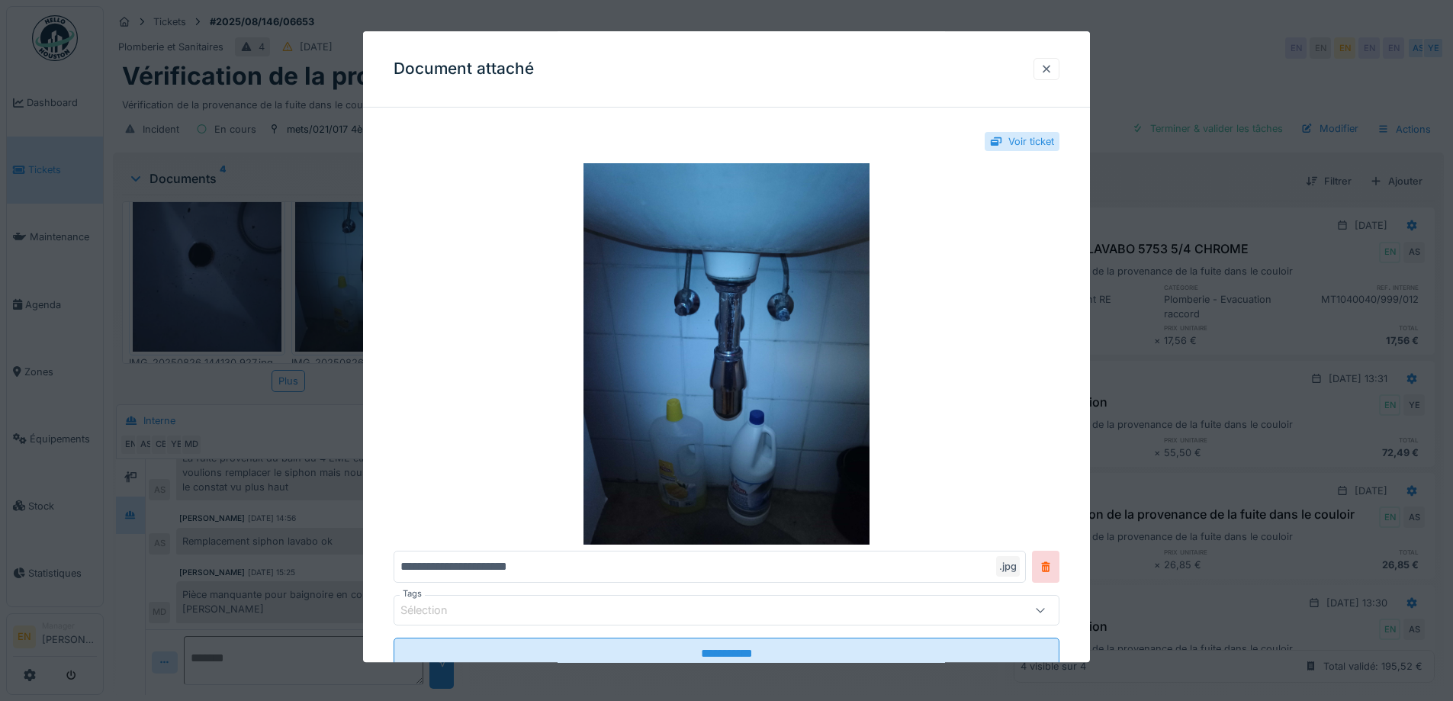
click at [1051, 72] on div at bounding box center [1046, 69] width 12 height 14
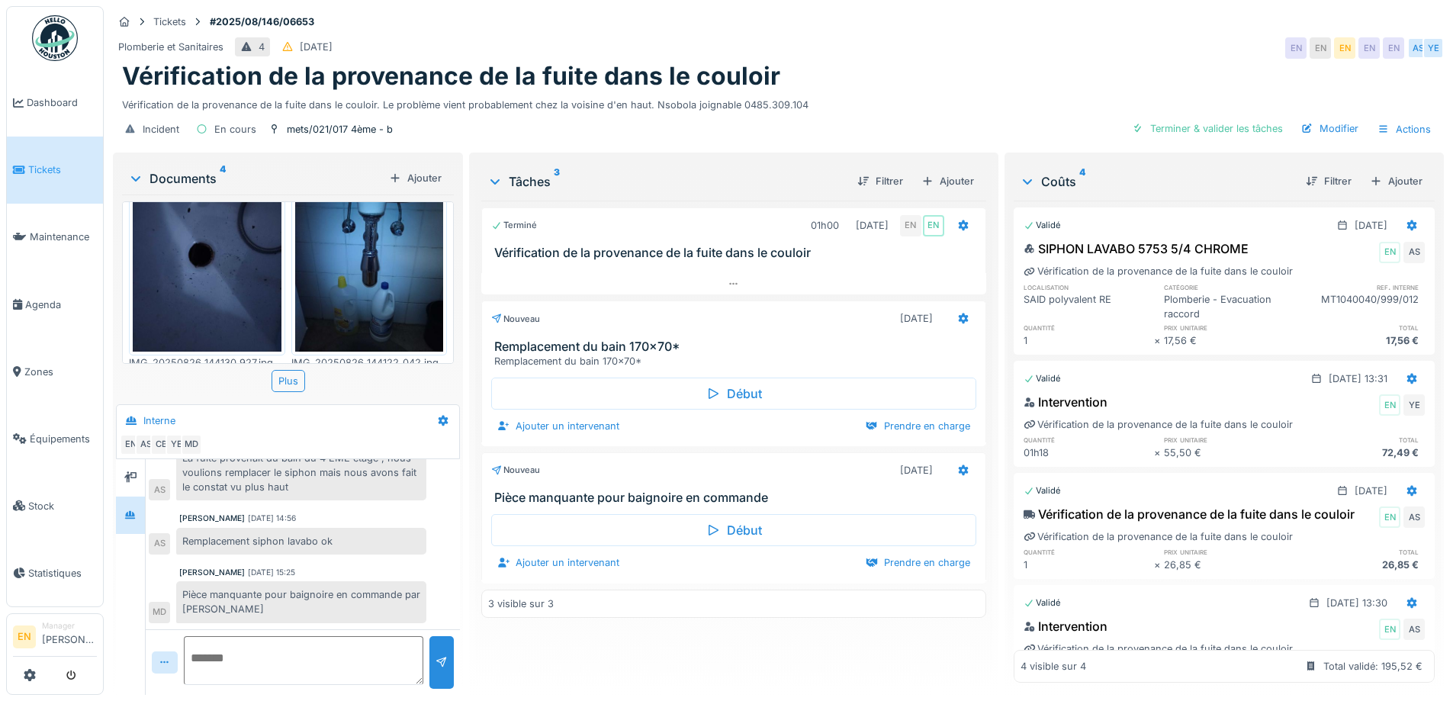
click at [875, 99] on div "Vérification de la provenance de la fuite dans le couloir. Le problème vient pr…" at bounding box center [778, 102] width 1312 height 21
click at [880, 103] on div "Vérification de la provenance de la fuite dans le couloir. Le problème vient pr…" at bounding box center [778, 102] width 1312 height 21
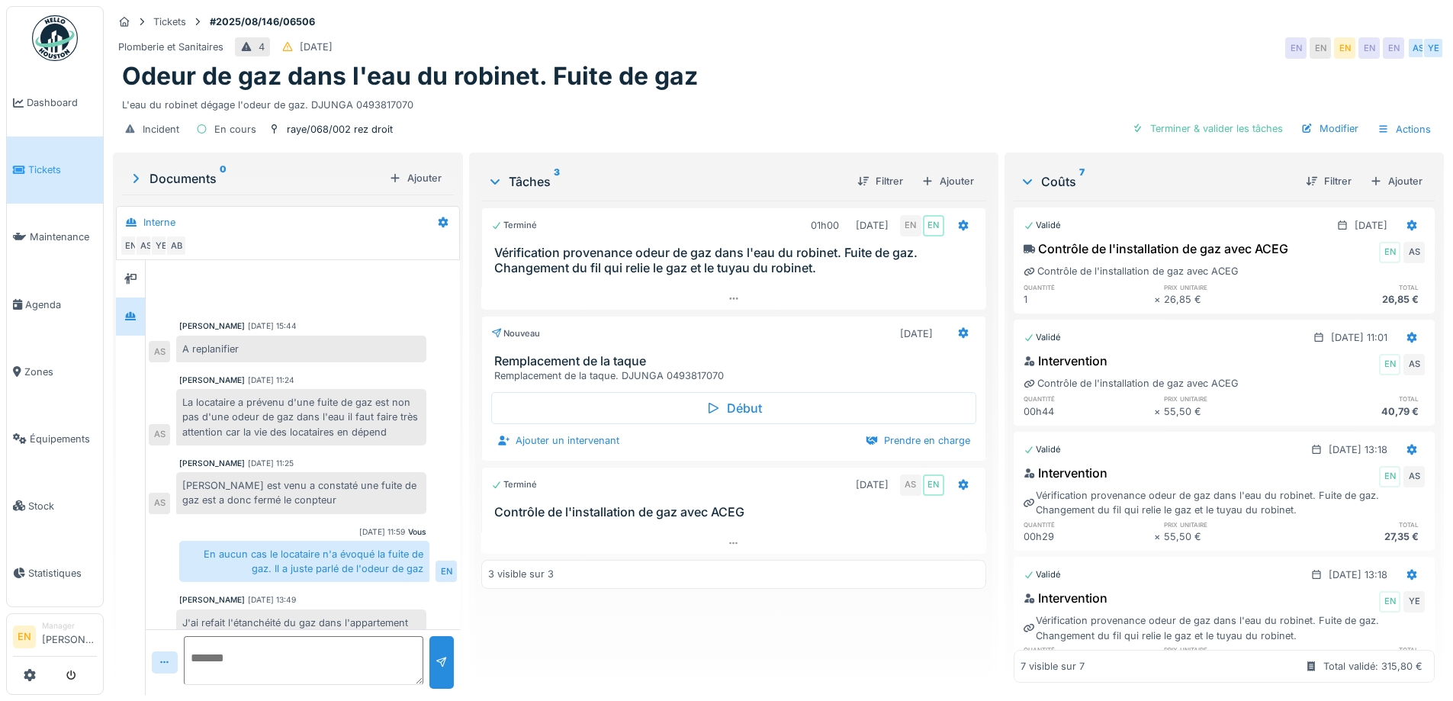
scroll to position [350, 0]
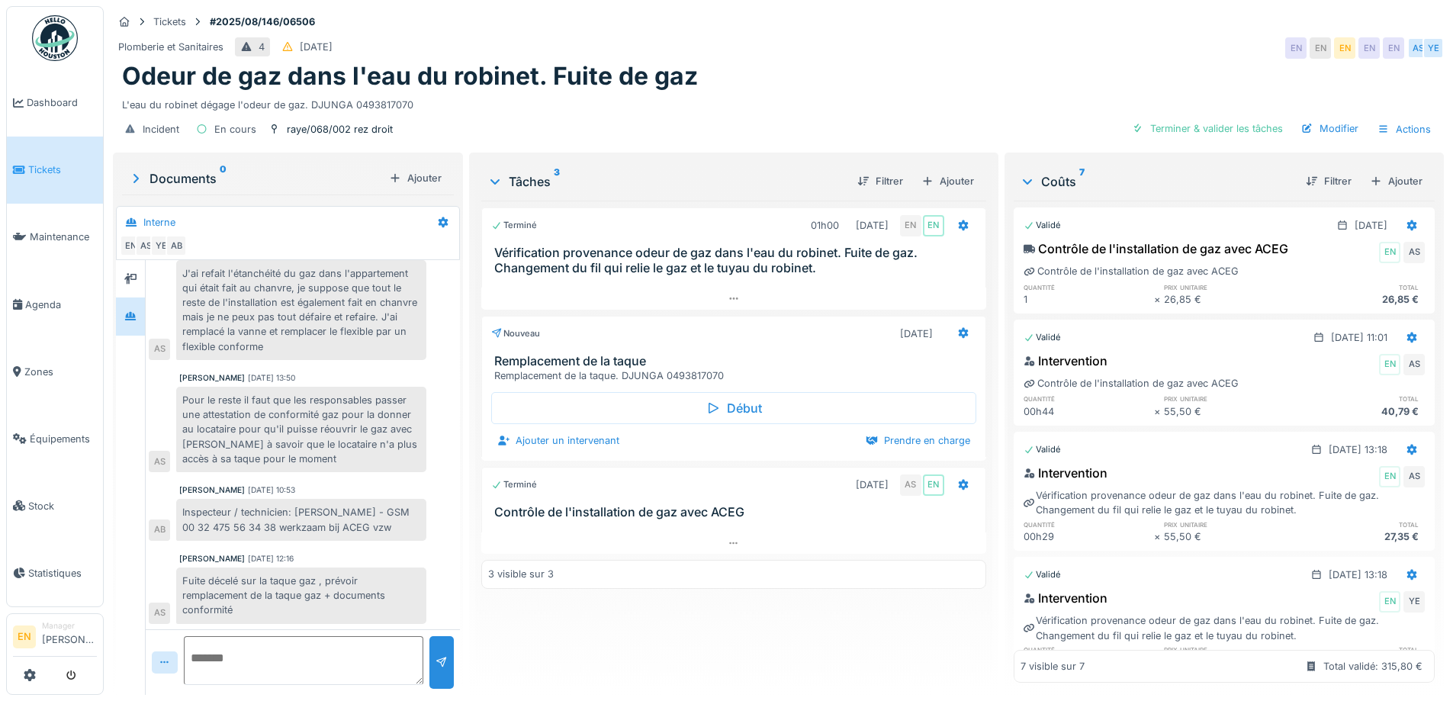
click at [827, 115] on div "Incident En cours raye/068/002 rez droit Terminer & valider les tâches Modifier…" at bounding box center [778, 129] width 1331 height 34
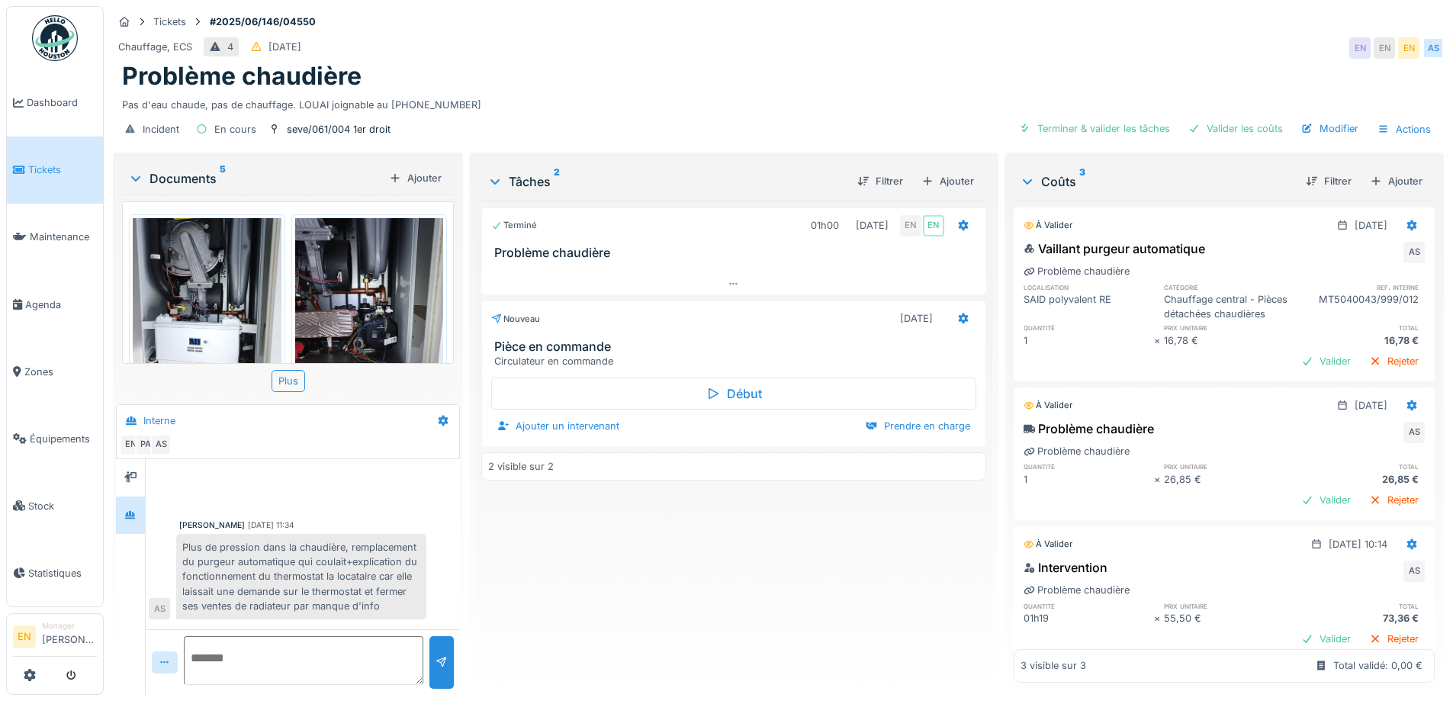
click at [703, 98] on div "Pas d'eau chaude, pas de chauffage. LOUAI joignable au [PHONE_NUMBER]" at bounding box center [778, 102] width 1312 height 21
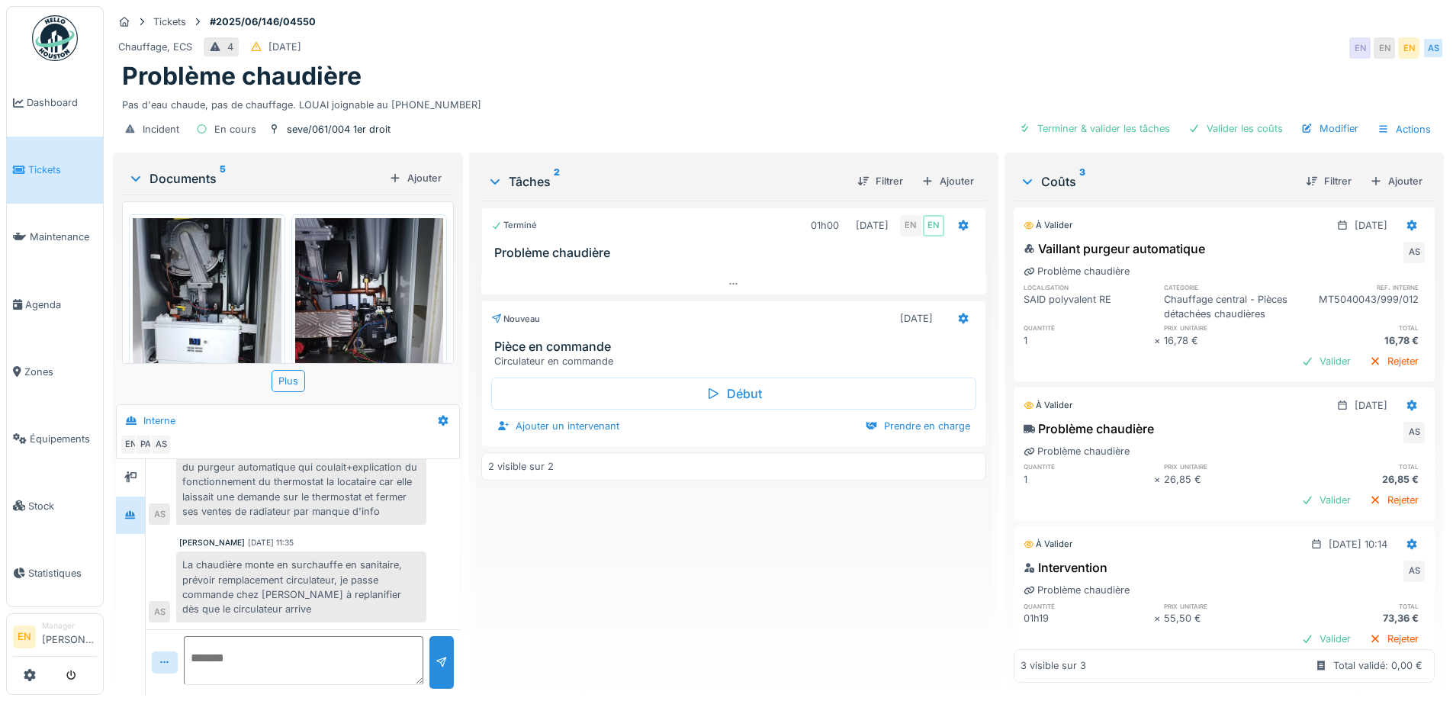
drag, startPoint x: 643, startPoint y: 685, endPoint x: 638, endPoint y: 677, distance: 8.9
click at [640, 680] on div "Tâches 2 Filtrer Ajouter Terminé 01h00 04/06/2025 EN EN Problème chaudière Nouv…" at bounding box center [733, 422] width 516 height 533
click at [541, 533] on div "Terminé 01h00 [DATE] EN EN Problème chaudière Nouveau [DATE] Pièce en commande …" at bounding box center [733, 442] width 504 height 482
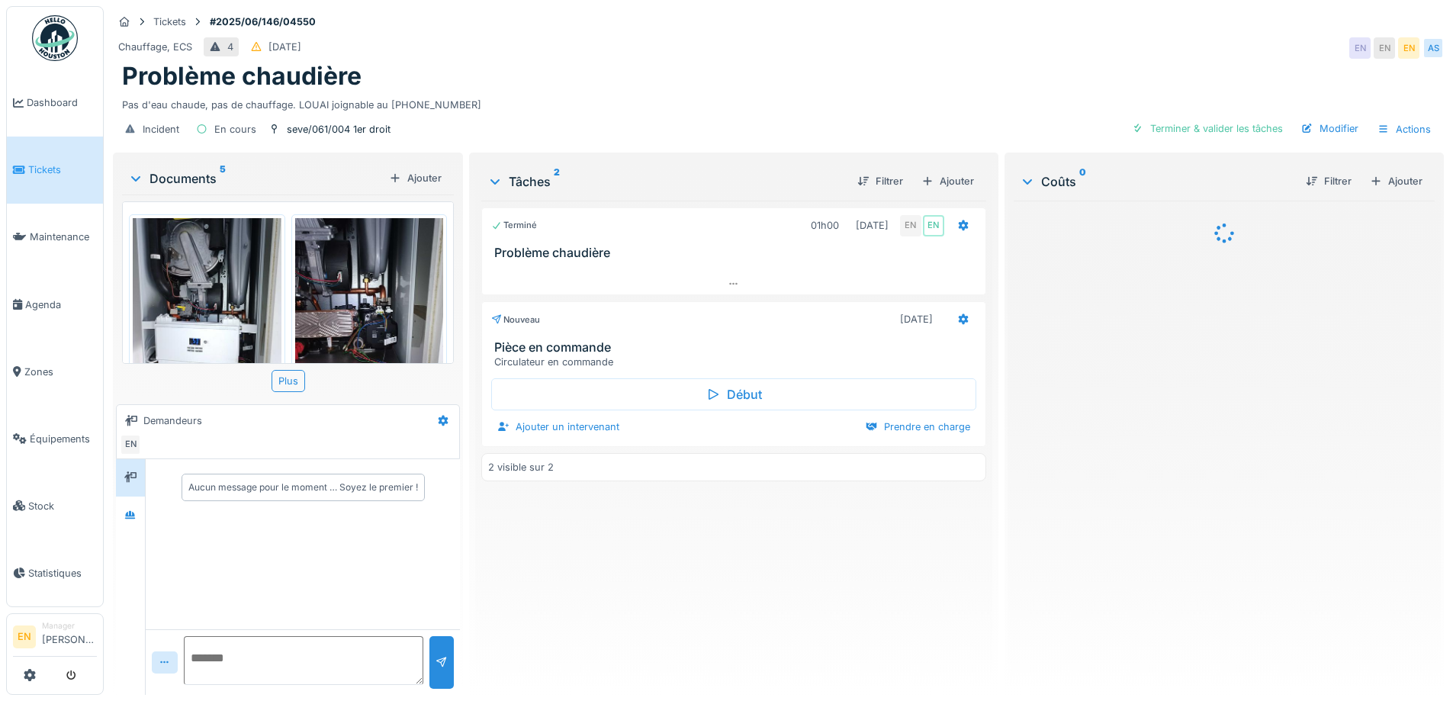
click at [721, 625] on div "Terminé 01h00 [DATE] EN EN Problème chaudière Nouveau [DATE] Pièce en commande …" at bounding box center [733, 442] width 504 height 482
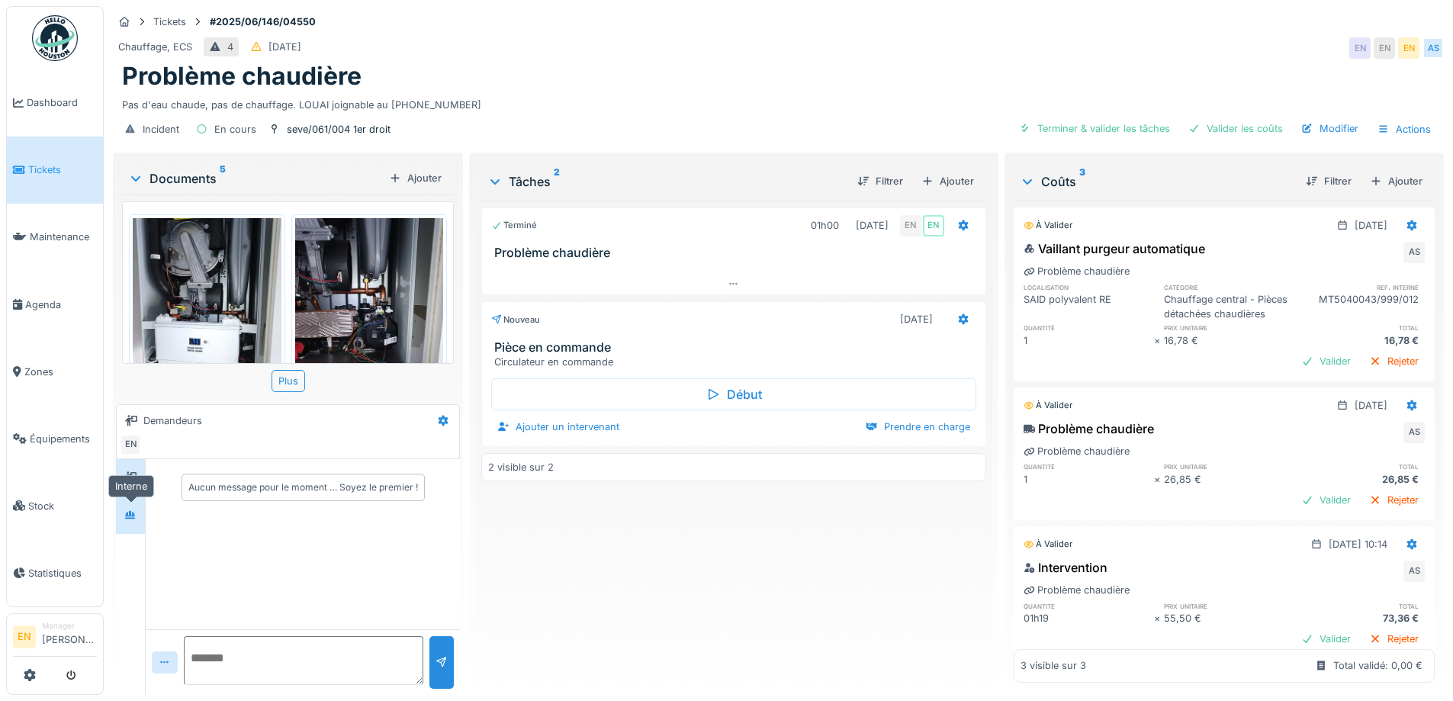
click at [130, 518] on icon at bounding box center [130, 514] width 11 height 8
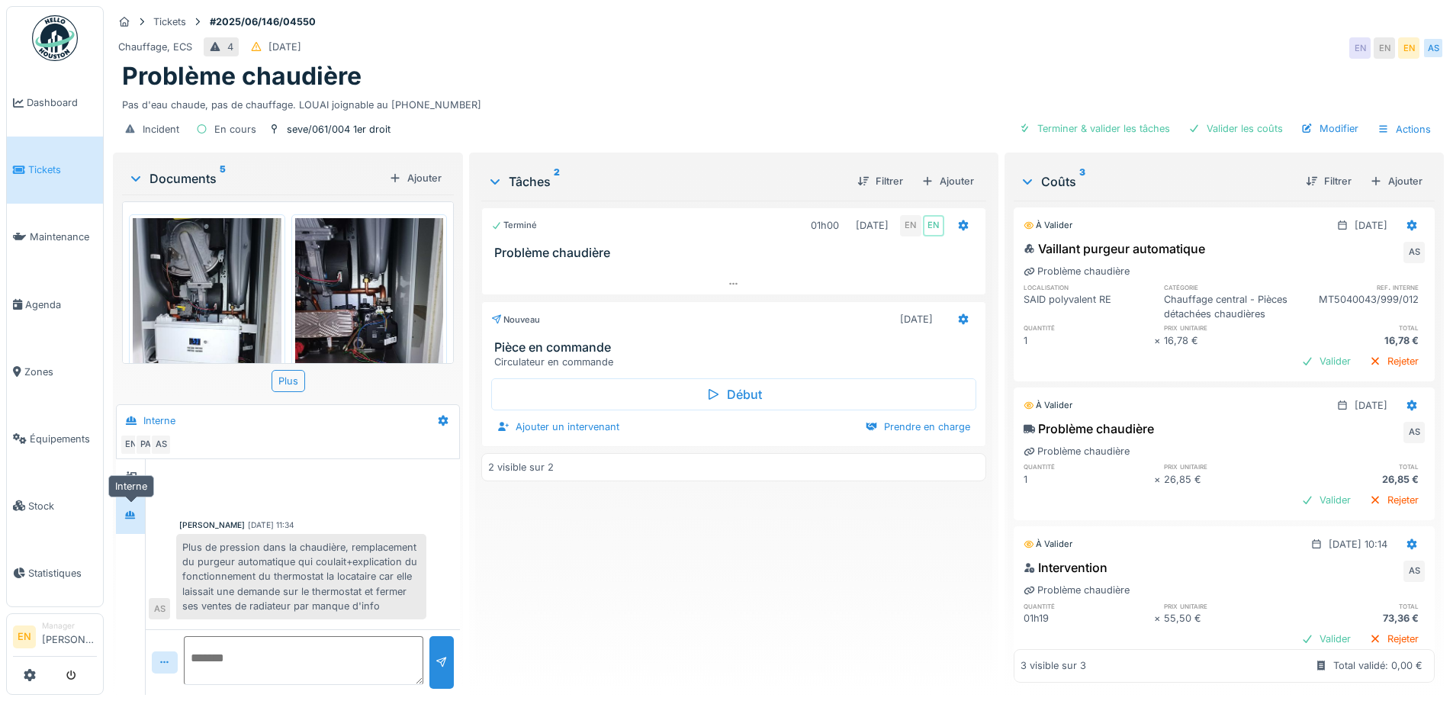
scroll to position [95, 0]
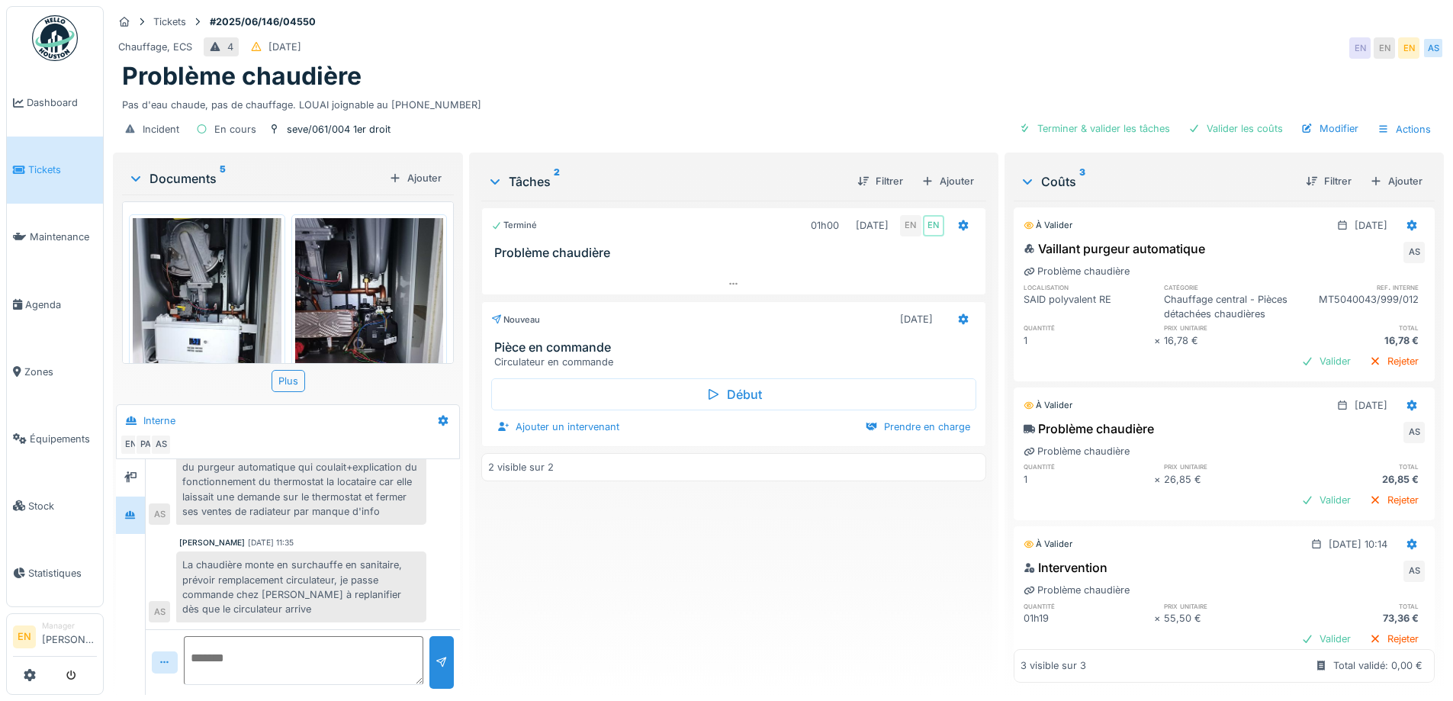
click at [660, 591] on div "Terminé 01h00 [DATE] EN EN Problème chaudière Nouveau [DATE] Pièce en commande …" at bounding box center [733, 442] width 504 height 482
click at [628, 551] on div "Terminé 01h00 [DATE] EN EN Problème chaudière Nouveau [DATE] Pièce en commande …" at bounding box center [733, 442] width 504 height 482
click at [587, 586] on div "Terminé 01h00 04/06/2025 EN EN Problème chaudière Nouveau 08/06/2025 Pièce en c…" at bounding box center [733, 442] width 504 height 482
click at [778, 59] on div "Chauffage, ECS 4 08/06/2025 EN EN EN AS" at bounding box center [778, 47] width 1331 height 27
click at [681, 646] on div "Terminé 01h00 04/06/2025 EN EN Problème chaudière Nouveau 08/06/2025 Pièce en c…" at bounding box center [733, 442] width 504 height 482
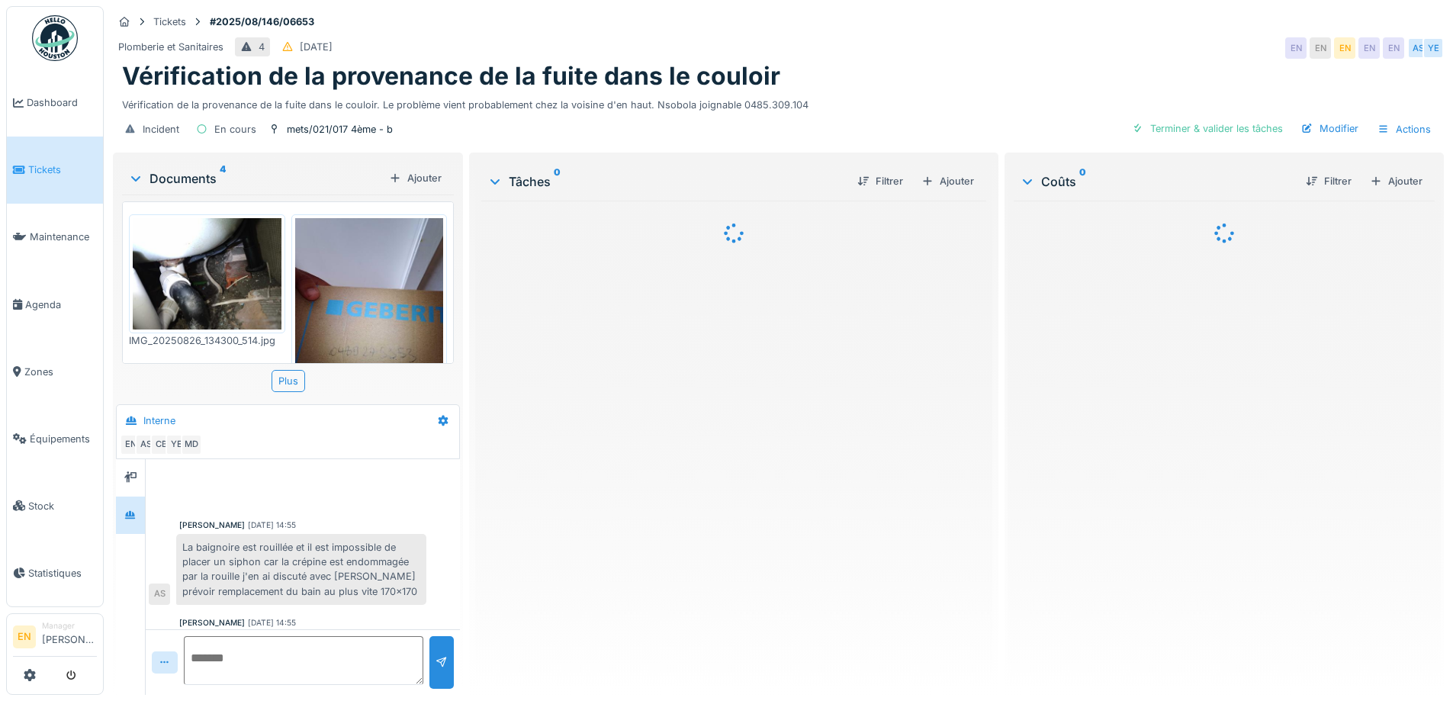
scroll to position [241, 0]
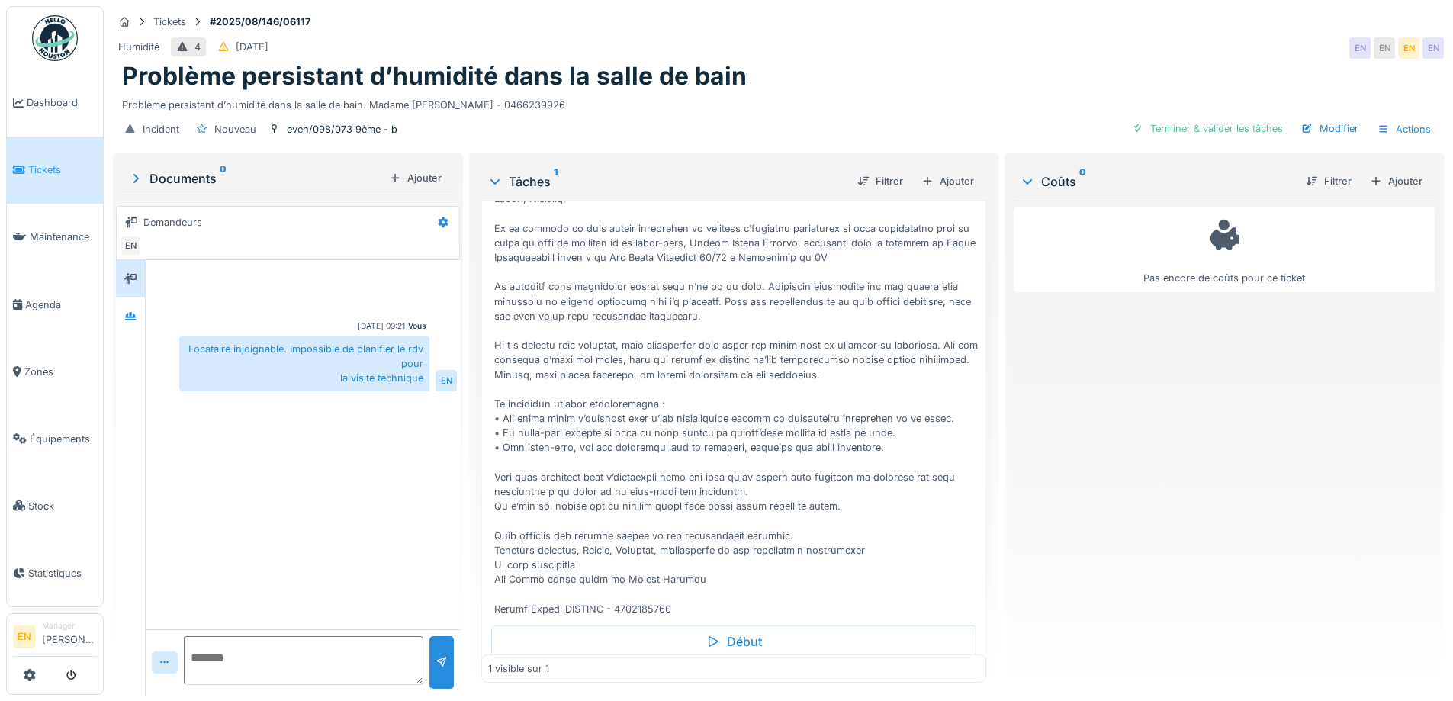
scroll to position [173, 0]
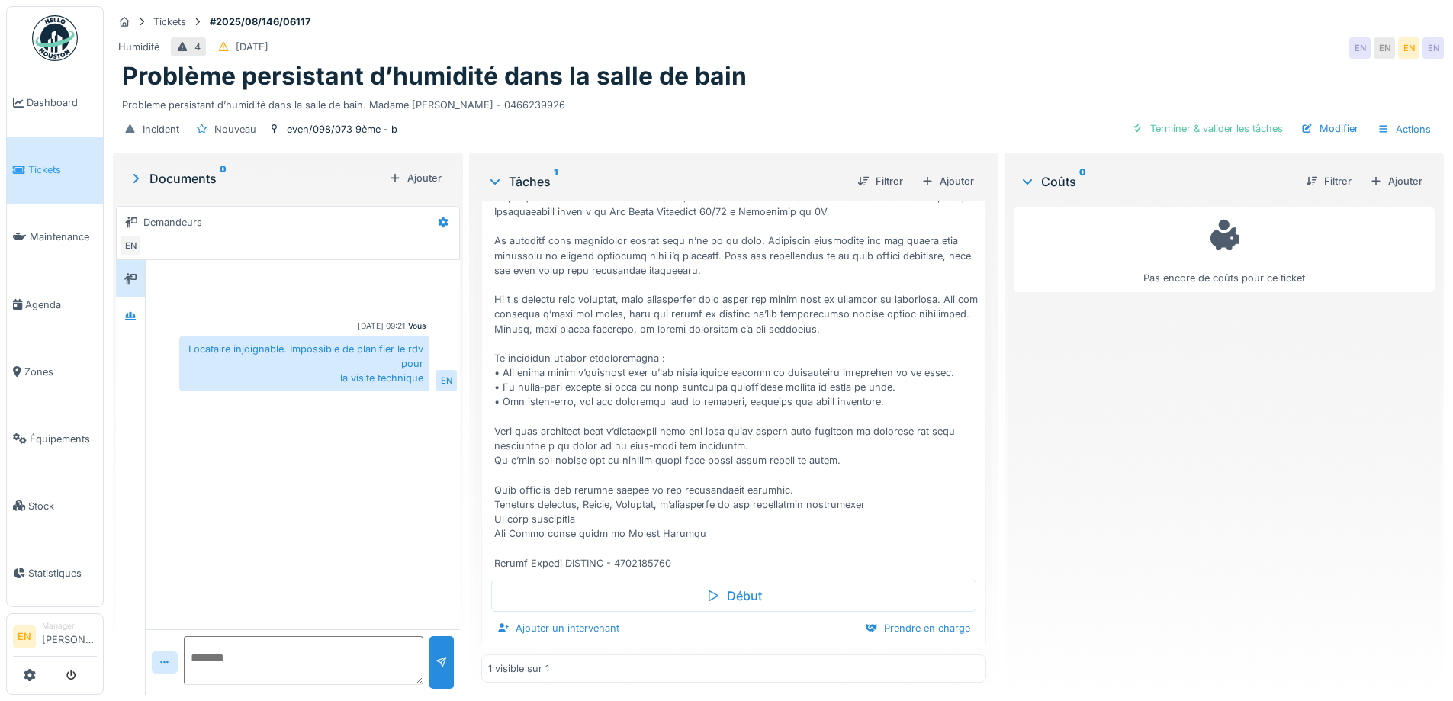
click at [599, 389] on div at bounding box center [736, 329] width 484 height 483
click at [743, 112] on div "Incident Nouveau even/098/073 9ème - b Terminer & valider les tâches Modifier A…" at bounding box center [778, 129] width 1331 height 34
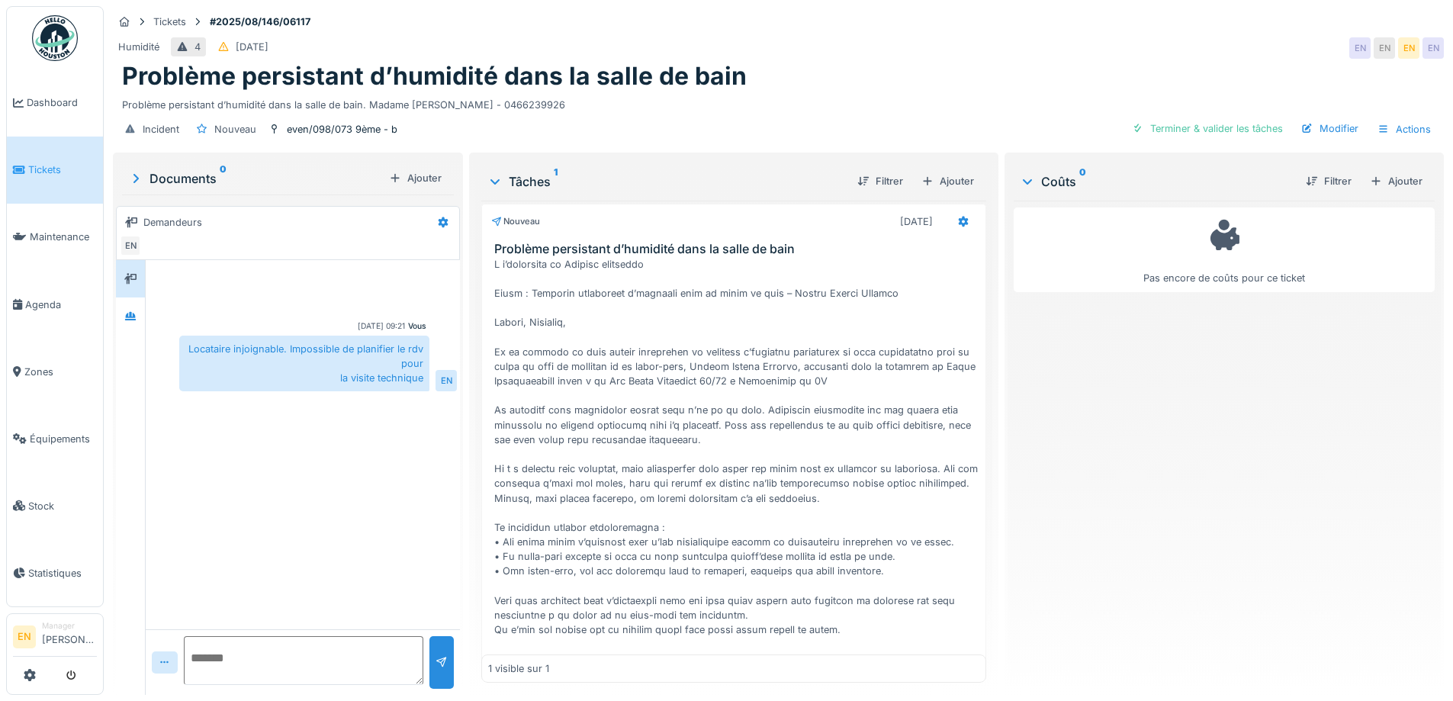
scroll to position [0, 0]
click at [613, 348] on div at bounding box center [736, 502] width 484 height 483
click at [577, 329] on div at bounding box center [736, 502] width 484 height 483
click at [670, 92] on div "Problème persistant d’humidité dans la salle de bain. Madame Farida BOUANAN - 0…" at bounding box center [778, 102] width 1312 height 21
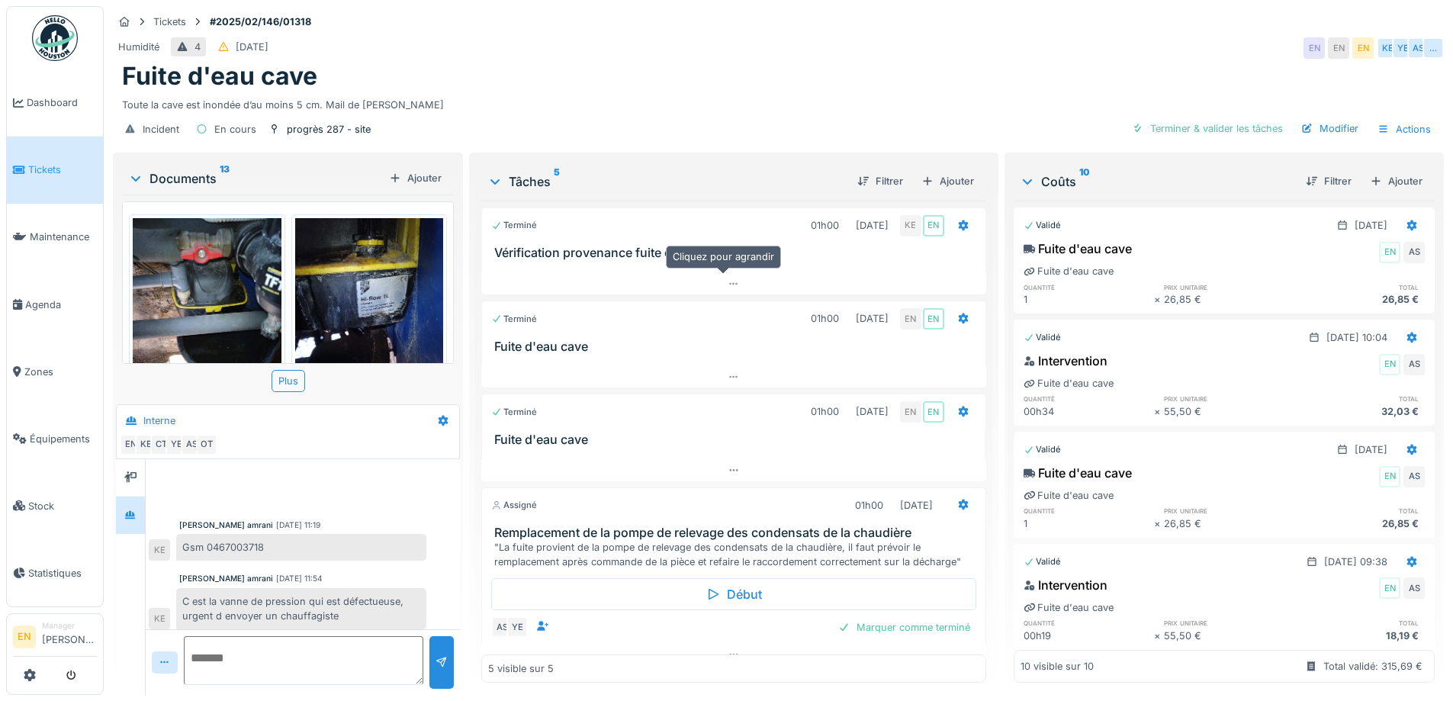
scroll to position [339, 0]
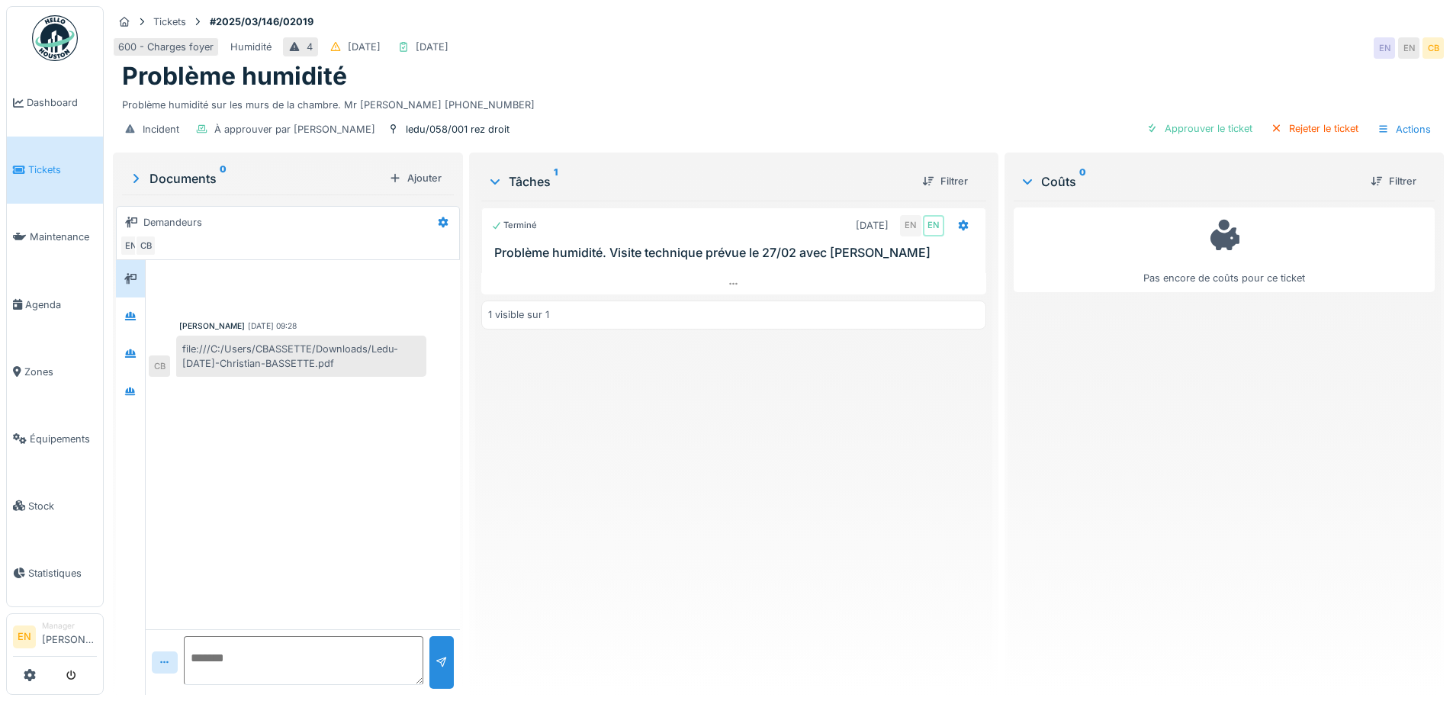
click at [694, 557] on div "Terminé [DATE] EN EN Problème humidité. Visite technique prévue le 27/02 avec […" at bounding box center [733, 442] width 504 height 482
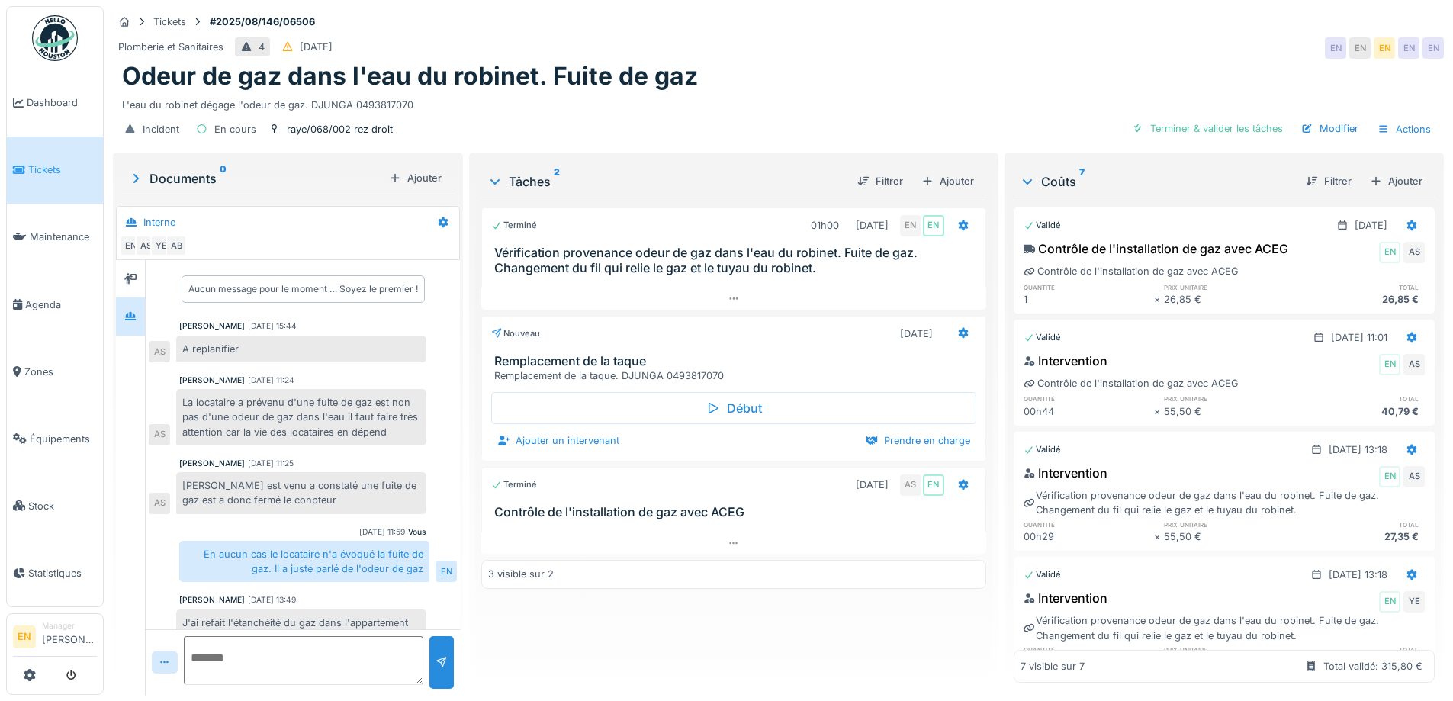
scroll to position [350, 0]
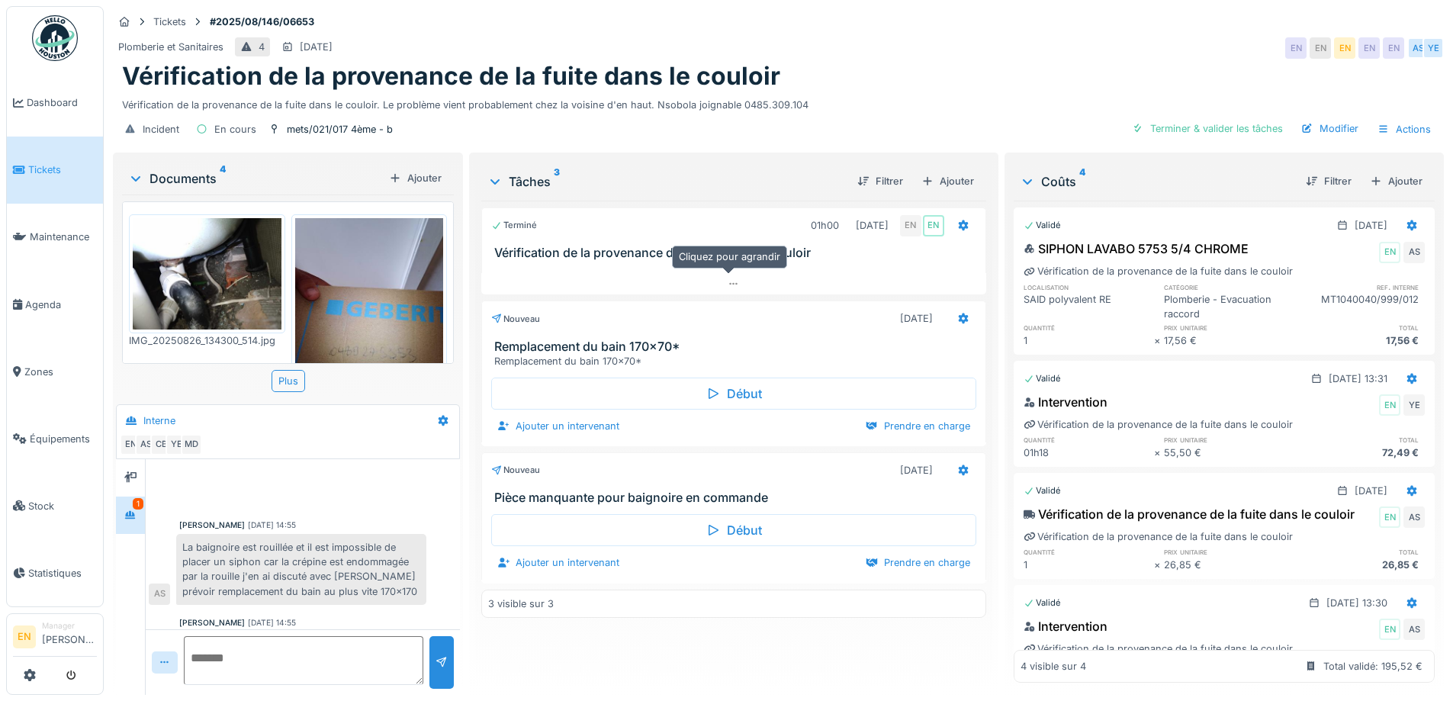
scroll to position [241, 0]
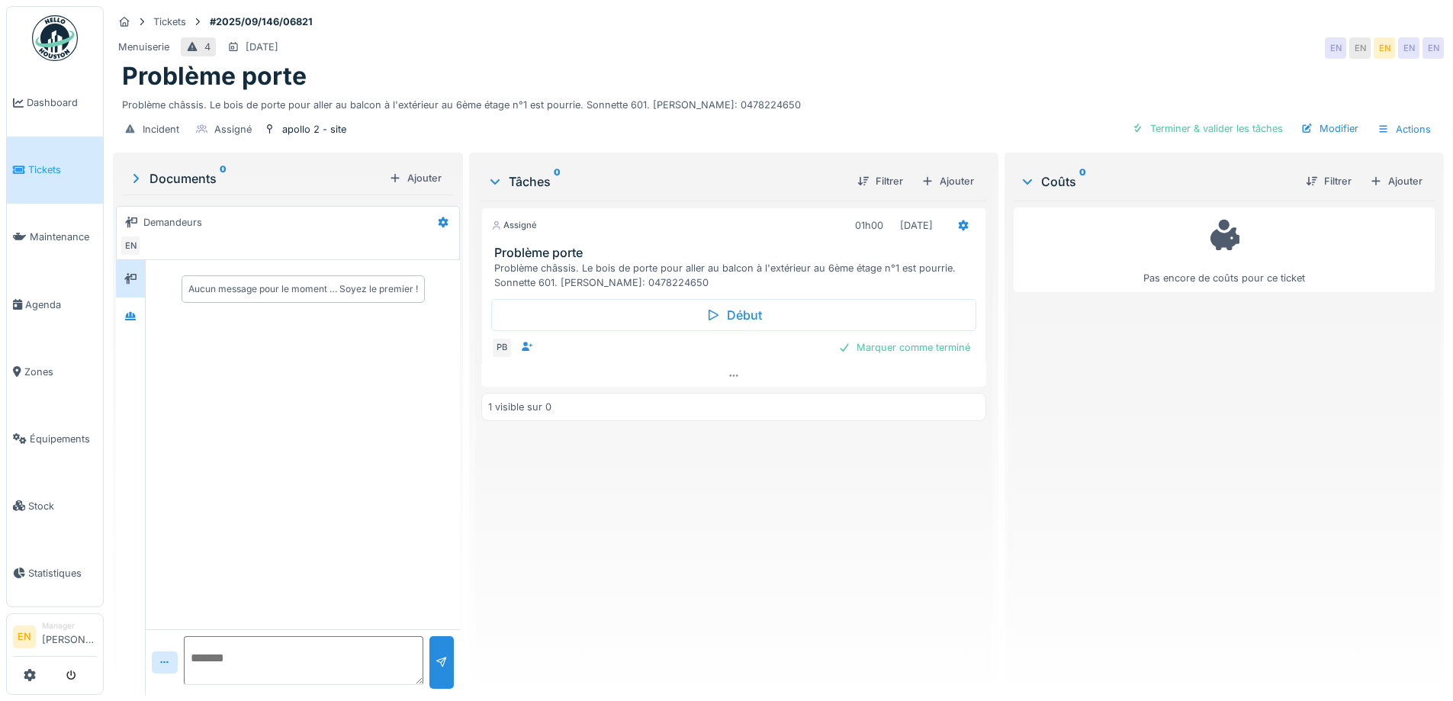
scroll to position [11, 0]
click at [962, 215] on div at bounding box center [963, 225] width 26 height 22
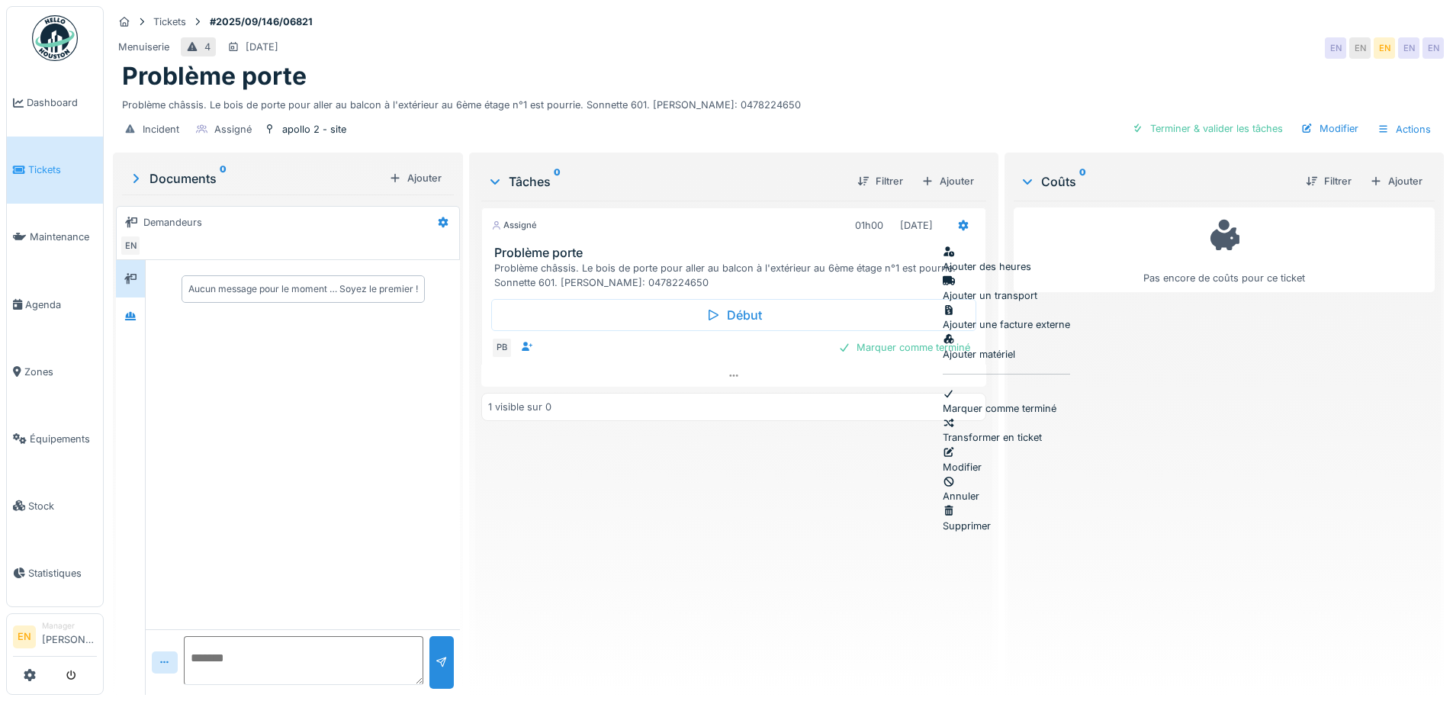
click at [997, 445] on div "Modifier" at bounding box center [1006, 459] width 127 height 29
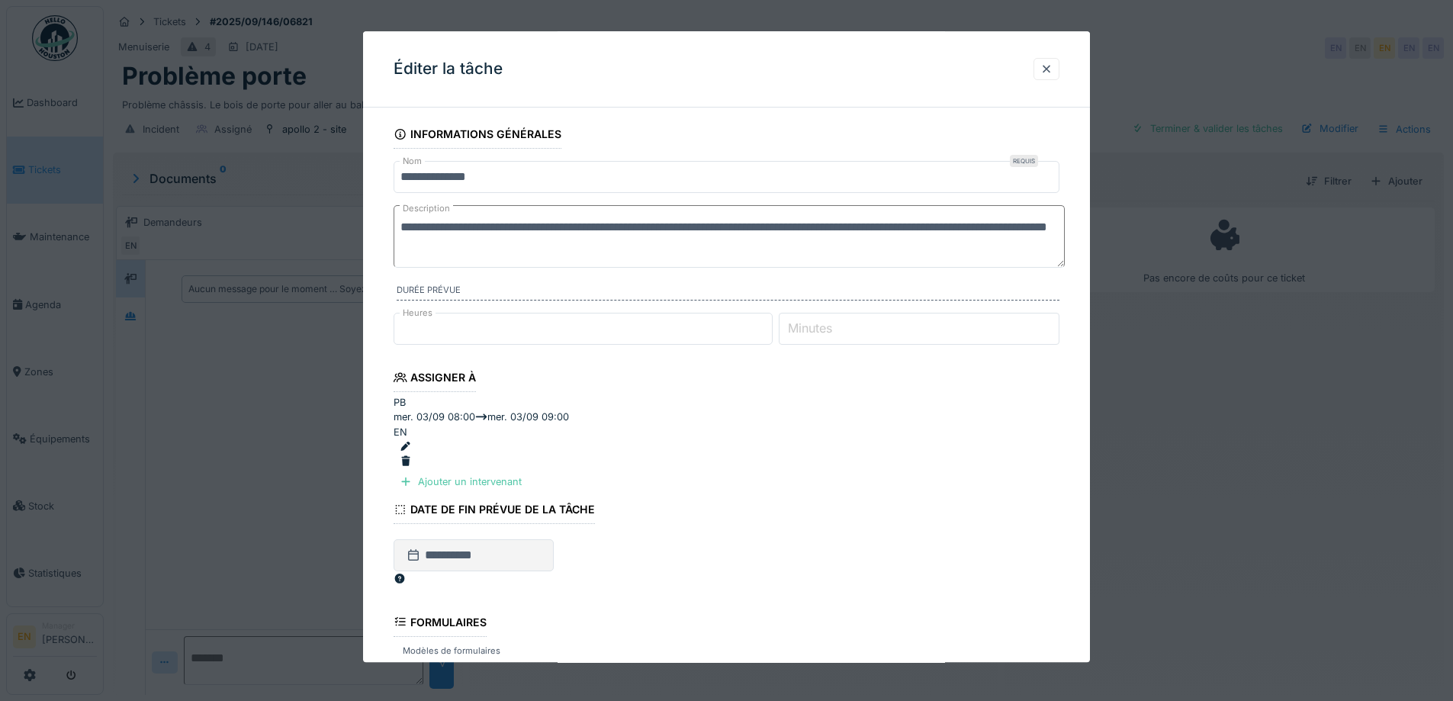
drag, startPoint x: 607, startPoint y: 226, endPoint x: 661, endPoint y: 230, distance: 54.3
click at [661, 230] on textarea "**********" at bounding box center [728, 236] width 671 height 63
drag, startPoint x: 763, startPoint y: 230, endPoint x: 833, endPoint y: 230, distance: 70.9
click at [833, 230] on textarea "**********" at bounding box center [728, 236] width 671 height 63
click at [938, 230] on textarea "**********" at bounding box center [728, 236] width 671 height 63
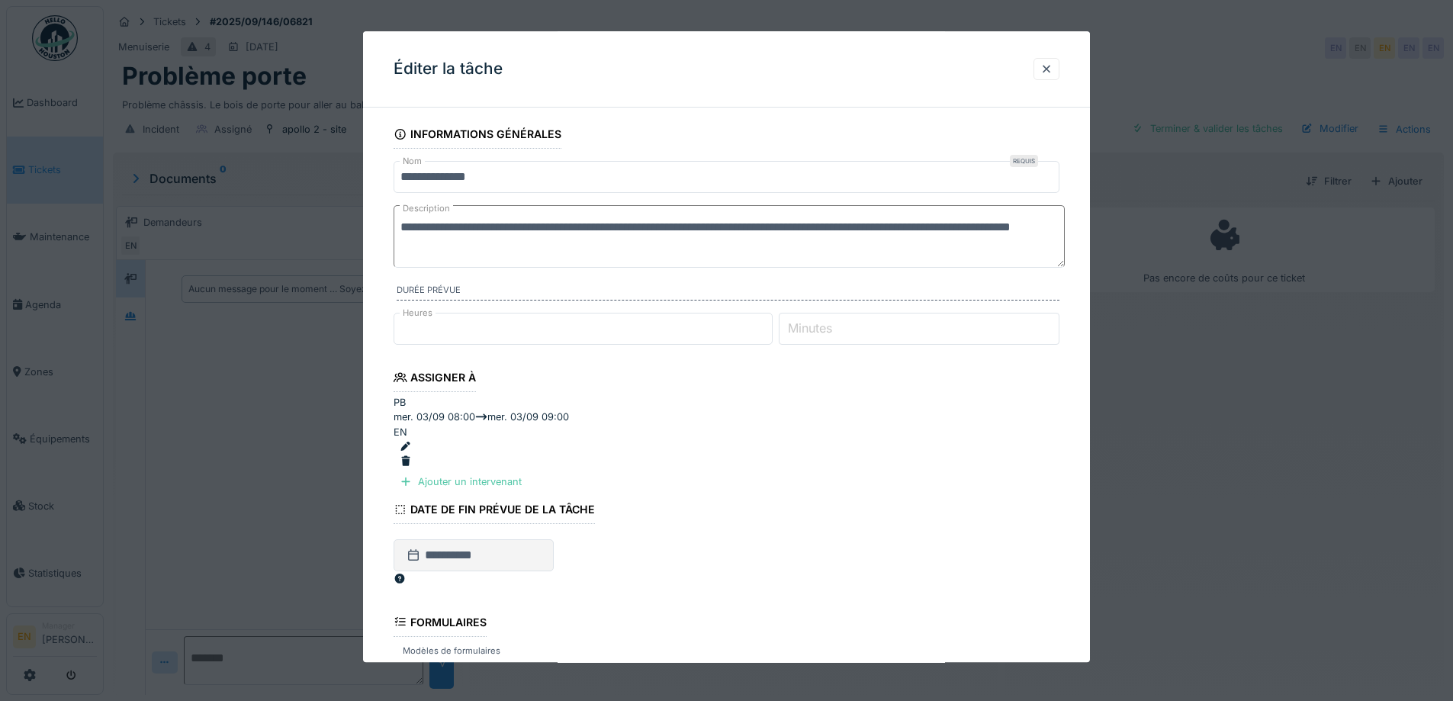
paste textarea "**********"
click at [953, 227] on textarea "**********" at bounding box center [728, 236] width 671 height 63
click at [1033, 233] on textarea "**********" at bounding box center [728, 236] width 671 height 63
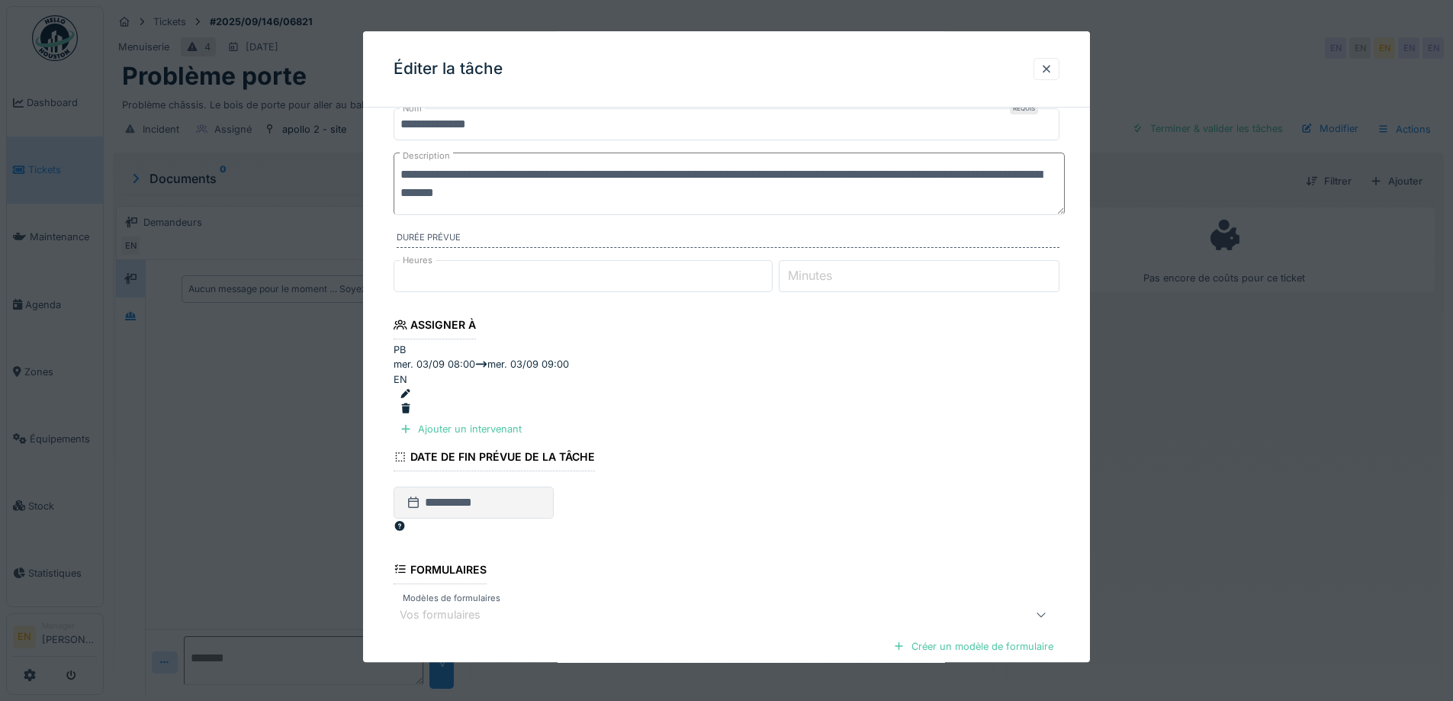
scroll to position [153, 0]
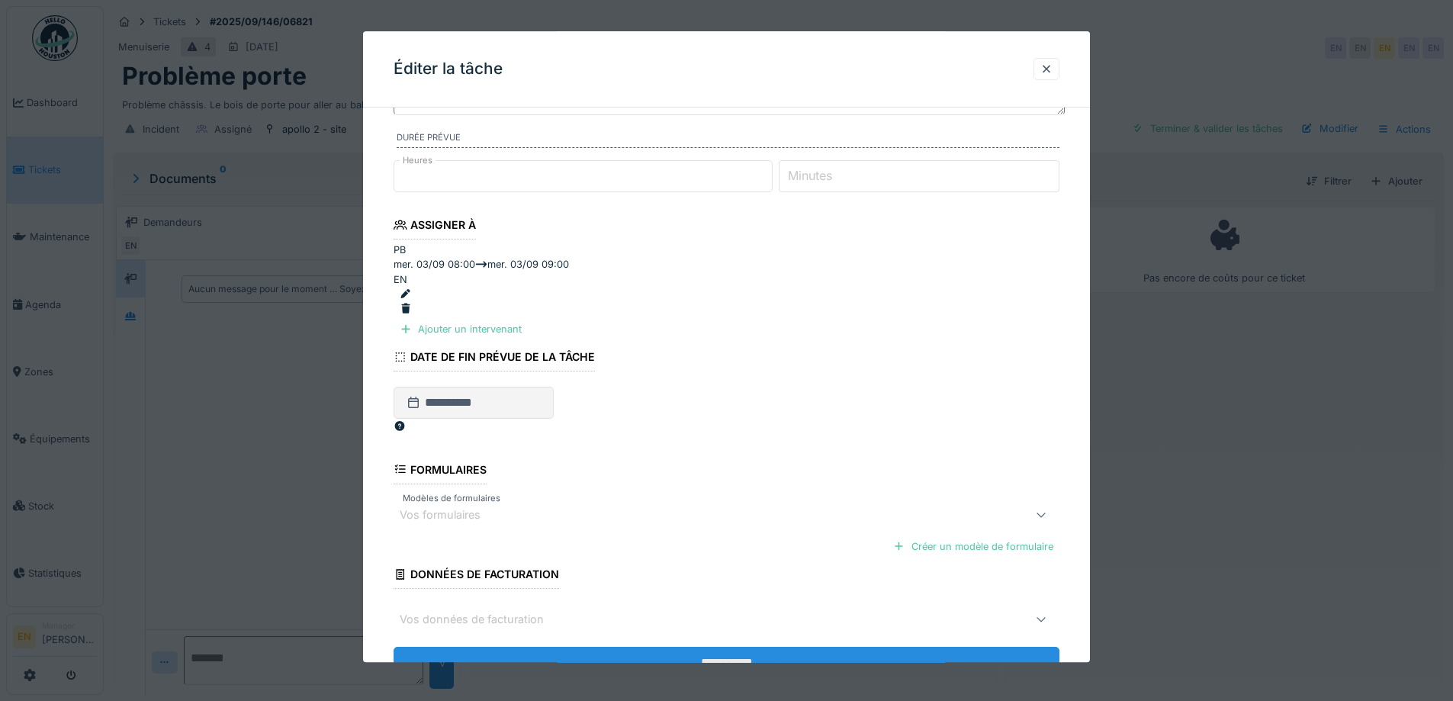
type textarea "**********"
click at [713, 647] on input "**********" at bounding box center [726, 663] width 666 height 32
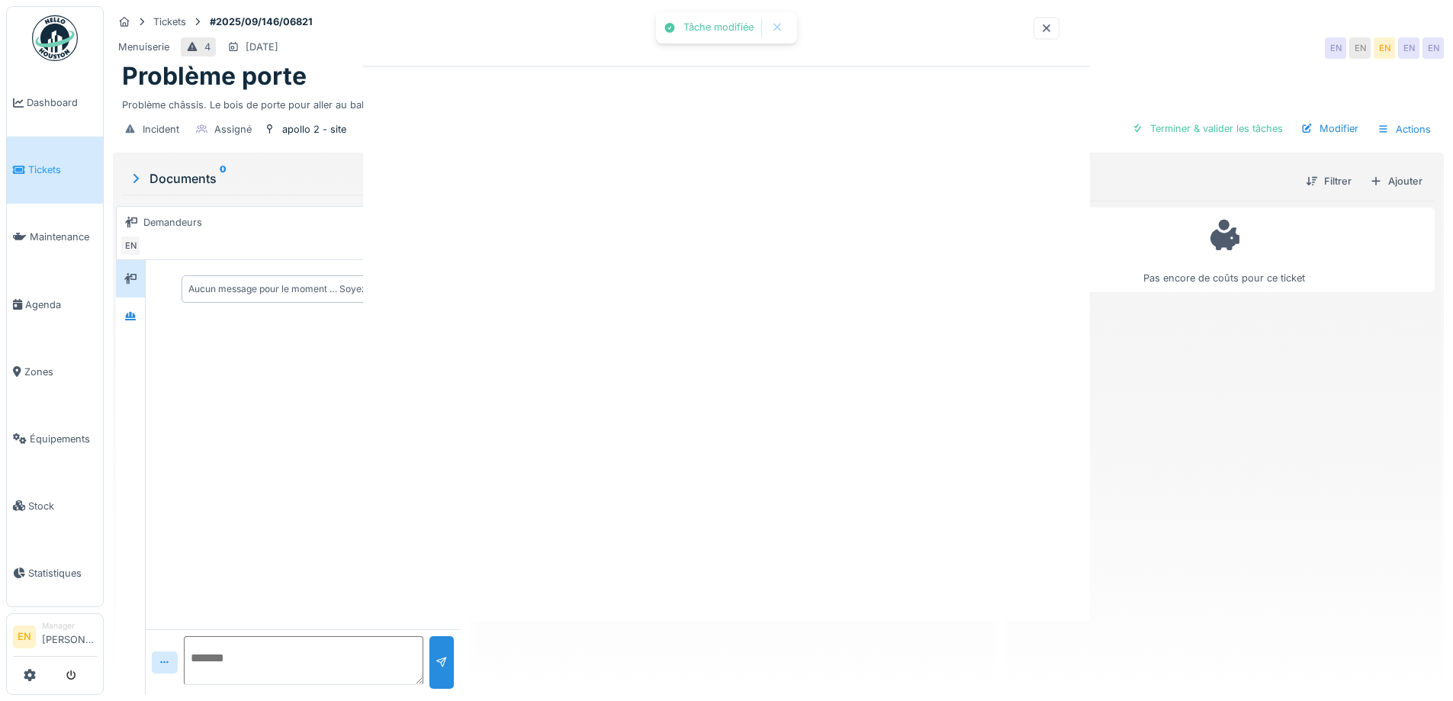
scroll to position [0, 0]
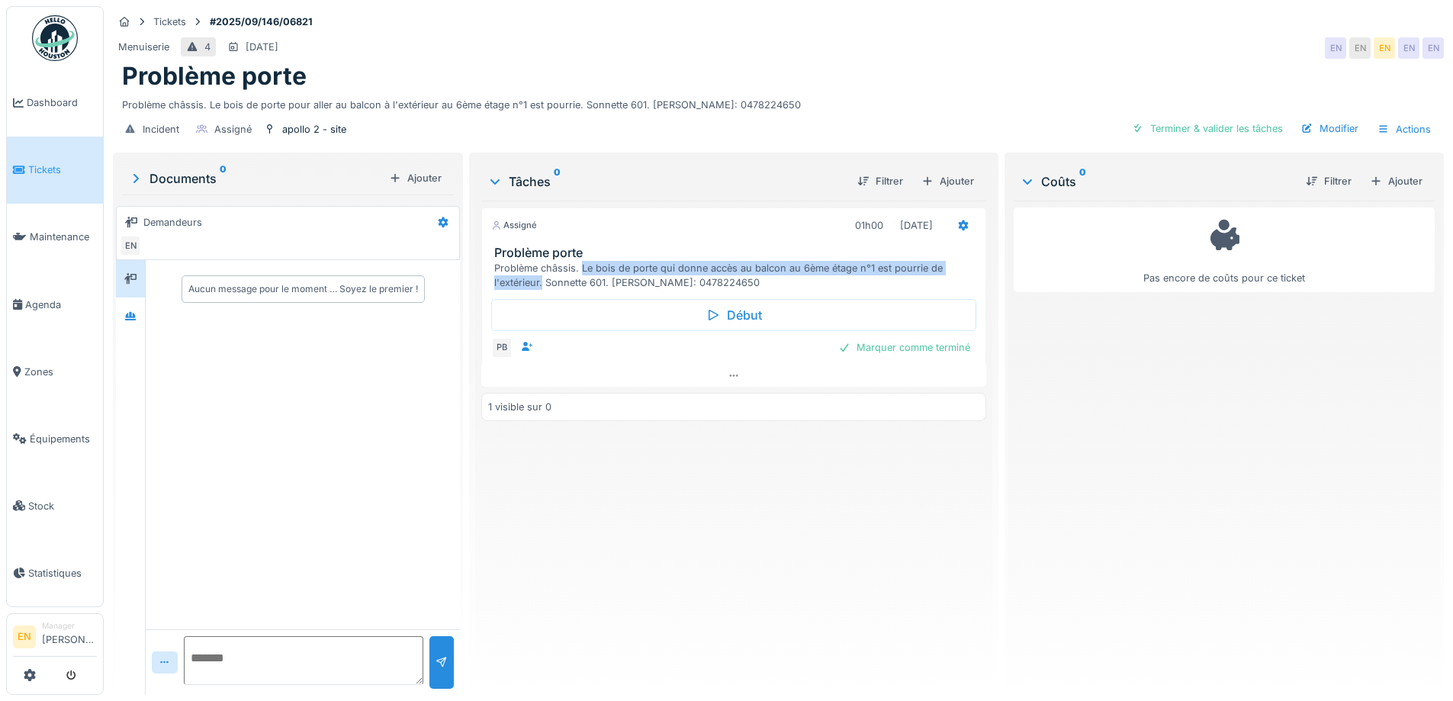
drag, startPoint x: 577, startPoint y: 250, endPoint x: 540, endPoint y: 276, distance: 45.5
click at [540, 276] on div "Problème châssis. Le bois de porte qui donne accès au balcon au 6ème étage n°1 …" at bounding box center [736, 275] width 484 height 29
copy div "Le bois de porte qui donne accès au balcon au 6ème étage n°1 est pourrie de l'e…"
click at [1315, 118] on div "Modifier" at bounding box center [1329, 128] width 69 height 21
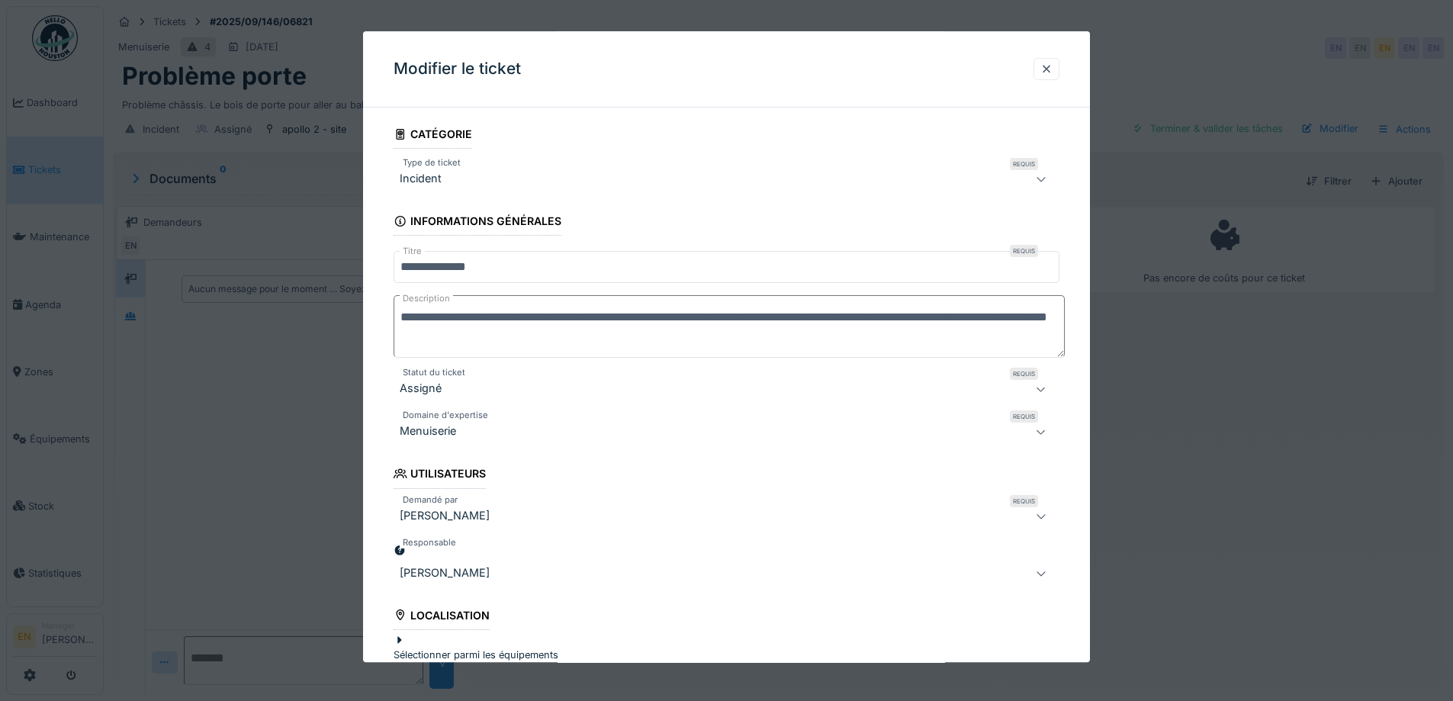
drag, startPoint x: 508, startPoint y: 316, endPoint x: 971, endPoint y: 324, distance: 463.7
click at [971, 324] on textarea "**********" at bounding box center [728, 327] width 671 height 63
paste textarea "******"
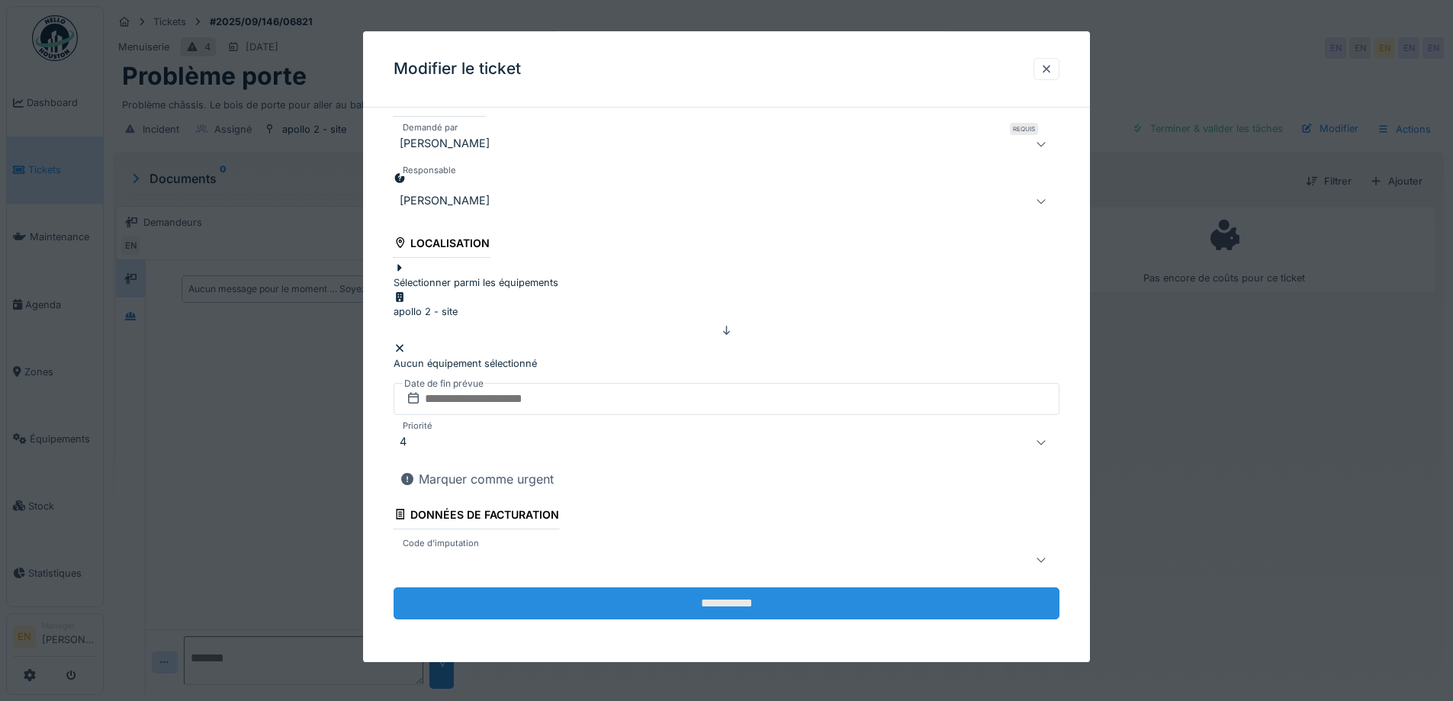
type textarea "**********"
click at [659, 619] on input "**********" at bounding box center [726, 603] width 666 height 32
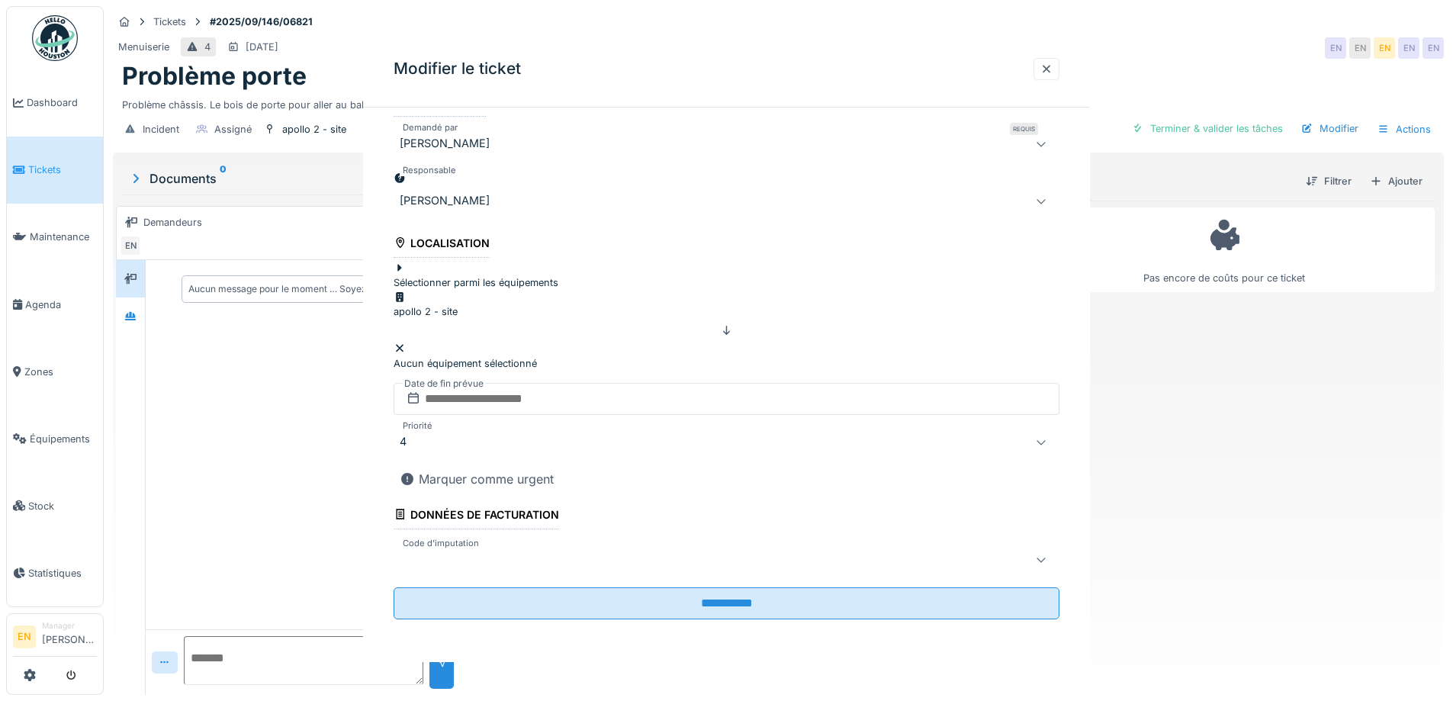
scroll to position [0, 0]
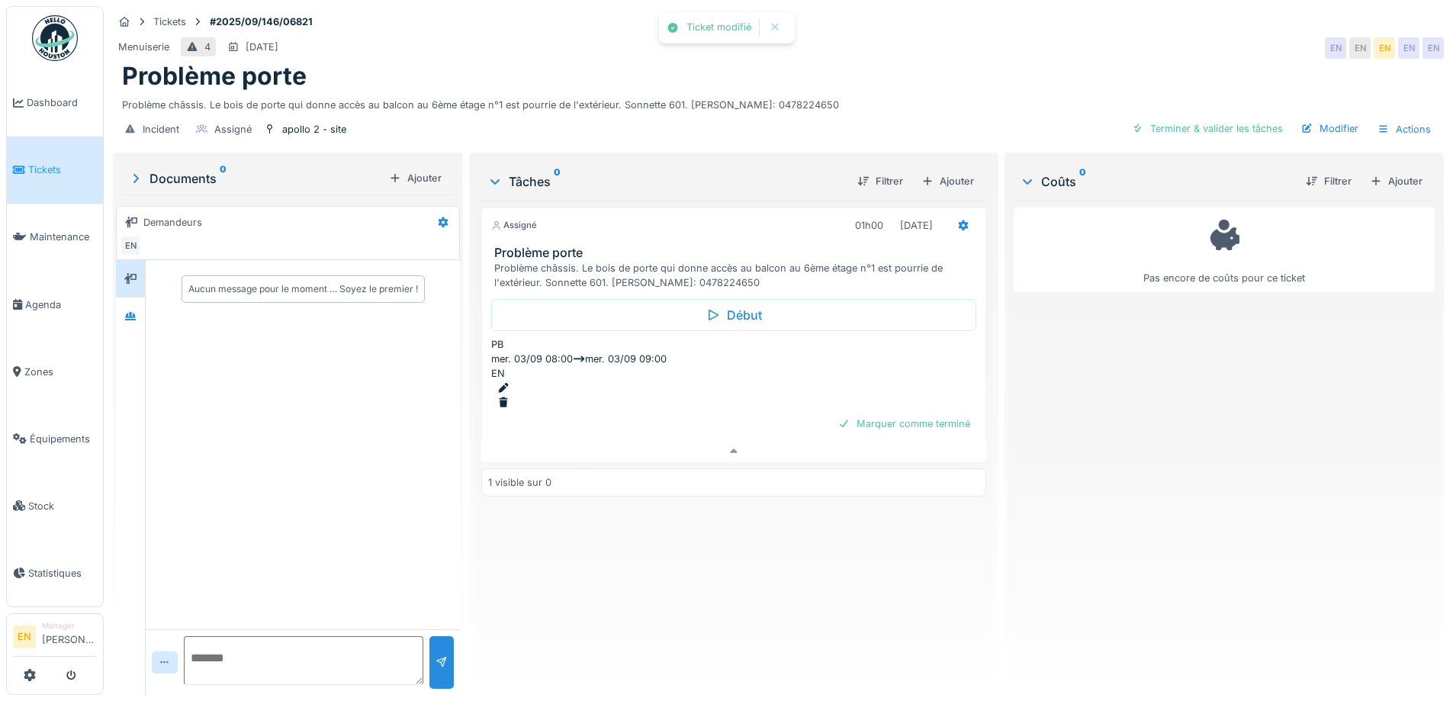
click at [692, 548] on div "Assigné 01h00 03/09/2025 Problème porte Problème châssis. Le bois de porte qui …" at bounding box center [733, 442] width 504 height 482
click at [685, 532] on div "Assigné 01h00 03/09/2025 Problème porte Problème châssis. Le bois de porte qui …" at bounding box center [733, 442] width 504 height 482
drag, startPoint x: 660, startPoint y: 495, endPoint x: 973, endPoint y: 145, distance: 469.8
click at [682, 459] on div "Assigné 01h00 03/09/2025 Problème porte Problème châssis. Le bois de porte qui …" at bounding box center [733, 442] width 504 height 482
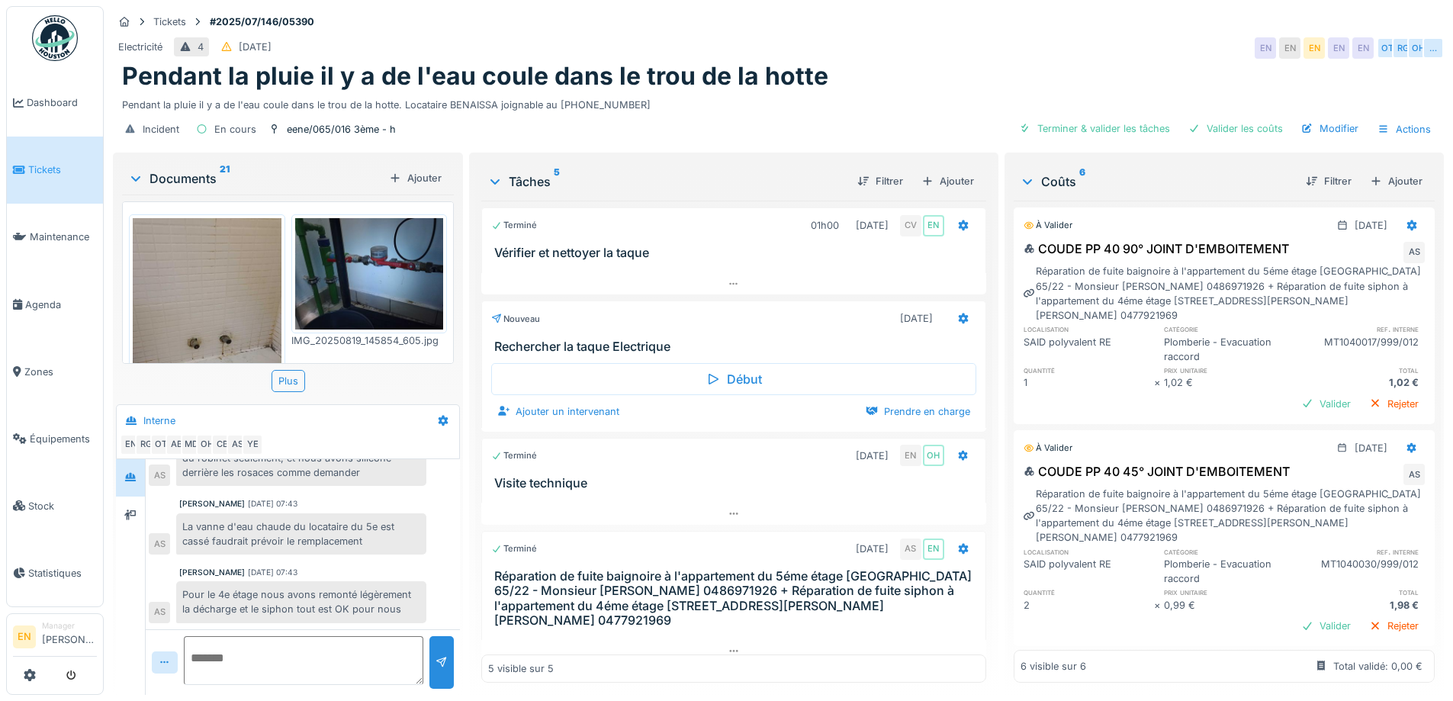
click at [936, 50] on div "Electricité 4 [DATE] EN EN EN EN EN OT [GEOGRAPHIC_DATA] …" at bounding box center [778, 47] width 1331 height 27
click at [947, 68] on div "Pendant la pluie il y a de l'eau coule dans le trou de la hotte" at bounding box center [778, 76] width 1312 height 29
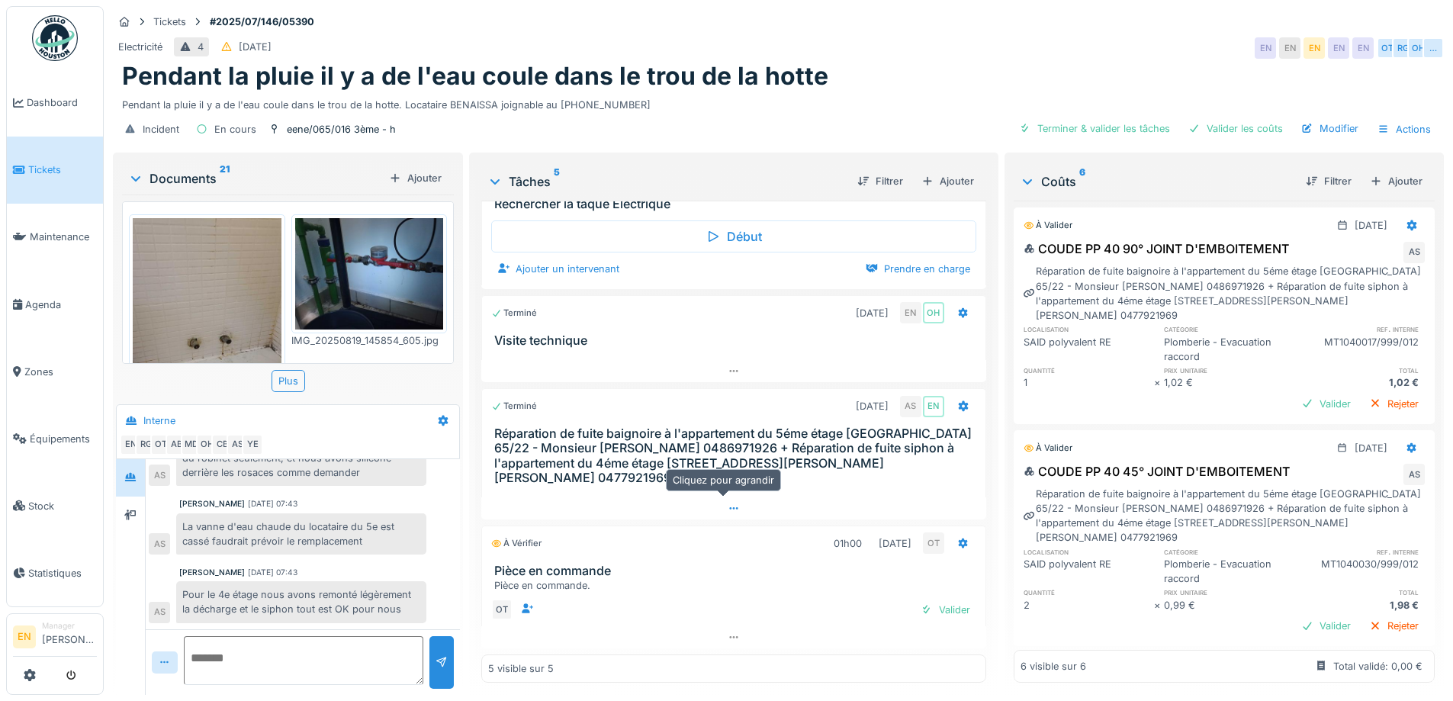
click at [727, 503] on icon at bounding box center [733, 508] width 12 height 10
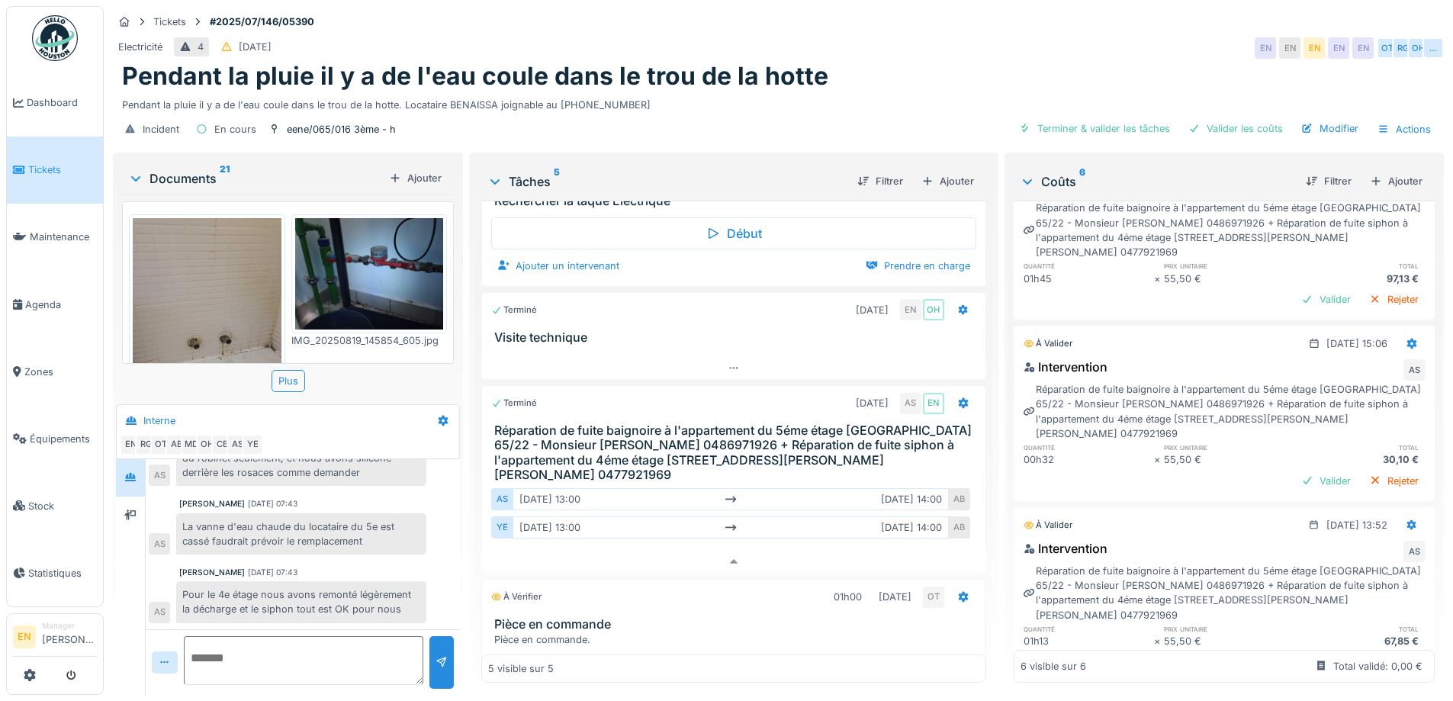
scroll to position [553, 0]
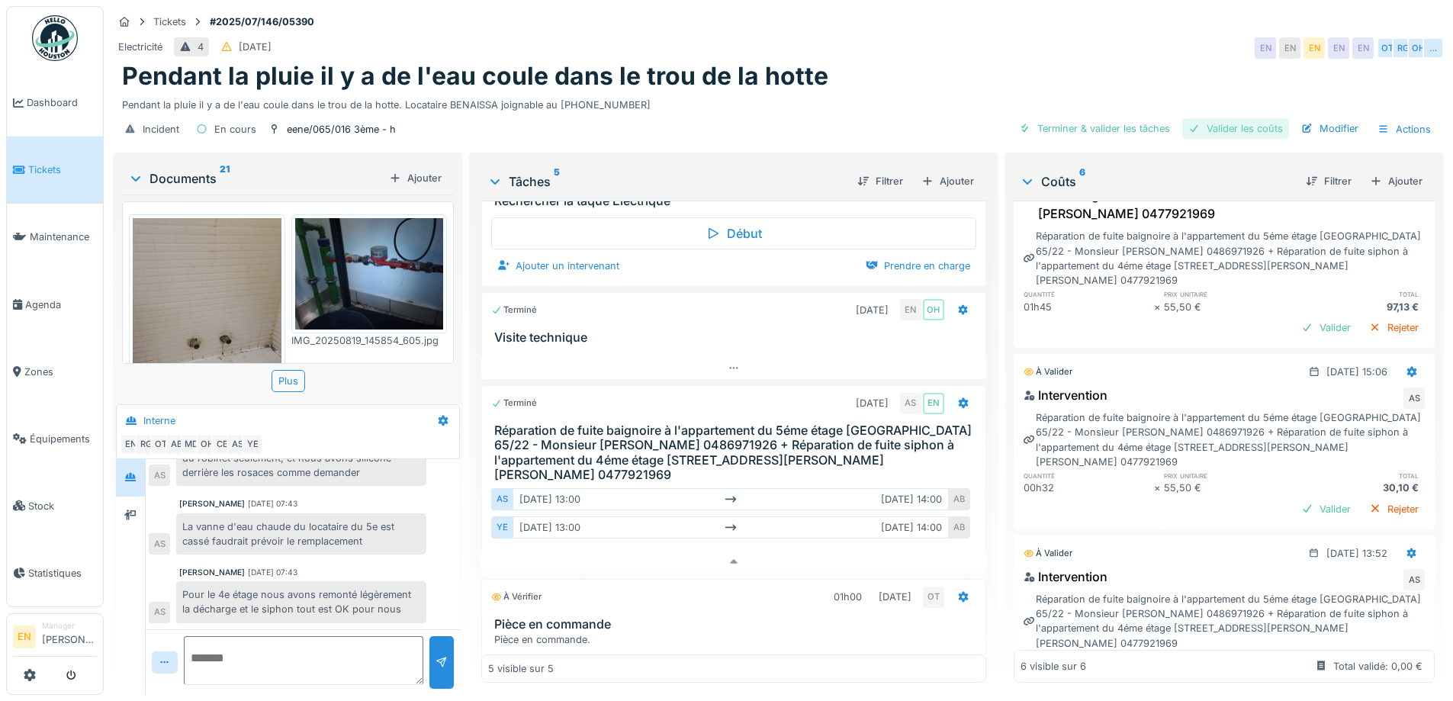
click at [1239, 118] on div "Valider les coûts" at bounding box center [1235, 128] width 107 height 21
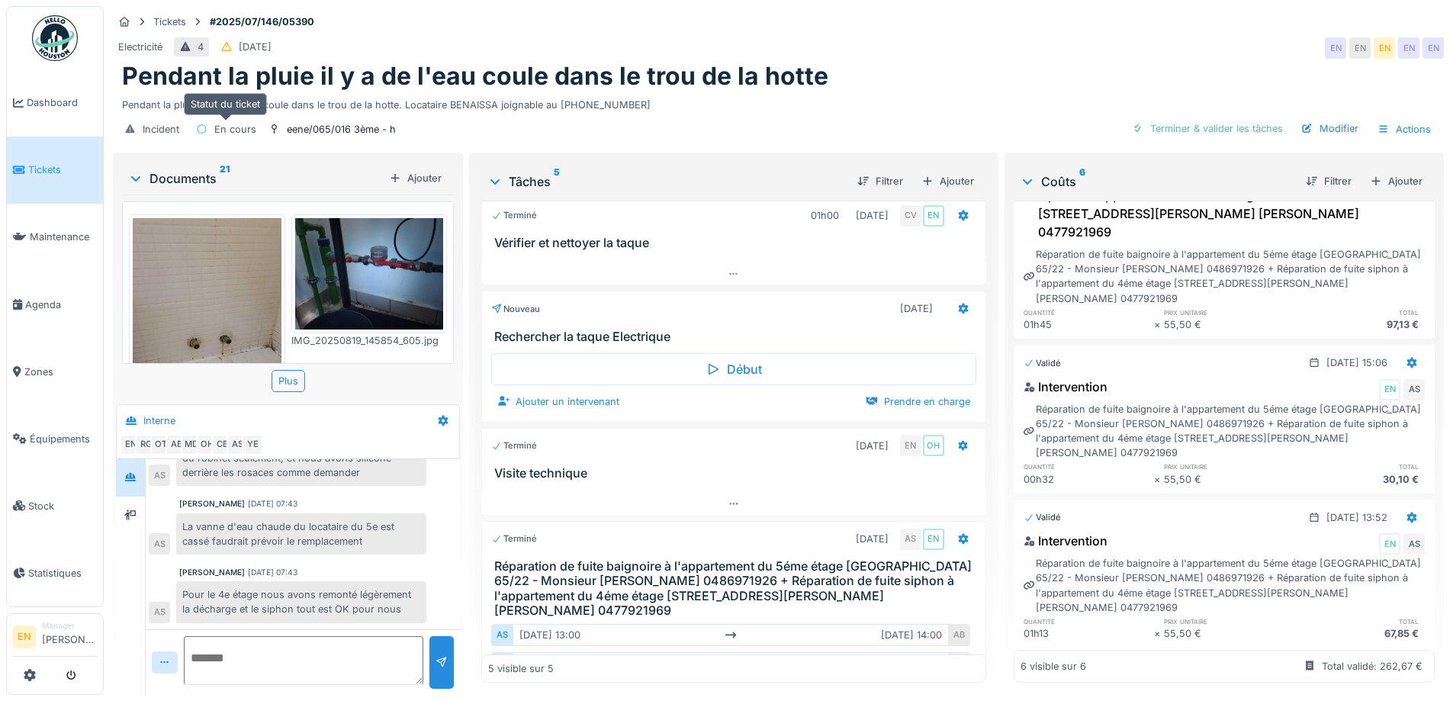
scroll to position [0, 0]
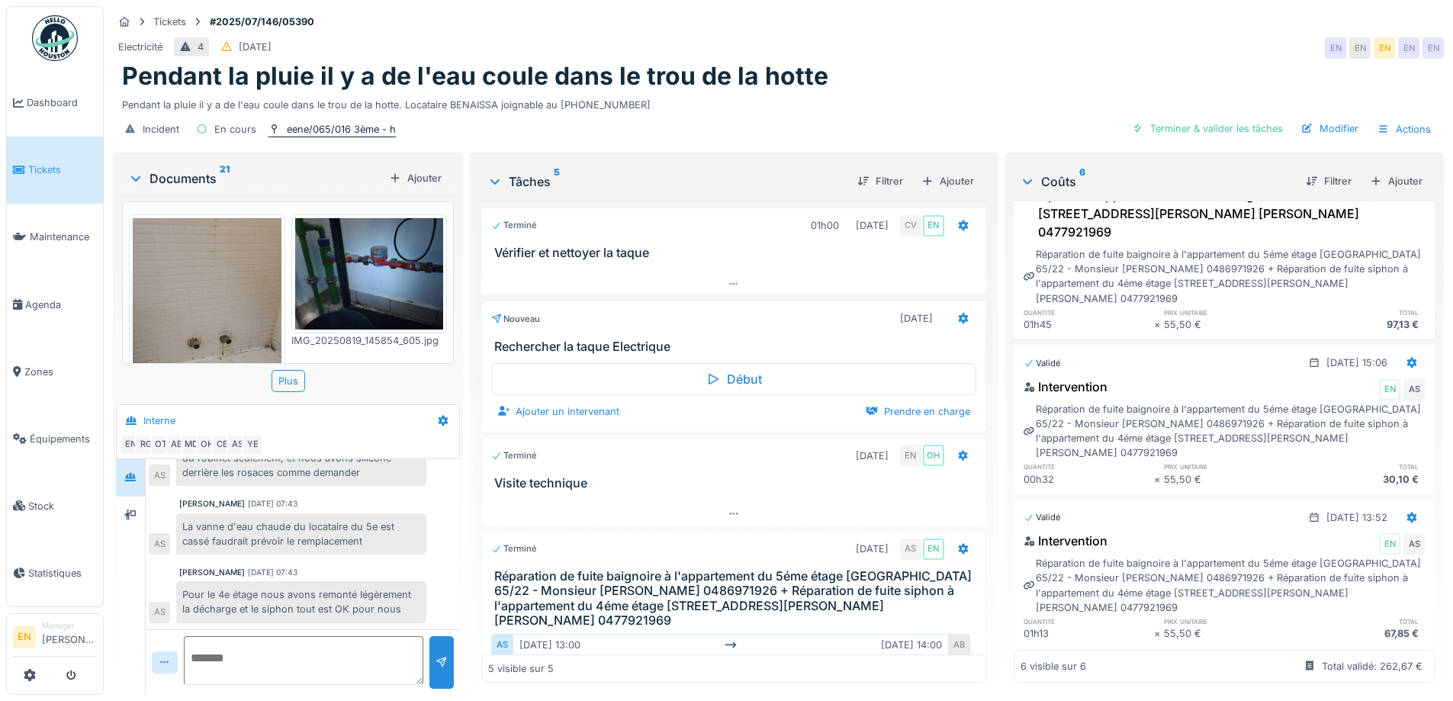
click at [333, 122] on div "eene/065/016 3ème - h" at bounding box center [341, 129] width 109 height 14
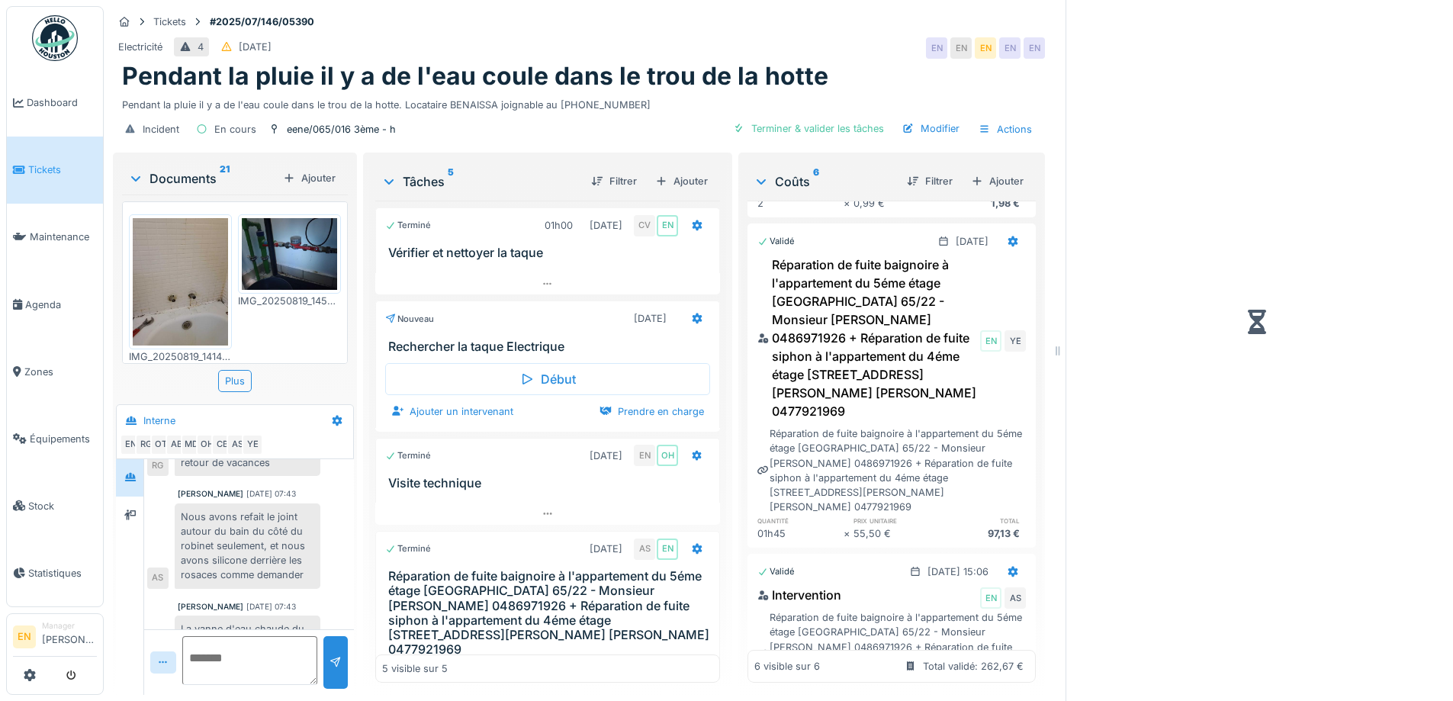
scroll to position [624, 0]
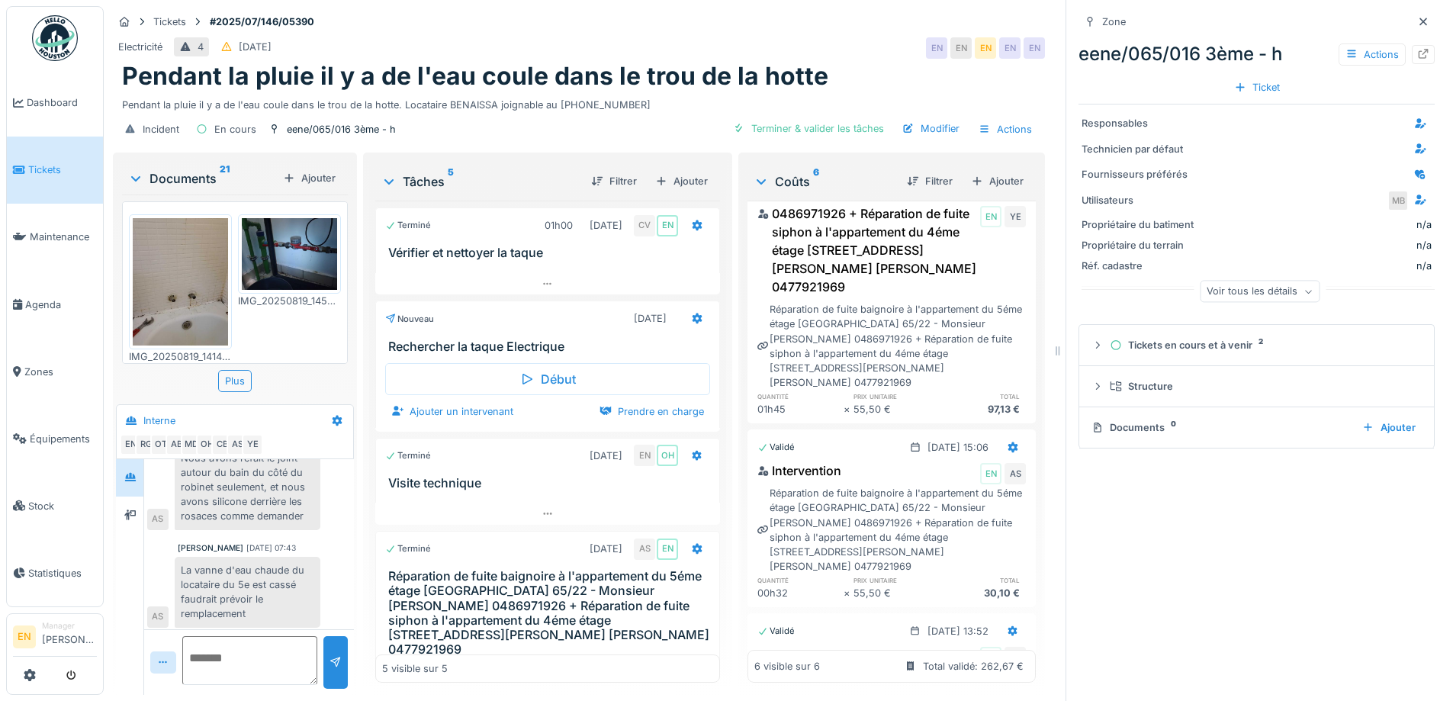
click at [1187, 45] on div "eene/065/016 3ème - h Actions" at bounding box center [1256, 53] width 356 height 27
click at [1418, 49] on icon at bounding box center [1423, 54] width 10 height 10
click at [1417, 17] on icon at bounding box center [1423, 22] width 12 height 10
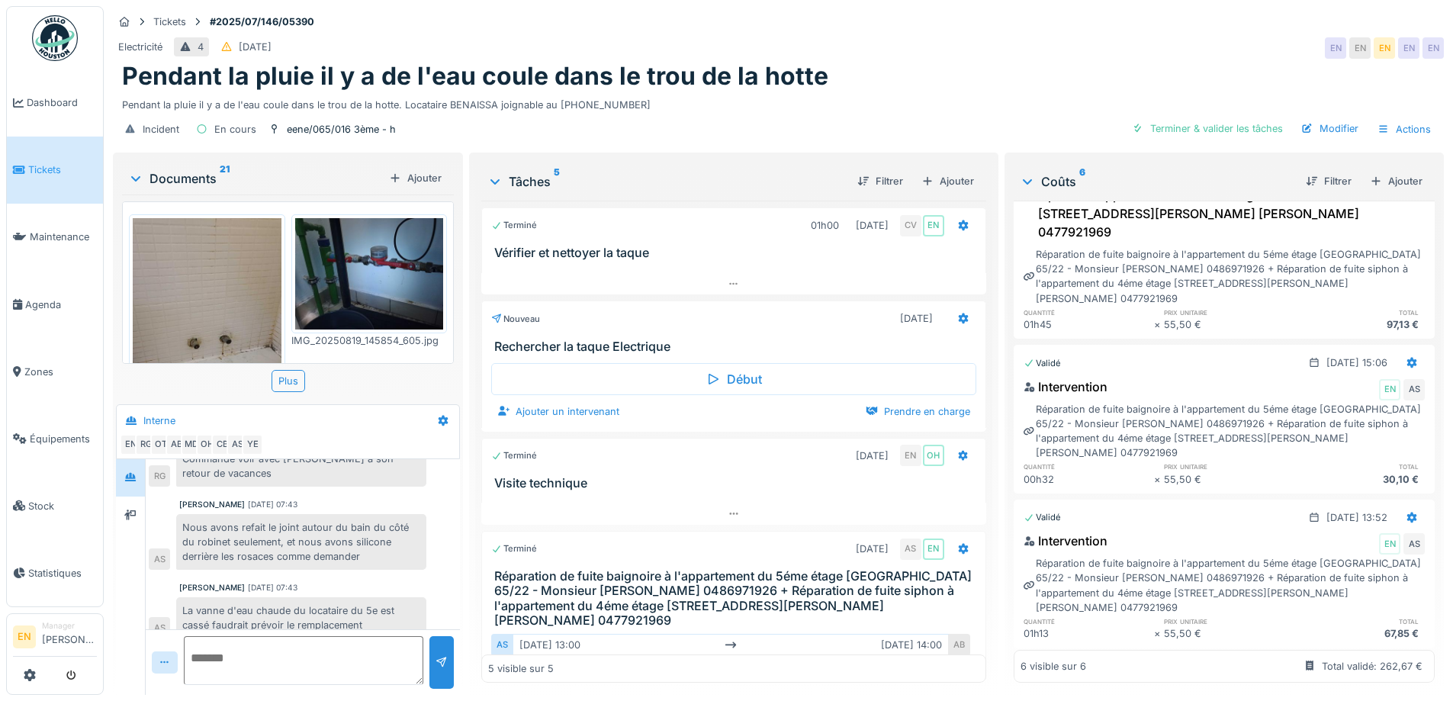
scroll to position [339, 0]
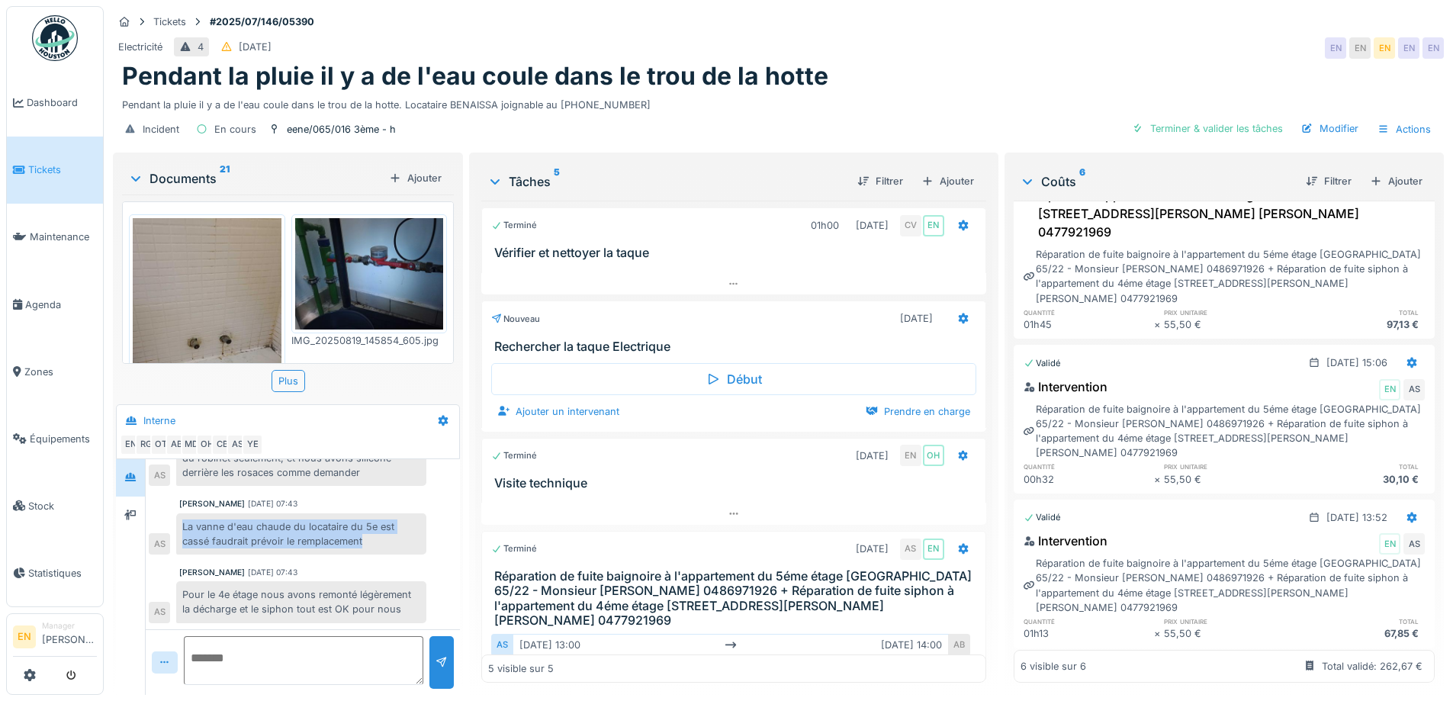
drag, startPoint x: 184, startPoint y: 517, endPoint x: 375, endPoint y: 530, distance: 191.8
click at [375, 530] on div "La vanne d'eau chaude du locataire du 5e est cassé faudrait prévoir le remplace…" at bounding box center [301, 533] width 250 height 41
copy div "La vanne d'eau chaude du locataire du 5e est cassé faudrait prévoir le remplace…"
click at [354, 227] on img at bounding box center [369, 273] width 149 height 111
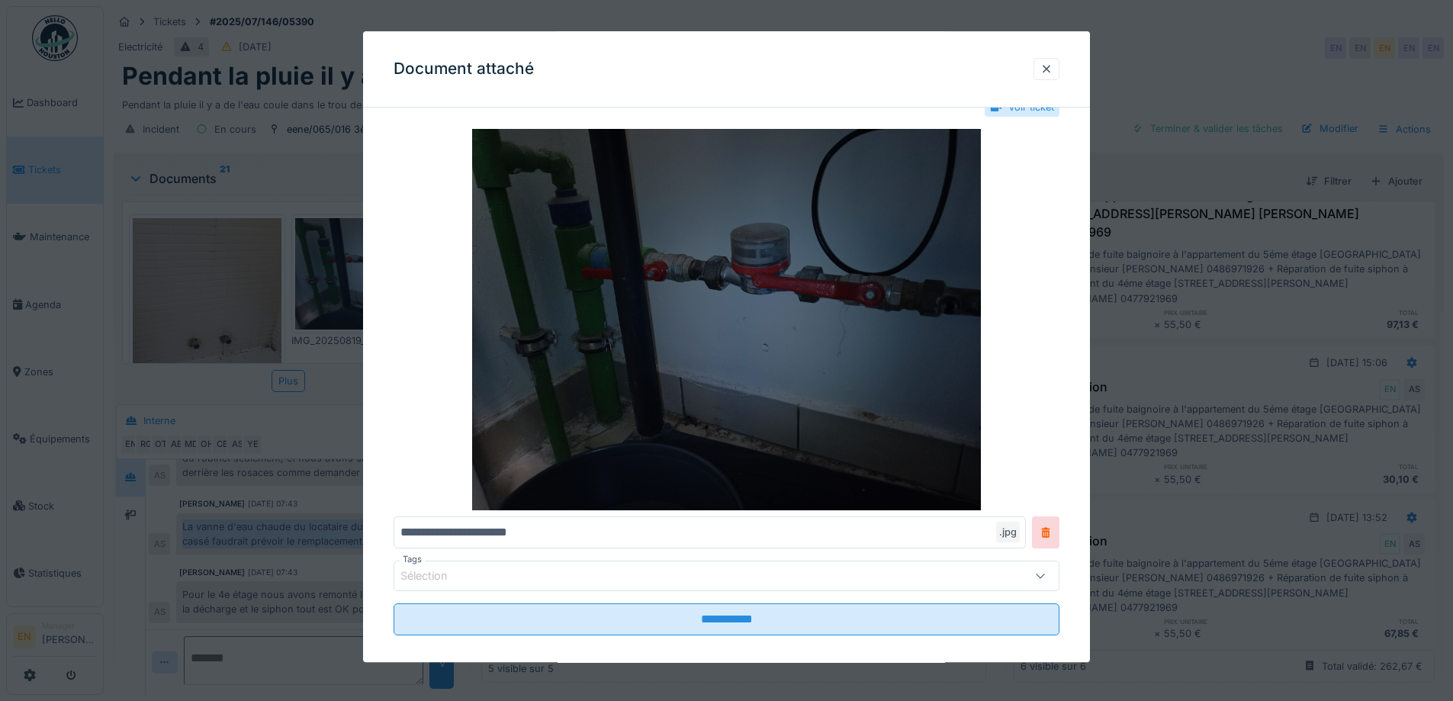
scroll to position [50, 0]
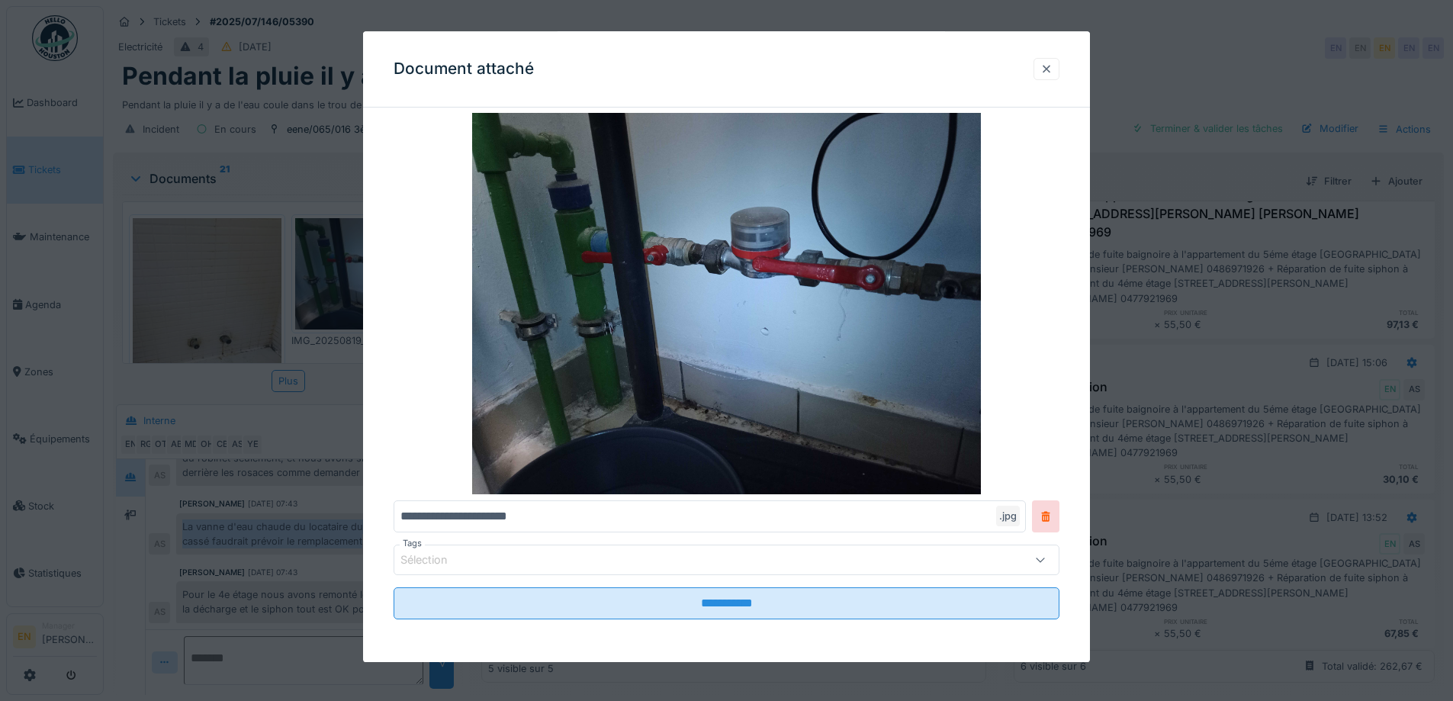
click at [1052, 70] on div at bounding box center [1046, 69] width 12 height 14
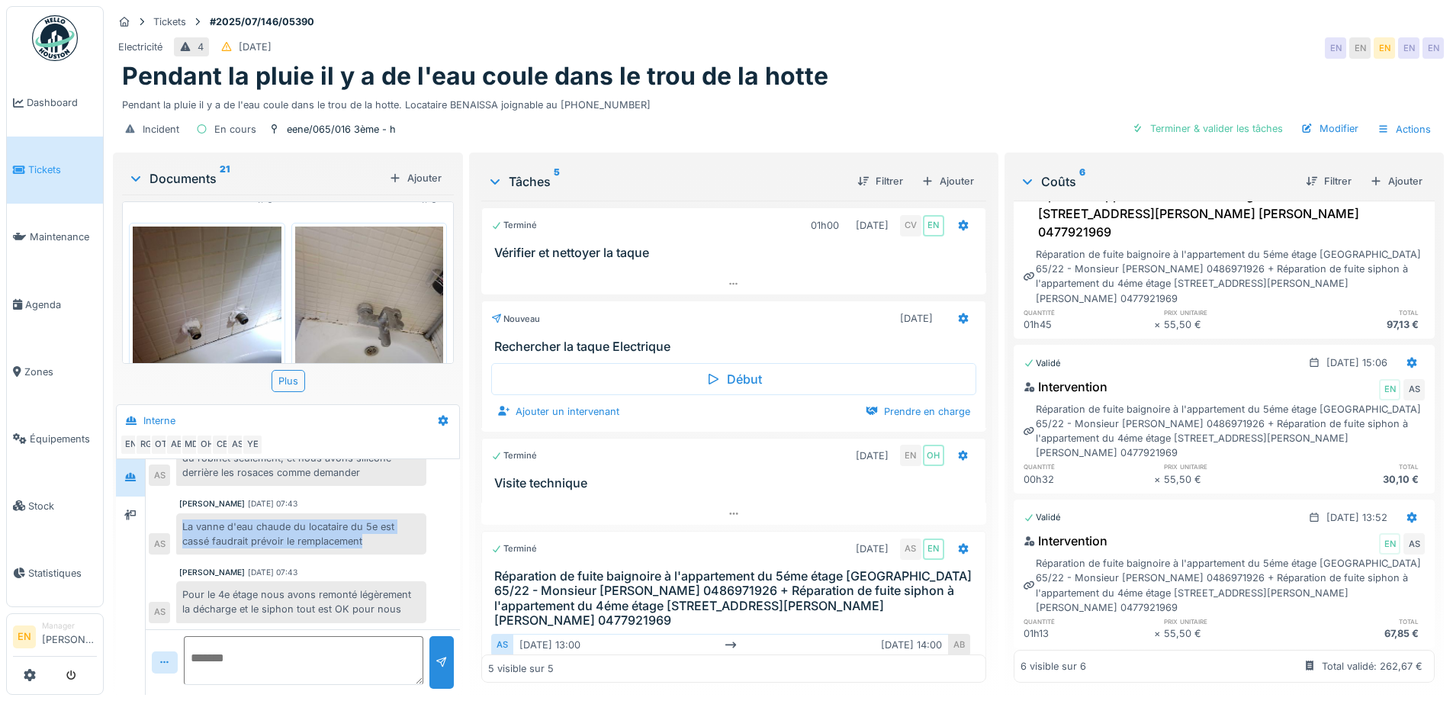
scroll to position [1144, 0]
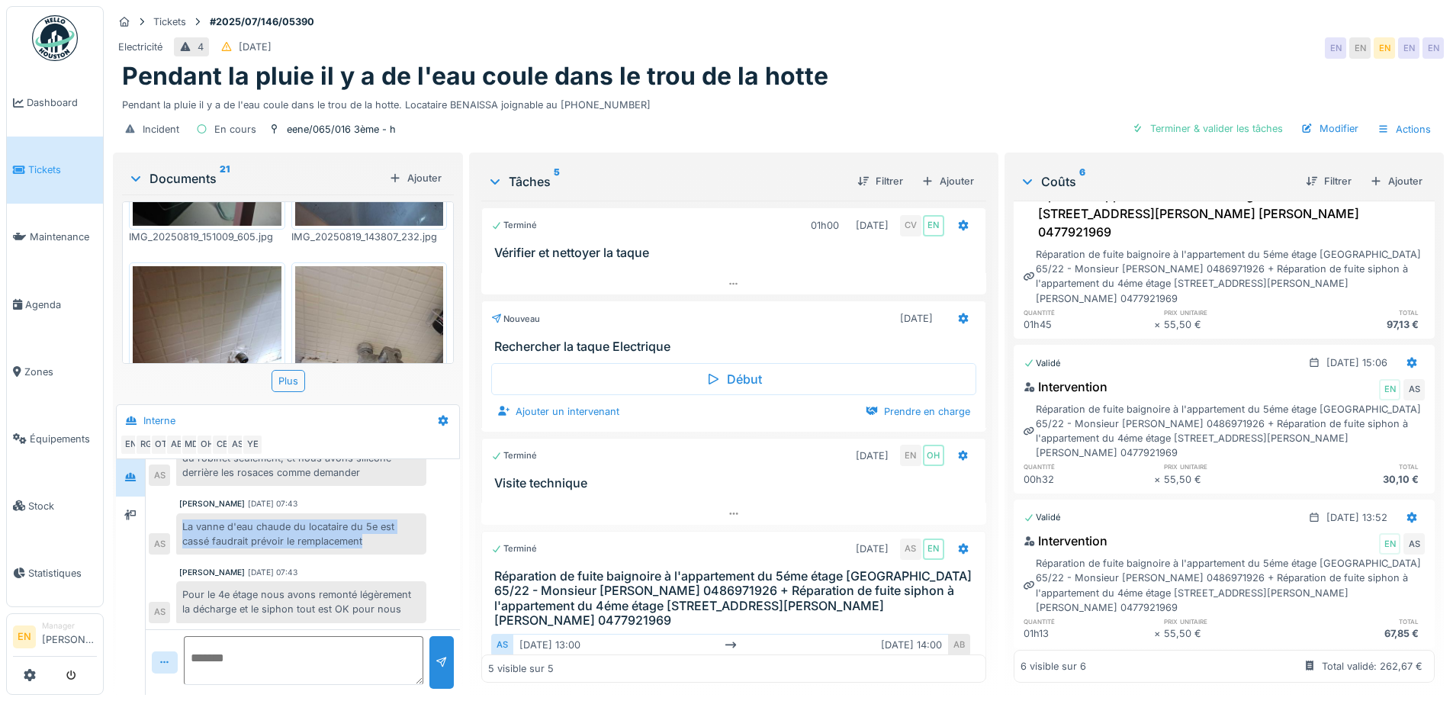
click at [399, 292] on img at bounding box center [369, 365] width 149 height 198
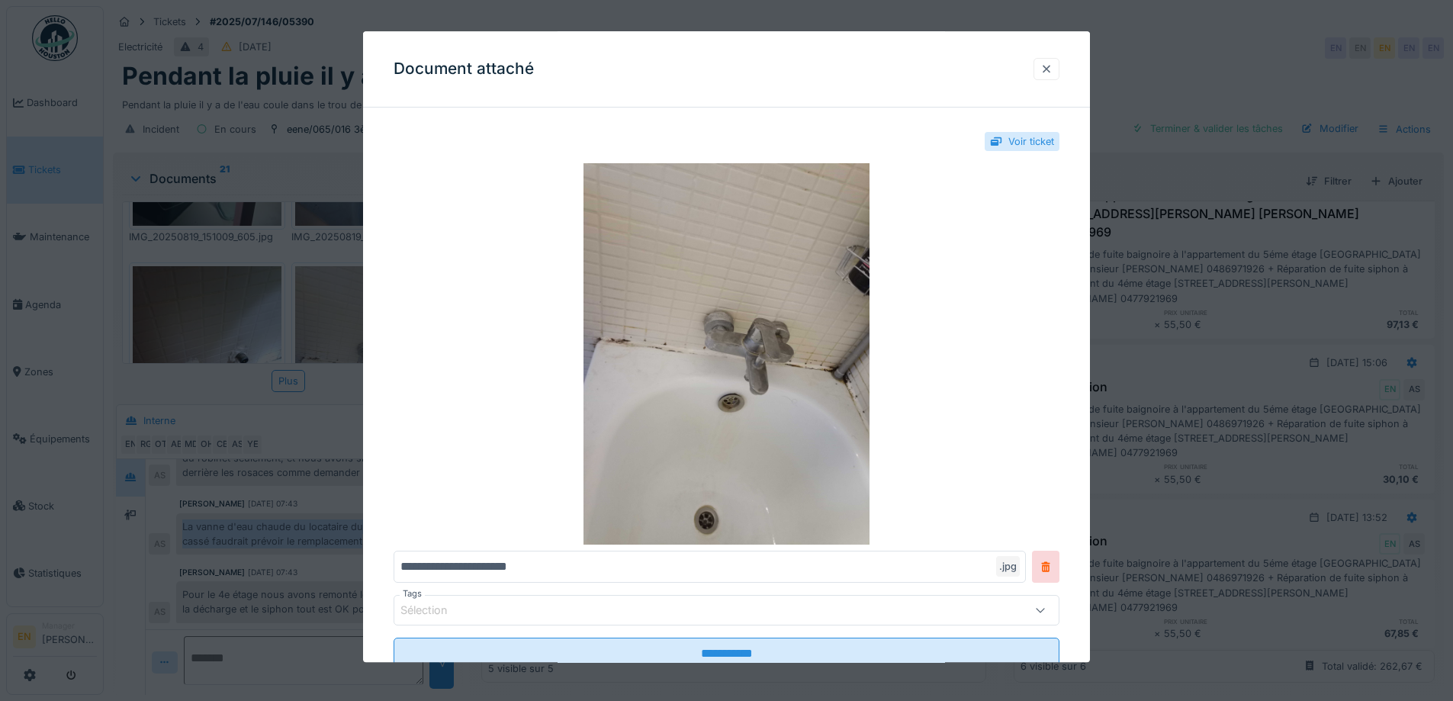
click at [1047, 66] on div at bounding box center [1046, 69] width 12 height 14
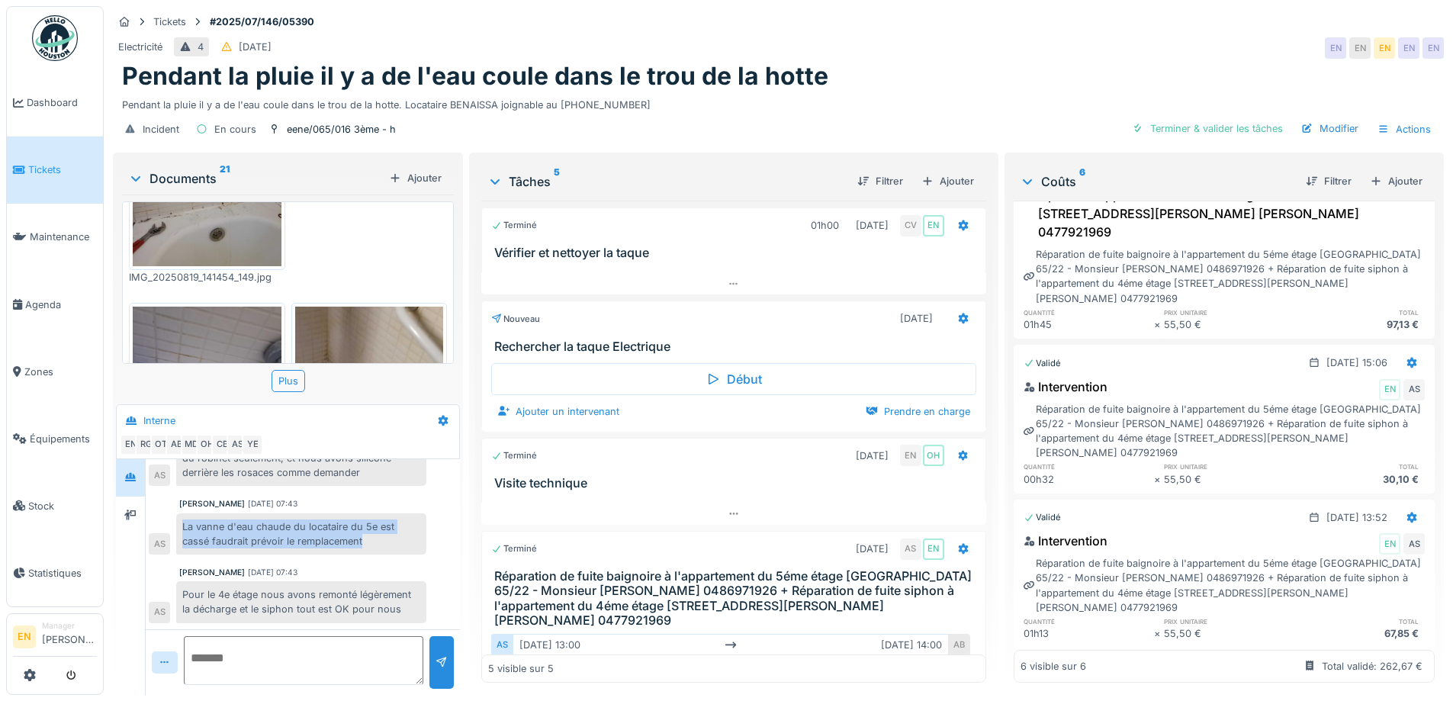
scroll to position [0, 0]
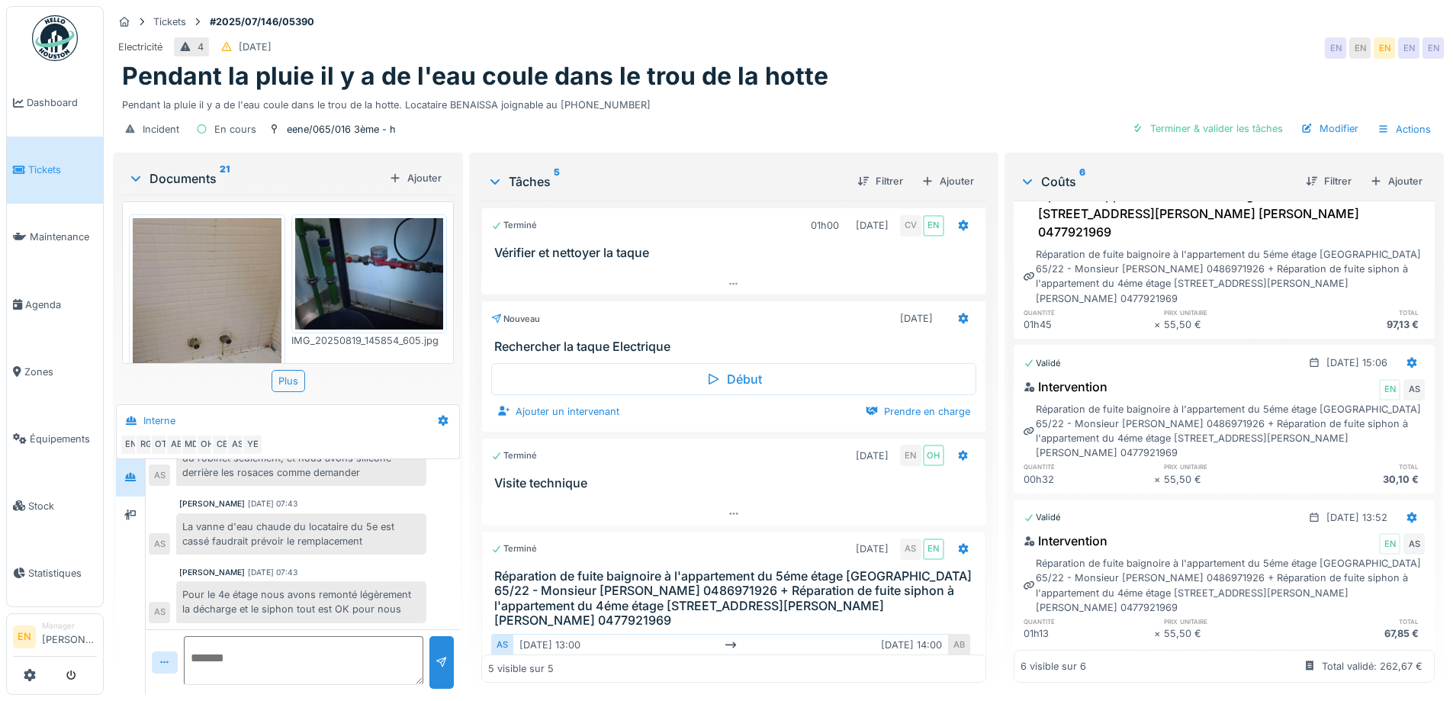
click at [830, 114] on div "Incident En cours eene/065/016 3ème - h Terminer & valider les tâches Modifier …" at bounding box center [778, 129] width 1331 height 34
click at [995, 66] on div "Pendant la pluie il y a de l'eau coule dans le trou de la hotte" at bounding box center [778, 76] width 1312 height 29
click at [1031, 43] on div "Electricité 4 12/07/2025 EN EN EN EN EN" at bounding box center [778, 47] width 1331 height 27
click at [993, 98] on div "Pendant la pluie il y a de l'eau coule dans le trou de la hotte. Locataire BENA…" at bounding box center [778, 102] width 1312 height 21
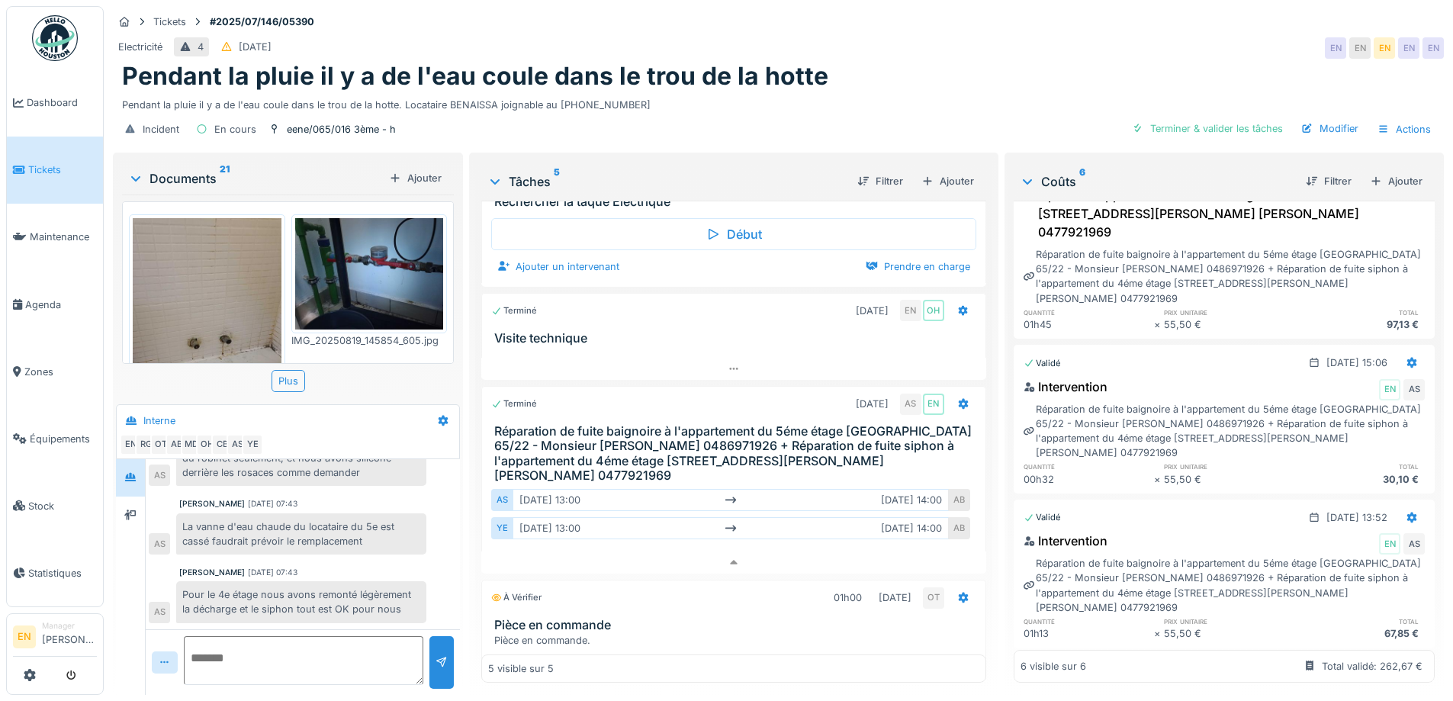
scroll to position [203, 0]
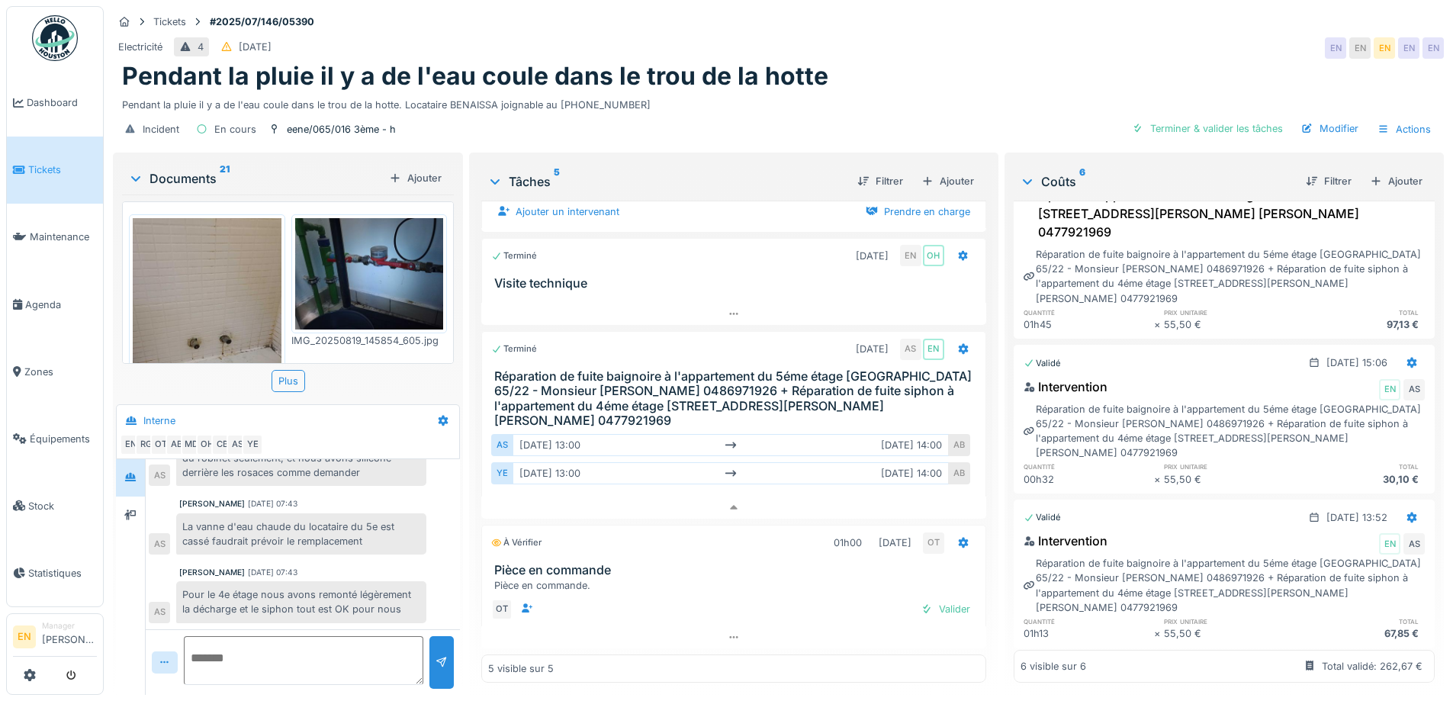
click at [902, 40] on div "Electricité 4 12/07/2025 EN EN EN EN EN" at bounding box center [778, 47] width 1331 height 27
click at [916, 92] on div "Pendant la pluie il y a de l'eau coule dans le trou de la hotte. Locataire BENA…" at bounding box center [778, 102] width 1312 height 21
click at [939, 62] on div "Pendant la pluie il y a de l'eau coule dans le trou de la hotte" at bounding box center [778, 76] width 1312 height 29
click at [934, 62] on div "Pendant la pluie il y a de l'eau coule dans le trou de la hotte" at bounding box center [778, 76] width 1312 height 29
click at [885, 63] on div "Pendant la pluie il y a de l'eau coule dans le trou de la hotte" at bounding box center [778, 76] width 1312 height 29
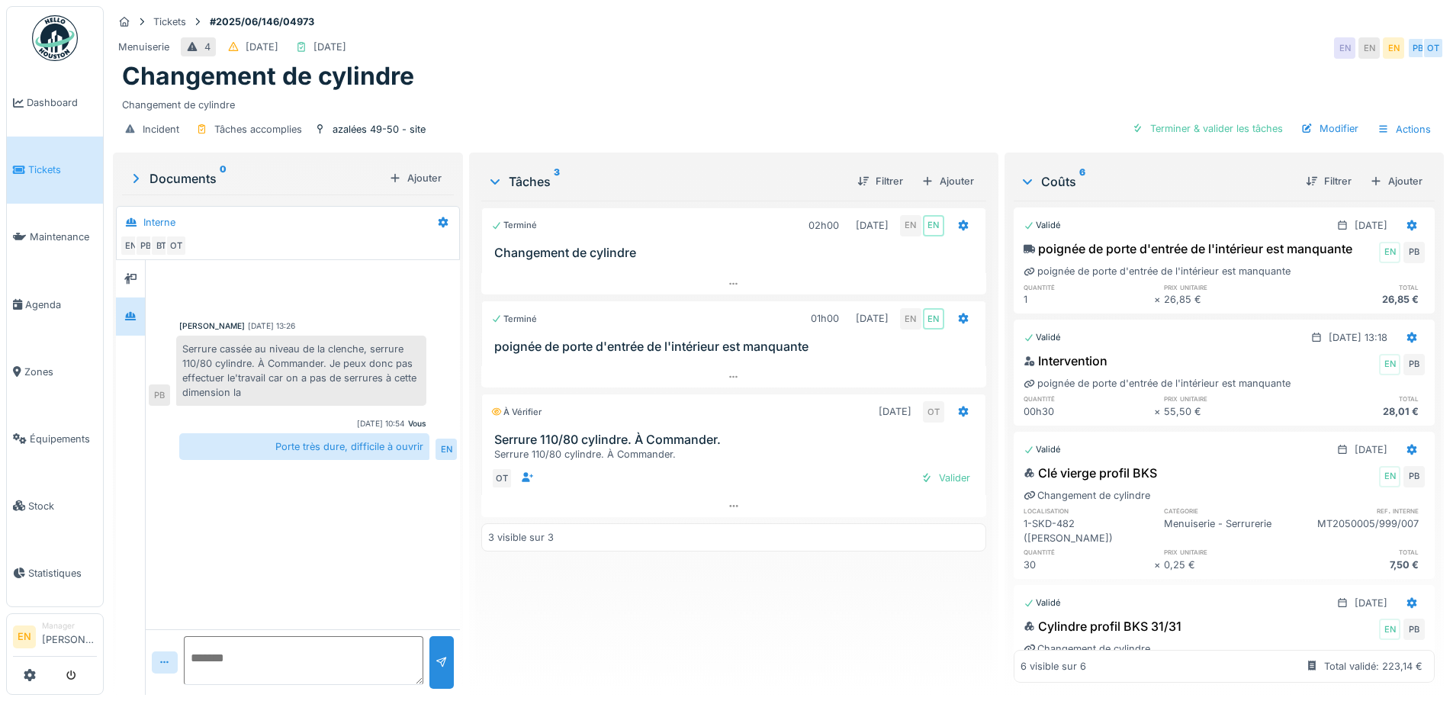
click at [692, 104] on div "Changement de cylindre" at bounding box center [778, 102] width 1312 height 21
click at [772, 617] on div "Terminé 02h00 [DATE] EN EN Changement de cylindre Terminé 01h00 [DATE] EN EN po…" at bounding box center [733, 442] width 504 height 482
click at [674, 65] on div "Changement de cylindre" at bounding box center [778, 76] width 1312 height 29
drag, startPoint x: 650, startPoint y: 603, endPoint x: 627, endPoint y: 543, distance: 64.4
click at [647, 591] on div "Terminé 02h00 [DATE] EN EN Changement de cylindre Terminé 01h00 [DATE] EN EN po…" at bounding box center [733, 442] width 504 height 482
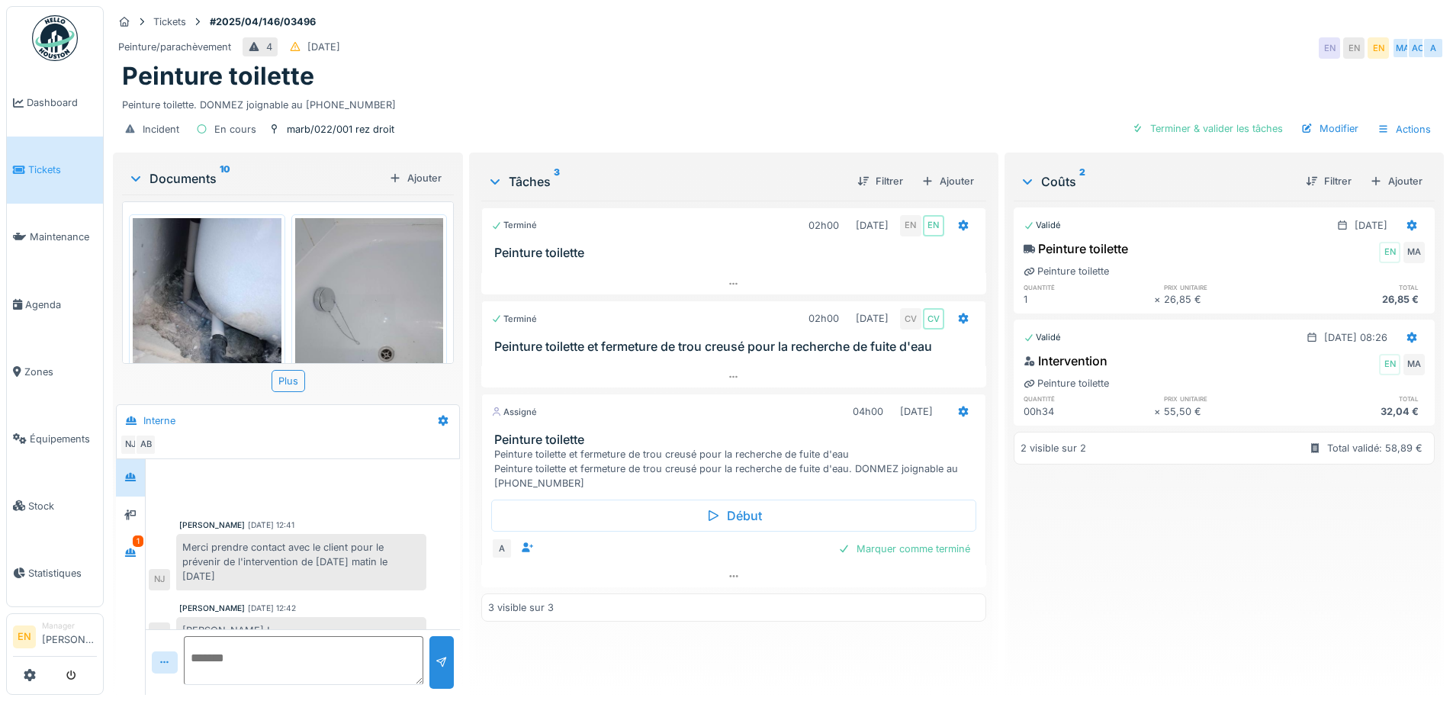
scroll to position [75, 0]
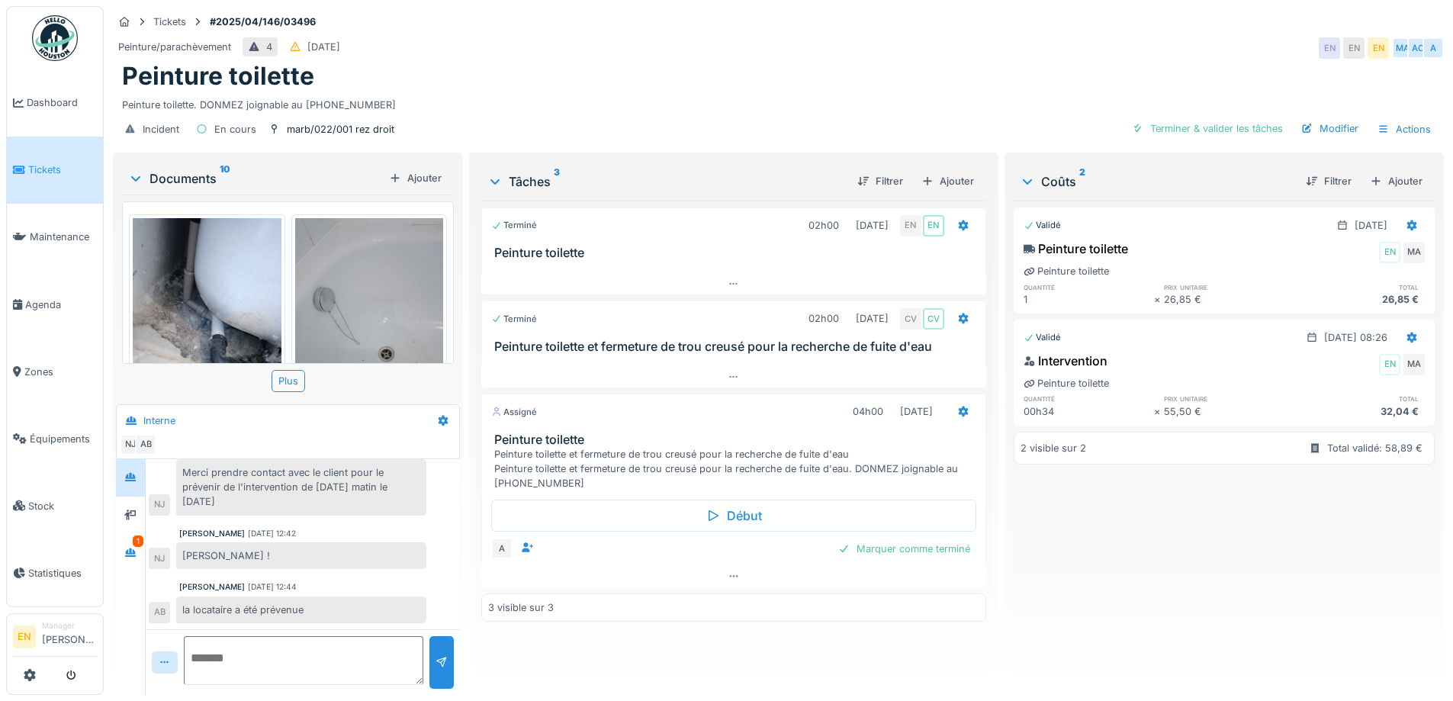
click at [1011, 50] on div "Peinture/parachèvement 4 [DATE] EN EN EN MA AO A" at bounding box center [778, 47] width 1331 height 27
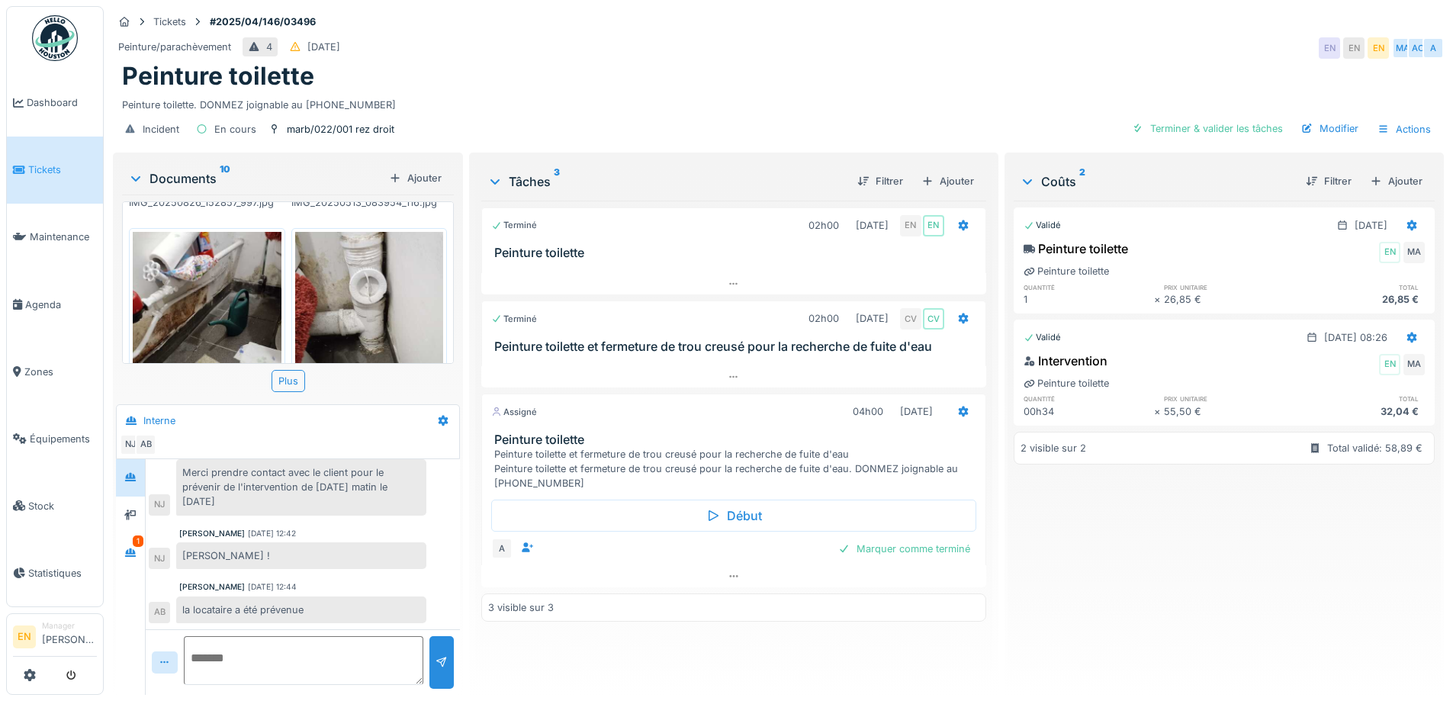
scroll to position [455, 0]
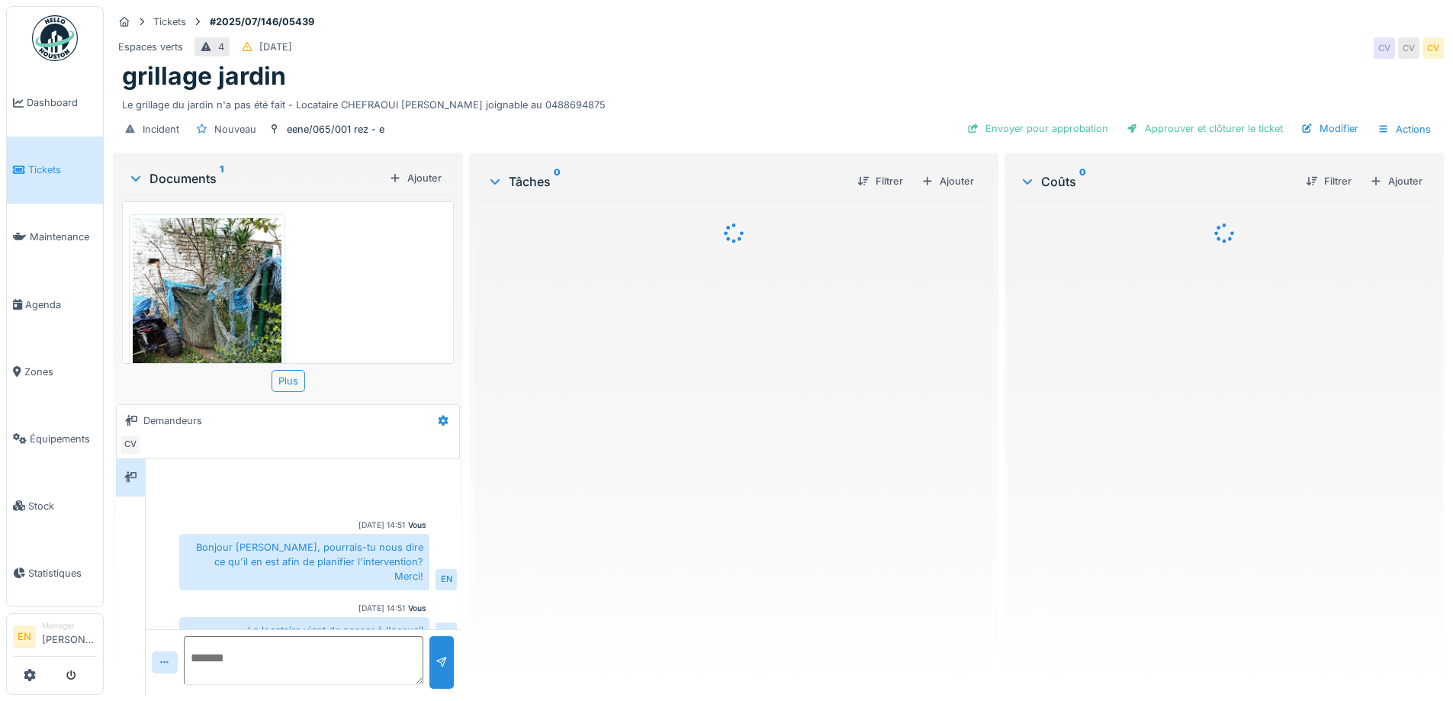
scroll to position [75, 0]
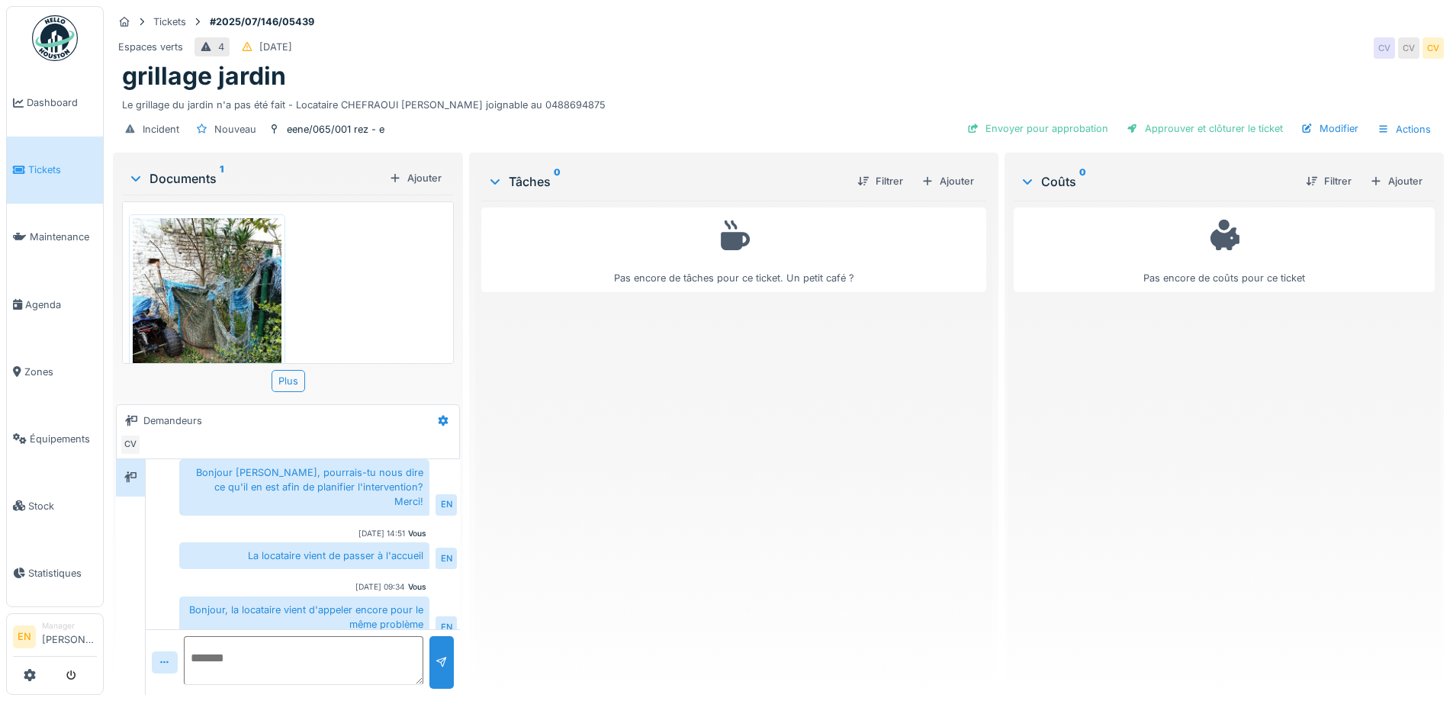
click at [658, 460] on div "Pas encore de tâches pour ce ticket. Un petit café ?" at bounding box center [733, 442] width 504 height 482
drag, startPoint x: 692, startPoint y: 471, endPoint x: 643, endPoint y: 117, distance: 357.3
click at [690, 465] on div "Pas encore de tâches pour ce ticket. Un petit café ?" at bounding box center [733, 442] width 504 height 482
click at [673, 56] on div "Espaces verts 4 [DATE] CV CV CV" at bounding box center [778, 47] width 1331 height 27
drag, startPoint x: 655, startPoint y: 586, endPoint x: 650, endPoint y: 567, distance: 19.8
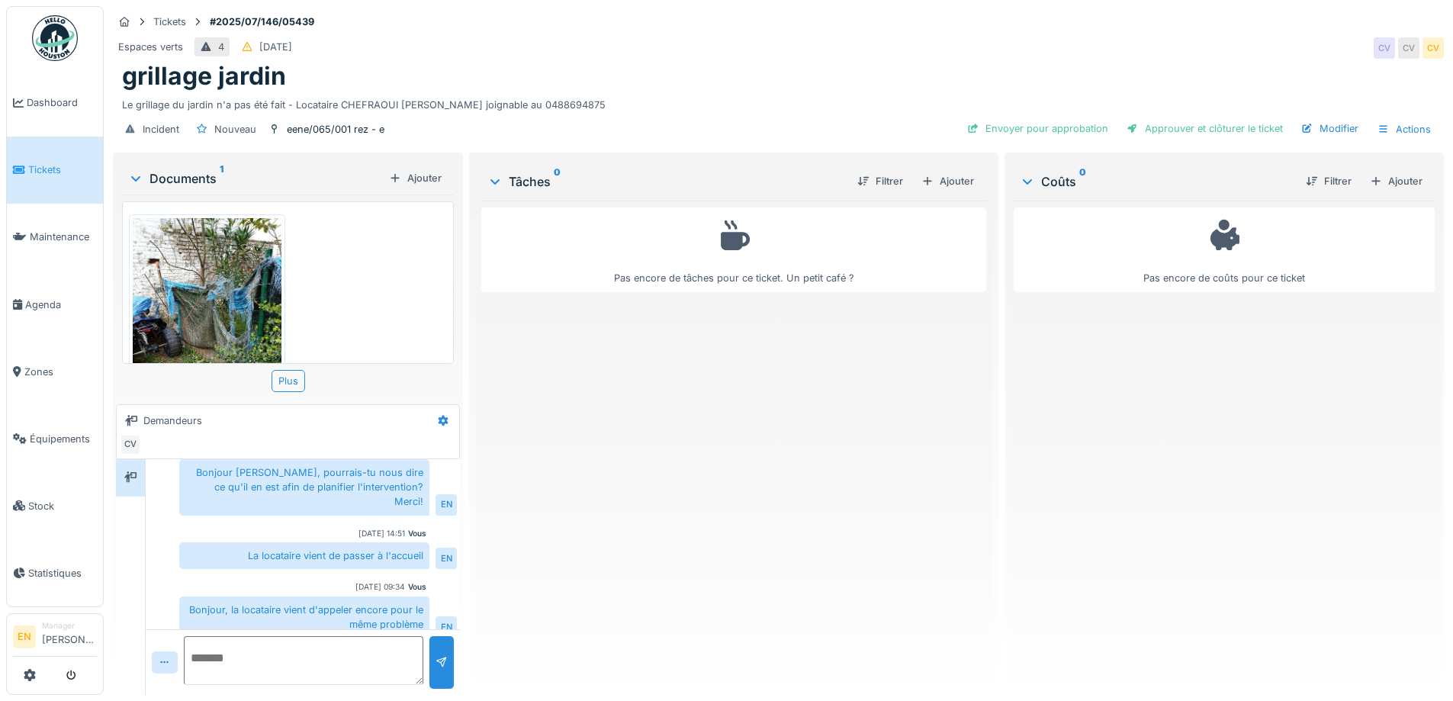
click at [657, 584] on div "Pas encore de tâches pour ce ticket. Un petit café ?" at bounding box center [733, 442] width 504 height 482
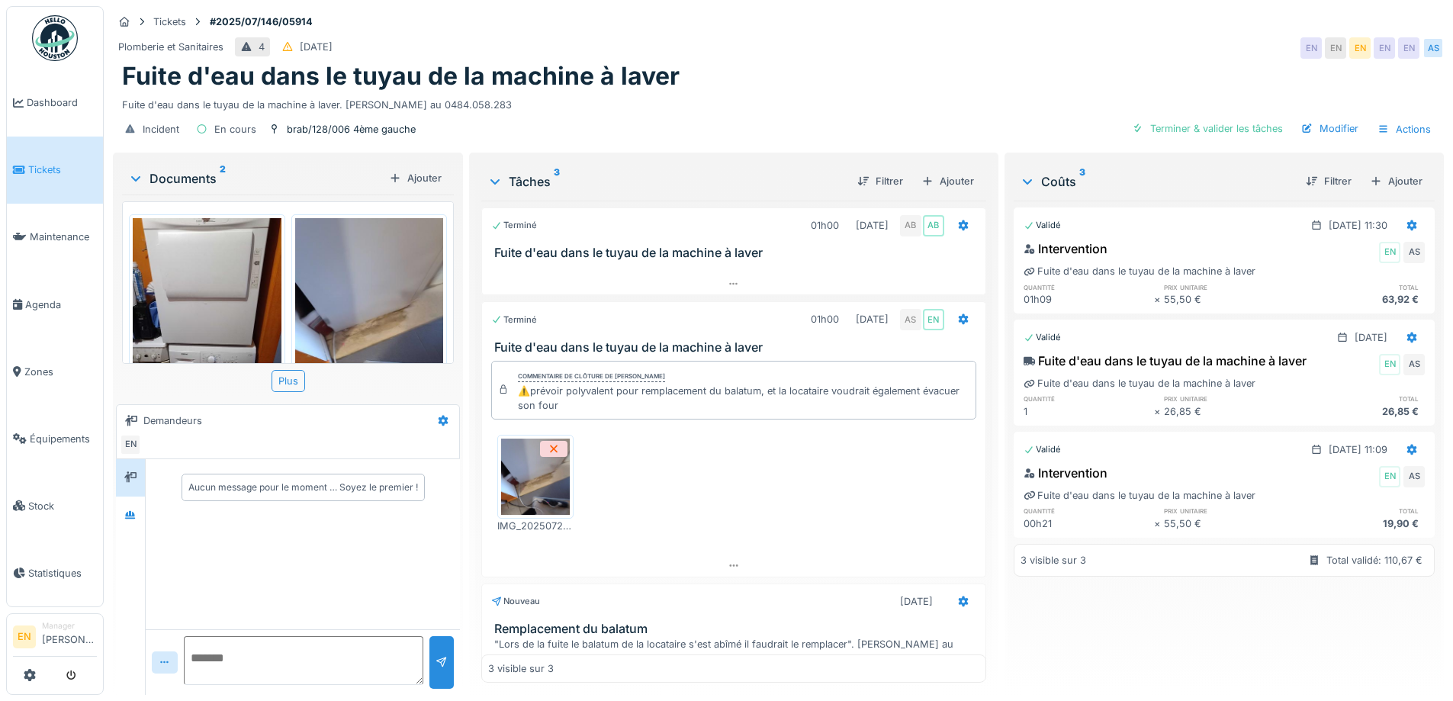
drag, startPoint x: 1106, startPoint y: 20, endPoint x: 1178, endPoint y: 14, distance: 72.6
click at [1114, 20] on div "Tickets #2025/07/146/05914" at bounding box center [778, 21] width 1331 height 19
click at [773, 38] on div "Plomberie et Sanitaires 4 [DATE] EN EN EN EN EN AS" at bounding box center [778, 47] width 1331 height 27
click at [736, 82] on div "Fuite d'eau dans le tuyau de la machine à laver" at bounding box center [778, 76] width 1312 height 29
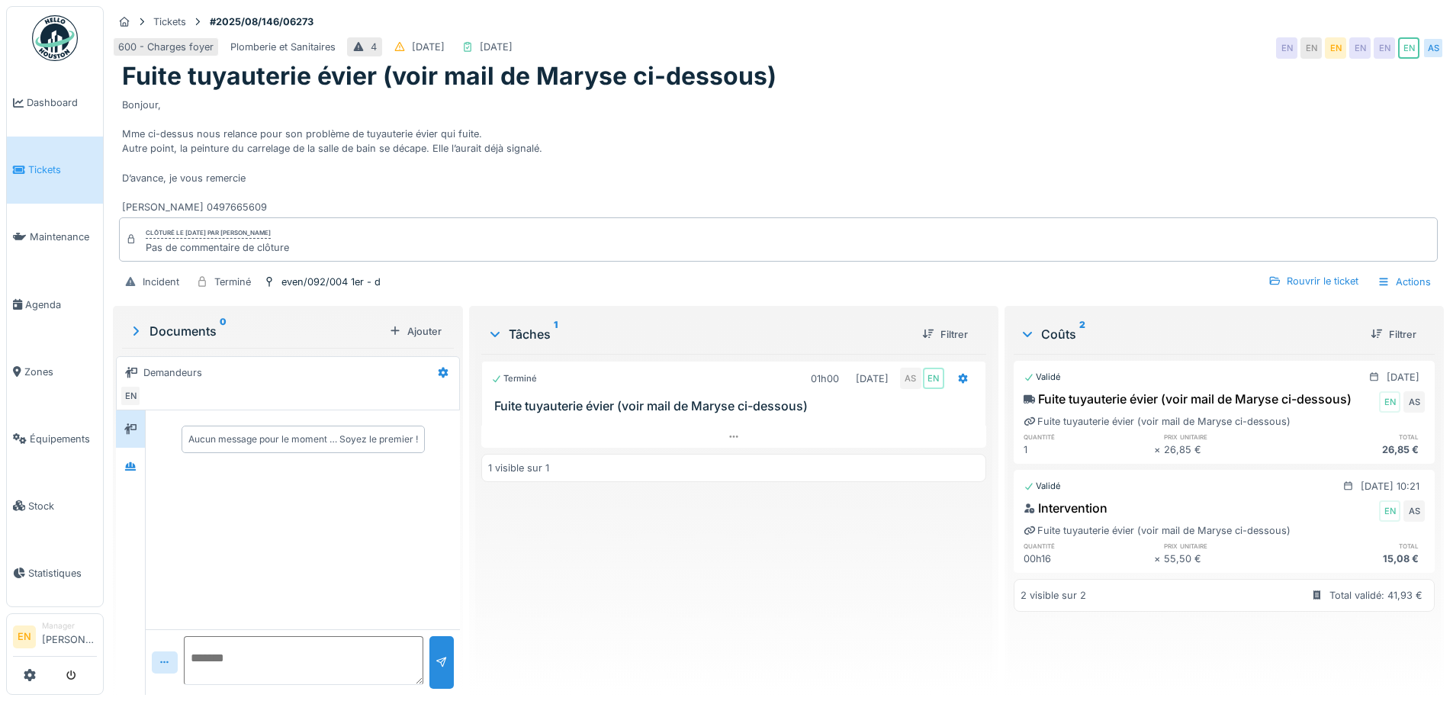
click at [718, 120] on div "Bonjour, Mme ci-dessus nous relance pour son problème de tuyauterie évier qui f…" at bounding box center [778, 154] width 1312 height 124
click at [678, 155] on div "Bonjour, Mme ci-dessus nous relance pour son problème de tuyauterie évier qui f…" at bounding box center [778, 154] width 1312 height 124
click at [130, 467] on icon at bounding box center [130, 466] width 11 height 8
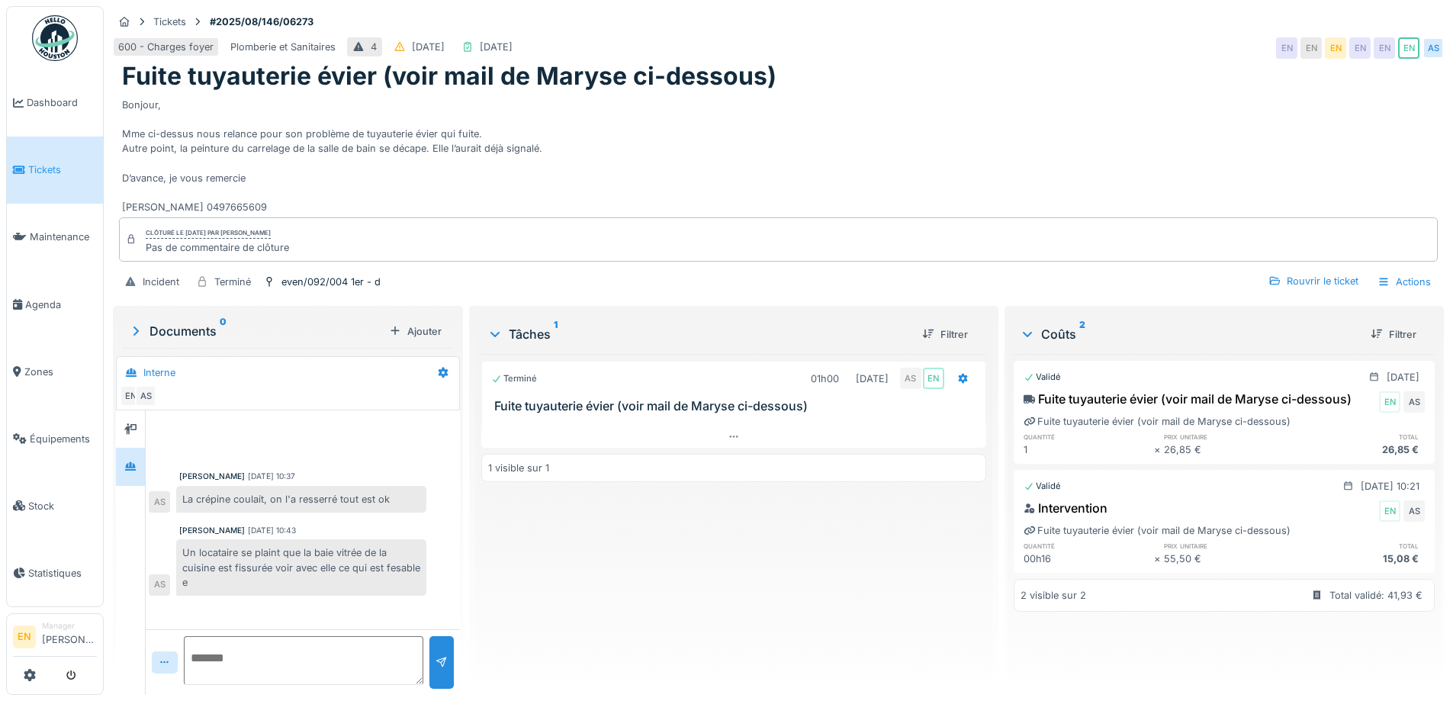
click at [575, 554] on div "Terminé 01h00 11/08/2025 AS EN Fuite tuyauterie évier (voir mail de Maryse ci-d…" at bounding box center [733, 518] width 504 height 329
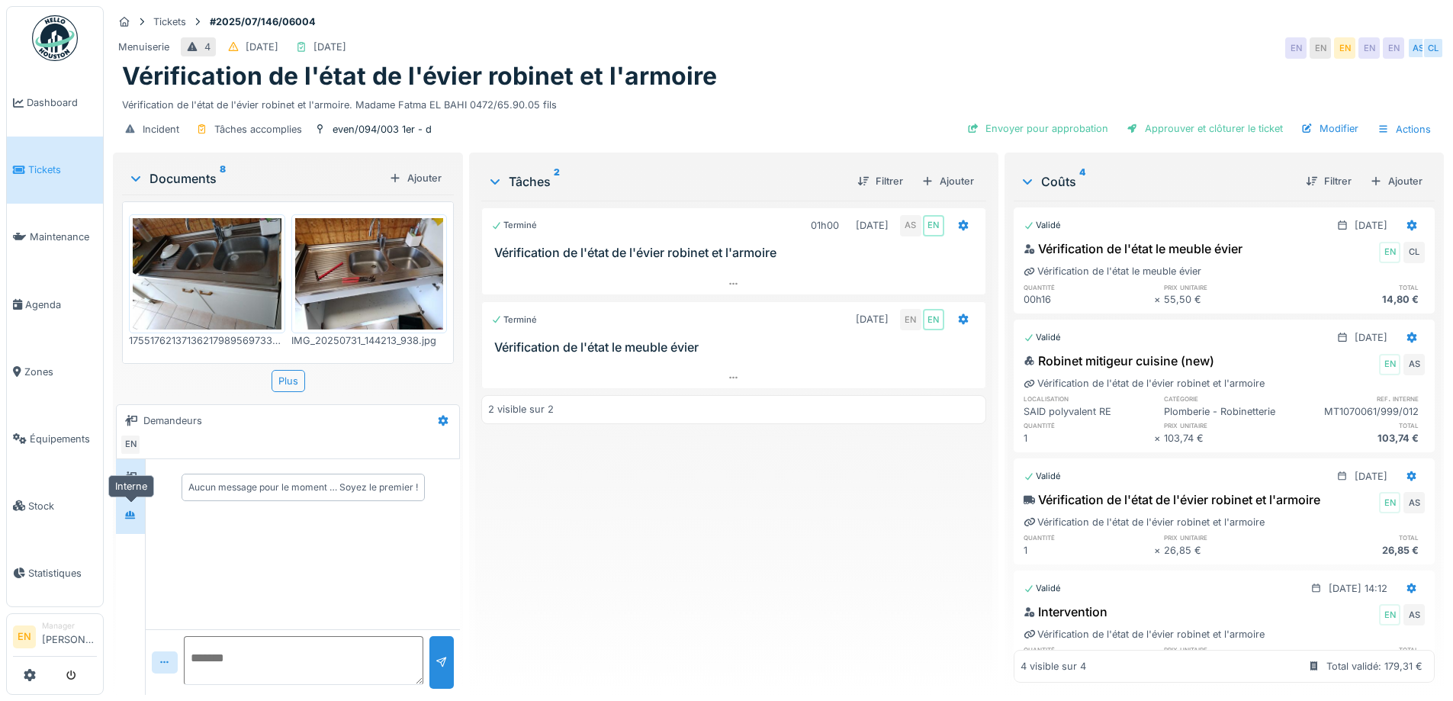
click at [128, 516] on icon at bounding box center [130, 514] width 11 height 8
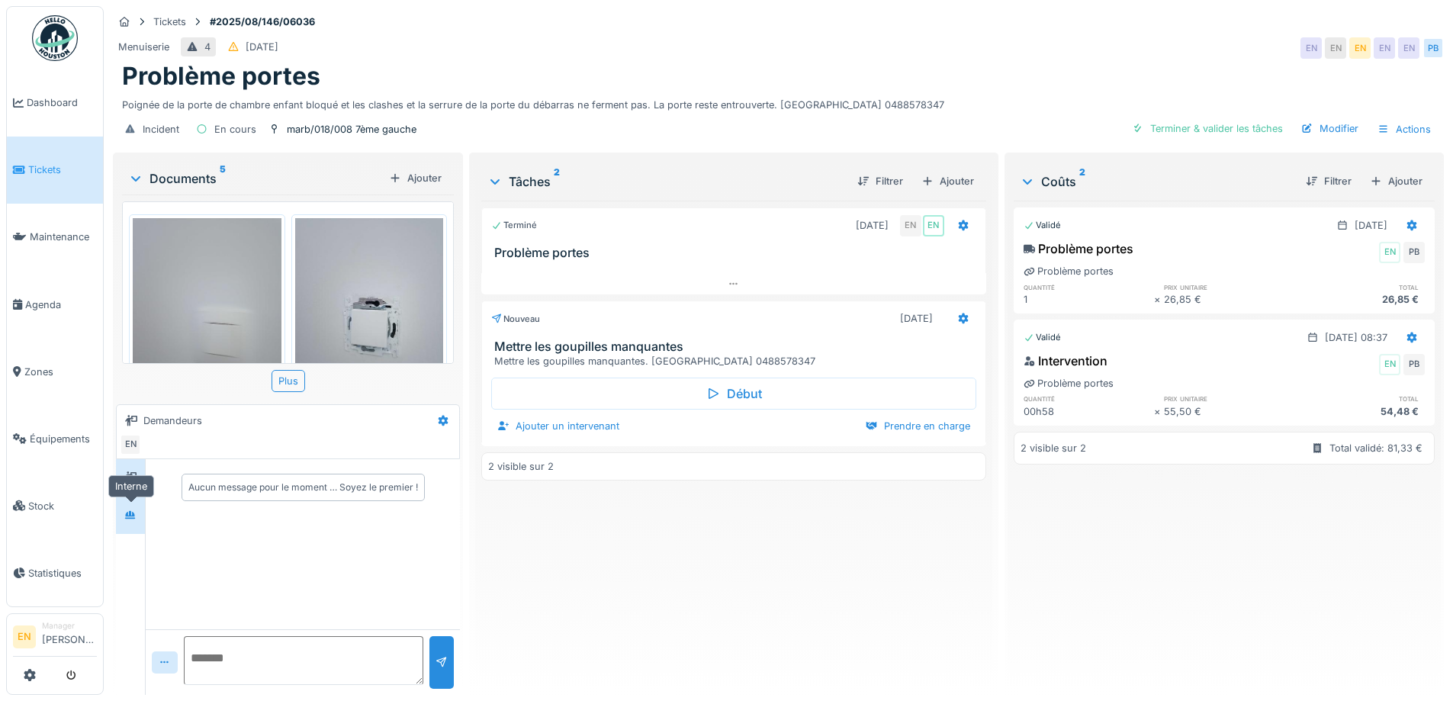
click at [129, 517] on icon at bounding box center [130, 515] width 12 height 10
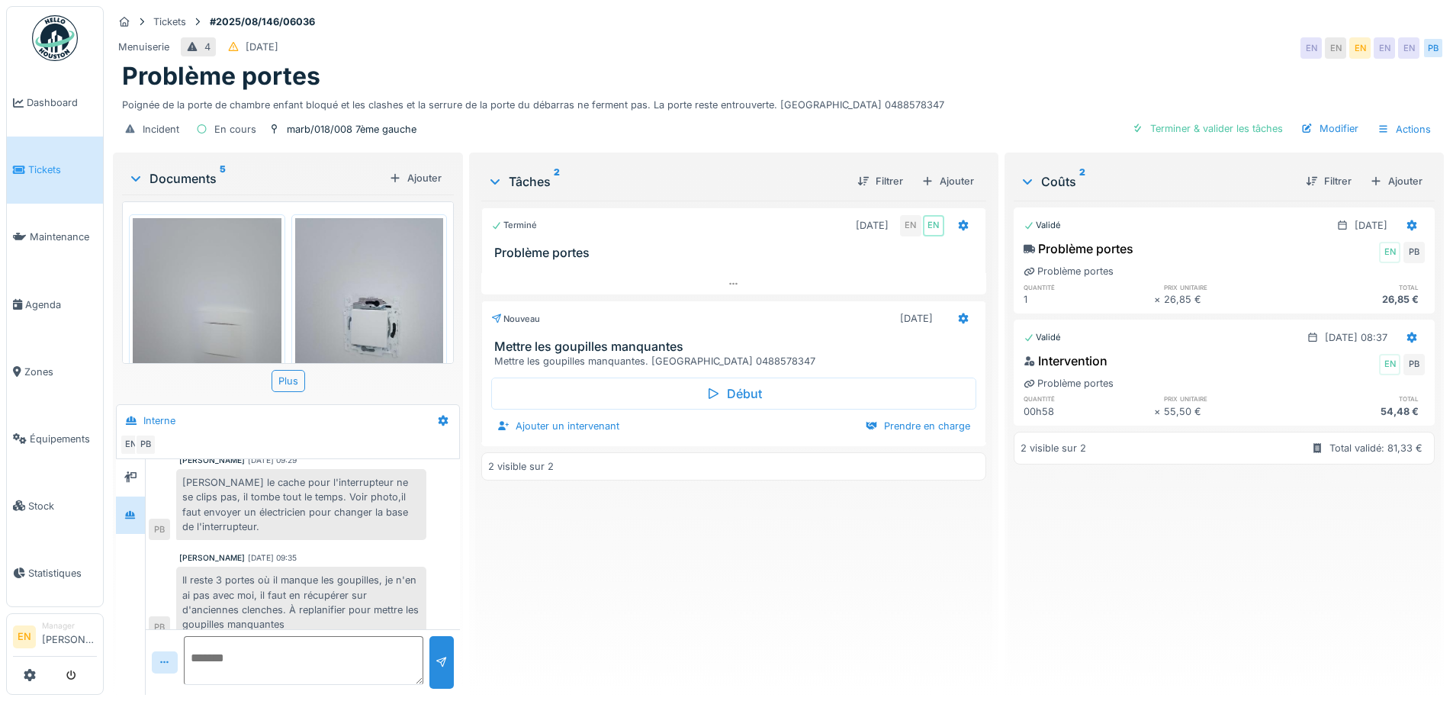
drag, startPoint x: 532, startPoint y: 551, endPoint x: 583, endPoint y: 374, distance: 184.9
click at [534, 549] on div "Terminé 01/08/2025 EN EN Problème portes Nouveau 02/08/2025 Mettre les goupille…" at bounding box center [733, 442] width 504 height 482
click at [707, 55] on div "Menuiserie 4 02/08/2025 EN EN EN EN EN PB" at bounding box center [778, 47] width 1331 height 27
click at [757, 578] on div "Terminé 01/08/2025 EN EN Problème portes Nouveau 02/08/2025 Mettre les goupille…" at bounding box center [733, 442] width 504 height 482
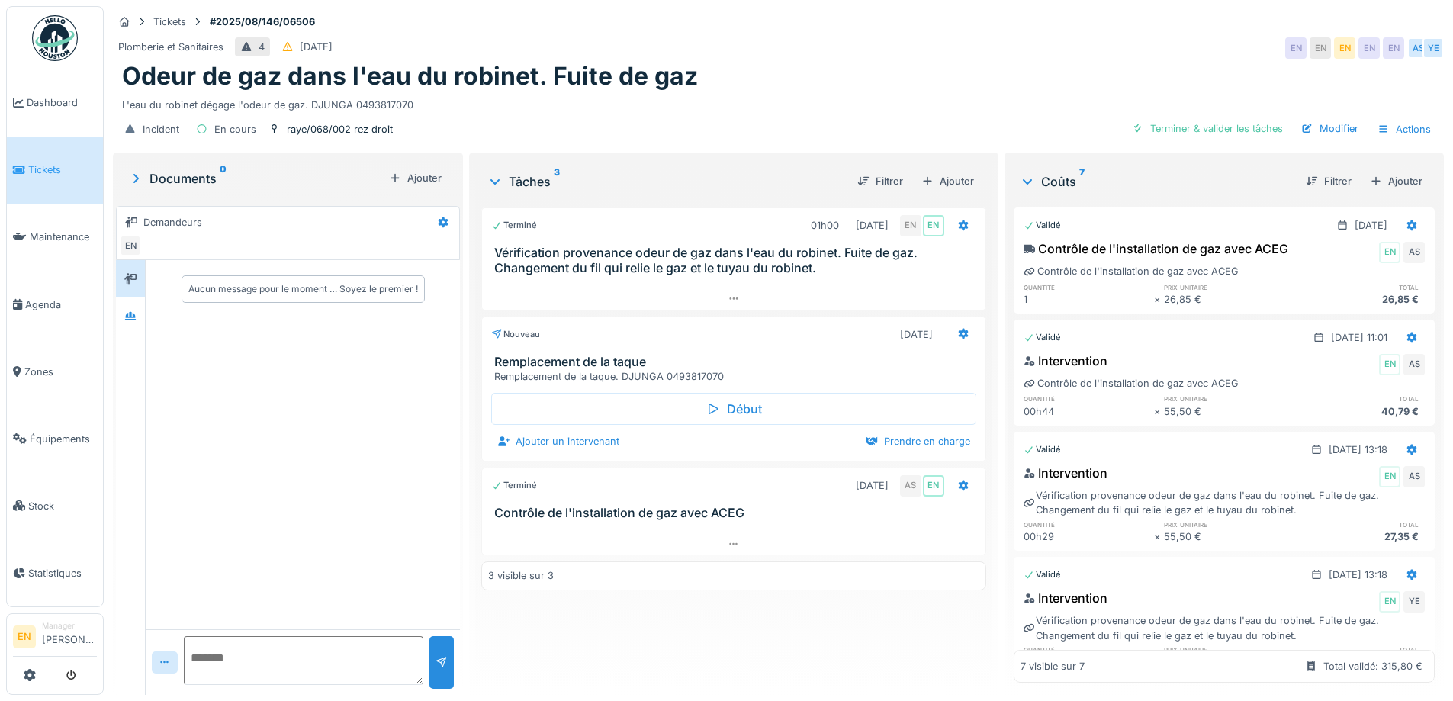
click at [726, 642] on div "Terminé 01h00 [DATE] EN EN Vérification provenance odeur de gaz dans l'eau du r…" at bounding box center [733, 442] width 504 height 482
click at [706, 611] on div "Terminé 01h00 [DATE] EN EN Vérification provenance odeur de gaz dans l'eau du r…" at bounding box center [733, 442] width 504 height 482
click at [610, 628] on div "Terminé 01h00 [DATE] EN EN Vérification provenance odeur de gaz dans l'eau du r…" at bounding box center [733, 442] width 504 height 482
click at [573, 626] on div "Terminé 01h00 [DATE] EN EN Vérification provenance odeur de gaz dans l'eau du r…" at bounding box center [733, 442] width 504 height 482
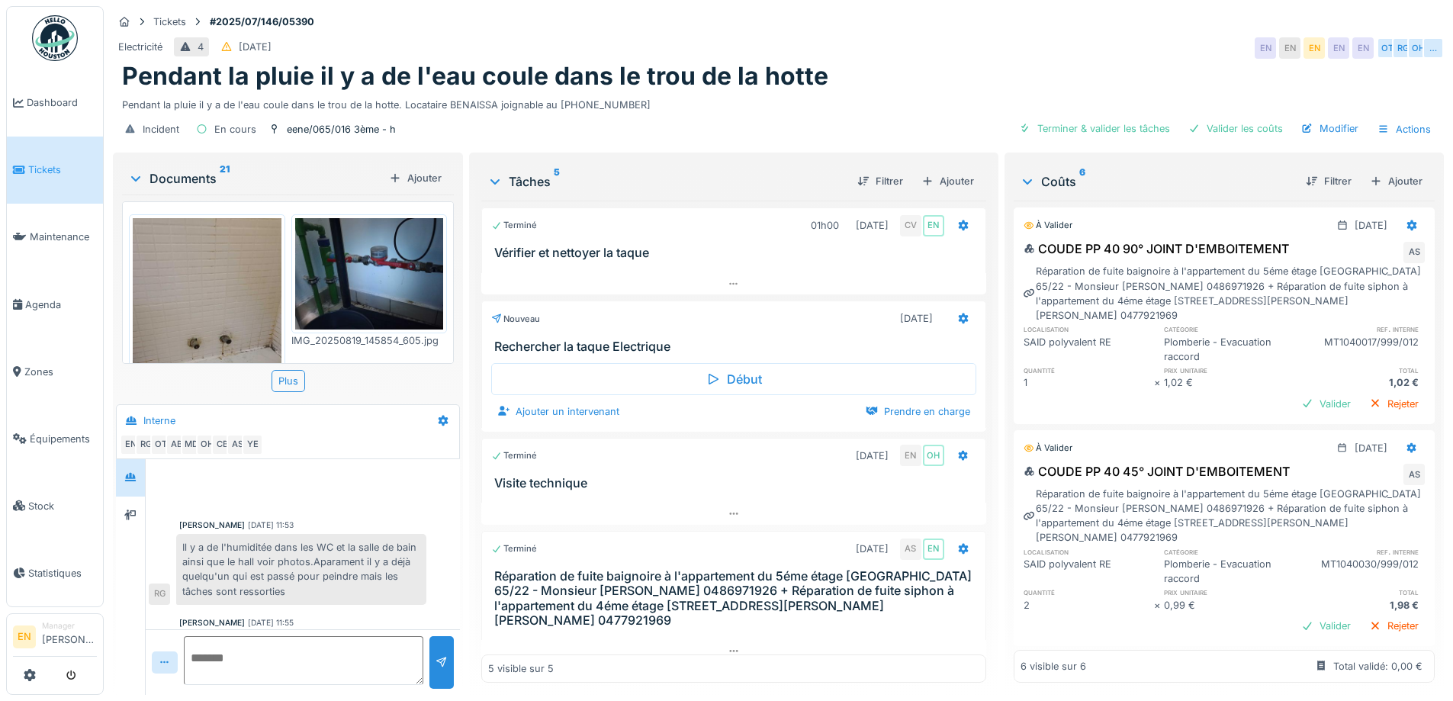
scroll to position [339, 0]
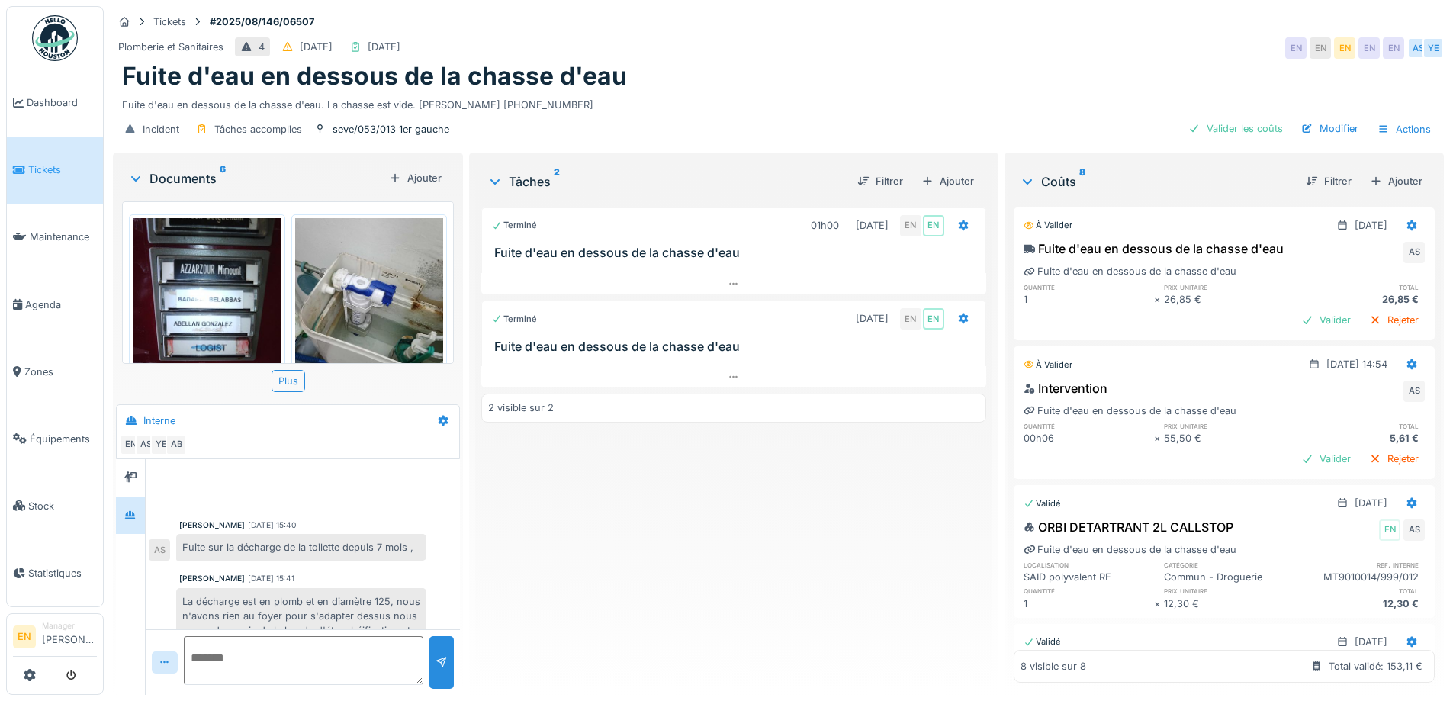
scroll to position [255, 0]
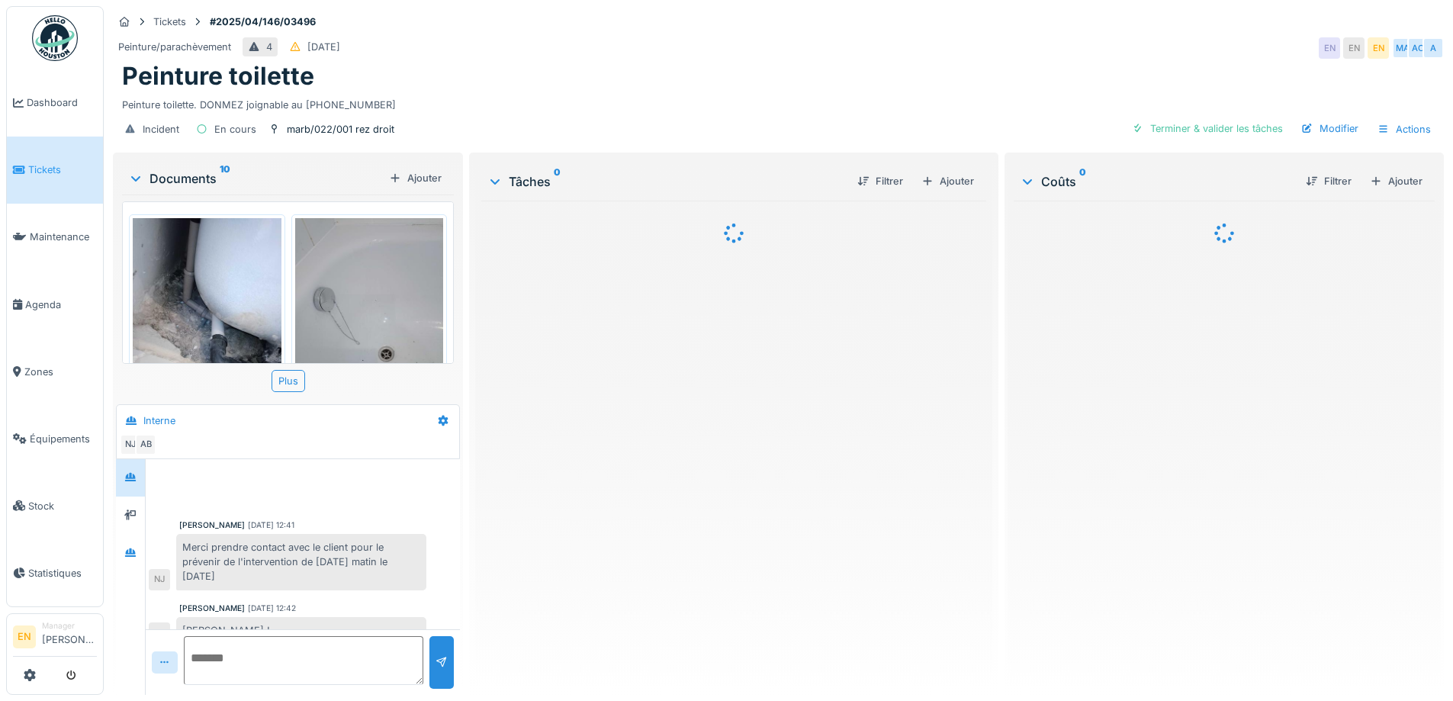
scroll to position [197, 0]
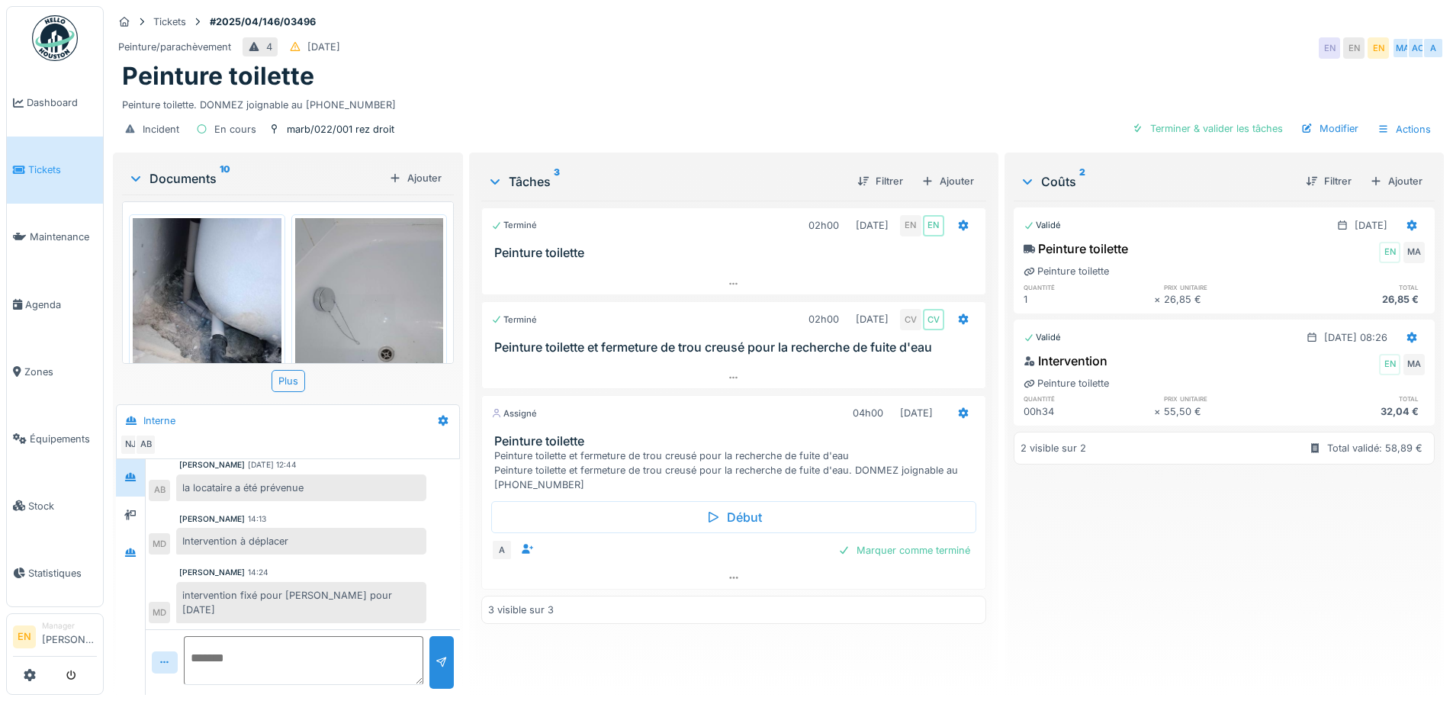
click at [355, 569] on div "Mouad Dakir 14:24" at bounding box center [302, 572] width 247 height 11
click at [733, 577] on icon at bounding box center [733, 578] width 12 height 10
click at [788, 62] on div "Peinture toilette" at bounding box center [778, 76] width 1312 height 29
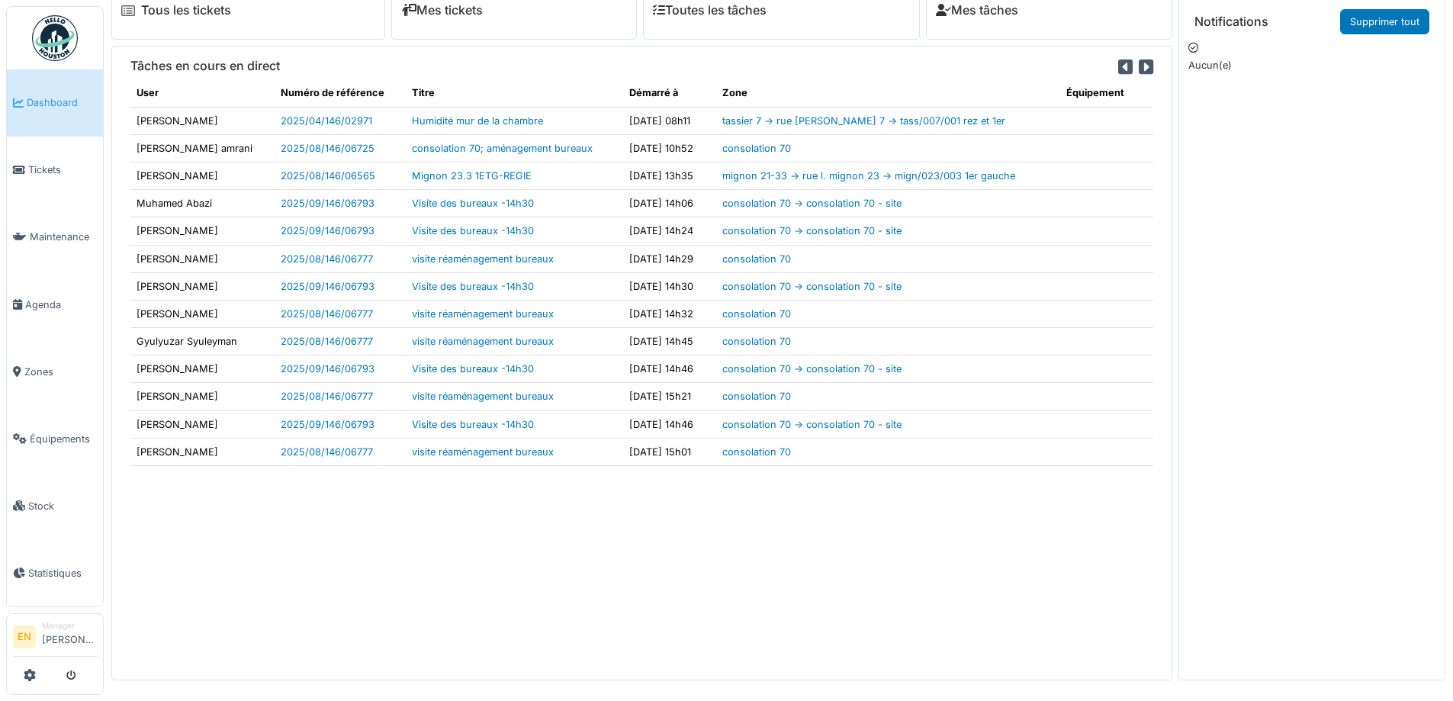
scroll to position [16, 0]
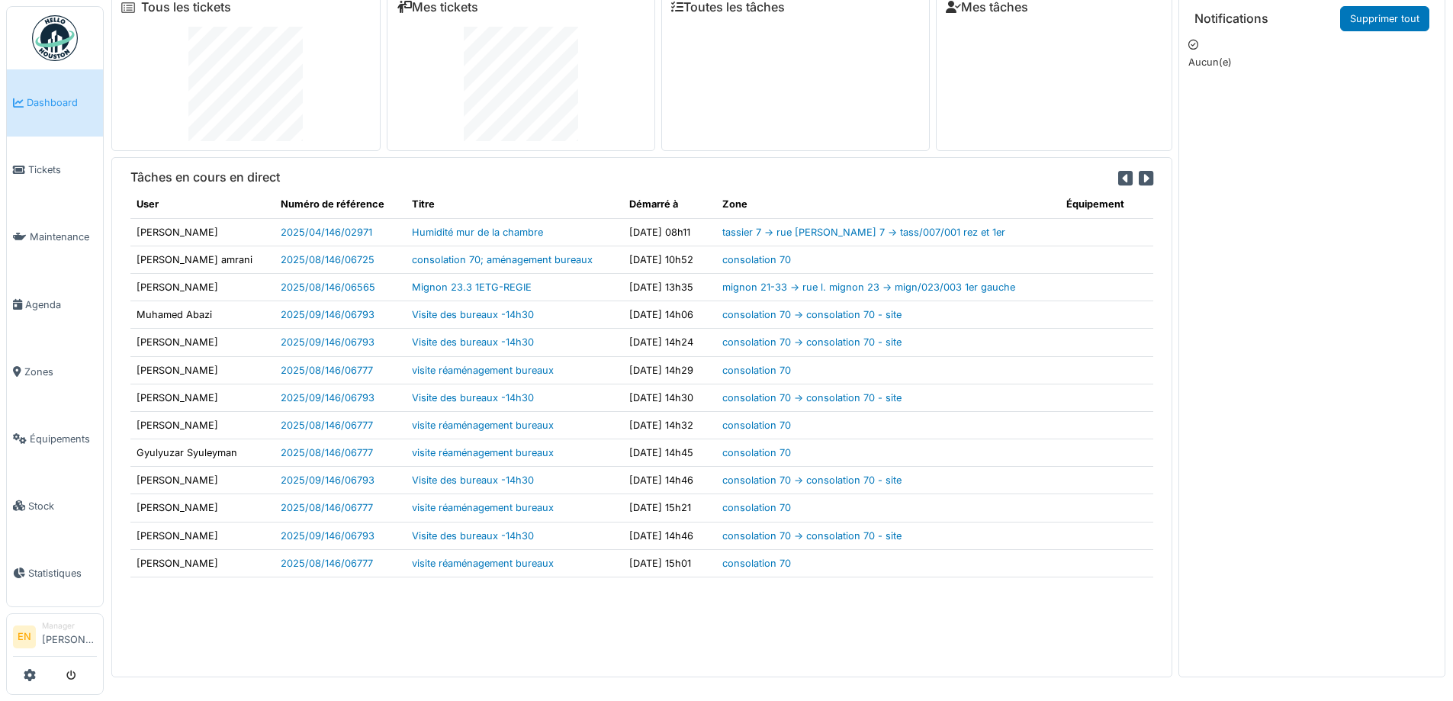
click at [554, 603] on div "Tâches en cours en direct User Numéro de référence Titre Démarré à Zone Équipem…" at bounding box center [641, 416] width 1061 height 519
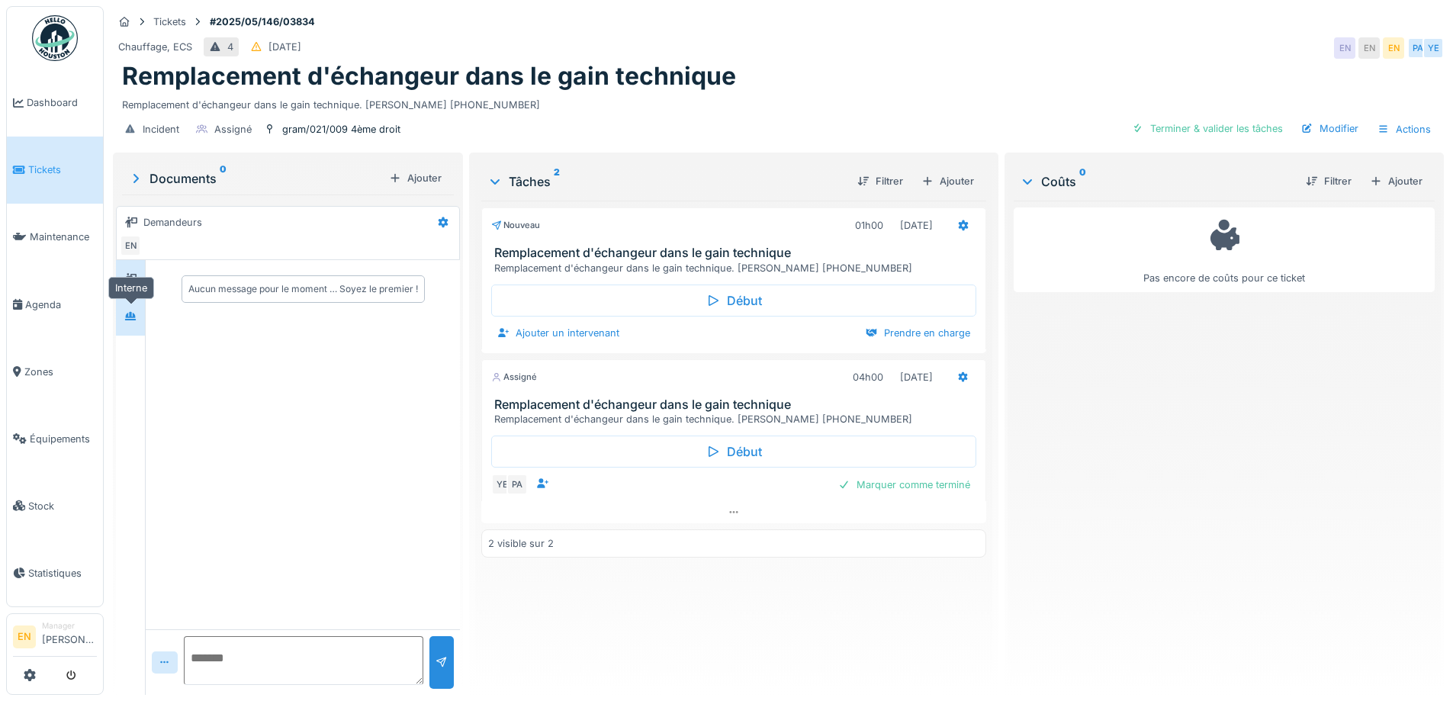
click at [130, 318] on icon at bounding box center [130, 316] width 12 height 10
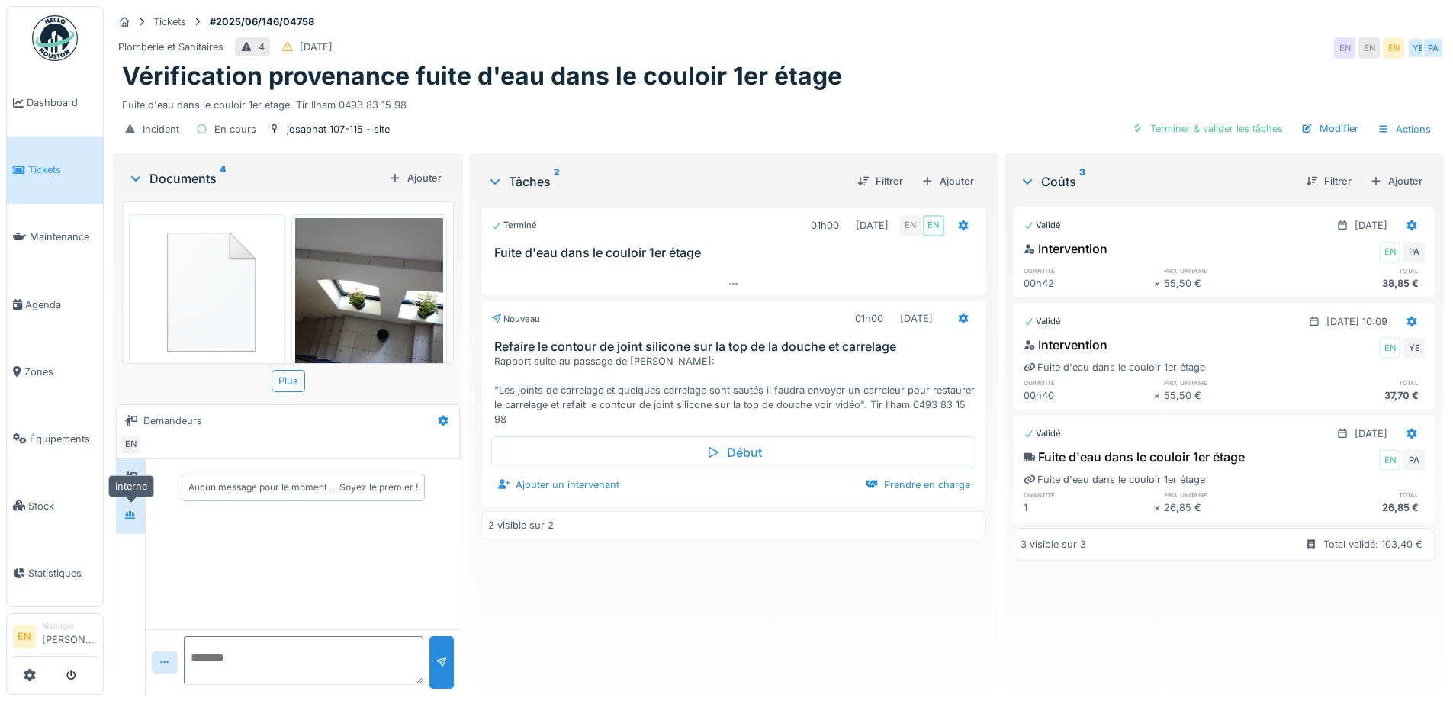
click at [134, 516] on icon at bounding box center [130, 514] width 11 height 8
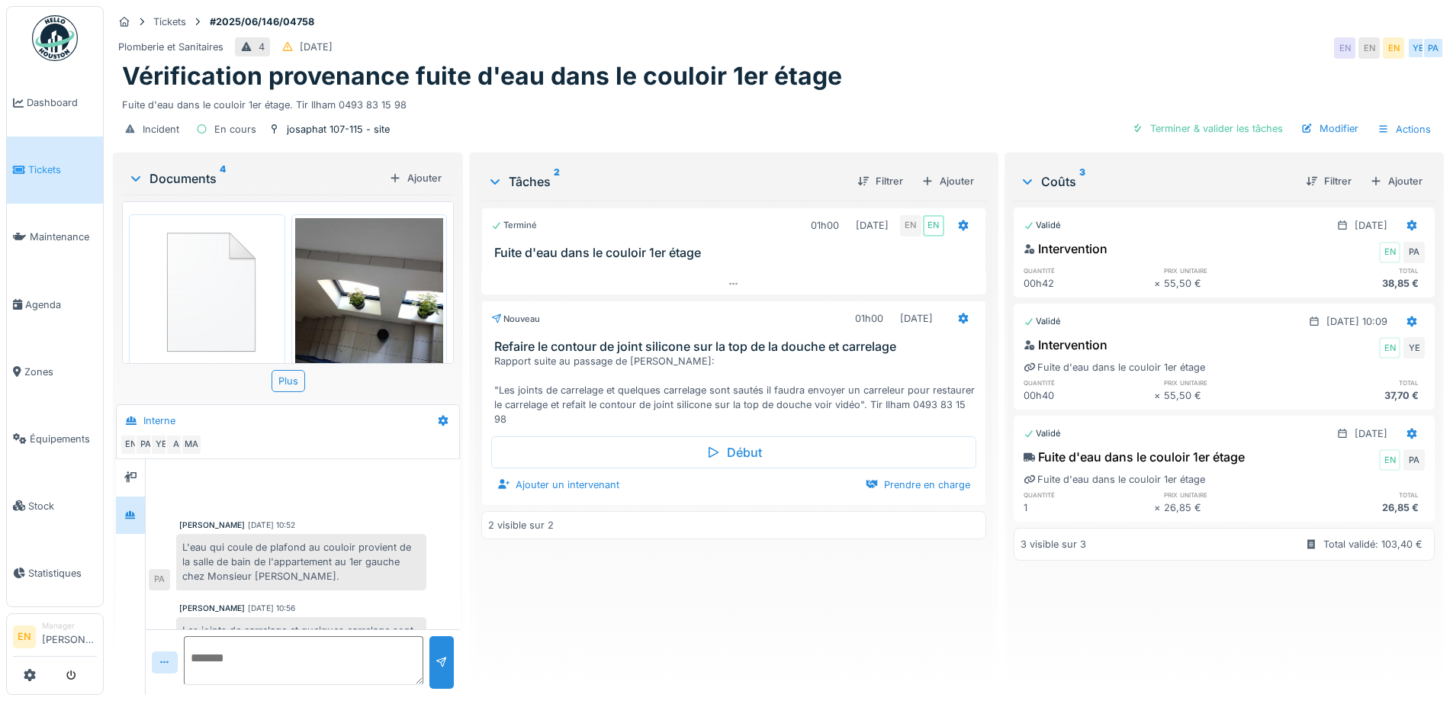
scroll to position [65, 0]
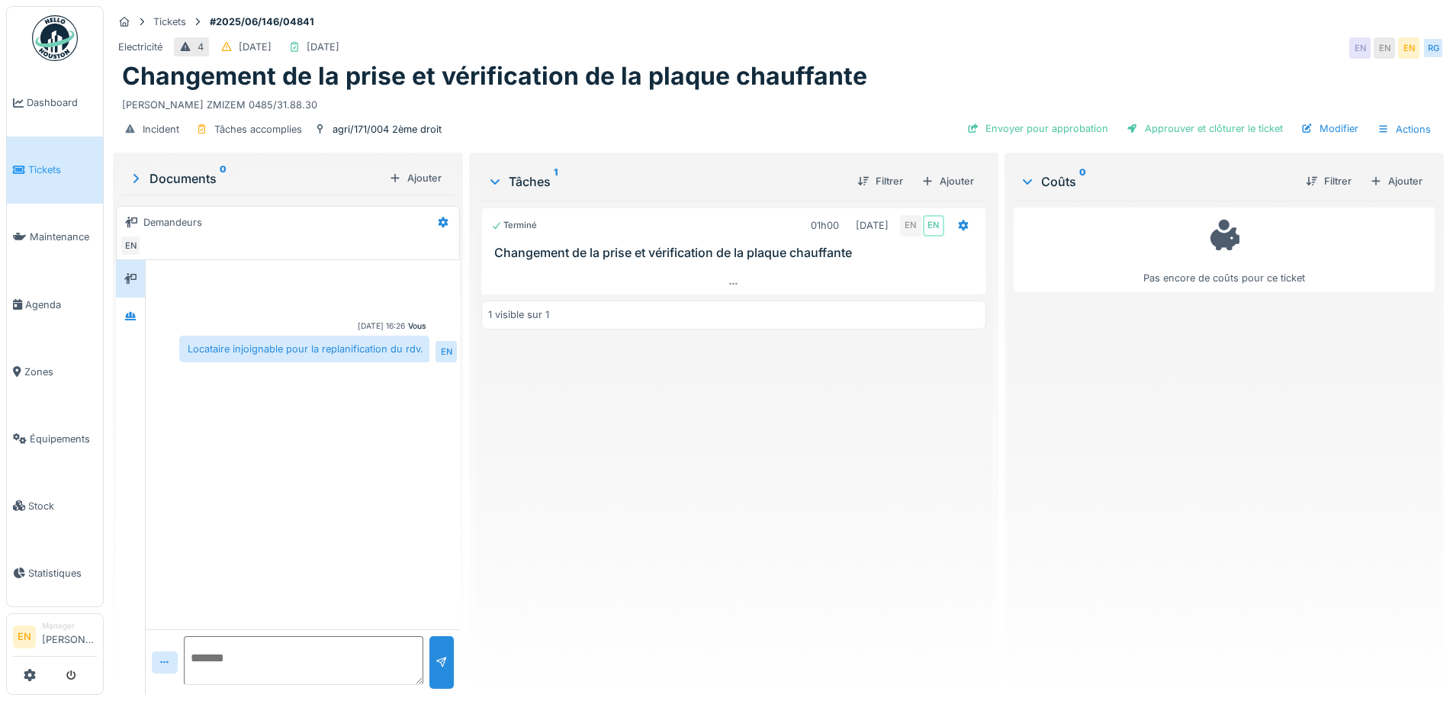
click at [304, 656] on textarea at bounding box center [303, 660] width 239 height 49
type textarea "**********"
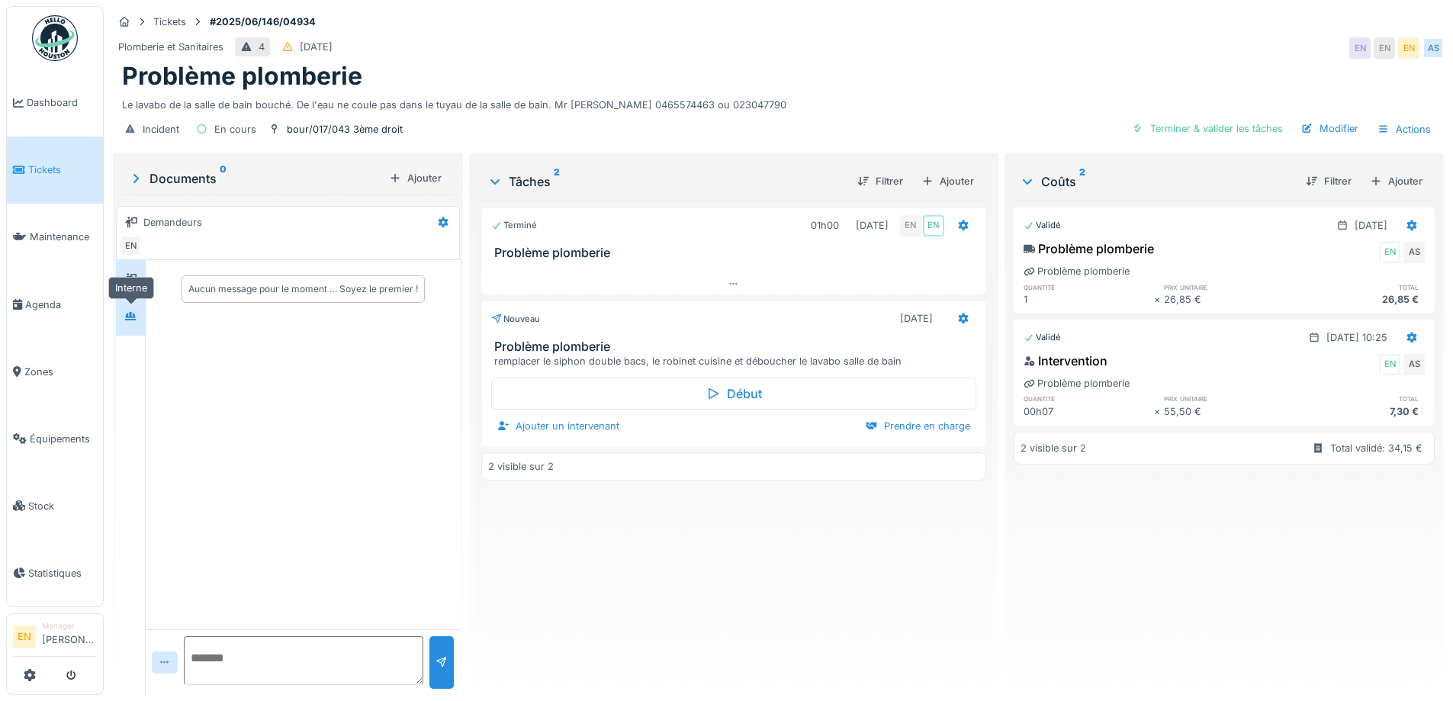
click at [130, 320] on icon at bounding box center [130, 316] width 11 height 8
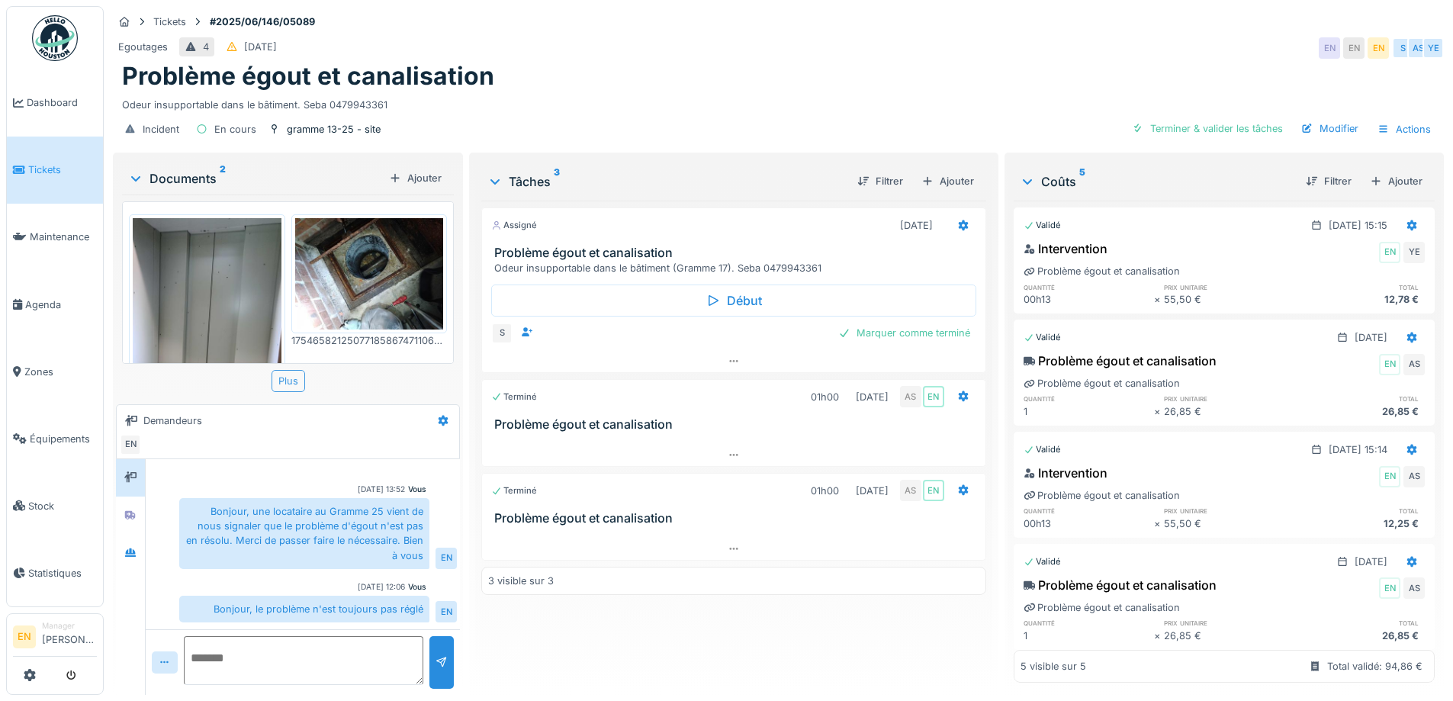
click at [285, 384] on div "Plus" at bounding box center [288, 381] width 34 height 22
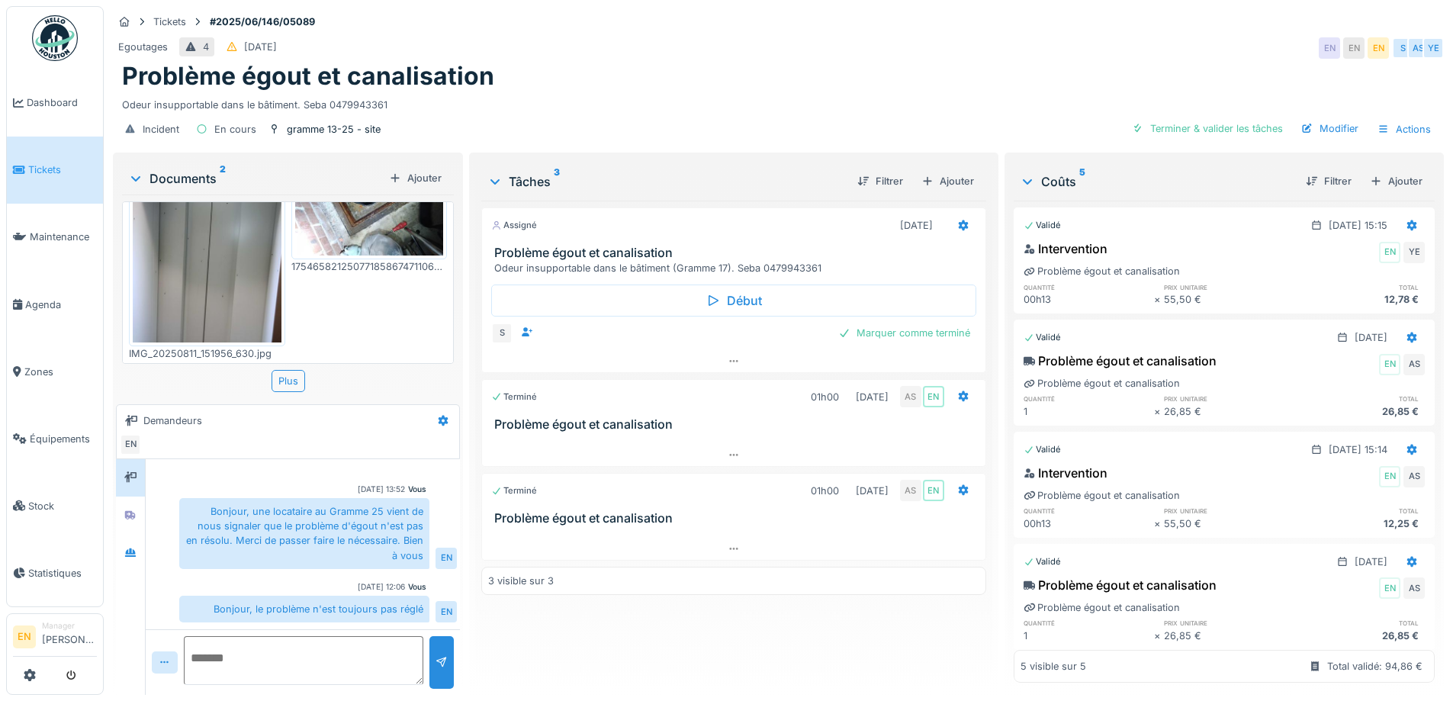
click at [611, 632] on div "Assigné 24/06/2025 Problème égout et canalisation Odeur insupportable dans le b…" at bounding box center [733, 442] width 504 height 482
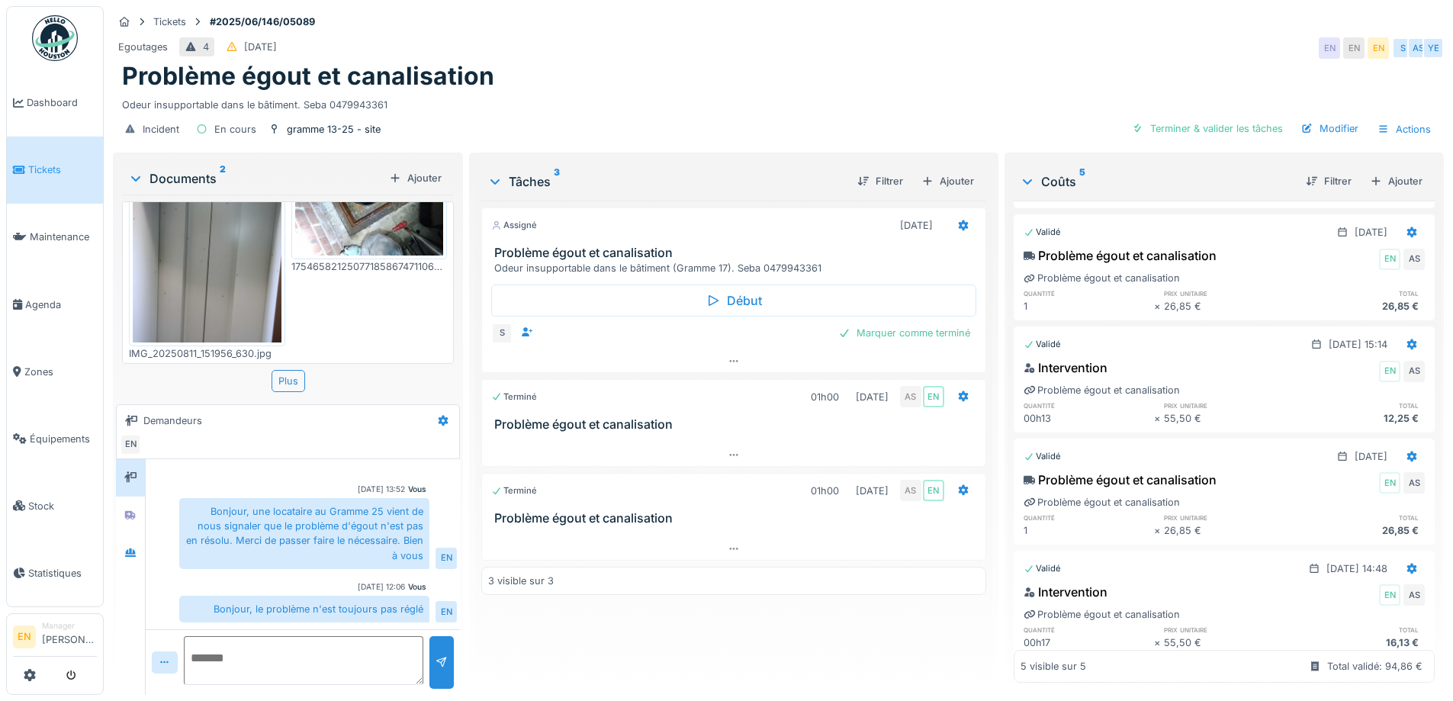
scroll to position [141, 0]
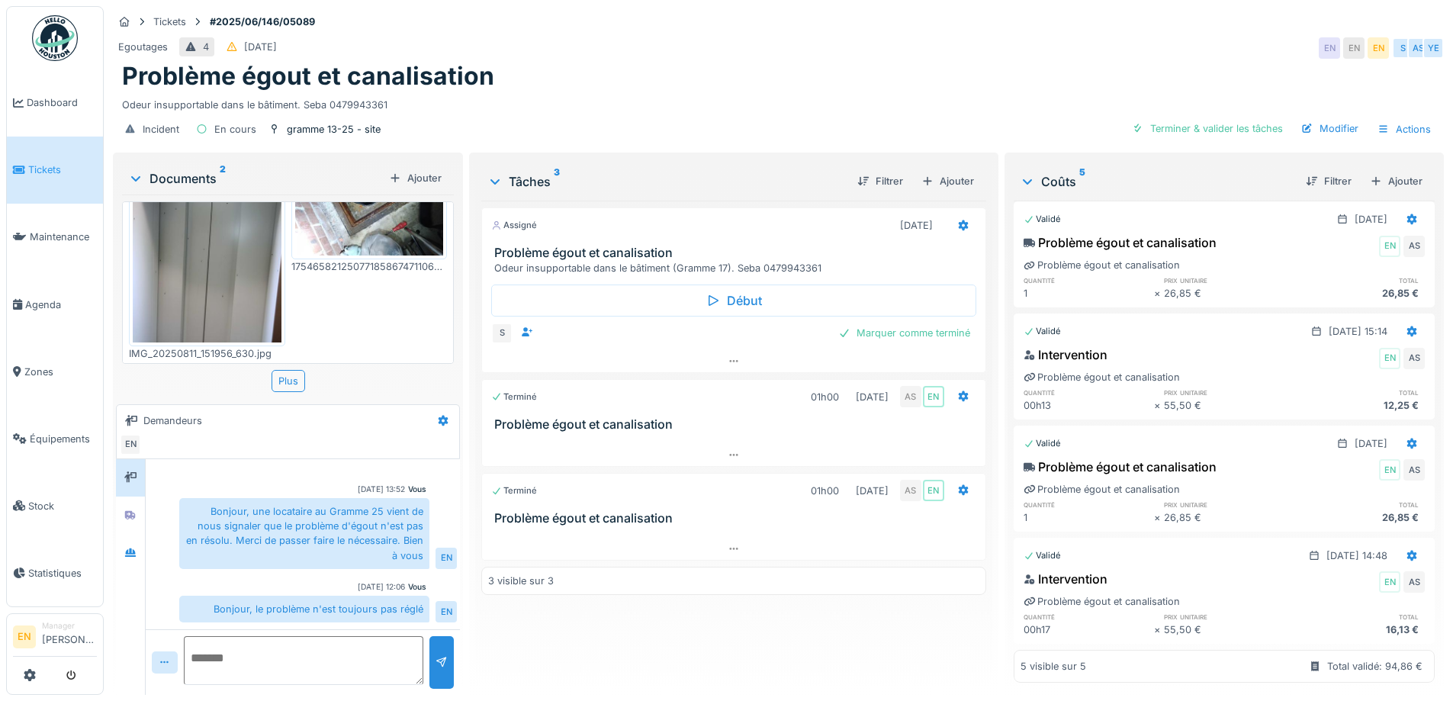
click at [492, 634] on div "Assigné 24/06/2025 Problème égout et canalisation Odeur insupportable dans le b…" at bounding box center [733, 442] width 504 height 482
click at [865, 646] on div "Assigné 24/06/2025 Problème égout et canalisation Odeur insupportable dans le b…" at bounding box center [733, 442] width 504 height 482
click at [727, 544] on icon at bounding box center [733, 549] width 12 height 10
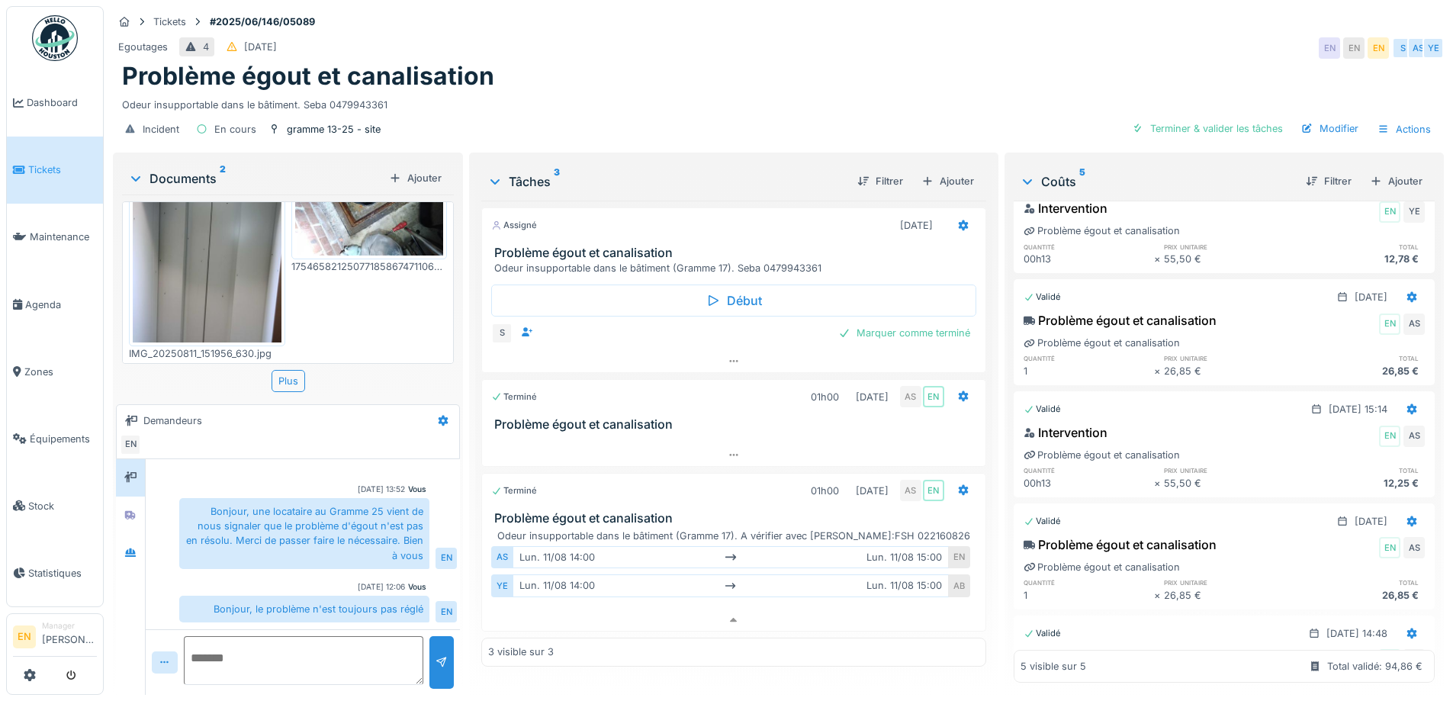
scroll to position [0, 0]
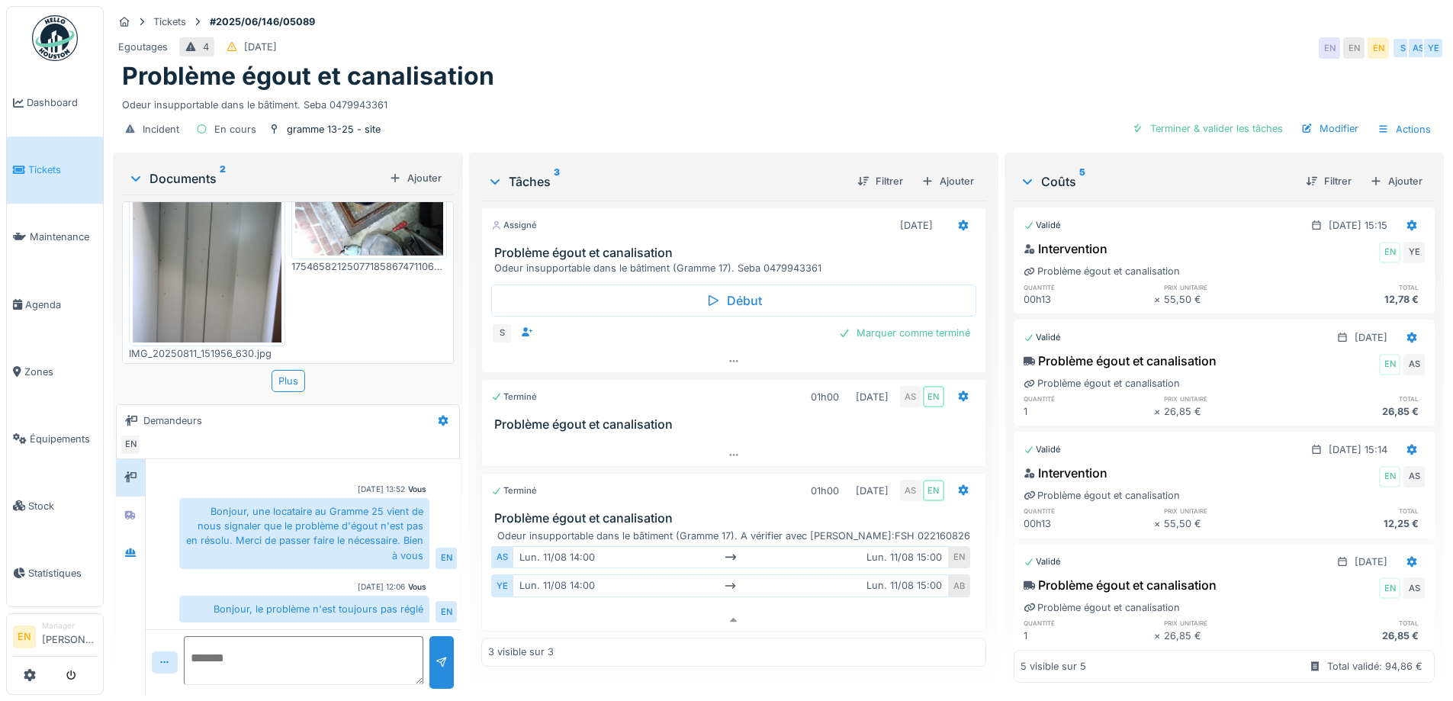
click at [674, 50] on div "Egoutages 4 29/06/2025 EN EN EN S AS YE" at bounding box center [778, 47] width 1331 height 27
click at [653, 71] on div "Problème égout et canalisation" at bounding box center [778, 76] width 1312 height 29
click at [772, 92] on div "Odeur insupportable dans le bâtiment. Seba 0479943361" at bounding box center [778, 102] width 1312 height 21
click at [626, 62] on div "Problème égout et canalisation" at bounding box center [778, 76] width 1312 height 29
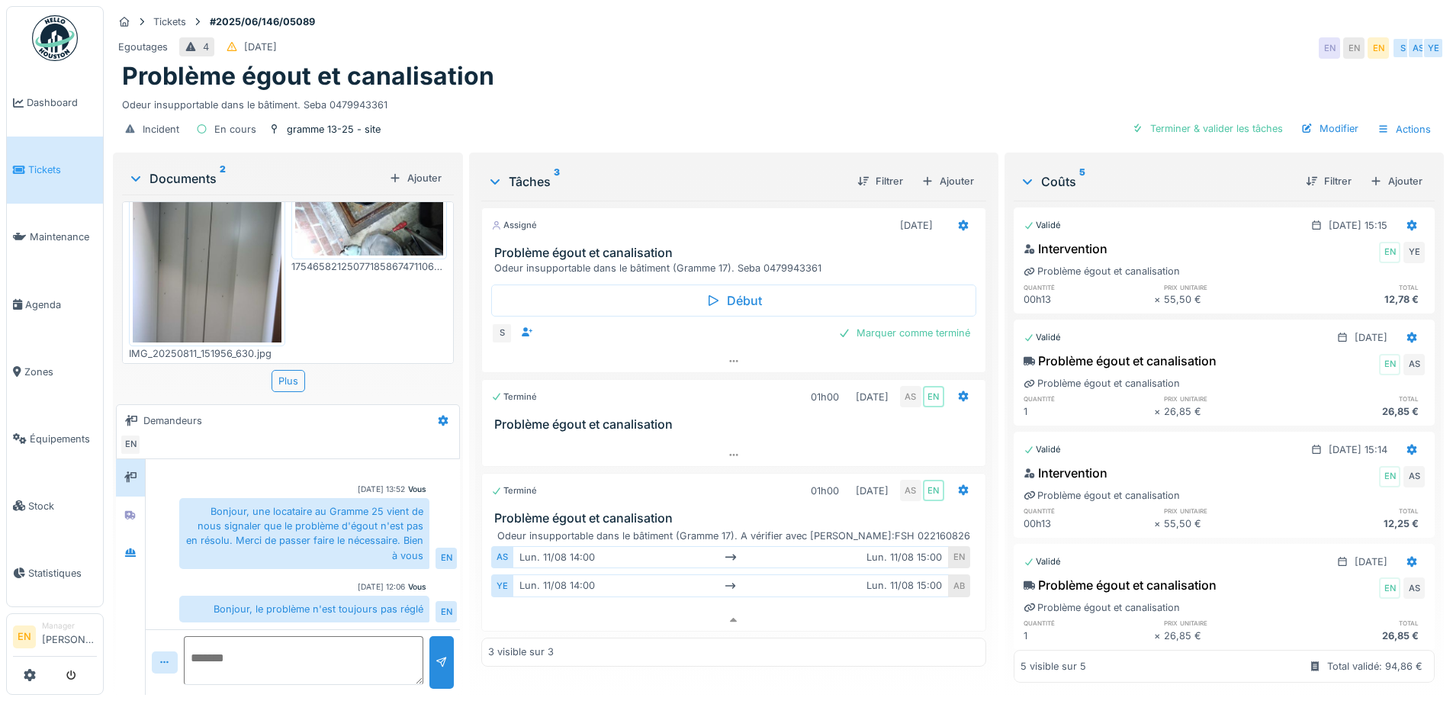
click at [801, 62] on div "Problème égout et canalisation" at bounding box center [778, 76] width 1312 height 29
click at [698, 62] on div "Problème égout et canalisation" at bounding box center [778, 76] width 1312 height 29
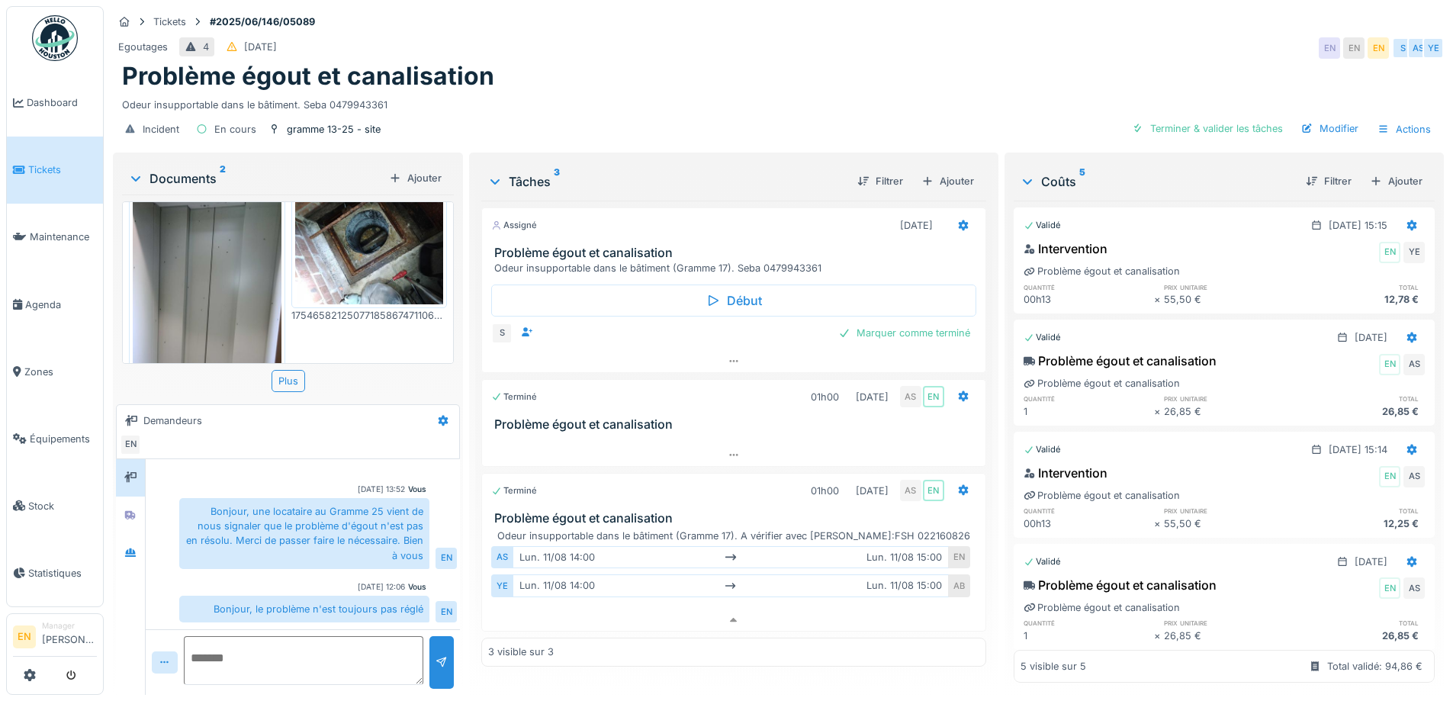
scroll to position [0, 0]
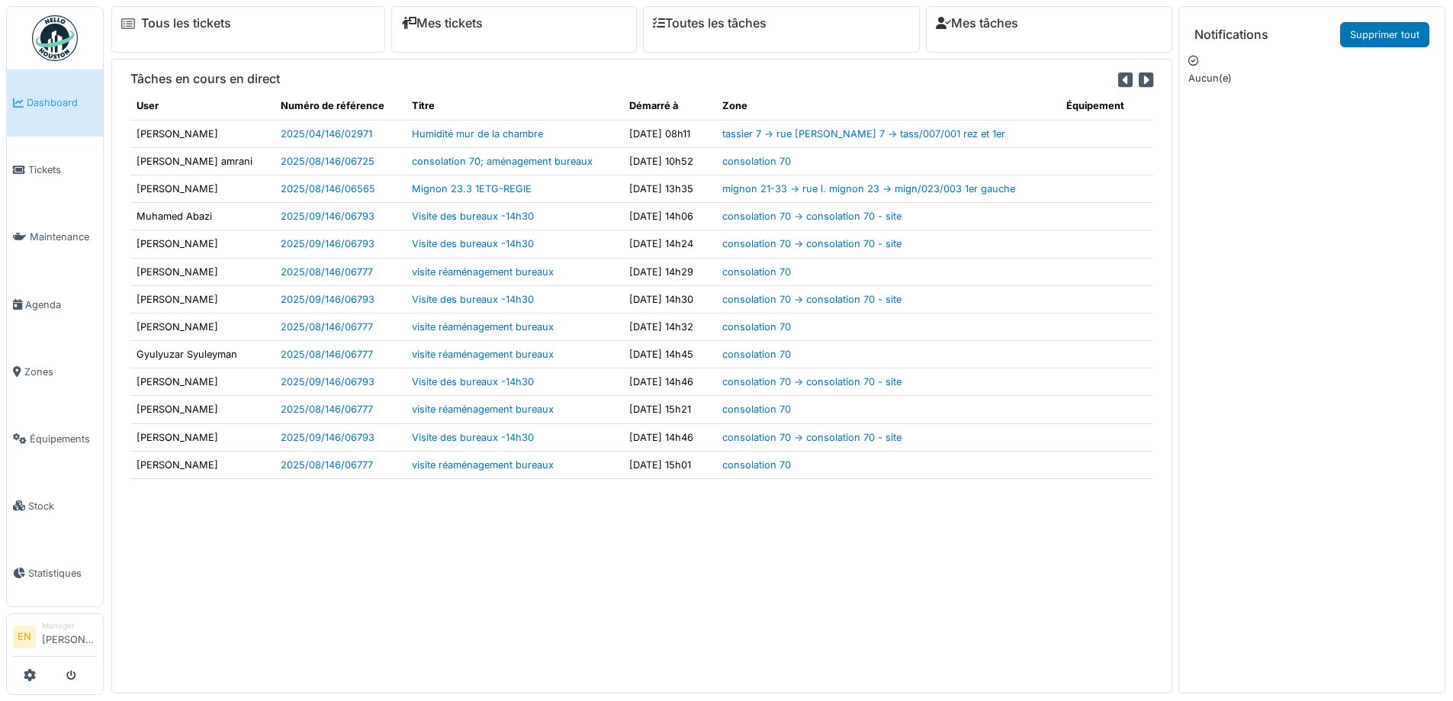
click at [62, 50] on img at bounding box center [55, 38] width 46 height 46
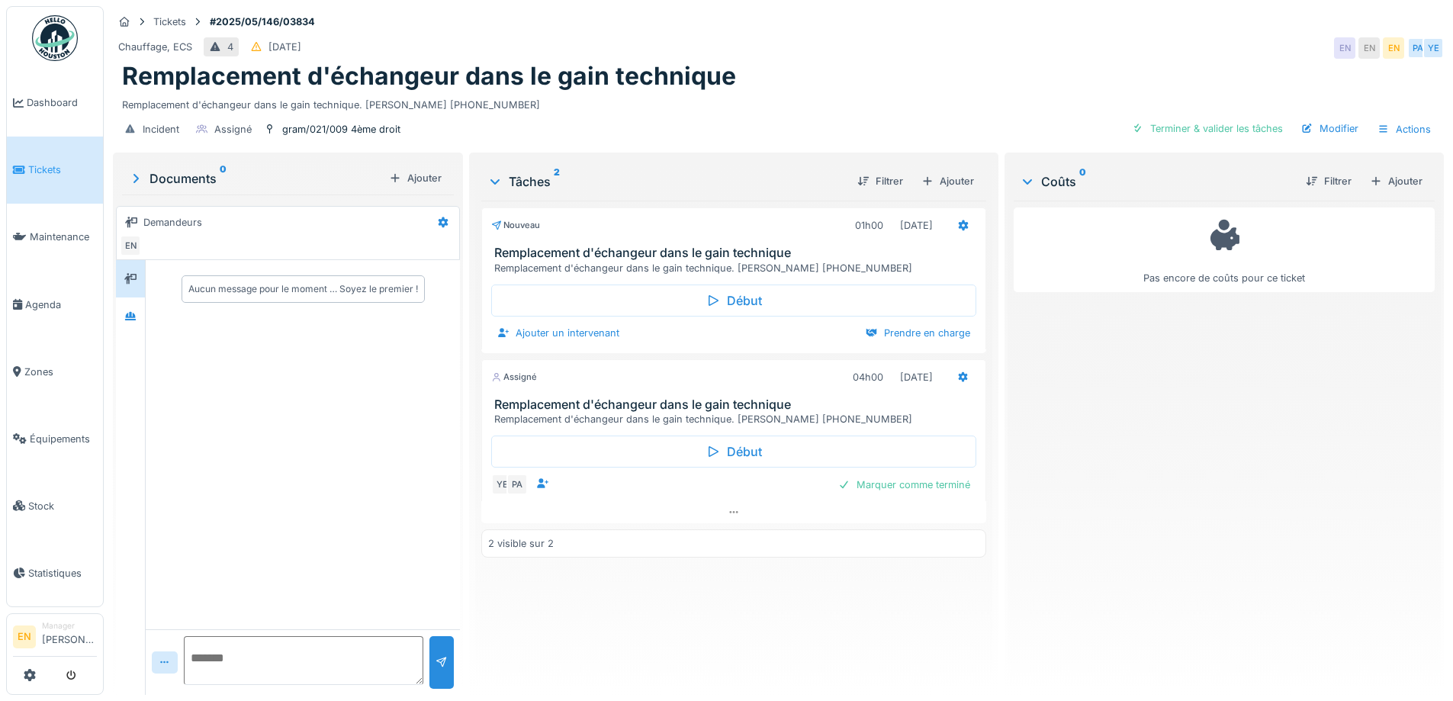
click at [823, 88] on div "Remplacement d'échangeur dans le gain technique" at bounding box center [778, 76] width 1312 height 29
click at [815, 85] on div "Remplacement d'échangeur dans le gain technique" at bounding box center [778, 76] width 1312 height 29
click at [828, 53] on div "Chauffage, ECS 4 [DATE] EN EN EN PA YE" at bounding box center [778, 47] width 1331 height 27
click at [820, 64] on div "Remplacement d'échangeur dans le gain technique" at bounding box center [778, 76] width 1312 height 29
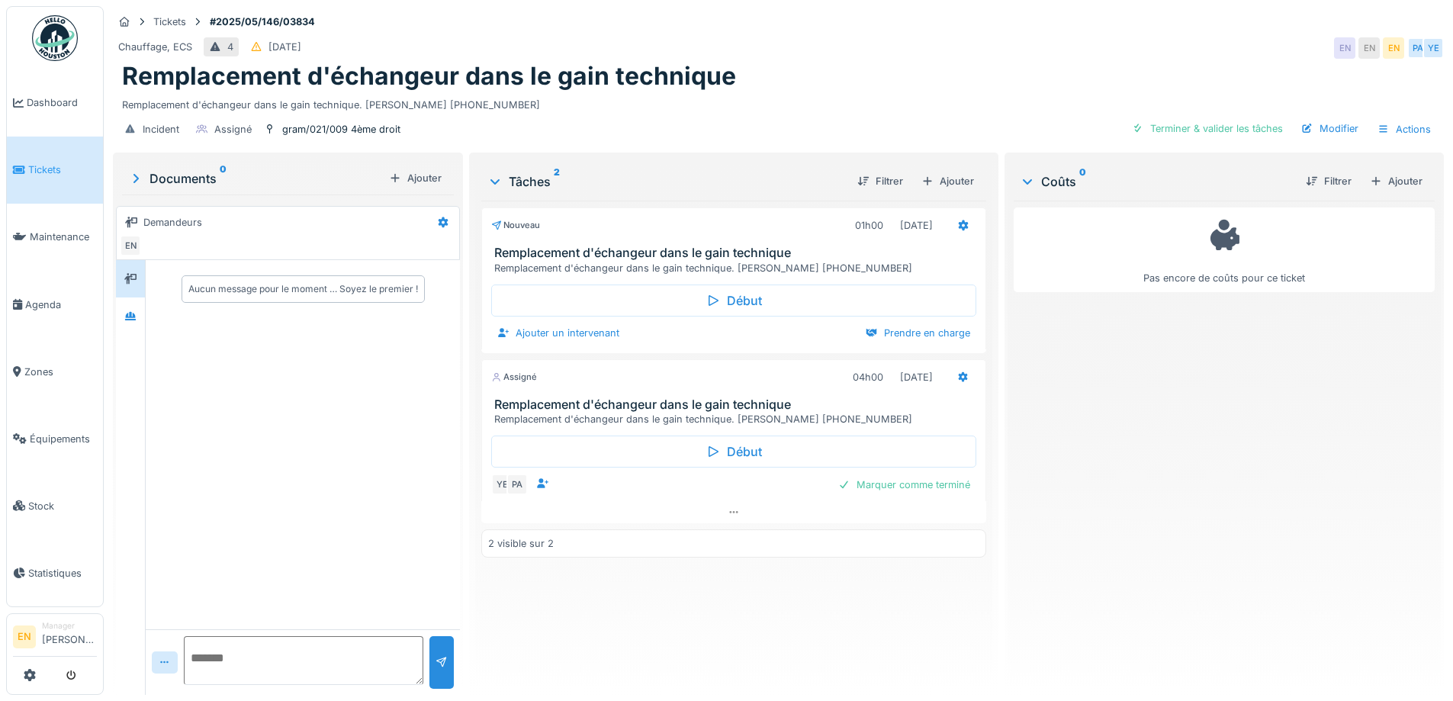
click at [1023, 60] on div "Chauffage, ECS 4 [DATE] EN EN EN PA YE" at bounding box center [778, 47] width 1331 height 27
click at [928, 64] on div "Remplacement d'échangeur dans le gain technique" at bounding box center [778, 76] width 1312 height 29
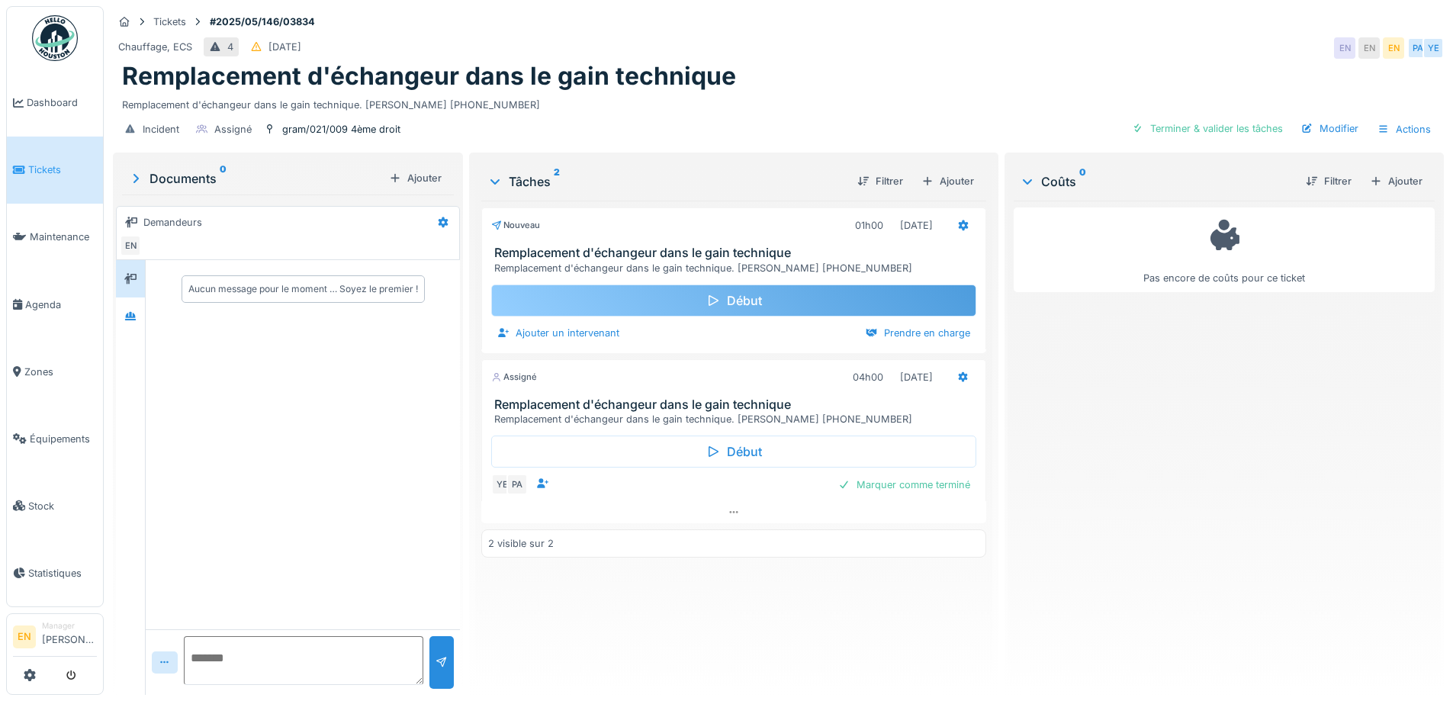
scroll to position [11, 0]
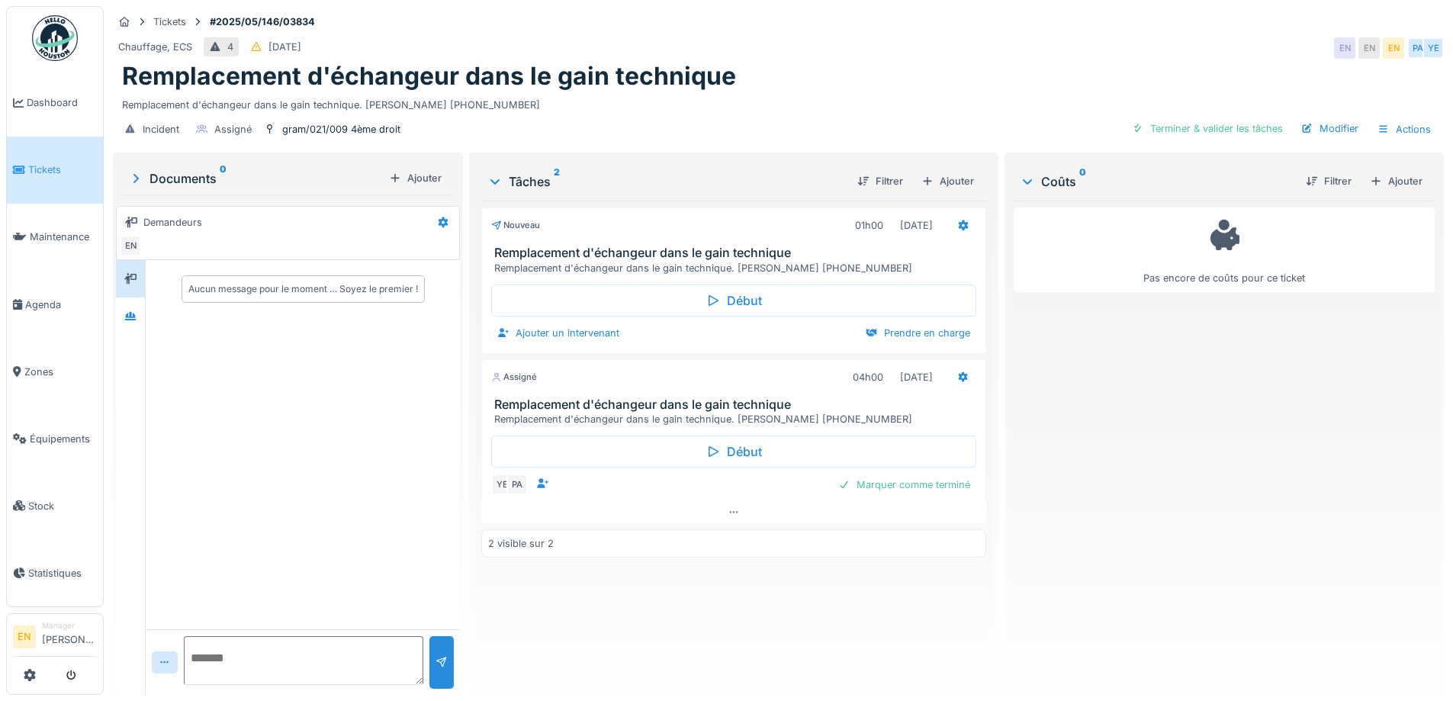
click at [1109, 413] on div "Pas encore de coûts pour ce ticket" at bounding box center [1223, 442] width 421 height 482
click at [777, 92] on div "Remplacement d'échangeur dans le gain technique. [PERSON_NAME] [PHONE_NUMBER]" at bounding box center [778, 102] width 1312 height 21
click at [1128, 446] on div "Pas encore de coûts pour ce ticket" at bounding box center [1223, 442] width 421 height 482
click at [1156, 464] on div "Pas encore de coûts pour ce ticket" at bounding box center [1223, 442] width 421 height 482
click at [139, 307] on div at bounding box center [130, 316] width 23 height 19
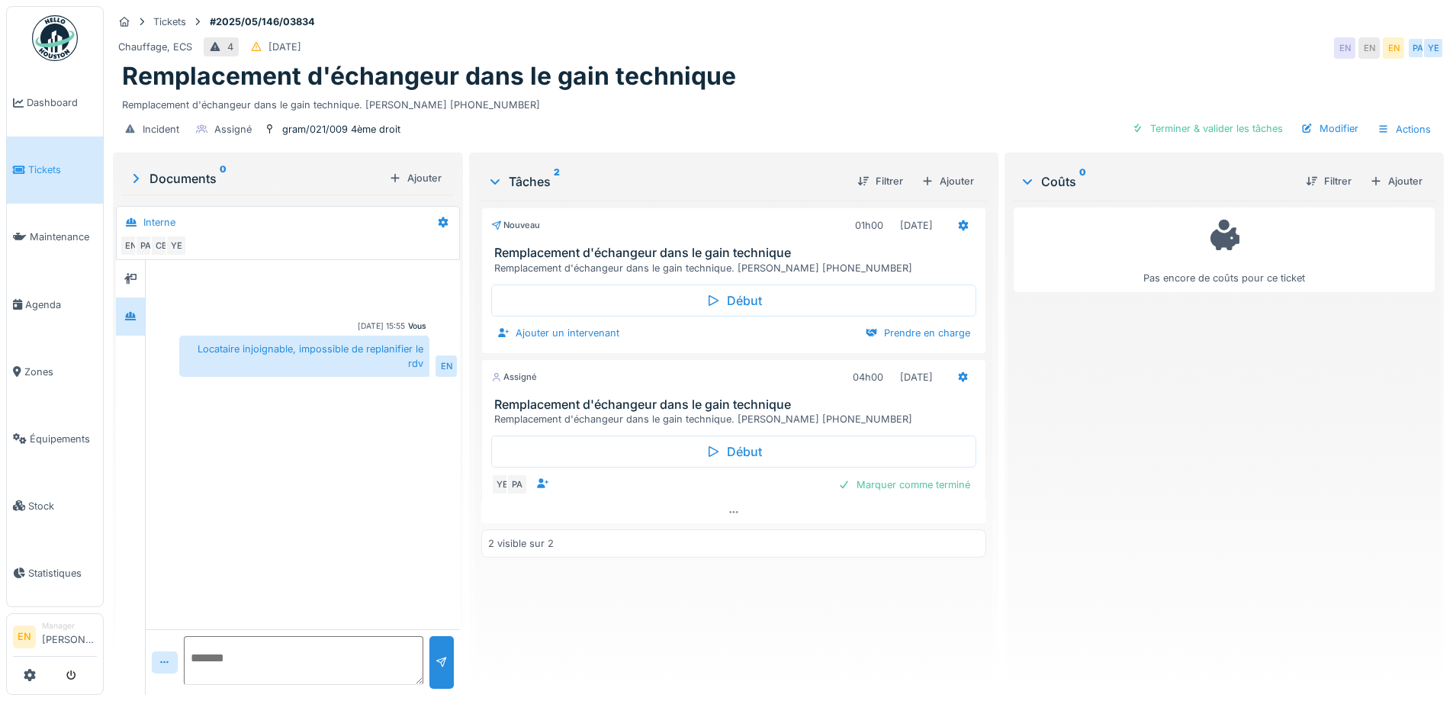
click at [1167, 455] on div "Pas encore de coûts pour ce ticket" at bounding box center [1223, 442] width 421 height 482
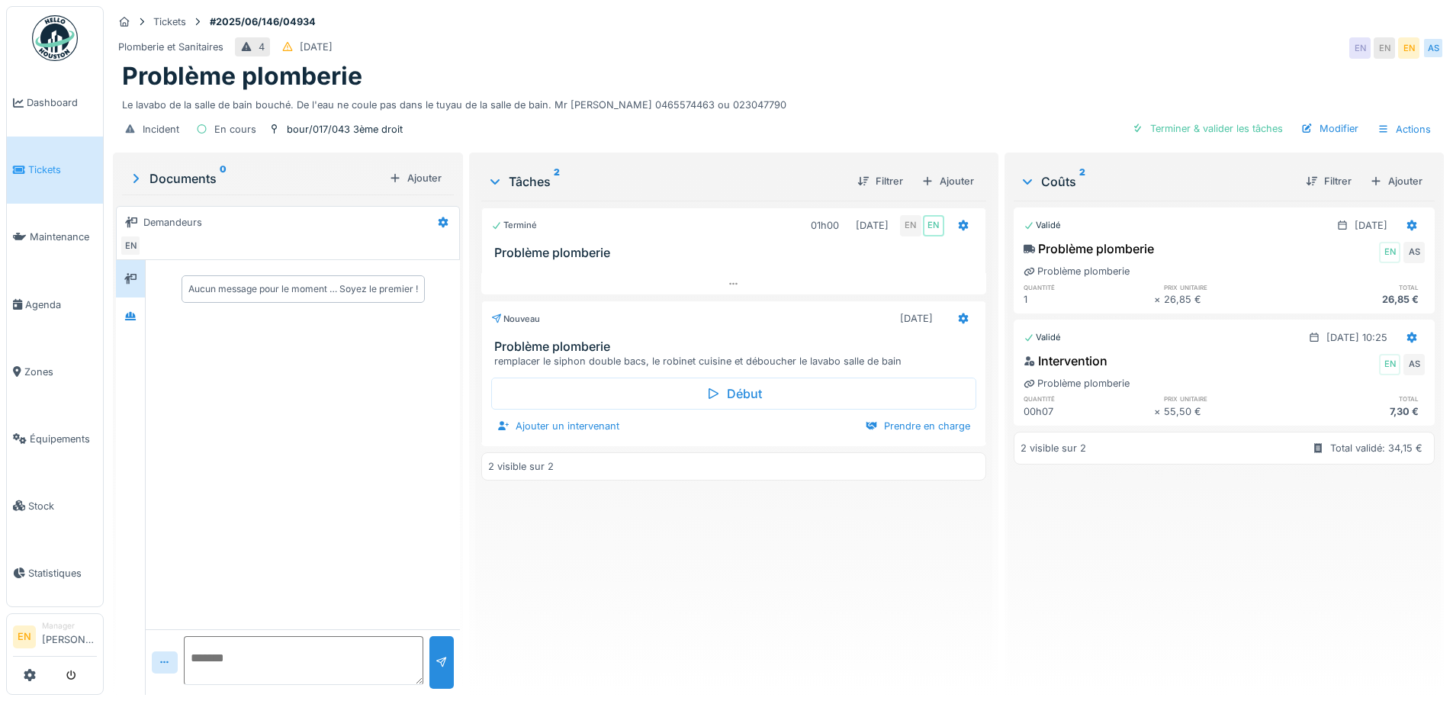
click at [646, 560] on div "Terminé 01h00 [DATE] EN EN Problème plomberie Nouveau [DATE] Problème plomberie…" at bounding box center [733, 442] width 504 height 482
click at [121, 310] on div at bounding box center [130, 316] width 23 height 19
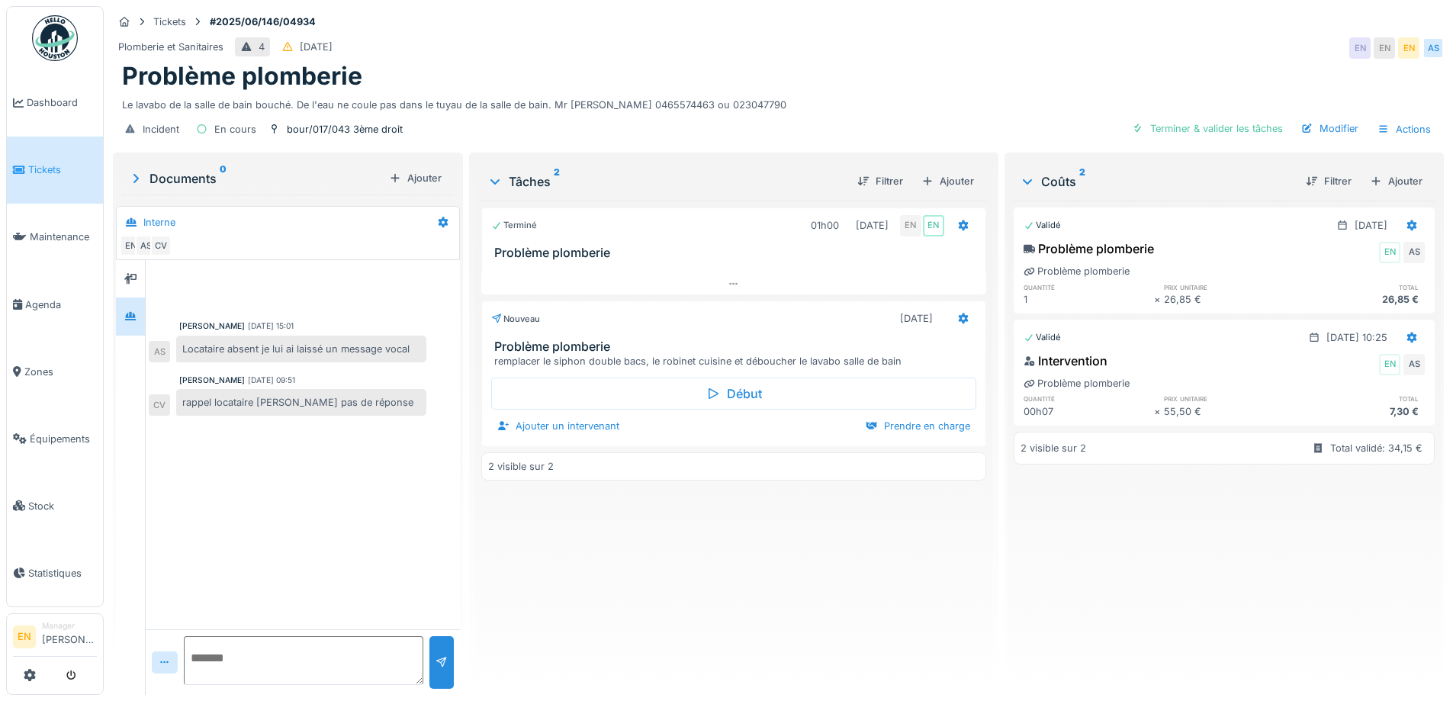
click at [977, 63] on div "Problème plomberie" at bounding box center [778, 76] width 1312 height 29
click at [326, 663] on textarea at bounding box center [303, 660] width 239 height 49
click at [340, 658] on textarea at bounding box center [303, 660] width 239 height 49
click at [329, 676] on textarea at bounding box center [303, 660] width 239 height 49
drag, startPoint x: 335, startPoint y: 661, endPoint x: 346, endPoint y: 637, distance: 26.9
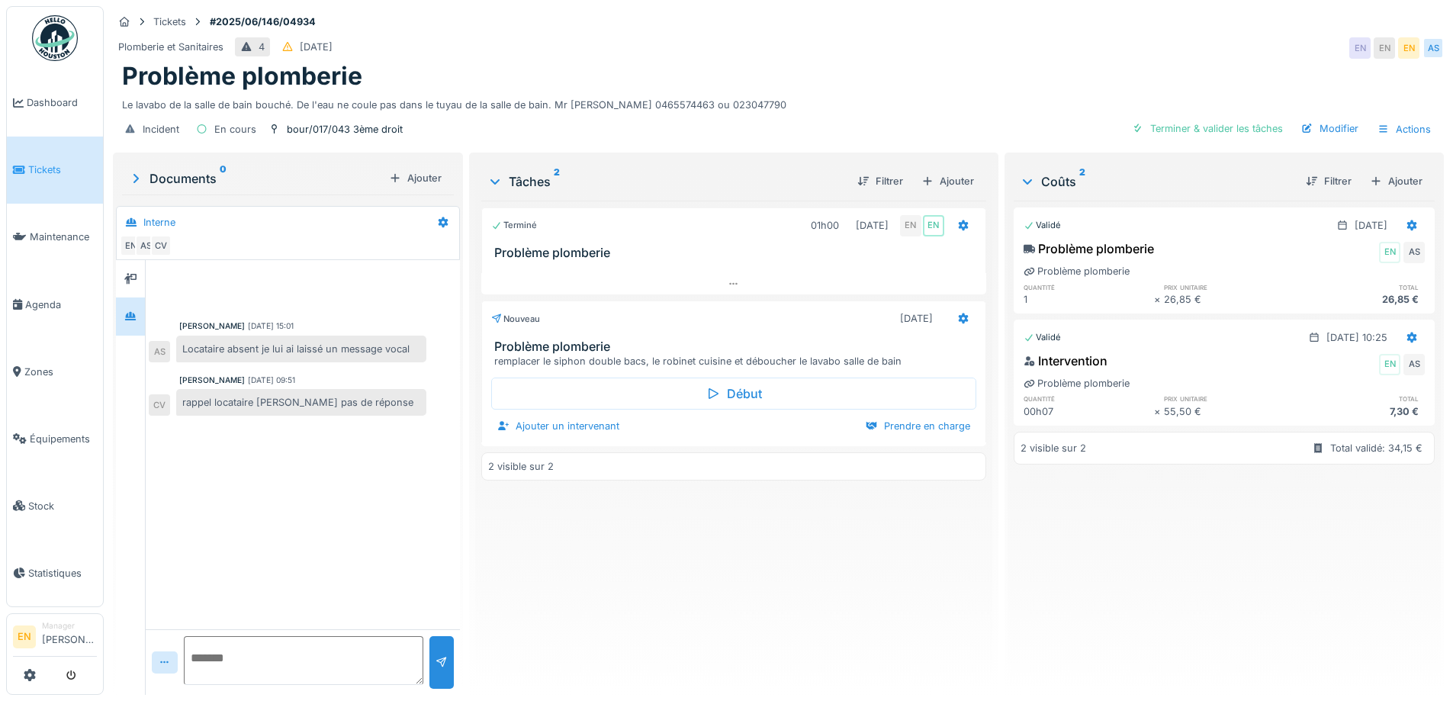
click at [336, 660] on textarea at bounding box center [303, 660] width 239 height 49
type textarea "**********"
click at [447, 654] on div at bounding box center [441, 662] width 24 height 53
click at [741, 74] on div "Problème plomberie" at bounding box center [778, 76] width 1312 height 29
click at [715, 551] on div "Terminé 01h00 19/06/2025 EN EN Problème plomberie Nouveau 23/06/2025 Problème p…" at bounding box center [733, 442] width 504 height 482
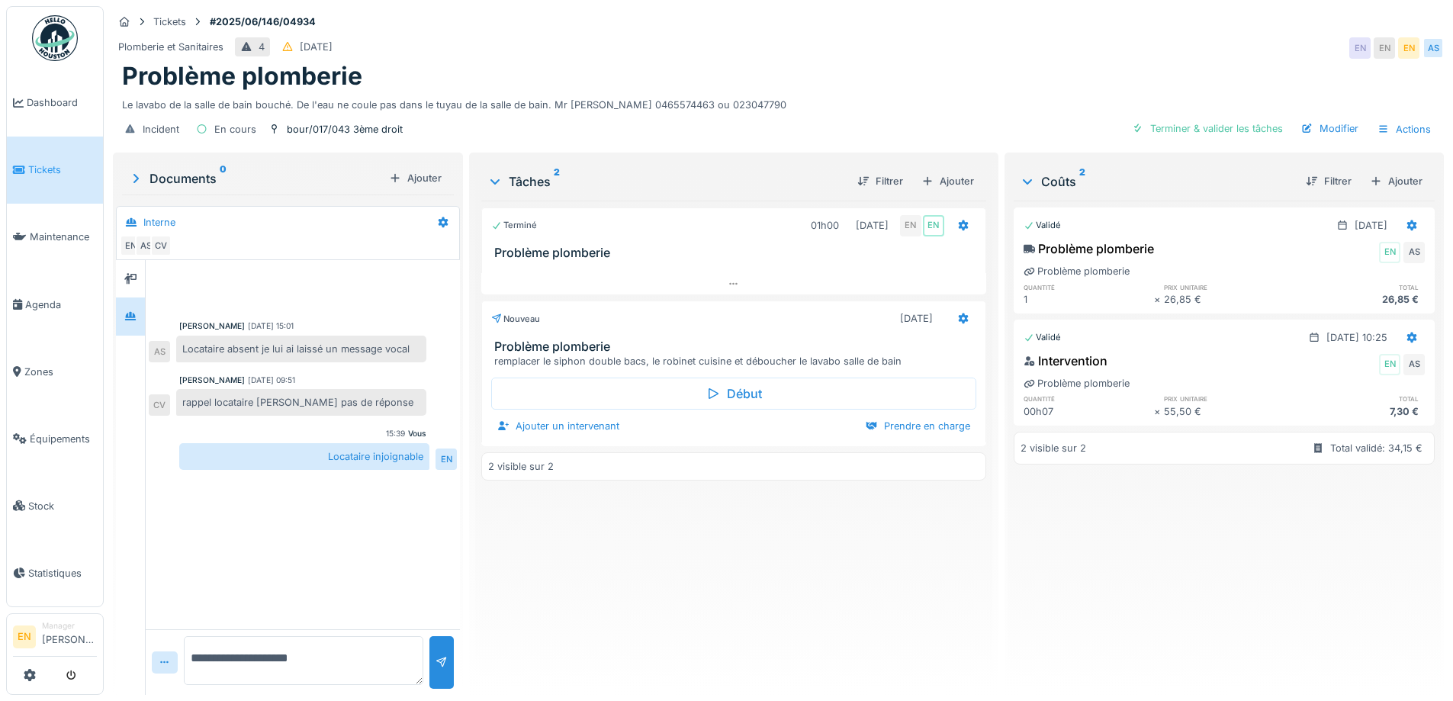
click at [711, 590] on div "Terminé 01h00 19/06/2025 EN EN Problème plomberie Nouveau 23/06/2025 Problème p…" at bounding box center [733, 442] width 504 height 482
drag, startPoint x: 798, startPoint y: 104, endPoint x: 551, endPoint y: 107, distance: 247.1
click at [551, 107] on div "Le lavabo de la salle de bain bouché. De l'eau ne coule pas dans le tuyau de la…" at bounding box center [778, 102] width 1312 height 21
click at [811, 92] on div "Le lavabo de la salle de bain bouché. De l'eau ne coule pas dans le tuyau de la…" at bounding box center [778, 102] width 1312 height 21
click at [795, 104] on div "Le lavabo de la salle de bain bouché. De l'eau ne coule pas dans le tuyau de la…" at bounding box center [778, 102] width 1312 height 21
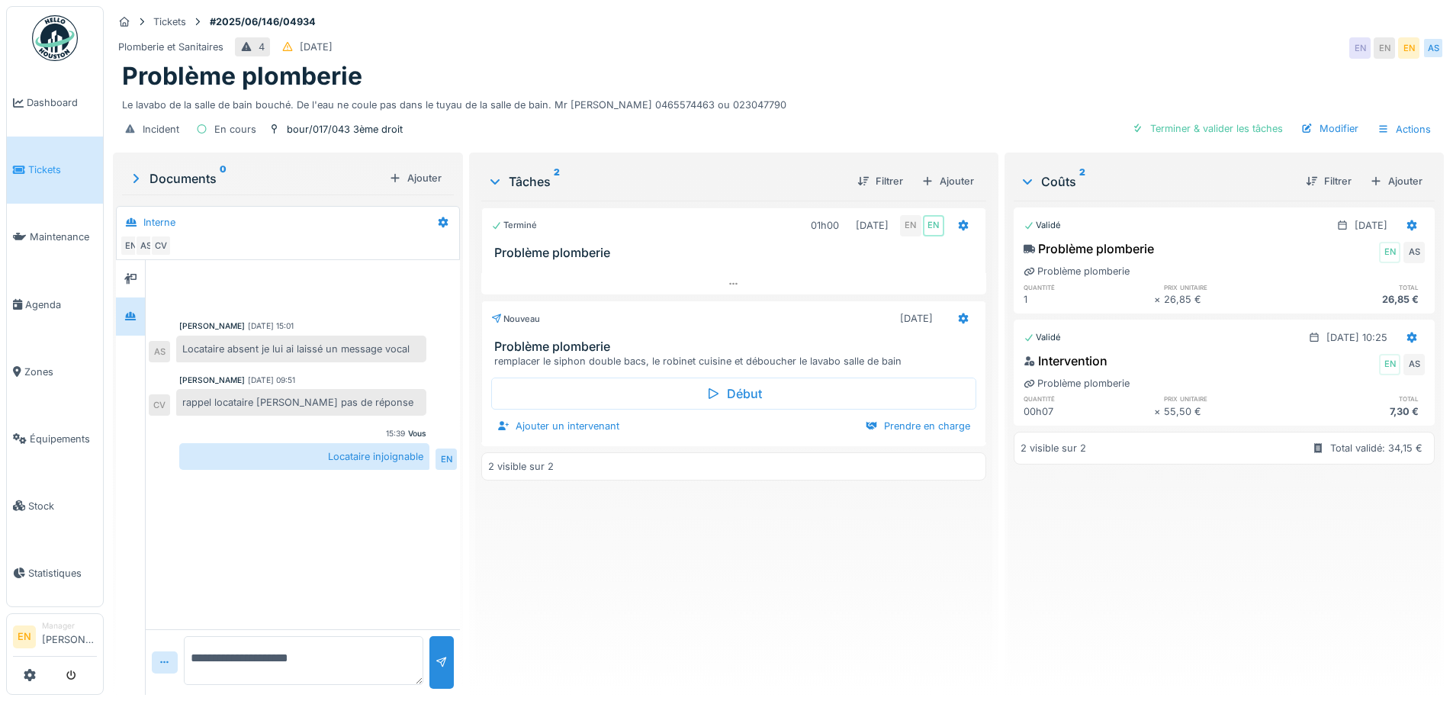
click at [872, 58] on div "Plomberie et Sanitaires 4 23/06/2025 EN EN EN AS" at bounding box center [778, 47] width 1331 height 27
drag, startPoint x: 857, startPoint y: 51, endPoint x: 917, endPoint y: 125, distance: 94.9
click at [858, 52] on div "Plomberie et Sanitaires 4 23/06/2025 EN EN EN AS" at bounding box center [778, 47] width 1331 height 27
drag, startPoint x: 668, startPoint y: 562, endPoint x: 670, endPoint y: 570, distance: 8.0
click at [668, 564] on div "Terminé 01h00 19/06/2025 EN EN Problème plomberie Nouveau 23/06/2025 Problème p…" at bounding box center [733, 442] width 504 height 482
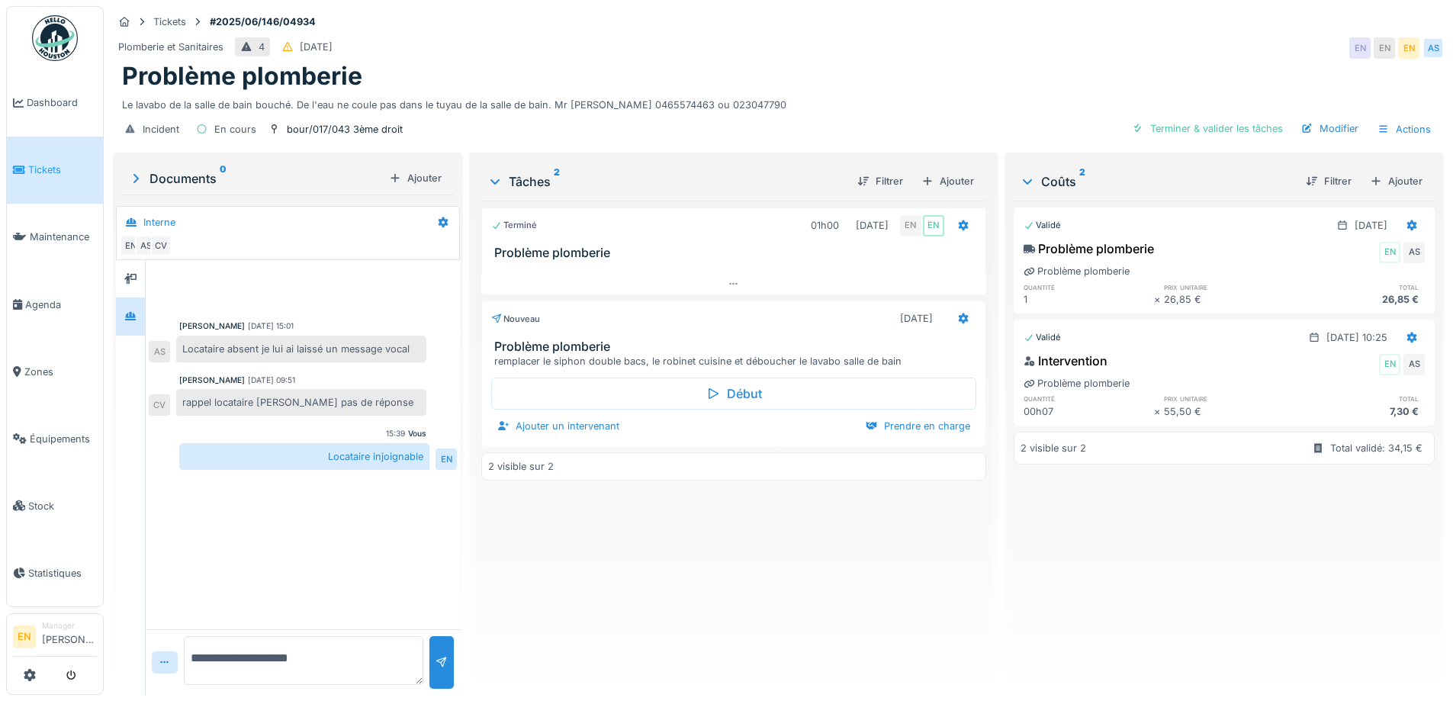
click at [1026, 72] on div "Problème plomberie" at bounding box center [778, 76] width 1312 height 29
click at [944, 622] on div "Terminé 01h00 19/06/2025 EN EN Problème plomberie Nouveau 23/06/2025 Problème p…" at bounding box center [733, 442] width 504 height 482
click at [883, 55] on div "Plomberie et Sanitaires 4 23/06/2025 EN EN EN AS" at bounding box center [778, 47] width 1331 height 27
click at [721, 641] on div "Terminé 01h00 19/06/2025 EN EN Problème plomberie Nouveau 23/06/2025 Problème p…" at bounding box center [733, 442] width 504 height 482
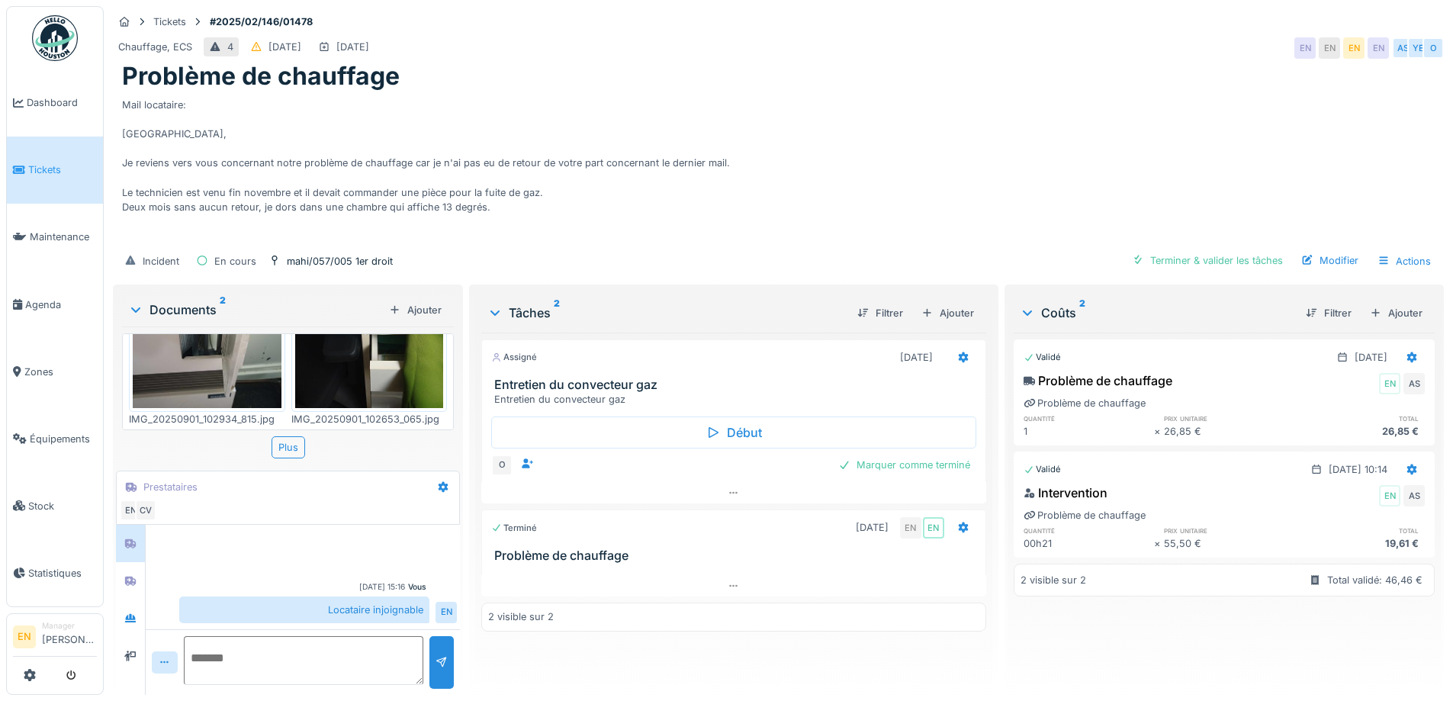
scroll to position [11, 0]
click at [731, 488] on icon at bounding box center [733, 493] width 12 height 10
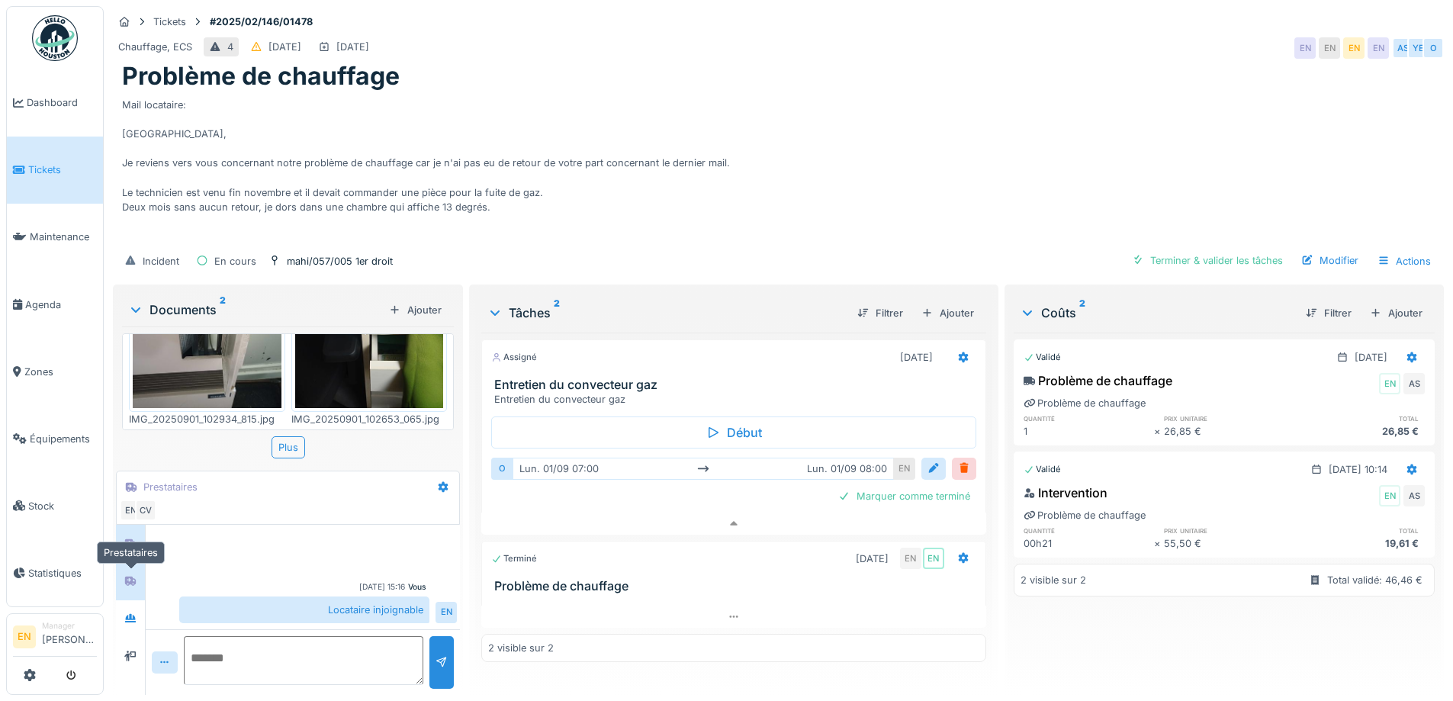
click at [136, 576] on icon at bounding box center [130, 580] width 11 height 9
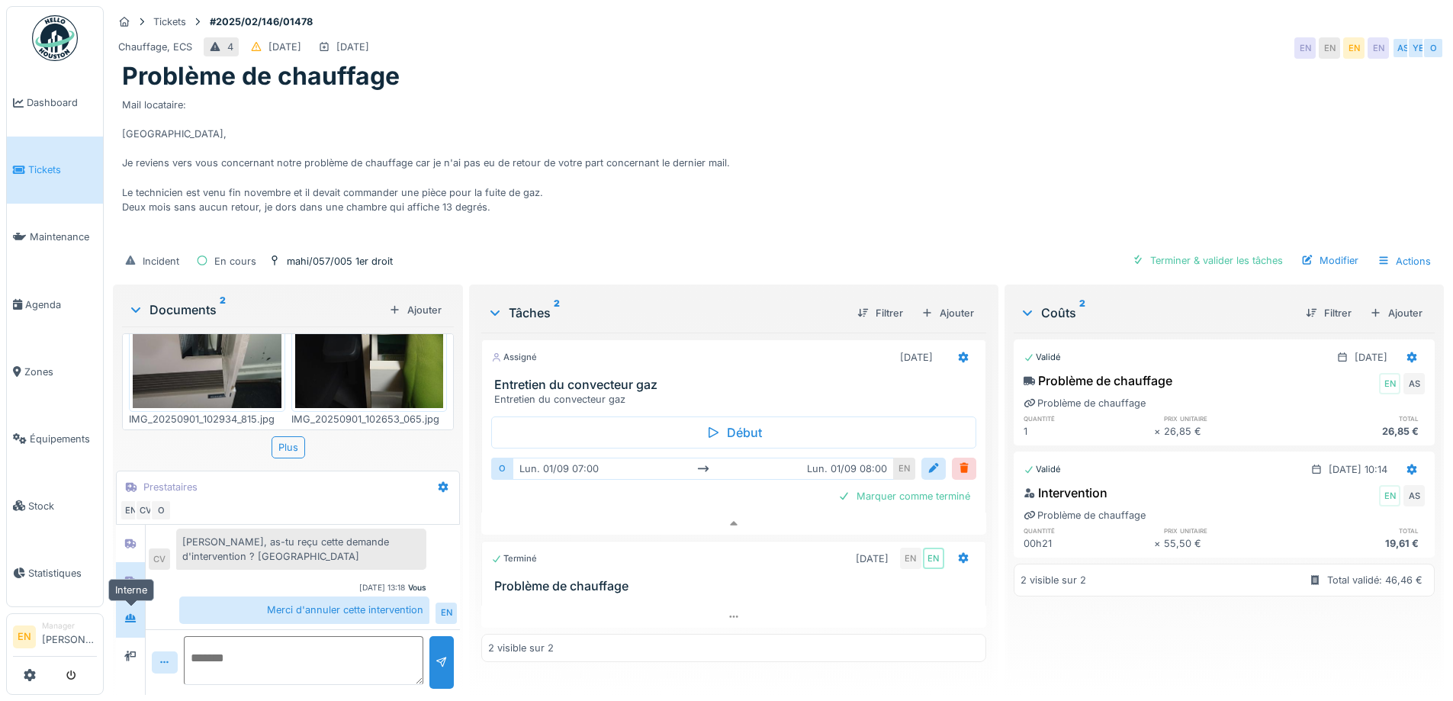
click at [139, 610] on div at bounding box center [130, 618] width 23 height 19
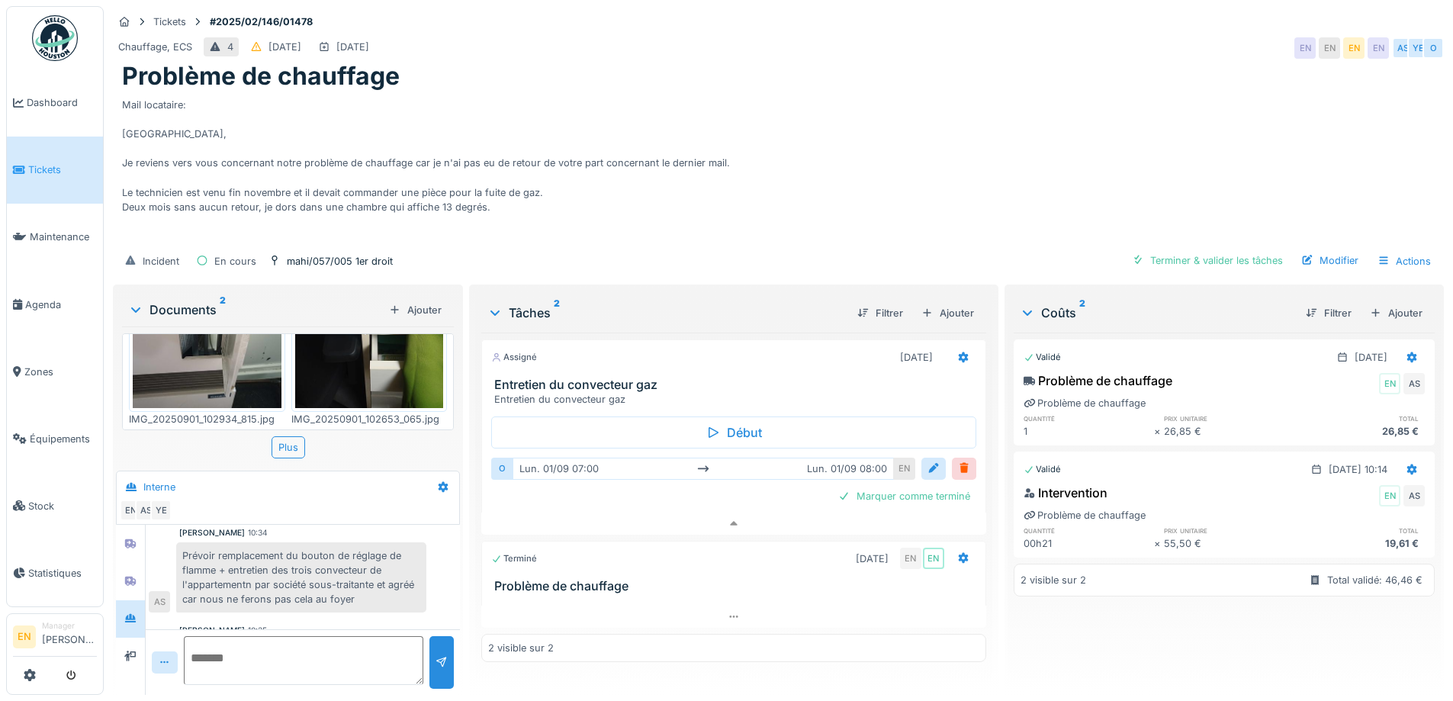
scroll to position [229, 0]
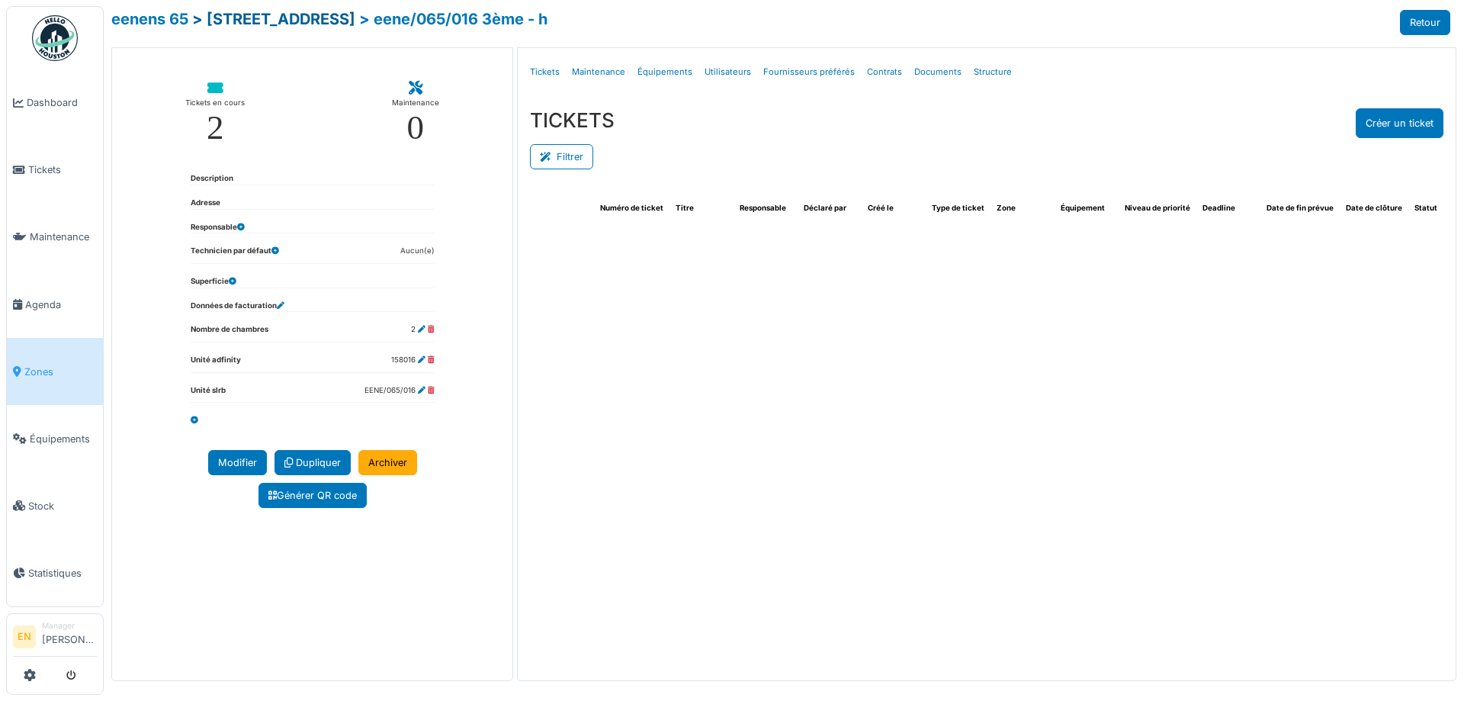
select select "***"
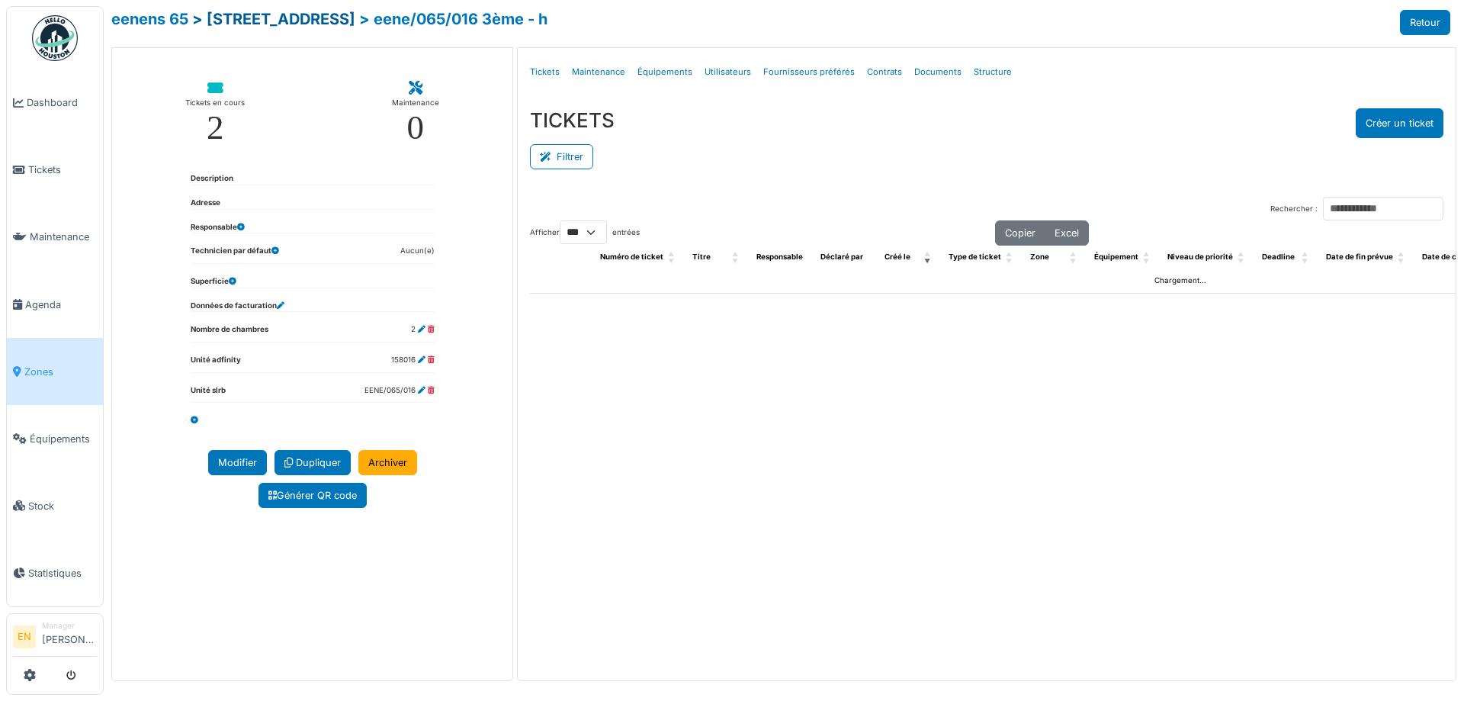
click at [313, 20] on link "> rue général eenens 65" at bounding box center [273, 19] width 163 height 18
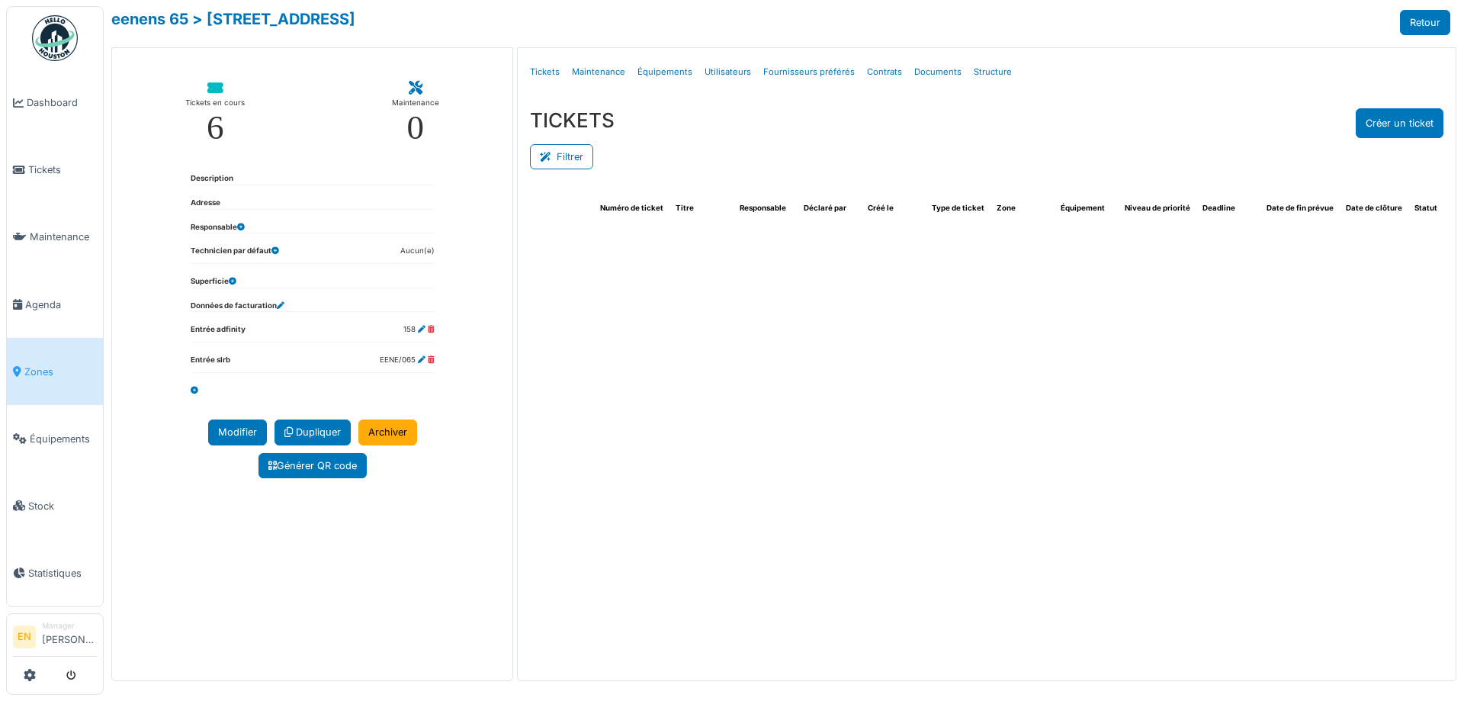
select select "***"
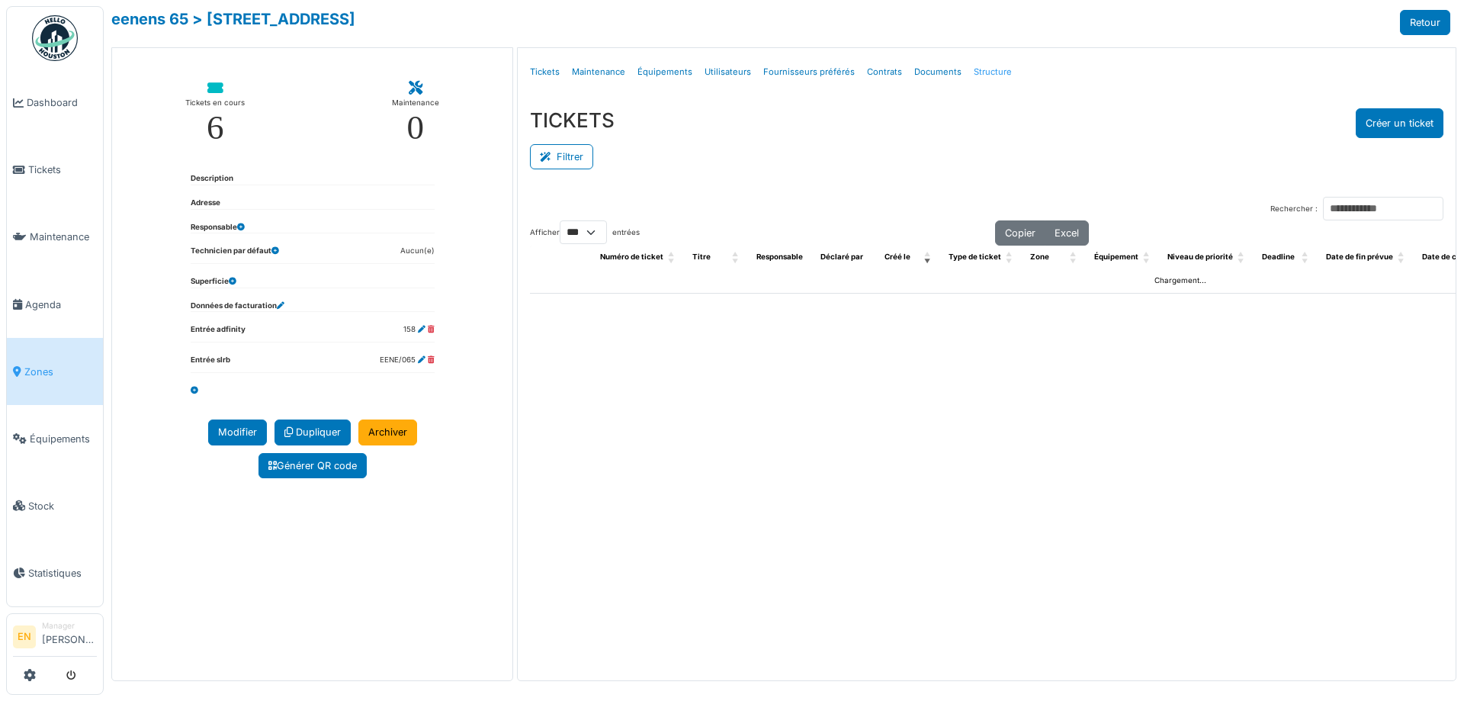
click at [995, 75] on link "Structure" at bounding box center [993, 72] width 50 height 36
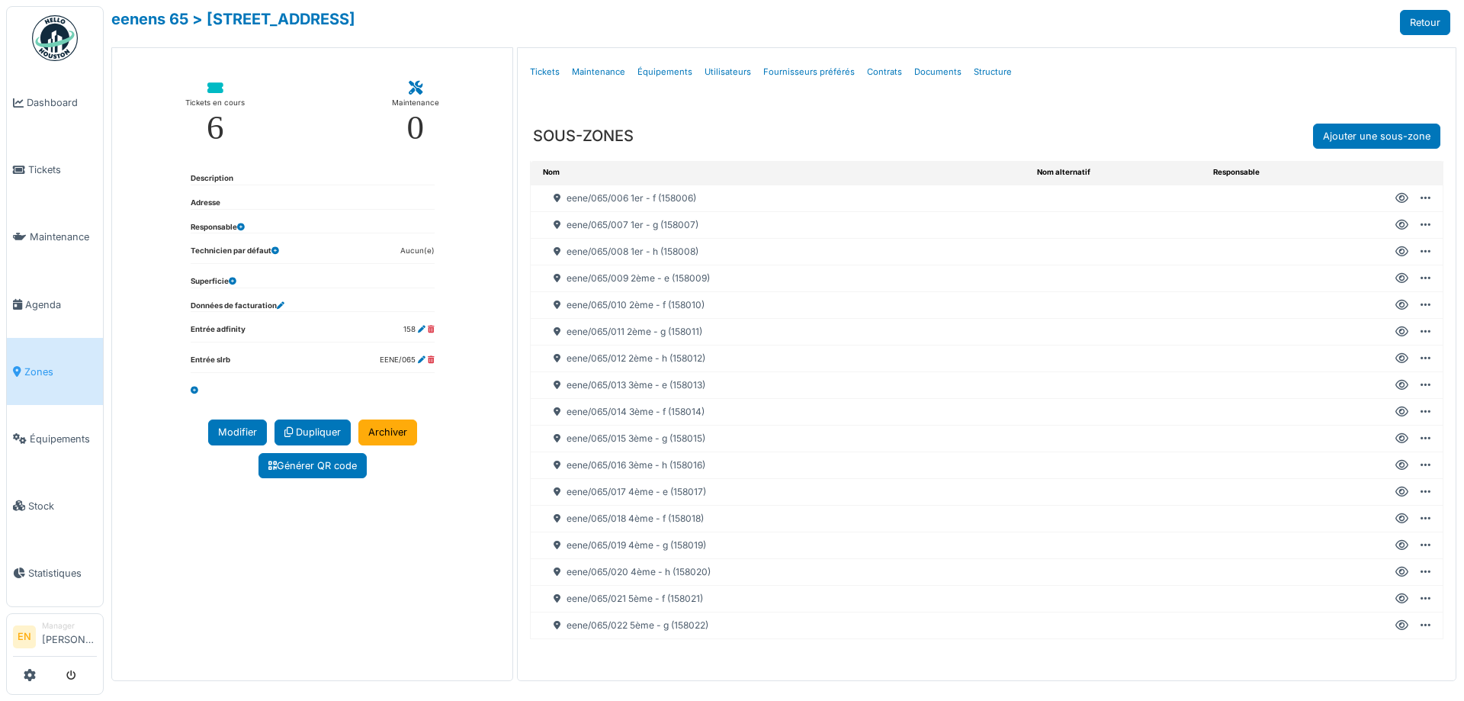
scroll to position [172, 0]
click at [1395, 572] on icon at bounding box center [1401, 572] width 13 height 1
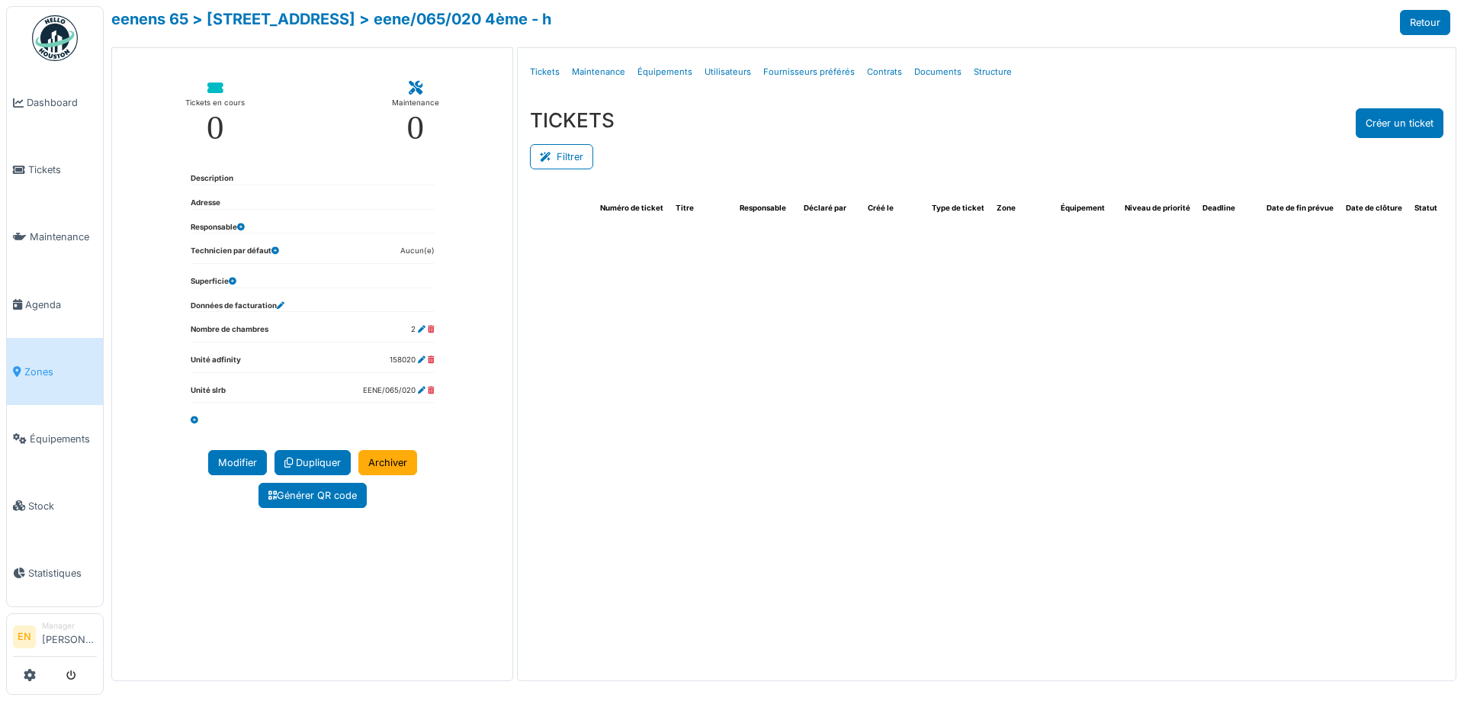
select select "***"
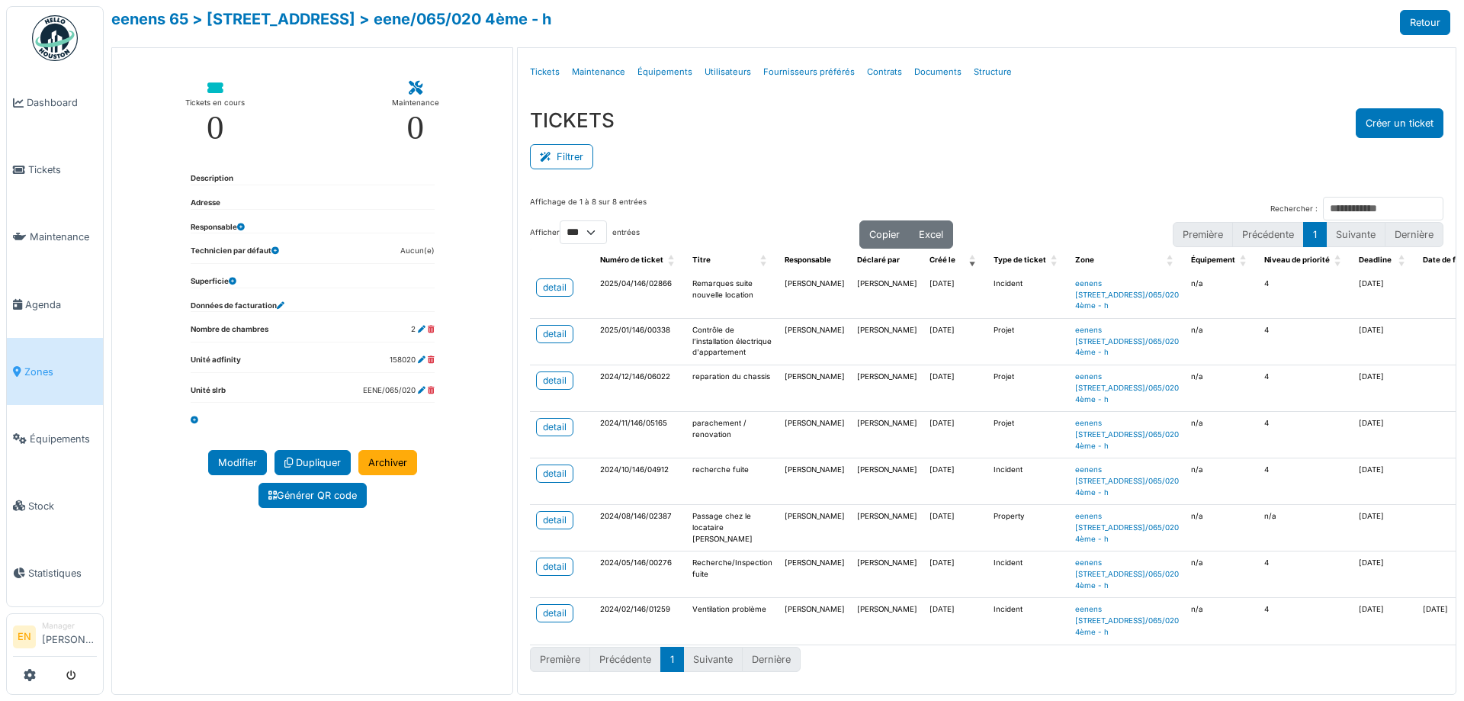
click at [1025, 138] on div "Filtrer" at bounding box center [987, 155] width 914 height 34
click at [1036, 152] on div "Filtrer" at bounding box center [987, 155] width 914 height 34
click at [1378, 123] on button "Créer un ticket" at bounding box center [1400, 123] width 88 height 30
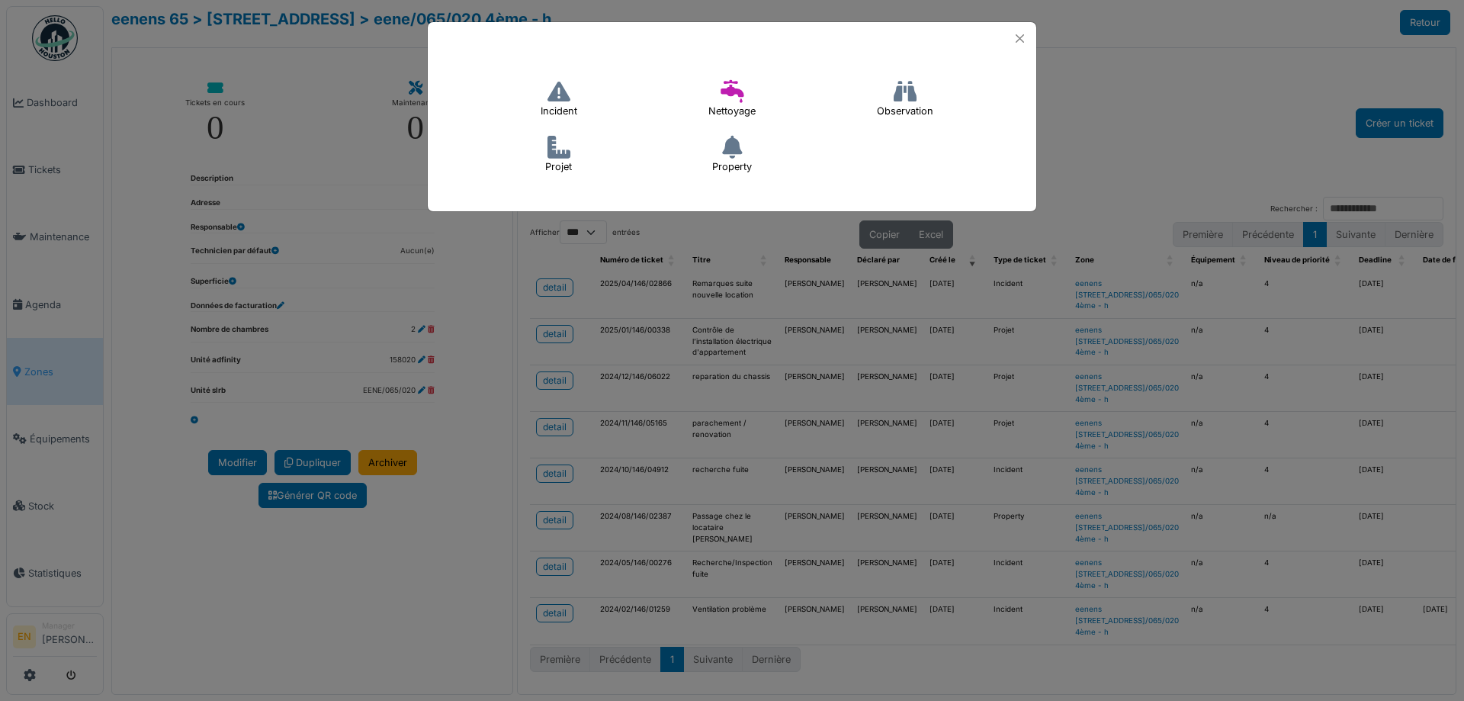
drag, startPoint x: 545, startPoint y: 88, endPoint x: 560, endPoint y: 95, distance: 16.7
click at [546, 88] on h4 "Incident" at bounding box center [559, 99] width 56 height 49
click at [561, 95] on icon at bounding box center [559, 91] width 23 height 23
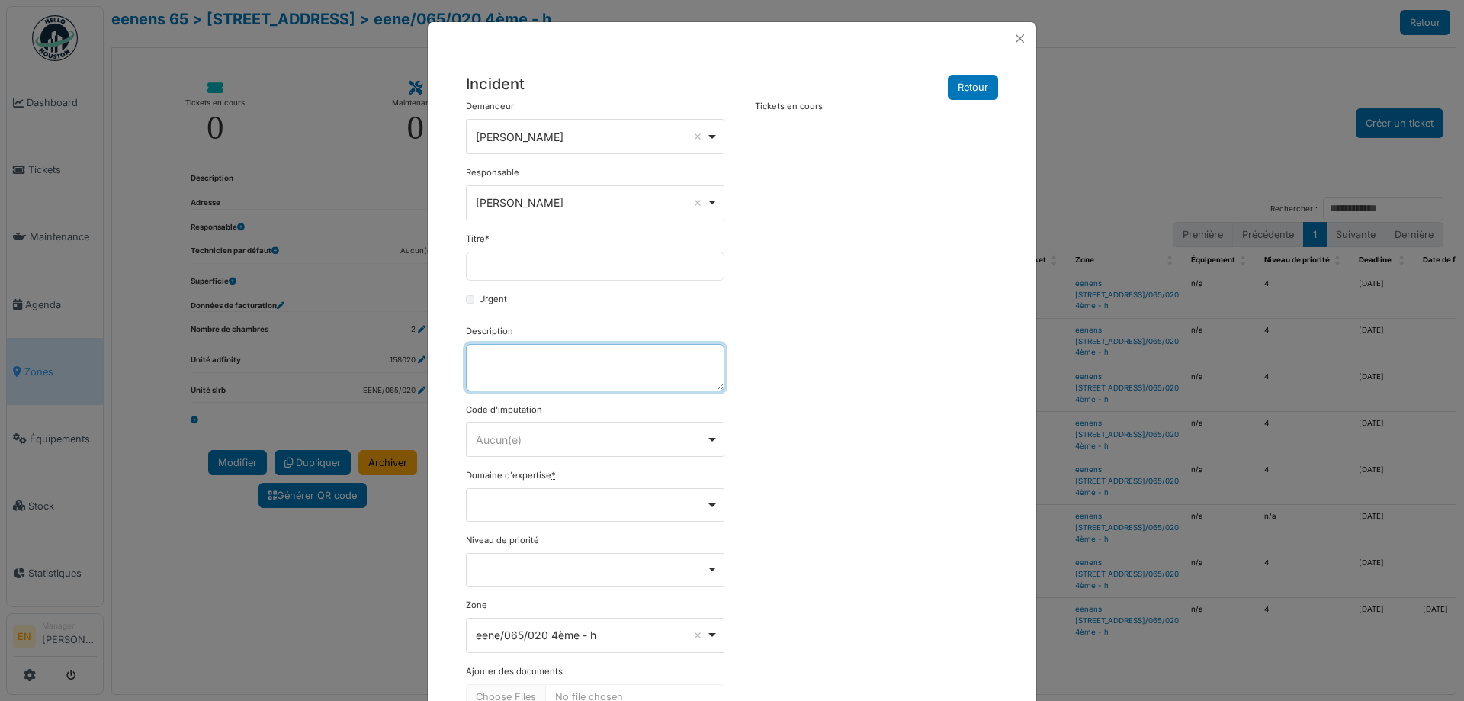
click at [528, 377] on textarea "Description" at bounding box center [595, 367] width 259 height 47
paste textarea "**********"
click at [470, 352] on textarea "**********" at bounding box center [595, 367] width 259 height 47
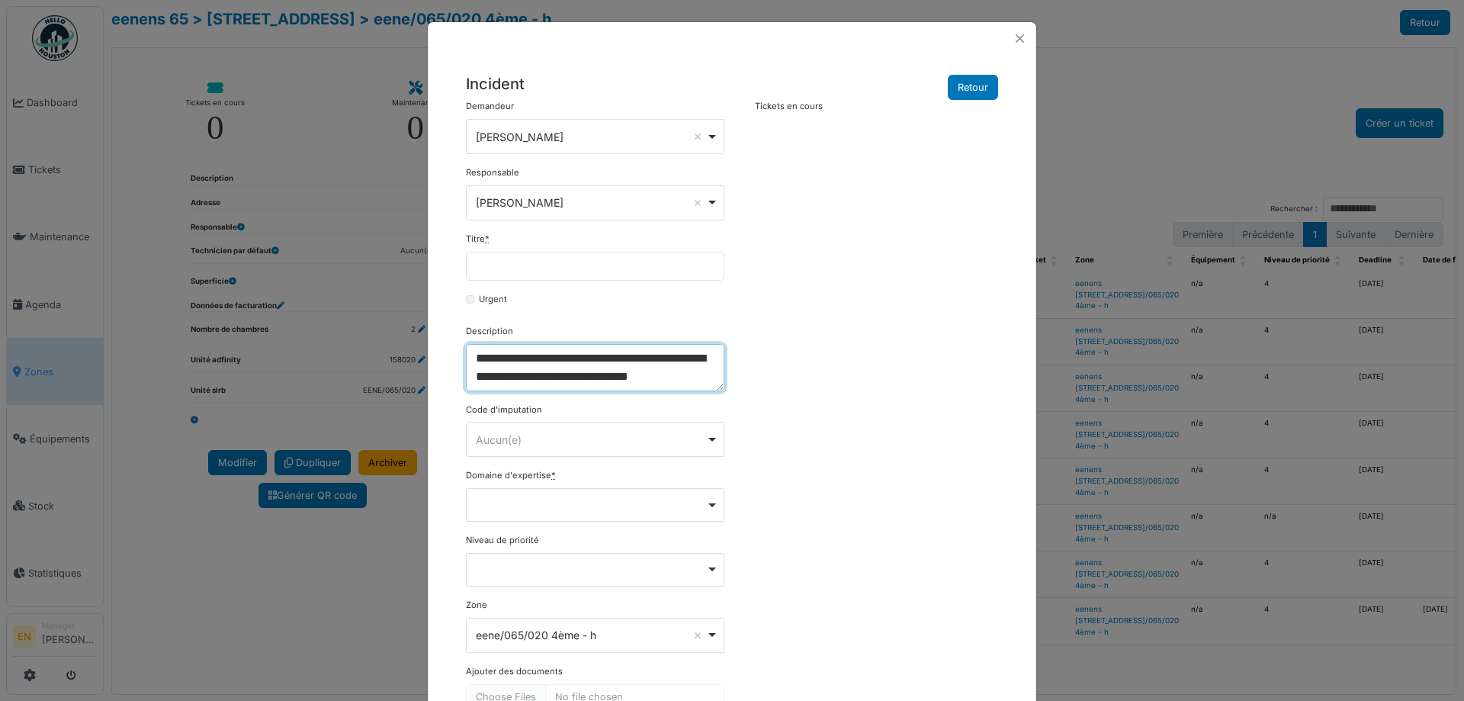
type textarea "**********"
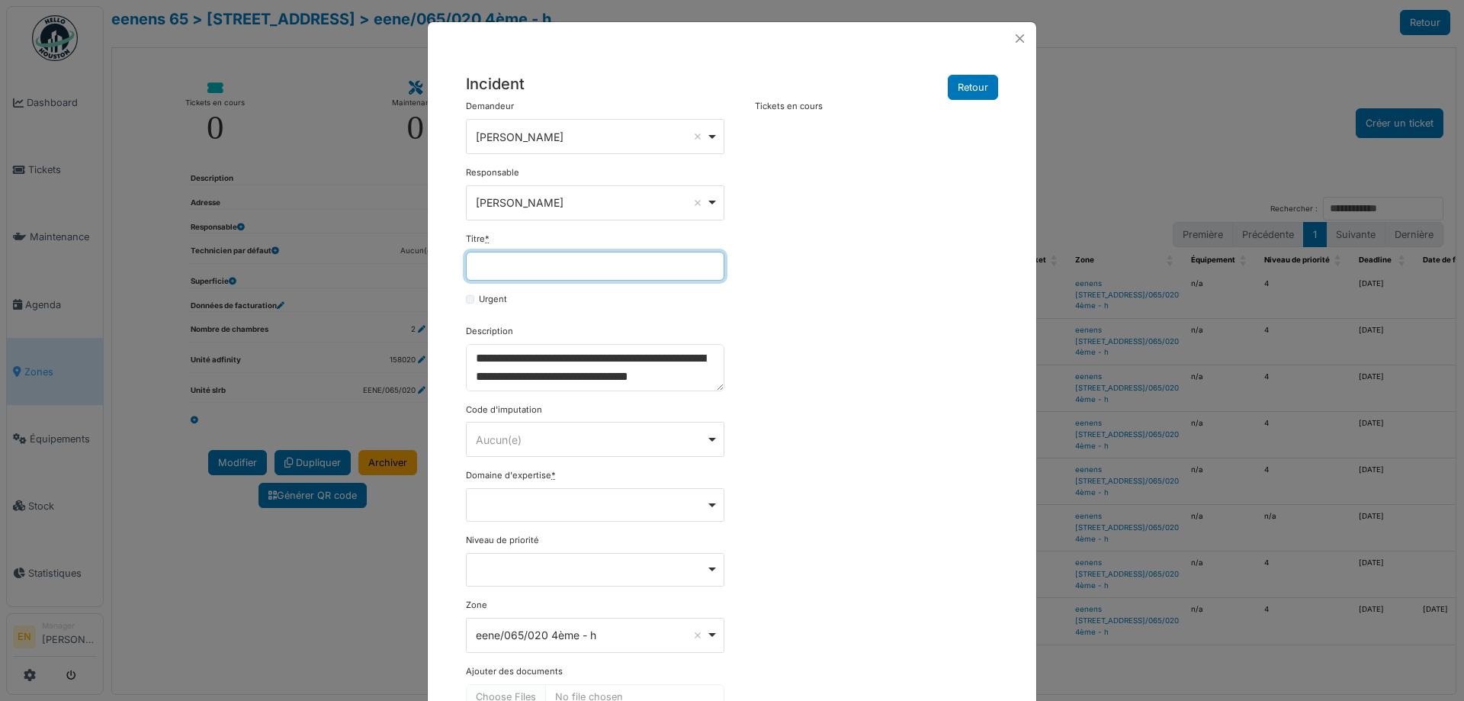
click at [501, 262] on input "Titre *" at bounding box center [595, 266] width 259 height 29
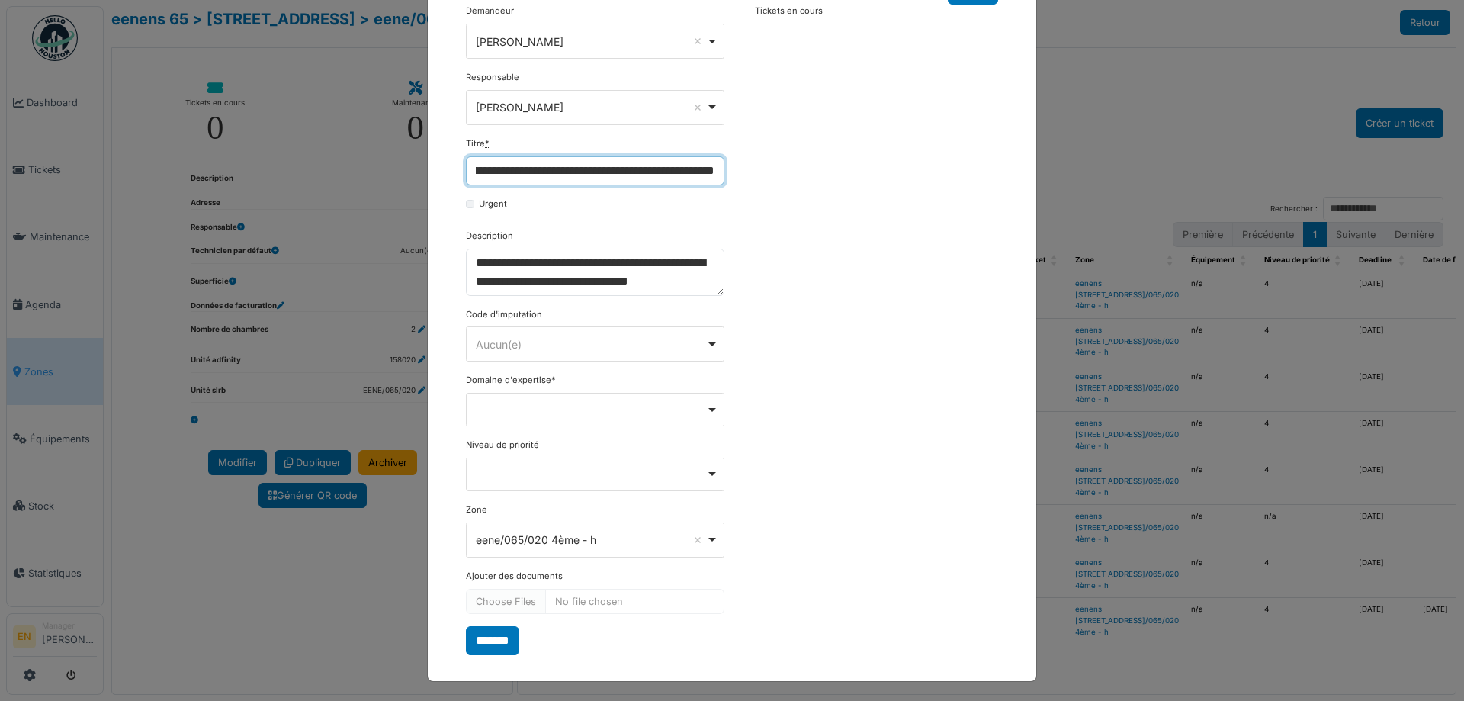
scroll to position [98, 0]
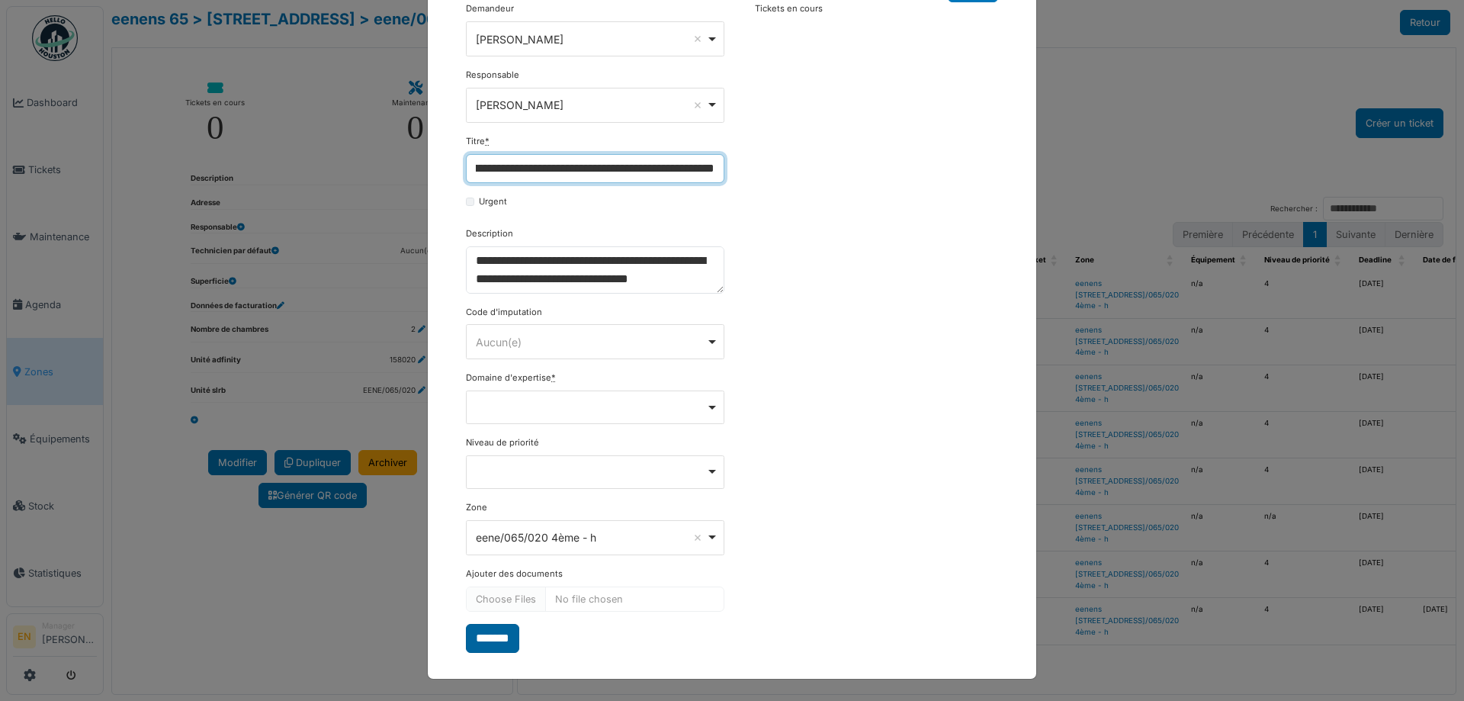
type input "**********"
click at [503, 625] on input "*******" at bounding box center [492, 638] width 53 height 29
click at [707, 409] on div "Remove item" at bounding box center [595, 407] width 259 height 34
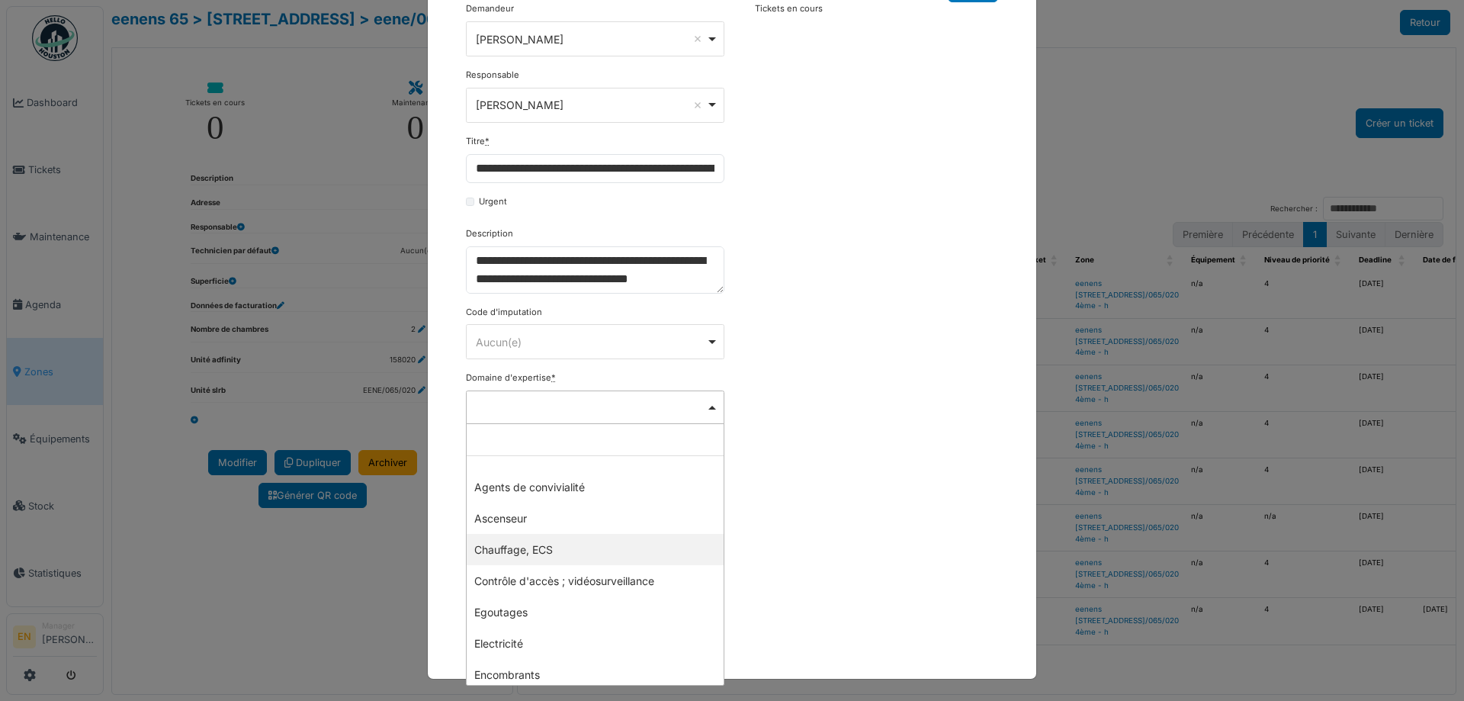
select select "***"
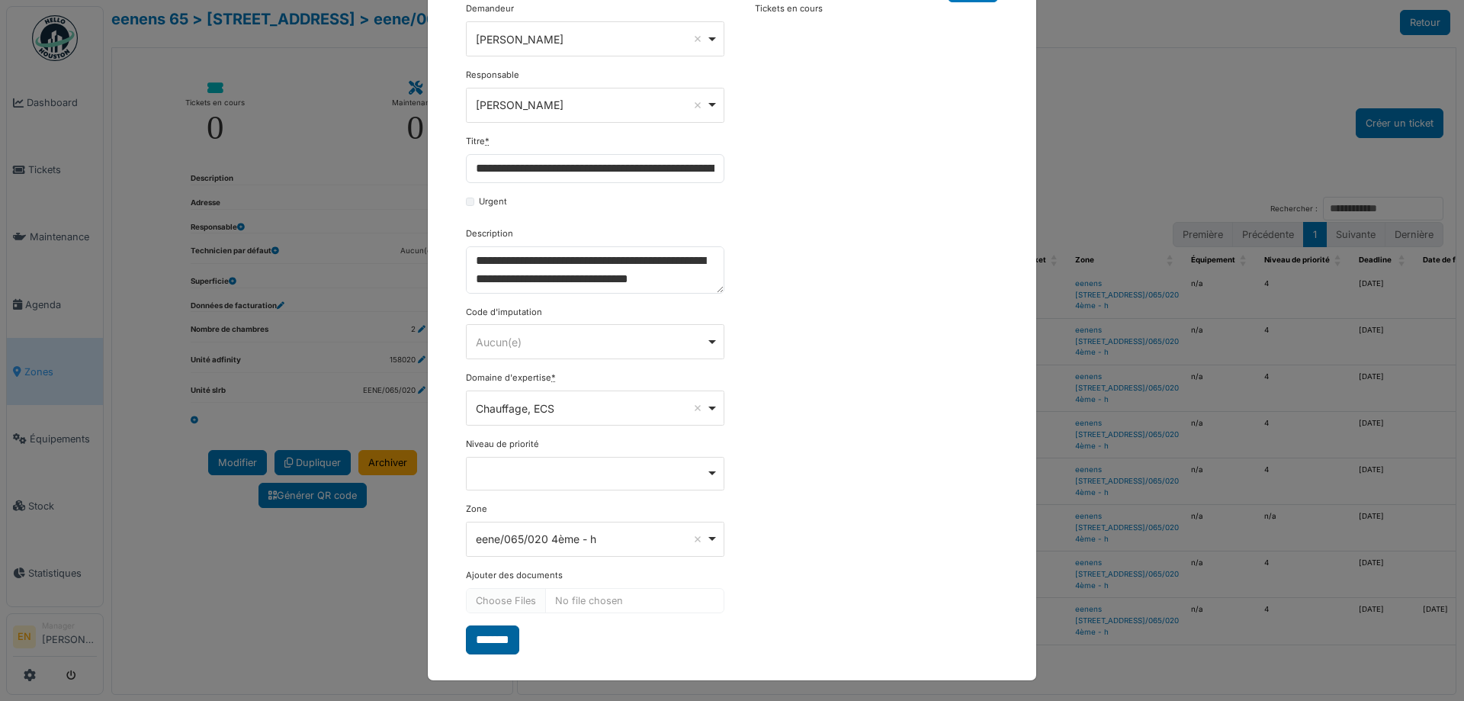
click at [491, 643] on input "*******" at bounding box center [492, 639] width 53 height 29
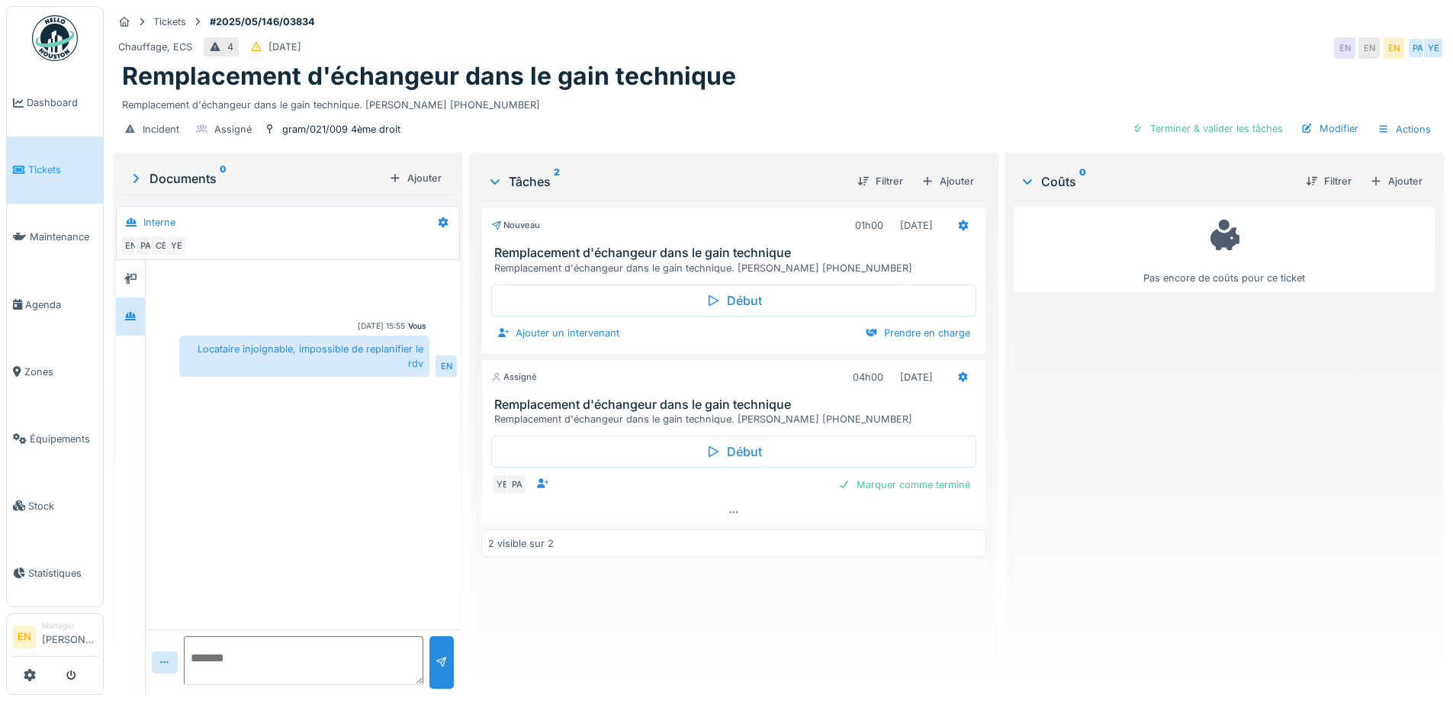
click at [702, 45] on div "Chauffage, ECS 4 [DATE] EN EN EN PA YE" at bounding box center [778, 47] width 1331 height 27
click at [756, 43] on div "Chauffage, ECS 4 [DATE] EN EN EN PA YE" at bounding box center [778, 47] width 1331 height 27
click at [724, 76] on h1 "Remplacement d'échangeur dans le gain technique" at bounding box center [429, 76] width 614 height 29
click at [695, 149] on div "Tickets #2025/05/146/03834 Chauffage, ECS 4 [DATE] EN EN EN PA YE Remplacement …" at bounding box center [778, 350] width 1349 height 701
click at [731, 89] on h1 "Remplacement d'échangeur dans le gain technique" at bounding box center [429, 76] width 614 height 29
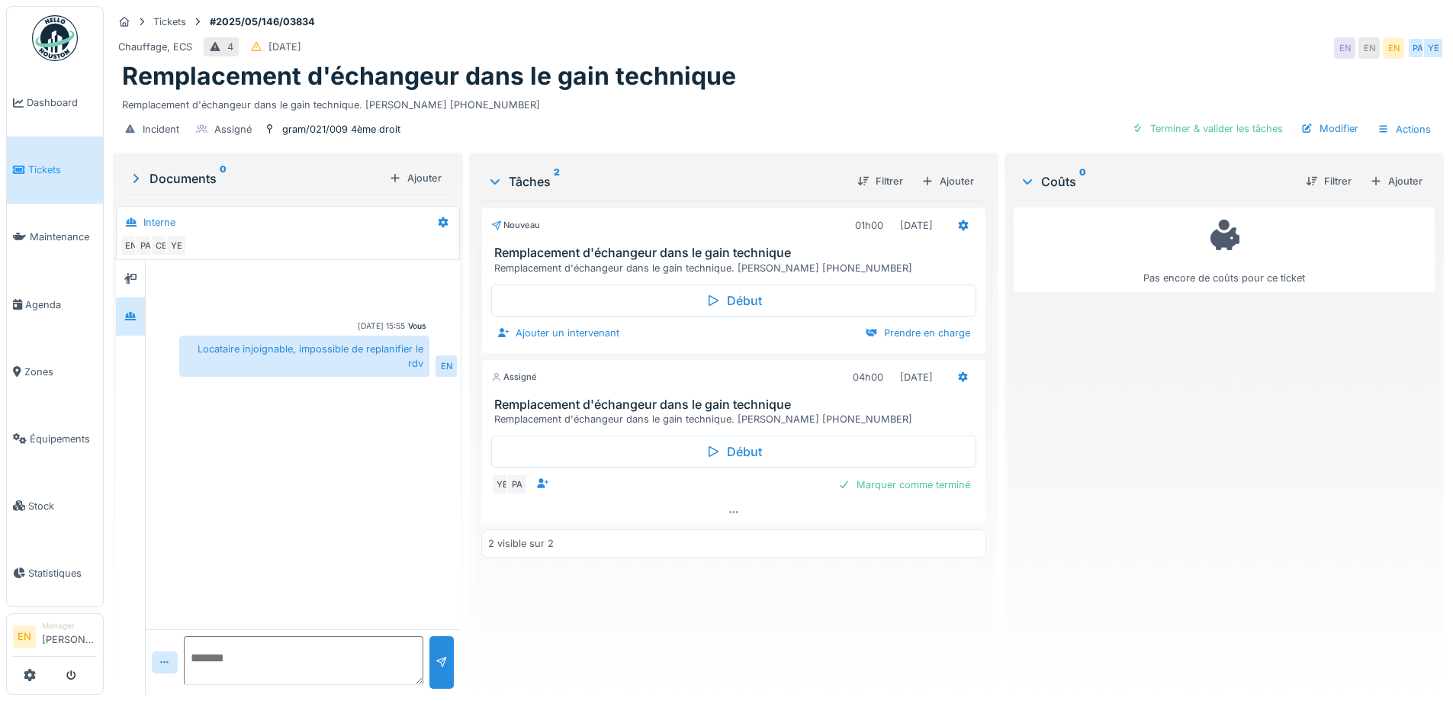
click at [729, 88] on h1 "Remplacement d'échangeur dans le gain technique" at bounding box center [429, 76] width 614 height 29
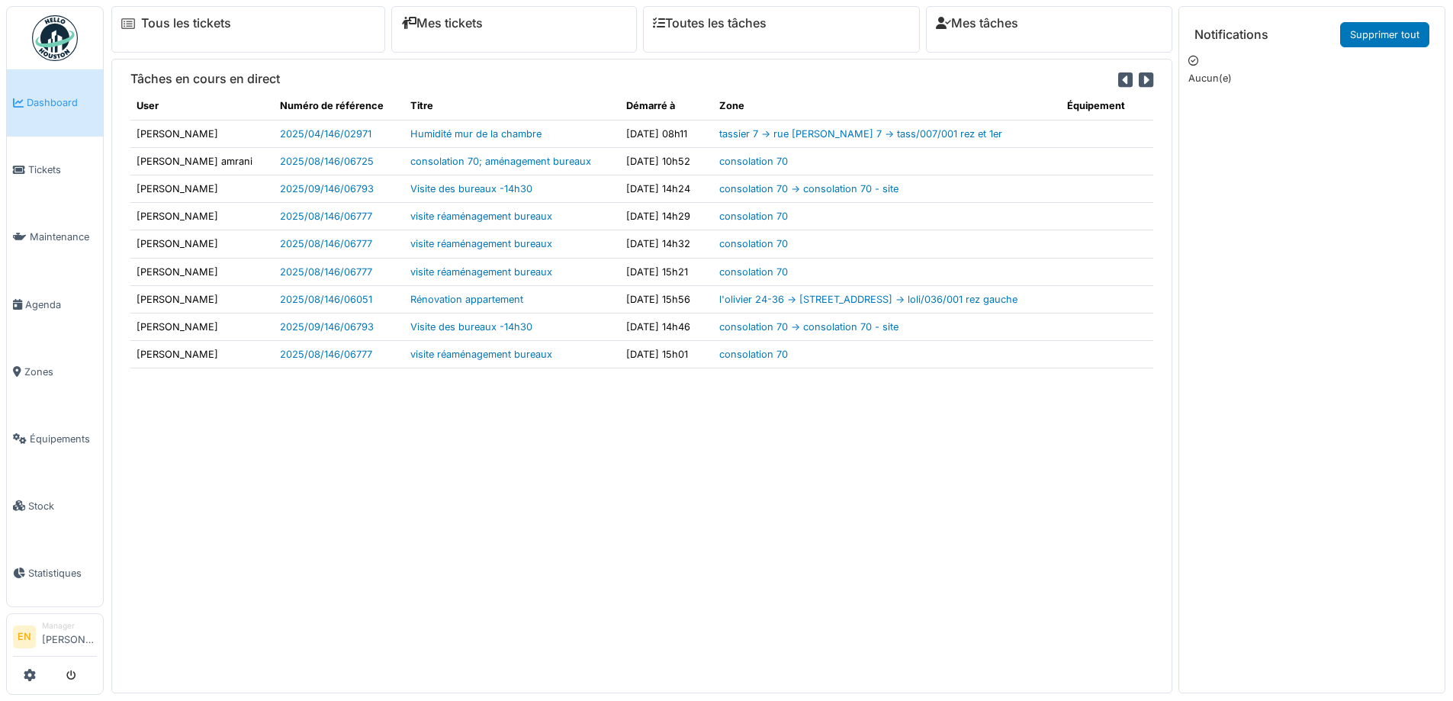
click at [353, 530] on div "Tâches en cours en direct User Numéro de référence Titre Démarré à Zone Équipem…" at bounding box center [641, 376] width 1061 height 634
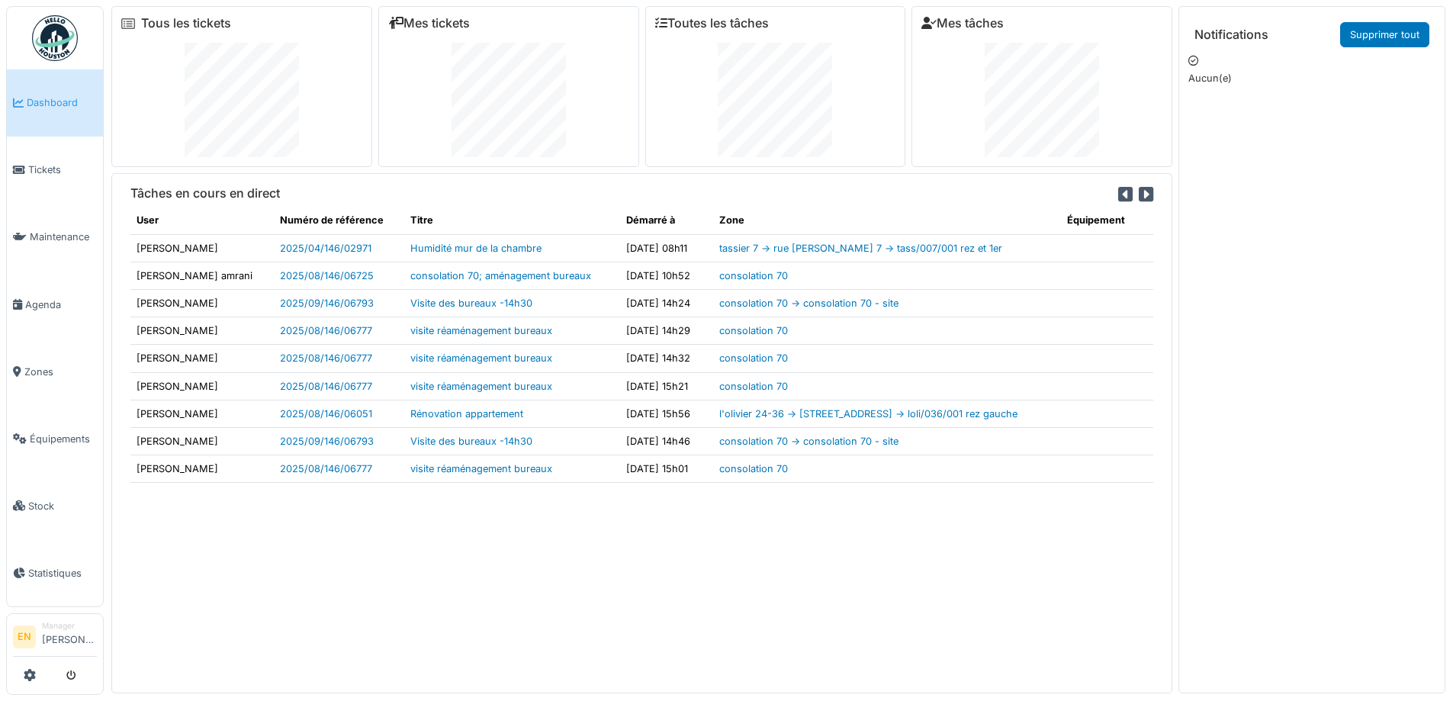
drag, startPoint x: 474, startPoint y: 639, endPoint x: 574, endPoint y: 494, distance: 176.4
click at [474, 637] on div "Tâches en cours en direct User Numéro de référence Titre Démarré à Zone Équipem…" at bounding box center [641, 432] width 1061 height 519
click at [39, 37] on img at bounding box center [55, 38] width 46 height 46
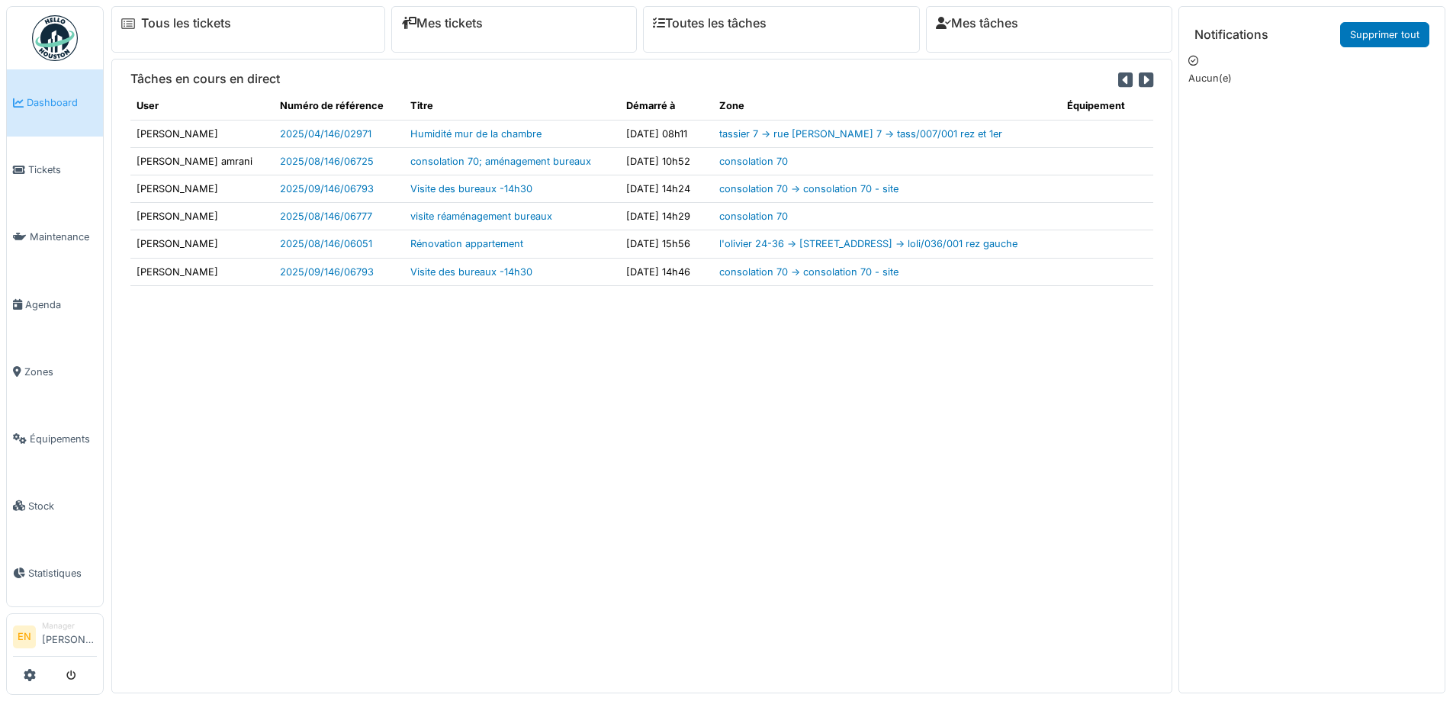
click at [975, 470] on div "Tâches en cours en direct User Numéro de référence Titre Démarré à Zone Équipem…" at bounding box center [641, 376] width 1061 height 634
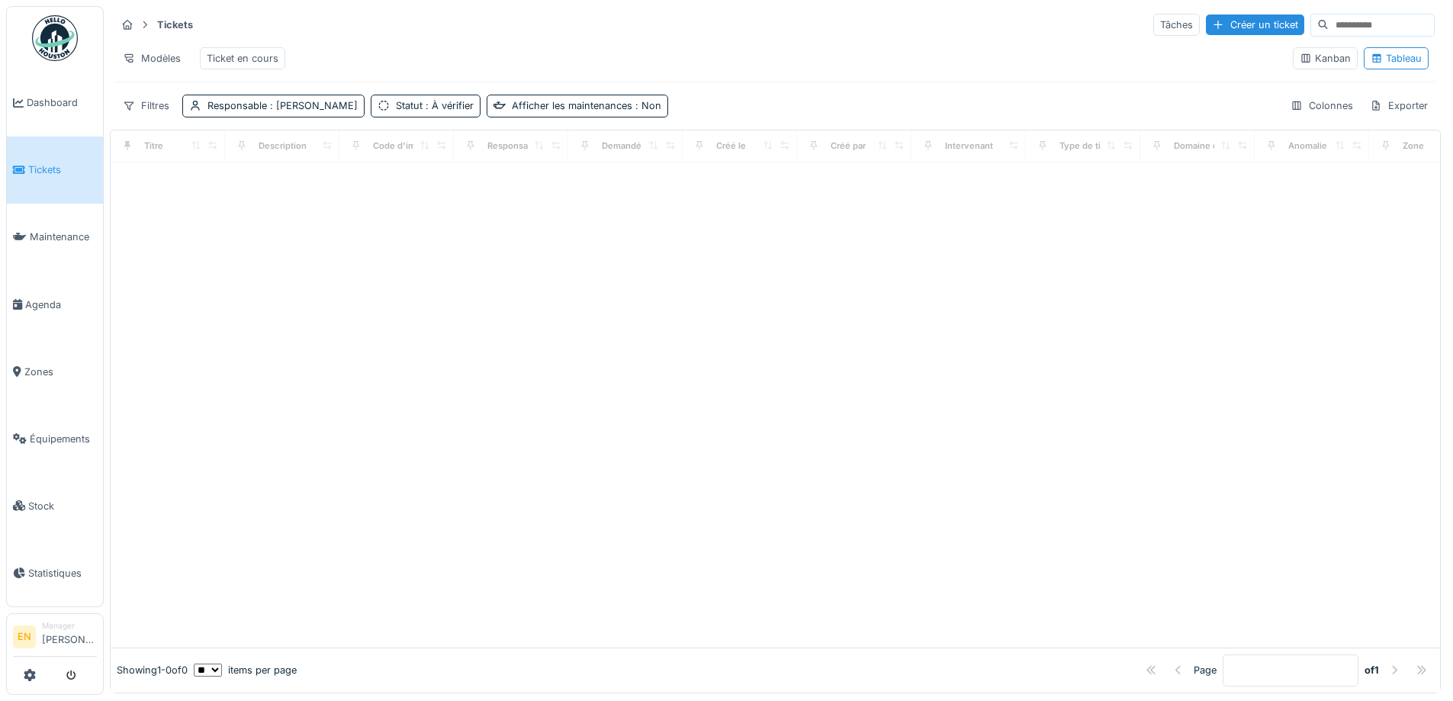
click at [512, 63] on div "Modèles Ticket en cours" at bounding box center [698, 58] width 1164 height 34
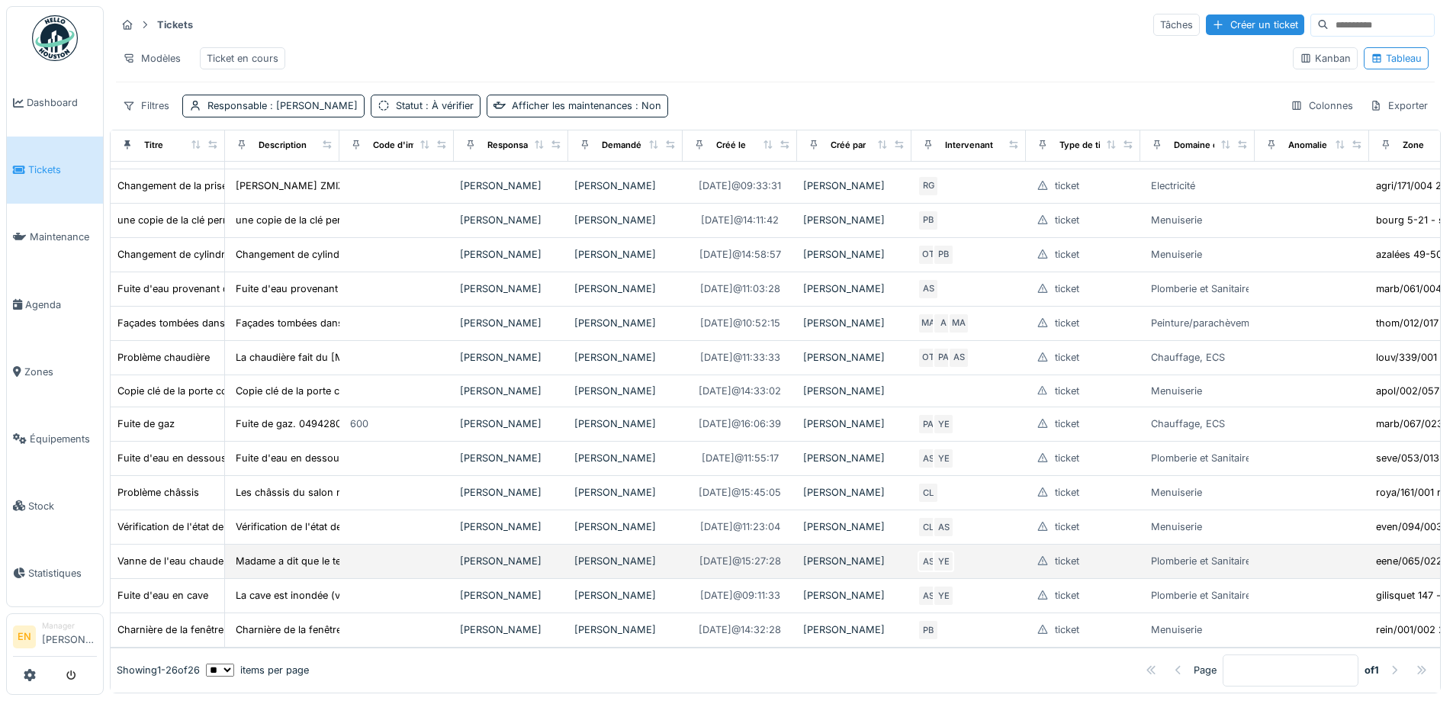
scroll to position [10, 0]
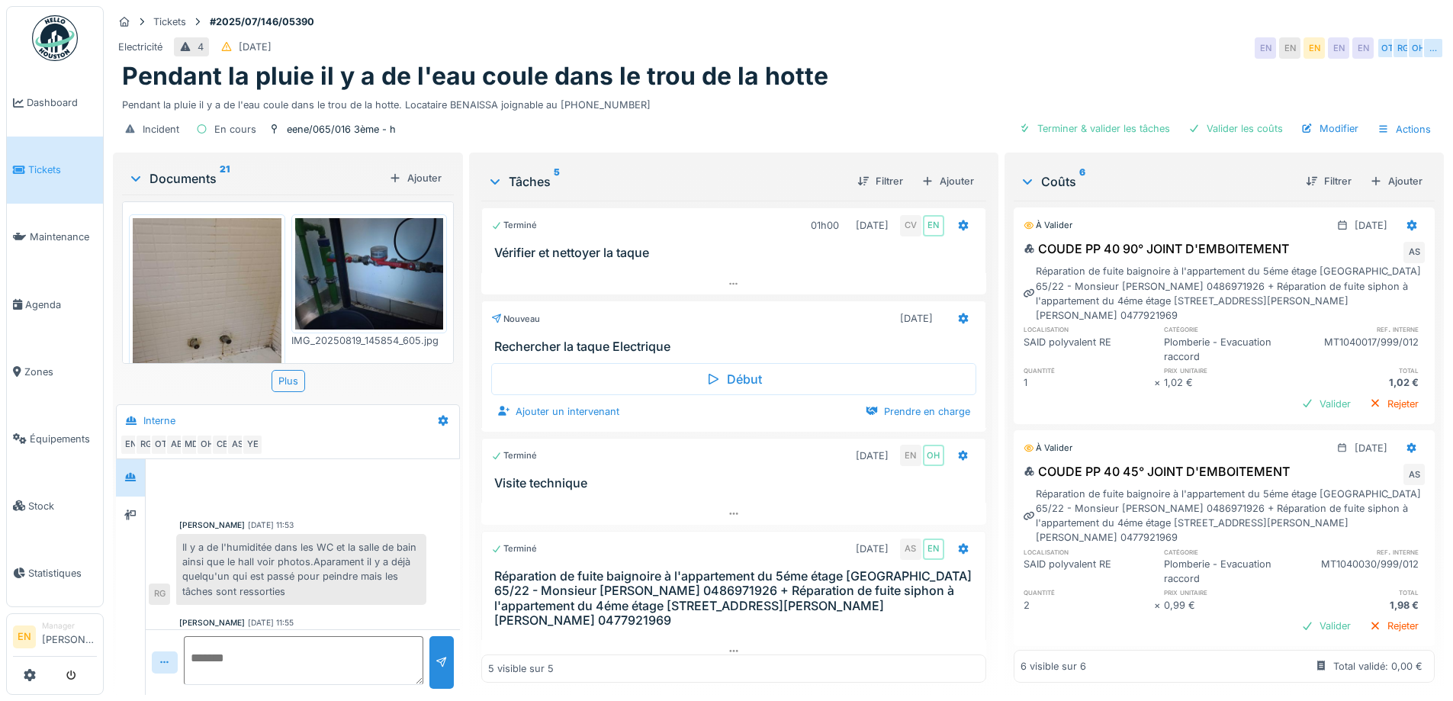
scroll to position [339, 0]
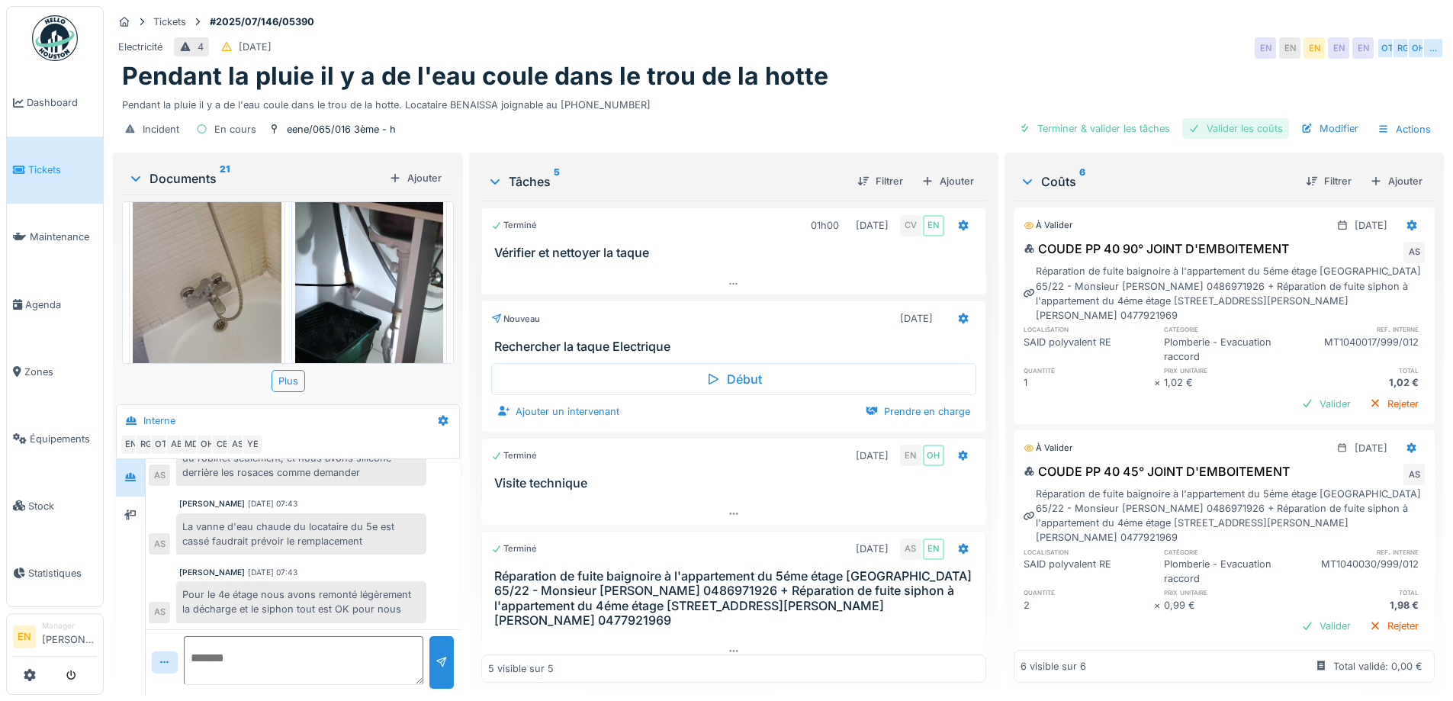
click at [1251, 121] on div "Valider les coûts" at bounding box center [1235, 128] width 107 height 21
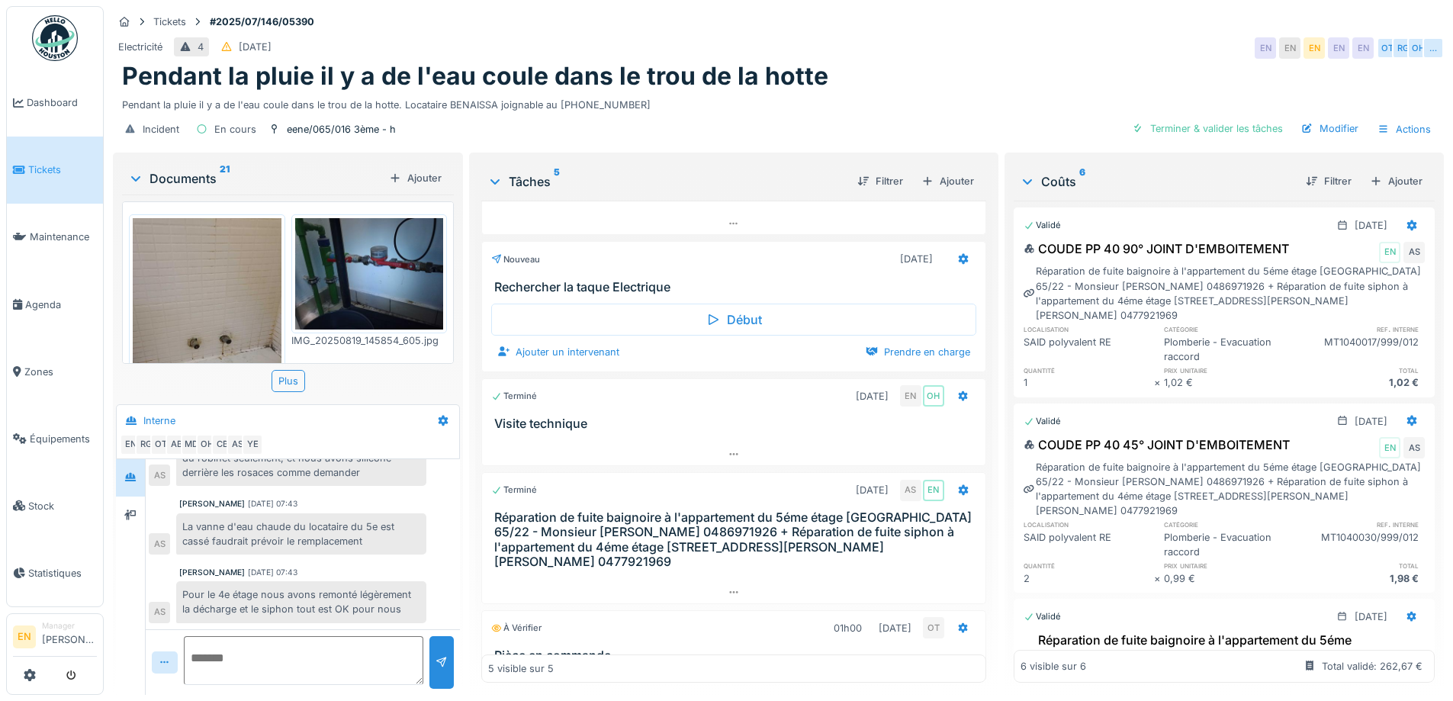
scroll to position [146, 0]
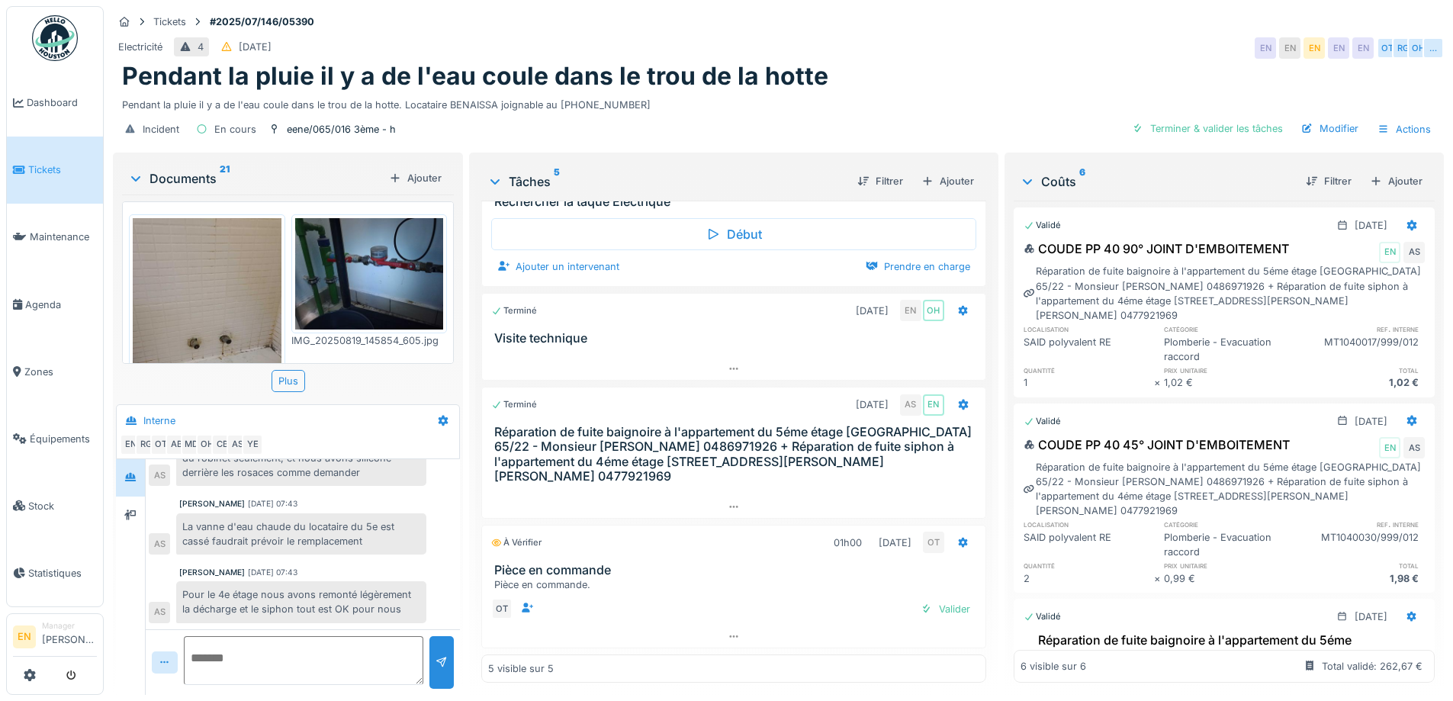
click at [326, 517] on div "La vanne d'eau chaude du locataire du 5e est cassé faudrait prévoir le remplace…" at bounding box center [301, 533] width 250 height 41
drag, startPoint x: 184, startPoint y: 531, endPoint x: 371, endPoint y: 547, distance: 187.5
click at [371, 547] on div "La vanne d'eau chaude du locataire du 5e est cassé faudrait prévoir le remplace…" at bounding box center [301, 533] width 250 height 41
copy div "La vanne d'eau chaude du locataire du 5e est cassé faudrait prévoir le remplace…"
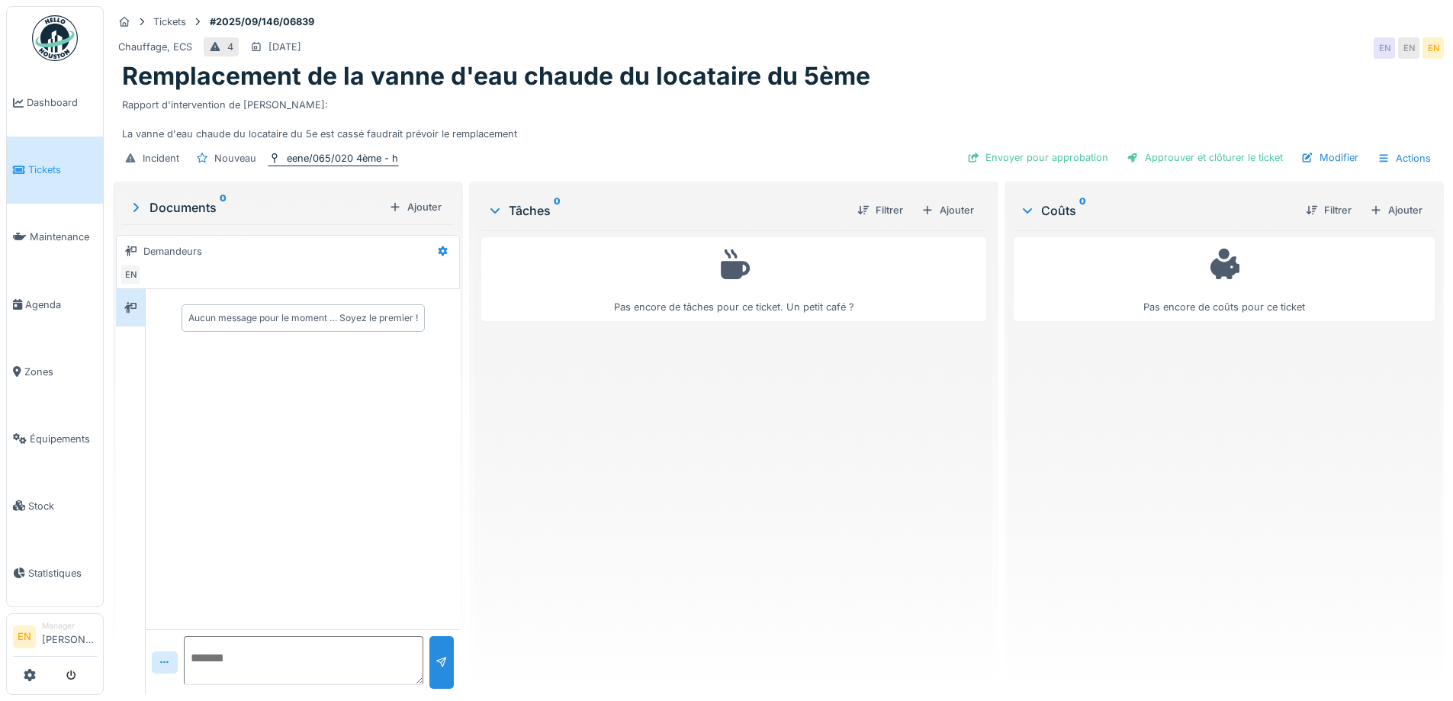
click at [326, 156] on div "eene/065/020 4ème - h" at bounding box center [342, 158] width 111 height 14
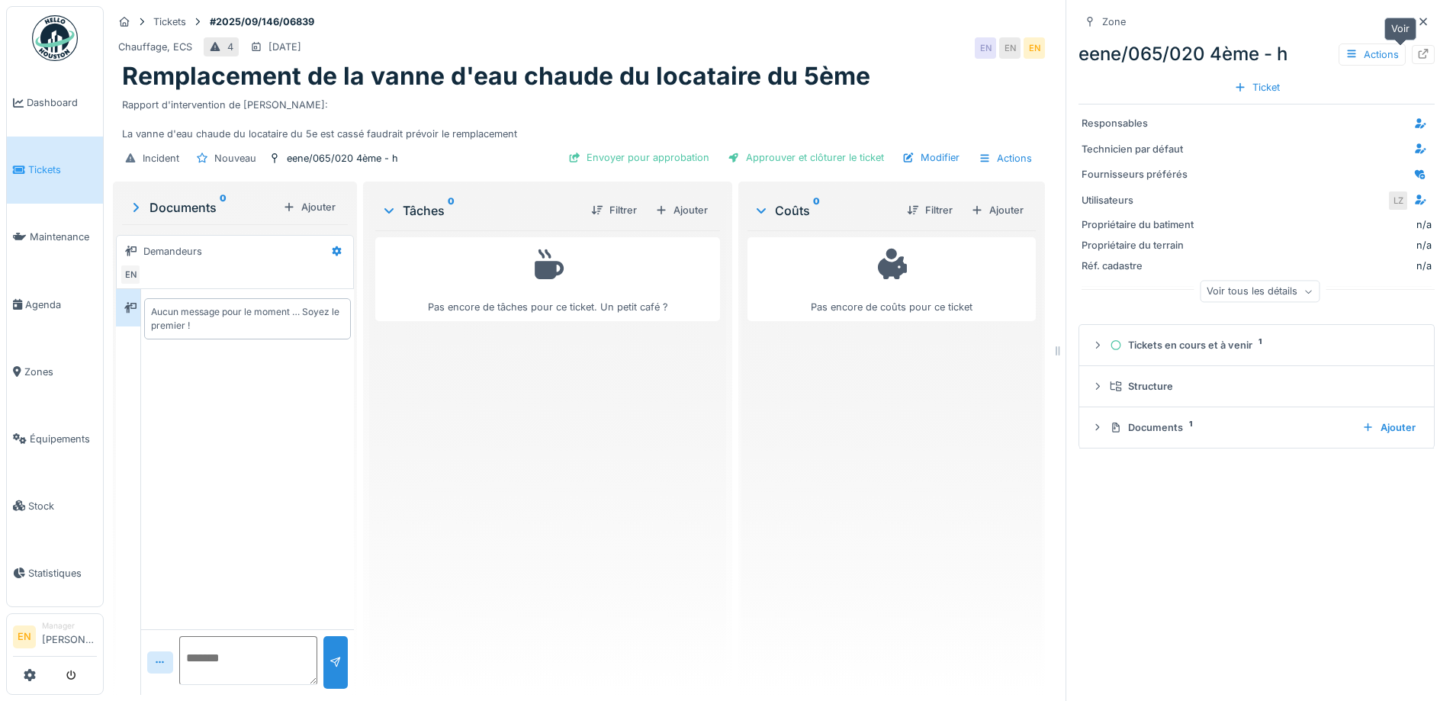
click at [1417, 56] on icon at bounding box center [1423, 54] width 12 height 10
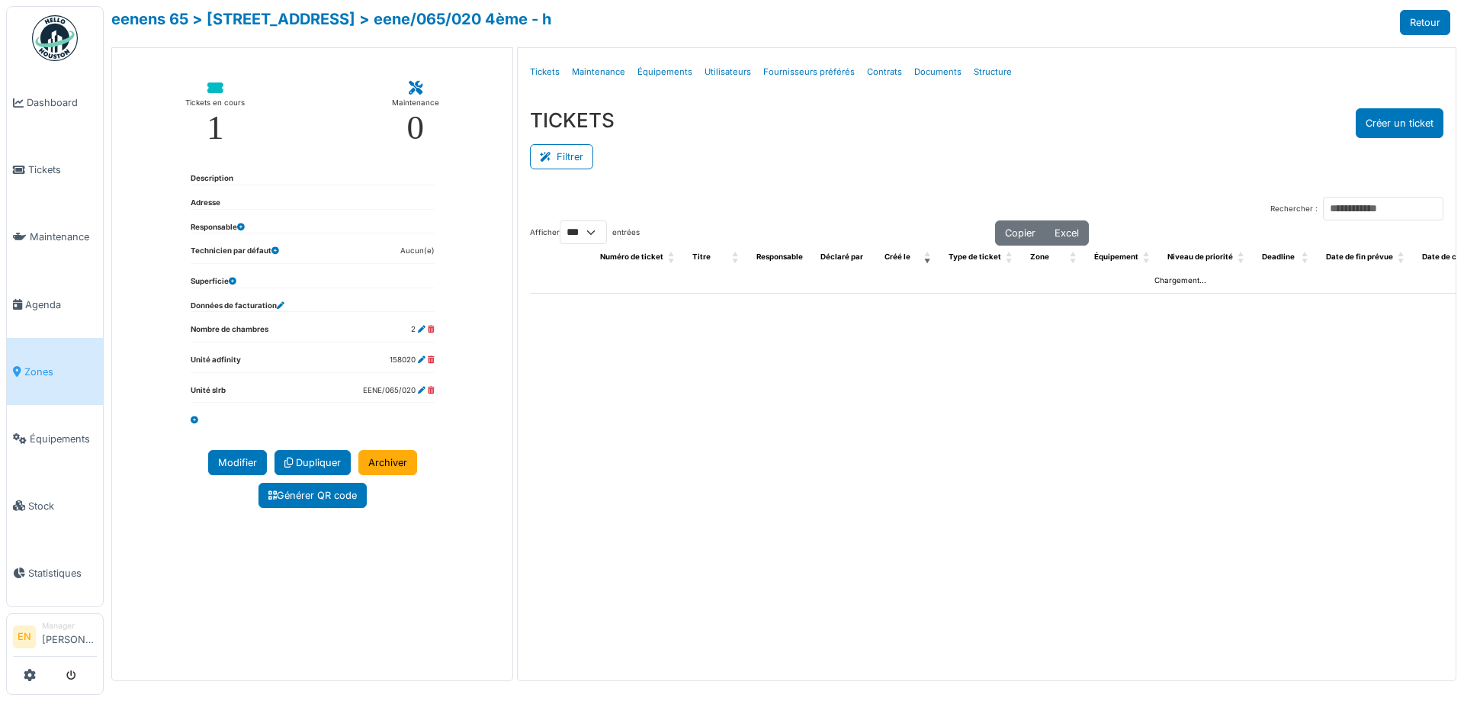
select select "***"
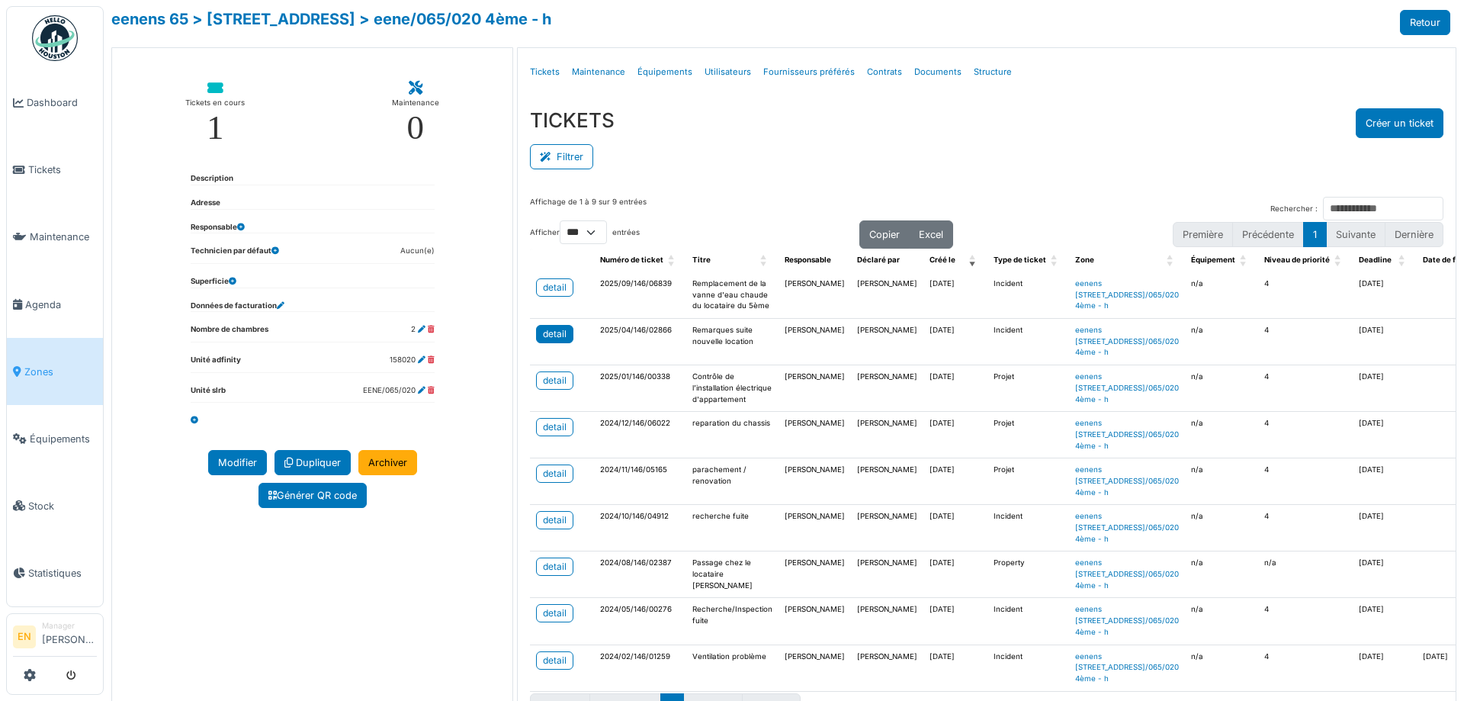
click at [550, 341] on div "detail" at bounding box center [555, 334] width 24 height 14
click at [538, 287] on link "detail" at bounding box center [554, 287] width 37 height 18
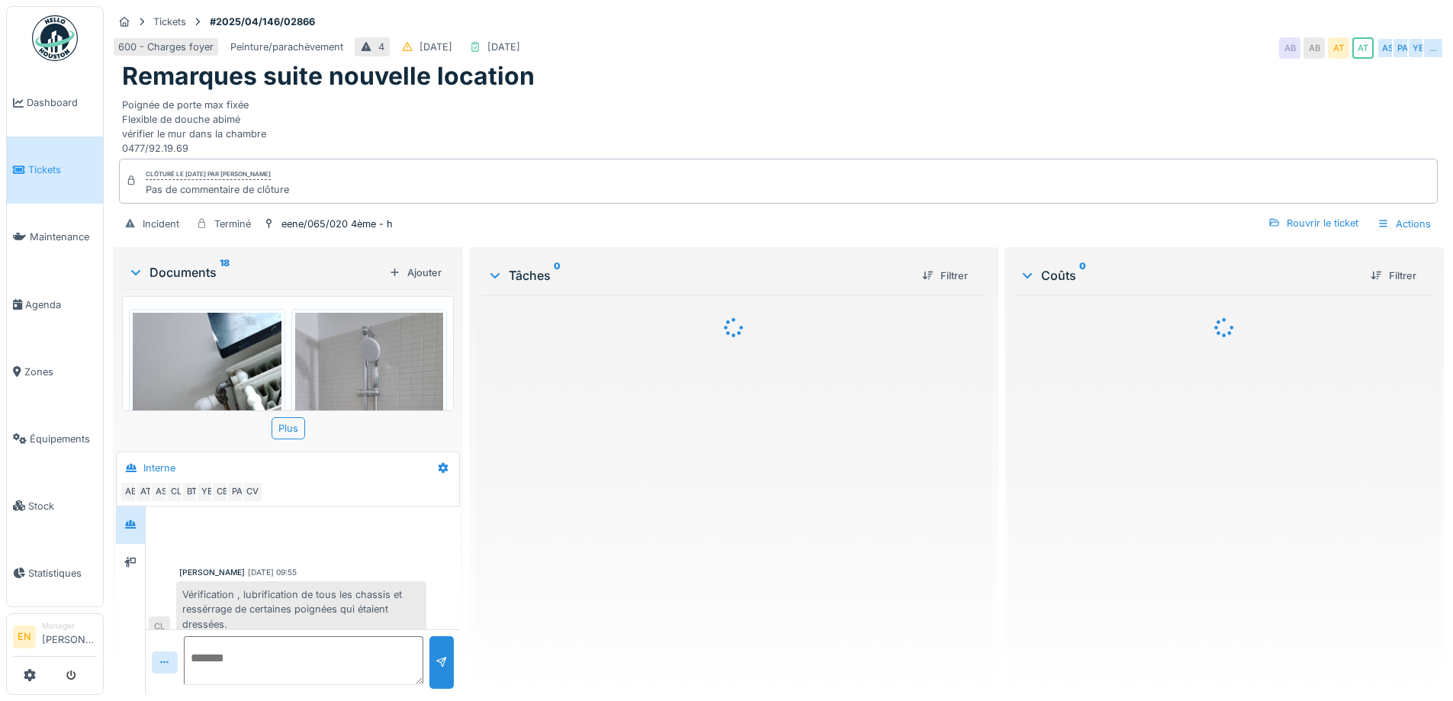
scroll to position [167, 0]
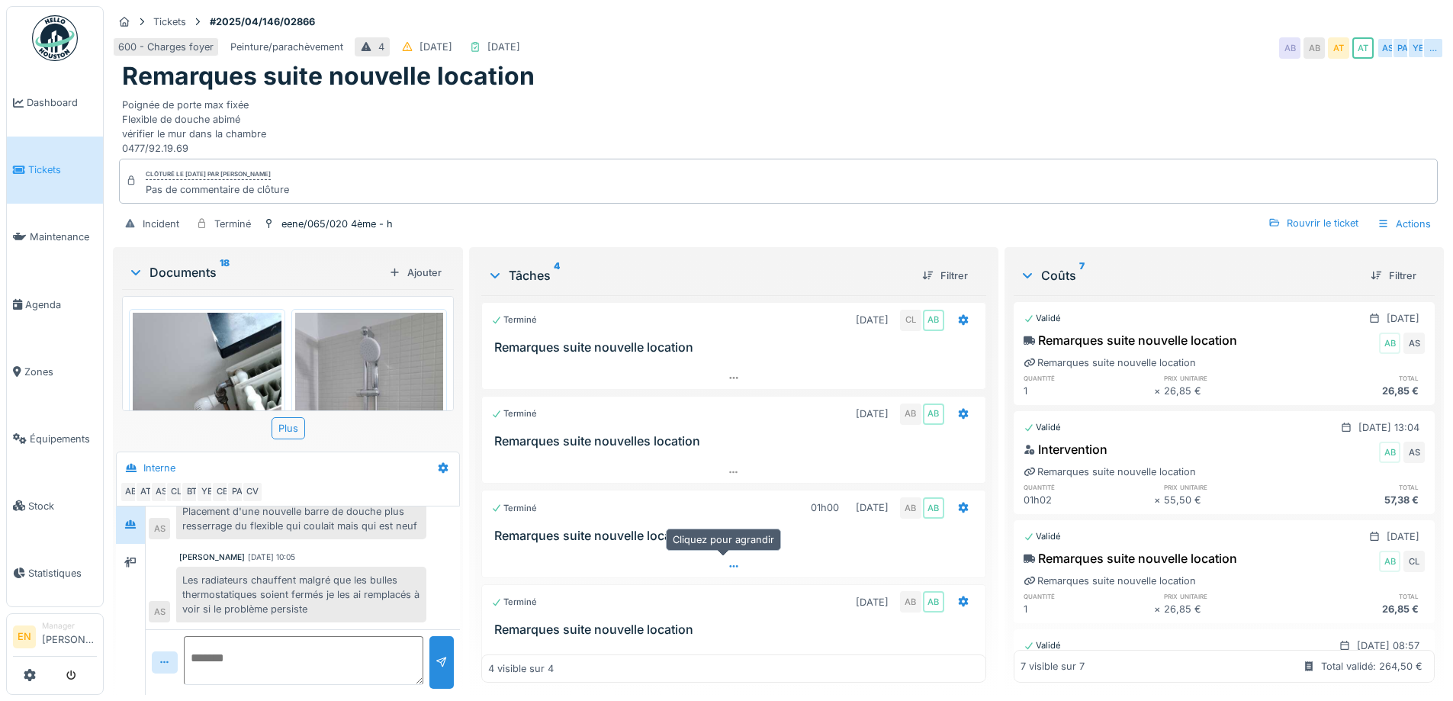
click at [730, 564] on div at bounding box center [733, 566] width 503 height 22
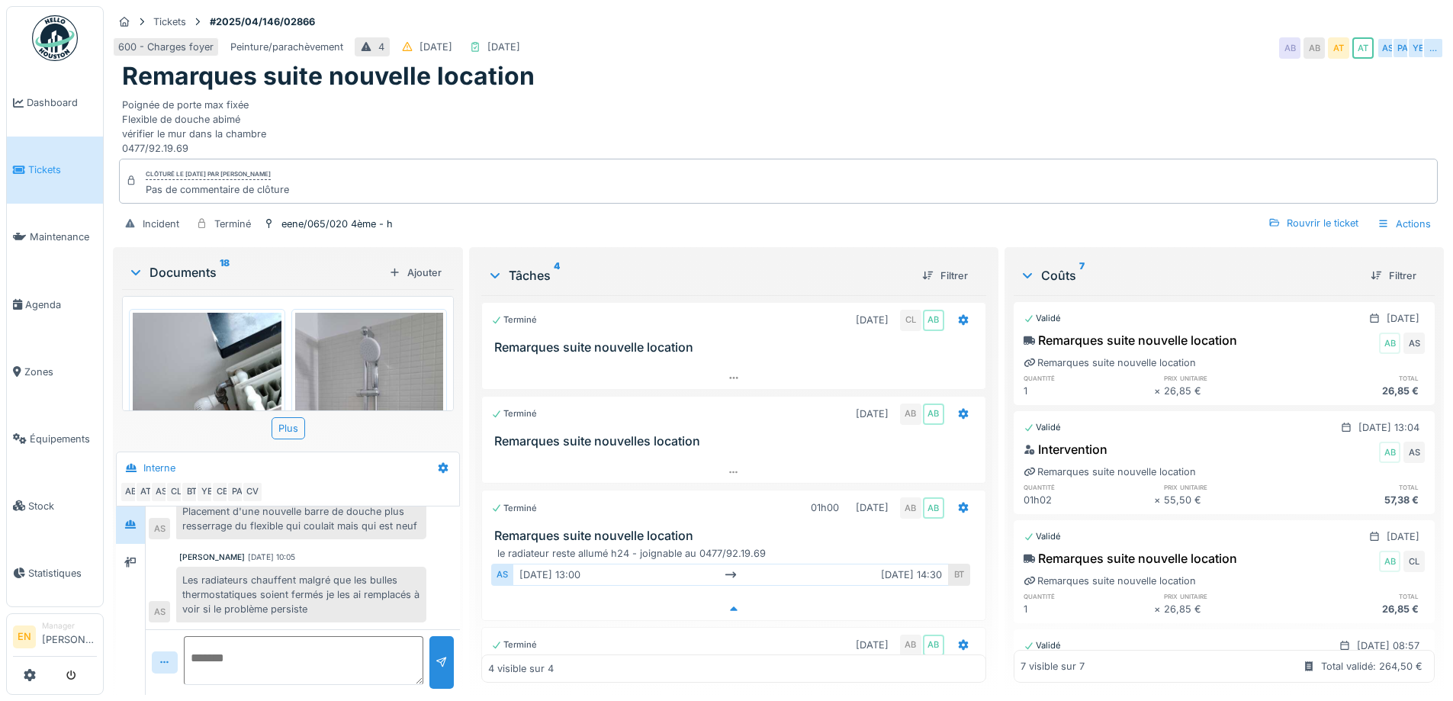
scroll to position [24, 0]
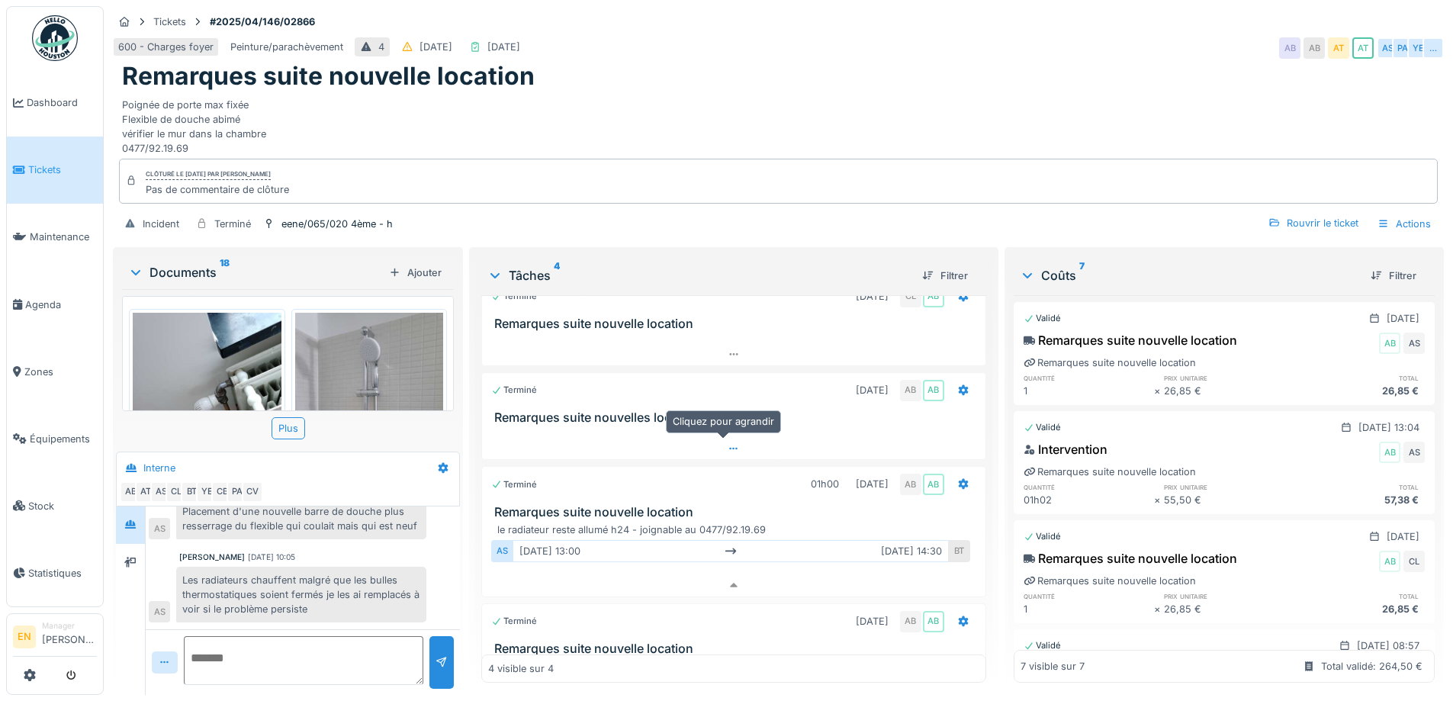
click at [729, 438] on div at bounding box center [733, 449] width 503 height 22
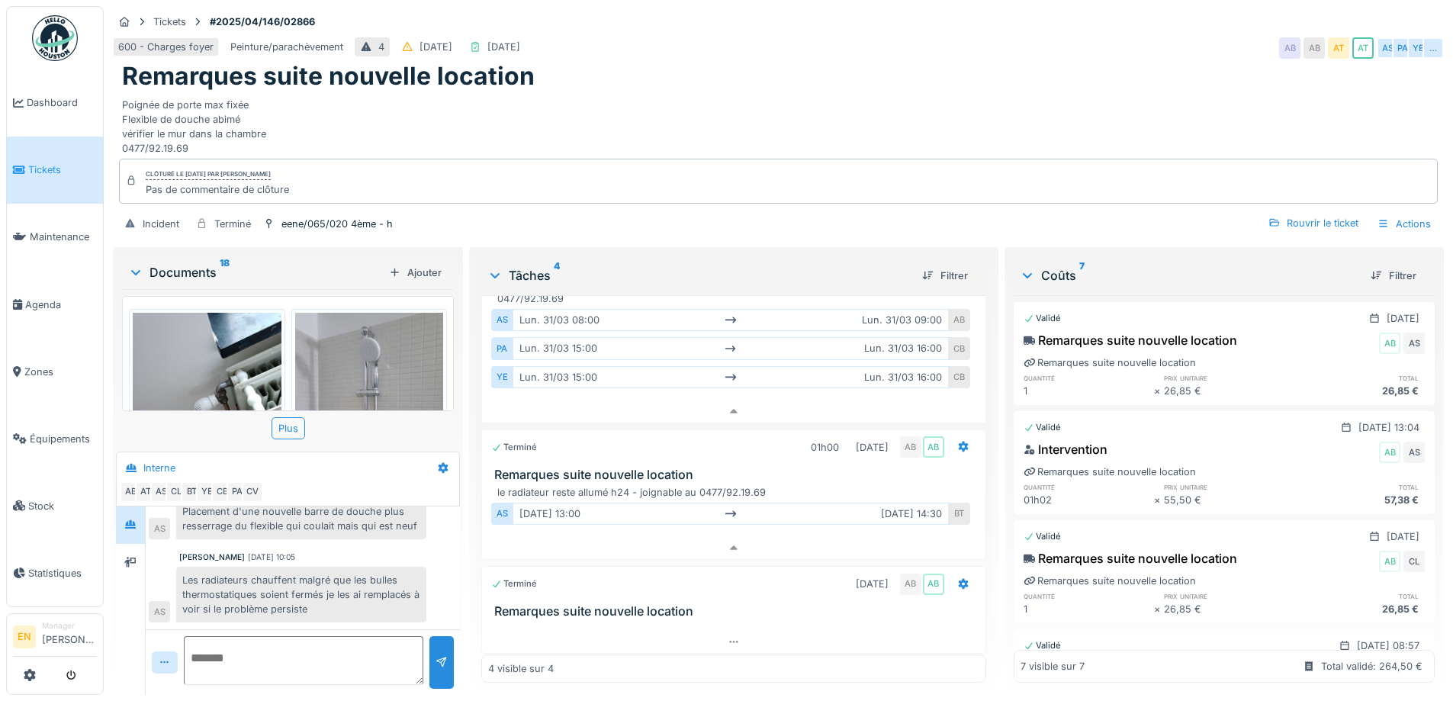
scroll to position [195, 0]
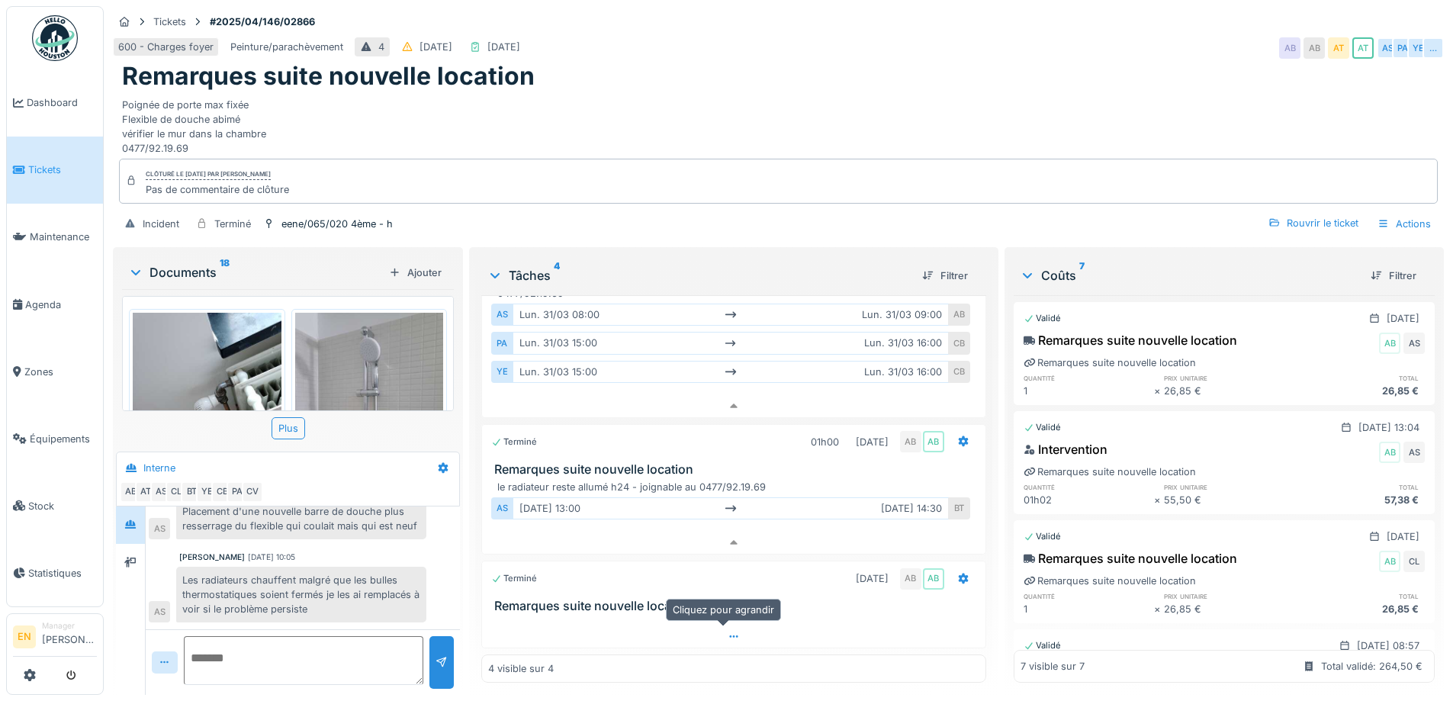
click at [729, 635] on icon at bounding box center [733, 636] width 8 height 2
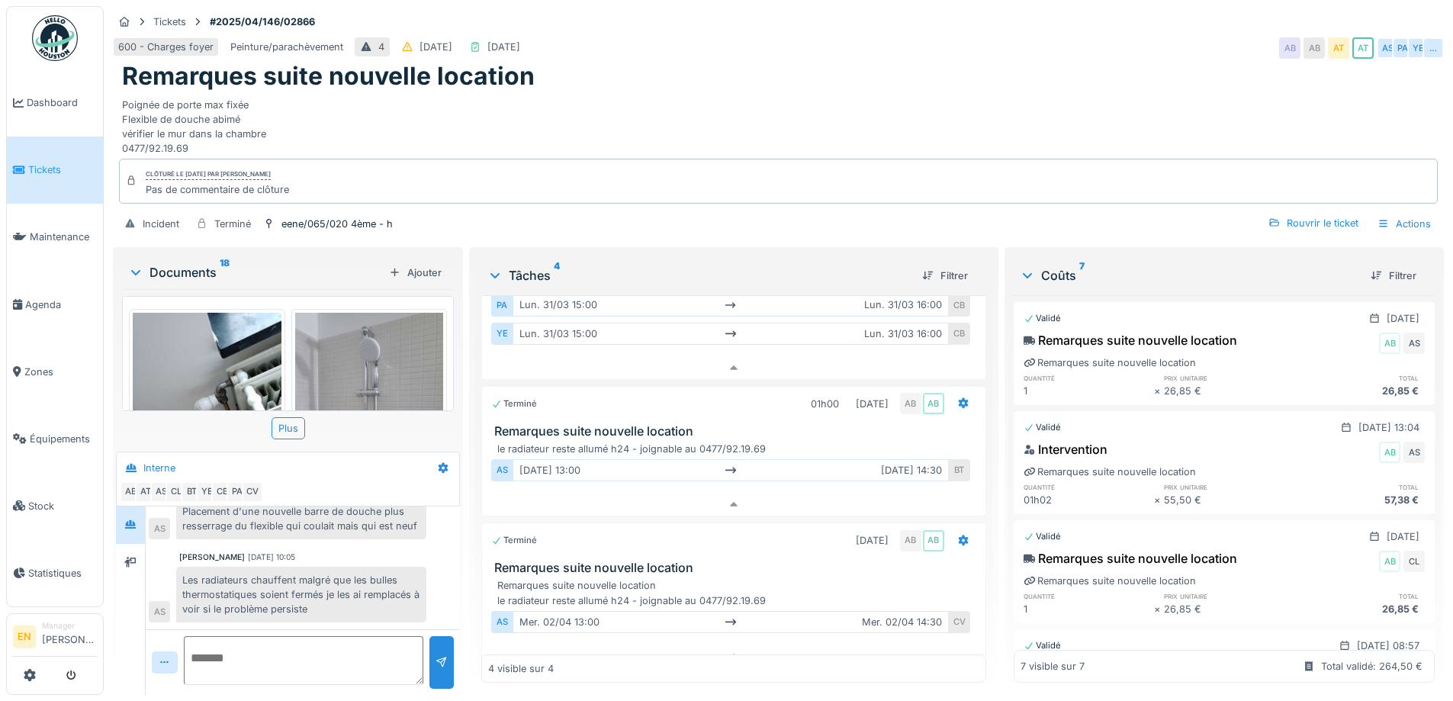
scroll to position [253, 0]
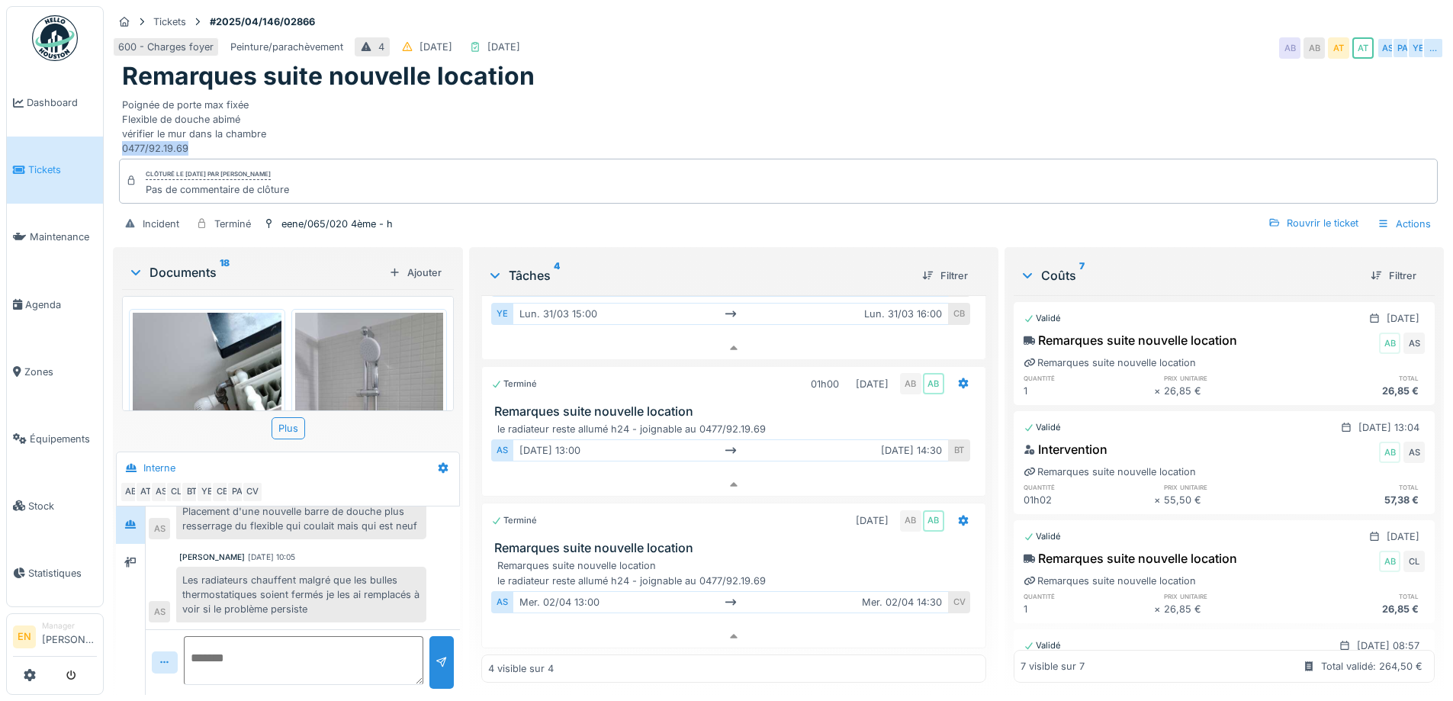
drag, startPoint x: 116, startPoint y: 132, endPoint x: 192, endPoint y: 146, distance: 77.5
click at [192, 146] on div "Tickets #2025/04/146/02866 600 - Charges foyer Peinture/parachèvement 4 [DATE] …" at bounding box center [778, 125] width 1337 height 238
copy div "0477/92.19.69"
click at [328, 217] on div "eene/065/020 4ème - h" at bounding box center [336, 224] width 111 height 14
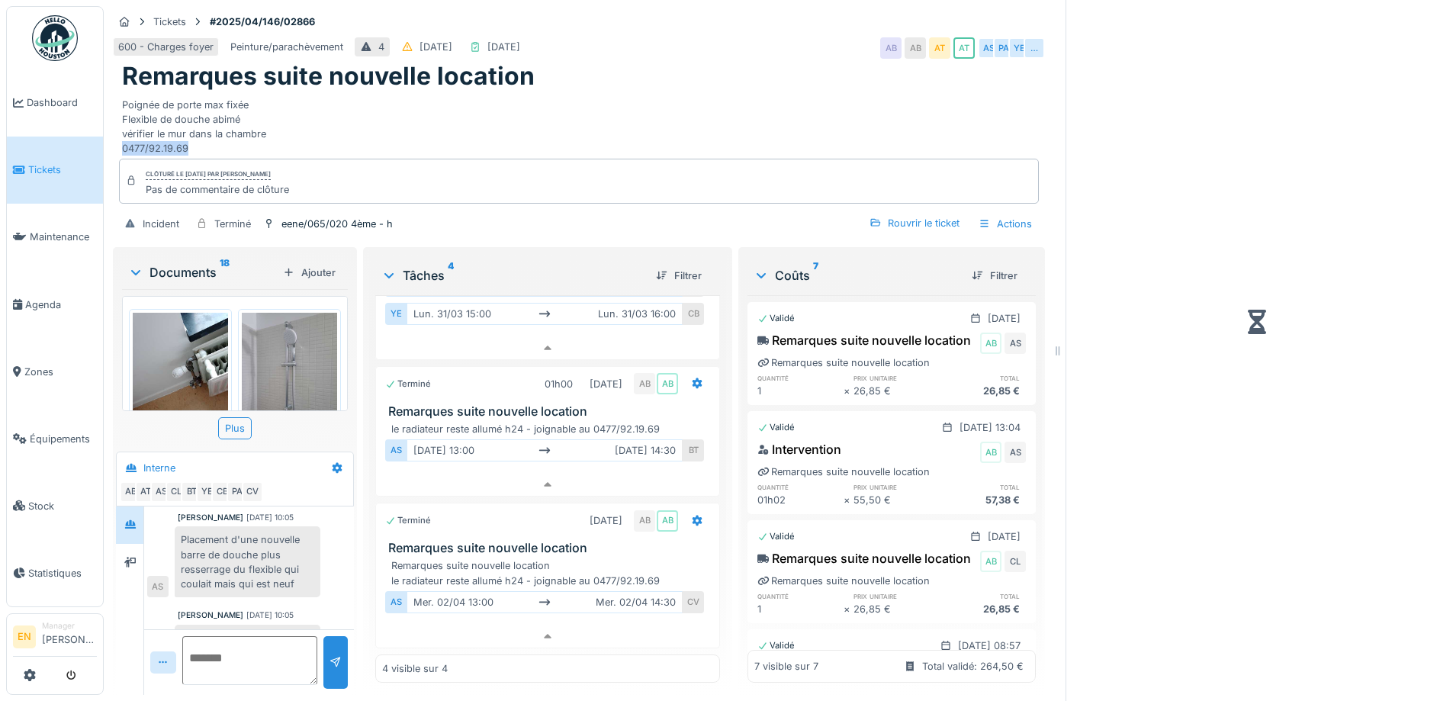
scroll to position [197, 0]
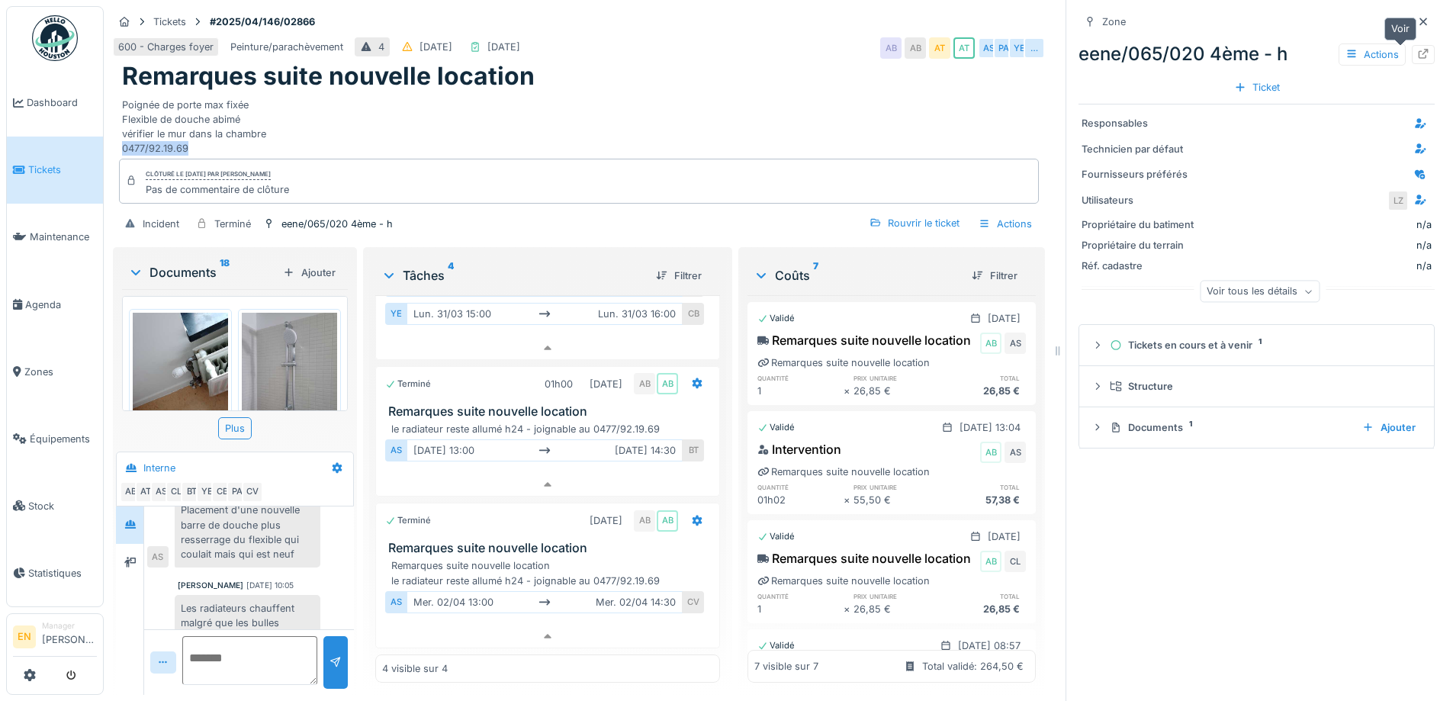
click at [1417, 49] on icon at bounding box center [1423, 54] width 12 height 10
click at [1411, 12] on div at bounding box center [1422, 21] width 23 height 19
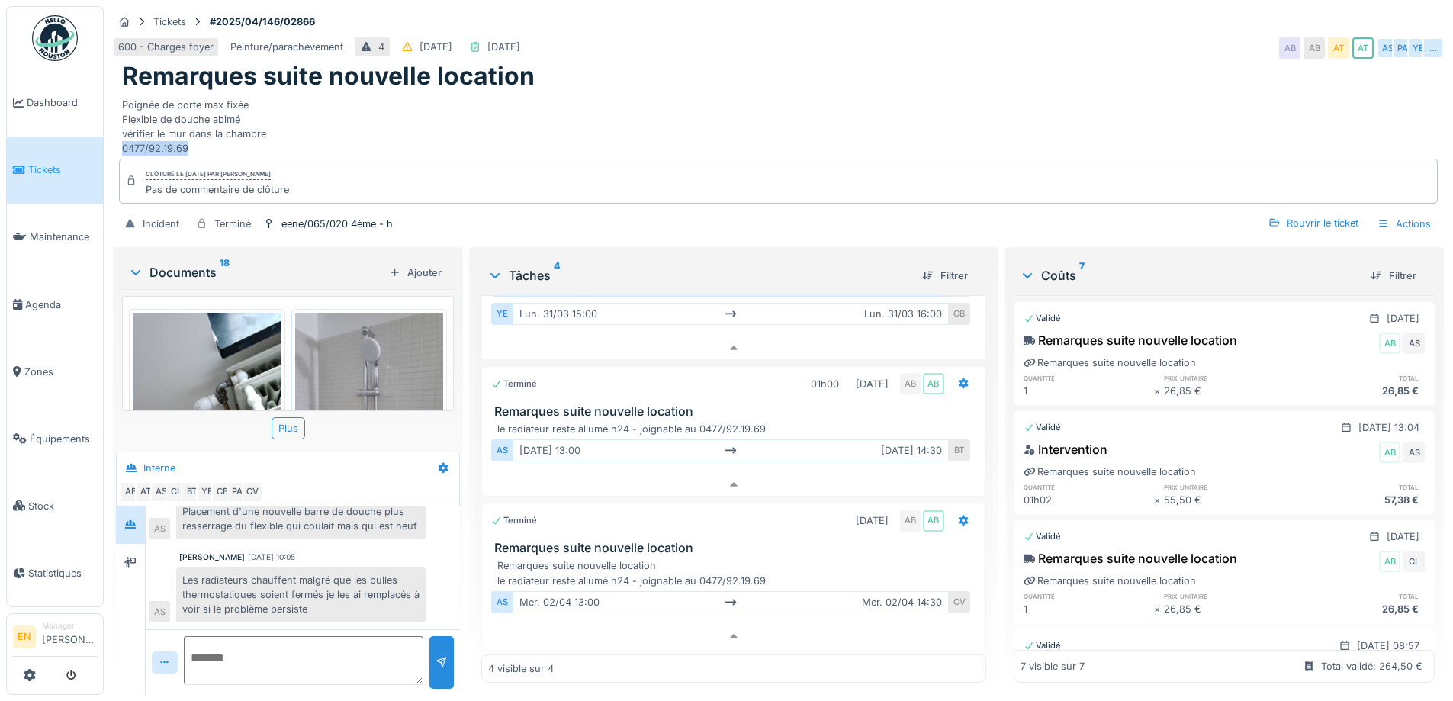
scroll to position [167, 0]
click at [648, 159] on div "Clôturé le [DATE] par [PERSON_NAME] Pas de commentaire de clôture" at bounding box center [778, 181] width 1318 height 44
click at [663, 99] on div "Poignée de porte max fixée Flexible de douche abimé vérifier le mur dans la cha…" at bounding box center [778, 124] width 1312 height 65
click at [809, 12] on div "Tickets #2025/04/146/02866" at bounding box center [778, 21] width 1331 height 19
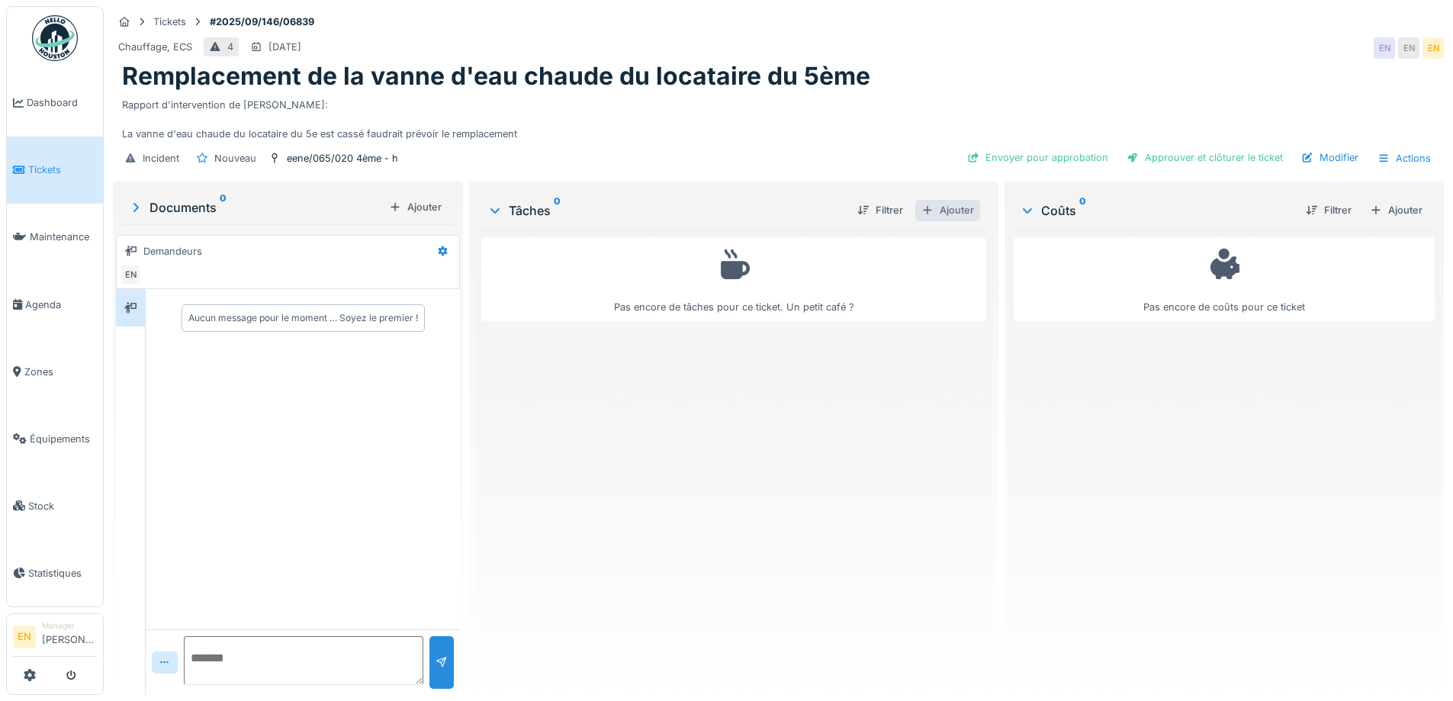
click at [949, 210] on div "Ajouter" at bounding box center [947, 210] width 65 height 21
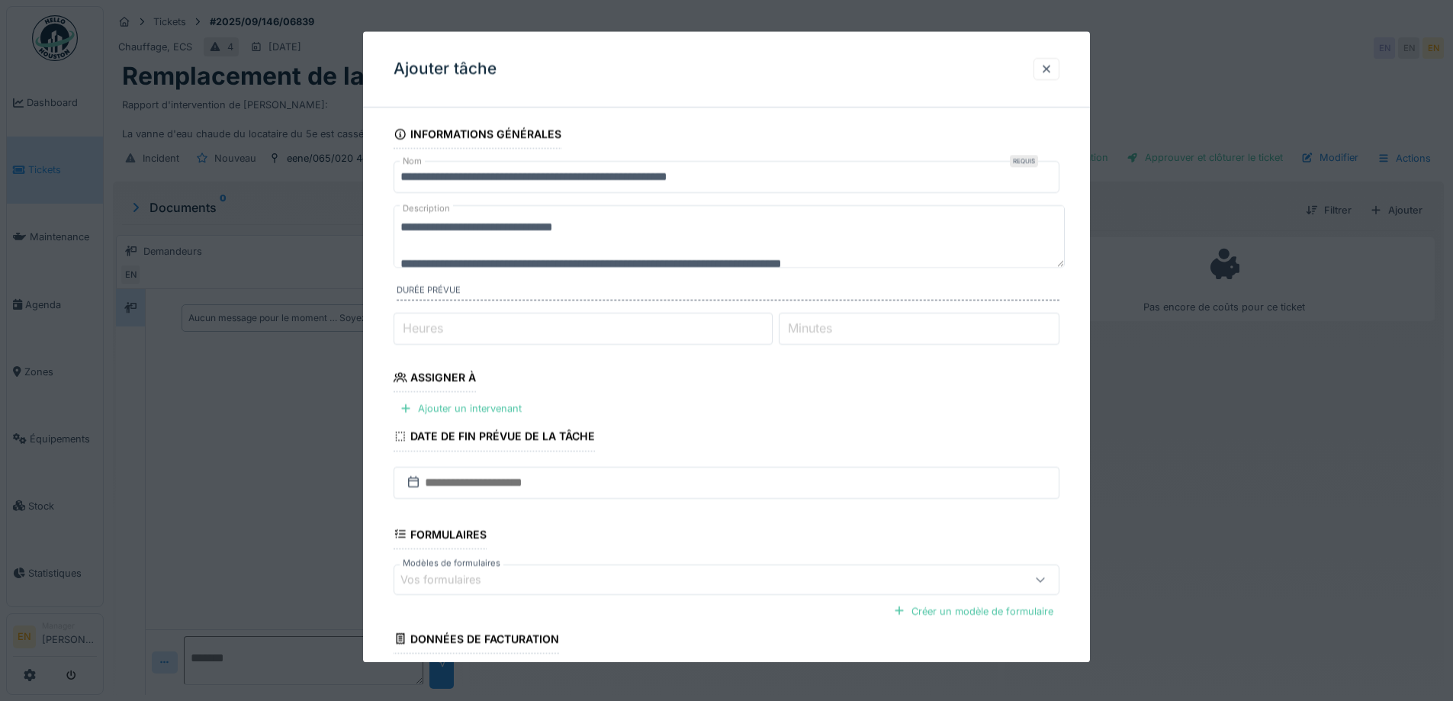
scroll to position [18, 0]
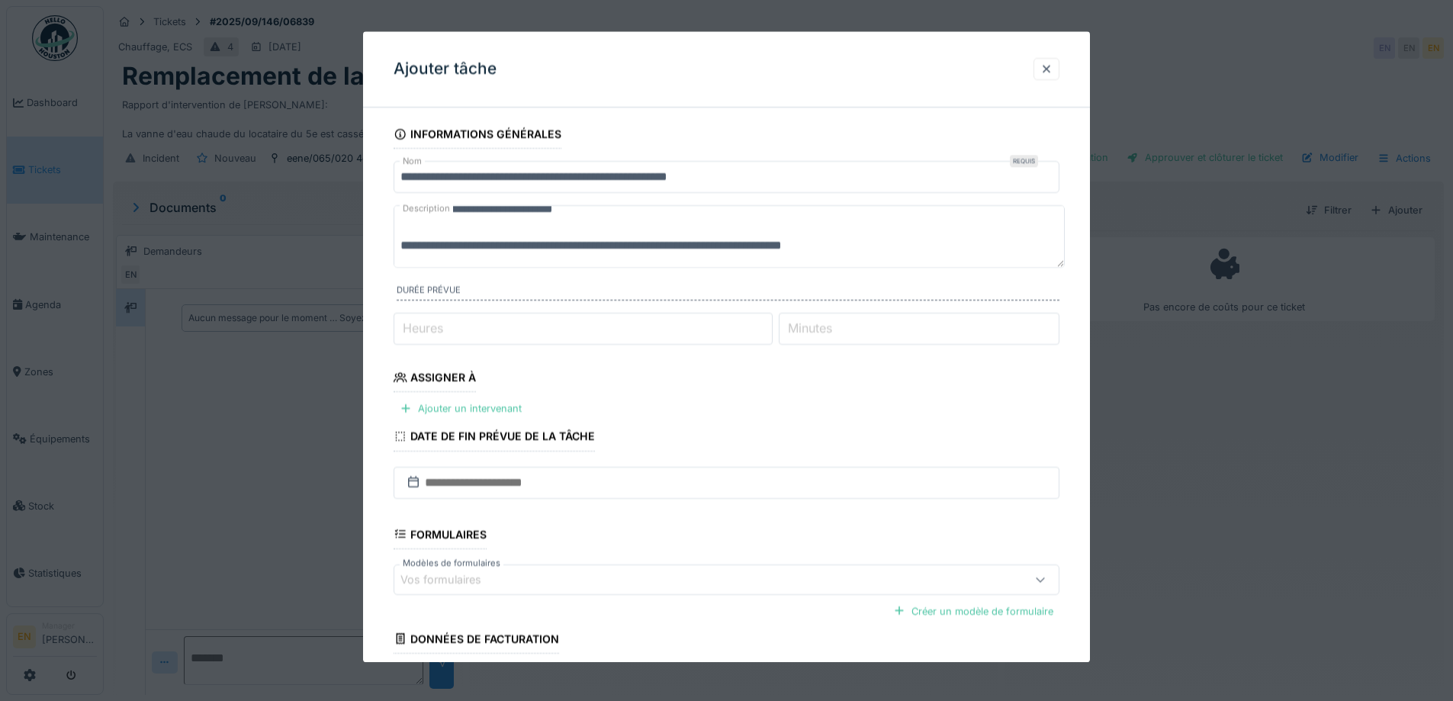
click at [908, 249] on textarea "**********" at bounding box center [728, 236] width 671 height 63
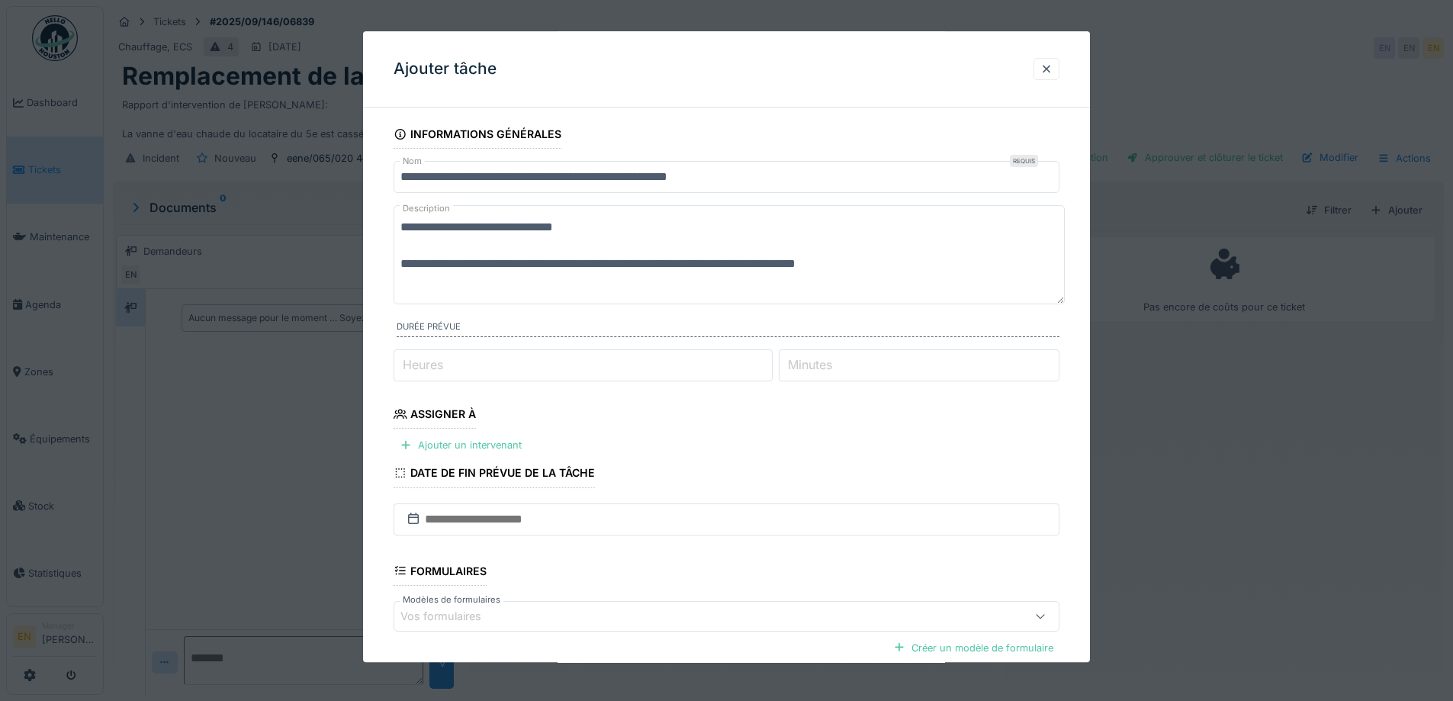
scroll to position [0, 0]
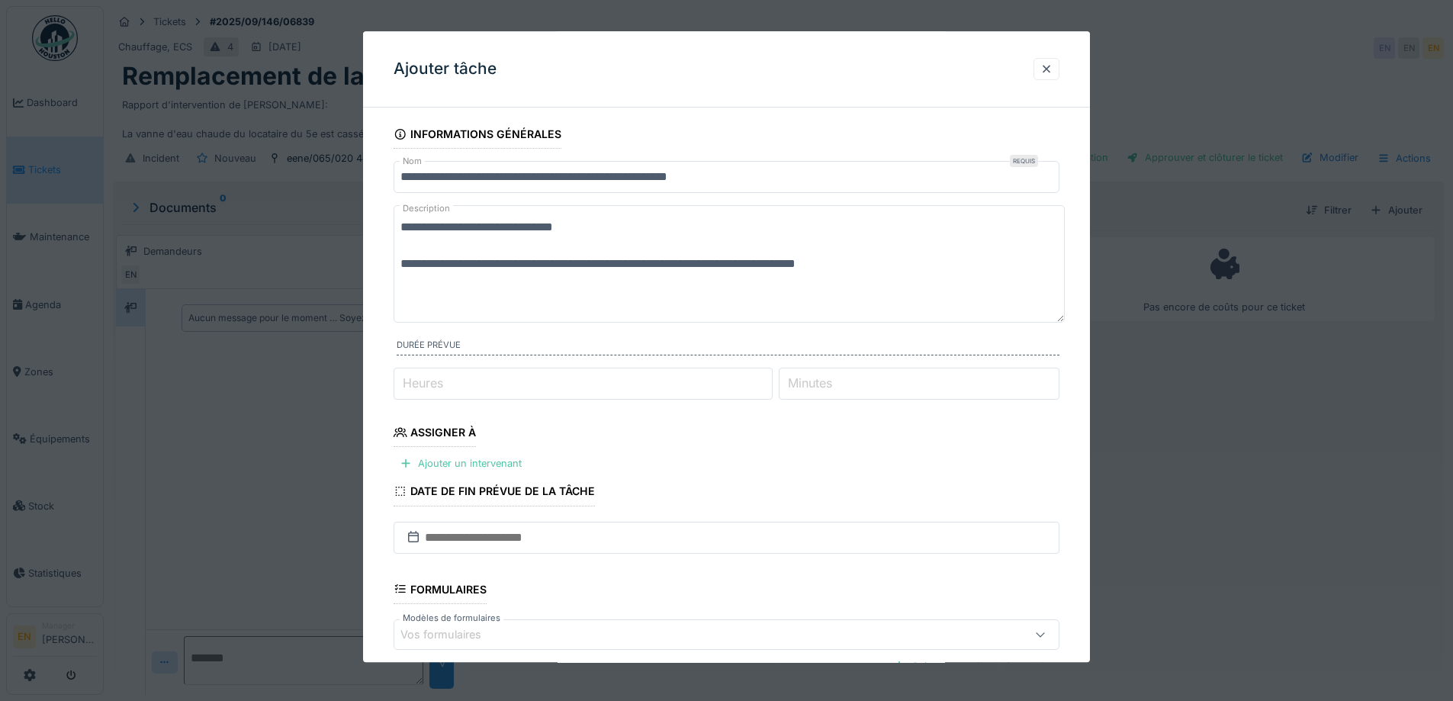
paste textarea "**********"
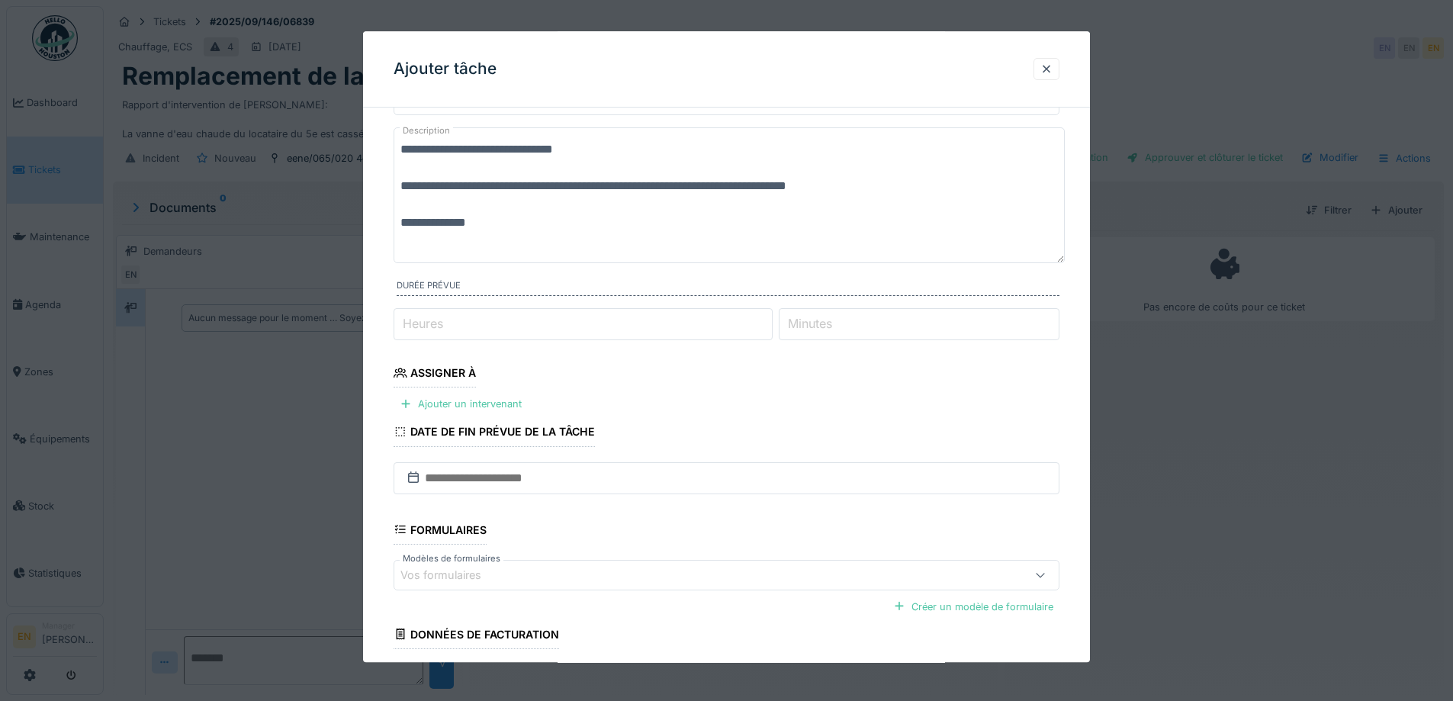
scroll to position [198, 0]
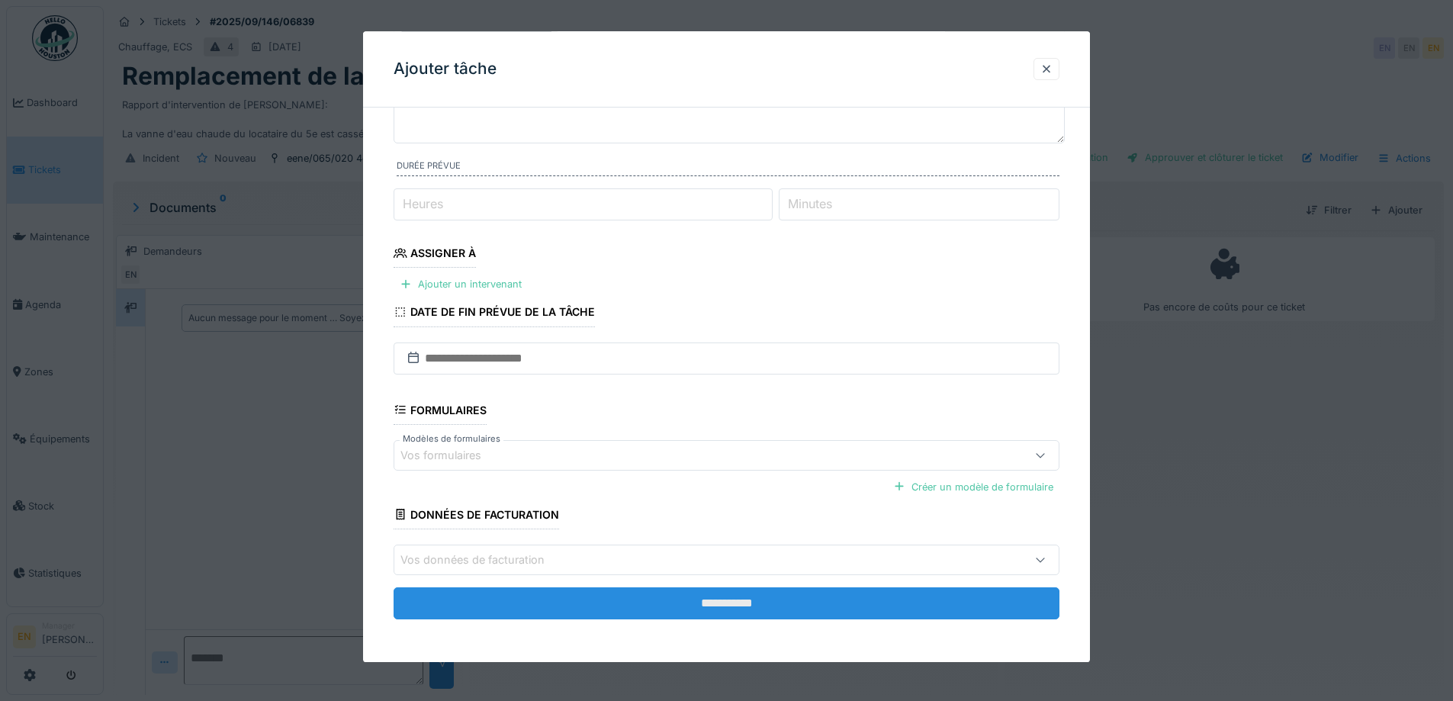
type textarea "**********"
click at [737, 602] on input "**********" at bounding box center [726, 603] width 666 height 32
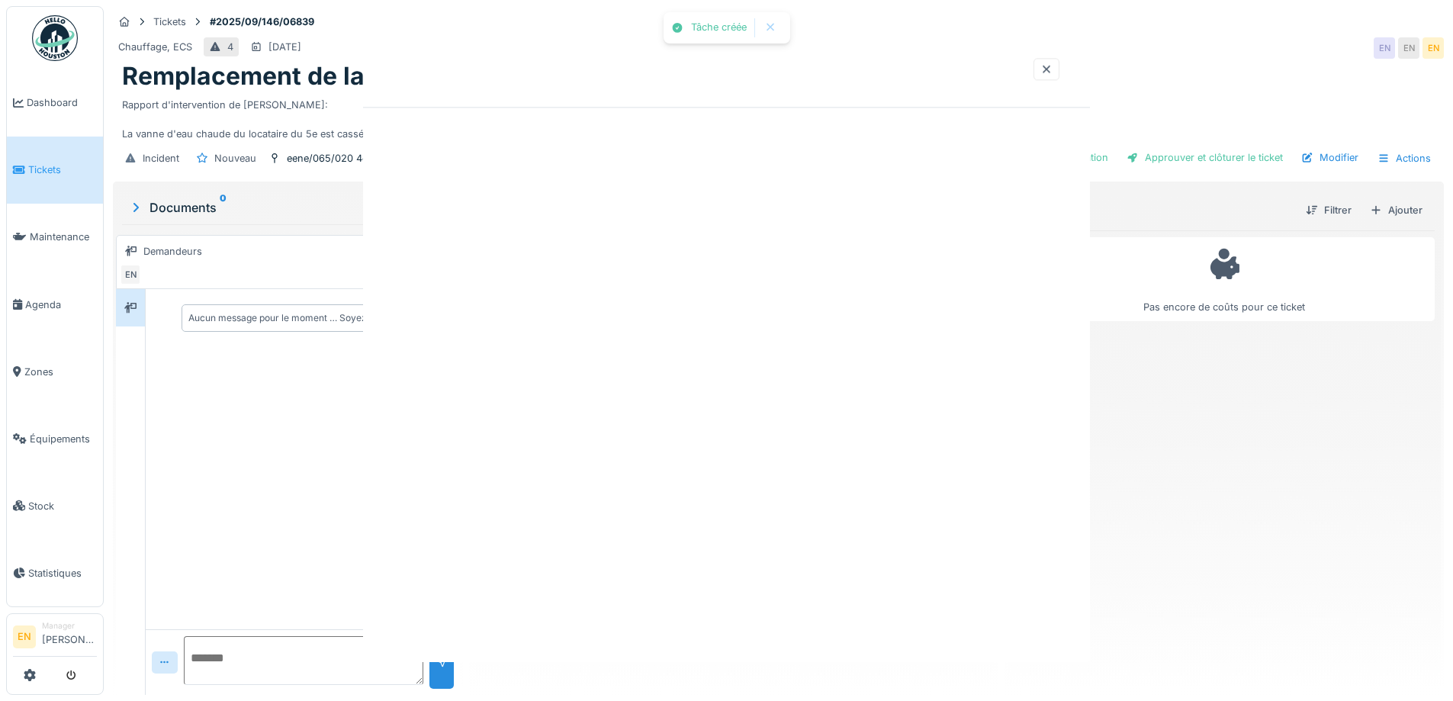
scroll to position [0, 0]
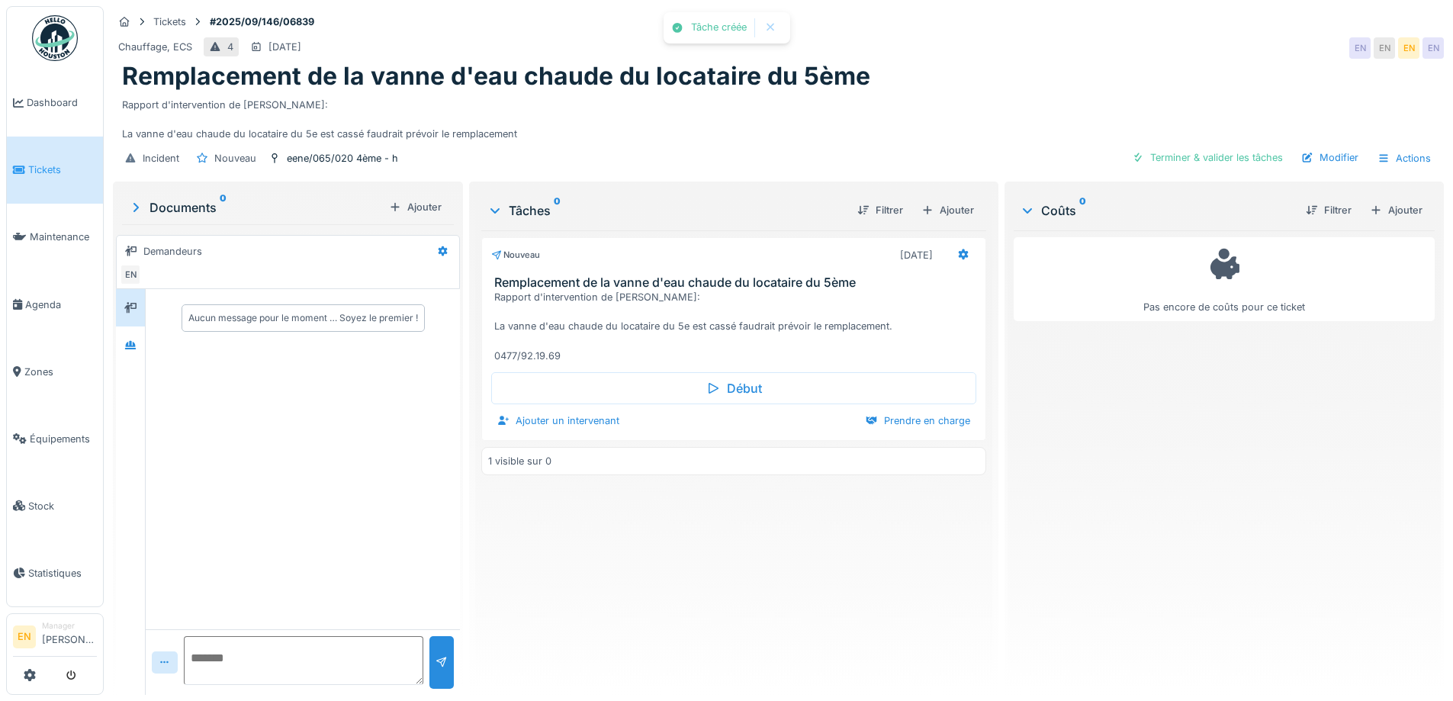
click at [743, 602] on div "Nouveau [DATE] Remplacement de la vanne d'eau chaude du locataire du 5ème Rappo…" at bounding box center [733, 456] width 504 height 452
drag, startPoint x: 773, startPoint y: 667, endPoint x: 774, endPoint y: 655, distance: 12.2
click at [774, 666] on div "Nouveau [DATE] Remplacement de la vanne d'eau chaude du locataire du 5ème Rappo…" at bounding box center [733, 456] width 504 height 452
click at [724, 129] on div "Rapport d'intervention de [PERSON_NAME]: La vanne d'eau chaude du locataire du …" at bounding box center [778, 117] width 1312 height 50
click at [275, 664] on textarea at bounding box center [303, 660] width 239 height 49
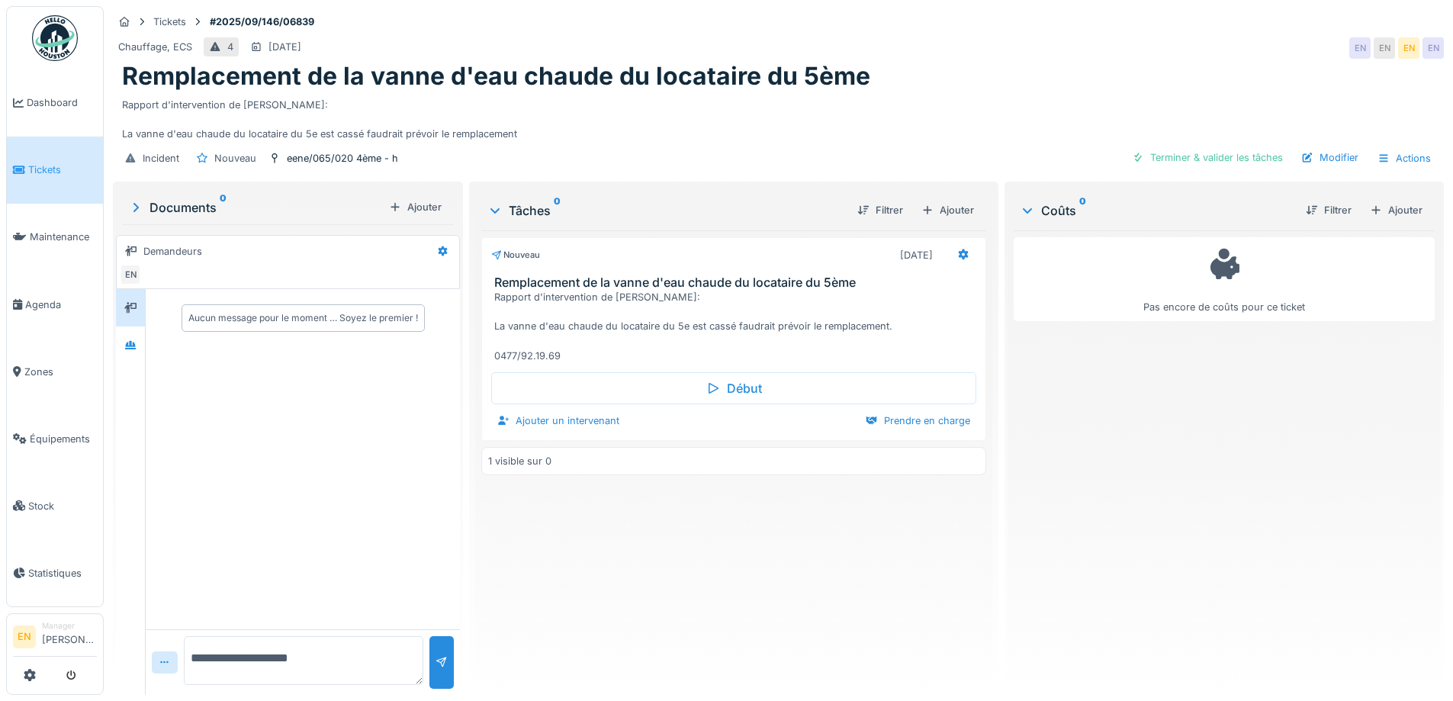
type textarea "**********"
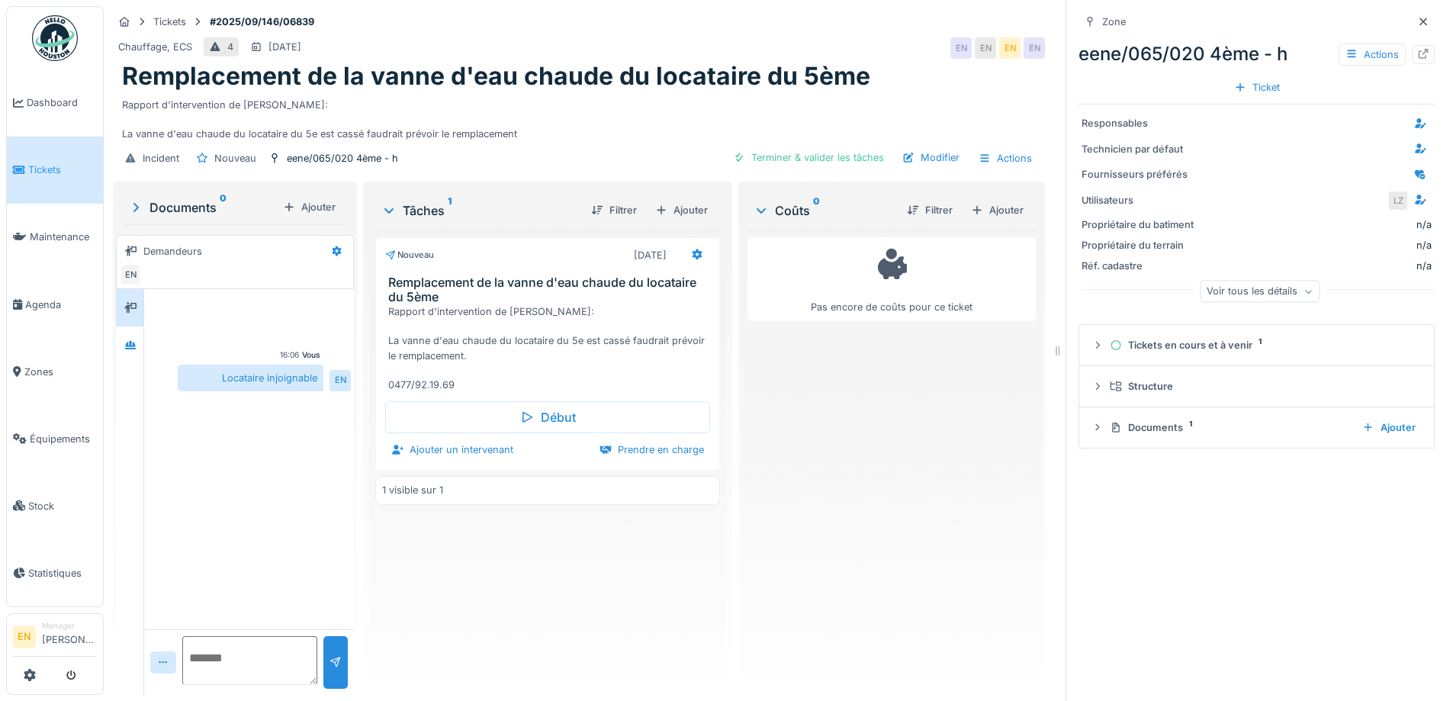
click at [230, 663] on textarea at bounding box center [249, 660] width 135 height 49
paste textarea "**********"
type textarea "**********"
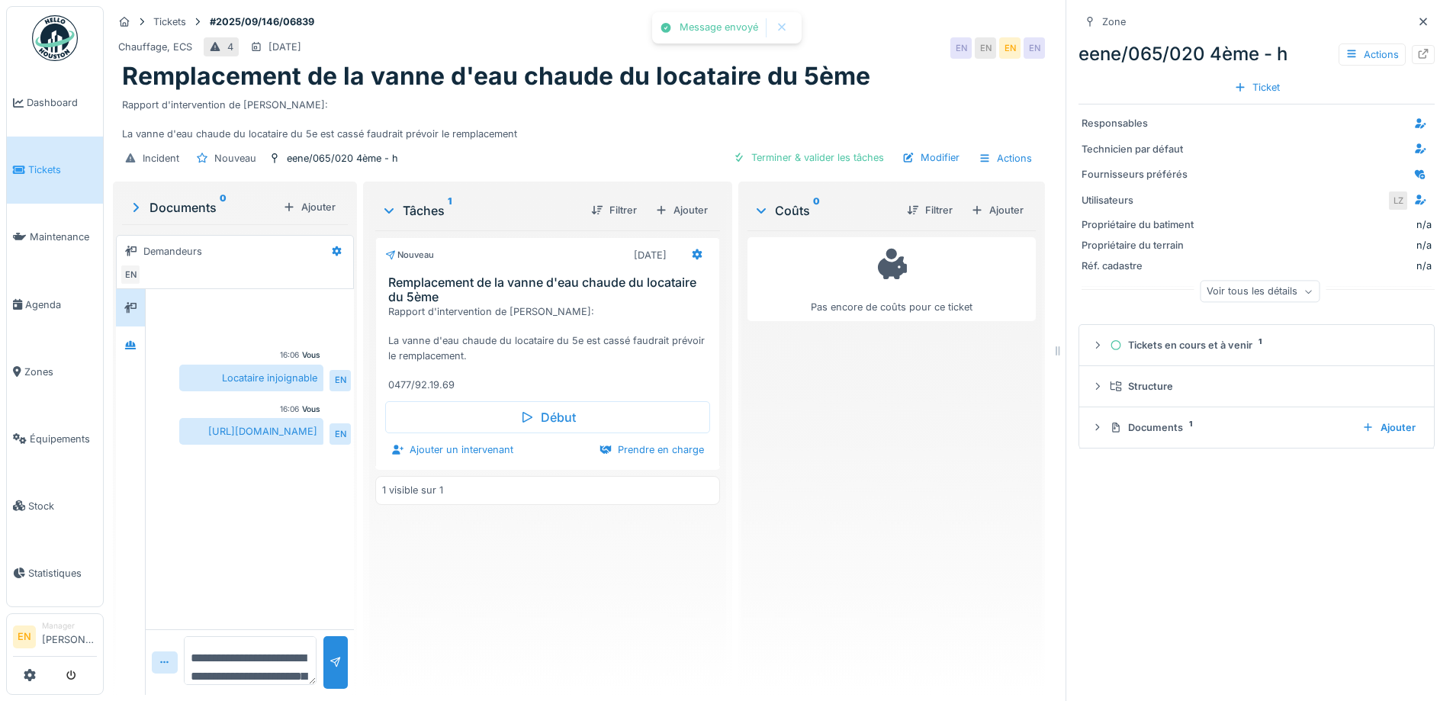
click at [278, 444] on div "[URL][DOMAIN_NAME]" at bounding box center [251, 431] width 144 height 27
copy div "[URL][DOMAIN_NAME] EN"
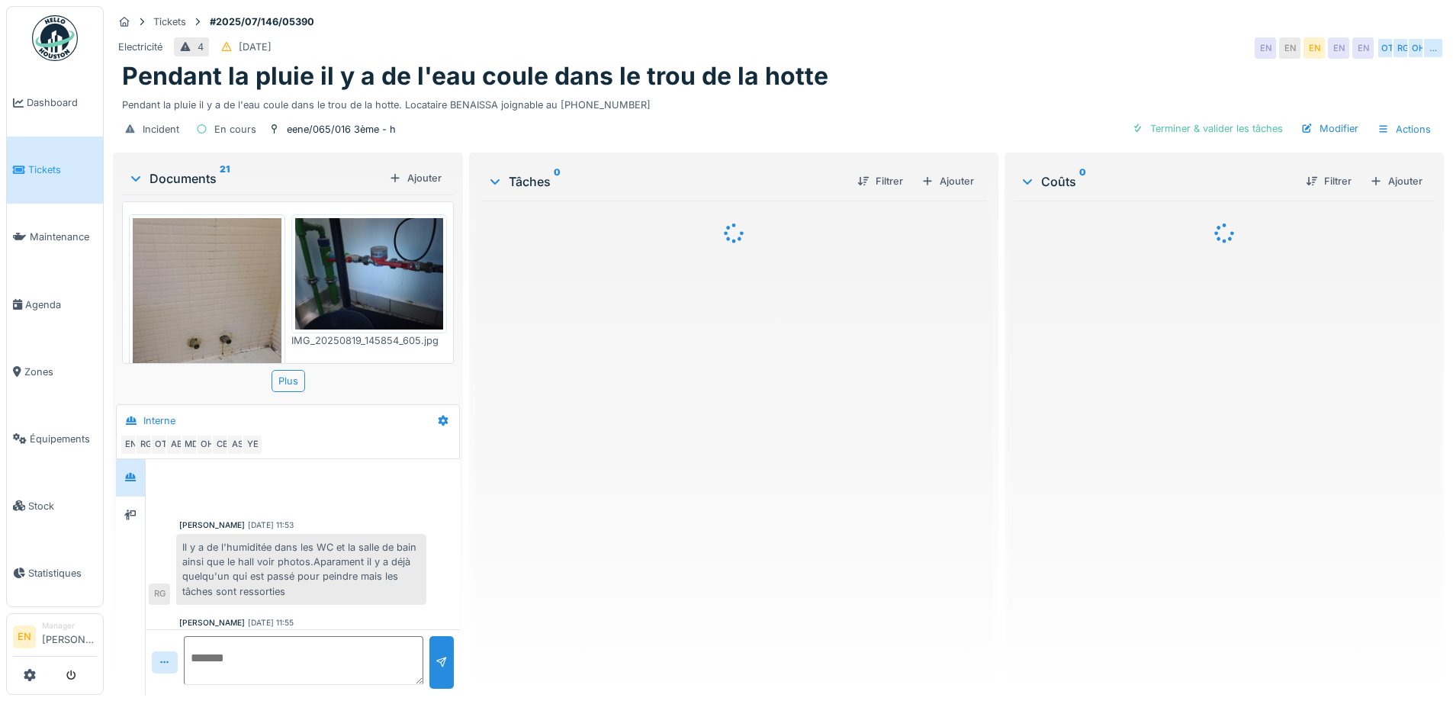
scroll to position [339, 0]
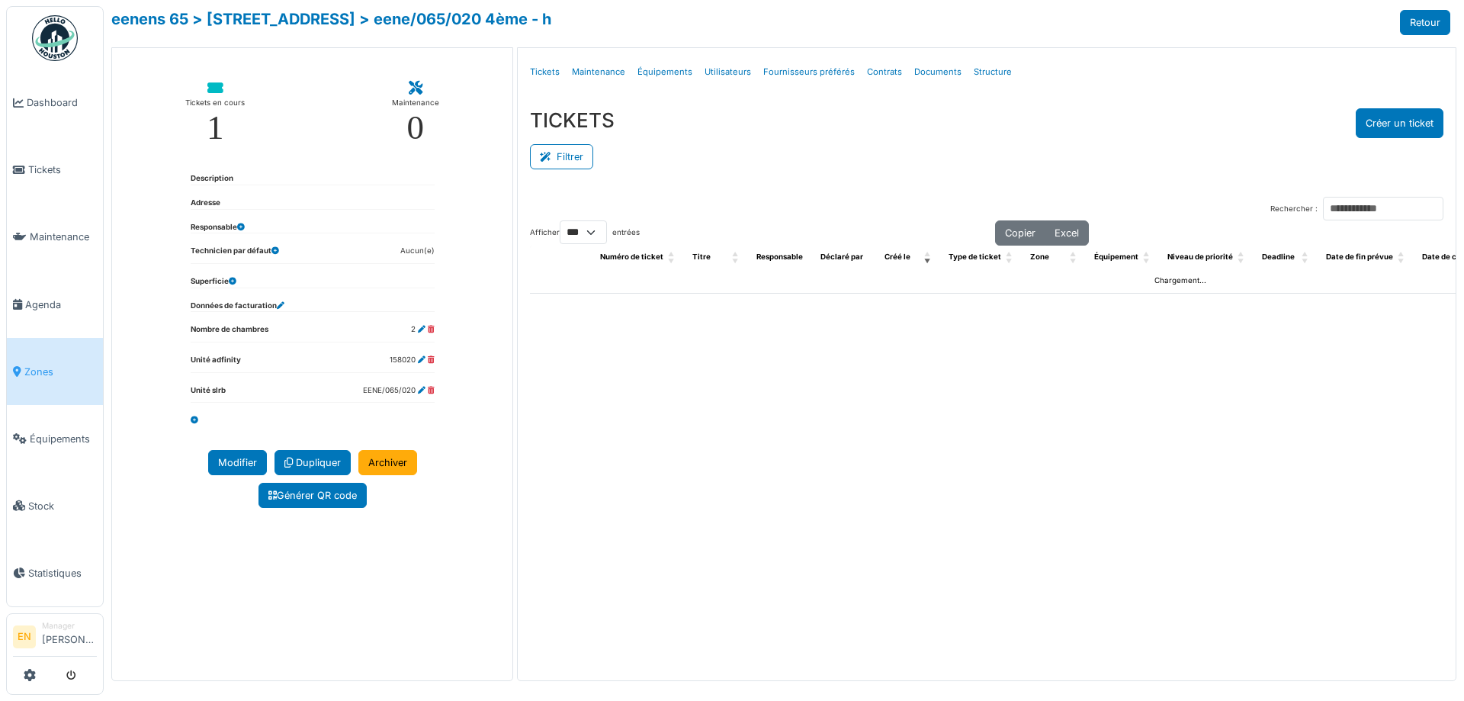
select select "***"
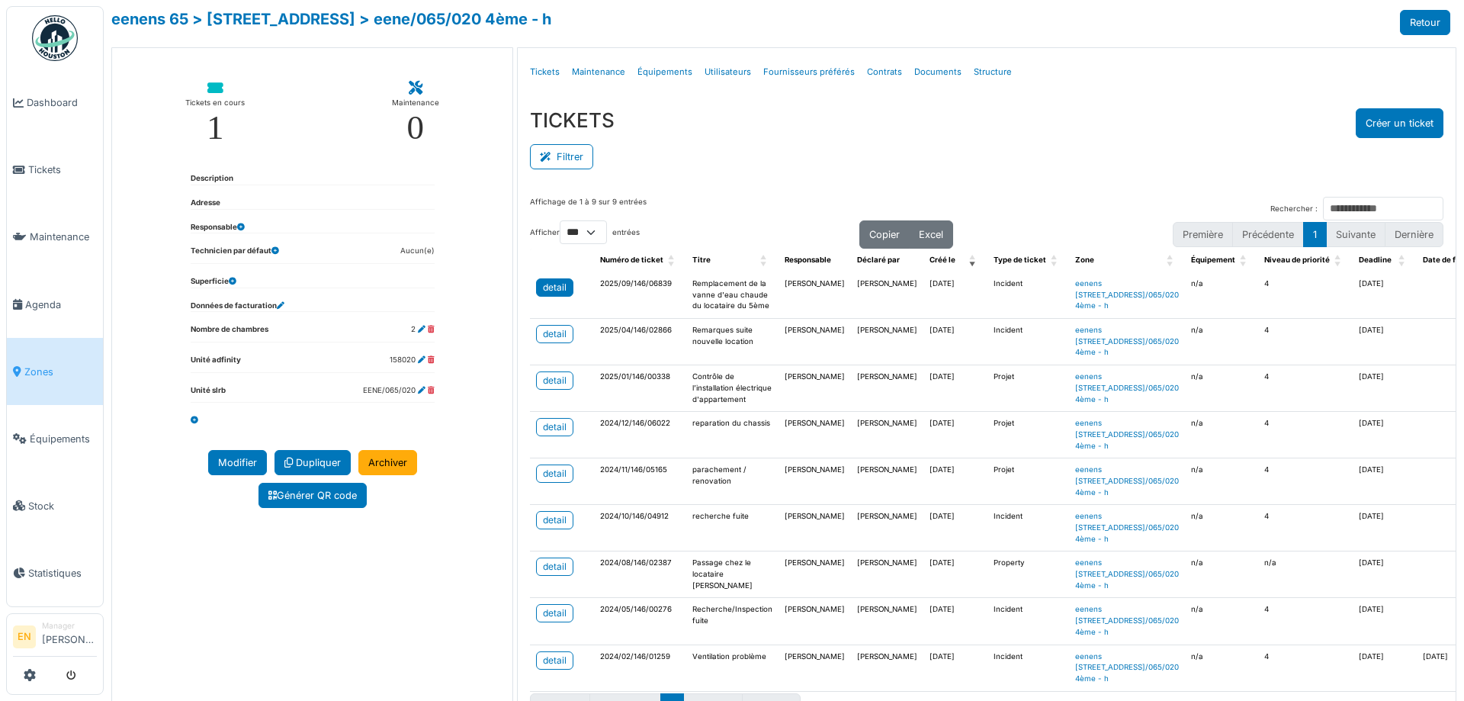
click at [555, 286] on div "detail" at bounding box center [555, 288] width 24 height 14
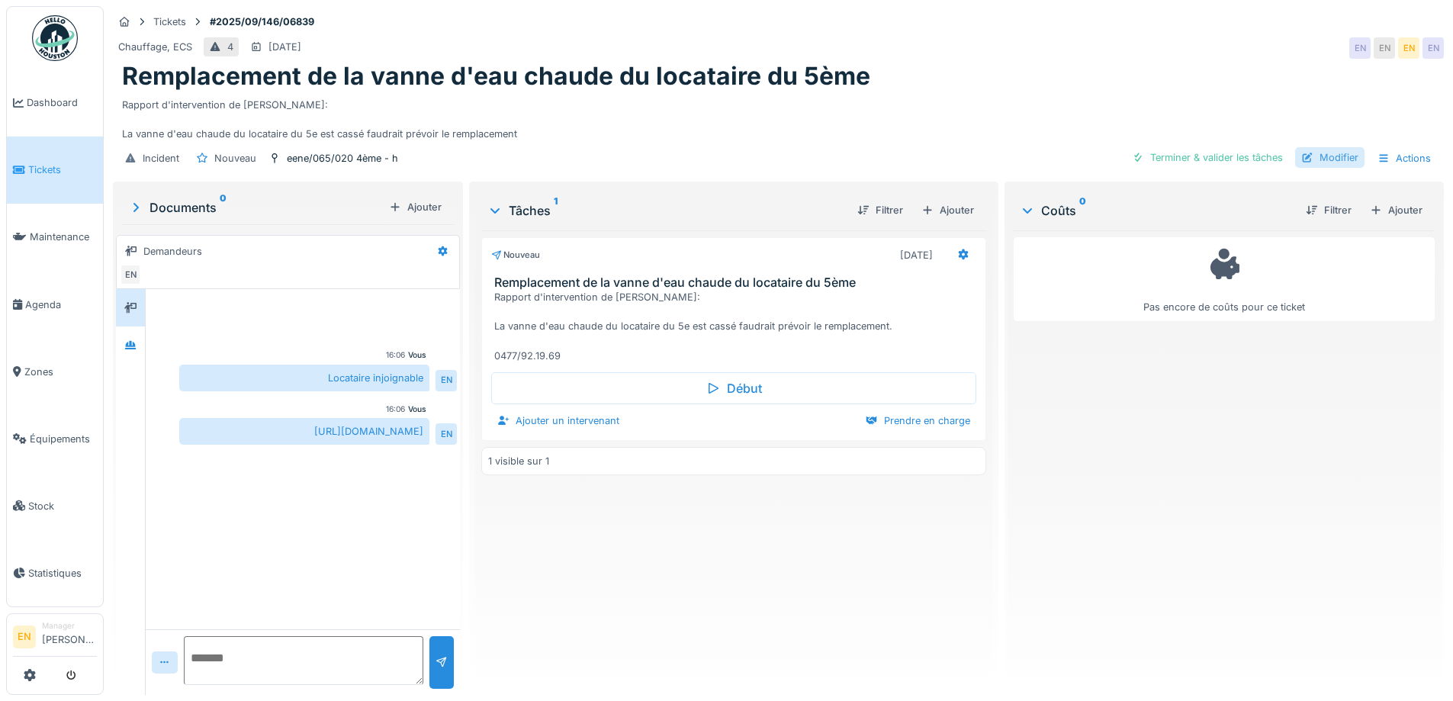
click at [1342, 159] on div "Modifier" at bounding box center [1329, 157] width 69 height 21
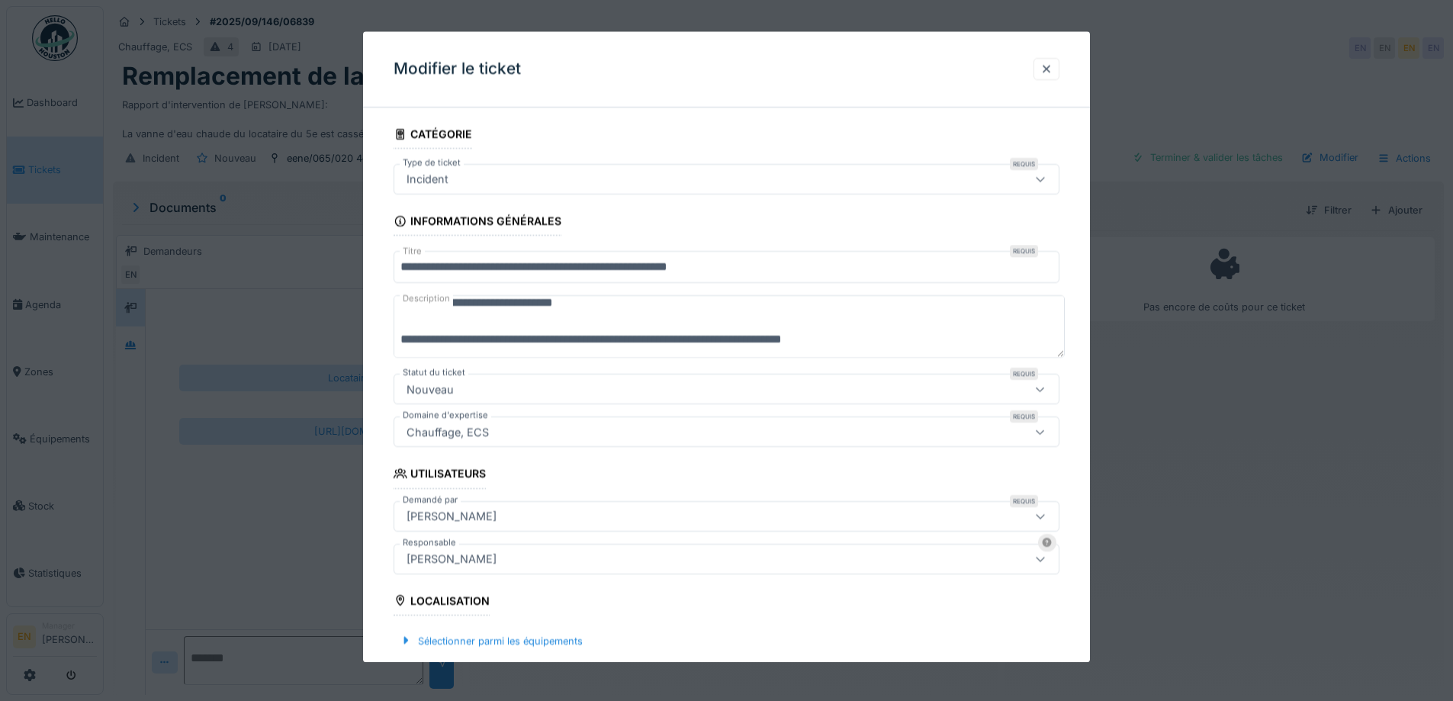
scroll to position [18, 0]
click at [901, 336] on textarea "**********" at bounding box center [728, 327] width 671 height 63
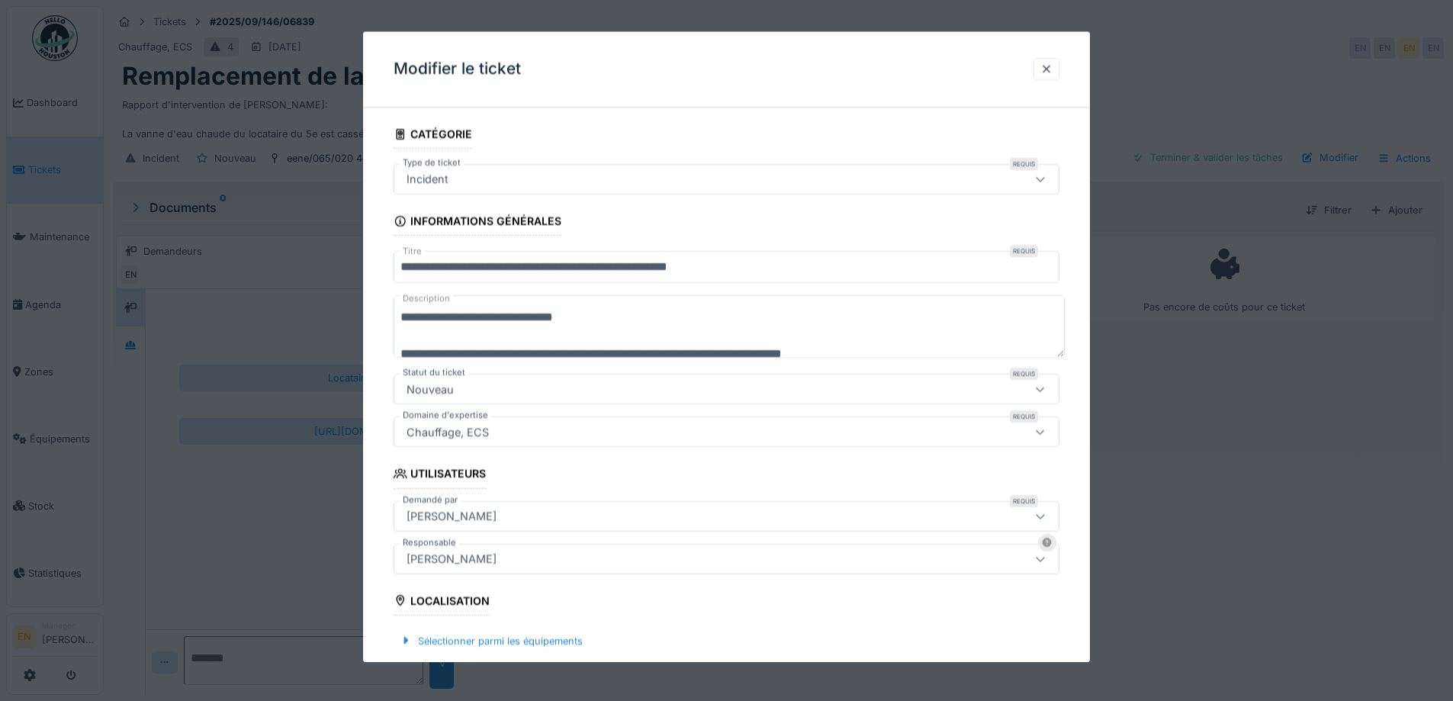
click at [589, 320] on textarea "**********" at bounding box center [728, 327] width 671 height 63
click at [592, 320] on textarea "**********" at bounding box center [728, 327] width 671 height 63
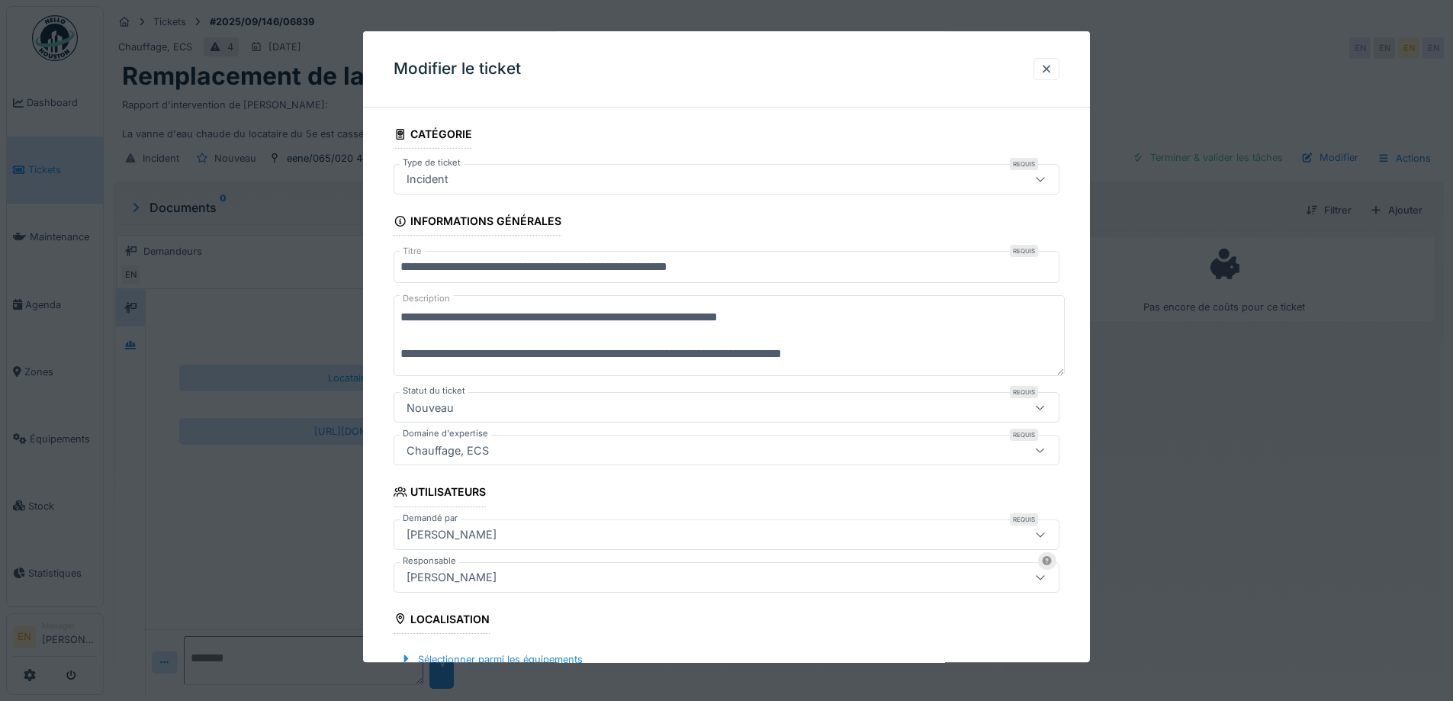
click at [923, 365] on textarea "**********" at bounding box center [728, 336] width 671 height 81
click at [852, 361] on textarea "**********" at bounding box center [728, 336] width 671 height 81
click at [901, 355] on textarea "**********" at bounding box center [728, 336] width 671 height 81
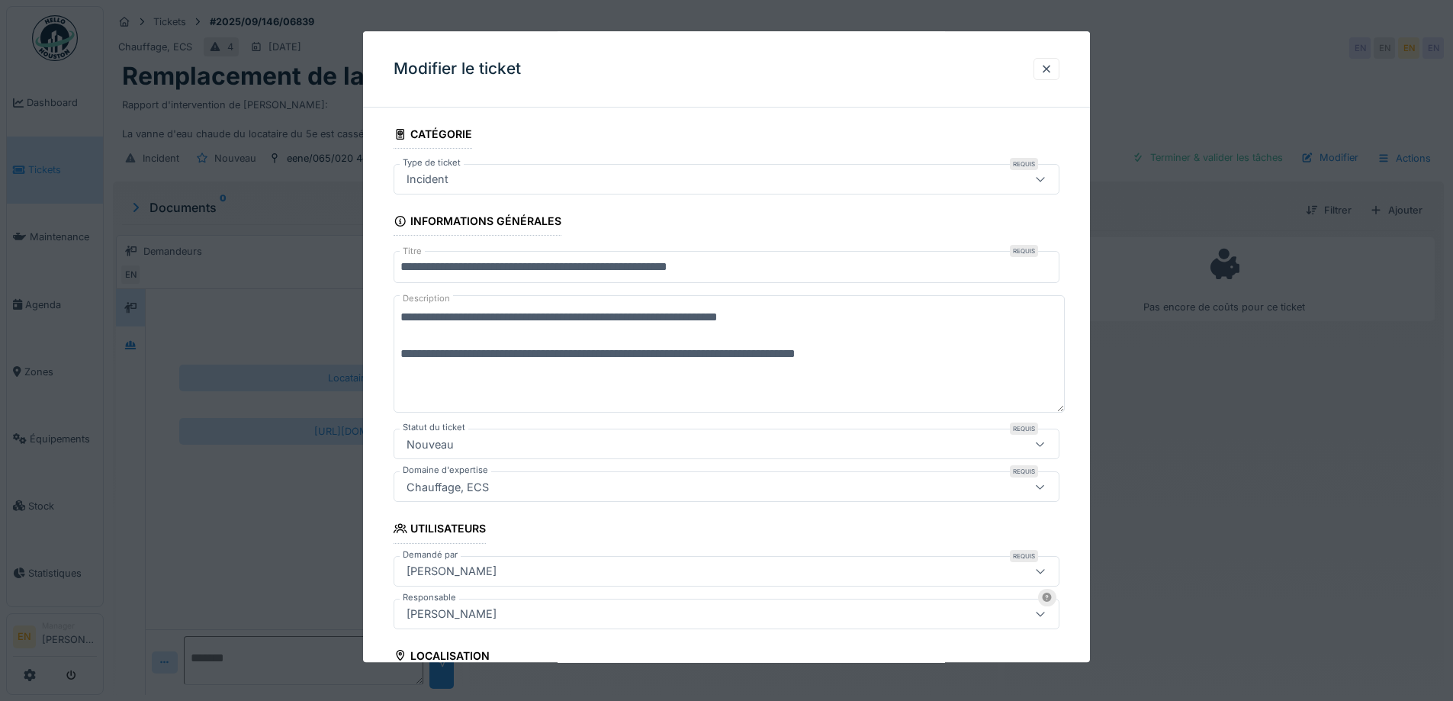
paste textarea "**********"
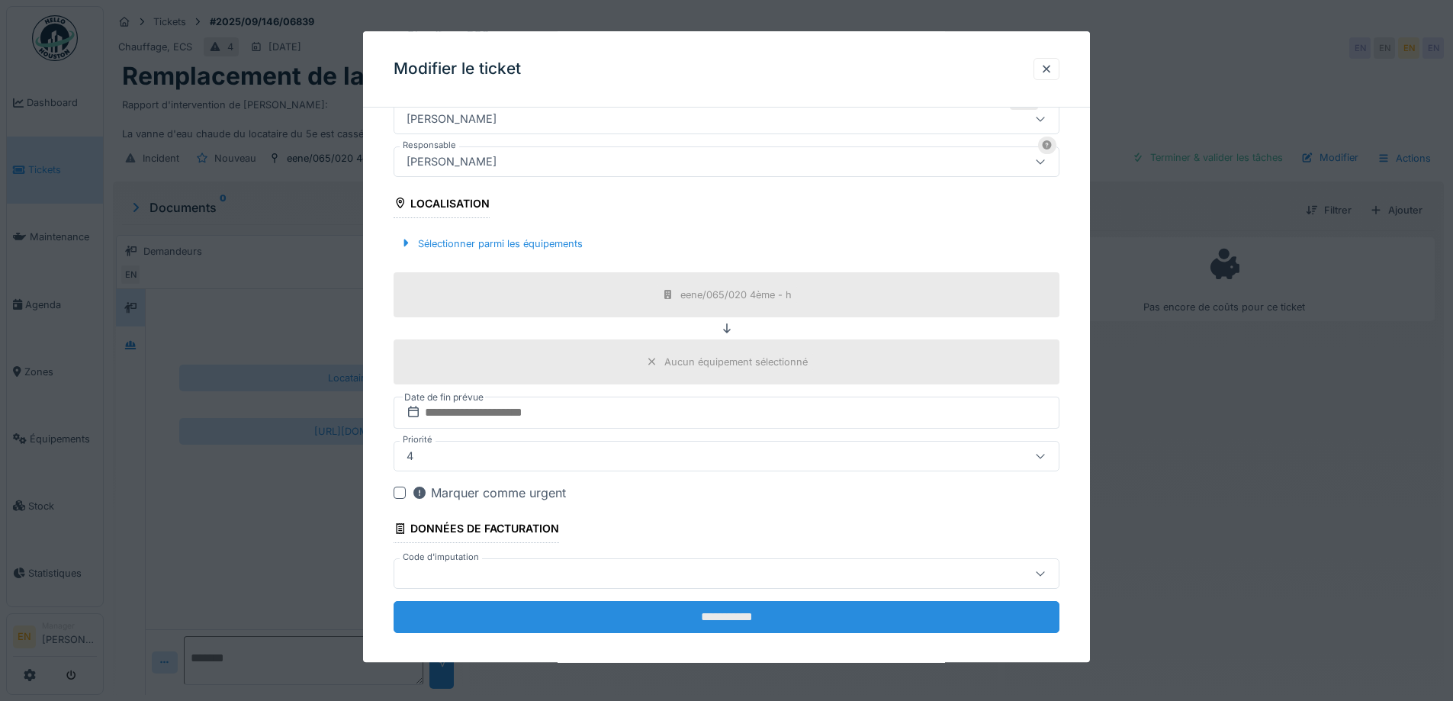
scroll to position [484, 0]
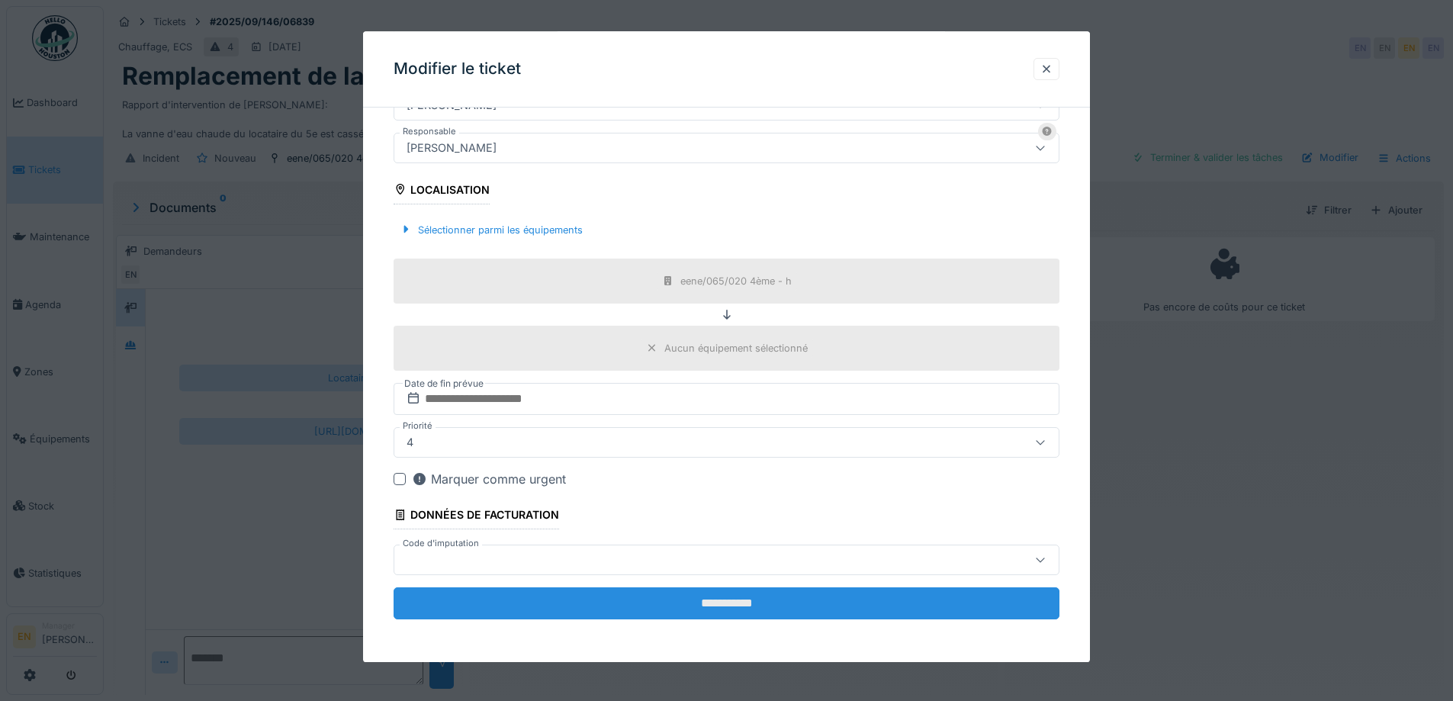
type textarea "**********"
click at [703, 612] on input "**********" at bounding box center [726, 603] width 666 height 32
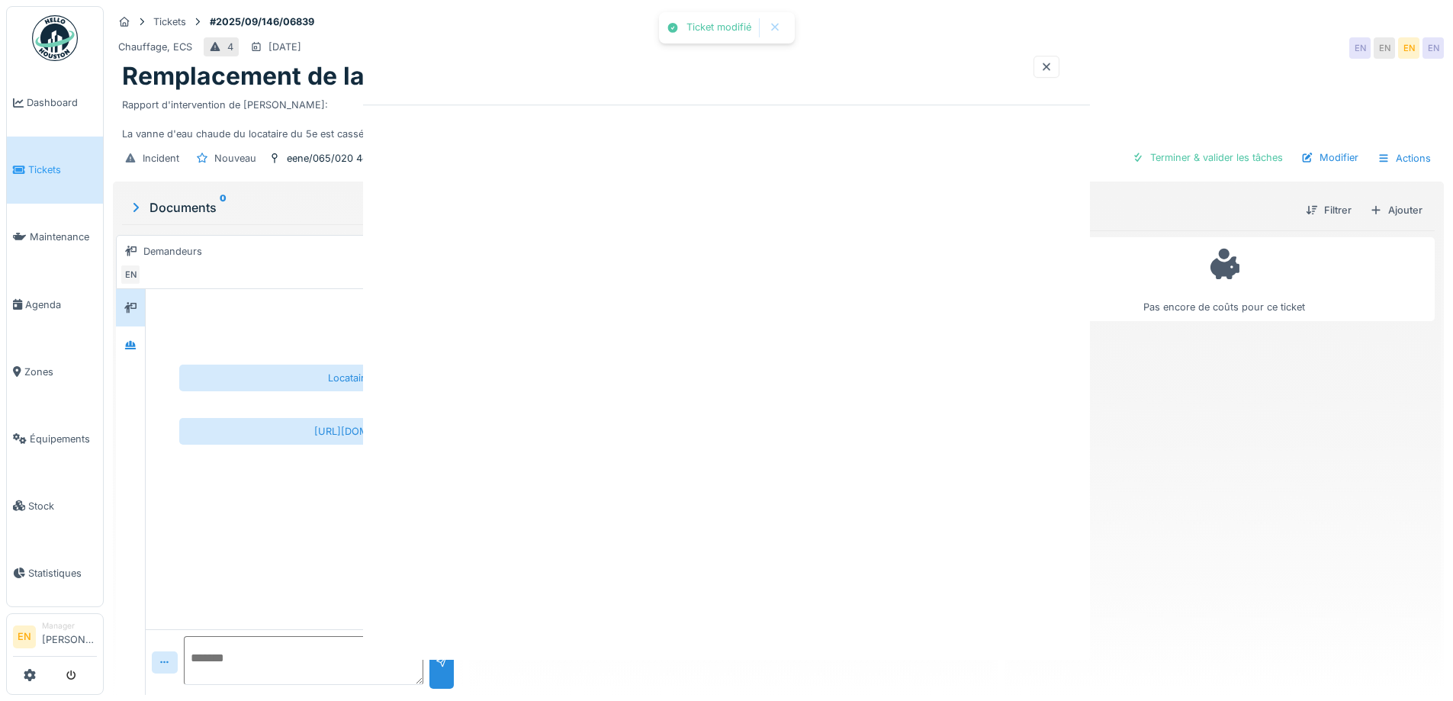
scroll to position [0, 0]
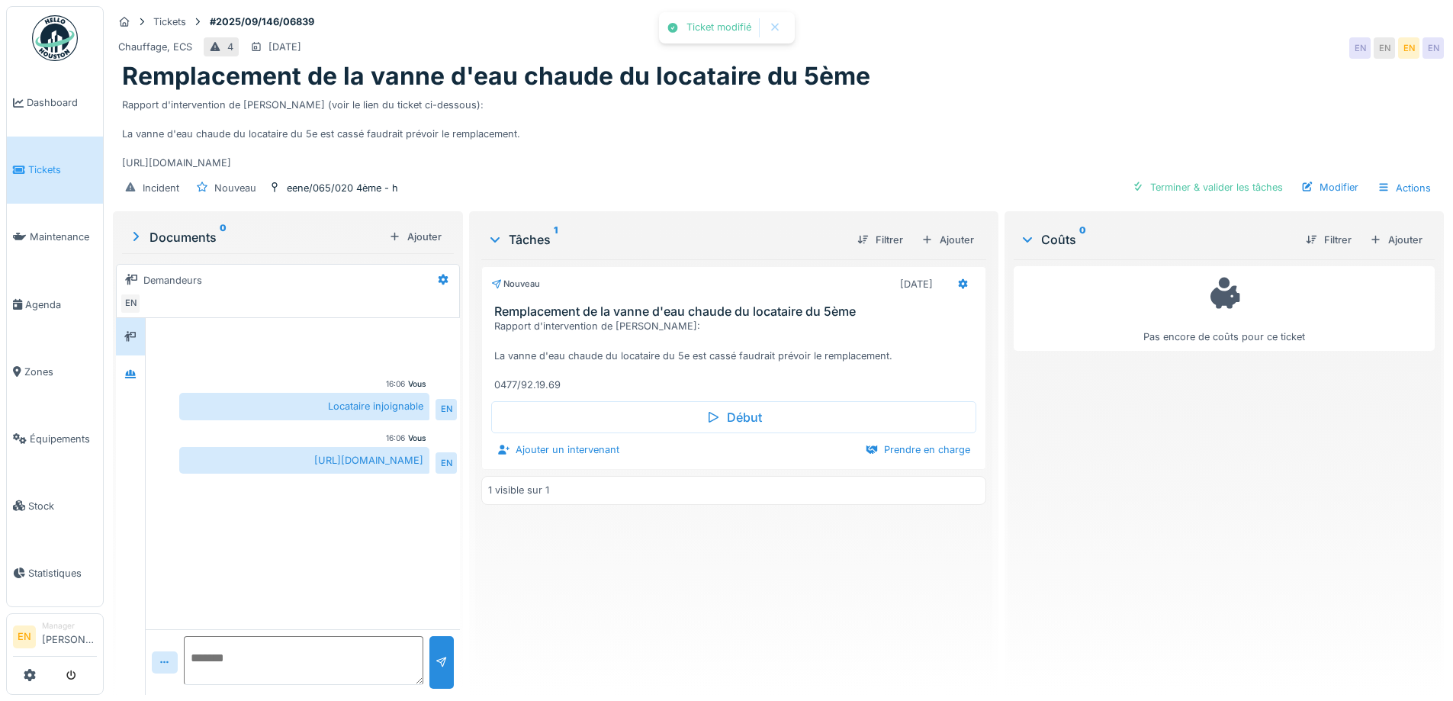
click at [715, 605] on div "Nouveau [DATE] Remplacement de la vanne d'eau chaude du locataire du 5ème Rappo…" at bounding box center [733, 470] width 504 height 423
drag, startPoint x: 1260, startPoint y: 462, endPoint x: 1223, endPoint y: 422, distance: 54.0
click at [1252, 454] on div "Pas encore de coûts pour ce ticket" at bounding box center [1223, 470] width 421 height 423
click at [635, 589] on div "Nouveau [DATE] Remplacement de la vanne d'eau chaude du locataire du 5ème Rappo…" at bounding box center [733, 470] width 504 height 423
click at [889, 375] on div "Rapport d'intervention de [PERSON_NAME]: La vanne d'eau chaude du locataire du …" at bounding box center [736, 355] width 484 height 73
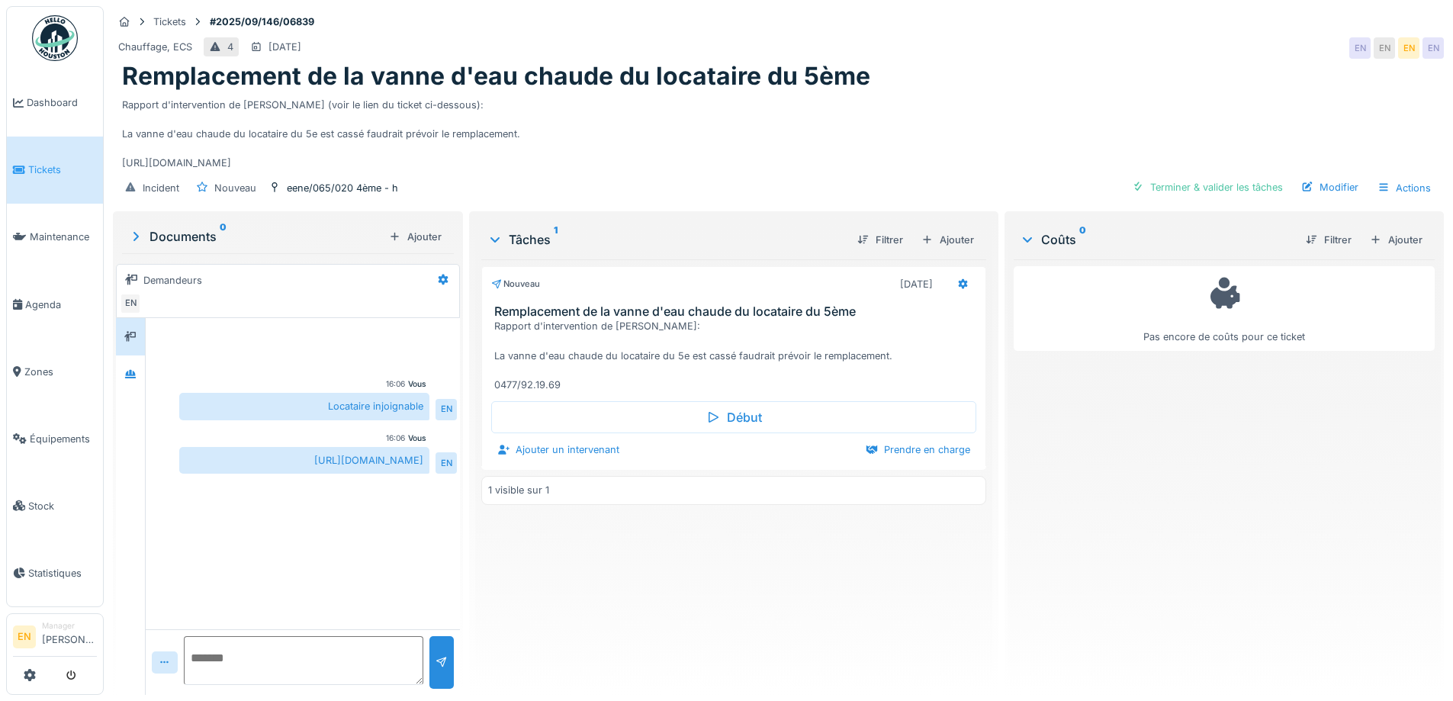
click at [1028, 452] on div "Pas encore de coûts pour ce ticket" at bounding box center [1223, 470] width 421 height 423
click at [957, 281] on icon at bounding box center [963, 284] width 12 height 10
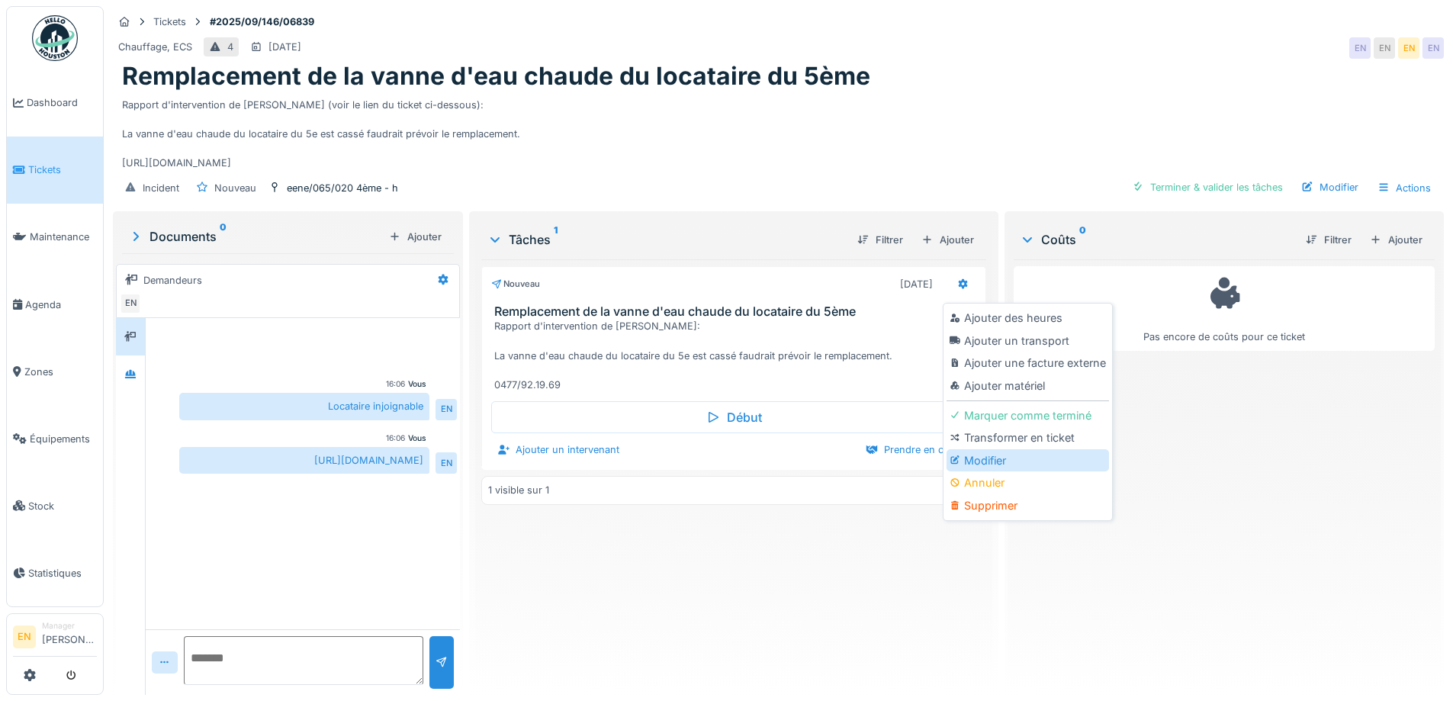
click at [988, 458] on div "Modifier" at bounding box center [1027, 460] width 162 height 23
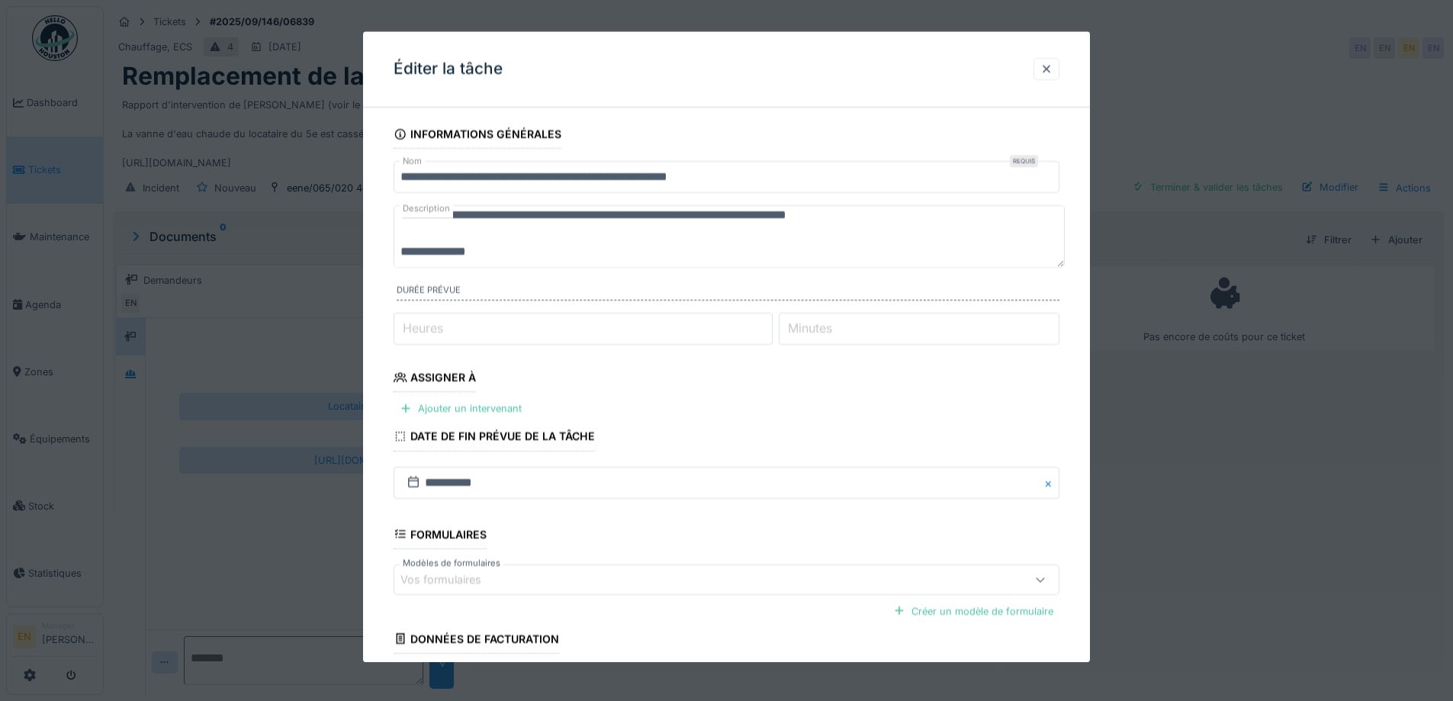
scroll to position [73, 0]
click at [524, 217] on textarea "**********" at bounding box center [728, 236] width 671 height 63
click at [916, 233] on textarea "**********" at bounding box center [728, 236] width 671 height 63
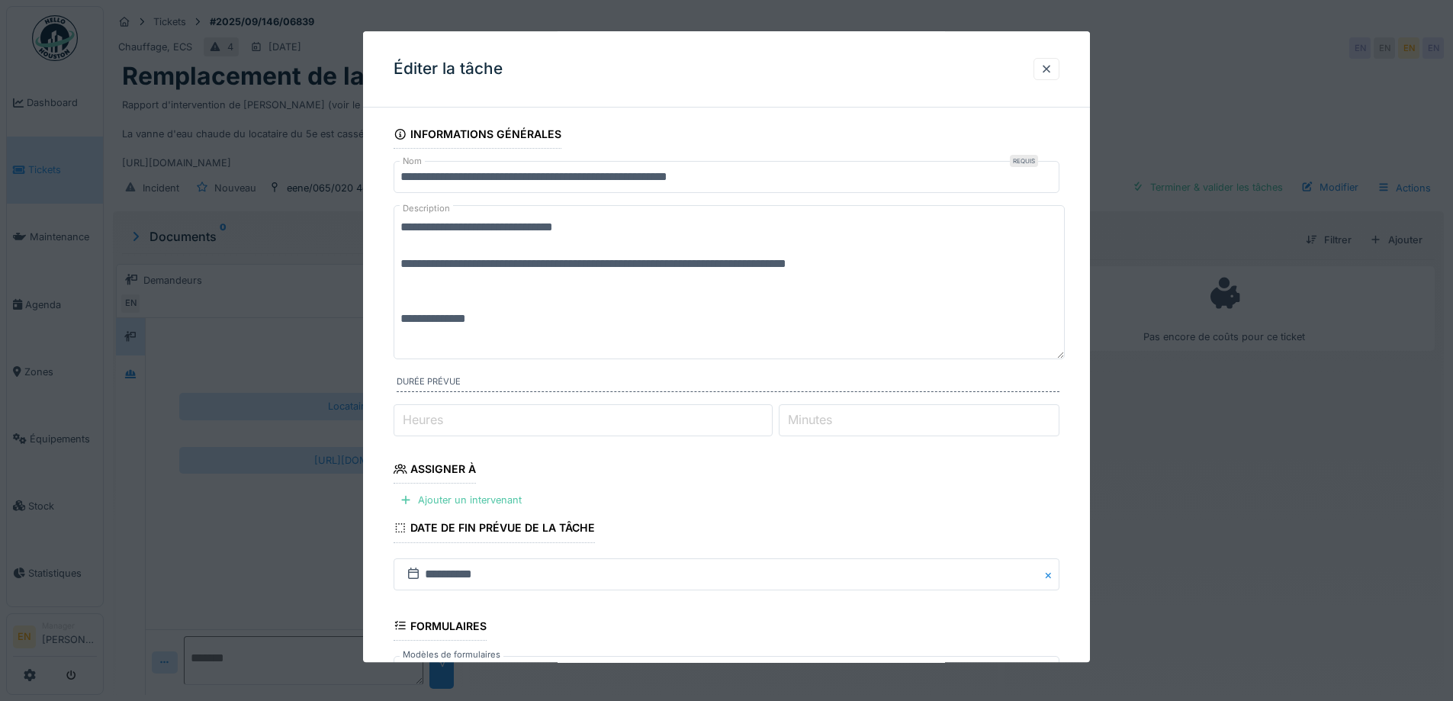
paste textarea "**********"
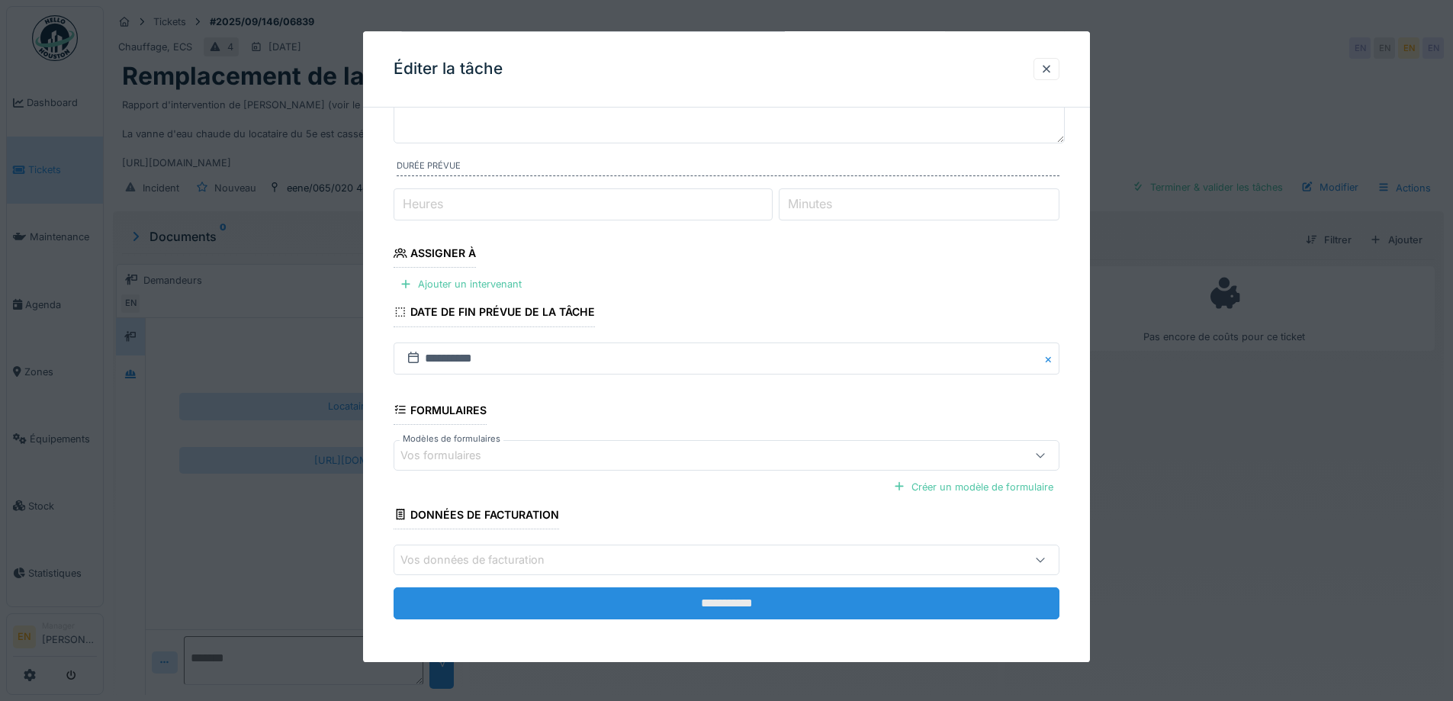
scroll to position [11, 0]
type textarea "**********"
click at [727, 593] on input "**********" at bounding box center [726, 603] width 666 height 32
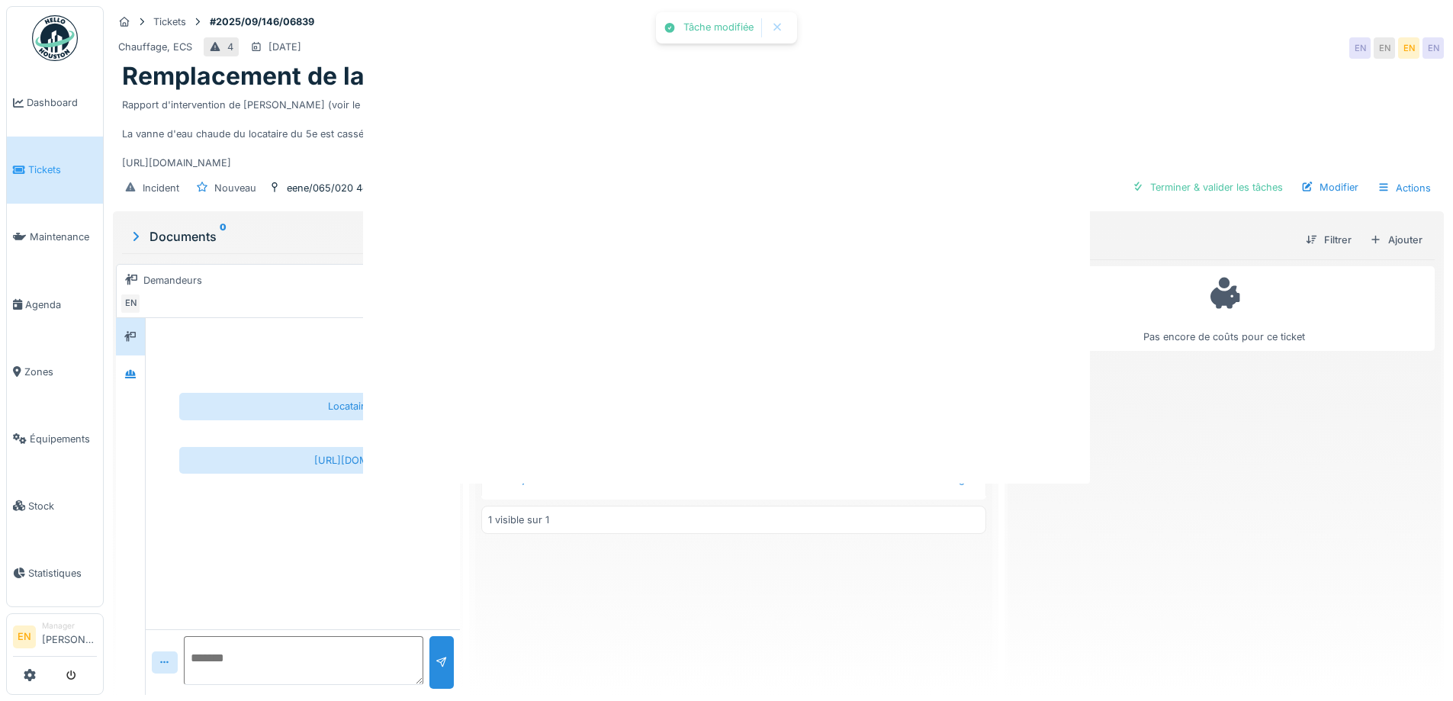
scroll to position [0, 0]
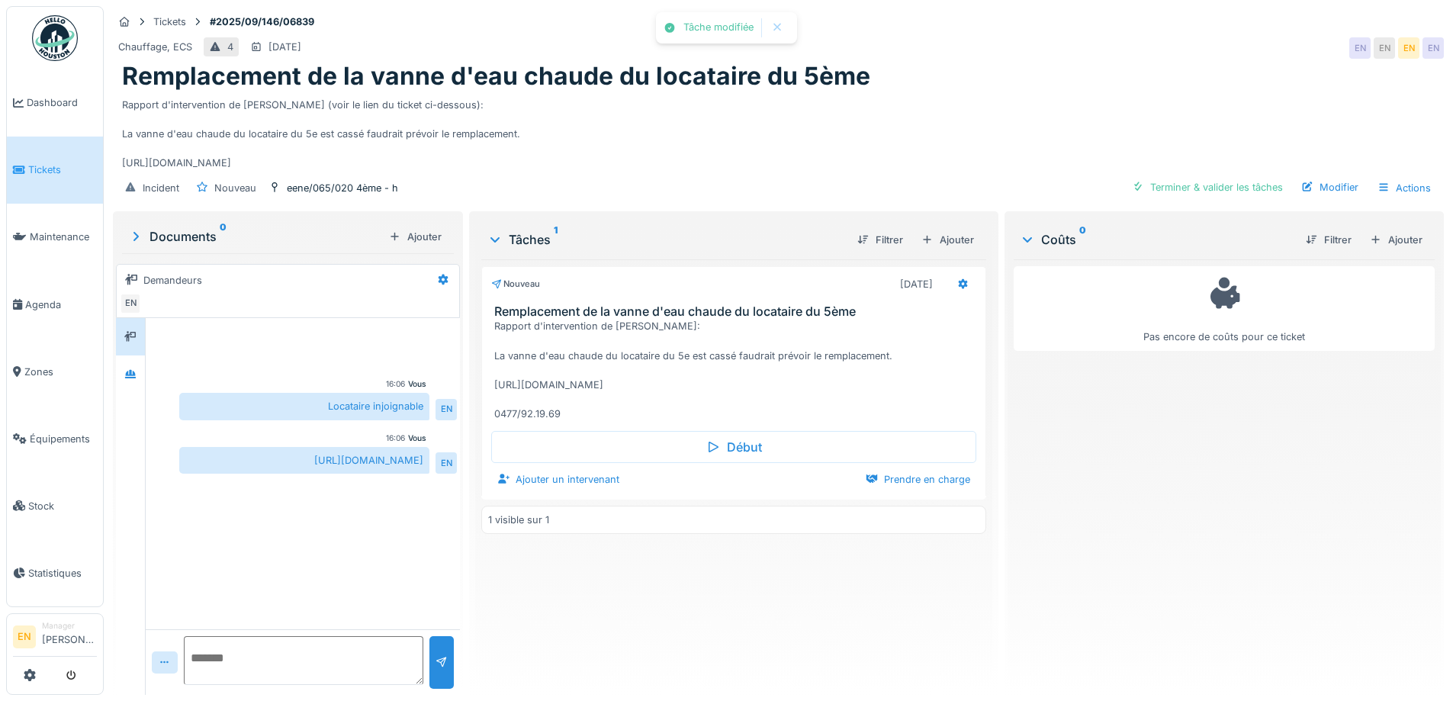
click at [671, 597] on div "Nouveau 06/09/2025 Remplacement de la vanne d'eau chaude du locataire du 5ème R…" at bounding box center [733, 470] width 504 height 423
click at [1055, 62] on div "Remplacement de la vanne d'eau chaude du locataire du 5ème" at bounding box center [778, 76] width 1312 height 29
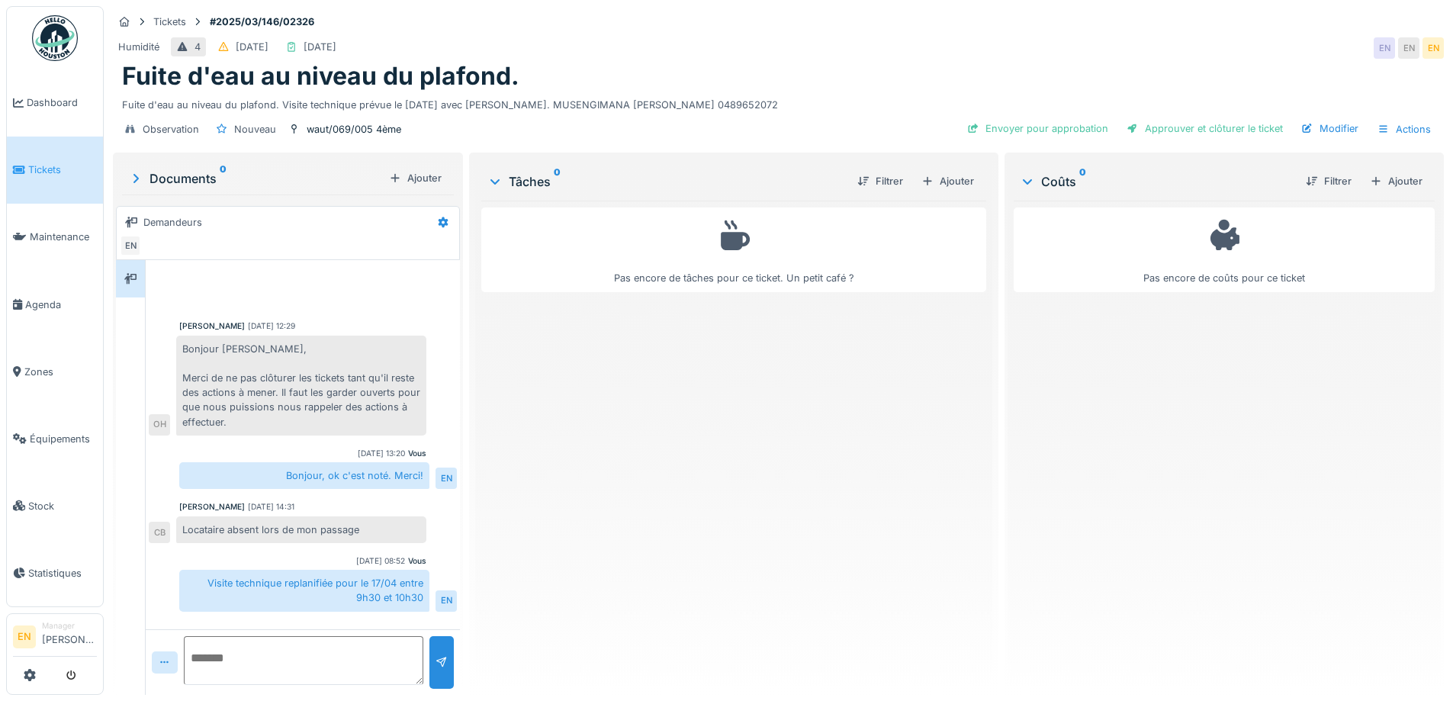
click at [673, 444] on div "Pas encore de tâches pour ce ticket. Un petit café ?" at bounding box center [733, 442] width 504 height 482
click at [669, 424] on div "Pas encore de tâches pour ce ticket. Un petit café ?" at bounding box center [733, 442] width 504 height 482
click at [664, 417] on div "Pas encore de tâches pour ce ticket. Un petit café ?" at bounding box center [733, 442] width 504 height 482
click at [819, 450] on div "Pas encore de tâches pour ce ticket. Un petit café ?" at bounding box center [733, 442] width 504 height 482
click at [912, 76] on div "Fuite d'eau au niveau du plafond." at bounding box center [778, 76] width 1312 height 29
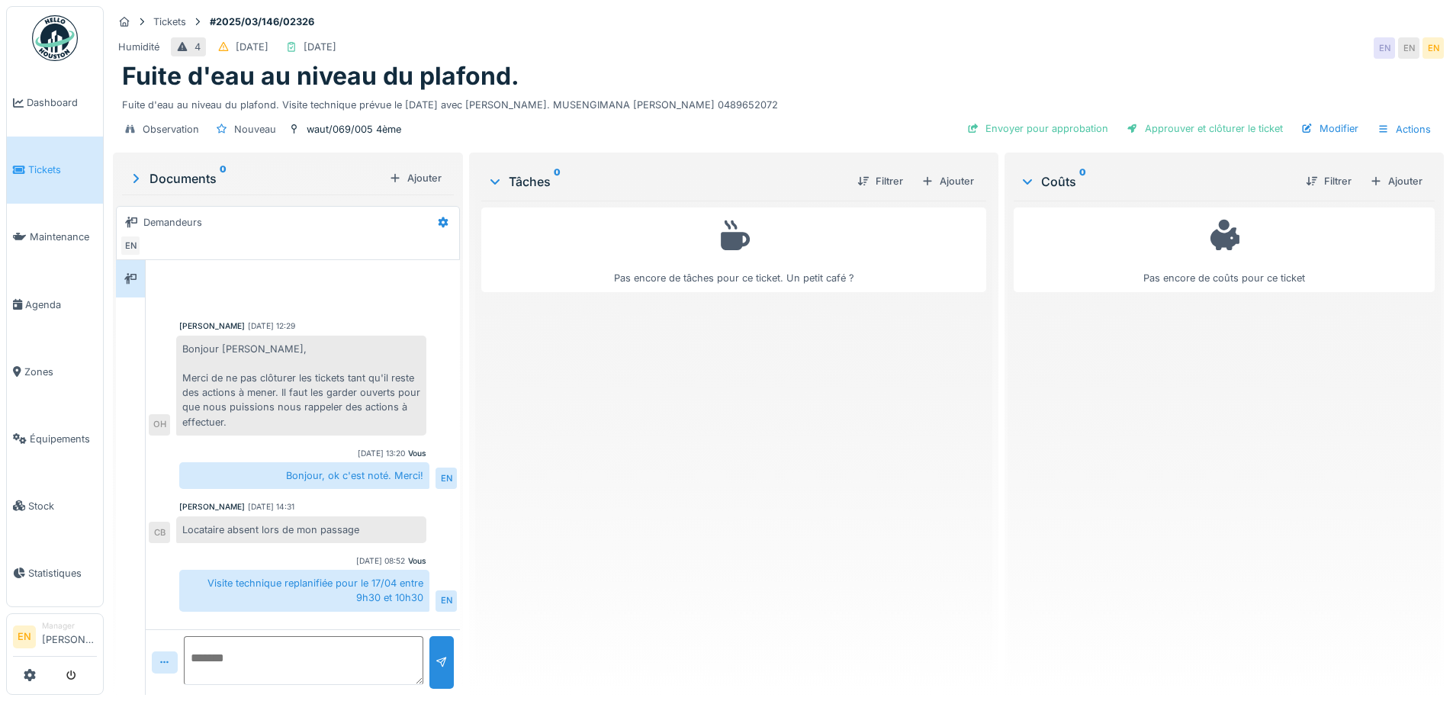
click at [984, 63] on div "Fuite d'eau au niveau du plafond." at bounding box center [778, 76] width 1312 height 29
click at [934, 178] on div "Ajouter" at bounding box center [947, 181] width 65 height 21
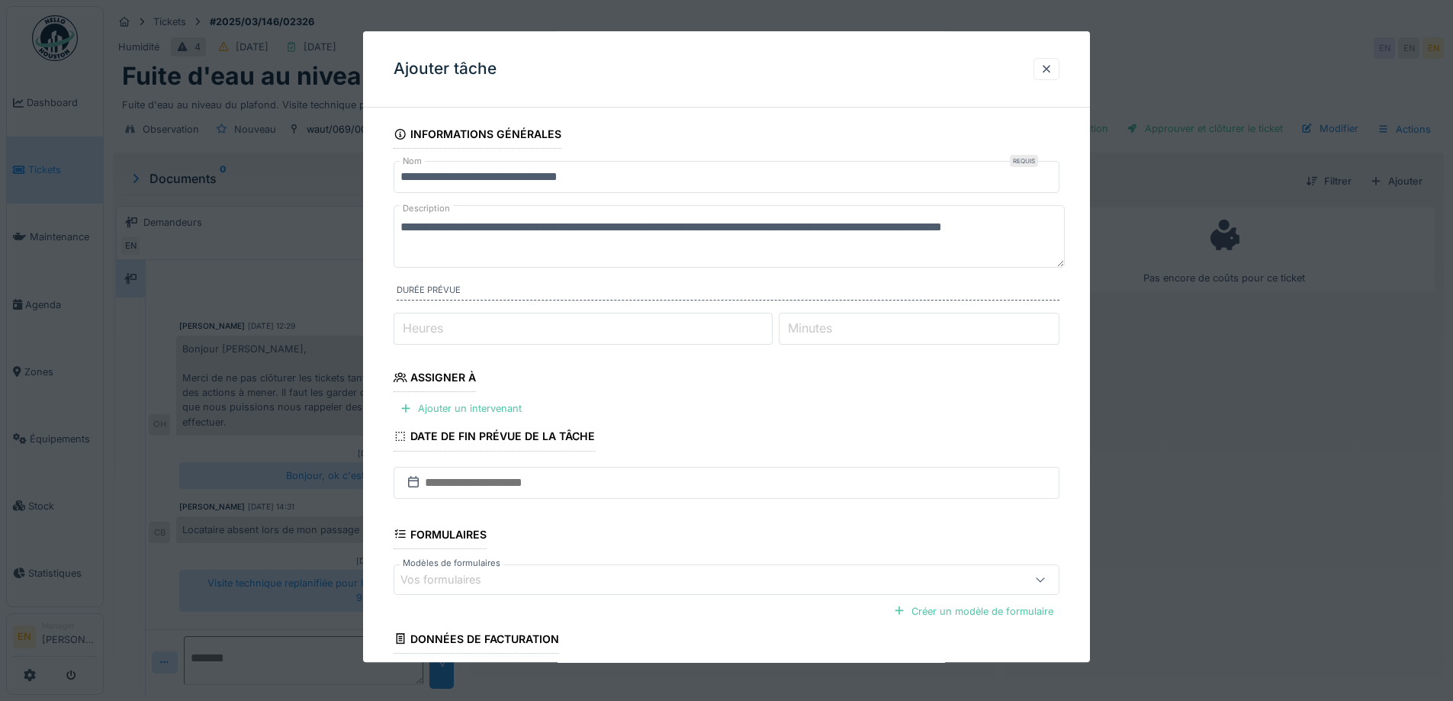
click at [400, 175] on input "**********" at bounding box center [726, 177] width 666 height 32
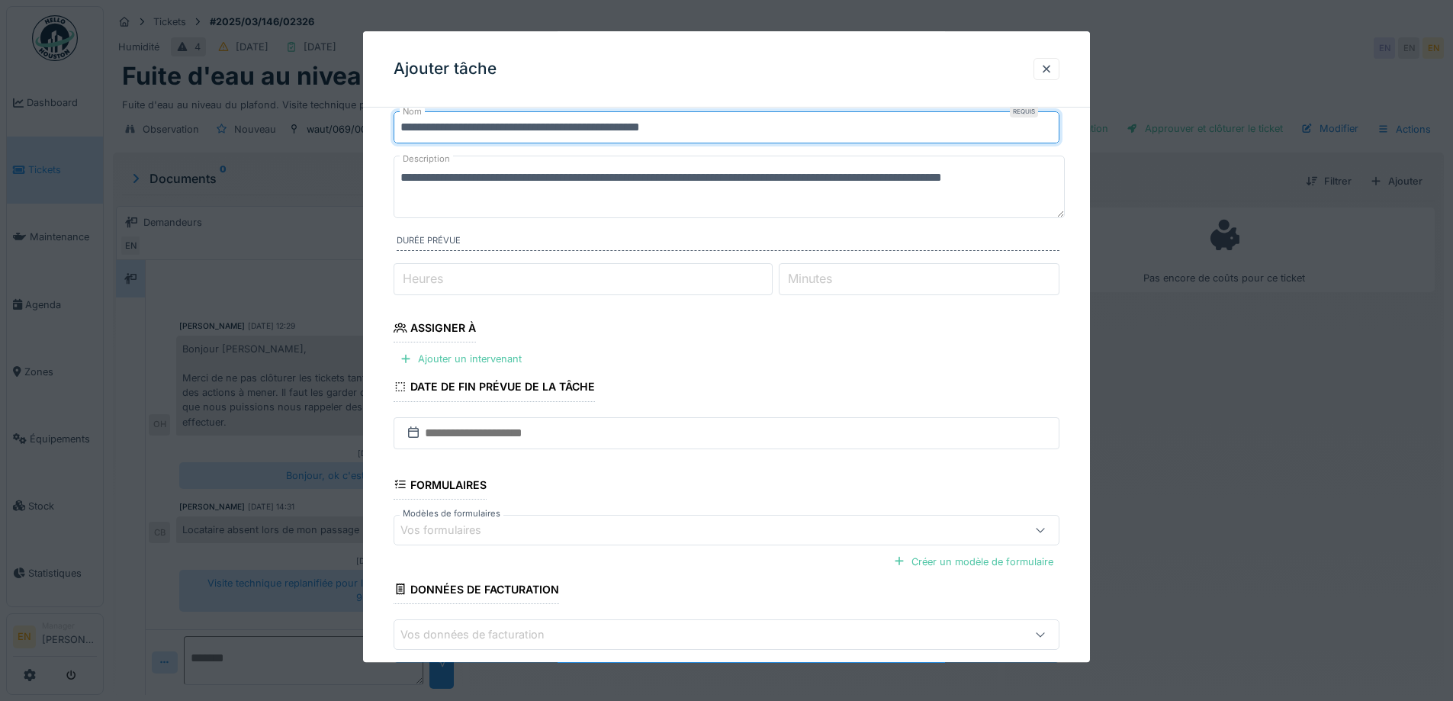
scroll to position [76, 0]
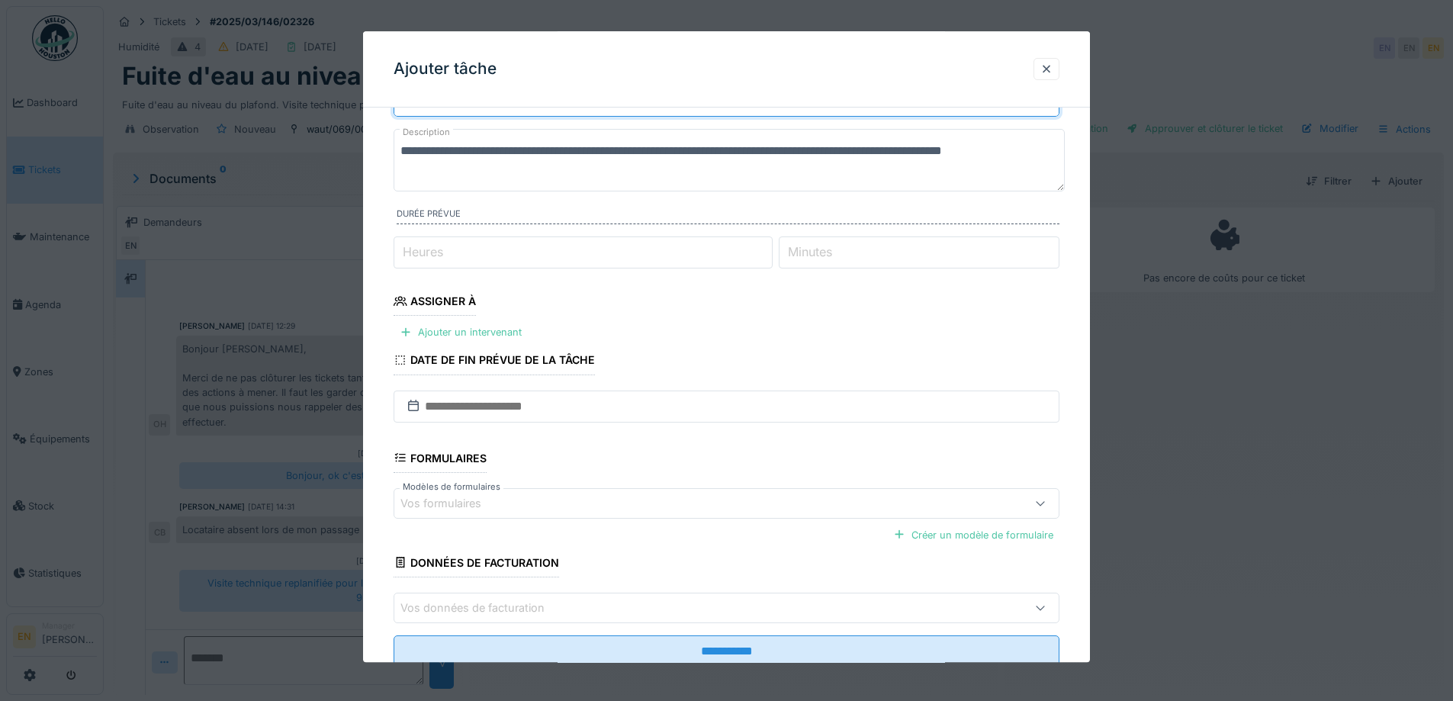
type input "**********"
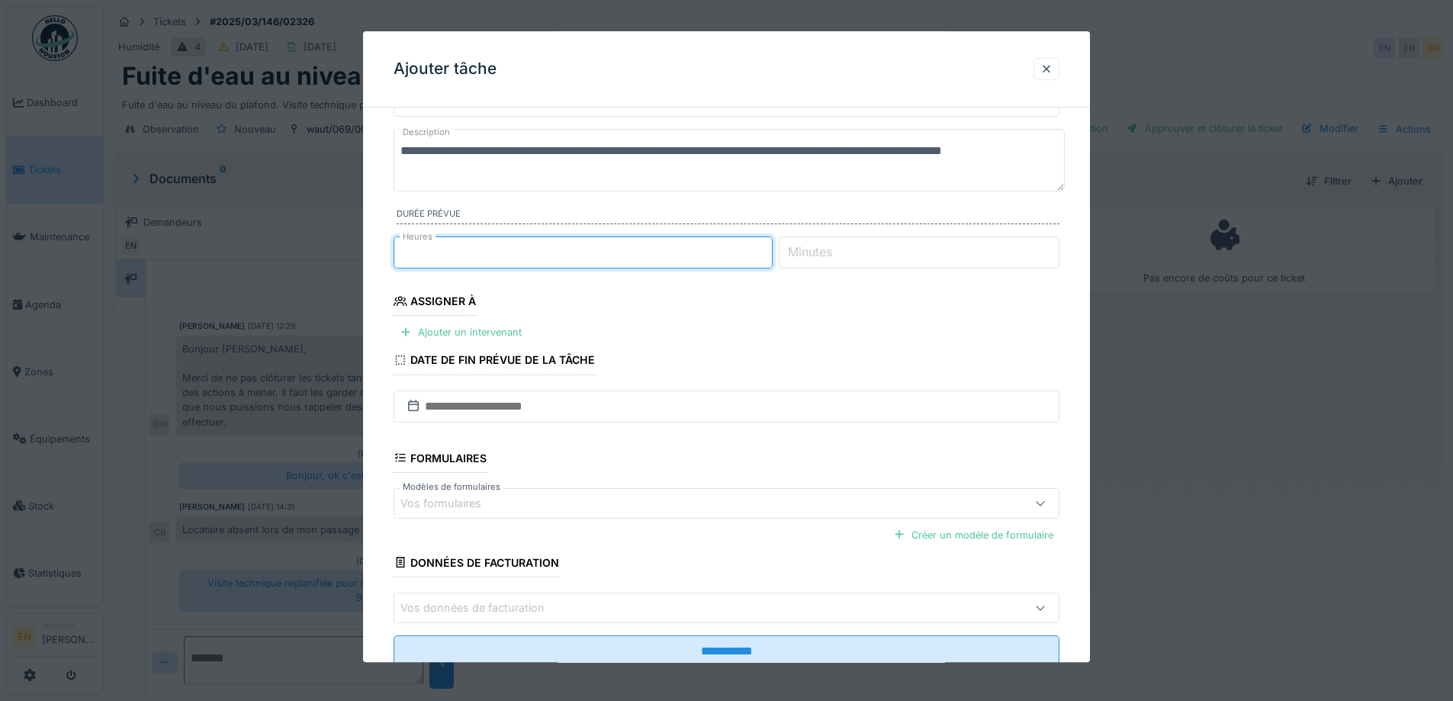
type input "*"
click at [765, 248] on input "*" at bounding box center [582, 252] width 379 height 32
click at [462, 336] on div "Ajouter un intervenant" at bounding box center [460, 333] width 134 height 21
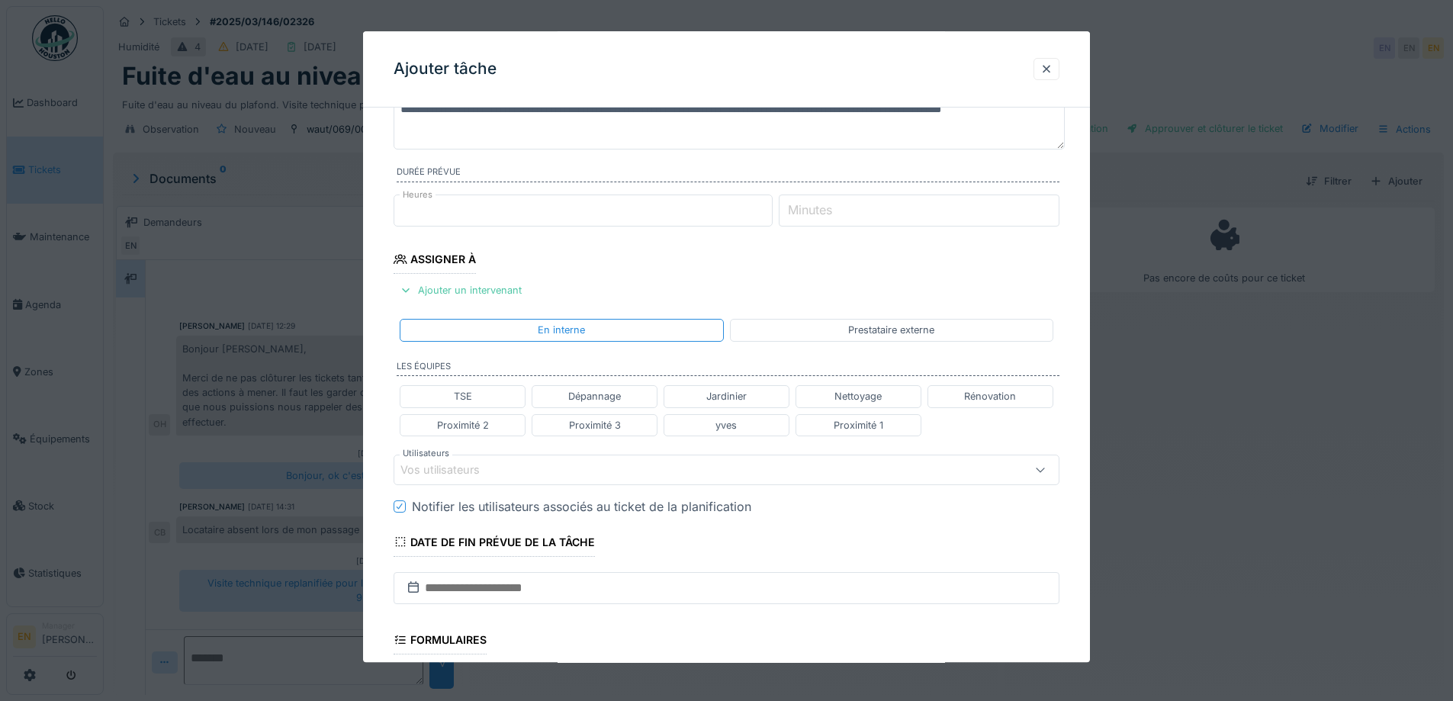
scroll to position [305, 0]
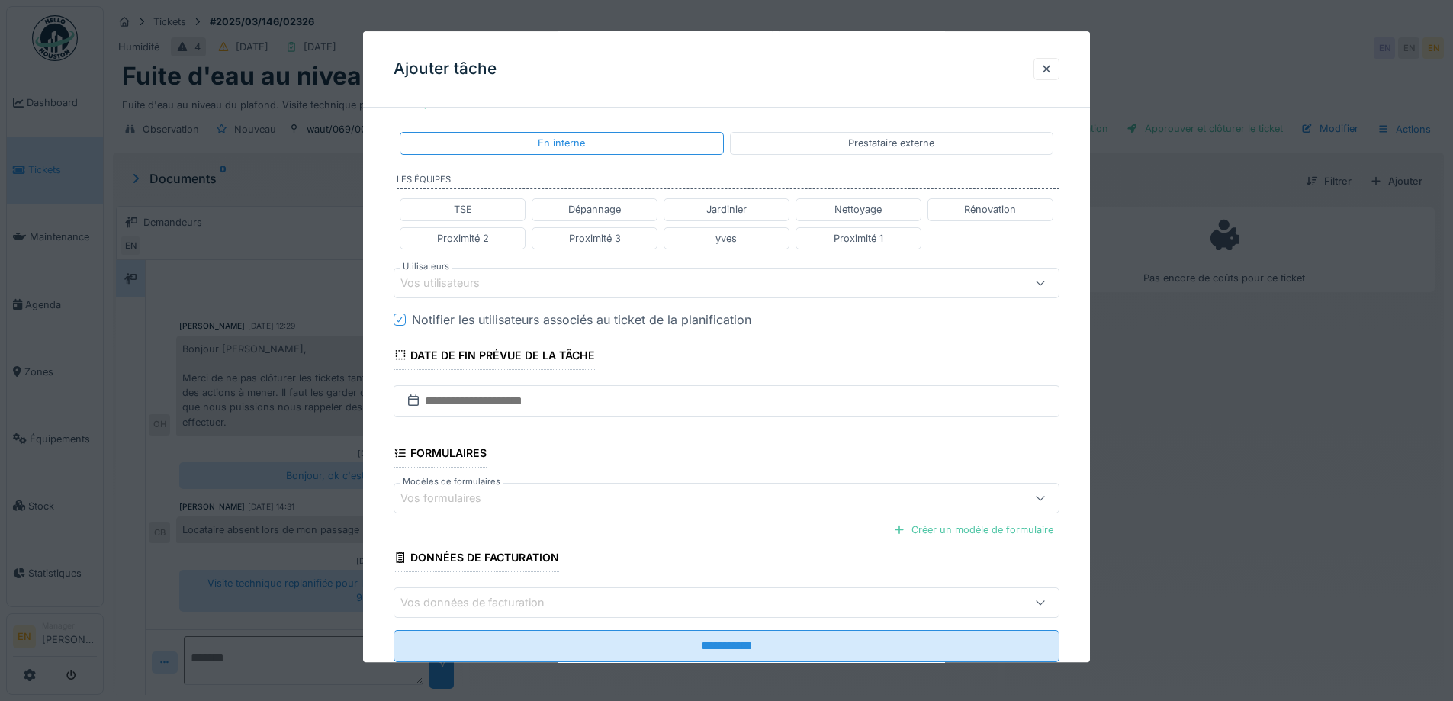
click at [503, 278] on div "Vos utilisateurs" at bounding box center [687, 283] width 574 height 17
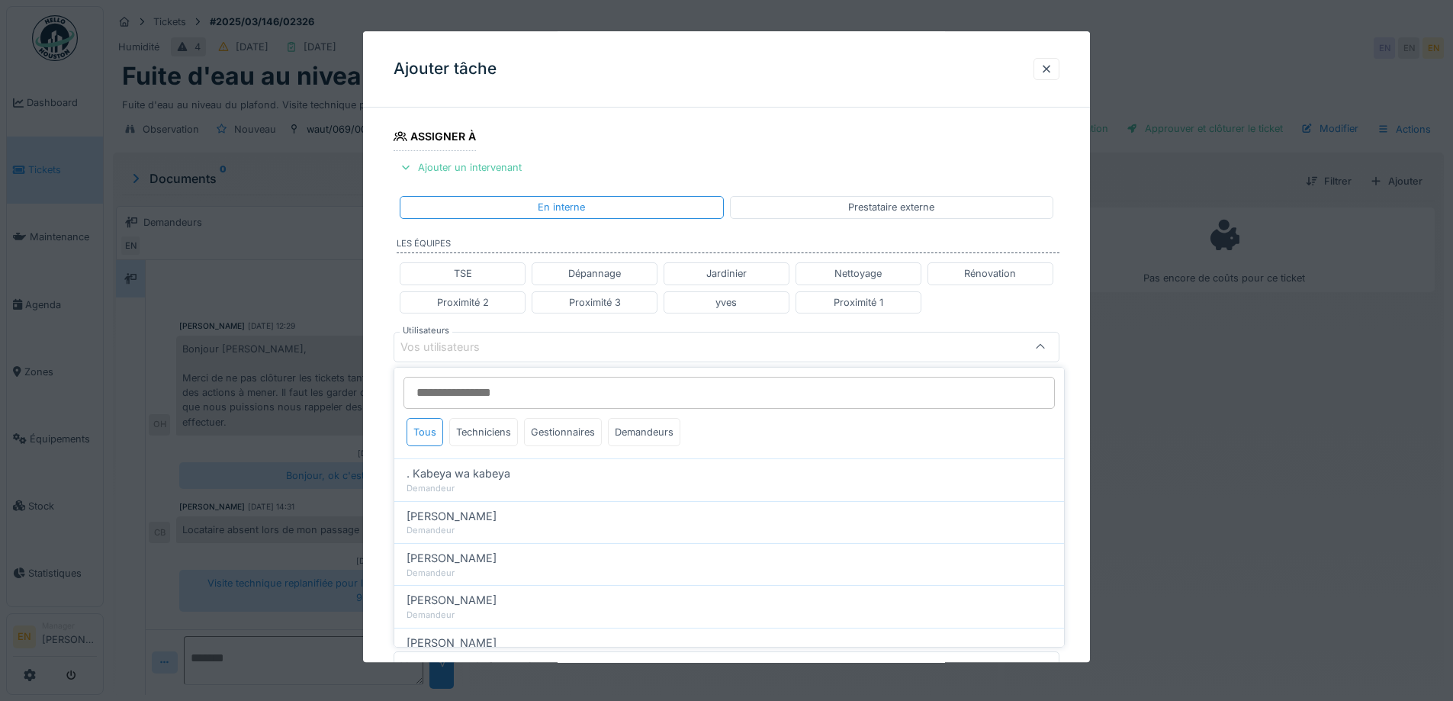
click at [483, 393] on input "Utilisateurs" at bounding box center [728, 393] width 651 height 32
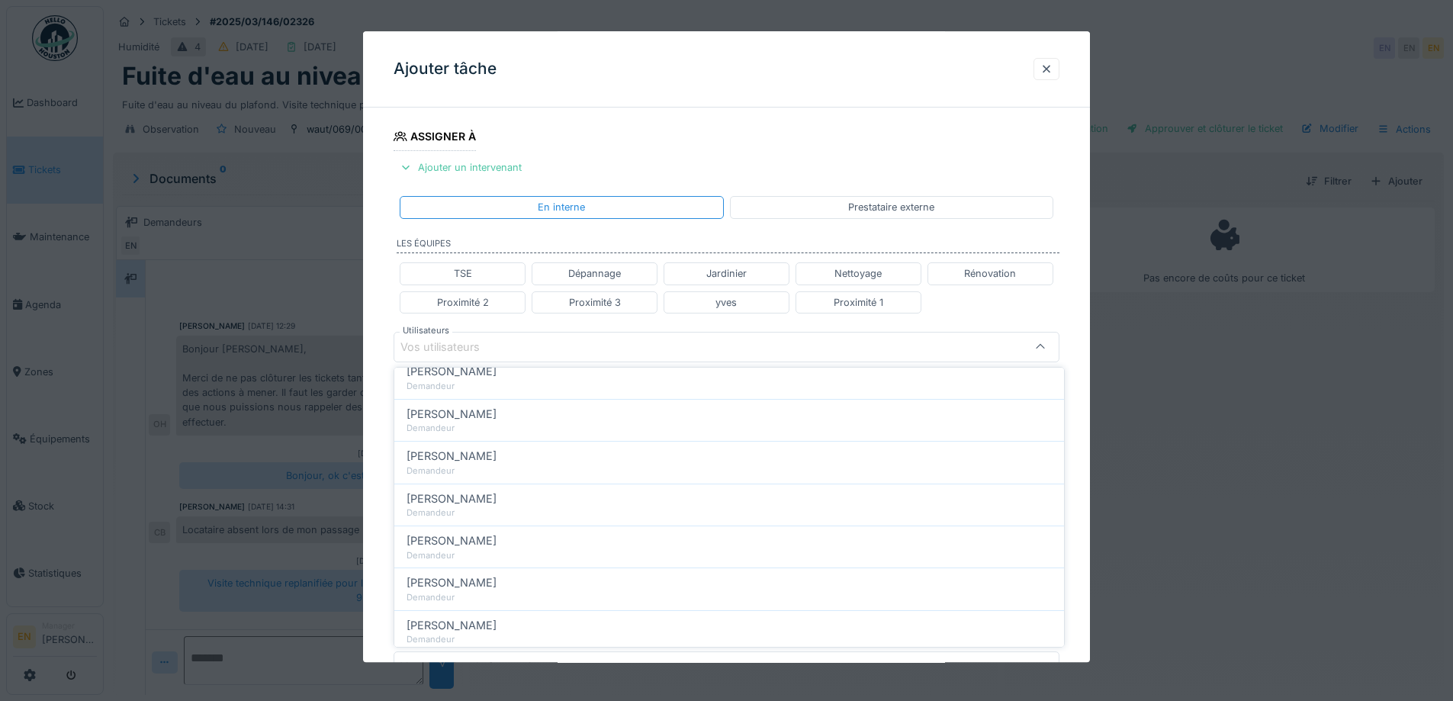
scroll to position [304, 0]
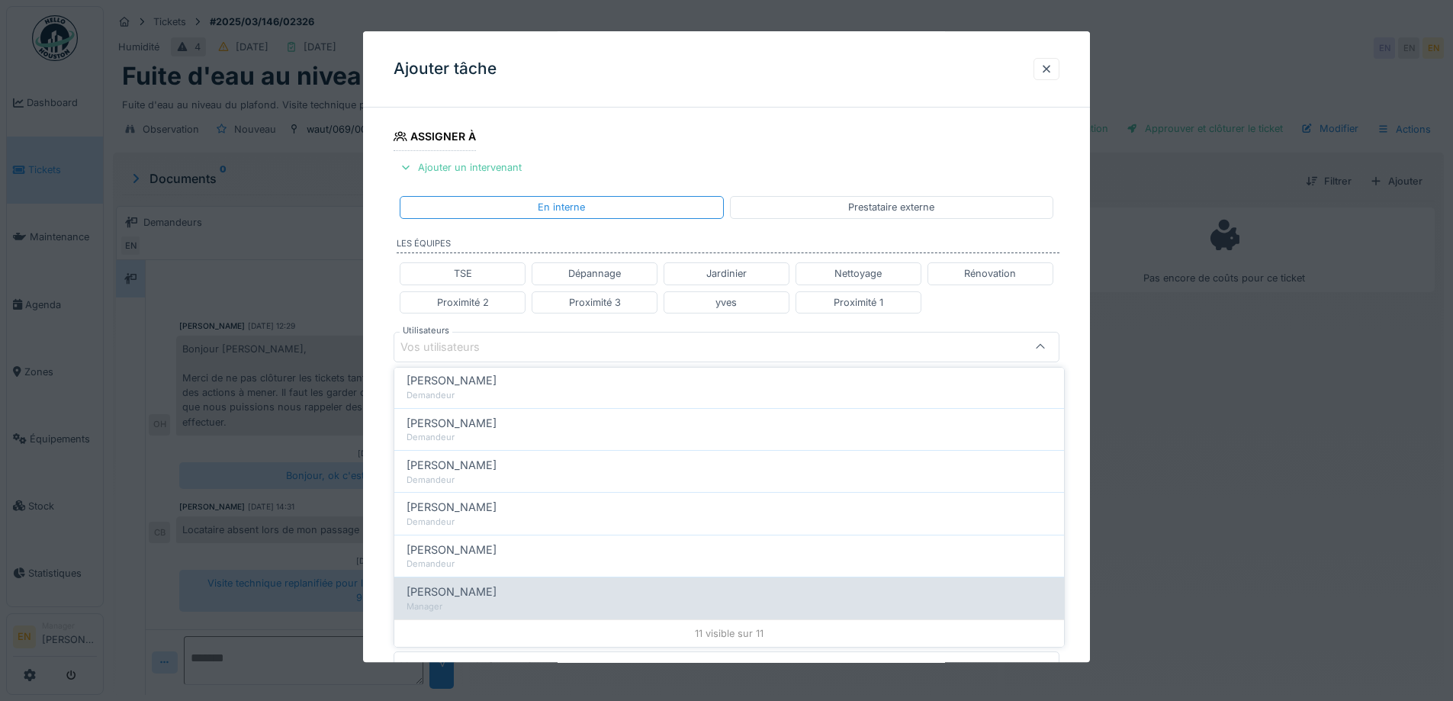
type input "****"
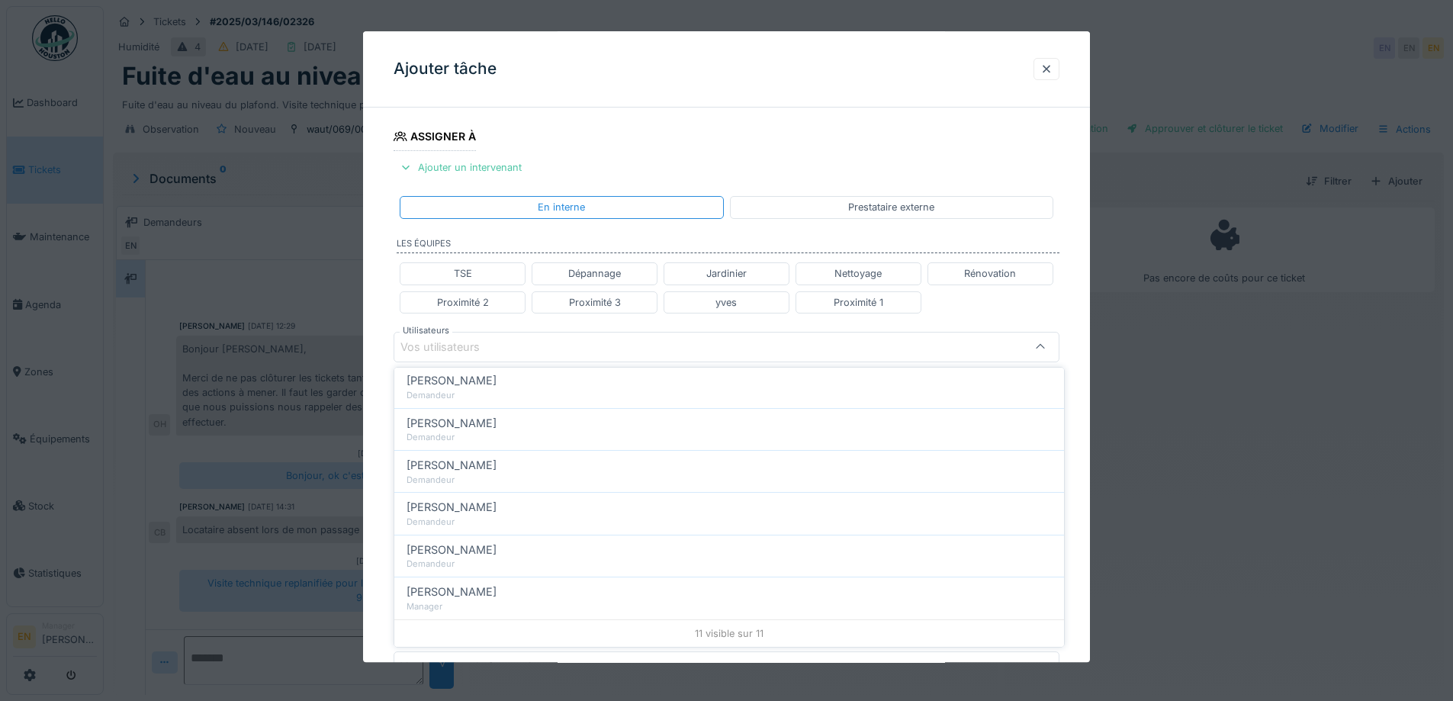
click at [465, 604] on div "Manager" at bounding box center [728, 606] width 645 height 13
type input "*****"
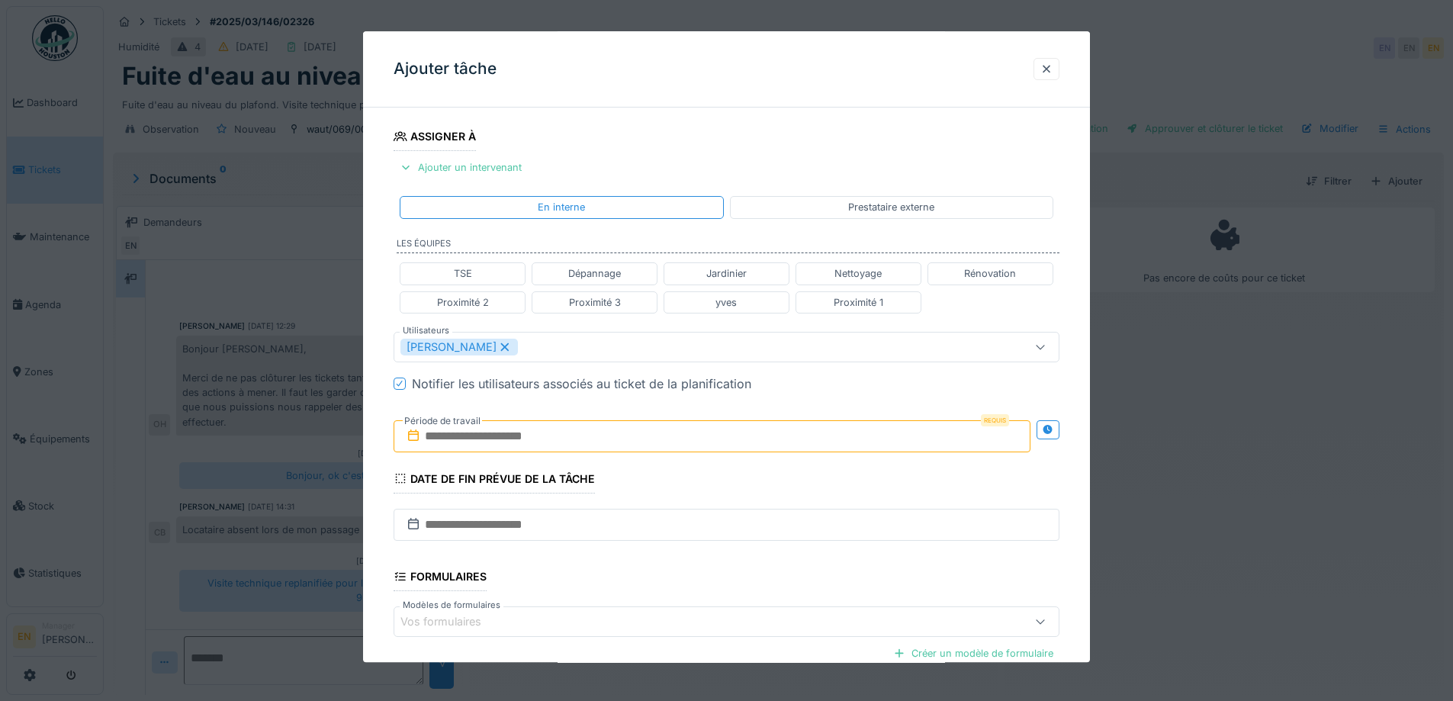
click at [1077, 421] on div "**********" at bounding box center [726, 353] width 727 height 949
click at [1050, 426] on icon at bounding box center [1047, 430] width 10 height 10
click at [529, 442] on input "text" at bounding box center [546, 436] width 307 height 32
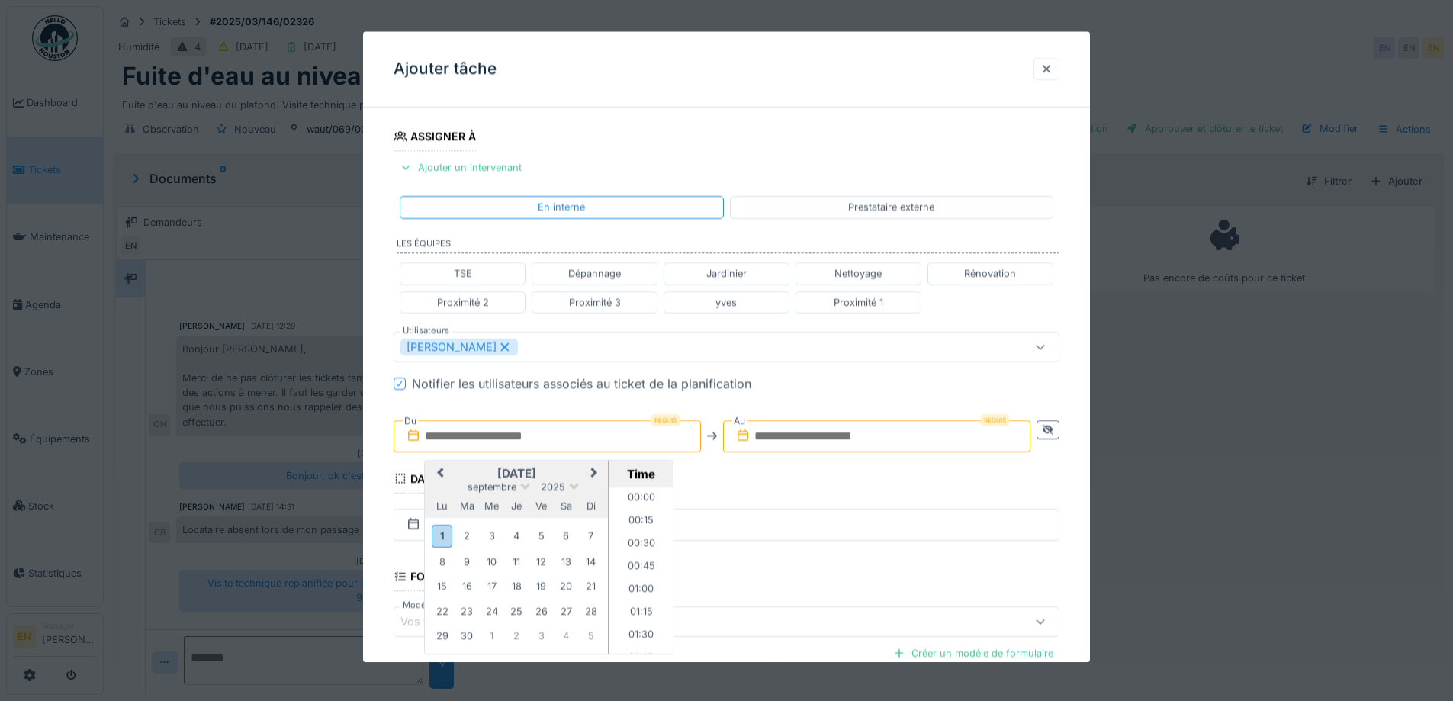
scroll to position [1415, 0]
click at [519, 557] on div "11" at bounding box center [516, 561] width 21 height 21
click at [641, 501] on li "13:00" at bounding box center [641, 501] width 65 height 23
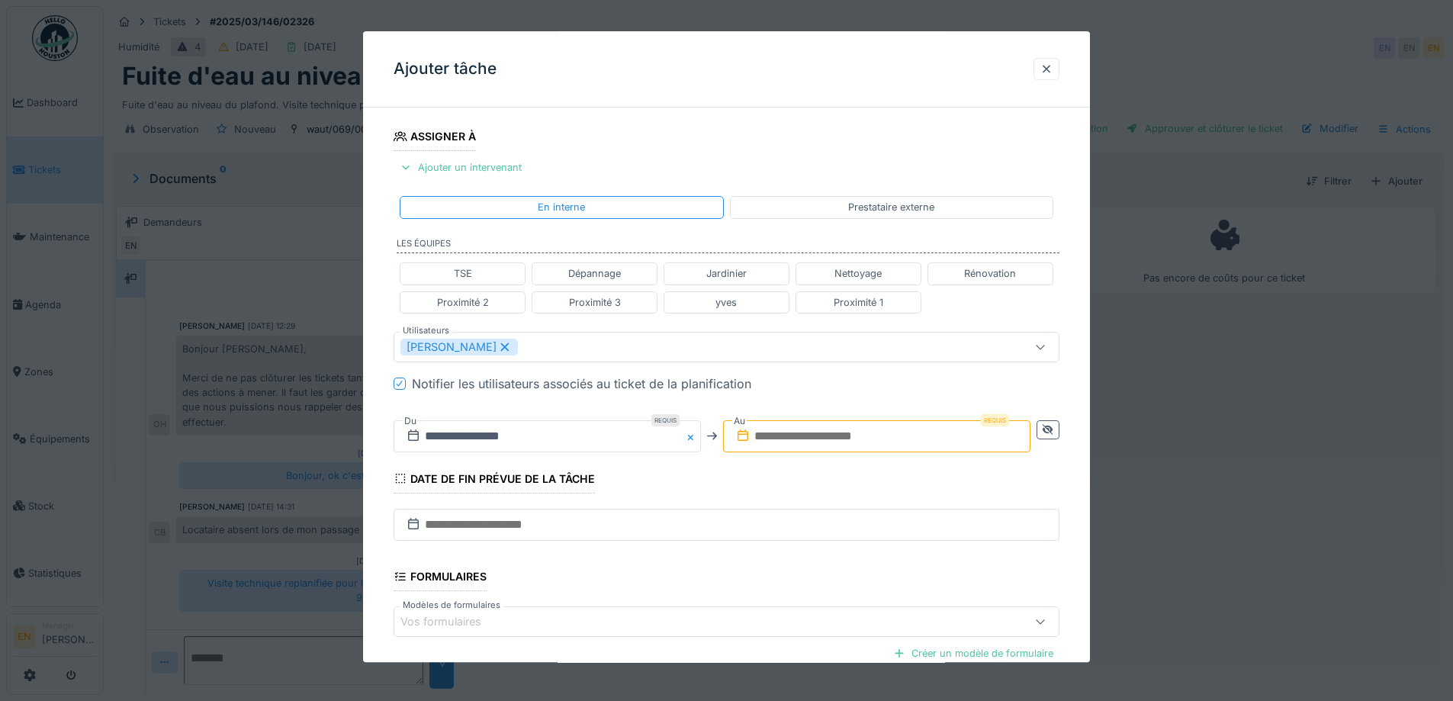
click at [869, 434] on input "text" at bounding box center [876, 436] width 307 height 32
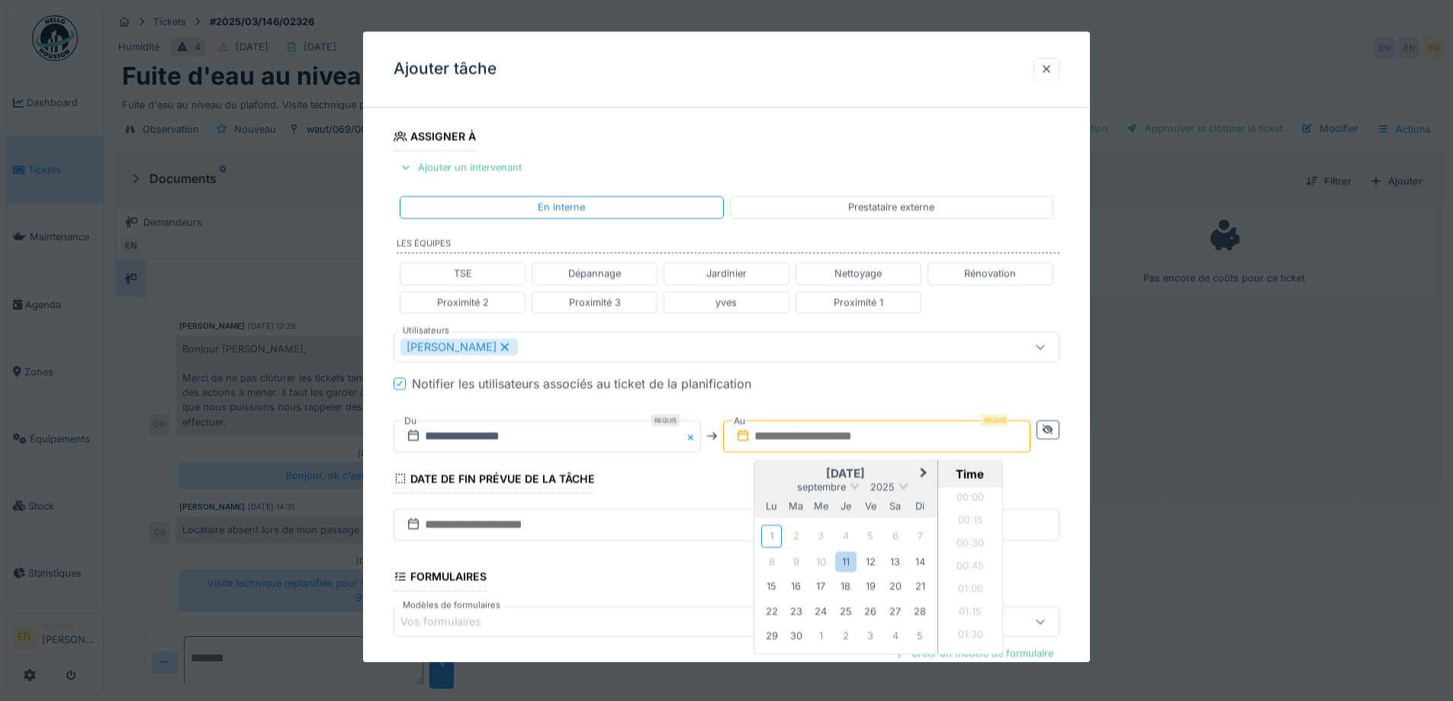
scroll to position [1415, 0]
click at [853, 563] on div "11" at bounding box center [845, 561] width 21 height 21
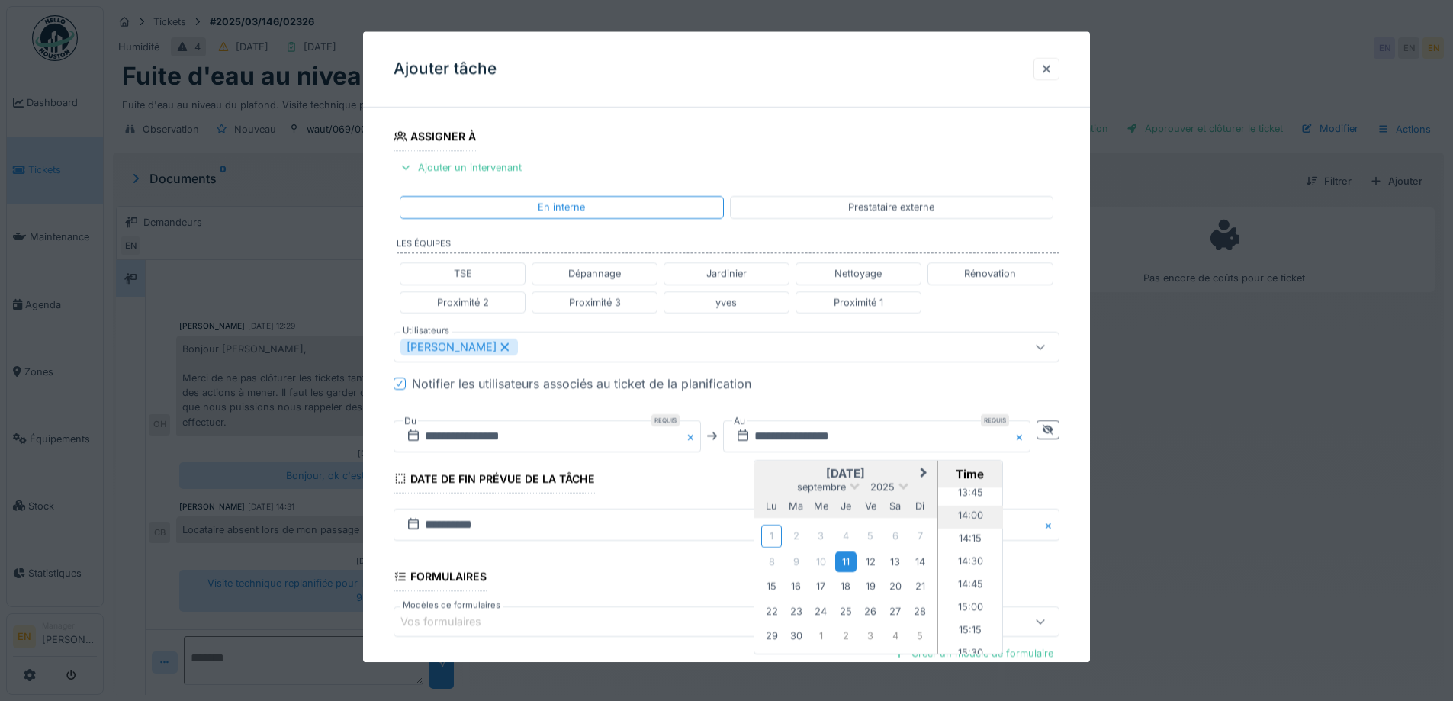
click at [975, 510] on li "14:00" at bounding box center [970, 517] width 65 height 23
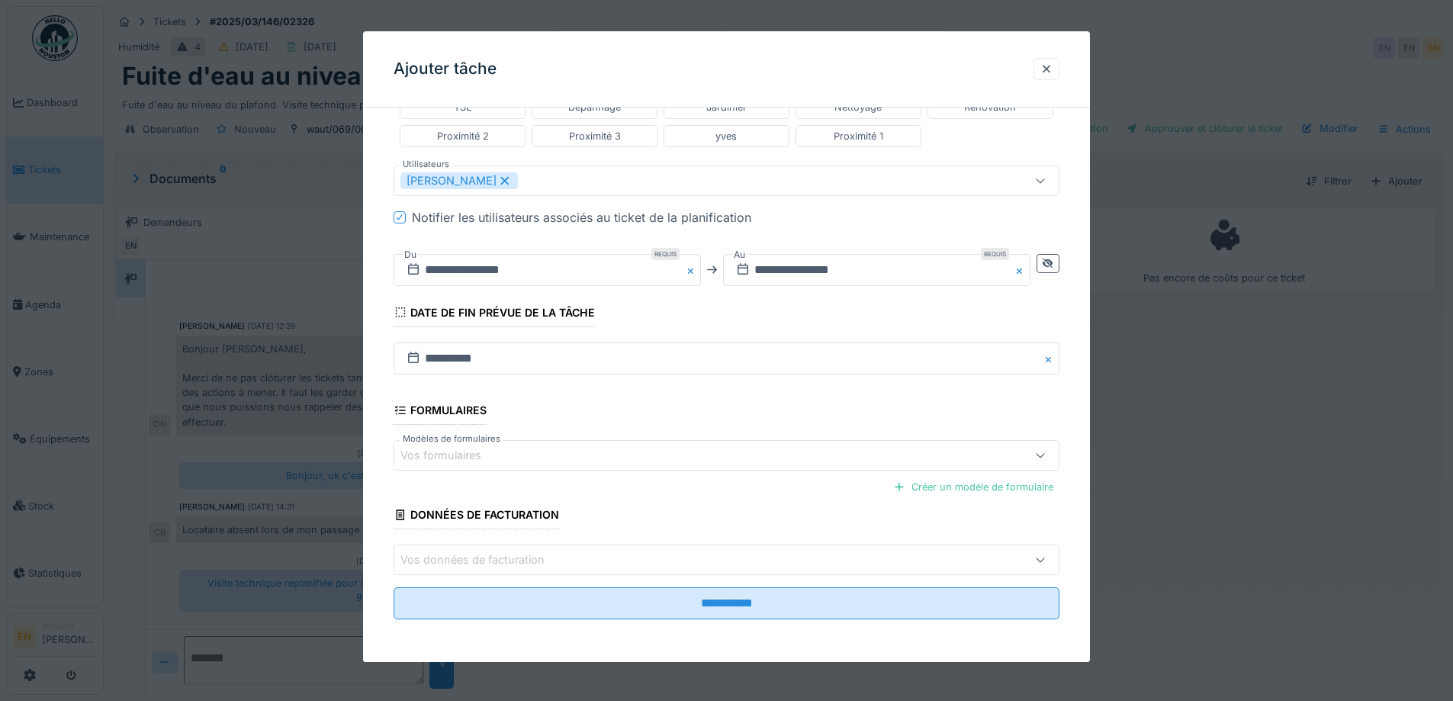
scroll to position [11, 0]
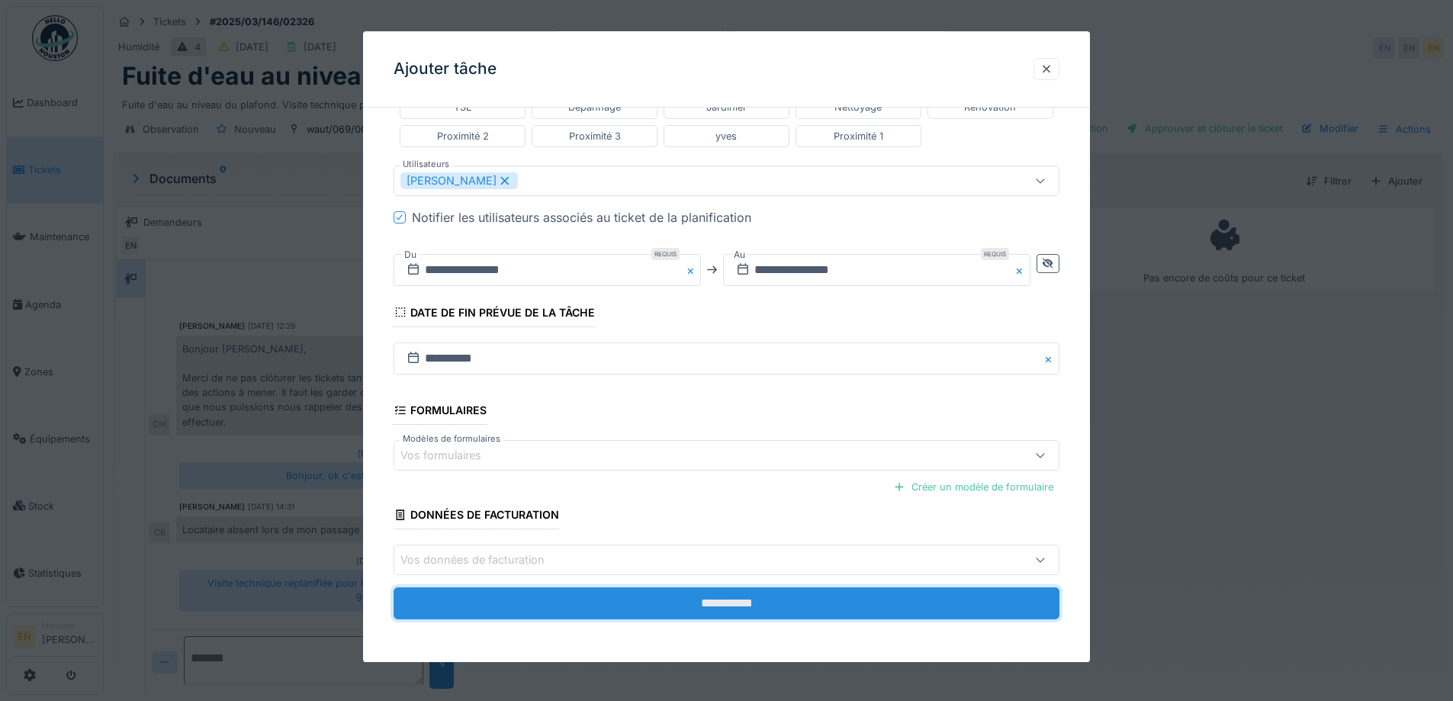
click at [753, 603] on input "**********" at bounding box center [726, 604] width 666 height 32
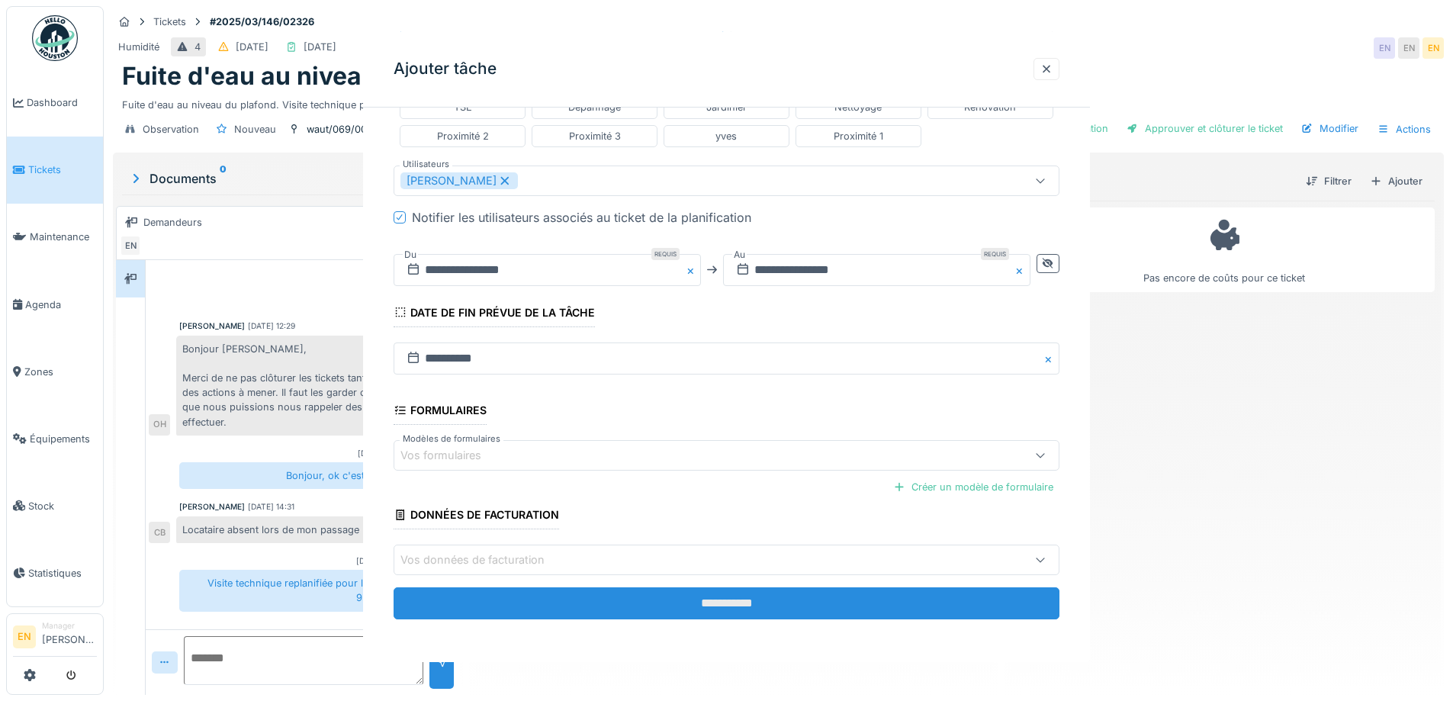
scroll to position [0, 0]
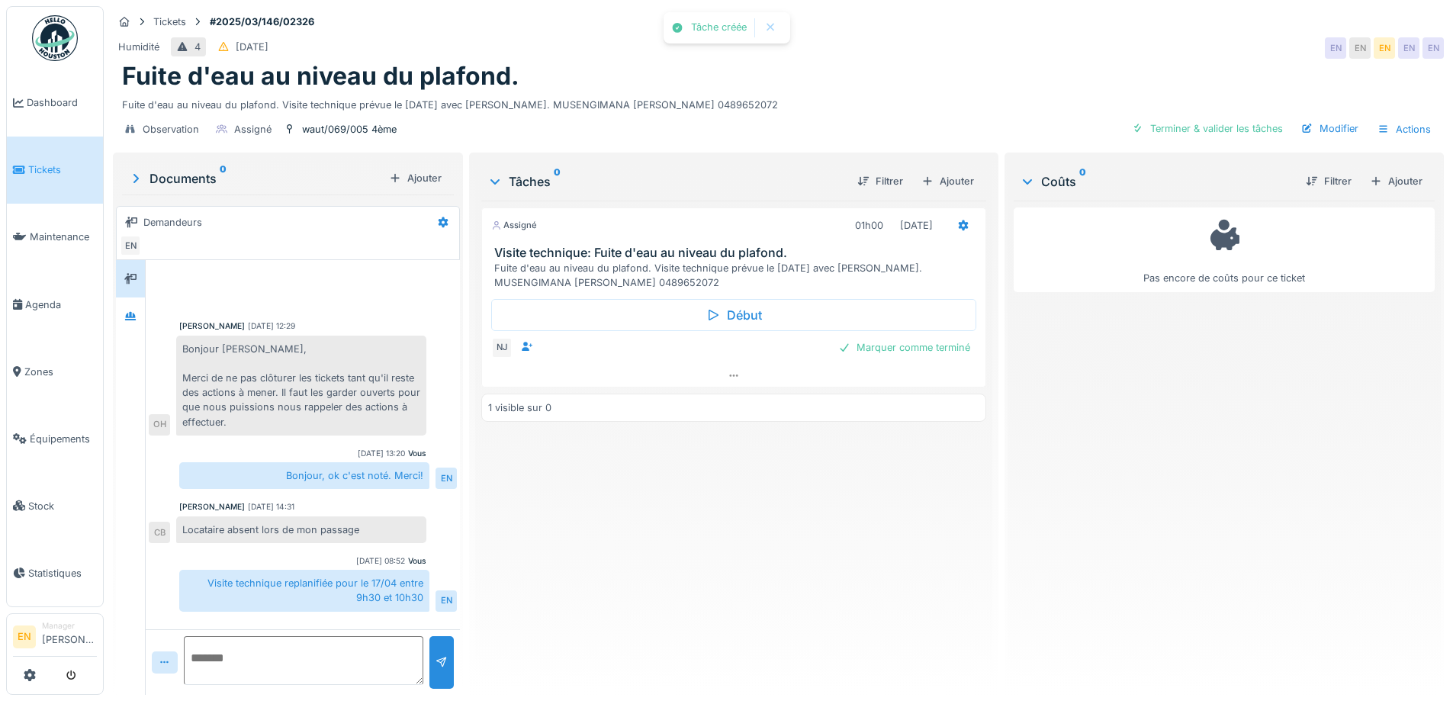
click at [750, 587] on div "Assigné 01h00 11/09/2025 Visite technique: Fuite d'eau au niveau du plafond. Fu…" at bounding box center [733, 442] width 504 height 482
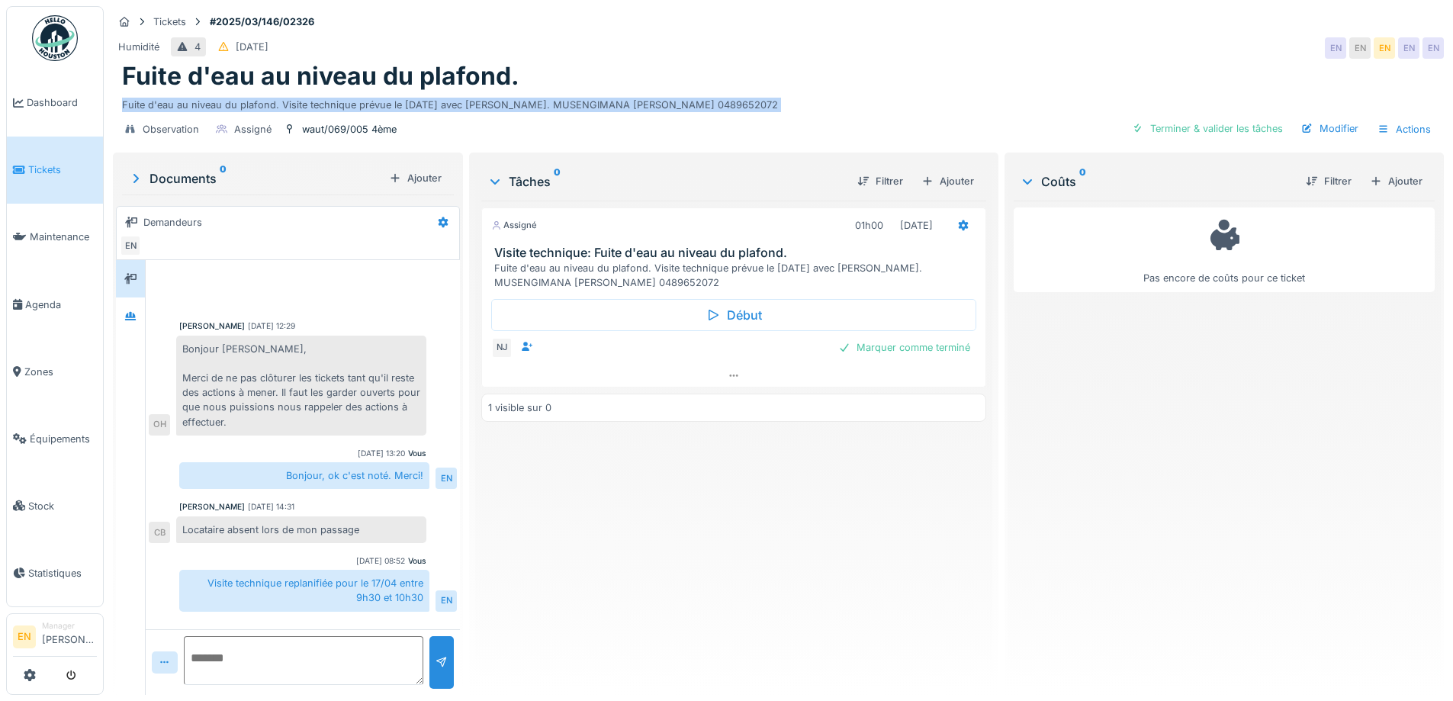
drag, startPoint x: 114, startPoint y: 92, endPoint x: 702, endPoint y: 102, distance: 587.3
click at [702, 102] on div "Tickets #2025/03/146/02326 Humidité 4 11/03/2025 EN EN EN EN EN Fuite d'eau au …" at bounding box center [778, 77] width 1337 height 143
copy div "Fuite d'eau au niveau du plafond. Visite technique prévue le jeudi 20/03 avec C…"
click at [317, 123] on div "waut/069/005 4ème" at bounding box center [349, 129] width 95 height 14
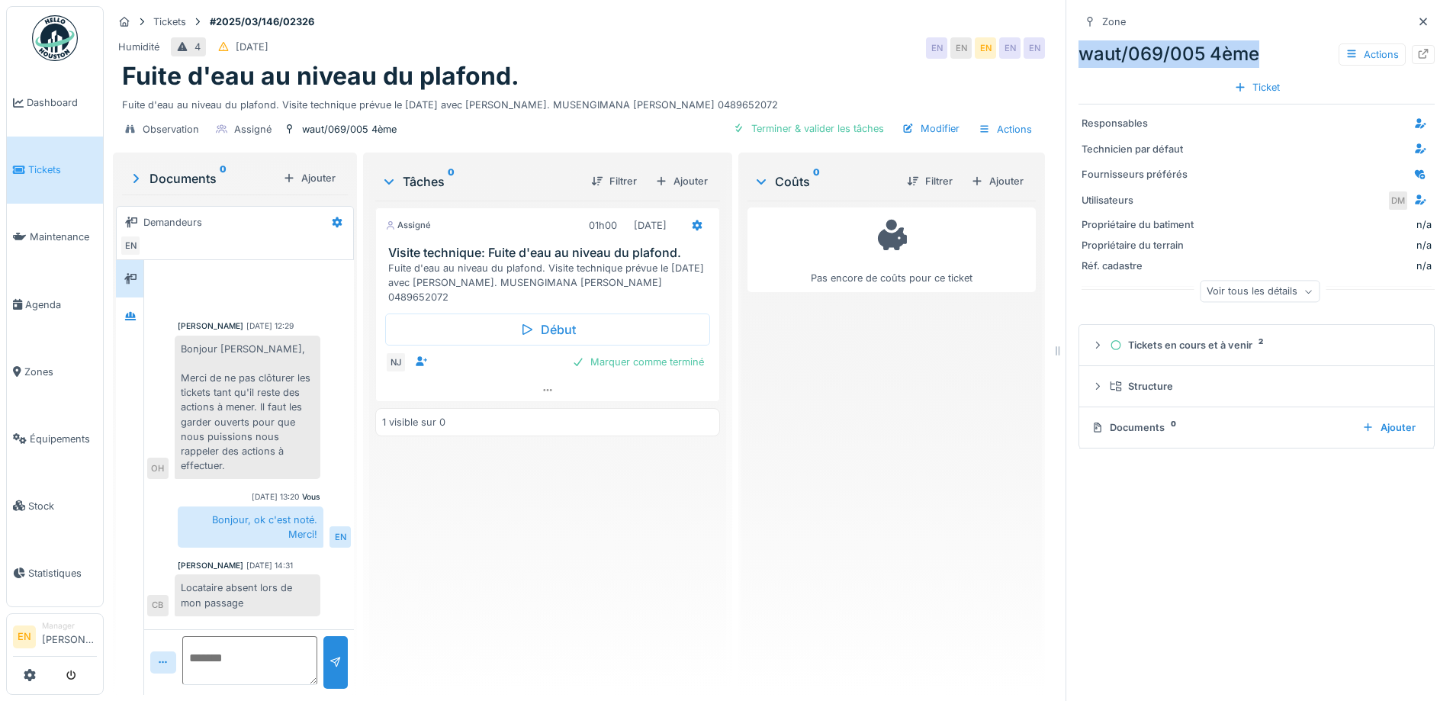
drag, startPoint x: 1068, startPoint y: 42, endPoint x: 1248, endPoint y: 39, distance: 179.2
click at [1248, 40] on div "waut/069/005 4ème Actions" at bounding box center [1256, 53] width 356 height 27
copy div "waut/069/005 4ème"
click at [911, 436] on div "Pas encore de coûts pour ce ticket" at bounding box center [891, 442] width 288 height 482
click at [1417, 17] on icon at bounding box center [1423, 22] width 12 height 10
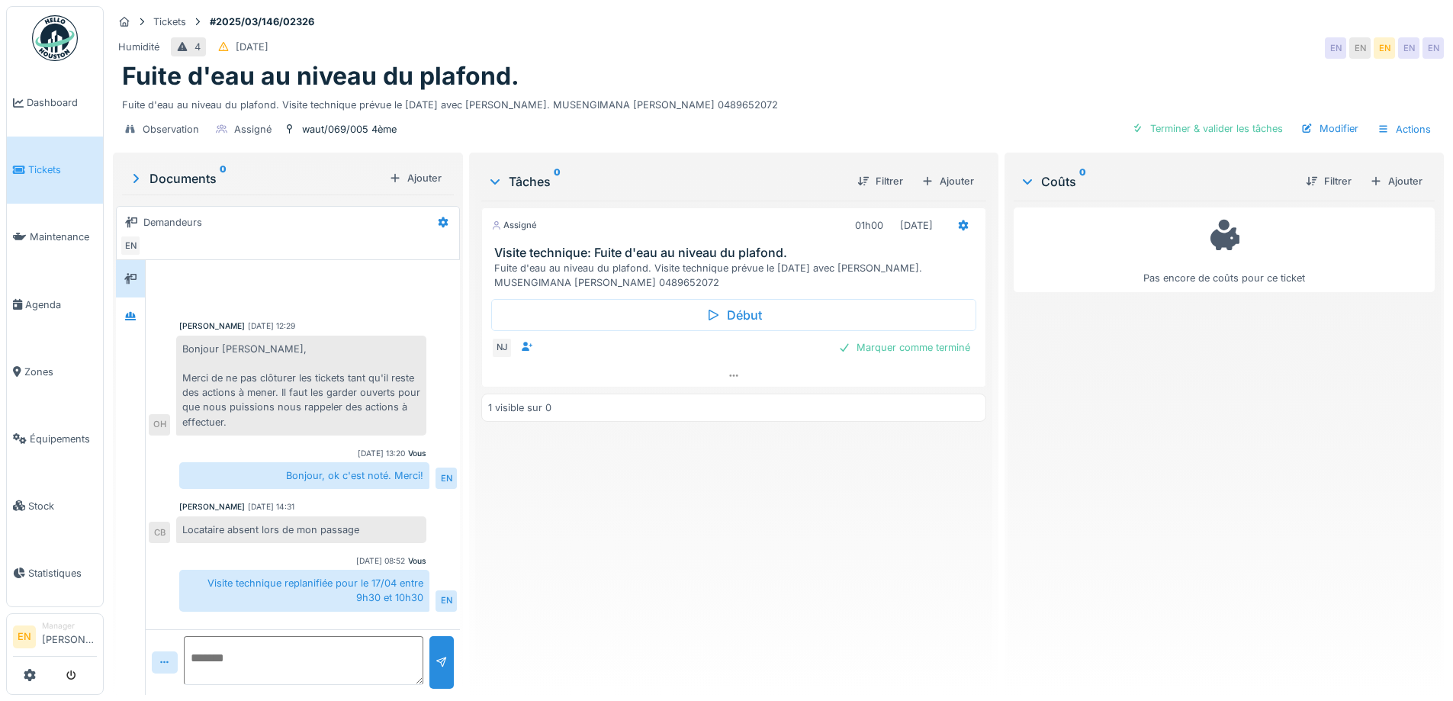
click at [553, 505] on div "Assigné 01h00 11/09/2025 Visite technique: Fuite d'eau au niveau du plafond. Fu…" at bounding box center [733, 442] width 504 height 482
click at [727, 371] on icon at bounding box center [733, 376] width 12 height 10
click at [657, 558] on div "Assigné 01h00 11/09/2025 Visite technique: Fuite d'eau au niveau du plafond. Fu…" at bounding box center [733, 442] width 504 height 482
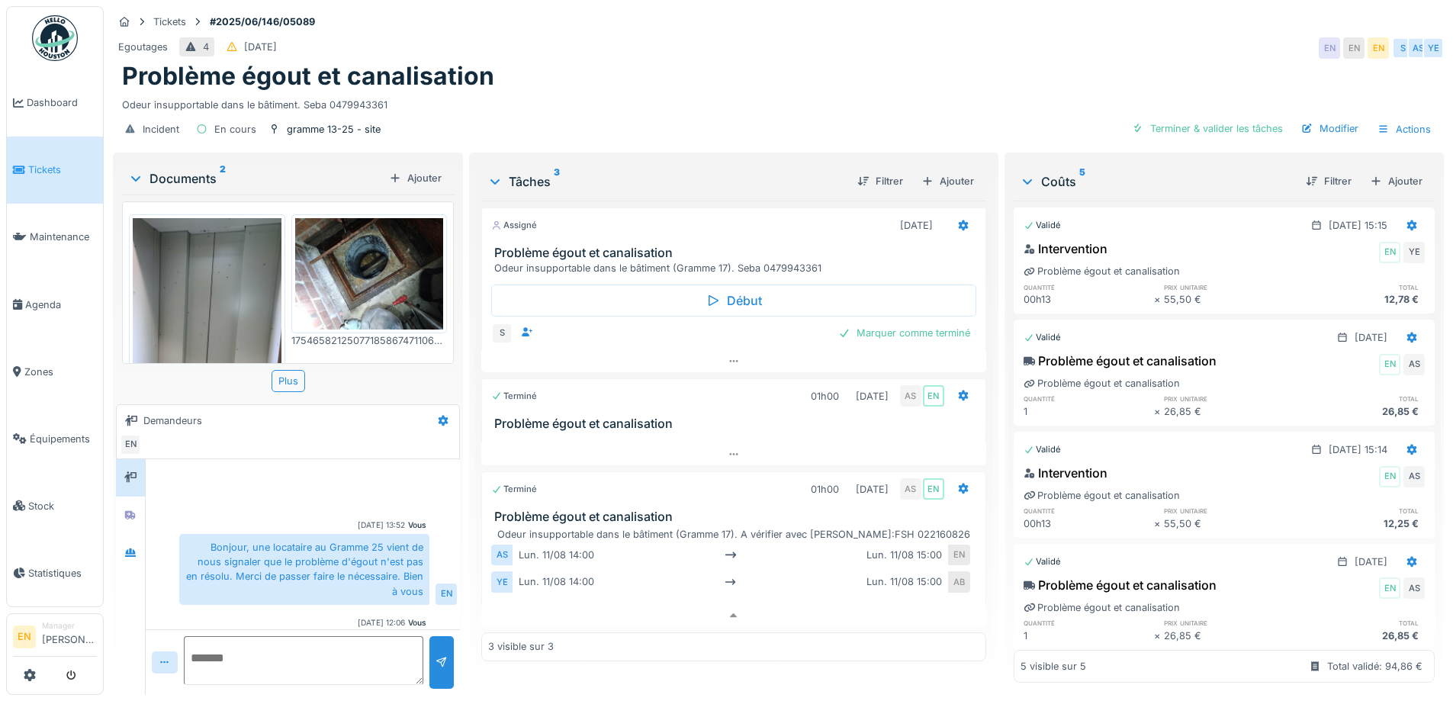
scroll to position [11, 0]
click at [913, 68] on div "Problème égout et canalisation" at bounding box center [778, 76] width 1312 height 29
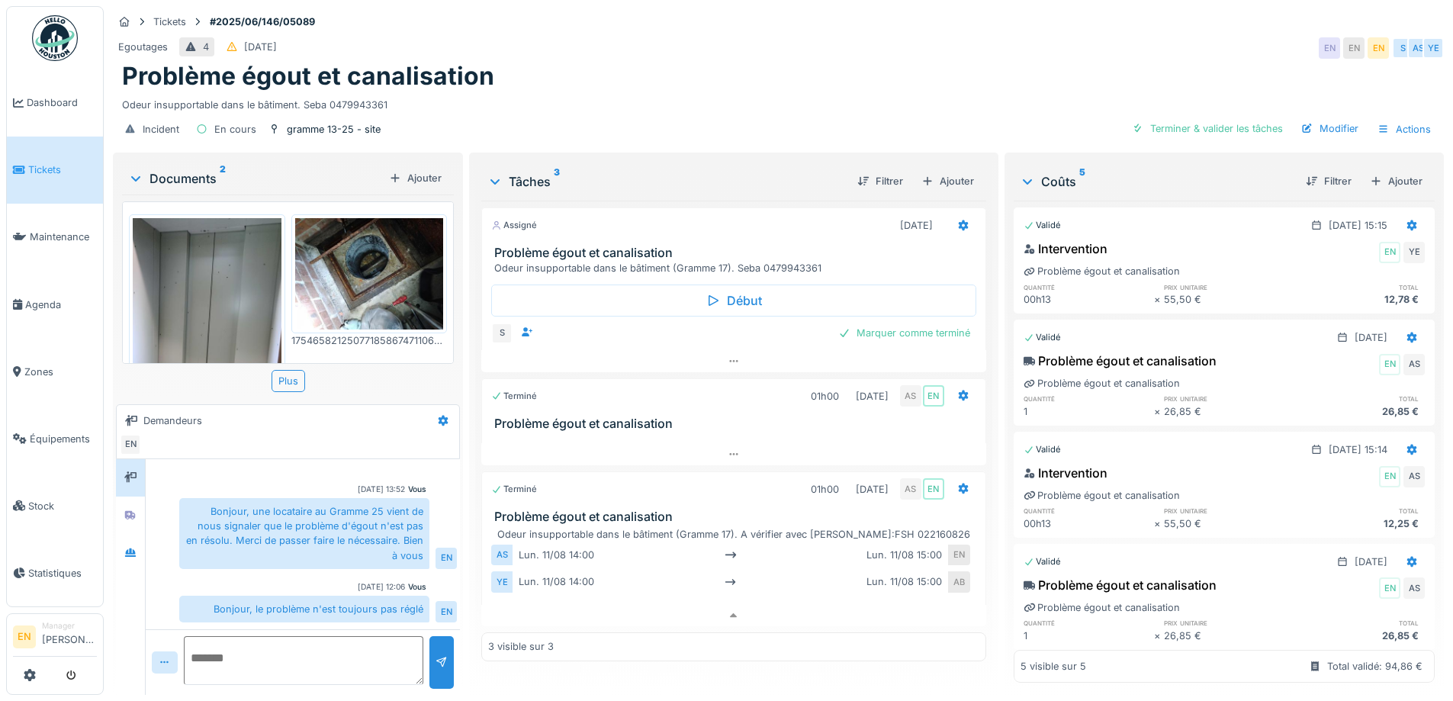
click at [1104, 34] on div "Egoutages 4 [DATE] EN EN EN S AS YE" at bounding box center [778, 47] width 1331 height 27
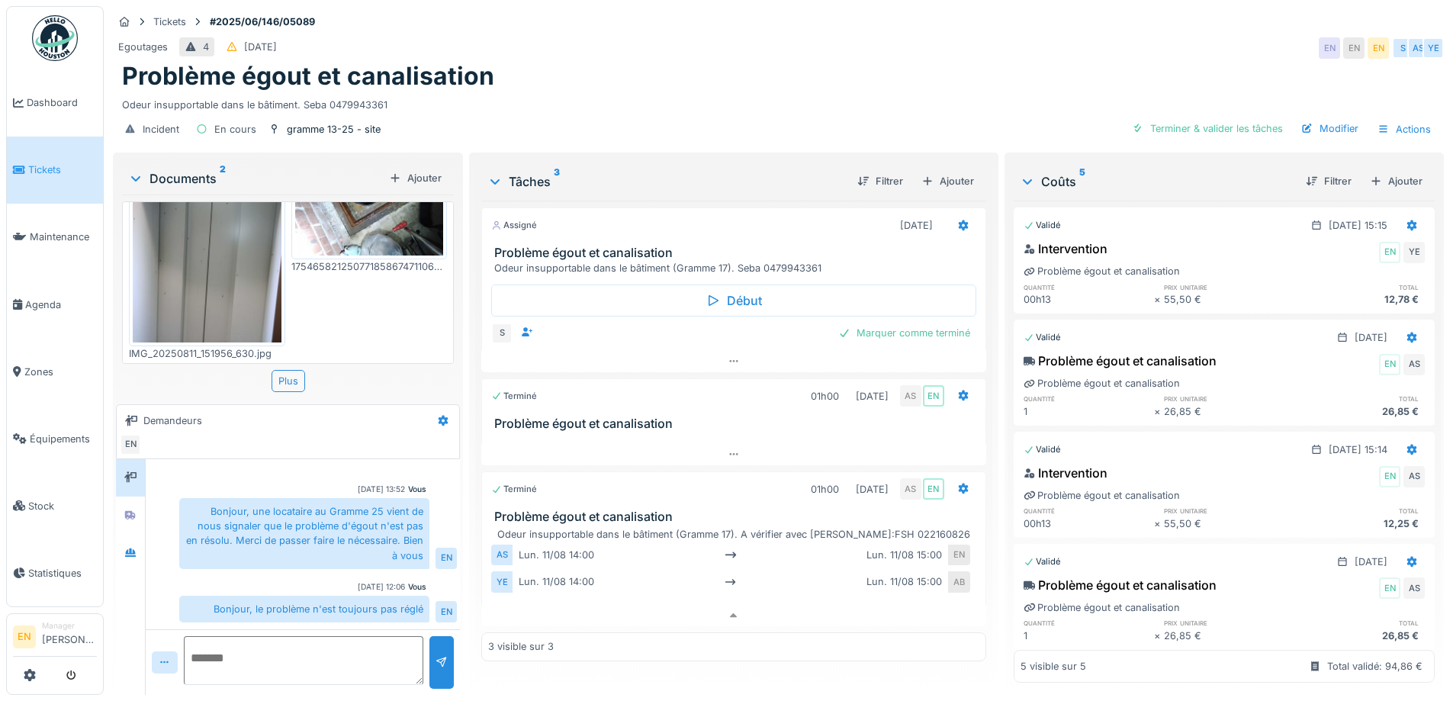
click at [886, 45] on div "Egoutages 4 [DATE] EN EN EN S AS YE" at bounding box center [778, 47] width 1331 height 27
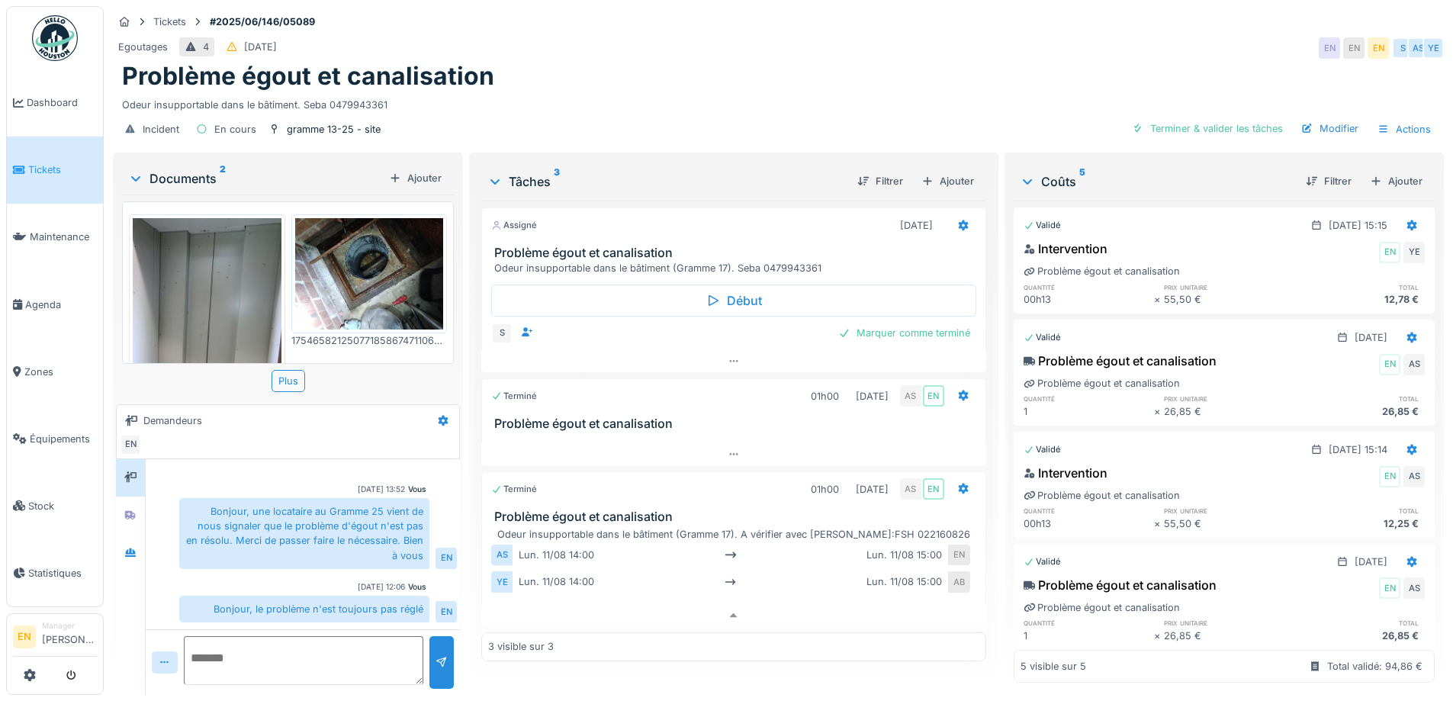
scroll to position [141, 0]
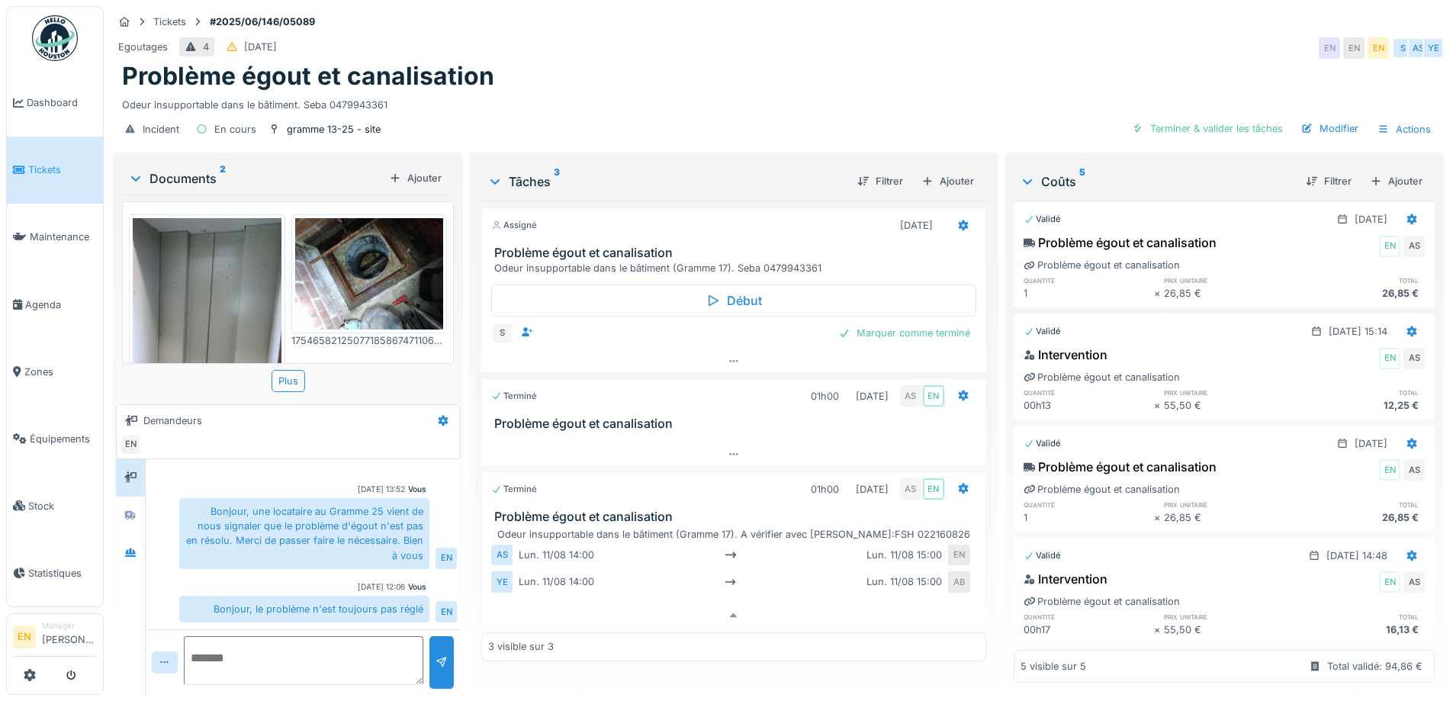
click at [681, 34] on div "Egoutages 4 [DATE] EN EN EN S AS YE" at bounding box center [778, 47] width 1331 height 27
click at [1055, 34] on div "Egoutages 4 [DATE] EN EN EN S AS YE" at bounding box center [778, 47] width 1331 height 27
click at [914, 62] on div "Problème égout et canalisation" at bounding box center [778, 76] width 1312 height 29
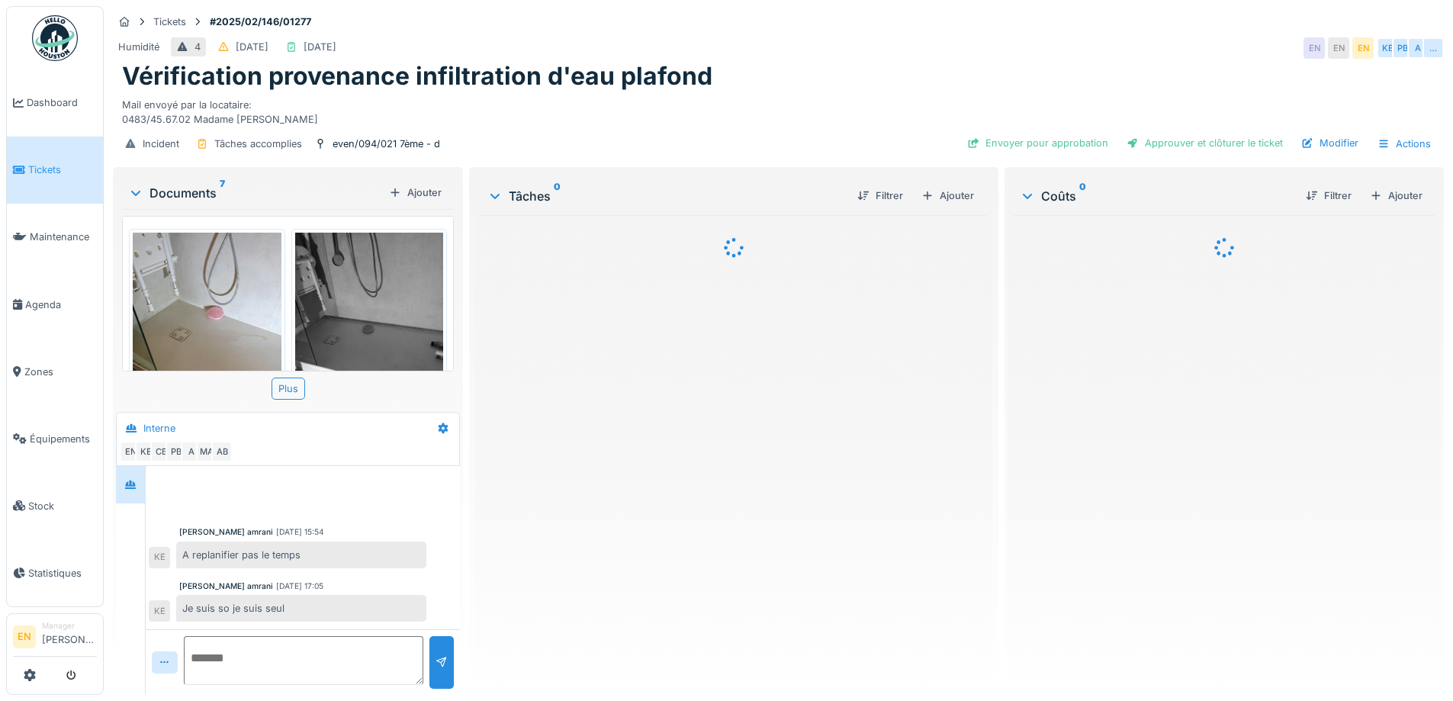
scroll to position [278, 0]
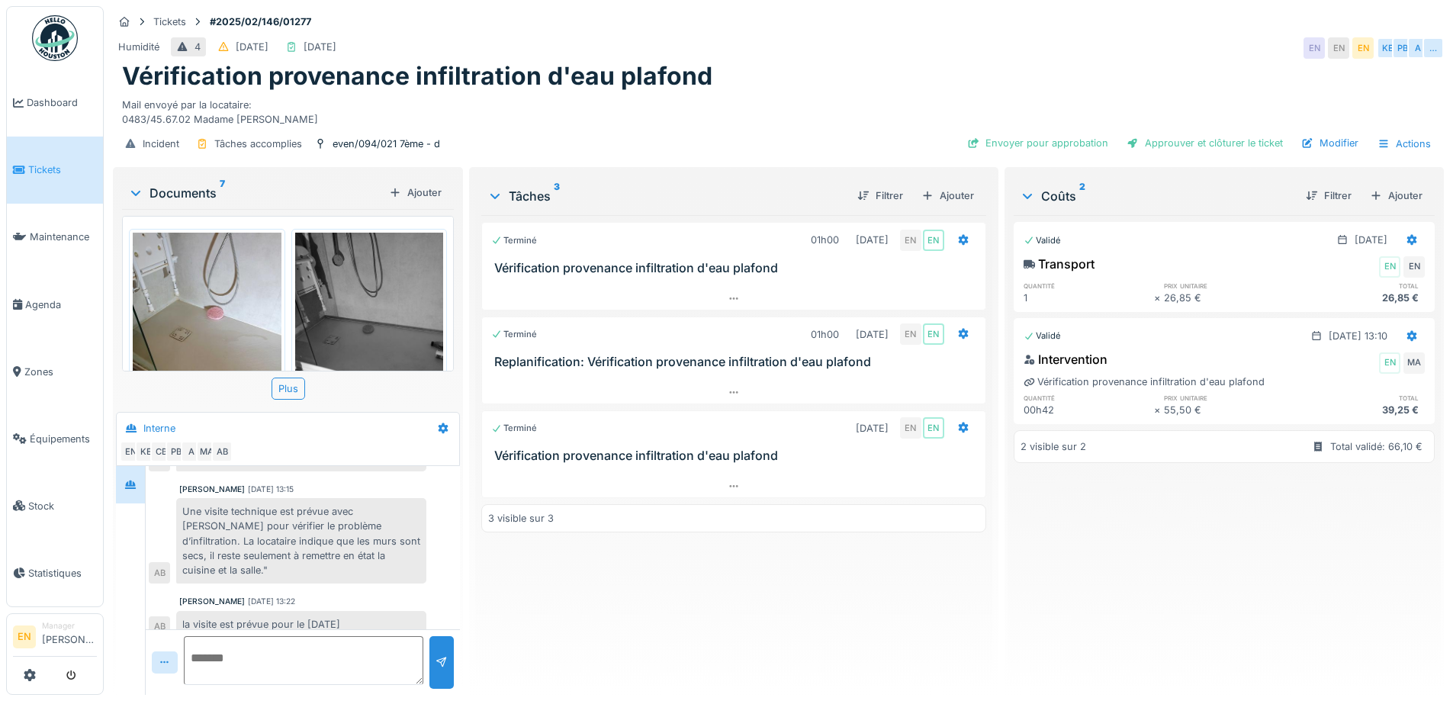
drag, startPoint x: 183, startPoint y: 611, endPoint x: 361, endPoint y: 615, distance: 177.7
click at [361, 615] on div "la visite est prévue pour le [DATE]" at bounding box center [301, 624] width 250 height 27
copy div "la visite est prévue pour le [DATE]"
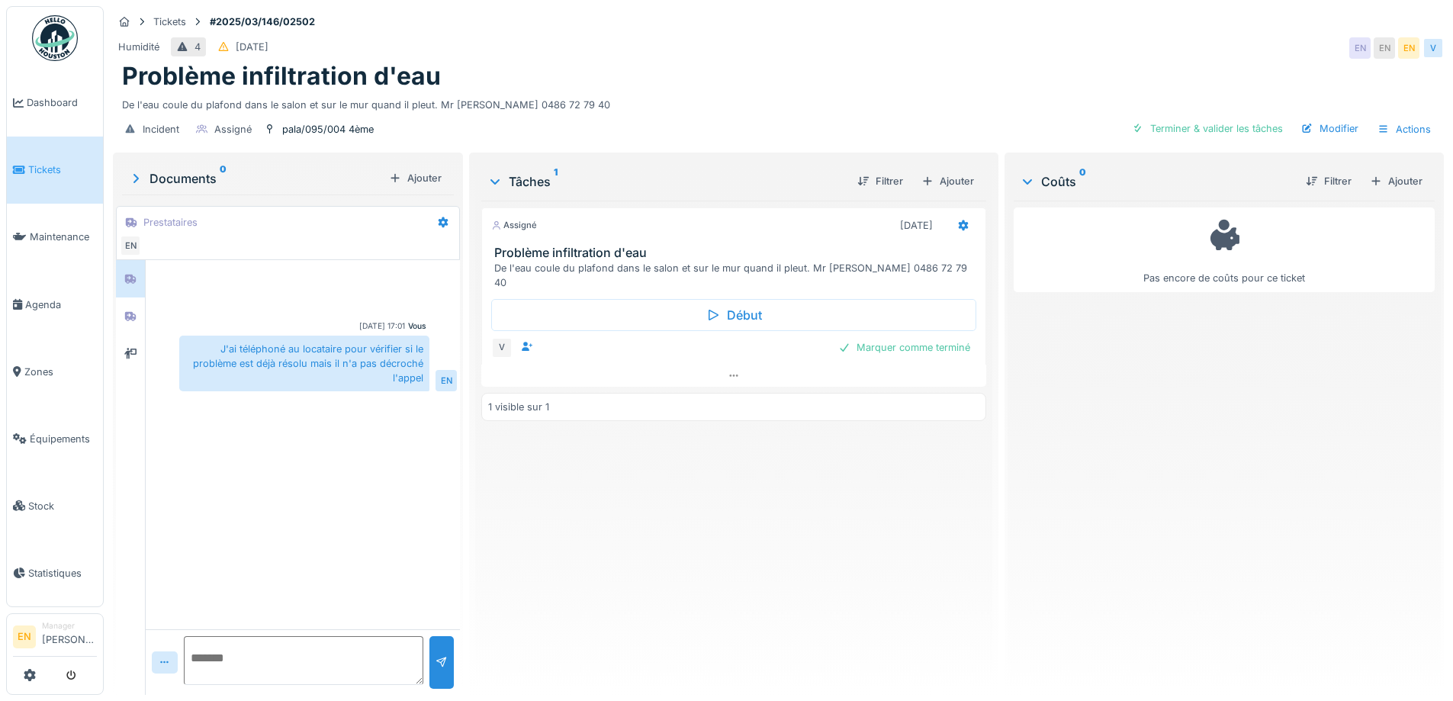
click at [1064, 528] on div "Pas encore de coûts pour ce ticket" at bounding box center [1223, 442] width 421 height 482
click at [833, 559] on div "Assigné [DATE] Problème infiltration d'eau De l'eau coule du plafond dans le sa…" at bounding box center [733, 442] width 504 height 482
click at [814, 110] on div "De l'eau coule du plafond dans le salon et sur le mur quand il pleut. Mr [PERSO…" at bounding box center [778, 102] width 1312 height 21
click at [693, 508] on div "Assigné [DATE] Problème infiltration d'eau De l'eau coule du plafond dans le sa…" at bounding box center [733, 442] width 504 height 482
click at [692, 504] on div "Assigné [DATE] Problème infiltration d'eau De l'eau coule du plafond dans le sa…" at bounding box center [733, 442] width 504 height 482
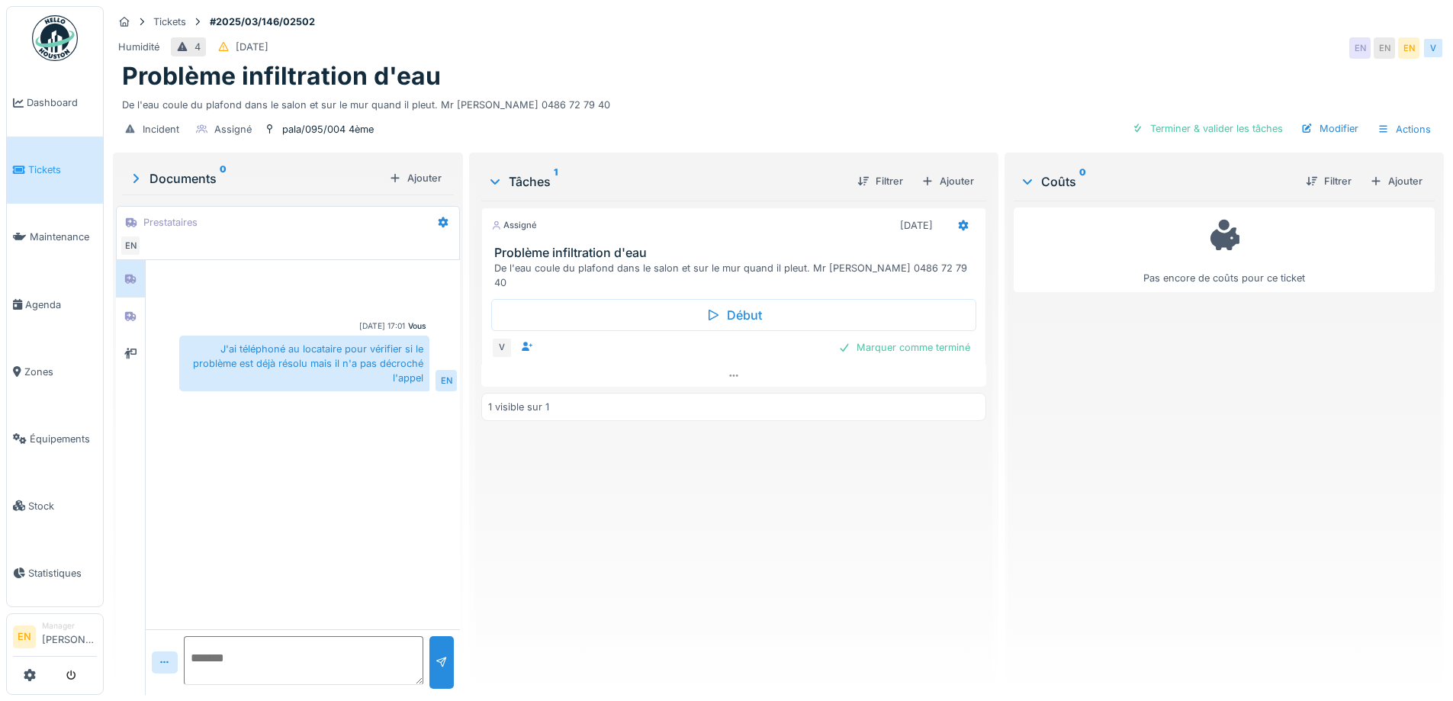
click at [715, 92] on div "De l'eau coule du plafond dans le salon et sur le mur quand il pleut. Mr [PERSO…" at bounding box center [778, 102] width 1312 height 21
click at [685, 98] on div "De l'eau coule du plafond dans le salon et sur le mur quand il pleut. Mr [PERSO…" at bounding box center [778, 102] width 1312 height 21
click at [498, 337] on div "V" at bounding box center [501, 347] width 21 height 21
click at [133, 352] on icon at bounding box center [130, 353] width 12 height 10
click at [133, 327] on div at bounding box center [130, 315] width 23 height 25
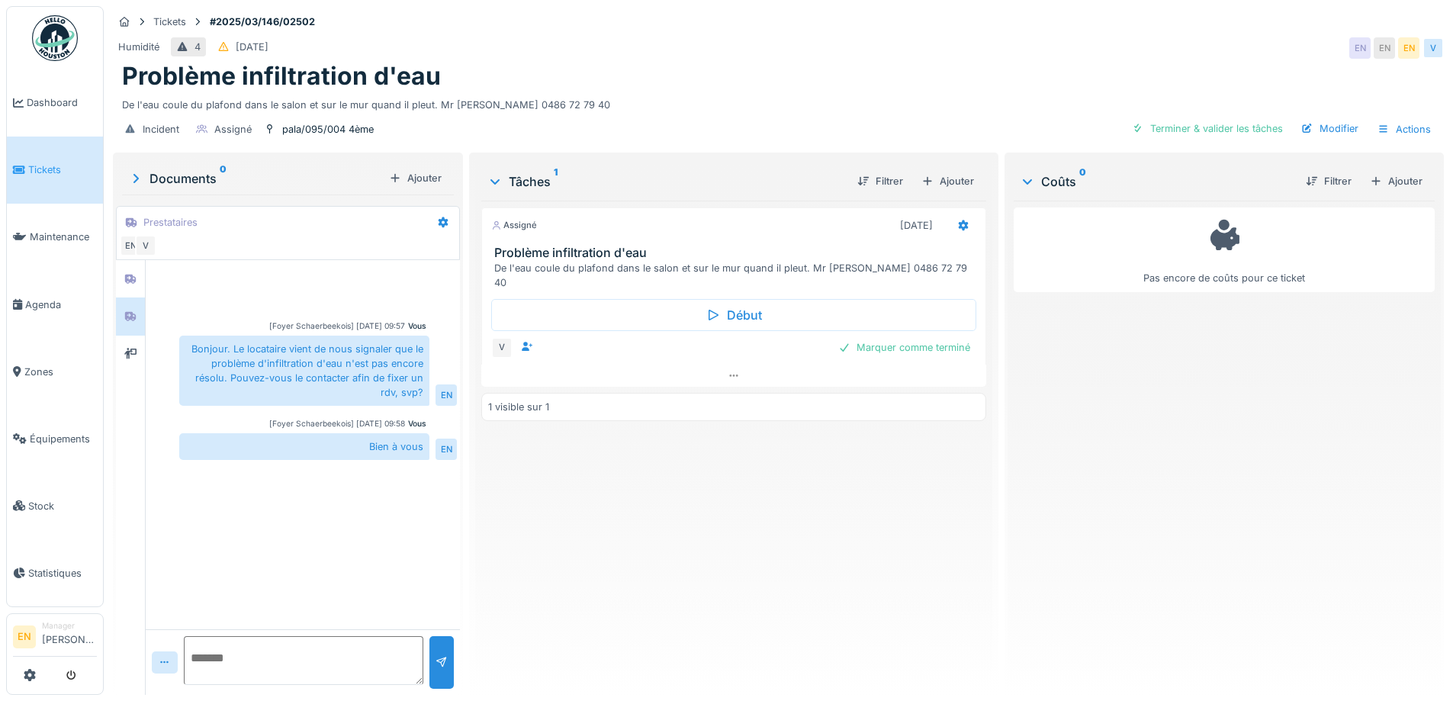
click at [320, 670] on textarea at bounding box center [303, 660] width 239 height 49
click at [950, 227] on div at bounding box center [963, 225] width 26 height 22
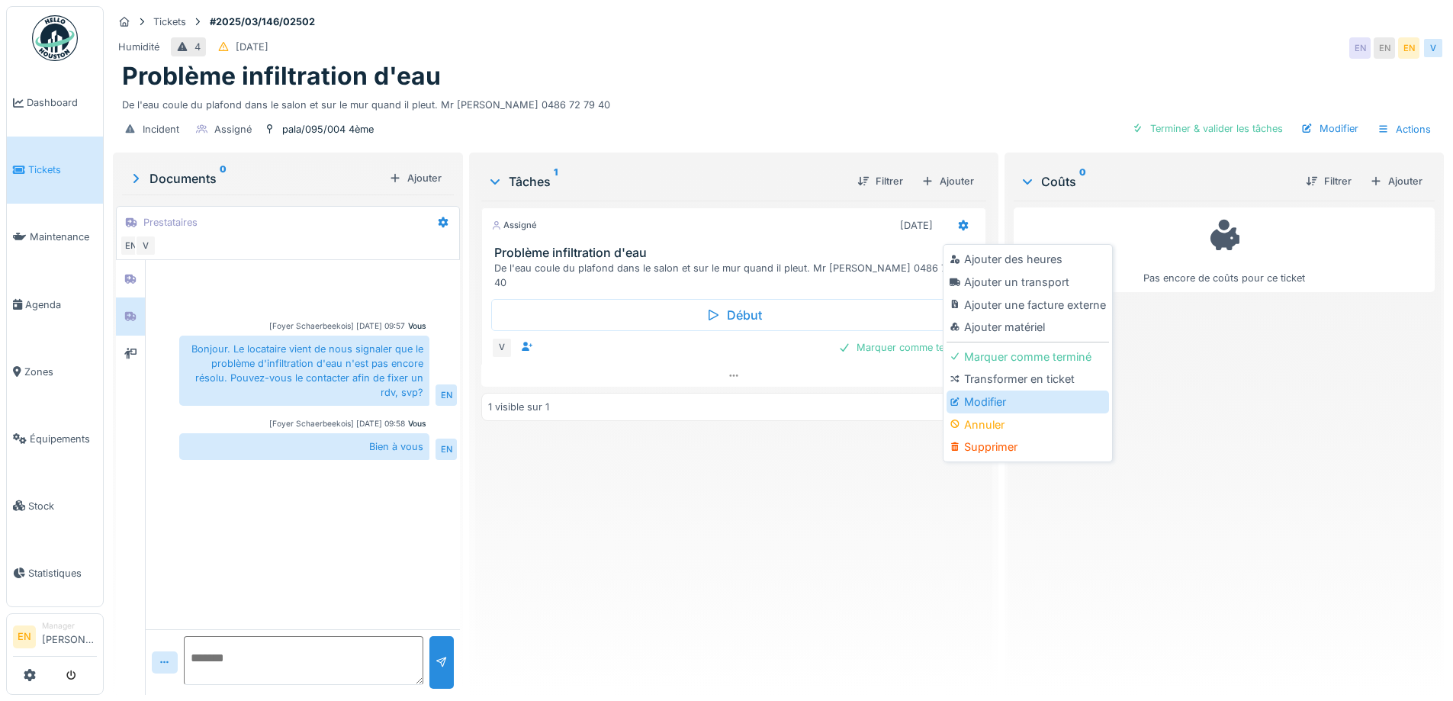
click at [991, 406] on div "Modifier" at bounding box center [1027, 401] width 162 height 23
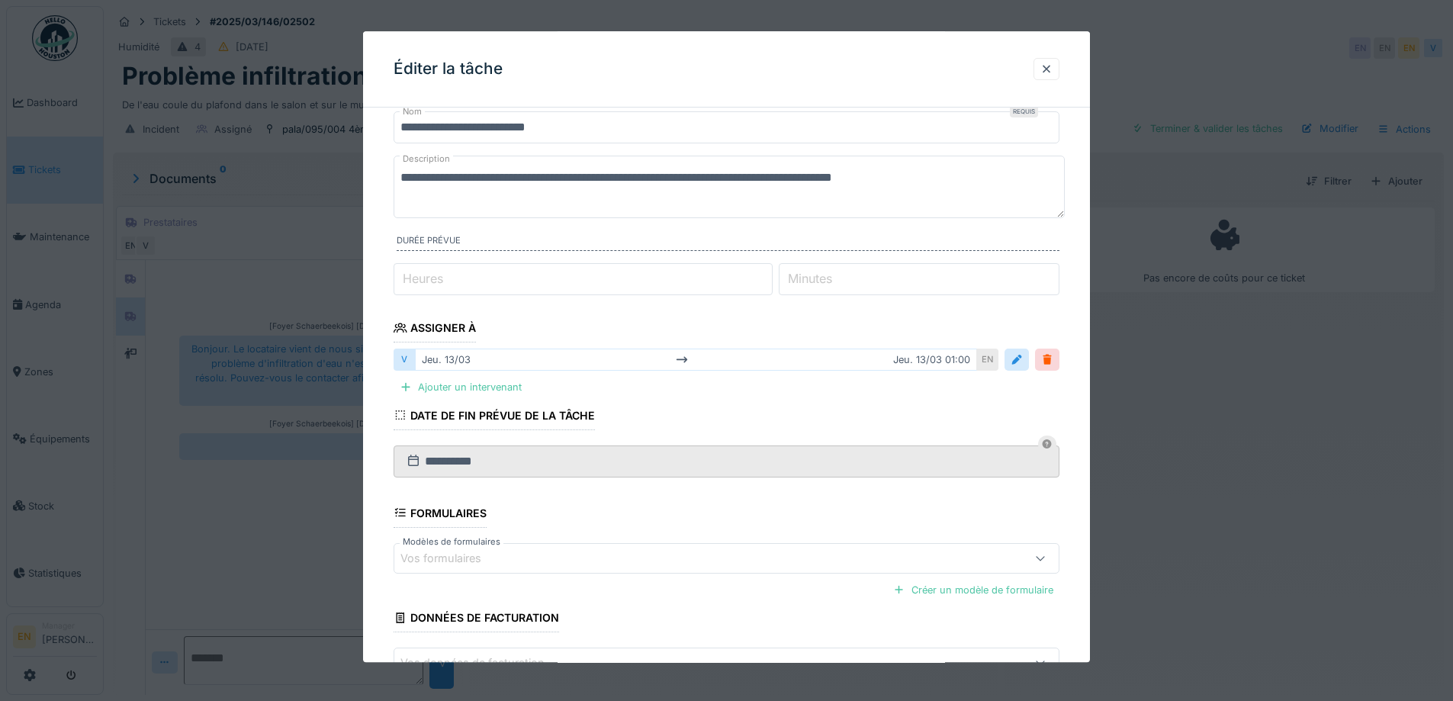
scroll to position [76, 0]
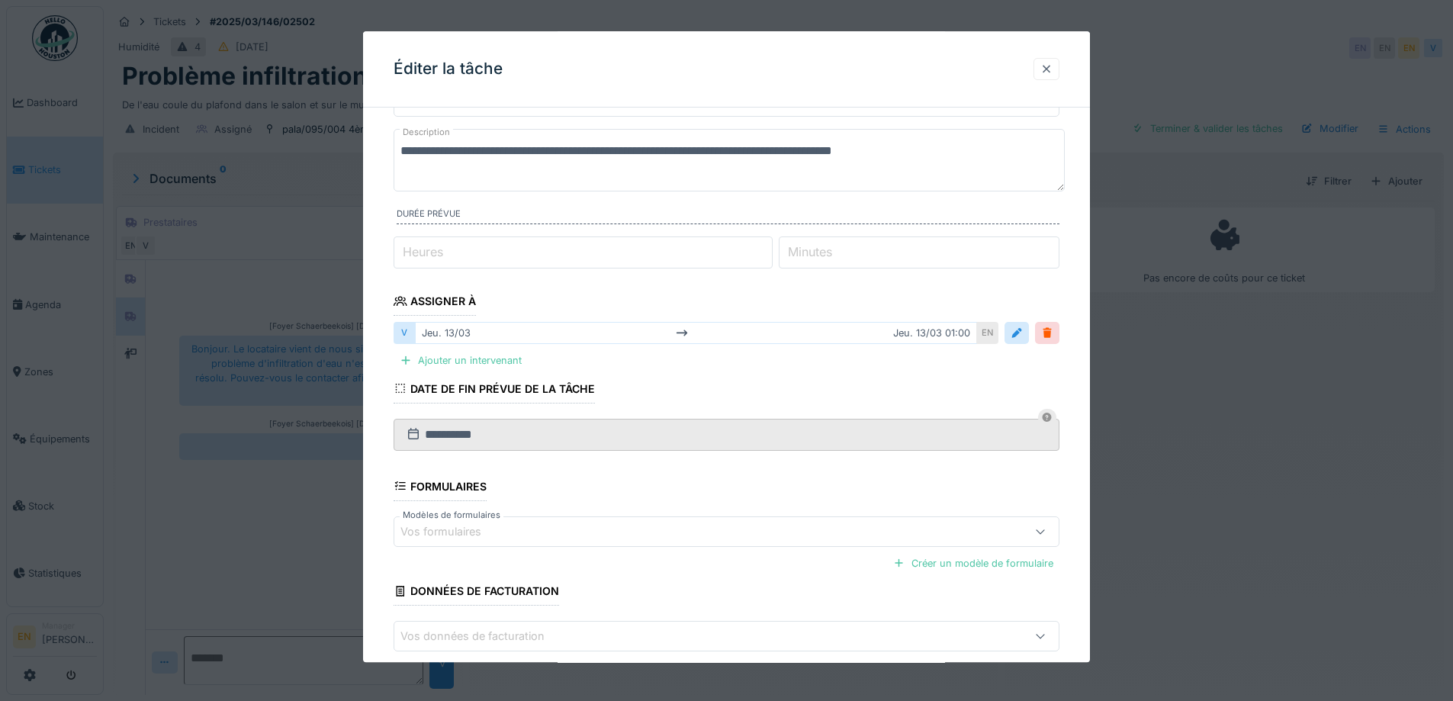
click at [1049, 65] on div at bounding box center [1046, 69] width 12 height 14
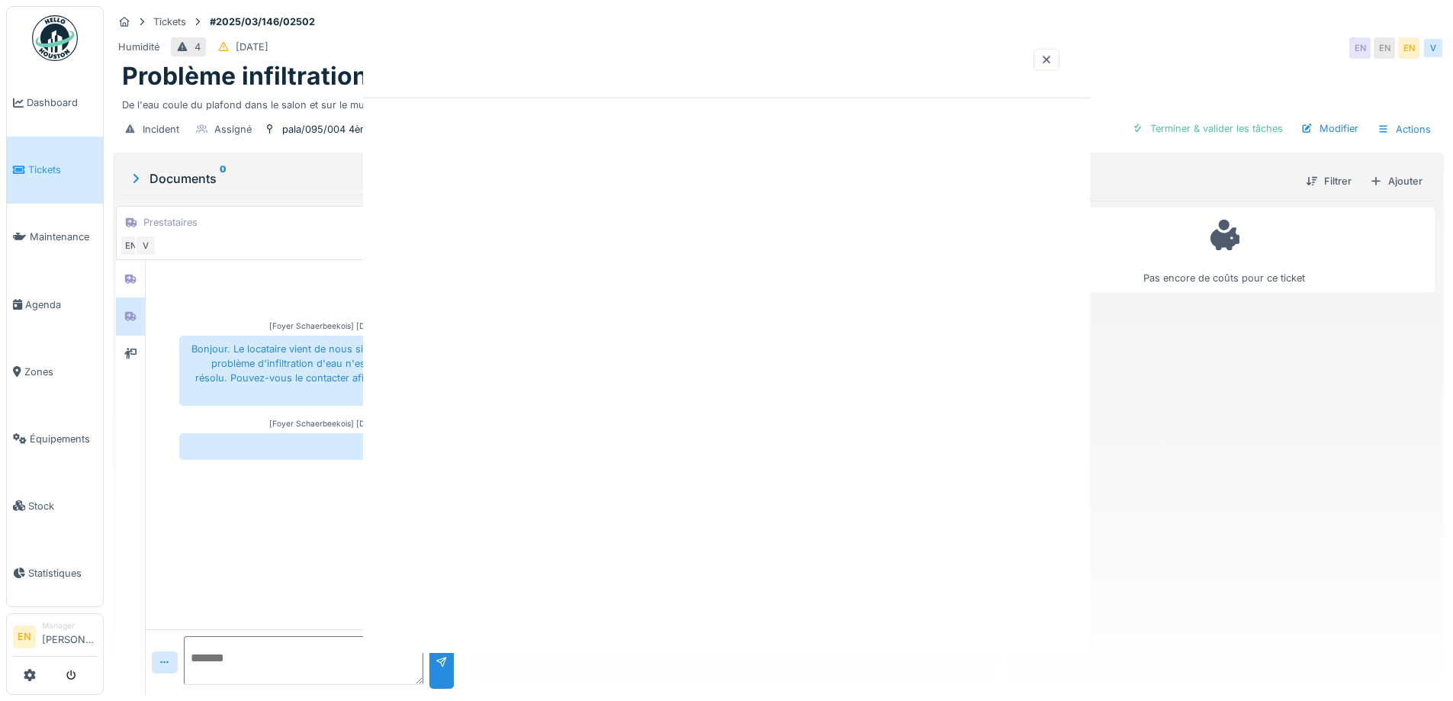
scroll to position [0, 0]
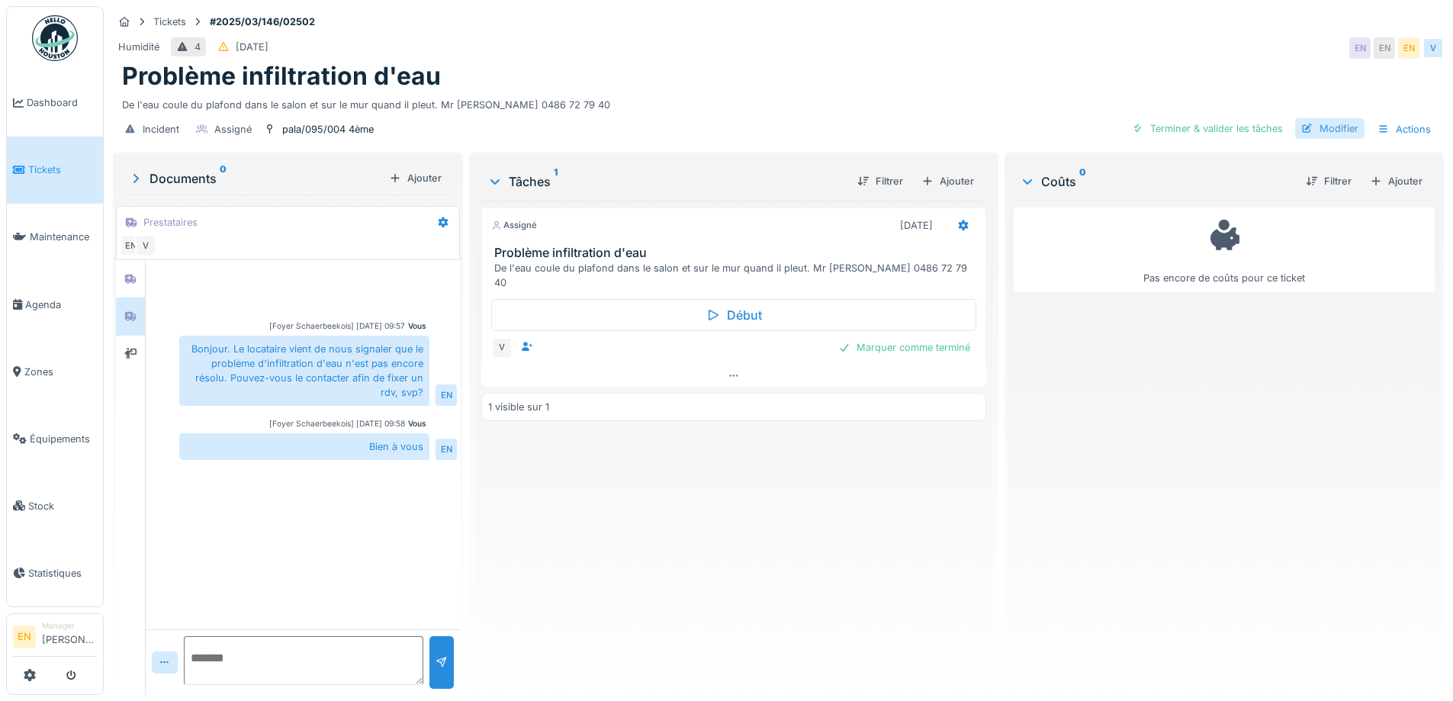
click at [1335, 125] on div "Modifier" at bounding box center [1329, 128] width 69 height 21
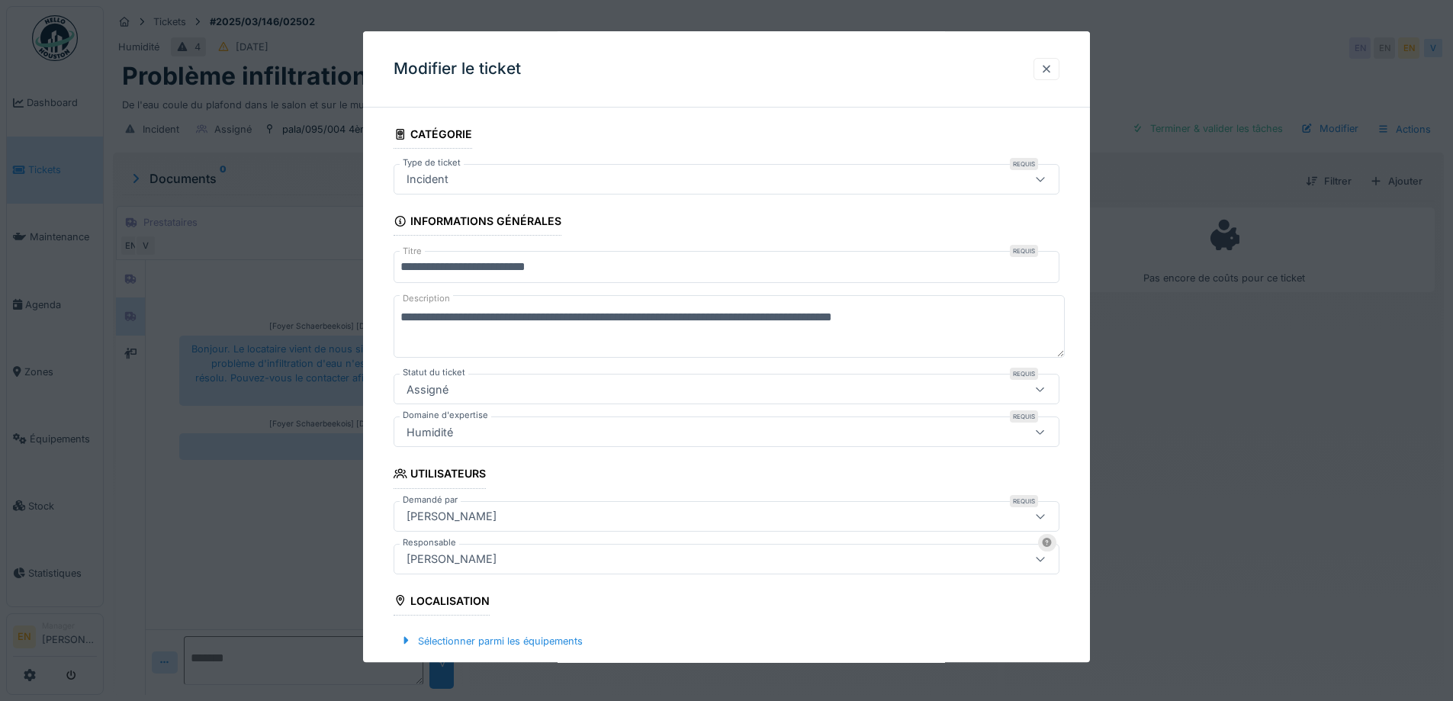
click at [1044, 67] on div at bounding box center [1046, 69] width 26 height 22
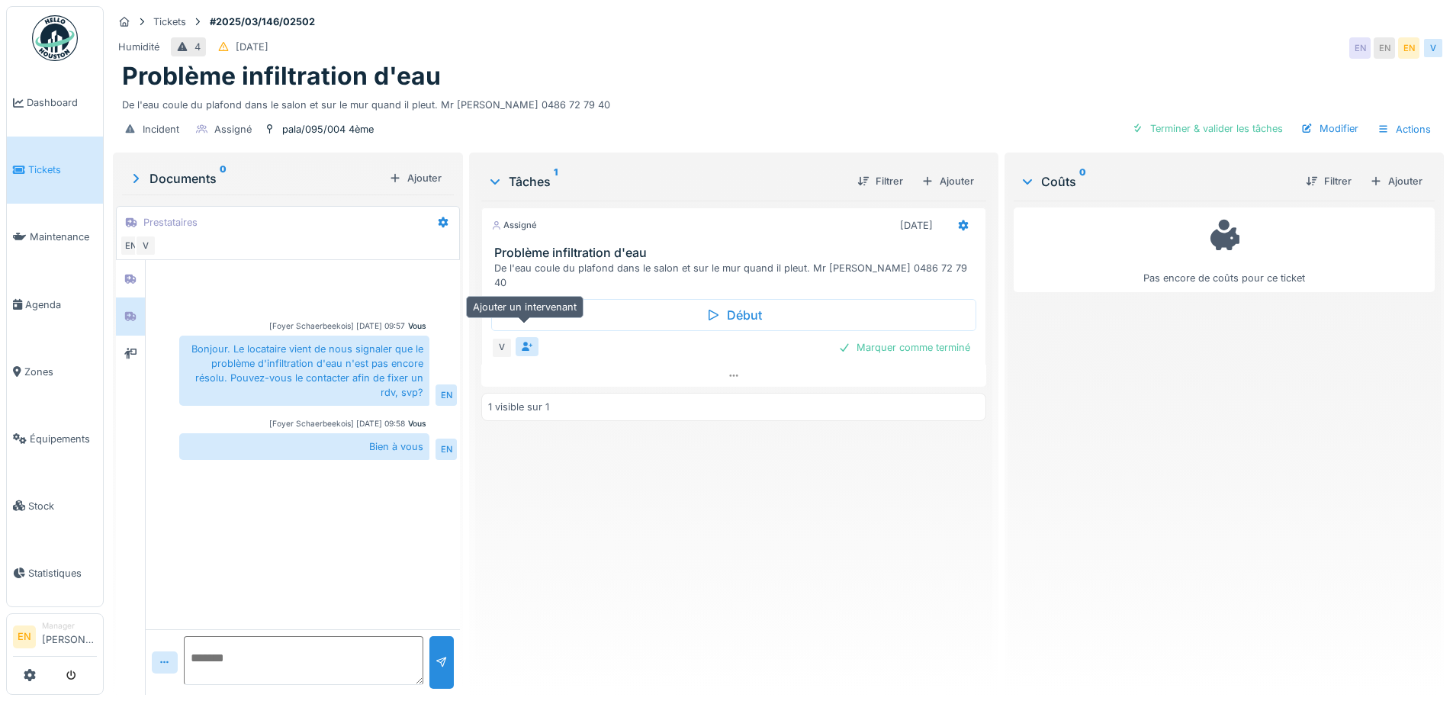
click at [522, 342] on icon at bounding box center [527, 347] width 11 height 10
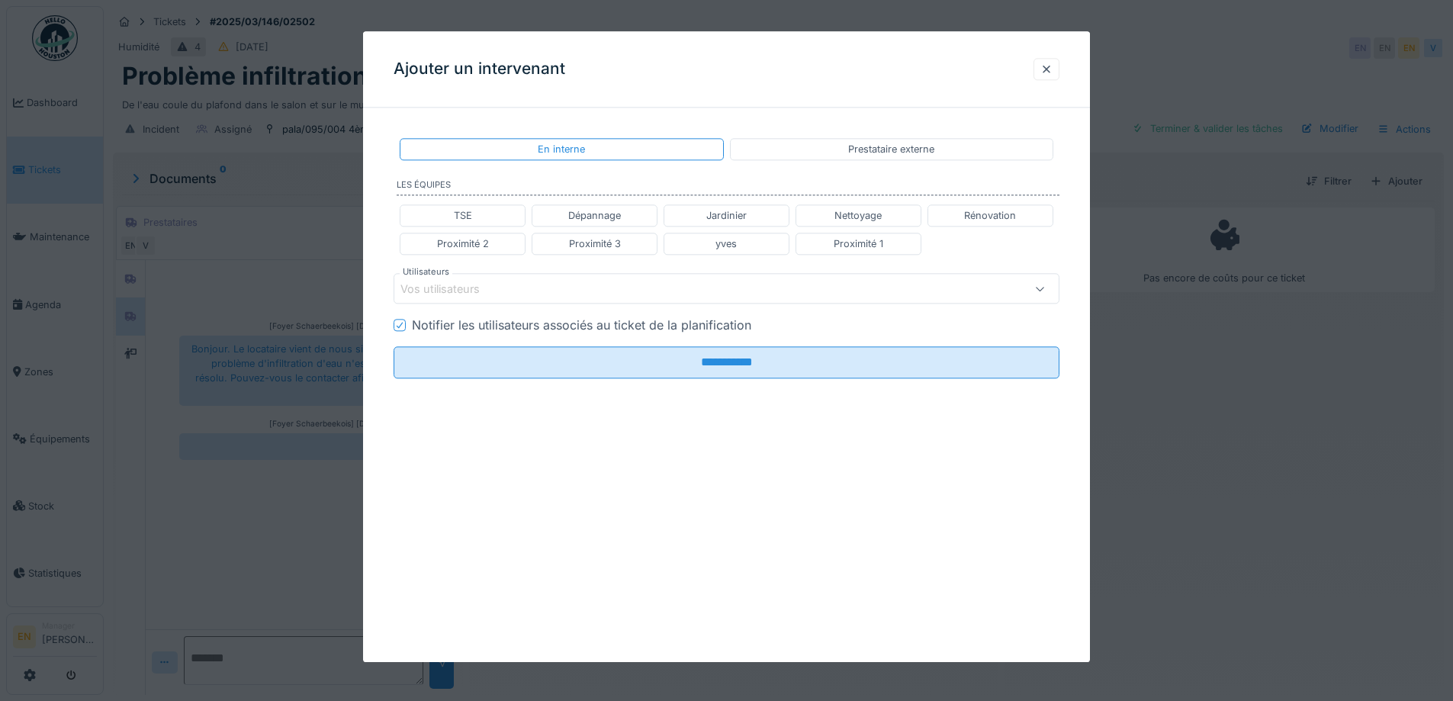
click at [509, 285] on div "Vos utilisateurs" at bounding box center [687, 289] width 574 height 17
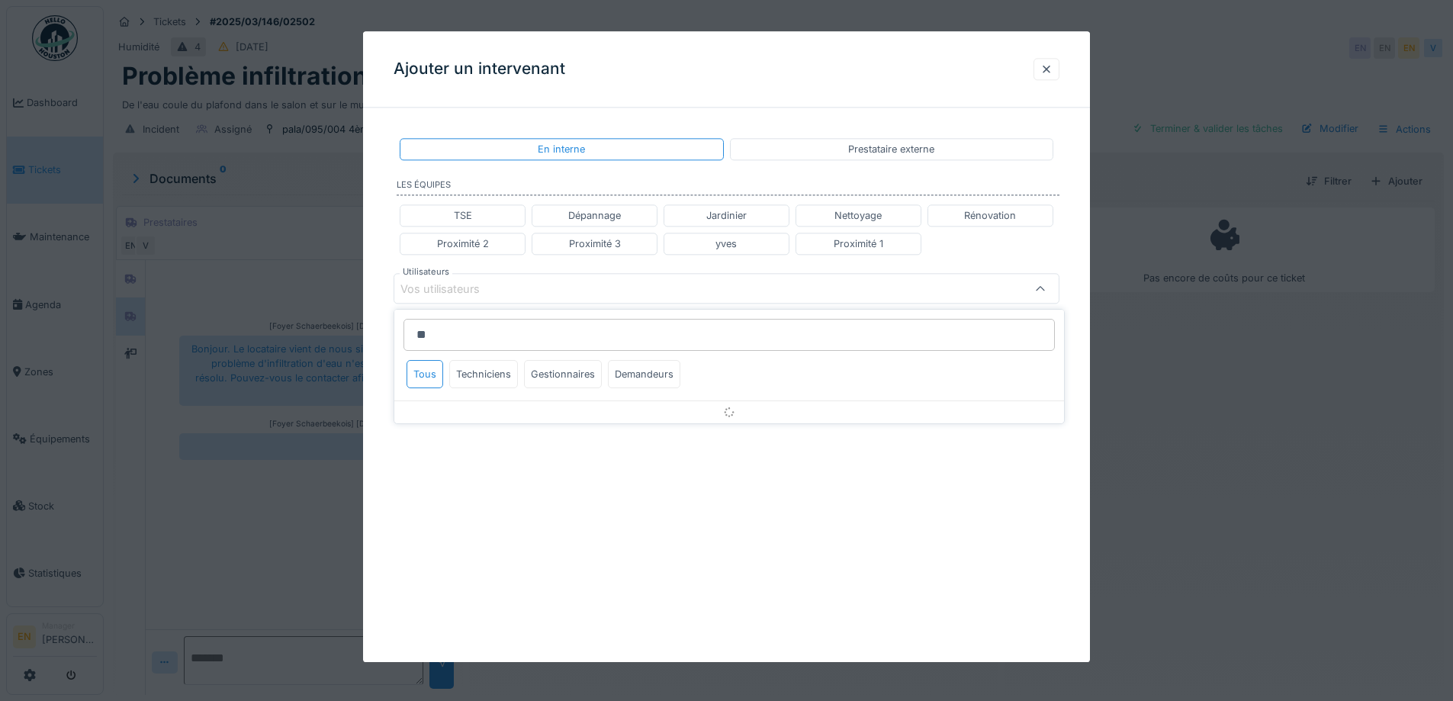
type input "*"
click at [824, 159] on div "Prestataire externe" at bounding box center [891, 149] width 323 height 22
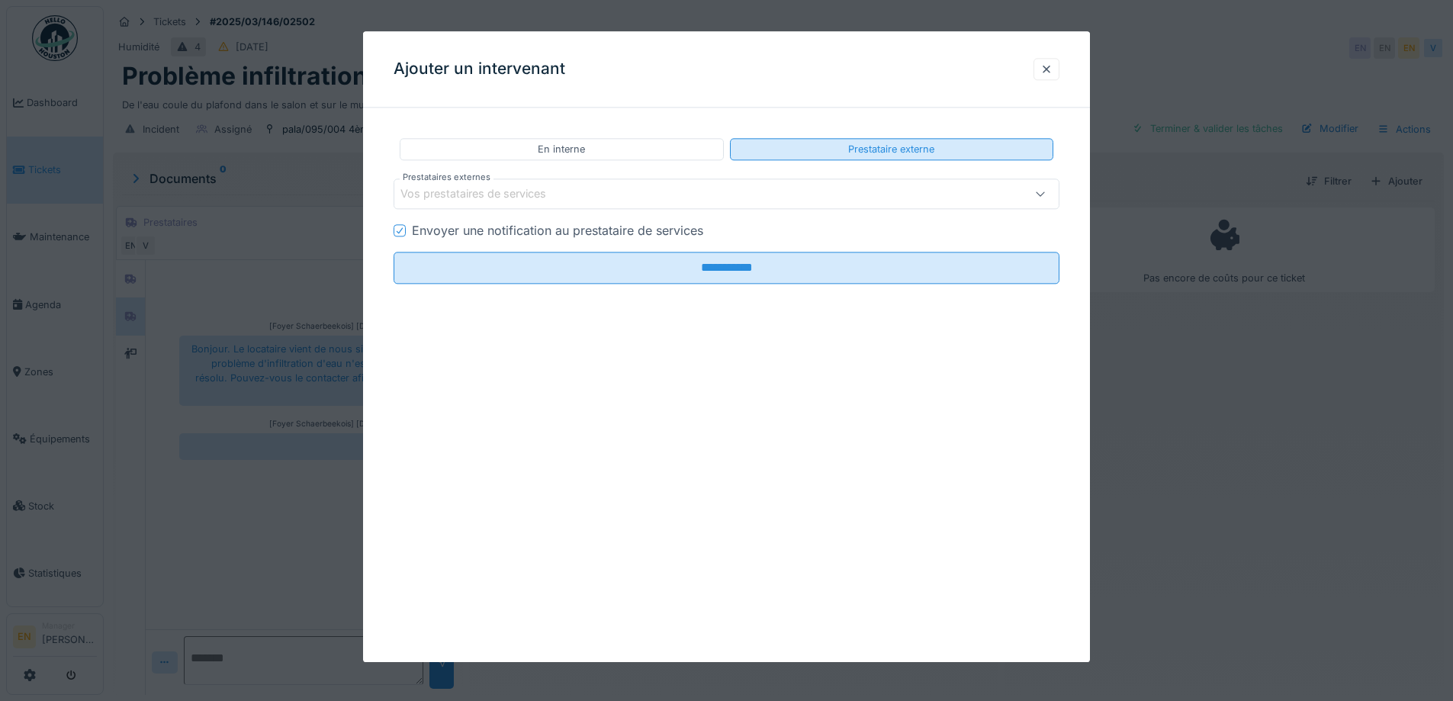
click at [817, 145] on div "Prestataire externe" at bounding box center [891, 149] width 323 height 22
click at [583, 191] on div "Vos prestataires de services" at bounding box center [687, 194] width 574 height 17
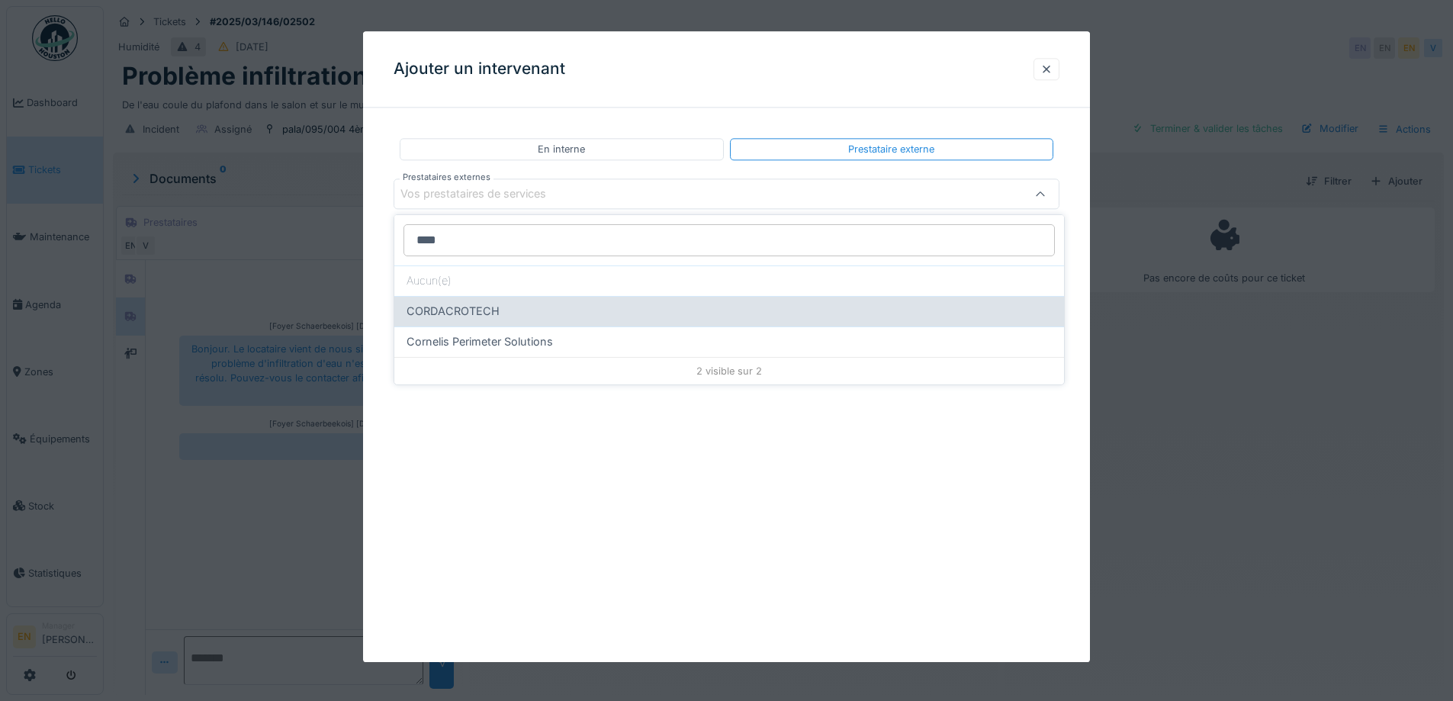
type input "****"
click at [503, 307] on div "CORDACROTECH" at bounding box center [728, 311] width 645 height 17
type input "***"
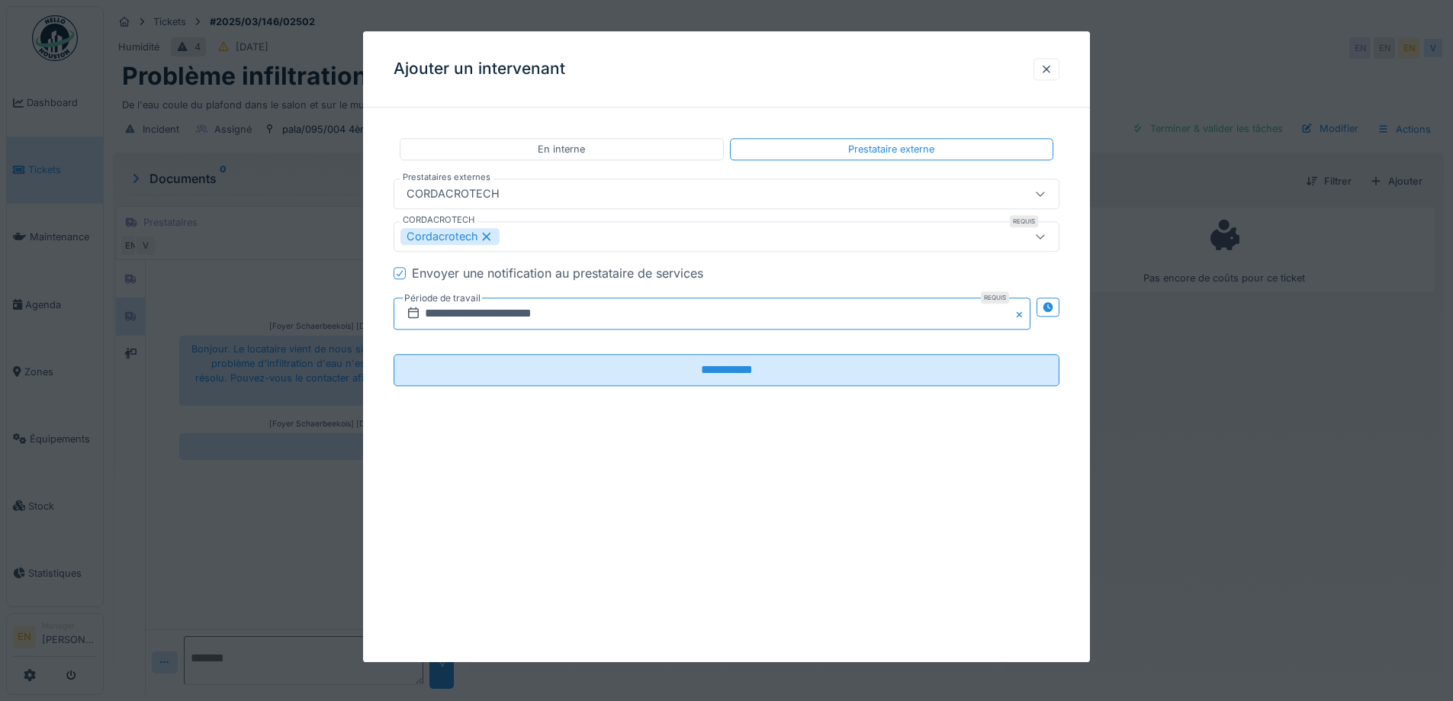
click at [457, 315] on input "**********" at bounding box center [711, 314] width 637 height 32
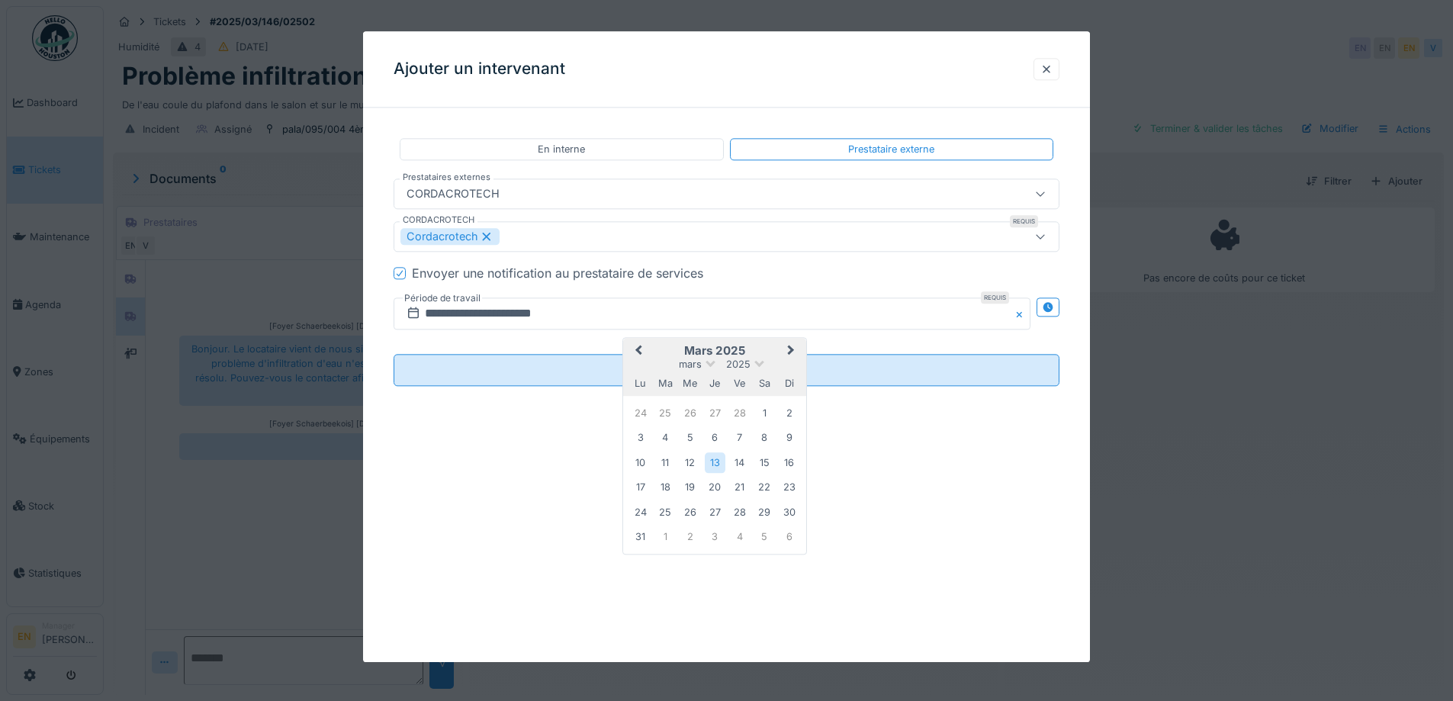
click at [791, 348] on span "Next Month" at bounding box center [791, 351] width 0 height 18
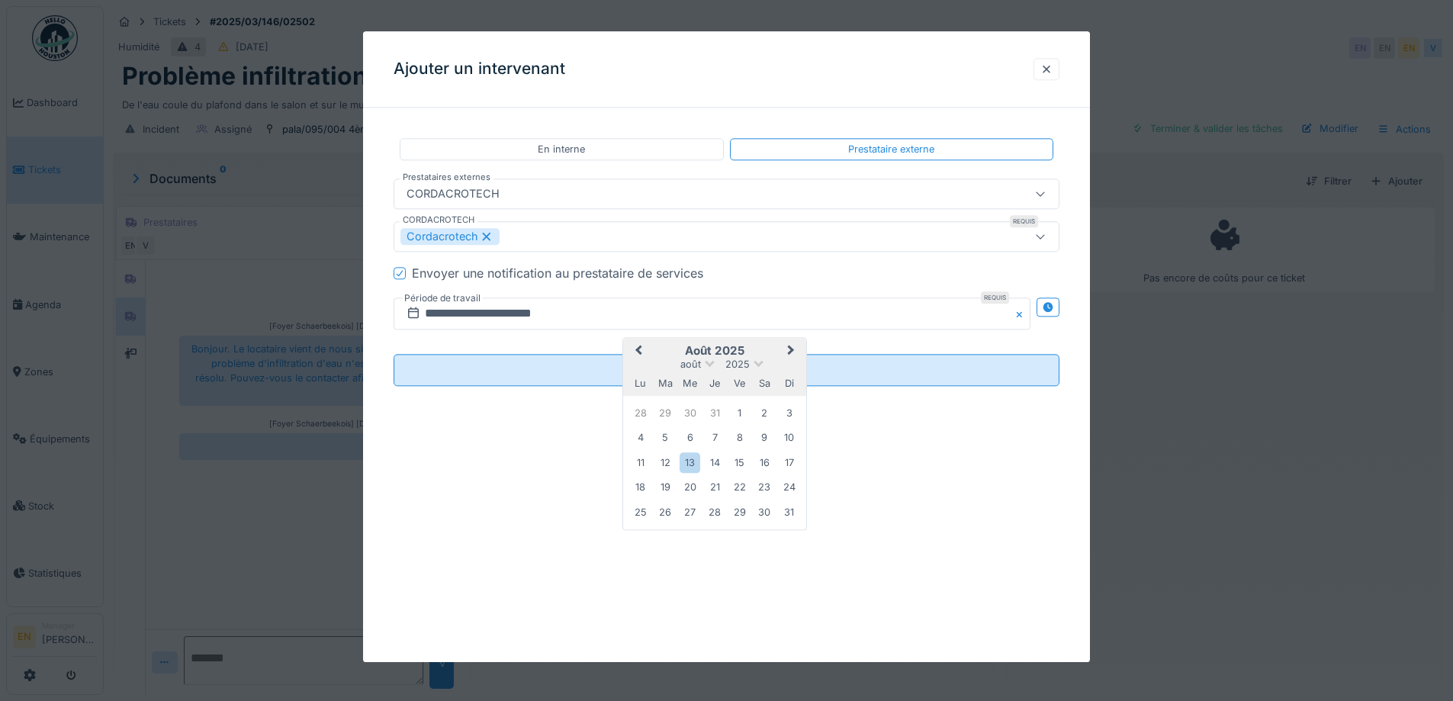
click at [791, 348] on span "Next Month" at bounding box center [791, 351] width 0 height 18
click at [644, 413] on div "1" at bounding box center [640, 414] width 21 height 22
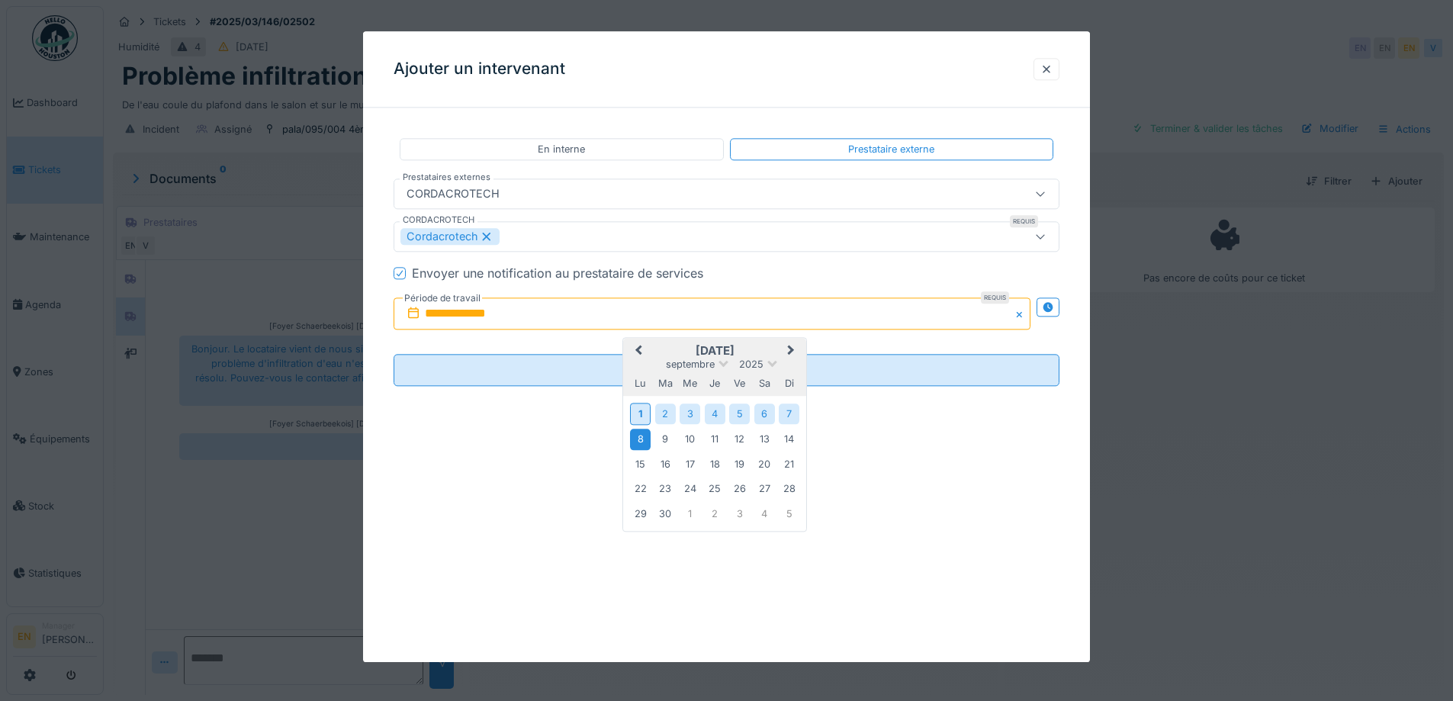
click at [644, 441] on div "8" at bounding box center [640, 439] width 21 height 21
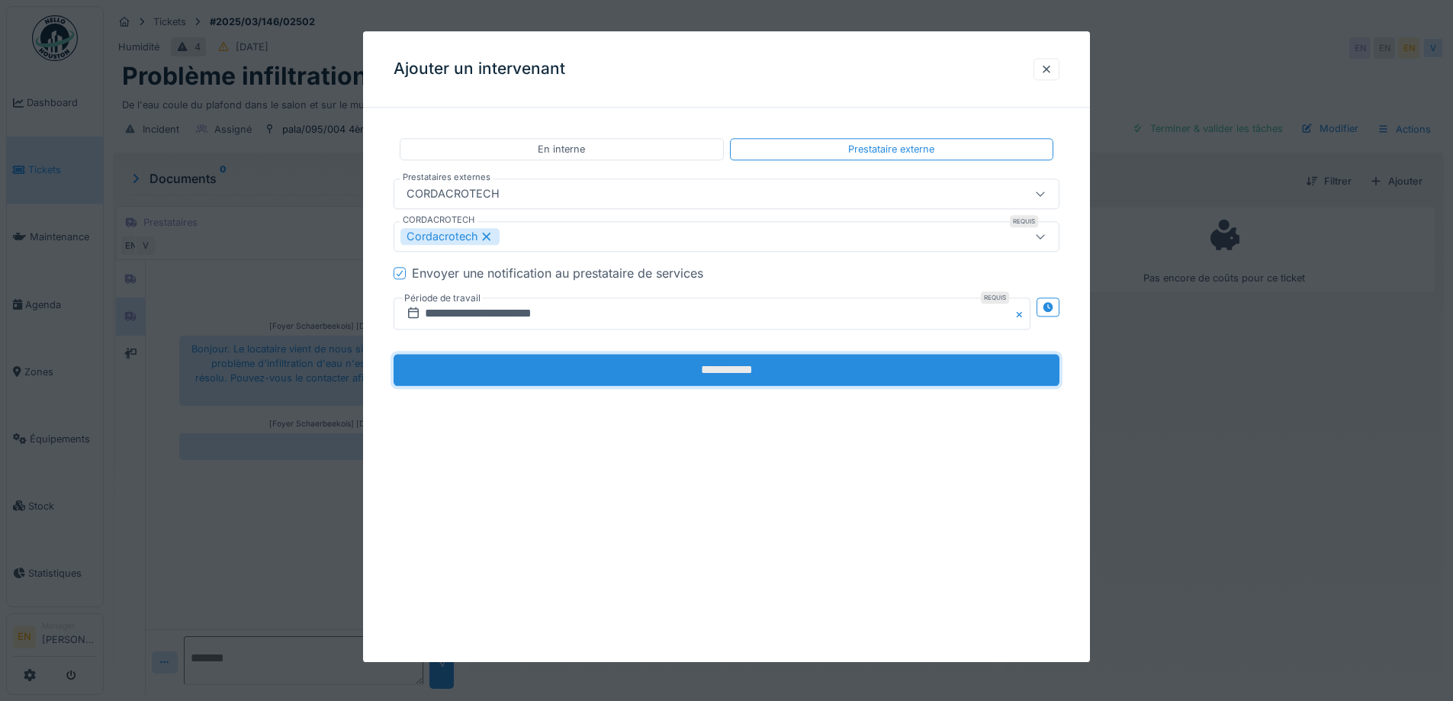
click at [700, 372] on input "**********" at bounding box center [726, 371] width 666 height 32
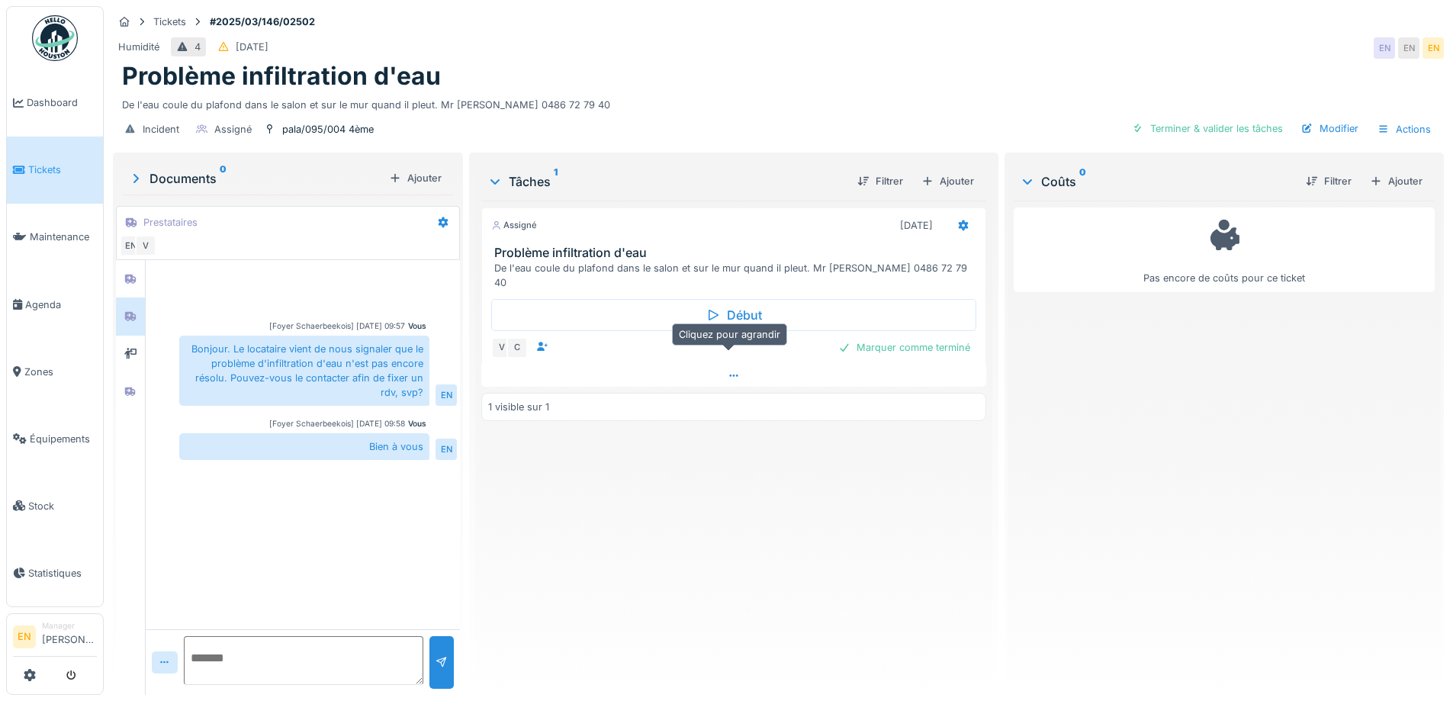
click at [731, 374] on icon at bounding box center [733, 375] width 8 height 2
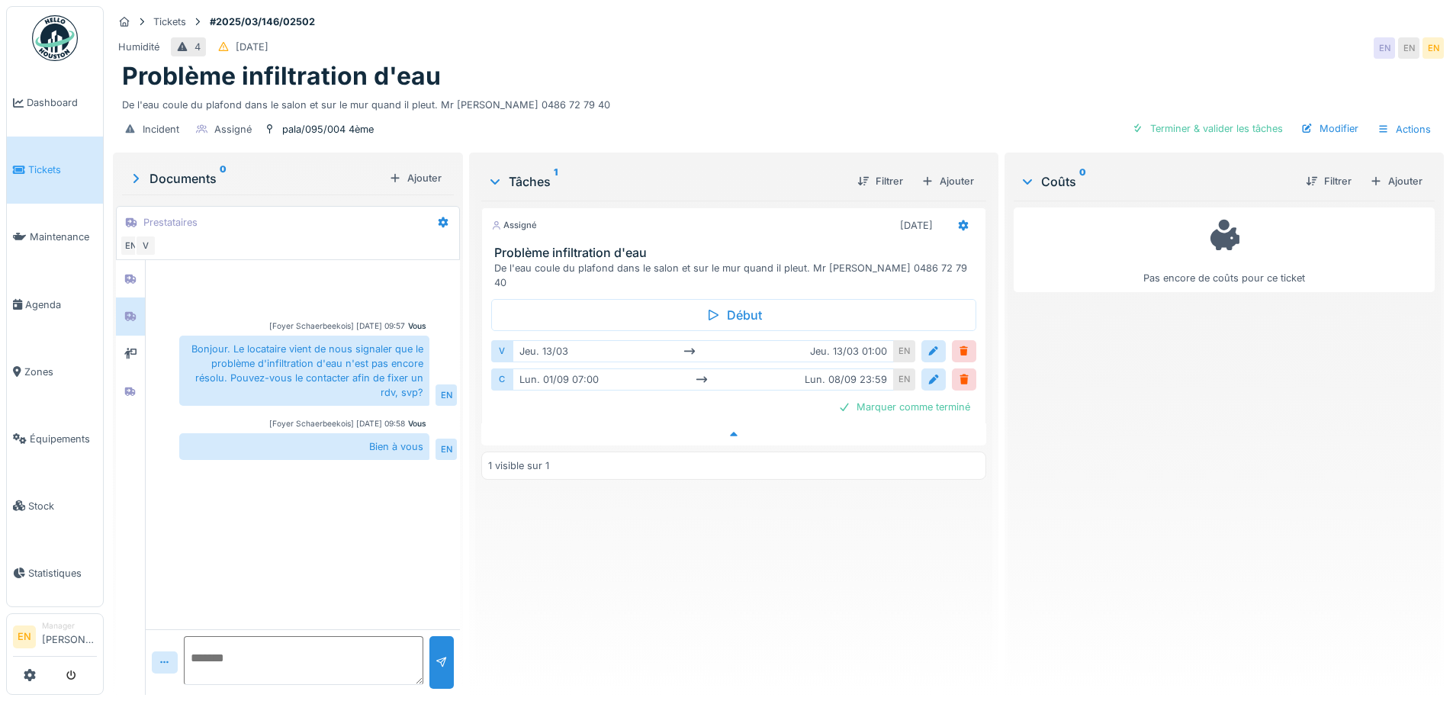
scroll to position [11, 0]
click at [961, 344] on div at bounding box center [964, 351] width 12 height 14
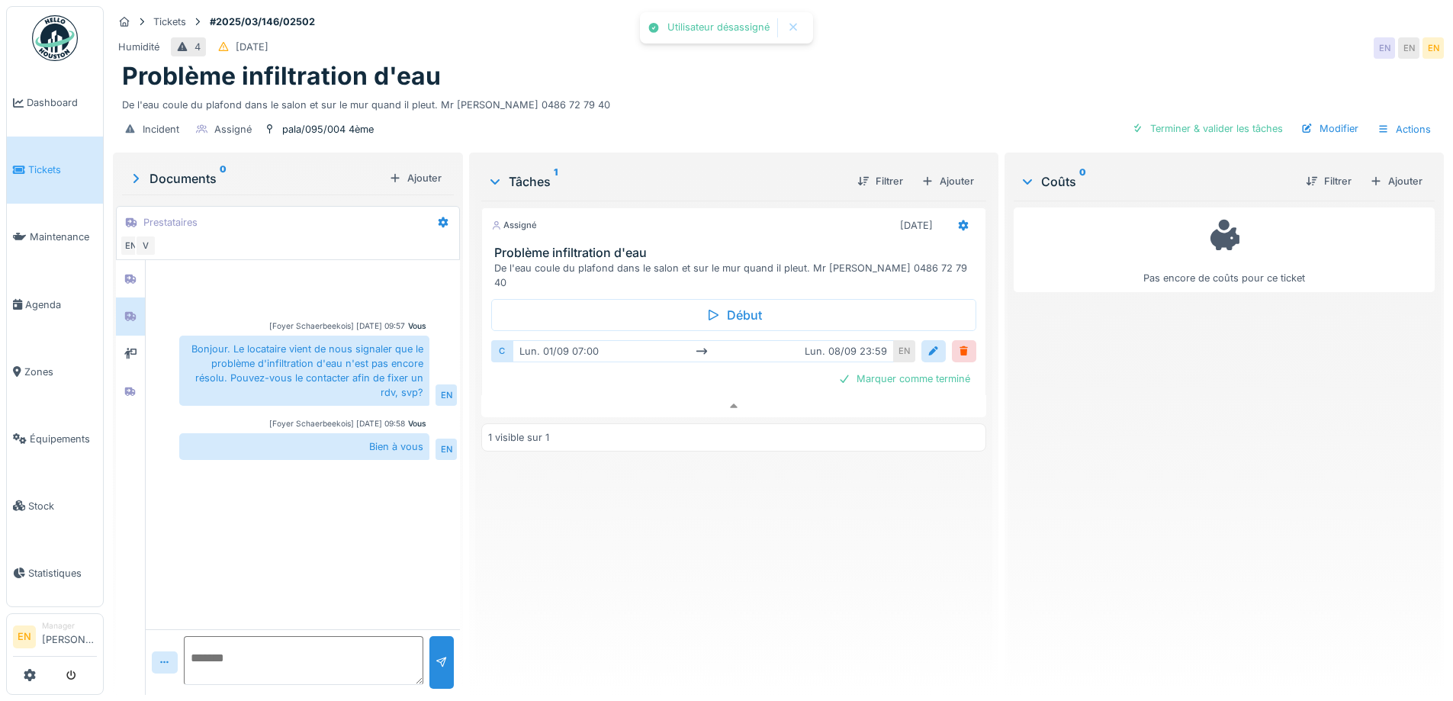
click at [749, 534] on div "Assigné 08/09/2025 Problème infiltration d'eau De l'eau coule du plafond dans l…" at bounding box center [733, 442] width 504 height 482
click at [751, 523] on div "Assigné 08/09/2025 Problème infiltration d'eau De l'eau coule du plafond dans l…" at bounding box center [733, 442] width 504 height 482
click at [440, 217] on icon at bounding box center [443, 222] width 12 height 10
click at [463, 245] on div "Modifier" at bounding box center [502, 256] width 143 height 23
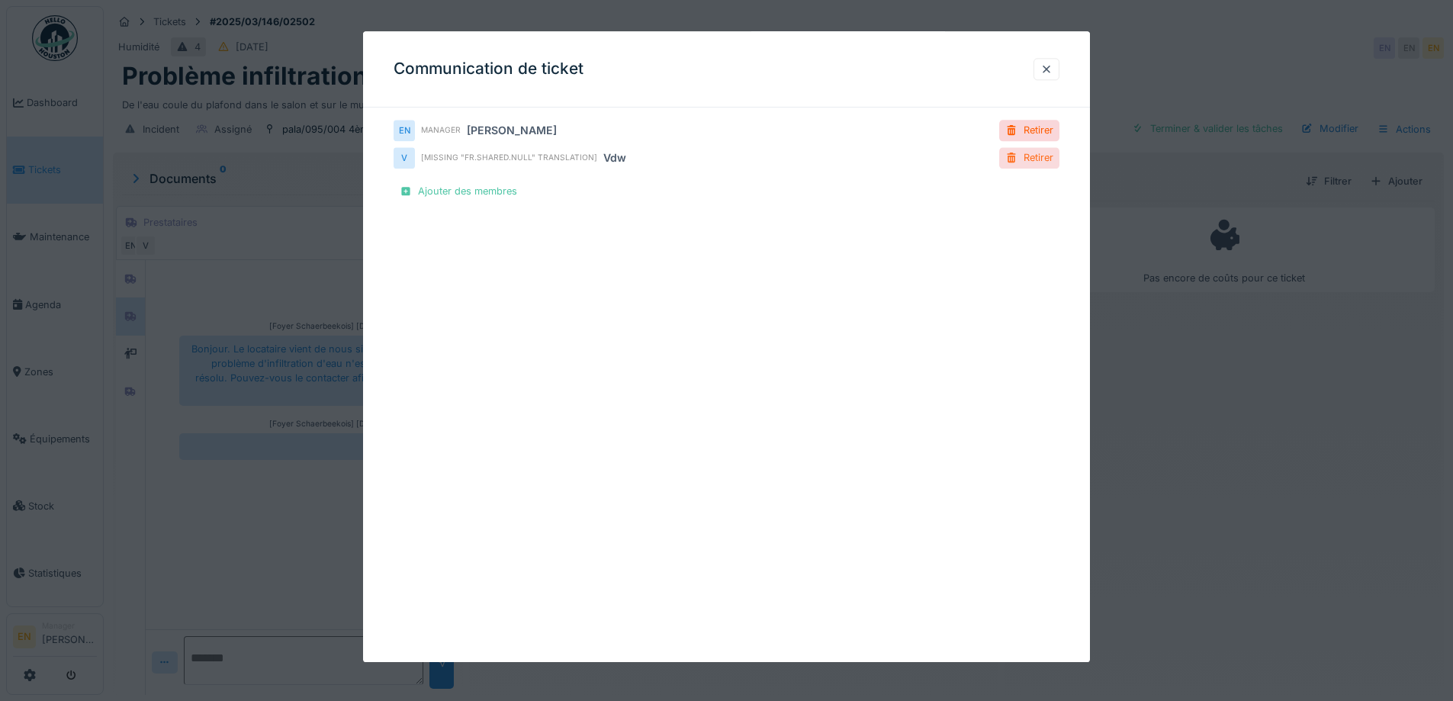
click at [1032, 159] on div "Retirer" at bounding box center [1029, 158] width 60 height 21
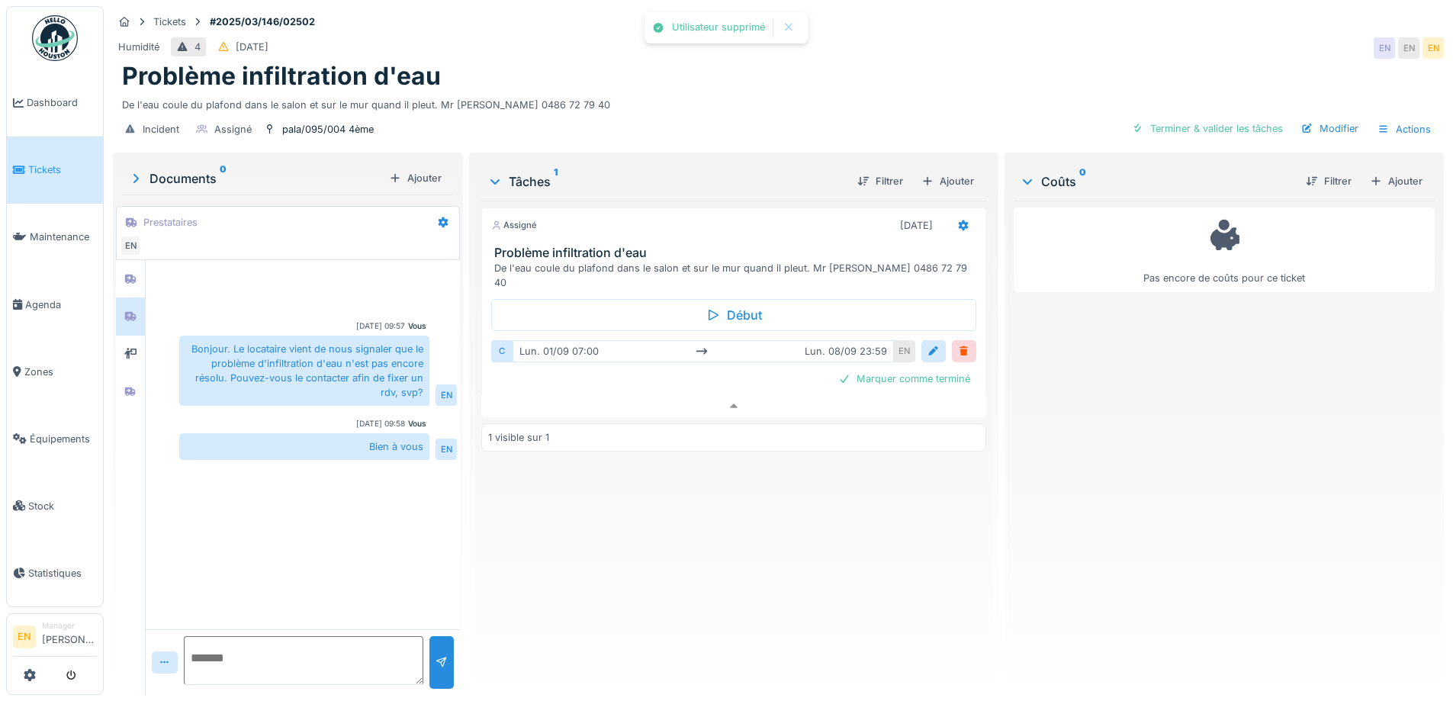
click at [314, 554] on div "Vous 21/05/2025 09:57 Bonjour. Le locataire vient de nous signaler que le probl…" at bounding box center [303, 444] width 314 height 369
click at [134, 387] on icon at bounding box center [130, 391] width 11 height 9
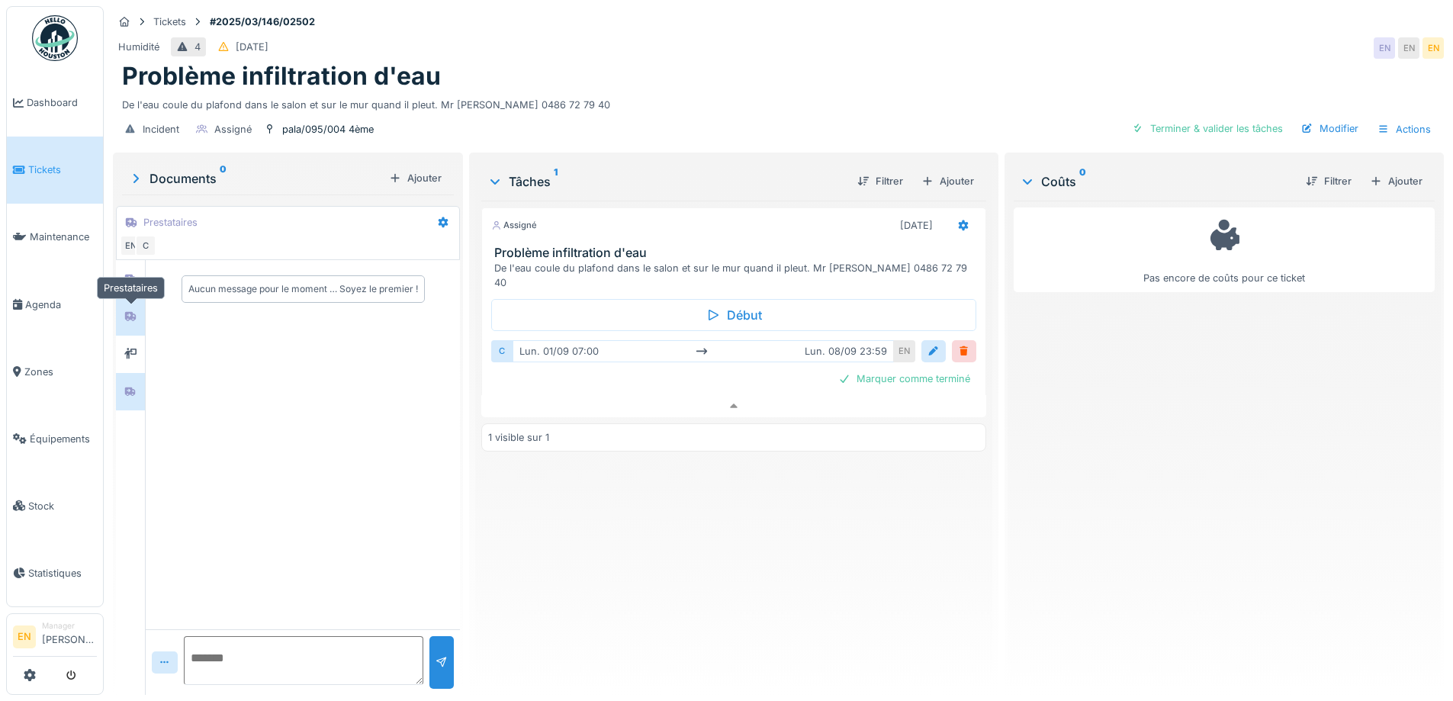
drag, startPoint x: 134, startPoint y: 303, endPoint x: 134, endPoint y: 288, distance: 15.3
click at [134, 311] on icon at bounding box center [130, 316] width 12 height 10
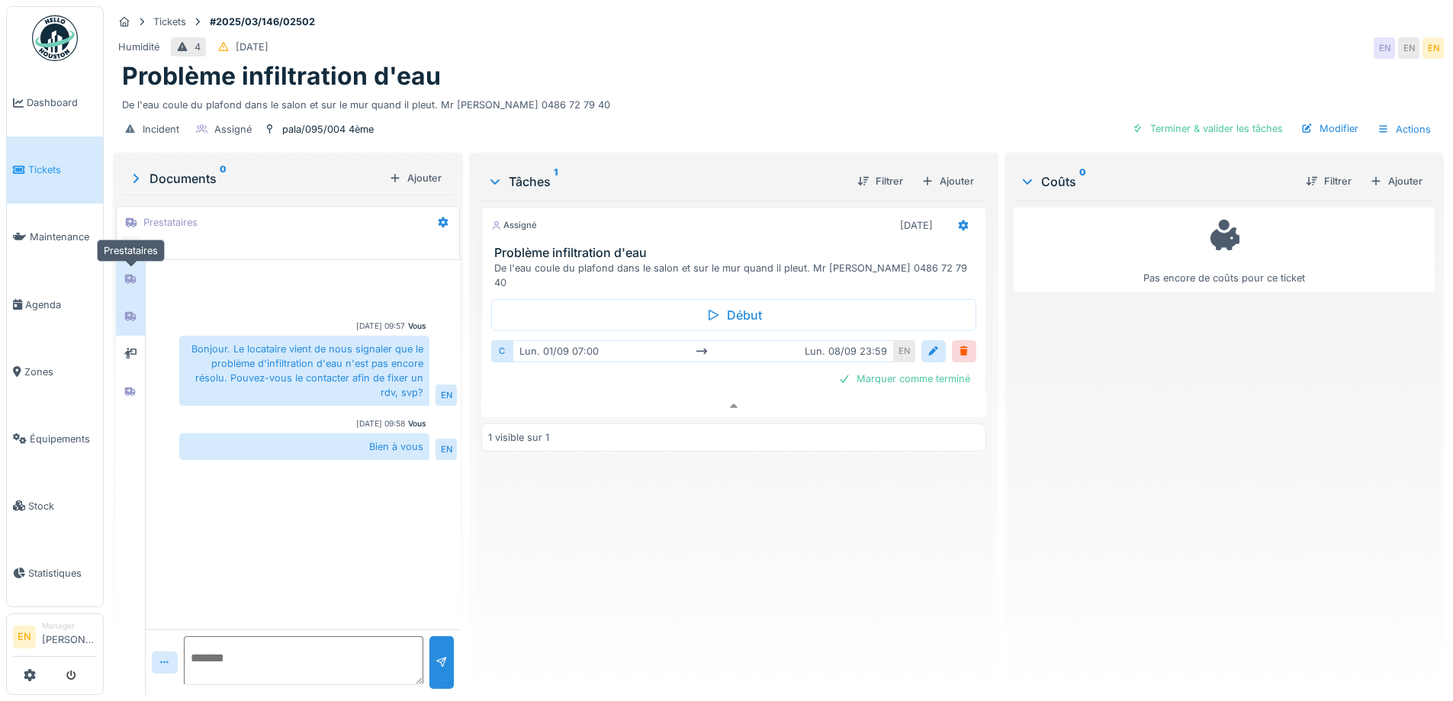
click at [132, 275] on icon at bounding box center [130, 279] width 11 height 9
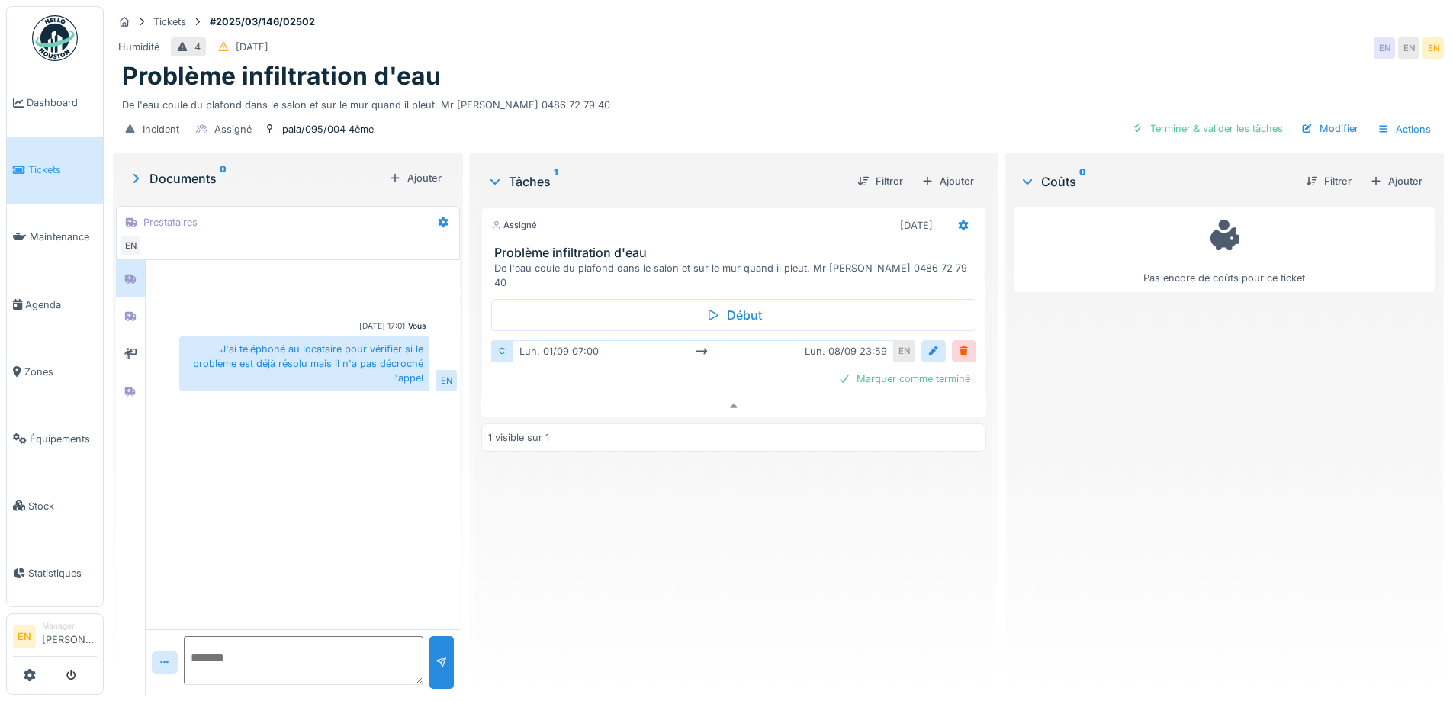
click at [314, 649] on textarea at bounding box center [303, 660] width 239 height 49
click at [375, 661] on textarea "**********" at bounding box center [303, 660] width 239 height 49
type textarea "**********"
click at [436, 655] on div at bounding box center [441, 662] width 12 height 14
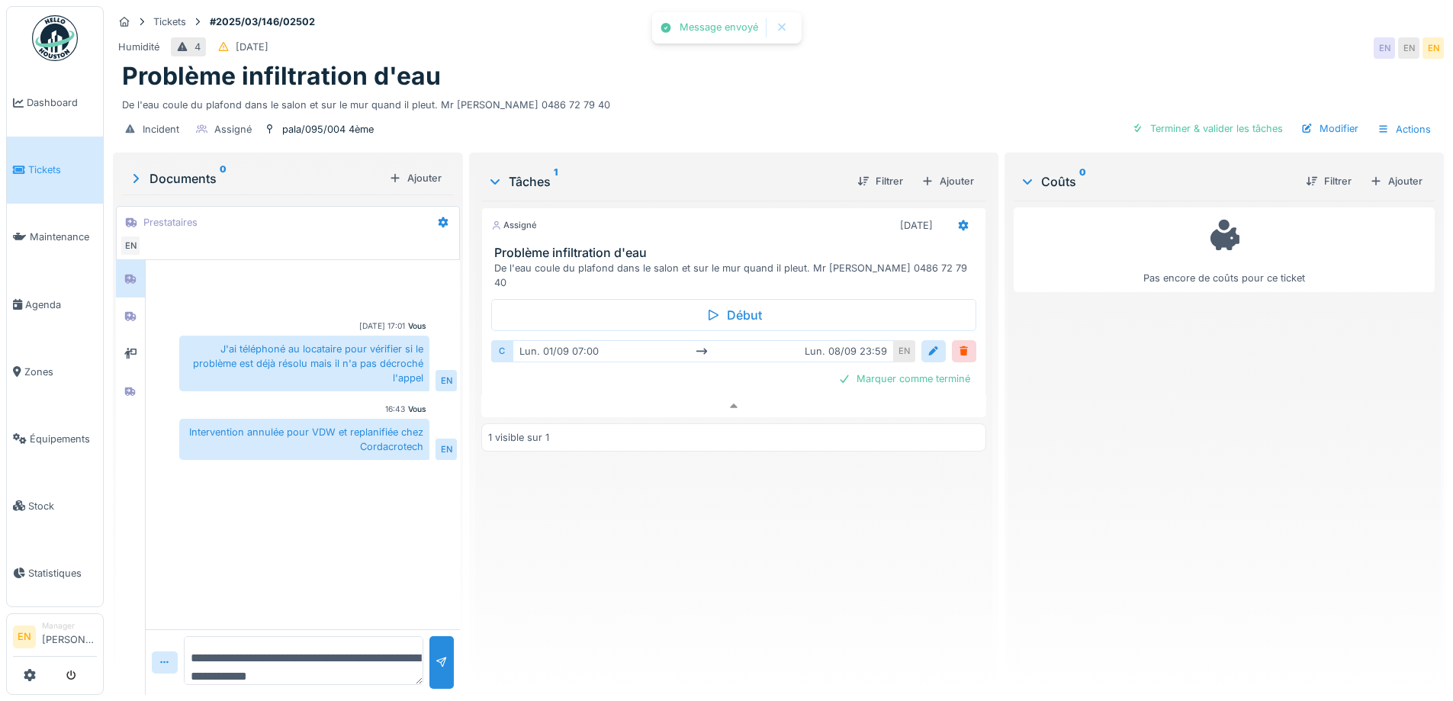
click at [660, 546] on div "Assigné 08/09/2025 Problème infiltration d'eau De l'eau coule du plafond dans l…" at bounding box center [733, 442] width 504 height 482
click at [330, 519] on div "Vous 26/08/2025 17:01 J'ai téléphoné au locataire pour vérifier si le problème …" at bounding box center [303, 444] width 314 height 369
click at [682, 583] on div "Assigné 08/09/2025 Problème infiltration d'eau De l'eau coule du plafond dans l…" at bounding box center [733, 442] width 504 height 482
drag, startPoint x: 183, startPoint y: 421, endPoint x: 425, endPoint y: 450, distance: 243.5
click at [425, 450] on div "Vous 26/08/2025 17:01 J'ai téléphoné au locataire pour vérifier si le problème …" at bounding box center [303, 363] width 314 height 206
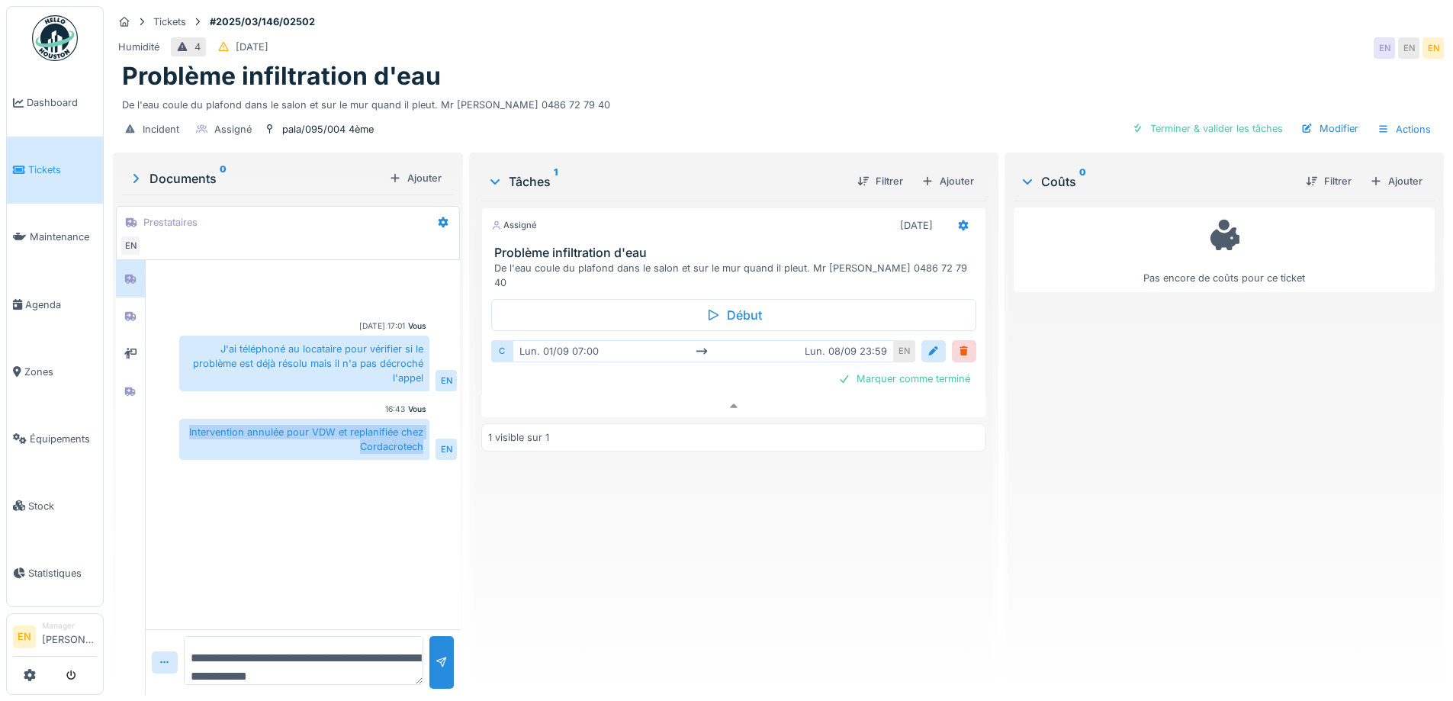
copy div "Intervention annulée pour VDW et replanifiée chez Cordacrotech"
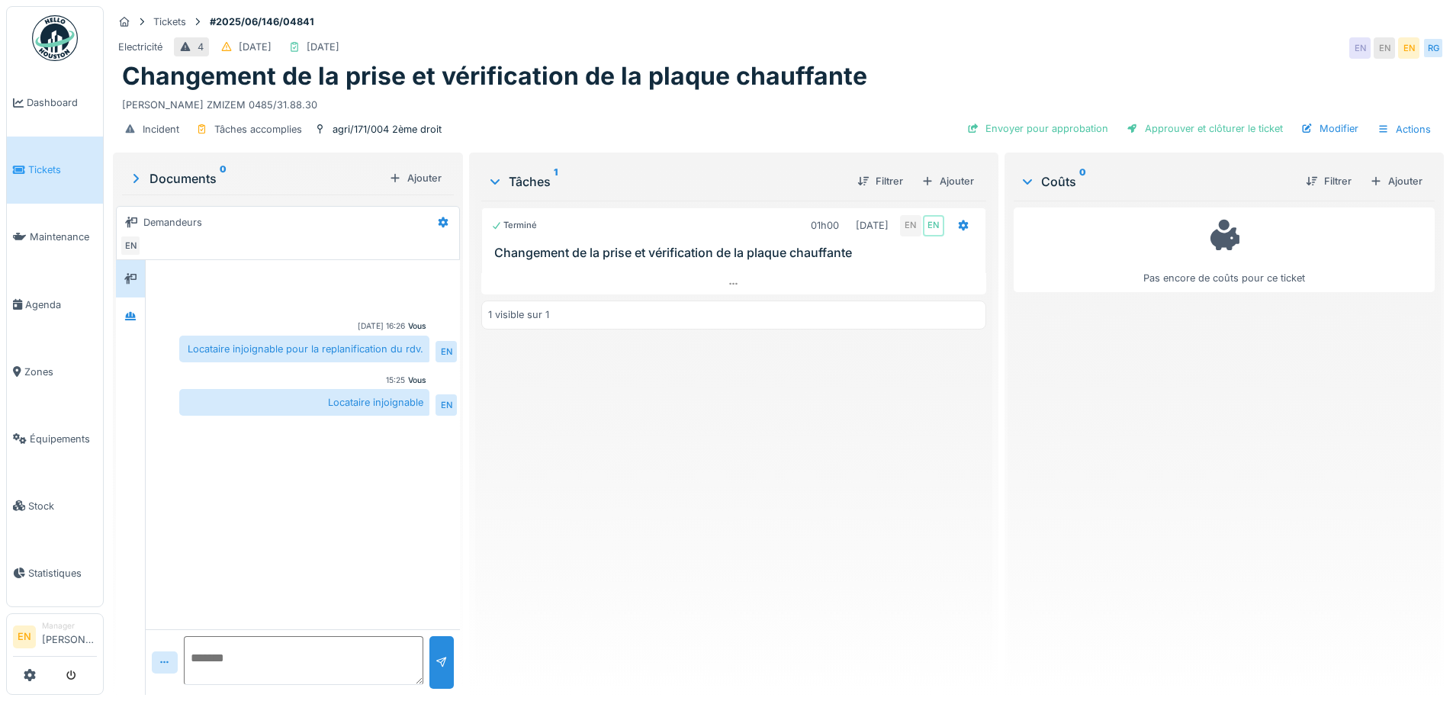
click at [783, 530] on div "Terminé 01h00 [DATE] EN EN Changement de la prise et vérification de la plaque …" at bounding box center [733, 442] width 504 height 482
click at [607, 530] on div "Terminé 01h00 [DATE] EN EN Changement de la prise et vérification de la plaque …" at bounding box center [733, 442] width 504 height 482
click at [731, 555] on div "Terminé 01h00 [DATE] EN EN Changement de la prise et vérification de la plaque …" at bounding box center [733, 442] width 504 height 482
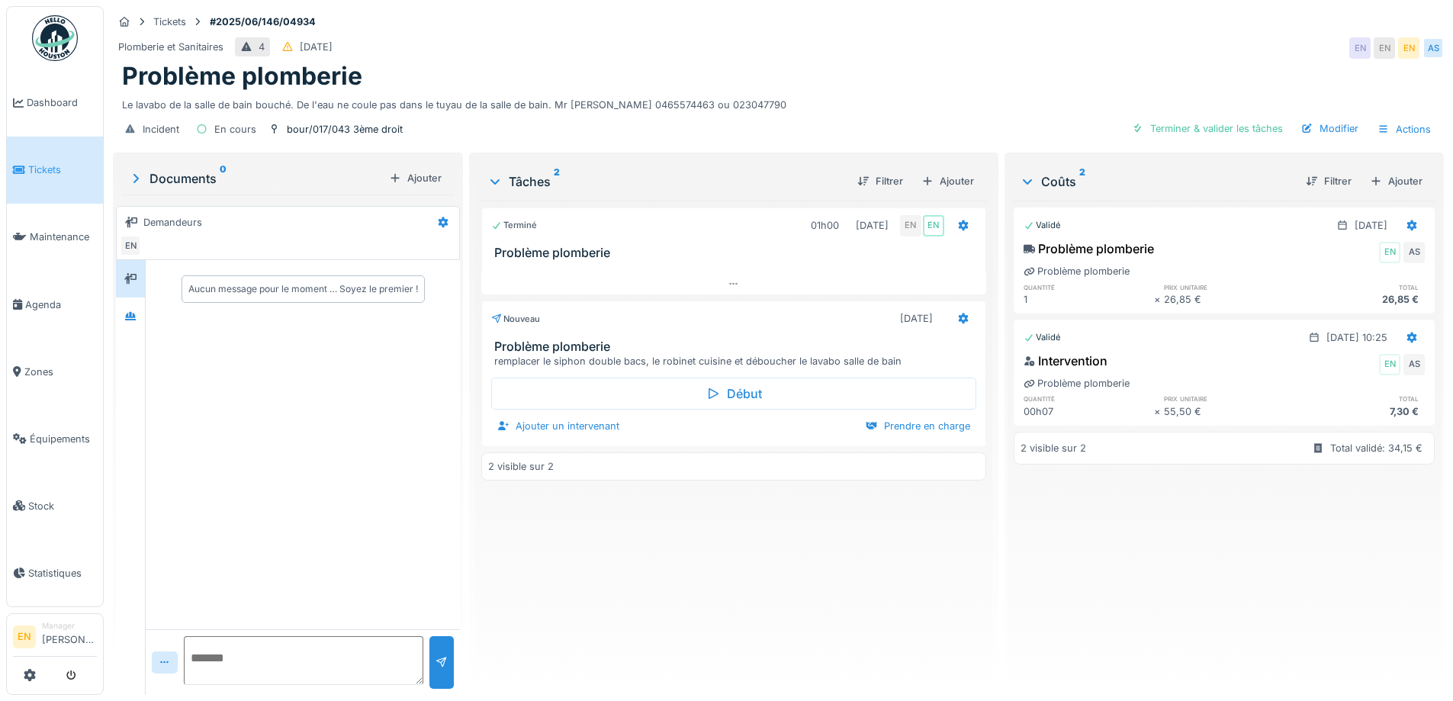
click at [645, 604] on div "Terminé 01h00 [DATE] EN EN Problème plomberie Nouveau [DATE] Problème plomberie…" at bounding box center [733, 442] width 504 height 482
drag, startPoint x: 554, startPoint y: 106, endPoint x: 664, endPoint y: 110, distance: 109.9
click at [664, 110] on div "Le lavabo de la salle de bain bouché. De l'eau ne coule pas dans le tuyau de la…" at bounding box center [778, 102] width 1312 height 21
click at [567, 124] on div "Incident En cours bour/017/043 3ème droit Terminer & valider les tâches Modifie…" at bounding box center [778, 129] width 1331 height 34
drag, startPoint x: 548, startPoint y: 103, endPoint x: 808, endPoint y: 97, distance: 259.3
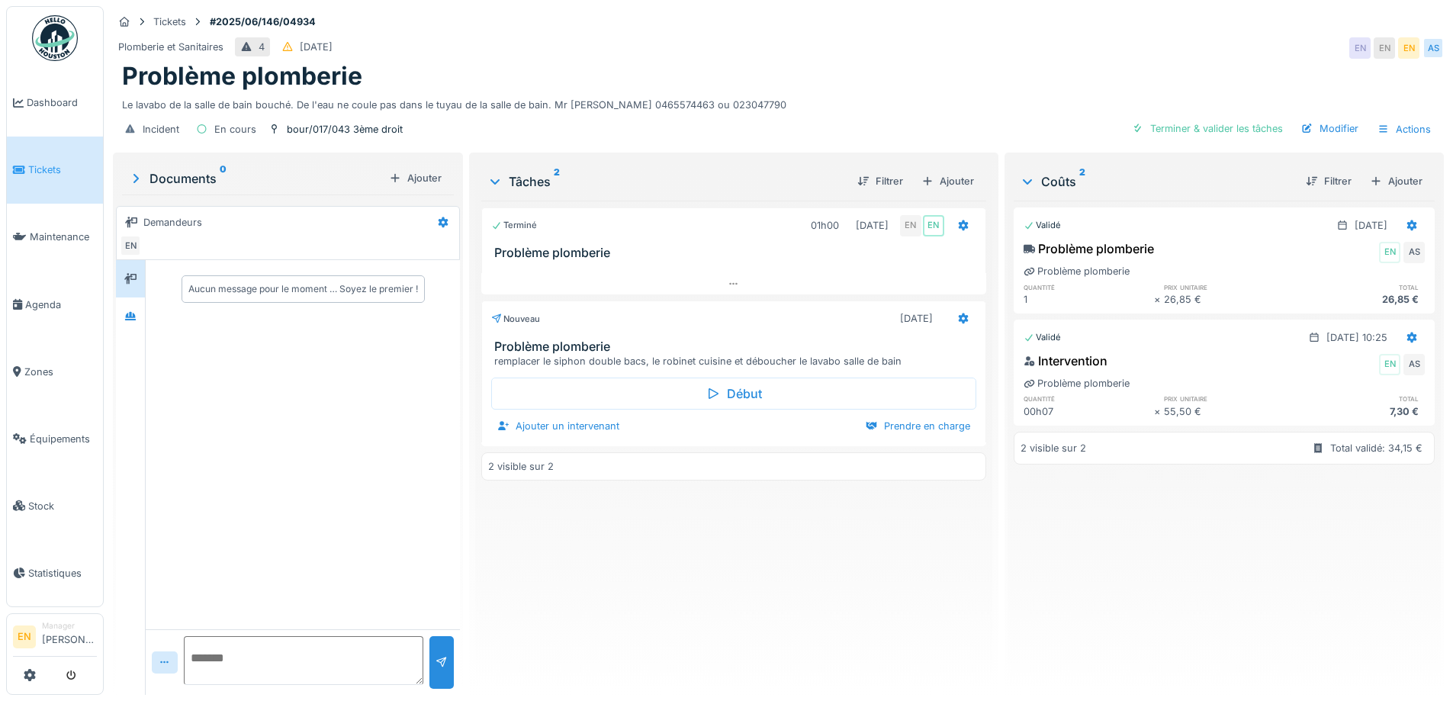
click at [808, 97] on div "Le lavabo de la salle de bain bouché. De l'eau ne coule pas dans le tuyau de la…" at bounding box center [778, 102] width 1312 height 21
copy div "Mr [PERSON_NAME] 0465574463 ou 023047790"
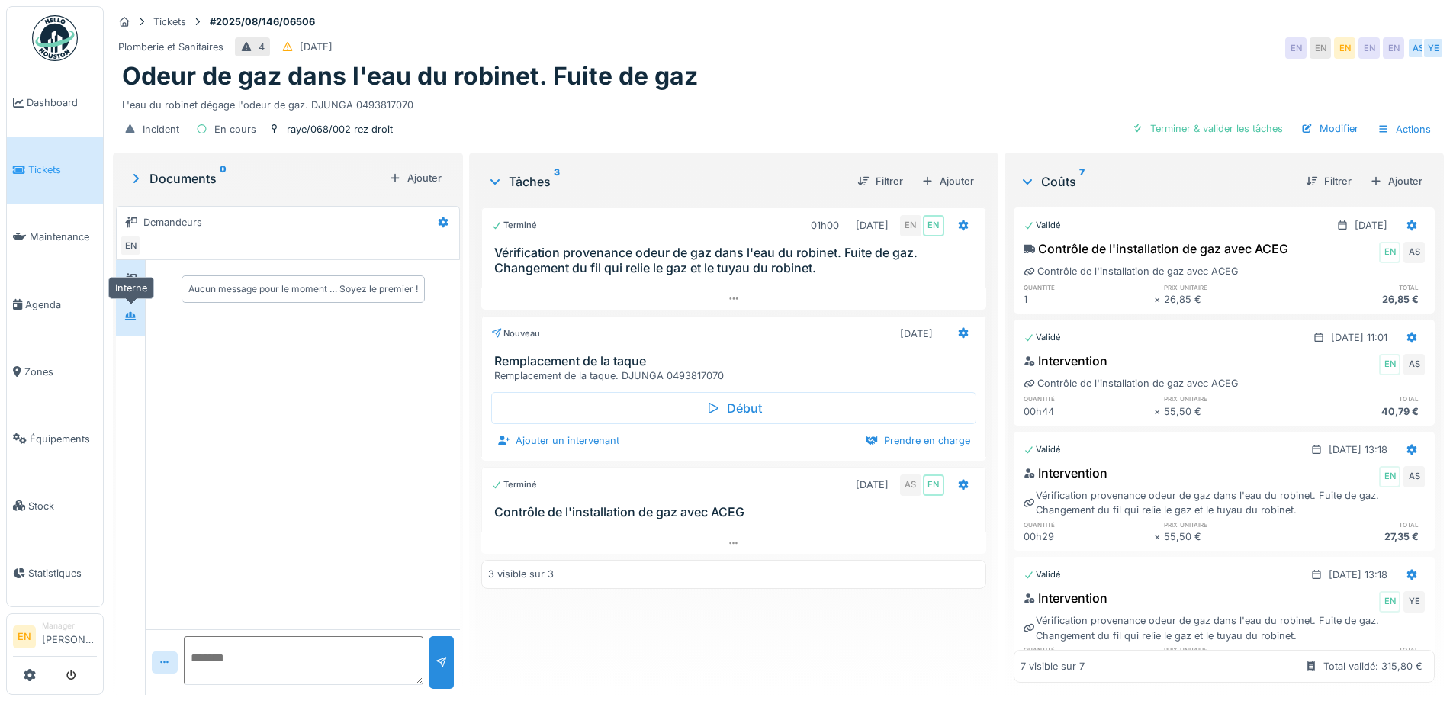
click at [123, 316] on div at bounding box center [130, 316] width 23 height 19
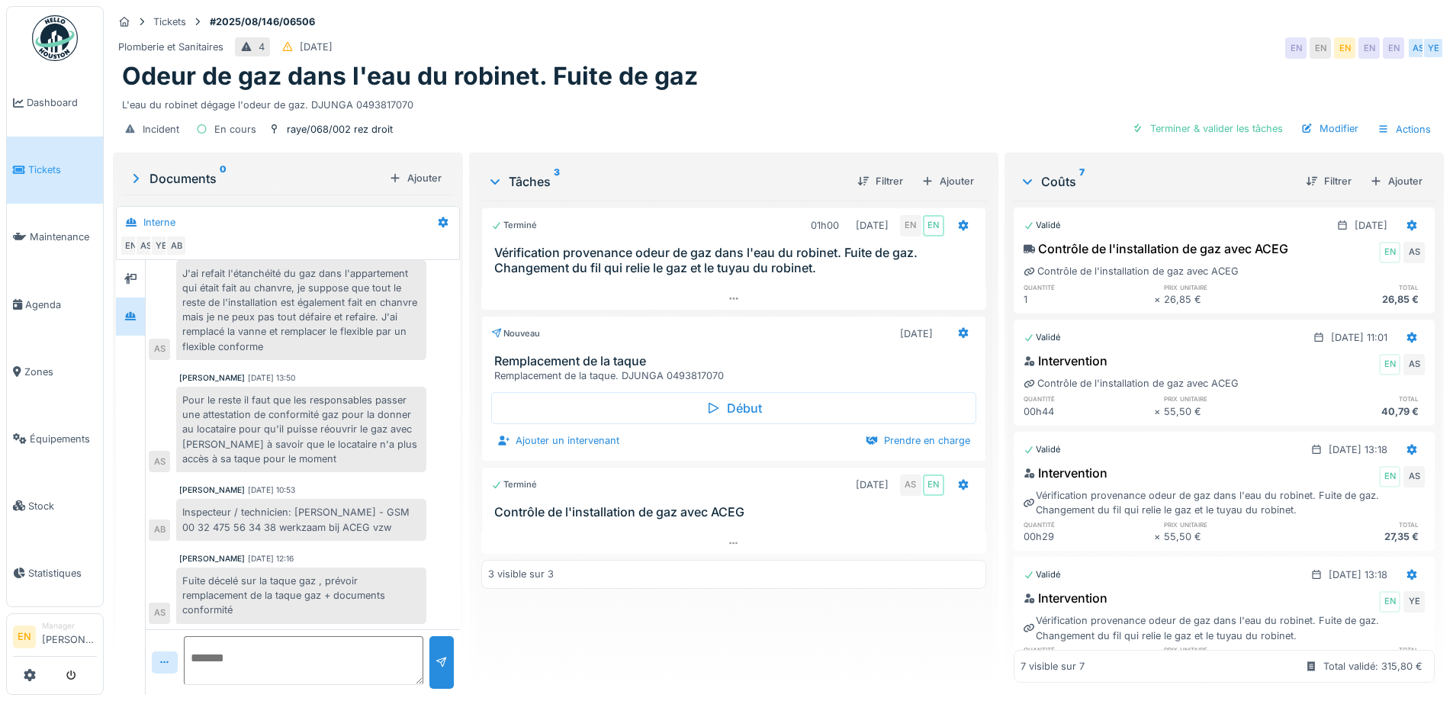
click at [811, 51] on div "Plomberie et Sanitaires 4 [DATE] EN EN EN EN EN AS YE" at bounding box center [778, 47] width 1331 height 27
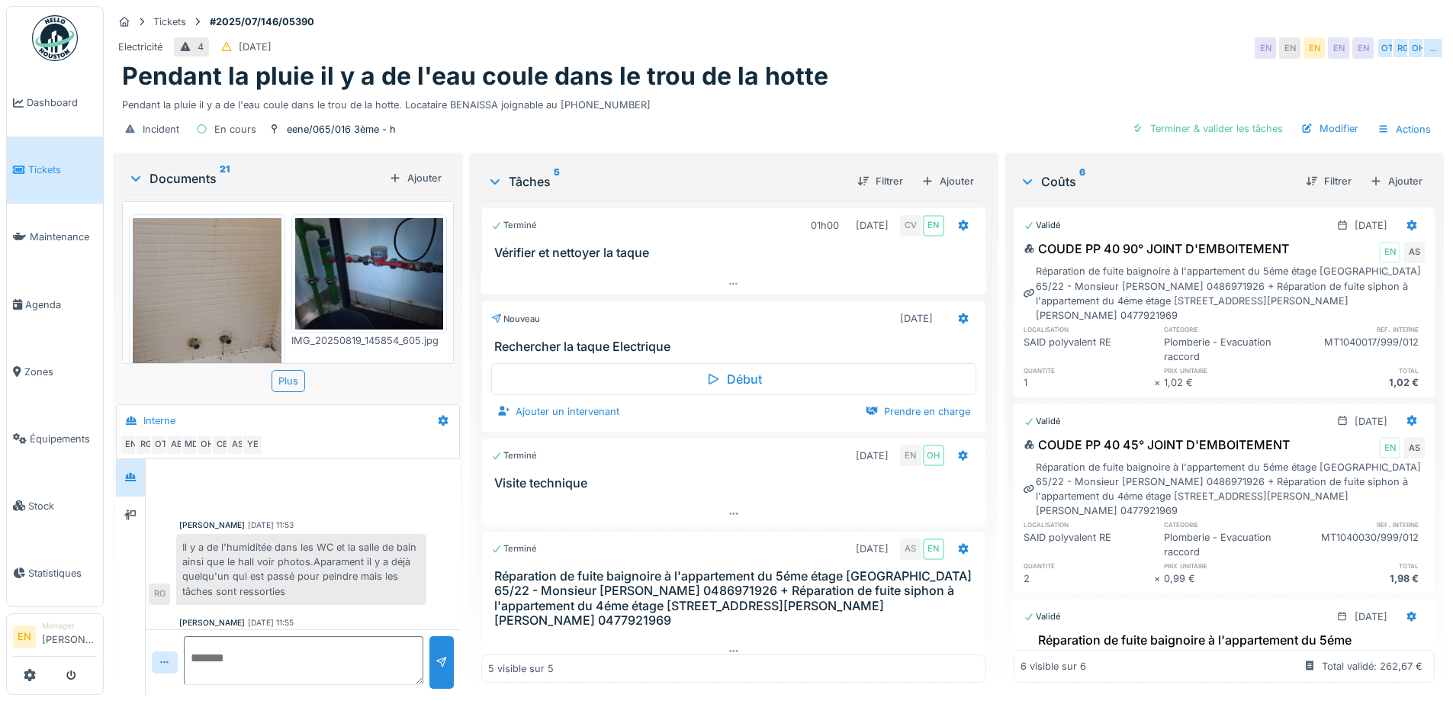
scroll to position [146, 0]
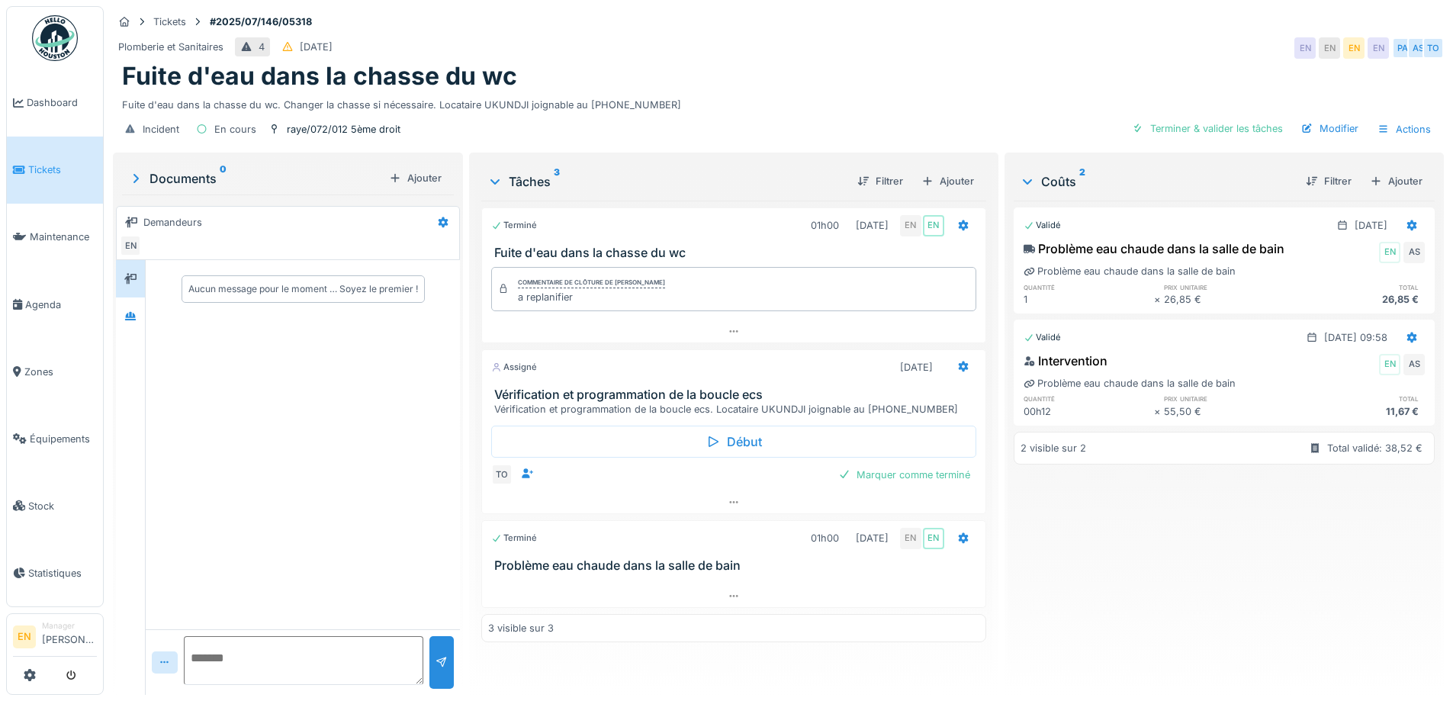
drag, startPoint x: 361, startPoint y: 534, endPoint x: 338, endPoint y: 490, distance: 49.5
click at [360, 528] on div "Aucun message pour le moment … Soyez le premier !" at bounding box center [303, 444] width 314 height 369
click at [130, 324] on div at bounding box center [130, 316] width 23 height 19
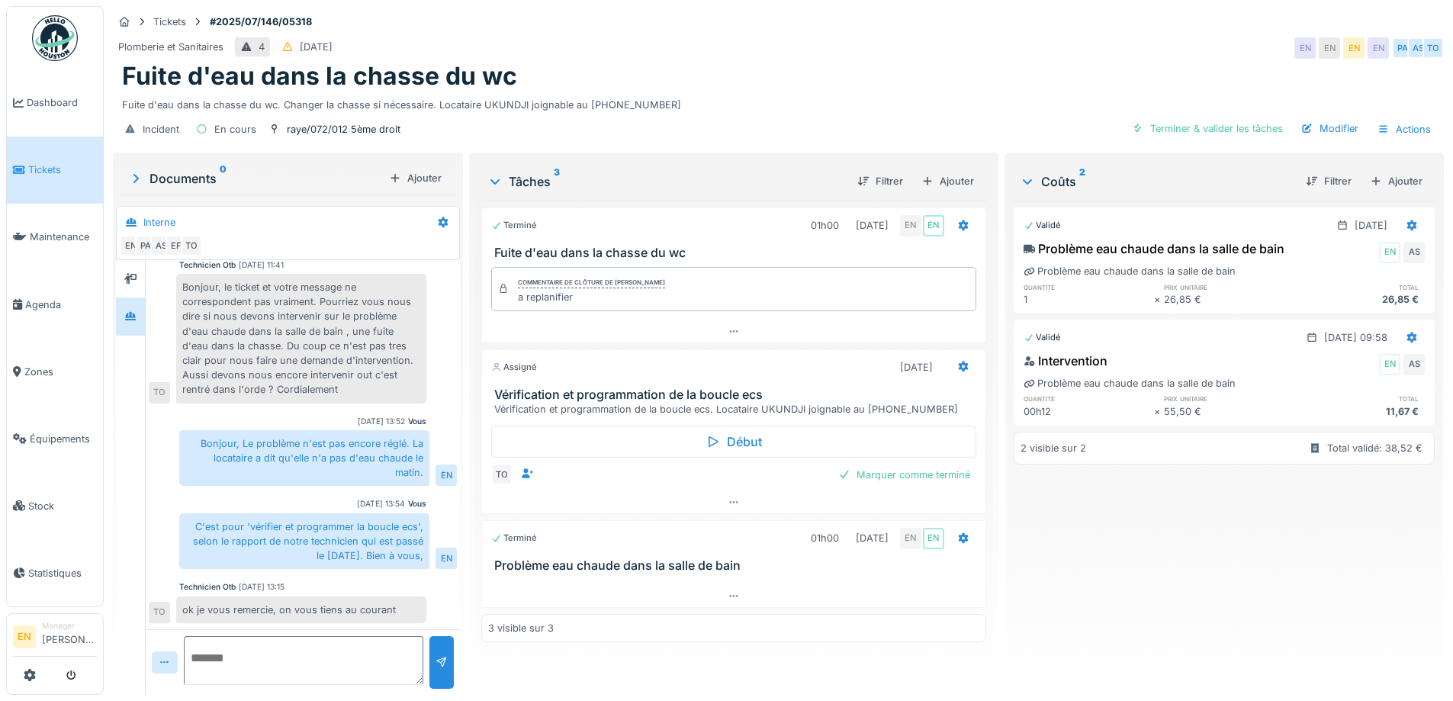
scroll to position [11, 0]
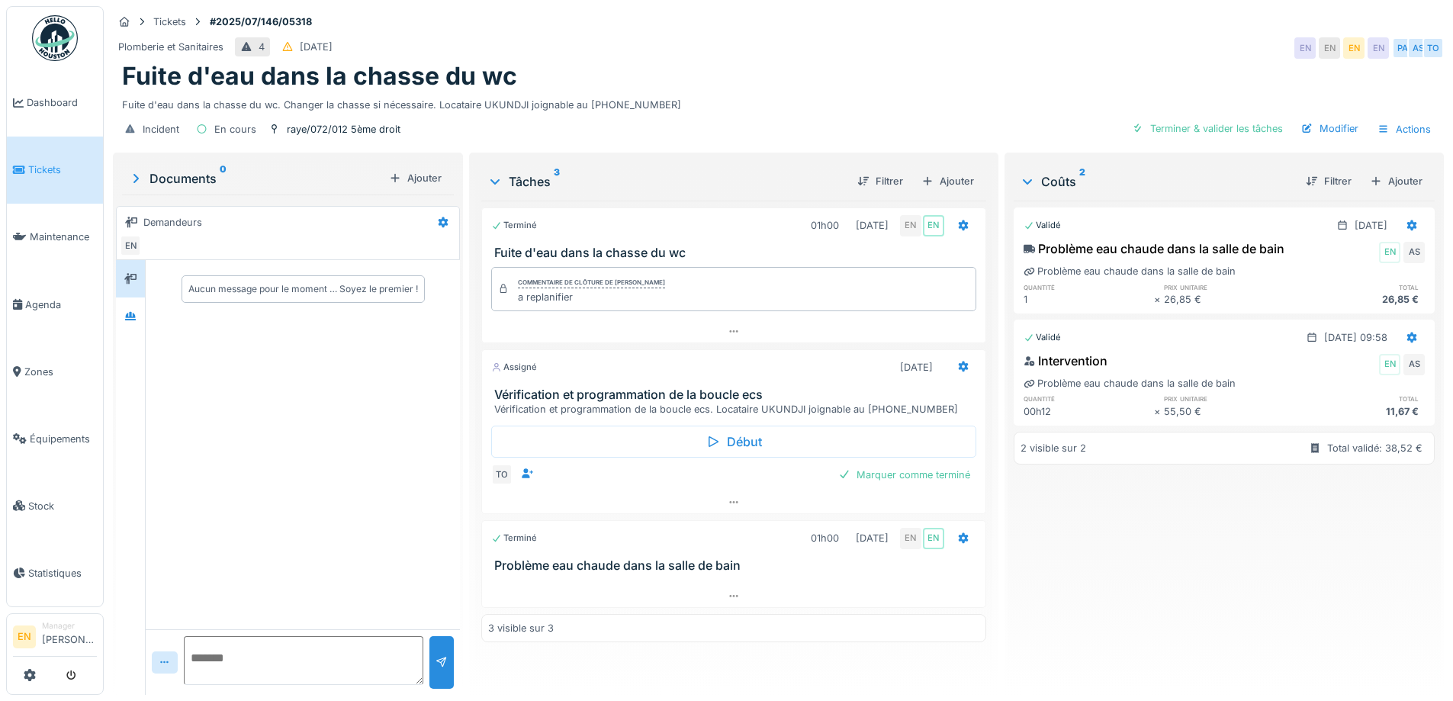
click at [1209, 596] on div "Validé [DATE] Problème eau chaude dans la salle de bain EN AS Problème eau chau…" at bounding box center [1223, 442] width 421 height 482
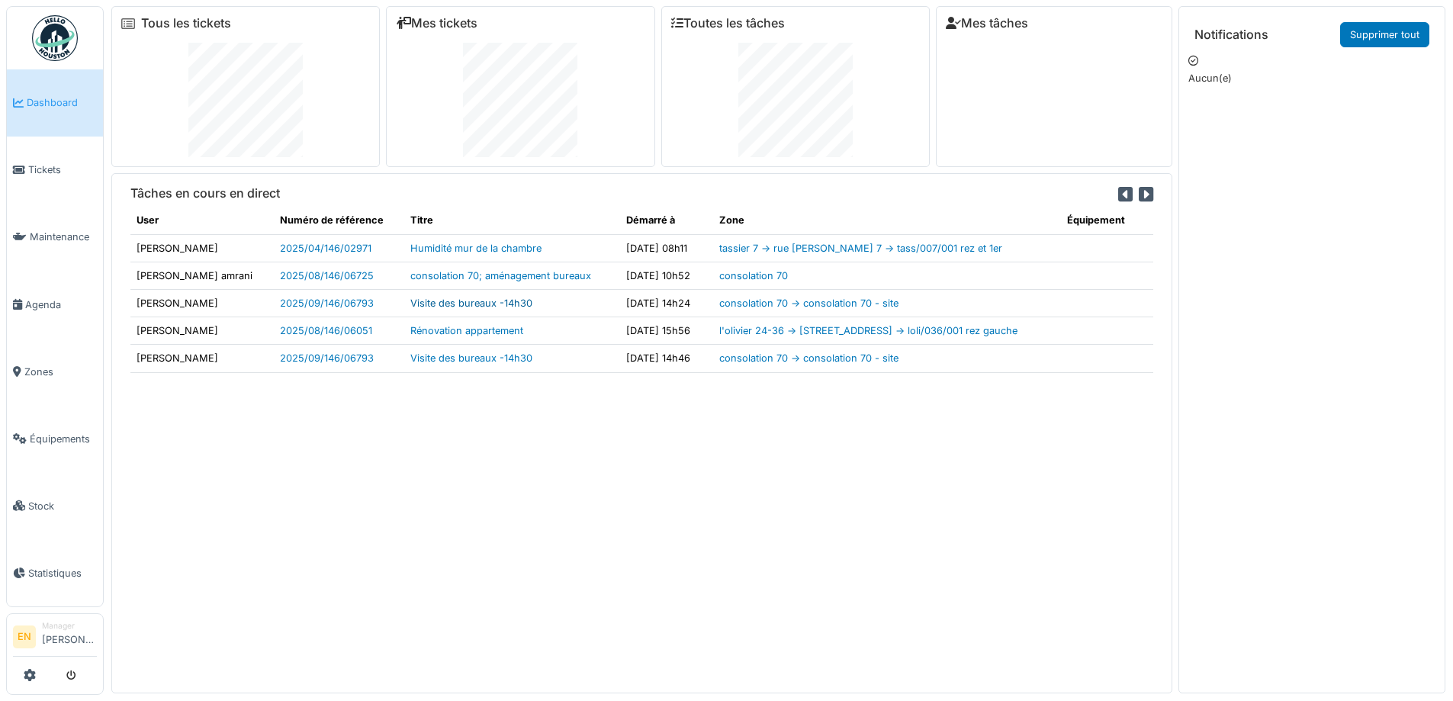
click at [430, 300] on link "Visite des bureaux -14h30" at bounding box center [471, 302] width 122 height 11
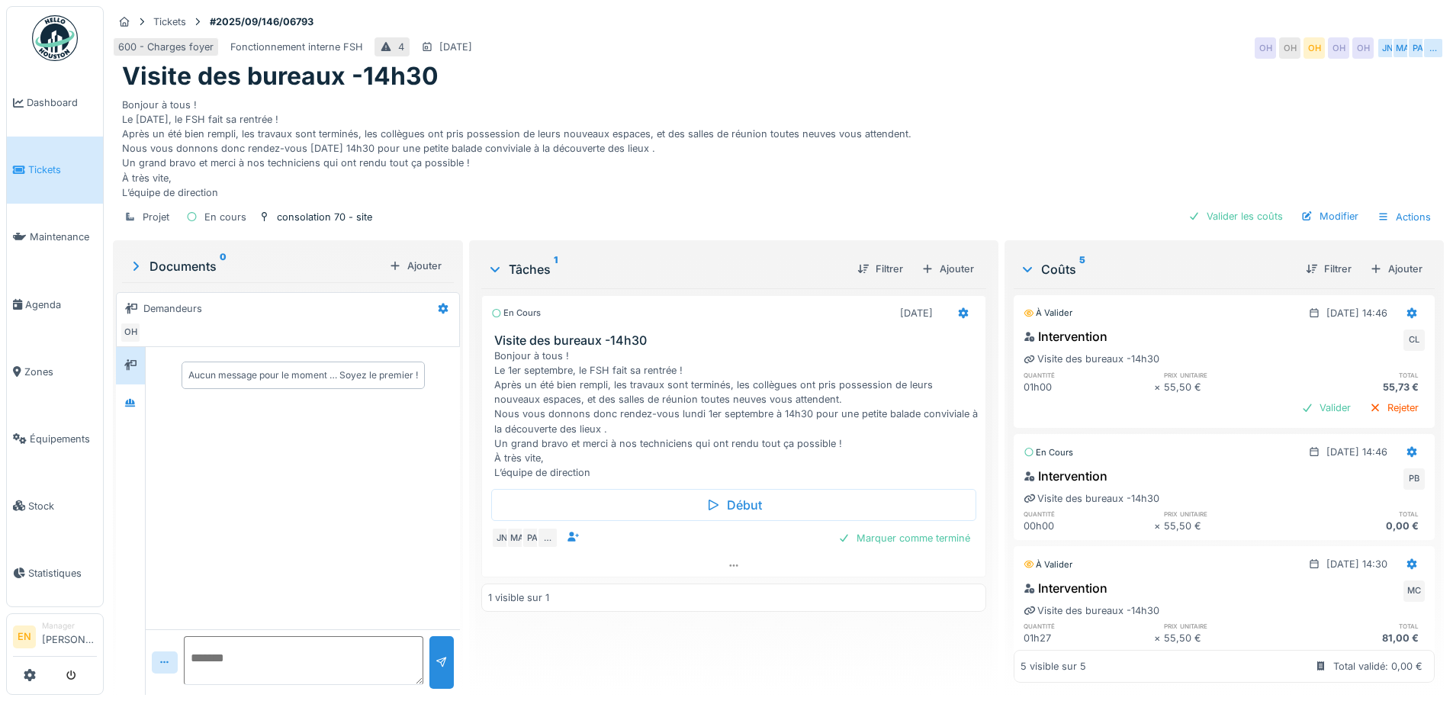
click at [1036, 88] on div "Visite des bureaux -14h30" at bounding box center [778, 76] width 1312 height 29
click at [734, 567] on icon at bounding box center [733, 565] width 12 height 10
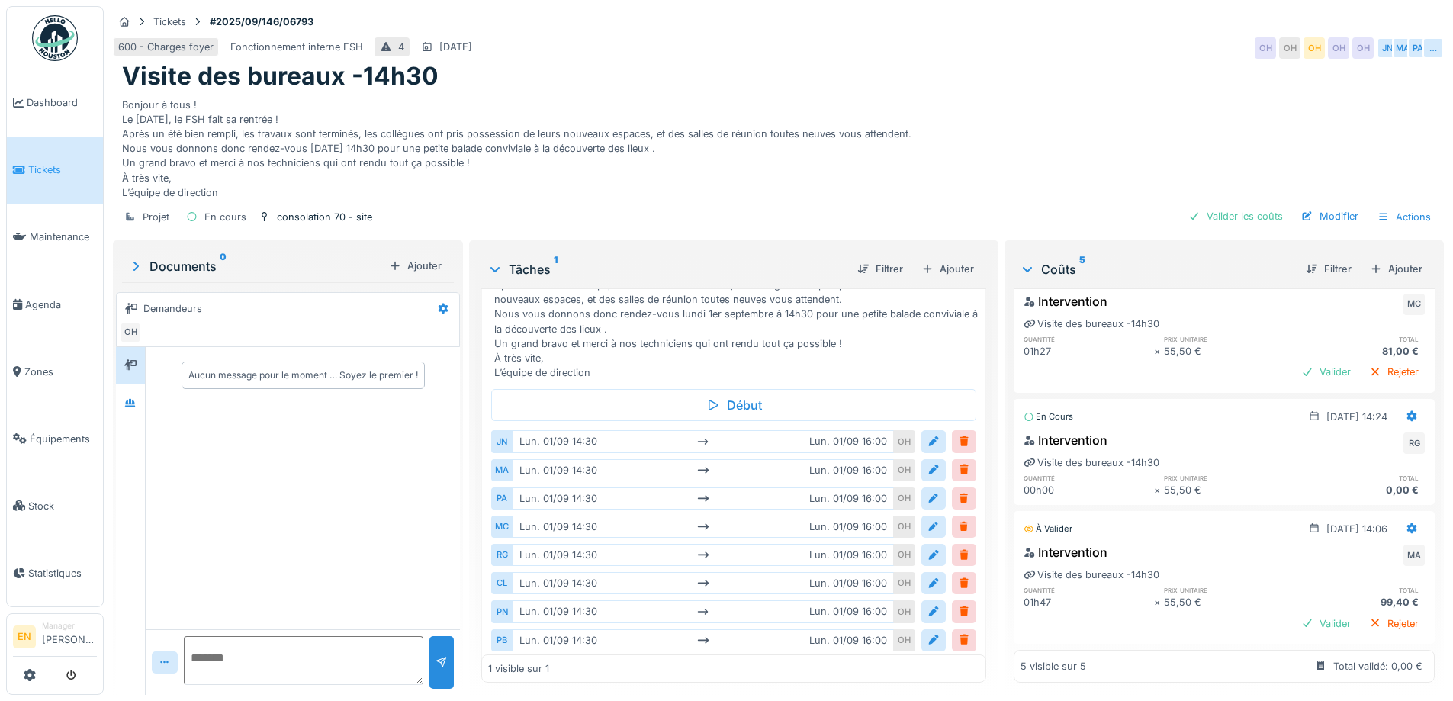
scroll to position [310, 0]
drag, startPoint x: 985, startPoint y: 70, endPoint x: 977, endPoint y: 98, distance: 28.7
click at [984, 72] on div "Visite des bureaux -14h30" at bounding box center [778, 76] width 1312 height 29
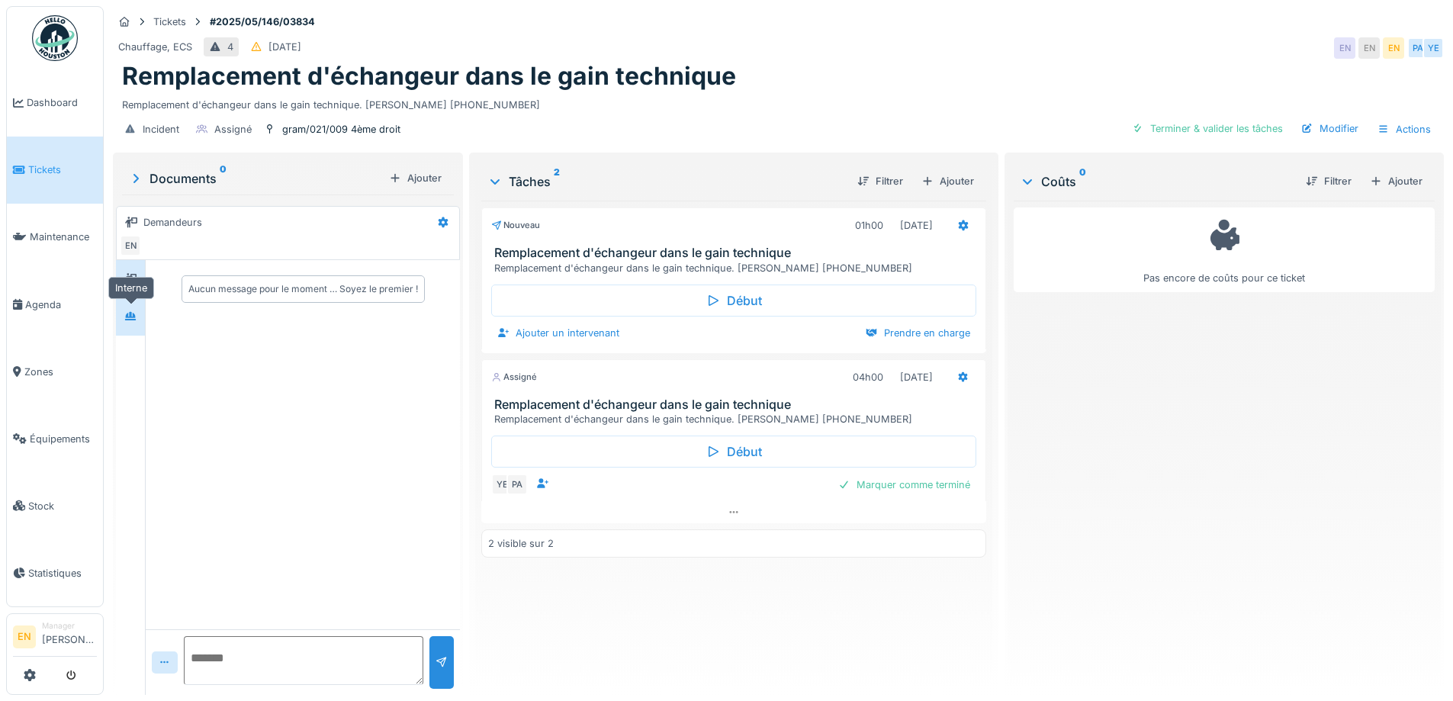
click at [133, 320] on icon at bounding box center [130, 316] width 11 height 8
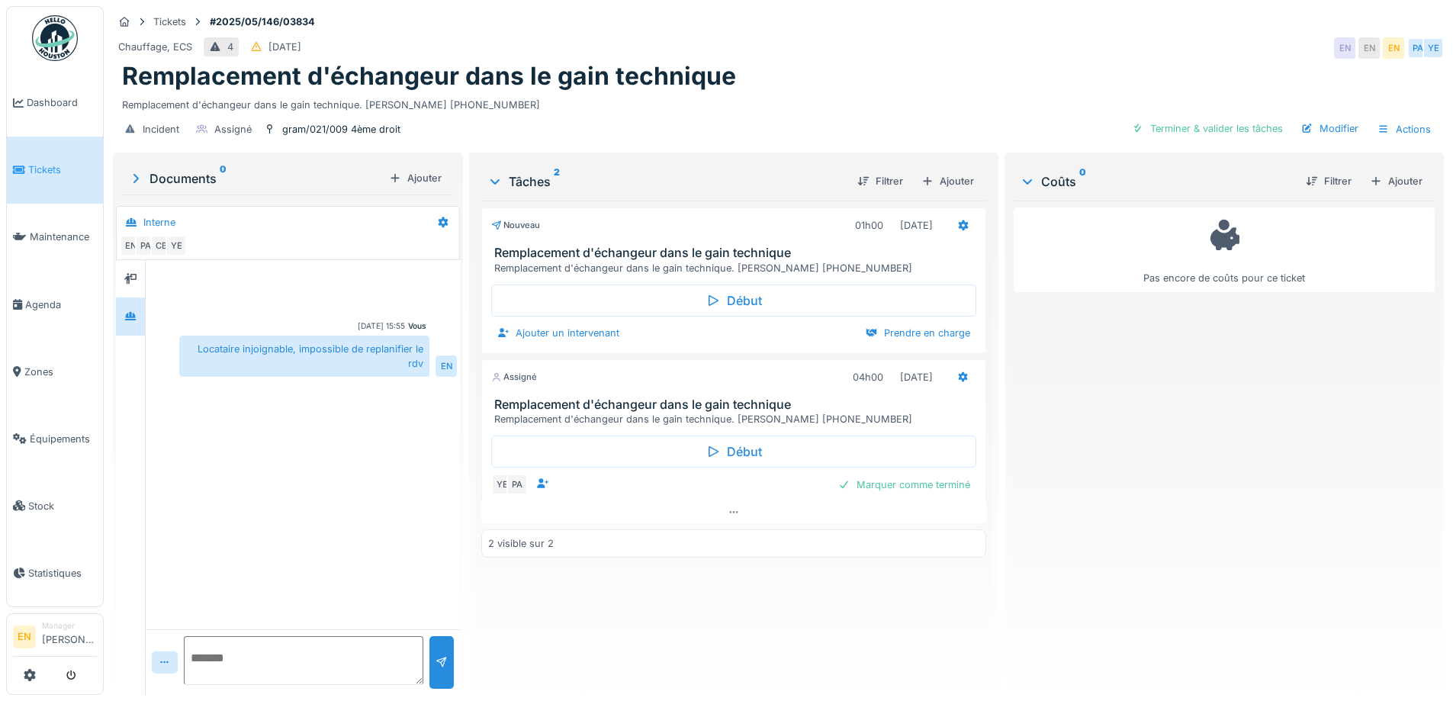
click at [559, 654] on div "Nouveau 01h00 [DATE] Remplacement d'échangeur dans le gain technique Remplaceme…" at bounding box center [733, 442] width 504 height 482
click at [1336, 399] on div "Pas encore de coûts pour ce ticket" at bounding box center [1223, 442] width 421 height 482
